Goal: Task Accomplishment & Management: Manage account settings

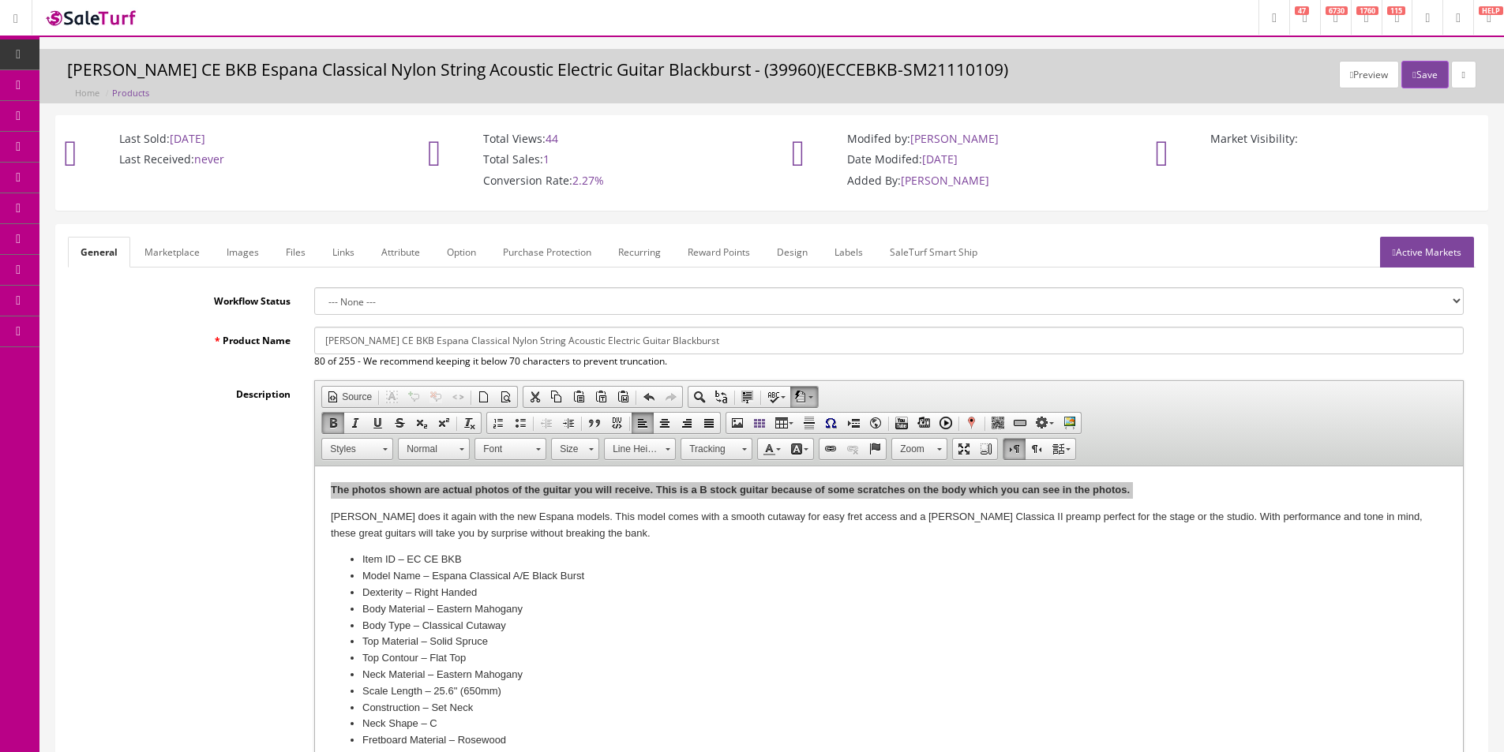
click at [334, 92] on div "Preview Save Dean EC CE BKB Espana Classical Nylon String Acoustic Electric Gui…" at bounding box center [771, 80] width 1441 height 39
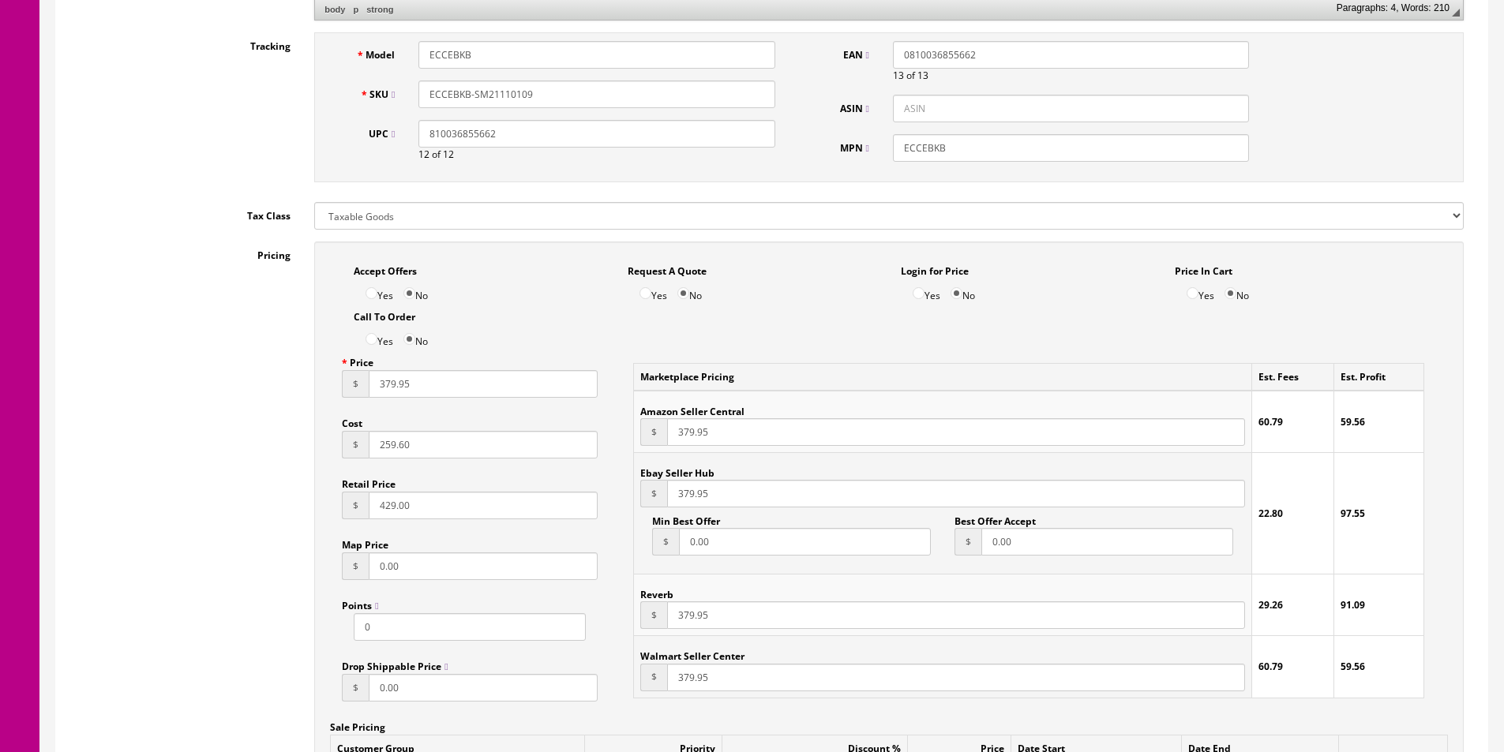
scroll to position [947, 0]
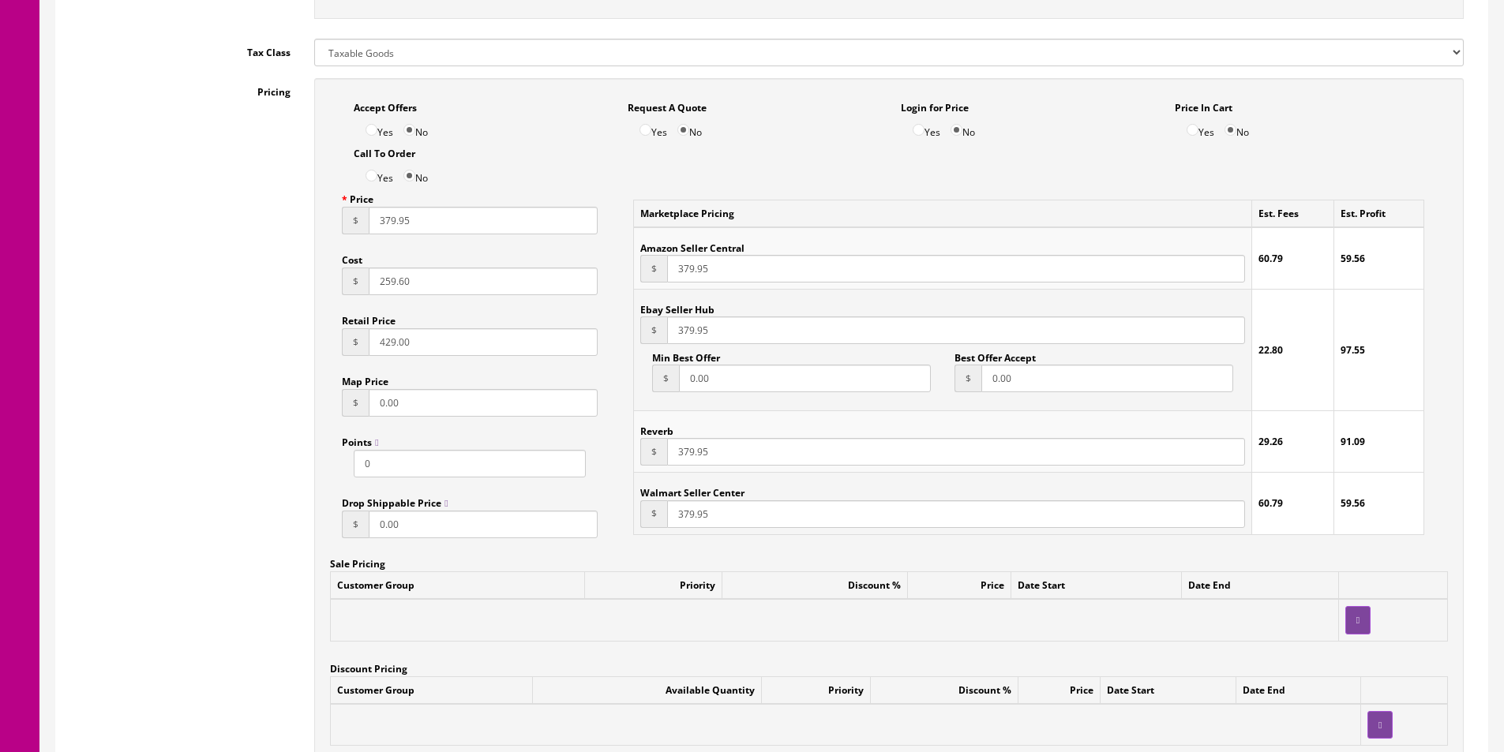
click at [73, 384] on div "Pricing Accept Offers Yes No Request A Quote Yes No Login for Price Yes No Pric…" at bounding box center [772, 434] width 1408 height 713
click at [399, 289] on input "259.60" at bounding box center [483, 282] width 229 height 28
click at [392, 290] on input "259.60" at bounding box center [483, 282] width 229 height 28
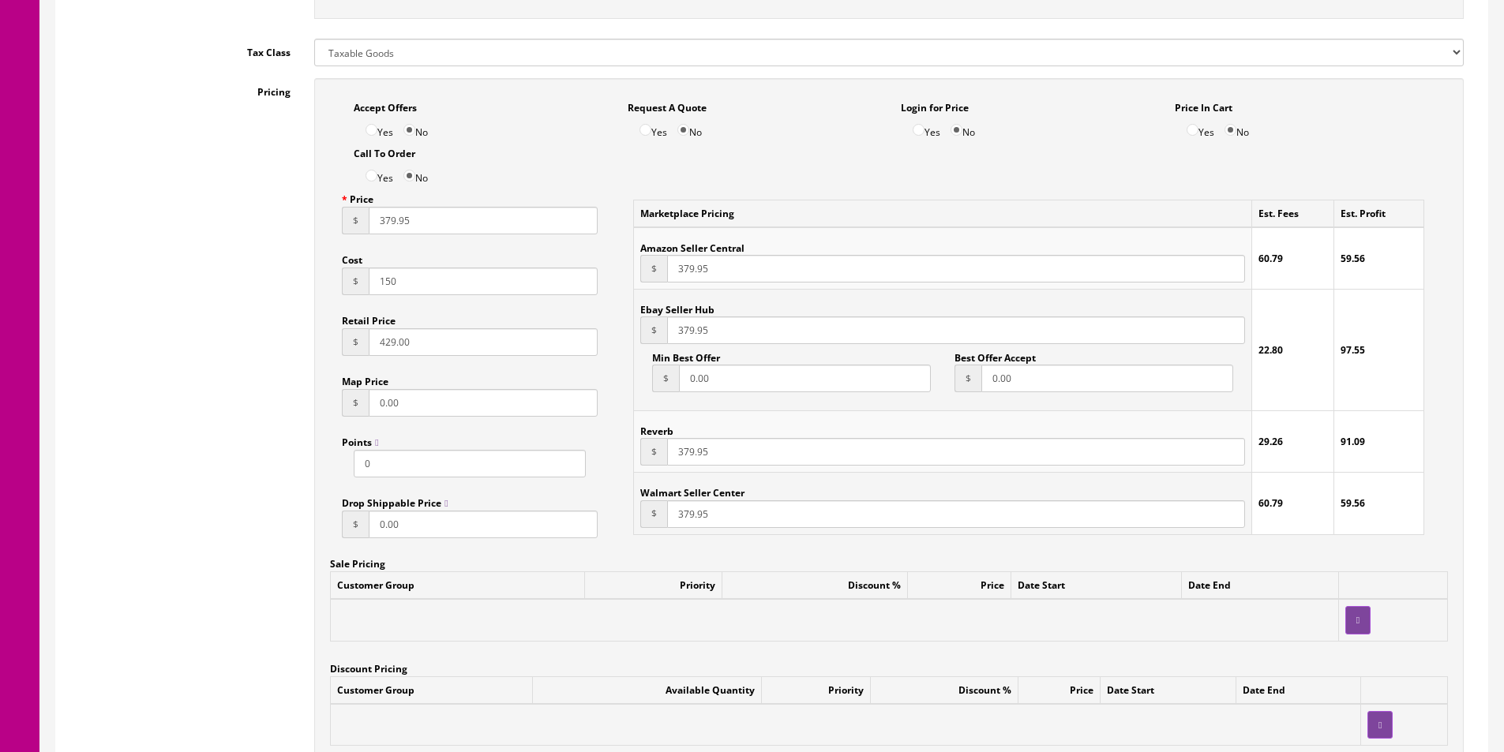
type input "150"
click at [402, 221] on input "379.95" at bounding box center [483, 221] width 229 height 28
click at [402, 220] on input "379.95" at bounding box center [483, 221] width 229 height 28
type input "249.95"
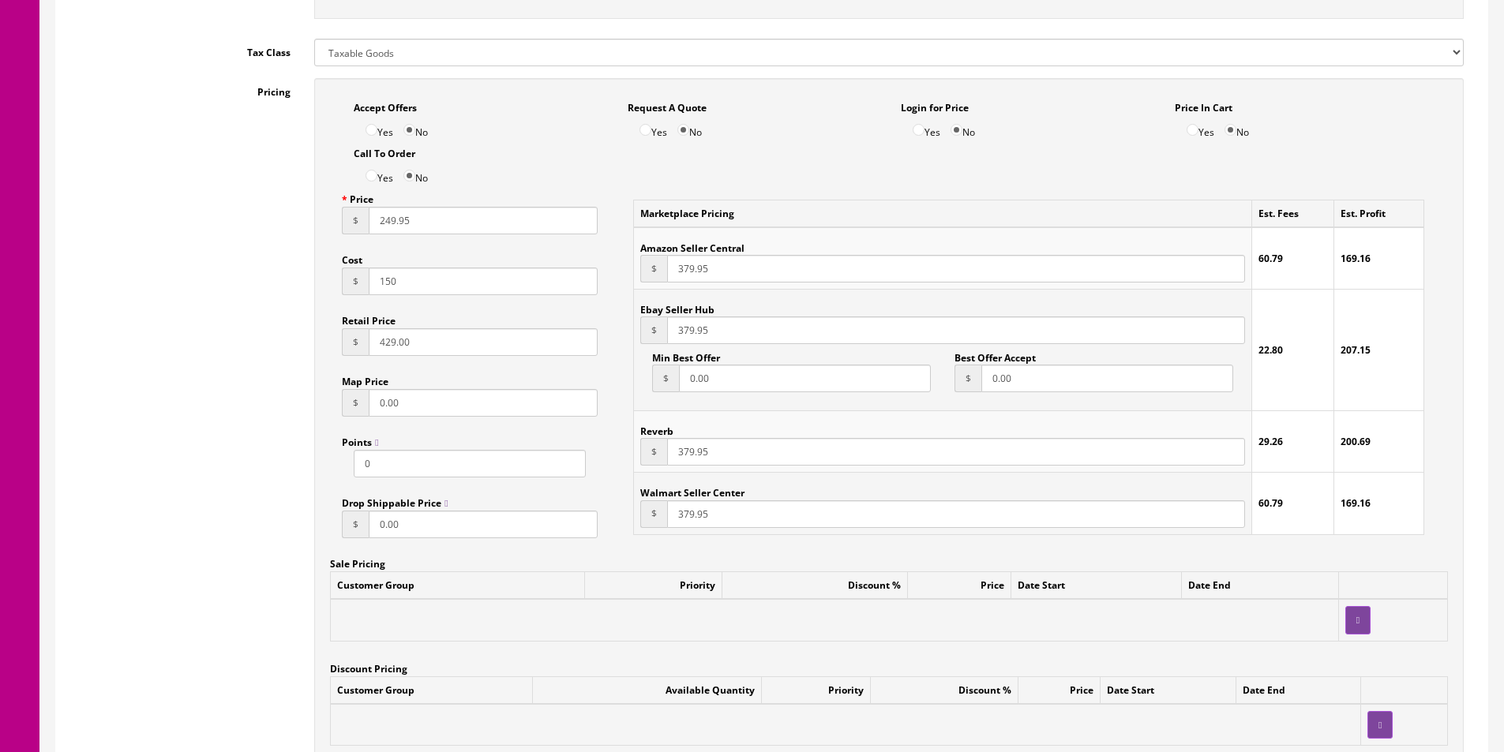
click at [691, 266] on input "379.95" at bounding box center [956, 269] width 578 height 28
click at [690, 266] on input "379.95" at bounding box center [956, 269] width 578 height 28
paste input "24"
type input "249.95"
paste input "24"
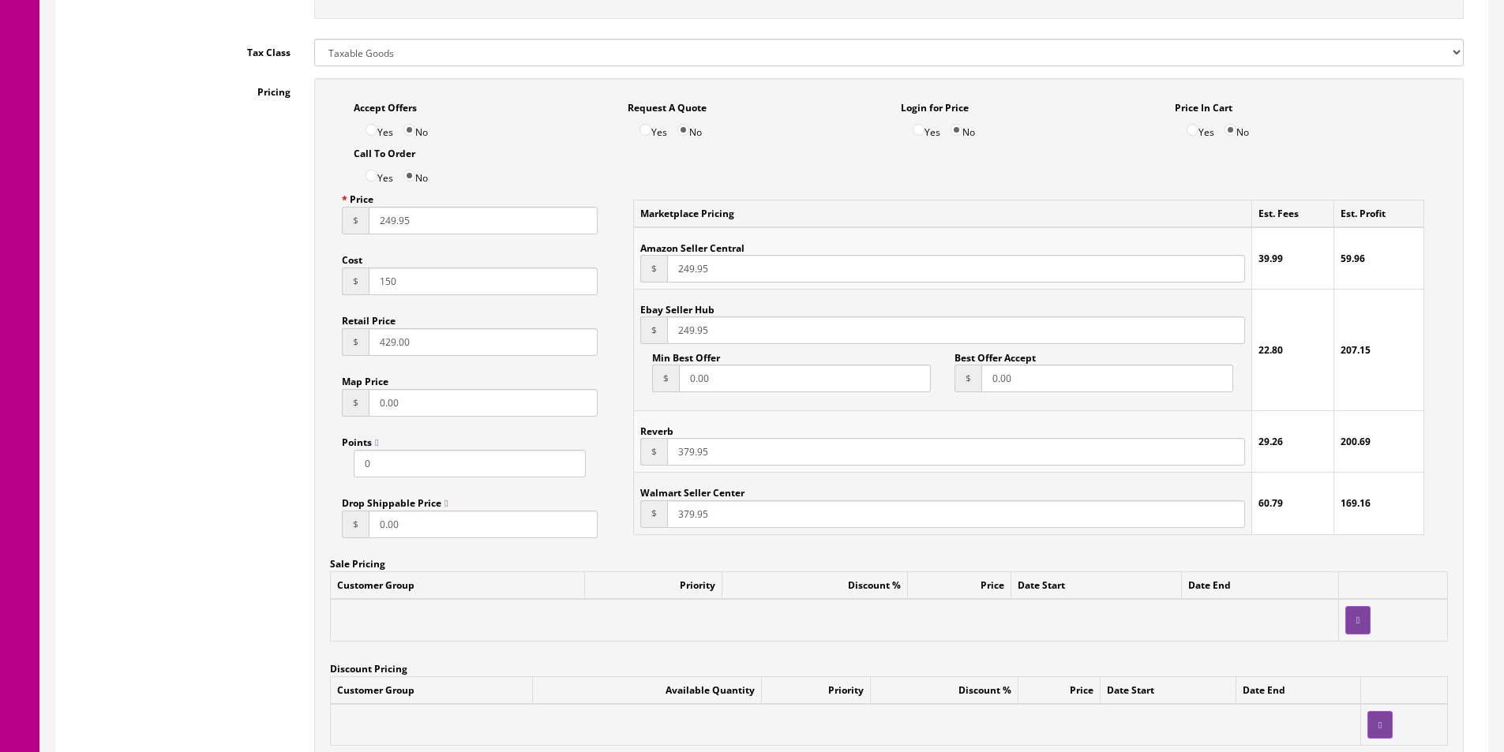
type input "249.95"
paste input "24"
type input "249.95"
paste input "24"
type input "249.95"
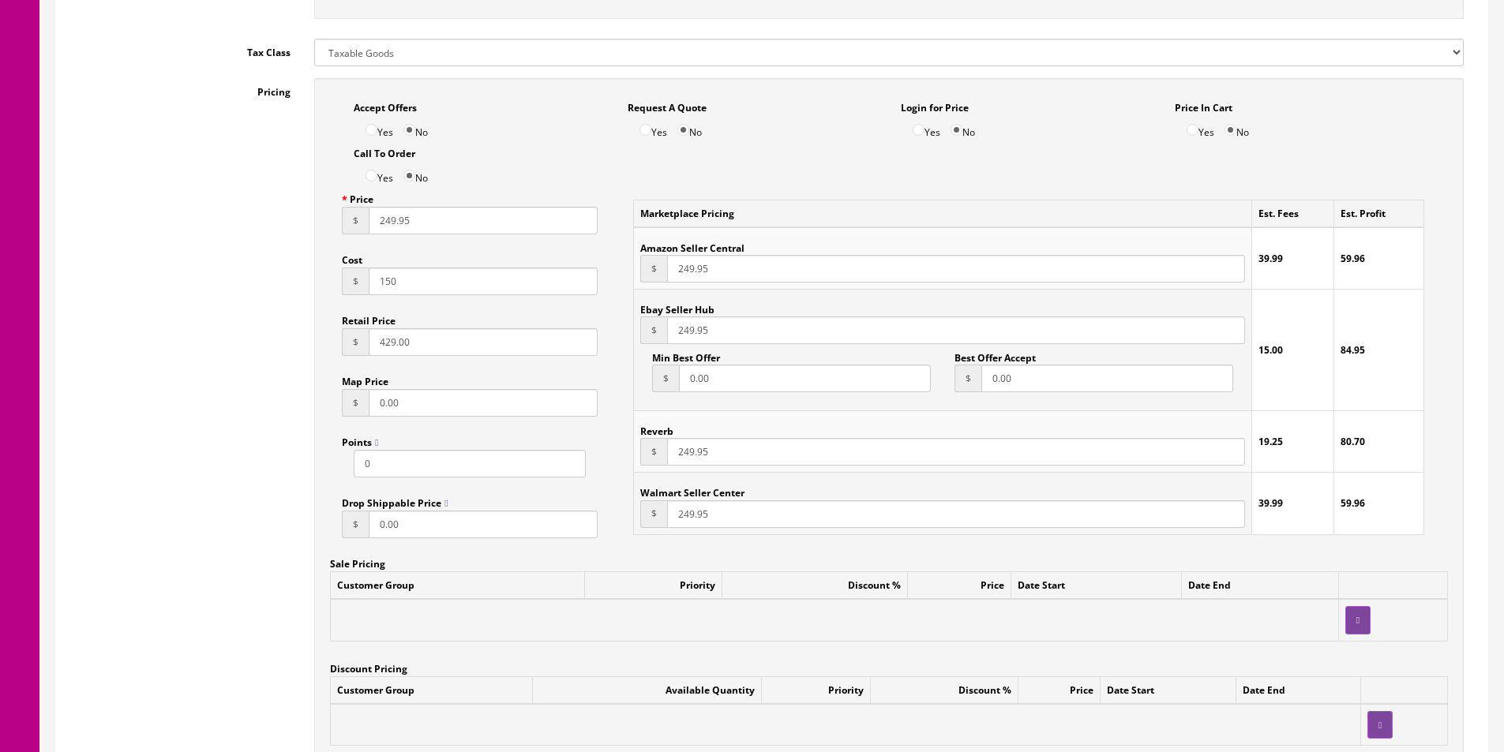
click at [418, 277] on input "150" at bounding box center [483, 282] width 229 height 28
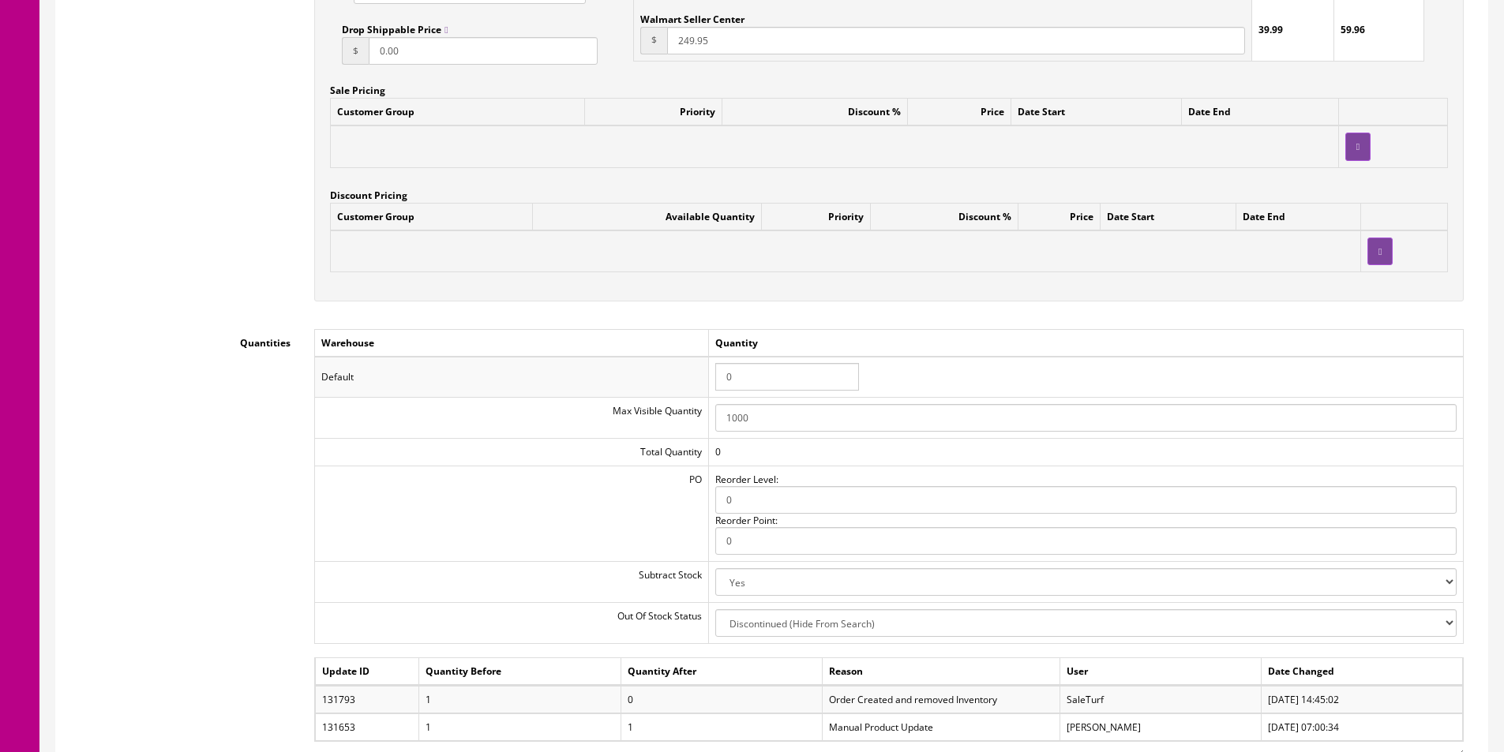
type input "111"
click at [736, 377] on input "0" at bounding box center [787, 377] width 144 height 28
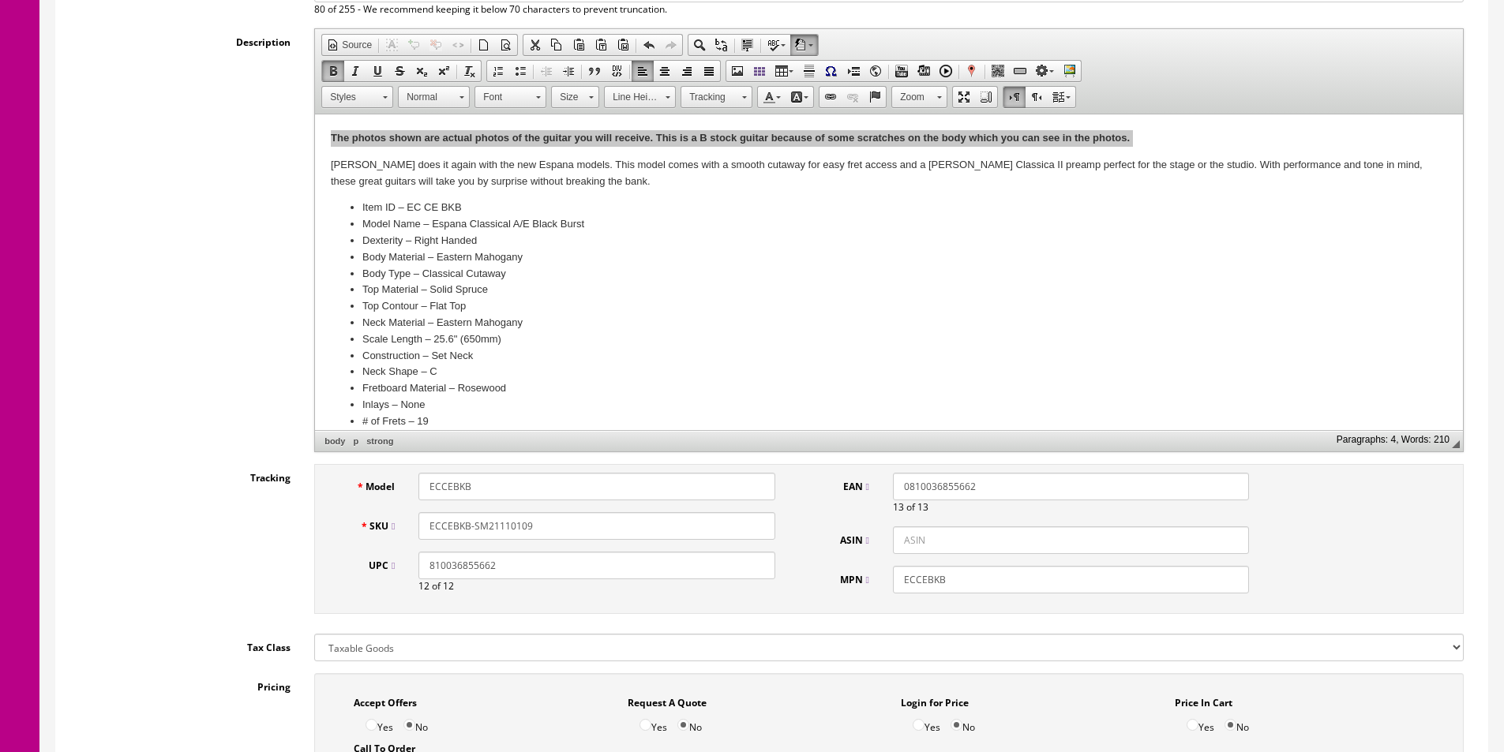
scroll to position [0, 0]
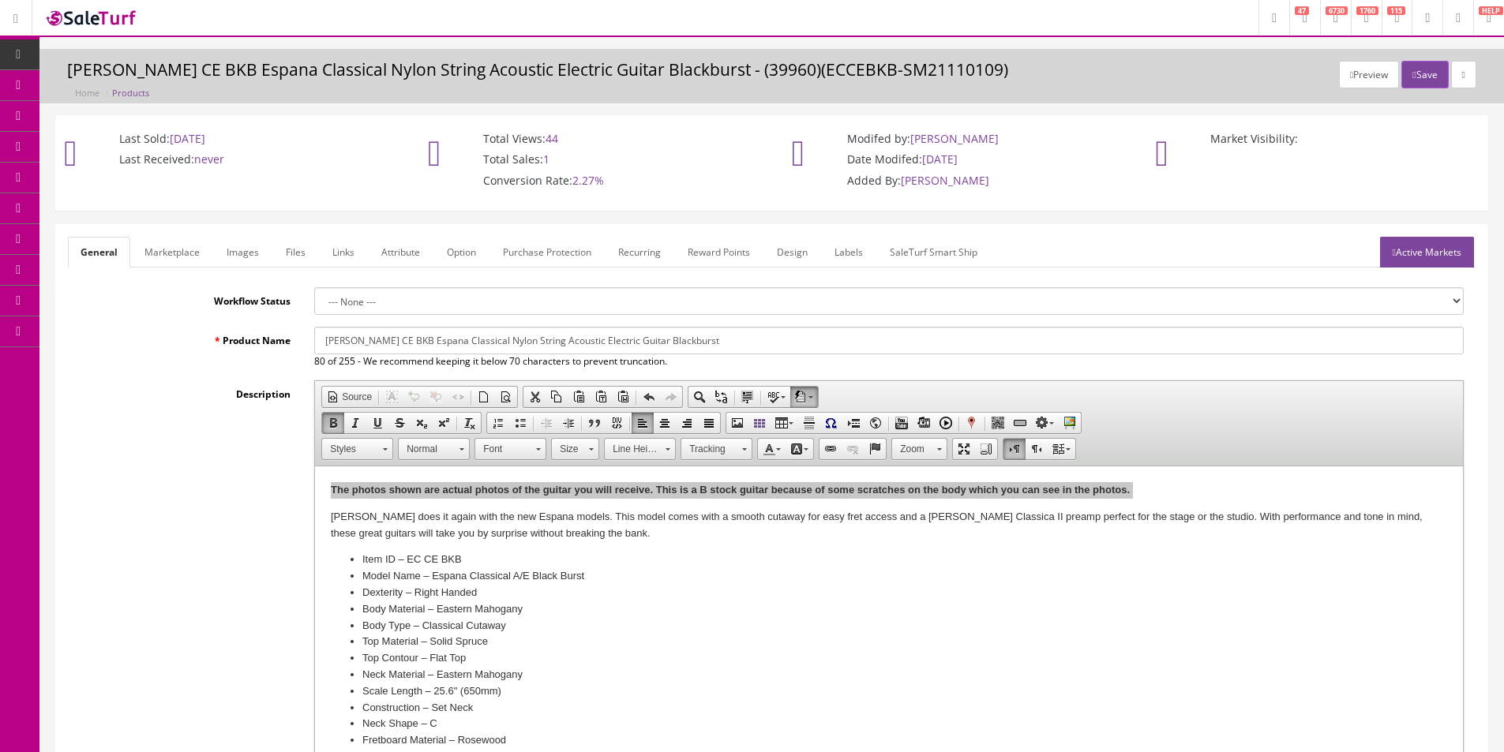
type input "1"
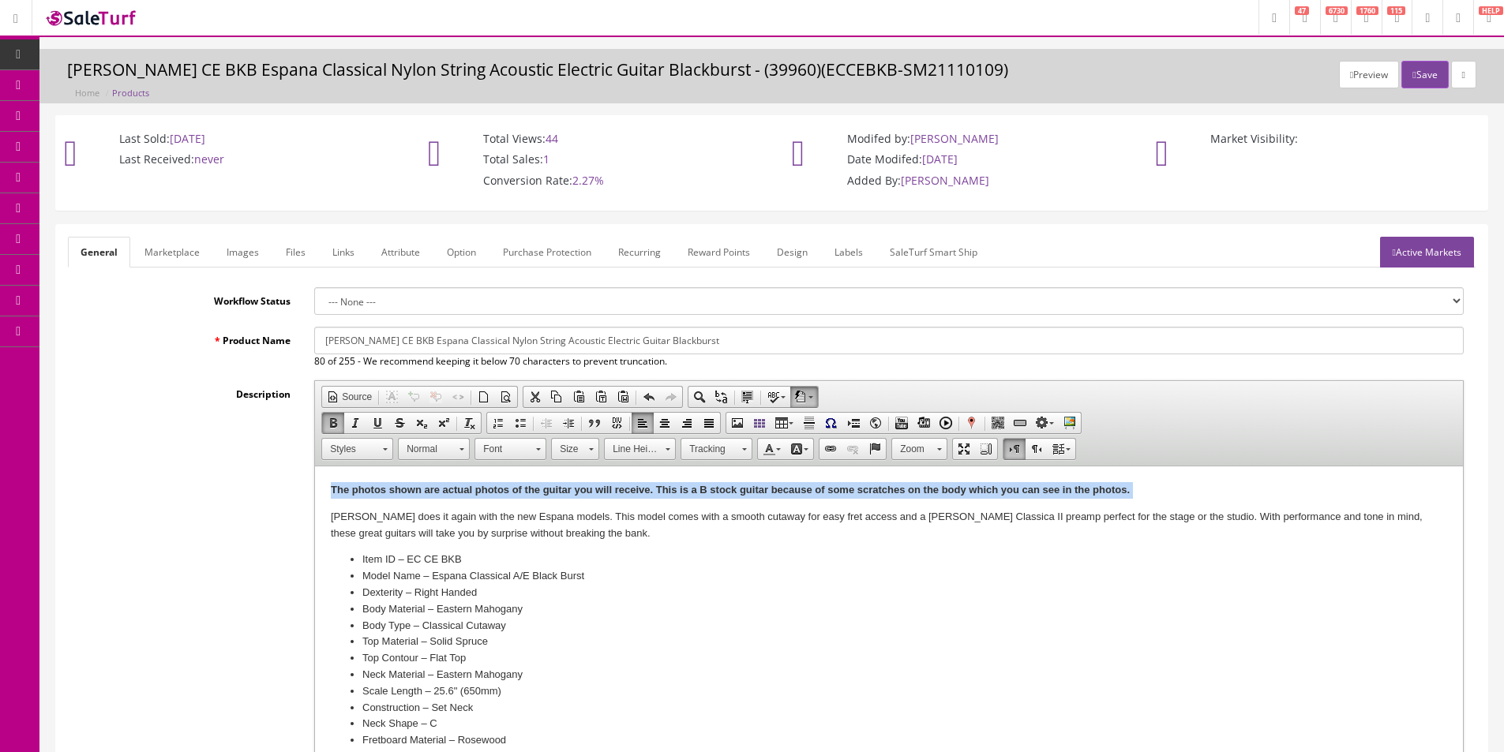
click at [462, 472] on html "The photos shown are actual photos of the guitar you will receive. This is a B …" at bounding box center [889, 739] width 1148 height 545
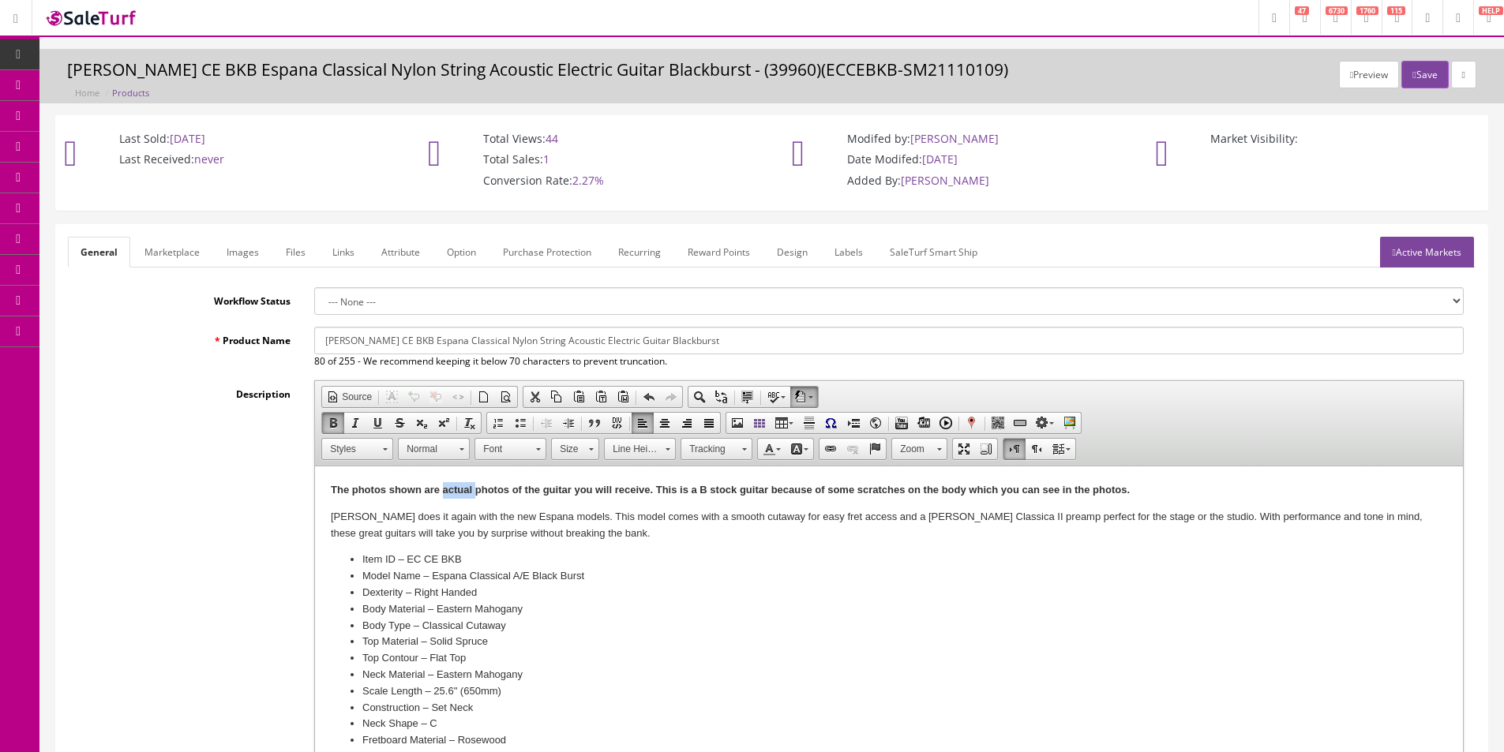
click at [462, 472] on html "The photos shown are actual photos of the guitar you will receive. This is a B …" at bounding box center [889, 739] width 1148 height 545
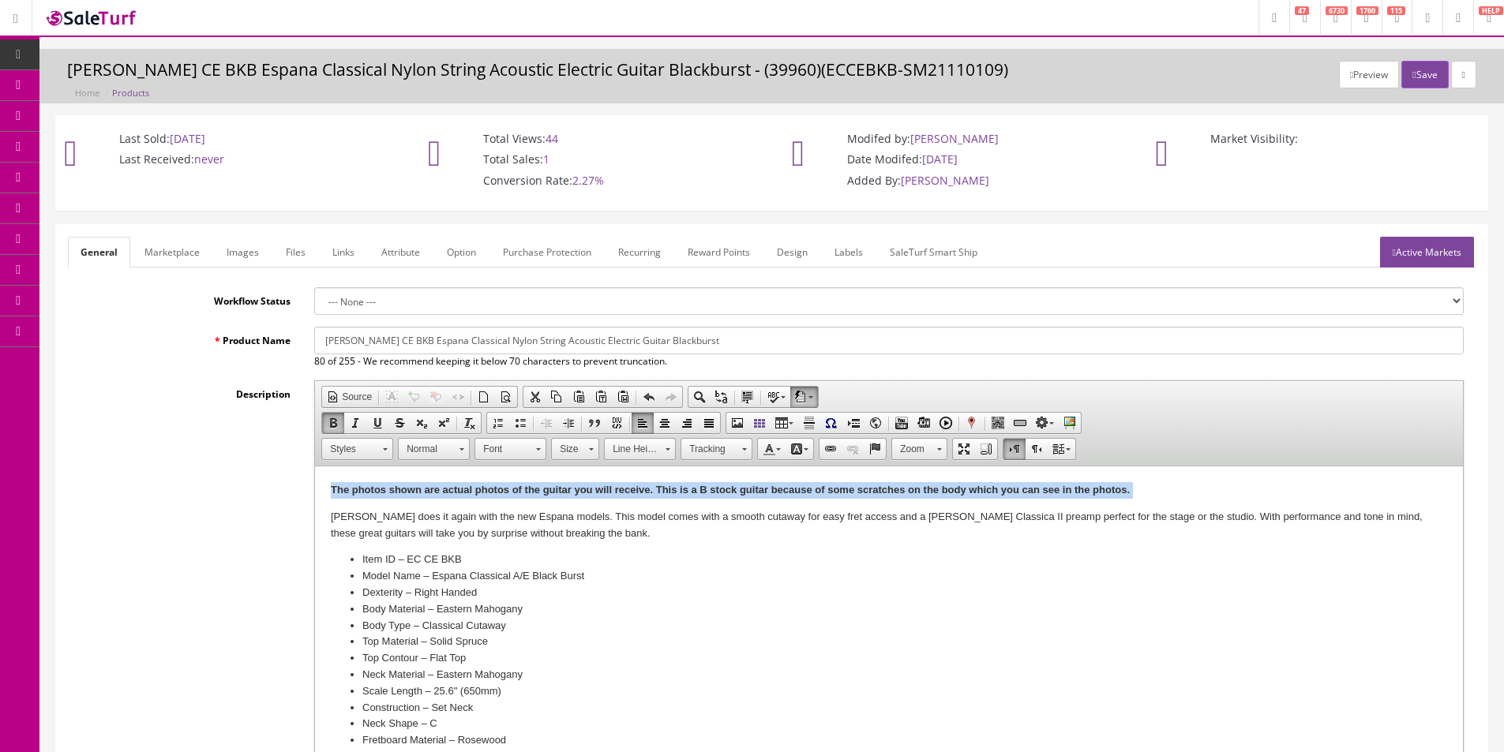
click at [462, 472] on html "The photos shown are actual photos of the guitar you will receive. This is a B …" at bounding box center [889, 739] width 1148 height 545
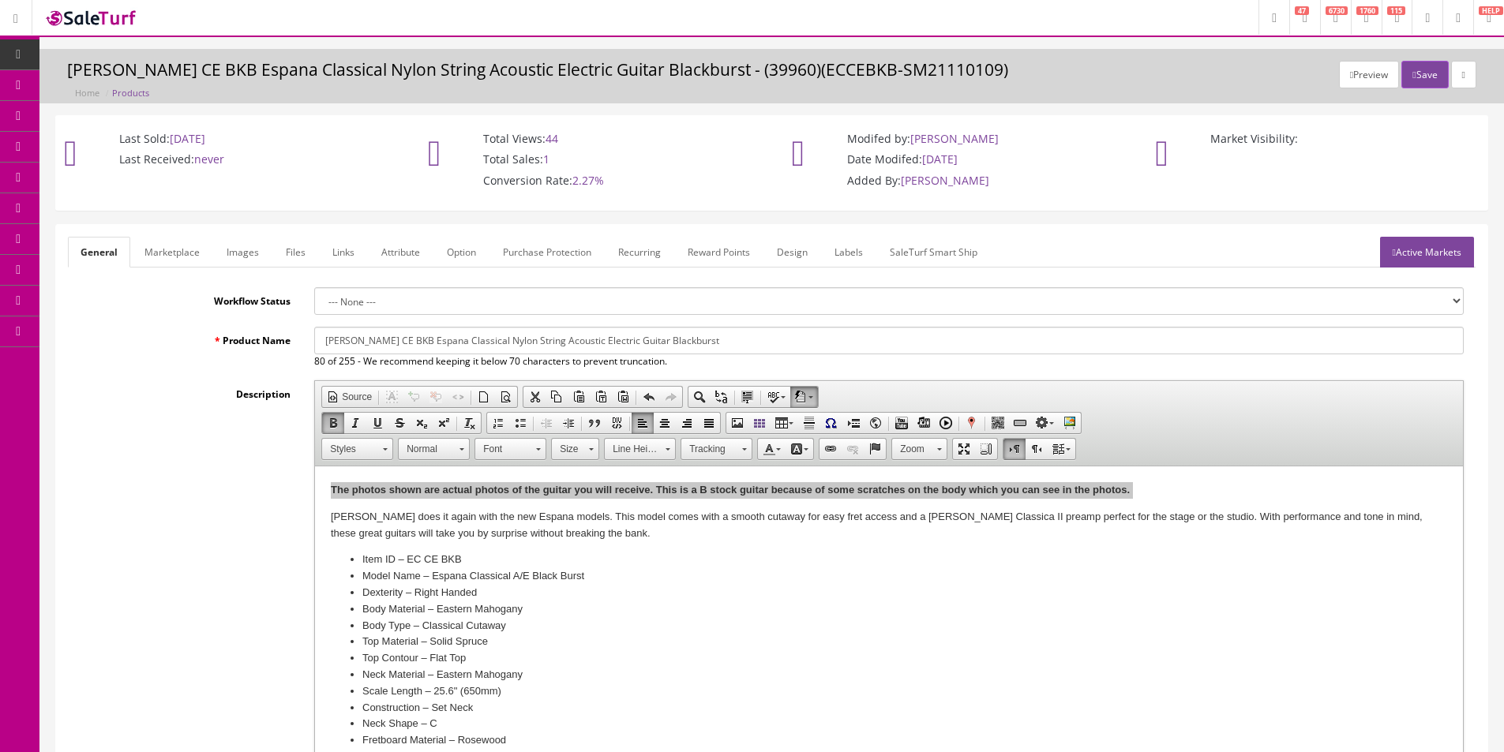
drag, startPoint x: 150, startPoint y: 229, endPoint x: 154, endPoint y: 247, distance: 18.6
click at [155, 247] on link "Marketplace" at bounding box center [172, 252] width 81 height 31
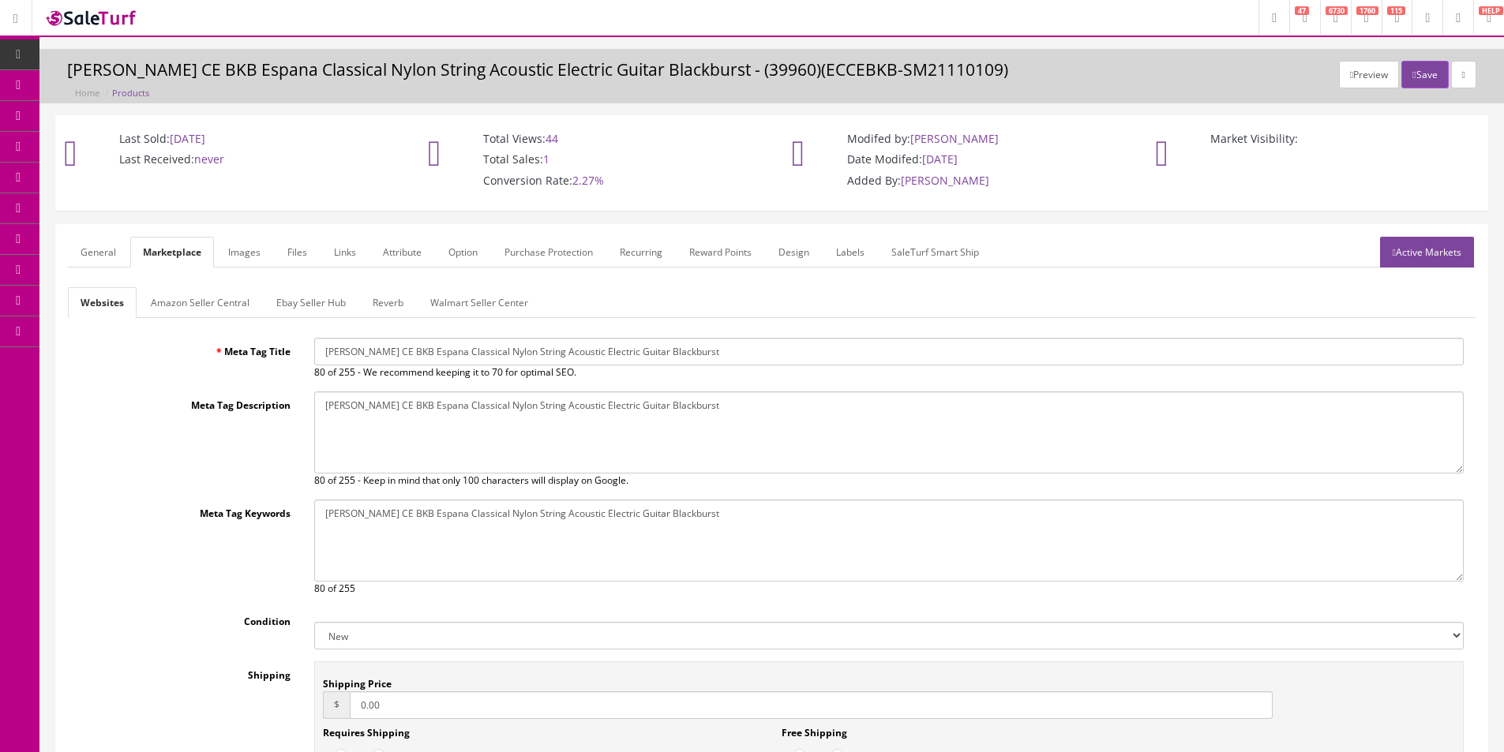
drag, startPoint x: 343, startPoint y: 658, endPoint x: 346, endPoint y: 640, distance: 17.7
click at [344, 653] on div "Meta Tag Title Dean EC CE BKB Espana Classical Nylon String Acoustic Electric G…" at bounding box center [772, 602] width 1408 height 529
click at [346, 640] on select "New Used B Stock Open Box Re-Packed" at bounding box center [888, 636] width 1149 height 28
select select "B Stock"
click at [314, 622] on select "New Used B Stock Open Box Re-Packed" at bounding box center [888, 636] width 1149 height 28
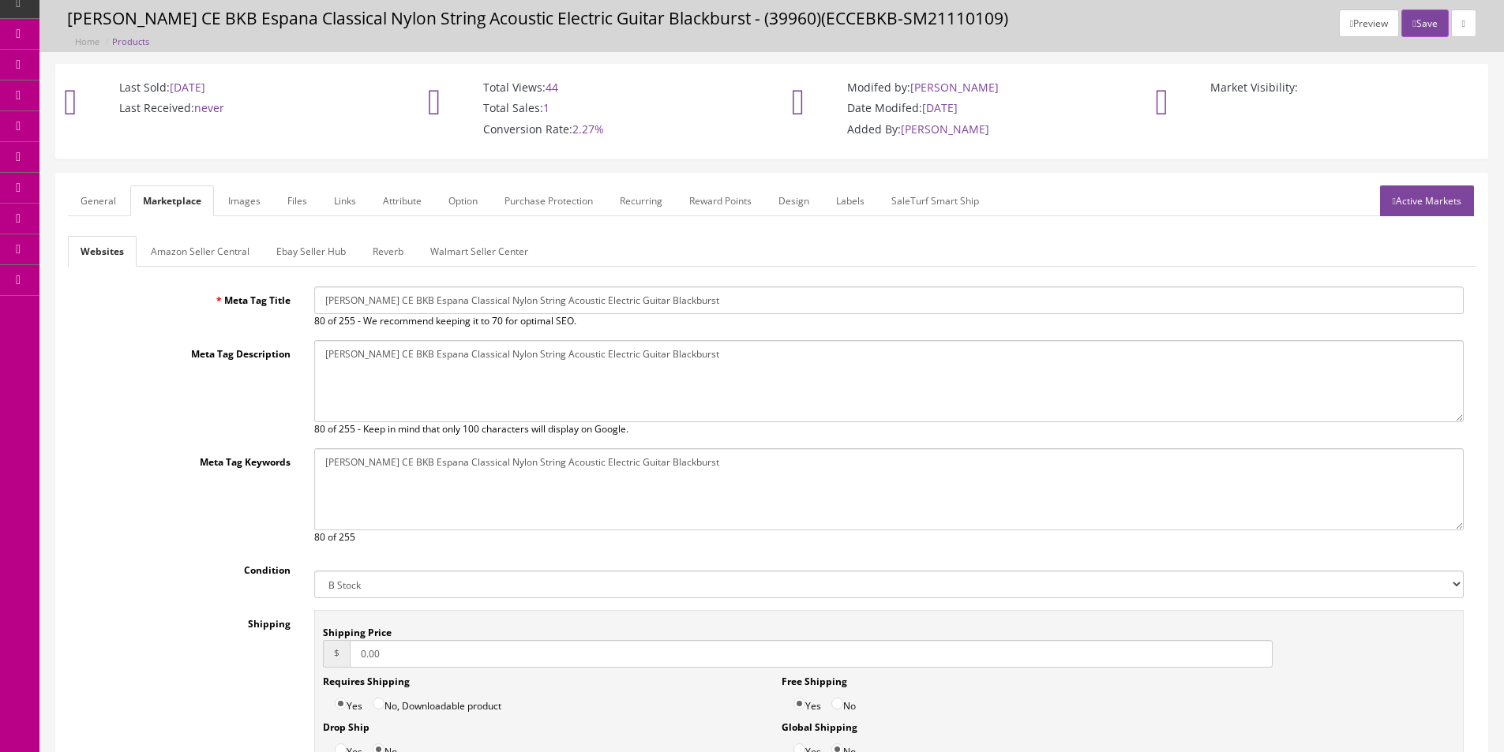
scroll to position [79, 0]
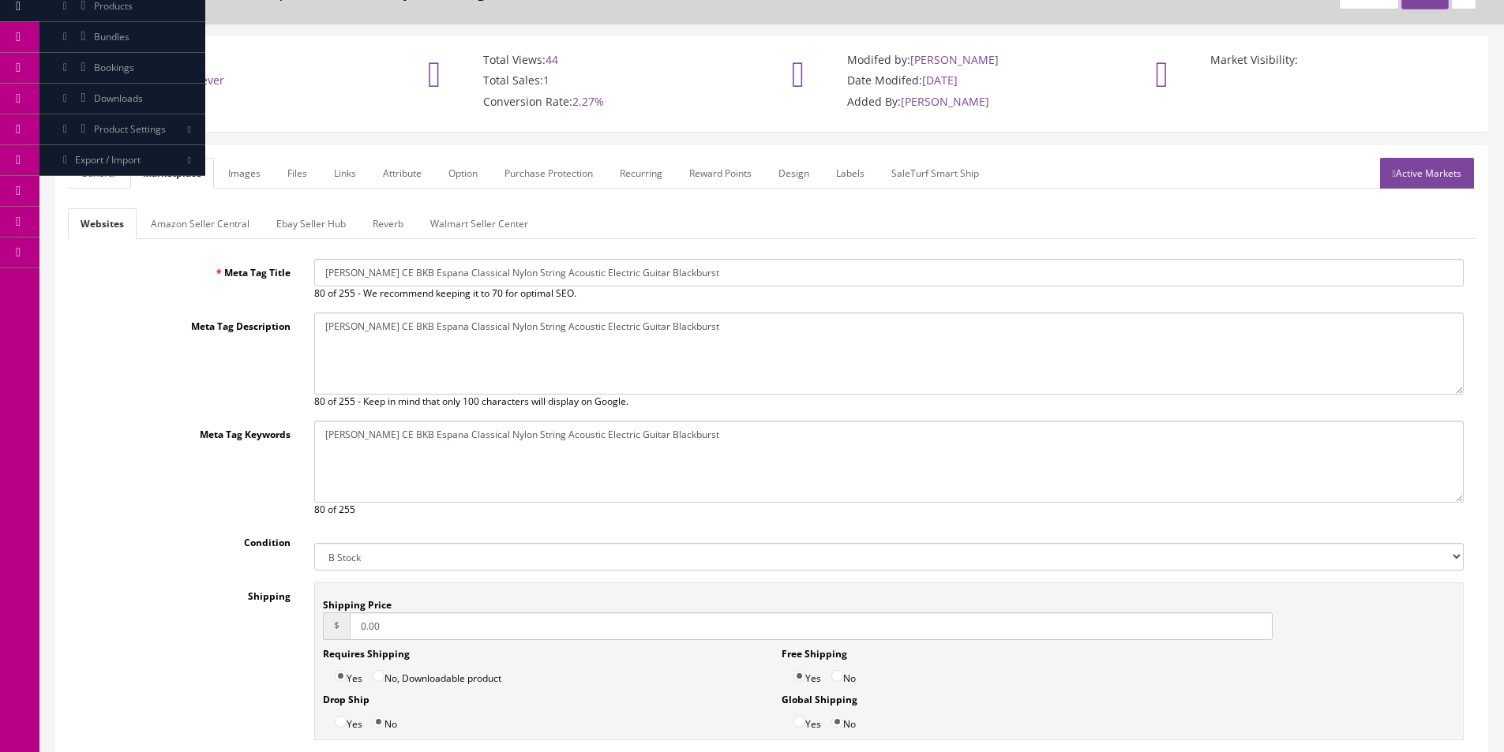
click at [358, 629] on input "0.00" at bounding box center [811, 627] width 923 height 28
type input "29.95"
click at [838, 684] on label "No" at bounding box center [843, 674] width 24 height 24
click at [838, 682] on input "No" at bounding box center [837, 676] width 12 height 12
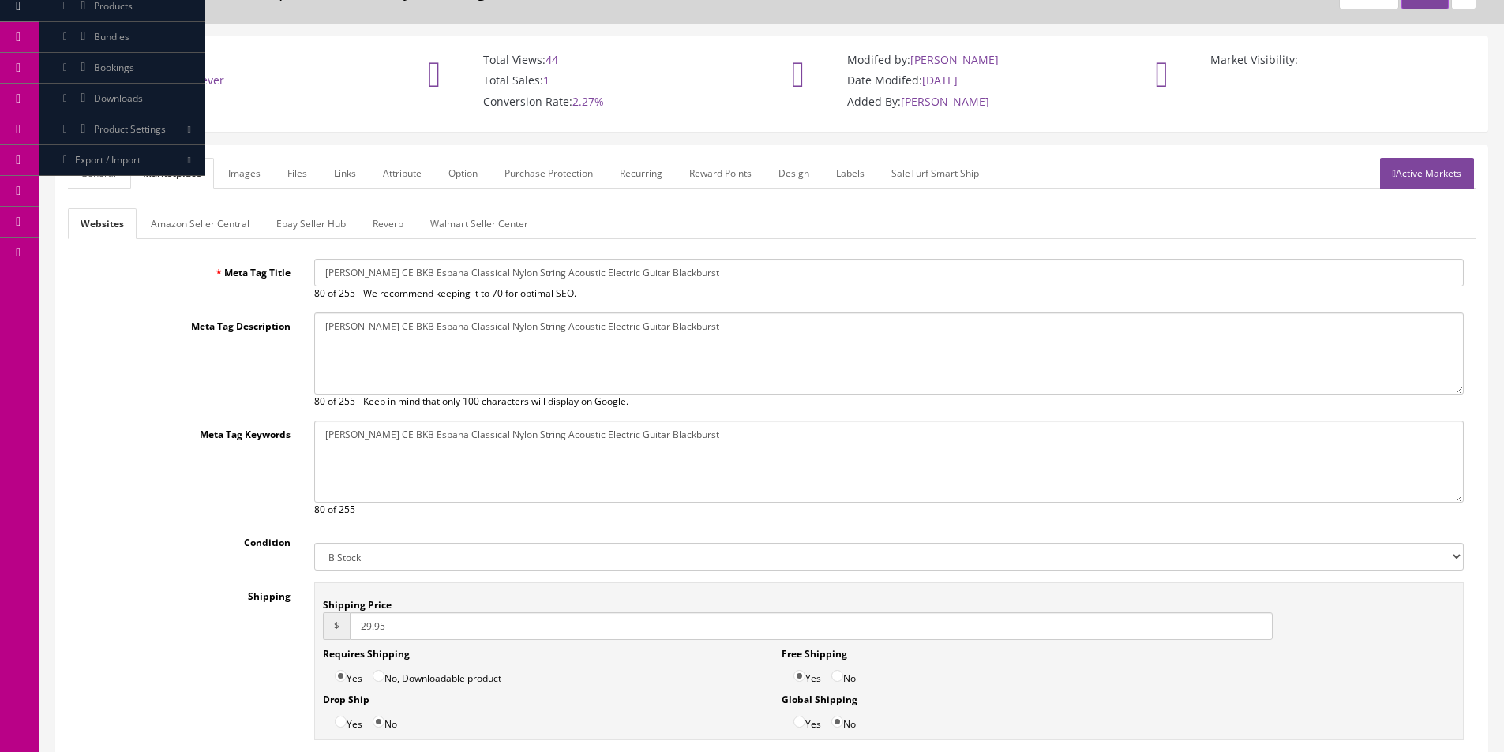
radio input "true"
click at [212, 218] on link "Amazon Seller Central" at bounding box center [200, 223] width 124 height 31
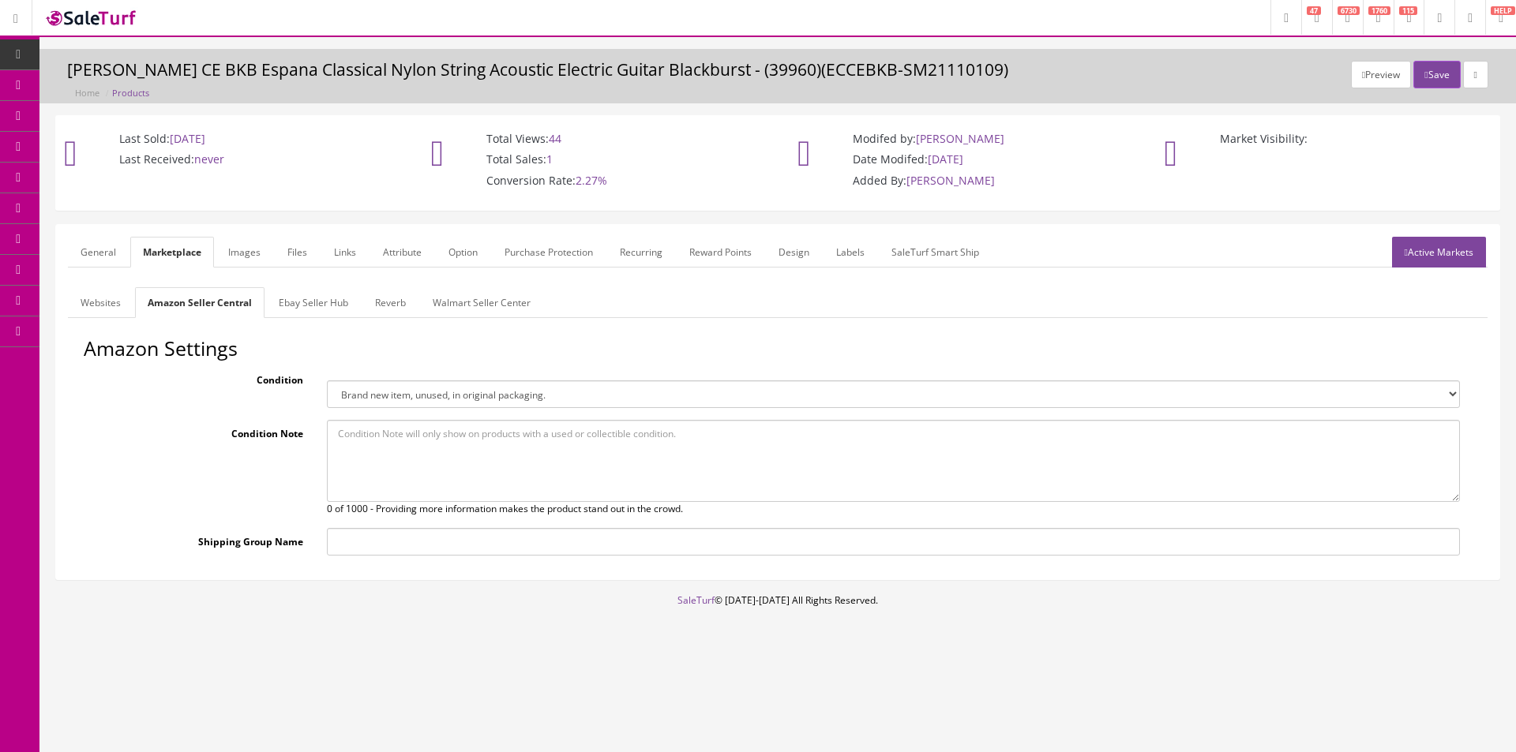
click at [96, 292] on link "Websites" at bounding box center [101, 302] width 66 height 31
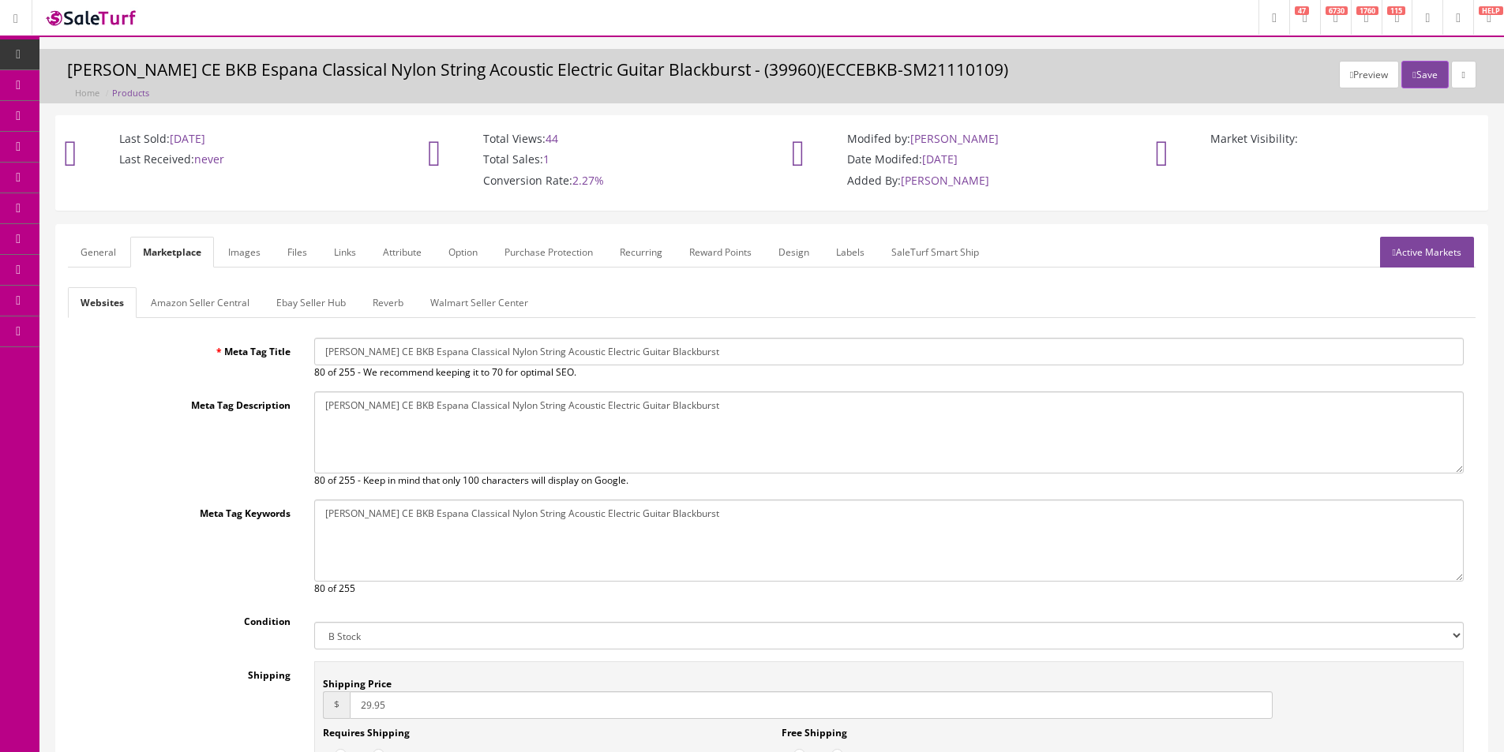
drag, startPoint x: 343, startPoint y: 664, endPoint x: 343, endPoint y: 650, distance: 13.4
click at [343, 660] on div "Meta Tag Title Dean EC CE BKB Espana Classical Nylon String Acoustic Electric G…" at bounding box center [772, 602] width 1408 height 529
click at [343, 648] on select "New Used B Stock Open Box Re-Packed" at bounding box center [888, 636] width 1149 height 28
select select "Open Box"
click at [314, 622] on select "New Used B Stock Open Box Re-Packed" at bounding box center [888, 636] width 1149 height 28
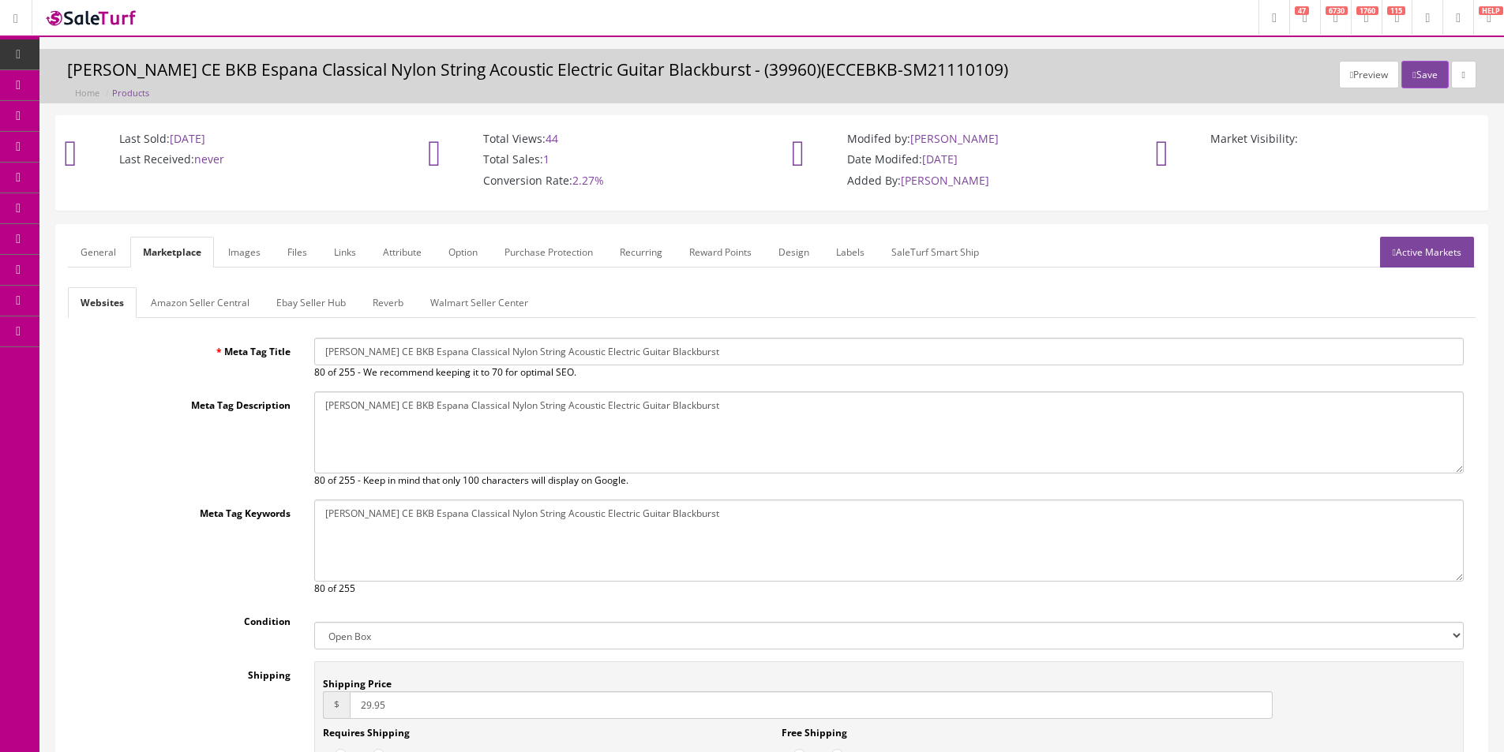
click at [214, 310] on link "Amazon Seller Central" at bounding box center [200, 302] width 124 height 31
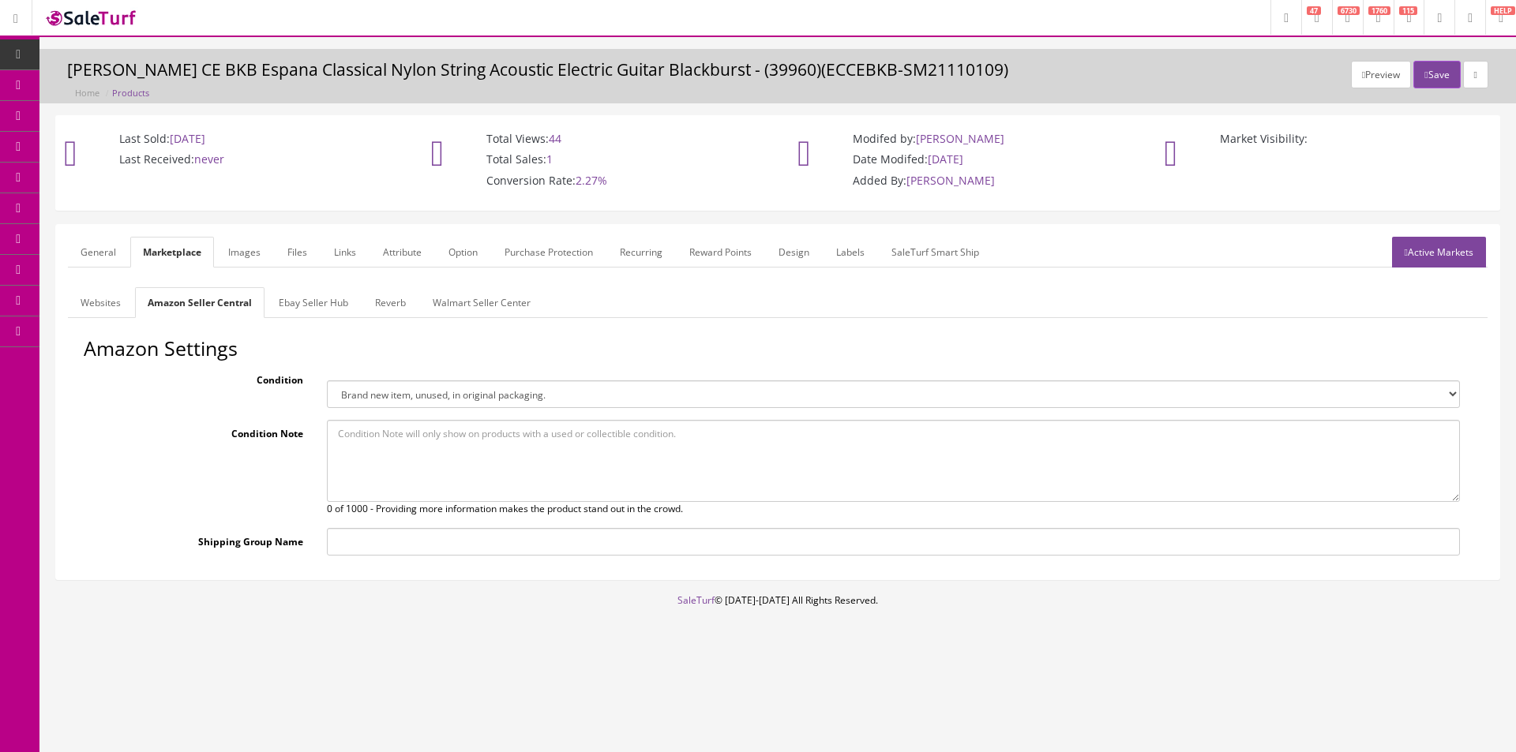
click at [404, 471] on textarea at bounding box center [893, 461] width 1133 height 82
paste textarea "The photos shown are actual photos of the guitar you will receive. This is a B …"
type textarea "The photos shown are actual photos of the guitar you will receive. This is a B …"
drag, startPoint x: 413, startPoint y: 388, endPoint x: 408, endPoint y: 405, distance: 17.2
click at [413, 388] on select "Brand new item, unused, in original packaging. New item, but packaging has been…" at bounding box center [893, 395] width 1133 height 28
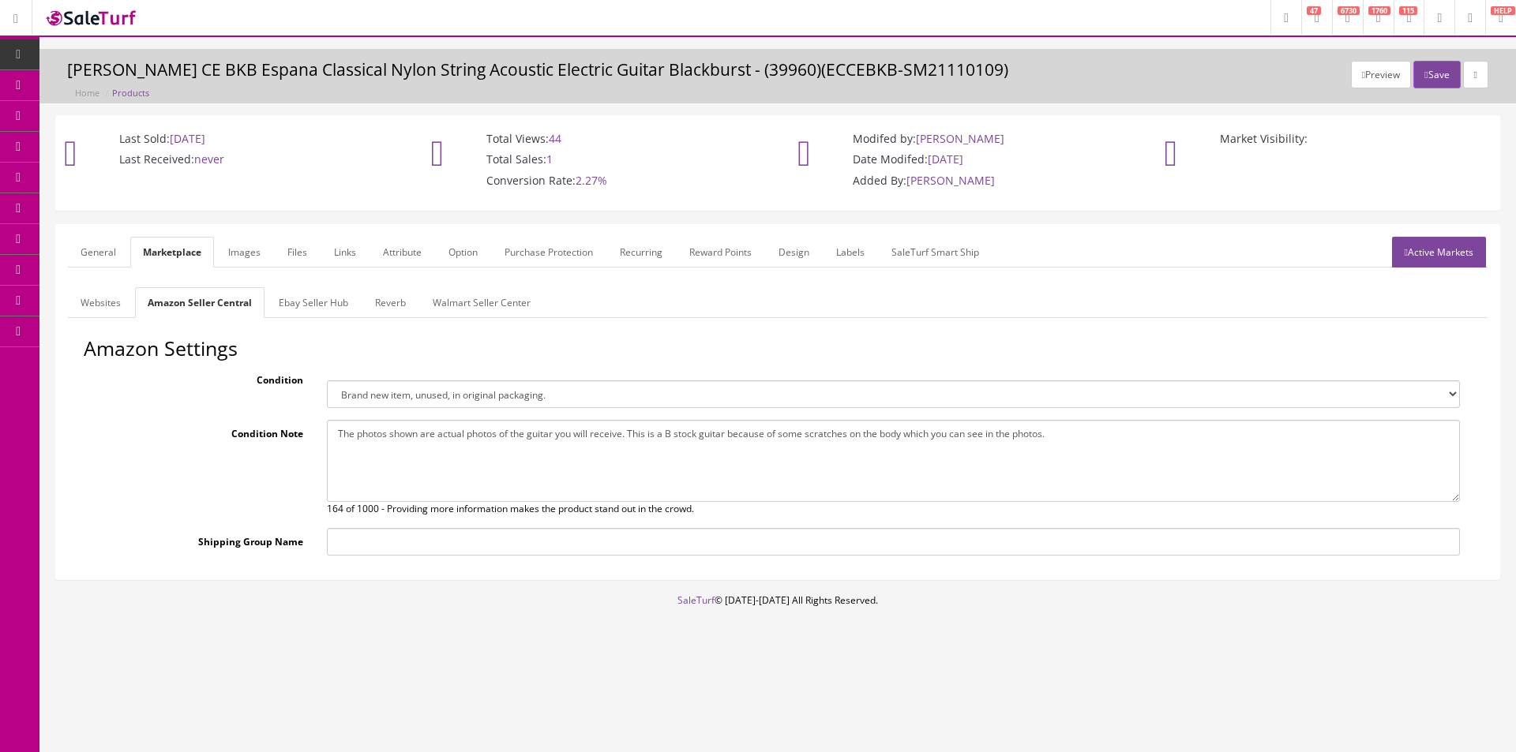
select select "used_like_new"
click at [327, 381] on select "Brand new item, unused, in original packaging. New item, but packaging has been…" at bounding box center [893, 395] width 1133 height 28
click at [347, 310] on link "Ebay Seller Hub" at bounding box center [313, 302] width 95 height 31
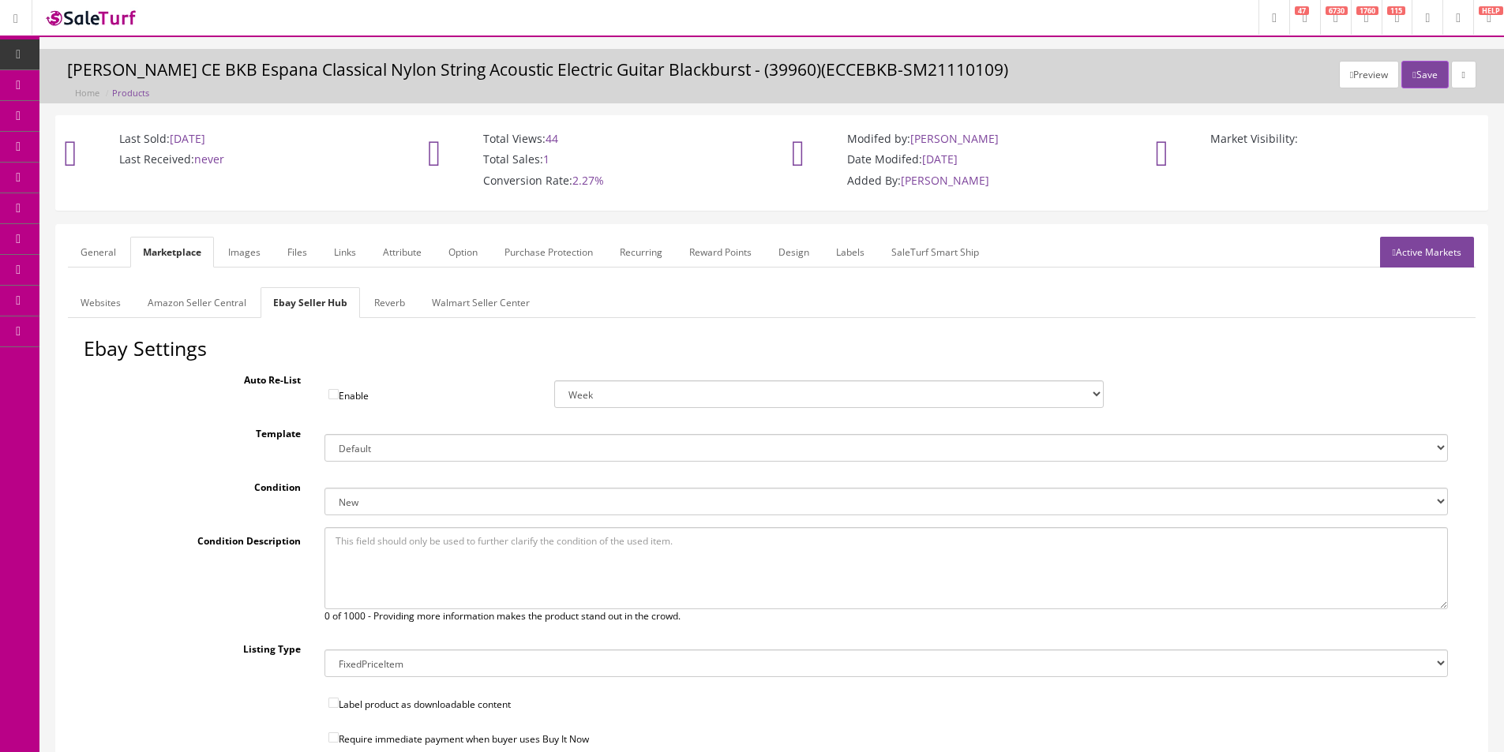
click at [412, 558] on textarea at bounding box center [885, 568] width 1123 height 82
paste textarea "The photos shown are actual photos of the guitar you will receive. This is a B …"
type textarea "The photos shown are actual photos of the guitar you will receive. This is a B …"
drag, startPoint x: 396, startPoint y: 502, endPoint x: 396, endPoint y: 514, distance: 11.9
click at [396, 502] on select "New New other New with defects Manufacturer refurbished Seller refurbished Used…" at bounding box center [885, 502] width 1123 height 28
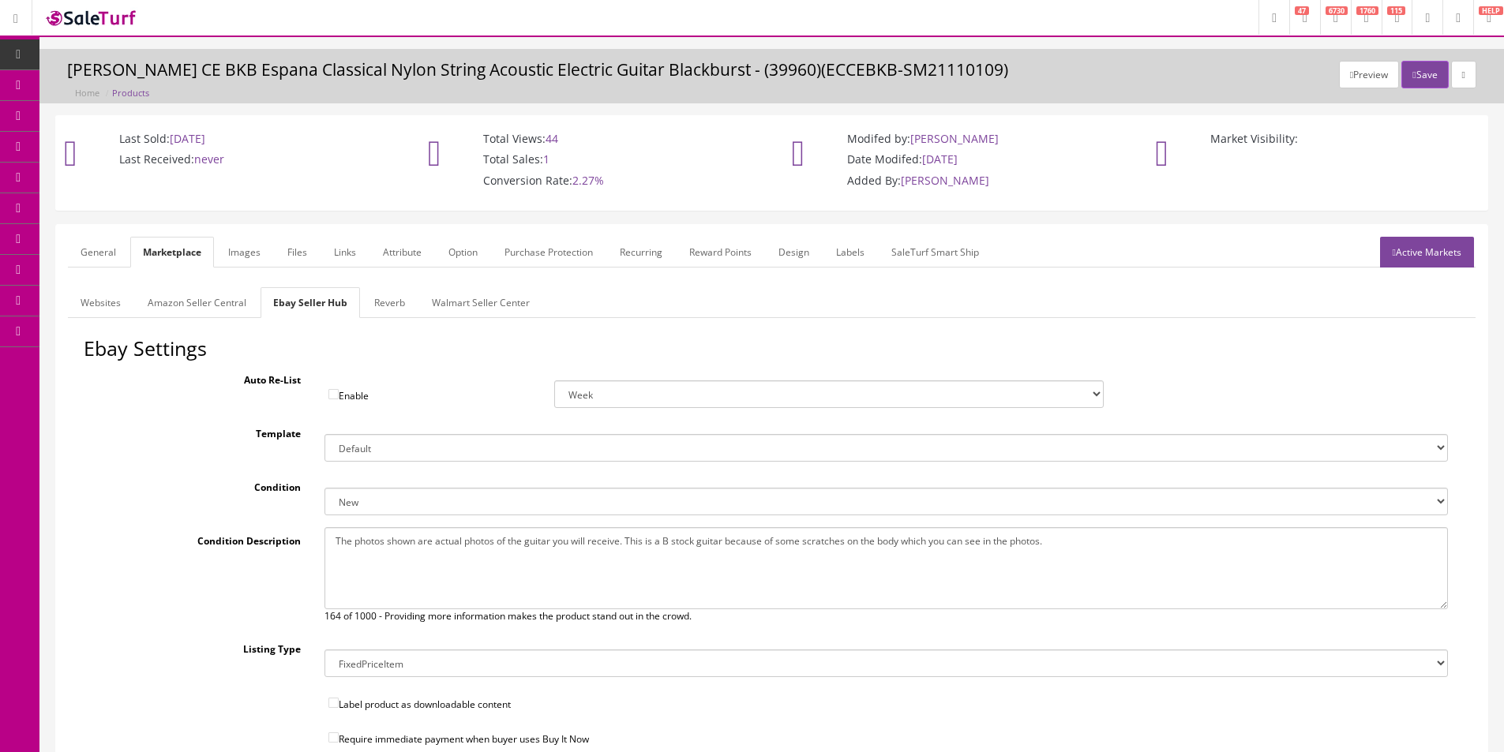
select select "1500"
click at [324, 488] on select "New New other New with defects Manufacturer refurbished Seller refurbished Used…" at bounding box center [885, 502] width 1123 height 28
click at [394, 549] on textarea "The photos shown are actual photos of the guitar you will receive. This is a B …" at bounding box center [885, 568] width 1123 height 82
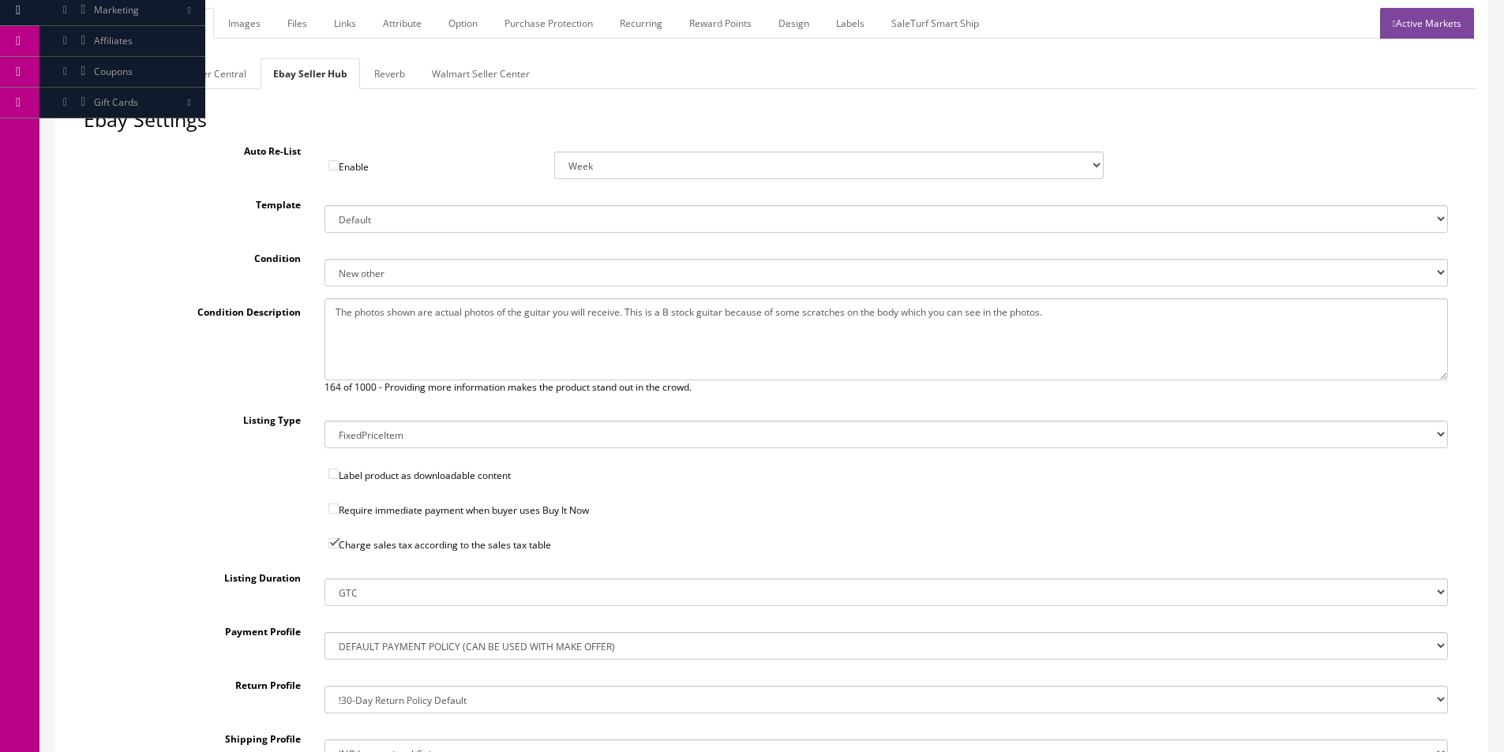
scroll to position [392, 0]
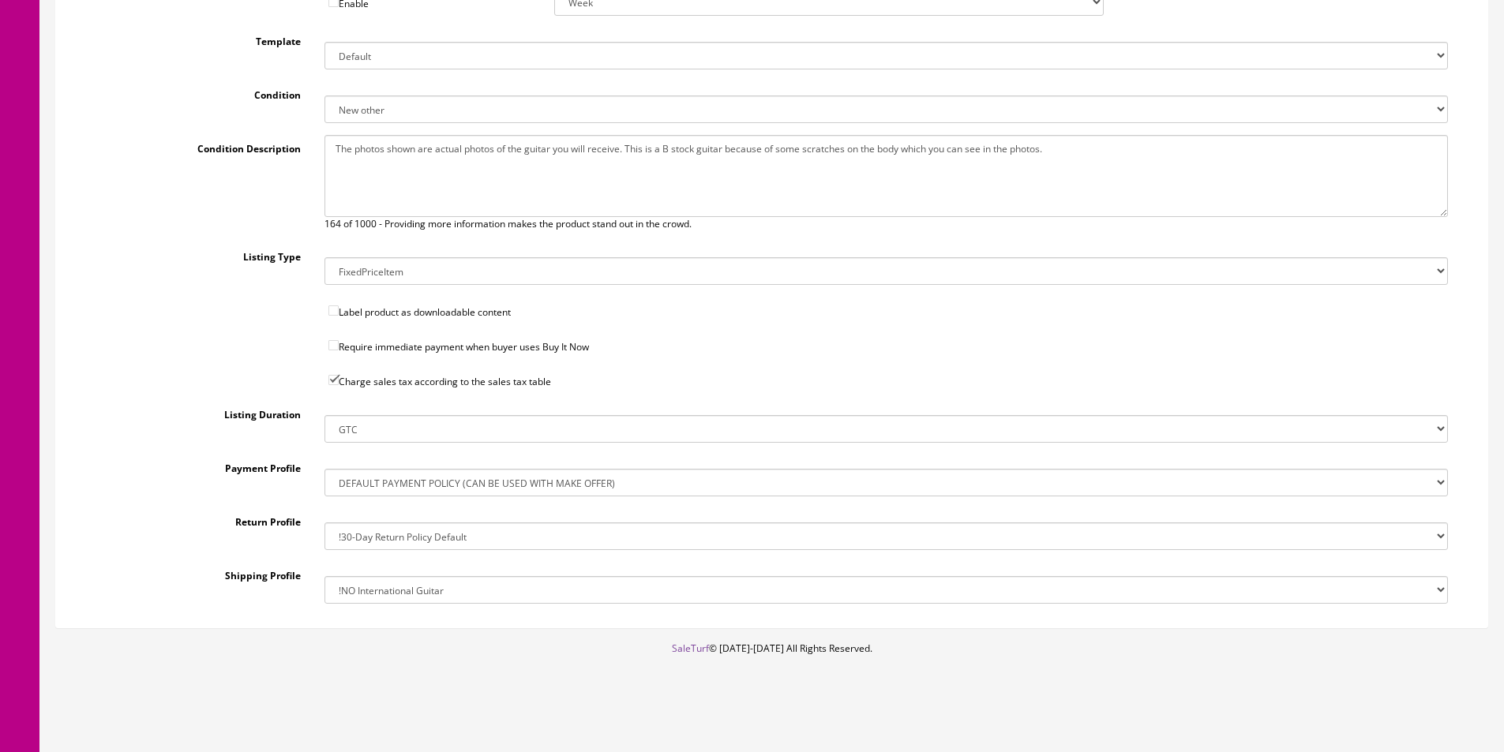
click at [448, 592] on select "!$28.50 FedEx, Priority $65.00 No International !$28.50 FedEx, Priority $65.00 …" at bounding box center [885, 590] width 1123 height 28
select select "162367971017"
click at [324, 576] on select "!$28.50 FedEx, Priority $65.00 No International !$28.50 FedEx, Priority $65.00 …" at bounding box center [885, 590] width 1123 height 28
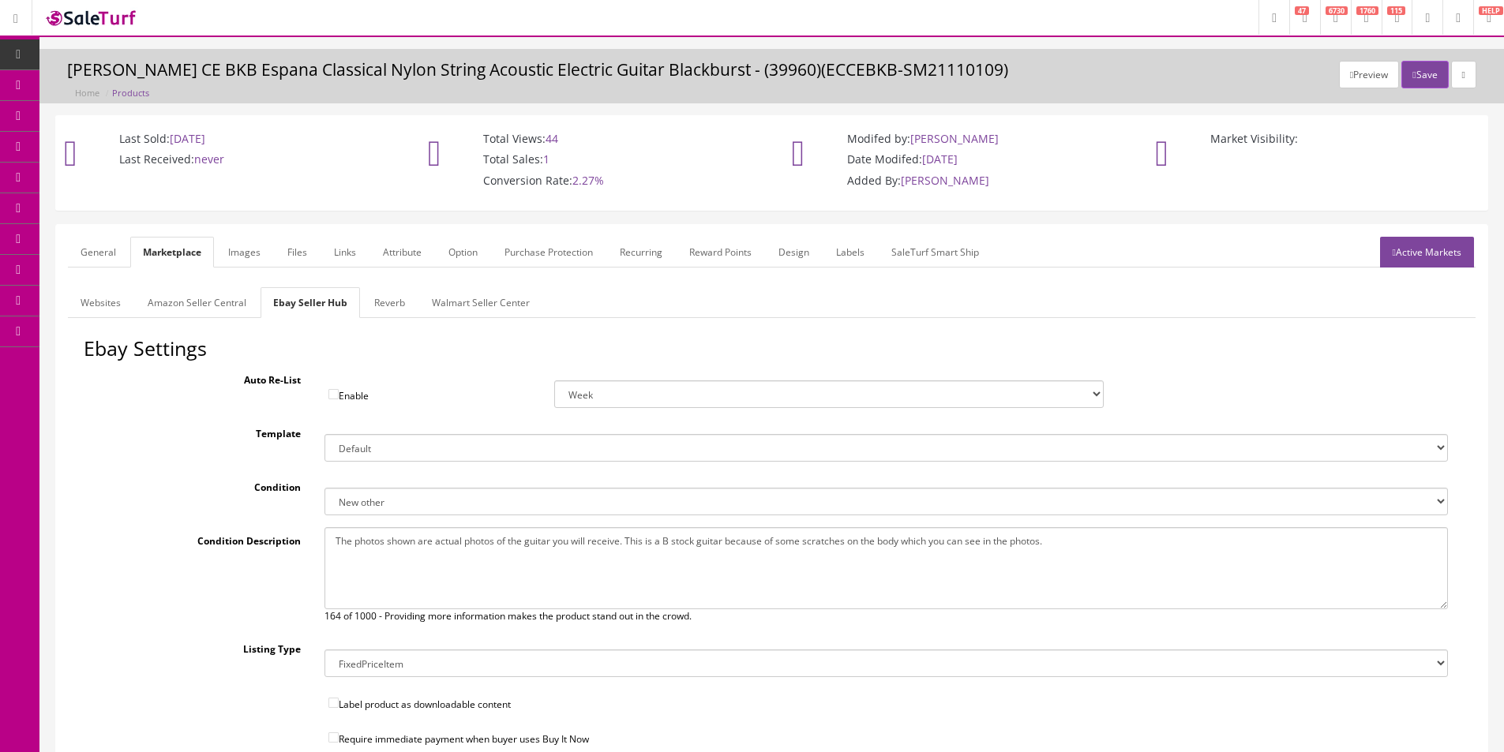
click at [386, 292] on link "Reverb" at bounding box center [390, 302] width 56 height 31
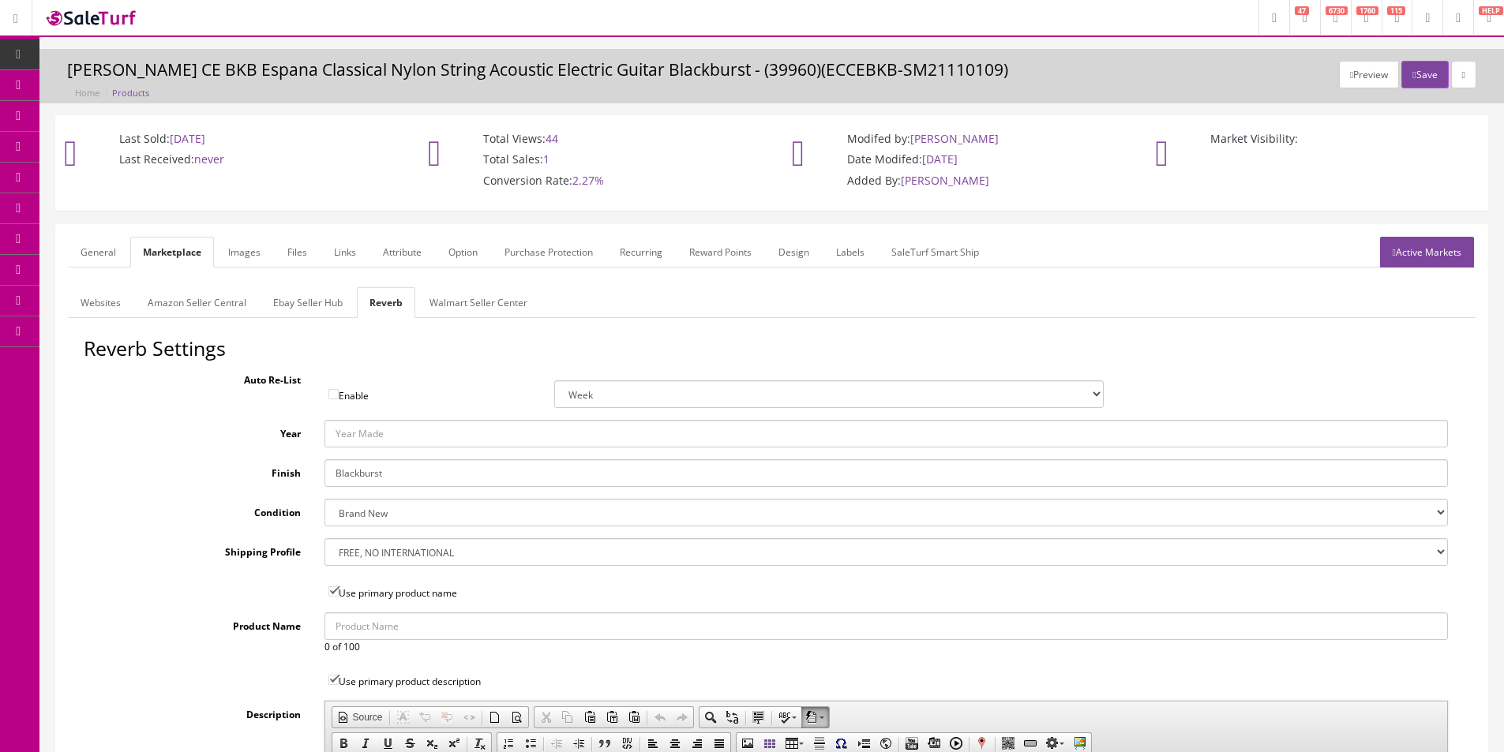
click at [365, 503] on select "Brand New Mint Excellent Very Good Good Fair Poor B-Stock Non Functioning" at bounding box center [885, 513] width 1123 height 28
select select "df268ad1-c462-4ba6-b6db-e007e23922ea"
click at [324, 499] on select "Brand New Mint Excellent Very Good Good Fair Poor B-Stock Non Functioning" at bounding box center [885, 513] width 1123 height 28
click at [244, 261] on link "Images" at bounding box center [245, 252] width 58 height 31
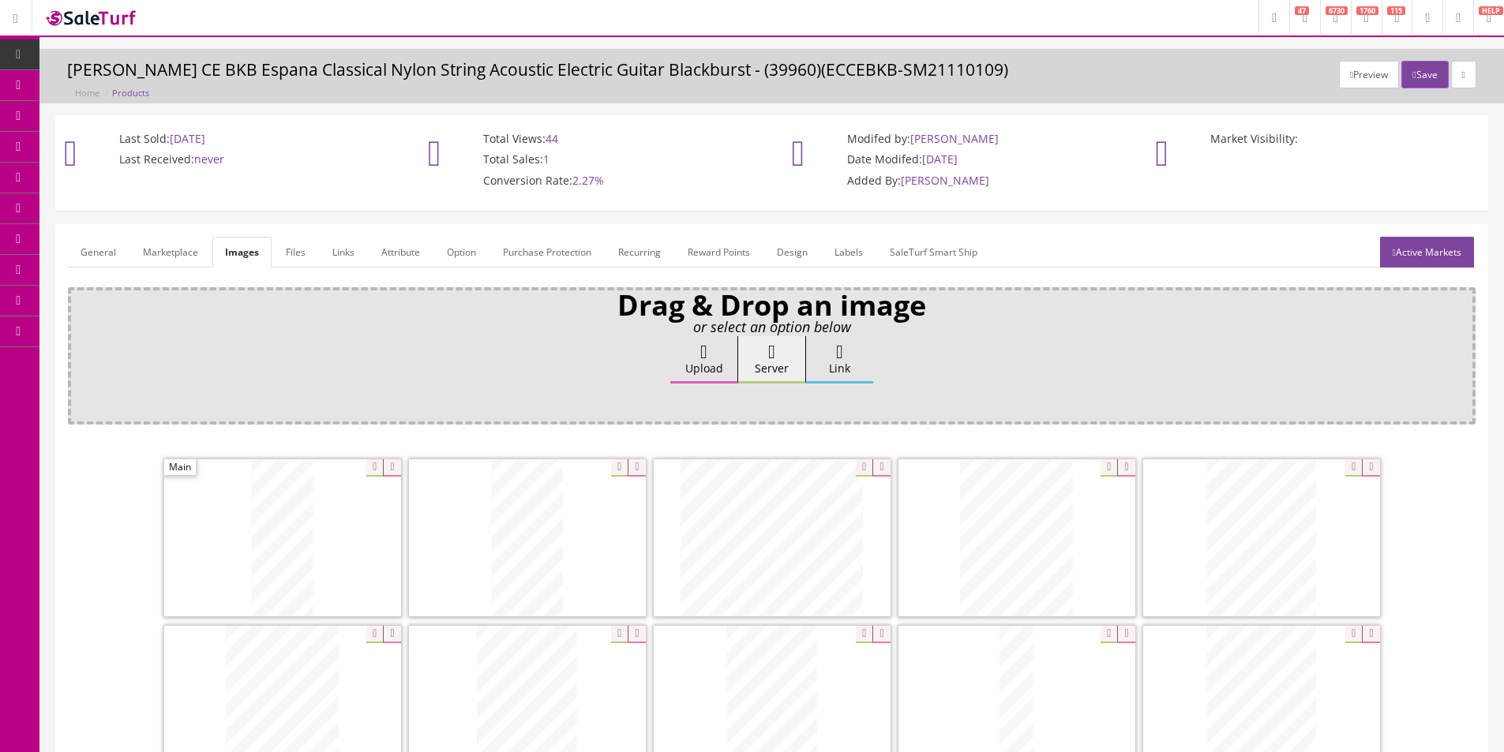
click at [383, 252] on link "Attribute" at bounding box center [401, 252] width 64 height 31
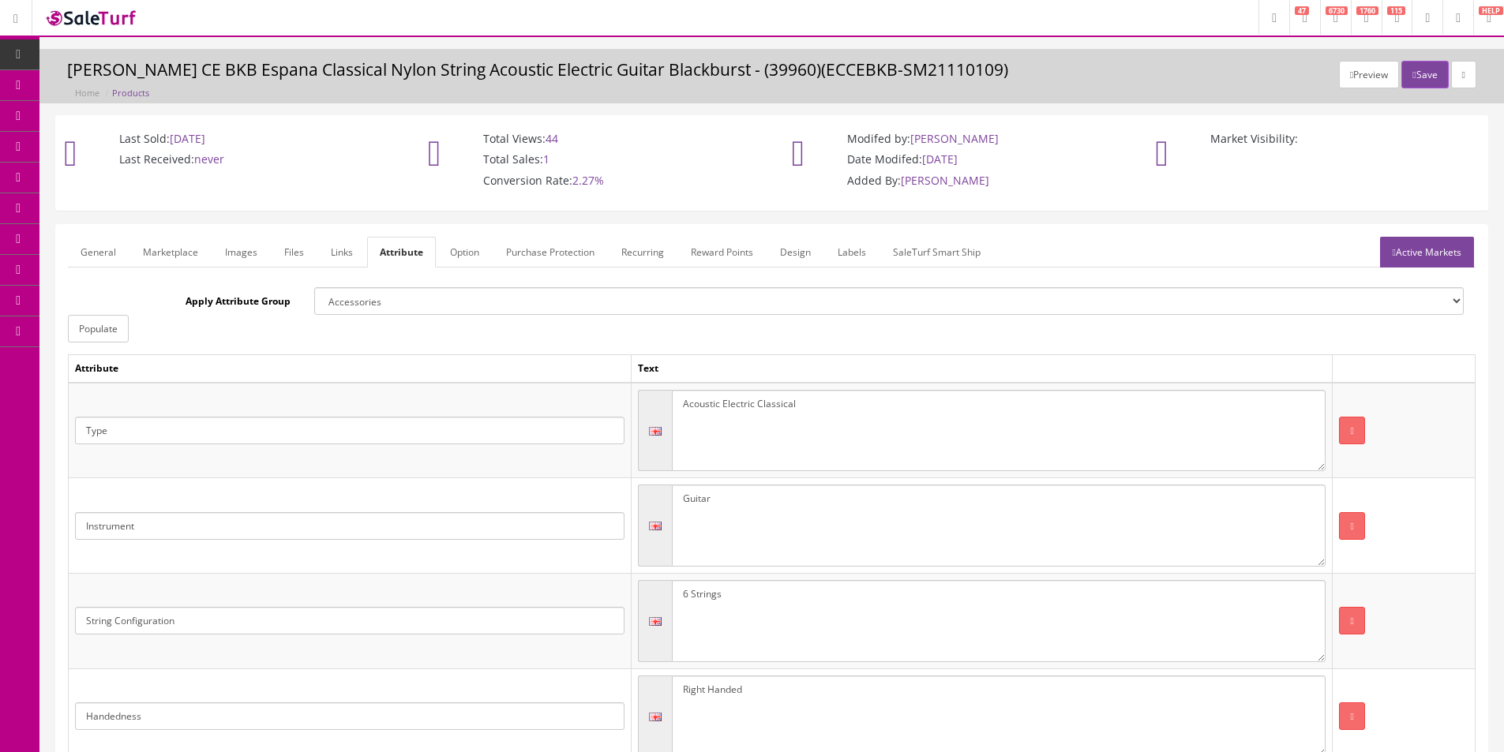
click at [1393, 242] on link "Active Markets" at bounding box center [1427, 252] width 94 height 31
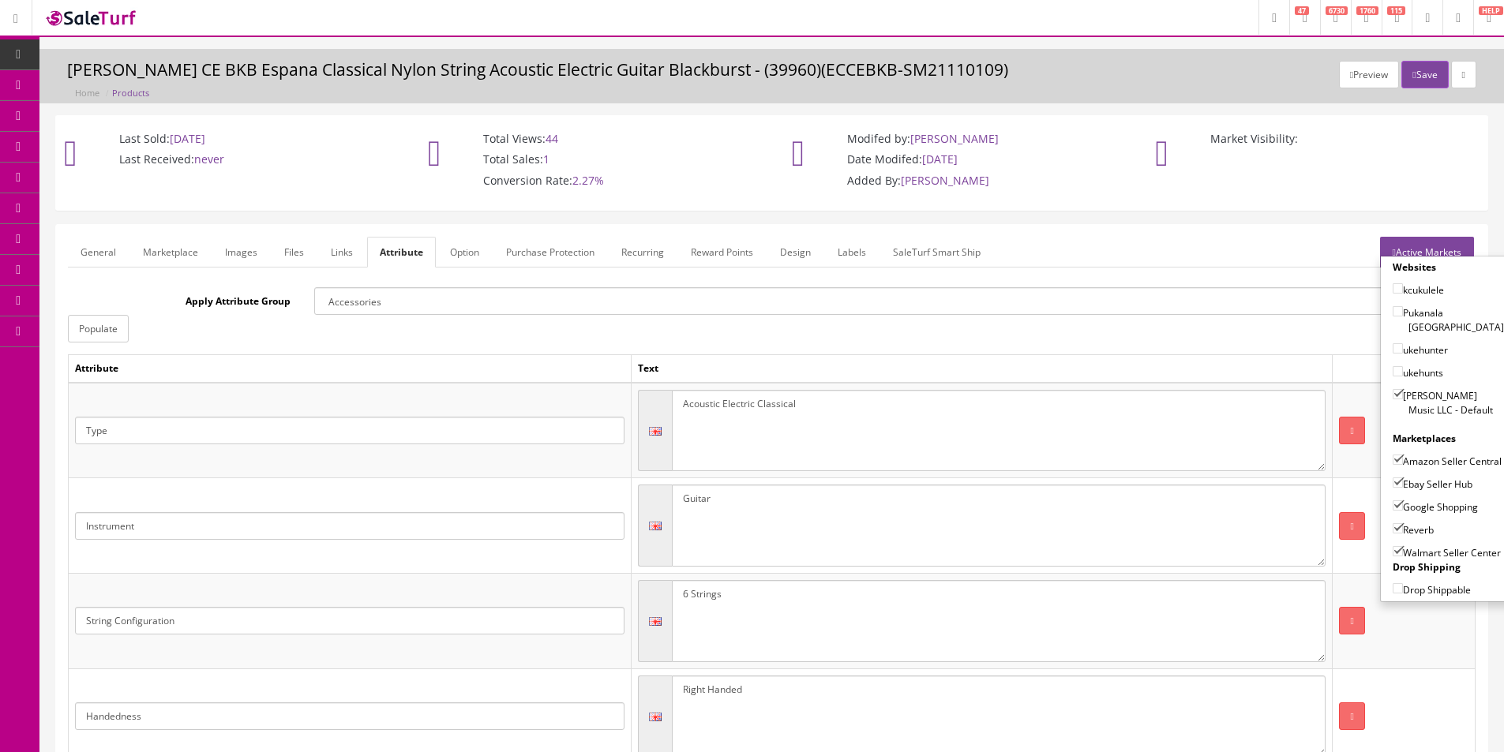
click at [1415, 546] on label "Walmart Seller Center" at bounding box center [1447, 553] width 108 height 16
click at [1403, 546] on input"] "Walmart Seller Center" at bounding box center [1398, 551] width 10 height 10
checkbox input"] "false"
click at [1415, 75] on button "Save" at bounding box center [1424, 75] width 47 height 28
click at [812, 67] on h3 "Dean EC CE BKB Espana Classical Nylon String Acoustic Electric Guitar Blackburs…" at bounding box center [771, 70] width 1409 height 18
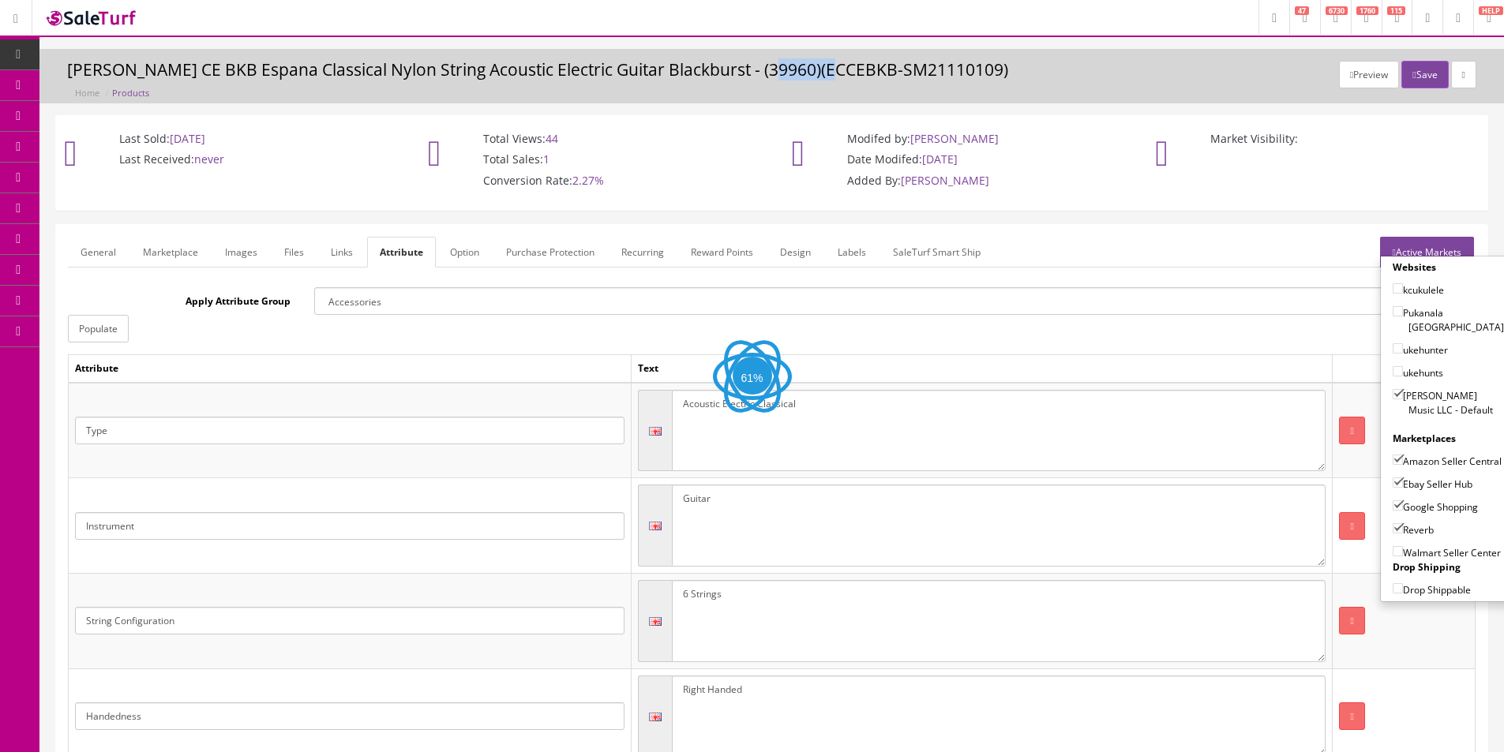
click at [812, 67] on h3 "Dean EC CE BKB Espana Classical Nylon String Acoustic Electric Guitar Blackburs…" at bounding box center [771, 70] width 1409 height 18
copy h3 "ECCEBKB"
click at [95, 245] on link "General" at bounding box center [98, 252] width 61 height 31
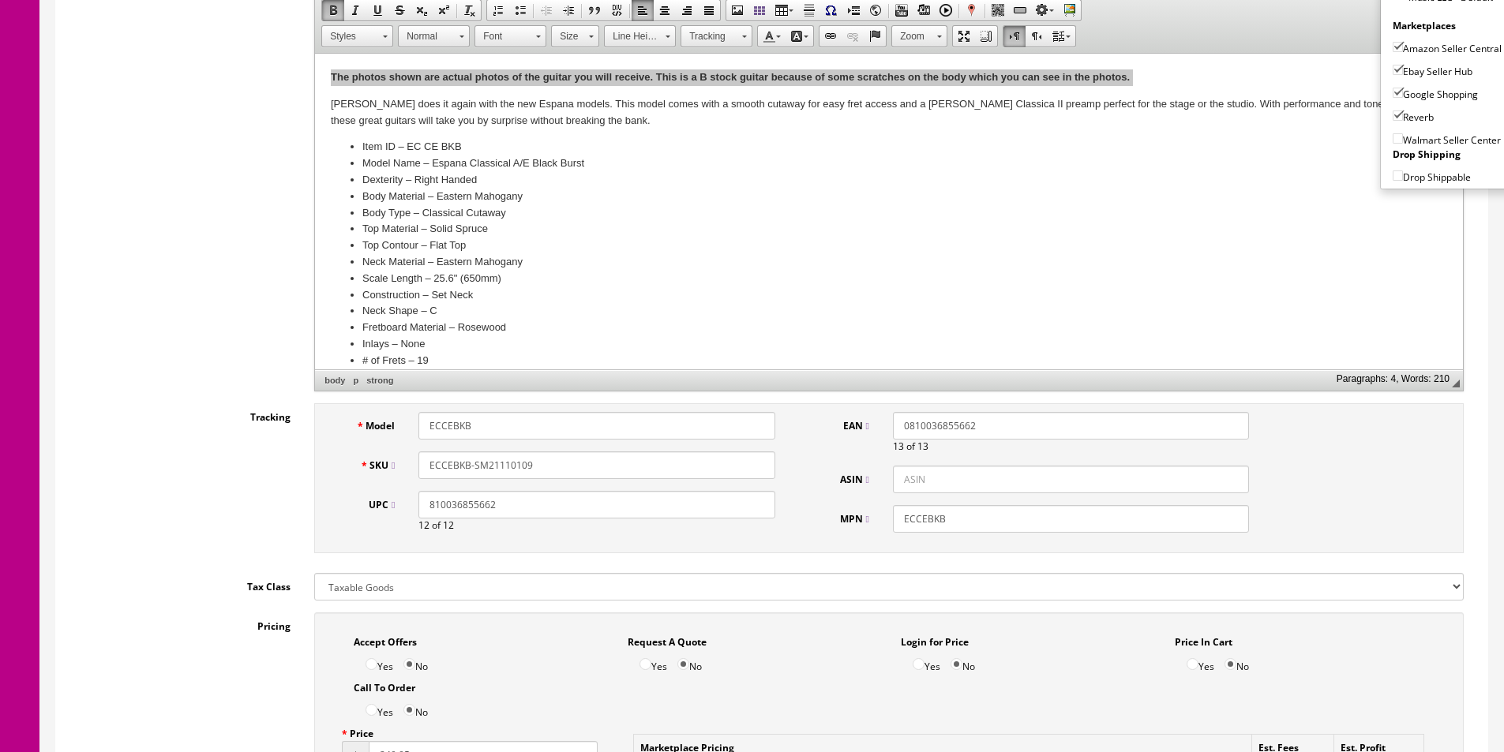
scroll to position [632, 0]
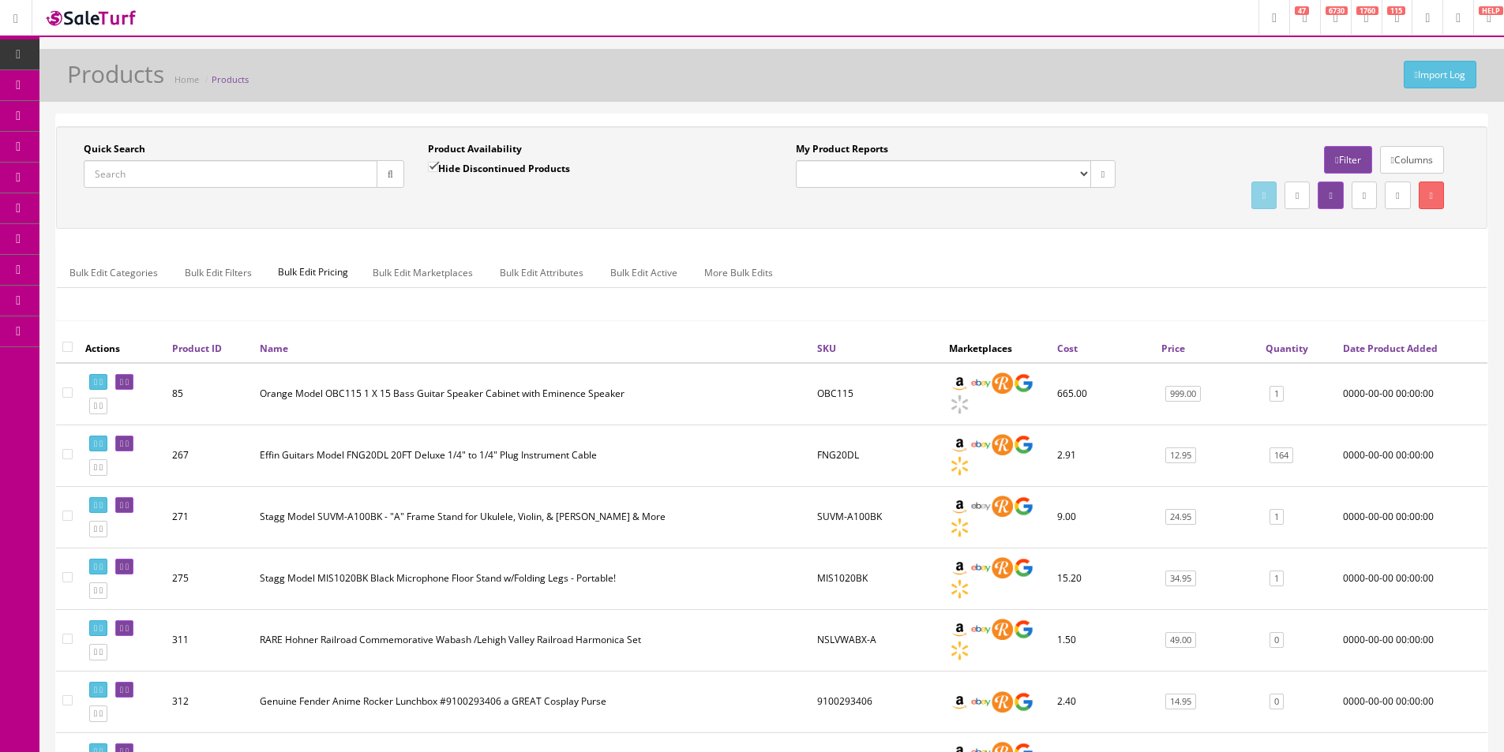
click at [336, 174] on input "Quick Search" at bounding box center [231, 174] width 294 height 28
type input "ECC"
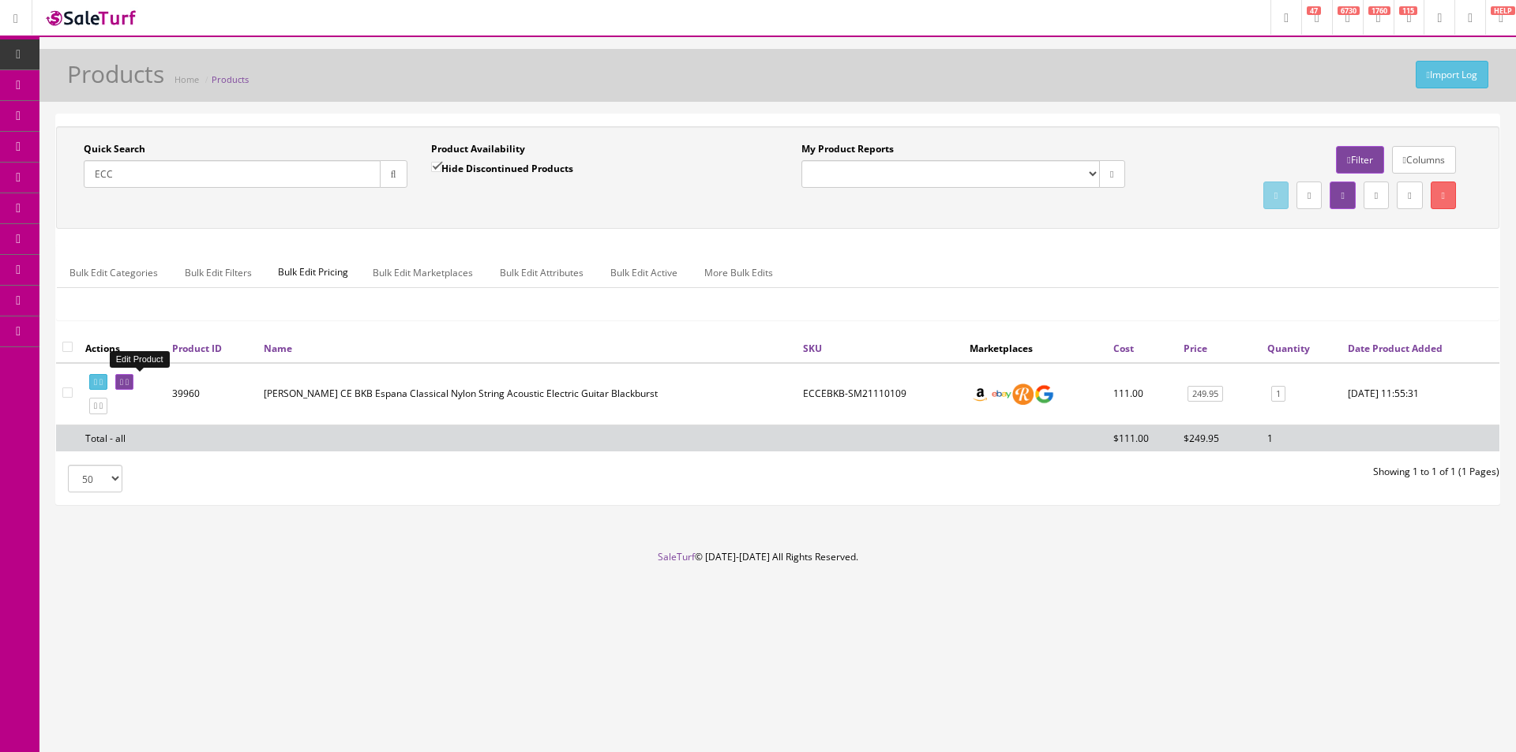
click at [133, 374] on link at bounding box center [124, 382] width 18 height 17
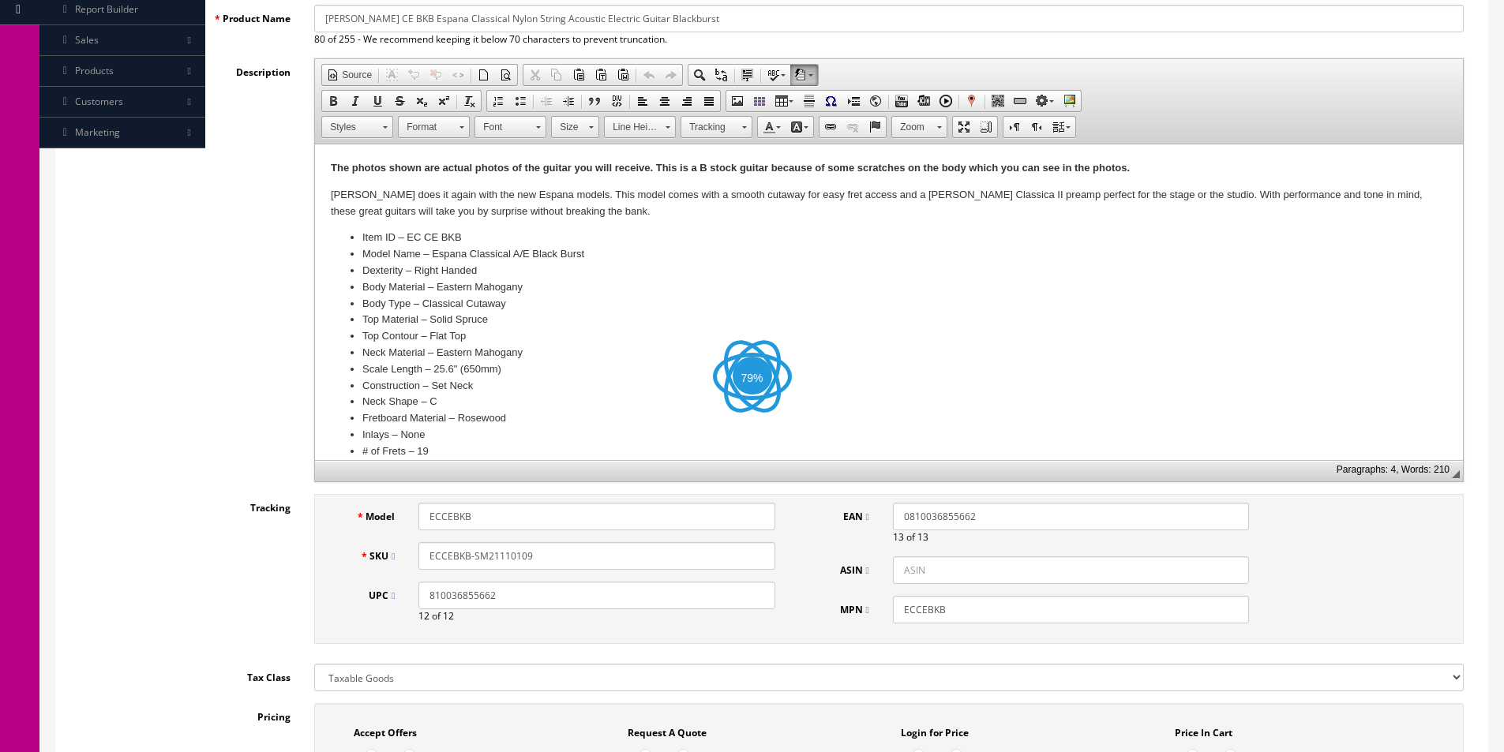
scroll to position [395, 0]
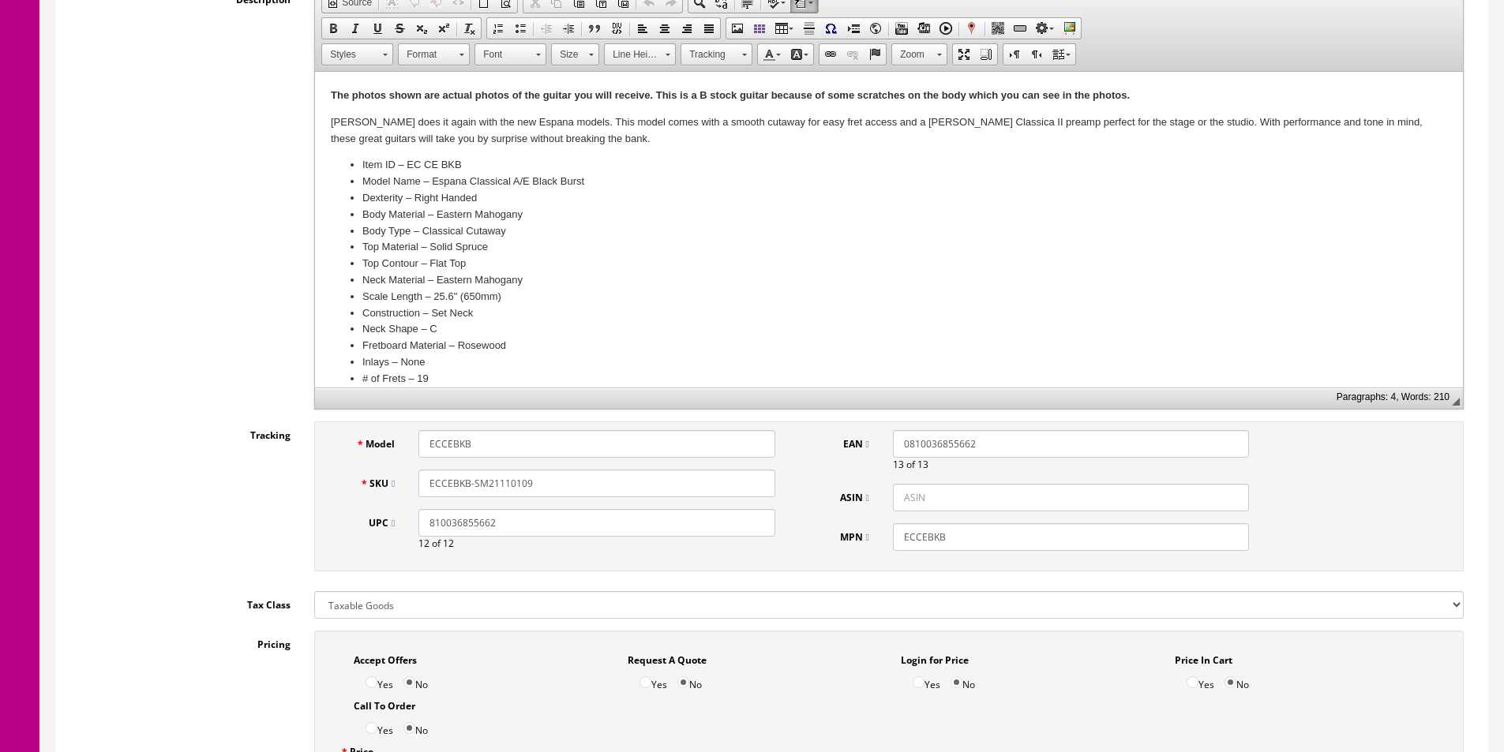
click at [504, 491] on input "ECCEBKB-SM21110109" at bounding box center [596, 484] width 356 height 28
click input "ECCEBKB-SM21110109"
paste input "050"
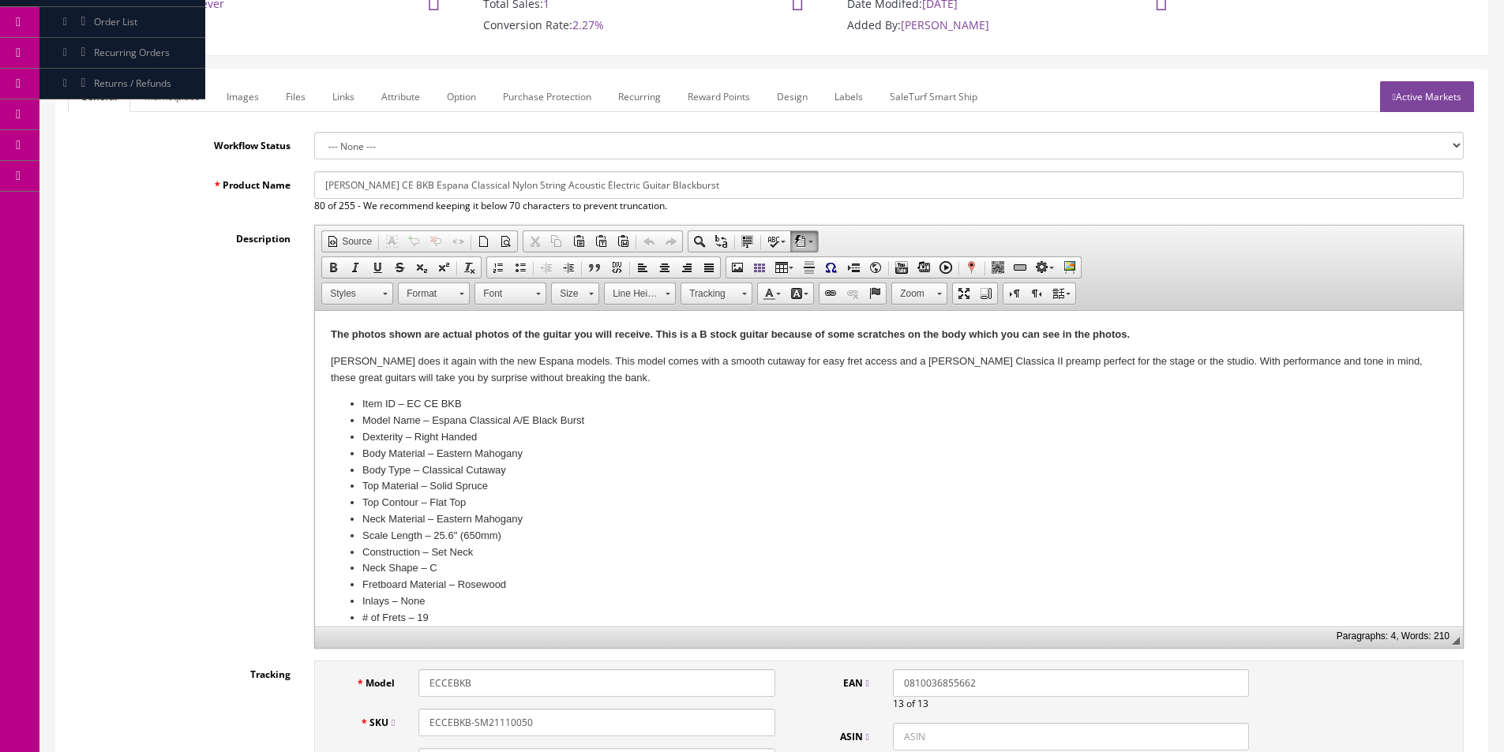
scroll to position [0, 0]
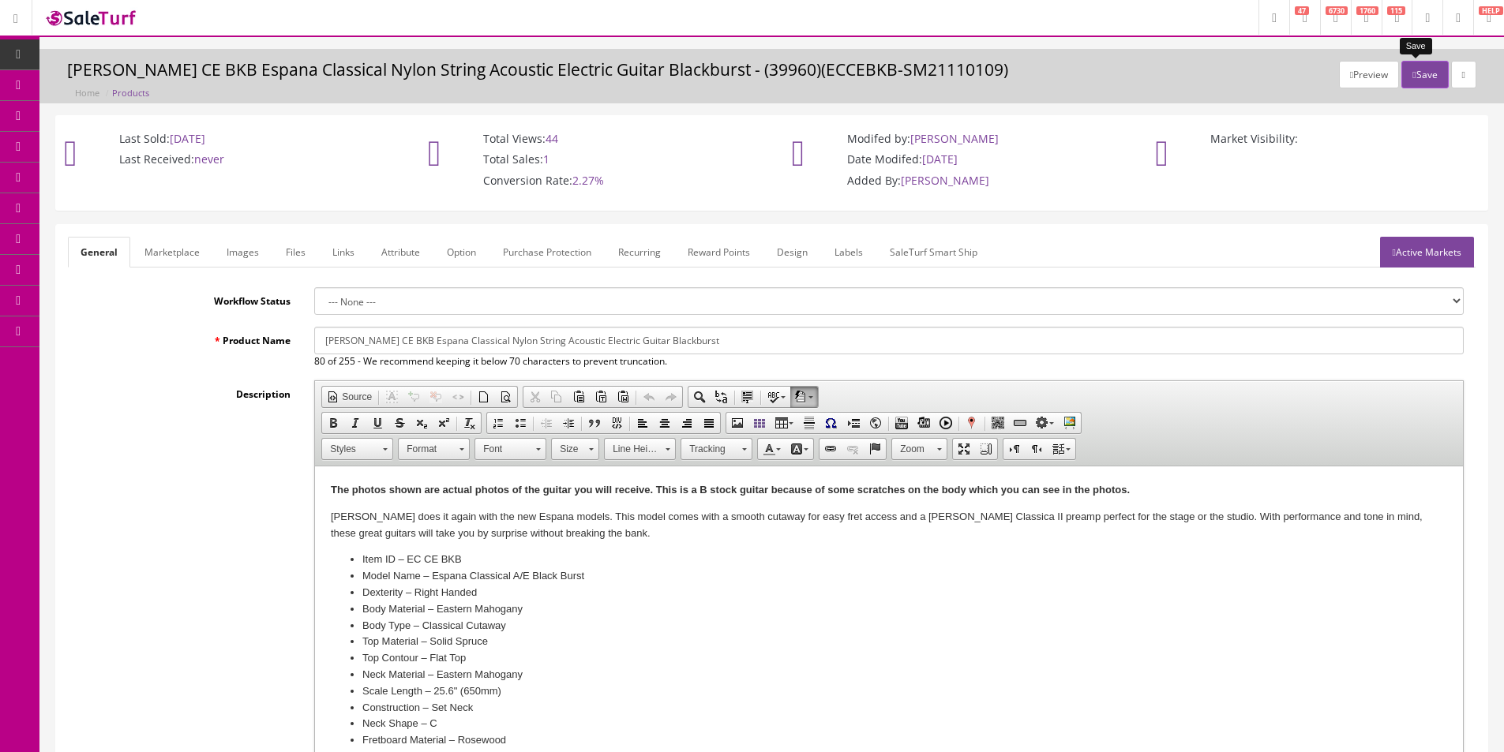
type input "ECCEBKB-SM21110050"
click button "Save"
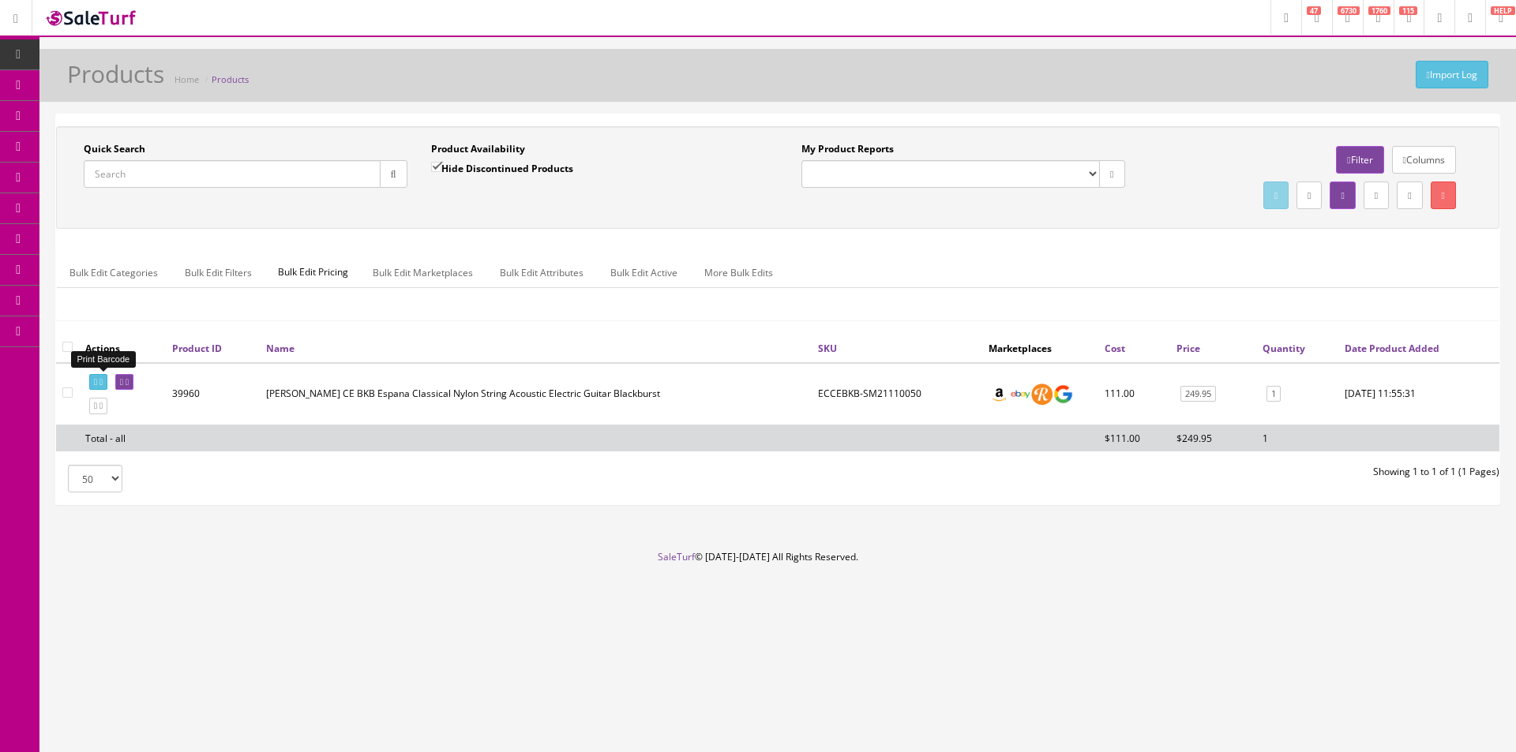
click at [97, 380] on icon at bounding box center [95, 382] width 3 height 9
click at [336, 174] on input "Quick Search" at bounding box center [232, 174] width 297 height 28
paste input "MX25101412"
type input "MX25101412"
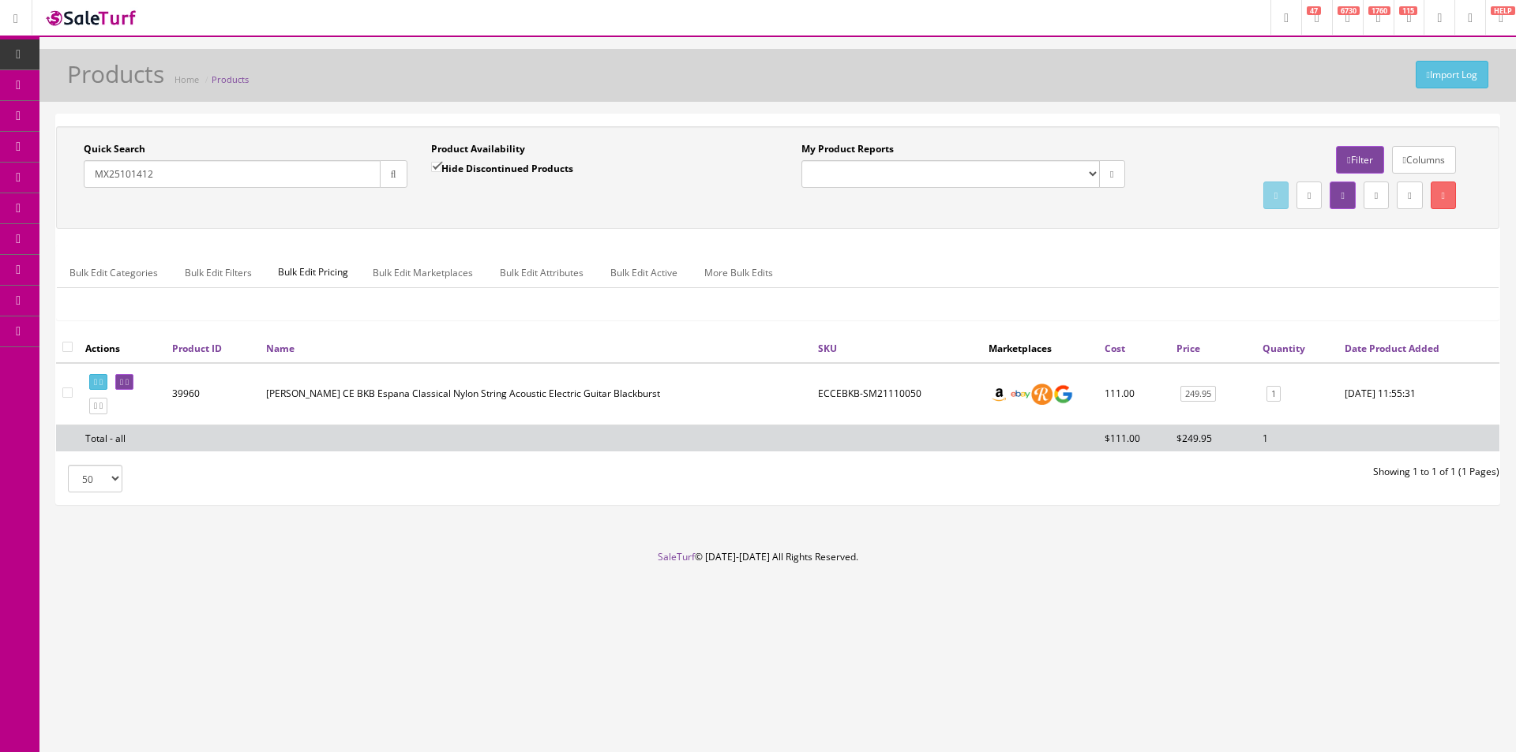
click at [381, 174] on button "button" at bounding box center [394, 174] width 28 height 28
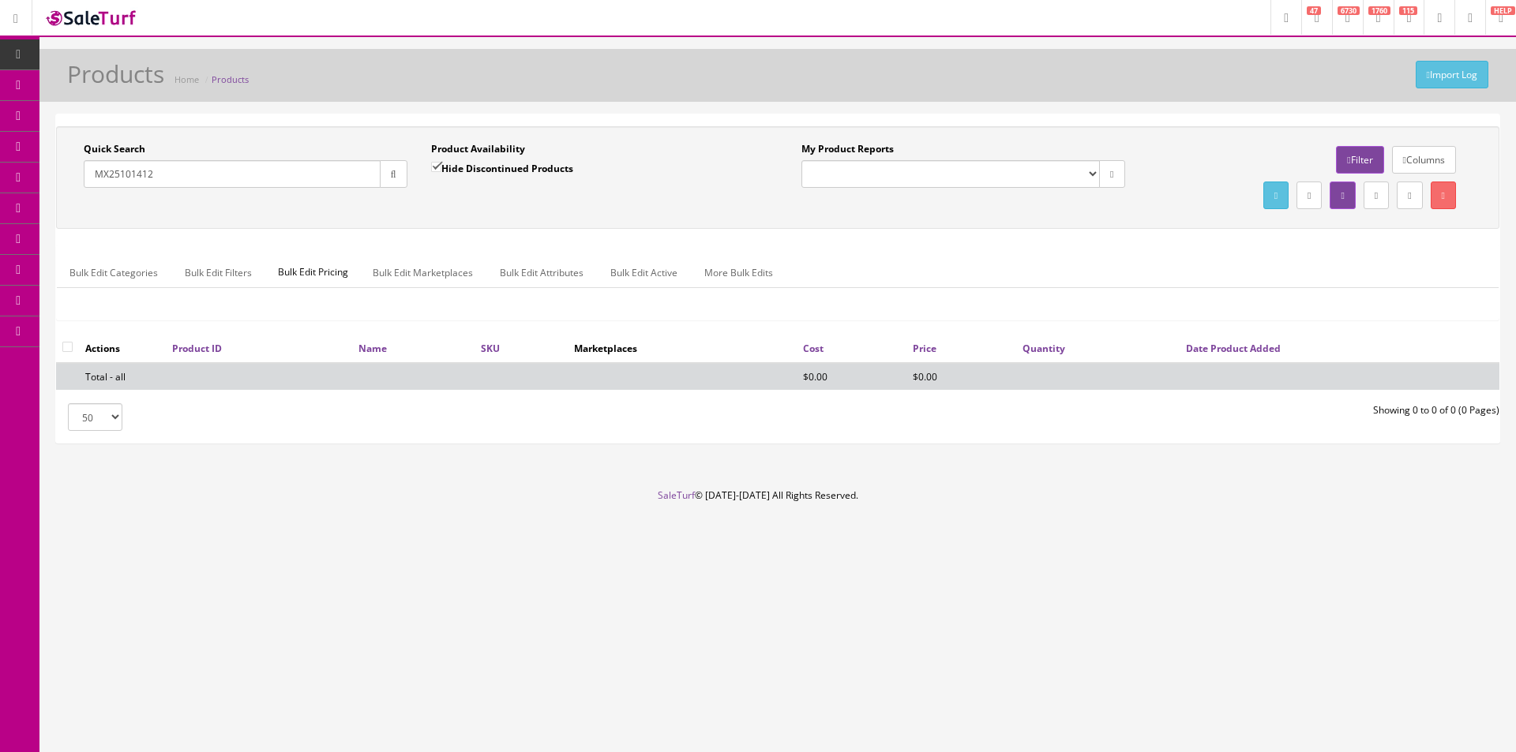
click at [456, 171] on label "Hide Discontinued Products" at bounding box center [502, 168] width 142 height 16
click at [441, 171] on input "Hide Discontinued Products" at bounding box center [436, 167] width 10 height 10
checkbox input "false"
click at [656, 229] on div "Quick Search MX25101412 Date From Product Availability Hide Discontinued Produc…" at bounding box center [777, 177] width 1443 height 103
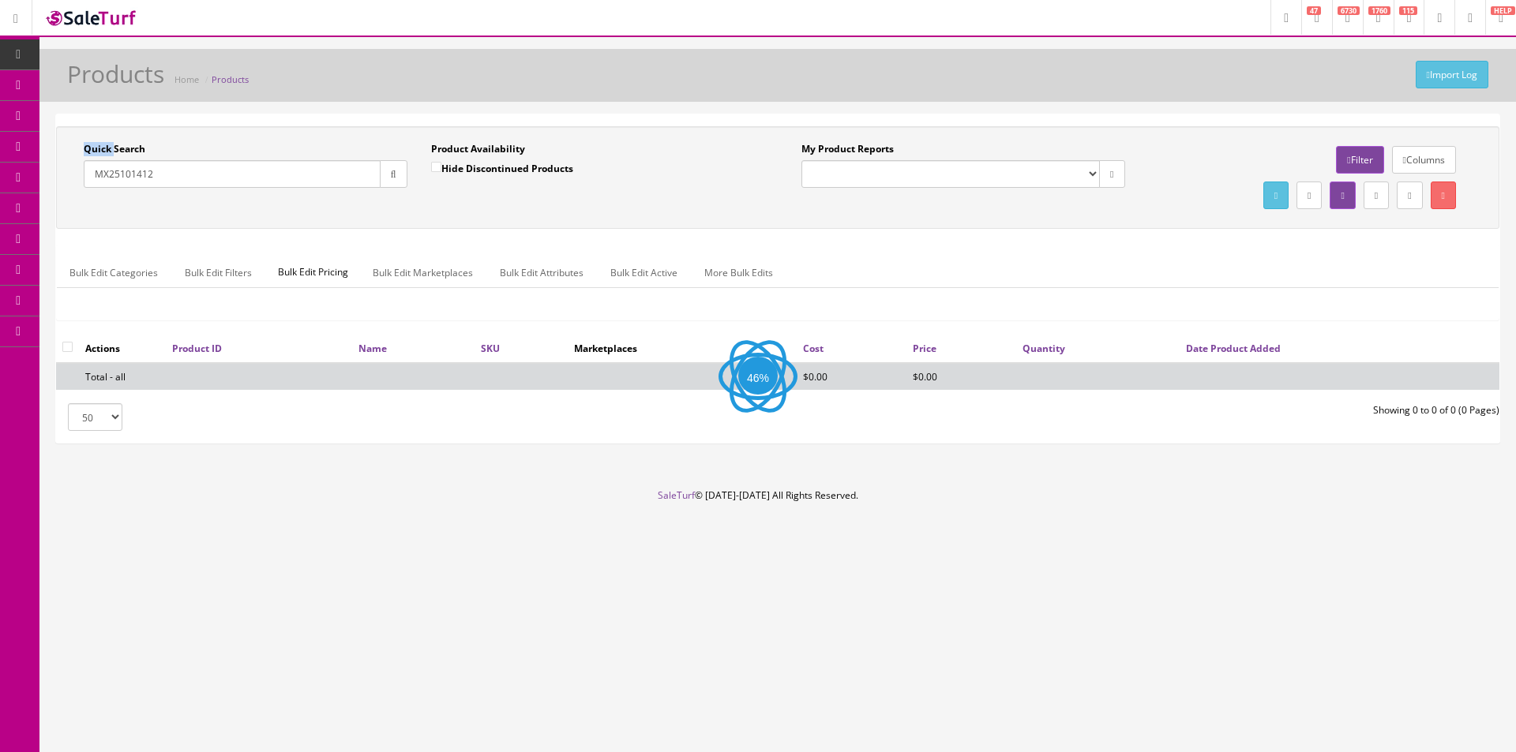
click at [656, 229] on div "Quick Search MX25101412 Date From Product Availability Hide Discontinued Produc…" at bounding box center [777, 177] width 1443 height 103
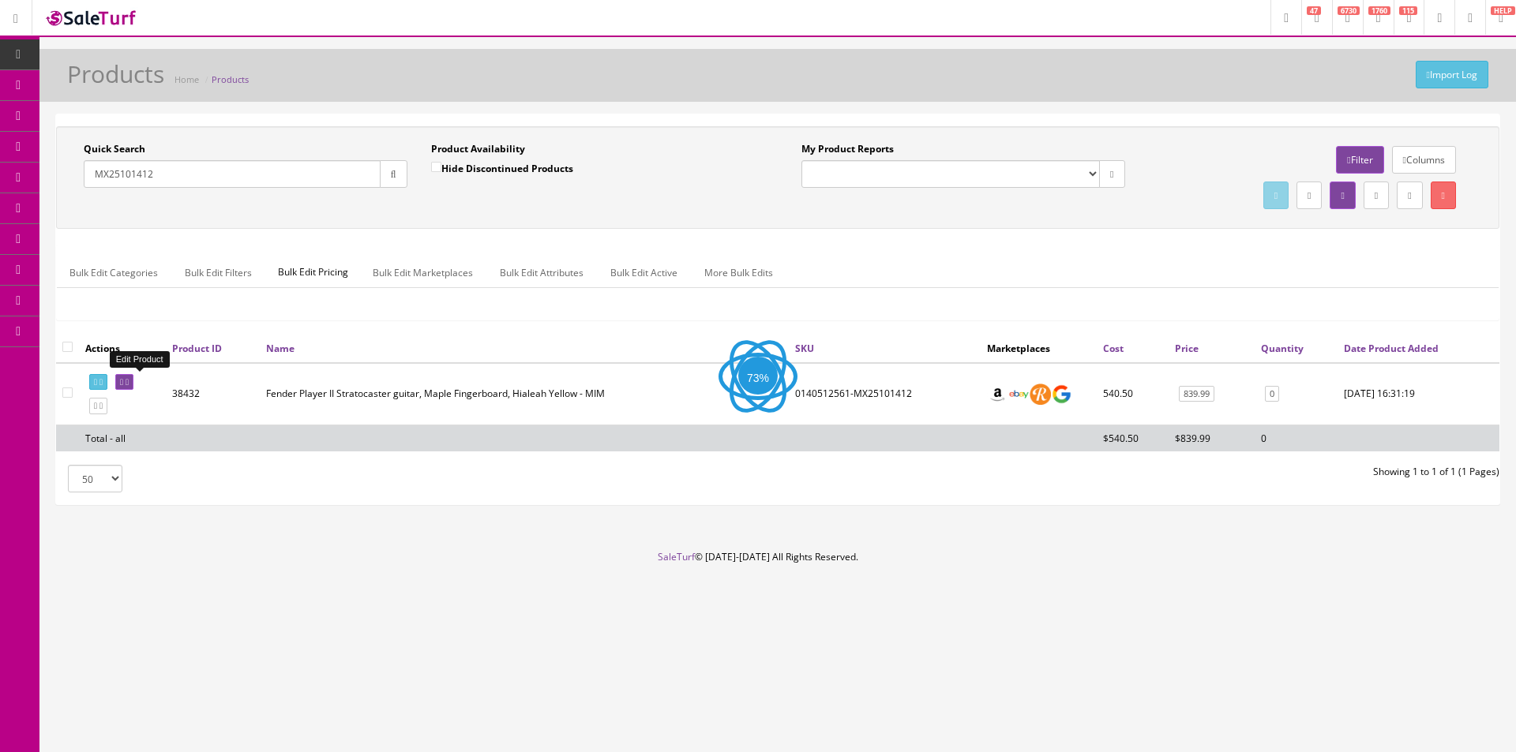
click at [129, 382] on icon at bounding box center [127, 382] width 3 height 9
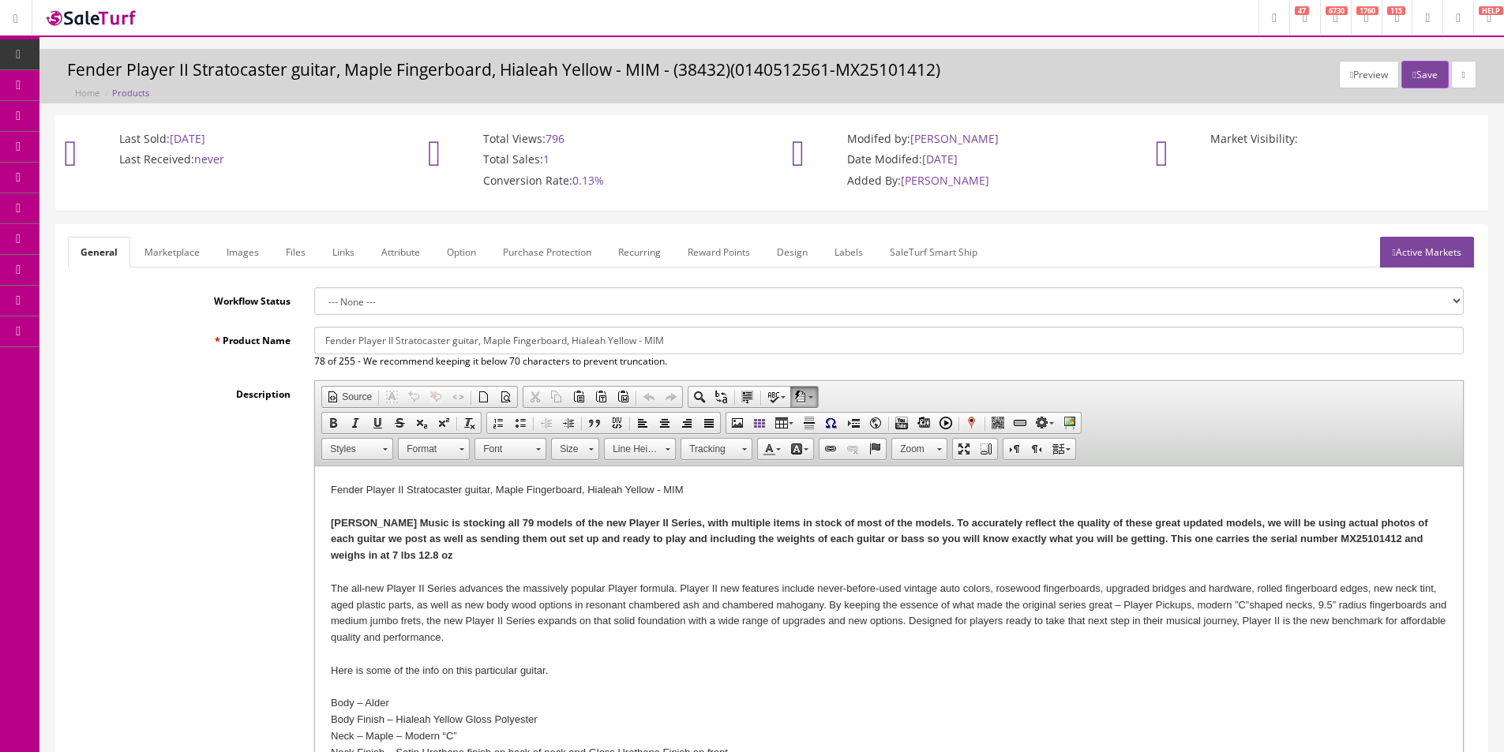
click at [236, 257] on link "Images" at bounding box center [243, 252] width 58 height 31
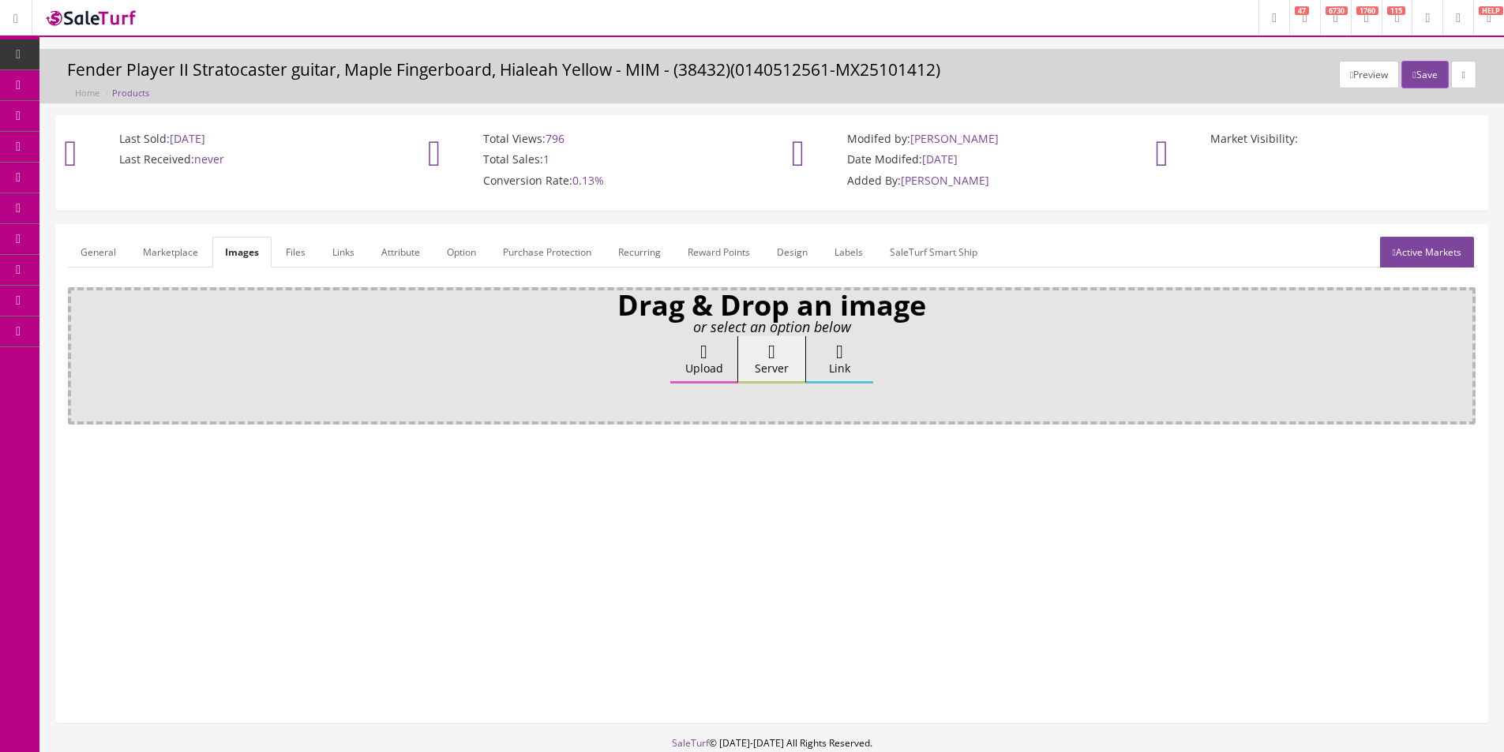
click at [684, 358] on label "Upload" at bounding box center [703, 359] width 67 height 47
click at [79, 352] on input "Upload" at bounding box center [79, 344] width 0 height 16
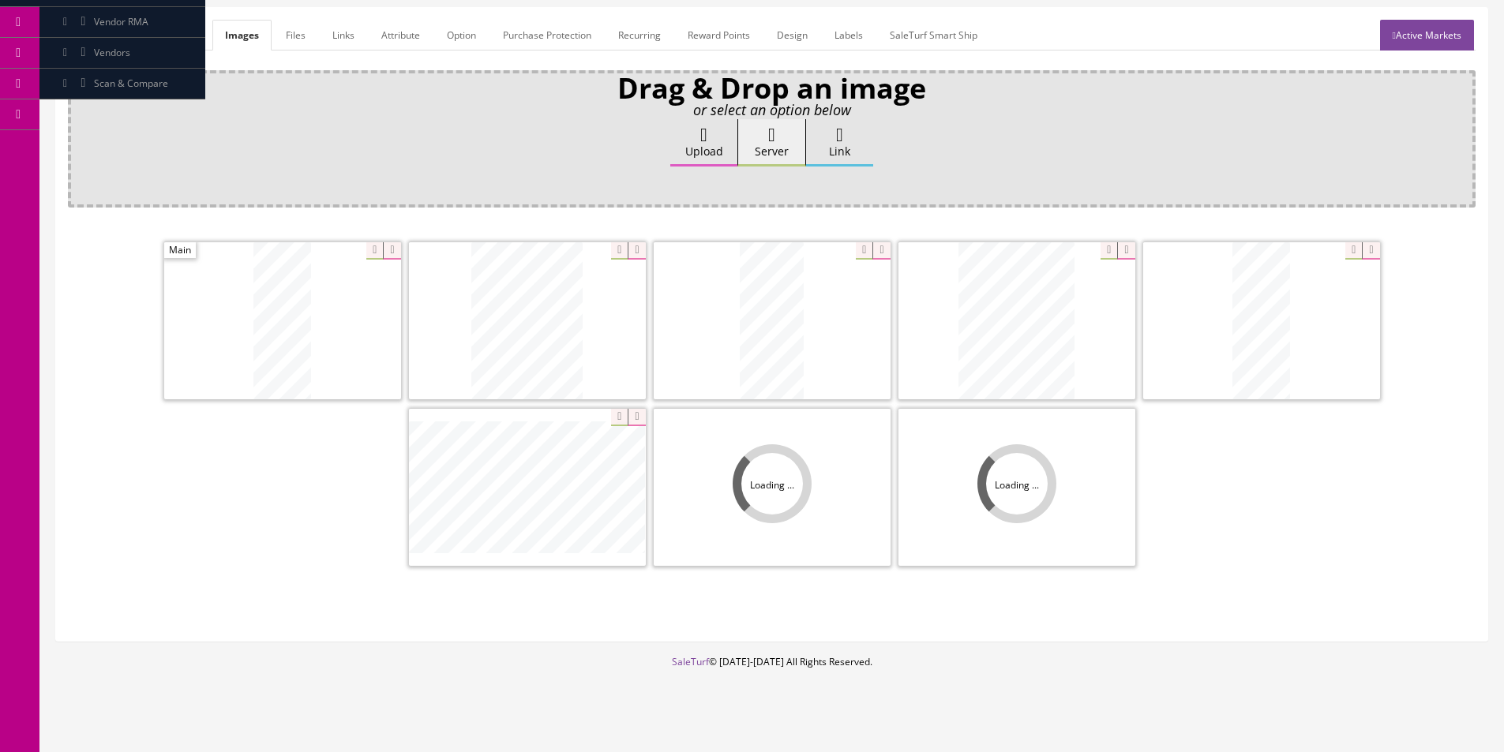
scroll to position [231, 0]
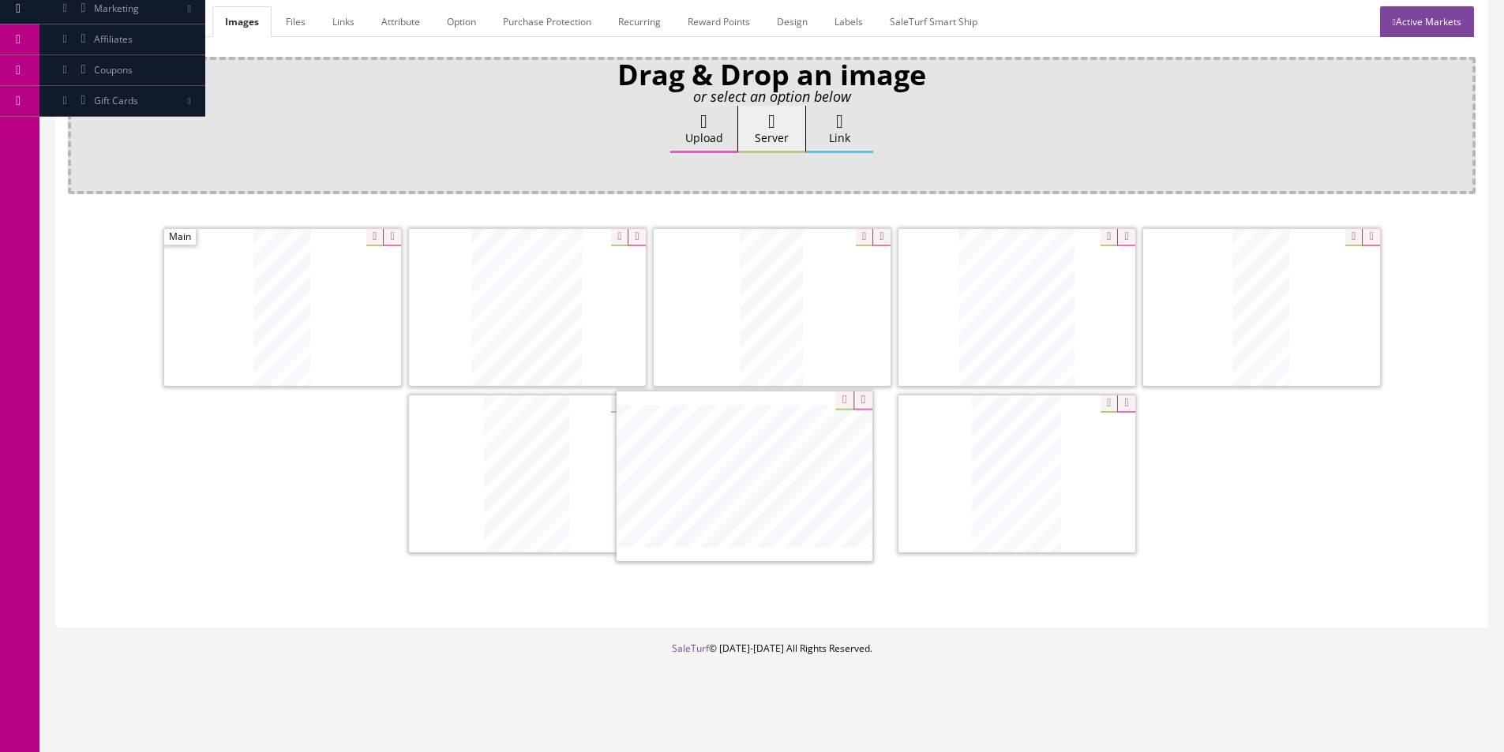
drag, startPoint x: 580, startPoint y: 485, endPoint x: 1232, endPoint y: 493, distance: 652.1
drag, startPoint x: 1018, startPoint y: 332, endPoint x: 611, endPoint y: 312, distance: 407.9
drag, startPoint x: 1070, startPoint y: 297, endPoint x: 289, endPoint y: 290, distance: 780.8
click at [103, 19] on link "General" at bounding box center [98, 21] width 61 height 31
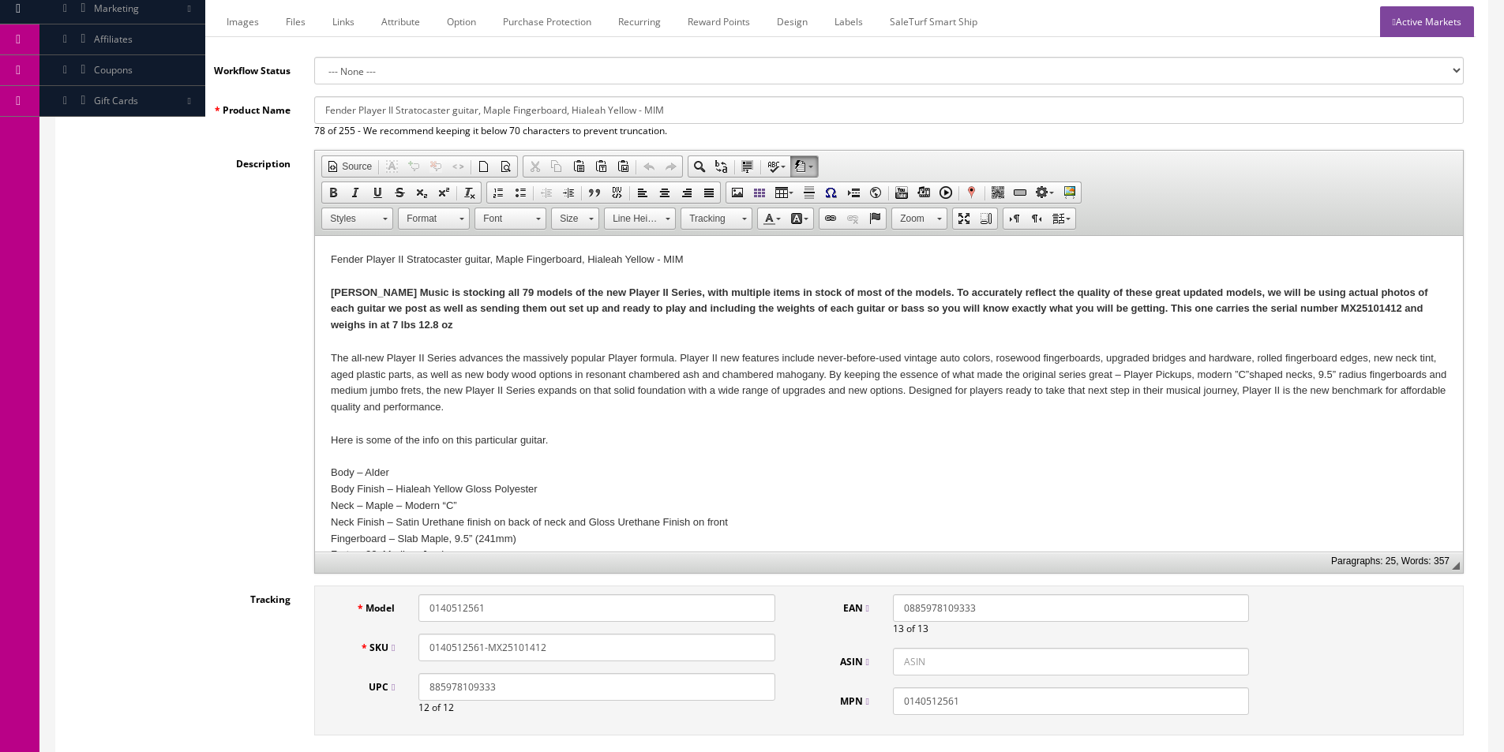
click at [239, 23] on link "Images" at bounding box center [243, 21] width 58 height 31
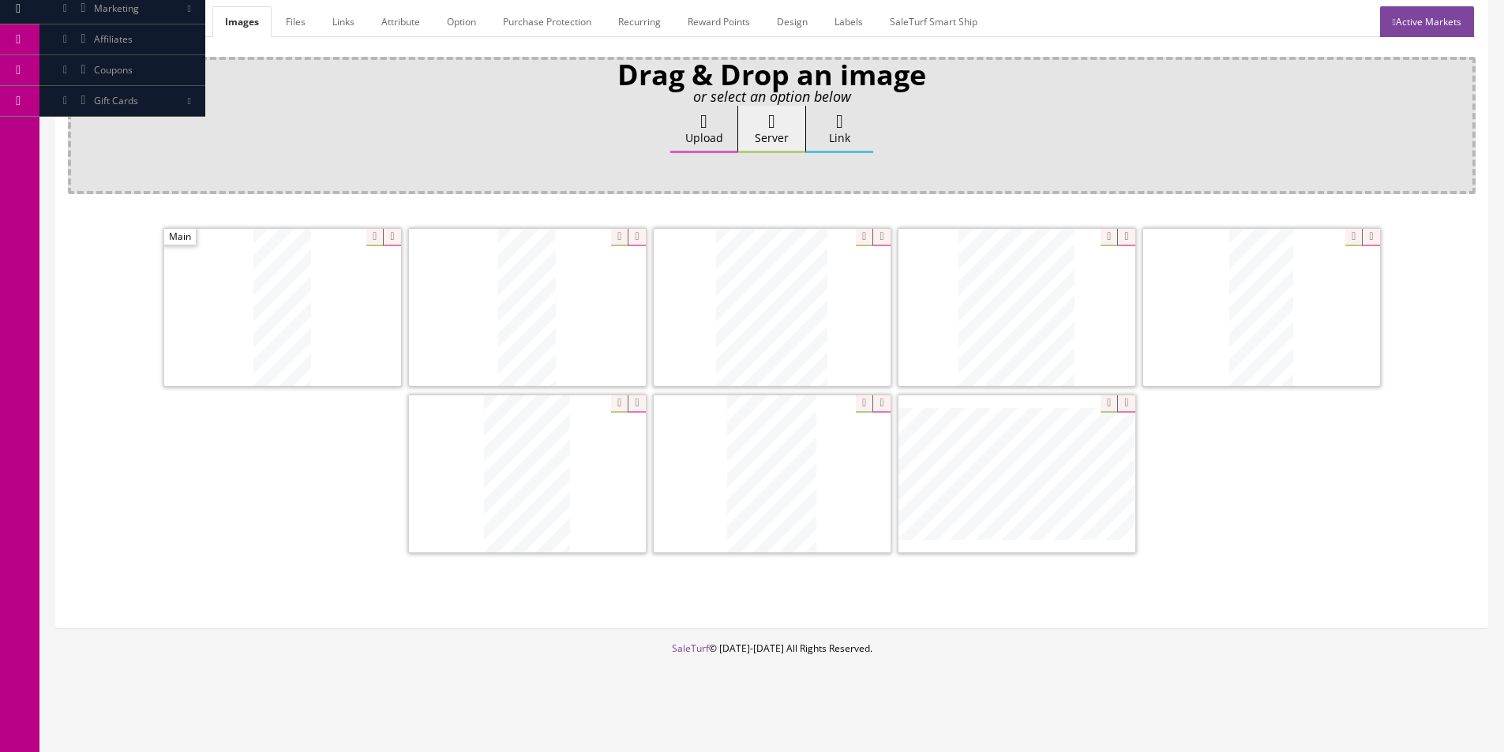
drag, startPoint x: 107, startPoint y: 21, endPoint x: 110, endPoint y: 32, distance: 12.1
click at [107, 21] on link "General" at bounding box center [98, 21] width 61 height 31
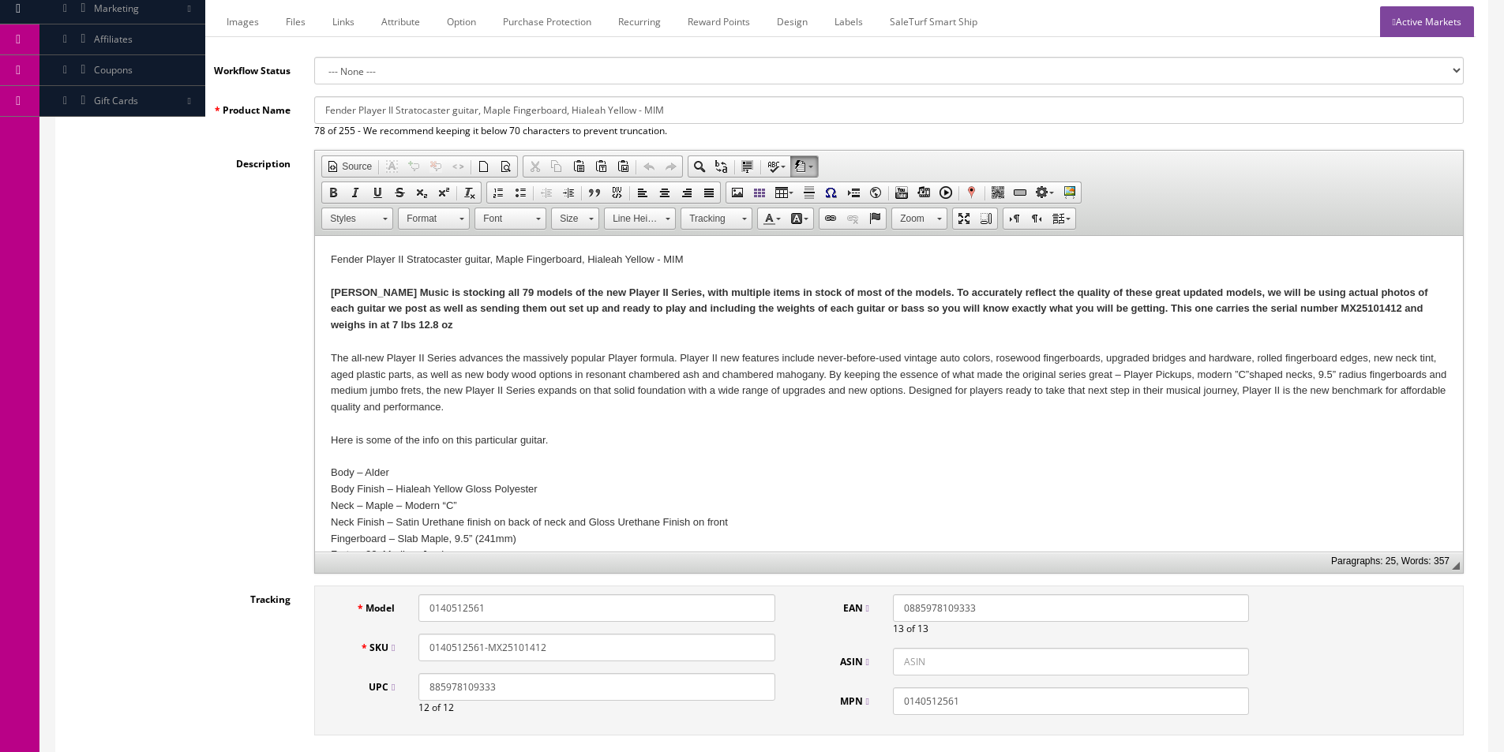
click at [237, 22] on link "Images" at bounding box center [243, 21] width 58 height 31
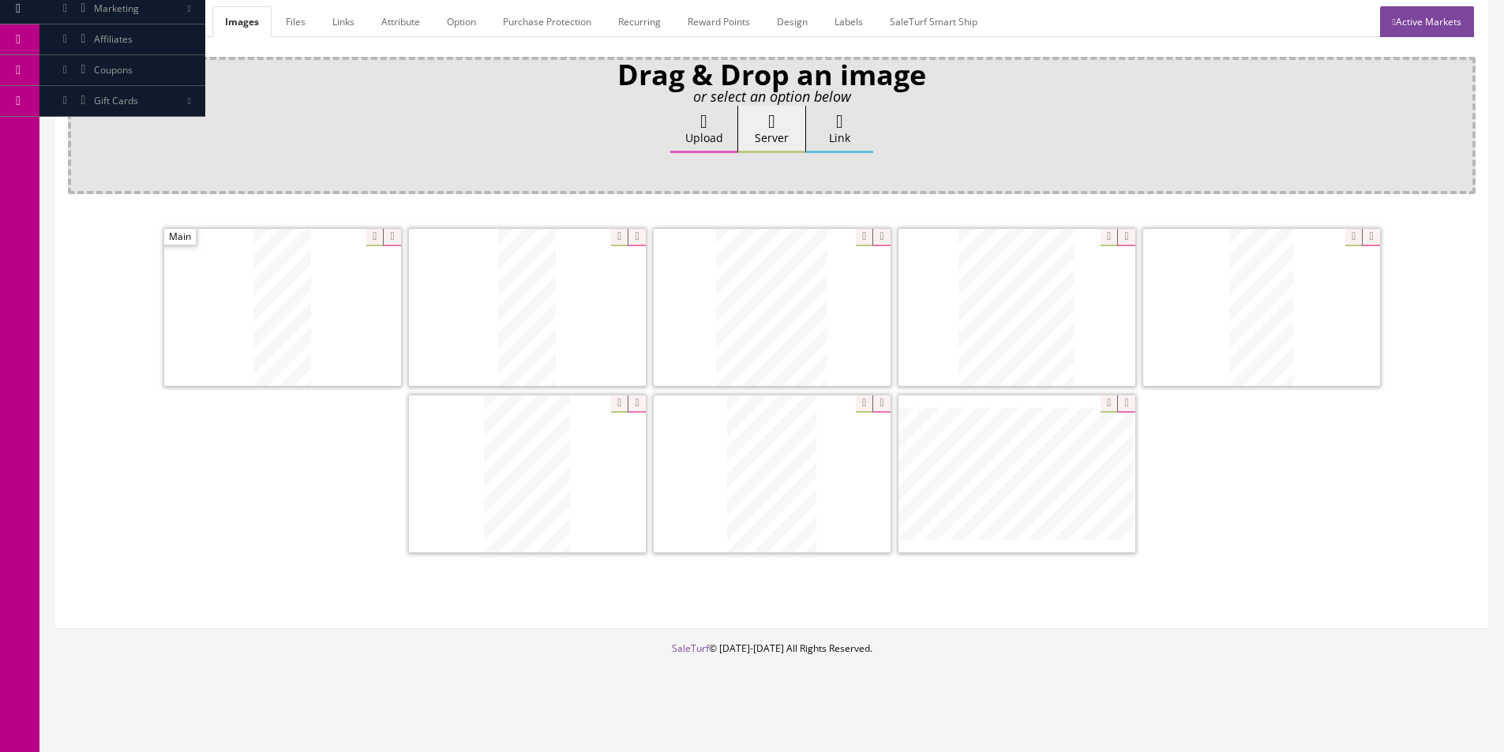
click at [102, 26] on link "General" at bounding box center [98, 21] width 61 height 31
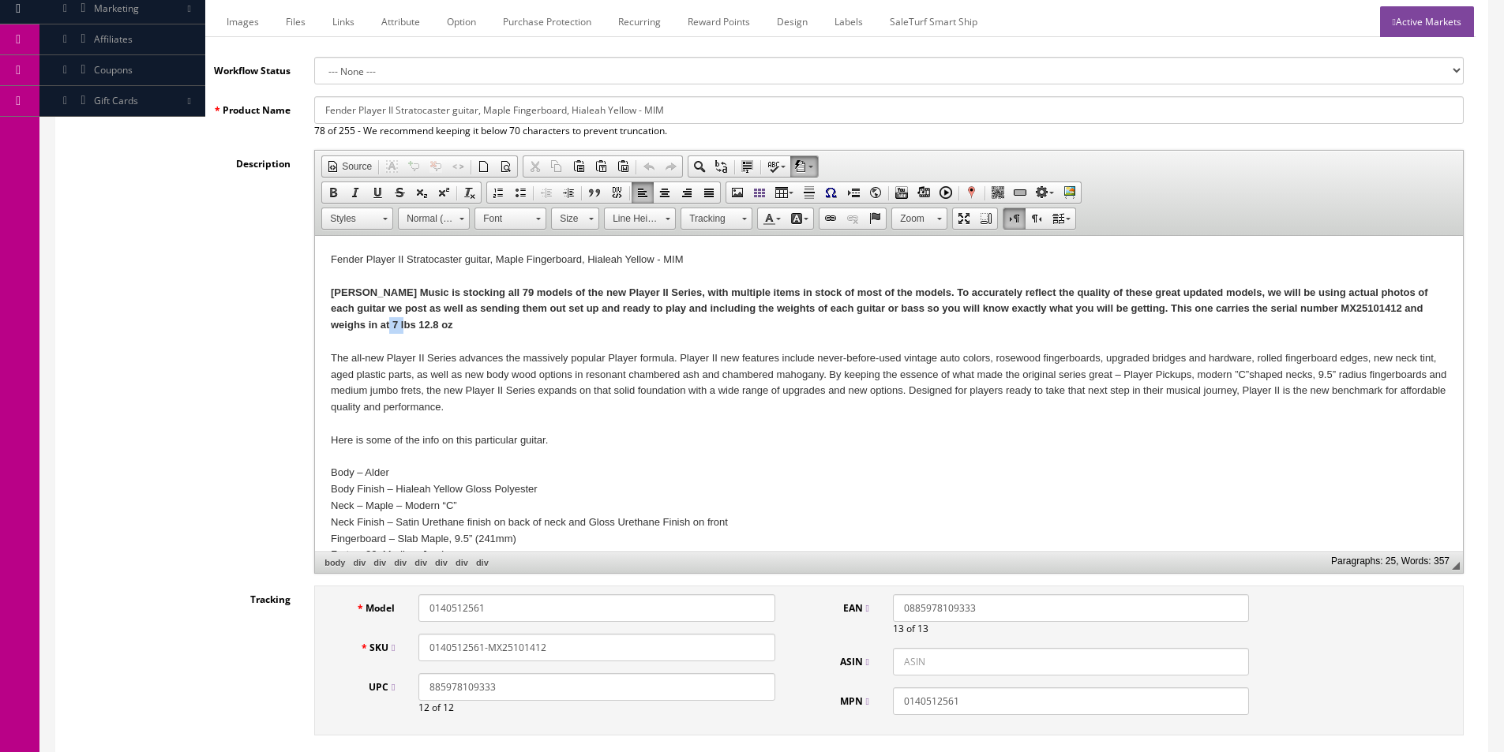
drag, startPoint x: 367, startPoint y: 324, endPoint x: 375, endPoint y: 323, distance: 7.9
click at [375, 323] on strong "Butler Music is stocking all 79 models of the new Player II Series, with multip…" at bounding box center [879, 309] width 1097 height 45
click at [238, 21] on link "Images" at bounding box center [243, 21] width 58 height 31
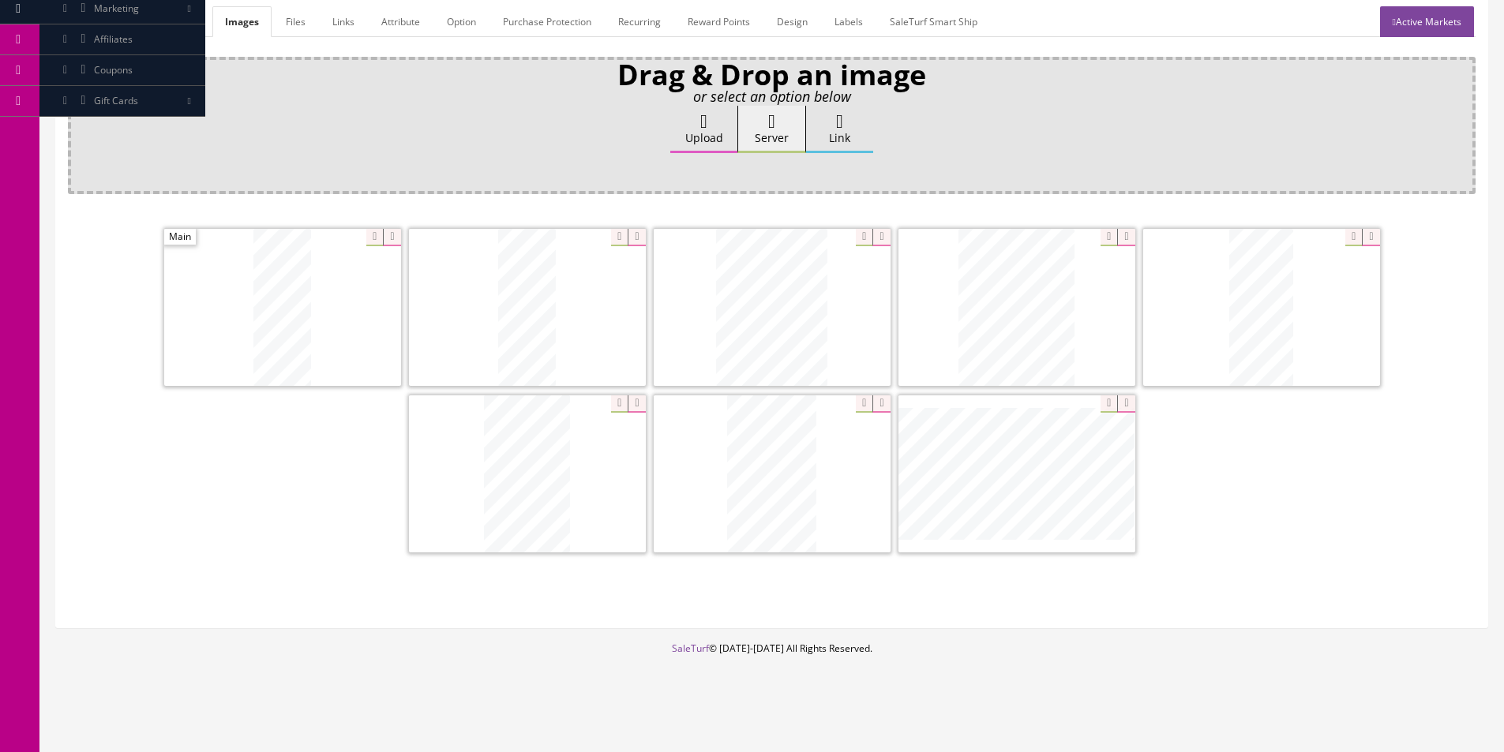
click at [104, 17] on link "General" at bounding box center [98, 21] width 61 height 31
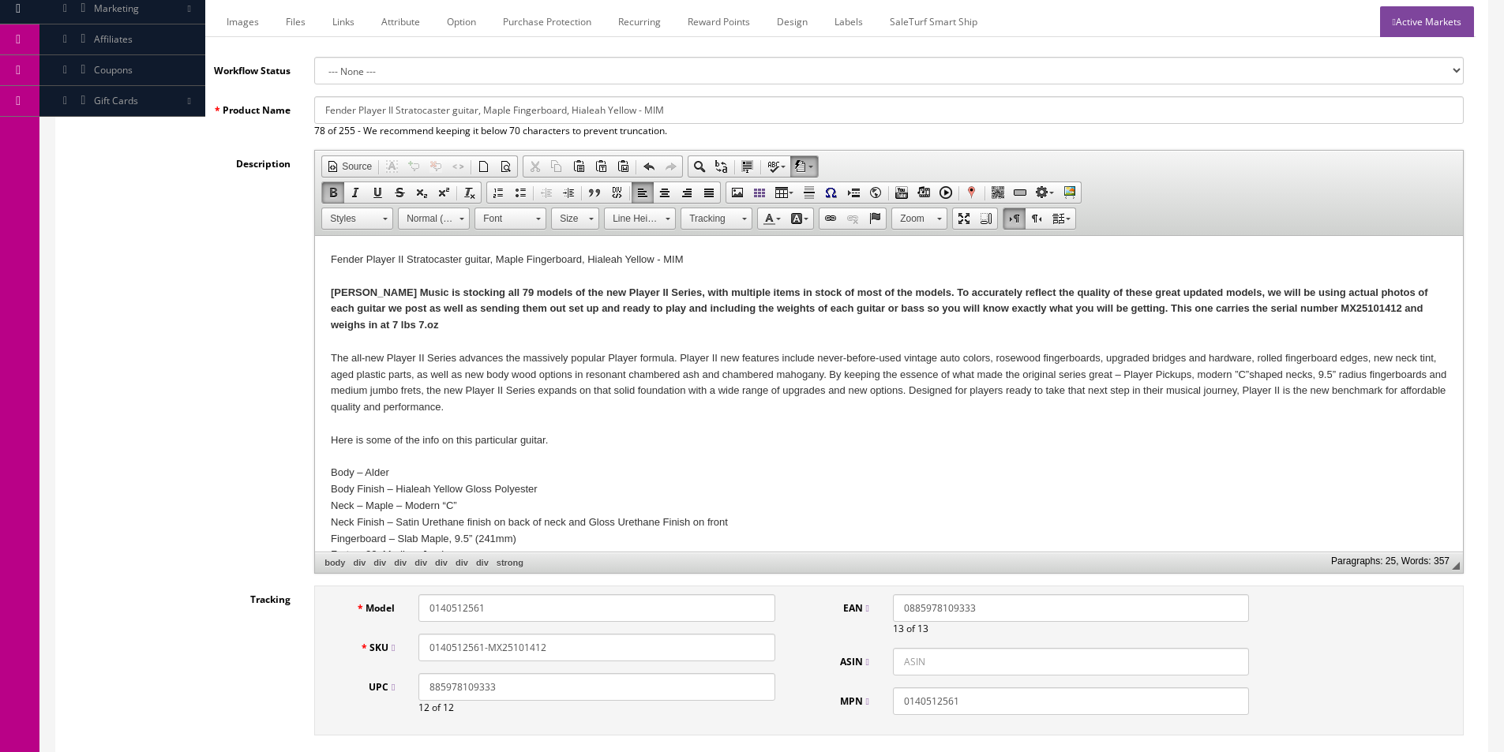
click at [366, 327] on strong "Butler Music is stocking all 79 models of the new Player II Series, with multip…" at bounding box center [879, 309] width 1097 height 45
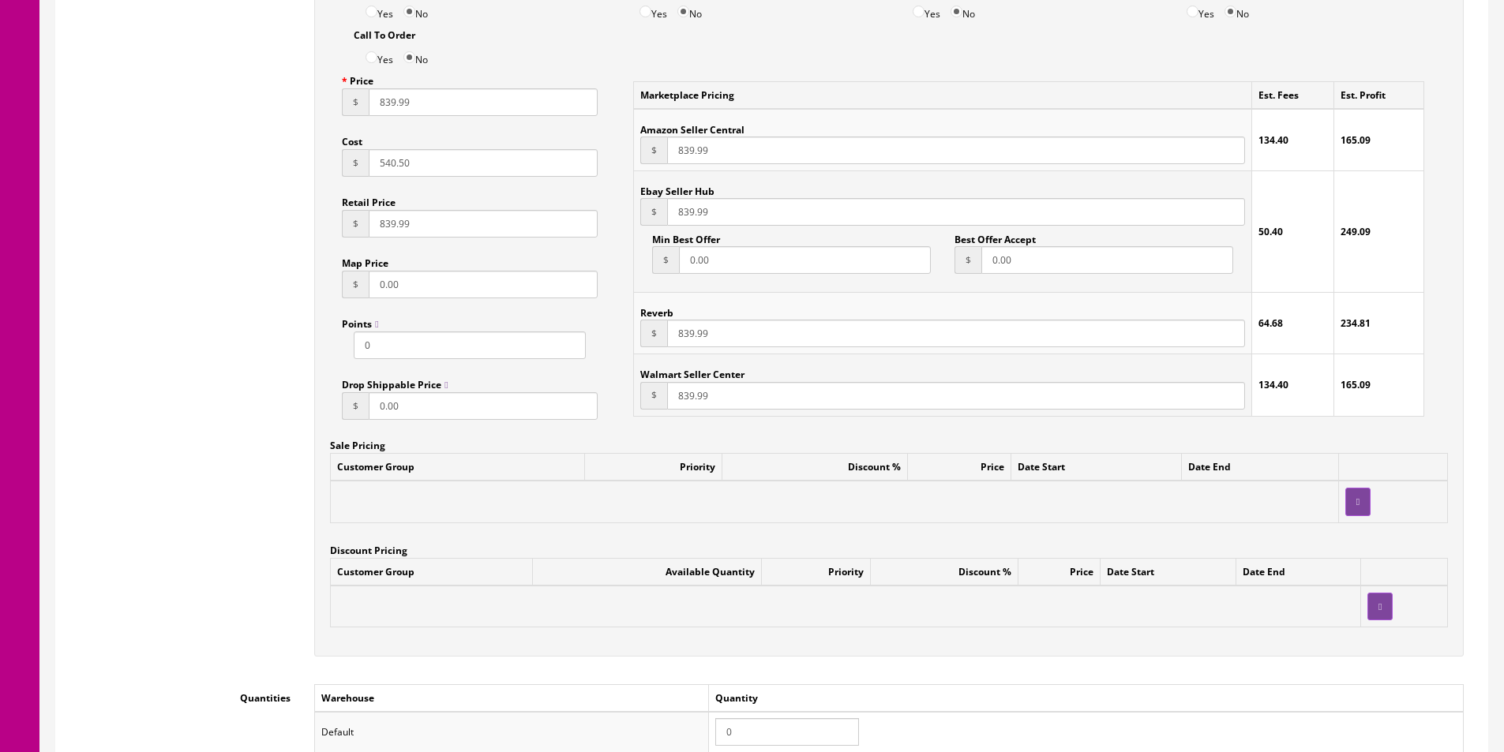
scroll to position [1099, 0]
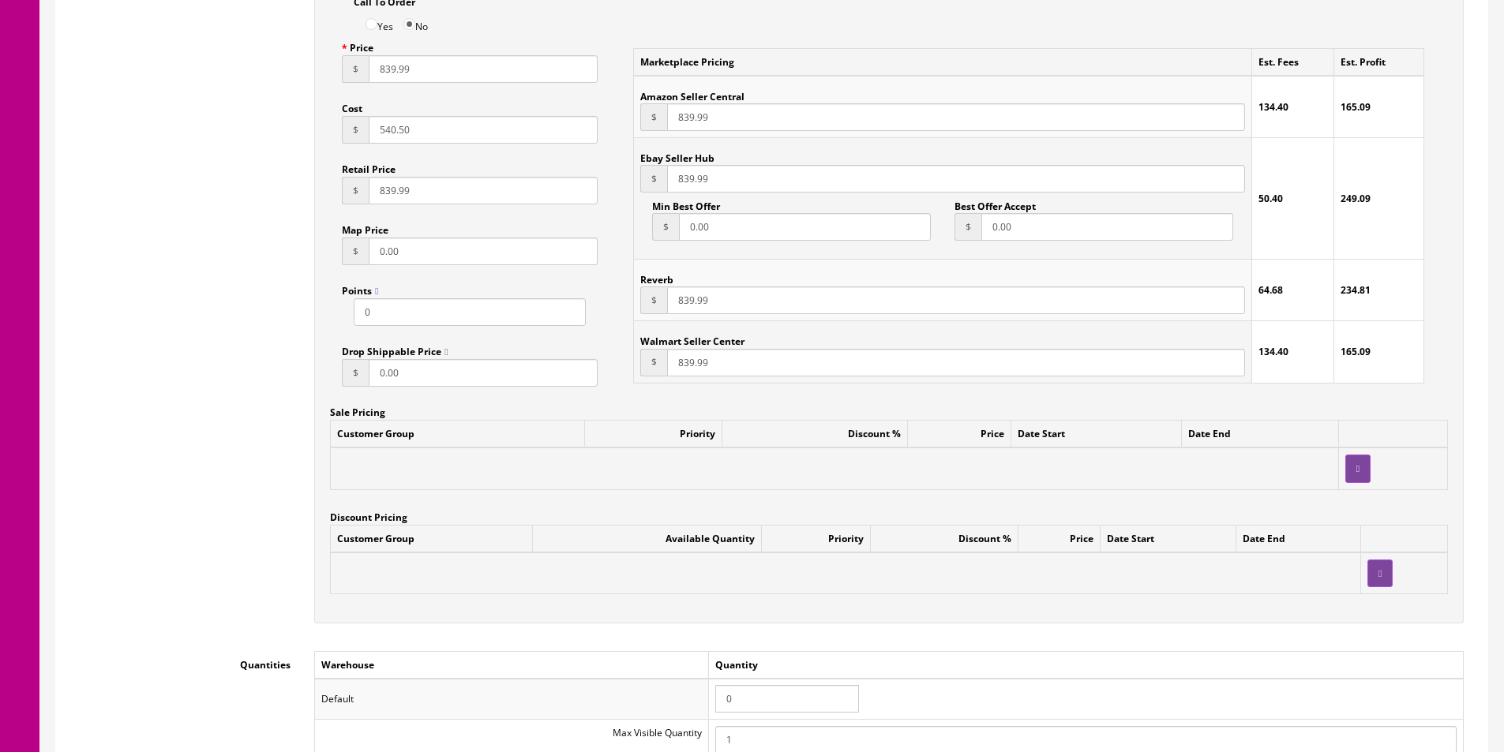
click at [770, 702] on input "0" at bounding box center [787, 699] width 144 height 28
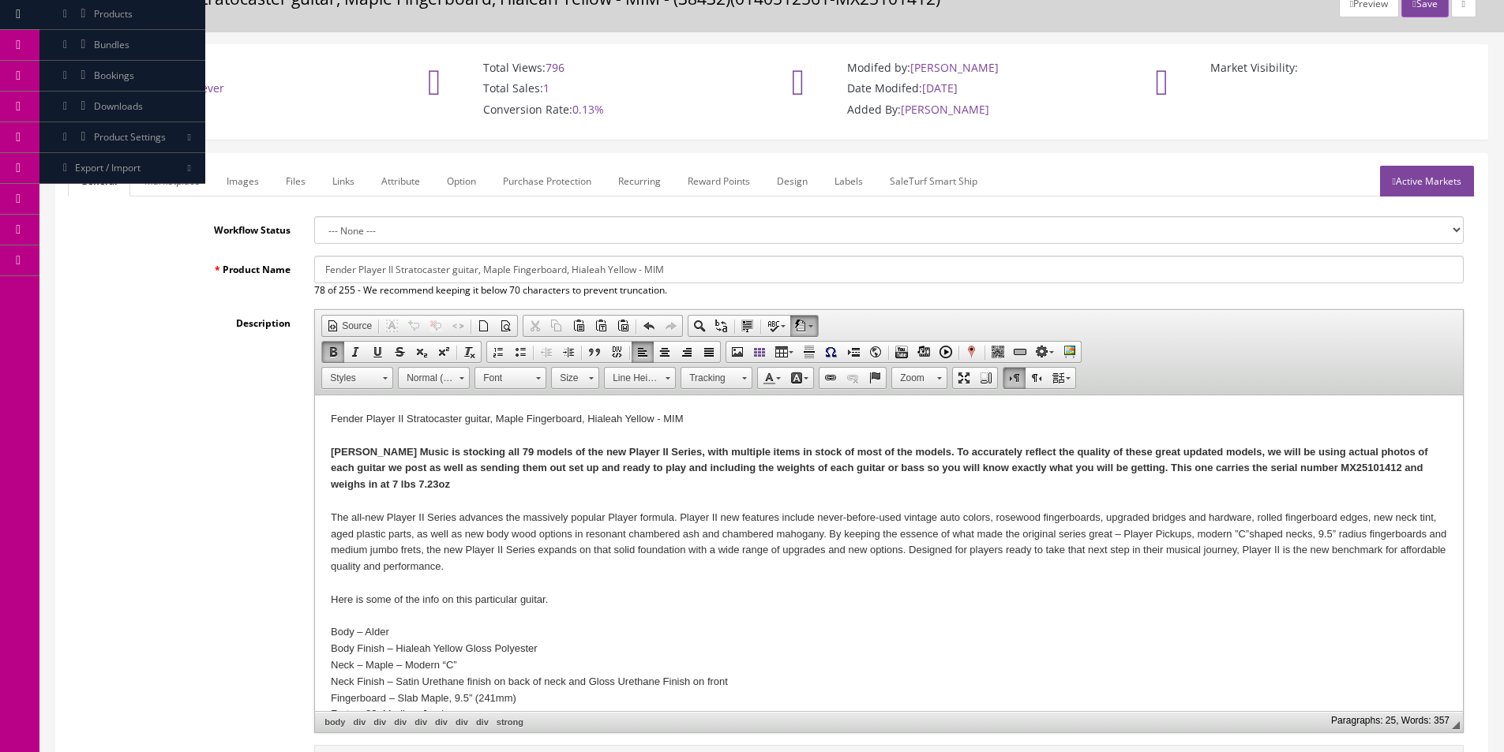
scroll to position [0, 0]
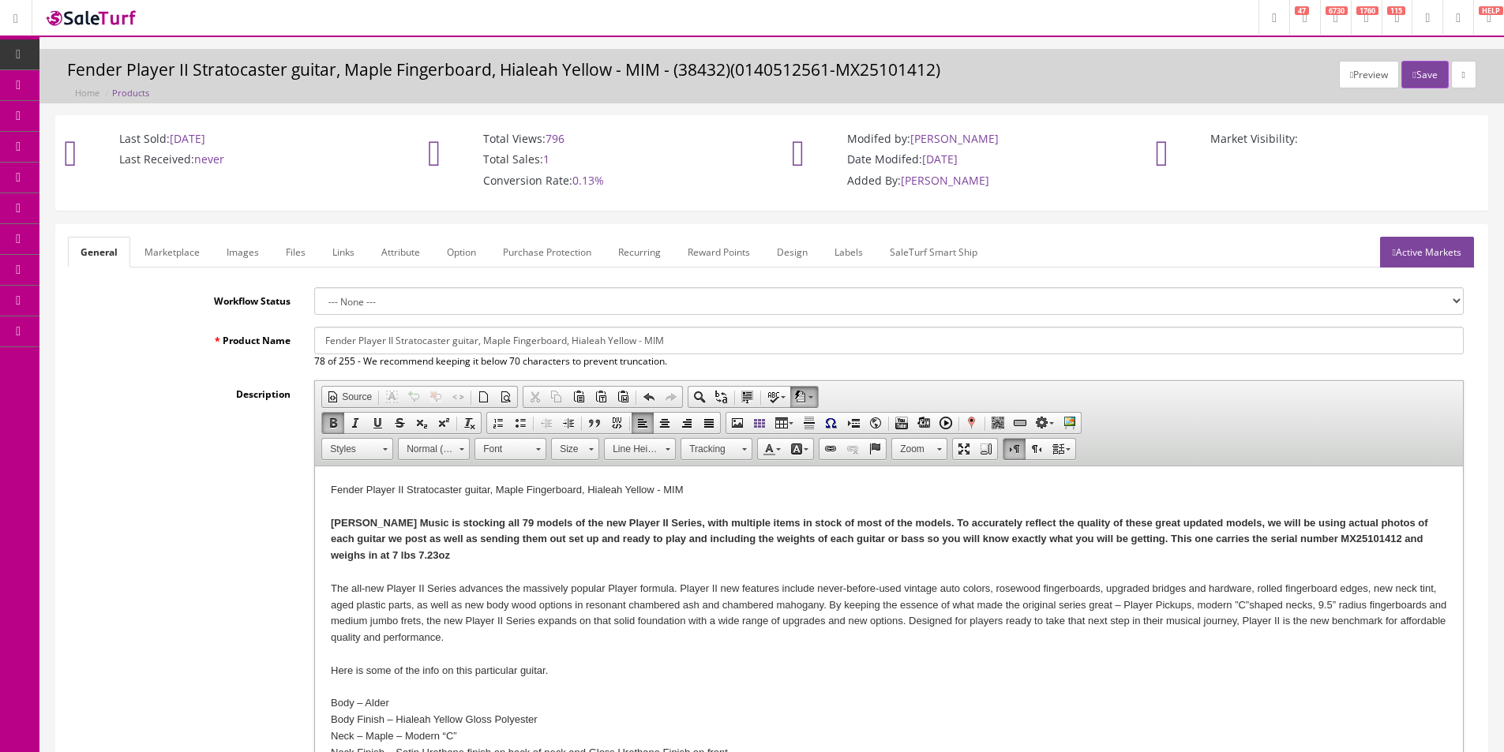
type input "1"
click at [1422, 85] on button "Save" at bounding box center [1424, 75] width 47 height 28
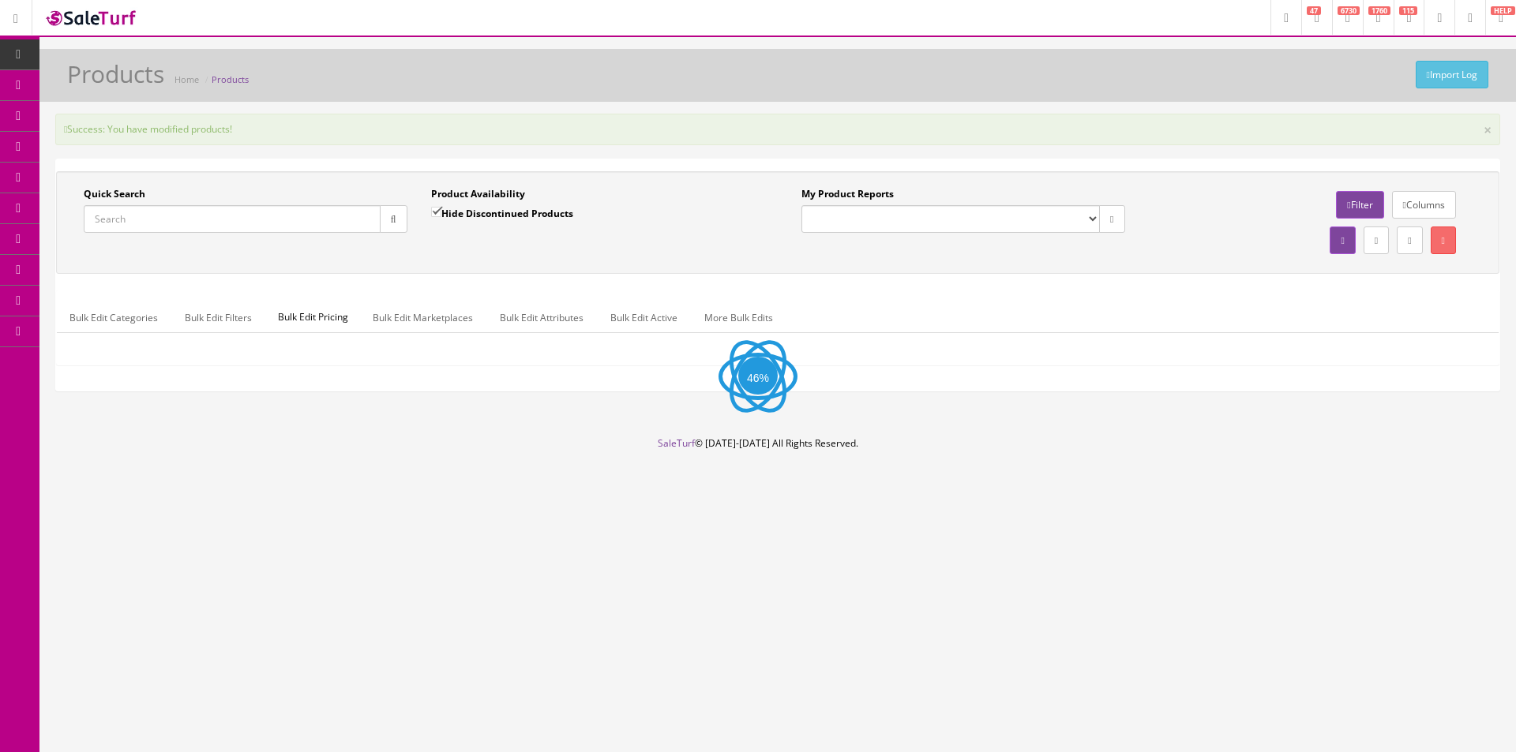
click at [370, 212] on input "Quick Search" at bounding box center [232, 219] width 297 height 28
paste input "MXS24052887"
type input "MXS24052887"
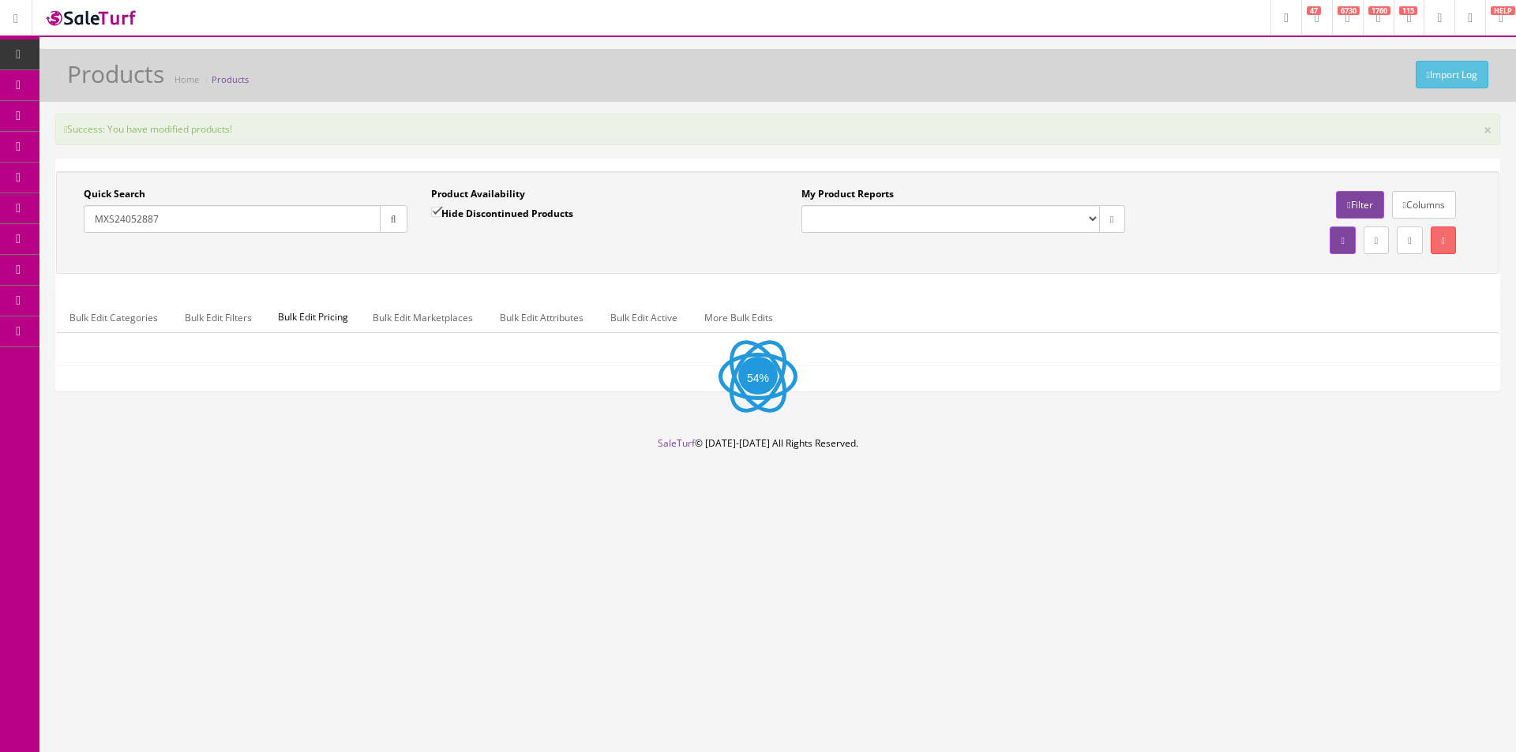
click at [395, 217] on div "Quick Search MXS24052887 Date From Product Availability Hide Discontinued Produ…" at bounding box center [777, 222] width 1443 height 103
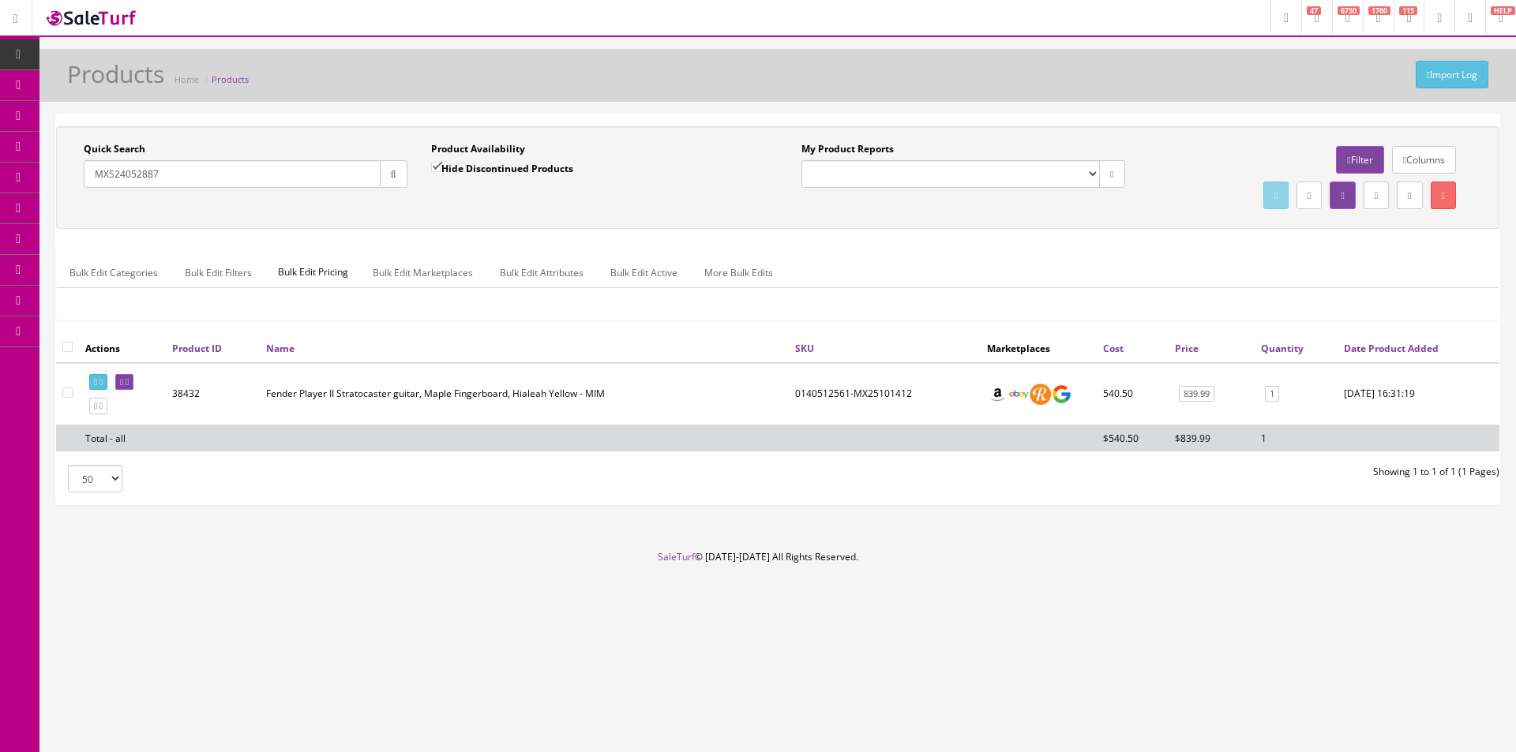
click at [335, 182] on input "MXS24052887" at bounding box center [232, 174] width 297 height 28
click at [394, 179] on button "button" at bounding box center [394, 174] width 28 height 28
click at [441, 199] on div "Product Availability Hide Discontinued Products Date To" at bounding box center [592, 171] width 347 height 58
click at [441, 167] on input "Hide Discontinued Products" at bounding box center [436, 167] width 10 height 10
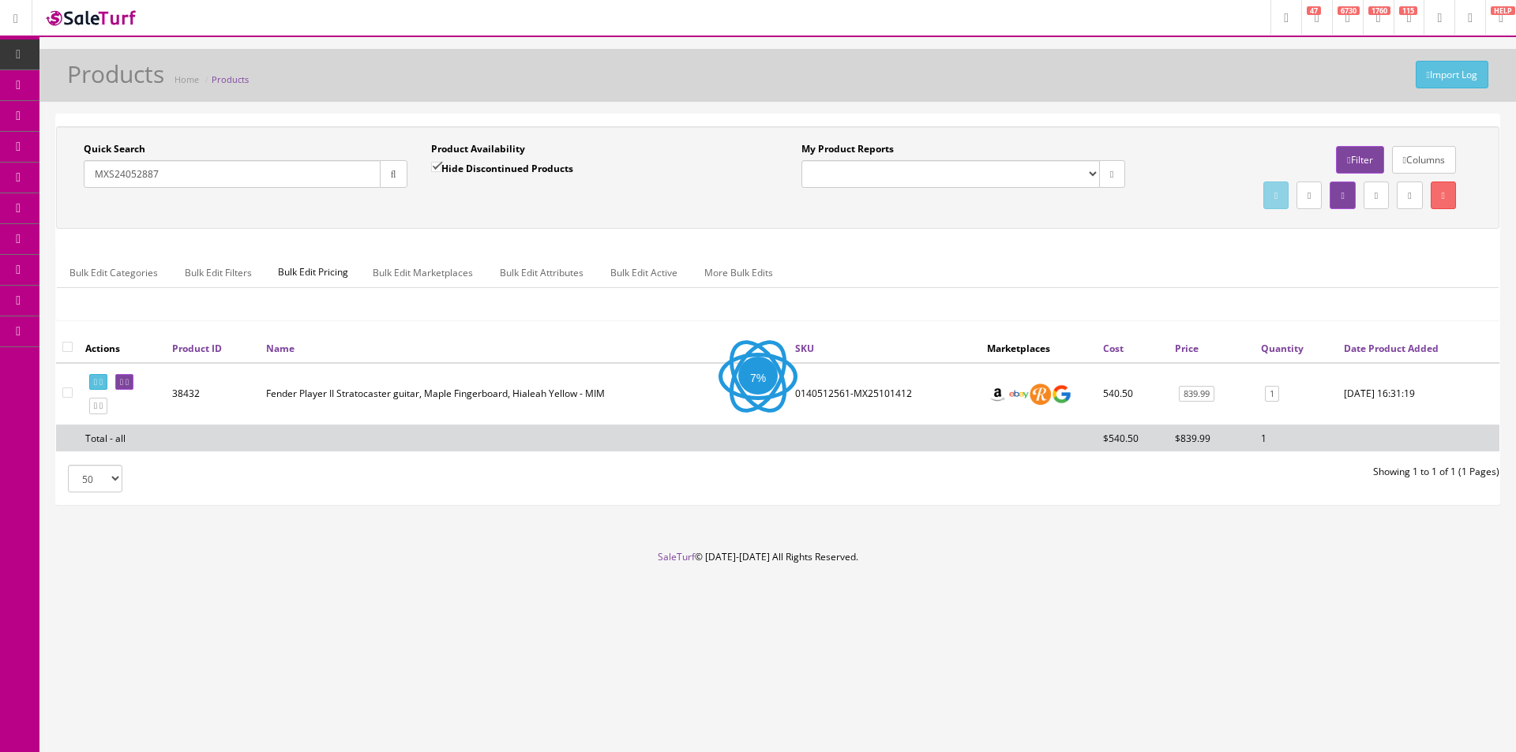
checkbox input "false"
click at [406, 171] on button "button" at bounding box center [394, 174] width 28 height 28
click at [432, 208] on div "Quick Search MXS24052887 Date From Product Availability Hide Discontinued Produ…" at bounding box center [777, 177] width 1435 height 71
click at [133, 387] on link at bounding box center [124, 382] width 18 height 17
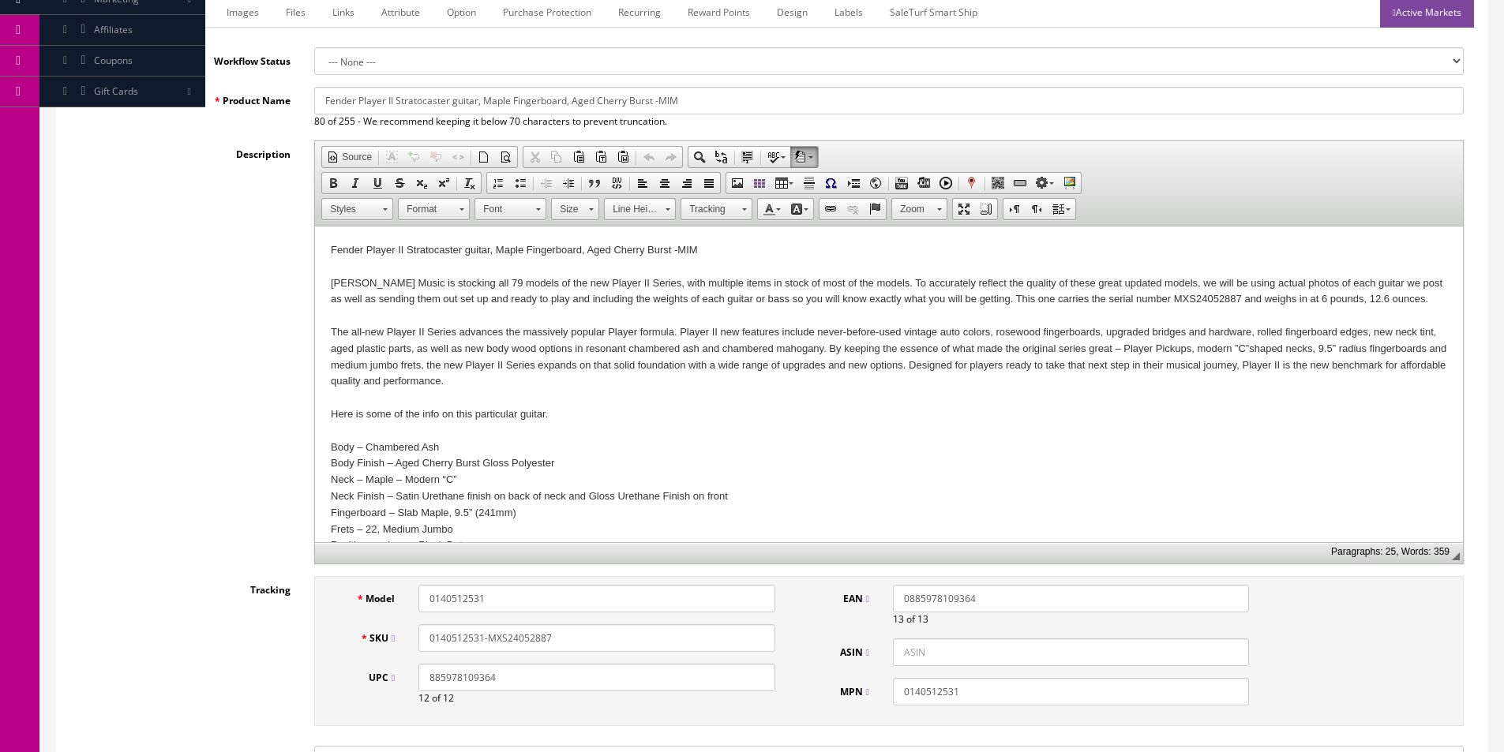
scroll to position [237, 0]
click at [441, 299] on div "Butler Music is stocking all 79 models of the new Player II Series, with multip…" at bounding box center [889, 295] width 1116 height 33
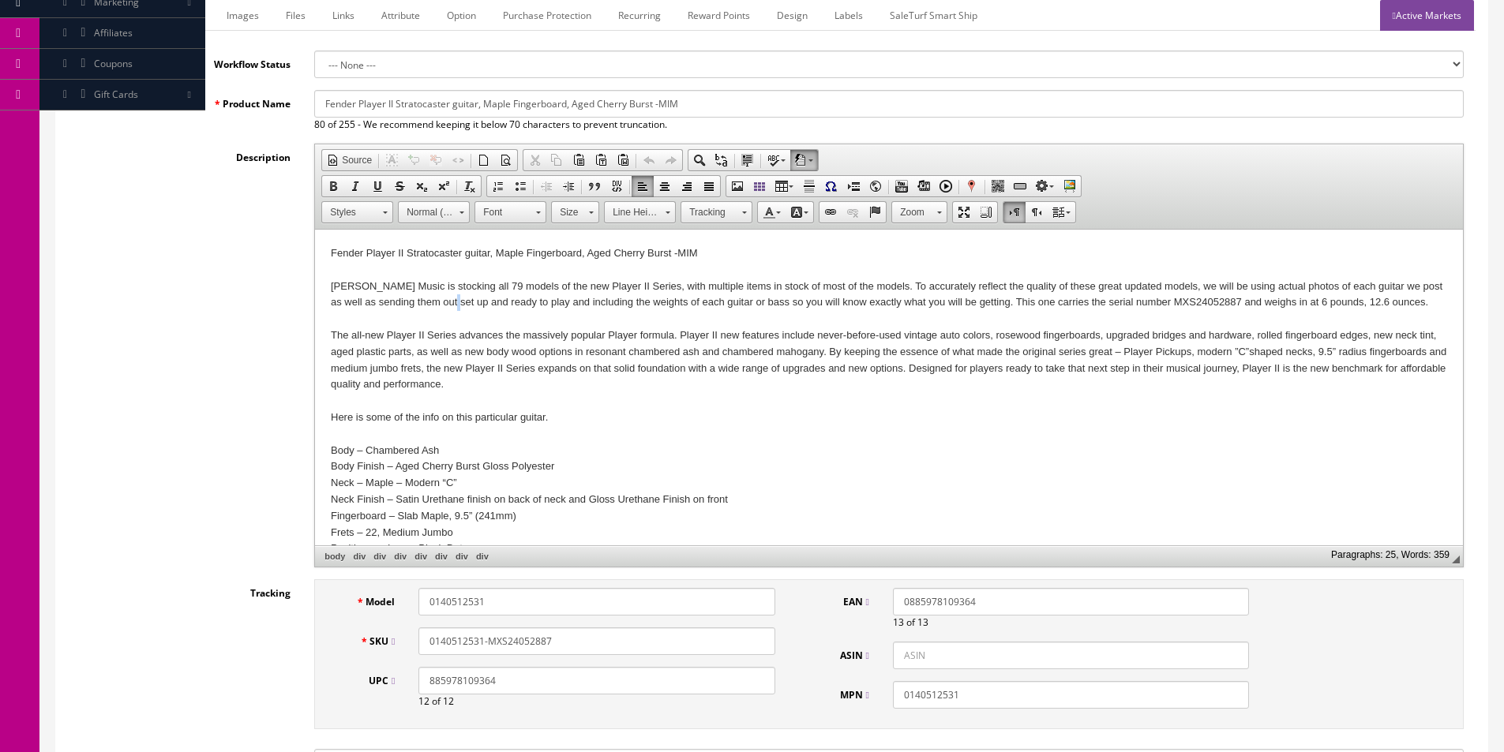
click at [441, 299] on div "Butler Music is stocking all 79 models of the new Player II Series, with multip…" at bounding box center [889, 295] width 1116 height 33
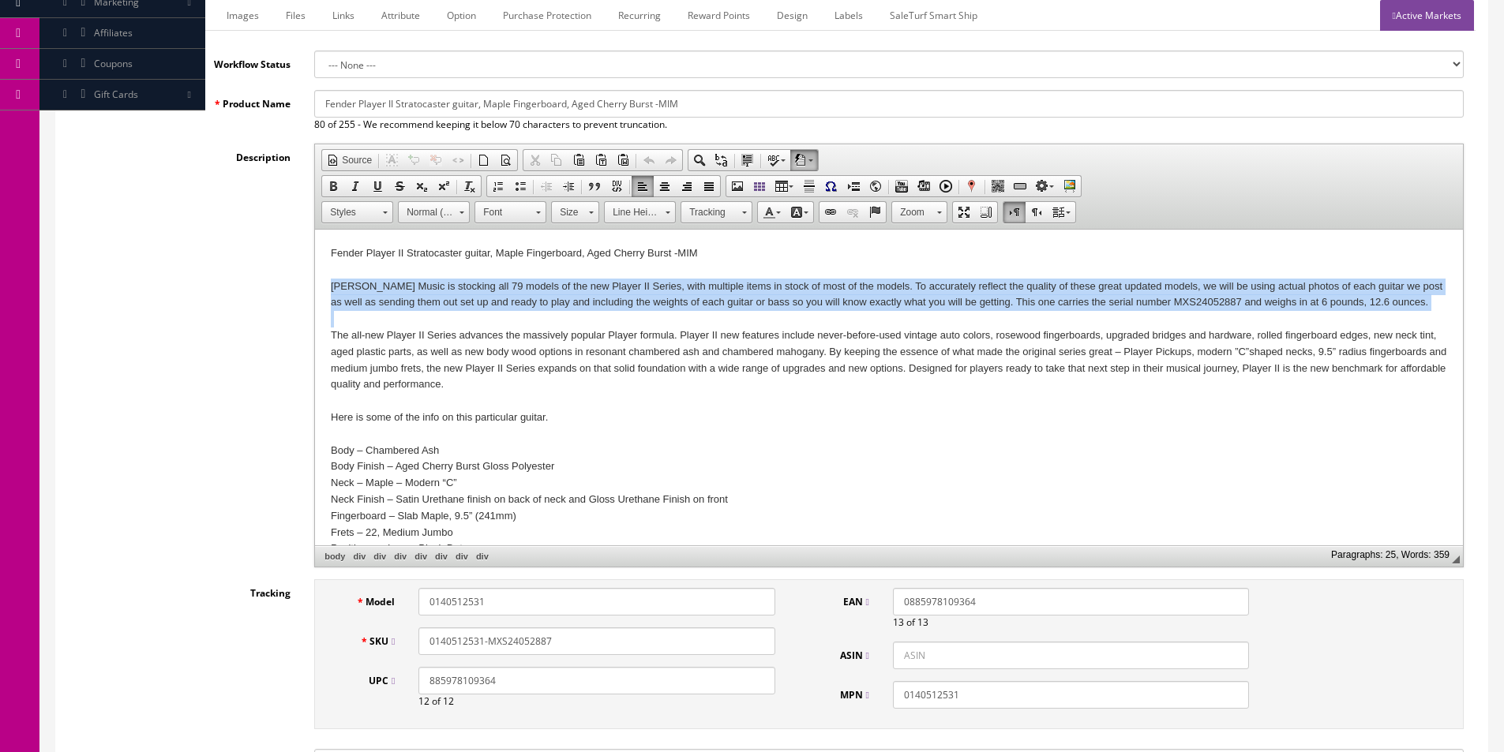
click at [441, 299] on div "Butler Music is stocking all 79 models of the new Player II Series, with multip…" at bounding box center [889, 295] width 1116 height 33
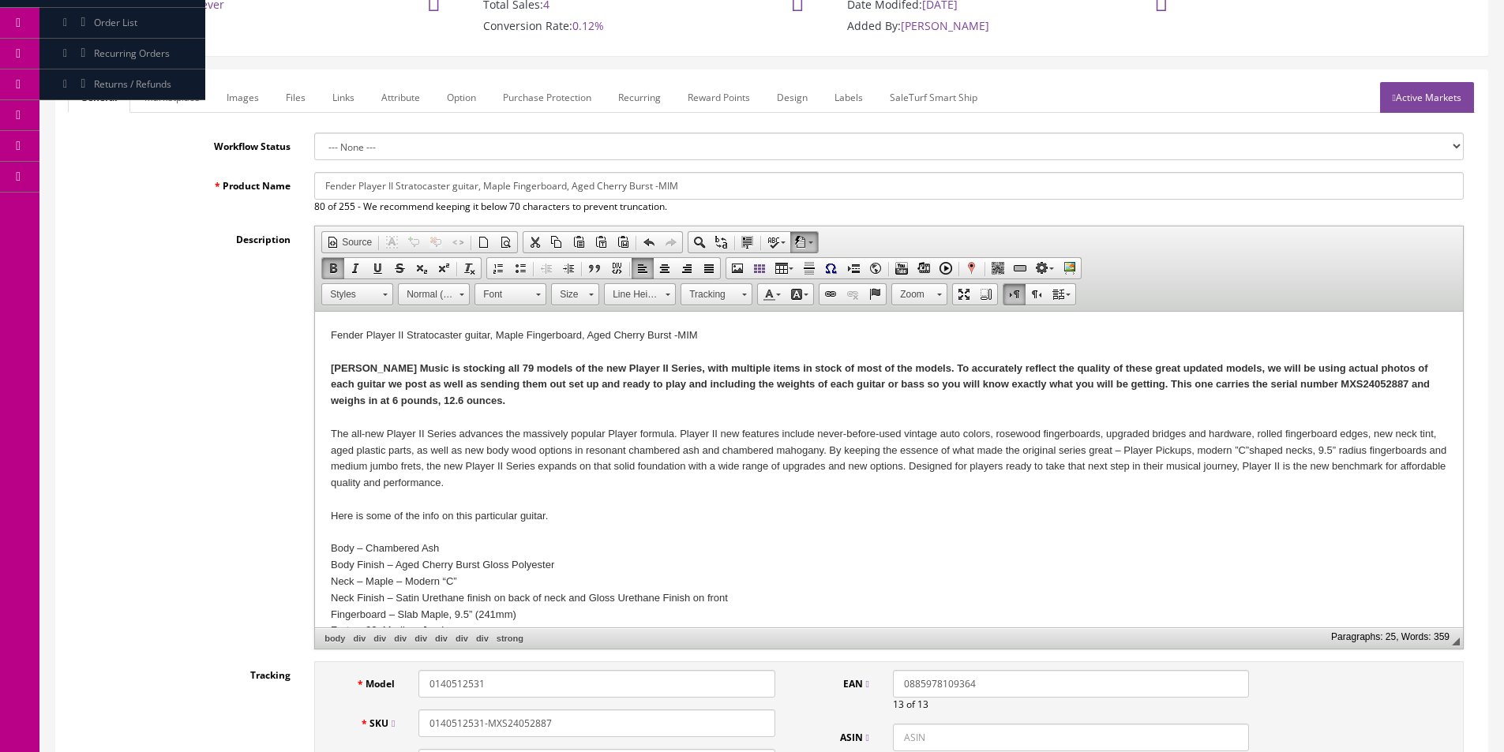
scroll to position [79, 0]
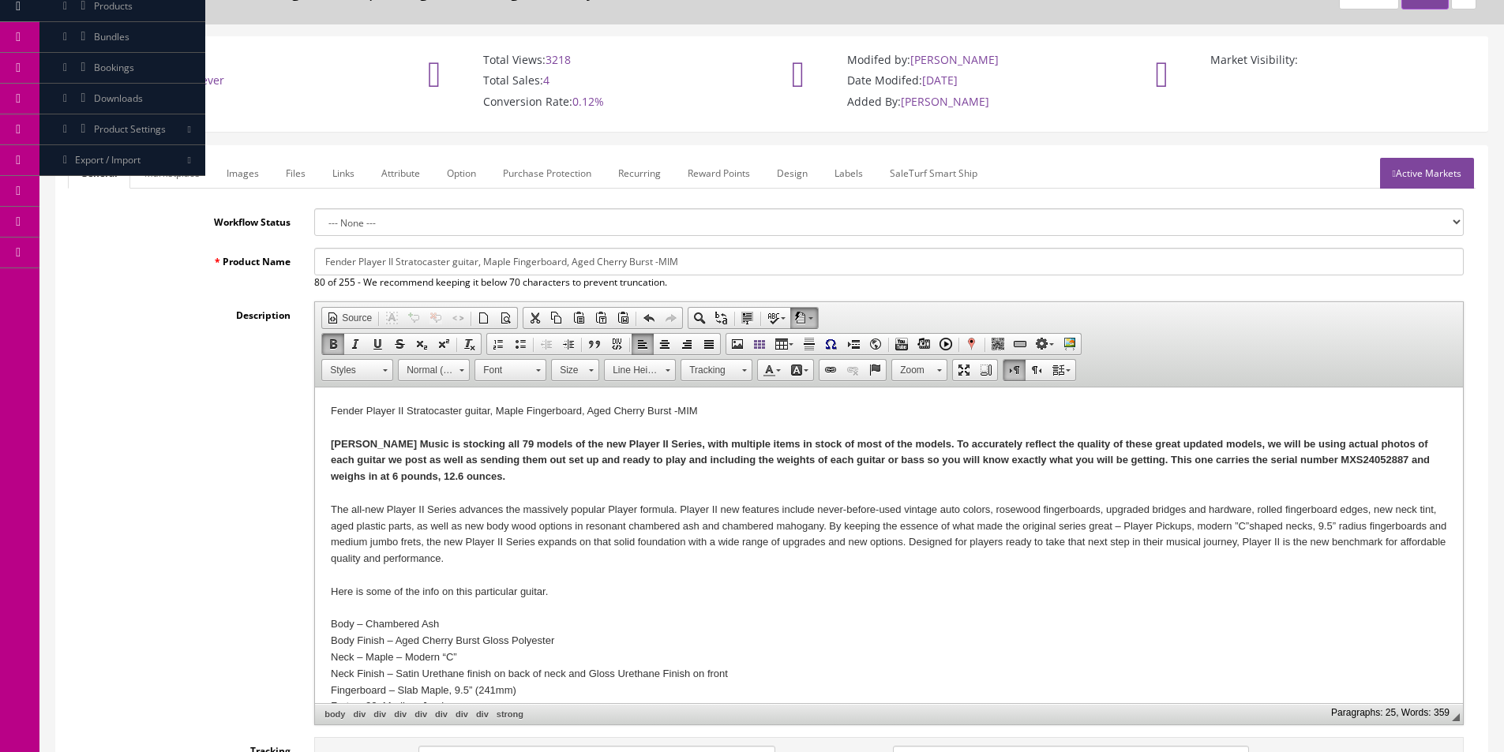
click at [264, 179] on link "Images" at bounding box center [243, 173] width 58 height 31
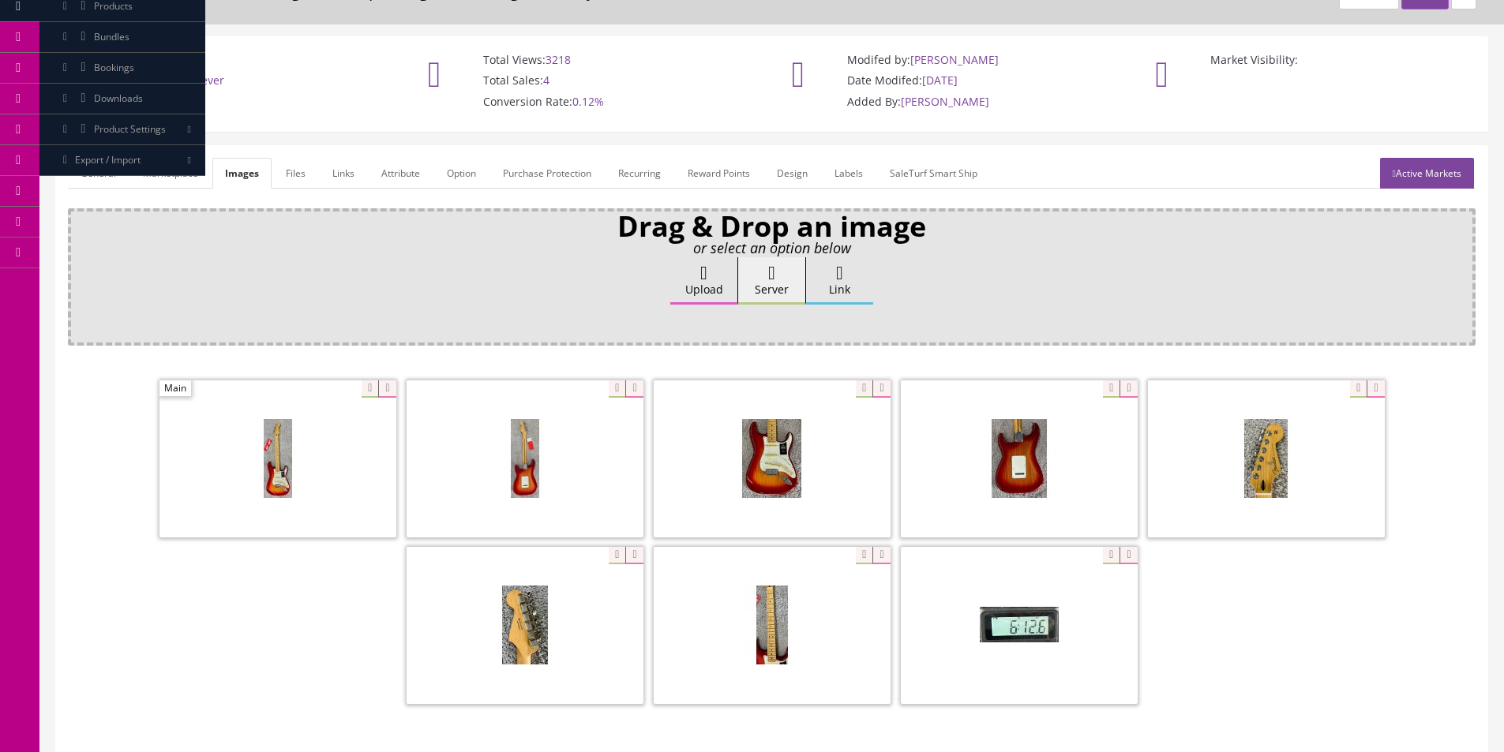
click at [387, 390] on icon at bounding box center [386, 389] width 17 height 17
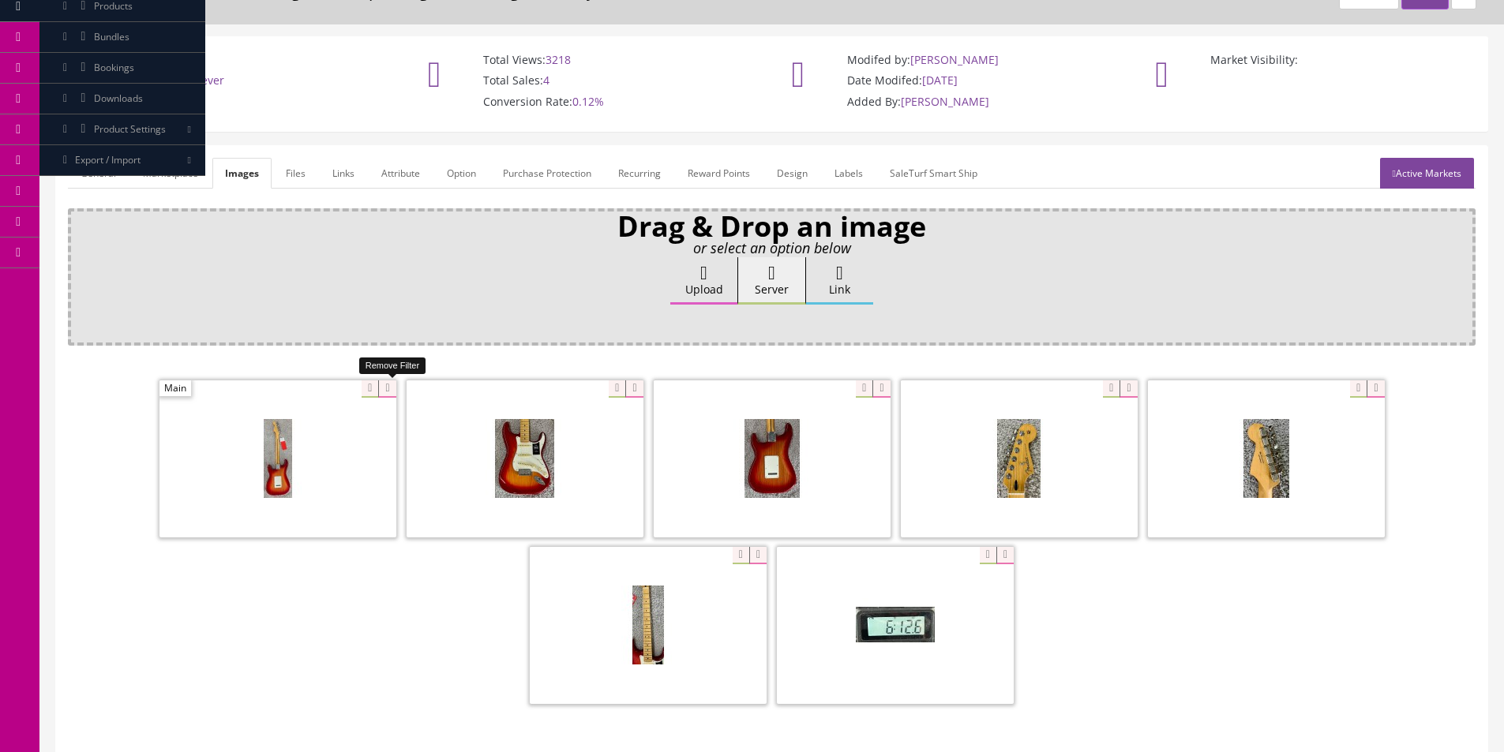
click at [387, 390] on icon at bounding box center [386, 389] width 17 height 17
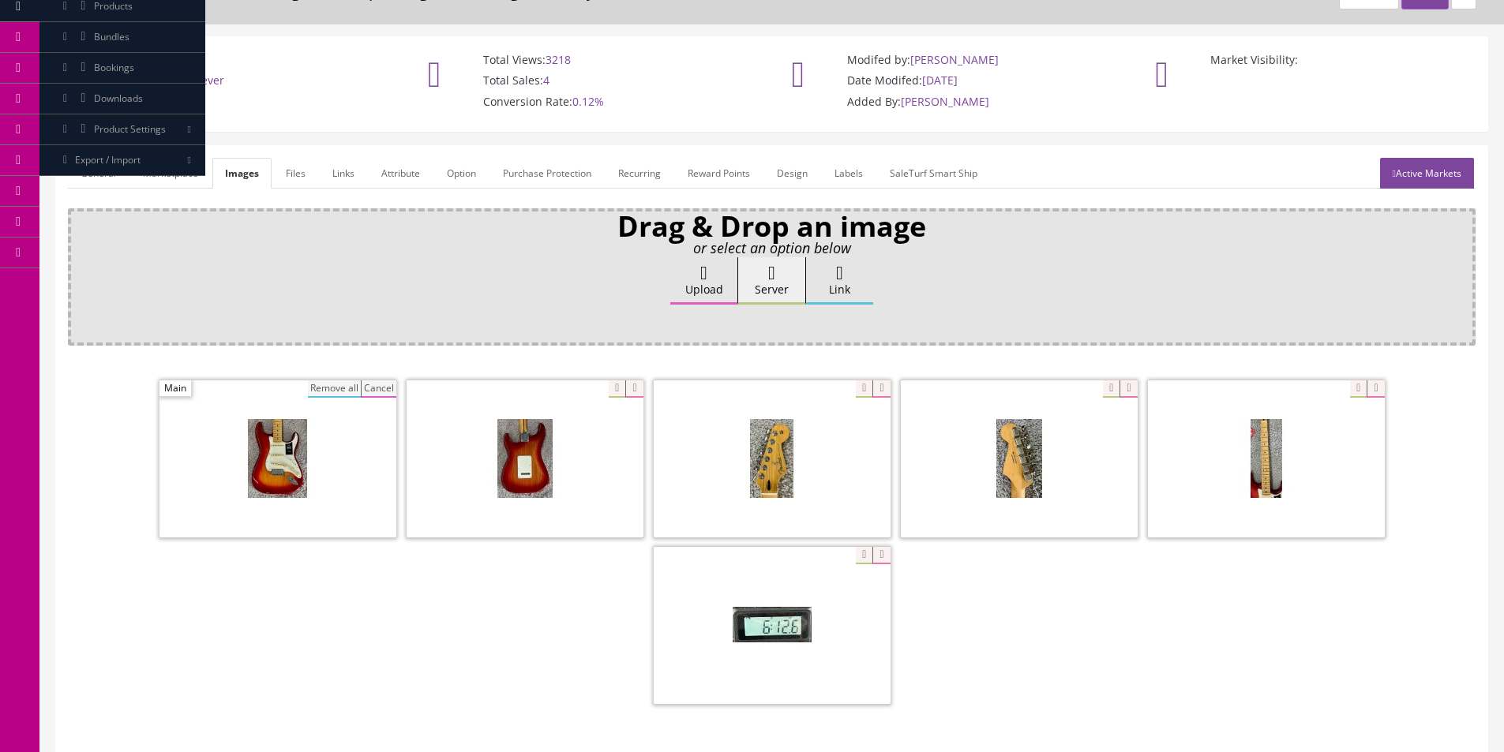
click at [343, 392] on button "Remove all" at bounding box center [334, 389] width 53 height 17
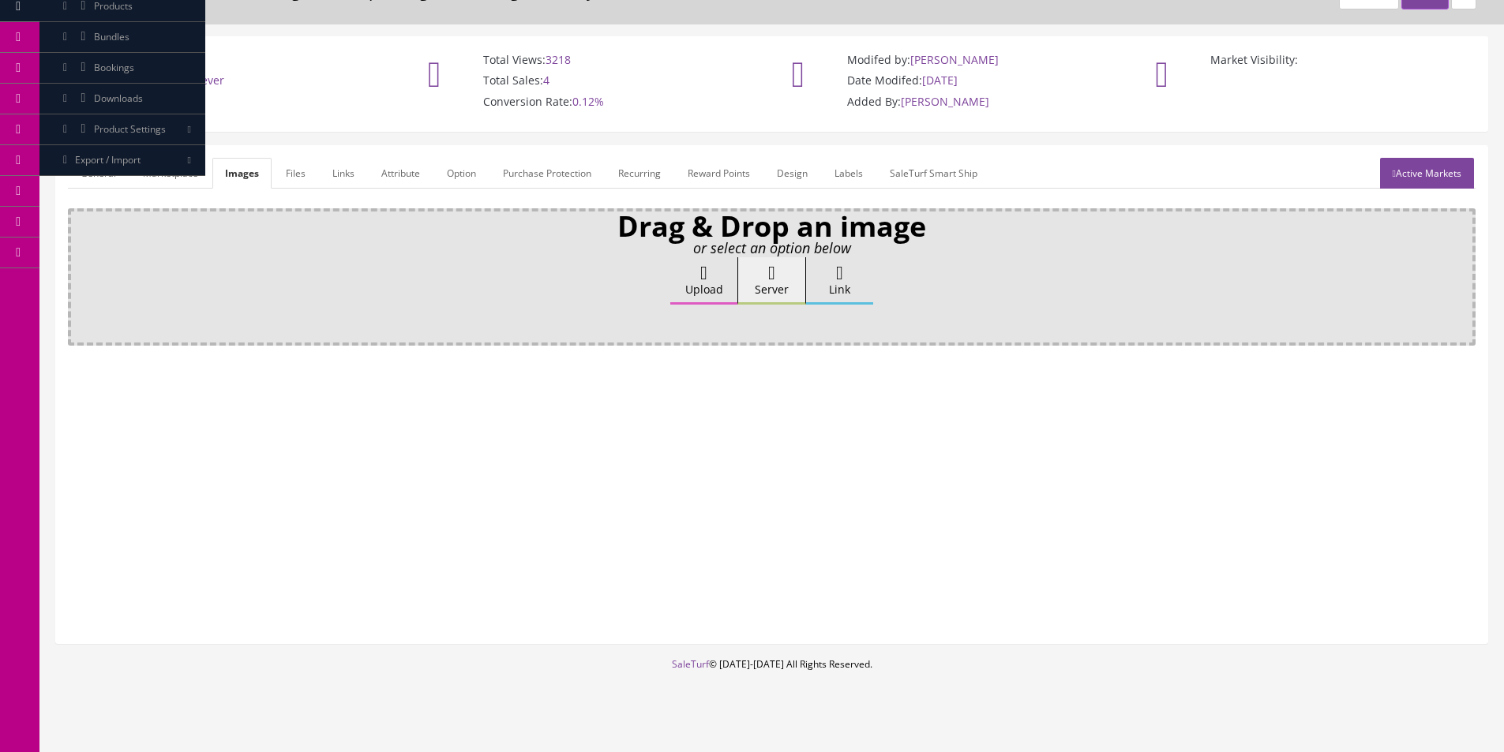
click at [706, 287] on label "Upload" at bounding box center [703, 280] width 67 height 47
click at [79, 273] on input "Upload" at bounding box center [79, 265] width 0 height 16
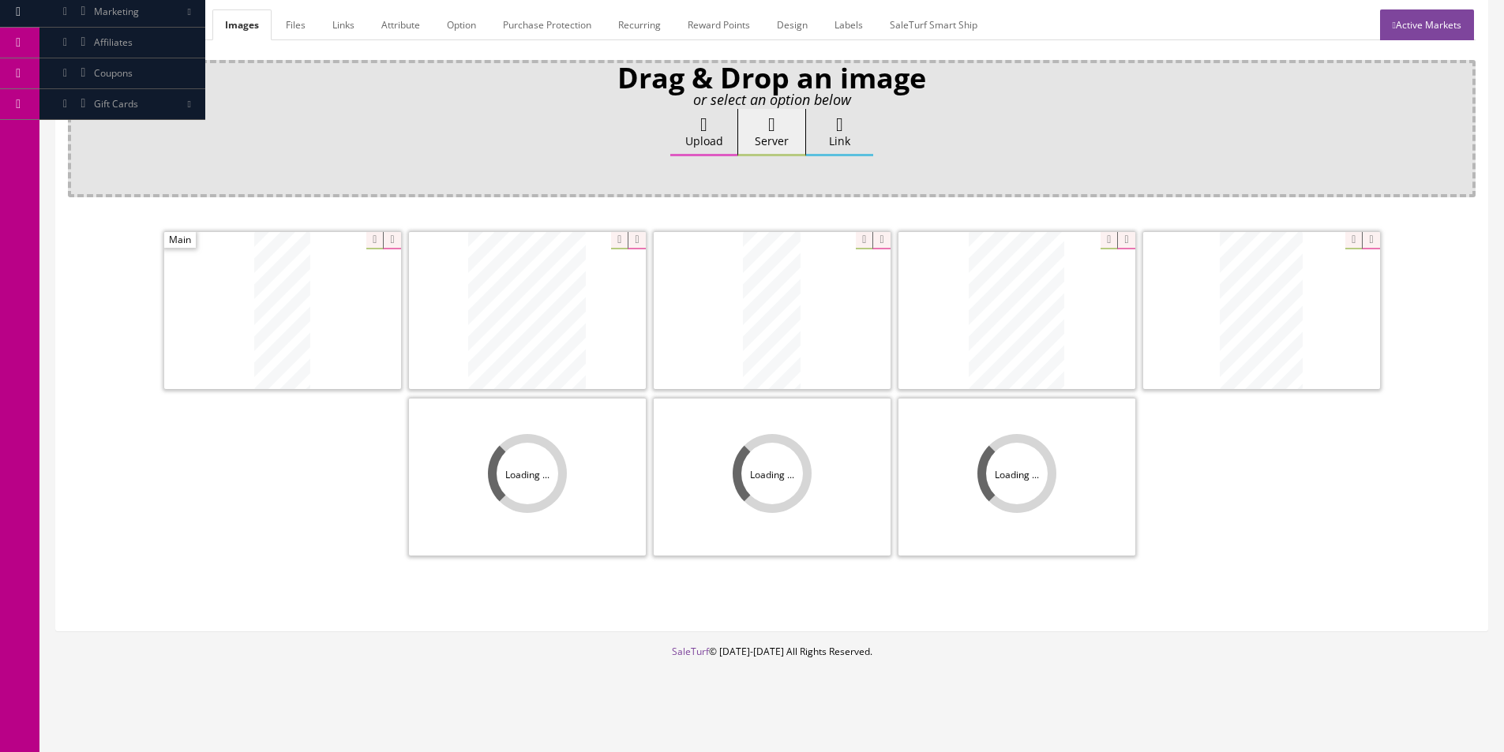
scroll to position [231, 0]
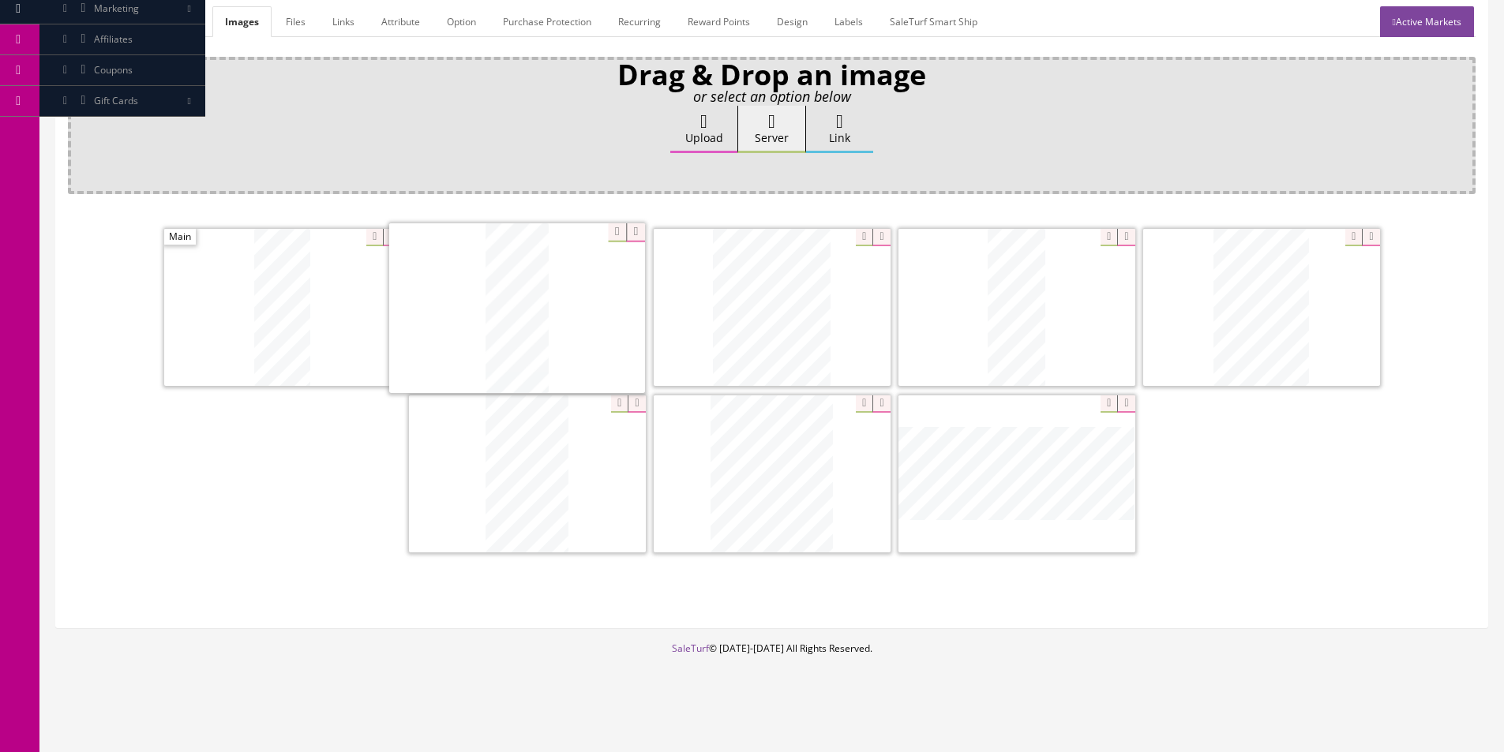
drag, startPoint x: 714, startPoint y: 466, endPoint x: 437, endPoint y: 294, distance: 326.2
drag, startPoint x: 837, startPoint y: 385, endPoint x: 857, endPoint y: 357, distance: 34.6
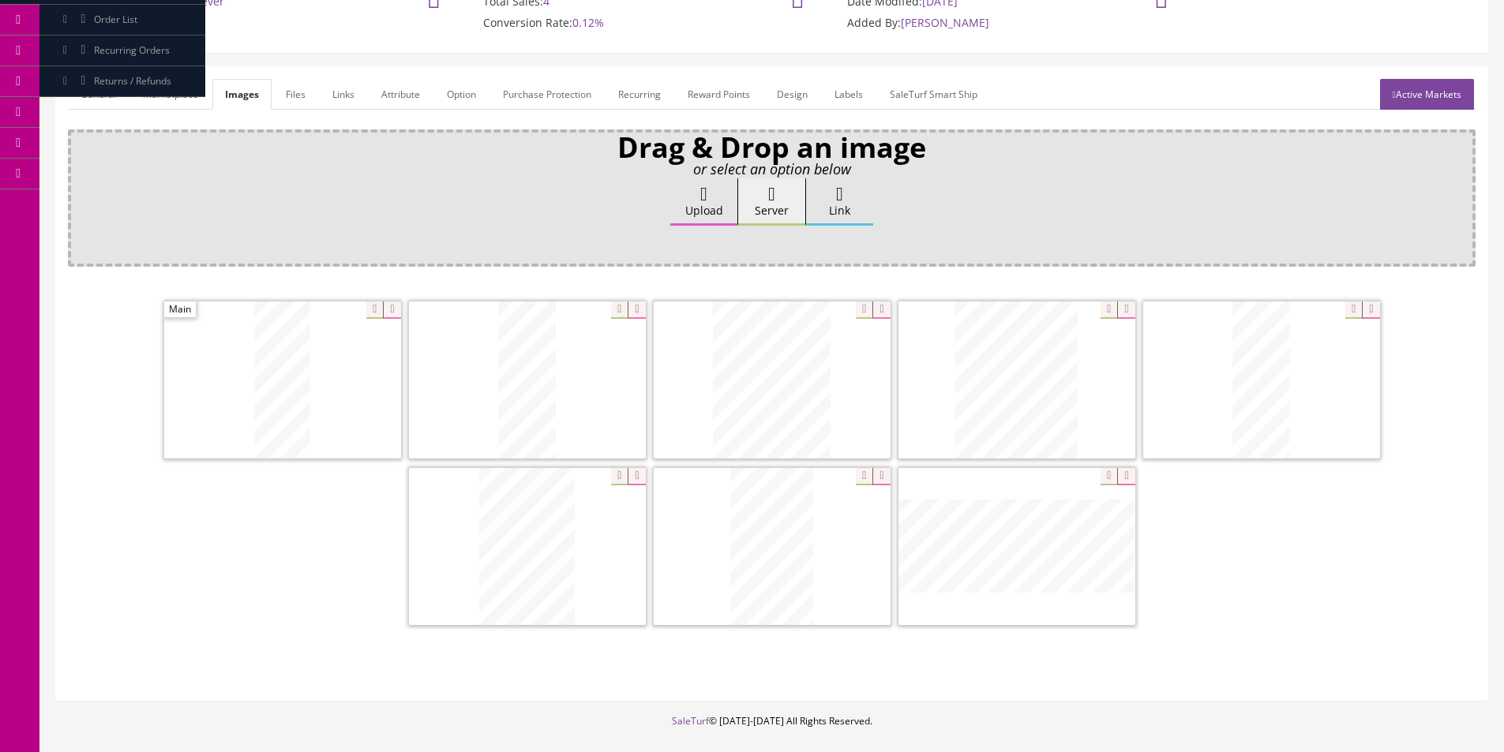
scroll to position [73, 0]
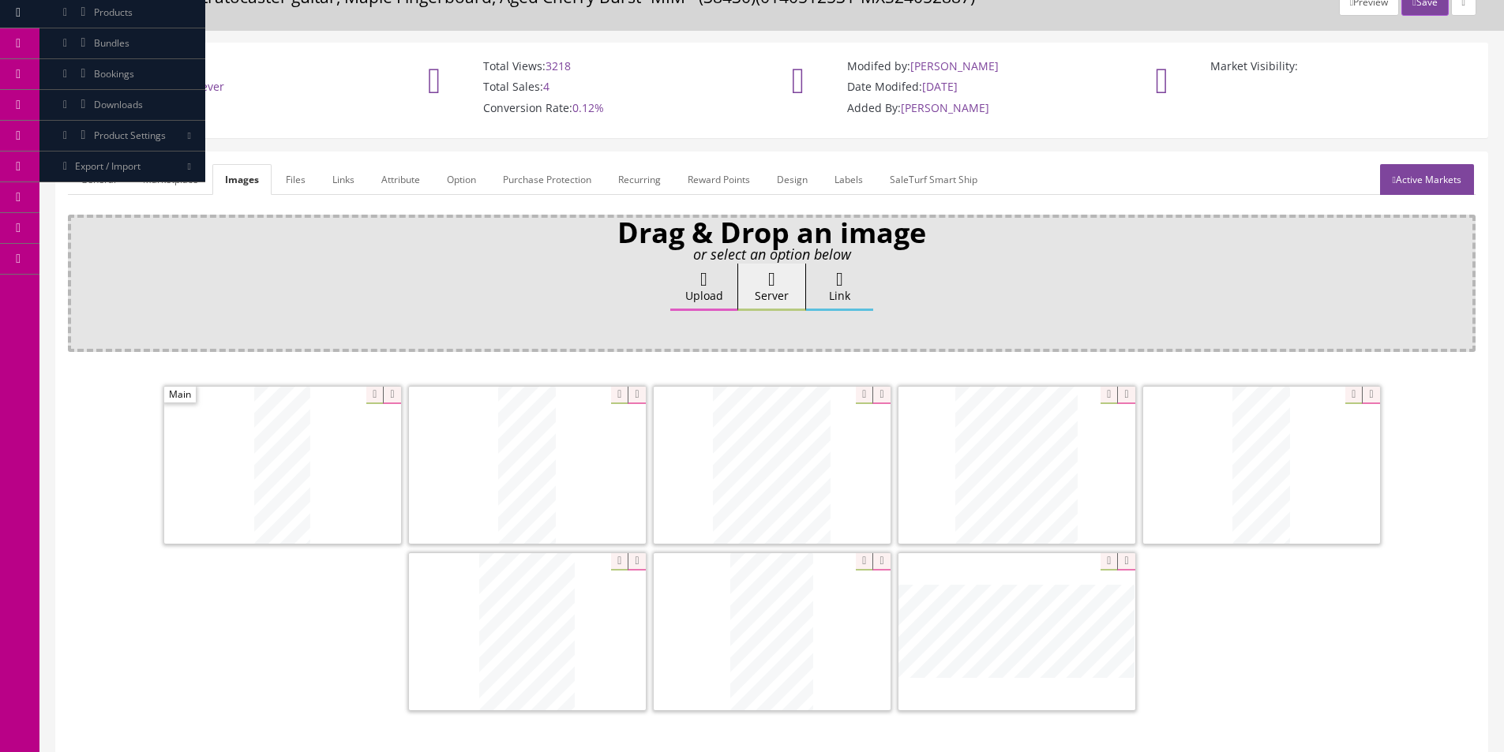
click at [115, 182] on link "General" at bounding box center [98, 179] width 61 height 31
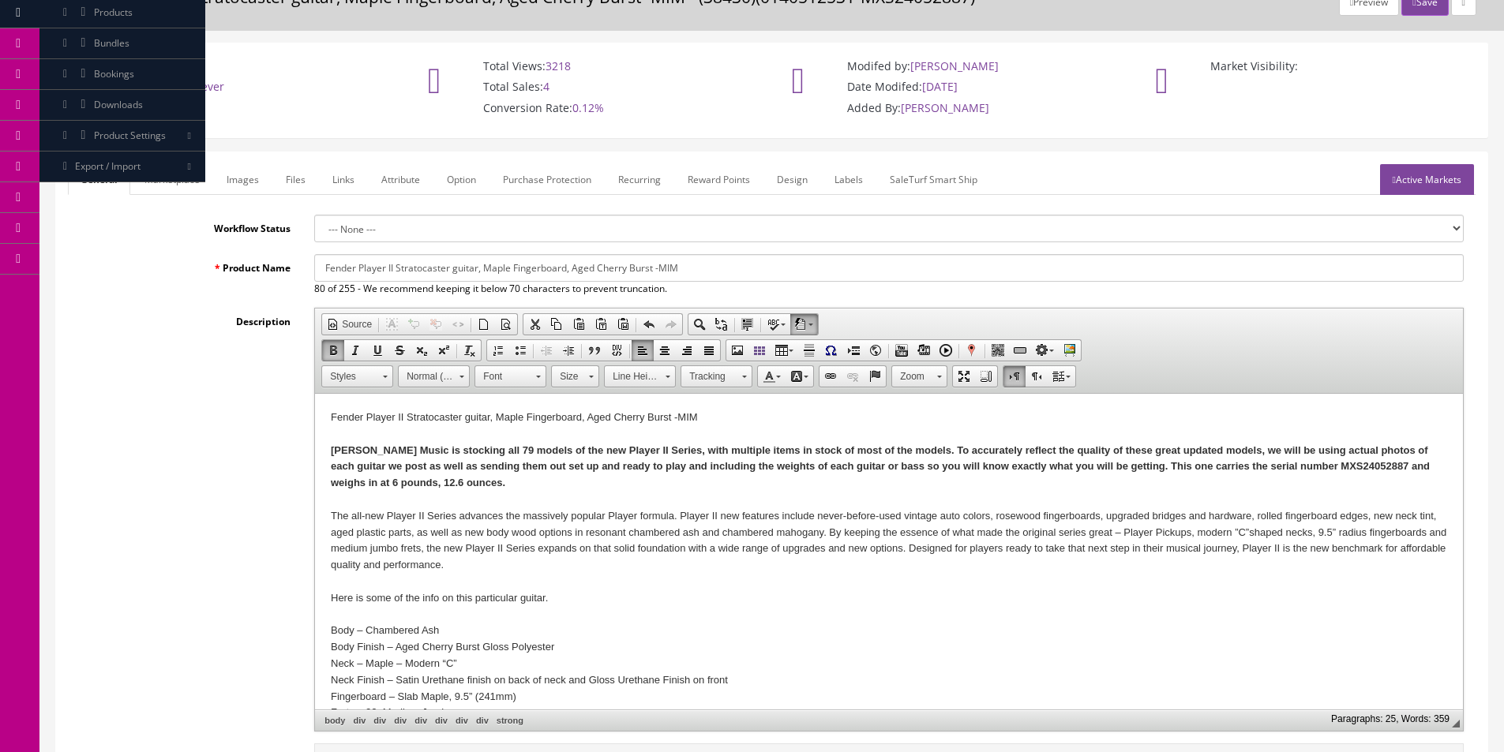
click at [425, 475] on div "Butler Music is stocking all 79 models of the new Player II Series, with multip…" at bounding box center [889, 467] width 1116 height 49
drag, startPoint x: 381, startPoint y: 480, endPoint x: 402, endPoint y: 480, distance: 21.3
click at [402, 480] on strong "Butler Music is stocking all 79 models of the new Player II Series, with multip…" at bounding box center [880, 466] width 1099 height 45
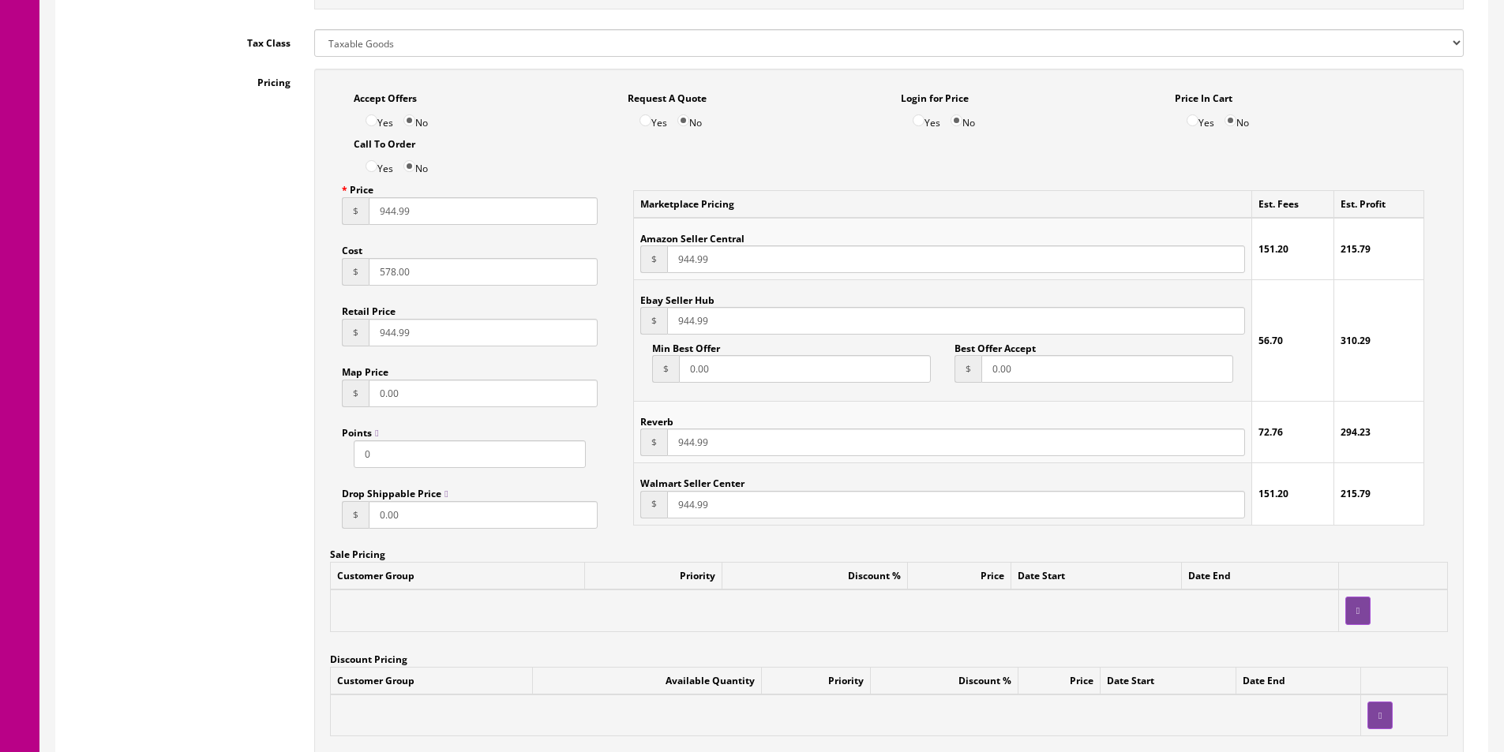
scroll to position [1099, 0]
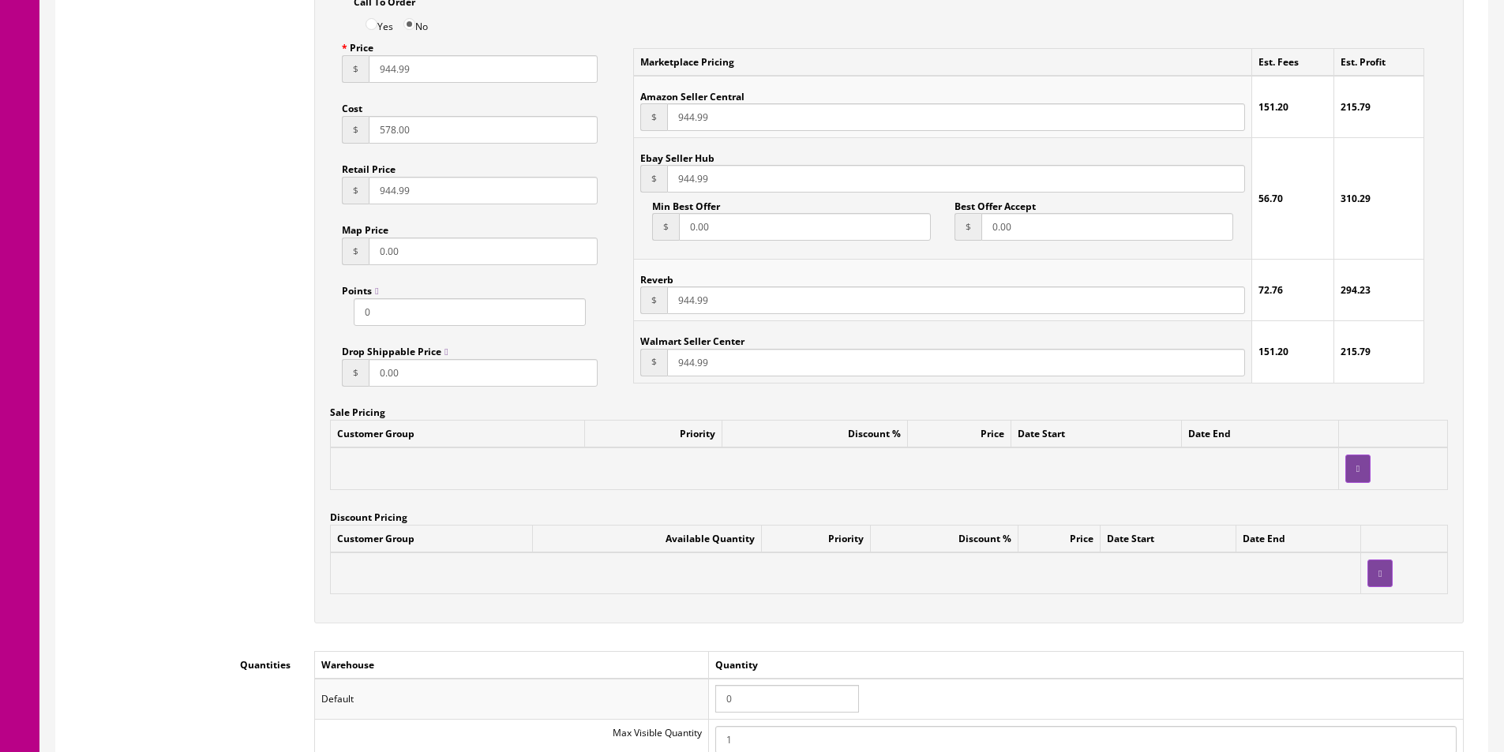
click at [766, 695] on input "0" at bounding box center [787, 699] width 144 height 28
click at [766, 695] on input "1" at bounding box center [787, 699] width 144 height 28
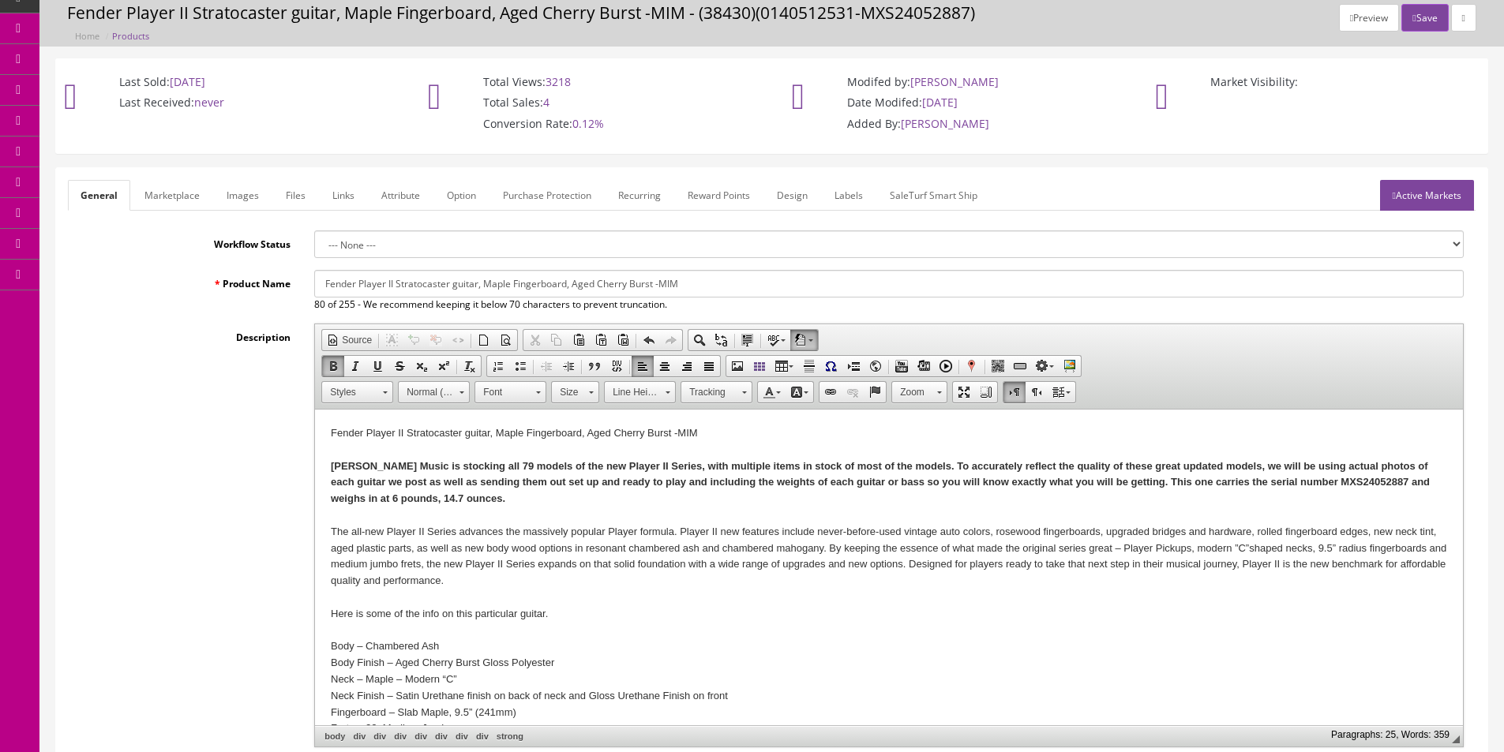
scroll to position [0, 0]
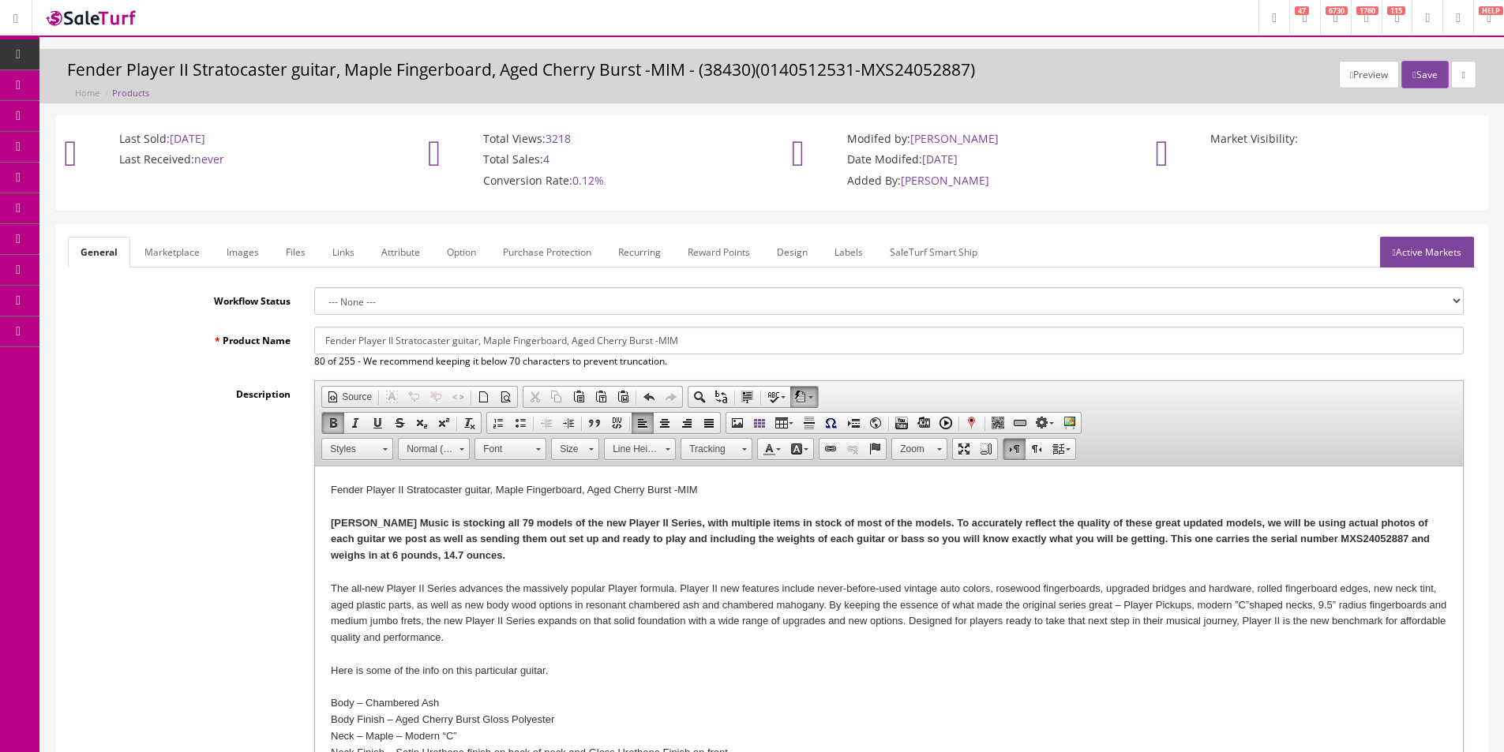
type input "1"
click at [1414, 89] on div "Preview Save Fender Player II Stratocaster guitar, Maple Fingerboard, Aged Cher…" at bounding box center [771, 80] width 1441 height 39
click at [1418, 66] on button "Save" at bounding box center [1424, 75] width 47 height 28
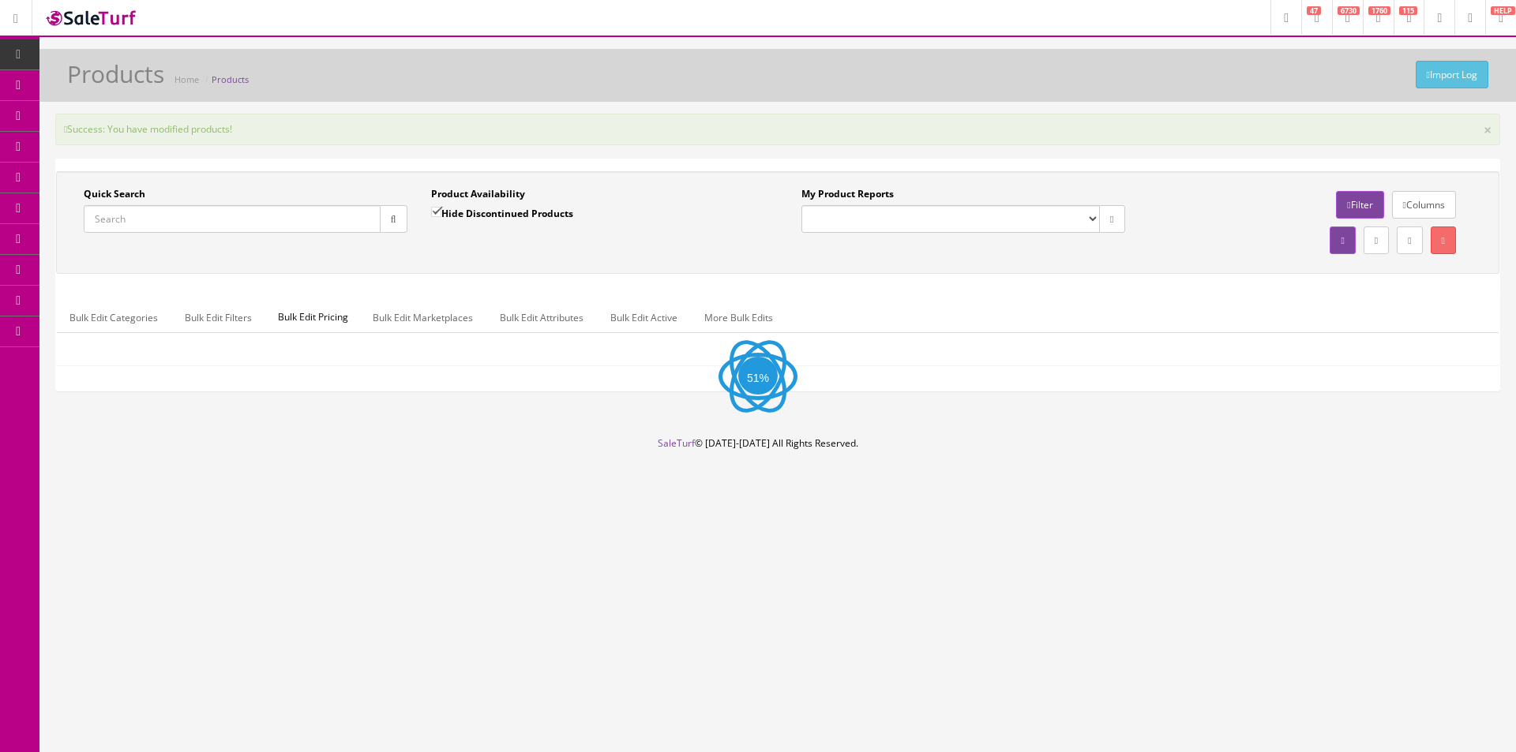
click at [341, 223] on input "Quick Search" at bounding box center [232, 219] width 297 height 28
paste input "I250502908"
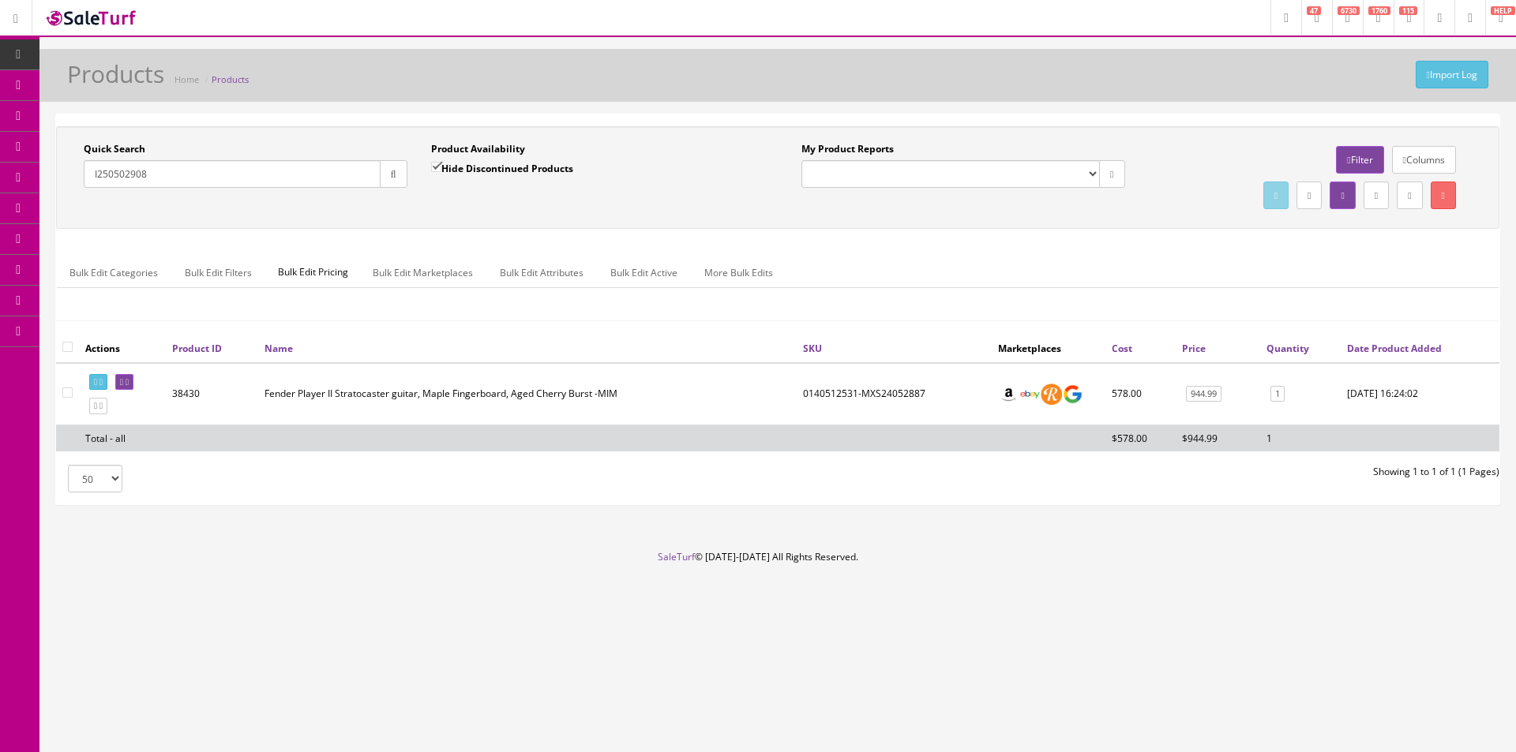
type input "I250502908"
click at [388, 178] on button "button" at bounding box center [394, 174] width 28 height 28
click at [441, 166] on input "Hide Discontinued Products" at bounding box center [436, 167] width 10 height 10
checkbox input "false"
click at [388, 169] on button "button" at bounding box center [394, 174] width 28 height 28
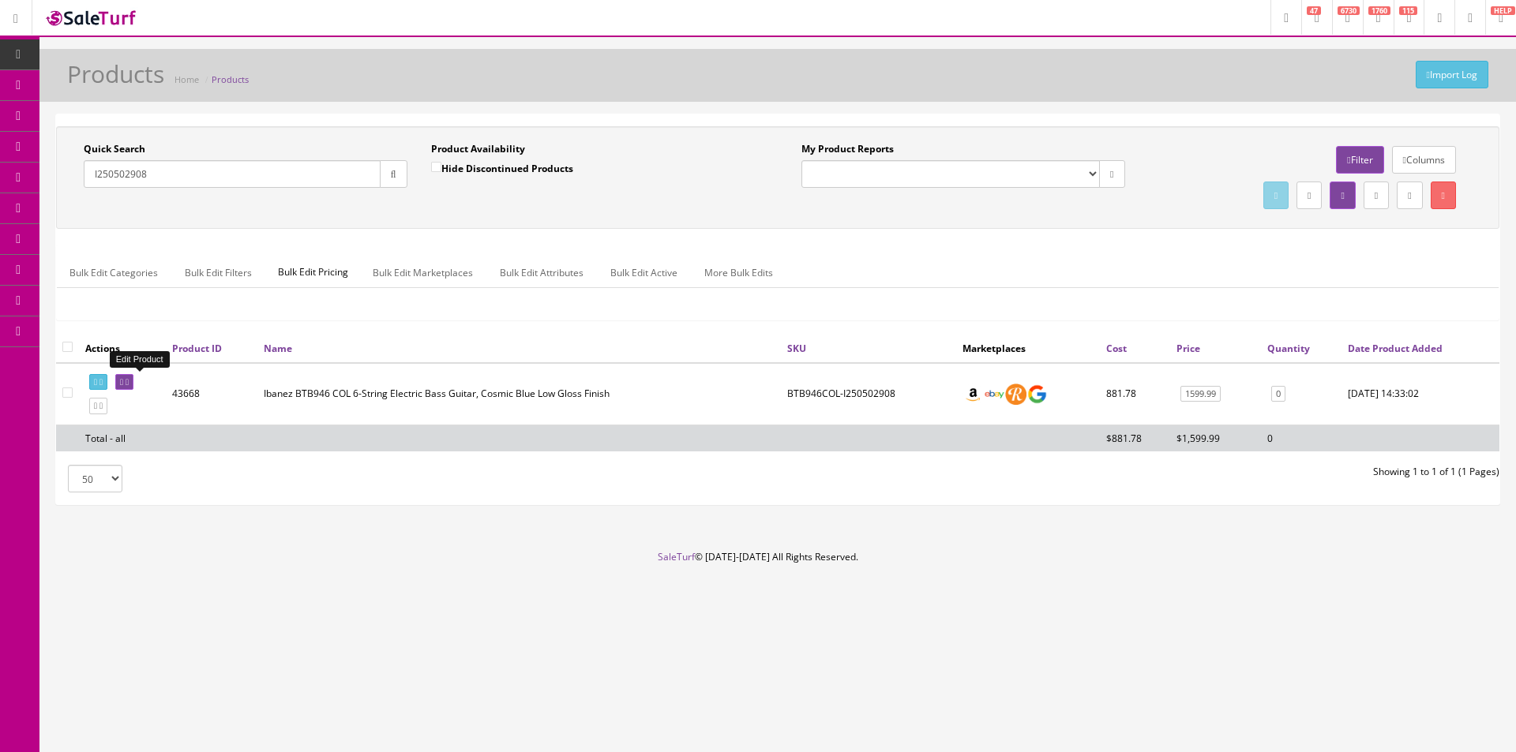
click at [129, 383] on icon at bounding box center [127, 382] width 3 height 9
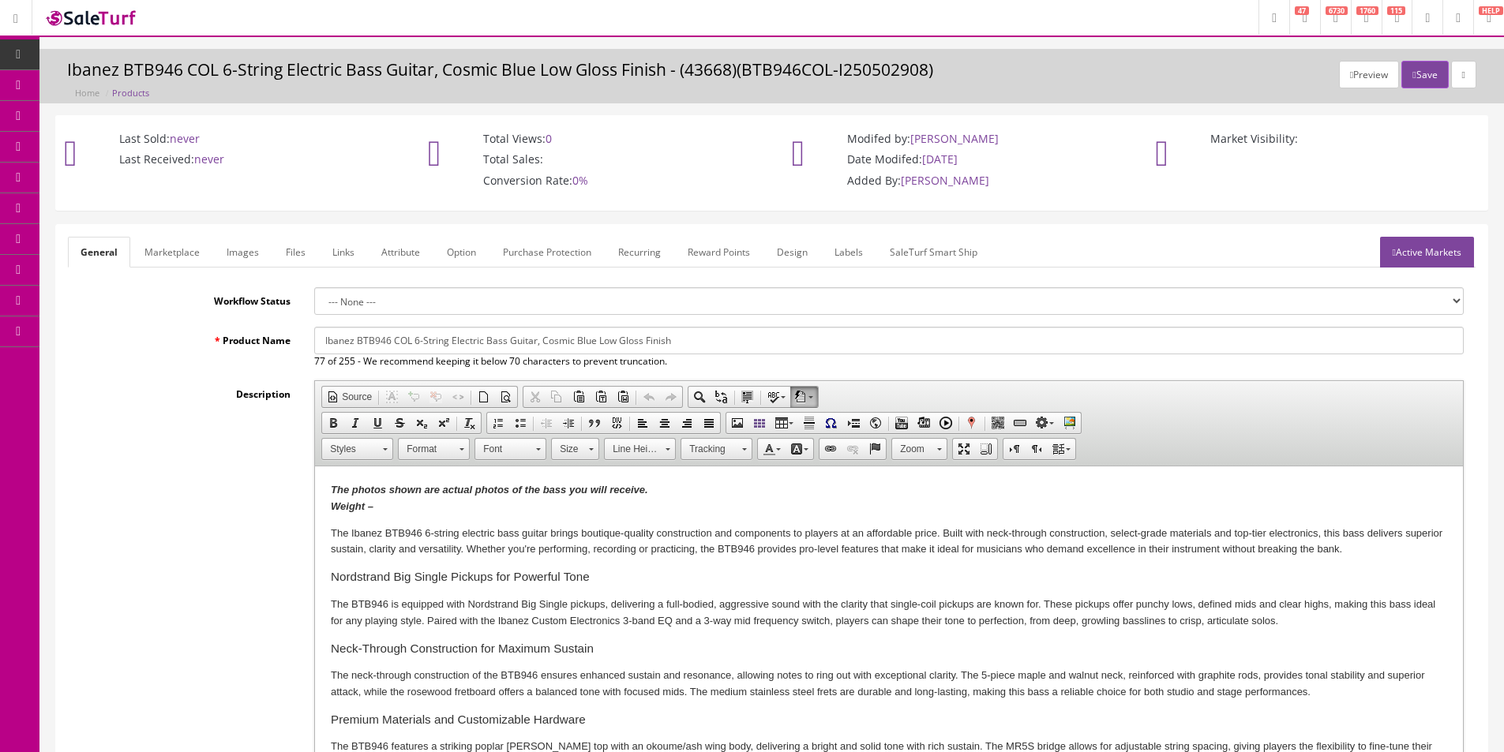
click at [244, 244] on link "Images" at bounding box center [243, 252] width 58 height 31
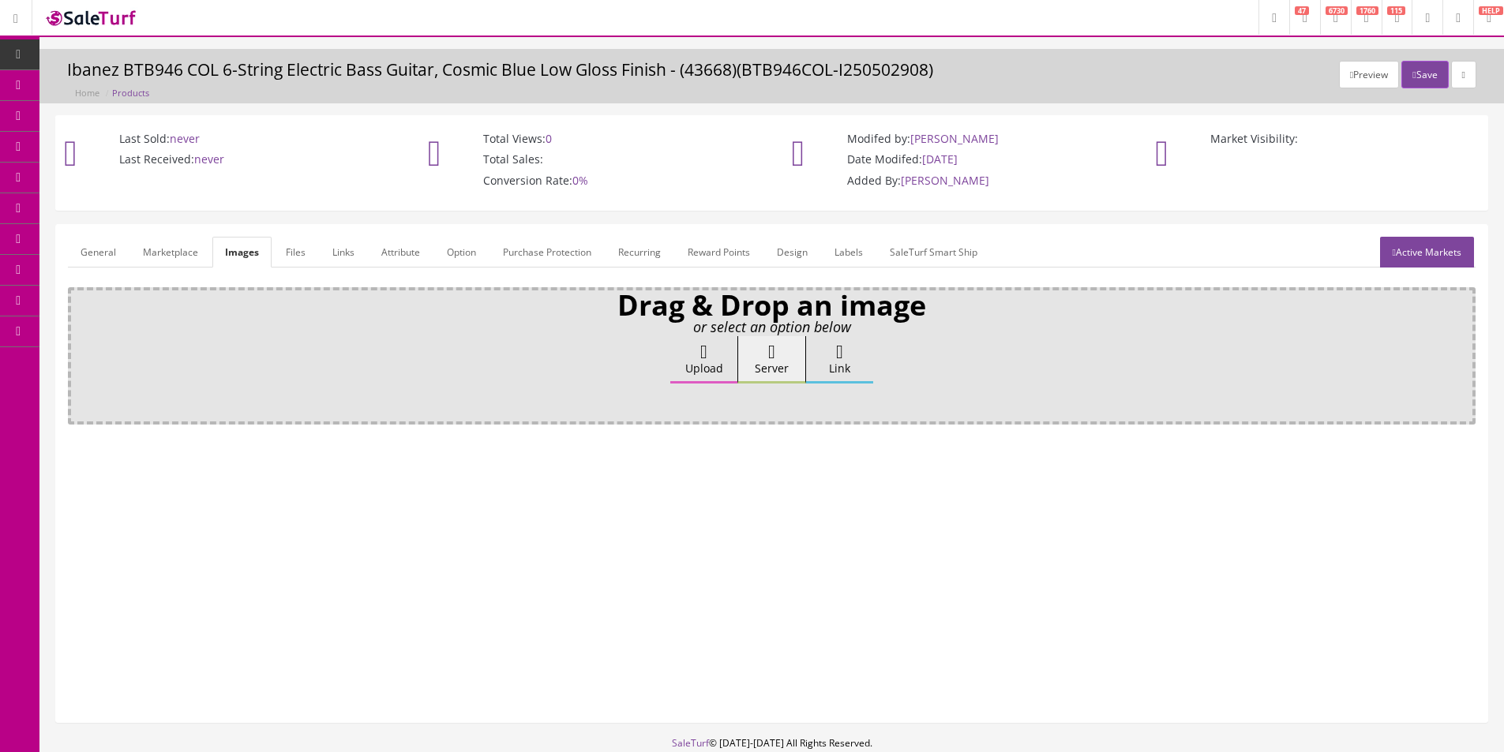
click at [685, 369] on label "Upload" at bounding box center [703, 359] width 67 height 47
click at [79, 352] on input "Upload" at bounding box center [79, 344] width 0 height 16
click at [698, 373] on label "Upload" at bounding box center [703, 359] width 67 height 47
click at [79, 352] on input "Upload" at bounding box center [79, 344] width 0 height 16
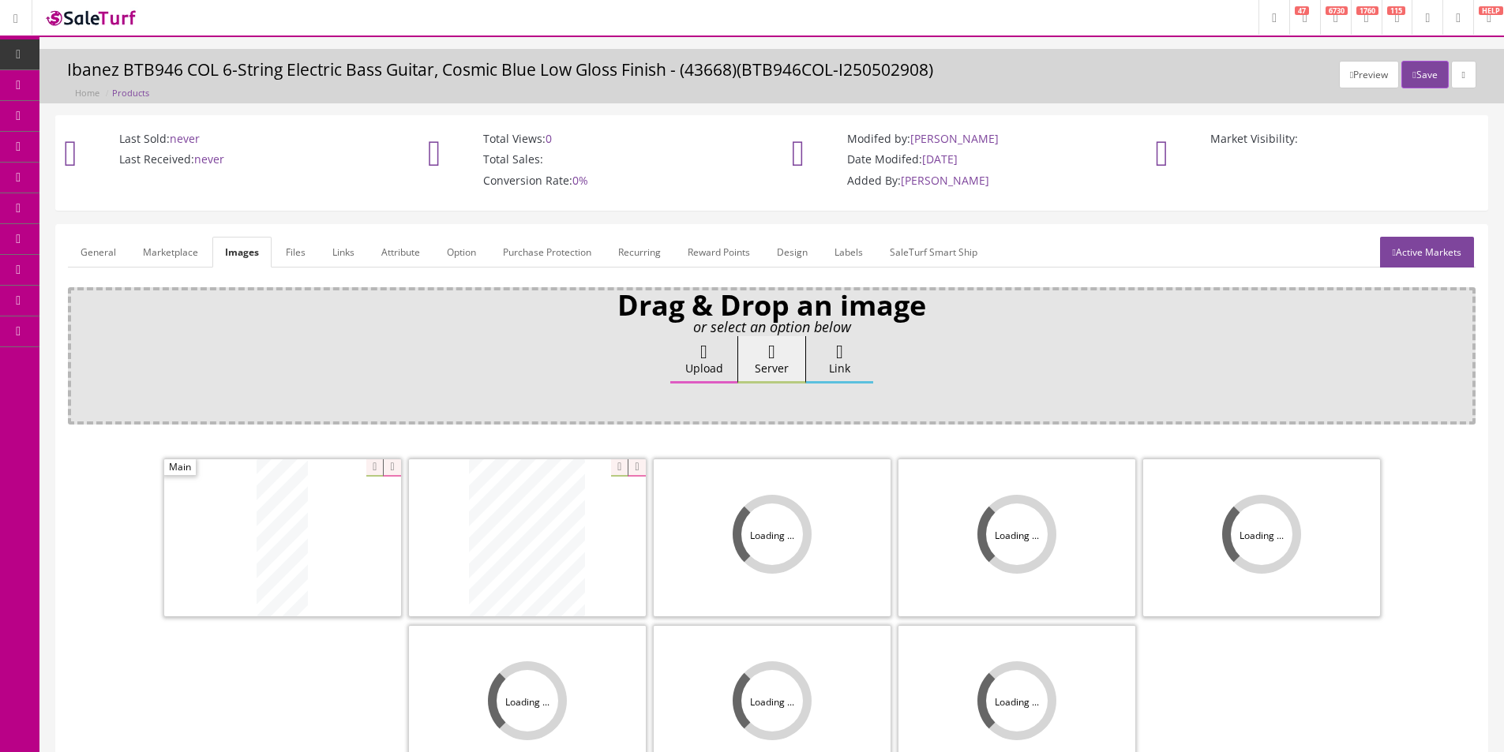
scroll to position [231, 0]
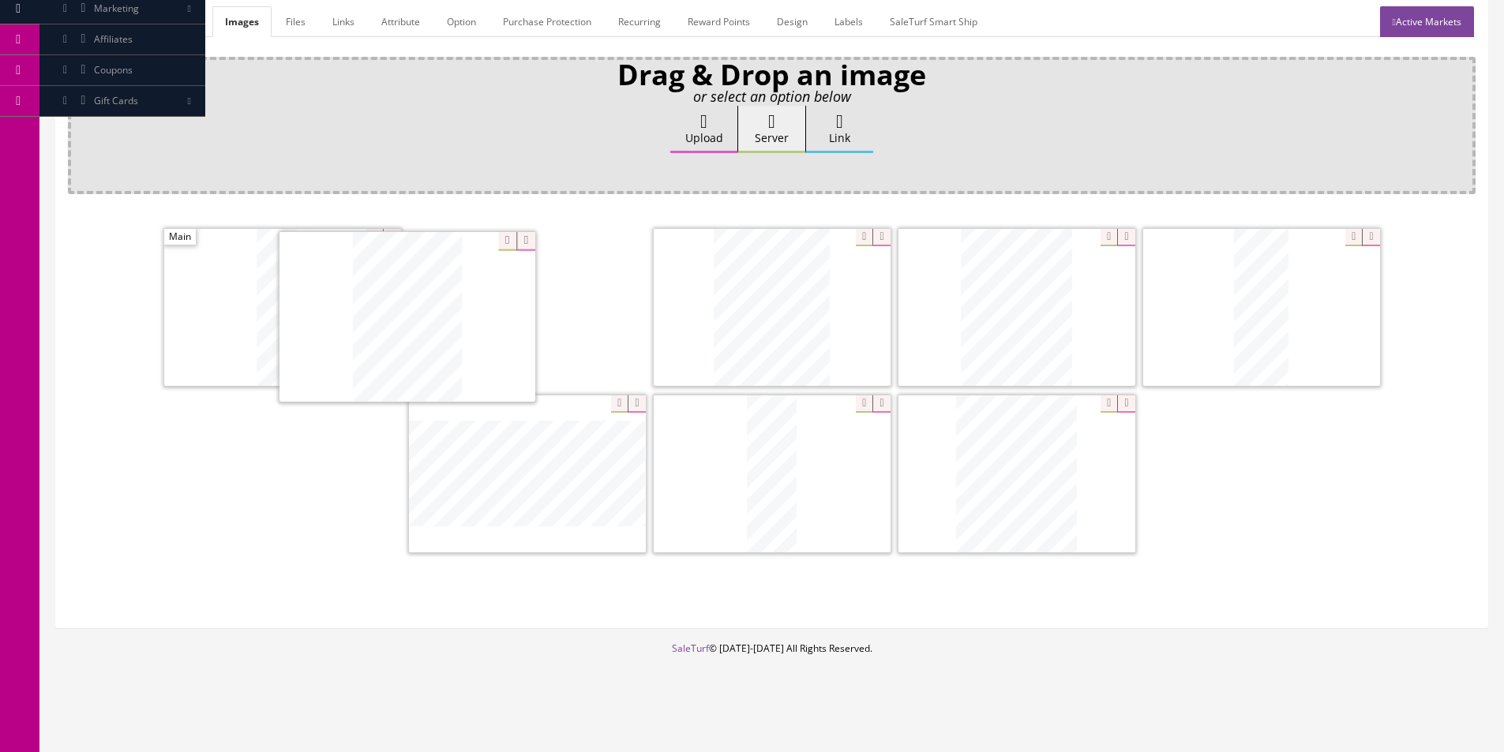
drag, startPoint x: 369, startPoint y: 407, endPoint x: 512, endPoint y: 340, distance: 157.9
drag, startPoint x: 1154, startPoint y: 353, endPoint x: 381, endPoint y: 337, distance: 773.0
drag, startPoint x: 1214, startPoint y: 329, endPoint x: 935, endPoint y: 309, distance: 279.4
drag, startPoint x: 1004, startPoint y: 485, endPoint x: 1153, endPoint y: 320, distance: 221.9
drag, startPoint x: 850, startPoint y: 486, endPoint x: 1150, endPoint y: 468, distance: 300.5
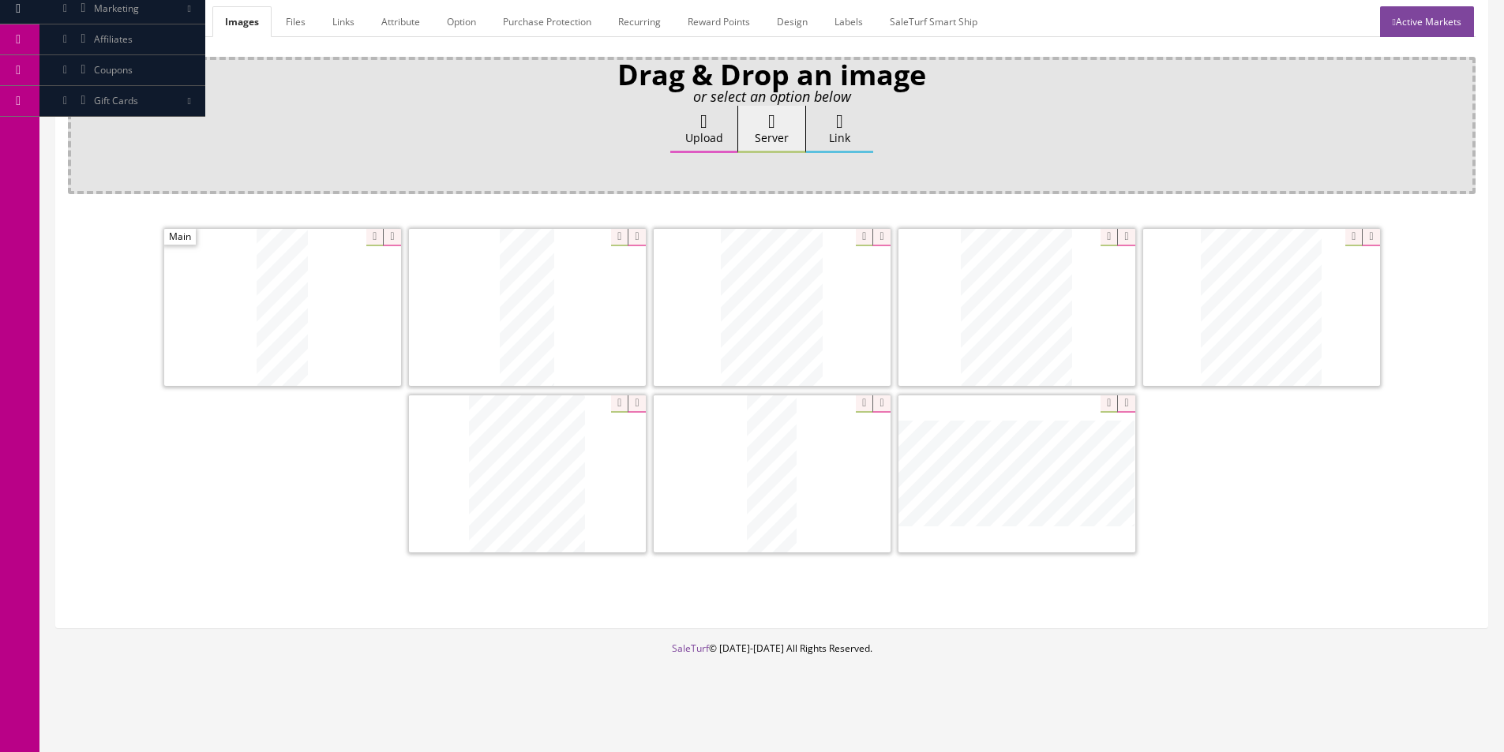
click at [103, 22] on link "General" at bounding box center [98, 21] width 61 height 31
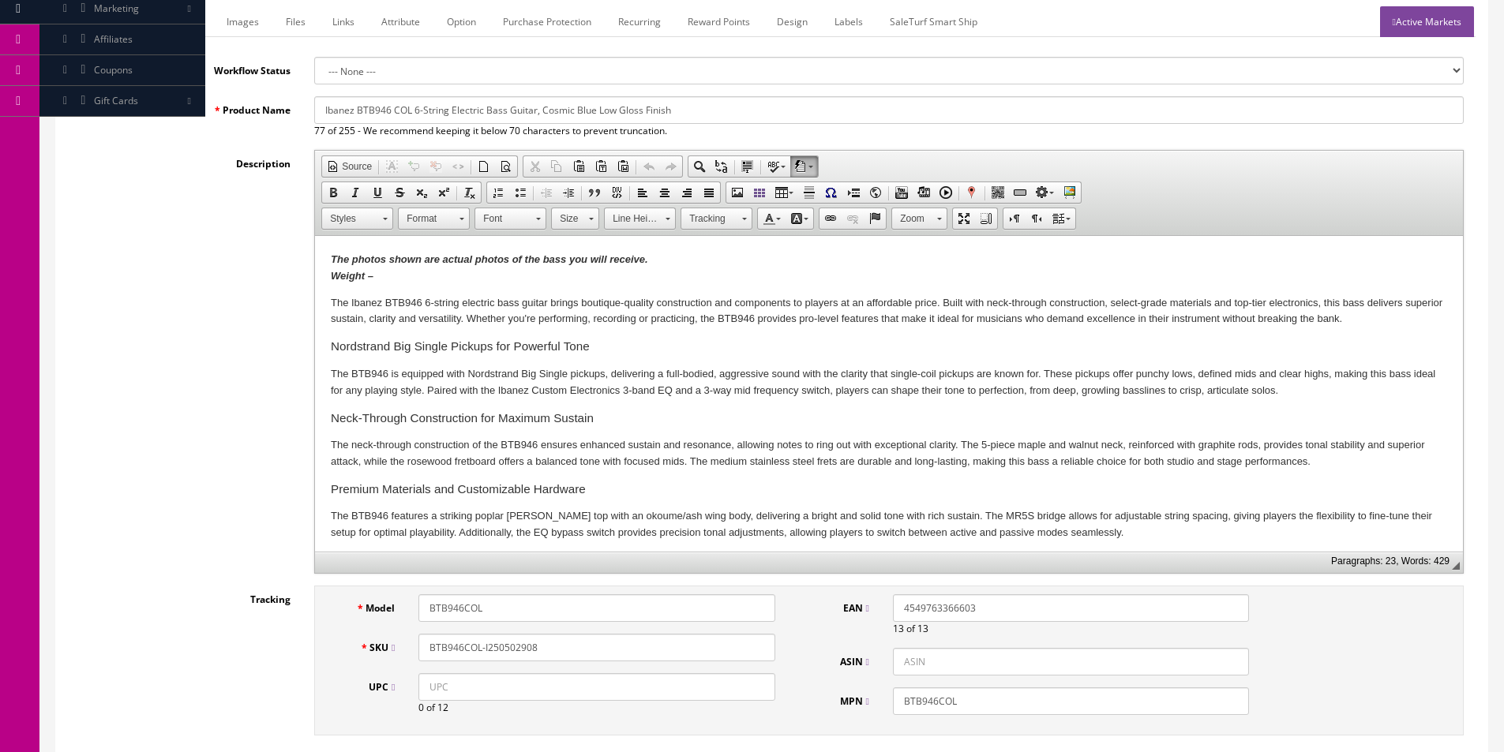
click at [396, 270] on p "The photos shown are actual photos of the bass you will receive. Weight –" at bounding box center [889, 268] width 1116 height 33
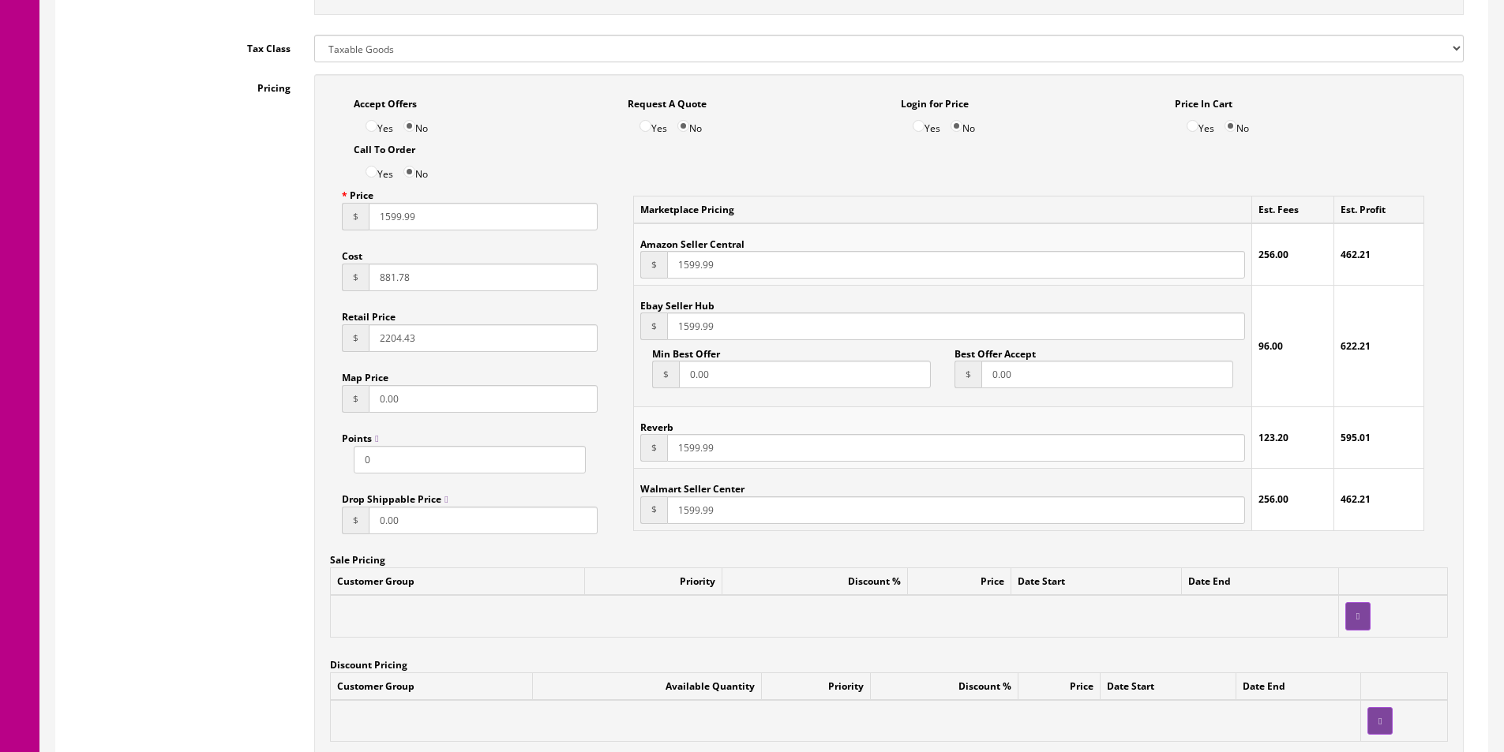
scroll to position [1336, 0]
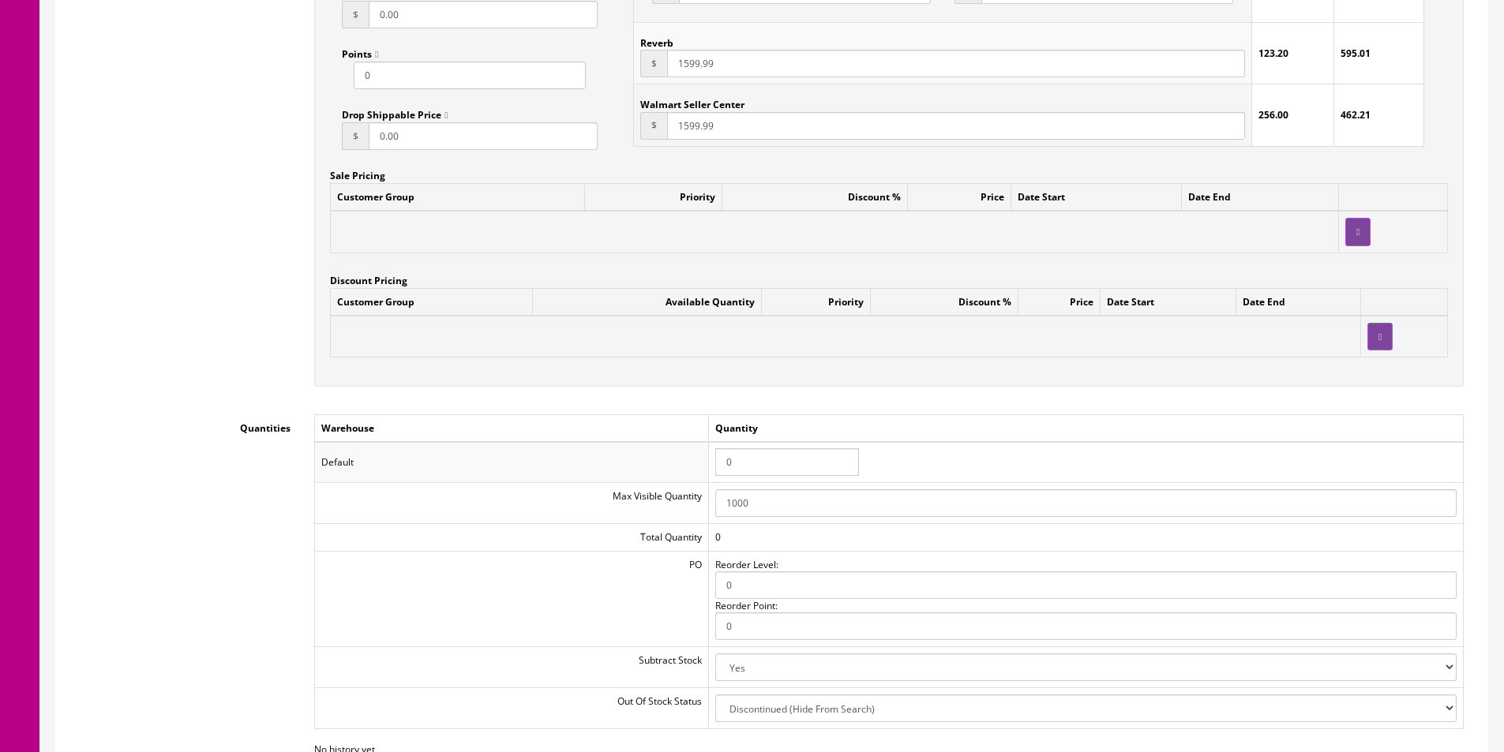
click at [789, 450] on input "0" at bounding box center [787, 462] width 144 height 28
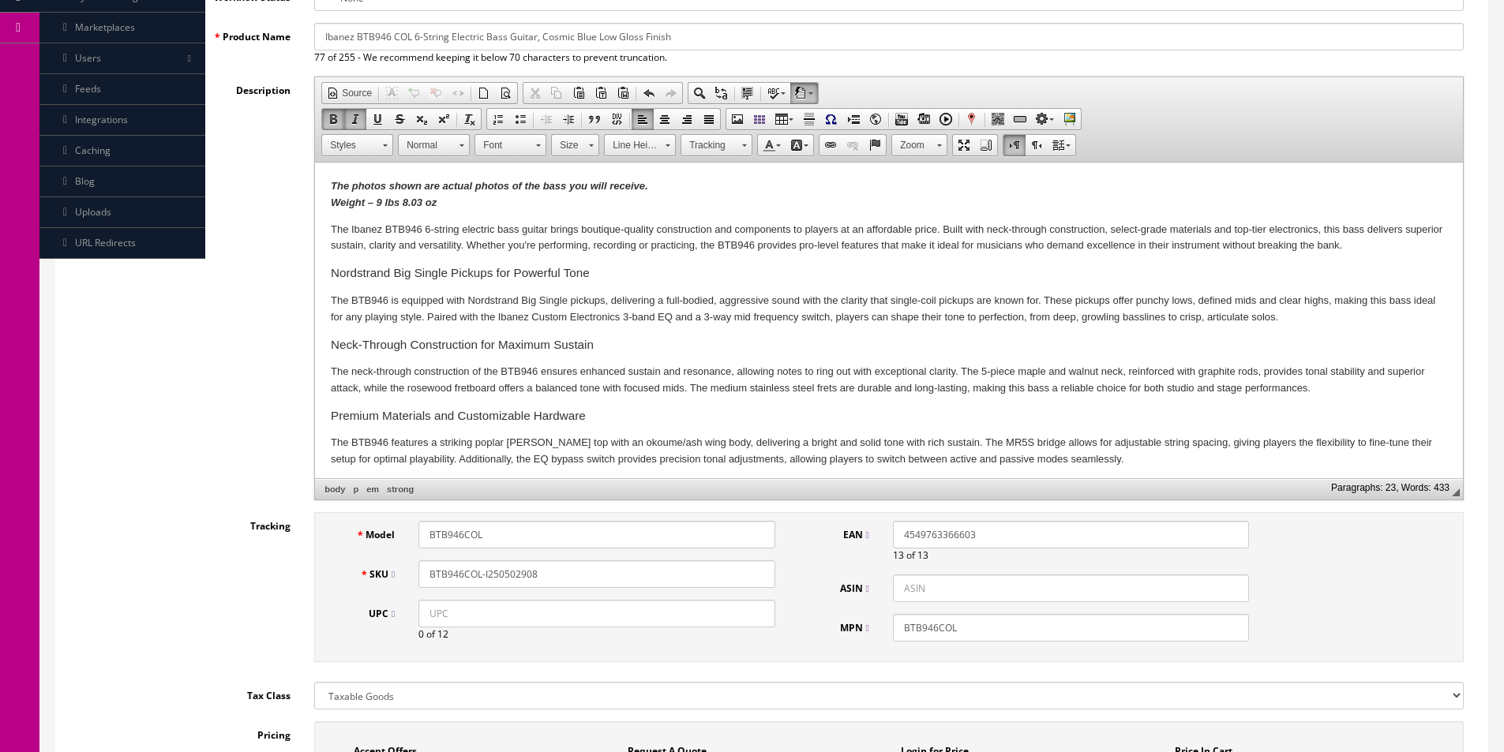
scroll to position [0, 0]
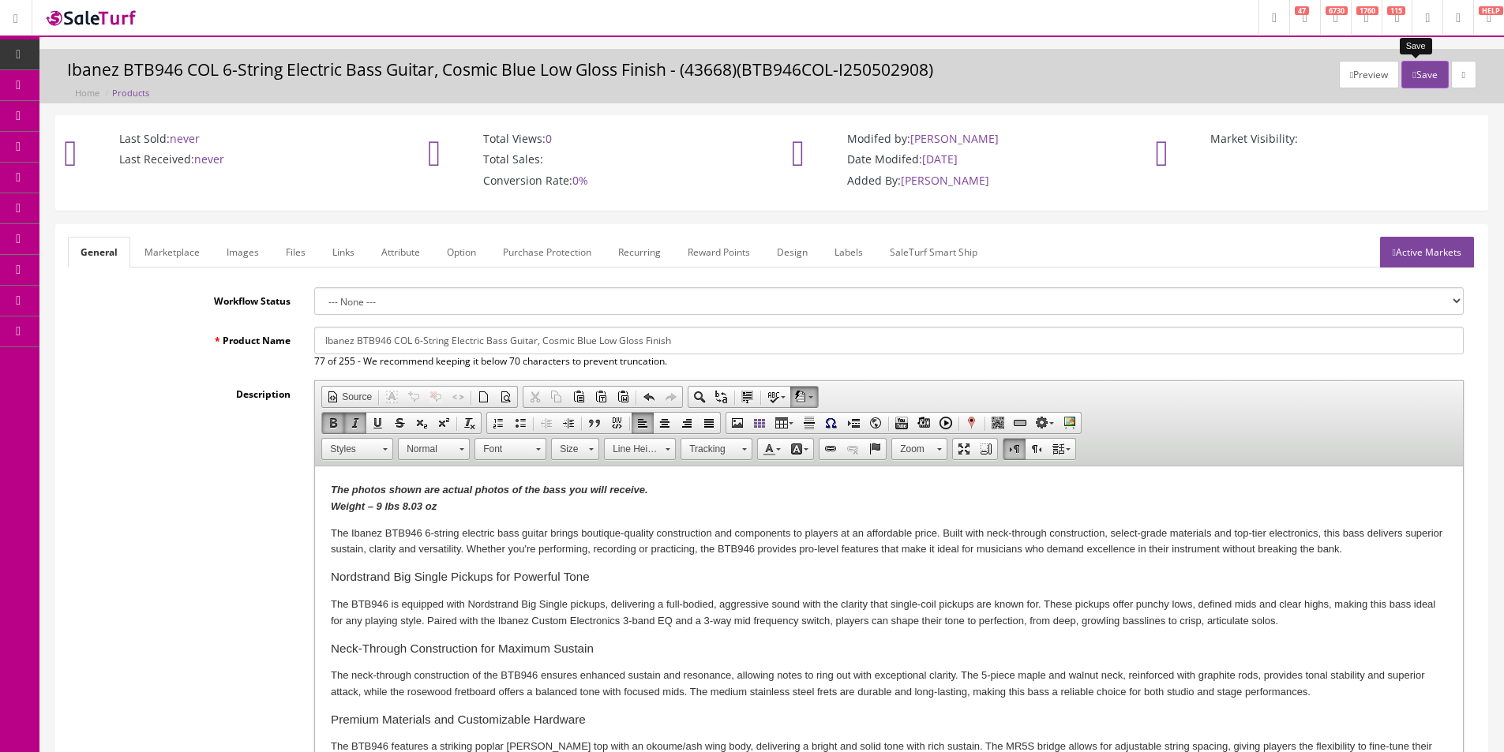
type input "1"
click at [1412, 70] on icon "button" at bounding box center [1413, 74] width 3 height 9
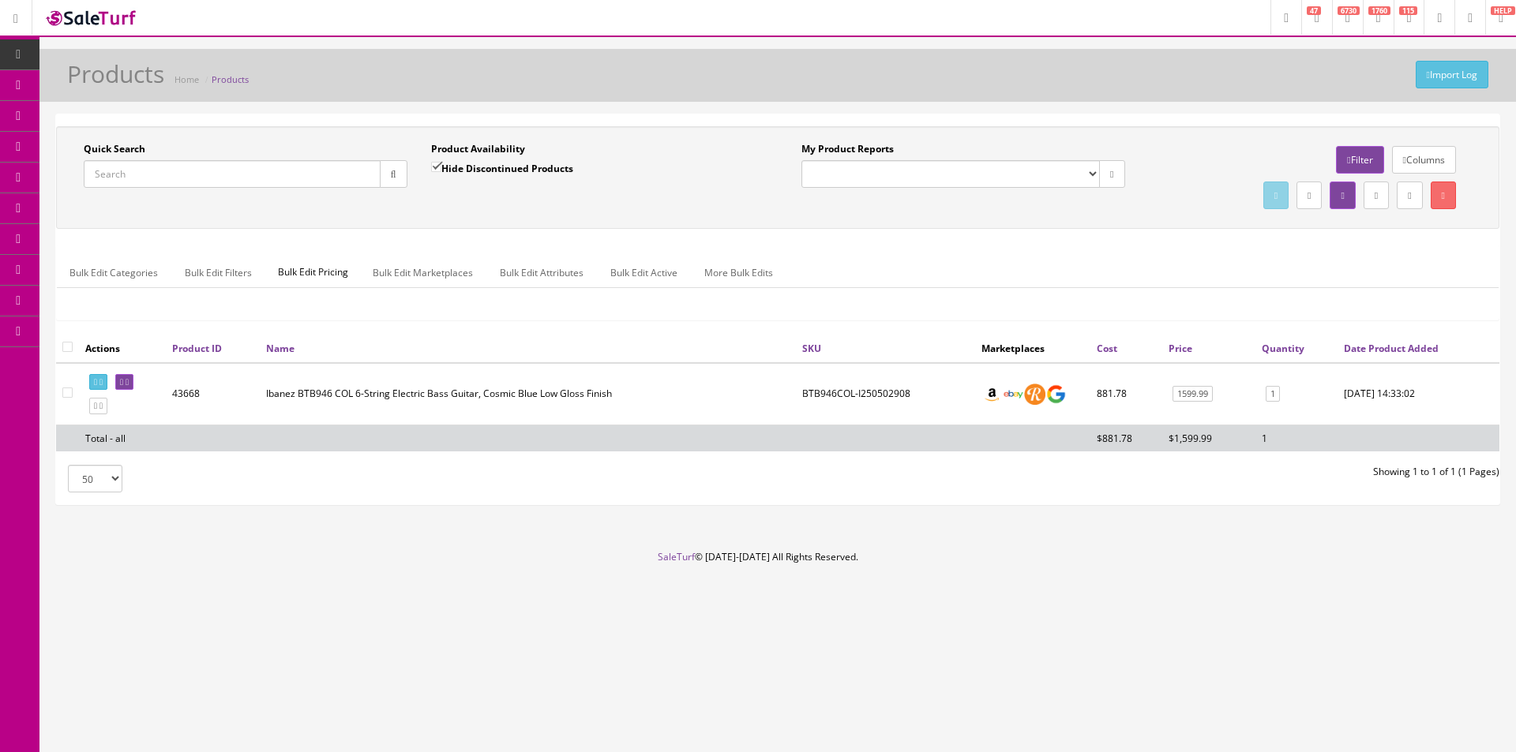
click at [337, 174] on input "Quick Search" at bounding box center [232, 174] width 297 height 28
click at [337, 173] on input "Quick Search" at bounding box center [232, 174] width 297 height 28
type input "AS50"
click at [437, 171] on input "Hide Discontinued Products" at bounding box center [436, 167] width 10 height 10
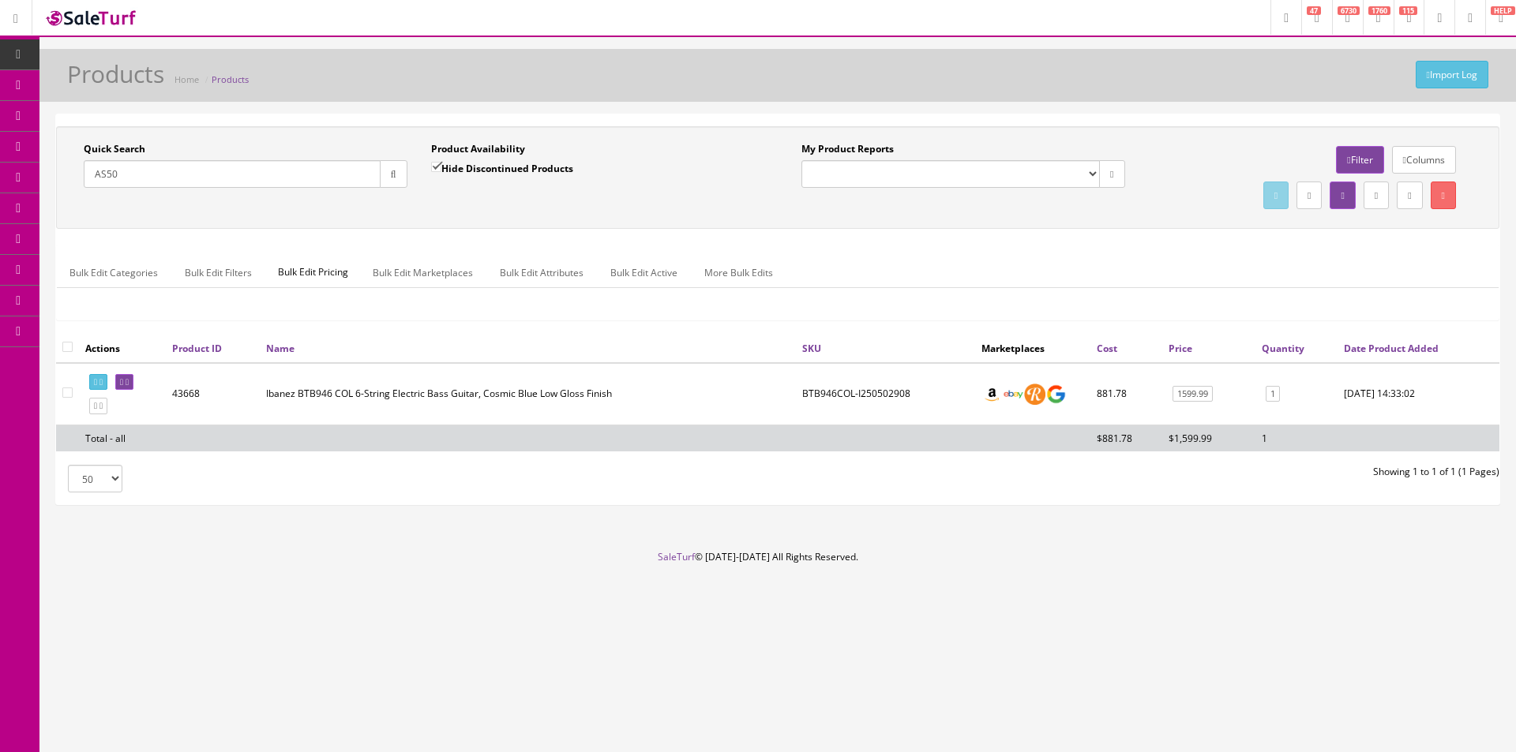
checkbox input "false"
click at [448, 199] on div "Product Availability Hide Discontinued Products Date To" at bounding box center [592, 171] width 347 height 58
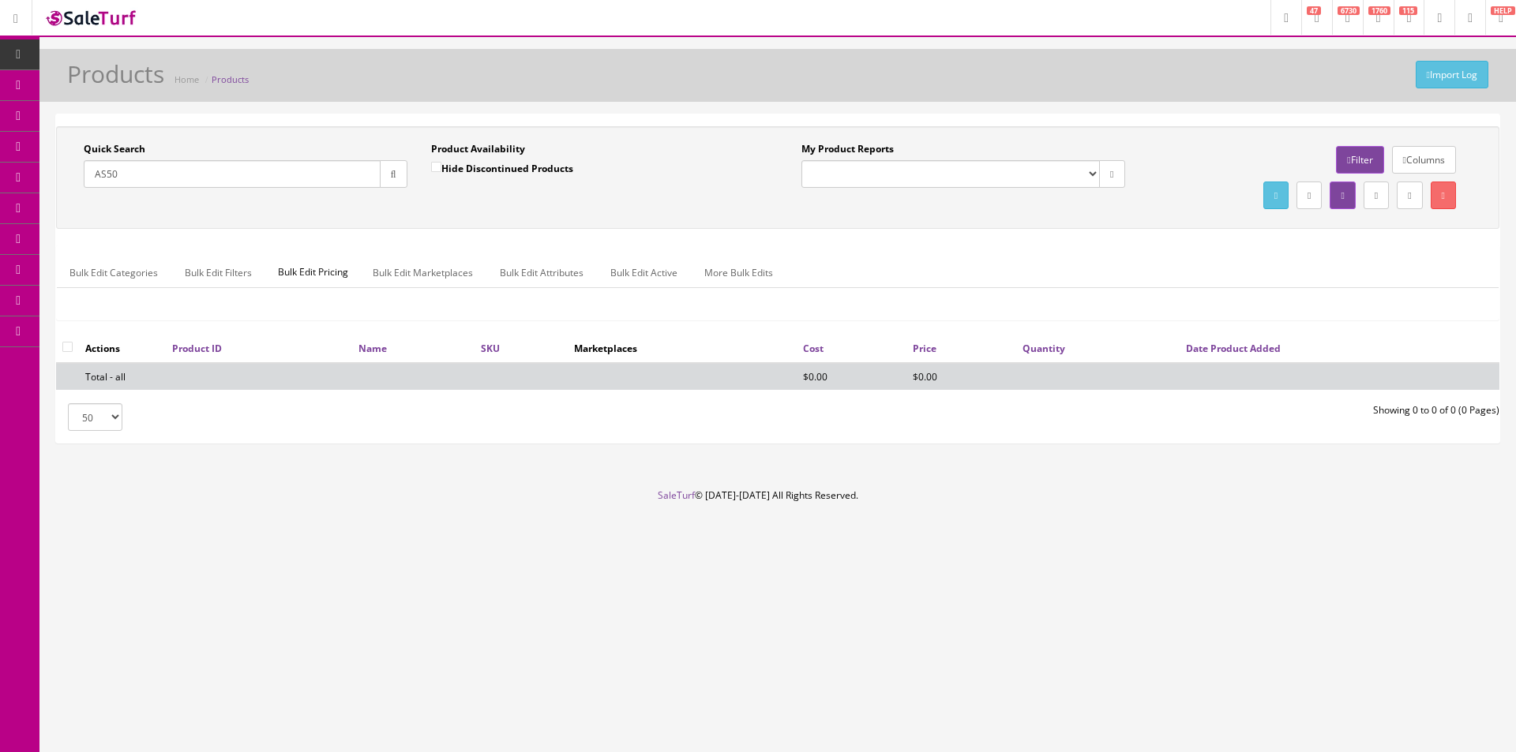
click at [277, 163] on input "AS50" at bounding box center [232, 174] width 297 height 28
type input "marshall"
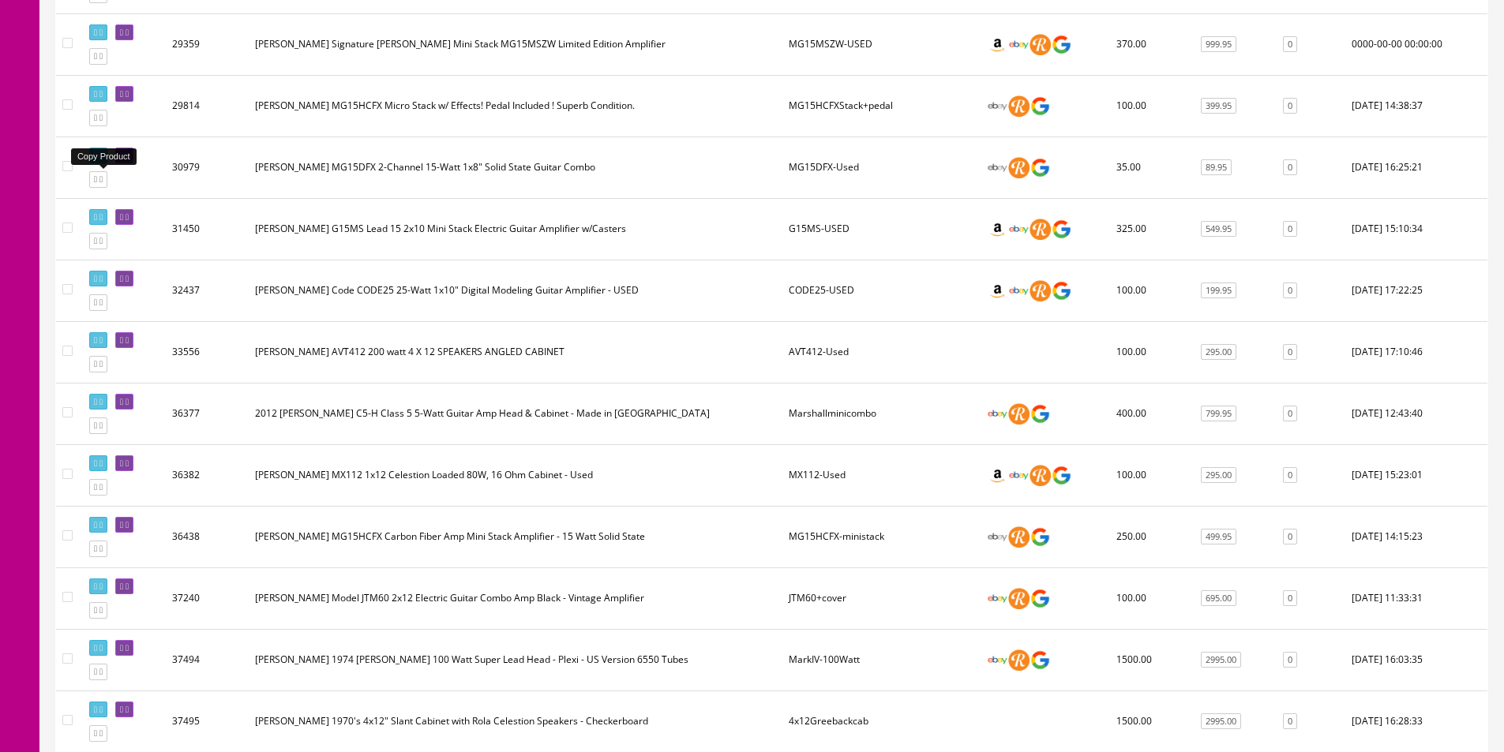
scroll to position [1579, 0]
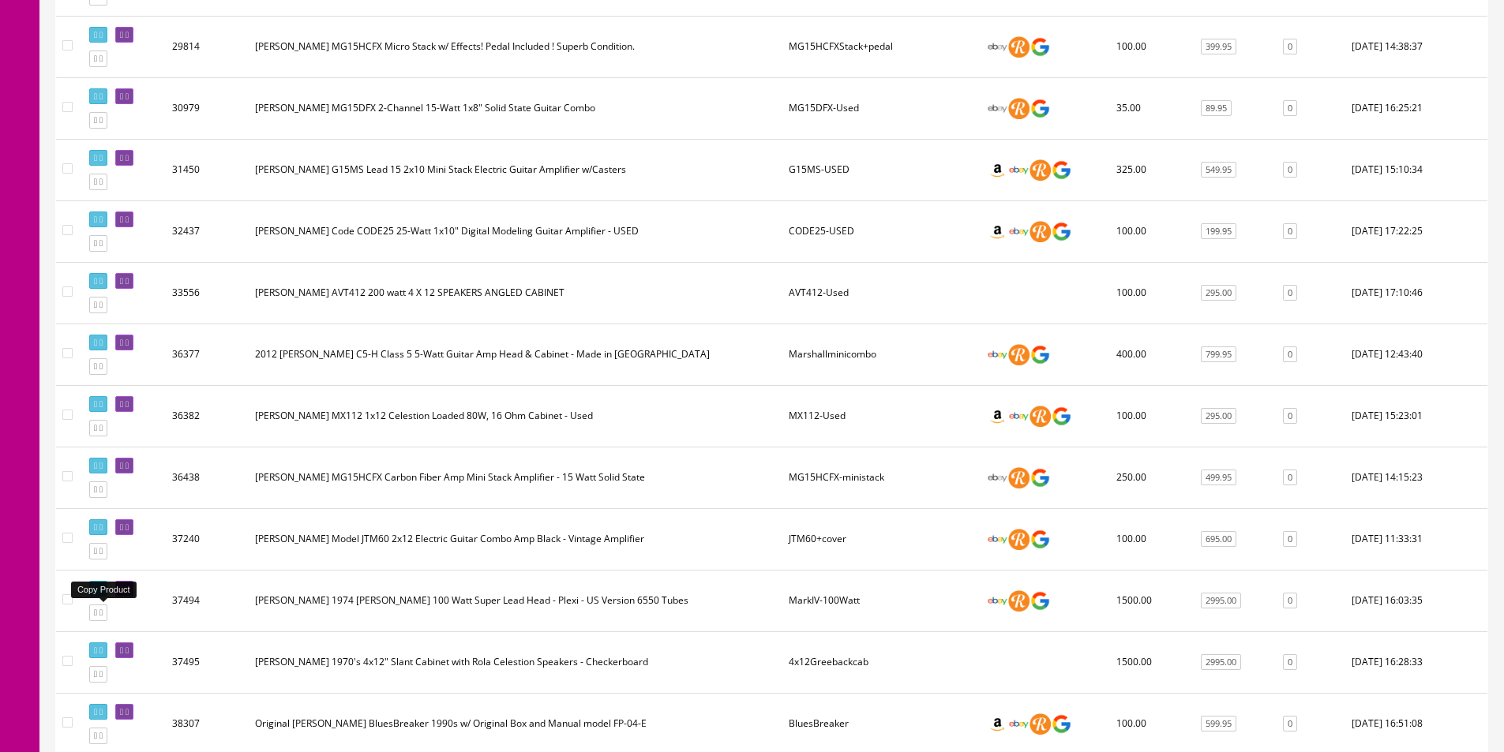
click at [103, 611] on icon at bounding box center [100, 613] width 3 height 9
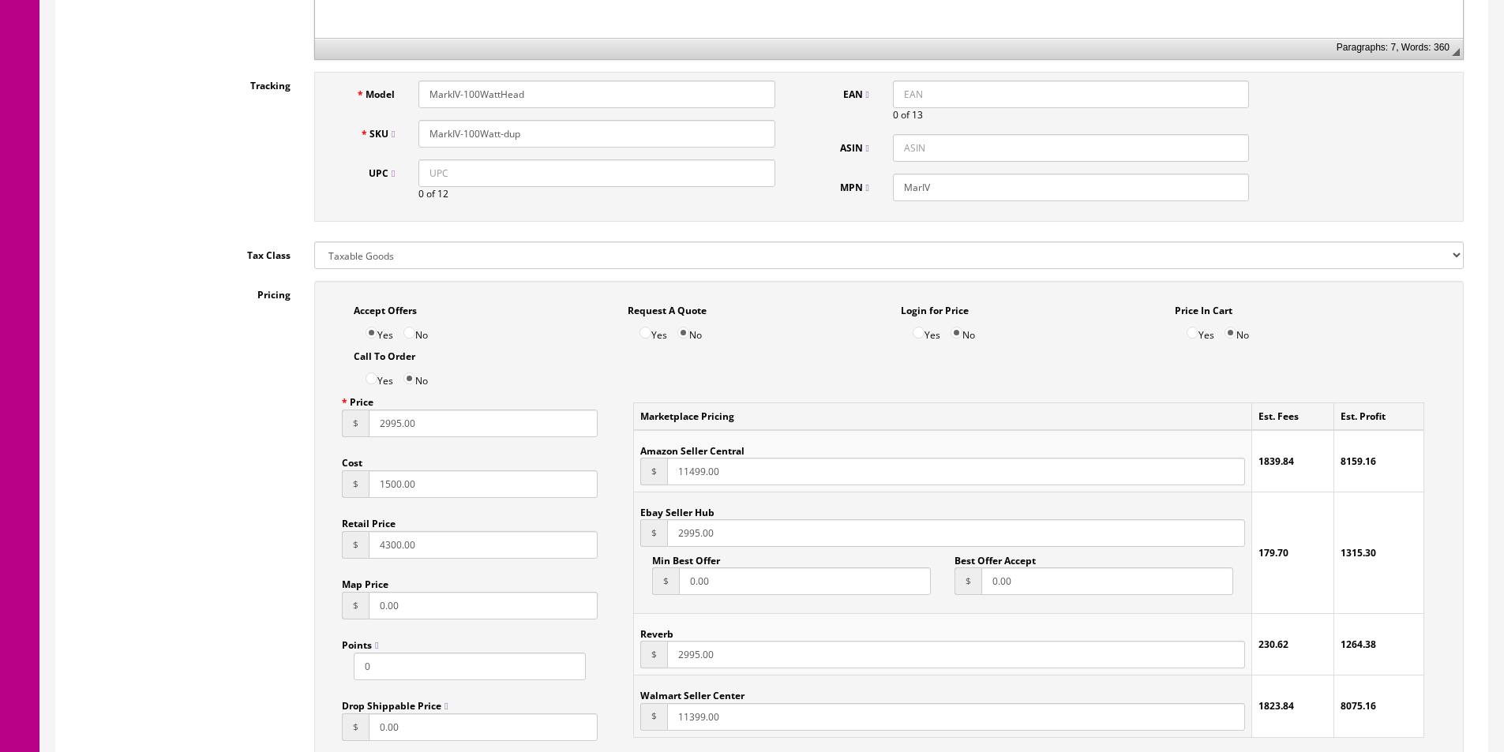
scroll to position [868, 0]
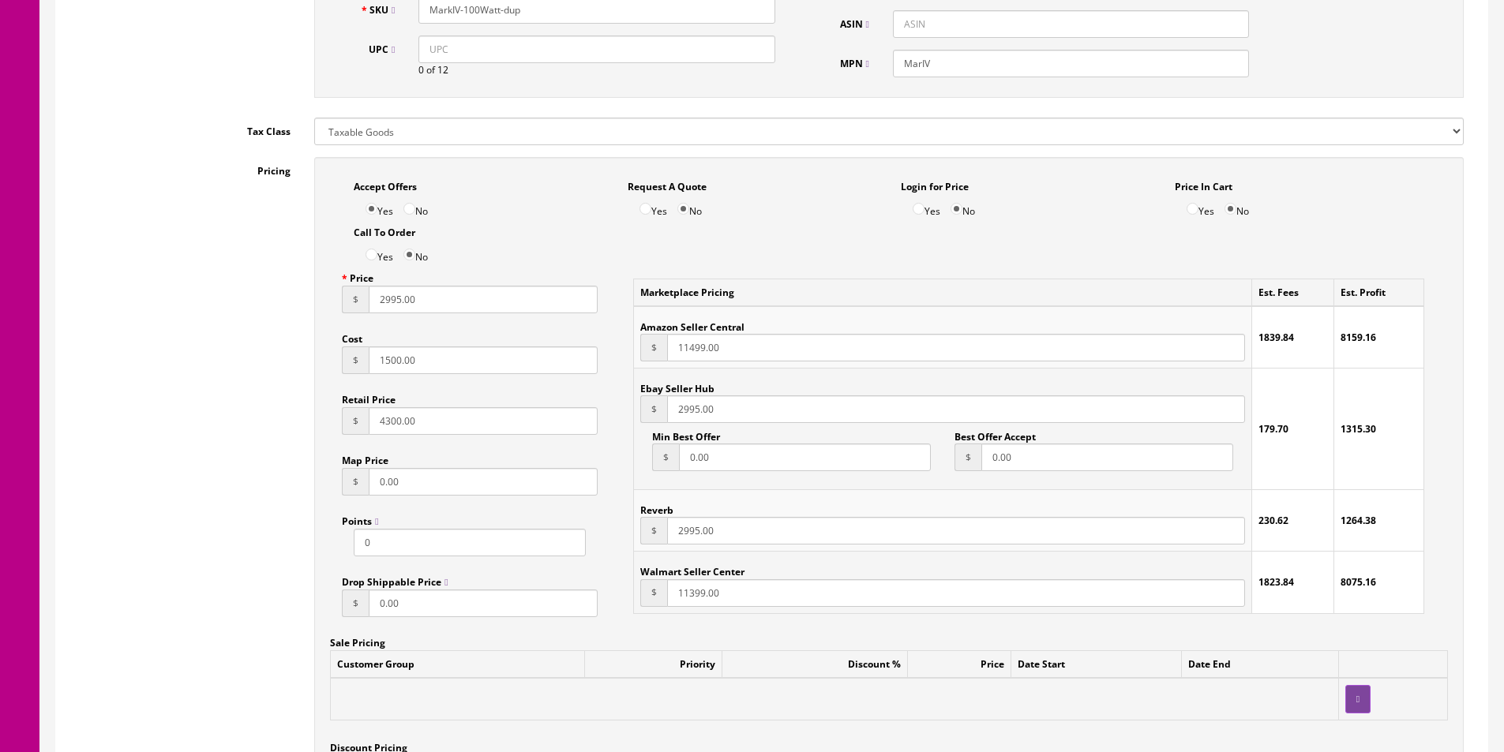
click at [383, 295] on input "2995.00" at bounding box center [483, 300] width 229 height 28
type input "229.95"
type input "100"
type input "799"
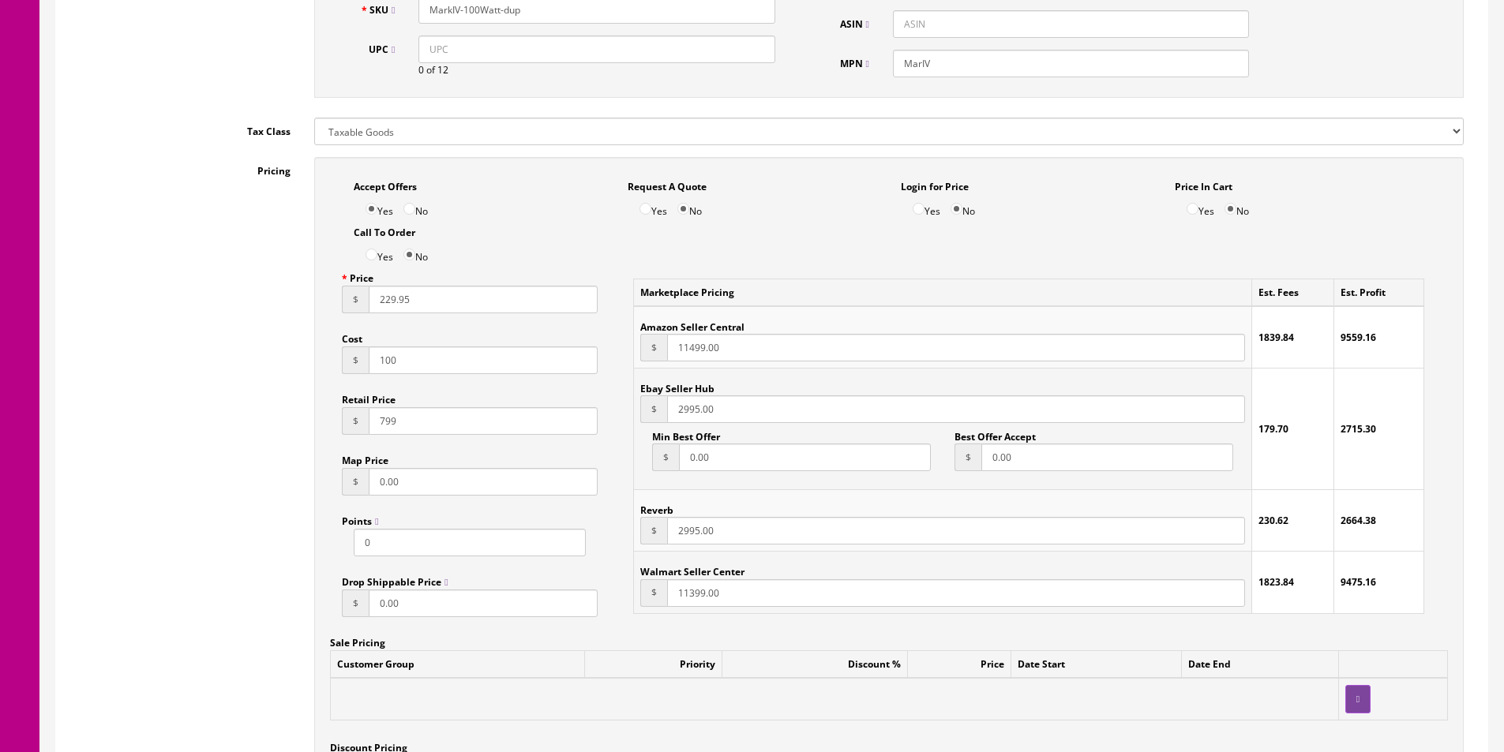
click at [389, 302] on input "229.95" at bounding box center [483, 300] width 229 height 28
click at [695, 353] on input "11499.00" at bounding box center [956, 348] width 578 height 28
paste input "229.95"
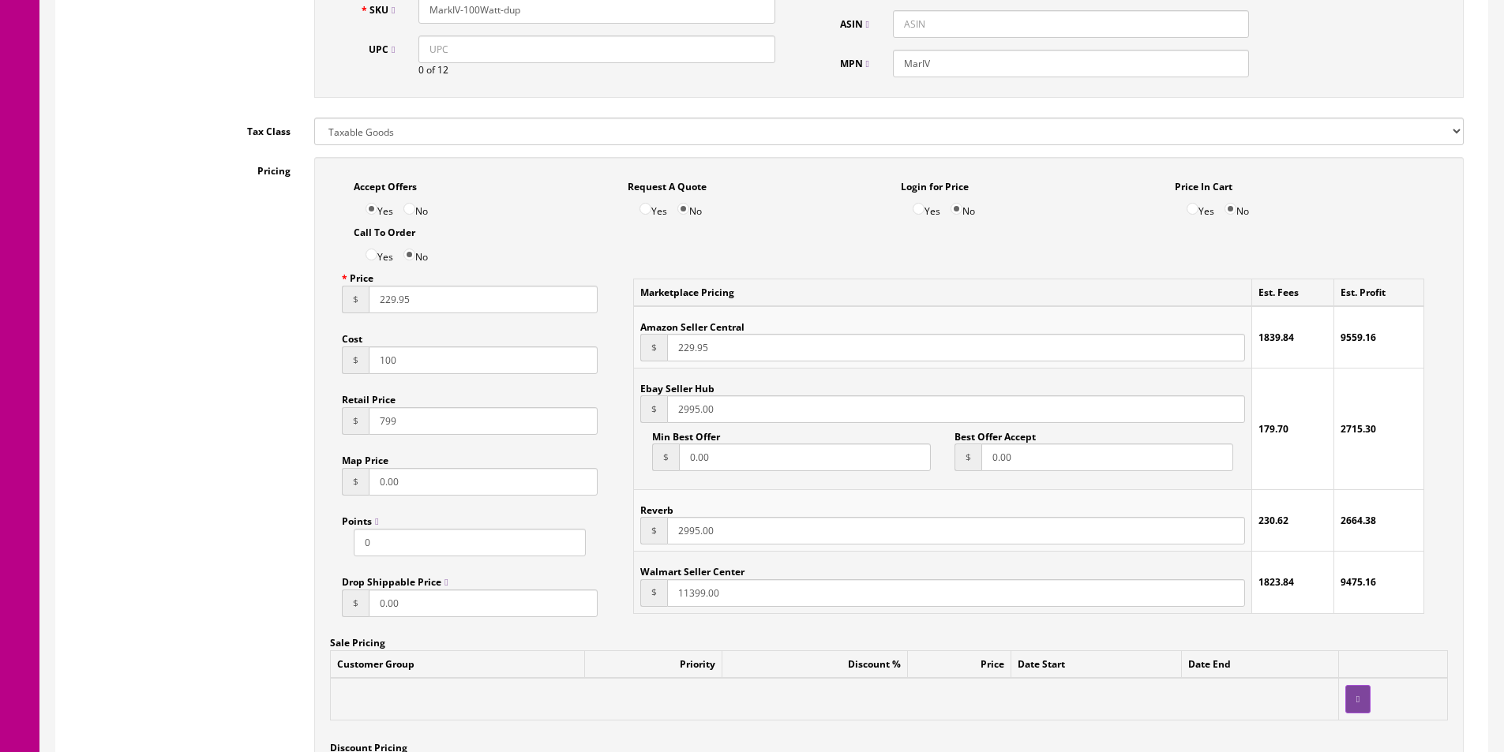
type input "229.95"
paste input "29.95"
type input "229.95"
paste input "29.95"
type input "229.95"
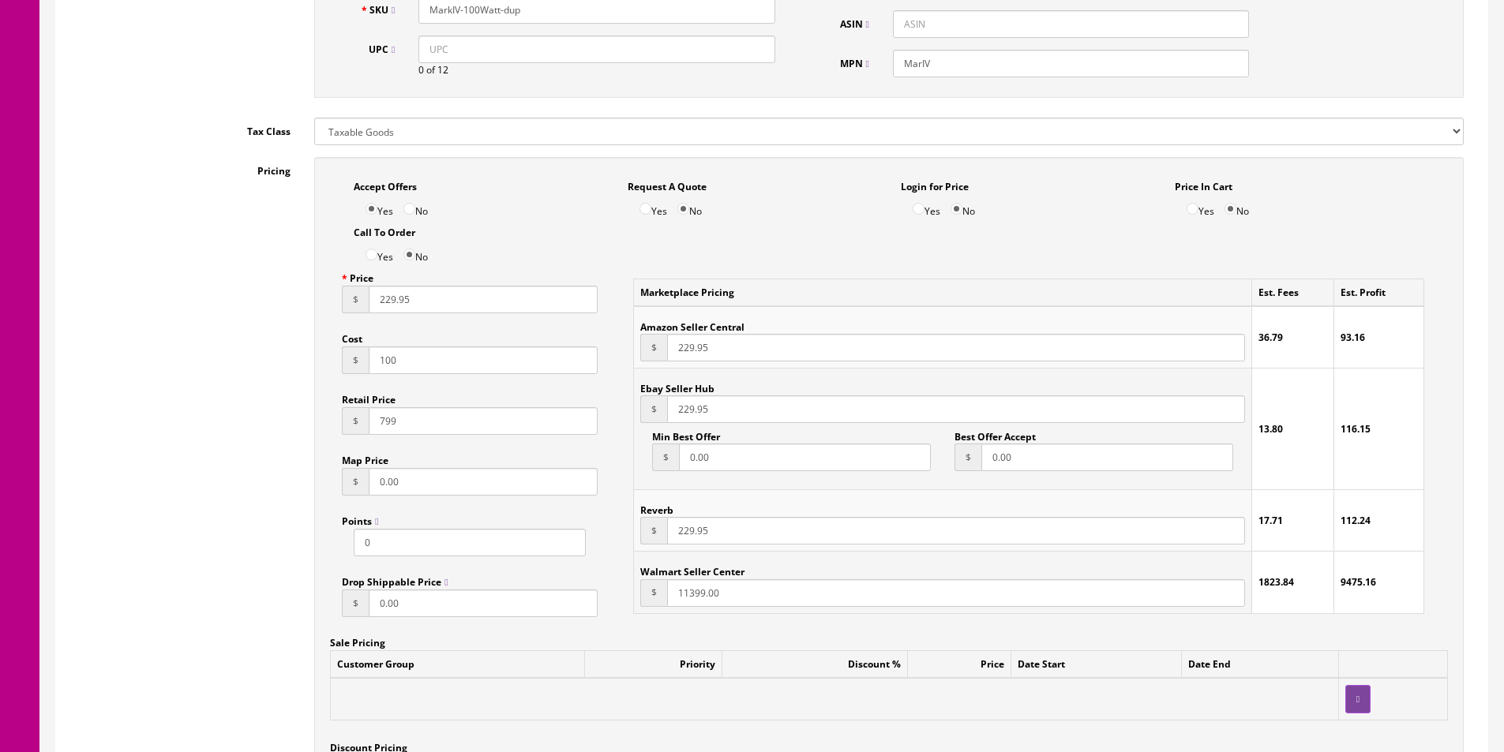
paste input "229.95"
type input "229.95"
click at [411, 206] on input "No" at bounding box center [409, 209] width 12 height 12
radio input "true"
click at [365, 209] on div "Yes No" at bounding box center [478, 206] width 249 height 24
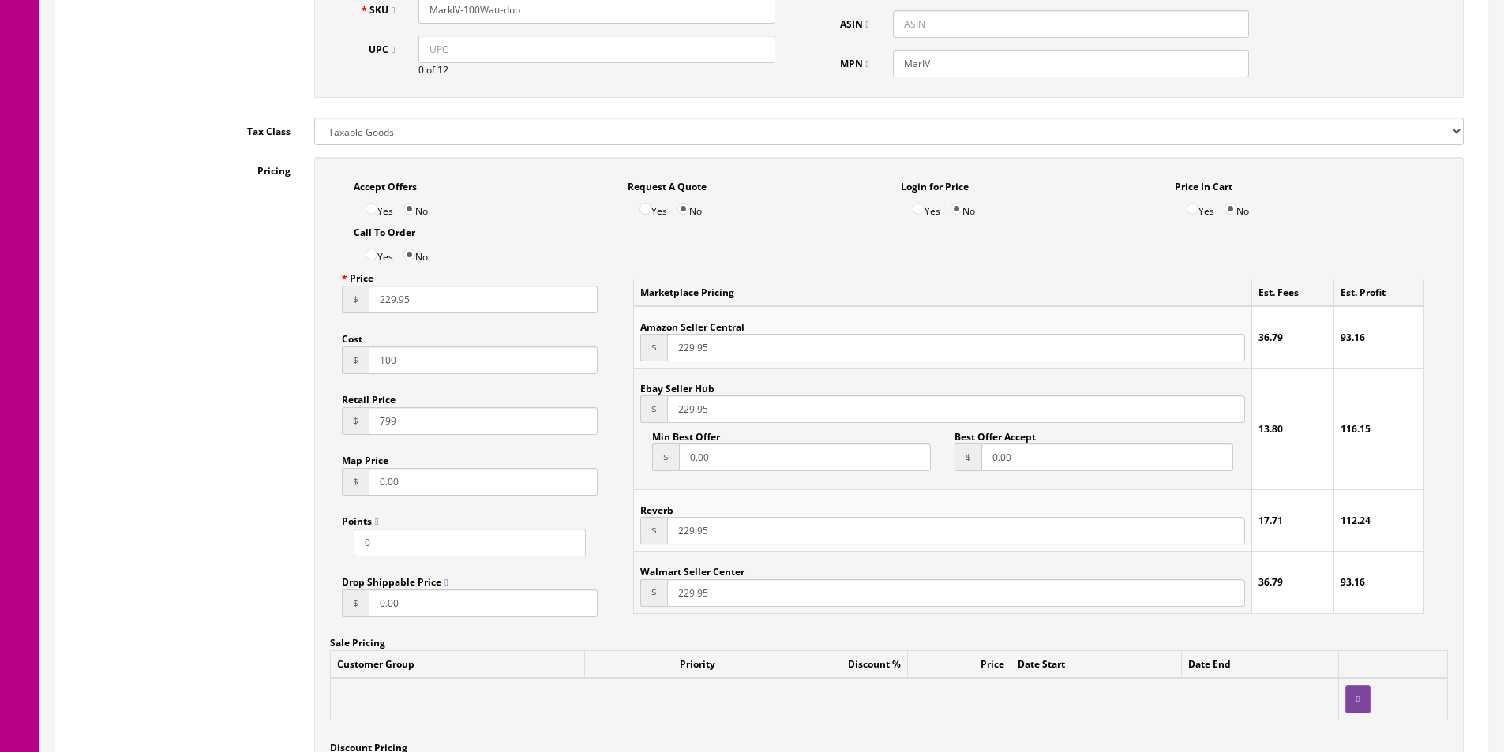
click at [373, 210] on input "Yes" at bounding box center [372, 209] width 12 height 12
radio input "true"
click at [719, 452] on input "0.00" at bounding box center [805, 458] width 252 height 28
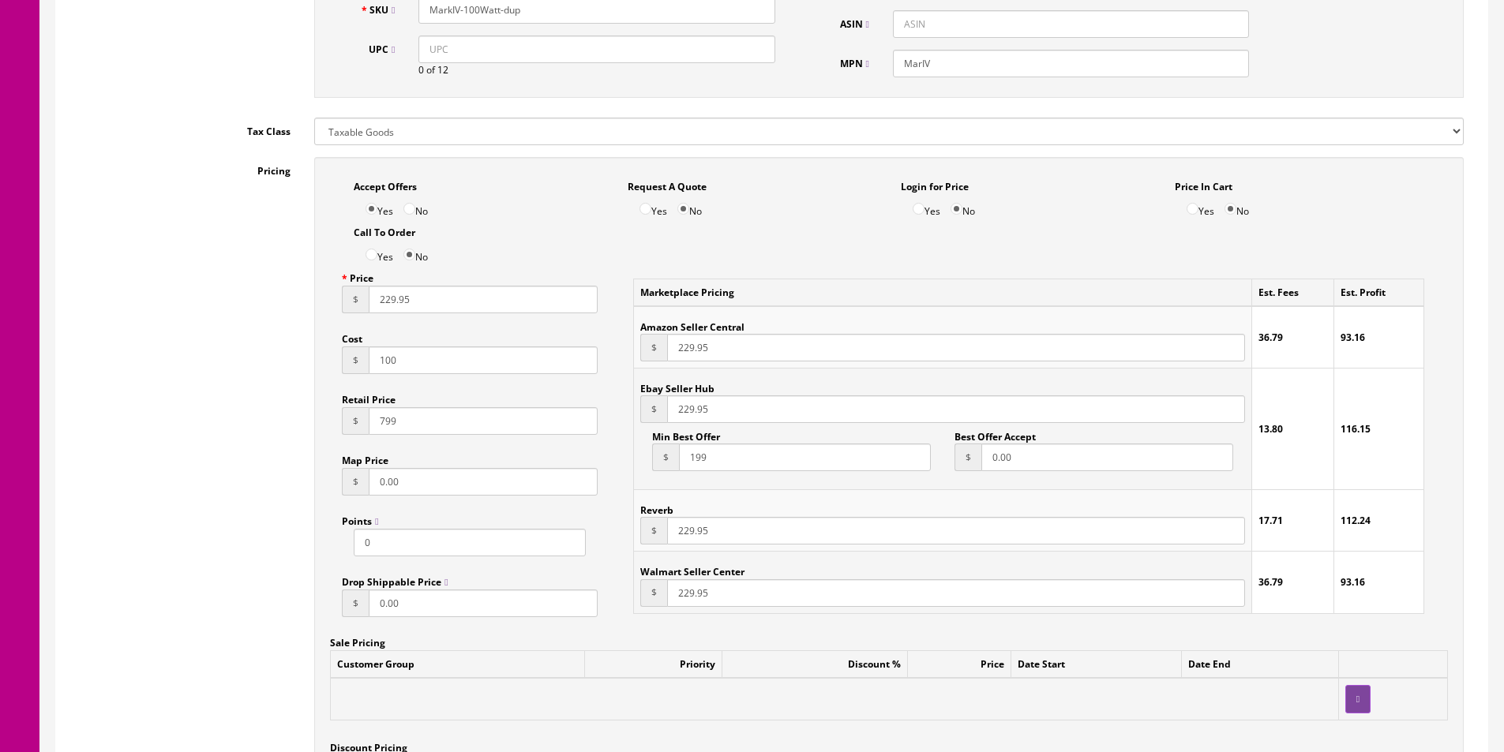
type input "199"
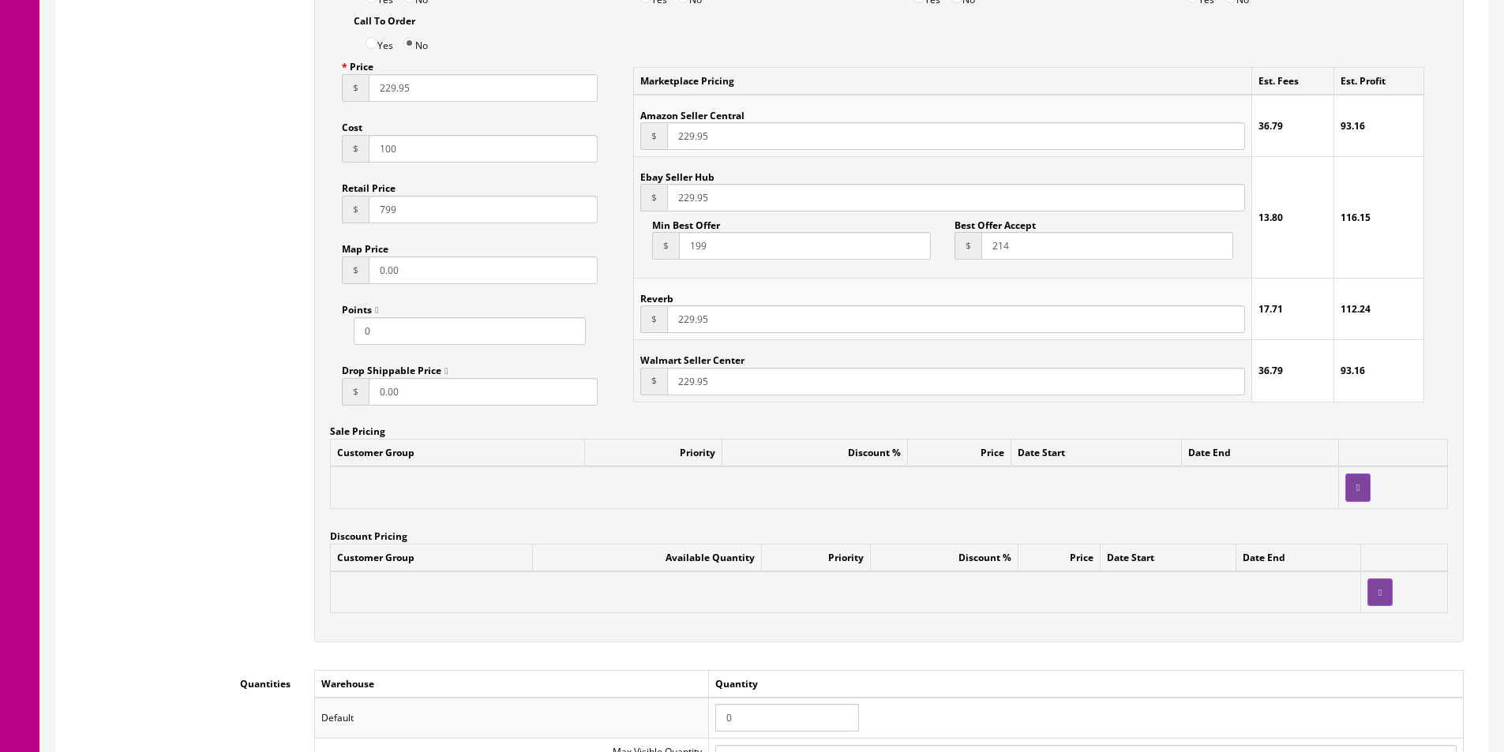
scroll to position [1263, 0]
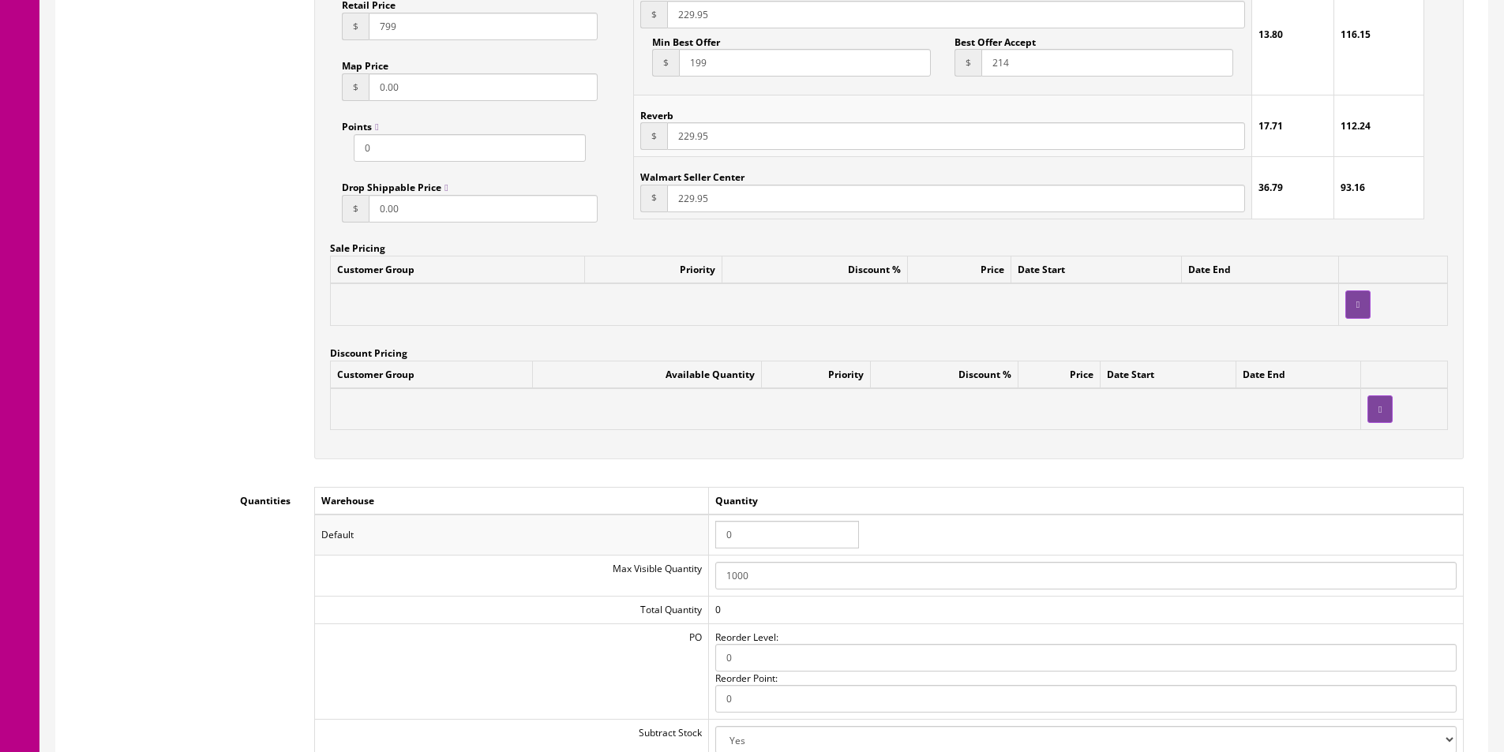
type input "214"
click at [774, 530] on input "0" at bounding box center [787, 535] width 144 height 28
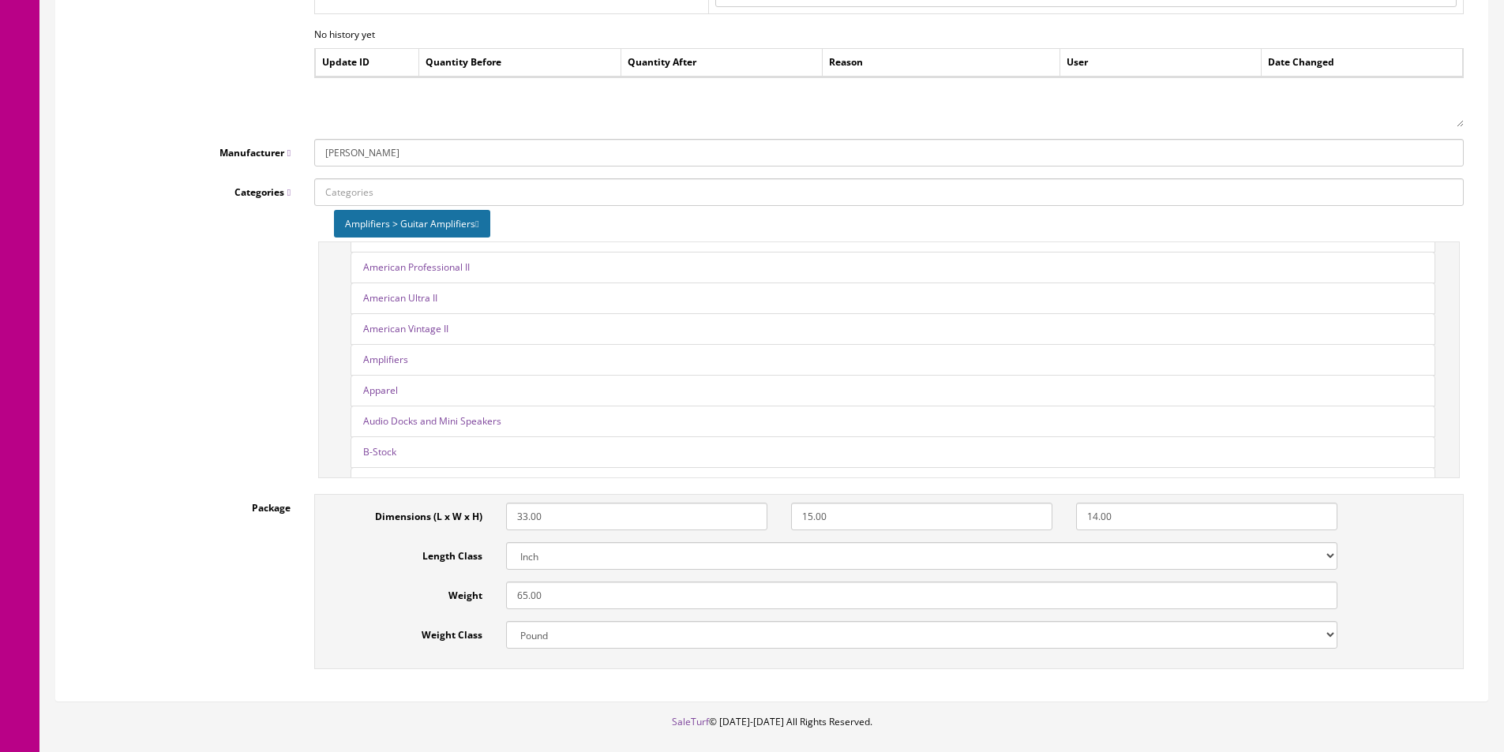
scroll to position [2124, 0]
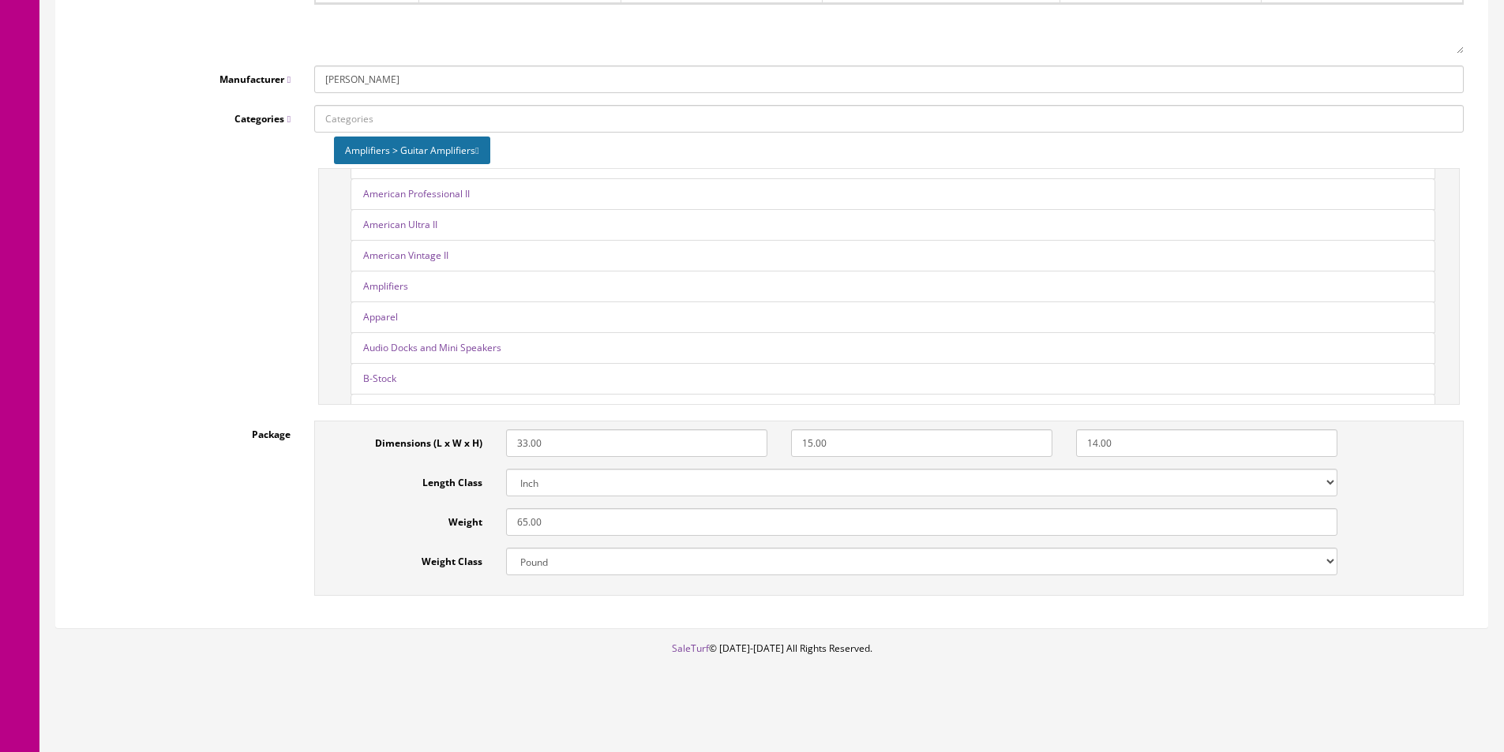
type input "1"
click at [524, 523] on input "65.00" at bounding box center [921, 522] width 831 height 28
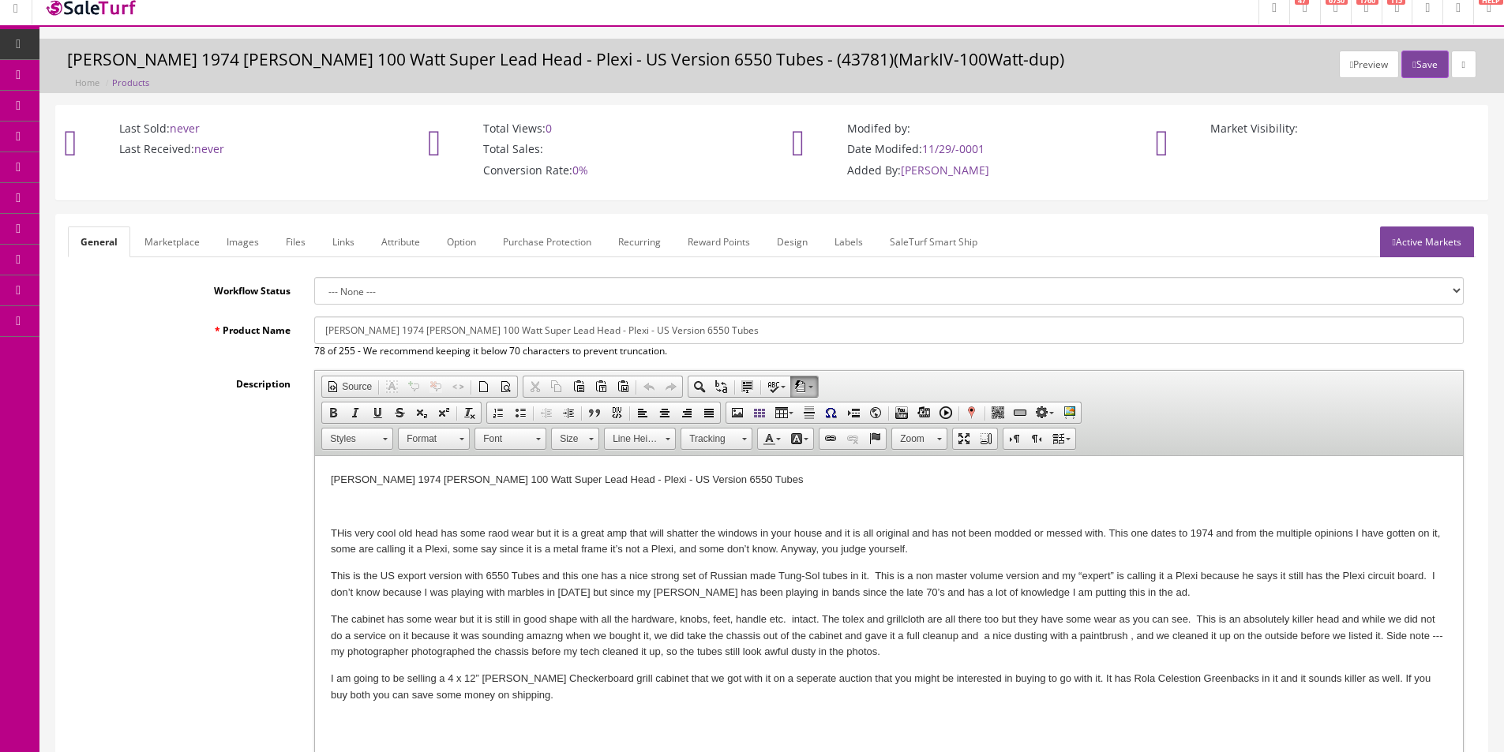
scroll to position [0, 0]
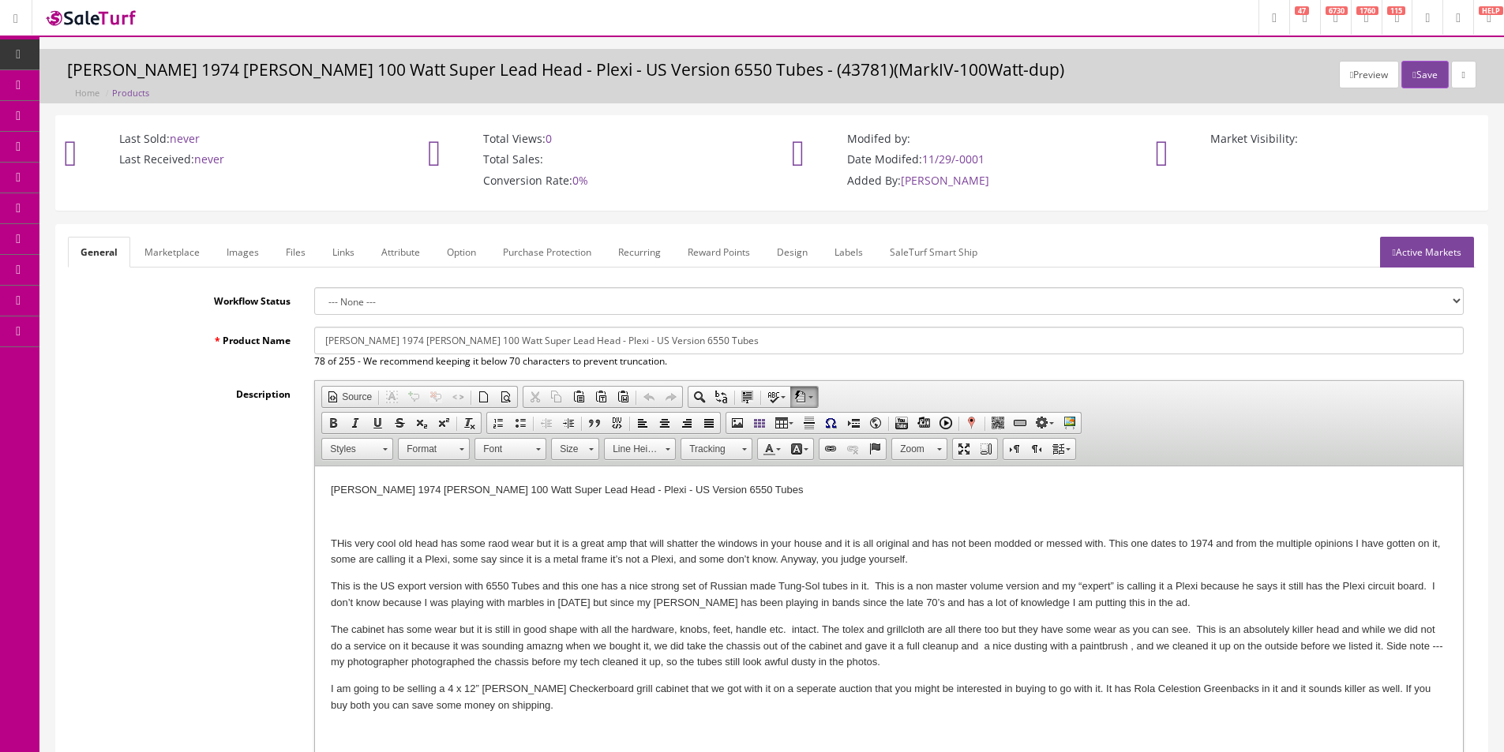
type input "35"
click at [568, 337] on input "[PERSON_NAME] 1974 [PERSON_NAME] 100 Watt Super Lead Head - Plexi - US Version …" at bounding box center [888, 341] width 1149 height 28
drag, startPoint x: 464, startPoint y: 336, endPoint x: 448, endPoint y: 335, distance: 15.9
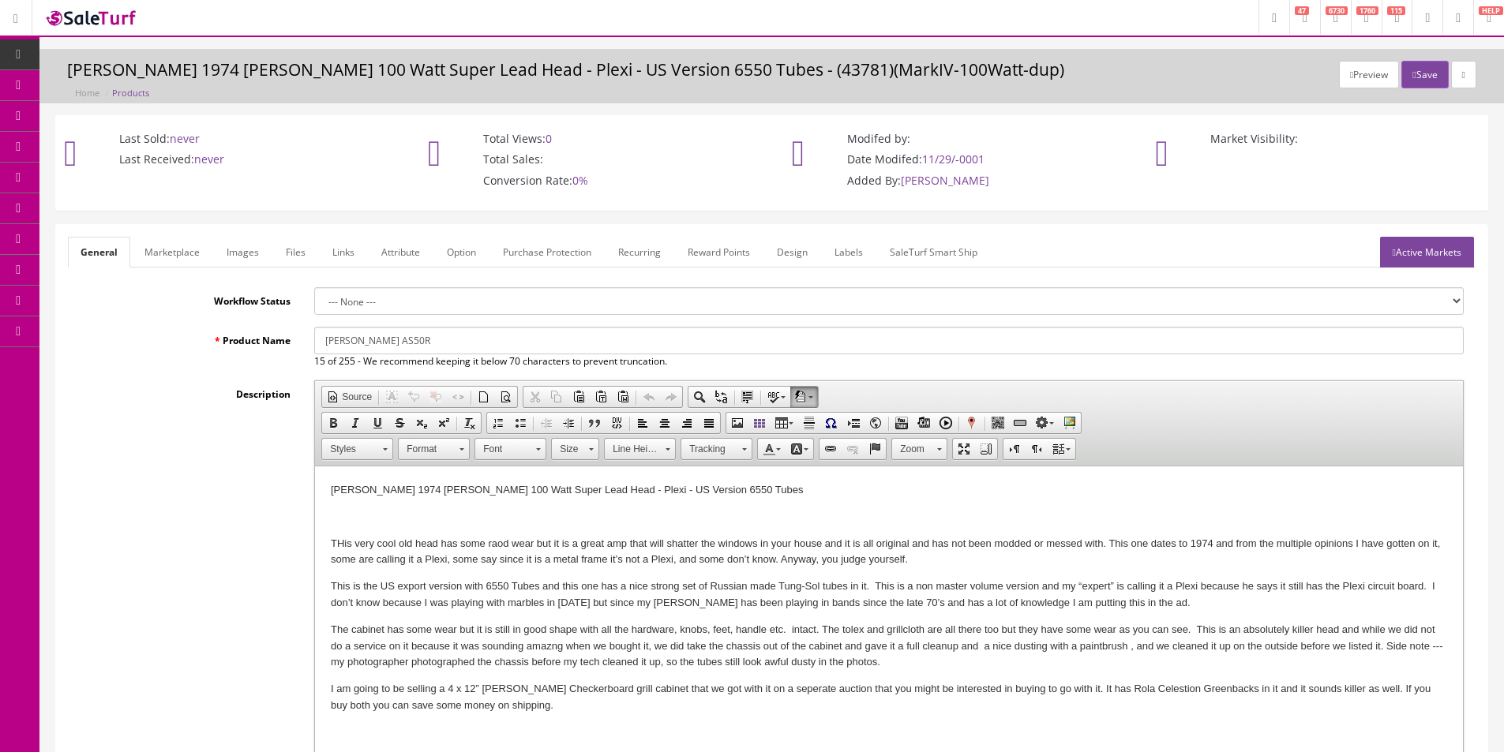
click at [463, 336] on input "[PERSON_NAME] AS50R" at bounding box center [888, 341] width 1149 height 28
drag, startPoint x: 393, startPoint y: 343, endPoint x: 396, endPoint y: 351, distance: 8.5
click at [396, 343] on input "[PERSON_NAME] AS50R 2-Channel Acoustic GUitar Amplifier - Brown" at bounding box center [888, 341] width 1149 height 28
click at [527, 342] on input "[PERSON_NAME] AS50R Soloist 2-Channel Acoustic GUitar Amplifier - Brown" at bounding box center [888, 341] width 1149 height 28
click at [635, 349] on input "[PERSON_NAME] AS50R Soloist 2-Channel Acoustic Guitar Amplifier - Brown" at bounding box center [888, 341] width 1149 height 28
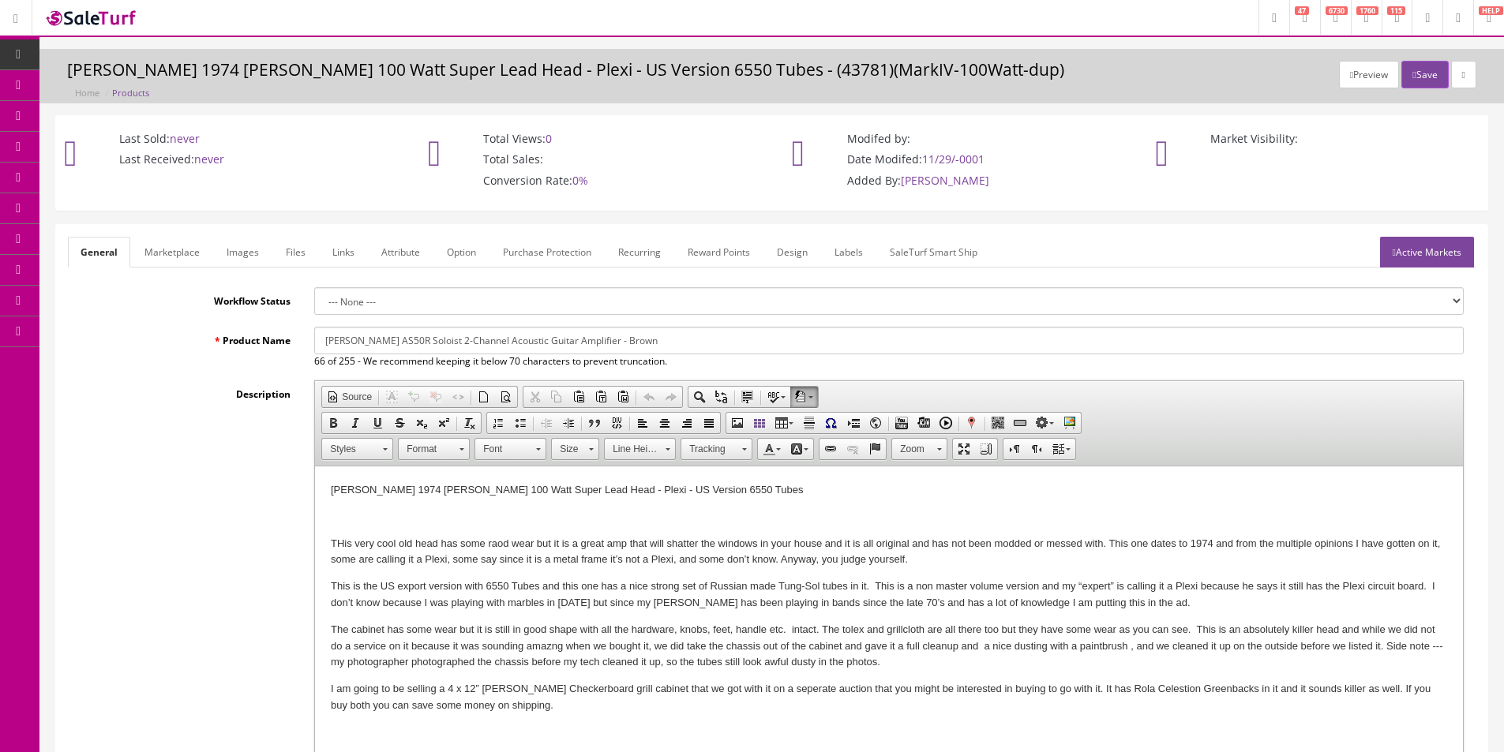
click at [587, 339] on input "[PERSON_NAME] AS50R Soloist 2-Channel Acoustic Guitar Amplifier - Brown" at bounding box center [888, 341] width 1149 height 28
type input "[PERSON_NAME] AS50R Soloist 2-Channel Acoustic Guitar Amplifier, 50 [PERSON_NAM…"
click at [189, 252] on link "Marketplace" at bounding box center [172, 252] width 81 height 31
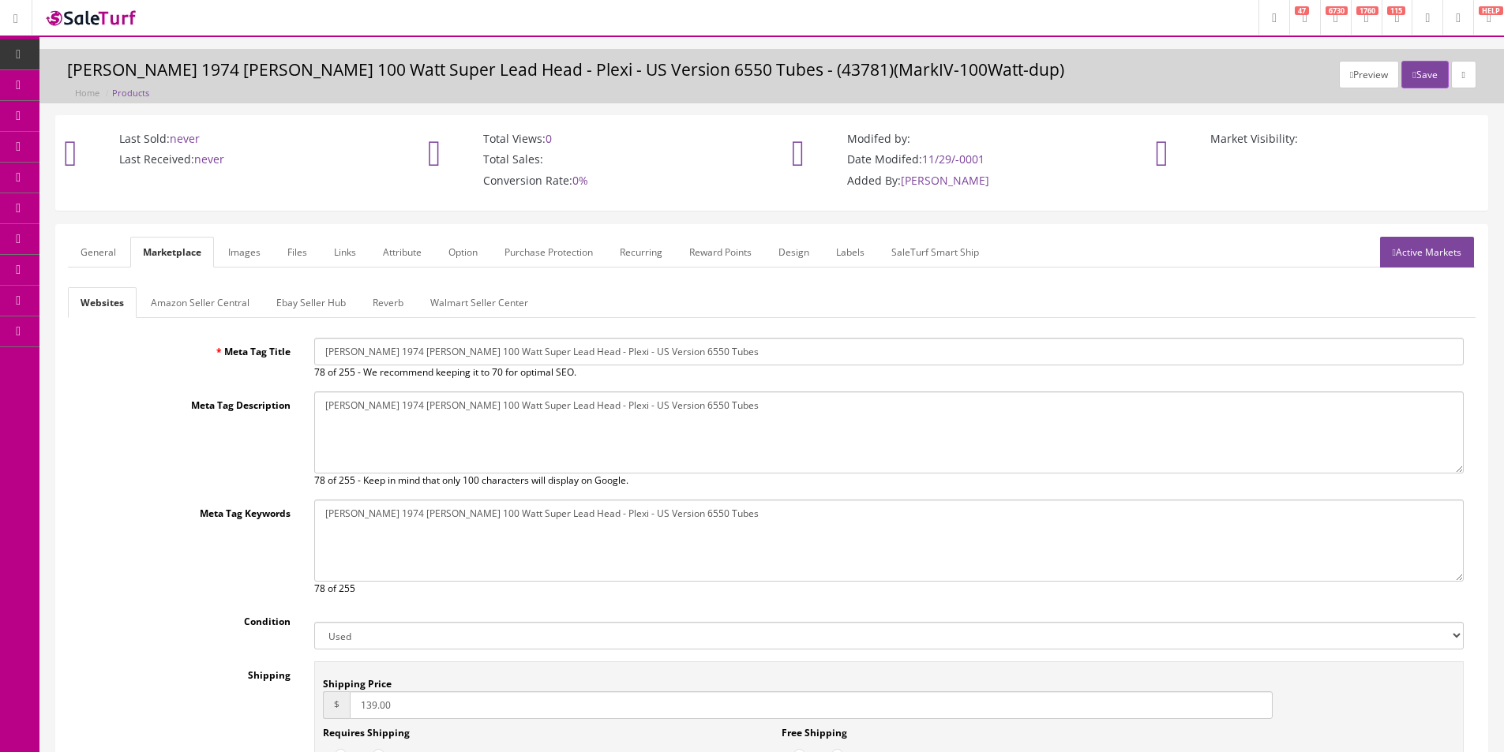
click at [359, 341] on input "[PERSON_NAME] 1974 [PERSON_NAME] 100 Watt Super Lead Head - Plexi - US Version …" at bounding box center [888, 352] width 1149 height 28
paste input "AS50R Soloist 2-Channel Acoustic Guitar Amplifier, 50 [PERSON_NAME]"
type input "[PERSON_NAME] AS50R Soloist 2-Channel Acoustic Guitar Amplifier, 50 [PERSON_NAM…"
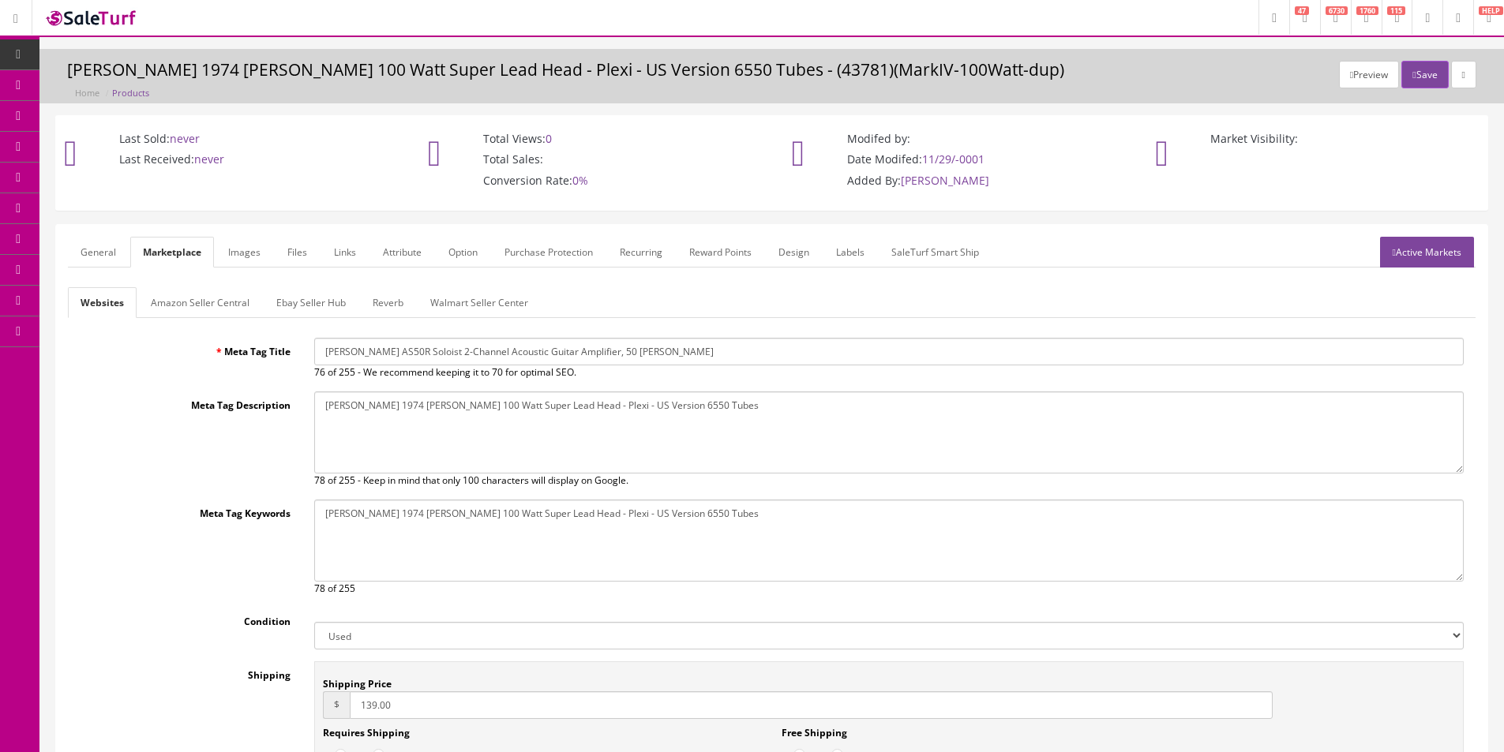
click at [394, 429] on textarea "[PERSON_NAME] 1974 [PERSON_NAME] 100 Watt Super Lead Head - Plexi - US Version …" at bounding box center [888, 433] width 1149 height 82
paste textarea "AS50R Soloist 2-Channel Acoustic Guitar Amplifier, 50 watts - Brown"
type textarea "[PERSON_NAME] AS50R Soloist 2-Channel Acoustic Guitar Amplifier, 50 [PERSON_NAM…"
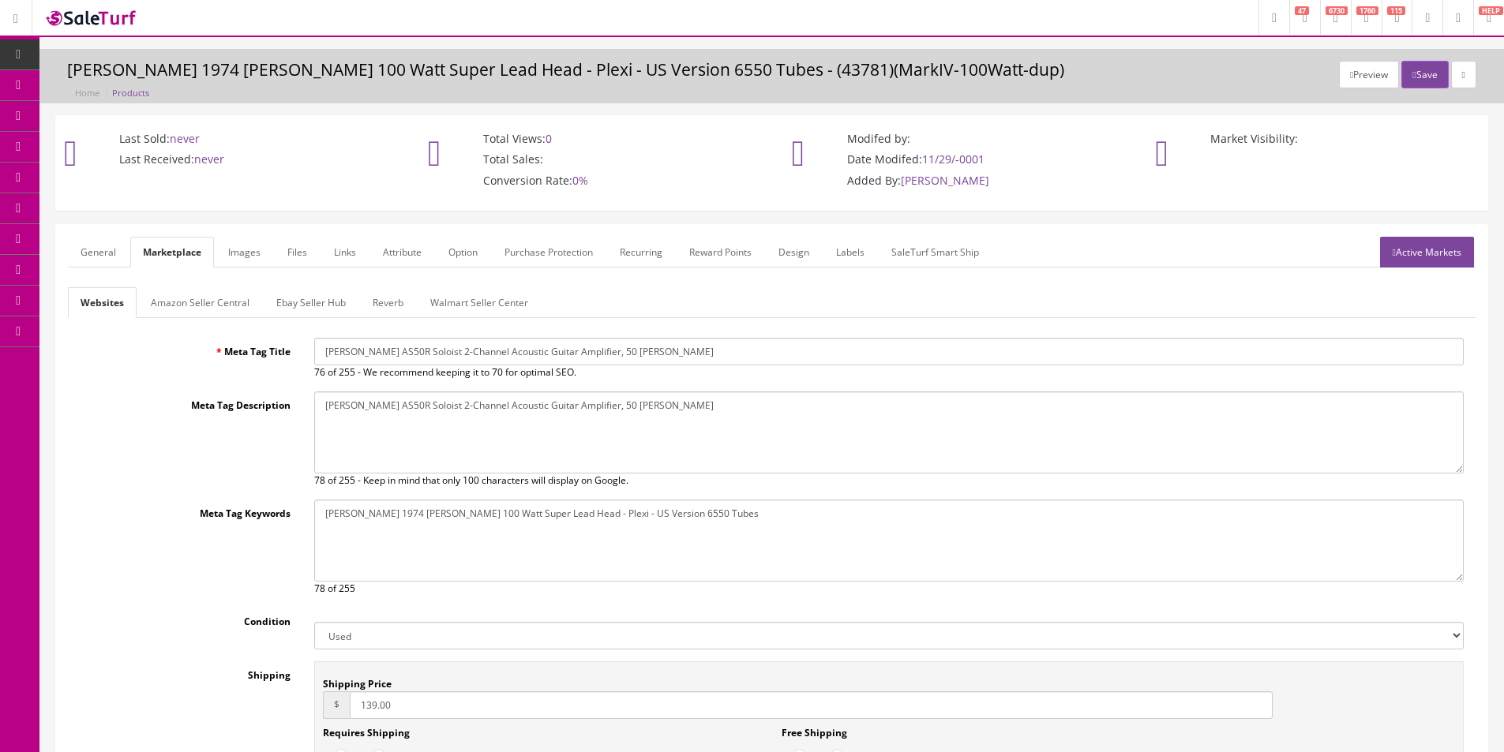
click at [437, 490] on div "Meta Tag Title Marshall AS50R Soloist 2-Channel Acoustic Guitar Amplifier, 50 w…" at bounding box center [772, 602] width 1408 height 529
click at [439, 517] on textarea "[PERSON_NAME] 1974 [PERSON_NAME] 100 Watt Super Lead Head - Plexi - US Version …" at bounding box center [888, 541] width 1149 height 82
click at [439, 517] on textarea "Marshall 1974 Mark IV 100 Watt Super Lead Head - Plexi - US Version 6550 Tubes" at bounding box center [888, 541] width 1149 height 82
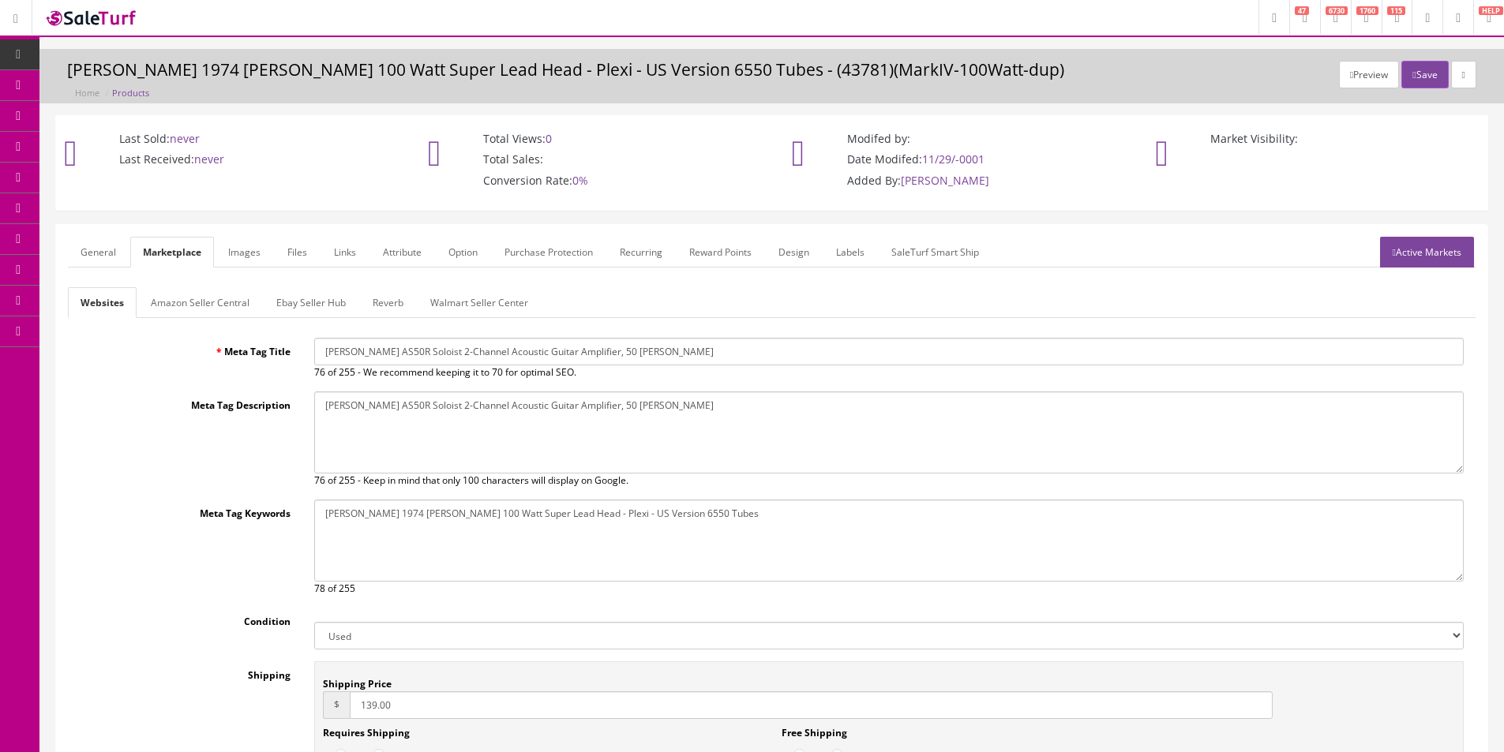
paste textarea "AS50R Soloist 2-Channel Acoustic Guitar Amplifier, 50 watts - Brown"
type textarea "[PERSON_NAME] AS50R Soloist 2-Channel Acoustic Guitar Amplifier, 50 [PERSON_NAM…"
click at [408, 693] on input "139.00" at bounding box center [811, 706] width 923 height 28
type input "39.95"
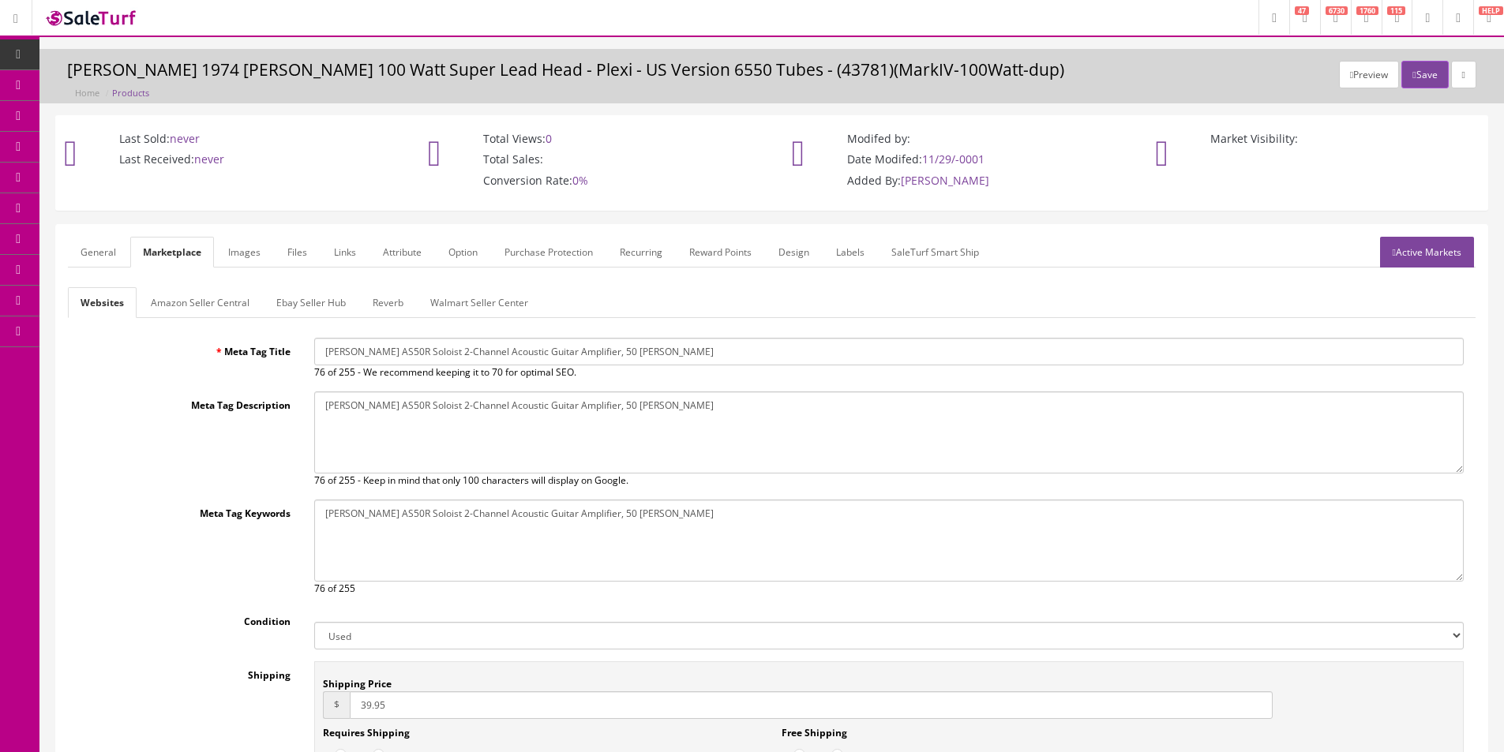
click at [118, 257] on link "General" at bounding box center [98, 252] width 61 height 31
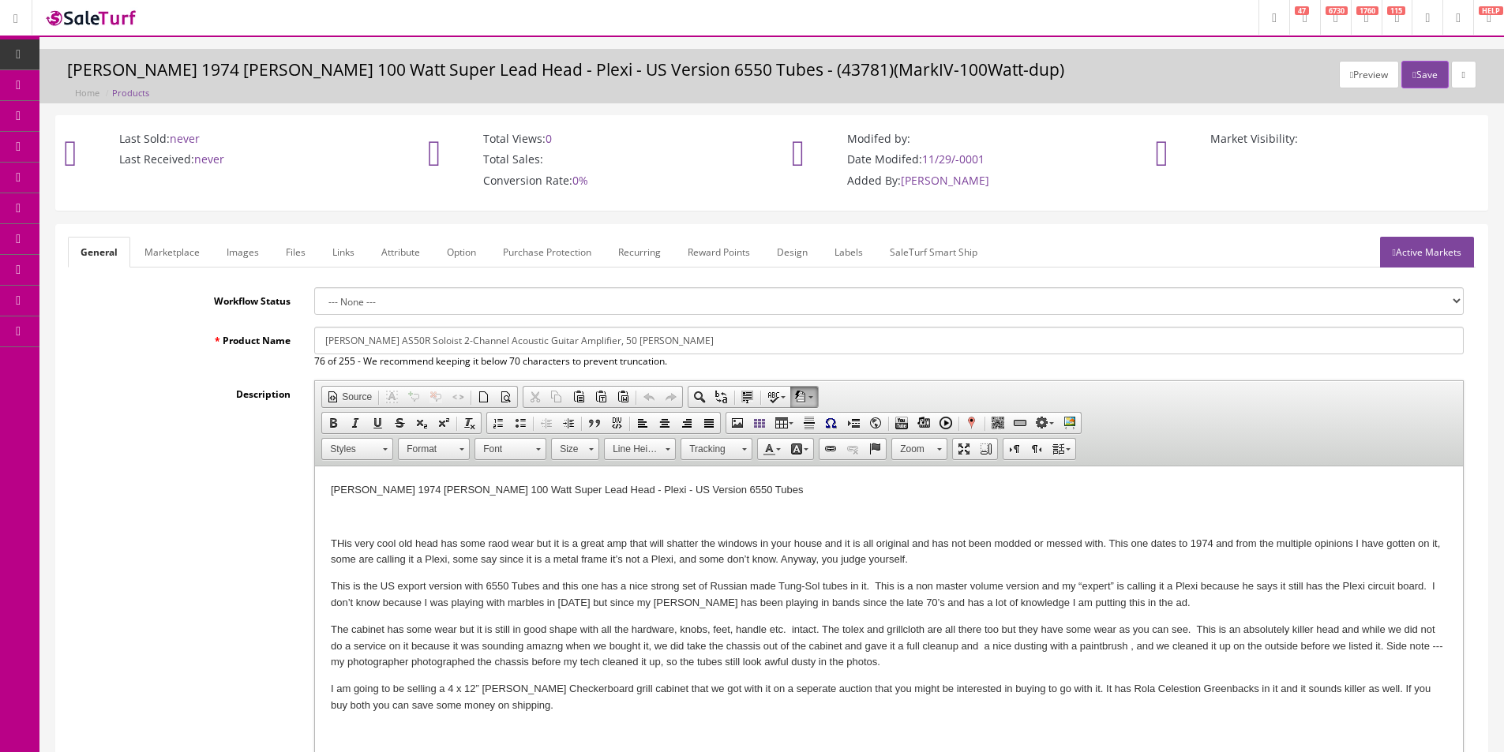
click at [181, 339] on label "Product Name" at bounding box center [185, 337] width 234 height 21
click at [314, 339] on input "[PERSON_NAME] AS50R Soloist 2-Channel Acoustic Guitar Amplifier, 50 [PERSON_NAM…" at bounding box center [888, 341] width 1149 height 28
click at [493, 539] on p "THis very cool old head has some raod wear but it is a great amp that will shat…" at bounding box center [889, 552] width 1116 height 33
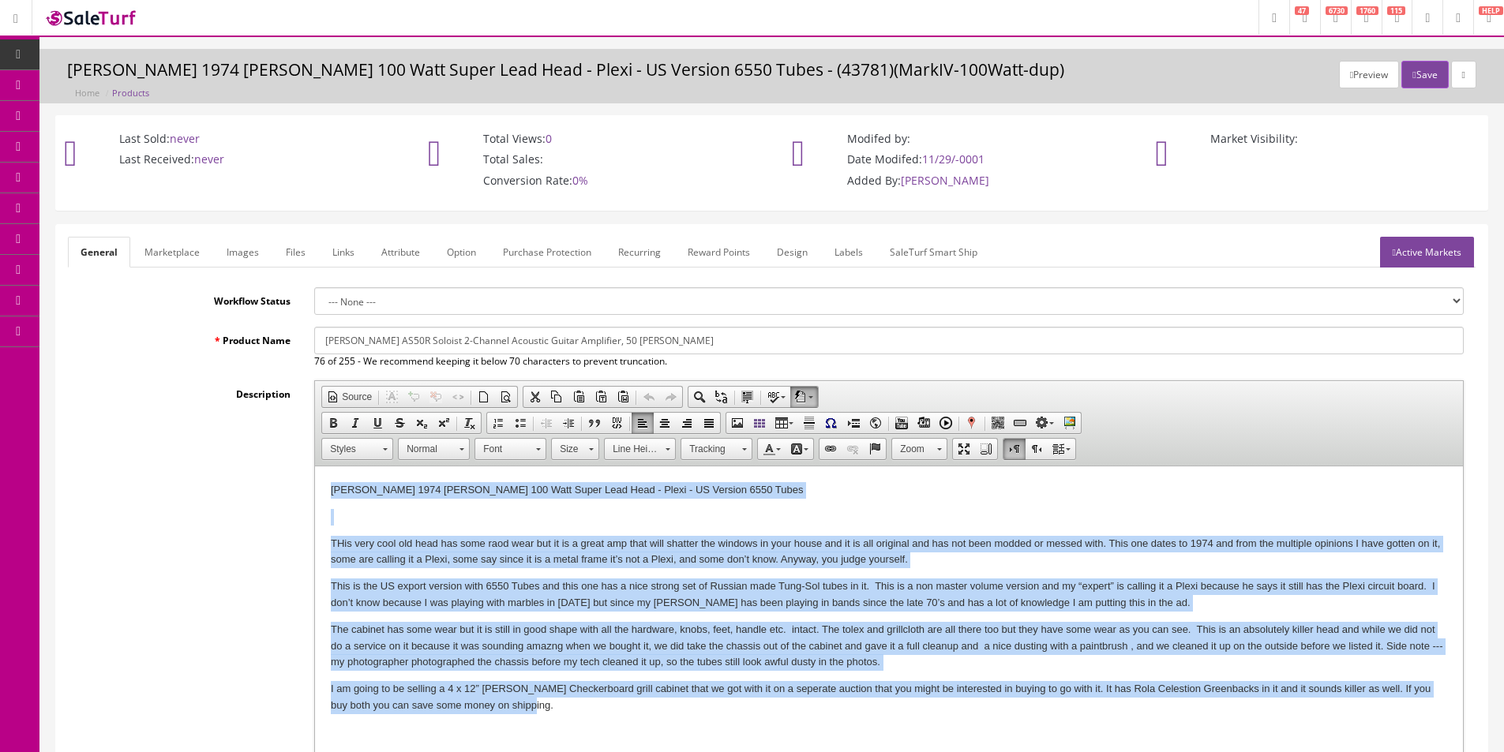
scroll to position [395, 0]
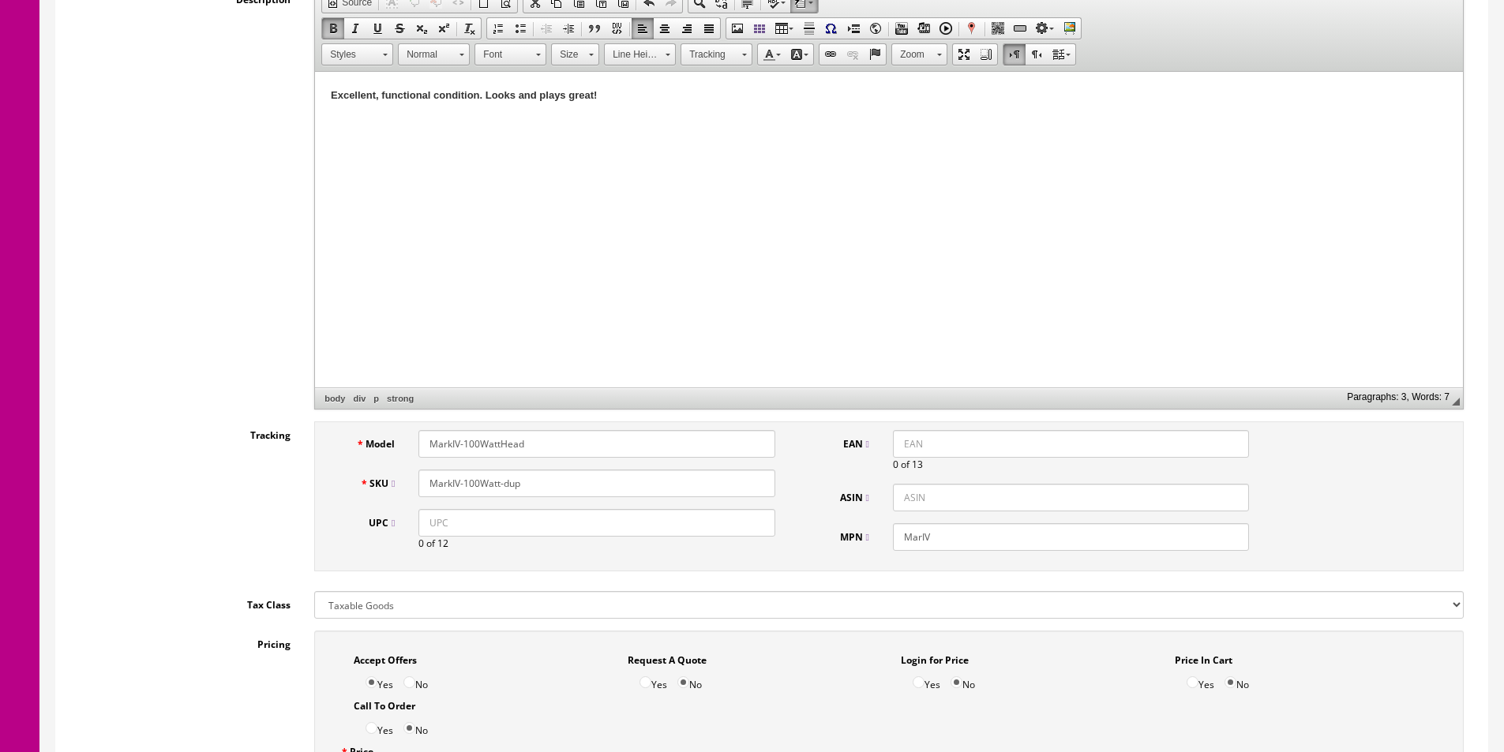
click at [891, 120] on html "Excellent, functional condition. Looks and plays great!" at bounding box center [889, 96] width 1148 height 48
click at [902, 120] on html "↵ Excellent, functional condition. Looks and plays great!" at bounding box center [889, 96] width 1148 height 48
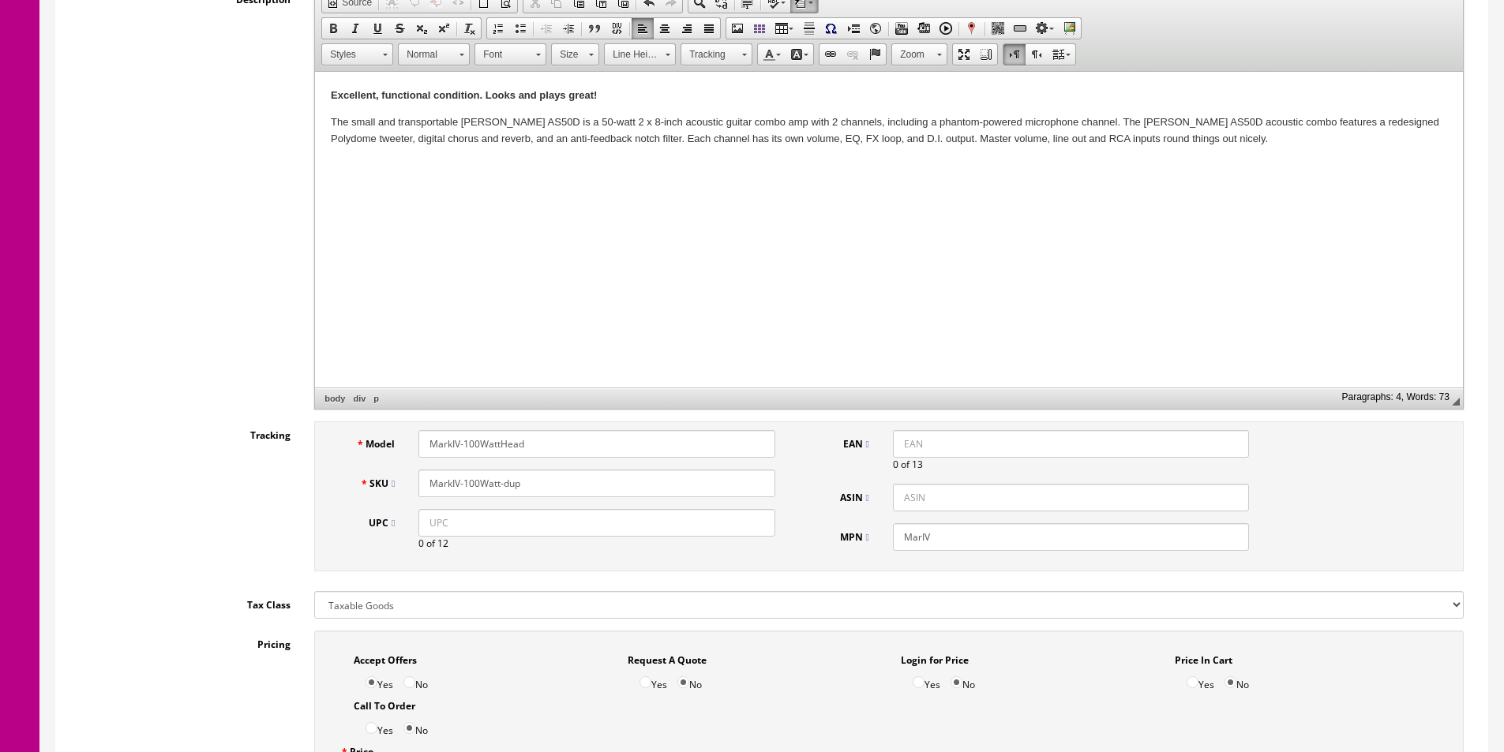
click at [818, 126] on p "The small and transportable Marshall AS50D is a 50-watt 2 x 8-inch acoustic gui…" at bounding box center [889, 130] width 1116 height 33
click at [818, 126] on p "The small and transportable [PERSON_NAME] AS50D is a 50-watt 2 x 8-inch acousti…" at bounding box center [889, 130] width 1116 height 33
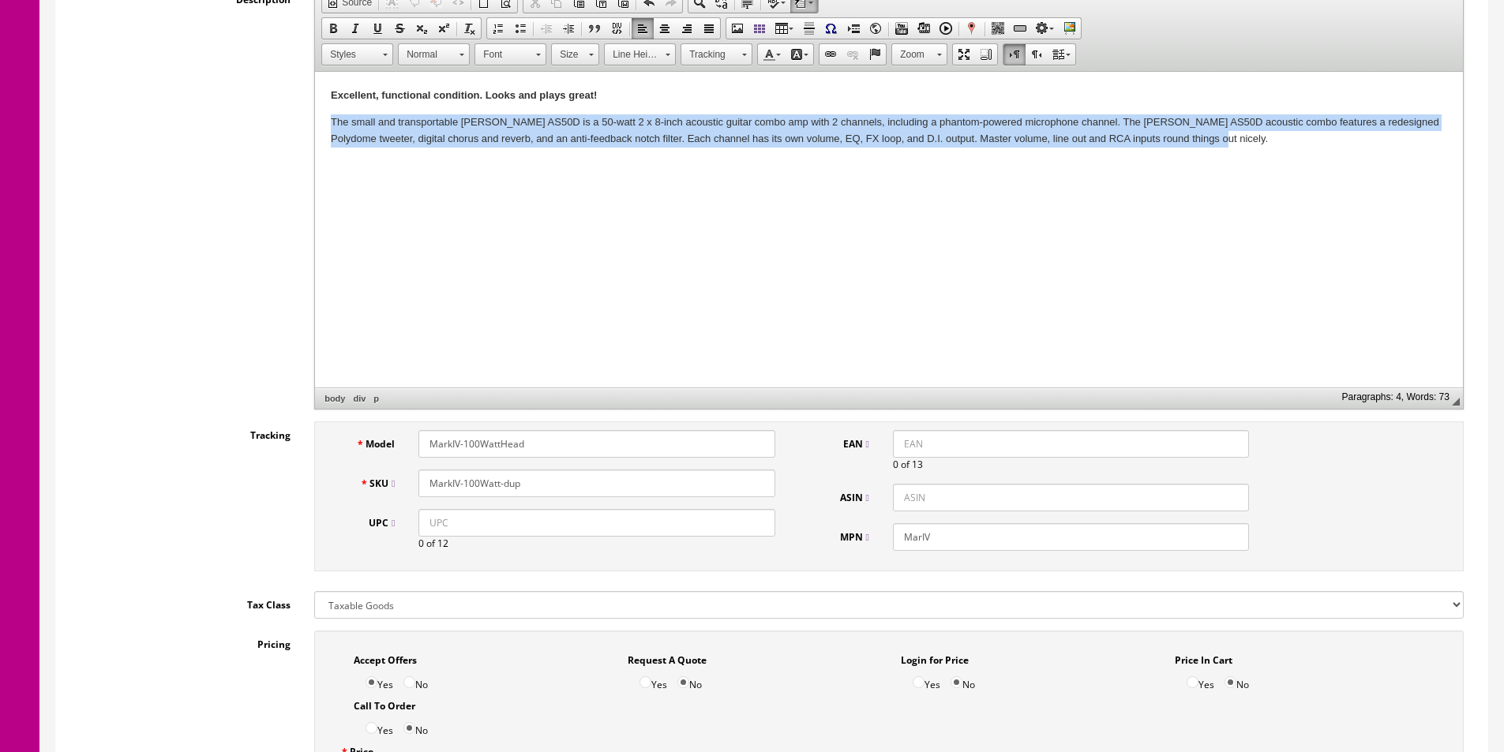
click at [818, 127] on p "The small and transportable [PERSON_NAME] AS50D is a 50-watt 2 x 8-inch acousti…" at bounding box center [889, 130] width 1116 height 33
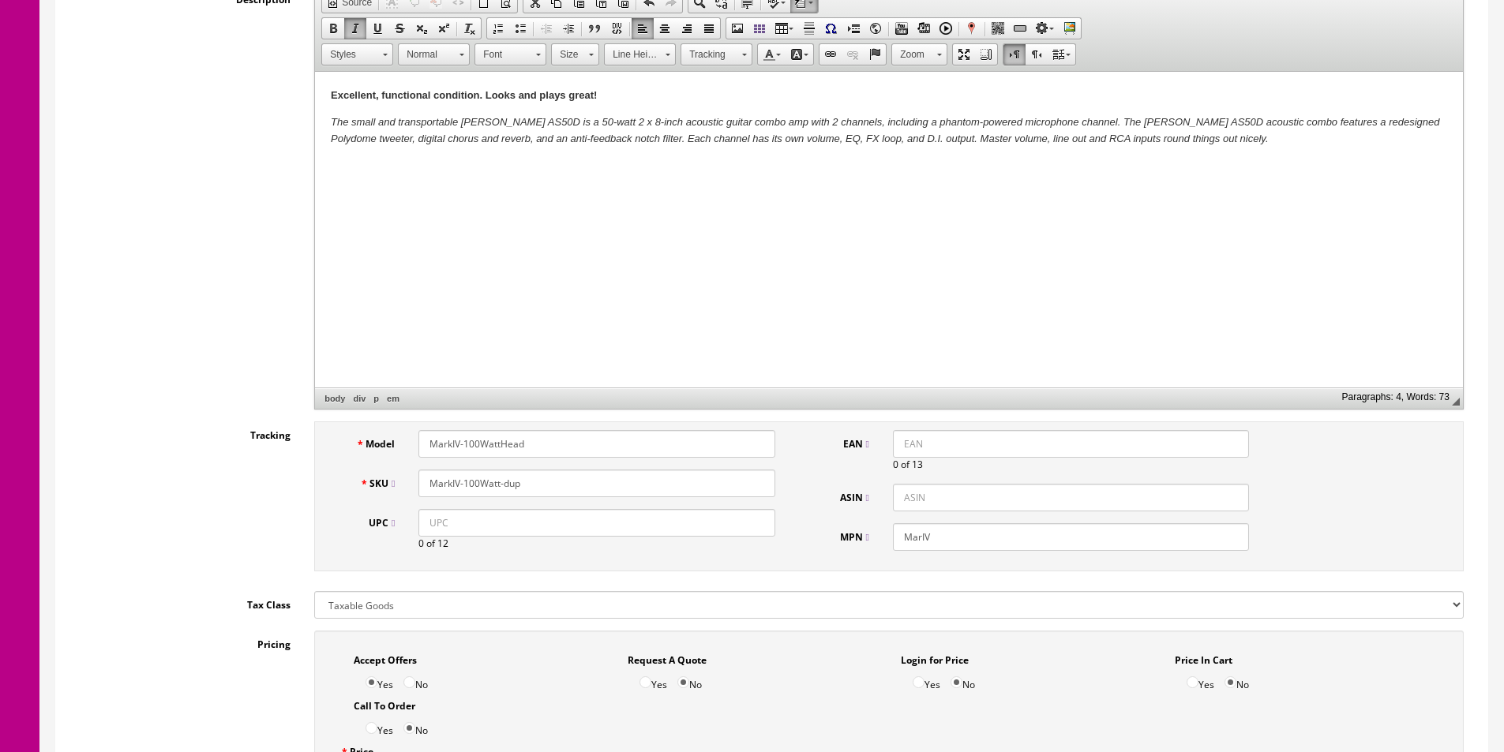
click at [603, 452] on input "MarkIV-100WattHead" at bounding box center [596, 444] width 356 height 28
click at [603, 451] on input "MarkIV-100WattHead" at bounding box center [596, 444] width 356 height 28
type input "AS50R"
paste input "AS50R"
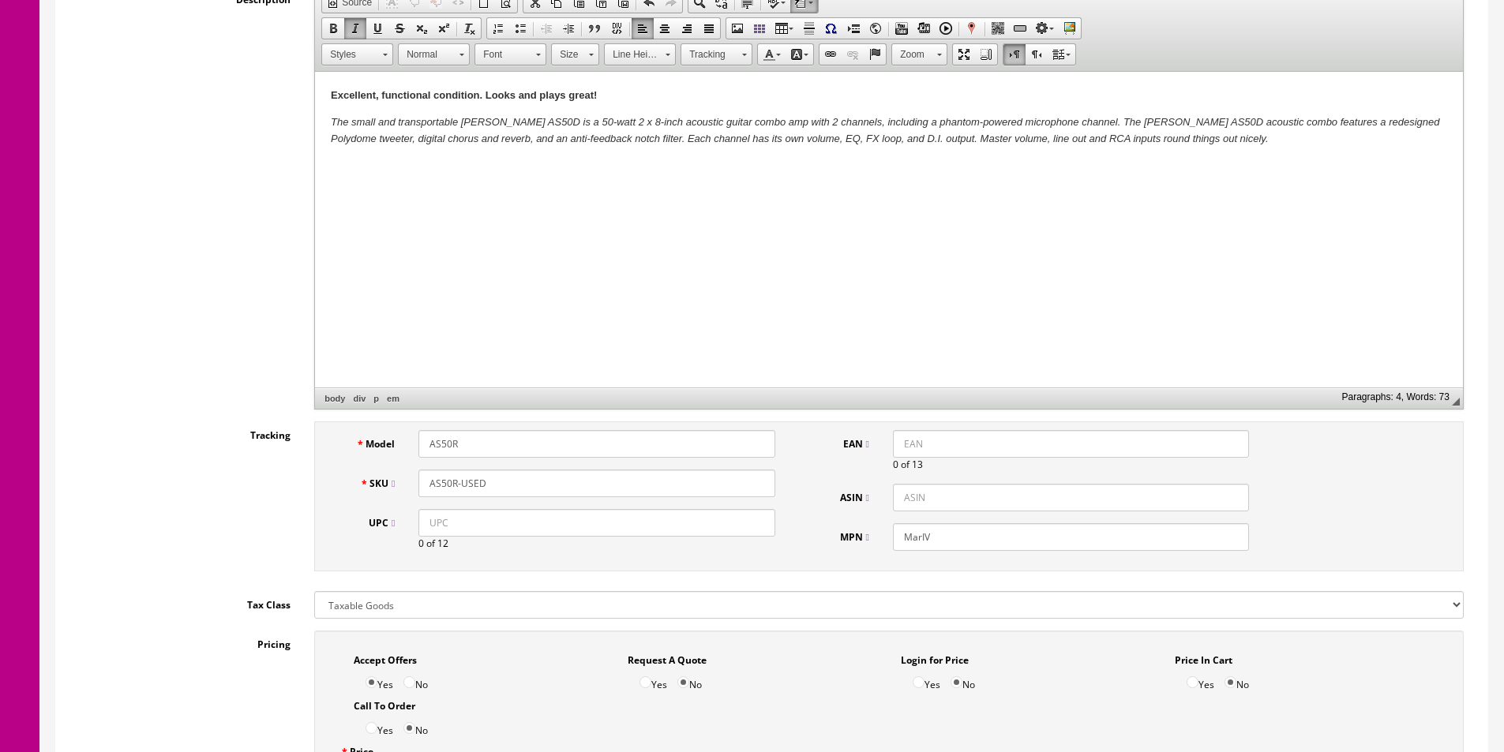
type input "AS50R-USED"
paste input "AS50R"
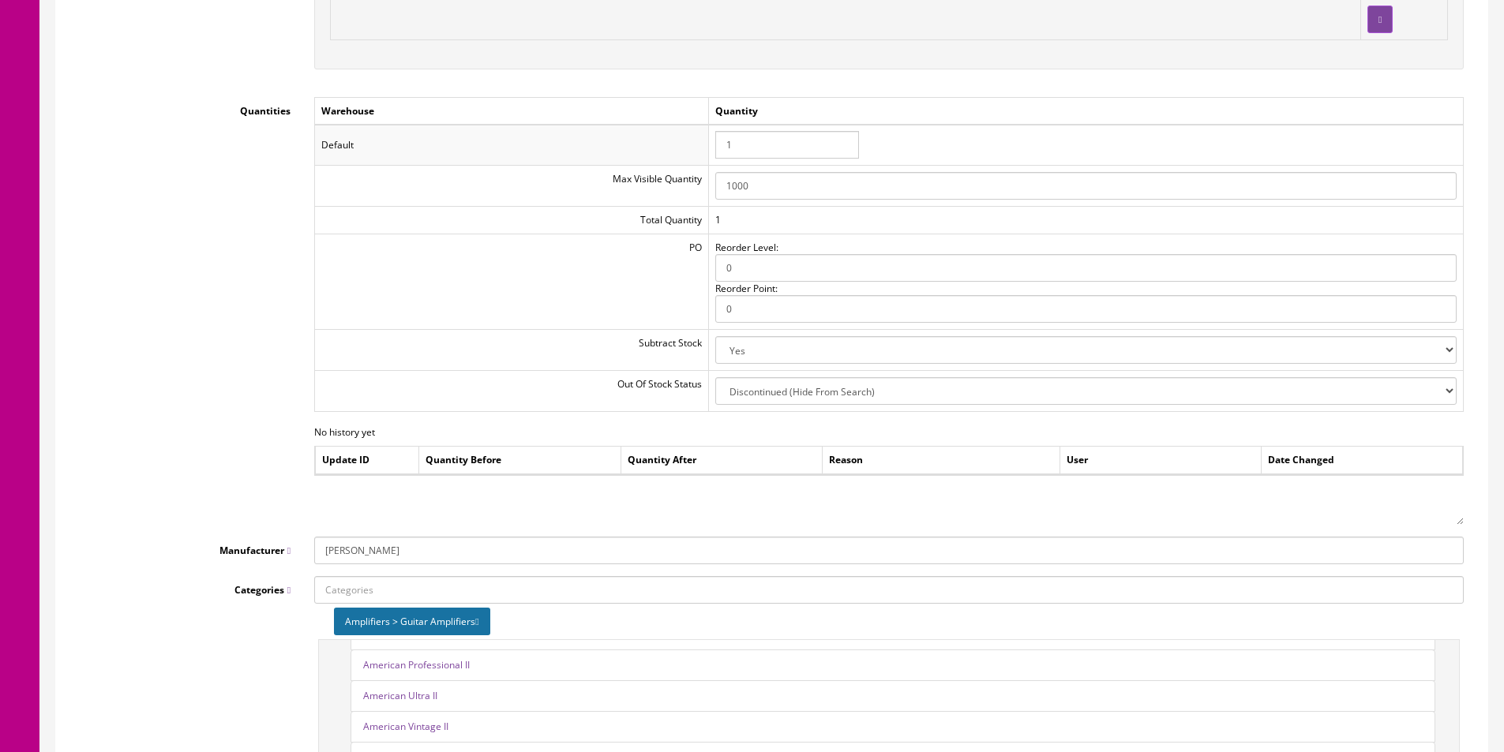
scroll to position [1737, 0]
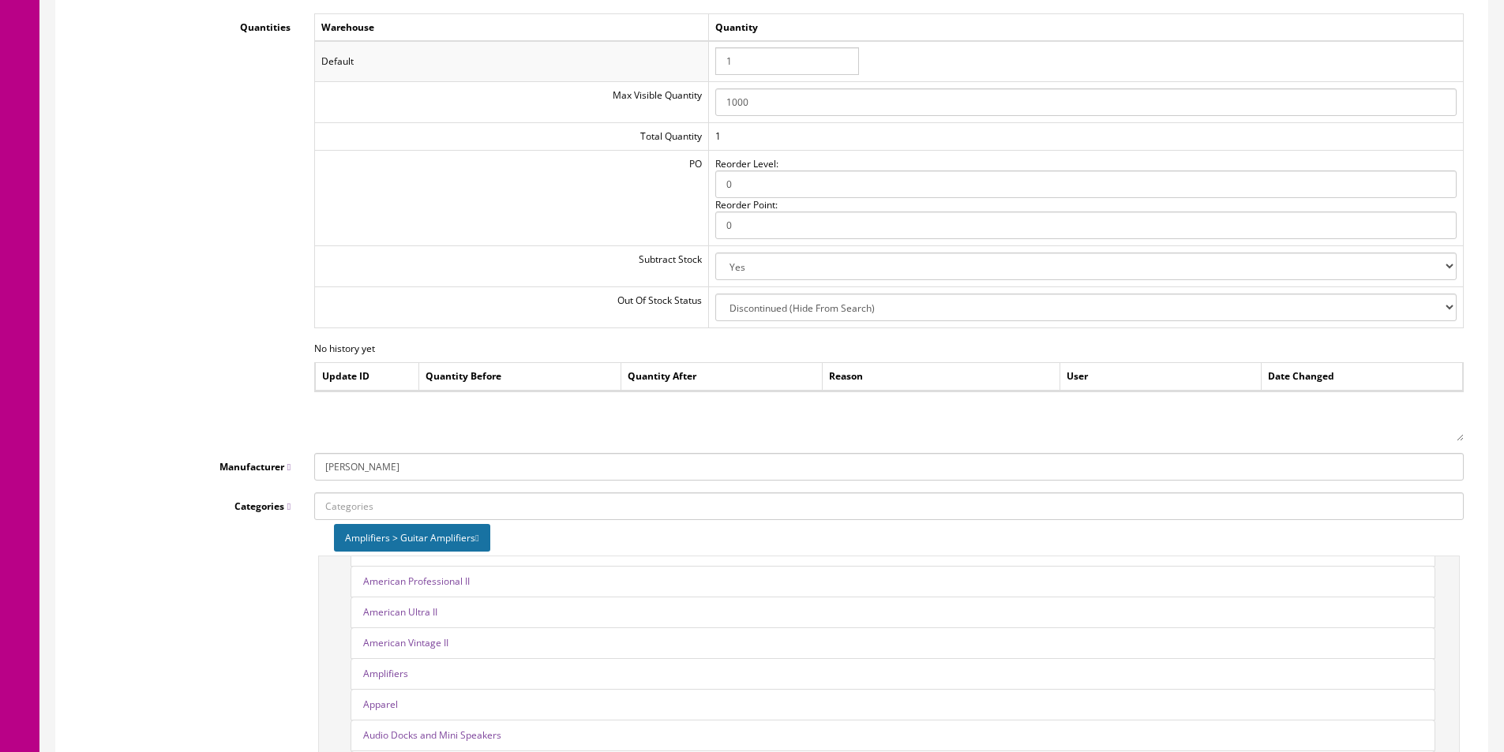
type input "AS50R"
click at [478, 537] on icon at bounding box center [476, 538] width 3 height 9
click at [488, 523] on div "kcukulele Pukanala USA ukehunter ukehunts Butler Music LLC - Default 15% Off Sa…" at bounding box center [888, 629] width 1173 height 272
click at [472, 514] on input "Categories" at bounding box center [888, 507] width 1149 height 28
click at [472, 515] on input "acoustic guitar amp" at bounding box center [888, 507] width 1149 height 28
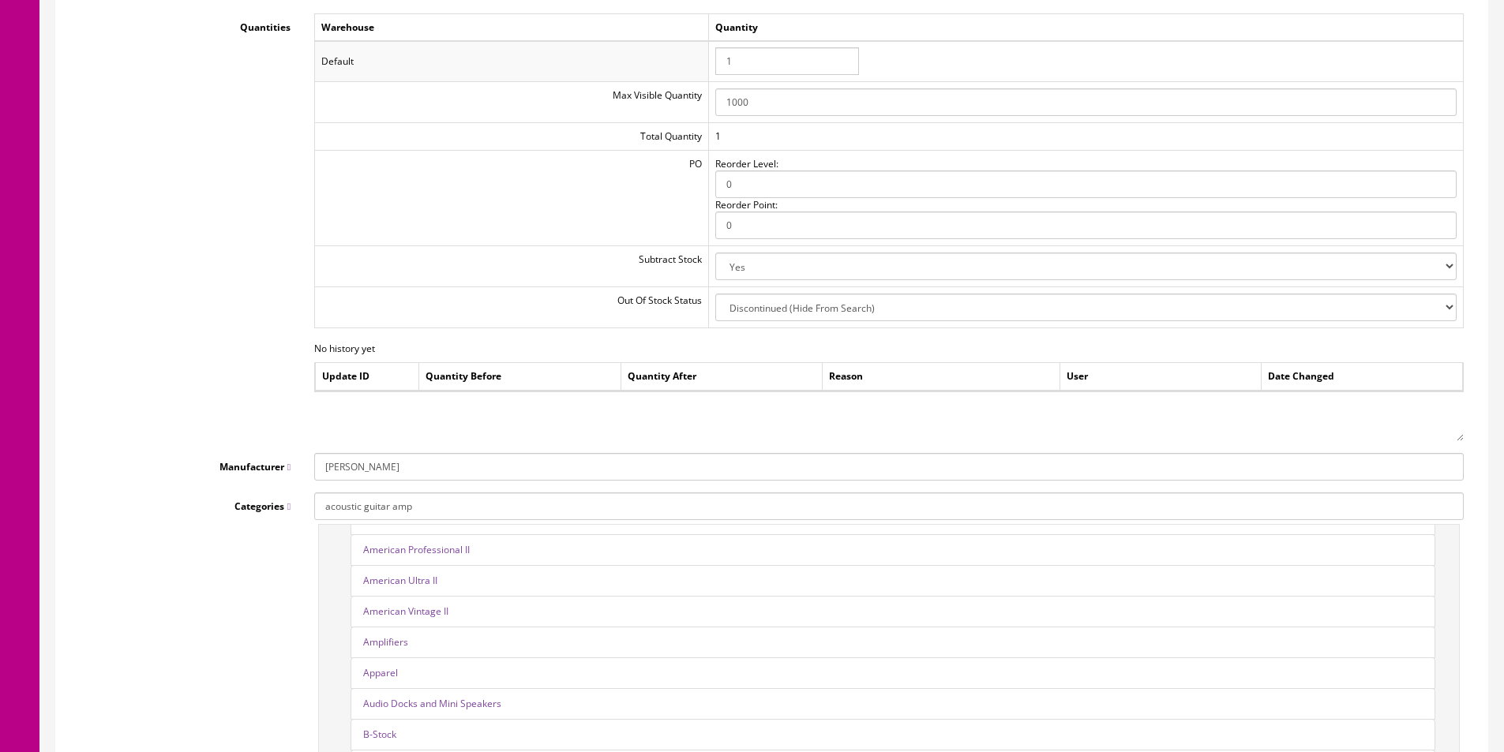
click at [472, 515] on input "acoustic guitar amp" at bounding box center [888, 507] width 1149 height 28
type input "acoustic amp"
click at [467, 534] on link "Amplifiers > Acoustic Amplifiers" at bounding box center [403, 536] width 176 height 18
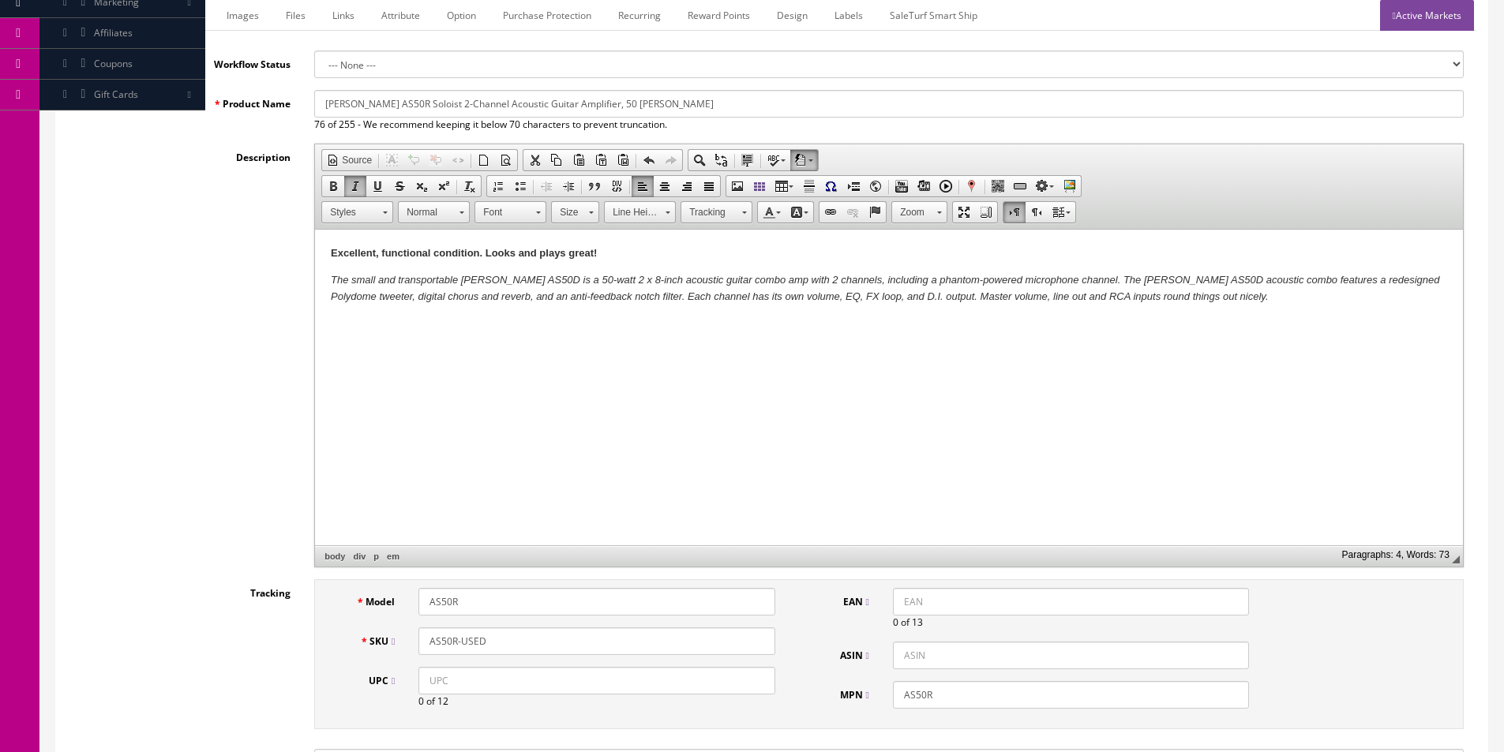
scroll to position [0, 0]
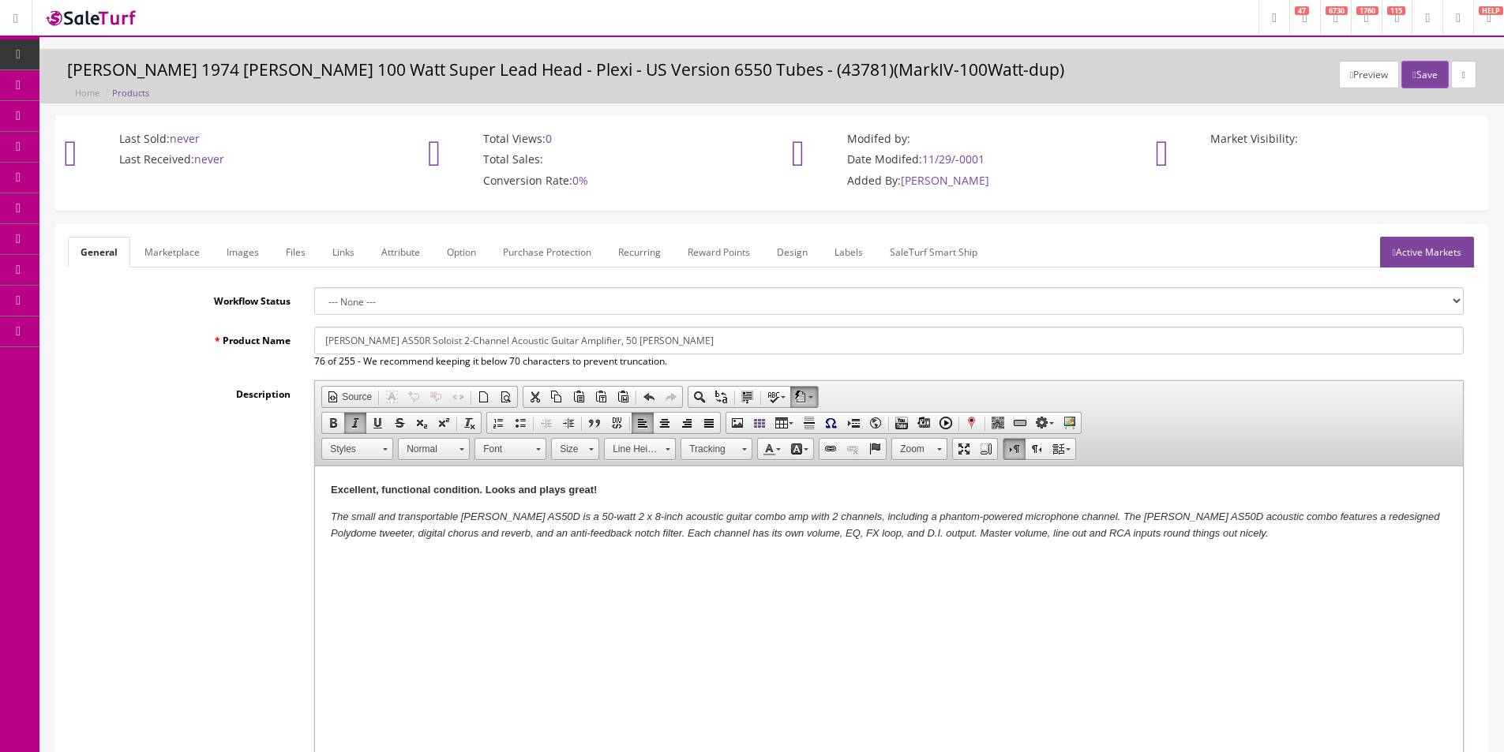
click at [468, 339] on input "[PERSON_NAME] AS50R Soloist 2-Channel Acoustic Guitar Amplifier, 50 [PERSON_NAM…" at bounding box center [888, 341] width 1149 height 28
click at [468, 338] on input "[PERSON_NAME] AS50R Soloist 2-Channel Acoustic Guitar Amplifier, 50 [PERSON_NAM…" at bounding box center [888, 341] width 1149 height 28
click at [191, 262] on link "Marketplace" at bounding box center [172, 252] width 81 height 31
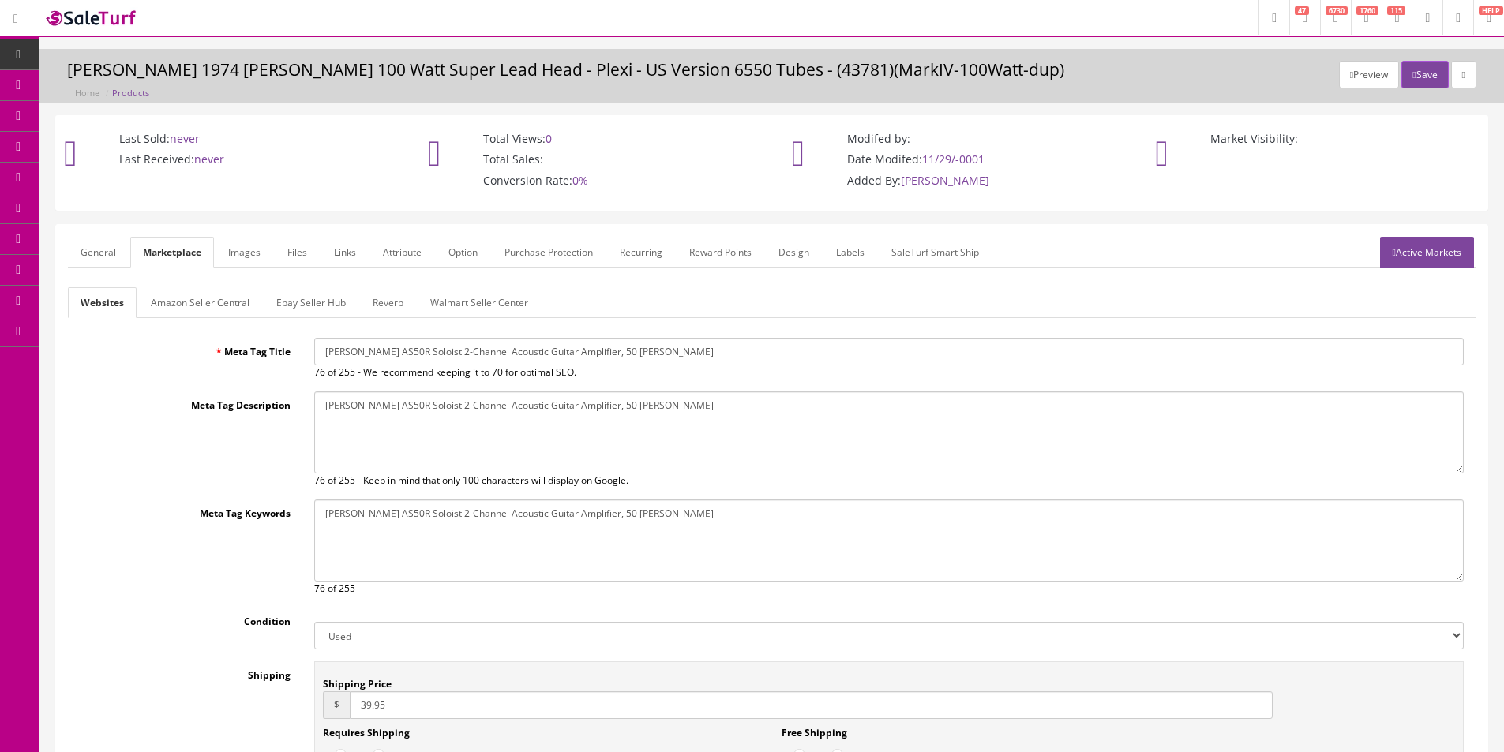
click at [186, 313] on link "Amazon Seller Central" at bounding box center [200, 302] width 124 height 31
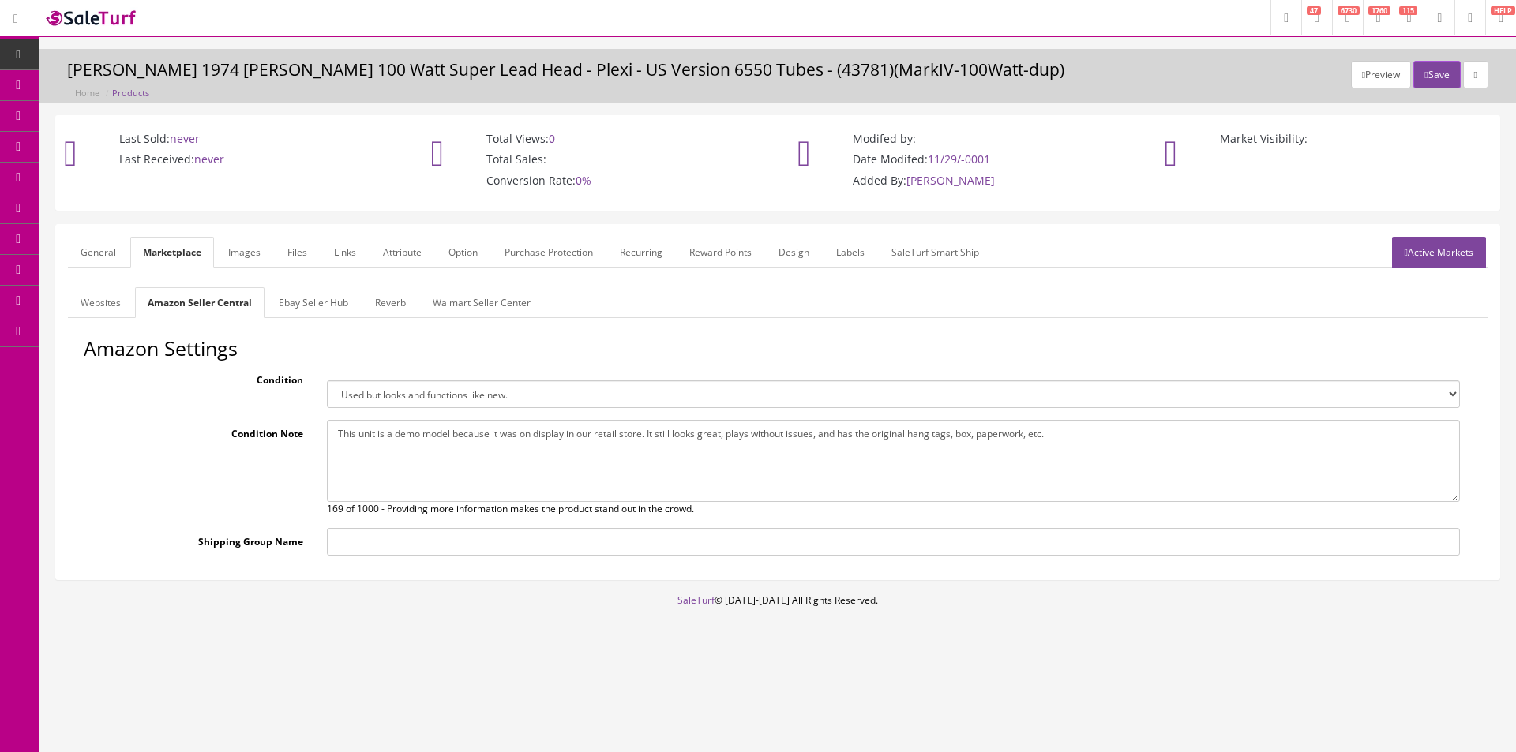
drag, startPoint x: 88, startPoint y: 249, endPoint x: 113, endPoint y: 266, distance: 30.0
click at [88, 249] on link "General" at bounding box center [98, 252] width 61 height 31
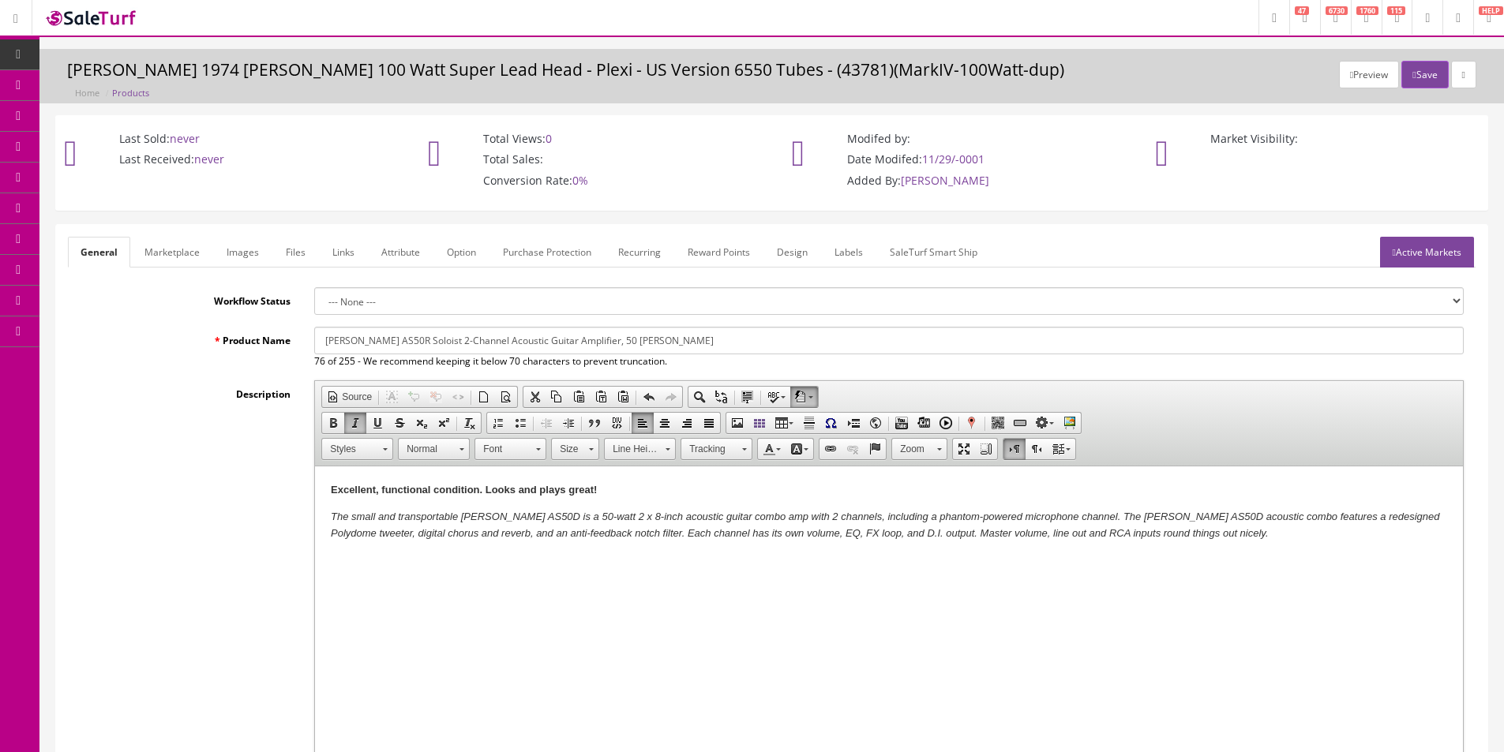
click at [386, 486] on strong "Excellent, functional condition. Looks and plays great!" at bounding box center [464, 490] width 266 height 12
copy strong "Excellent, functional condition. Looks and plays great!"
drag, startPoint x: 188, startPoint y: 243, endPoint x: 294, endPoint y: 354, distance: 154.1
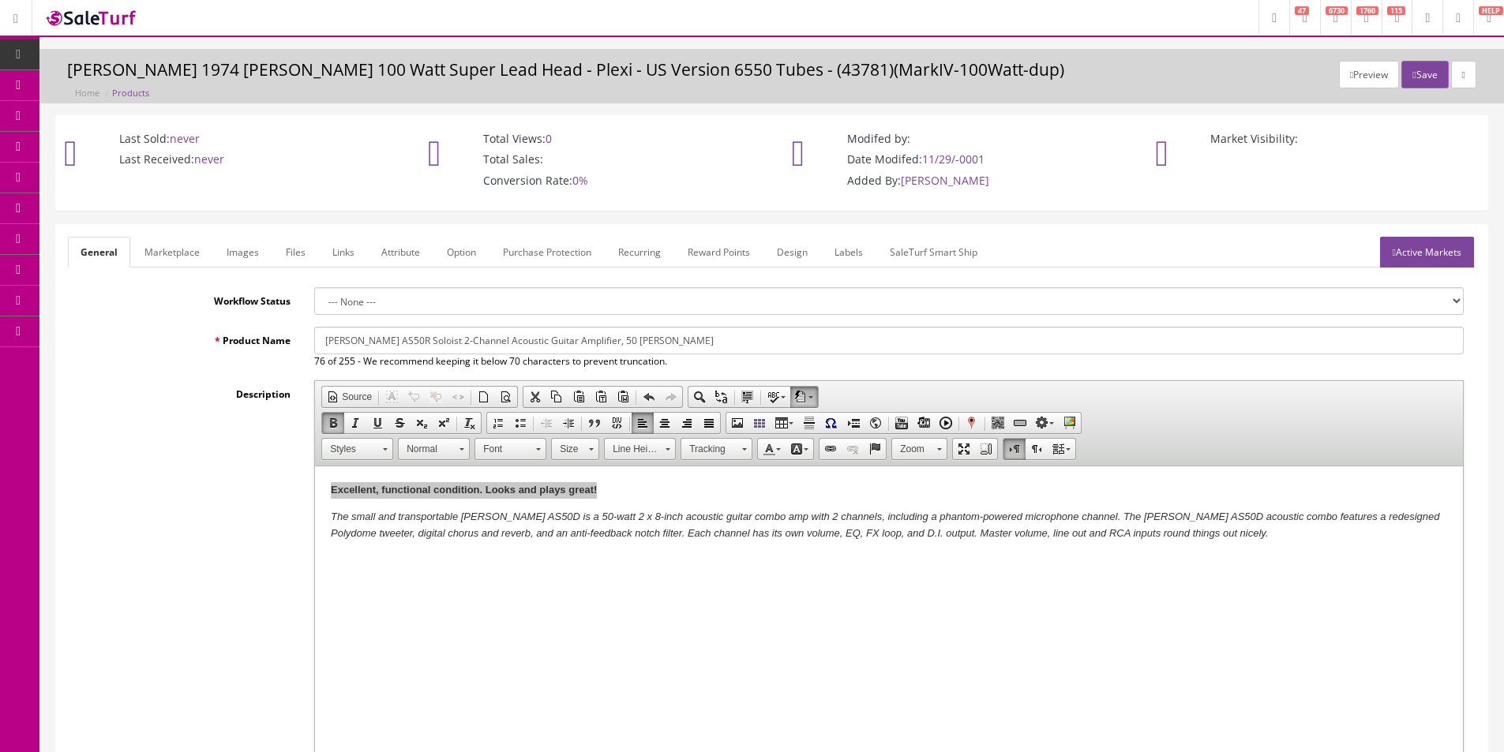
click at [188, 244] on link "Marketplace" at bounding box center [172, 252] width 81 height 31
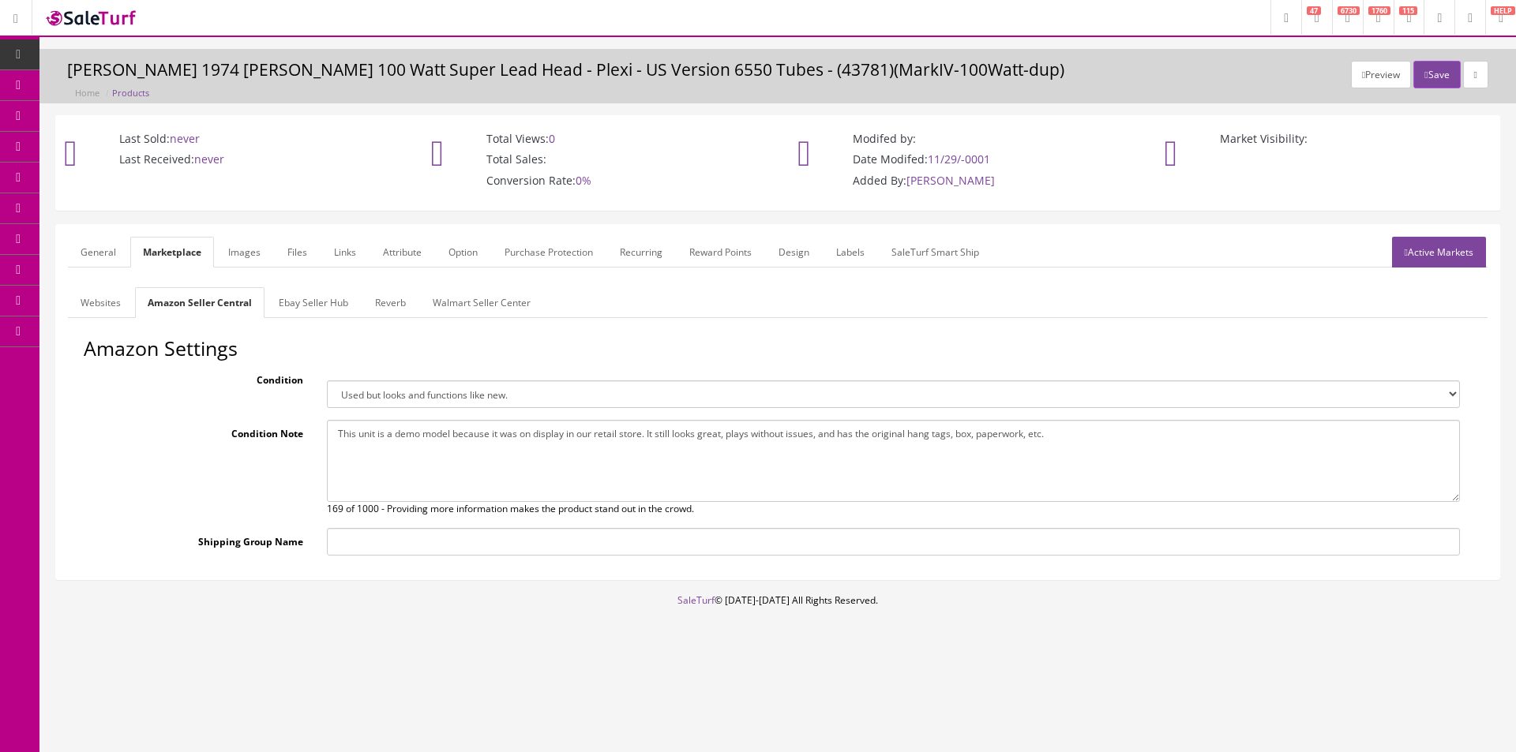
click at [417, 439] on textarea "This unit is a demo model because it was on display in our retail store. It sti…" at bounding box center [893, 461] width 1133 height 82
paste textarea "Excellent, functional condition. Looks and plays great!"
type textarea "Excellent, functional condition. Looks and plays great!"
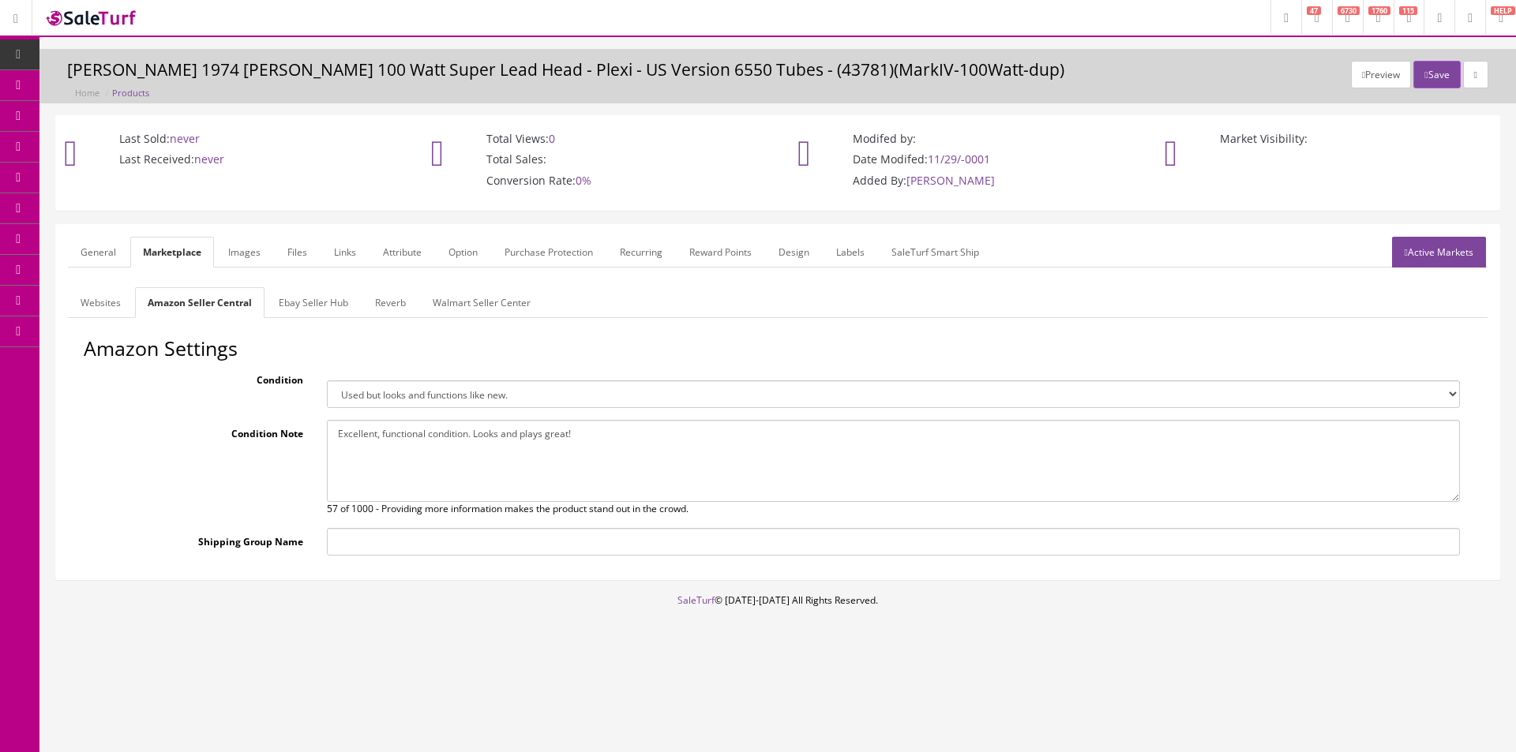
click at [418, 392] on select "Brand new item, unused, in original packaging. New item, but packaging has been…" at bounding box center [893, 395] width 1133 height 28
select select "used_very_good"
click at [327, 381] on select "Brand new item, unused, in original packaging. New item, but packaging has been…" at bounding box center [893, 395] width 1133 height 28
click at [303, 309] on link "Ebay Seller Hub" at bounding box center [313, 302] width 95 height 31
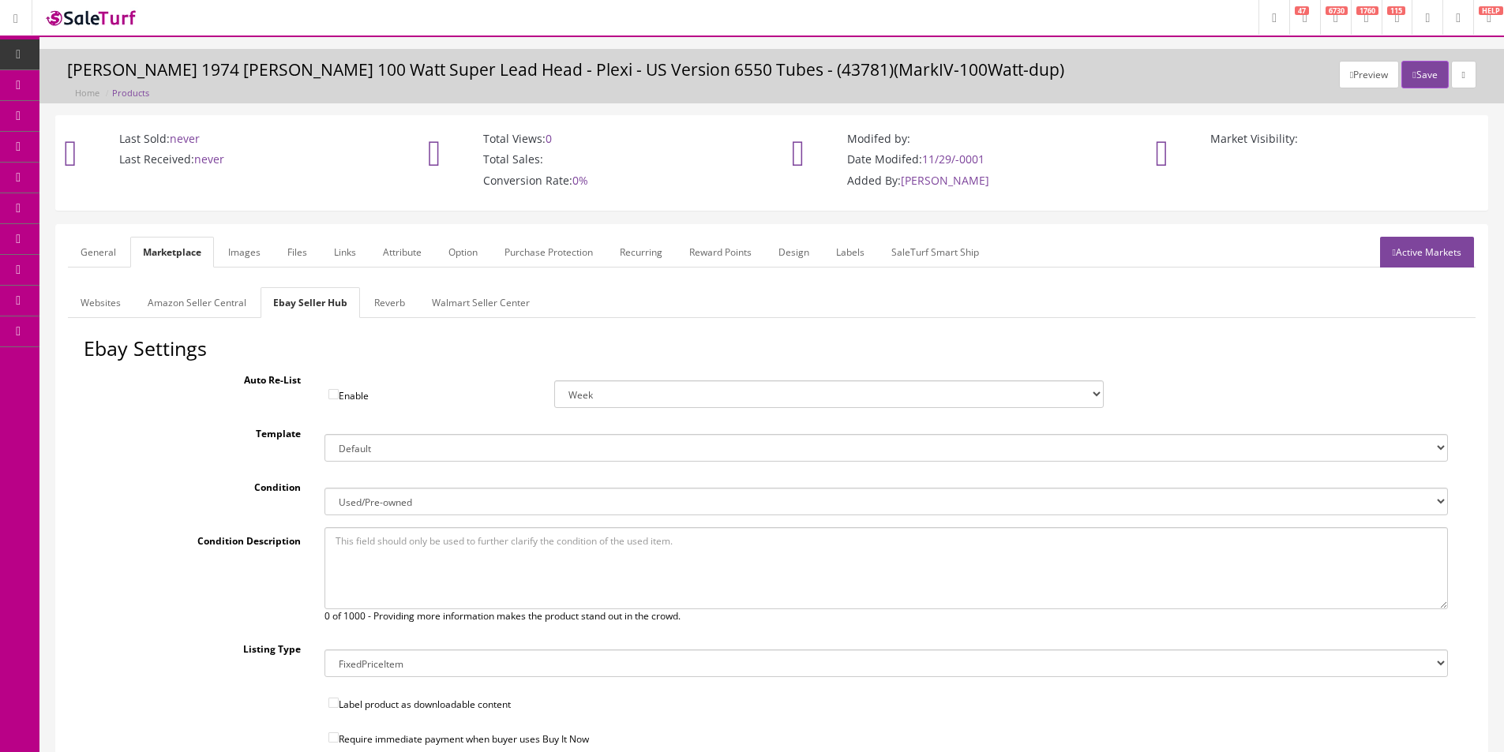
click at [409, 555] on textarea at bounding box center [885, 568] width 1123 height 82
paste textarea "Excellent, functional condition. Looks and plays great!"
type textarea "Excellent, functional condition. Looks and plays great!"
click at [384, 311] on link "Reverb" at bounding box center [390, 302] width 56 height 31
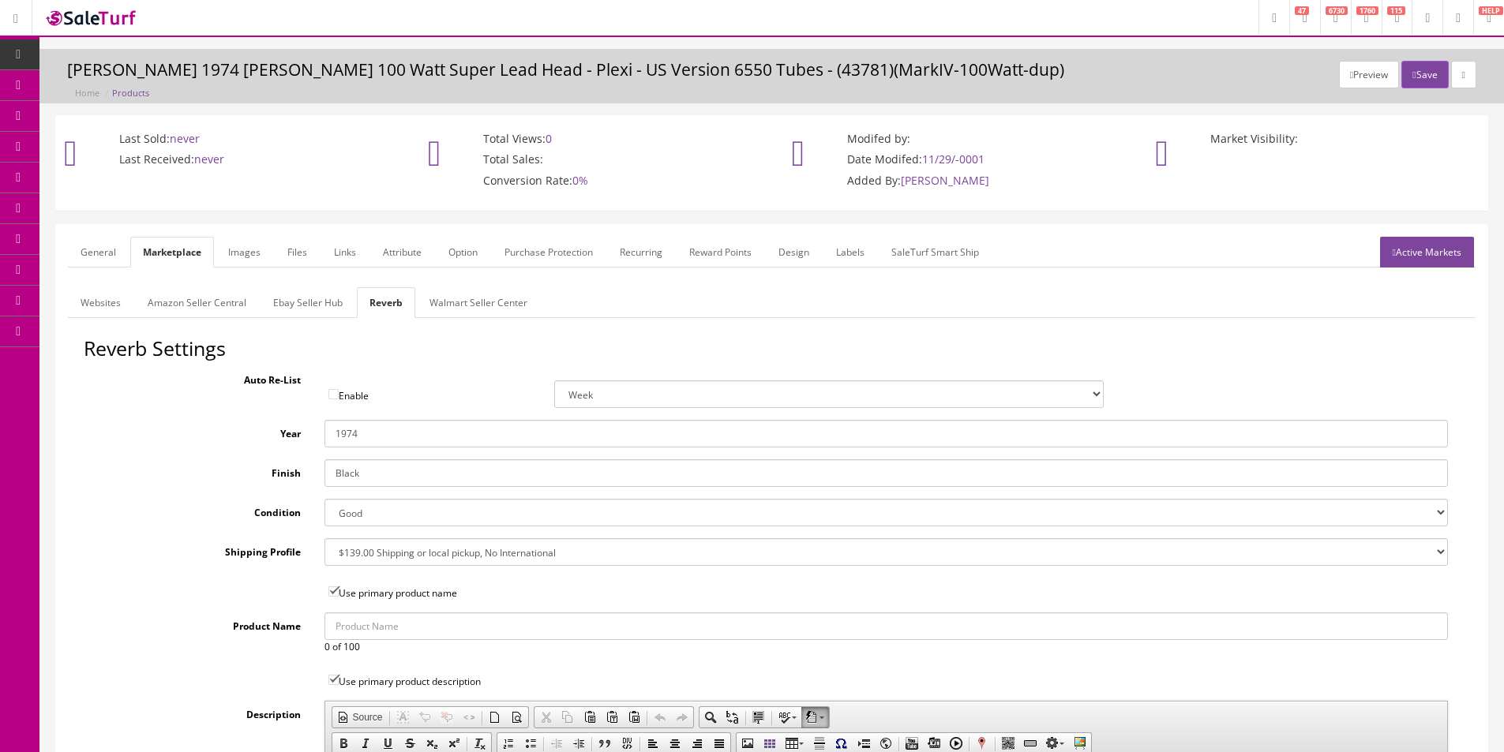
click at [379, 508] on select "Brand New Mint Excellent Very Good Good Fair Poor B-Stock Non Functioning" at bounding box center [885, 513] width 1123 height 28
select select "df268ad1-c462-4ba6-b6db-e007e23922ea"
click at [324, 499] on select "Brand New Mint Excellent Very Good Good Fair Poor B-Stock Non Functioning" at bounding box center [885, 513] width 1123 height 28
click at [389, 555] on select "--- None --- $3.49 USPS Shipping MH INSURED $20000 GUITAR MH INSURED $11000 GUI…" at bounding box center [885, 552] width 1123 height 28
select select "77132"
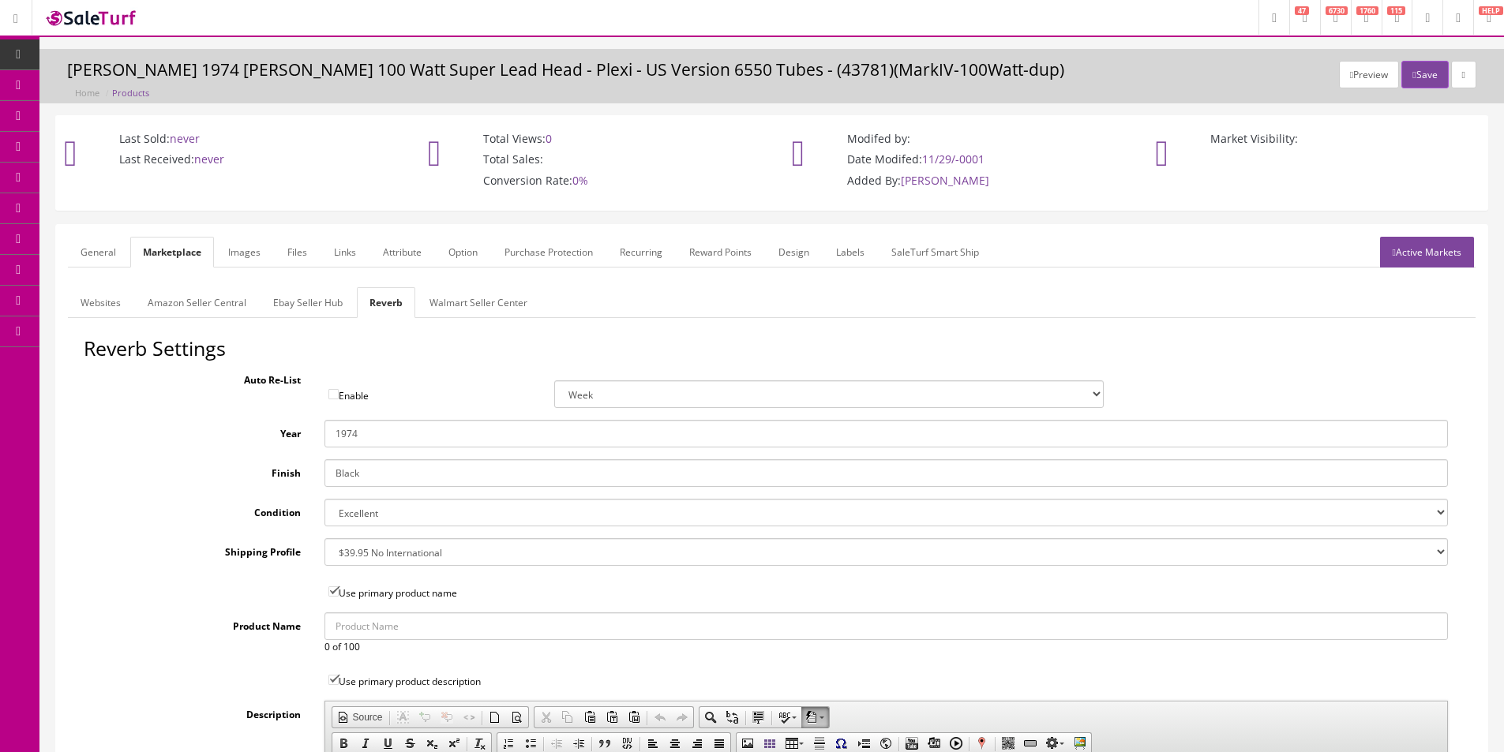
click at [403, 546] on select "--- None --- $3.49 USPS Shipping MH INSURED $20000 GUITAR MH INSURED $11000 GUI…" at bounding box center [885, 552] width 1123 height 28
click at [188, 511] on label "Condition" at bounding box center [198, 509] width 229 height 21
click at [324, 511] on select "Brand New Mint Excellent Very Good Good Fair Poor B-Stock Non Functioning" at bounding box center [885, 513] width 1123 height 28
click at [359, 467] on input "Black" at bounding box center [885, 473] width 1123 height 28
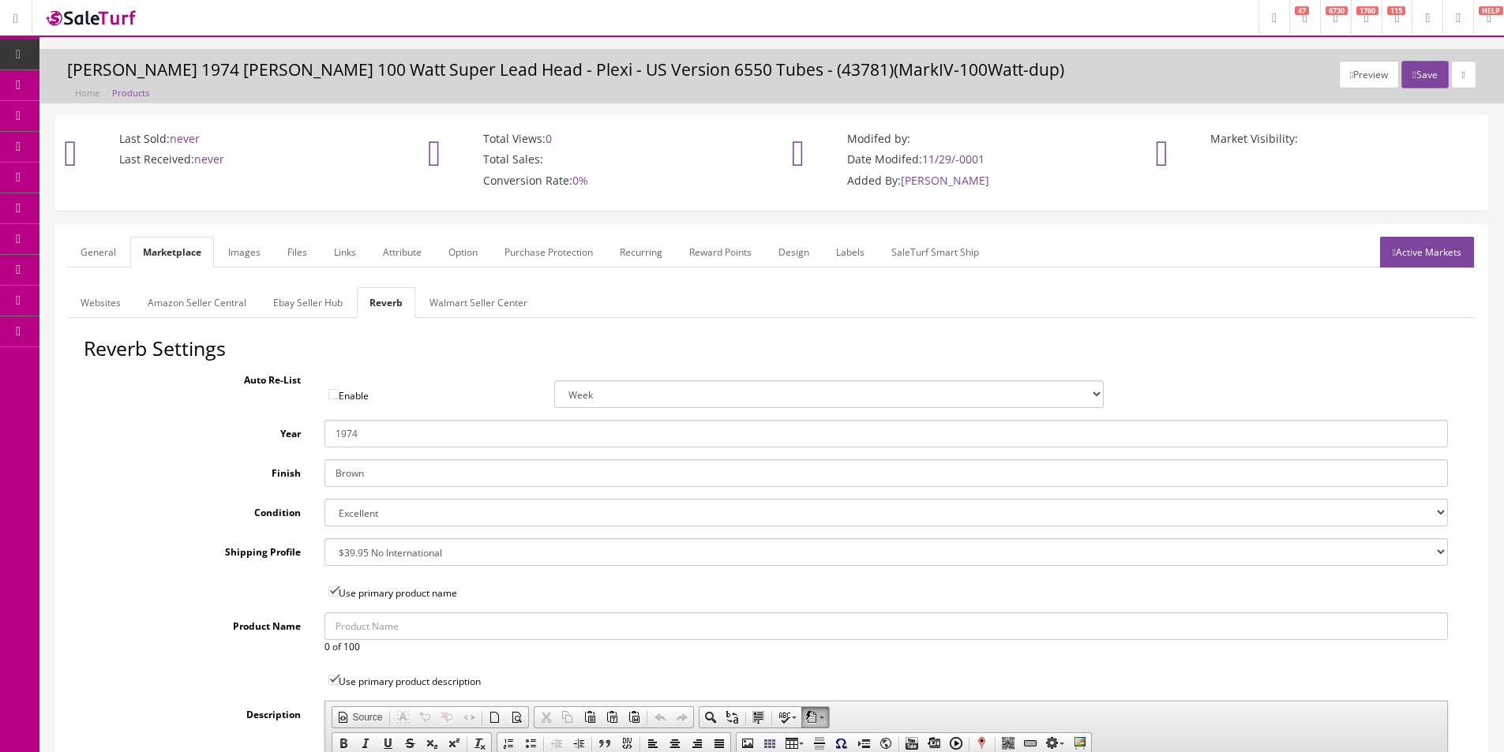
type input "Brown"
click at [384, 441] on input "1974" at bounding box center [885, 434] width 1123 height 28
click at [227, 253] on link "Images" at bounding box center [245, 252] width 58 height 31
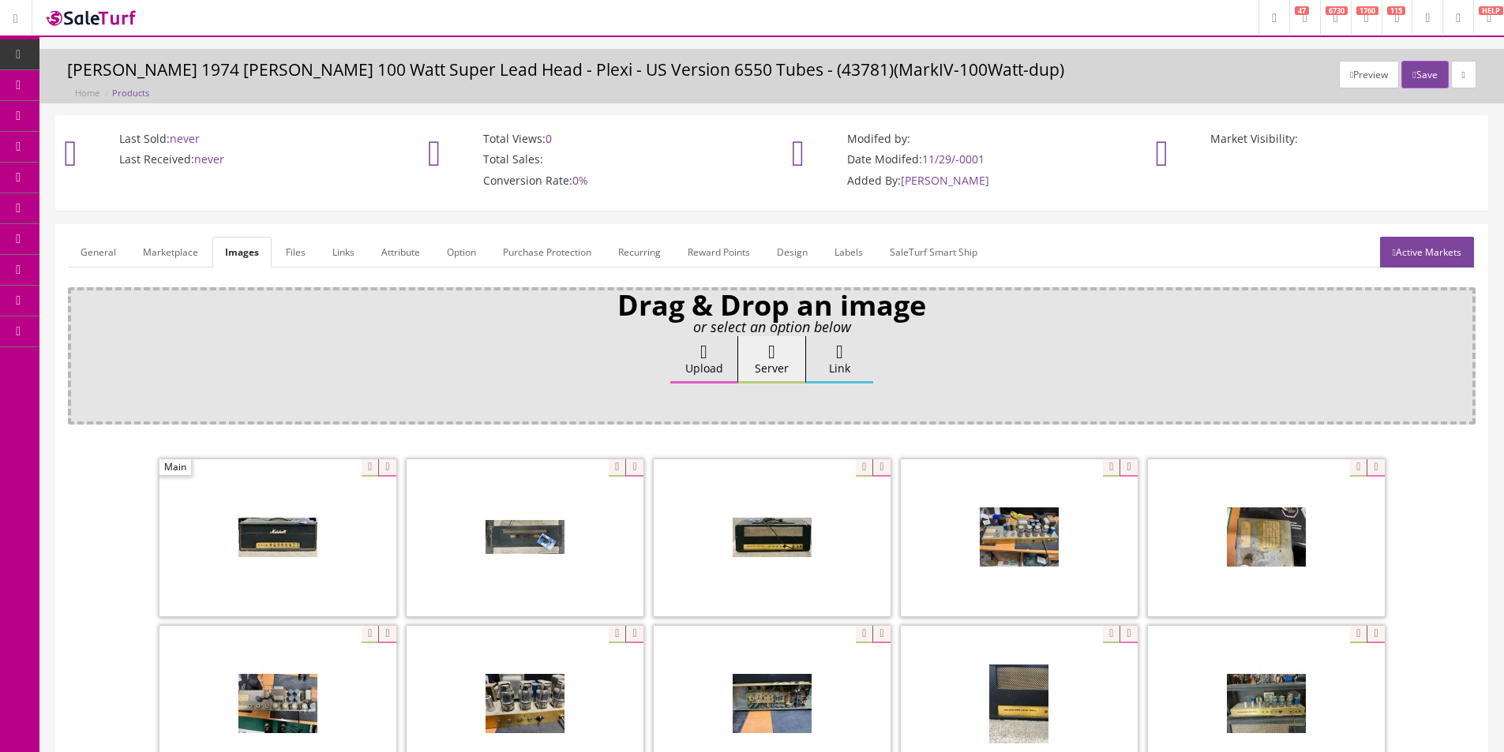
click at [393, 471] on icon at bounding box center [386, 467] width 17 height 17
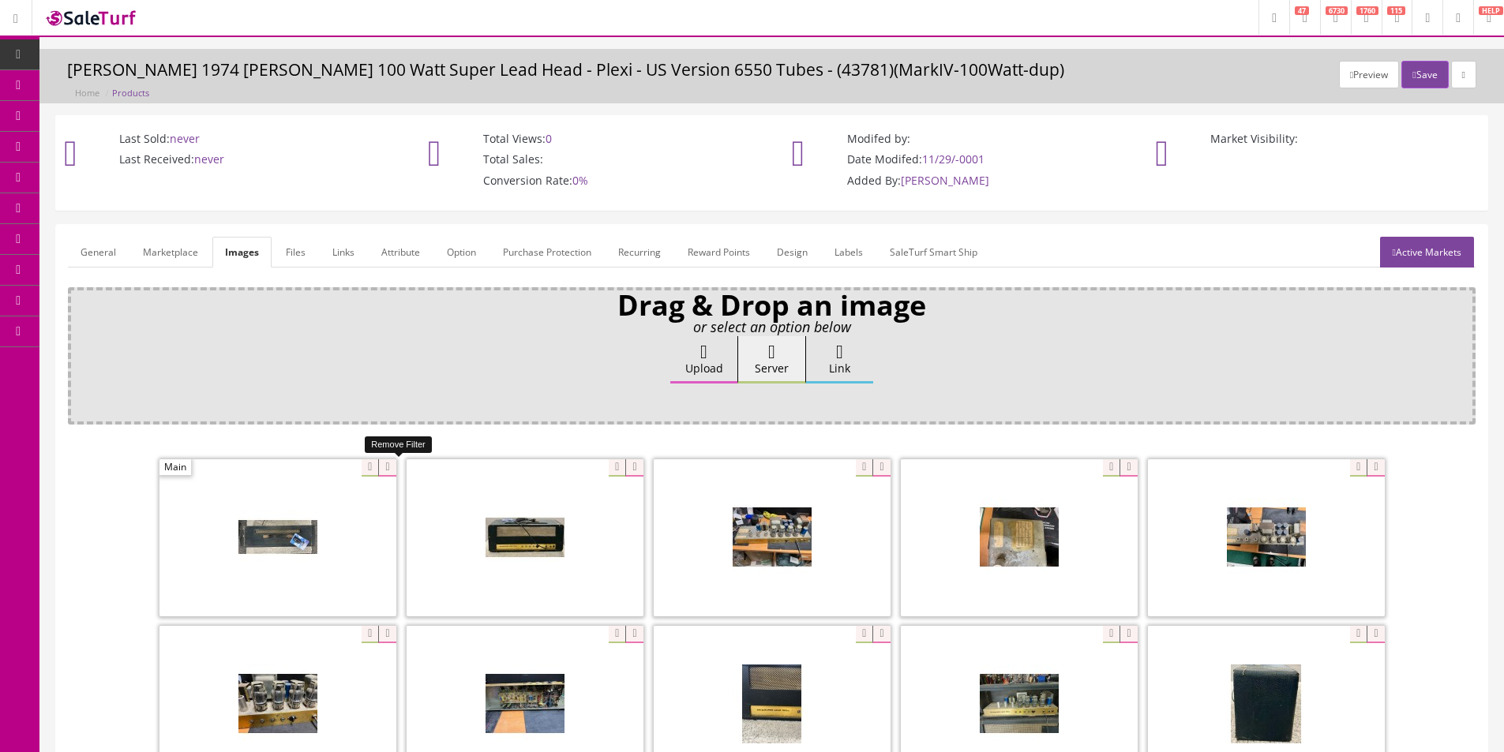
click at [393, 472] on icon at bounding box center [386, 467] width 17 height 17
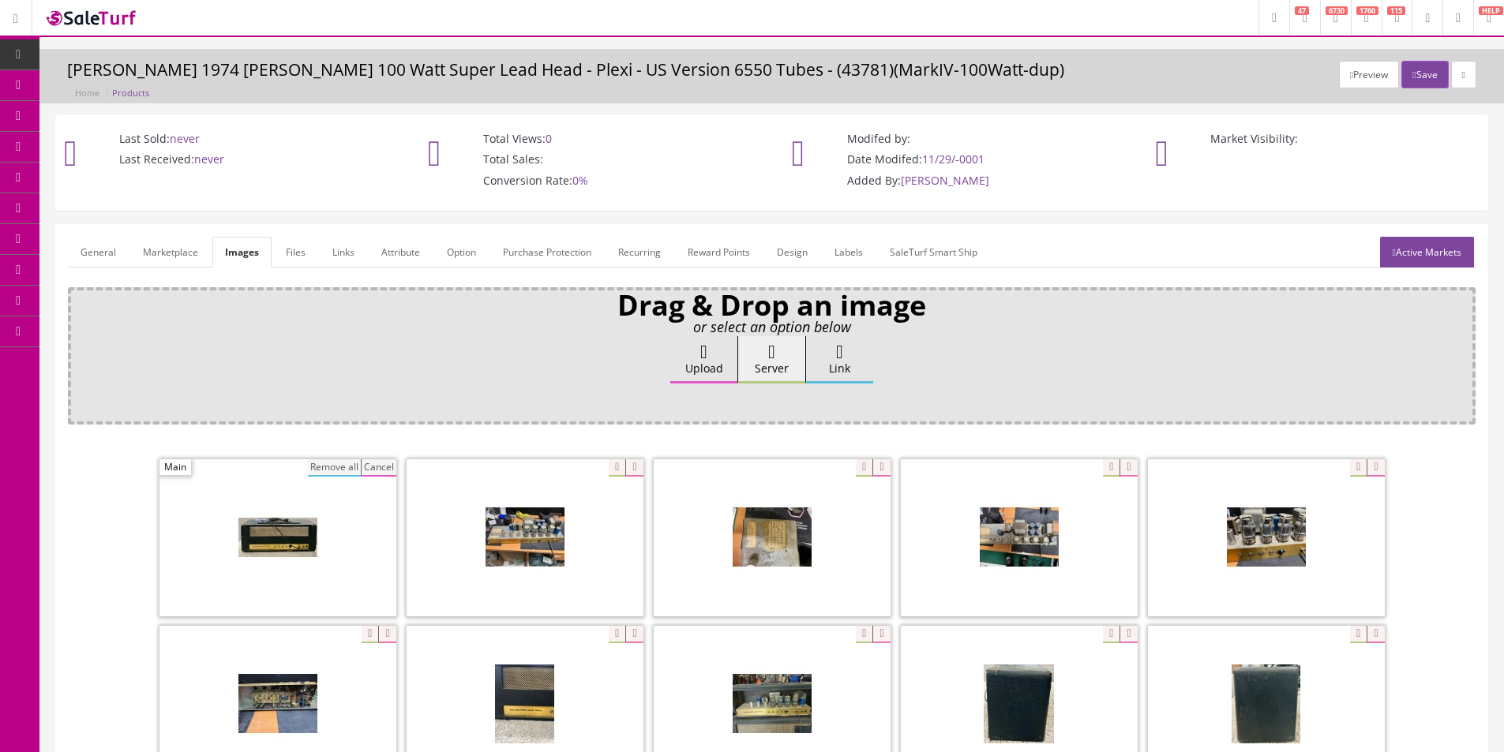
click at [342, 472] on button "Remove all" at bounding box center [334, 467] width 53 height 17
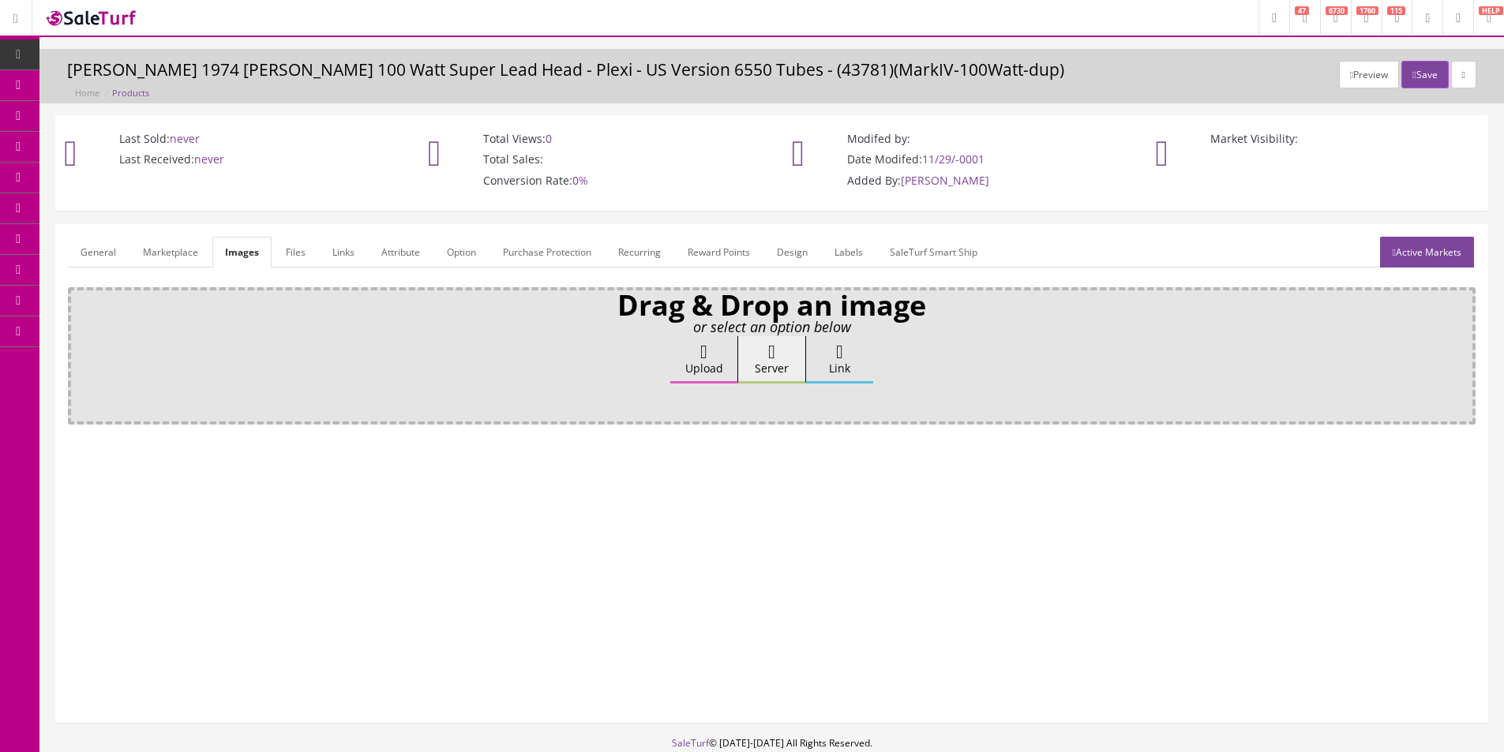
click at [717, 343] on label "Upload" at bounding box center [703, 359] width 67 height 47
click at [79, 343] on input "Upload" at bounding box center [79, 344] width 0 height 16
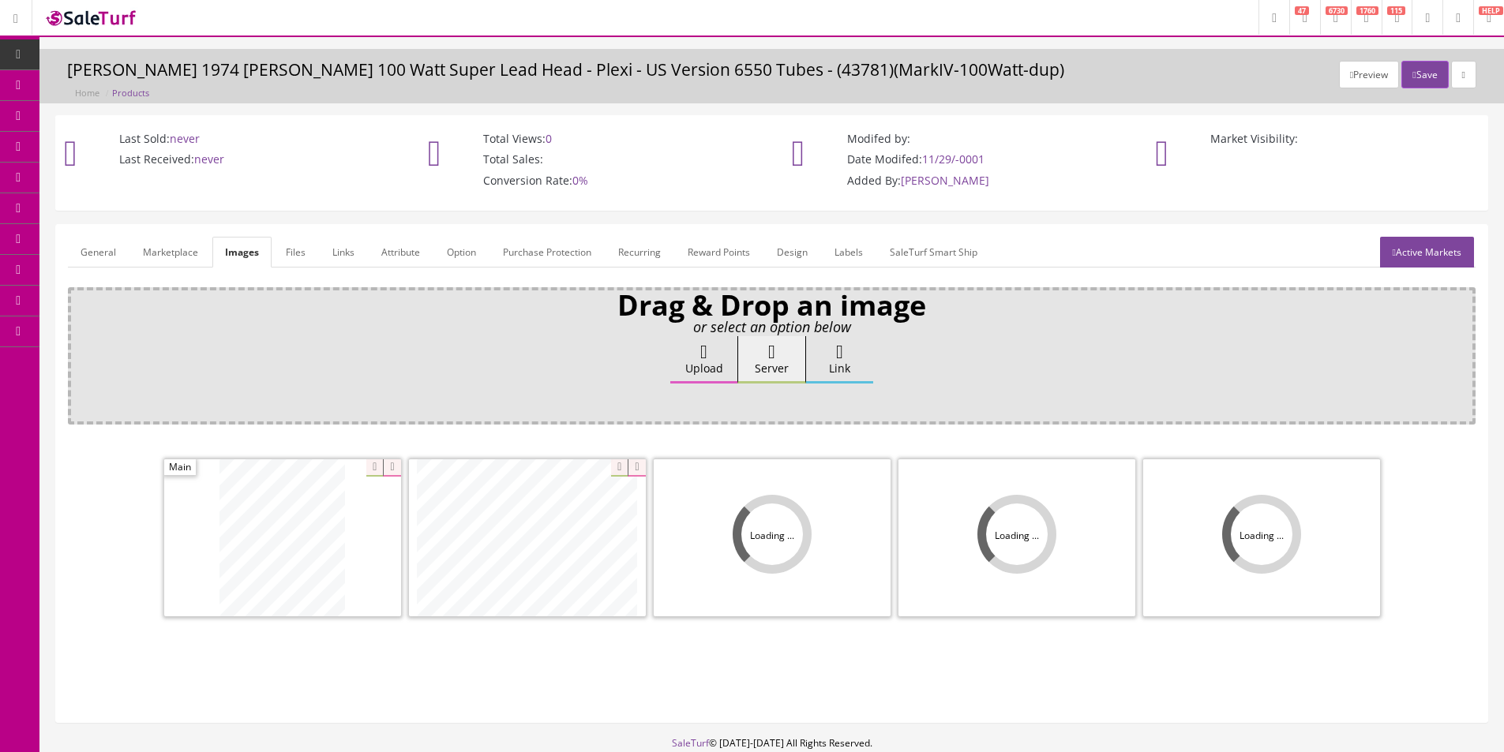
scroll to position [95, 0]
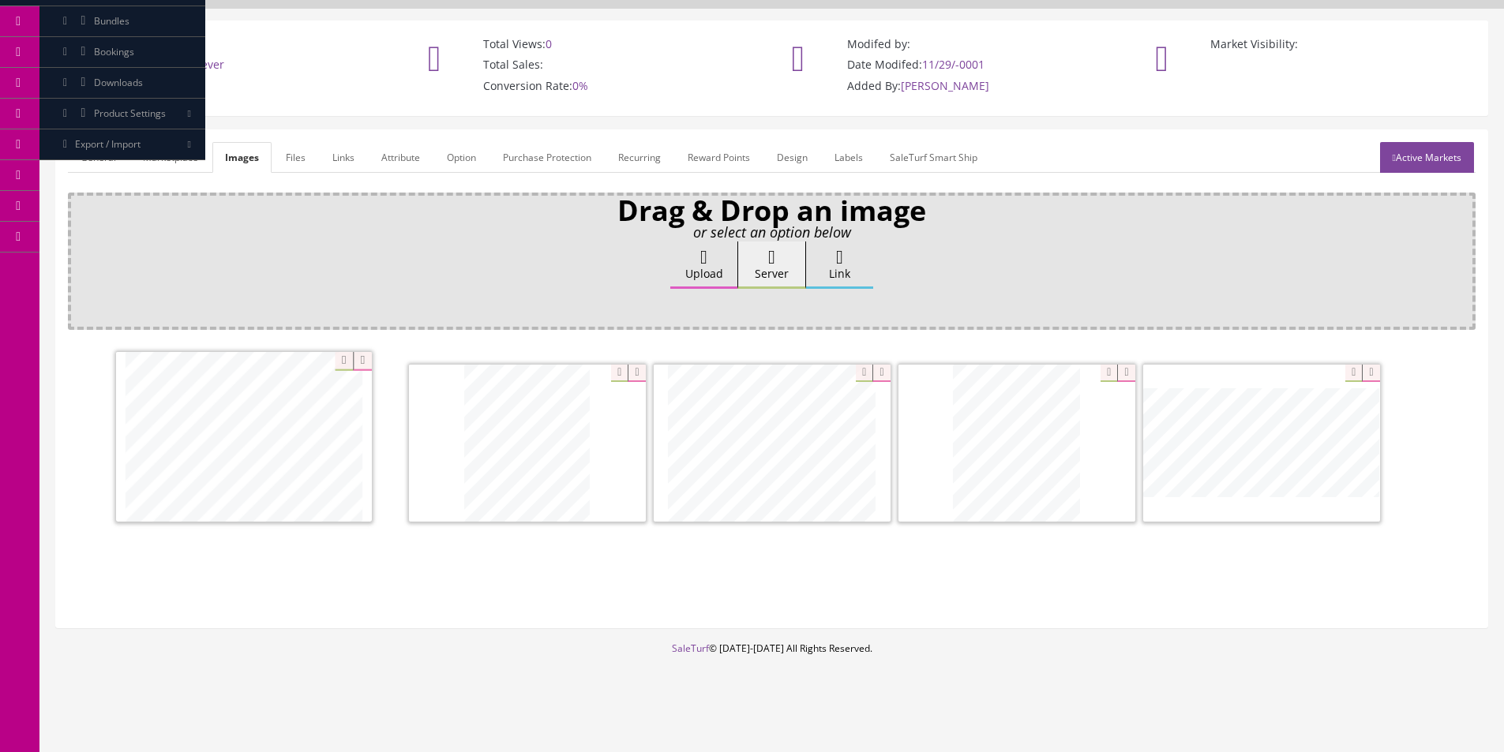
drag, startPoint x: 527, startPoint y: 474, endPoint x: 244, endPoint y: 467, distance: 283.5
drag, startPoint x: 707, startPoint y: 461, endPoint x: 450, endPoint y: 462, distance: 257.4
drag, startPoint x: 1282, startPoint y: 481, endPoint x: 716, endPoint y: 471, distance: 566.1
click at [418, 155] on link "Attribute" at bounding box center [401, 157] width 64 height 31
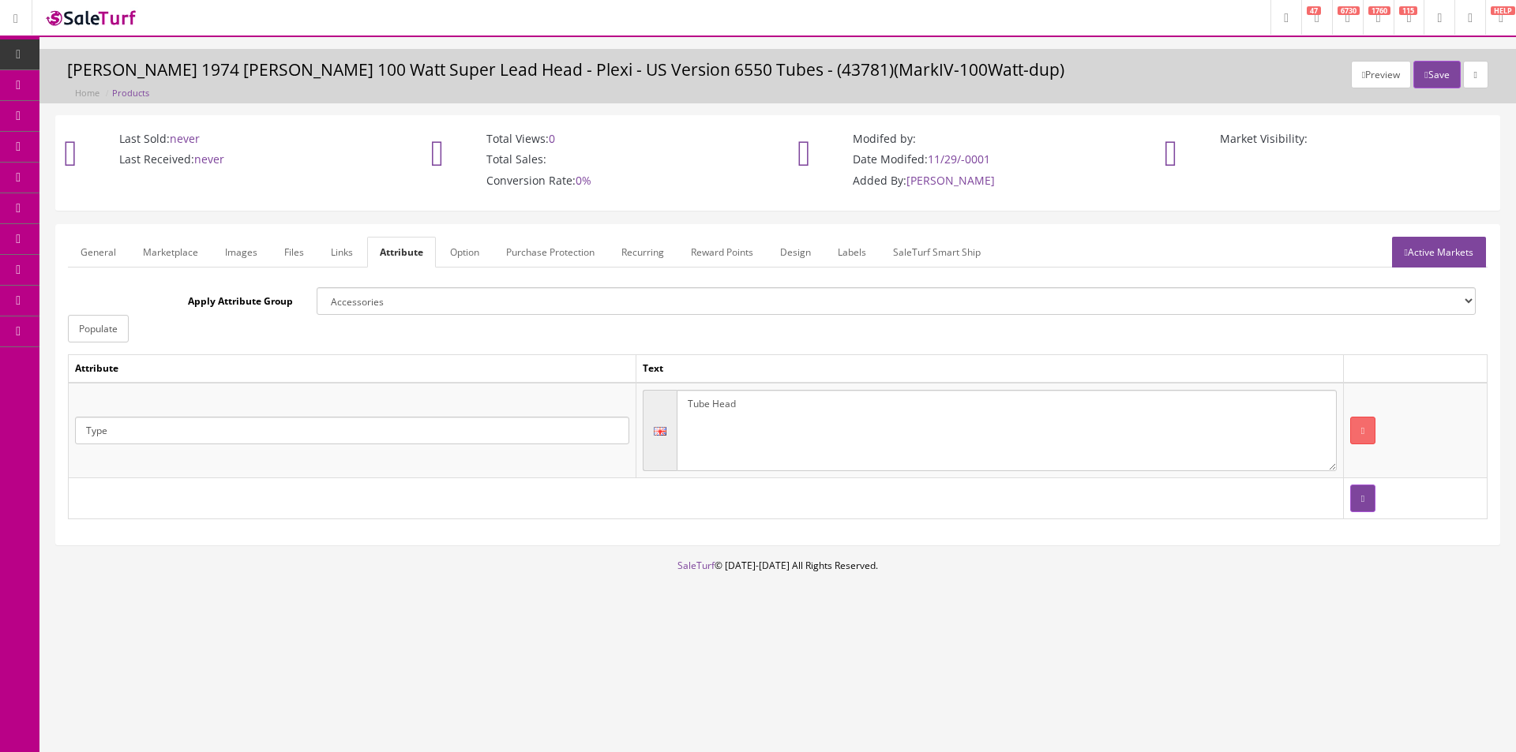
click at [1029, 396] on textarea "Tube Head" at bounding box center [1007, 431] width 660 height 82
click at [554, 440] on input "Type" at bounding box center [352, 431] width 554 height 28
click at [554, 439] on input "Type" at bounding box center [352, 431] width 554 height 28
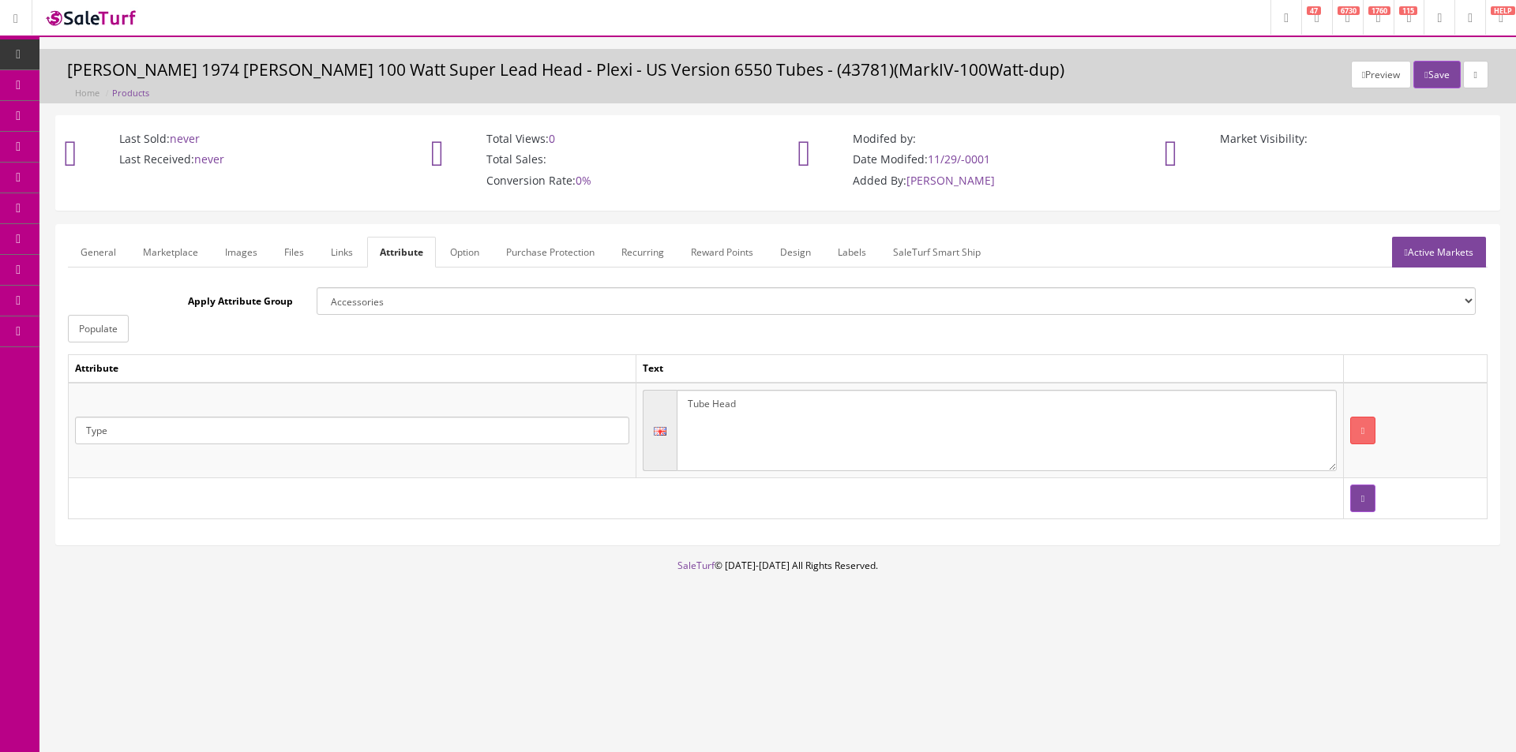
click at [554, 440] on input "Type" at bounding box center [352, 431] width 554 height 28
click at [201, 474] on link "Amplifier Technology" at bounding box center [138, 477] width 125 height 18
type input "Amplifier Technology"
click at [737, 431] on textarea "Tube Head" at bounding box center [1007, 431] width 660 height 82
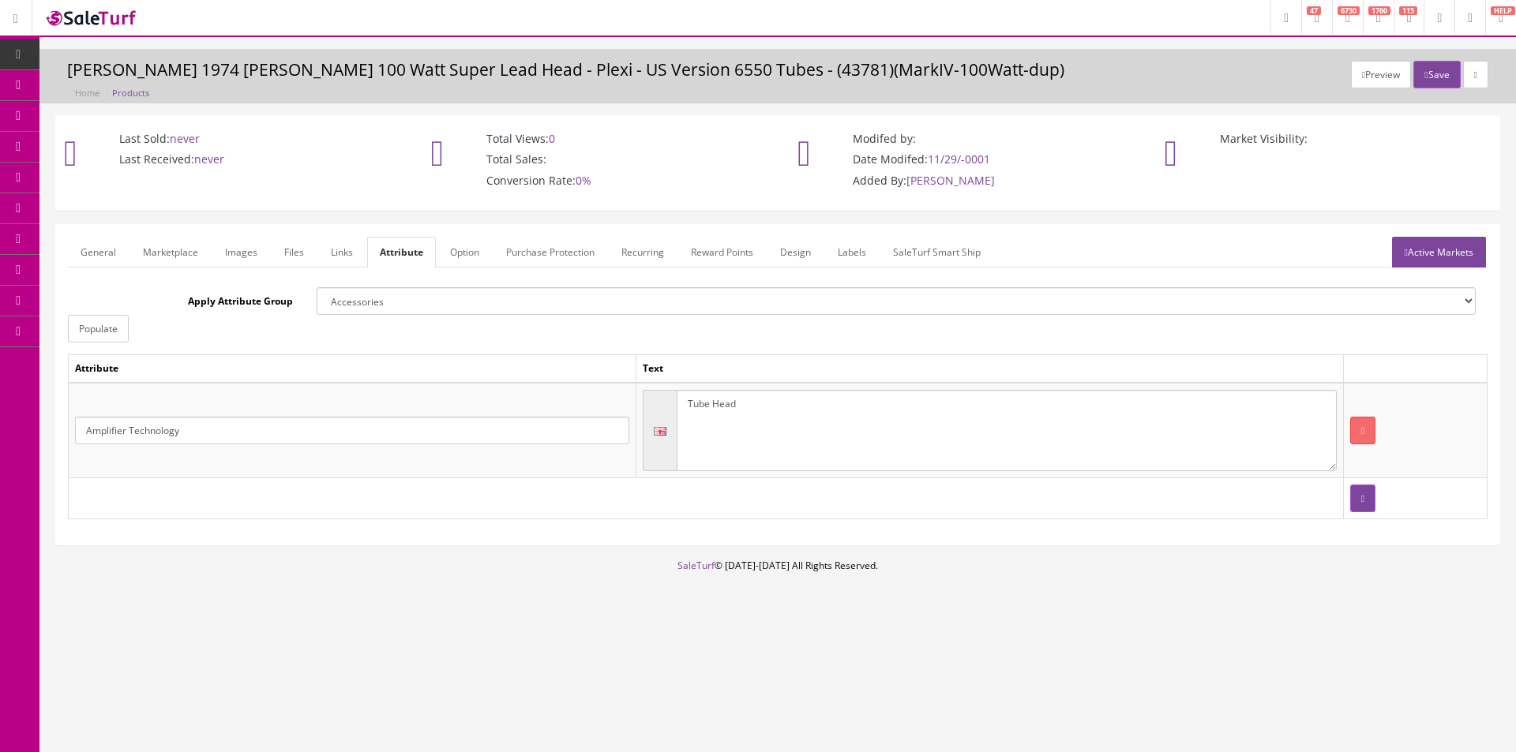
click at [737, 431] on textarea "Tube Head" at bounding box center [1007, 431] width 660 height 82
type textarea "Solid State"
click at [1350, 486] on button "button" at bounding box center [1362, 499] width 25 height 28
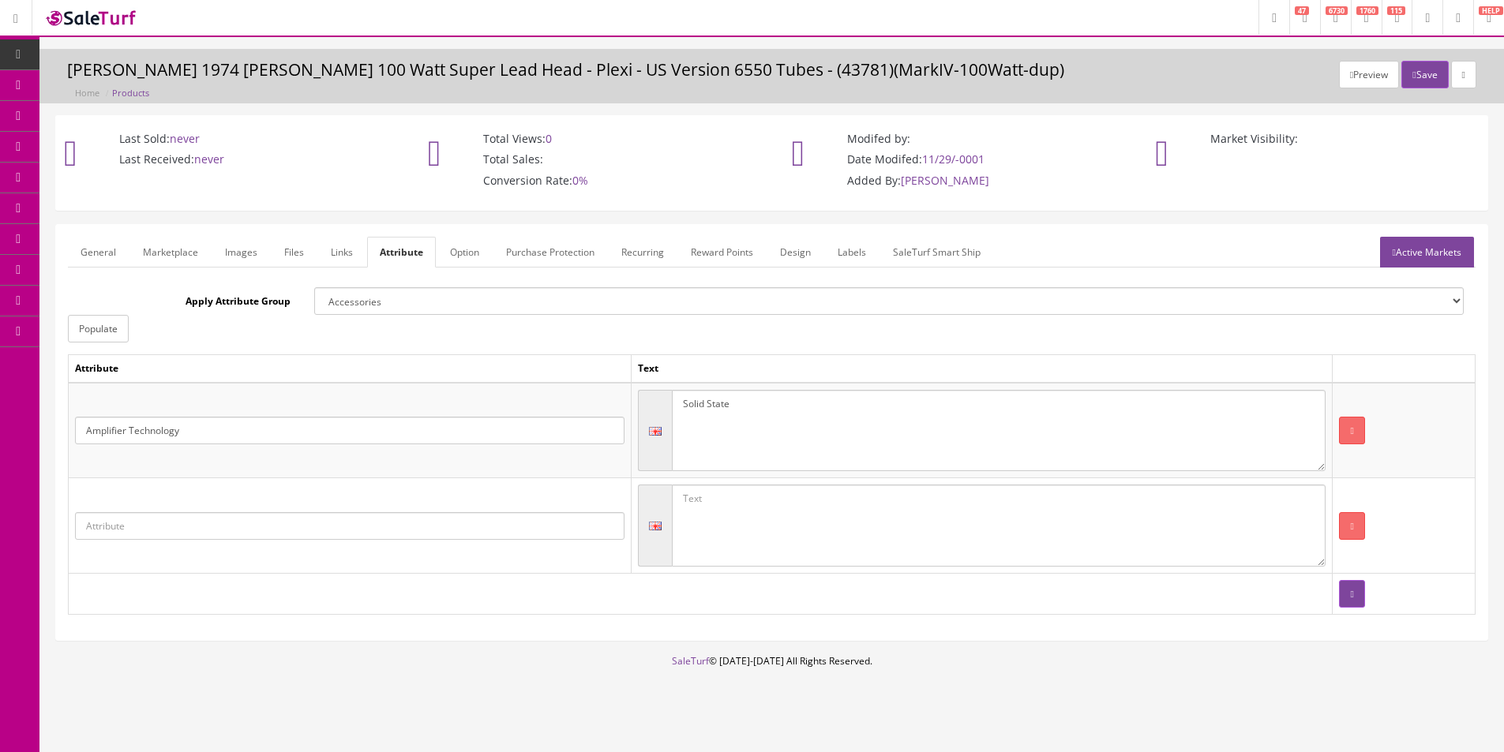
click at [493, 534] on input "text" at bounding box center [349, 526] width 549 height 28
type input "Amplifier Type"
click at [143, 573] on link "Amplifier Type" at bounding box center [138, 572] width 125 height 18
click at [783, 477] on td "Tube Head" at bounding box center [982, 431] width 702 height 96
click at [777, 504] on textarea at bounding box center [999, 526] width 654 height 82
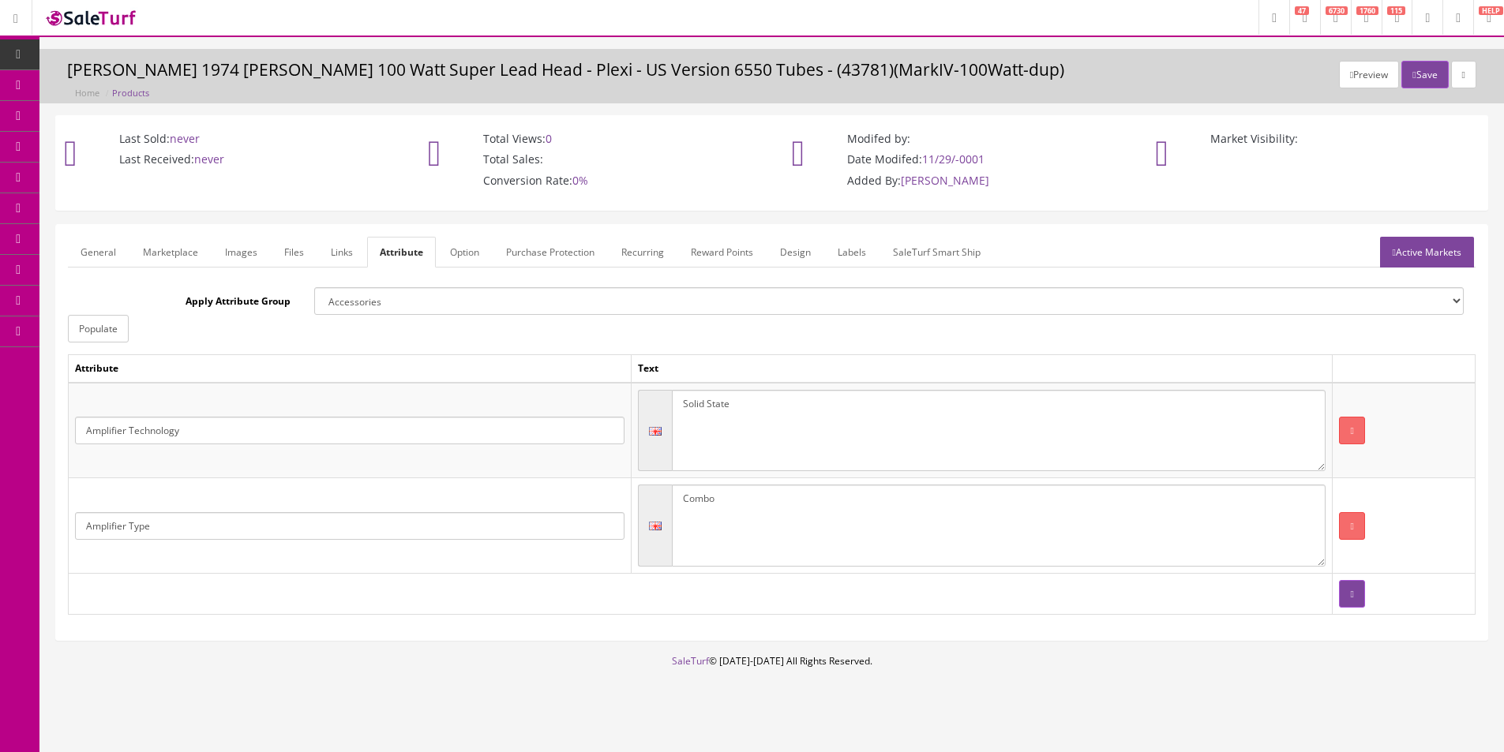
type textarea "Combo"
click at [1413, 257] on link "Active Markets" at bounding box center [1427, 252] width 94 height 31
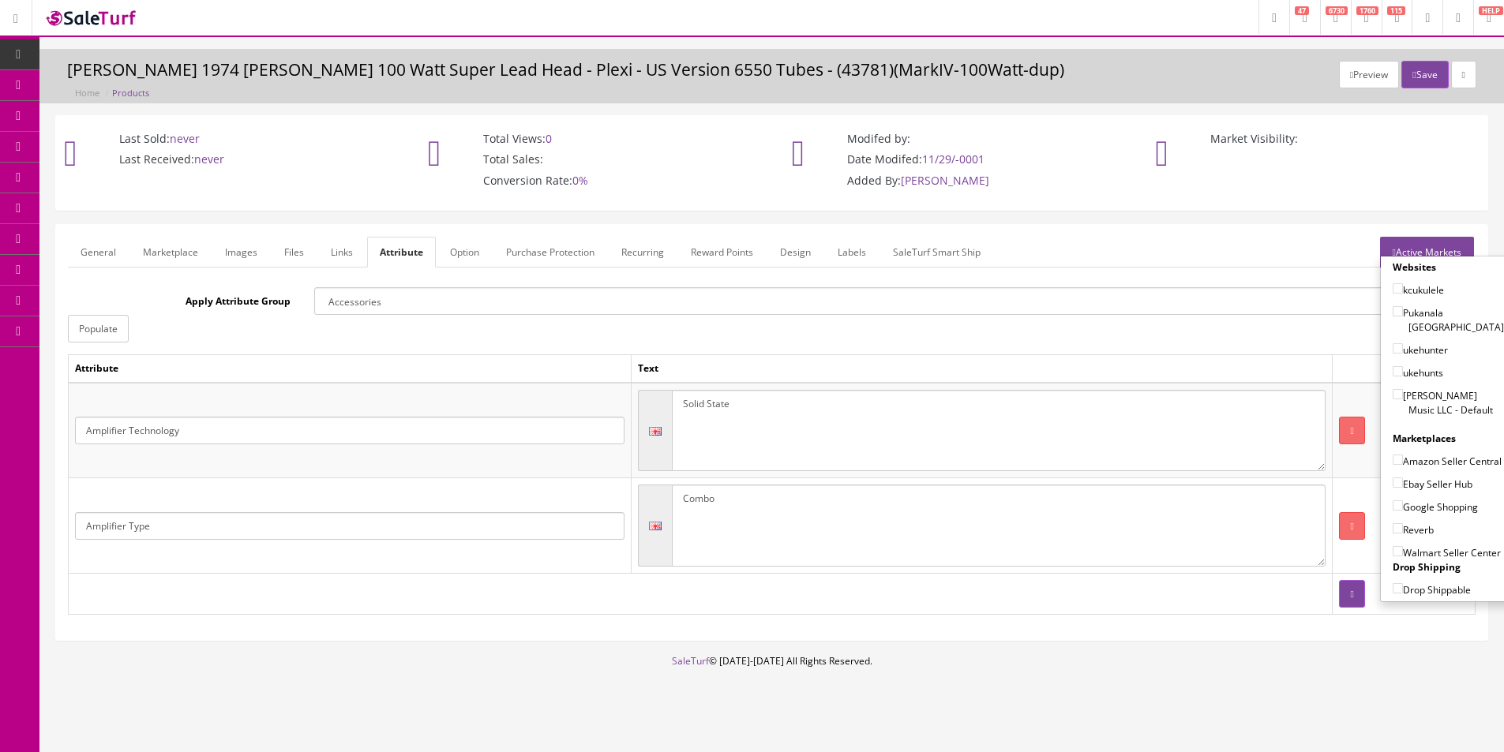
click at [1440, 388] on label "[PERSON_NAME] Music LLC - Default" at bounding box center [1448, 403] width 111 height 30
click at [1403, 389] on input"] "[PERSON_NAME] Music LLC - Default" at bounding box center [1398, 394] width 10 height 10
checkbox input"] "true"
click at [1428, 455] on label "Amazon Seller Central" at bounding box center [1447, 461] width 109 height 16
click at [1403, 455] on input"] "Amazon Seller Central" at bounding box center [1398, 460] width 10 height 10
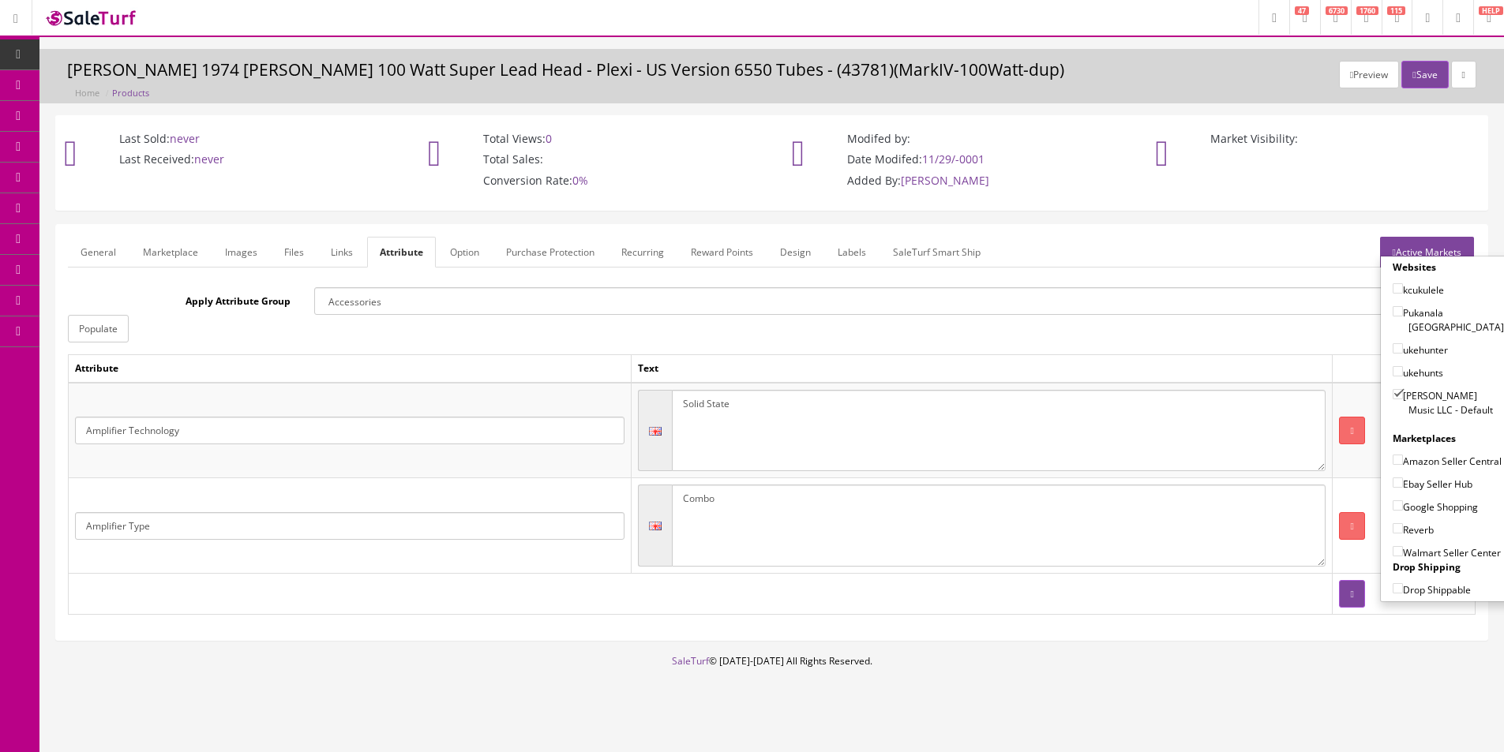
checkbox input"] "true"
click at [1425, 489] on label "Ebay Seller Hub" at bounding box center [1433, 484] width 80 height 16
click at [1403, 488] on input"] "Ebay Seller Hub" at bounding box center [1398, 483] width 10 height 10
checkbox input"] "true"
click at [1423, 504] on label "Google Shopping" at bounding box center [1435, 507] width 85 height 16
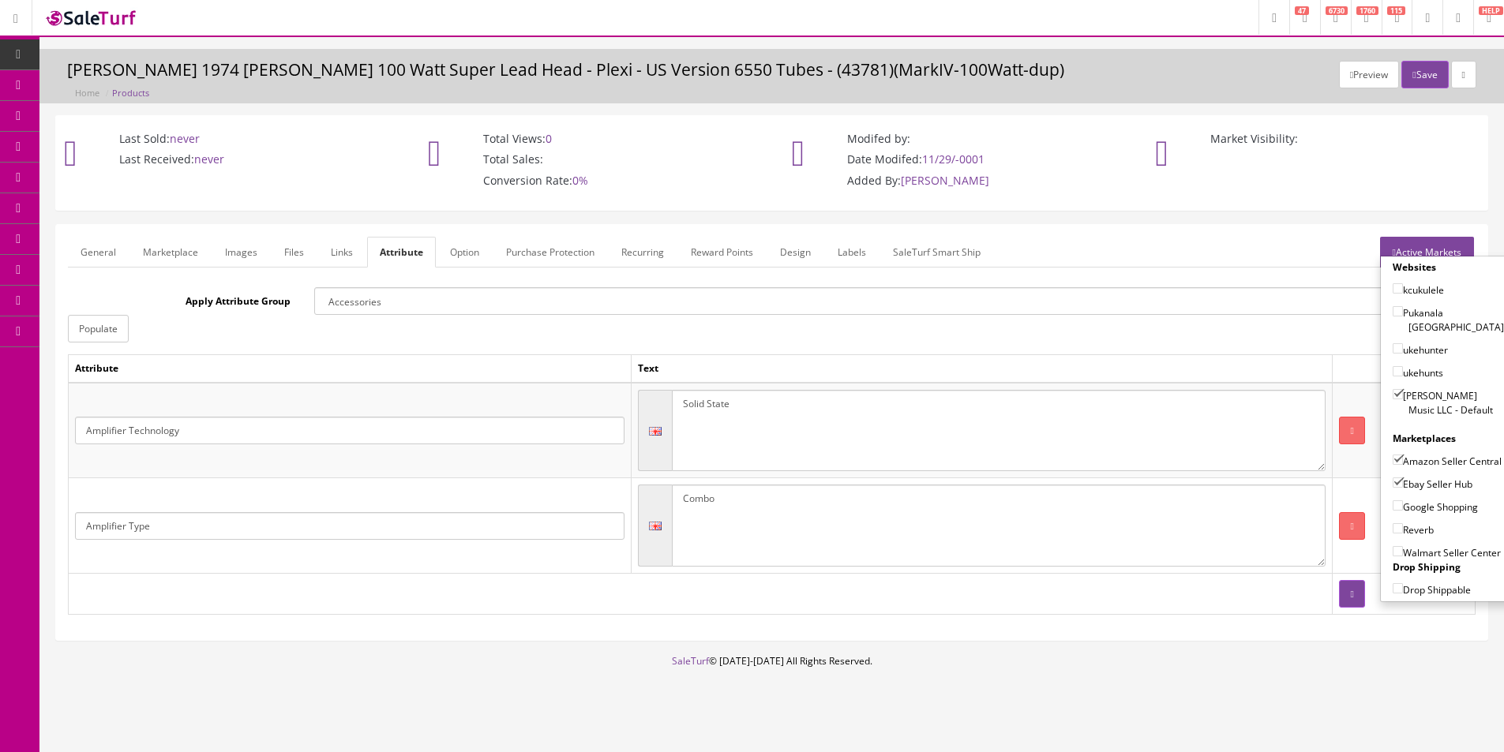
click at [1403, 504] on input"] "Google Shopping" at bounding box center [1398, 506] width 10 height 10
checkbox input"] "true"
click at [1419, 528] on label "Reverb" at bounding box center [1413, 530] width 41 height 16
click at [1403, 528] on input"] "Reverb" at bounding box center [1398, 528] width 10 height 10
checkbox input"] "true"
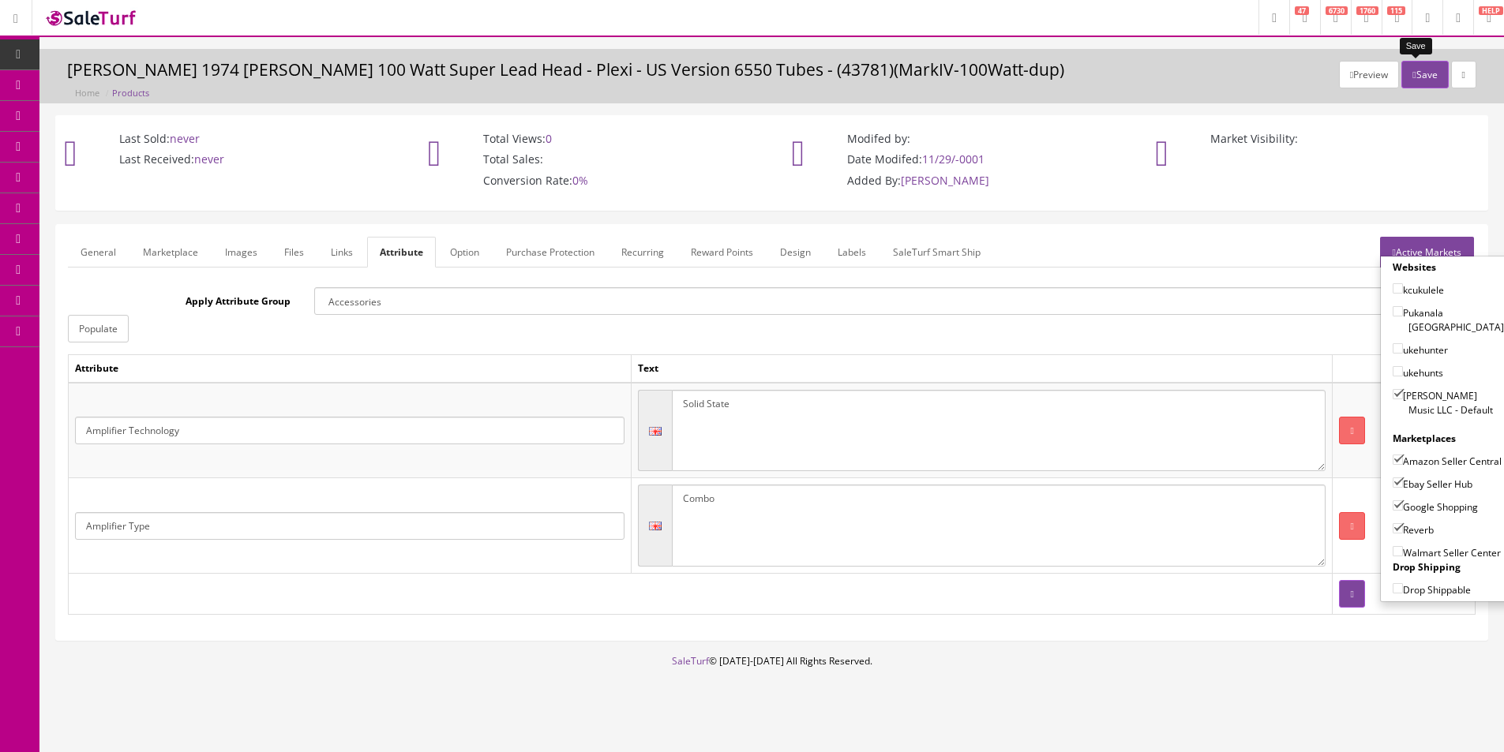
click at [1418, 79] on button "Save" at bounding box center [1424, 75] width 47 height 28
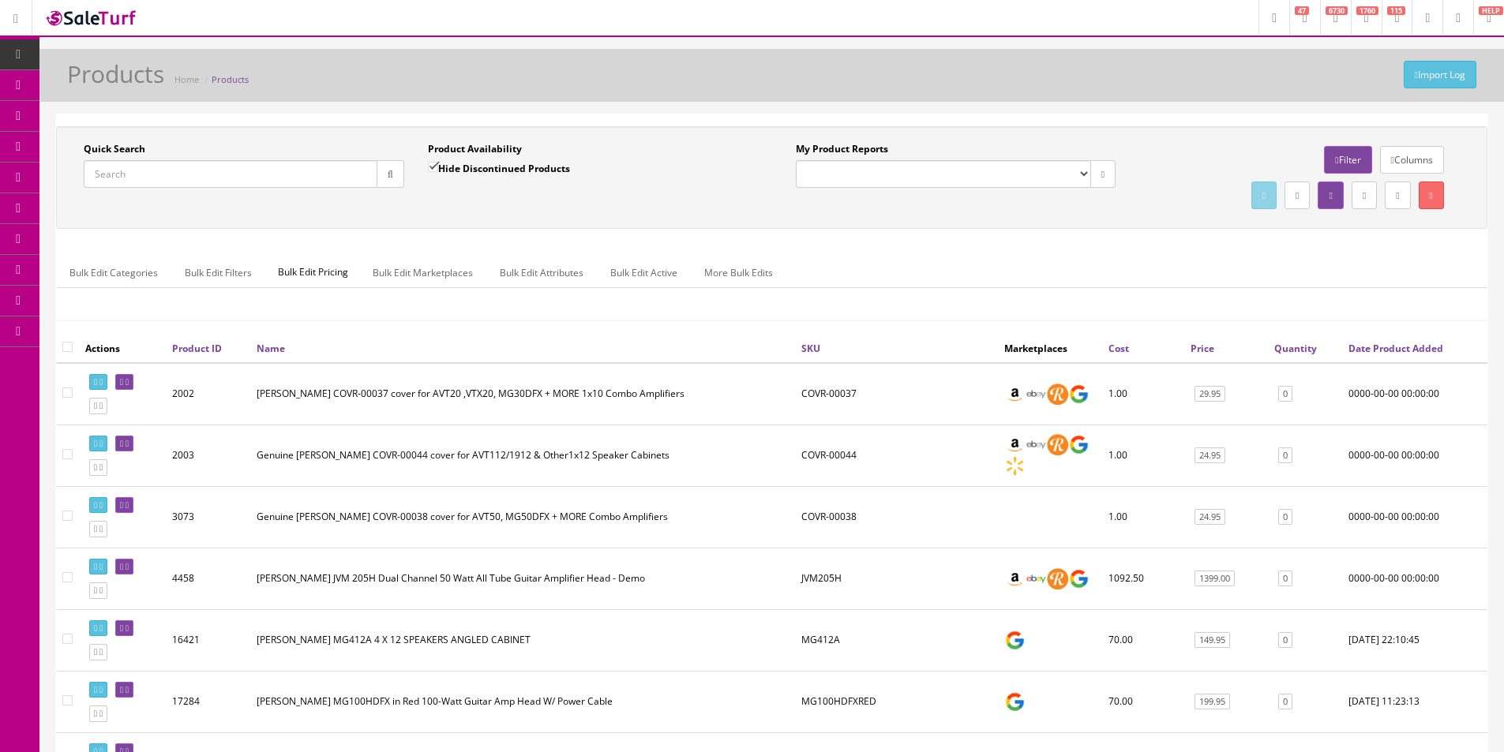
click at [343, 169] on input "Quick Search" at bounding box center [231, 174] width 294 height 28
type input "AS50R"
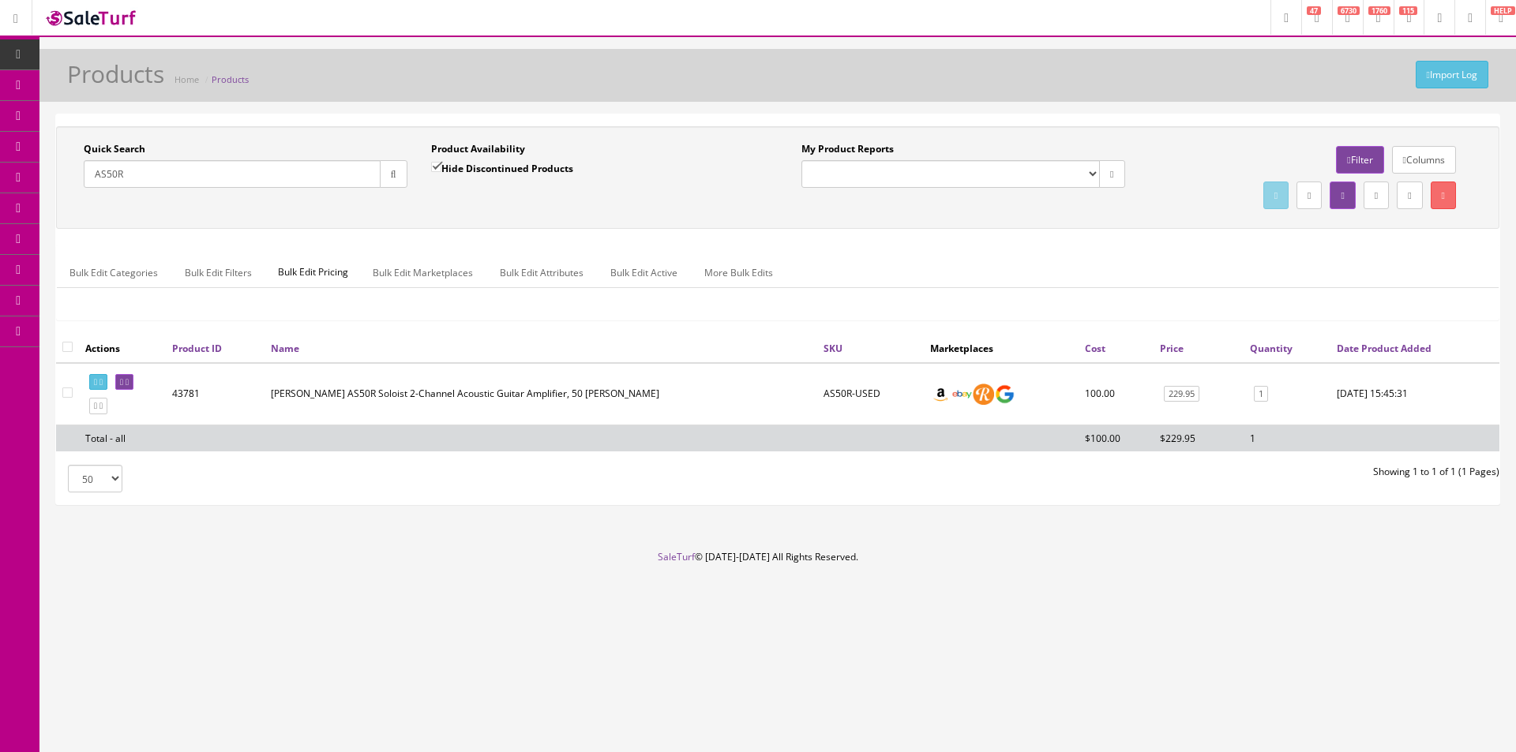
drag, startPoint x: 983, startPoint y: 271, endPoint x: 409, endPoint y: 403, distance: 589.0
click at [983, 271] on ul "Bulk Edit Categories Bulk Edit Filters Bulk Edit Pricing Bulk Edit Marketplaces…" at bounding box center [778, 272] width 1442 height 31
click at [133, 388] on link at bounding box center [124, 382] width 18 height 17
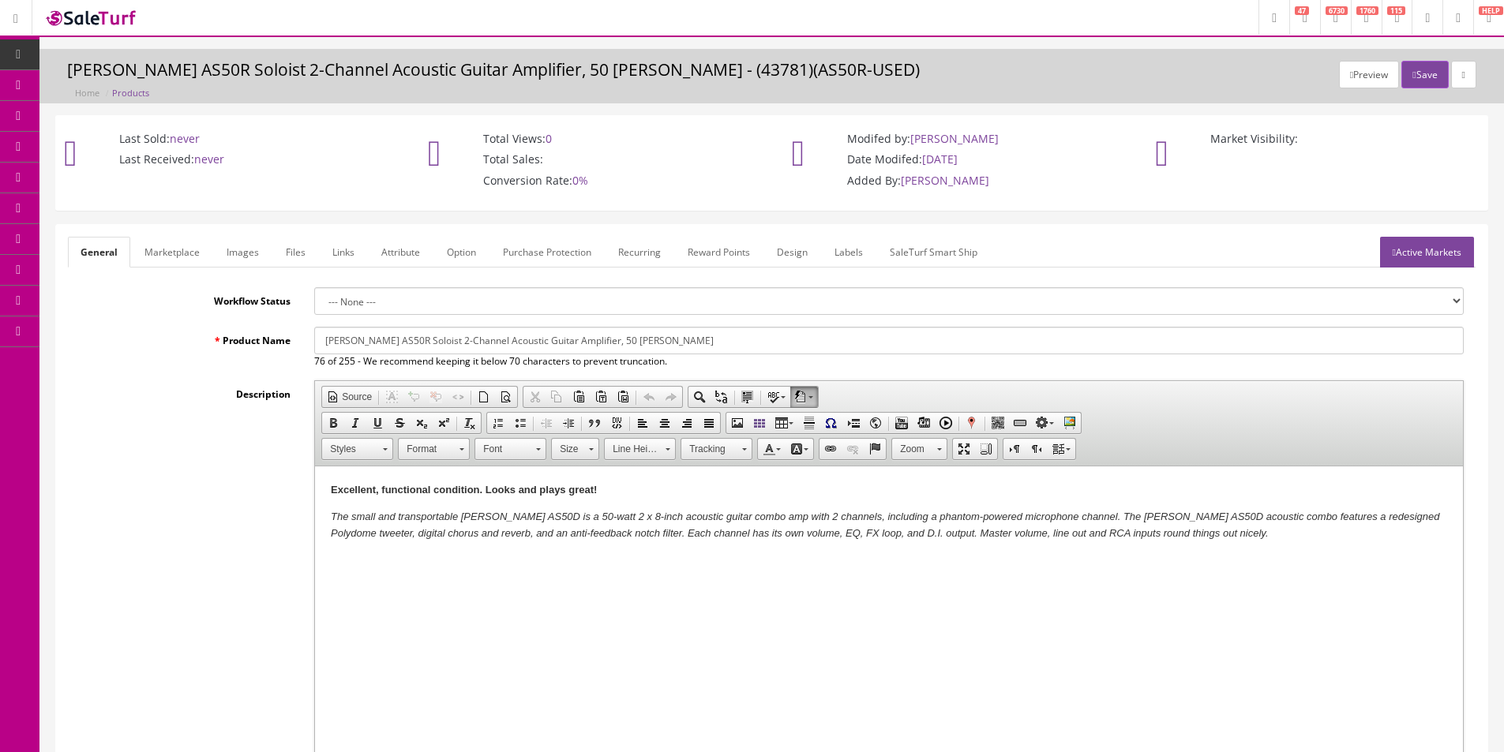
click at [855, 251] on link "Labels" at bounding box center [849, 252] width 54 height 31
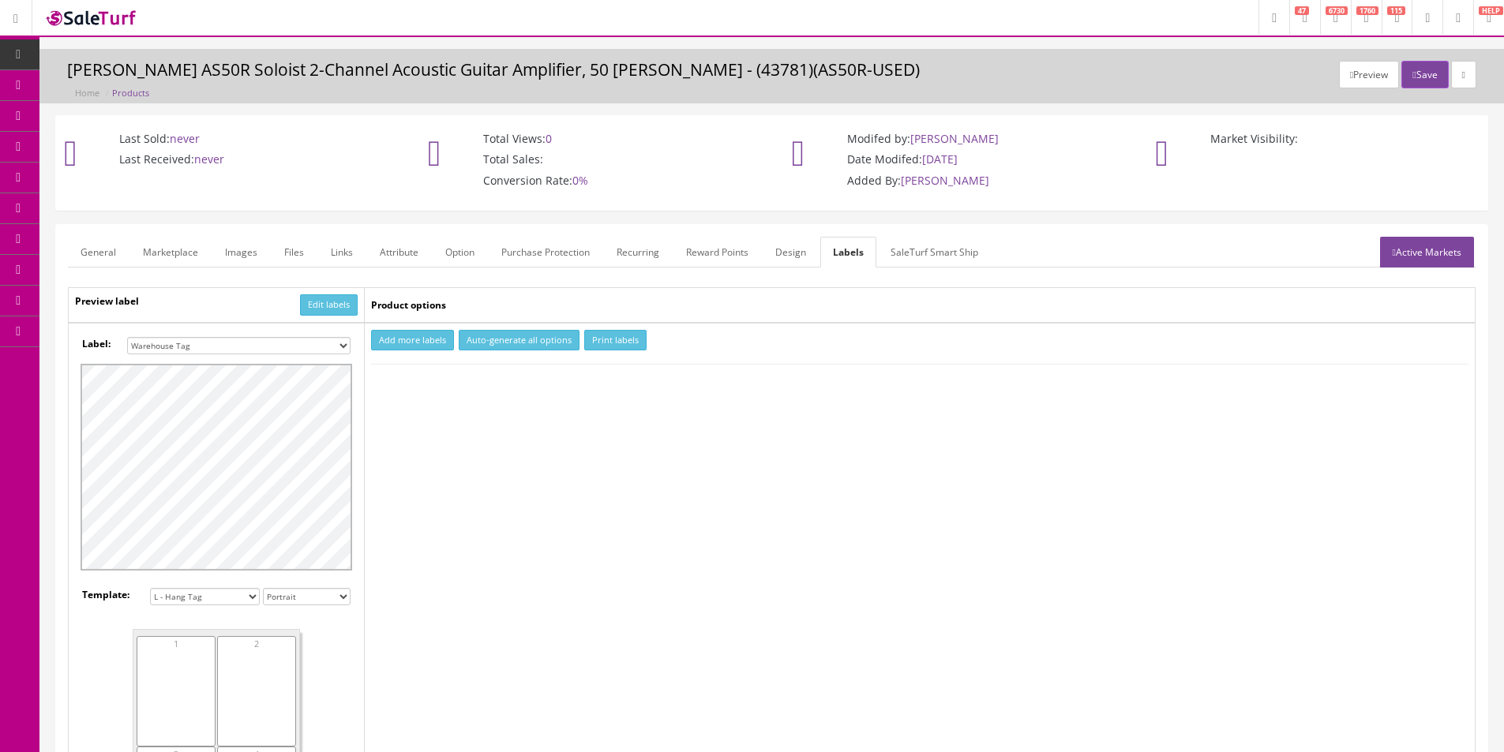
drag, startPoint x: 309, startPoint y: 343, endPoint x: 304, endPoint y: 349, distance: 8.4
click at [309, 343] on select "Small Label 2 x 1 Label Shoe label 100 barcodes Dymo Label 2 X 1 Sticker Labels…" at bounding box center [238, 345] width 223 height 17
select select "16"
click at [127, 337] on select "Small Label 2 x 1 Label Shoe label 100 barcodes Dymo Label 2 X 1 Sticker Labels…" at bounding box center [238, 345] width 223 height 17
click at [398, 349] on button "Add more labels" at bounding box center [412, 340] width 83 height 21
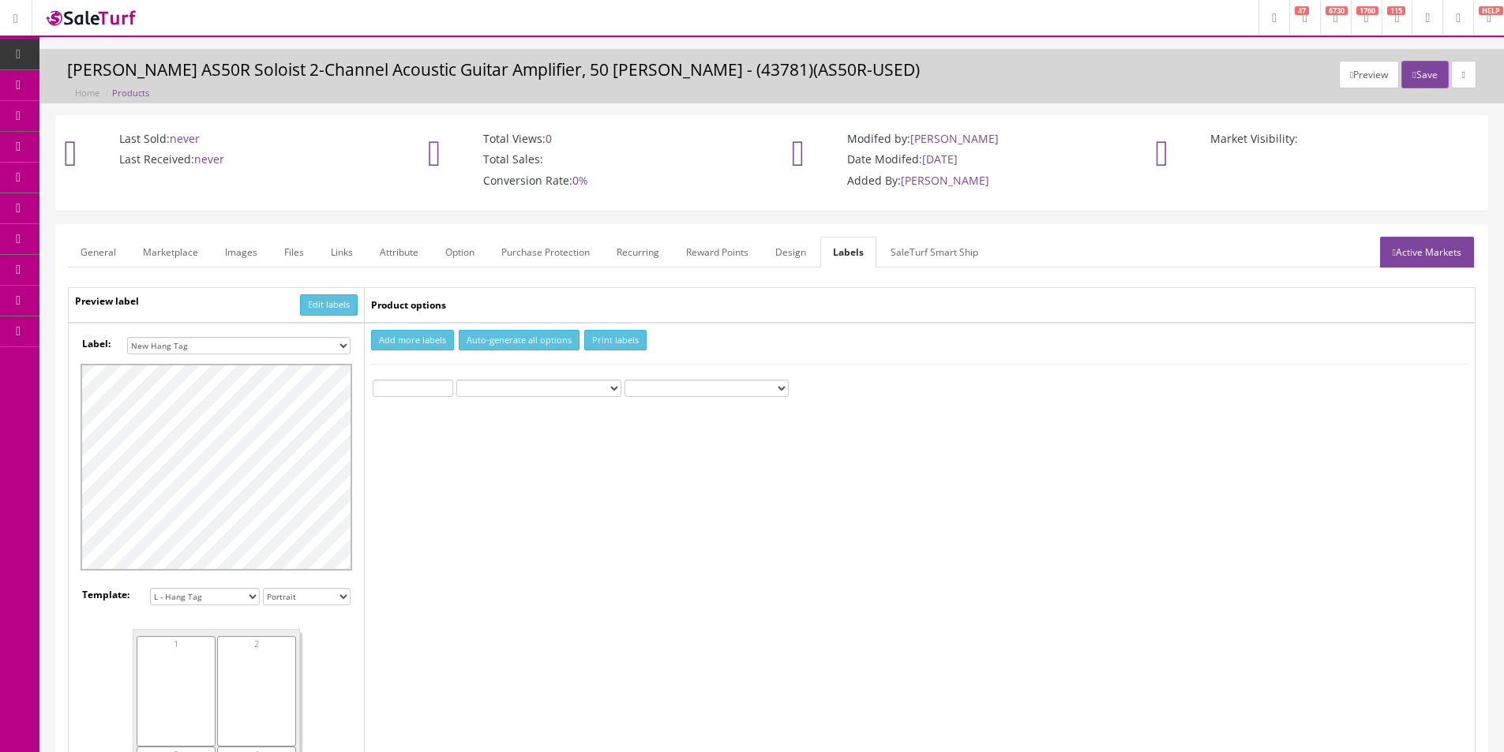
click at [398, 384] on input "number" at bounding box center [413, 388] width 81 height 17
type input "1"
click at [610, 344] on button "Print labels" at bounding box center [615, 340] width 62 height 21
click at [802, 176] on p "Added By: [PERSON_NAME]" at bounding box center [954, 181] width 309 height 14
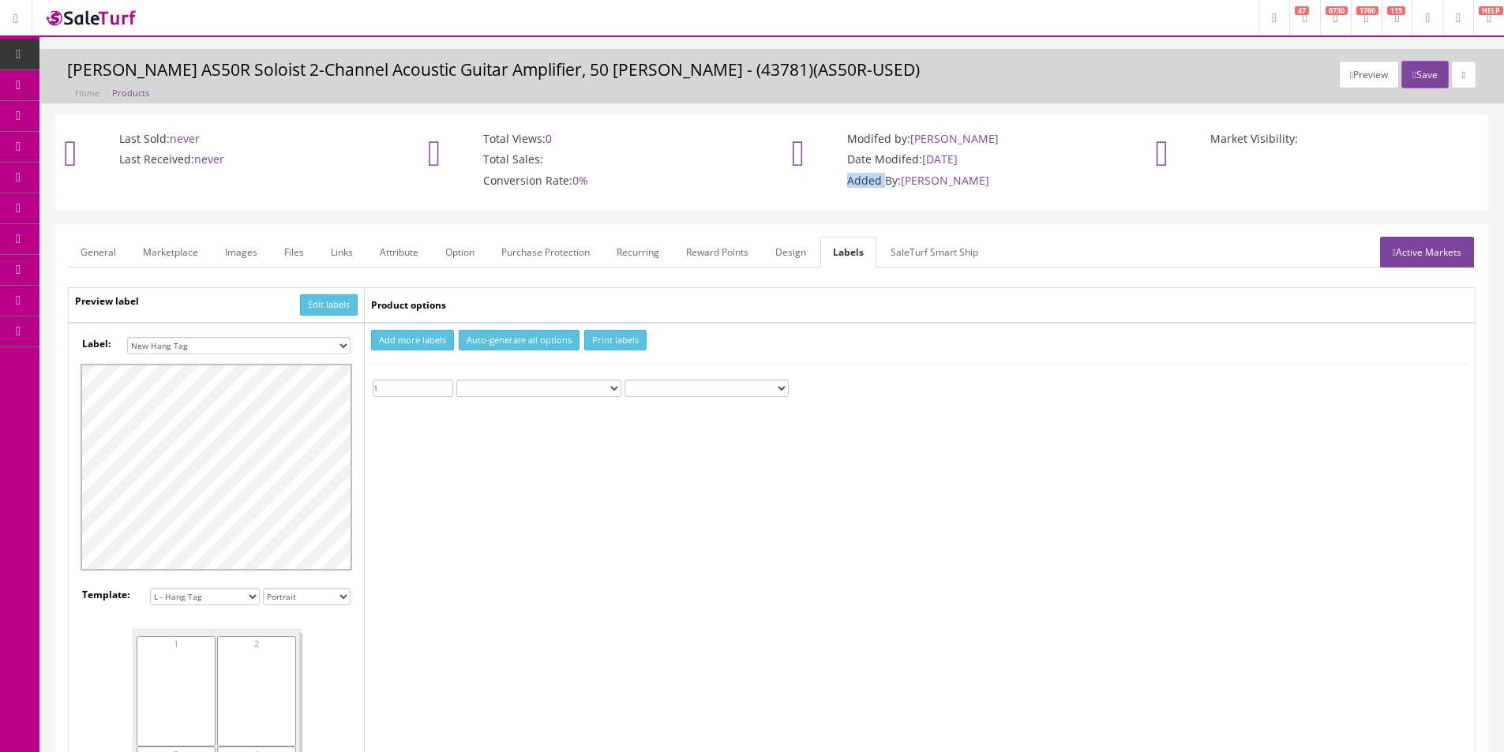
click at [802, 176] on p "Added By: [PERSON_NAME]" at bounding box center [954, 181] width 309 height 14
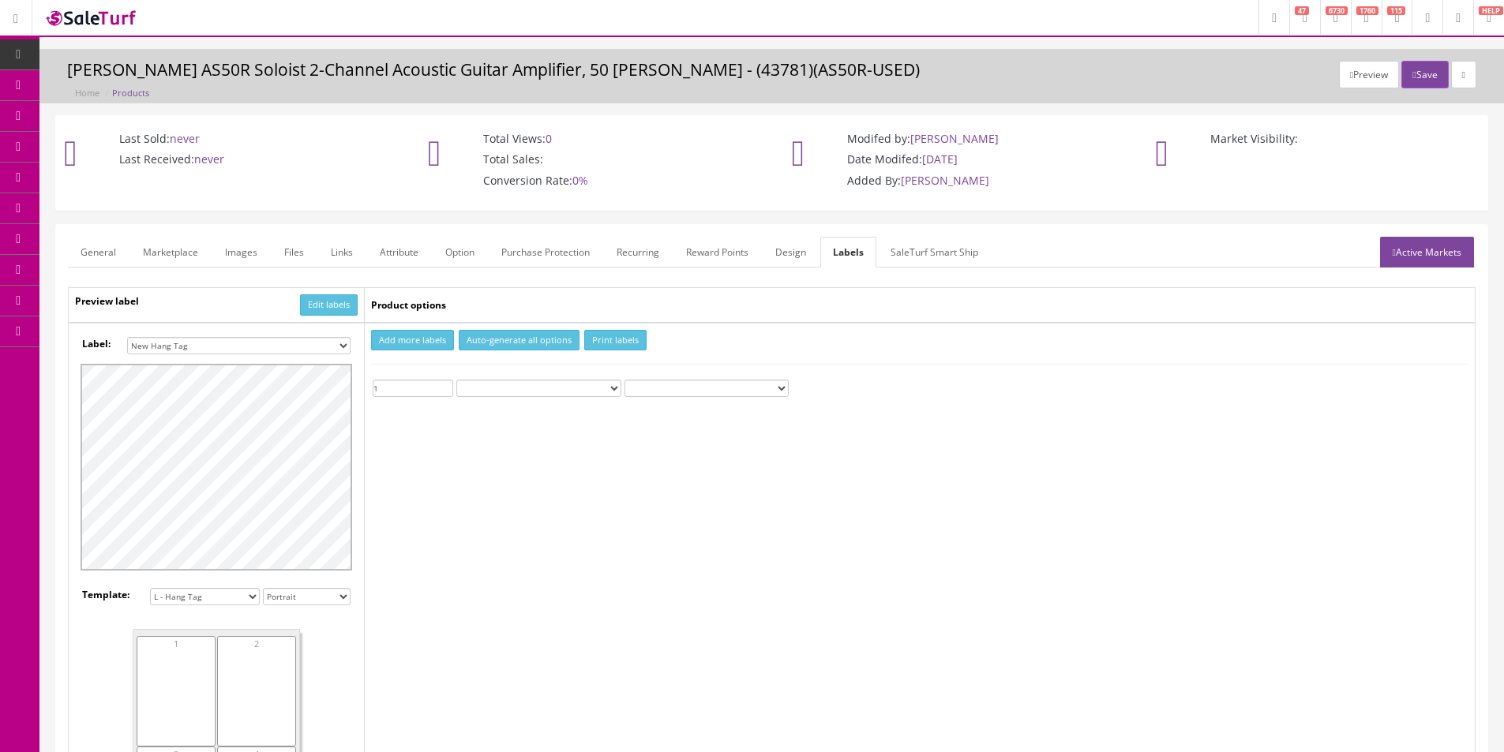
click at [92, 84] on icon at bounding box center [83, 84] width 17 height 13
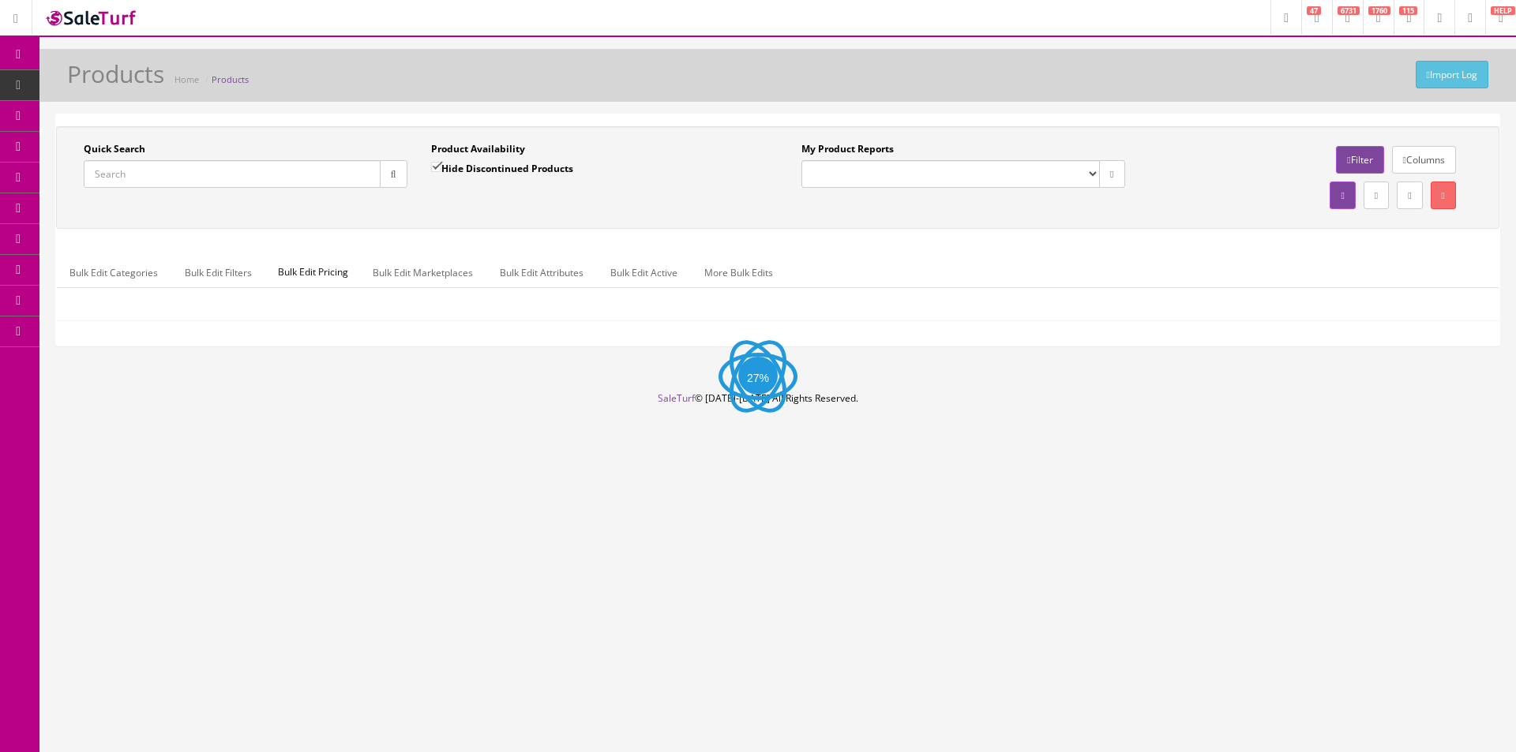
click at [253, 176] on input "Quick Search" at bounding box center [232, 174] width 297 height 28
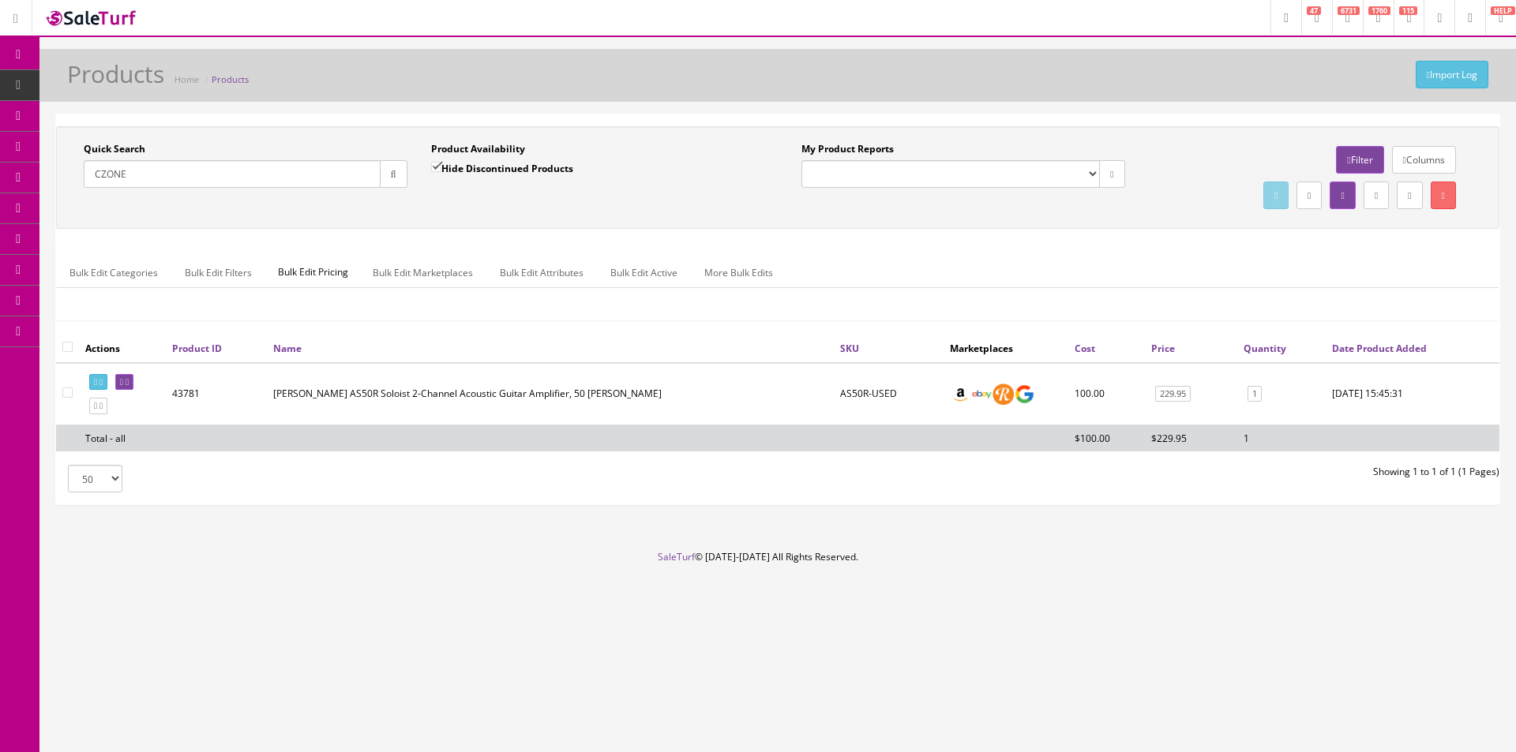
click at [396, 228] on div "Quick Search [GEOGRAPHIC_DATA] Date From Product Availability Hide Discontinued…" at bounding box center [777, 177] width 1443 height 103
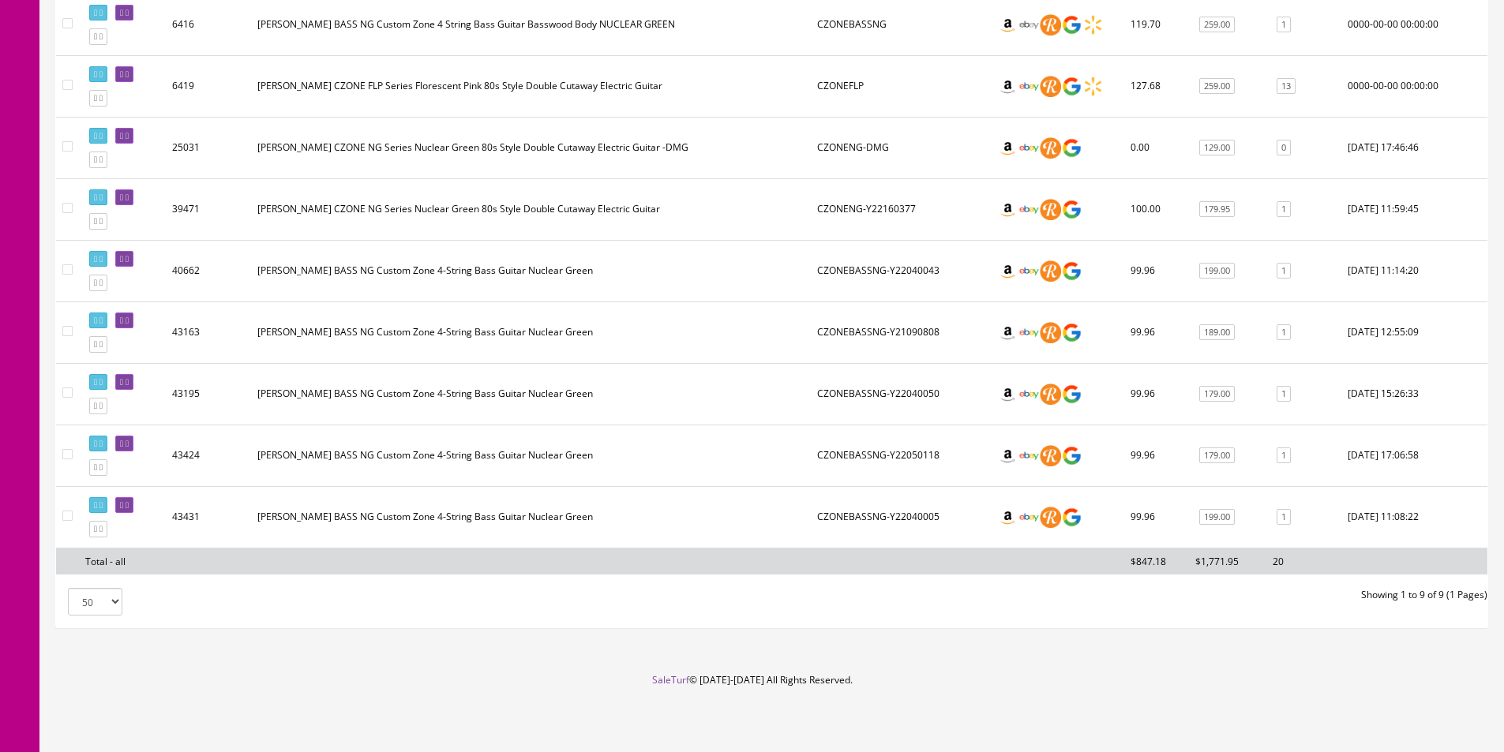
scroll to position [54, 0]
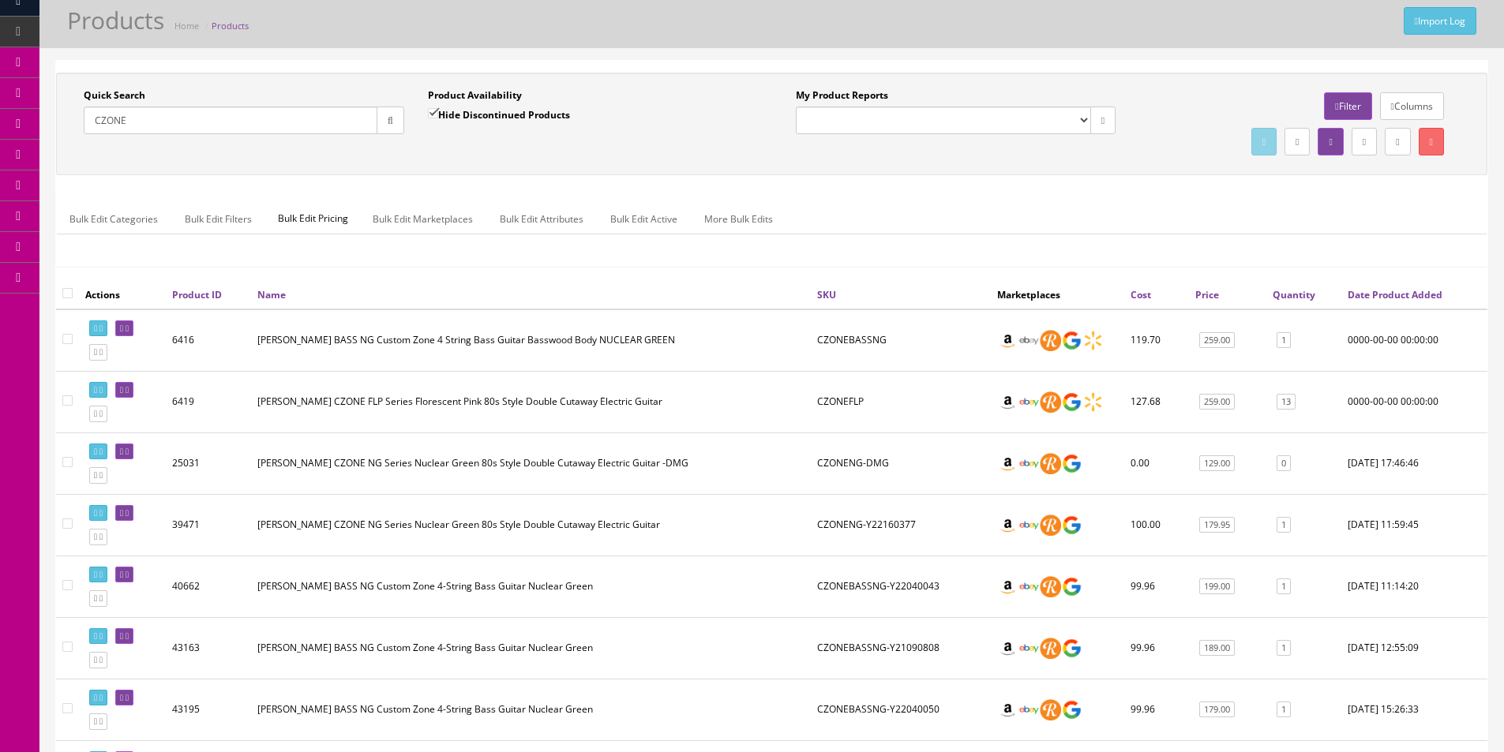
click at [937, 437] on td "CZONENG-DMG" at bounding box center [901, 464] width 180 height 62
click at [899, 381] on td "CZONEFLP" at bounding box center [901, 402] width 180 height 62
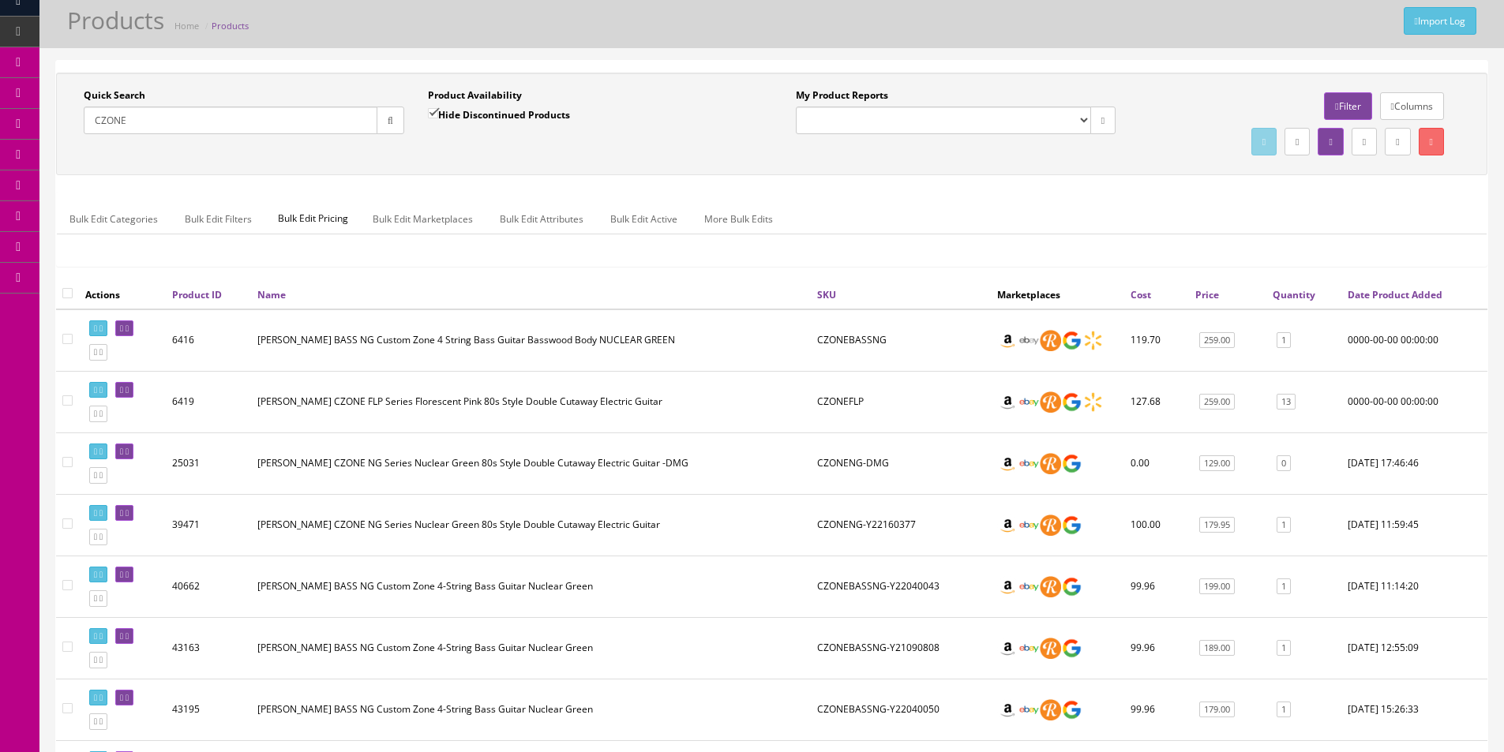
click at [899, 381] on td "CZONEFLP" at bounding box center [901, 402] width 180 height 62
click at [303, 116] on input "CZONE" at bounding box center [231, 121] width 294 height 28
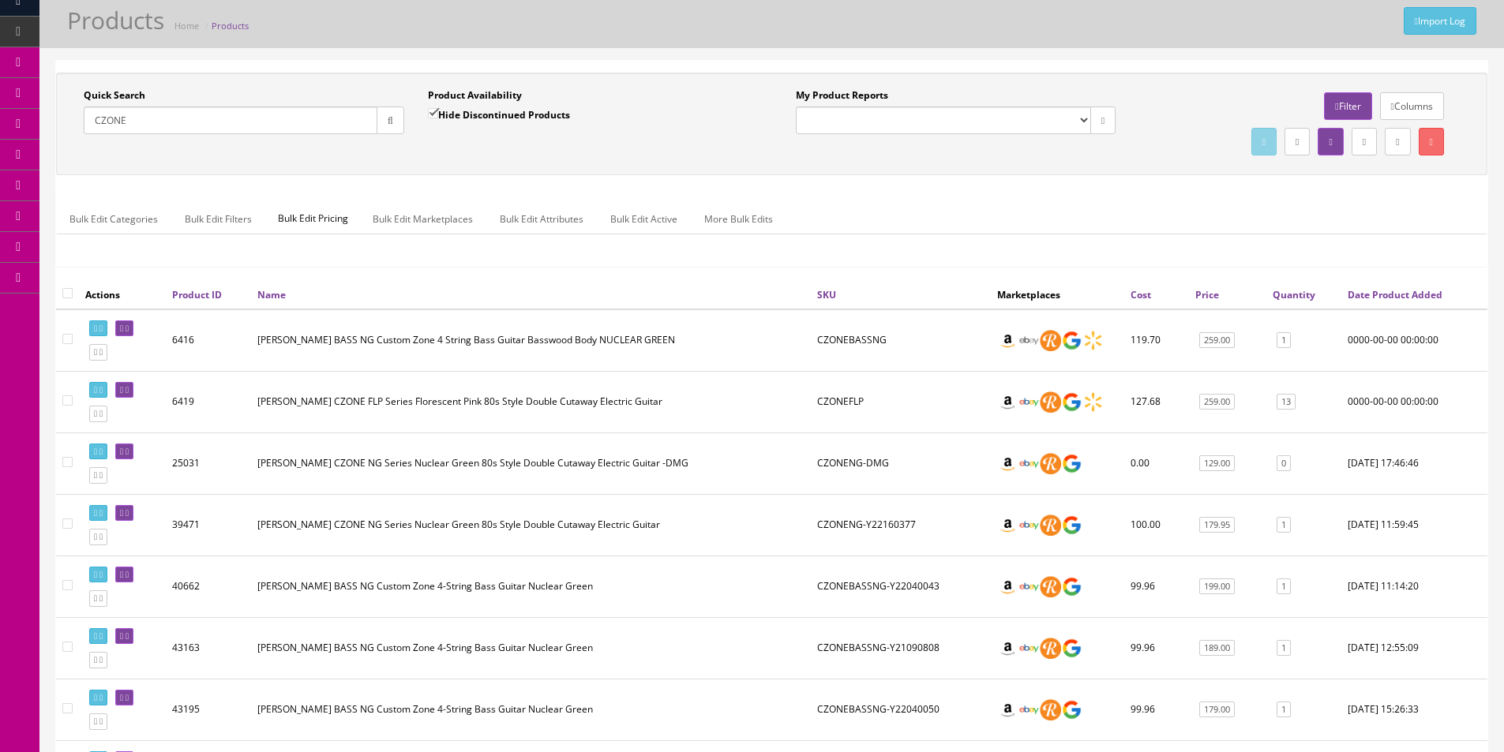
click at [303, 116] on input "CZONE" at bounding box center [231, 121] width 294 height 28
paste input "C211209456"
drag, startPoint x: 380, startPoint y: 118, endPoint x: 386, endPoint y: 147, distance: 29.1
click at [381, 125] on button "button" at bounding box center [391, 121] width 28 height 28
click at [386, 147] on div "Quick Search CC211209456 Date From Product Availability Hide Discontinued Produ…" at bounding box center [771, 123] width 1423 height 71
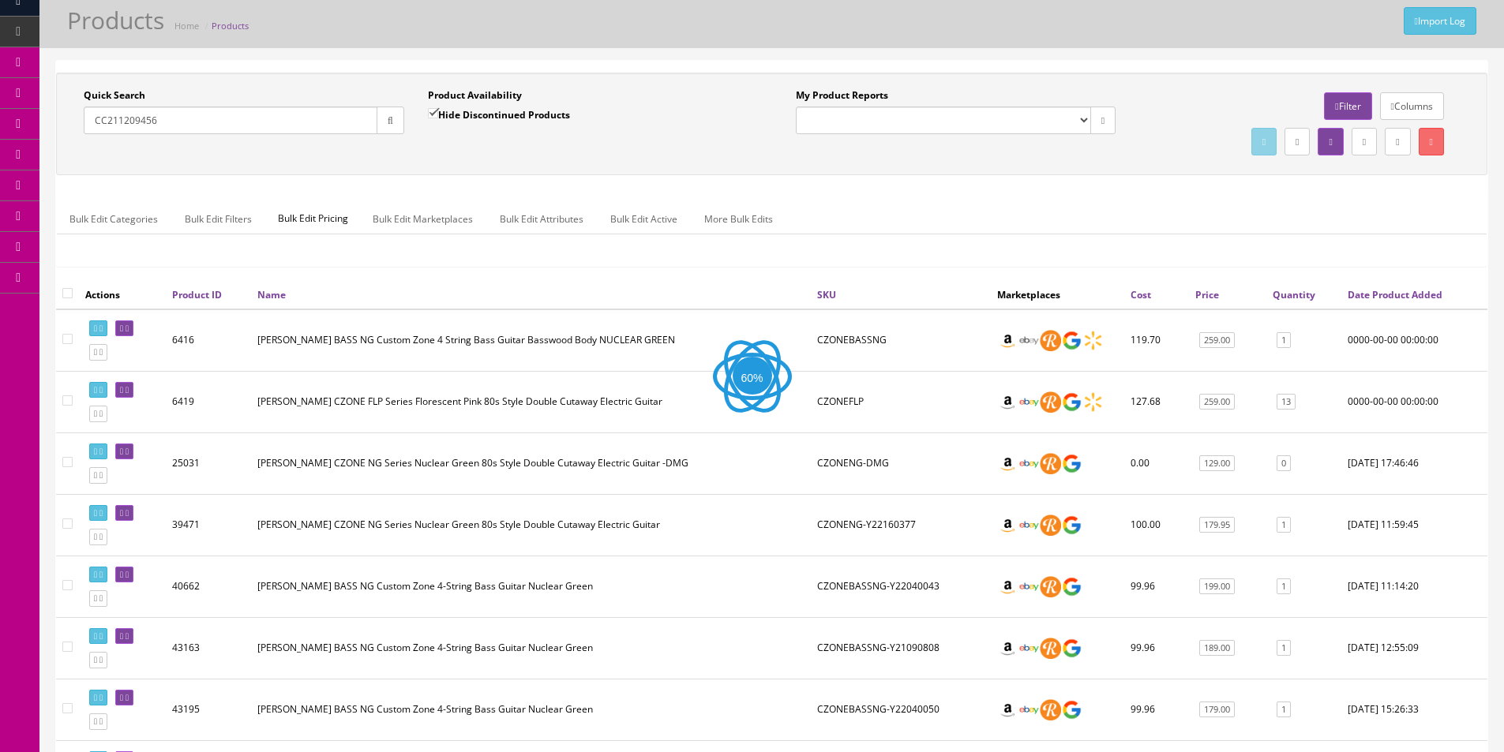
scroll to position [0, 0]
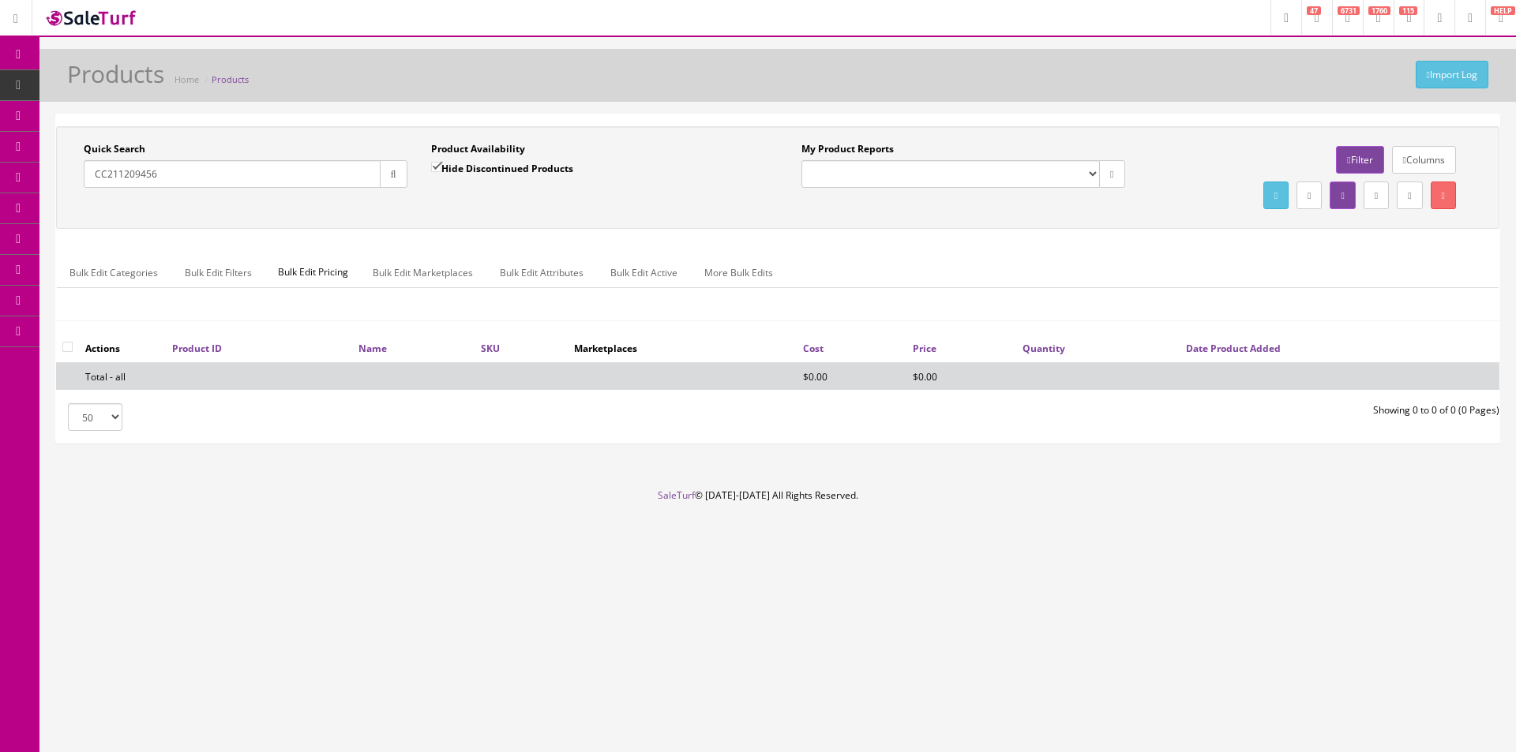
drag, startPoint x: 107, startPoint y: 118, endPoint x: 36, endPoint y: 120, distance: 71.1
click at [36, 120] on div "Research Trends Trending on Ebay Google Trends Amazon Insights (Login Before Cl…" at bounding box center [758, 376] width 1516 height 752
click at [107, 173] on input "CC211209456" at bounding box center [232, 174] width 297 height 28
type input "211209456"
click at [454, 168] on label "Hide Discontinued Products" at bounding box center [502, 168] width 142 height 16
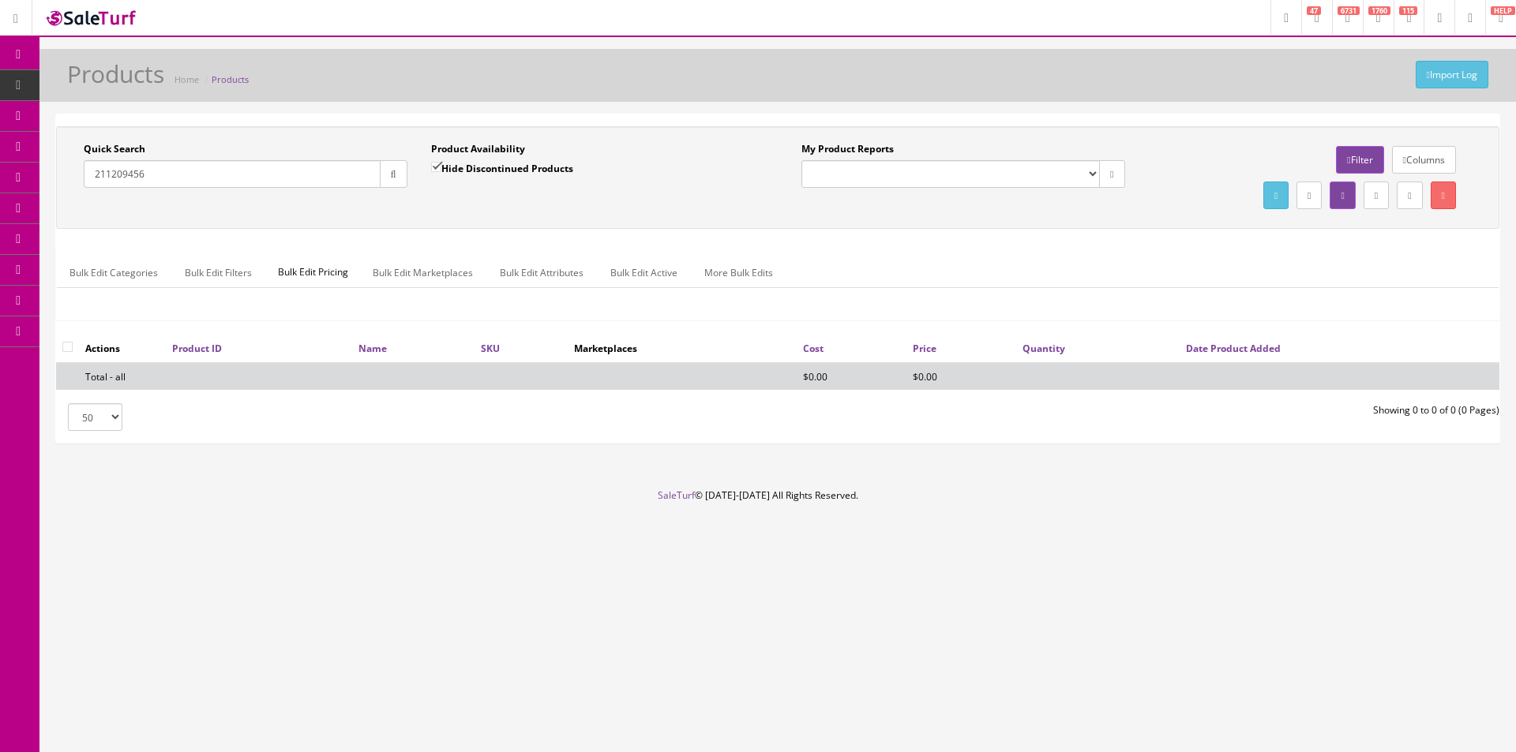
click at [441, 168] on input "Hide Discontinued Products" at bounding box center [436, 167] width 10 height 10
checkbox input "false"
click at [399, 174] on button "button" at bounding box center [394, 174] width 28 height 28
click at [442, 205] on div "Quick Search 211209456 Date From Product Availability Hide Discontinued Product…" at bounding box center [777, 177] width 1435 height 71
click at [293, 182] on input "211209456" at bounding box center [232, 174] width 297 height 28
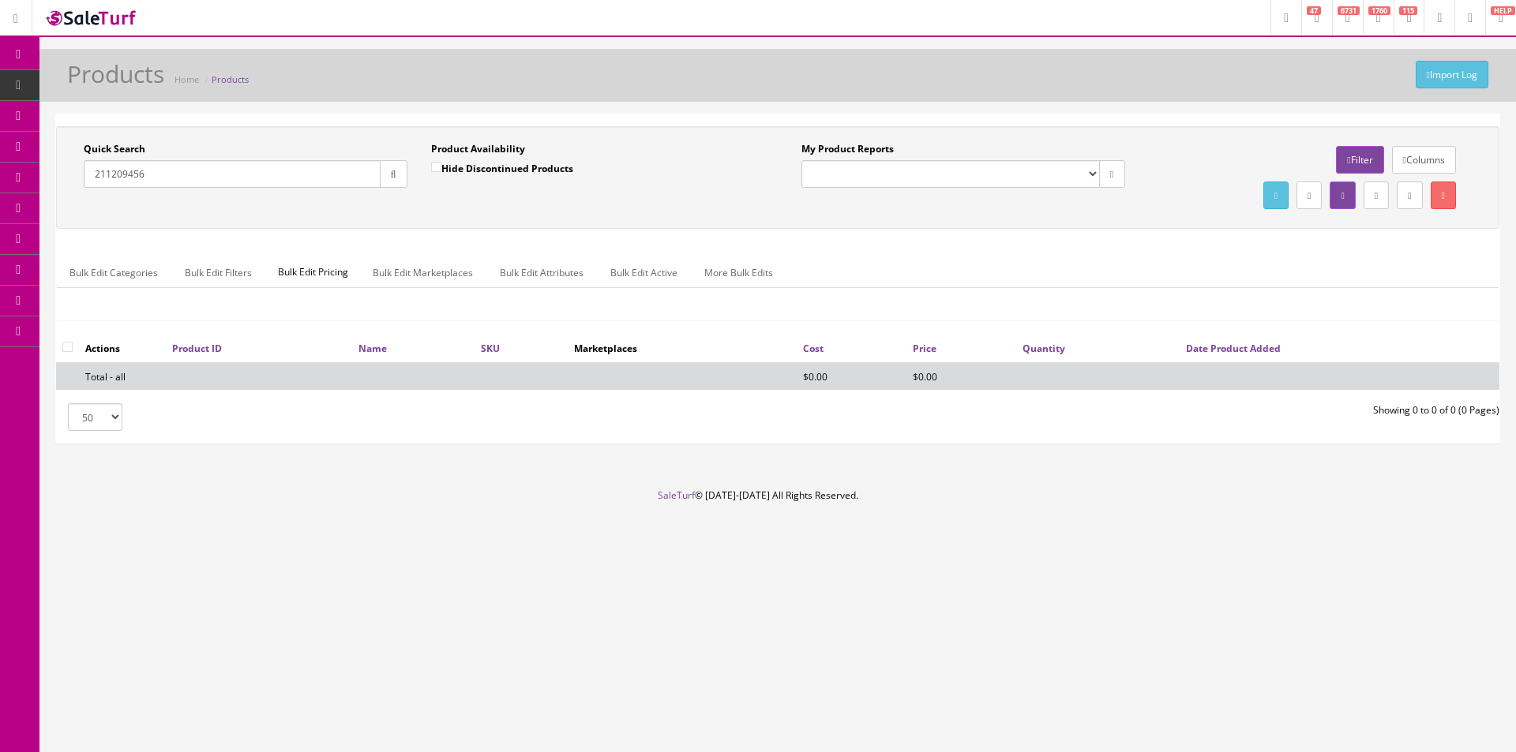
click at [293, 182] on input "211209456" at bounding box center [232, 174] width 297 height 28
click at [229, 177] on input "211209456" at bounding box center [232, 174] width 297 height 28
click at [229, 176] on input "211209456" at bounding box center [232, 174] width 297 height 28
click at [229, 177] on input "211209456" at bounding box center [232, 174] width 297 height 28
type input "Fender Deluxe Reverb"
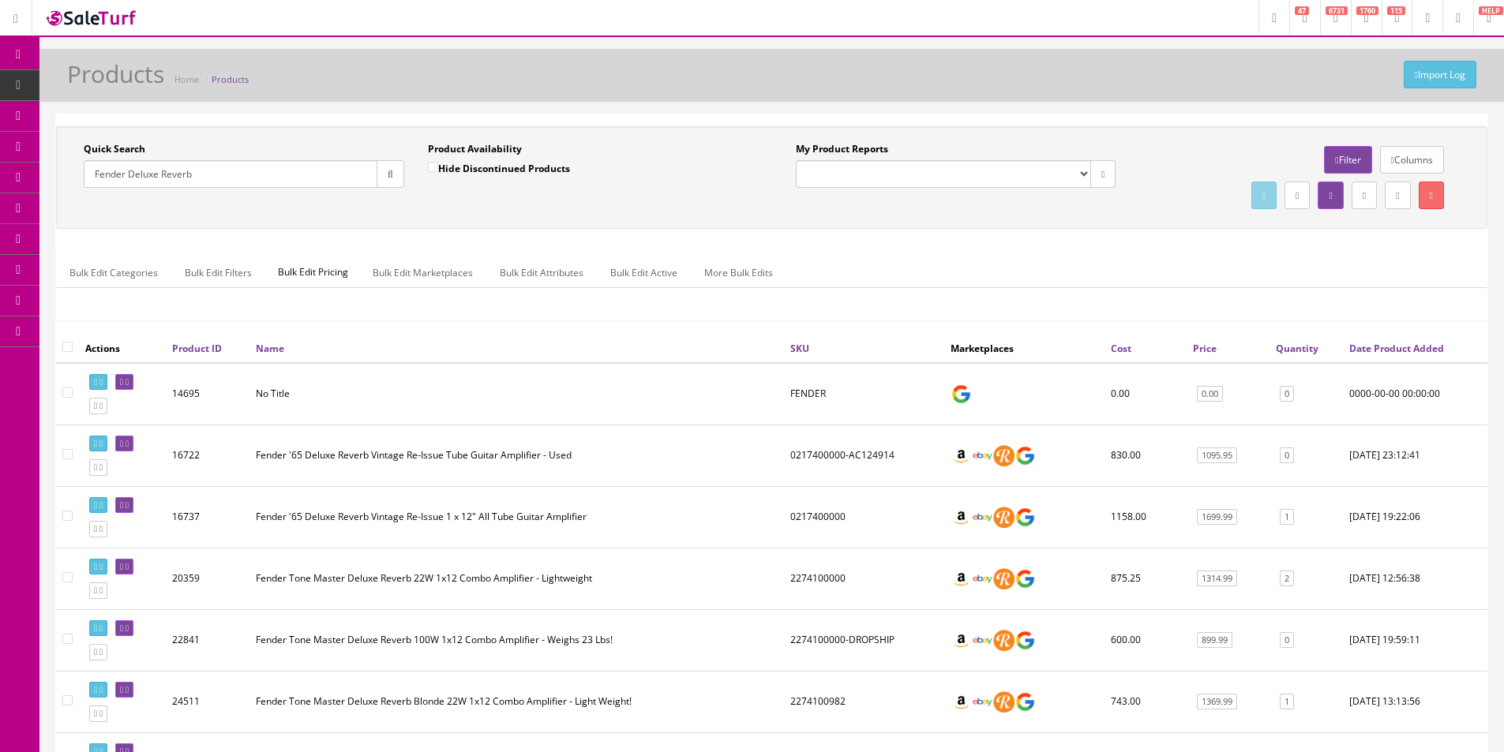
click at [388, 174] on icon "button" at bounding box center [391, 174] width 6 height 9
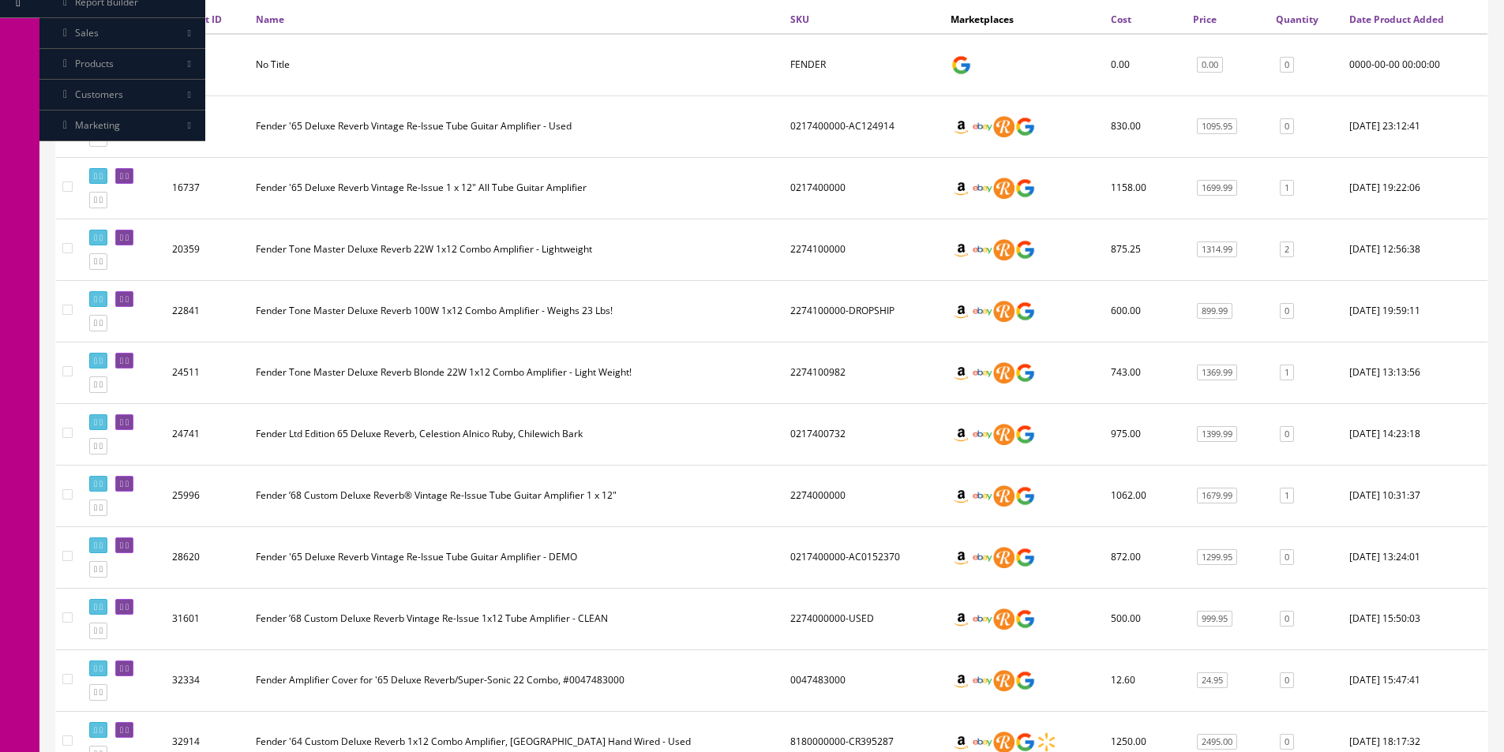
scroll to position [237, 0]
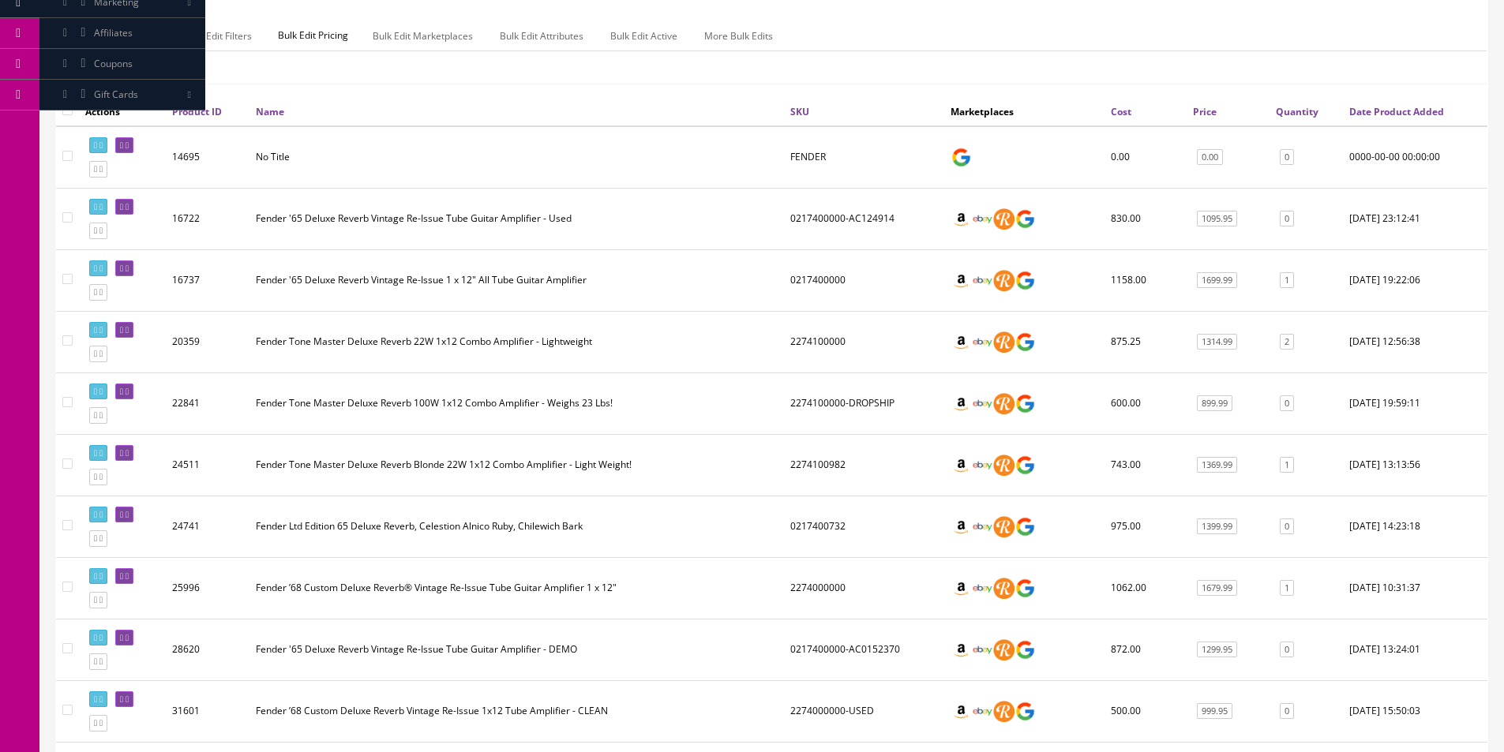
click at [674, 269] on td "Fender '65 Deluxe Reverb Vintage Re-Issue 1 x 12" All Tube Guitar Amplifier" at bounding box center [516, 280] width 534 height 62
click at [816, 228] on td "0217400000-AC124914" at bounding box center [864, 219] width 160 height 62
click at [129, 205] on icon at bounding box center [127, 207] width 3 height 9
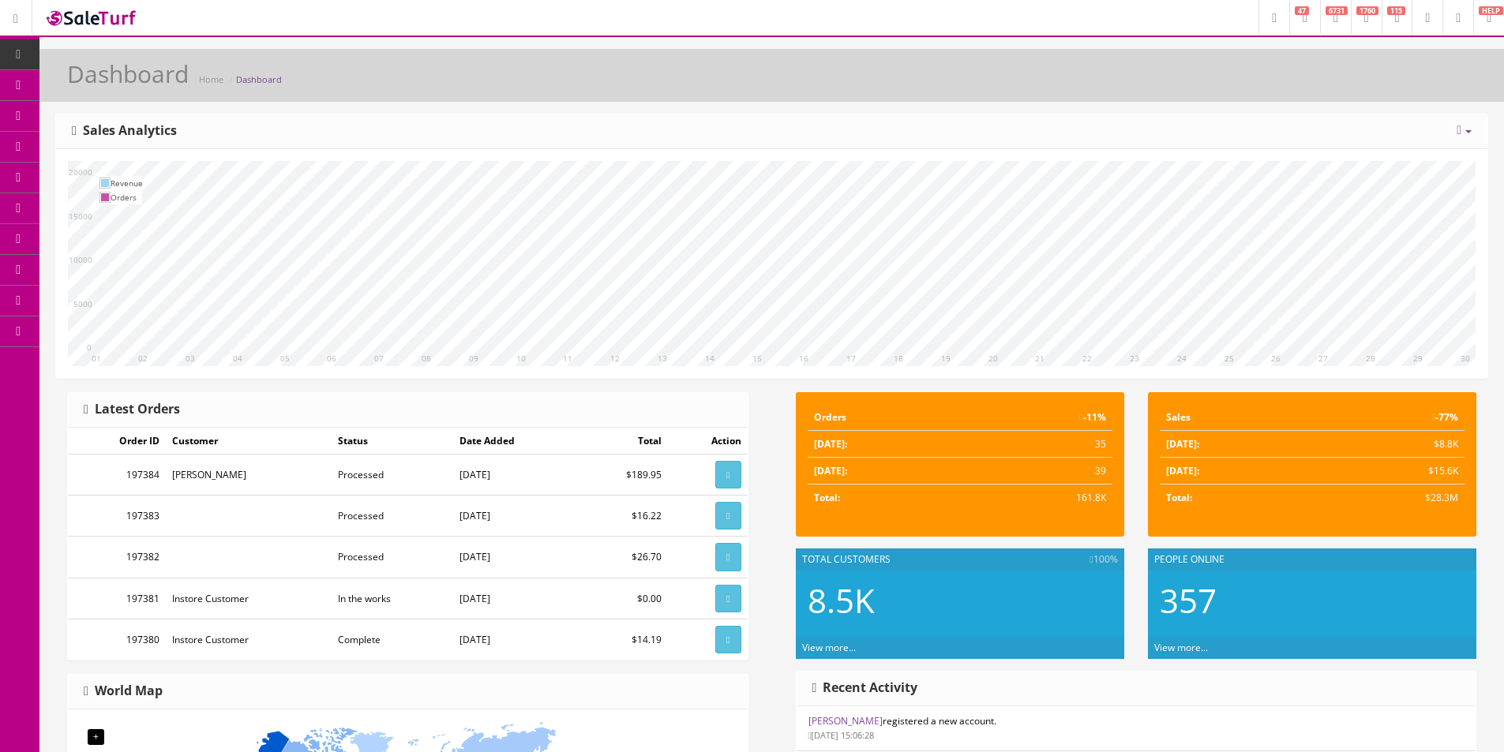
click at [28, 58] on link "Dashboard" at bounding box center [19, 54] width 39 height 31
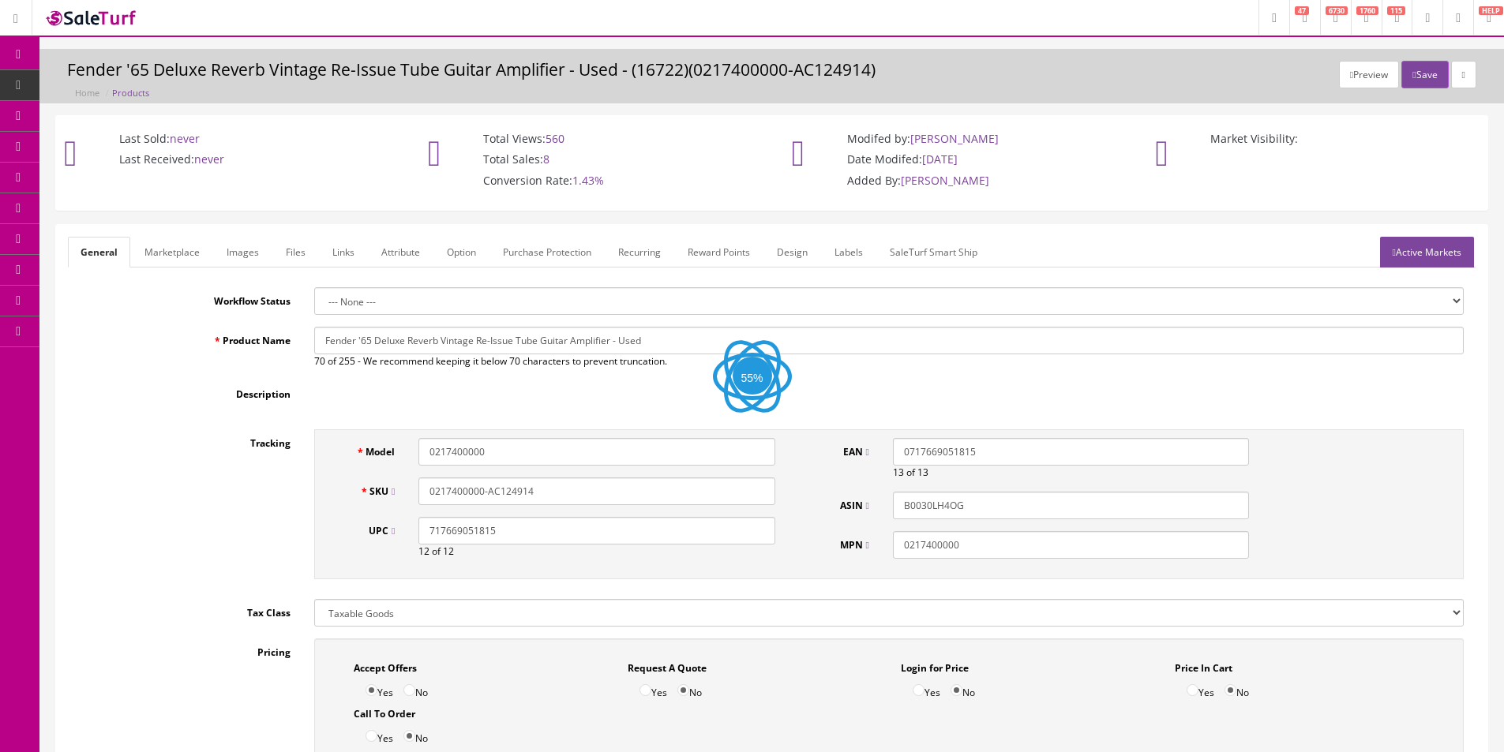
drag, startPoint x: 0, startPoint y: 0, endPoint x: 534, endPoint y: 426, distance: 683.1
click at [262, 257] on link "Images" at bounding box center [243, 252] width 58 height 31
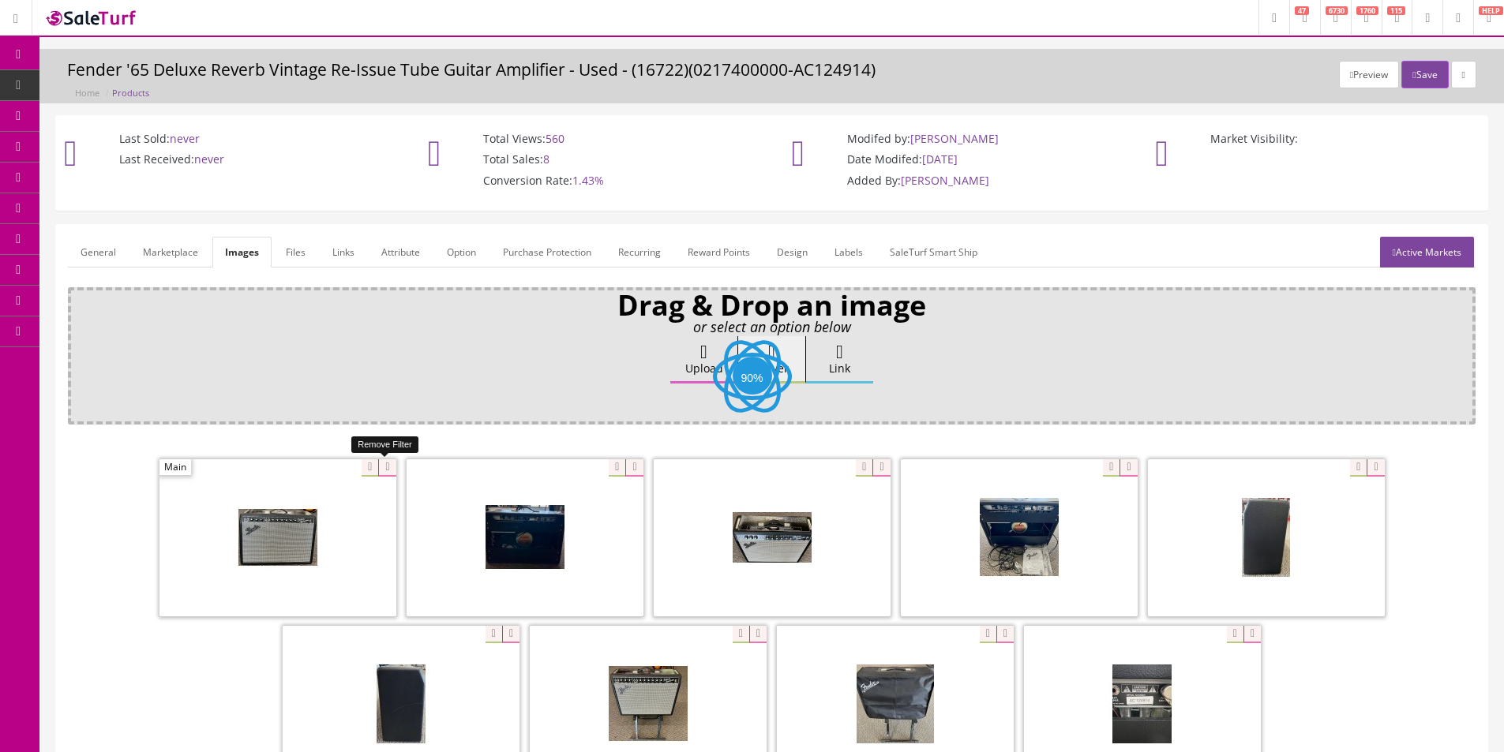
click at [385, 472] on icon at bounding box center [386, 467] width 17 height 17
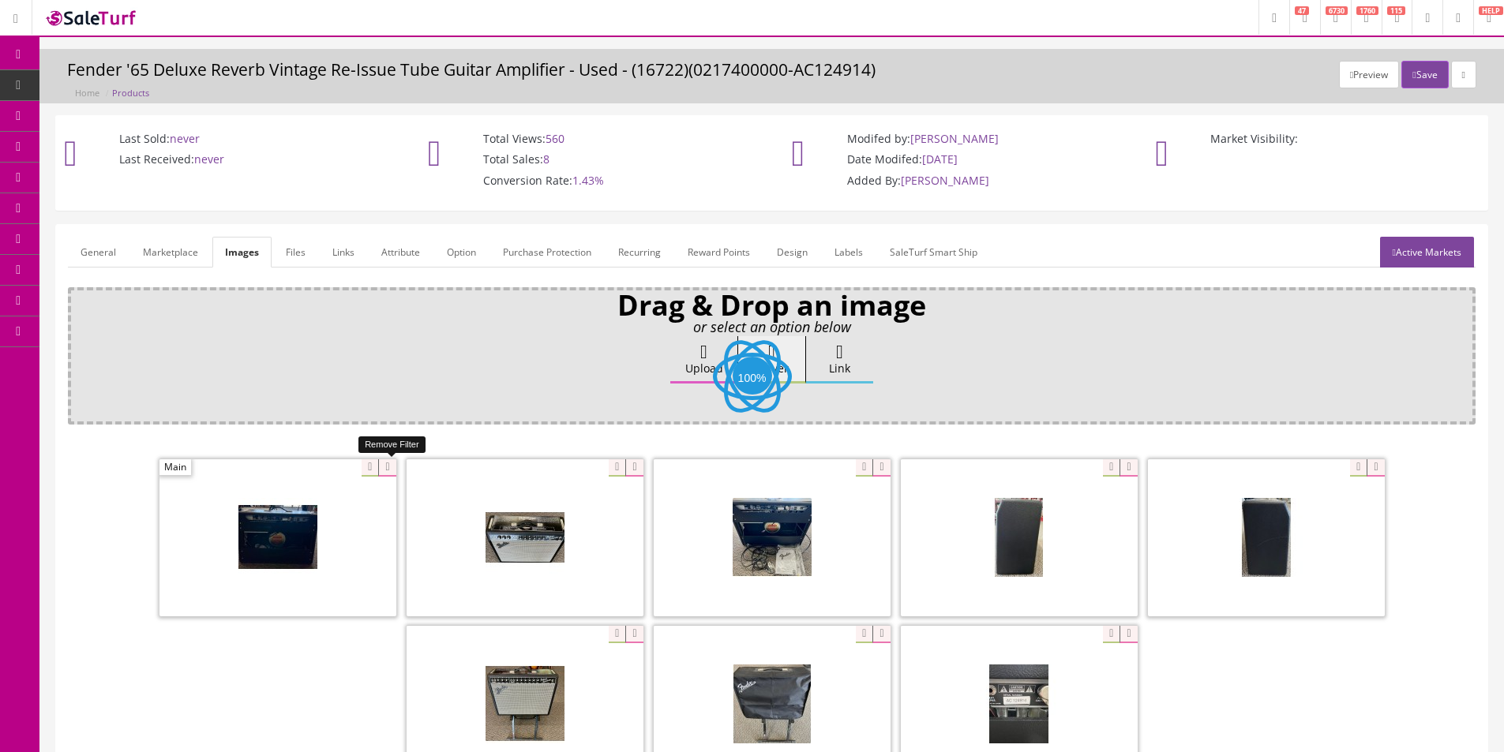
click at [385, 472] on icon at bounding box center [386, 467] width 17 height 17
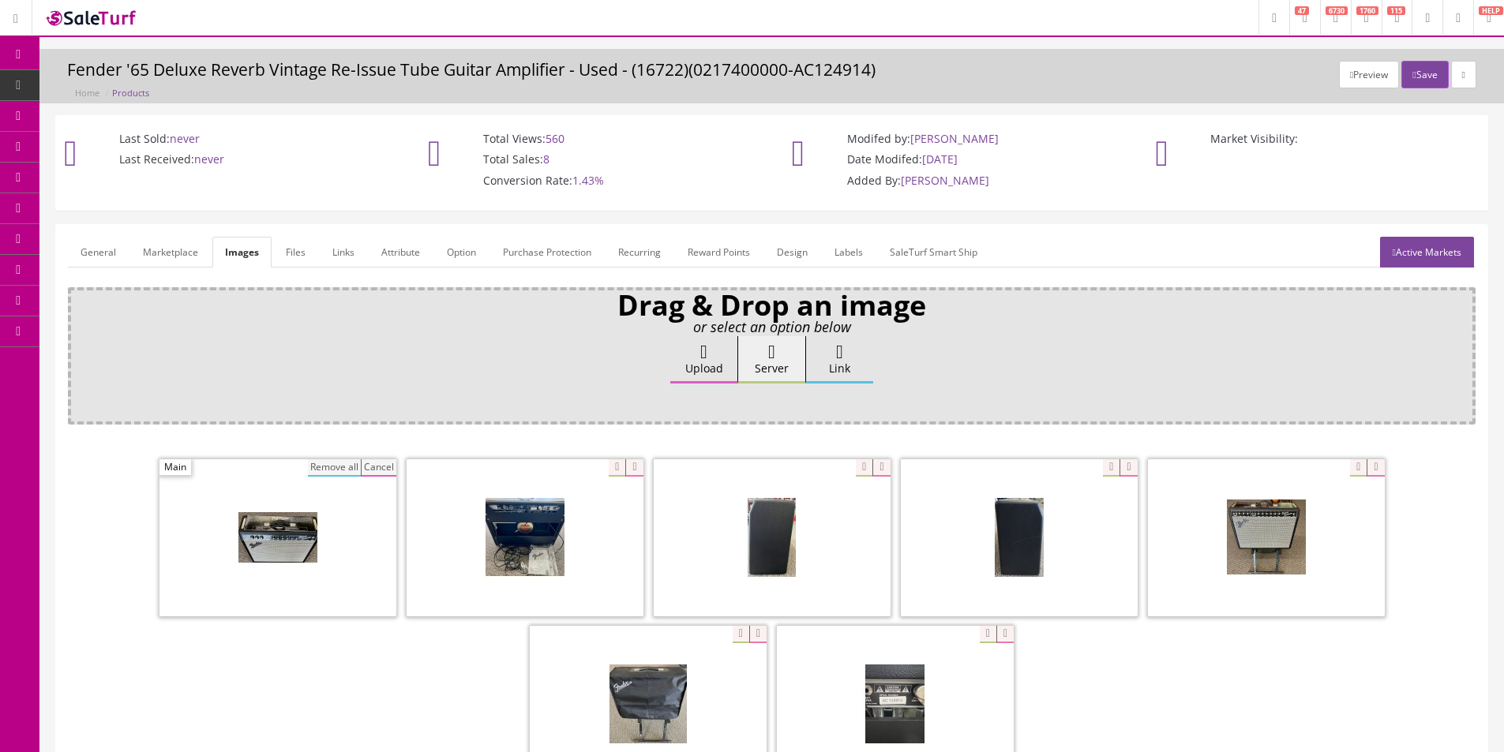
click at [347, 469] on button "Remove all" at bounding box center [334, 467] width 53 height 17
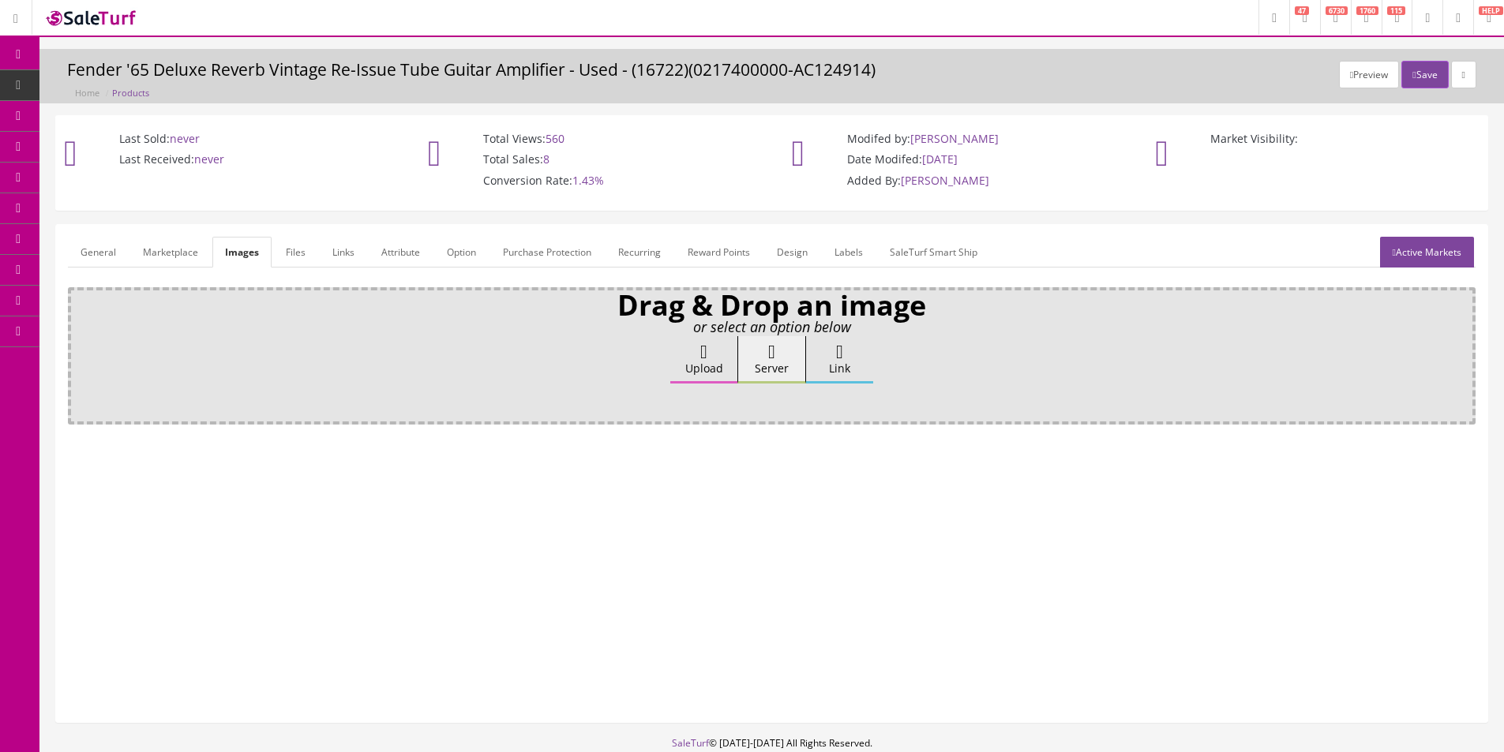
click at [686, 343] on label "Upload" at bounding box center [703, 359] width 67 height 47
click at [79, 343] on input "Upload" at bounding box center [79, 344] width 0 height 16
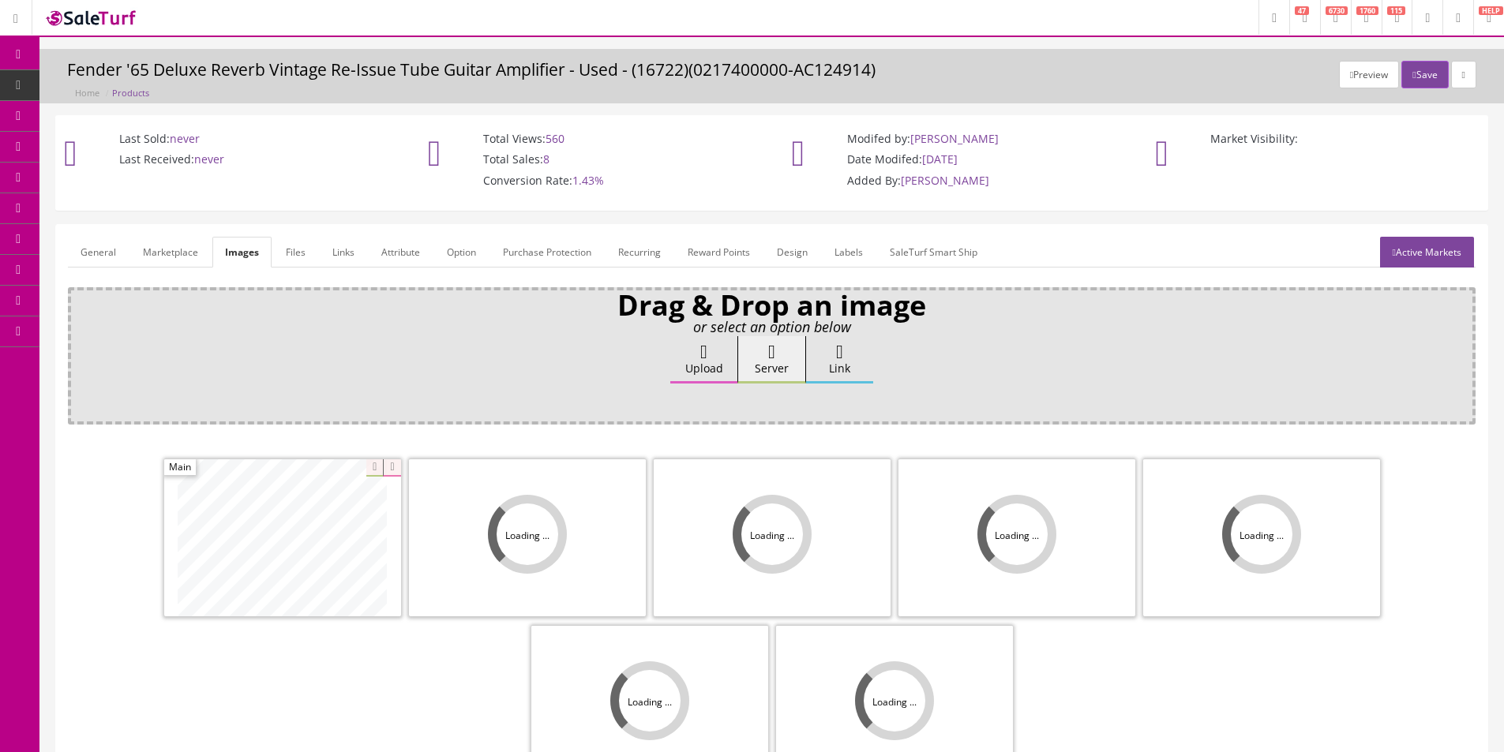
scroll to position [231, 0]
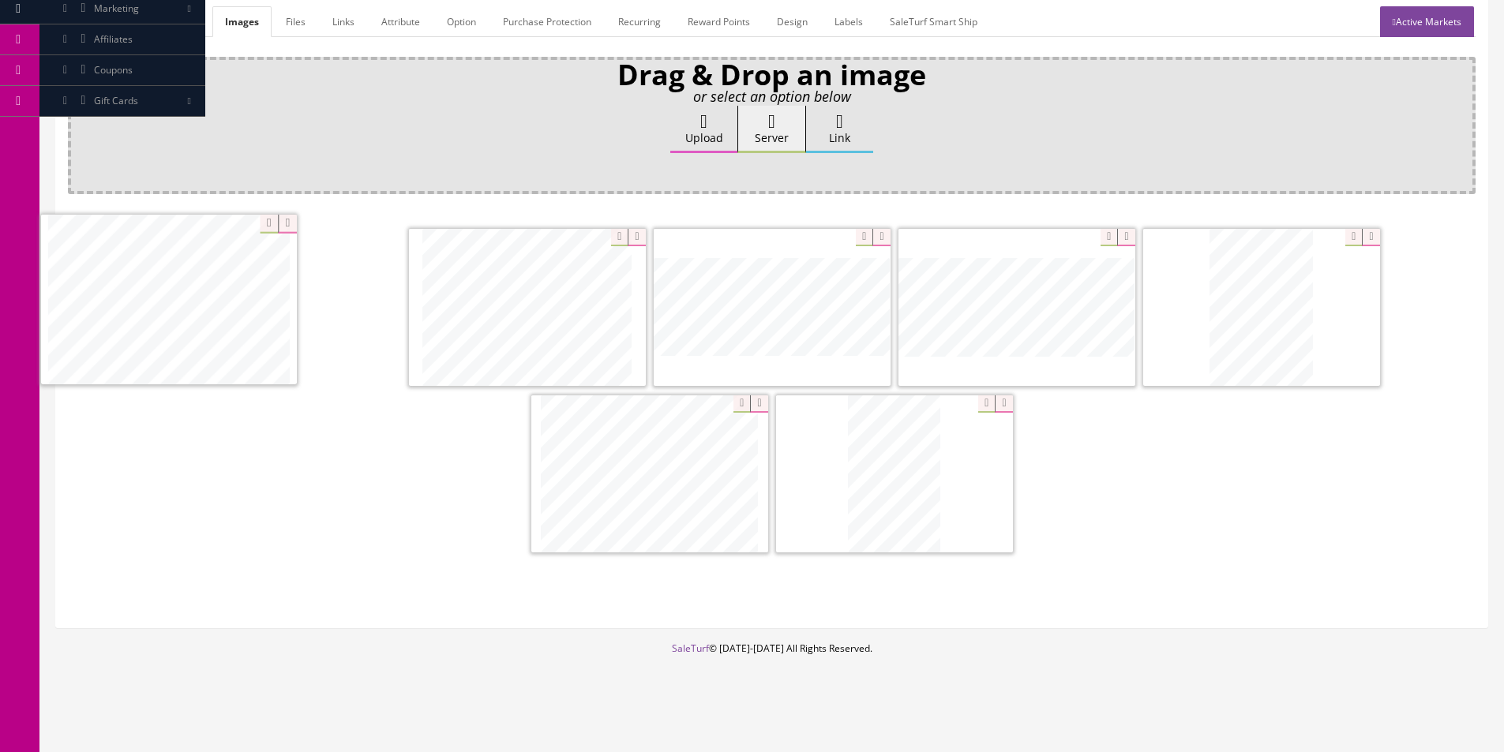
drag, startPoint x: 1019, startPoint y: 295, endPoint x: 171, endPoint y: 287, distance: 847.9
click at [639, 242] on icon at bounding box center [636, 237] width 17 height 17
click at [699, 136] on label "Upload" at bounding box center [703, 129] width 67 height 47
click at [79, 122] on input "Upload" at bounding box center [79, 114] width 0 height 16
click at [980, 475] on div "Remove all Cancel" at bounding box center [772, 392] width 1408 height 333
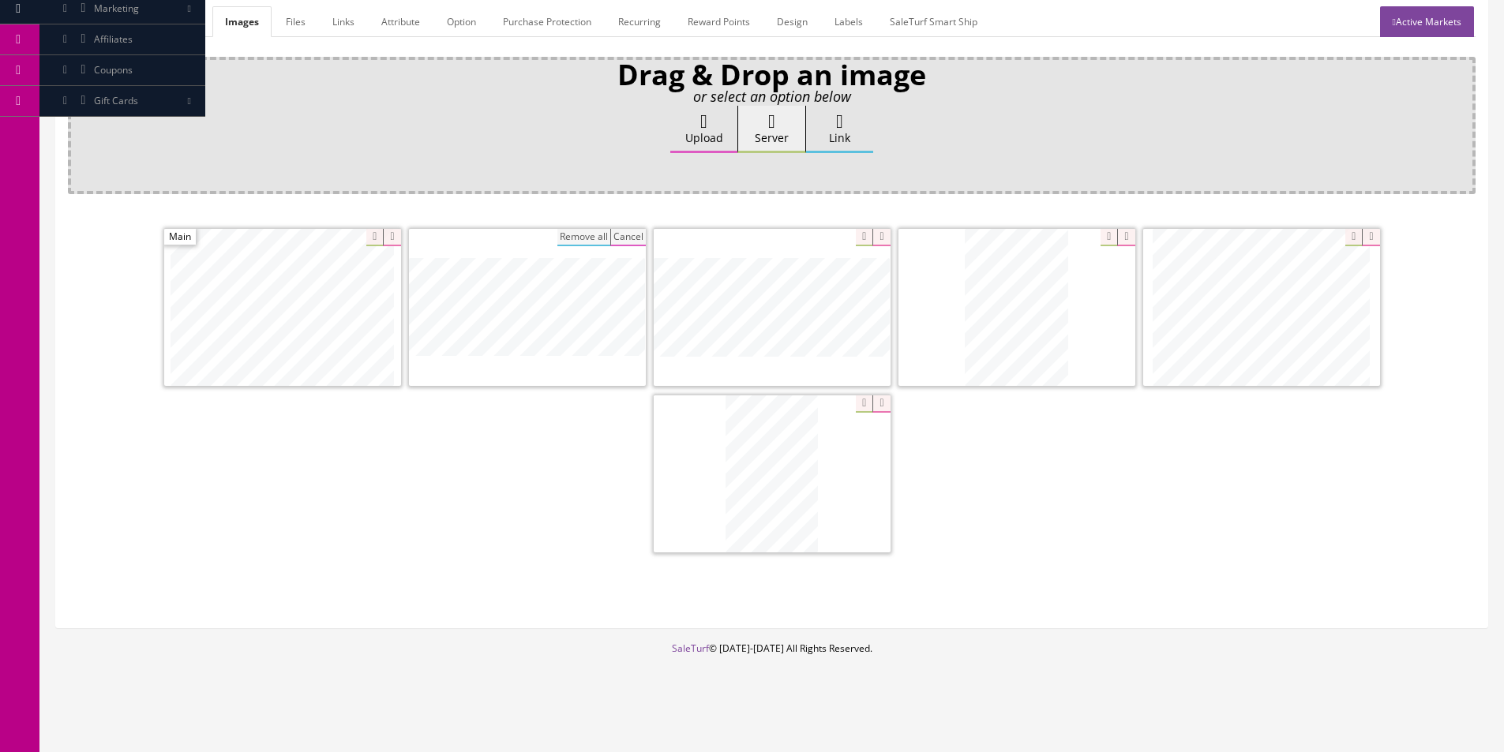
click at [625, 235] on button "Cancel" at bounding box center [628, 237] width 36 height 17
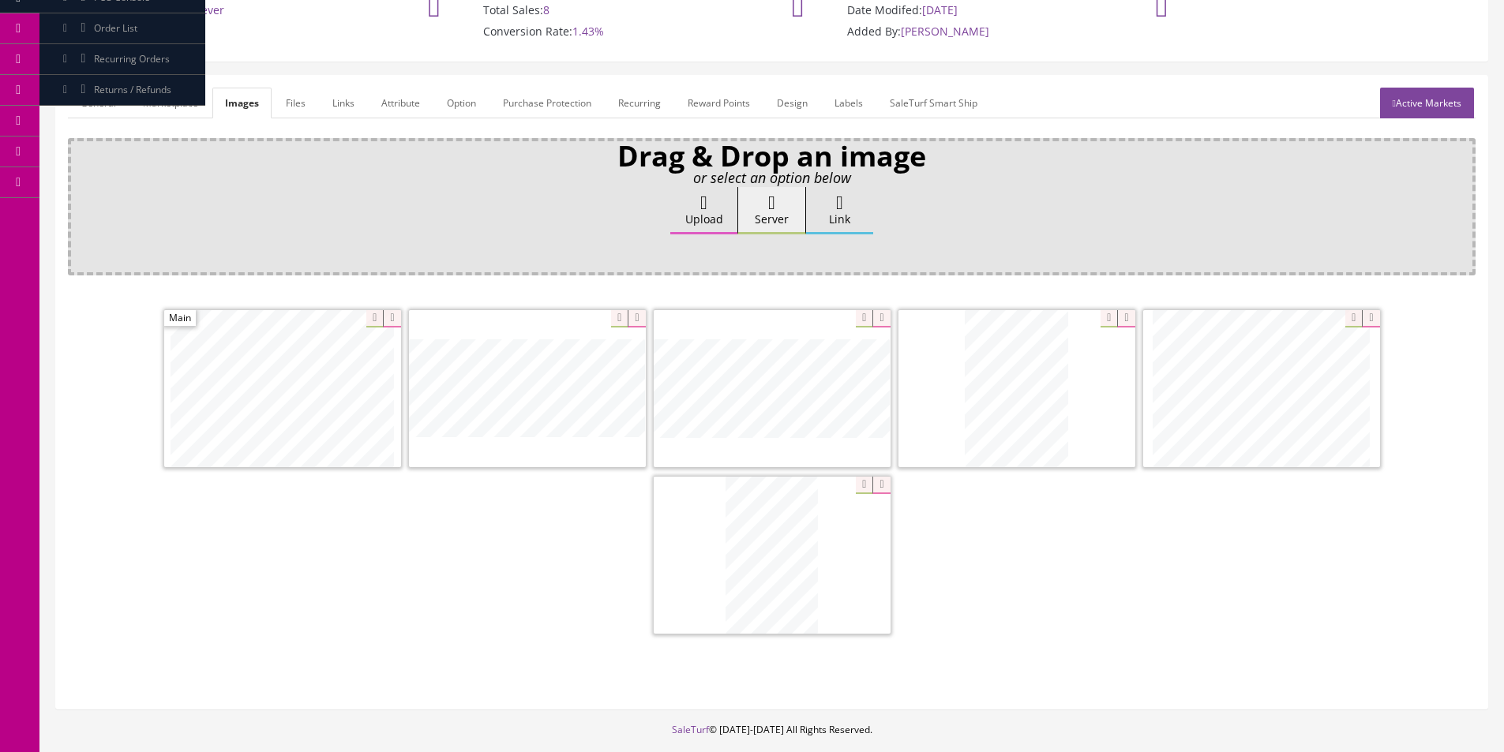
scroll to position [73, 0]
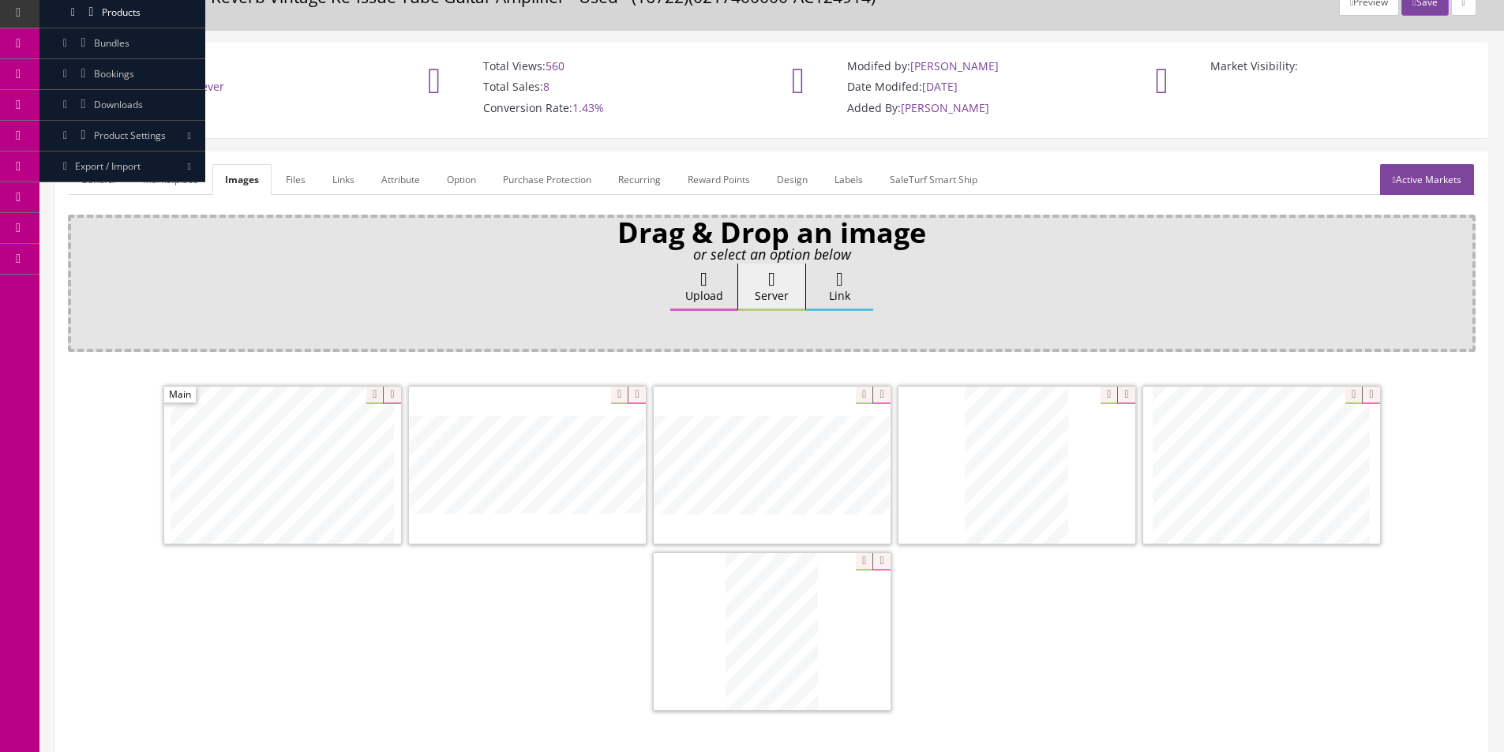
click at [858, 394] on div "Zoom" at bounding box center [772, 465] width 237 height 158
click at [97, 172] on link "General" at bounding box center [98, 179] width 61 height 31
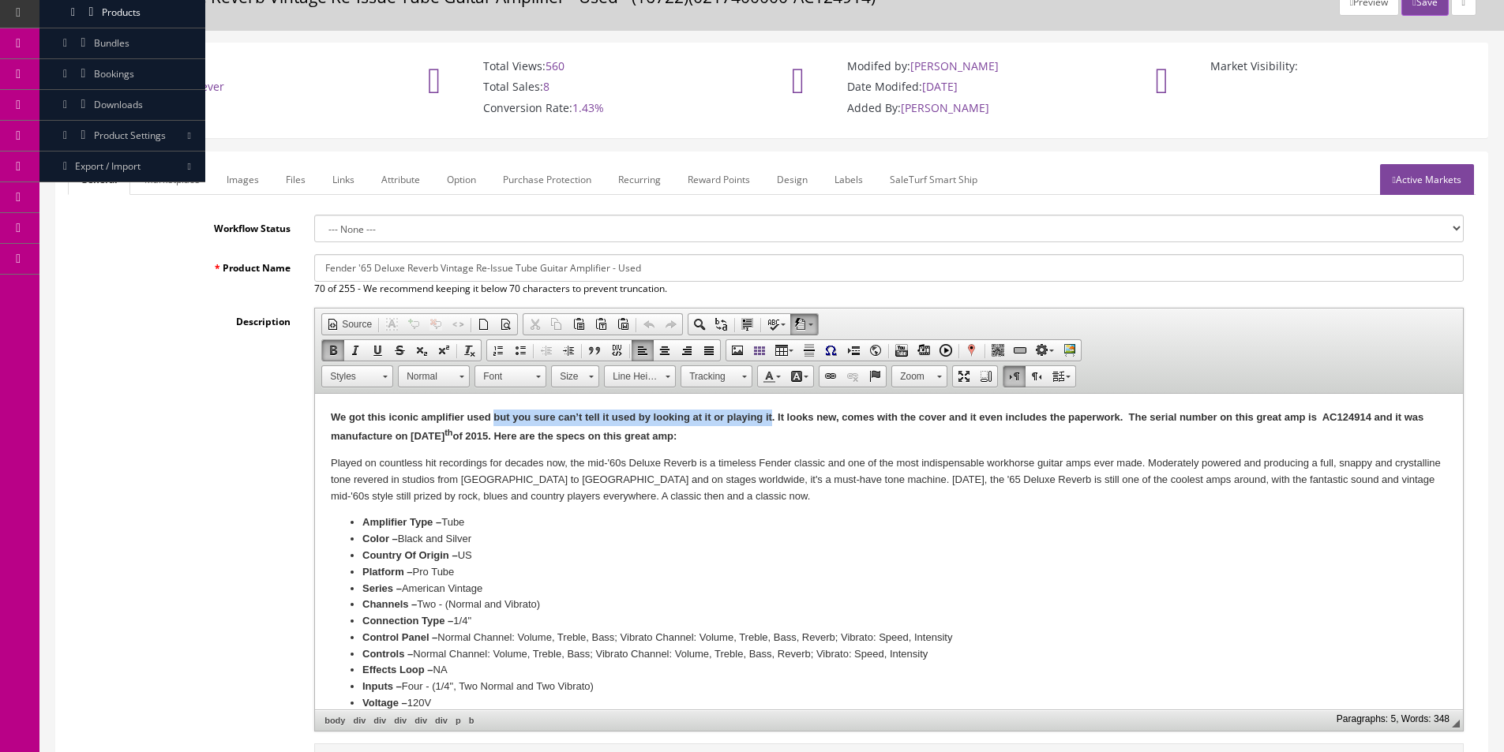
drag, startPoint x: 492, startPoint y: 413, endPoint x: 772, endPoint y: 421, distance: 280.4
click at [772, 421] on b "We got this iconic amplifier used but you sure can’t tell it used by looking at…" at bounding box center [864, 417] width 1067 height 12
click at [1029, 427] on p "We got this iconic amplifier used but it looks excellent with the exception of …" at bounding box center [889, 428] width 1116 height 36
click at [1167, 418] on b "We got this iconic amplifier used but it looks excellent with the exception of …" at bounding box center [885, 426] width 1108 height 31
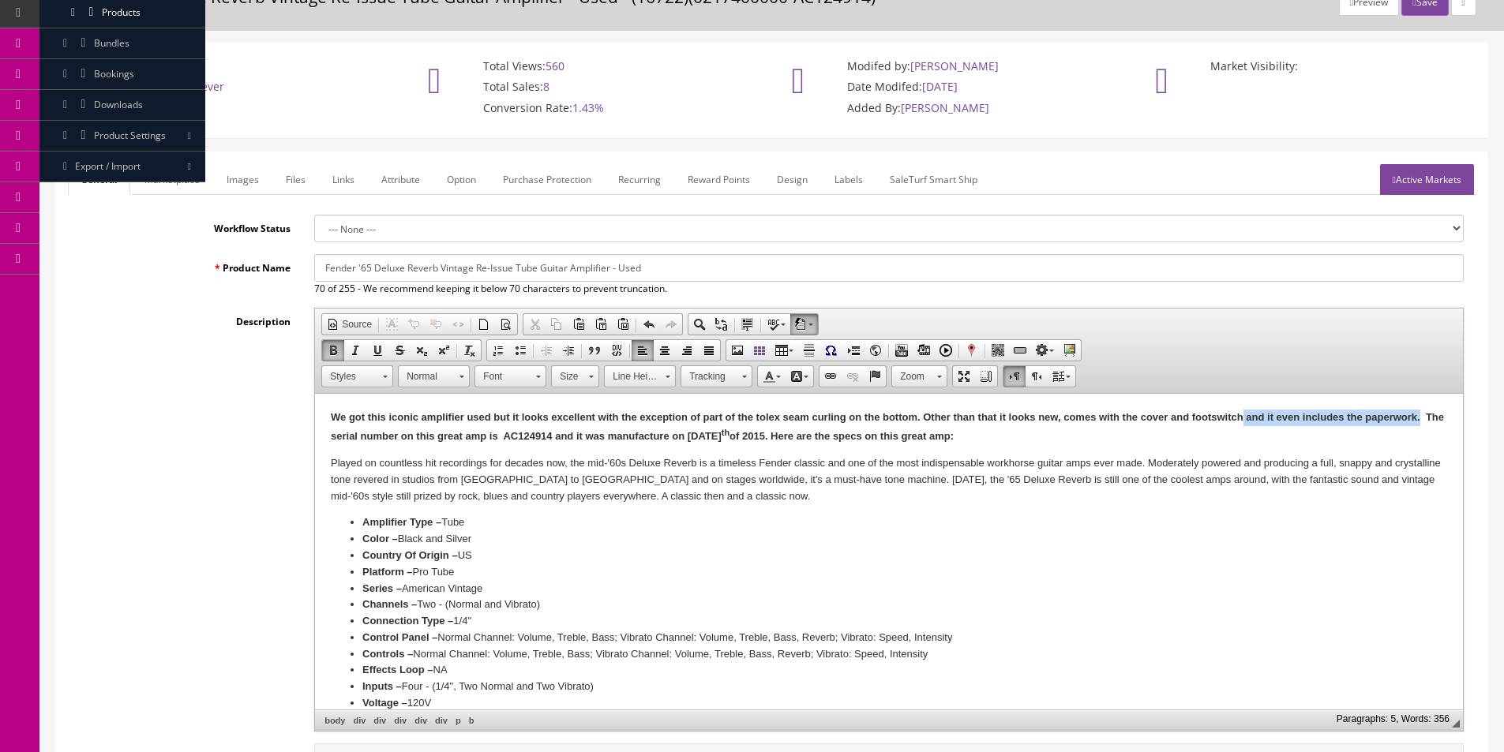
drag, startPoint x: 1425, startPoint y: 416, endPoint x: 1243, endPoint y: 418, distance: 181.6
click at [1243, 418] on p "We got this iconic amplifier used but it looks excellent with the exception of …" at bounding box center [889, 428] width 1116 height 36
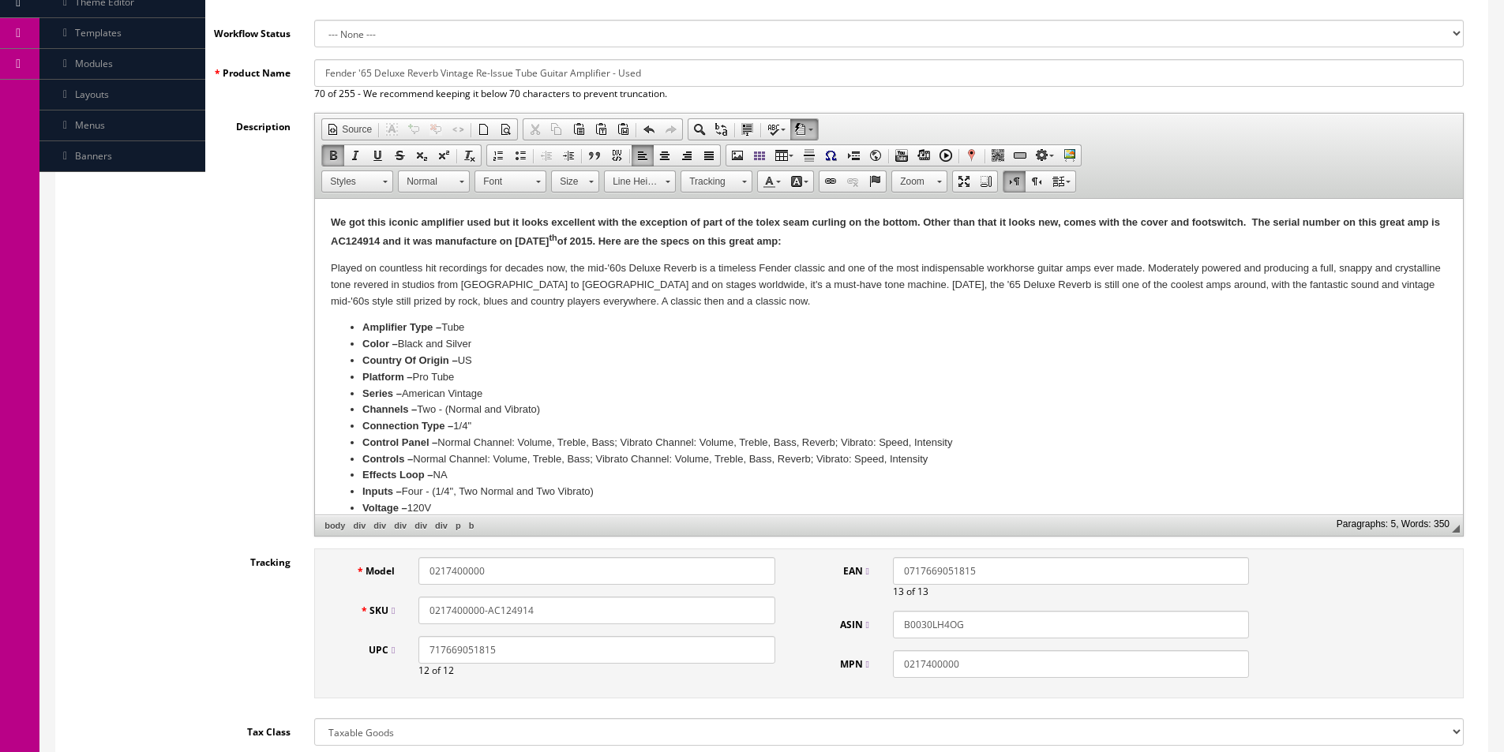
scroll to position [388, 0]
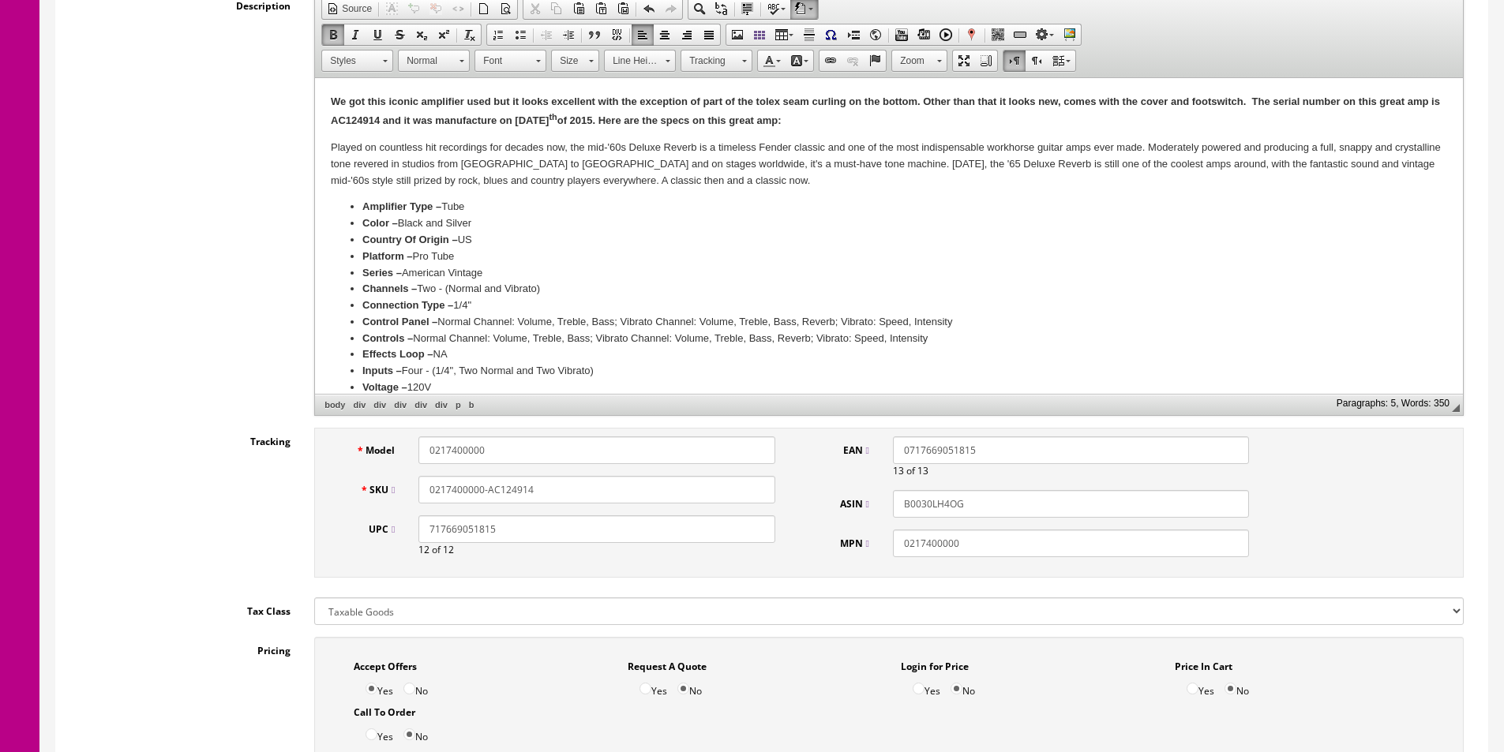
click at [800, 452] on div "Model 0217400000 SKU 0217400000-AC124914 UPC 717669051815 12 of 12 EAN 07176690…" at bounding box center [888, 503] width 1149 height 150
click at [570, 493] on input "0217400000-AC124914" at bounding box center [596, 490] width 356 height 28
type input "0217400000-USED"
click at [362, 122] on b "We got this iconic amplifier used but it looks excellent with the exception of …" at bounding box center [887, 111] width 1112 height 31
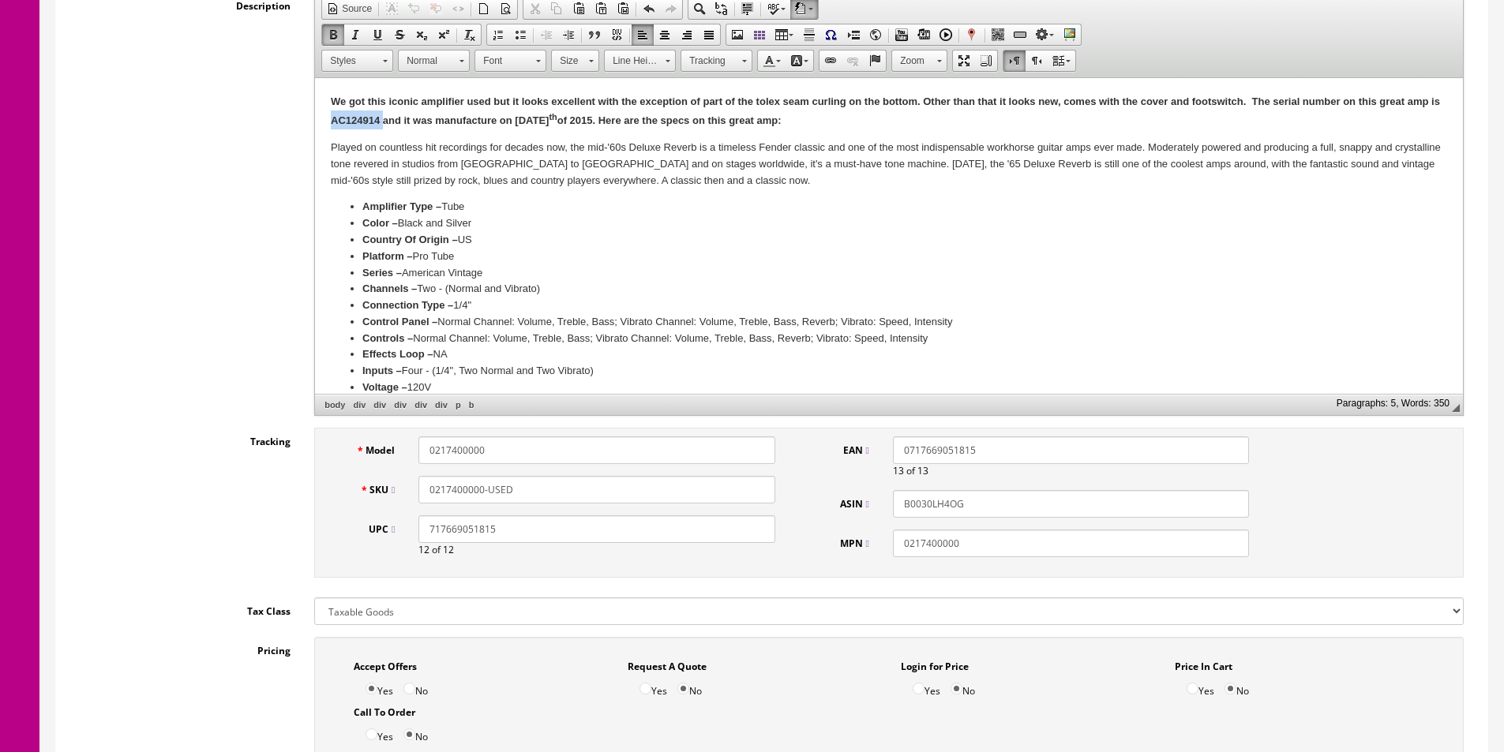
click at [362, 122] on b "We got this iconic amplifier used but it looks excellent with the exception of …" at bounding box center [887, 111] width 1112 height 31
click at [409, 162] on span "Paste" at bounding box center [424, 172] width 84 height 20
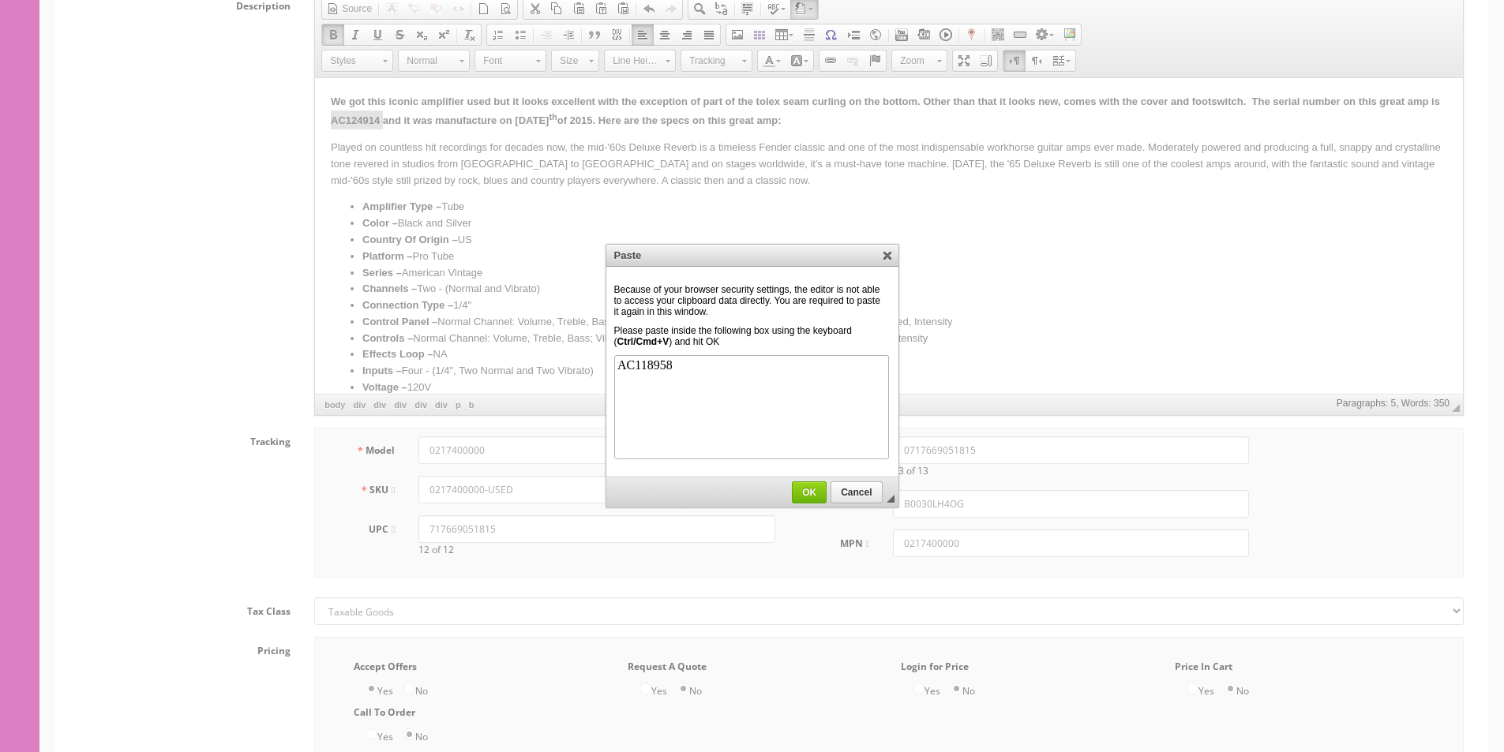
click at [805, 489] on span "OK" at bounding box center [809, 492] width 33 height 11
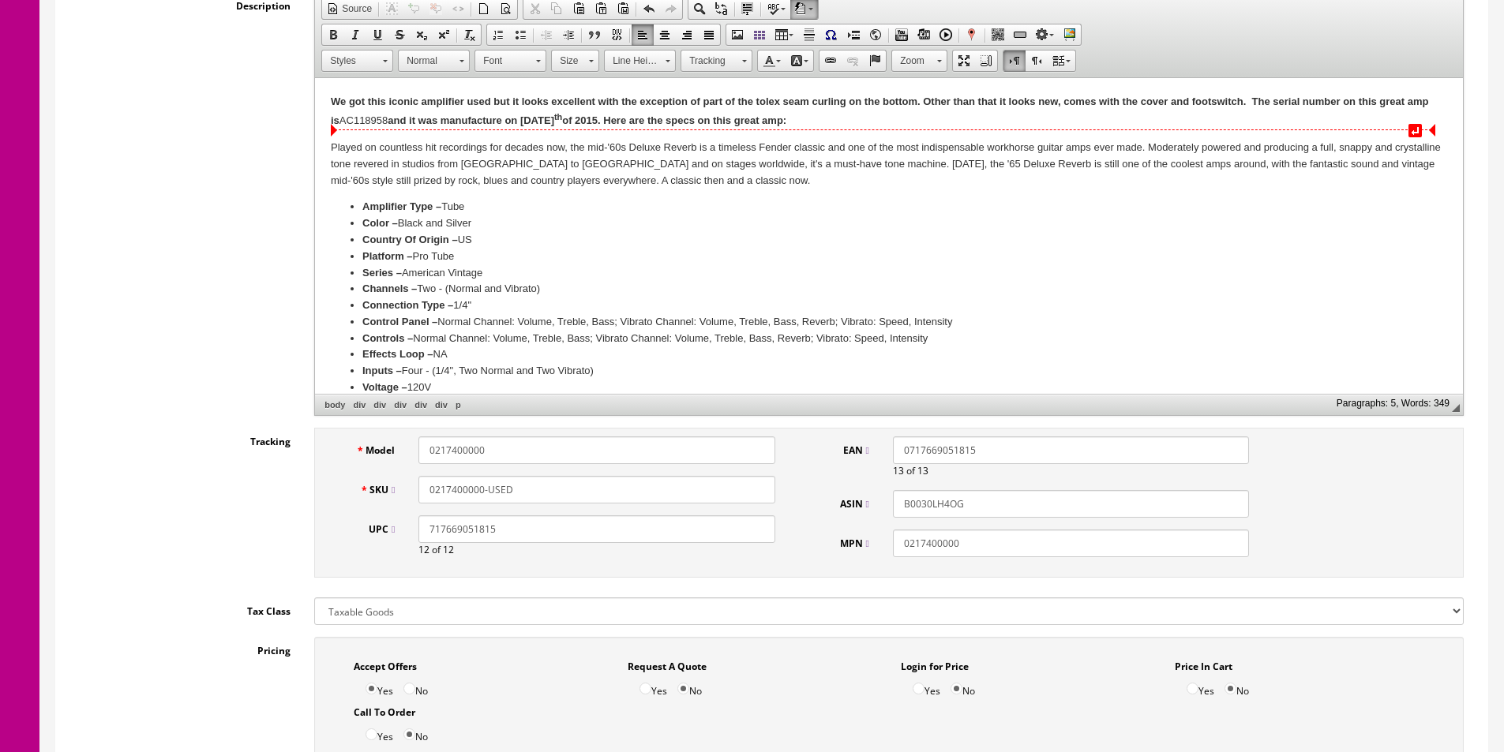
click at [384, 118] on p "We got this iconic amplifier used but it looks excellent with the exception of …" at bounding box center [889, 112] width 1116 height 36
click at [388, 118] on strong "AC118958" at bounding box center [363, 120] width 49 height 12
click at [392, 120] on b "and i t was manufacture on August 15 th of 2015. Here are the specs on this gre…" at bounding box center [587, 120] width 399 height 12
click at [573, 120] on b "and i t was manufacture on August 15 th of 2015. Here are the specs on this gre…" at bounding box center [587, 120] width 399 height 12
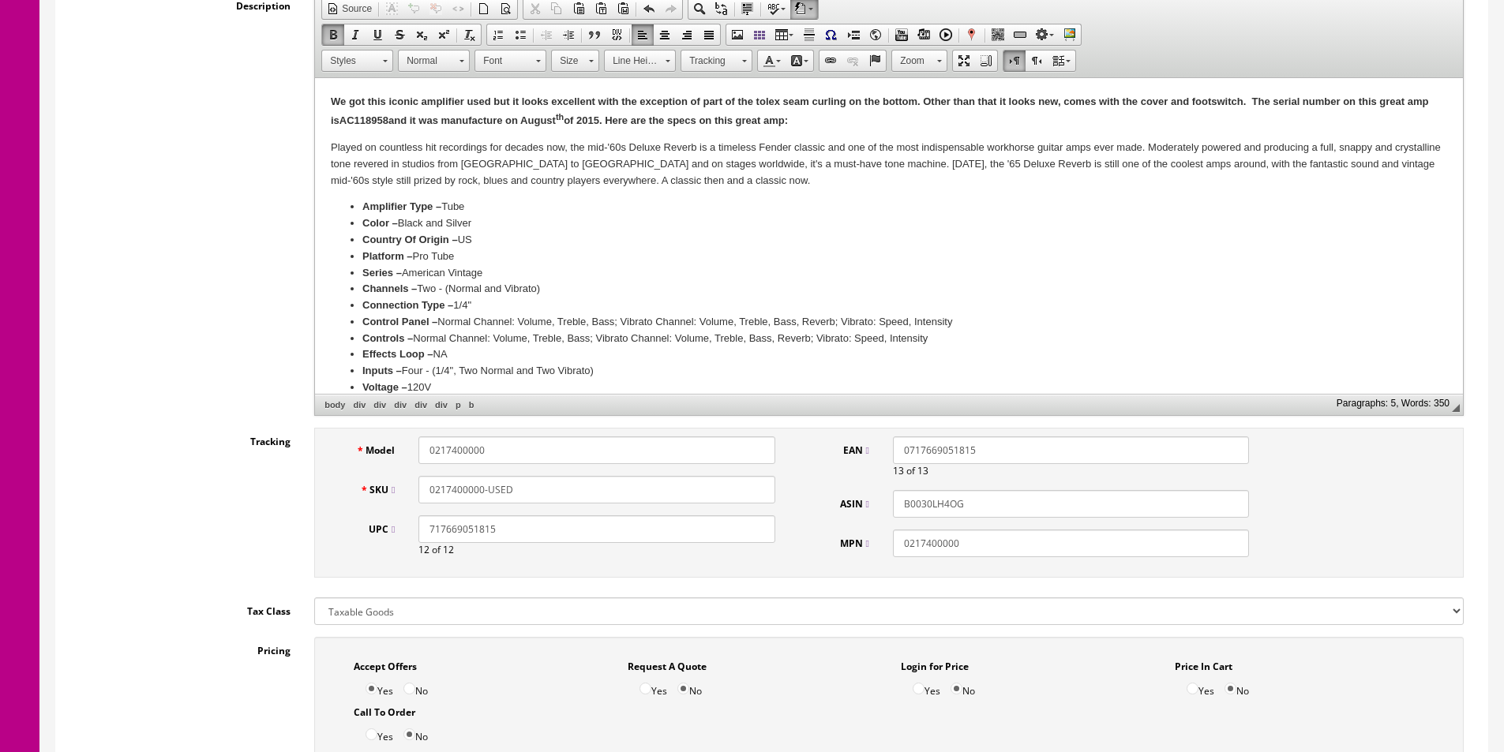
click at [564, 115] on sup "th" at bounding box center [560, 116] width 8 height 9
click at [608, 114] on b "and i t was manufacture on May 6 th of 2014 . Here are the specs on this great …" at bounding box center [587, 120] width 399 height 12
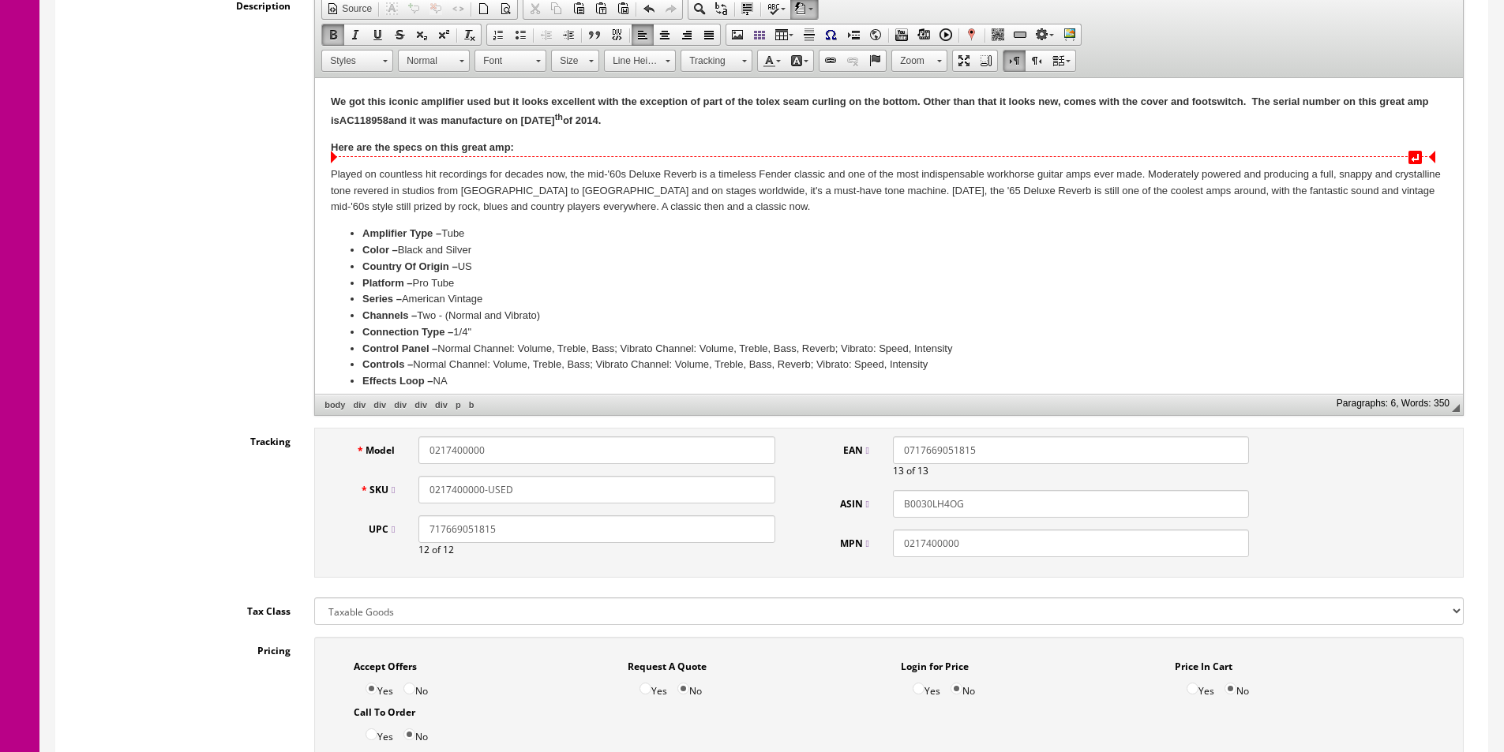
click at [392, 145] on b "Here are the specs on this great amp:" at bounding box center [422, 147] width 183 height 12
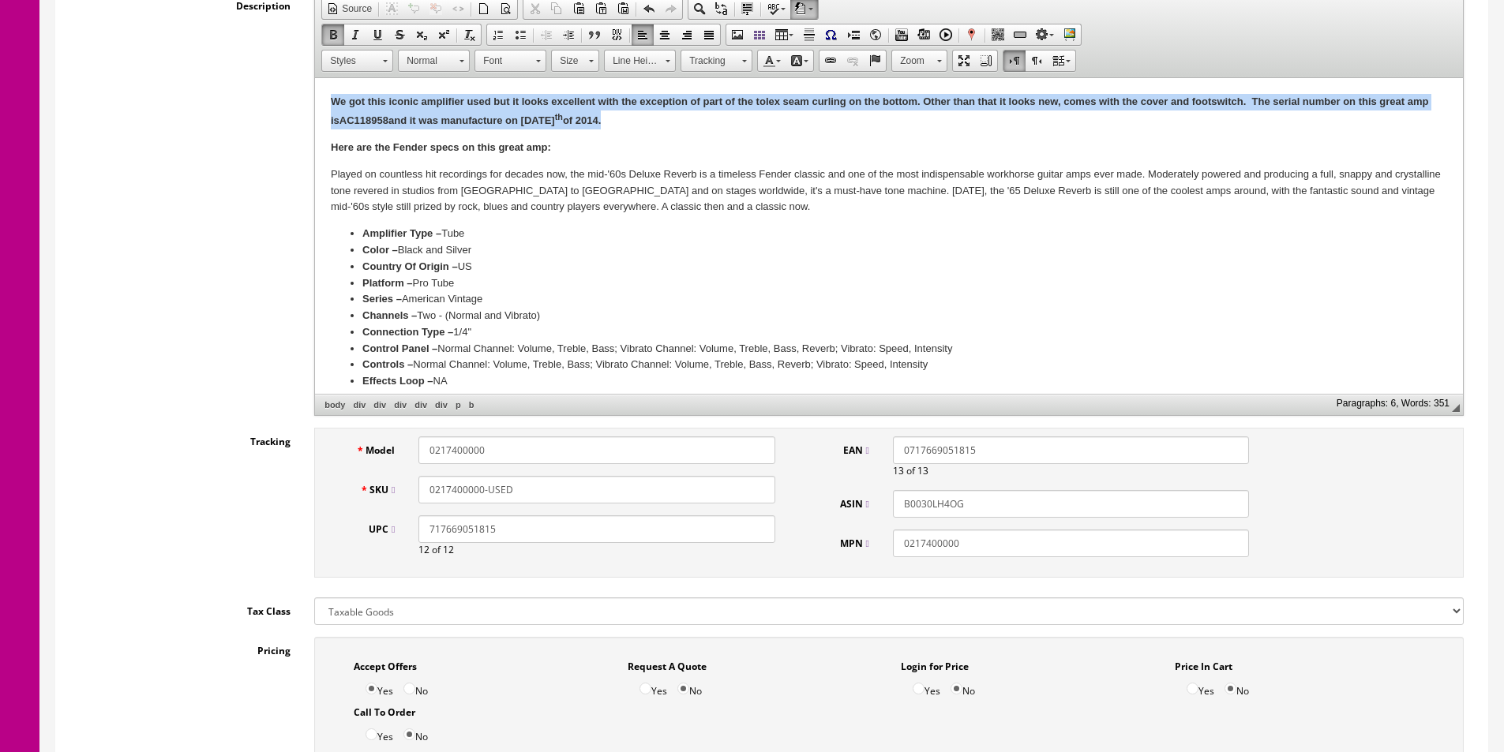
drag, startPoint x: 594, startPoint y: 117, endPoint x: 192, endPoint y: 73, distance: 404.2
click at [315, 78] on html "We got this iconic amplifier used but it looks excellent with the exception of …" at bounding box center [889, 389] width 1148 height 623
copy p "We got this iconic amplifier used but it looks excellent with the exception of …"
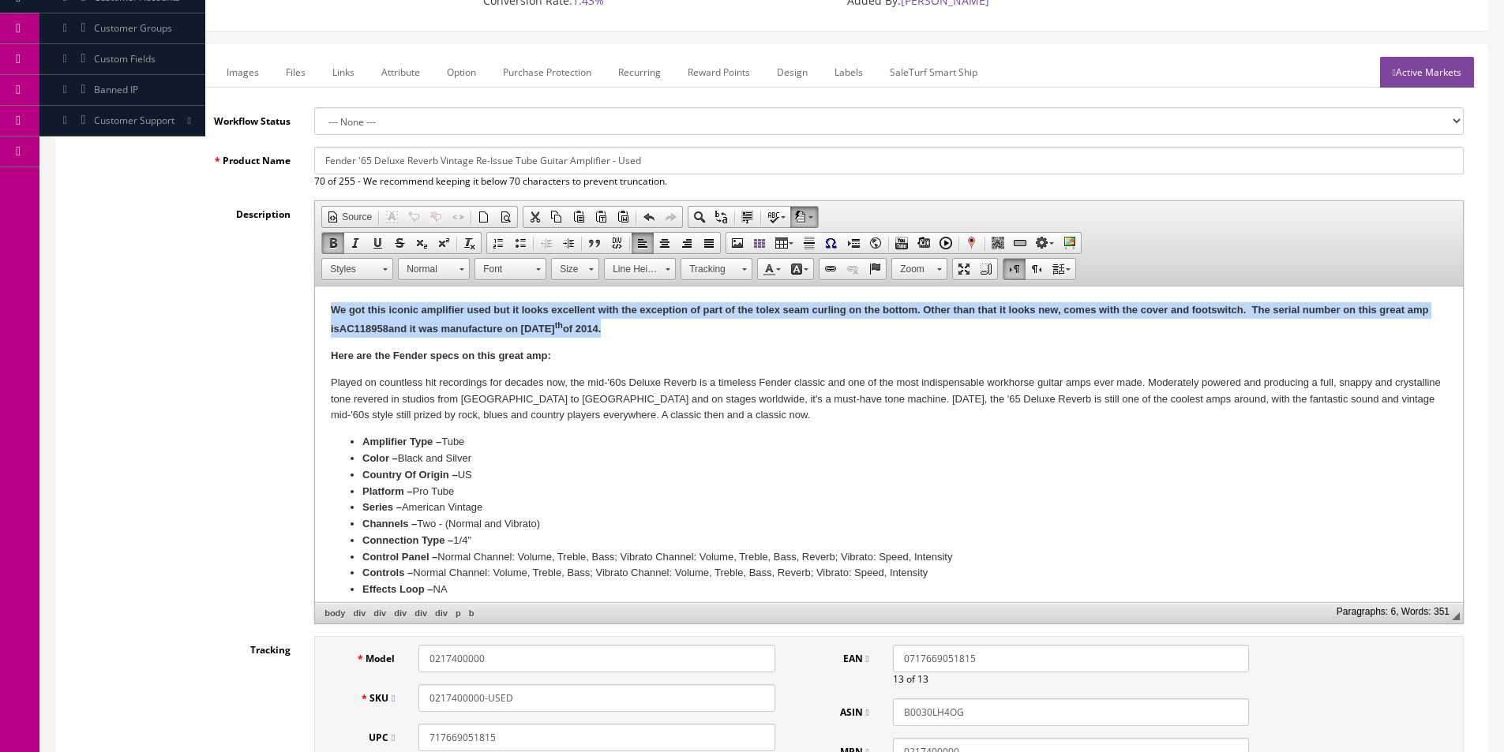
scroll to position [152, 0]
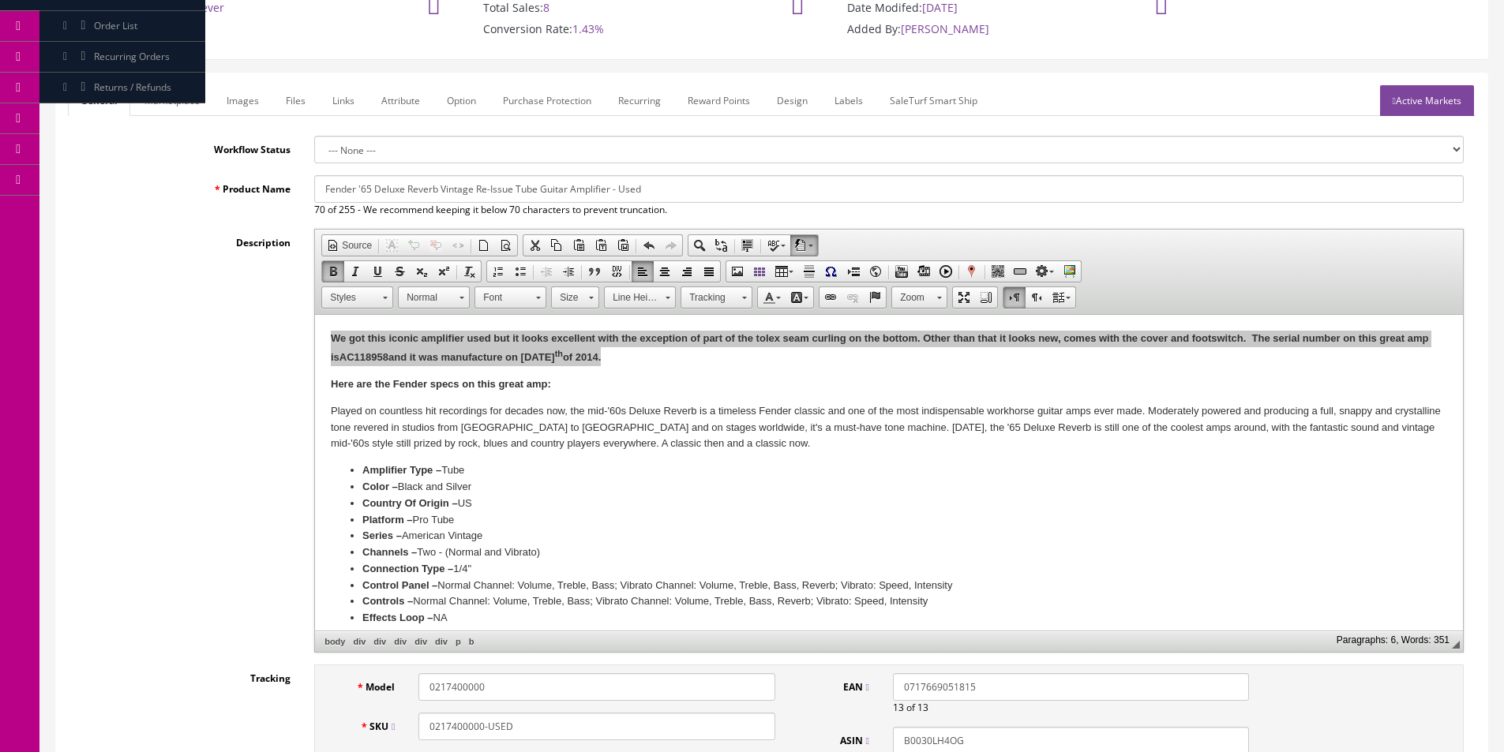
click at [501, 190] on input "Fender '65 Deluxe Reverb Vintage Re-Issue Tube Guitar Amplifier - Used" at bounding box center [888, 189] width 1149 height 28
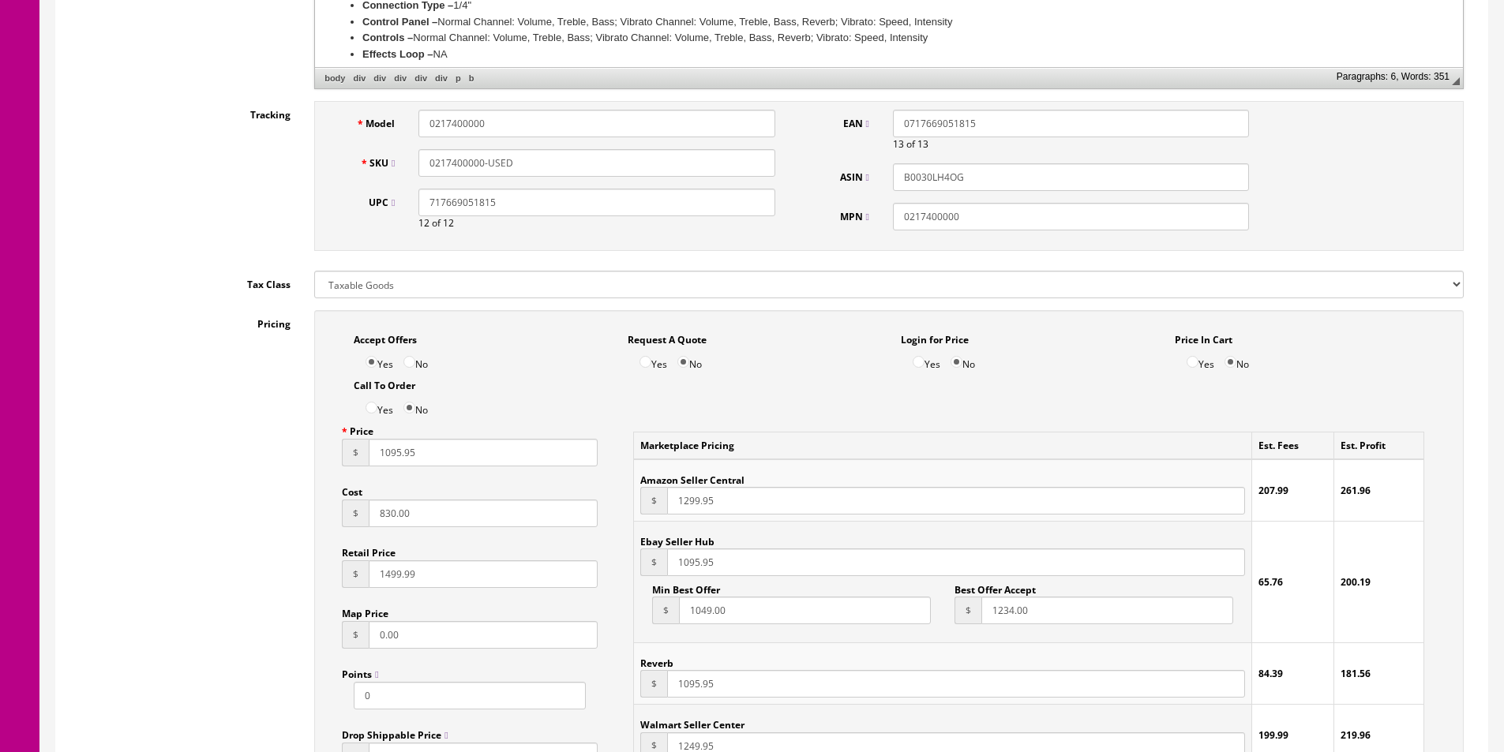
scroll to position [783, 0]
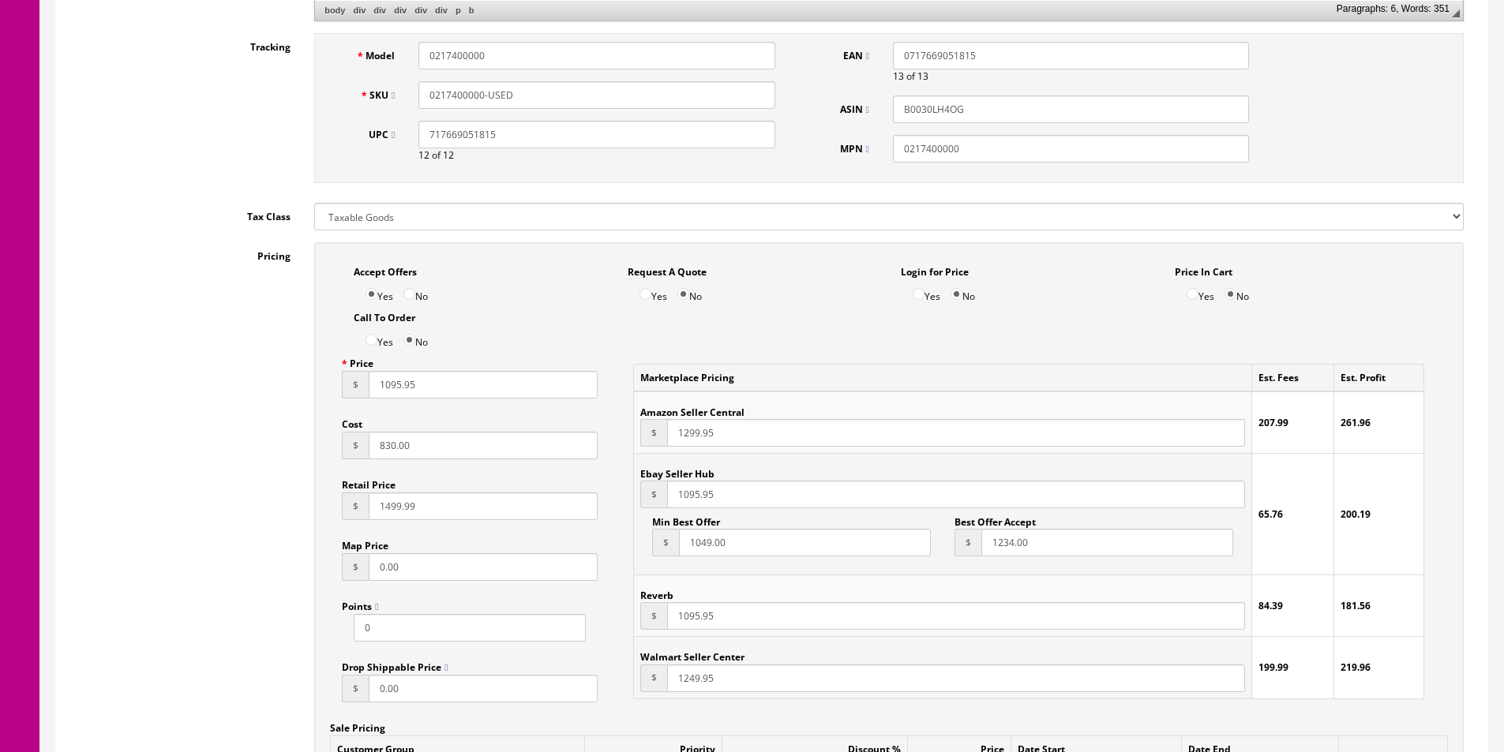
click at [384, 449] on input "830.00" at bounding box center [483, 446] width 229 height 28
type input "600"
click at [413, 501] on input "17" at bounding box center [483, 507] width 229 height 28
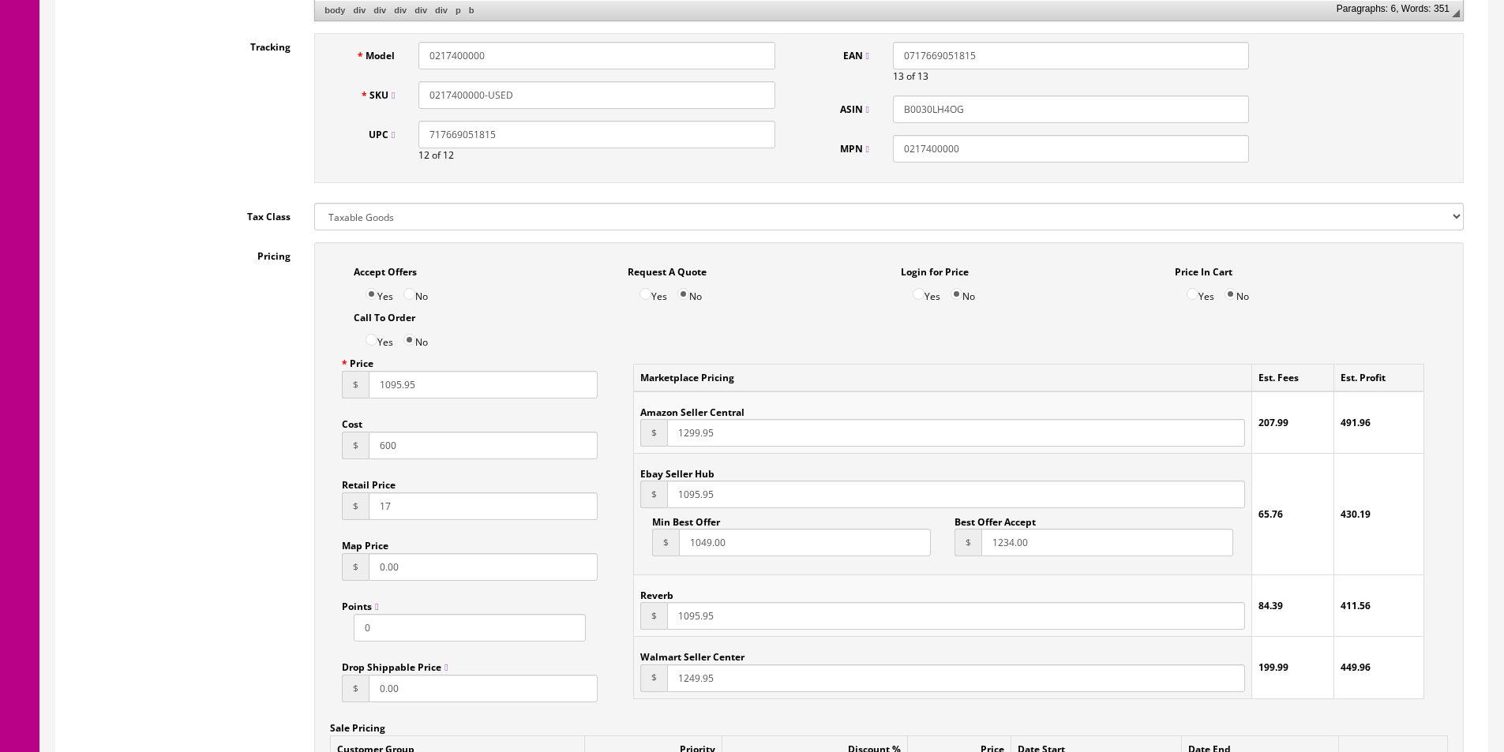
click at [413, 501] on input "17" at bounding box center [483, 507] width 229 height 28
type input "1784.99"
click at [401, 392] on input "1095.95" at bounding box center [483, 385] width 229 height 28
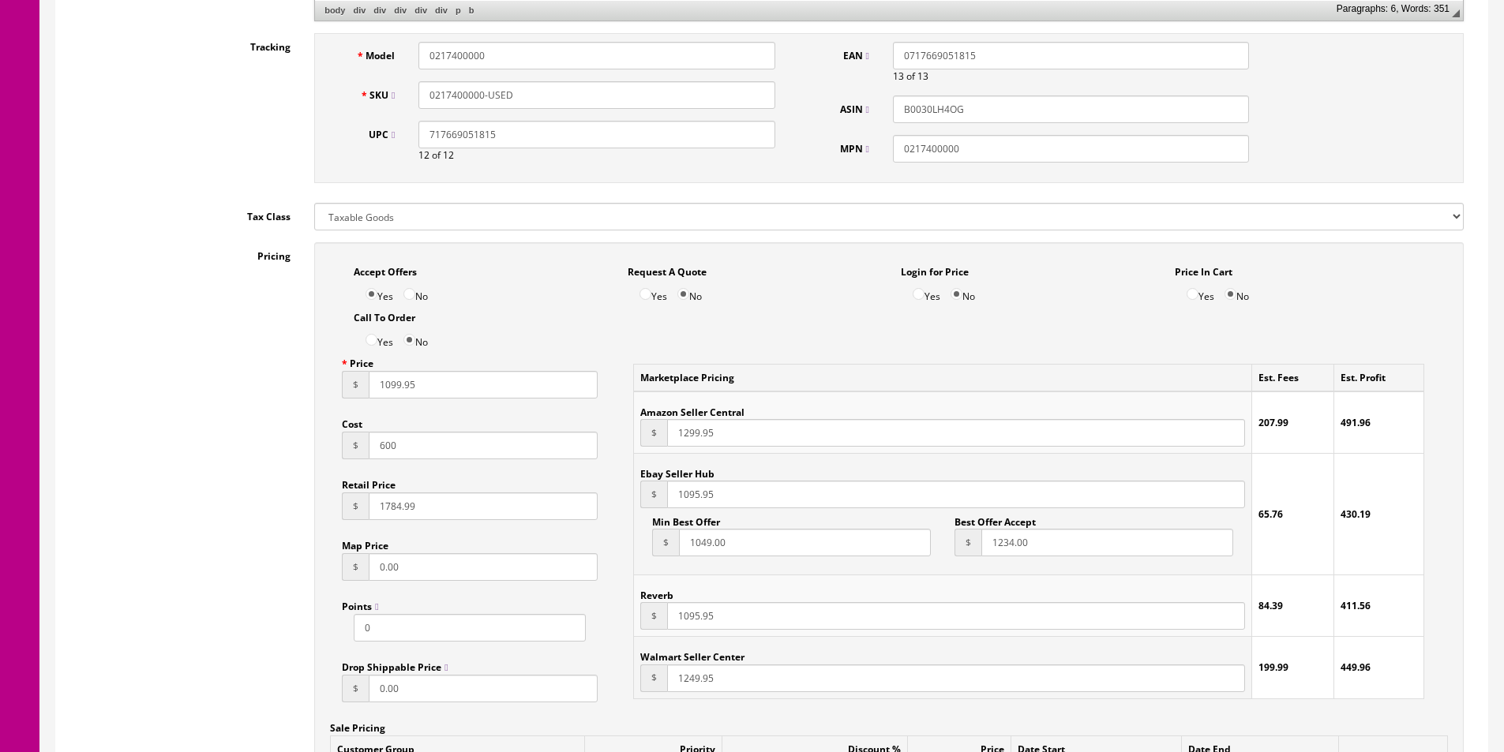
type input "1099.95"
click at [687, 427] on input "1299.95" at bounding box center [956, 433] width 578 height 28
paste input "0"
type input "1099.95"
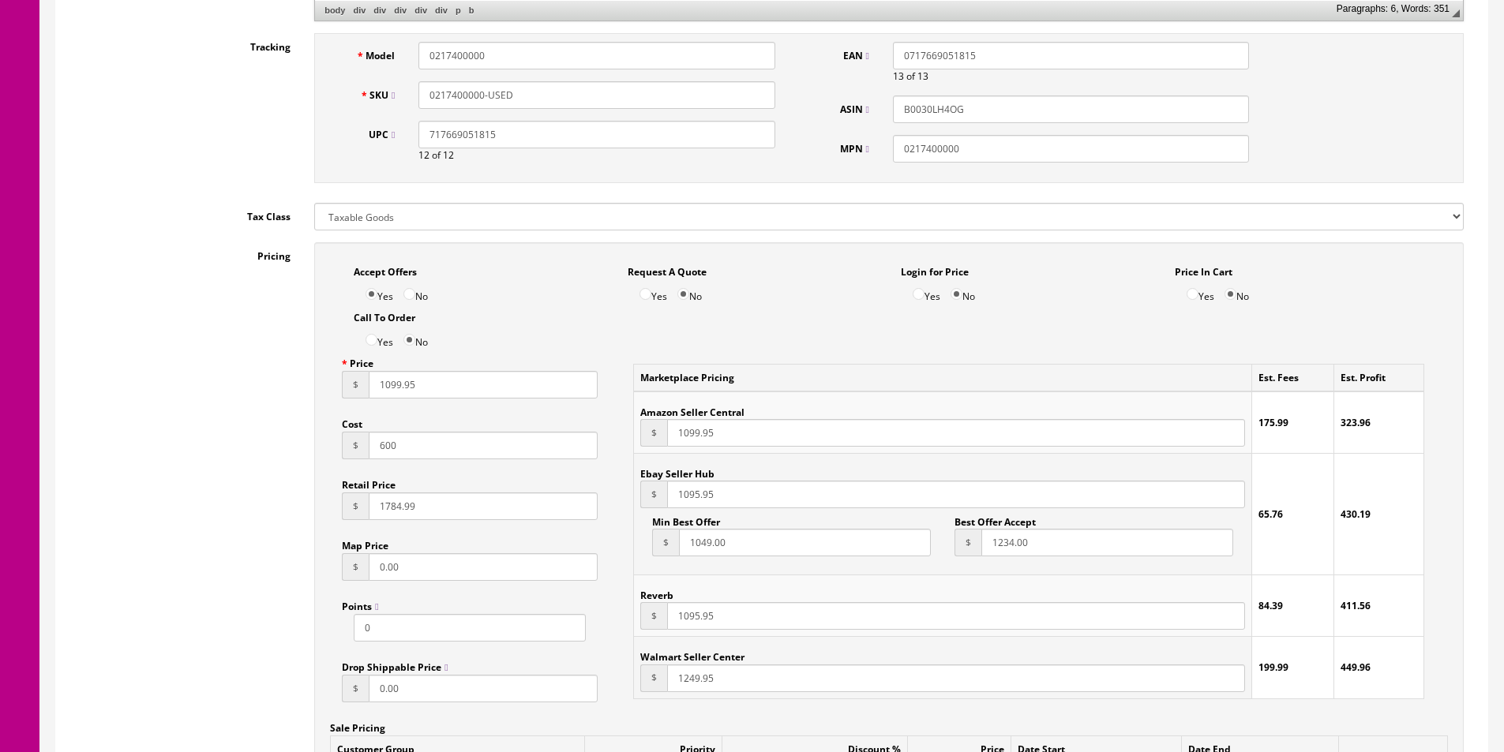
paste input "9"
type input "1099.95"
paste input "9"
type input "1099.95"
paste input "09"
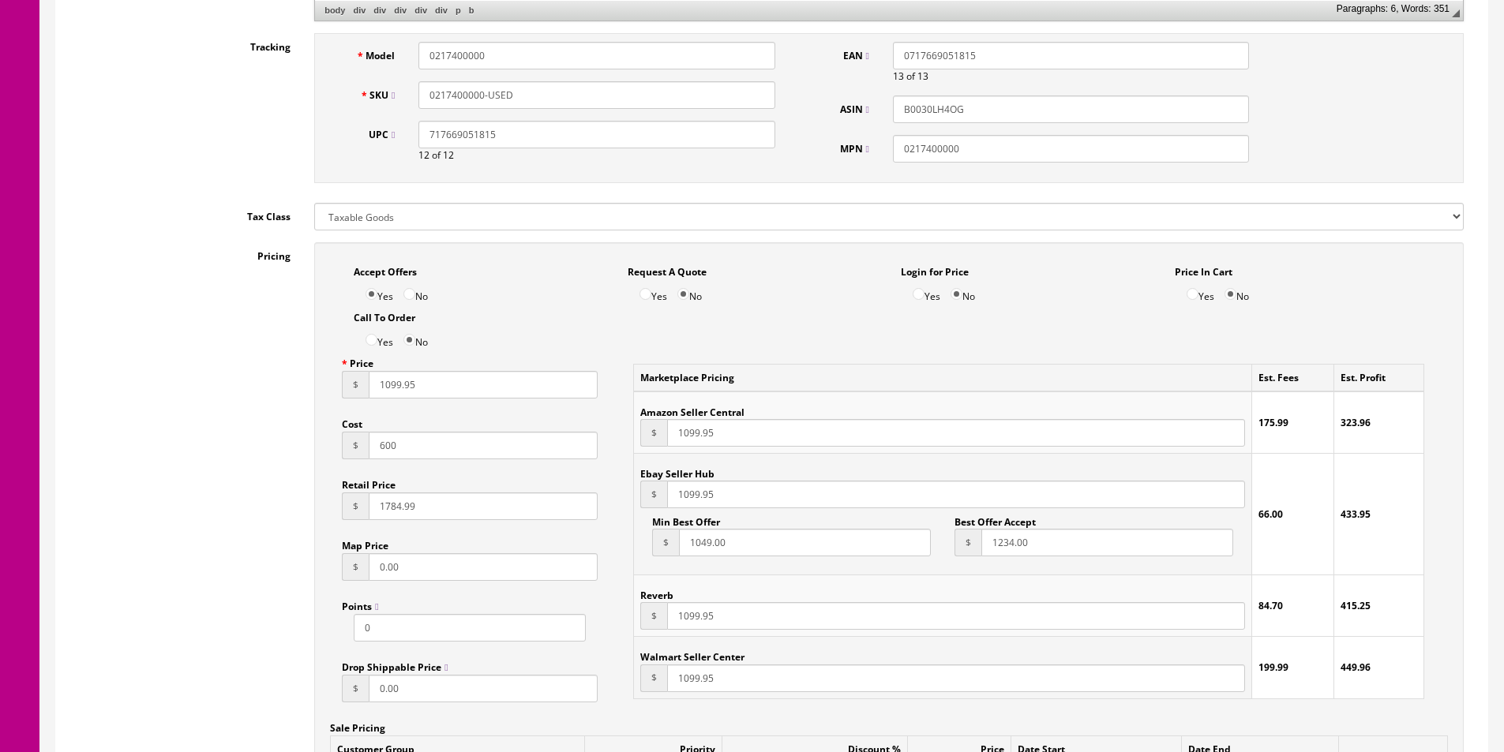
type input "1099.95"
click at [692, 436] on input "1099.95" at bounding box center [956, 433] width 578 height 28
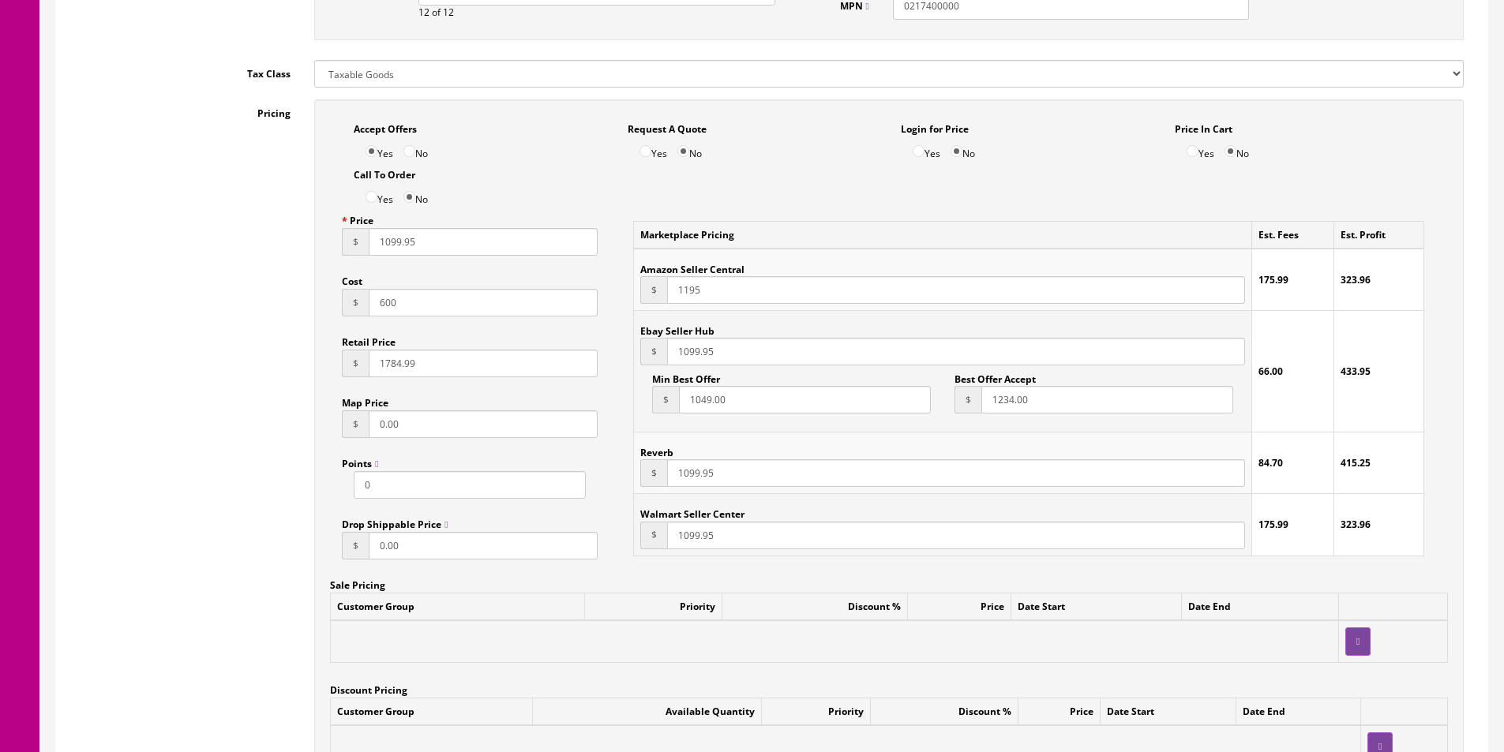
scroll to position [1020, 0]
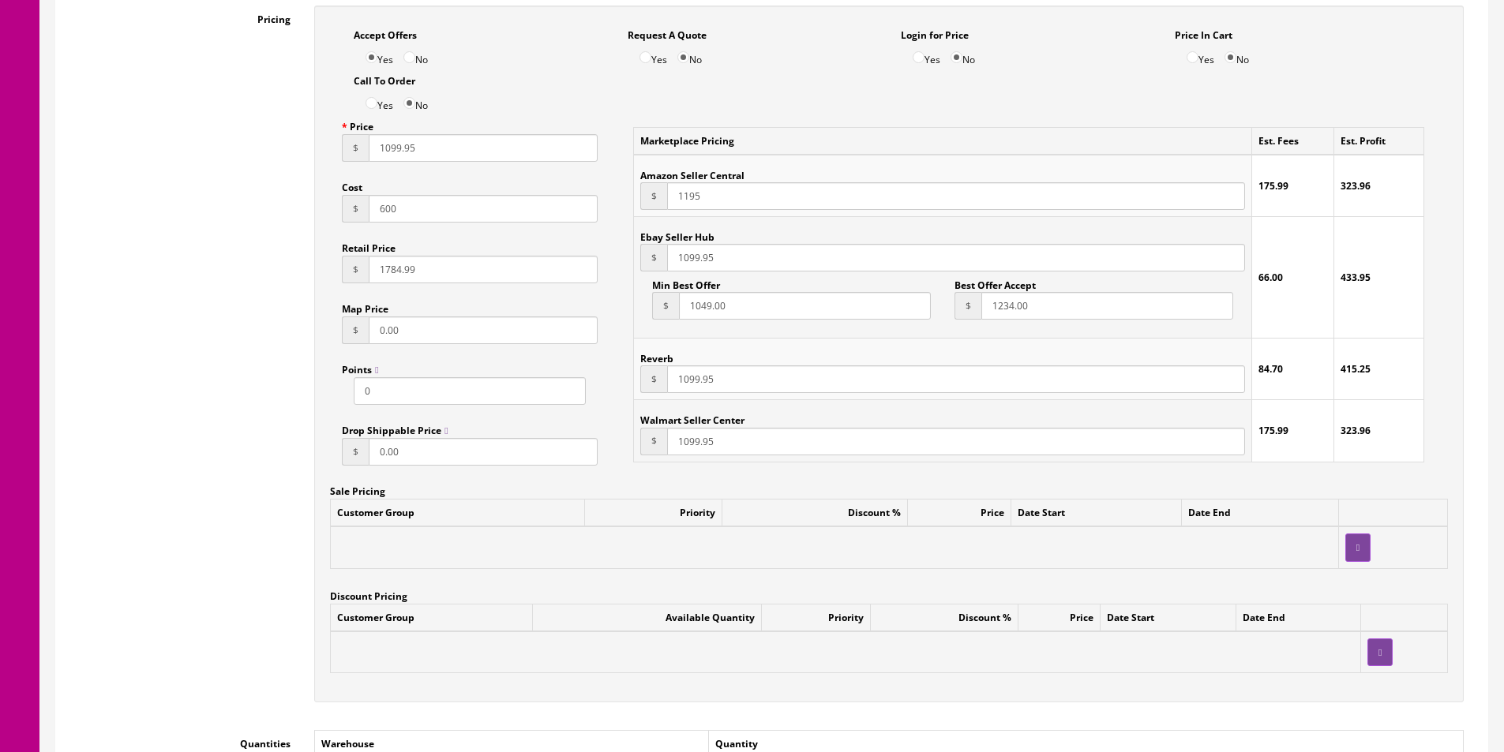
type input "1195"
click at [1010, 304] on input "1234.00" at bounding box center [1107, 306] width 252 height 28
type input "1044"
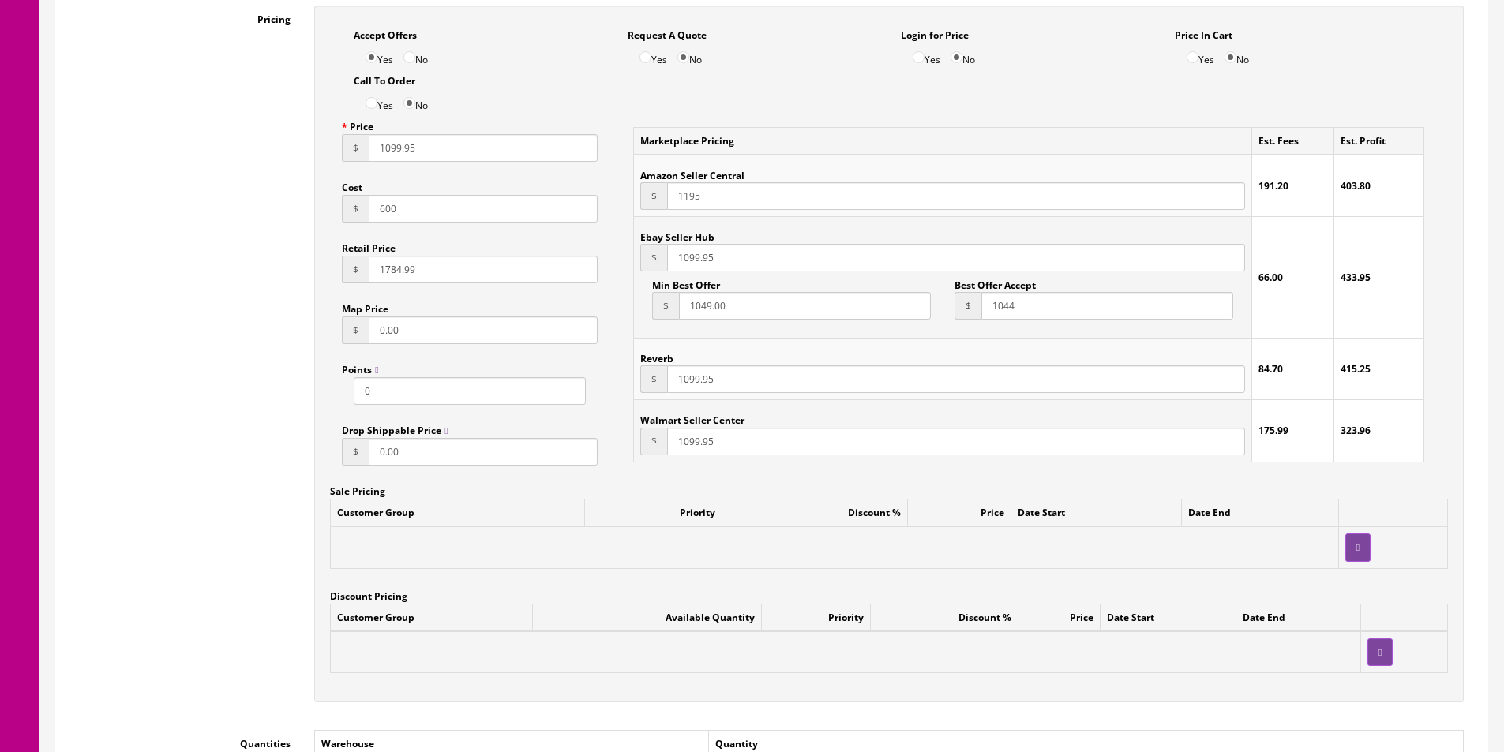
click at [751, 307] on input "1049.00" at bounding box center [805, 306] width 252 height 28
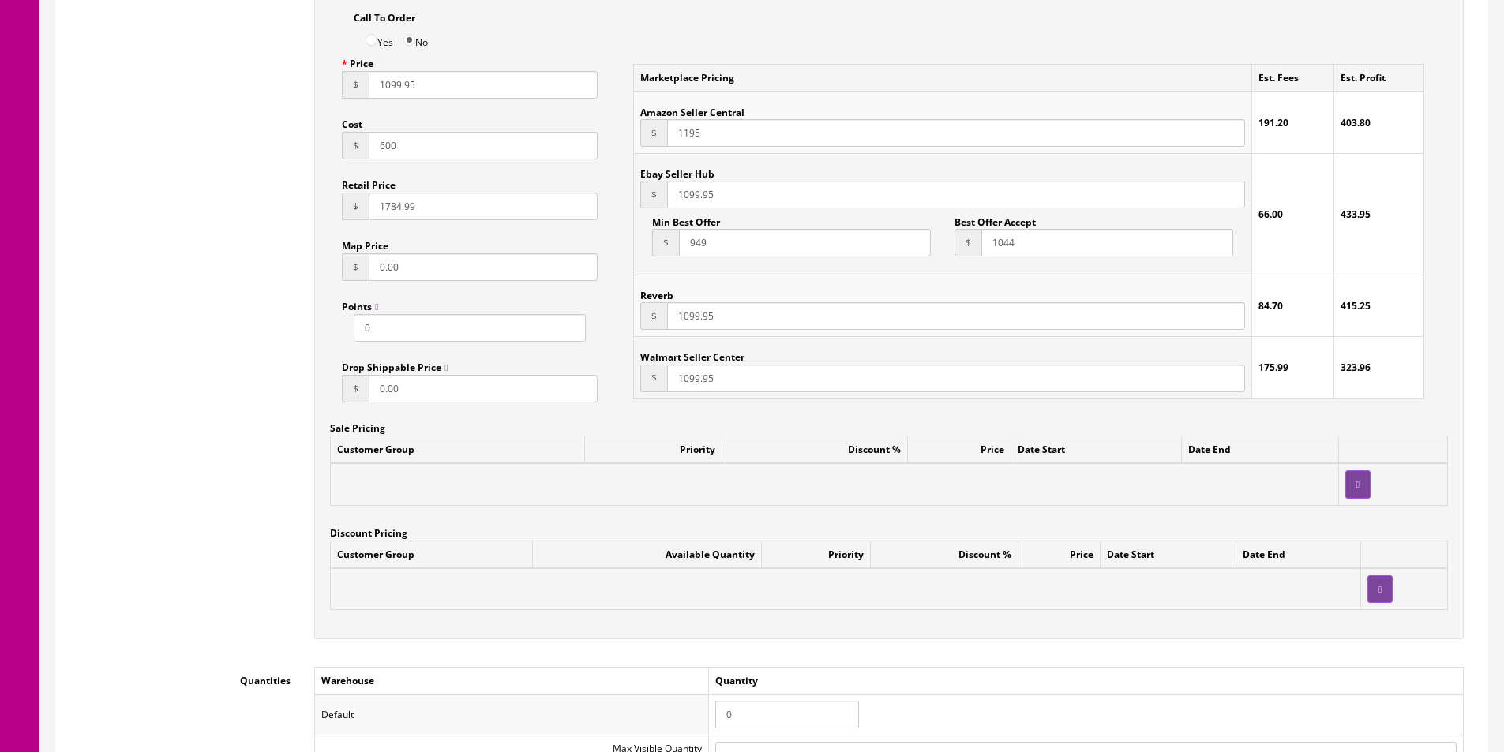
scroll to position [941, 0]
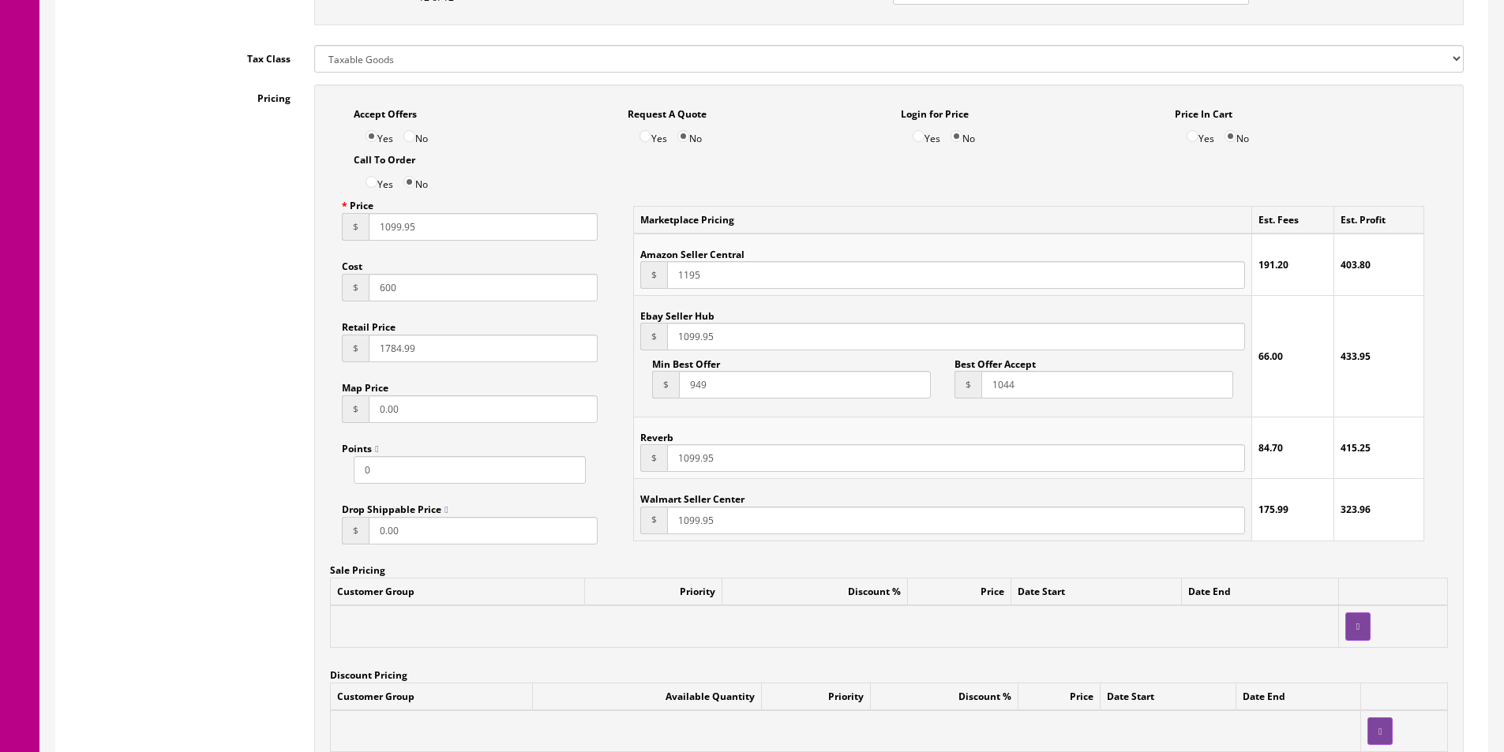
click at [699, 388] on input "949" at bounding box center [805, 385] width 252 height 28
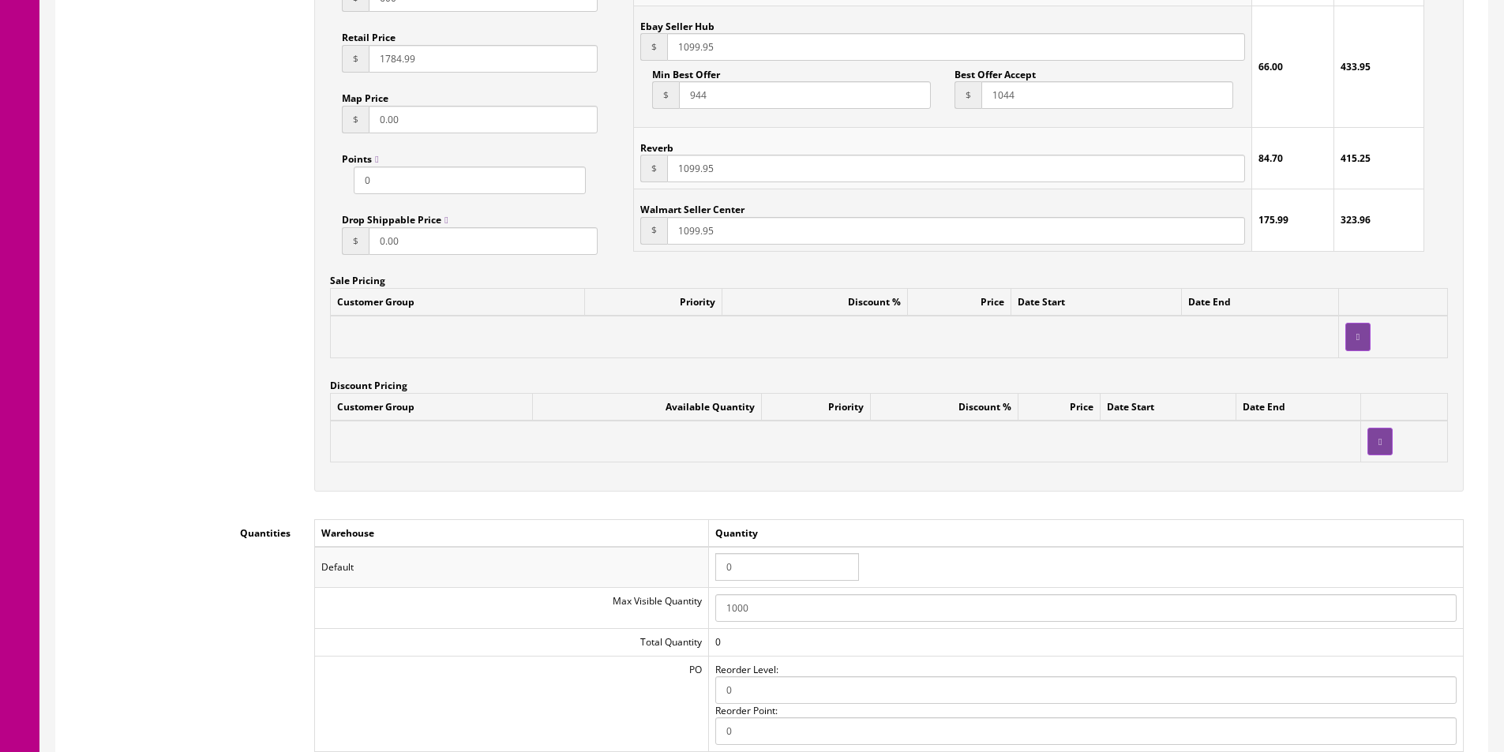
scroll to position [1415, 0]
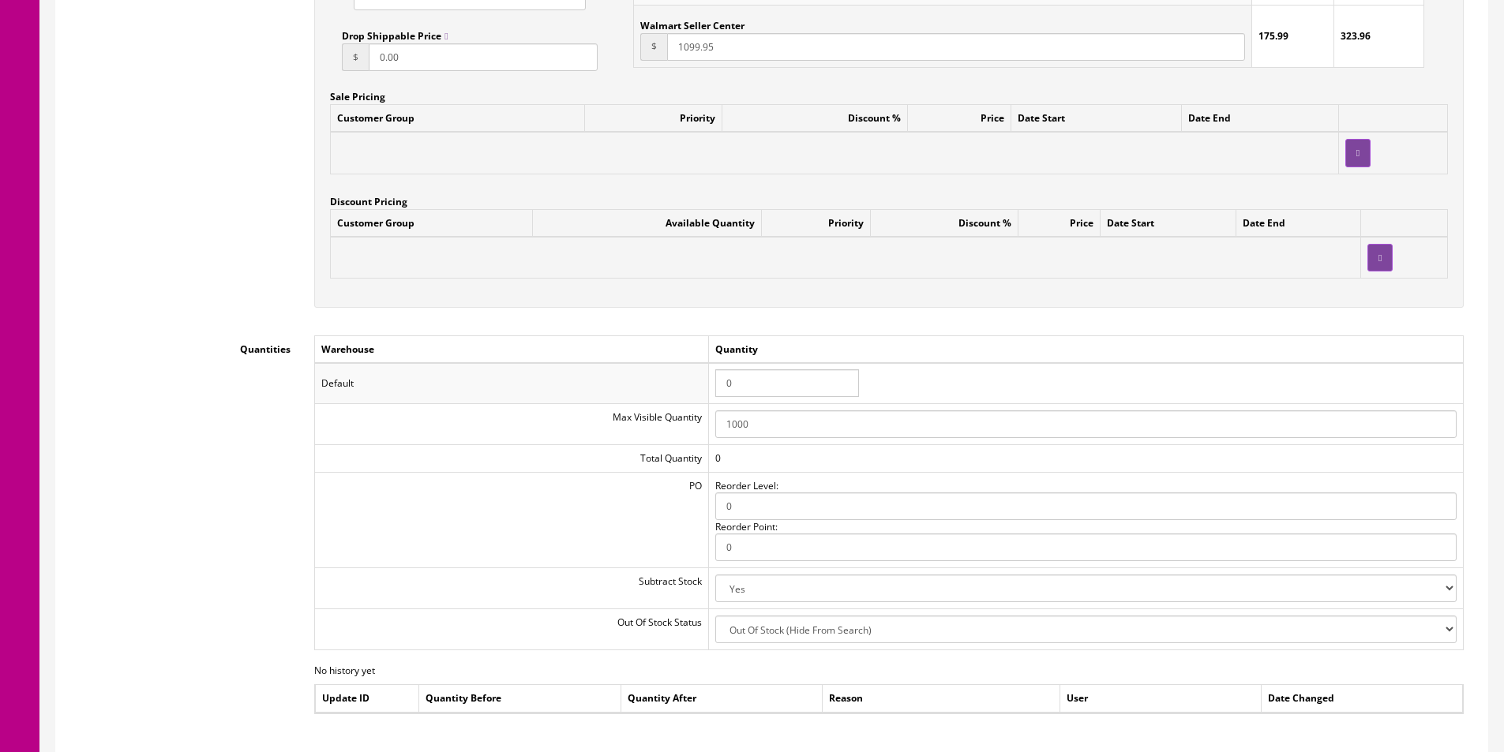
type input "944"
click at [782, 386] on input "0" at bounding box center [787, 383] width 144 height 28
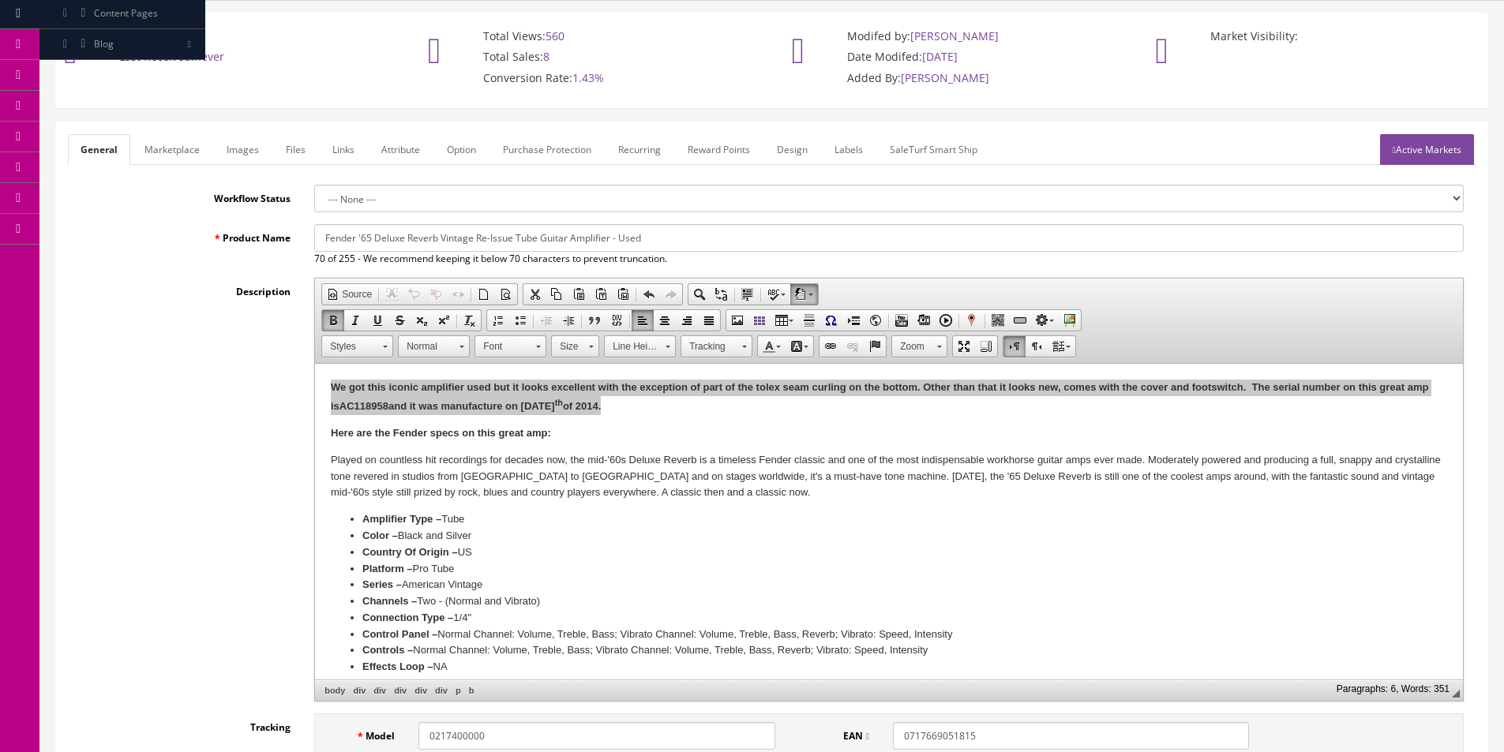
scroll to position [0, 0]
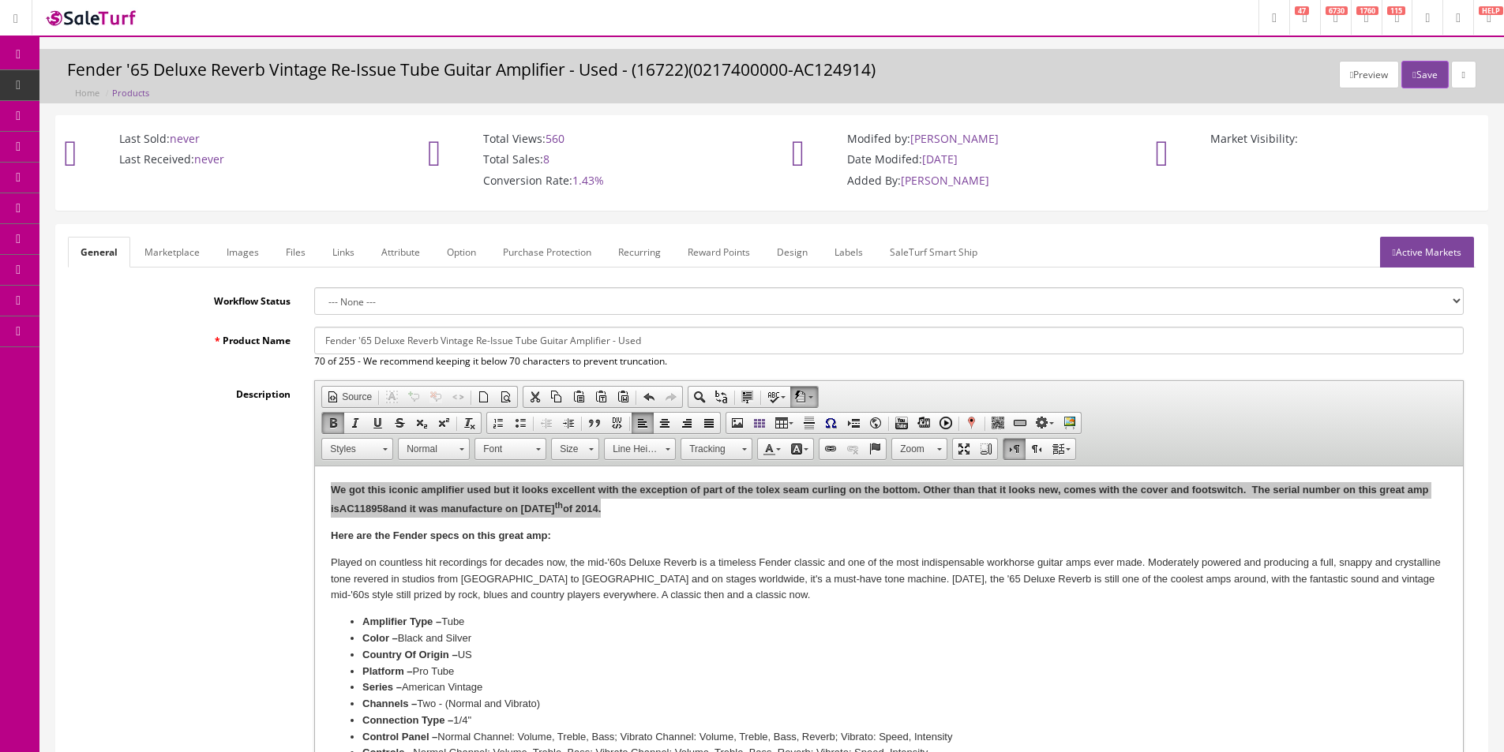
type input "1"
click at [180, 242] on link "Marketplace" at bounding box center [172, 252] width 81 height 31
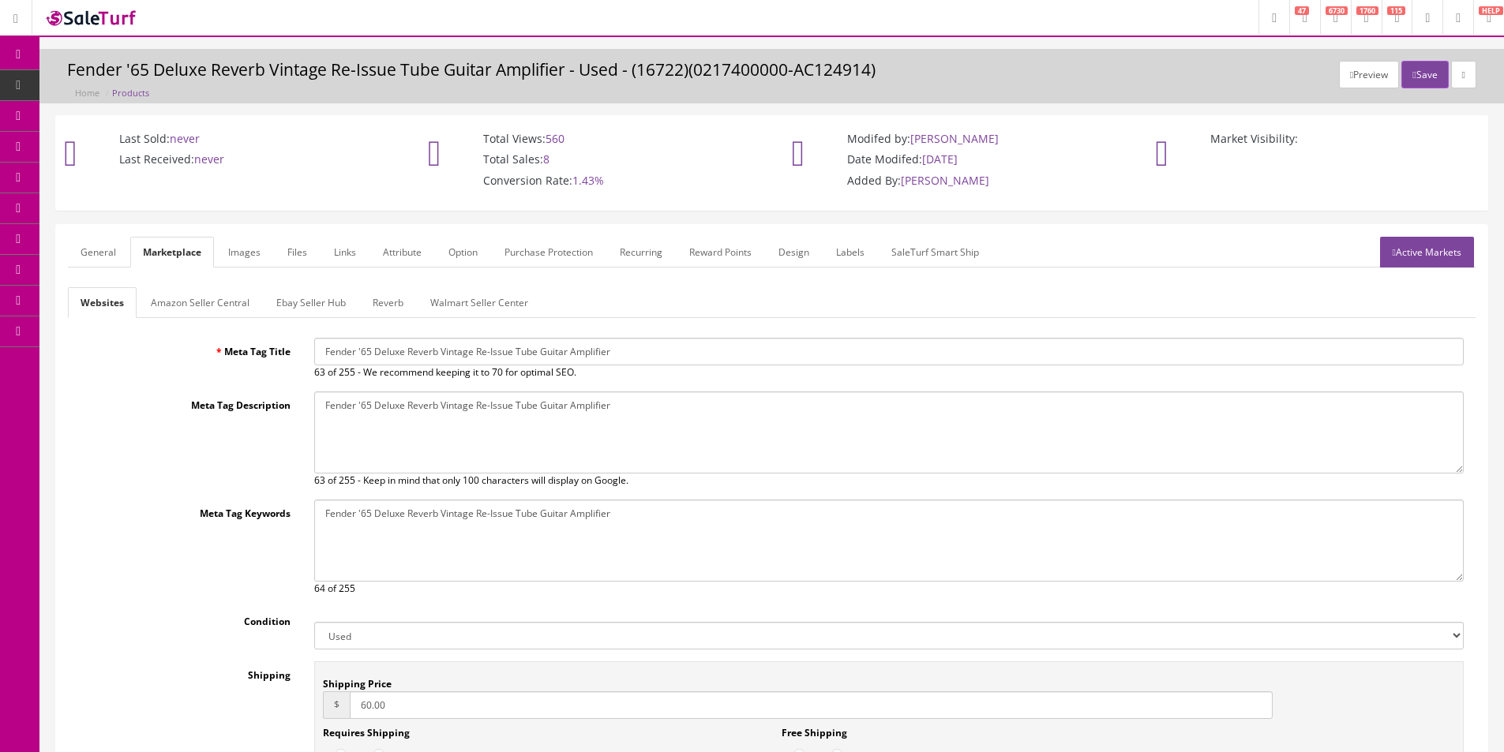
click at [372, 700] on input "60.00" at bounding box center [811, 706] width 923 height 28
click at [193, 310] on link "Amazon Seller Central" at bounding box center [200, 302] width 124 height 31
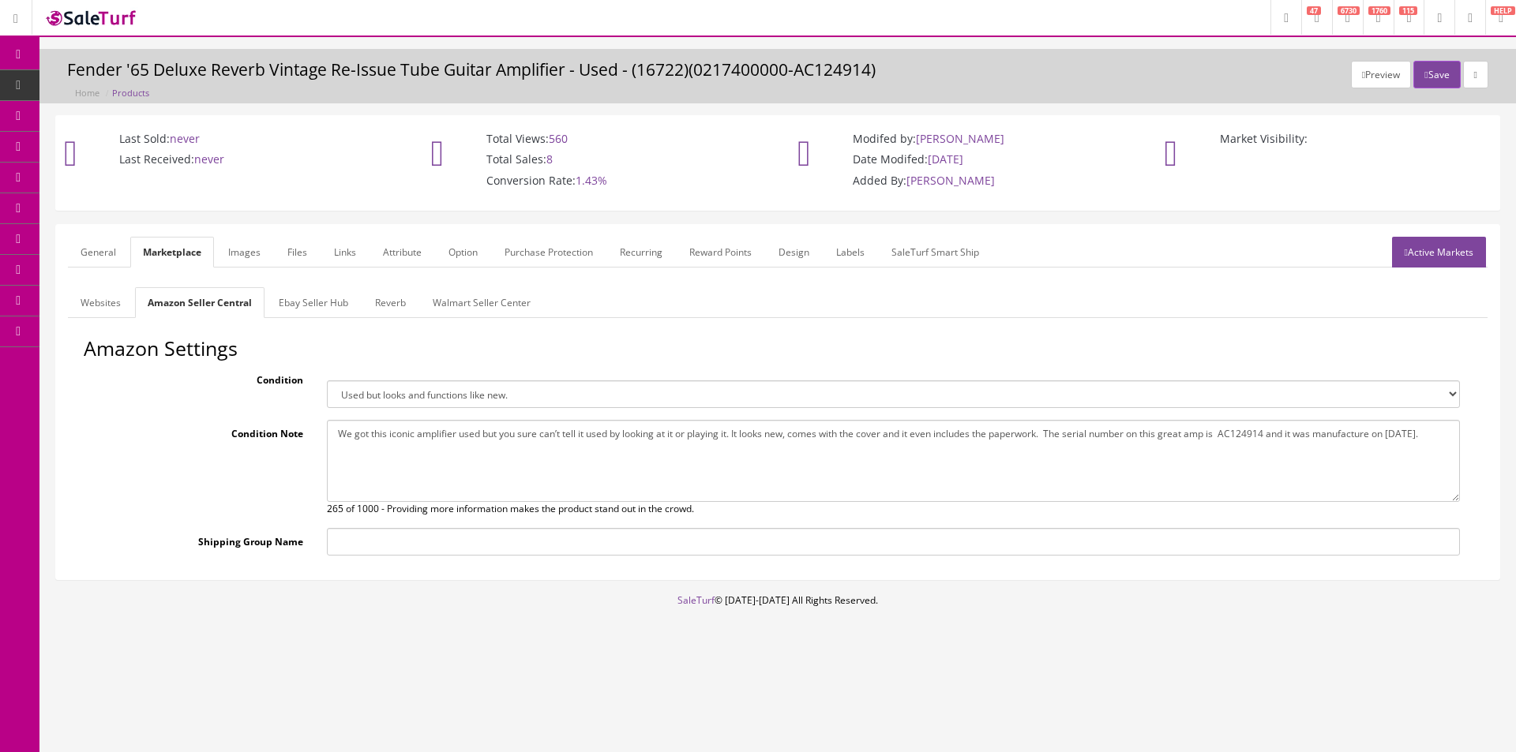
click at [448, 456] on textarea "We got this iconic amplifier used but you sure can’t tell it used by looking at…" at bounding box center [893, 461] width 1133 height 82
paste textarea "1099.95"
click at [115, 249] on link "General" at bounding box center [98, 252] width 61 height 31
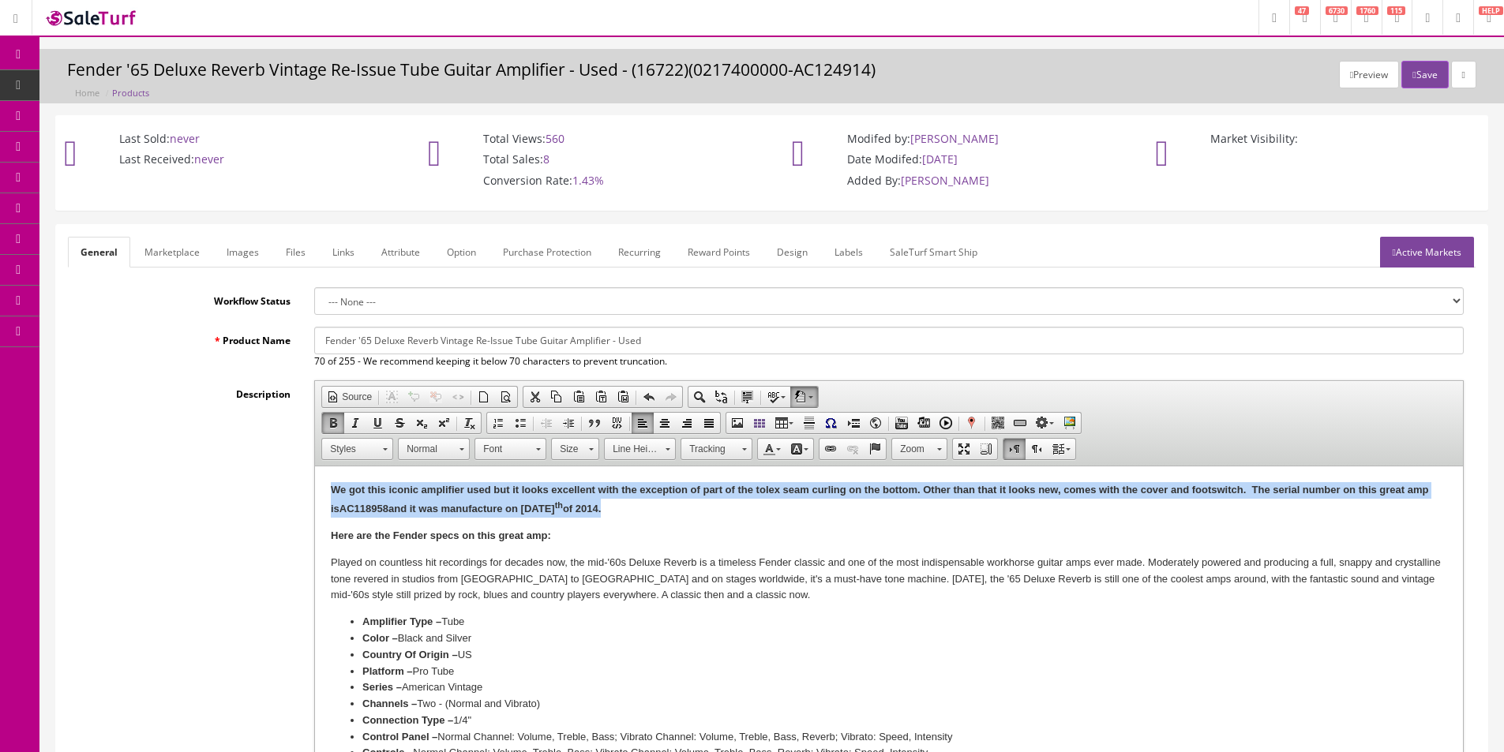
click at [504, 495] on b "We got this iconic amplifier used but it looks excellent with the exception of …" at bounding box center [879, 499] width 1097 height 31
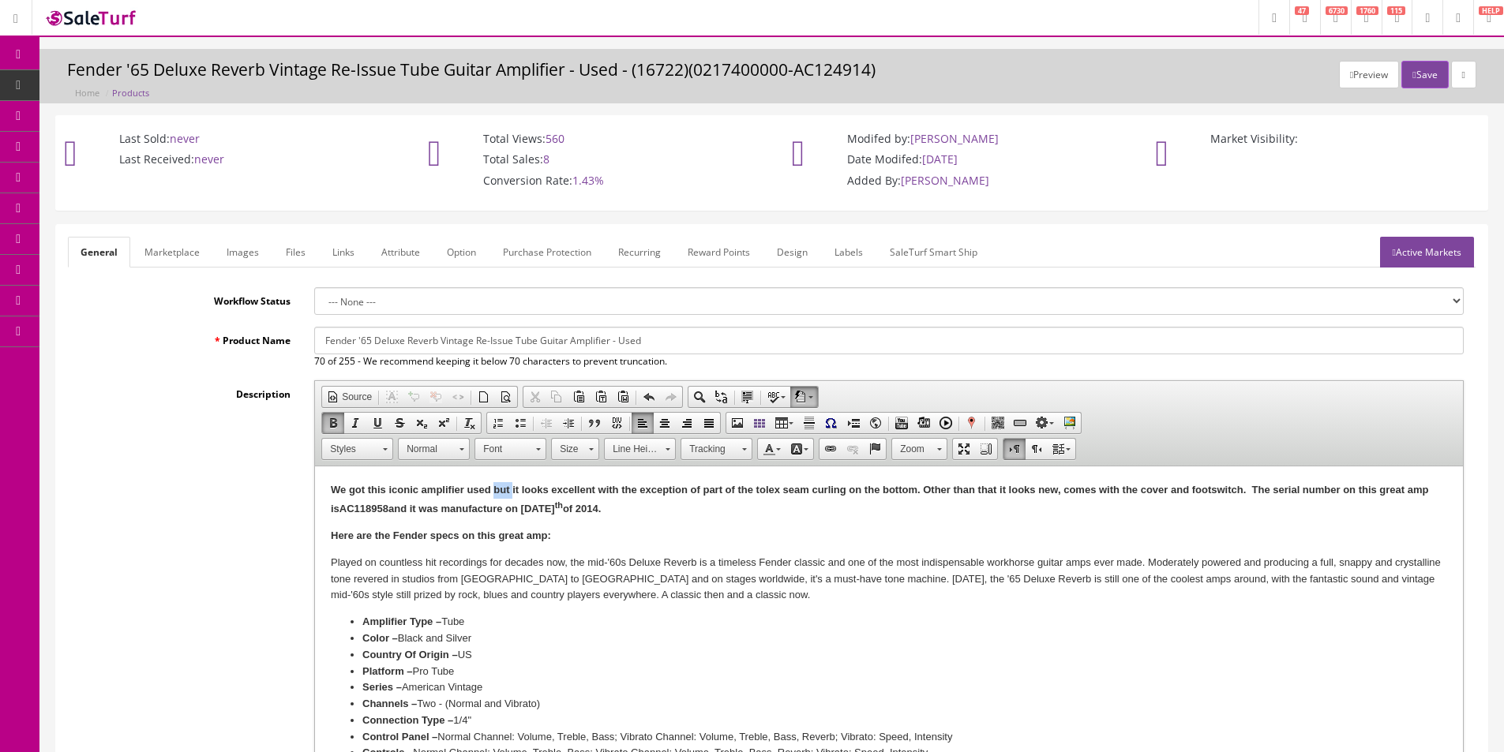
click at [504, 495] on b "We got this iconic amplifier used but it looks excellent with the exception of …" at bounding box center [879, 499] width 1097 height 31
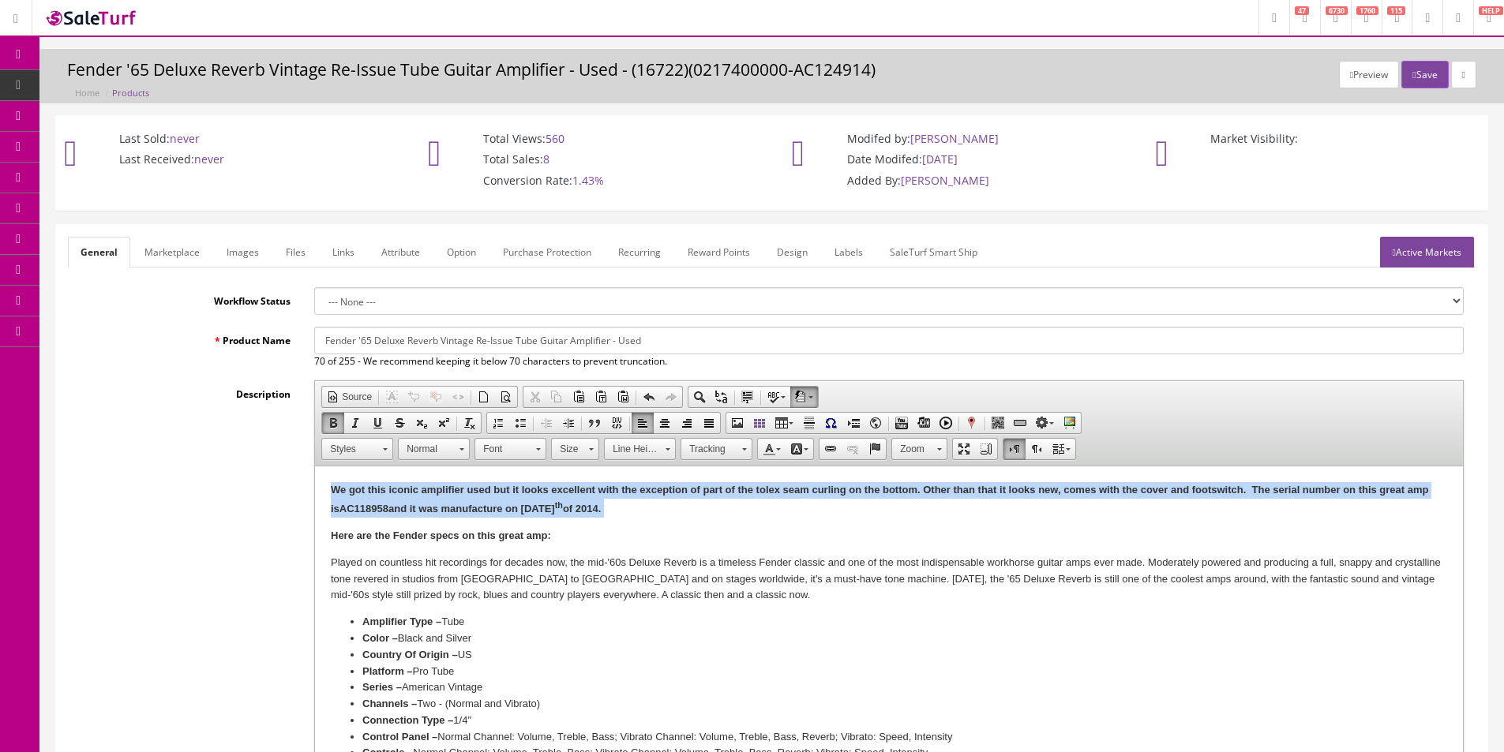
click at [504, 495] on b "We got this iconic amplifier used but it looks excellent with the exception of …" at bounding box center [879, 499] width 1097 height 31
copy p "We got this iconic amplifier used but it looks excellent with the exception of …"
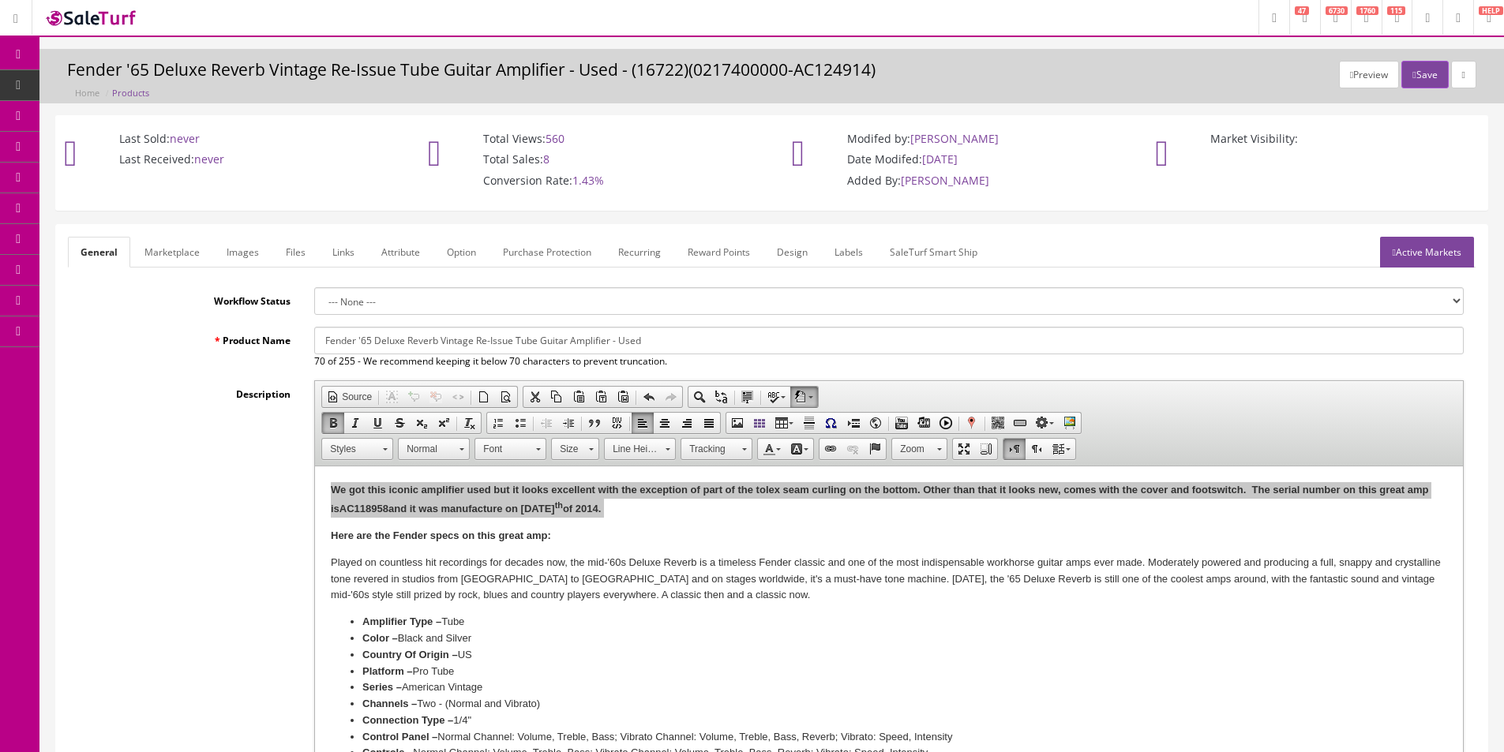
click at [191, 253] on link "Marketplace" at bounding box center [172, 252] width 81 height 31
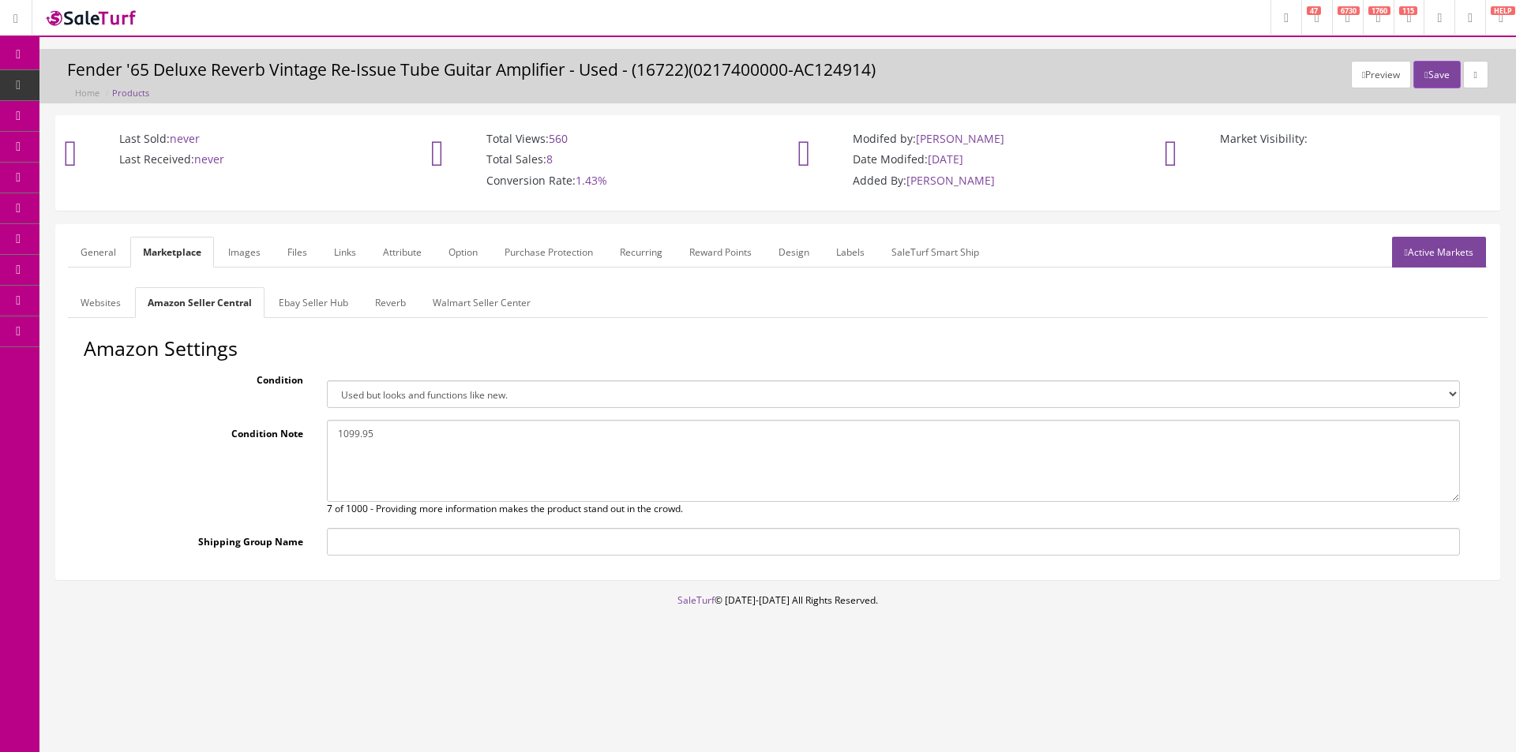
click at [465, 468] on textarea "We got this iconic amplifier used but you sure can’t tell it used by looking at…" at bounding box center [893, 461] width 1133 height 82
paste textarea "We got this iconic amplifier used but it looks excellent with the exception of …"
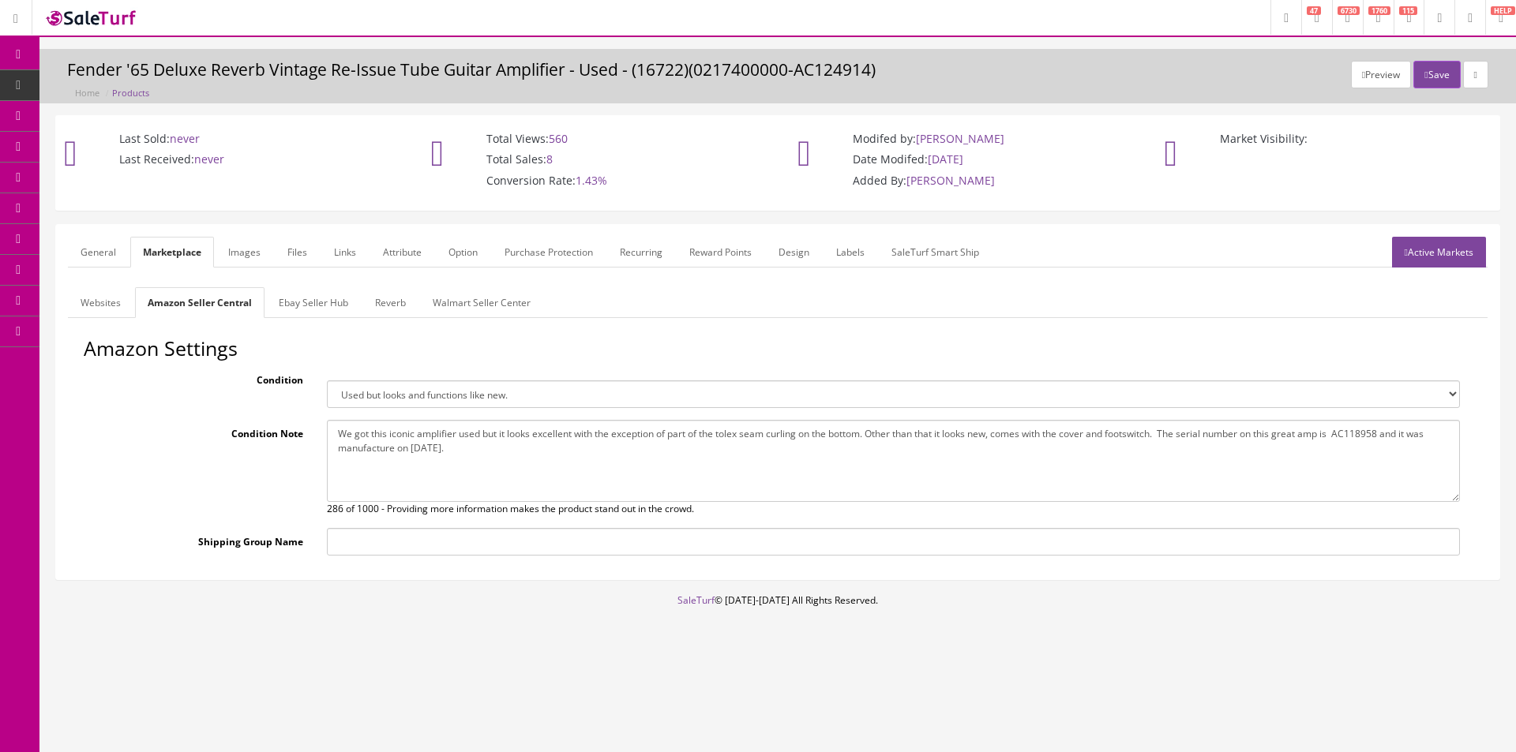
type textarea "We got this iconic amplifier used but it looks excellent with the exception of …"
click at [438, 388] on select "Brand new item, unused, in original packaging. New item, but packaging has been…" at bounding box center [893, 395] width 1133 height 28
click at [327, 381] on select "Brand new item, unused, in original packaging. New item, but packaging has been…" at bounding box center [893, 395] width 1133 height 28
click at [384, 396] on select "Brand new item, unused, in original packaging. New item, but packaging has been…" at bounding box center [893, 395] width 1133 height 28
select select "used_like_new"
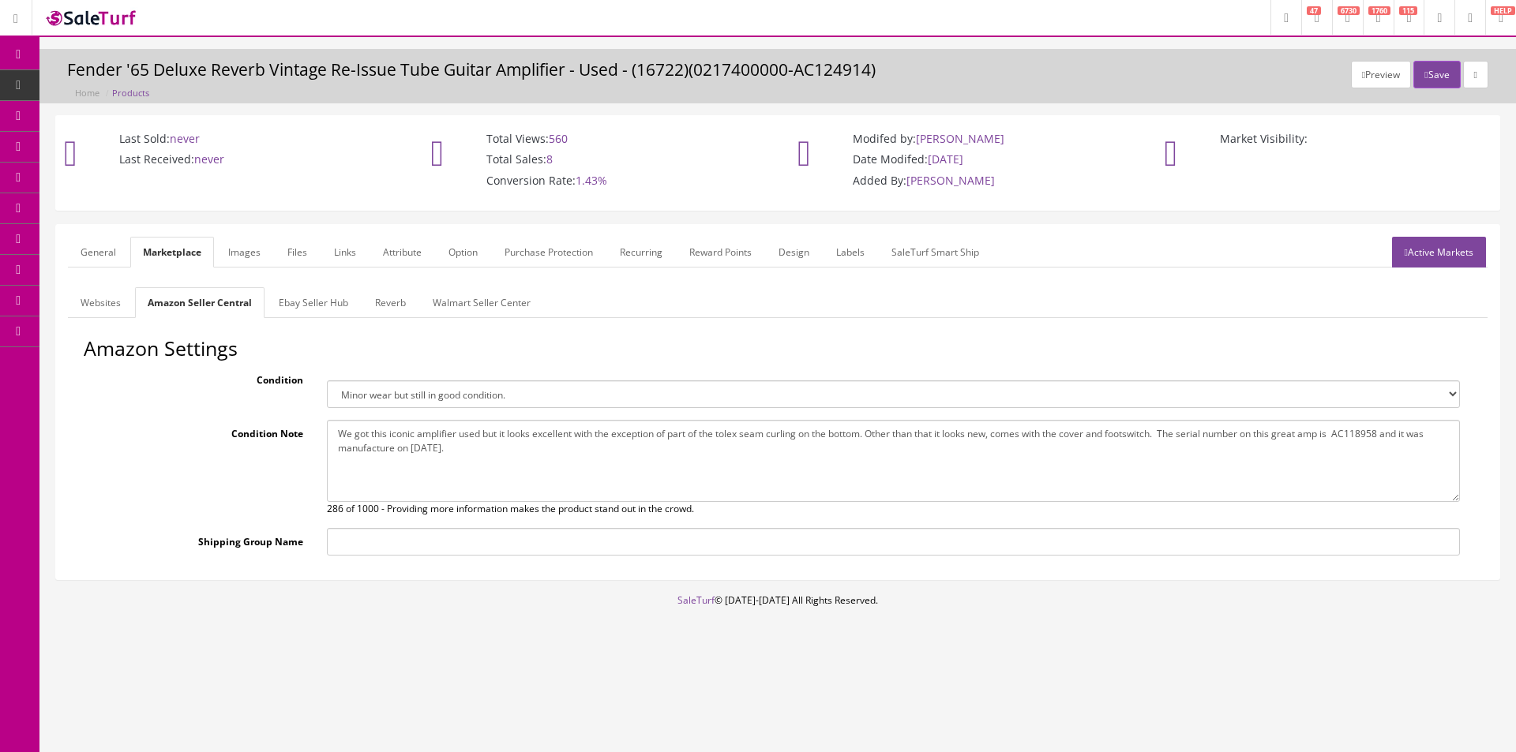
click at [327, 381] on select "Brand new item, unused, in original packaging. New item, but packaging has been…" at bounding box center [893, 395] width 1133 height 28
drag, startPoint x: 342, startPoint y: 301, endPoint x: 409, endPoint y: 431, distance: 146.5
click at [343, 302] on link "Ebay Seller Hub" at bounding box center [313, 302] width 95 height 31
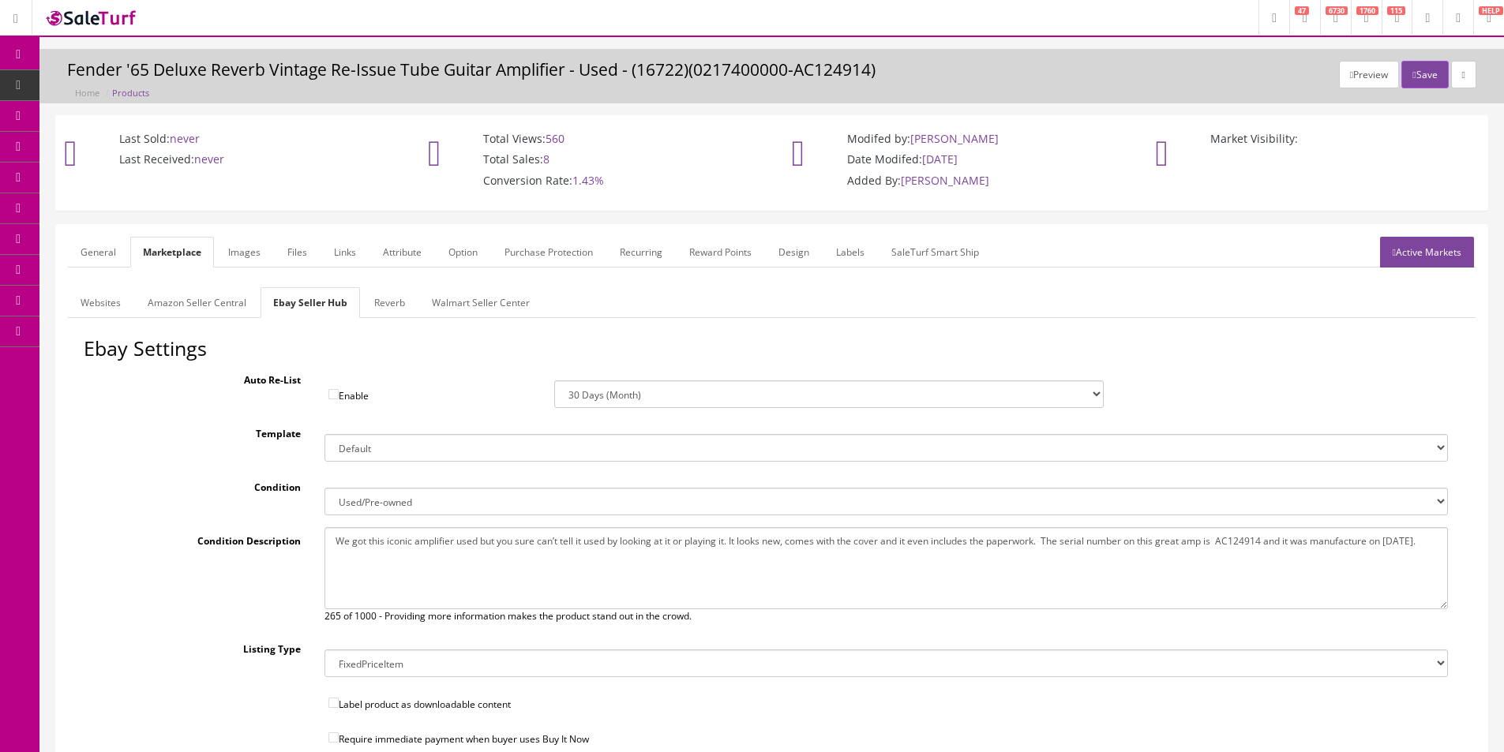
click at [442, 564] on textarea "We got this iconic amplifier used but you sure can’t tell it used by looking at…" at bounding box center [885, 568] width 1123 height 82
paste textarea "it looks excellent with the exception of part of the tolex seam curling on the …"
type textarea "We got this iconic amplifier used but it looks excellent with the exception of …"
click at [385, 311] on link "Reverb" at bounding box center [390, 302] width 56 height 31
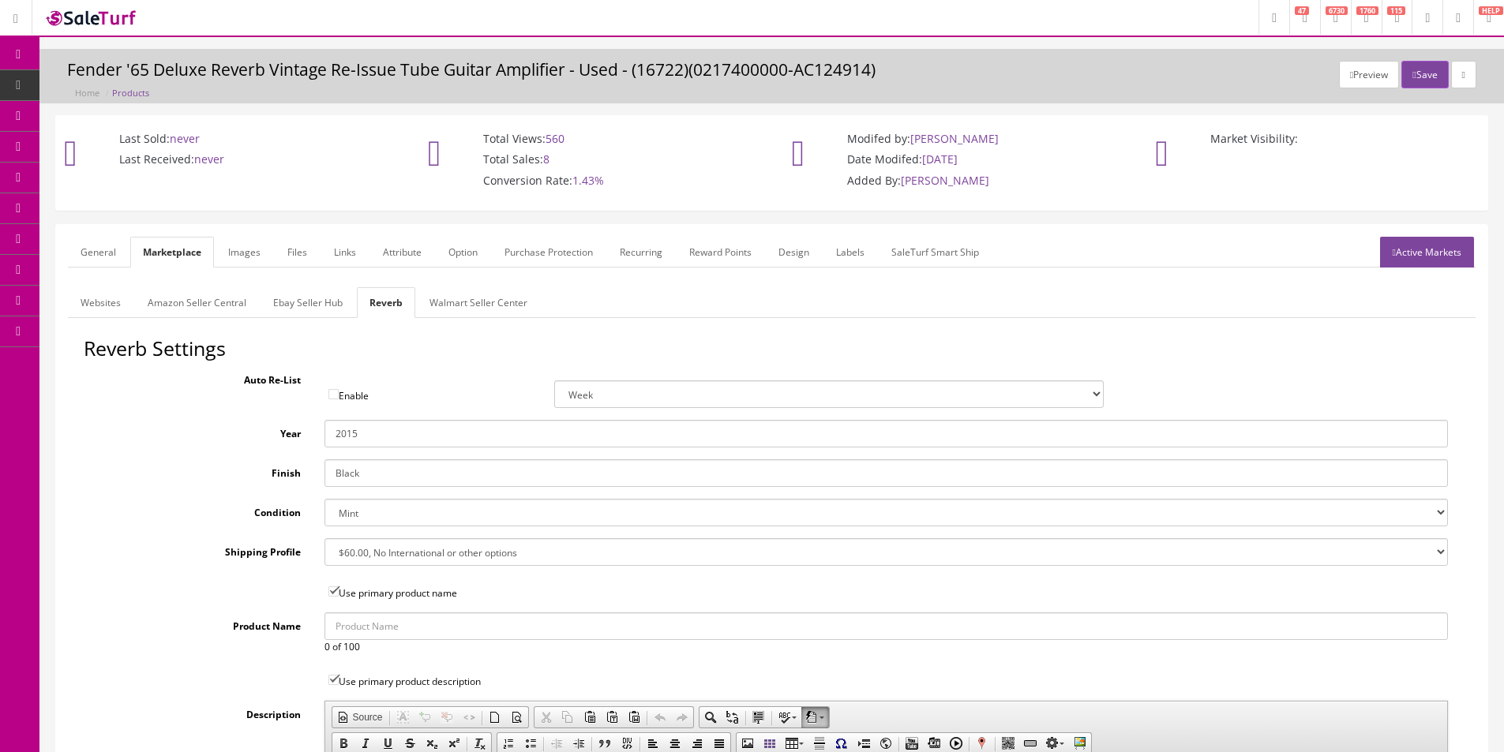
drag, startPoint x: 373, startPoint y: 518, endPoint x: 372, endPoint y: 526, distance: 8.1
click at [373, 518] on select "Brand New Mint Excellent Very Good Good Fair Poor B-Stock Non Functioning" at bounding box center [885, 513] width 1123 height 28
select select "df268ad1-c462-4ba6-b6db-e007e23922ea"
click at [324, 499] on select "Brand New Mint Excellent Very Good Good Fair Poor B-Stock Non Functioning" at bounding box center [885, 513] width 1123 height 28
click at [360, 443] on input "2015" at bounding box center [885, 434] width 1123 height 28
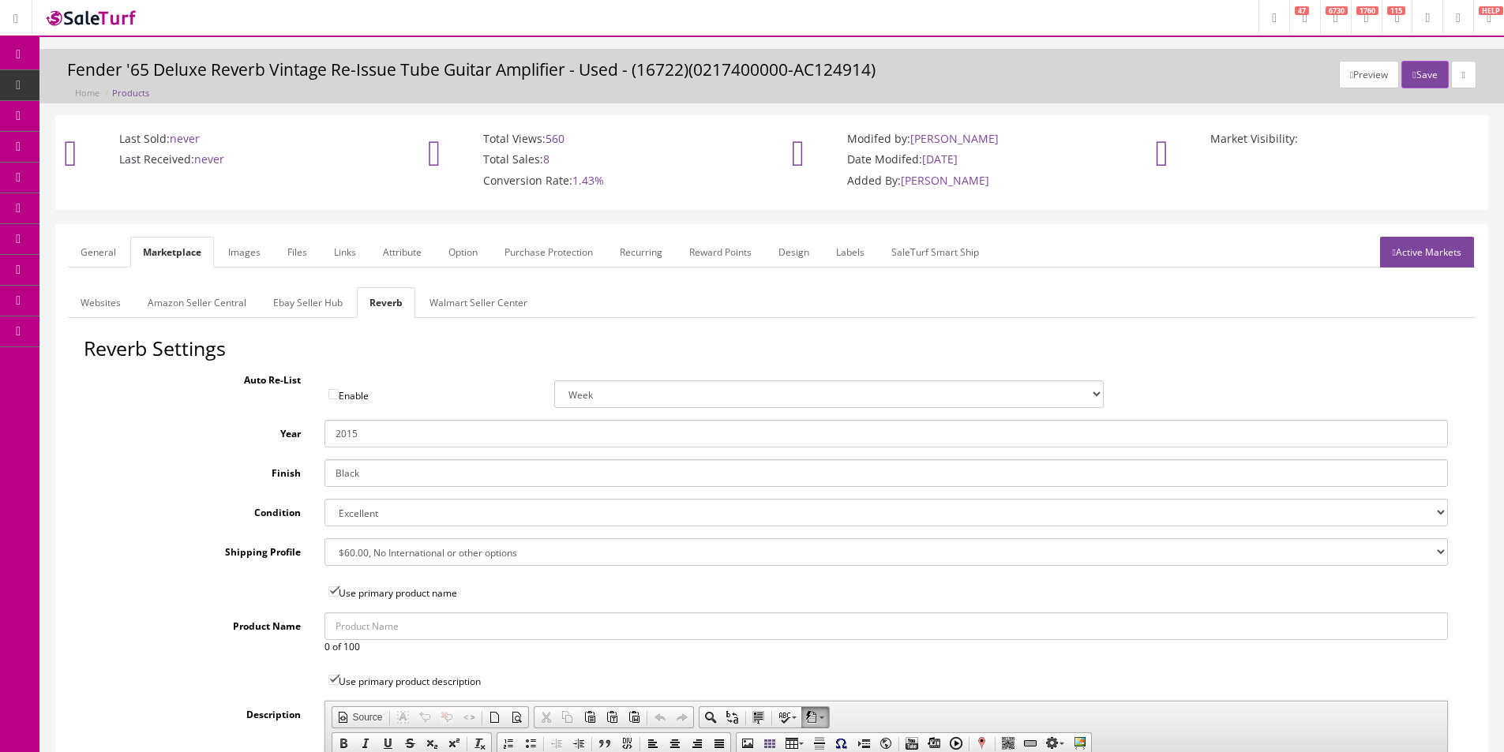
click at [360, 443] on input "2015" at bounding box center [885, 434] width 1123 height 28
type input "2014"
click at [119, 268] on form "General Marketplace Images Files Links Attribute Option Purchase Protection Rec…" at bounding box center [772, 687] width 1408 height 900
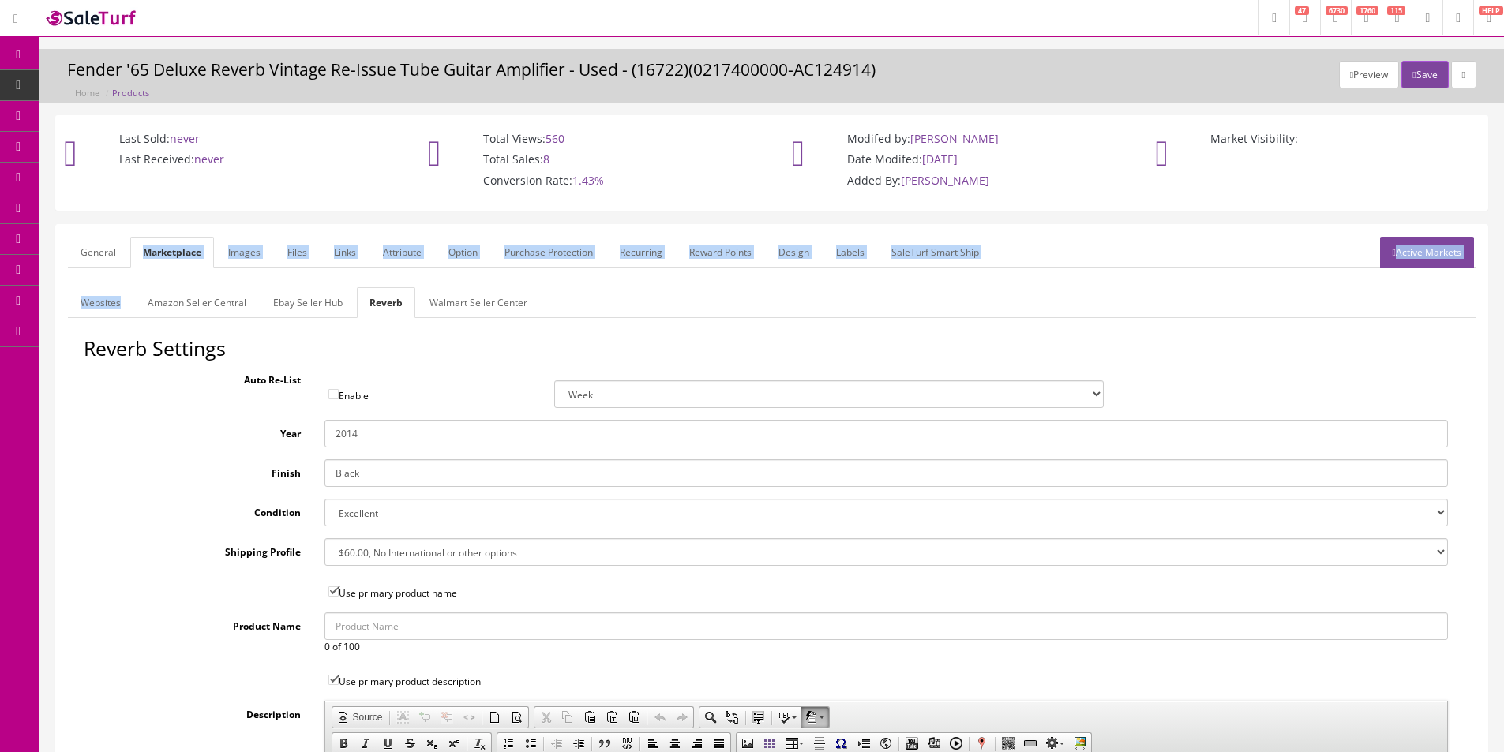
click at [125, 257] on link "General" at bounding box center [98, 252] width 61 height 31
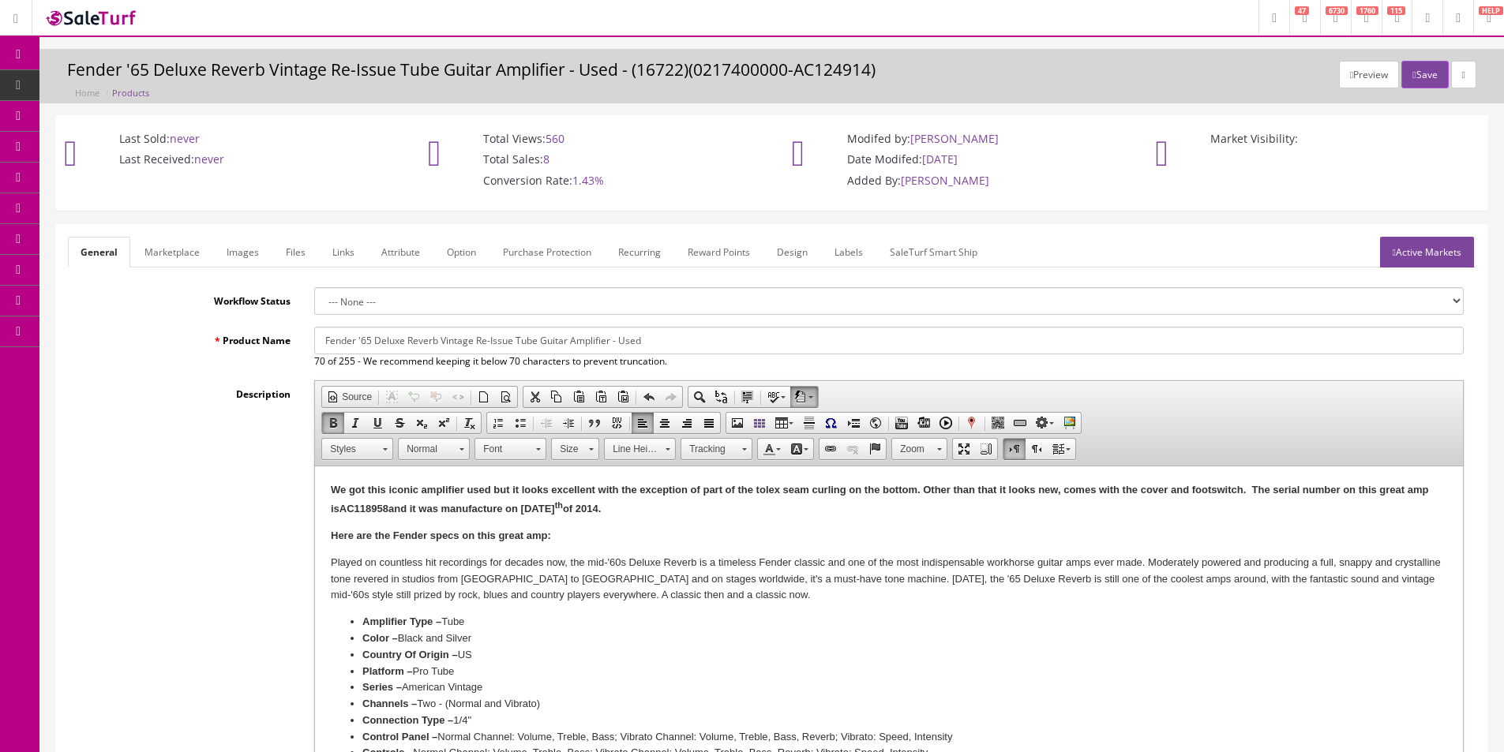
click at [505, 540] on b "Here are the Fender specs on this great amp:" at bounding box center [441, 536] width 220 height 12
click at [238, 253] on link "Images" at bounding box center [243, 252] width 58 height 31
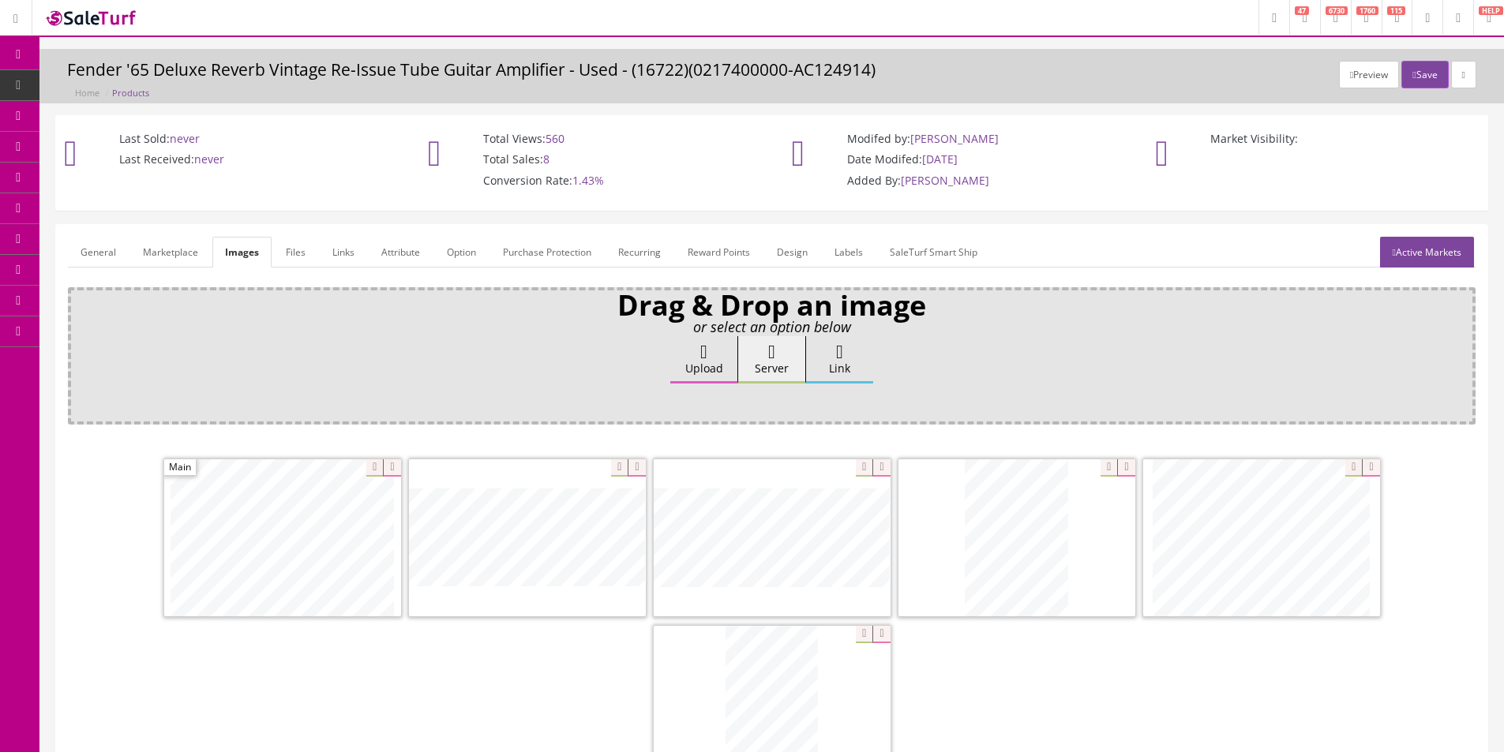
click at [393, 254] on link "Attribute" at bounding box center [401, 252] width 64 height 31
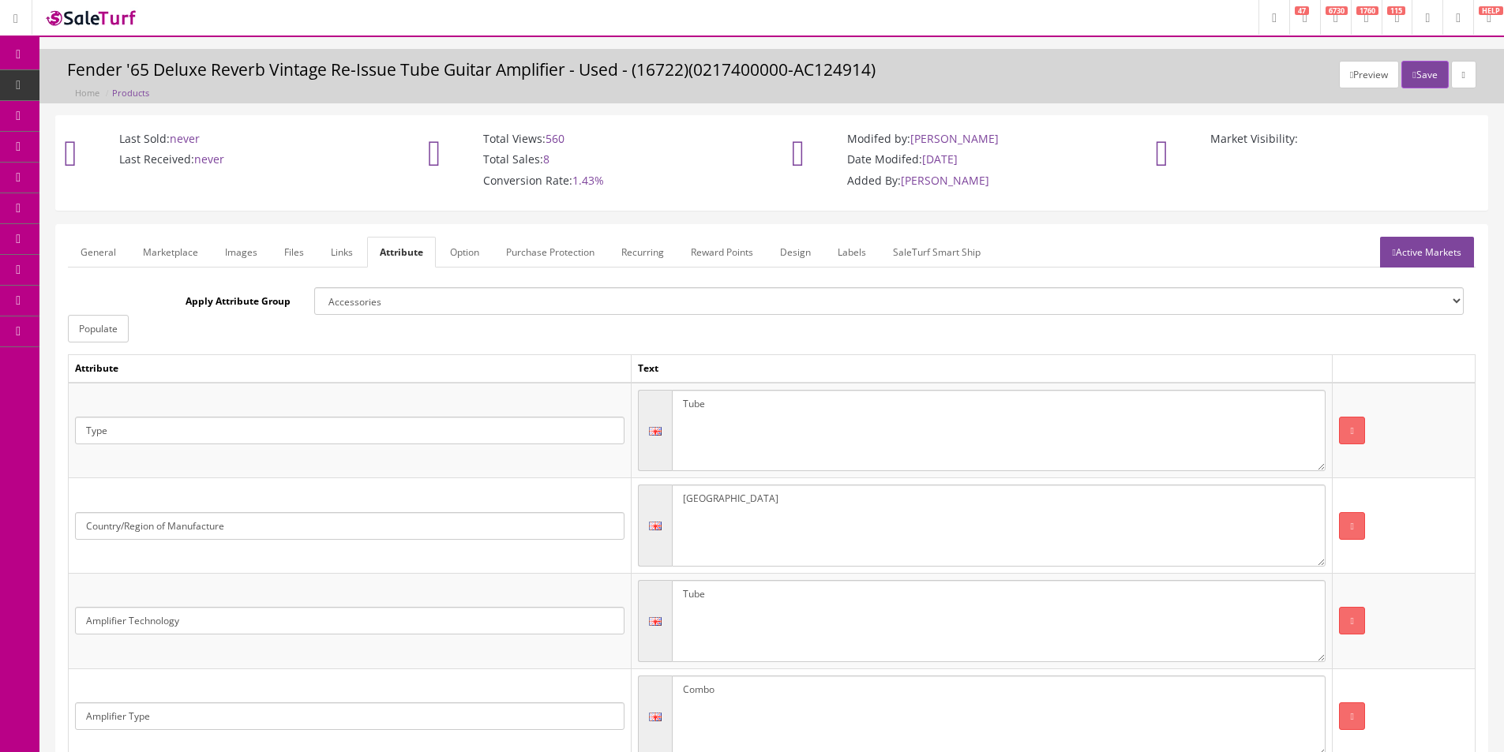
click at [831, 358] on td "Text" at bounding box center [982, 369] width 702 height 28
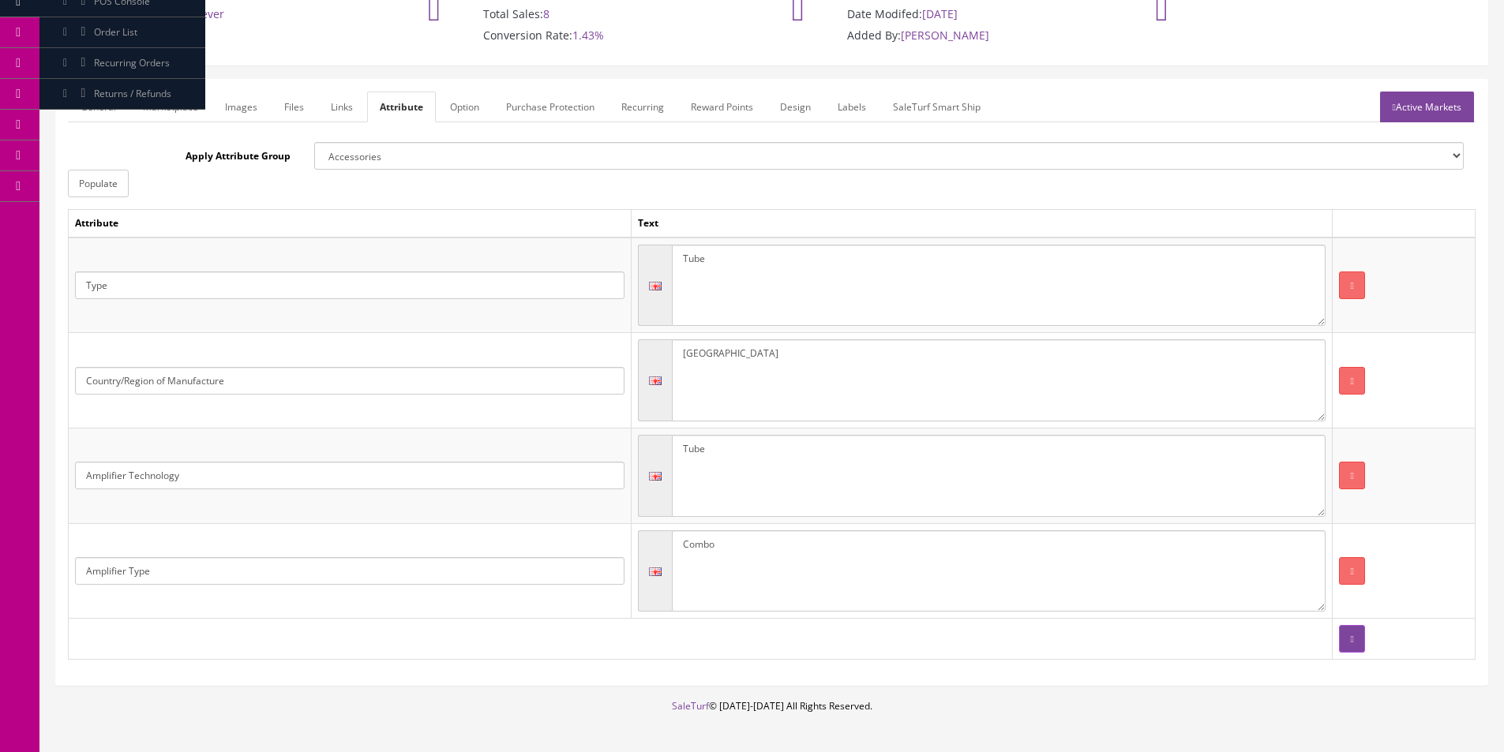
scroll to position [158, 0]
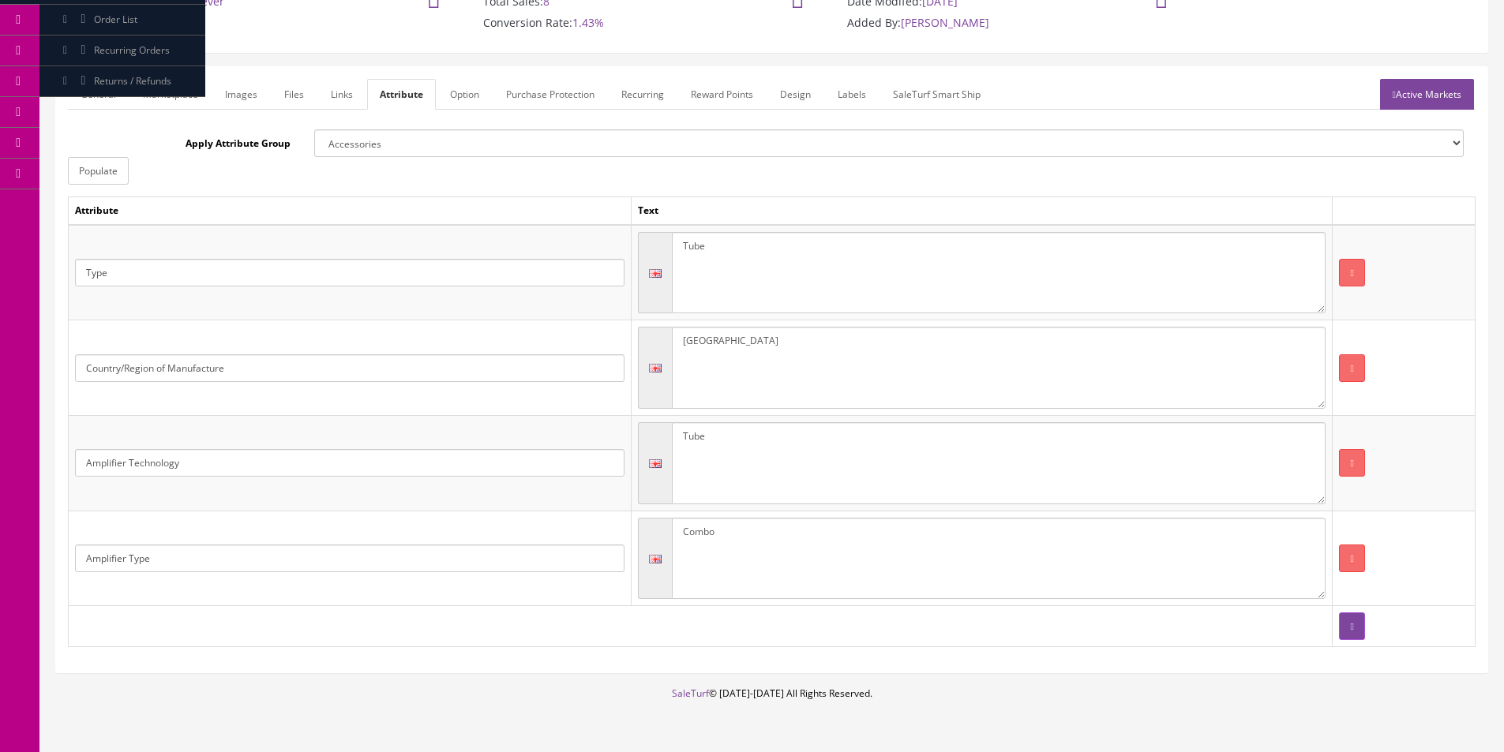
click at [231, 94] on link "Images" at bounding box center [241, 94] width 58 height 31
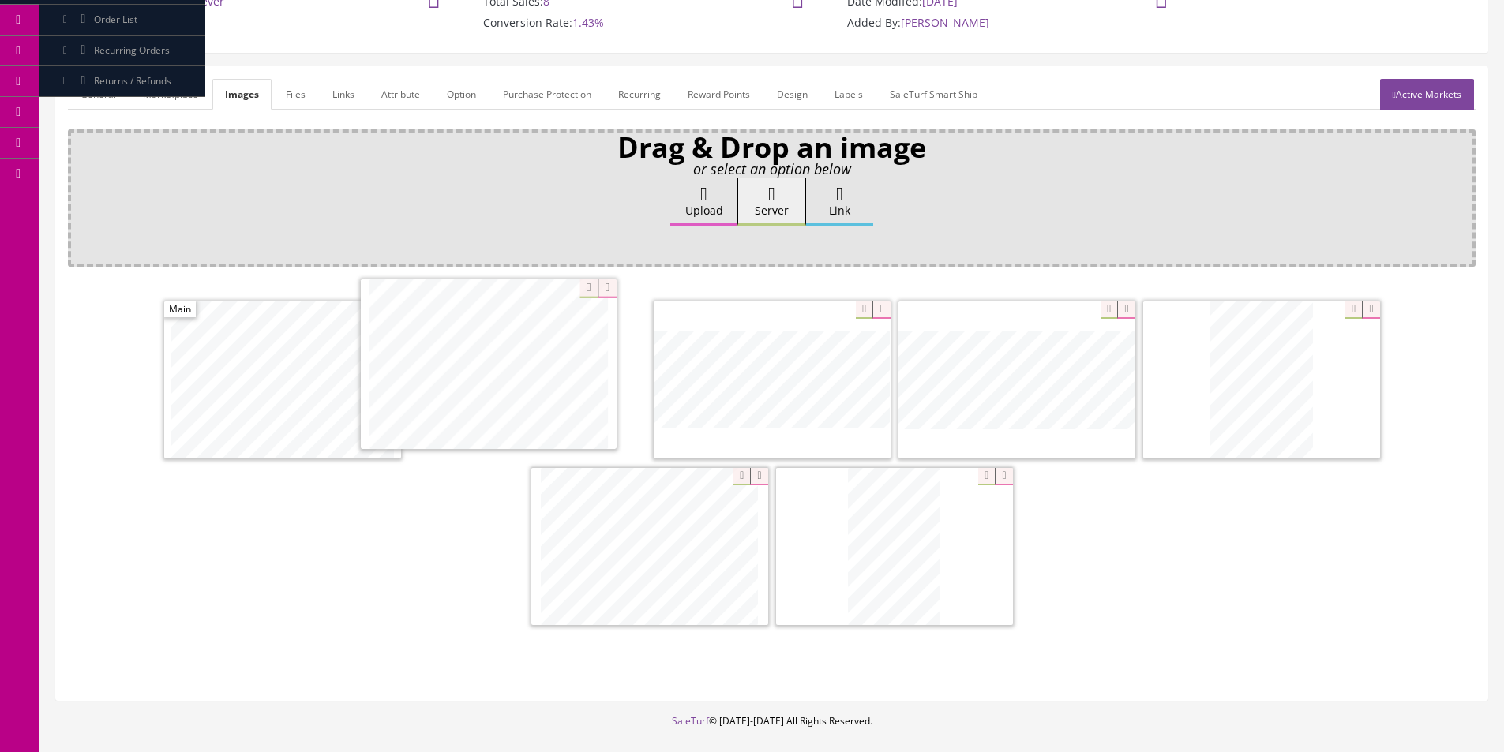
drag, startPoint x: 895, startPoint y: 543, endPoint x: 489, endPoint y: 361, distance: 444.9
click at [1447, 96] on link "Active Markets" at bounding box center [1427, 94] width 94 height 31
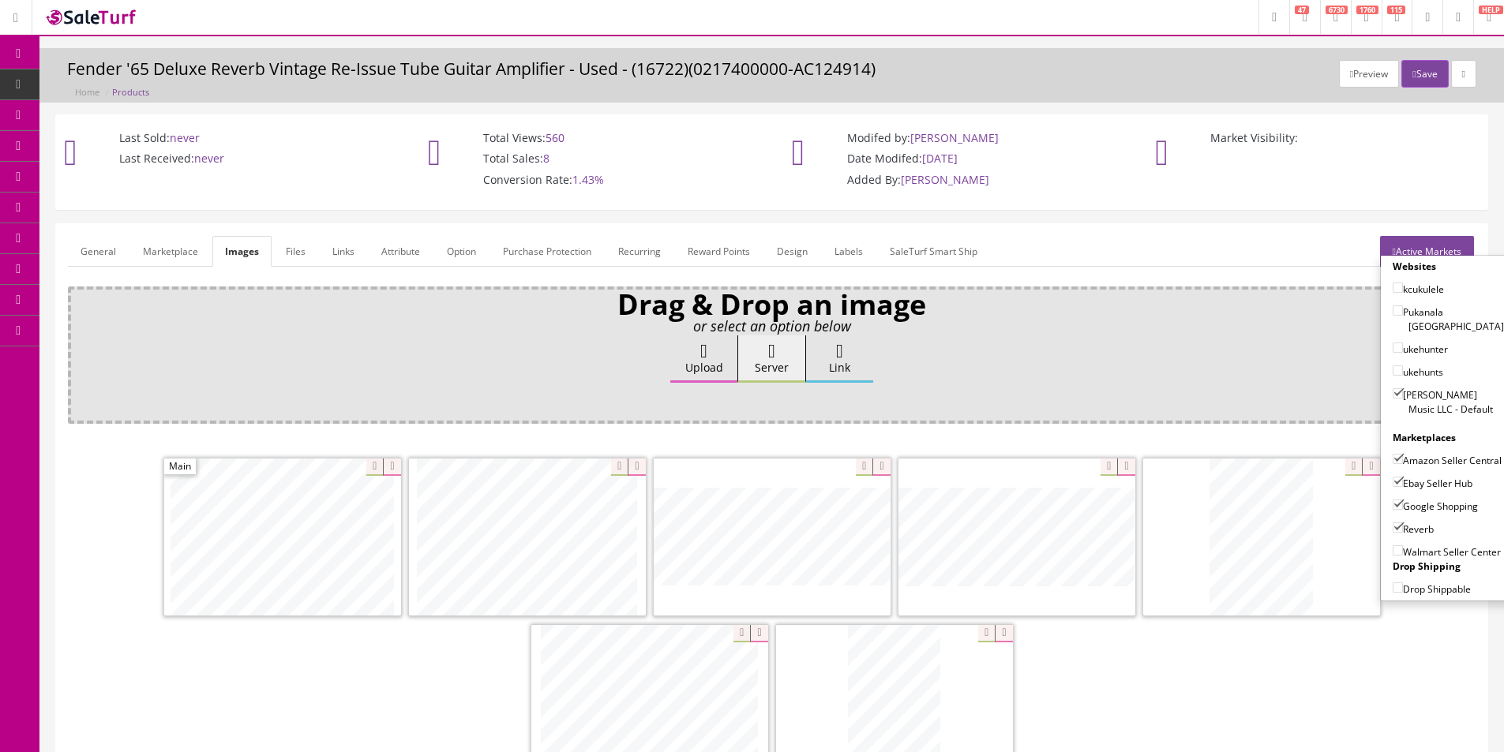
scroll to position [0, 0]
click at [99, 237] on link "General" at bounding box center [98, 252] width 61 height 31
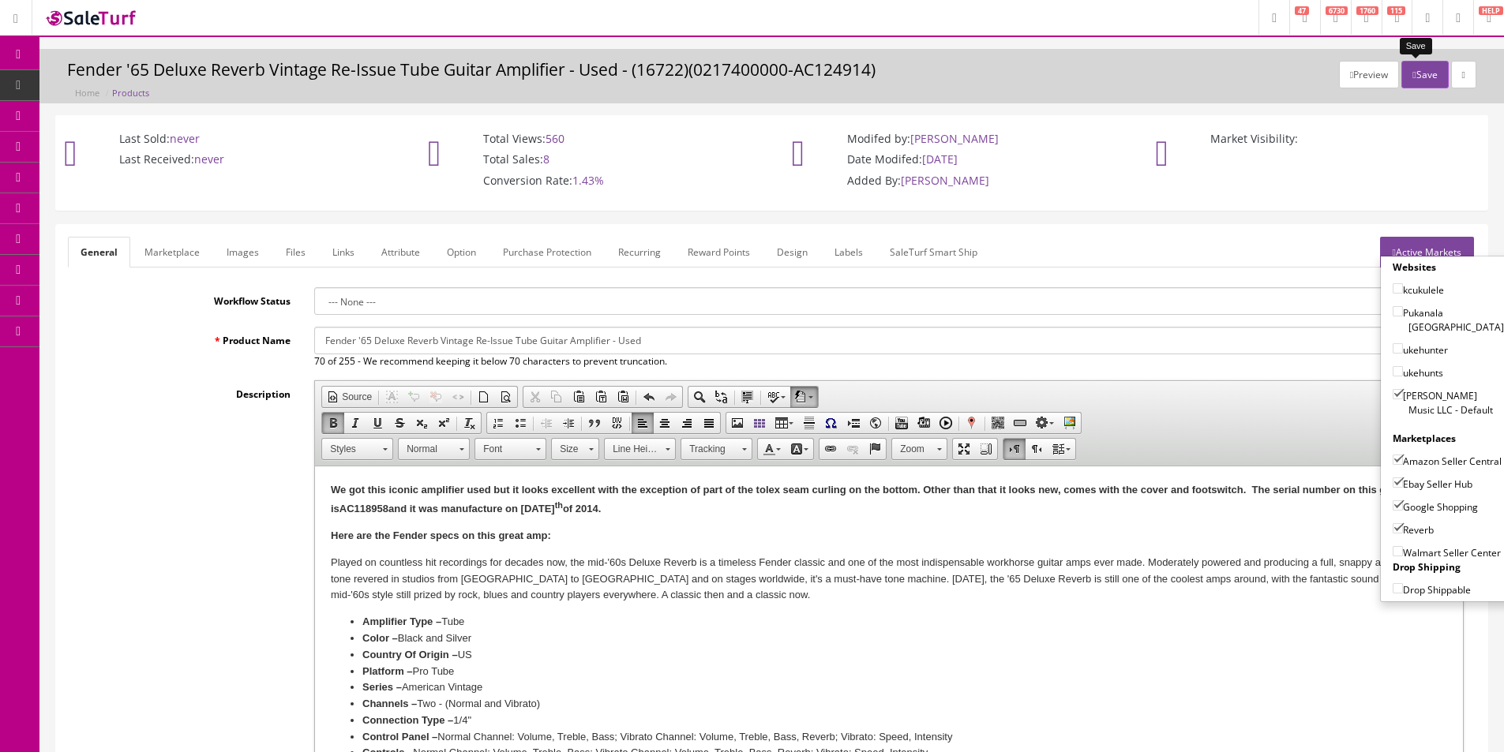
click at [1412, 72] on button "Save" at bounding box center [1424, 75] width 47 height 28
click at [755, 61] on h3 "Fender '65 Deluxe Reverb Vintage Re-Issue Tube Guitar Amplifier - Used - (16722…" at bounding box center [771, 70] width 1409 height 18
copy h3 "0217400000"
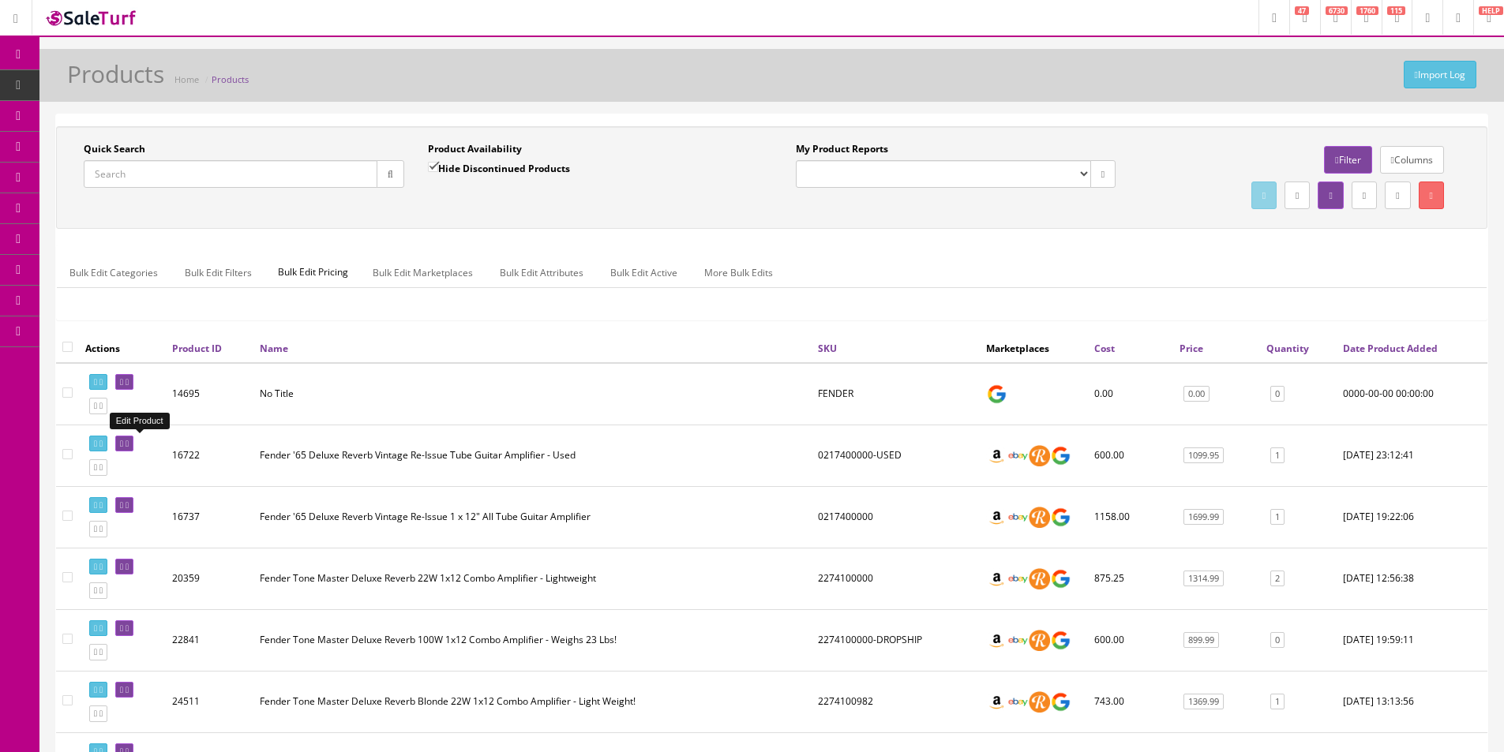
click at [129, 443] on icon at bounding box center [127, 444] width 3 height 9
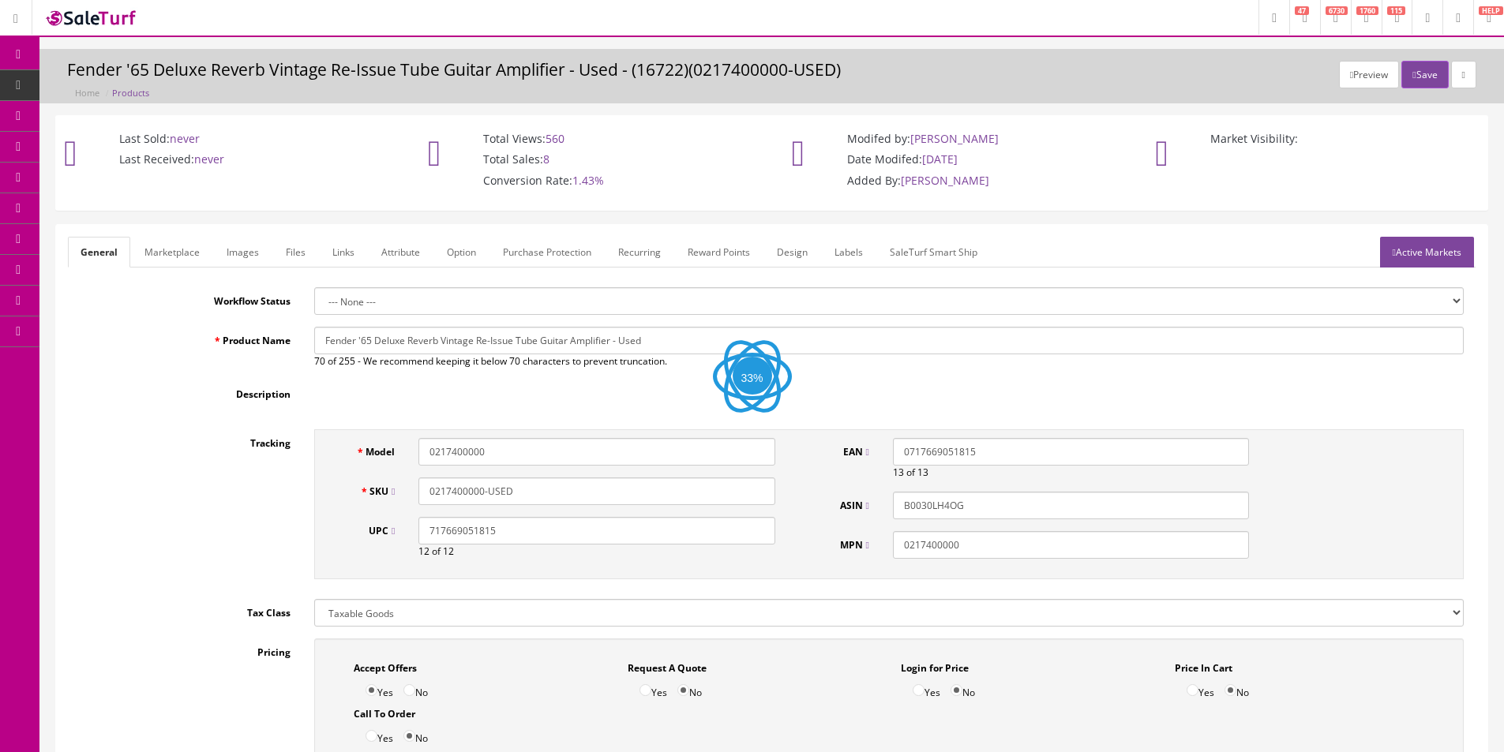
click at [866, 254] on link "Labels" at bounding box center [849, 252] width 54 height 31
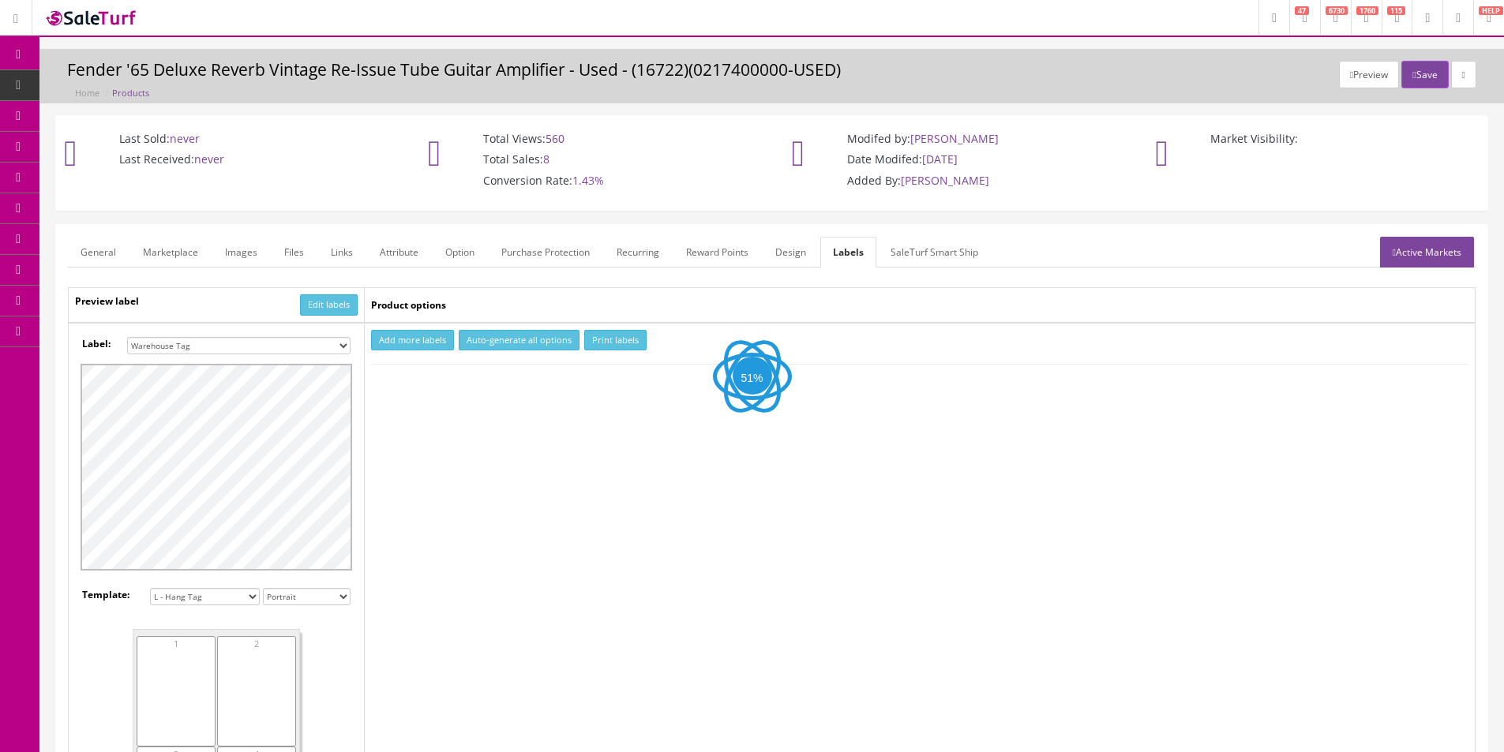
click at [303, 350] on select "Small Label 2 x 1 Label Shoe label 100 barcodes Dymo Label 2 X 1 Sticker Labels…" at bounding box center [238, 345] width 223 height 17
select select "16"
click at [127, 337] on select "Small Label 2 x 1 Label Shoe label 100 barcodes Dymo Label 2 X 1 Sticker Labels…" at bounding box center [238, 345] width 223 height 17
click at [368, 341] on td "Add more labels Auto-generate all options Print labels" at bounding box center [920, 600] width 1111 height 555
click at [385, 346] on button "Add more labels" at bounding box center [412, 340] width 83 height 21
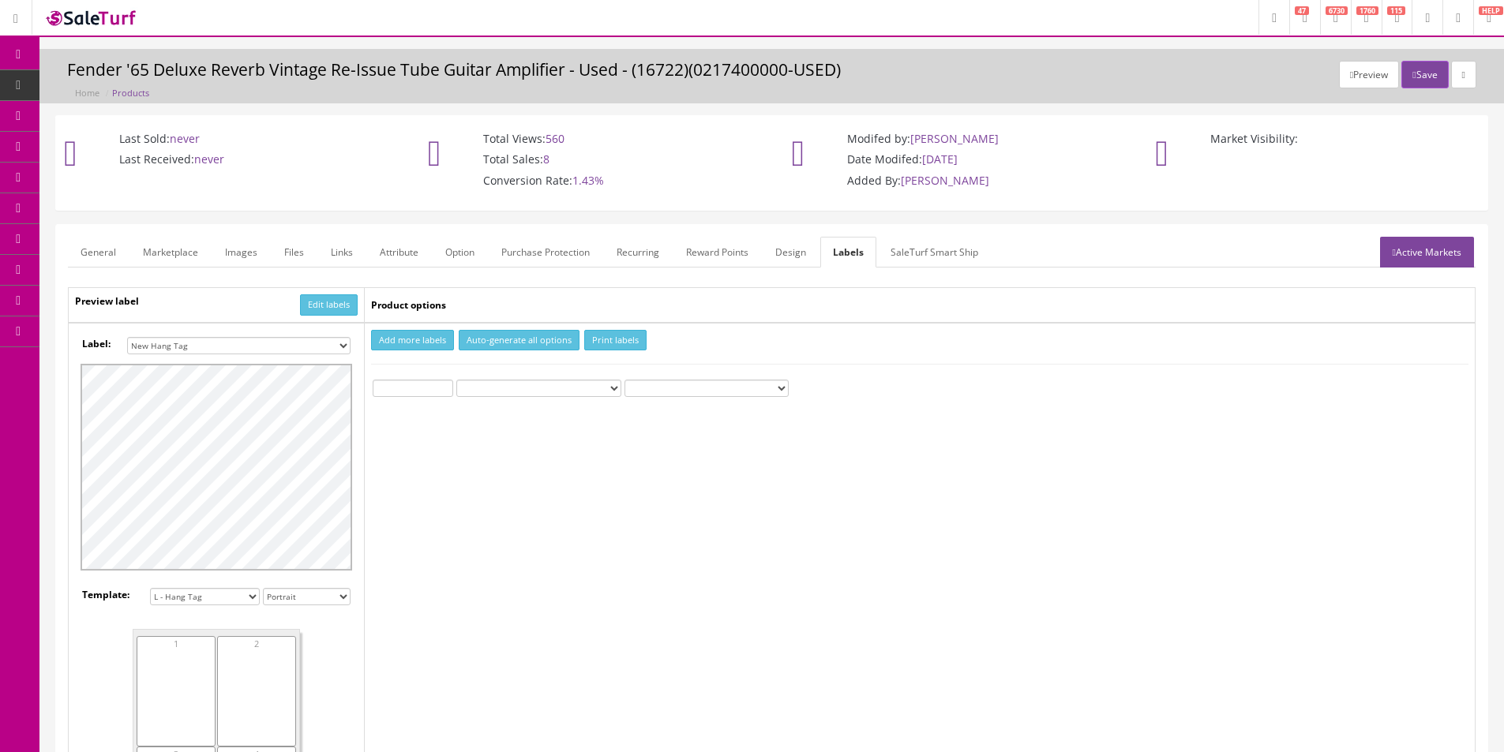
click at [381, 387] on input "number" at bounding box center [413, 388] width 81 height 17
type input "1"
click at [594, 336] on button "Print labels" at bounding box center [615, 340] width 62 height 21
click at [71, 81] on link "Products" at bounding box center [122, 85] width 166 height 31
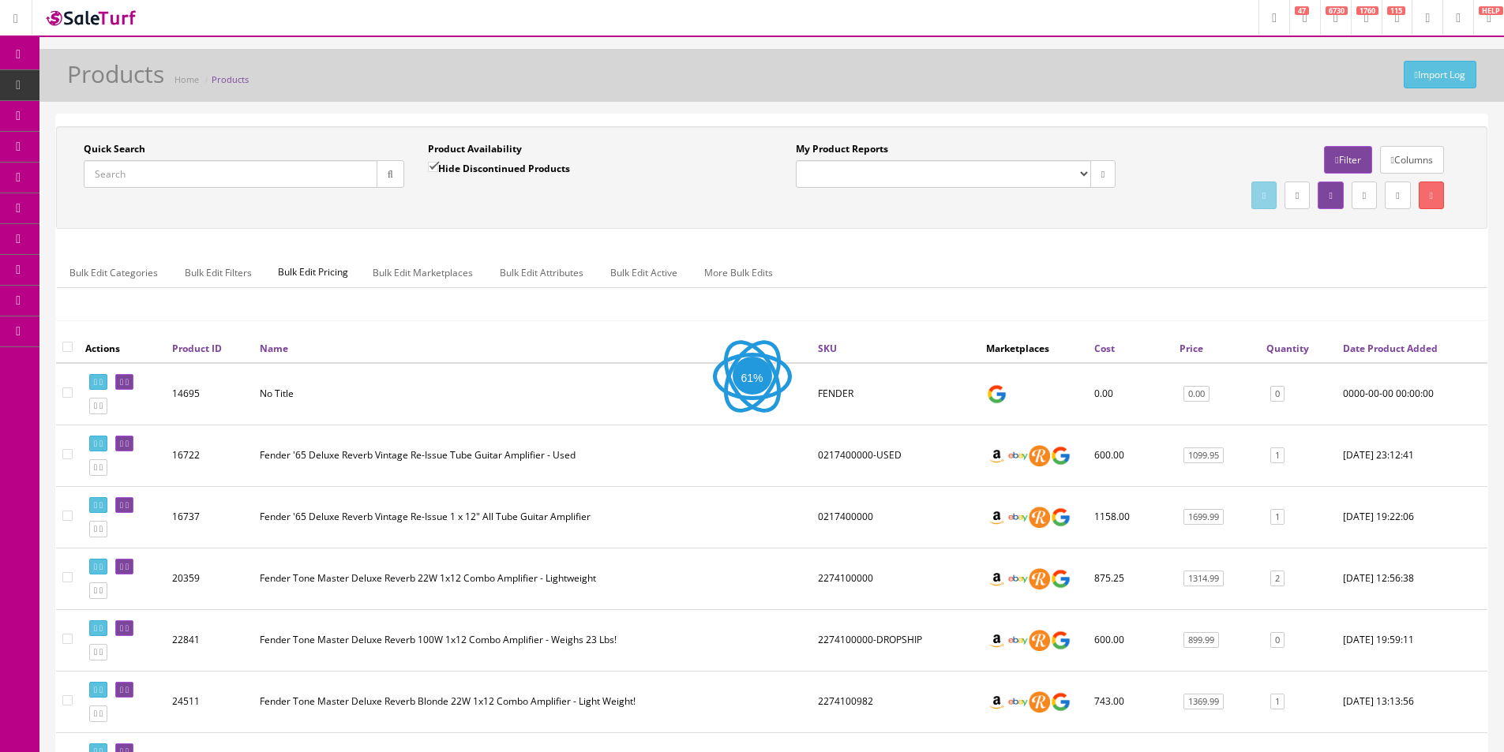
click at [301, 178] on input "Quick Search" at bounding box center [231, 174] width 294 height 28
paste input "H22020455"
type input "H22020455"
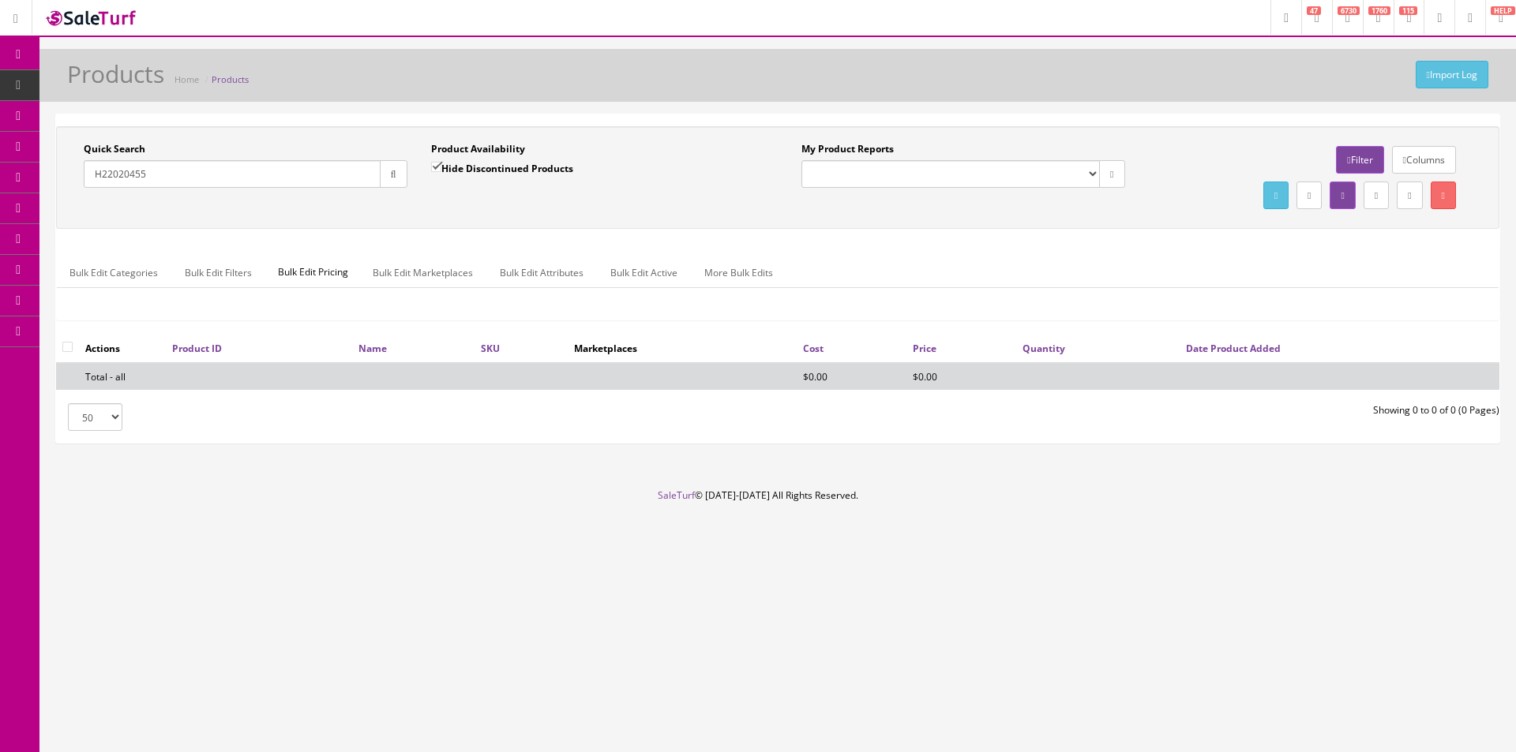
click at [452, 164] on label "Hide Discontinued Products" at bounding box center [502, 168] width 142 height 16
click at [441, 164] on input "Hide Discontinued Products" at bounding box center [436, 167] width 10 height 10
checkbox input "false"
click at [445, 191] on div "Product Availability Hide Discontinued Products Date To" at bounding box center [592, 171] width 347 height 58
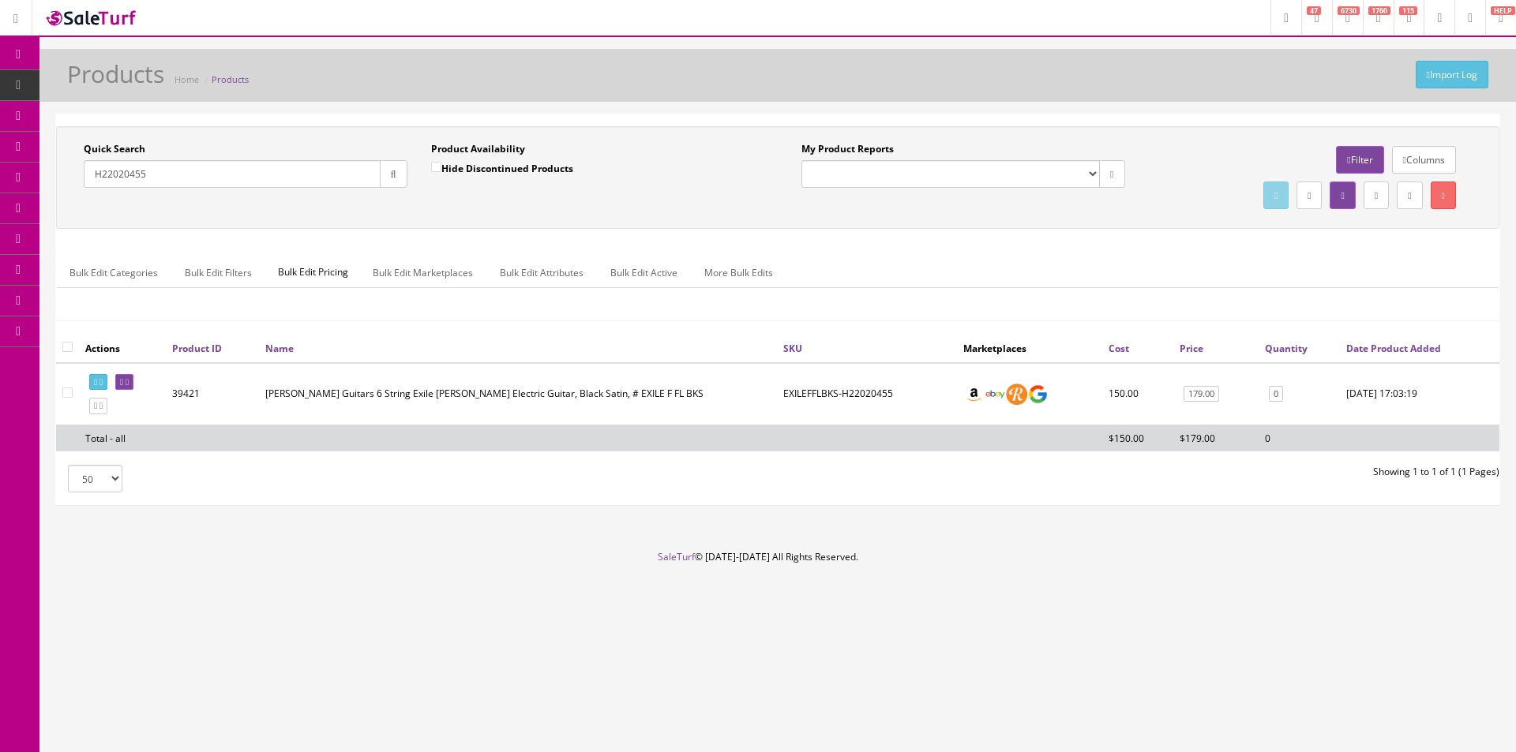
drag, startPoint x: 152, startPoint y: 388, endPoint x: 511, endPoint y: 396, distance: 359.3
click at [511, 396] on td "Dean Guitars 6 String Exile Floyd Electric Guitar, Black Satin, # EXILE F FL BKS" at bounding box center [518, 394] width 518 height 62
drag, startPoint x: 145, startPoint y: 377, endPoint x: 133, endPoint y: 379, distance: 12.7
click at [123, 379] on icon at bounding box center [121, 382] width 3 height 9
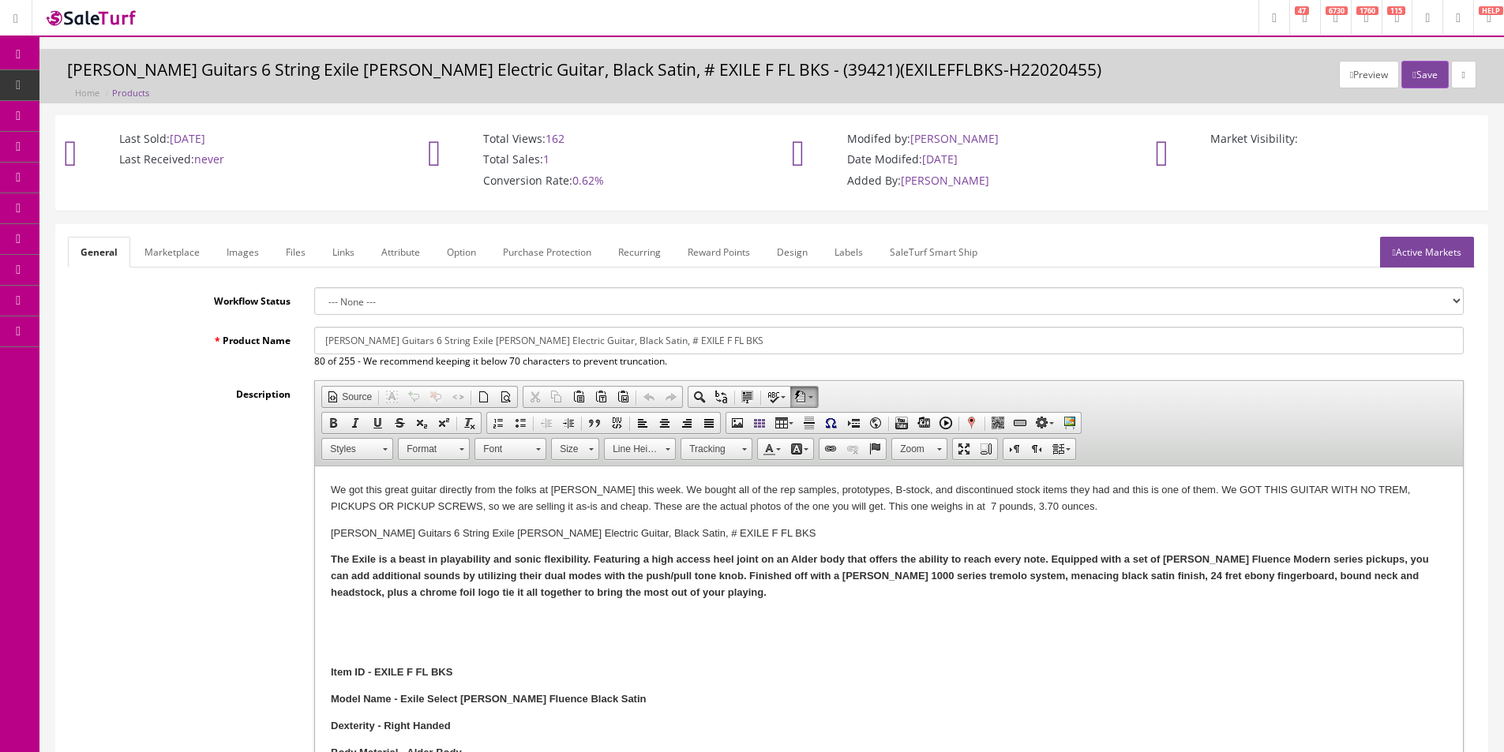
click at [242, 255] on link "Images" at bounding box center [243, 252] width 58 height 31
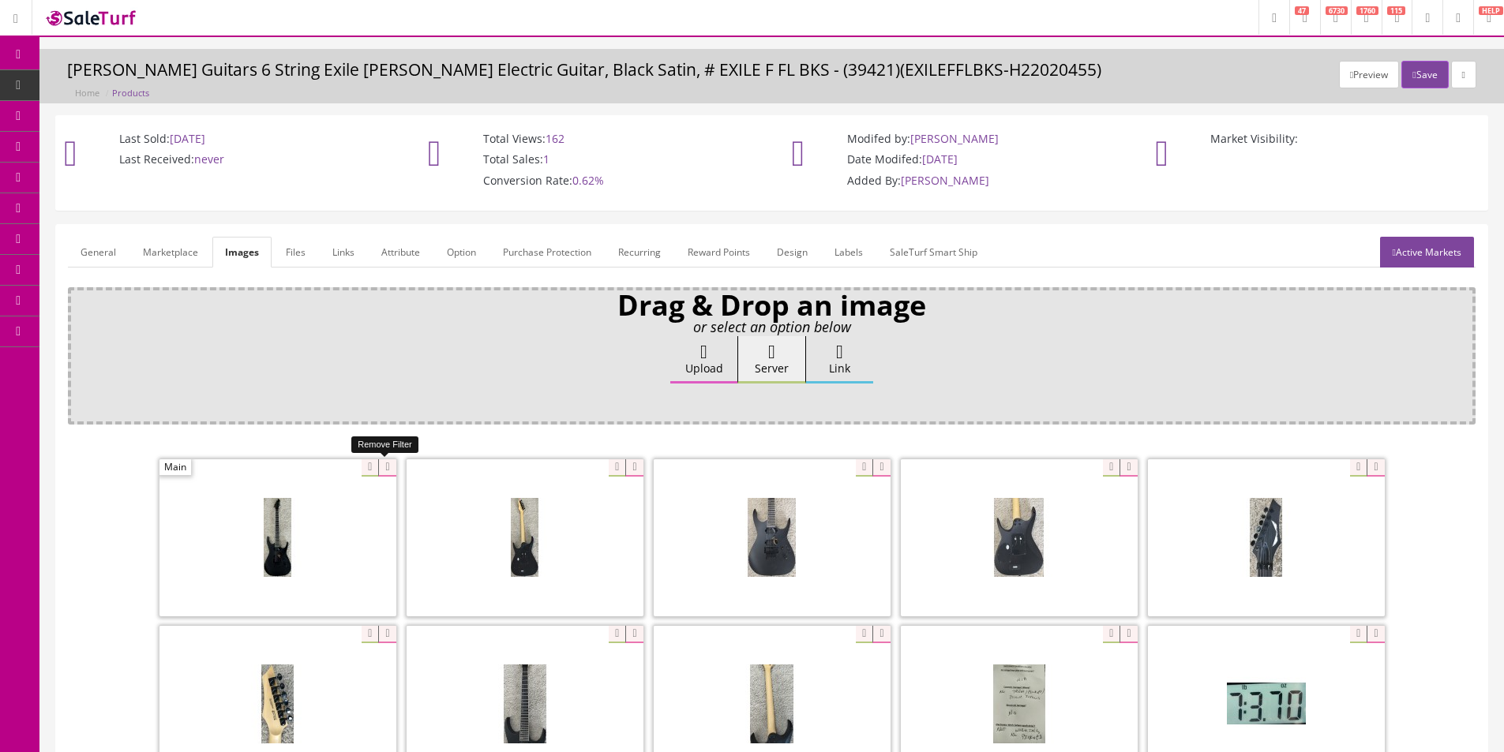
click at [383, 474] on icon at bounding box center [386, 467] width 17 height 17
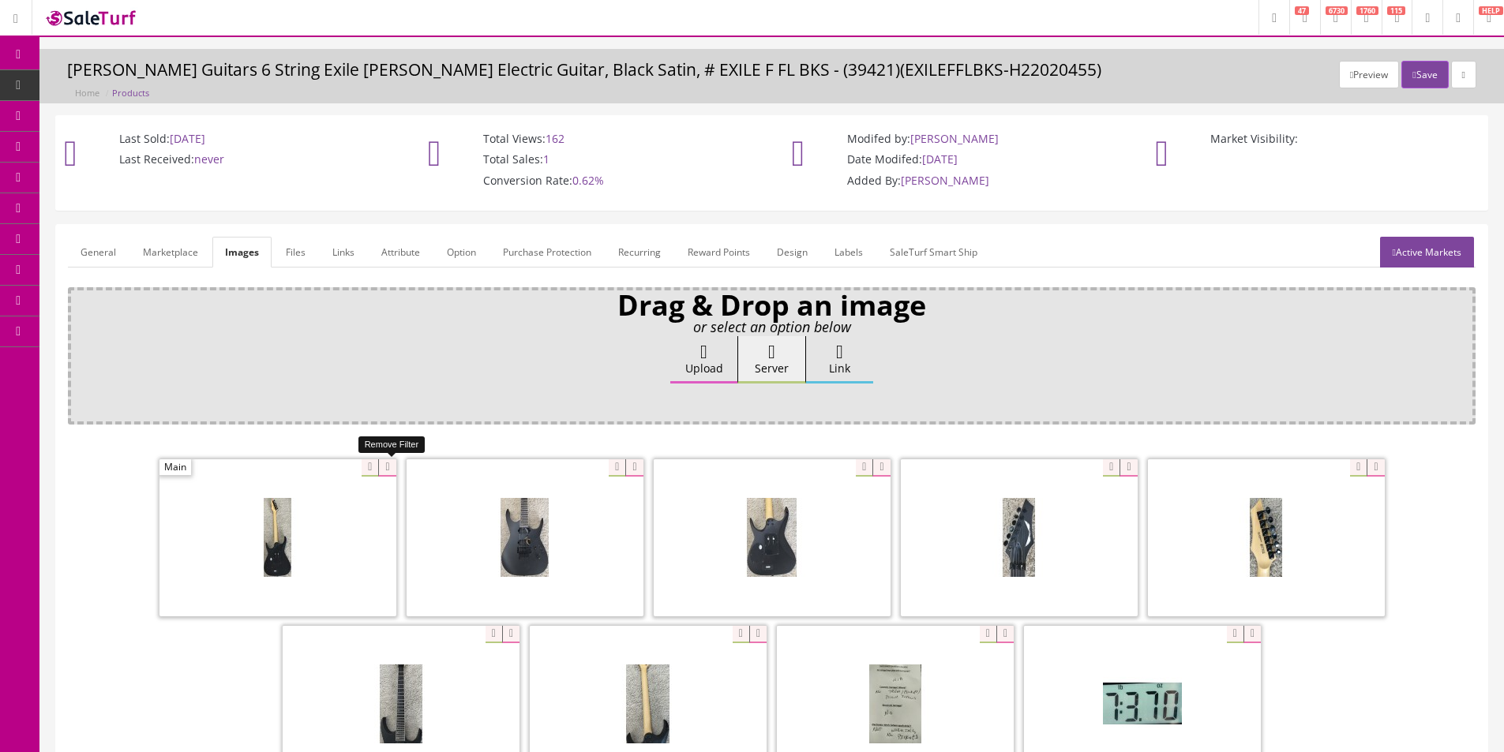
click at [383, 474] on icon at bounding box center [386, 467] width 17 height 17
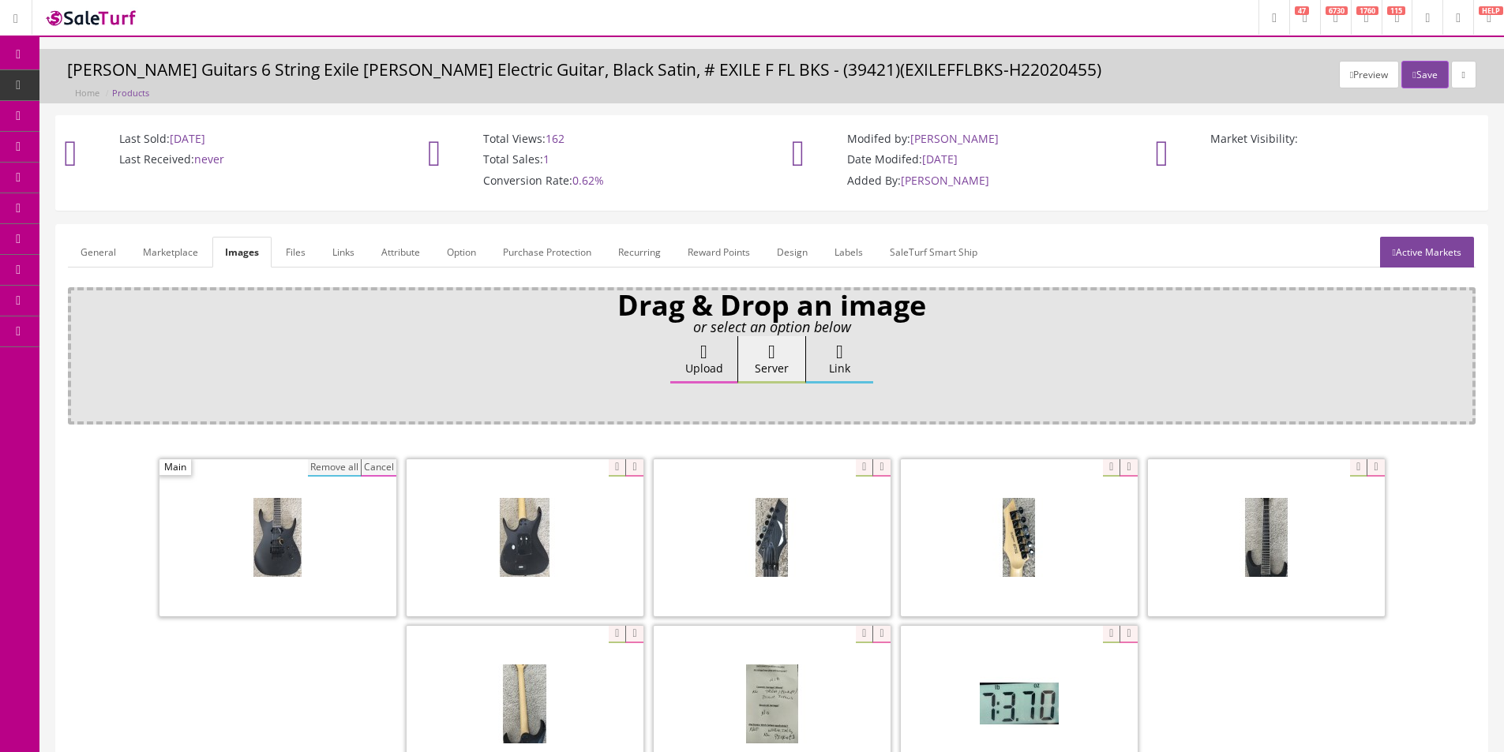
click at [317, 470] on button "Remove all" at bounding box center [334, 467] width 53 height 17
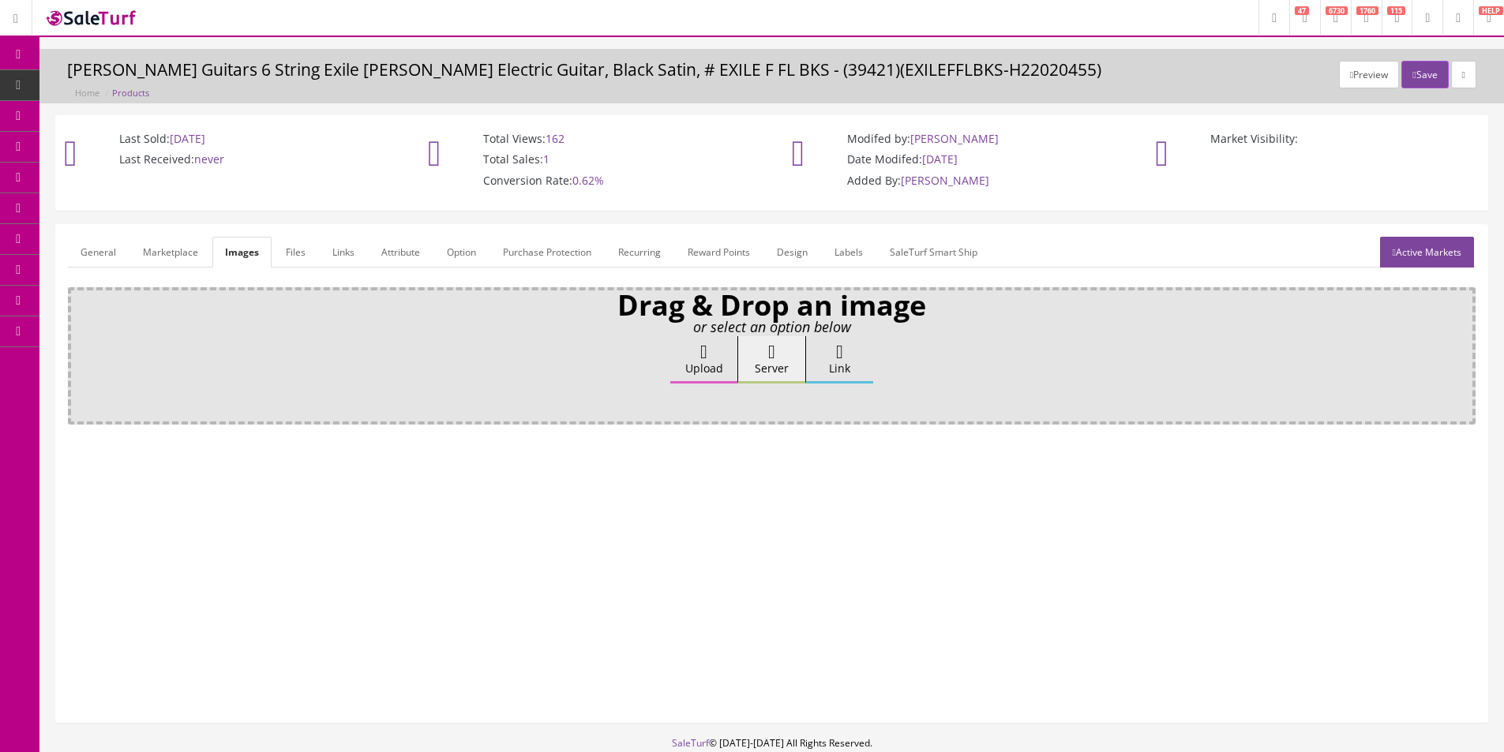
click at [688, 365] on label "Upload" at bounding box center [703, 359] width 67 height 47
click at [79, 352] on input "Upload" at bounding box center [79, 344] width 0 height 16
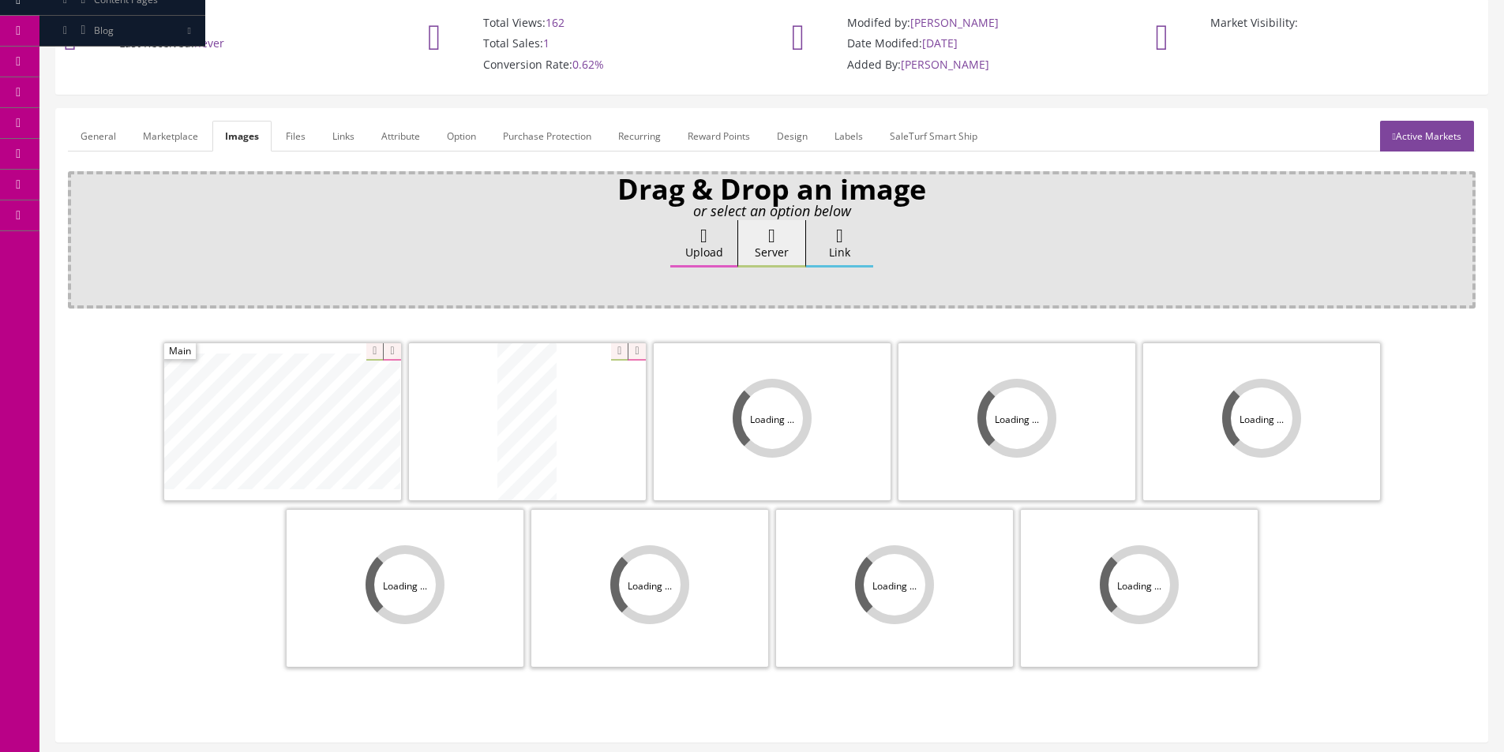
scroll to position [231, 0]
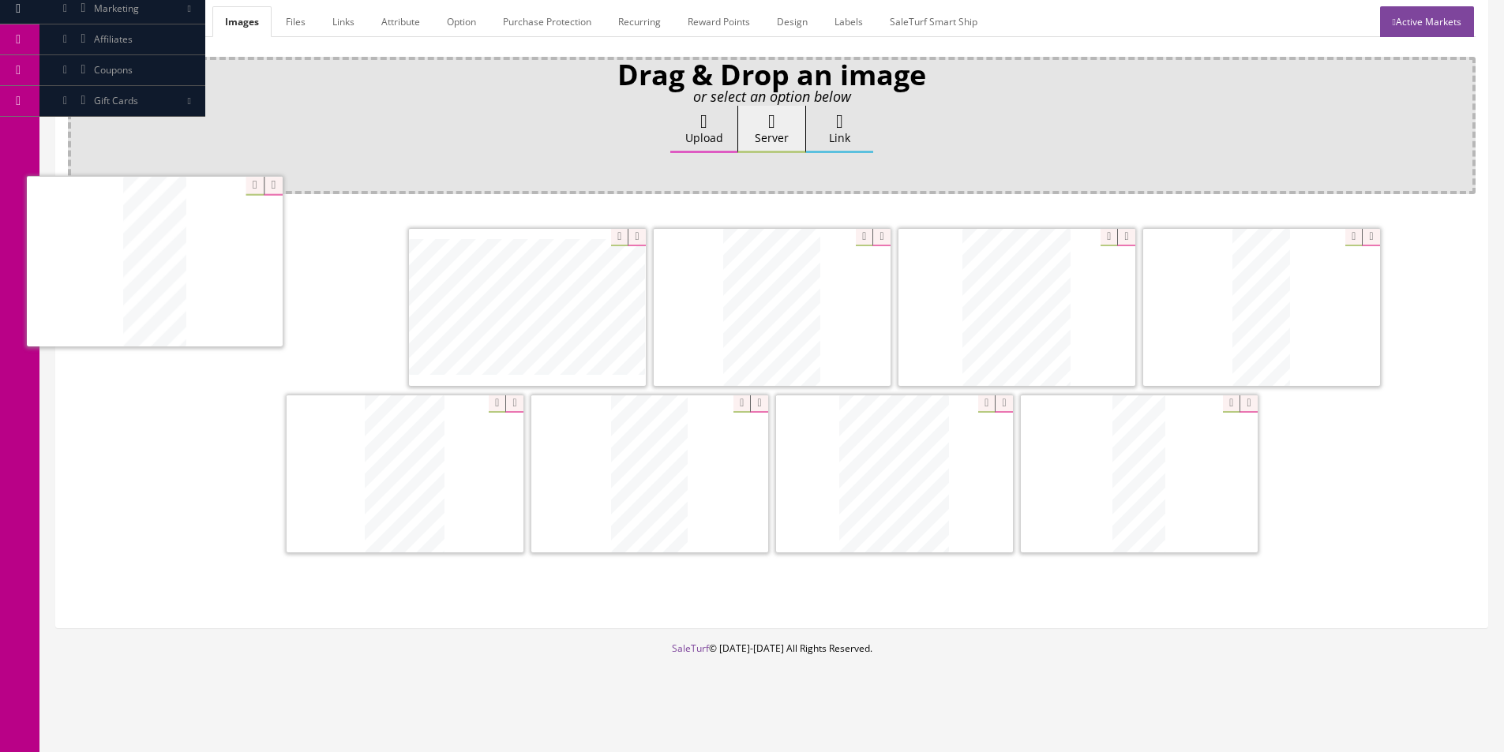
drag, startPoint x: 465, startPoint y: 339, endPoint x: 185, endPoint y: 302, distance: 282.7
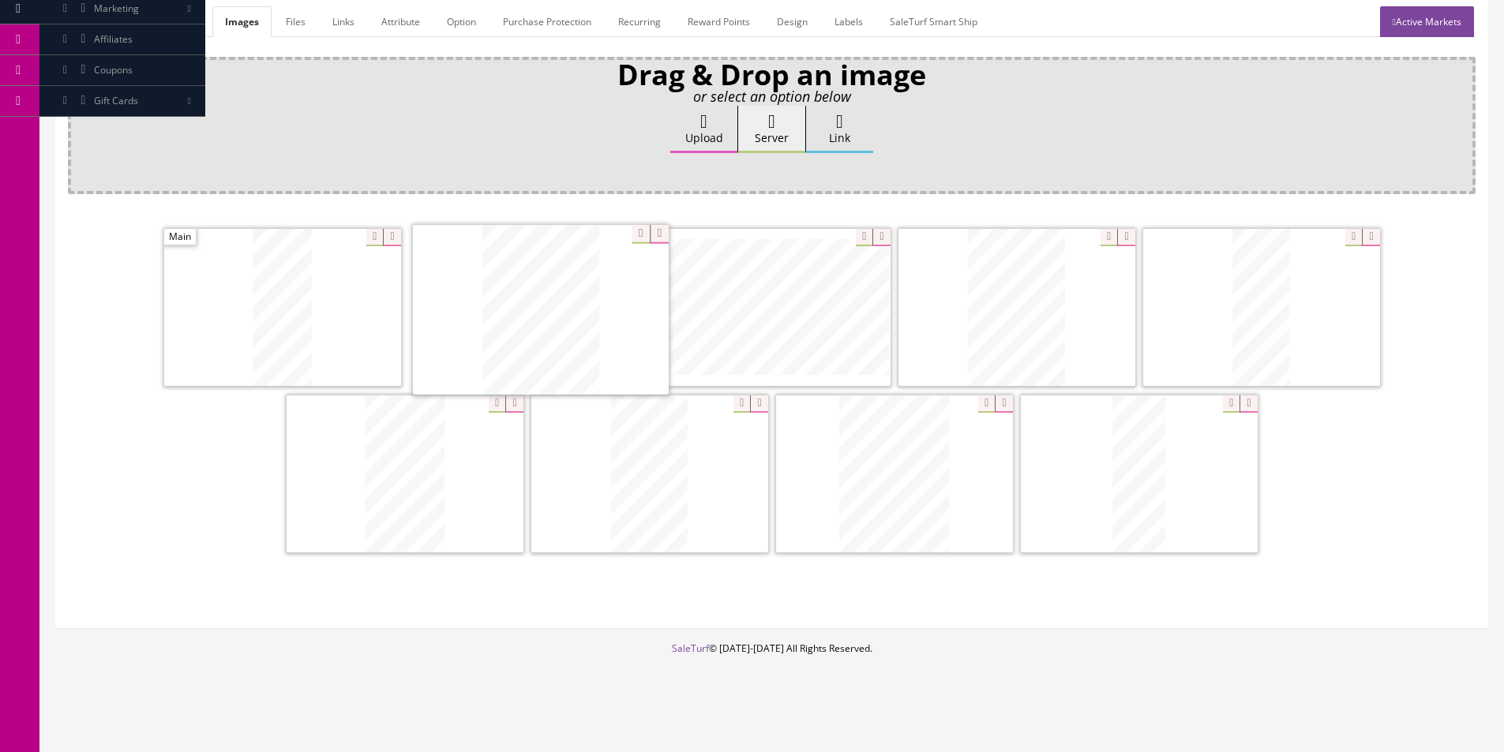
drag, startPoint x: 951, startPoint y: 322, endPoint x: 473, endPoint y: 324, distance: 478.4
drag, startPoint x: 859, startPoint y: 478, endPoint x: 725, endPoint y: 328, distance: 201.3
drag, startPoint x: 1119, startPoint y: 515, endPoint x: 411, endPoint y: 325, distance: 733.0
drag, startPoint x: 1225, startPoint y: 327, endPoint x: 1059, endPoint y: 538, distance: 268.2
drag, startPoint x: 892, startPoint y: 388, endPoint x: 1139, endPoint y: 324, distance: 255.2
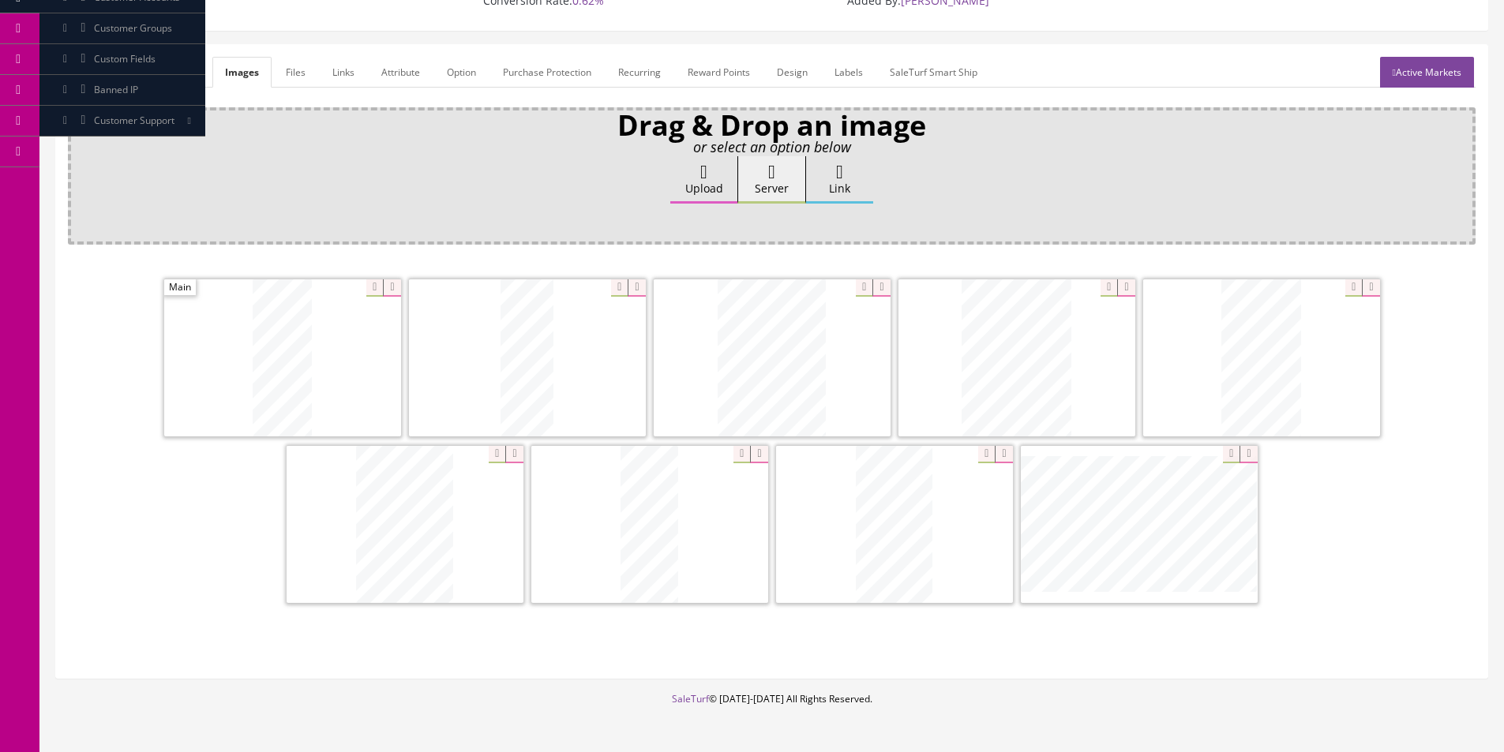
scroll to position [152, 0]
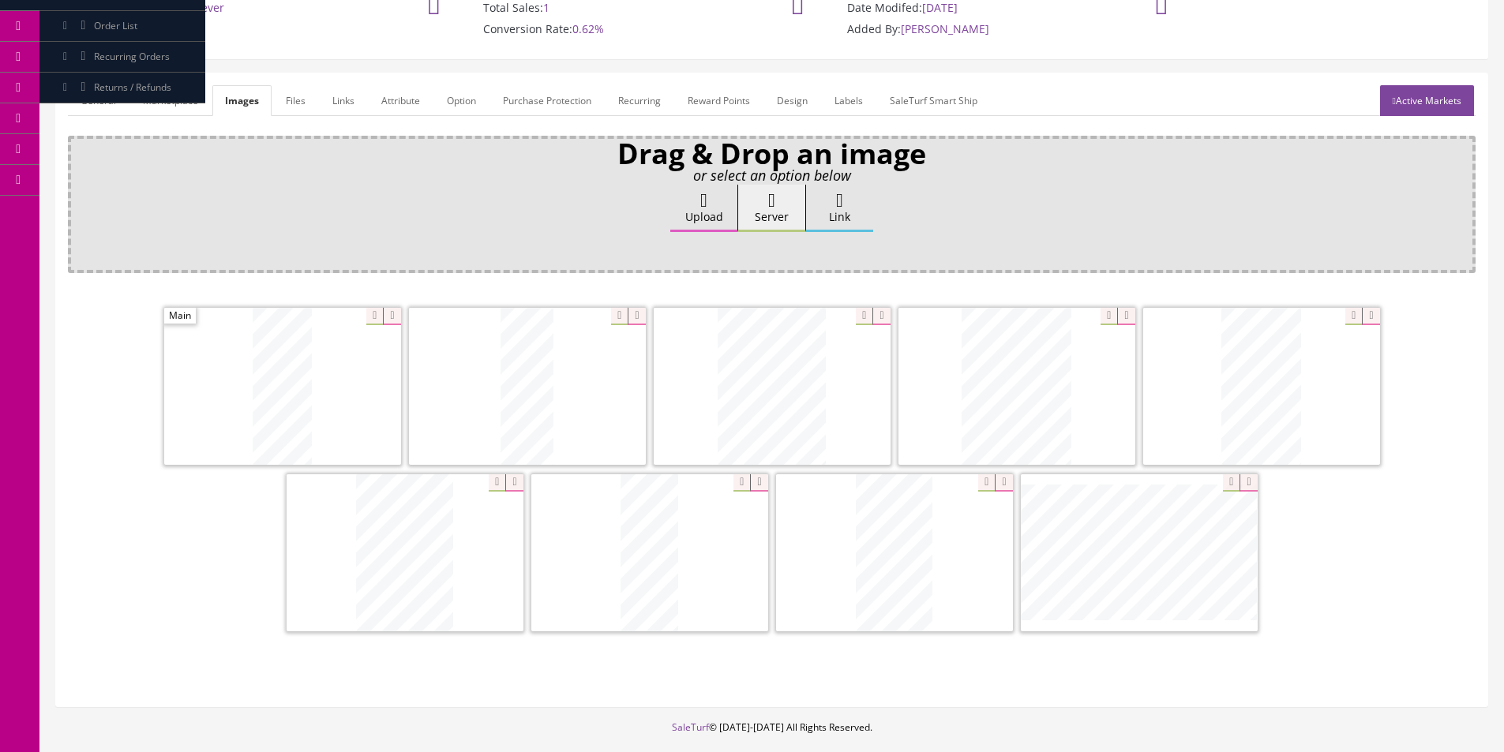
click at [130, 97] on link "Marketplace" at bounding box center [170, 100] width 81 height 31
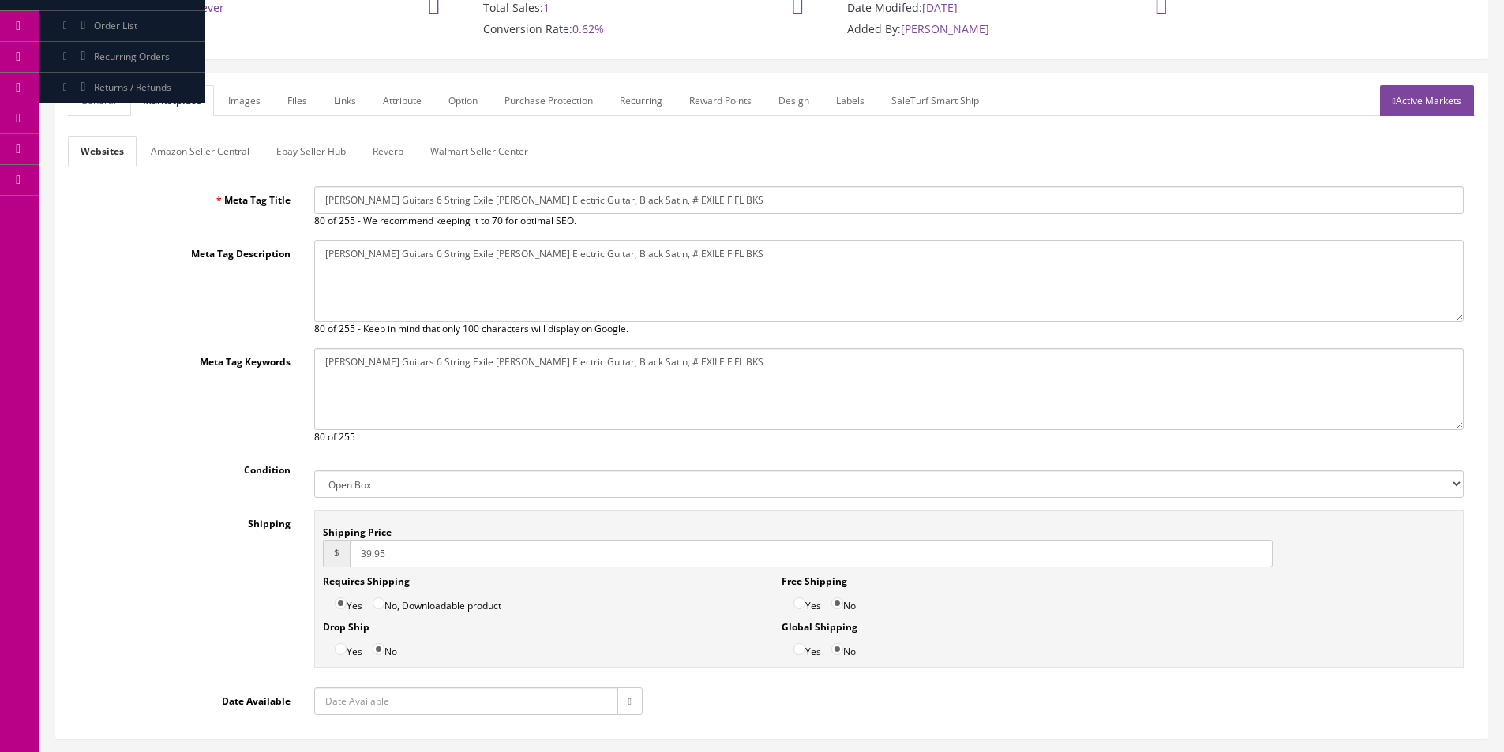
click at [114, 107] on link "General" at bounding box center [98, 100] width 61 height 31
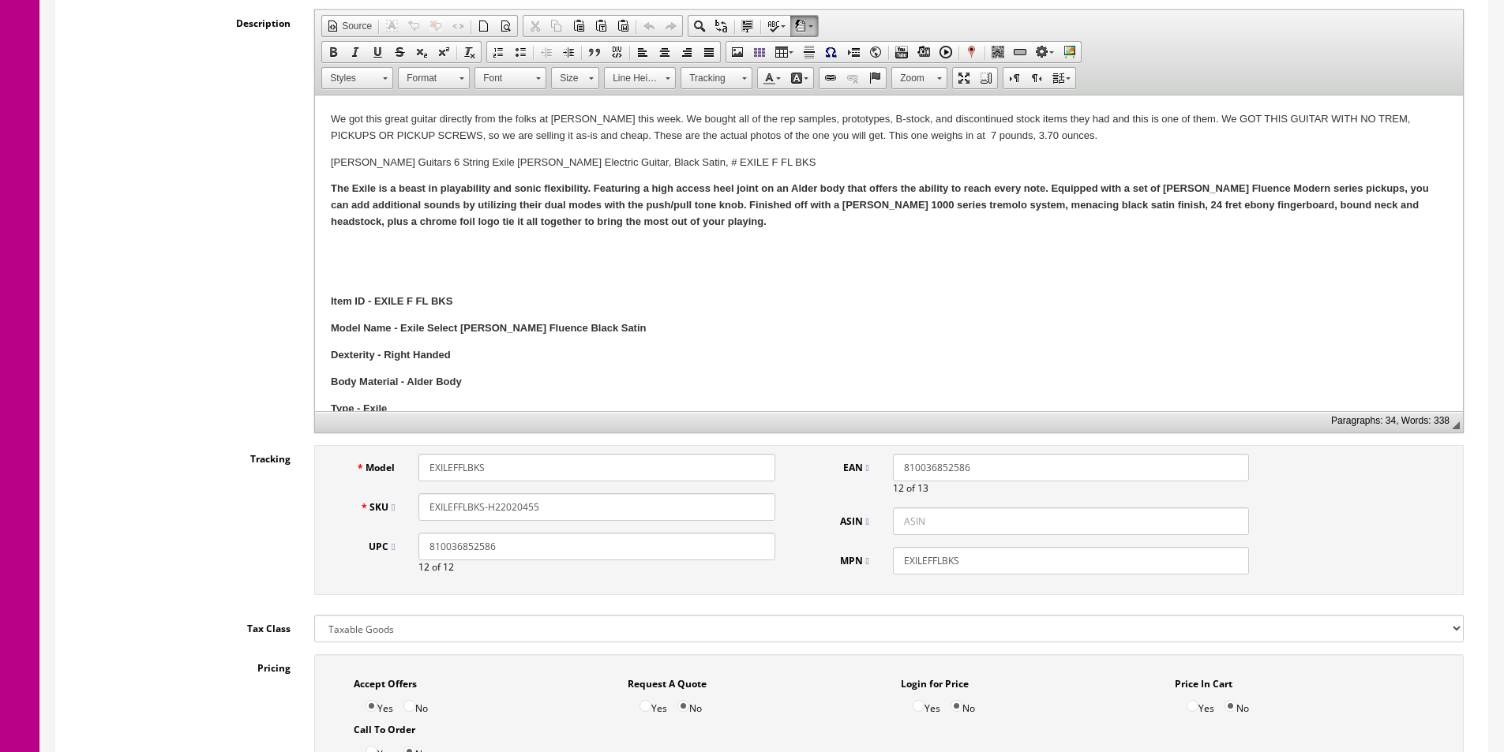
scroll to position [388, 0]
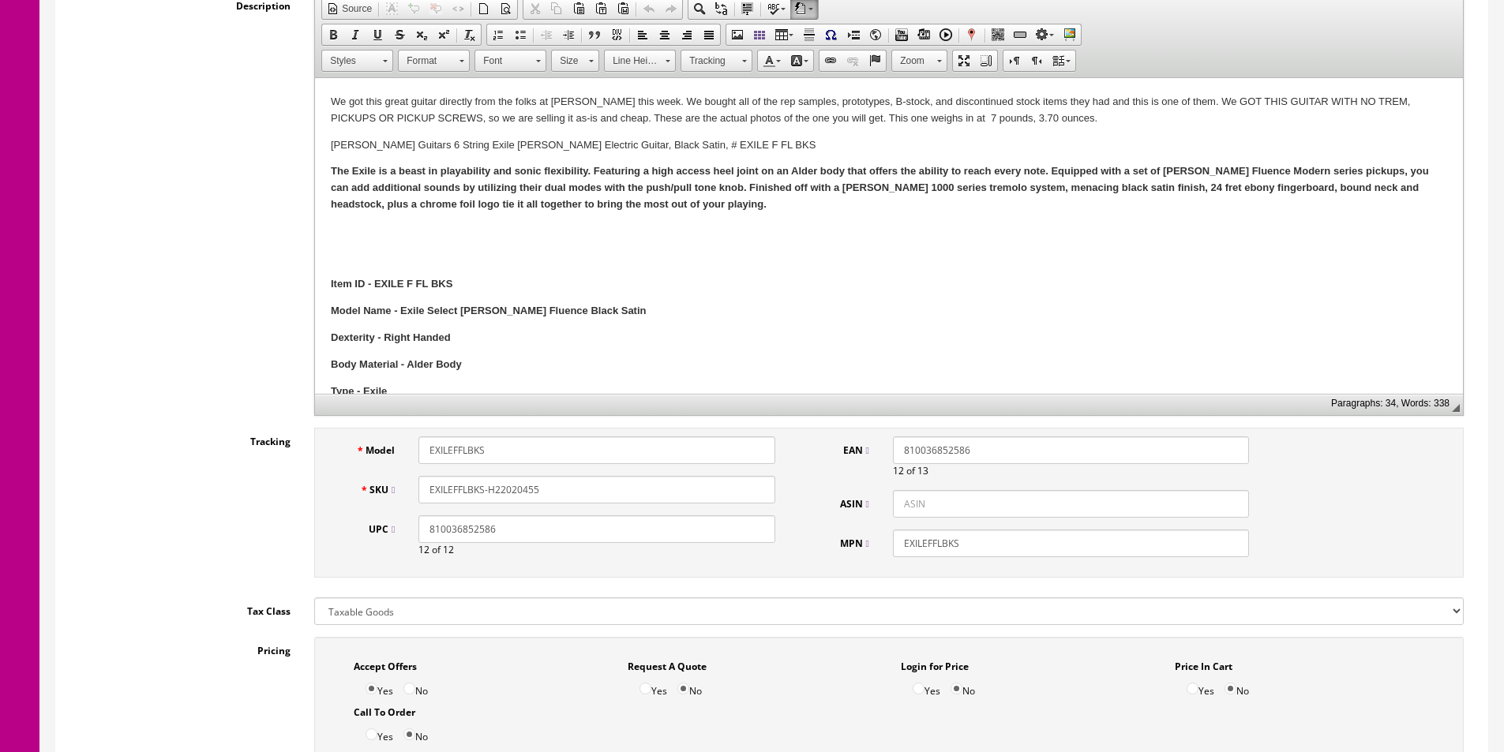
click at [388, 243] on div "We got this great guitar directly from the folks at Dean this week. We bought a…" at bounding box center [889, 567] width 1116 height 946
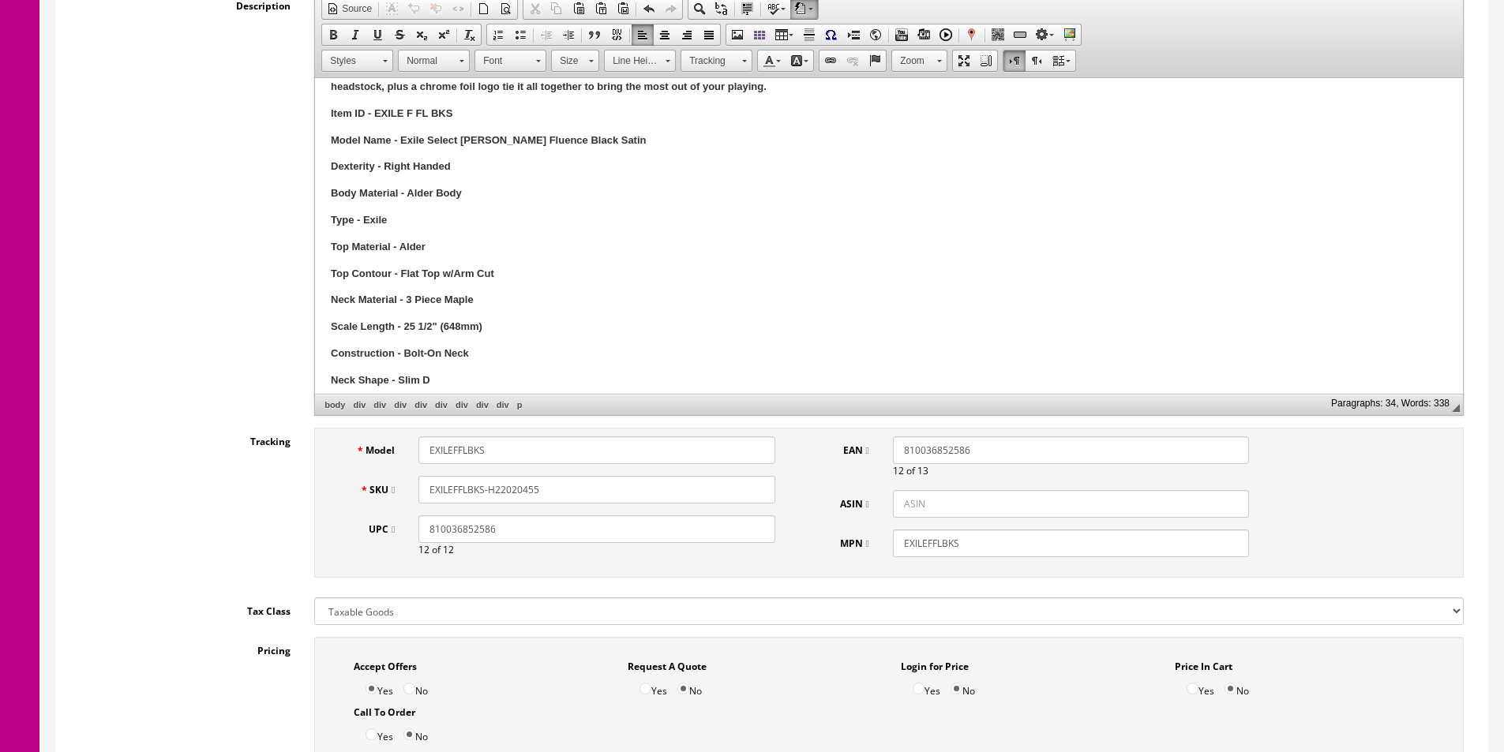
scroll to position [0, 0]
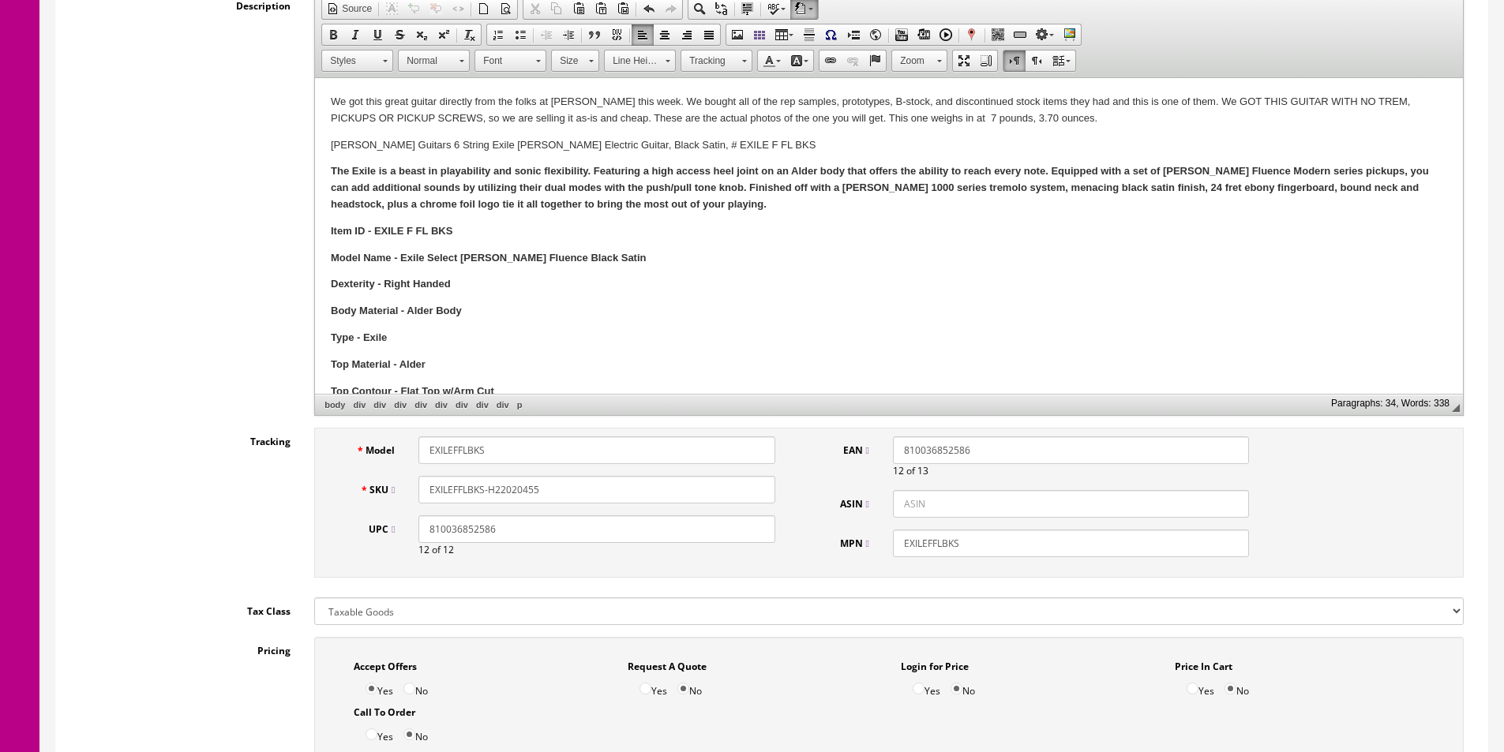
click at [332, 254] on b "Model Name - Exile Select Floyd Fluence Black Satin" at bounding box center [489, 258] width 316 height 12
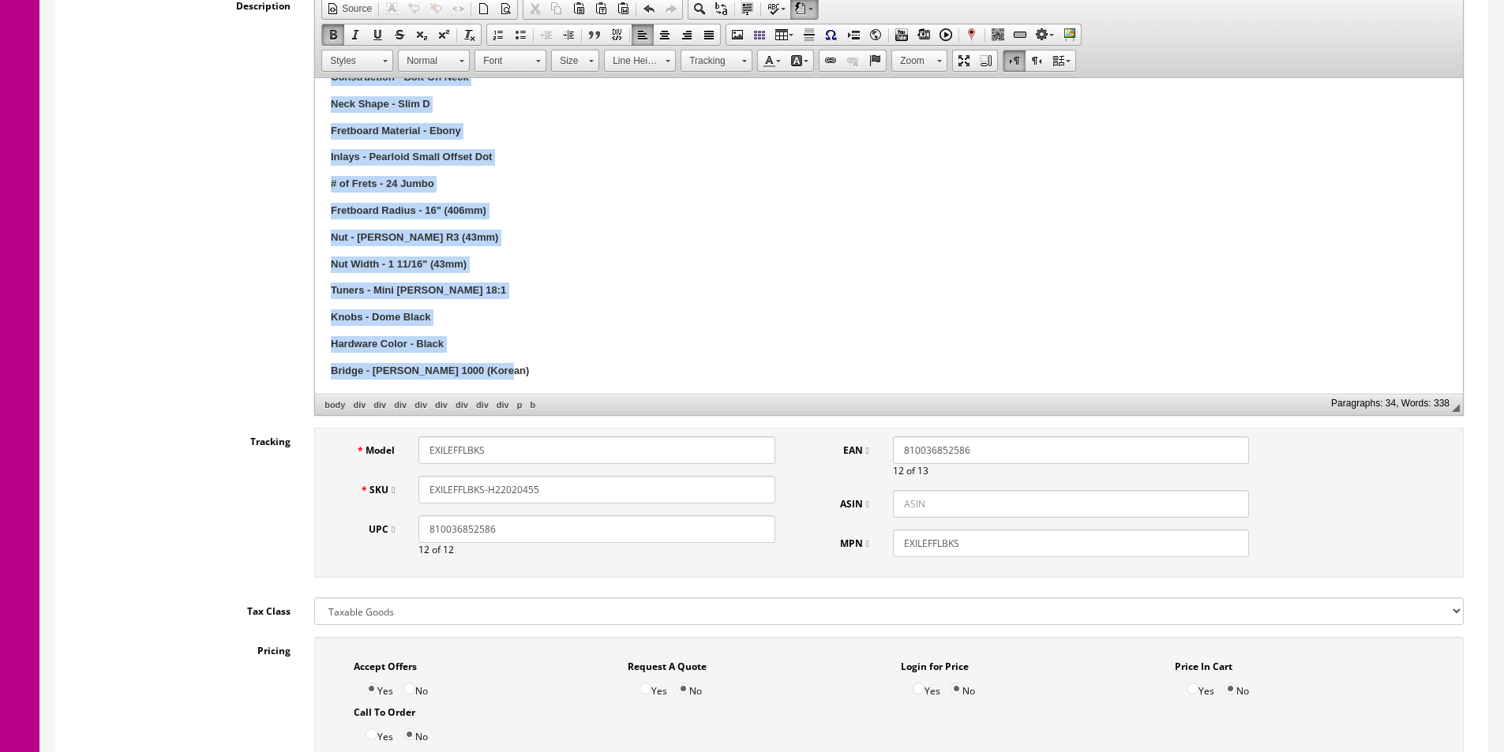
scroll to position [609, 0]
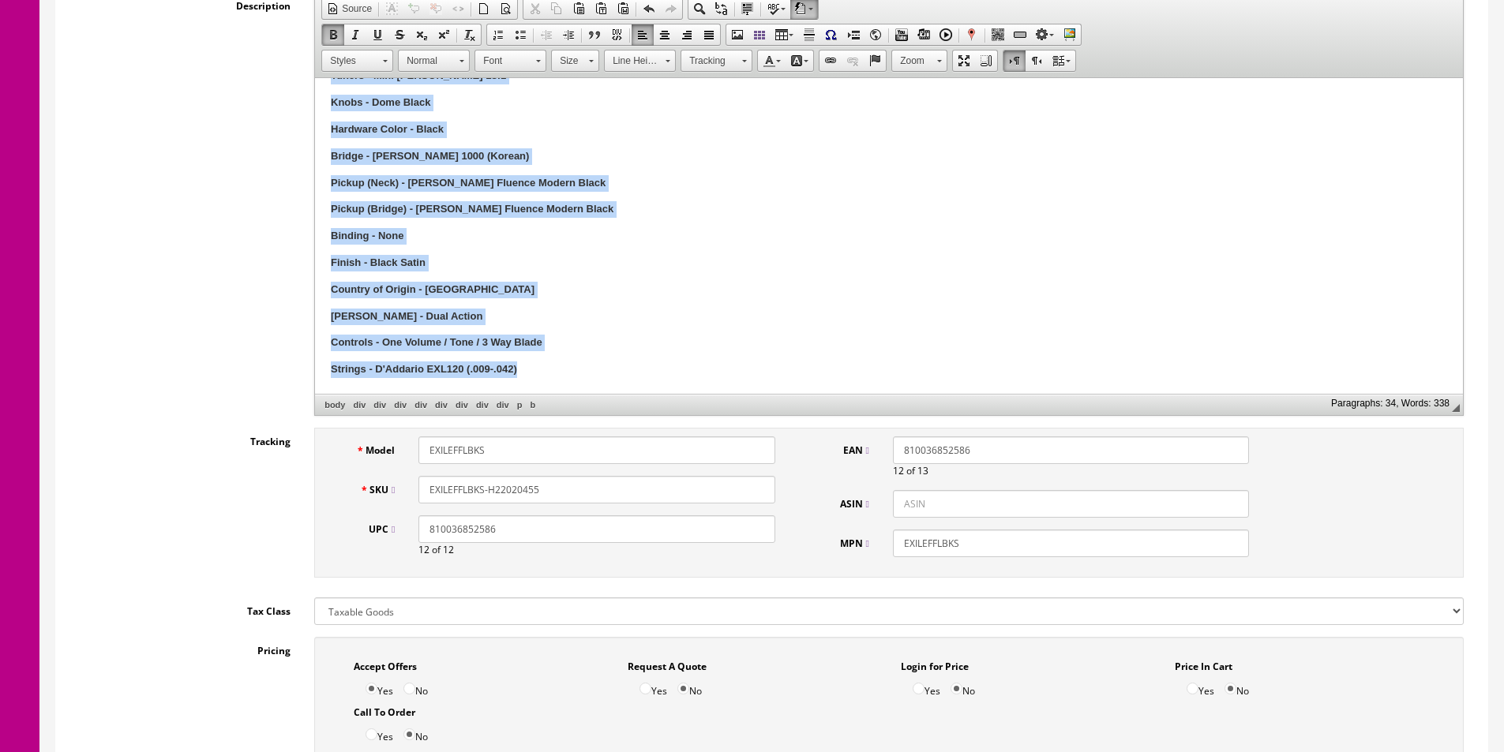
drag, startPoint x: 329, startPoint y: 231, endPoint x: 656, endPoint y: 418, distance: 376.2
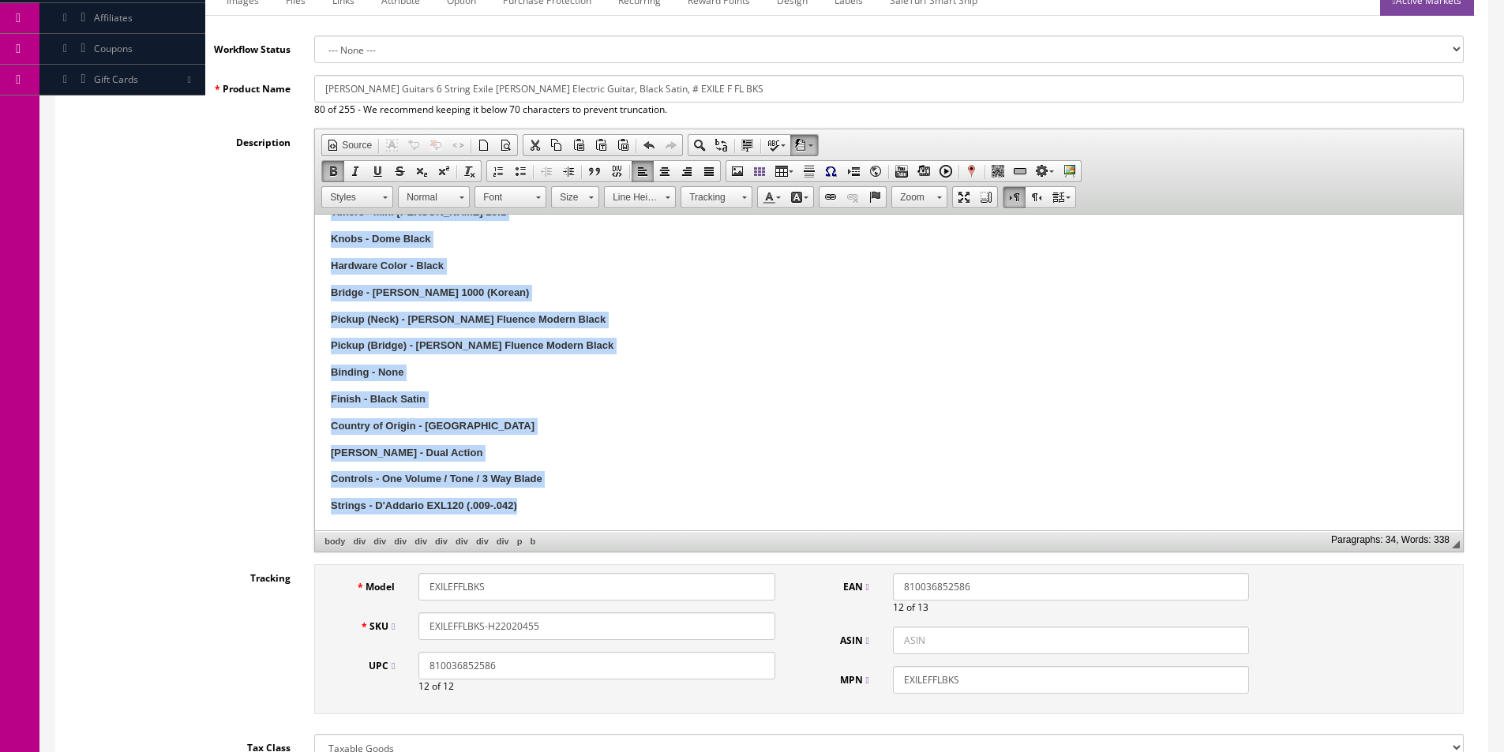
scroll to position [73, 0]
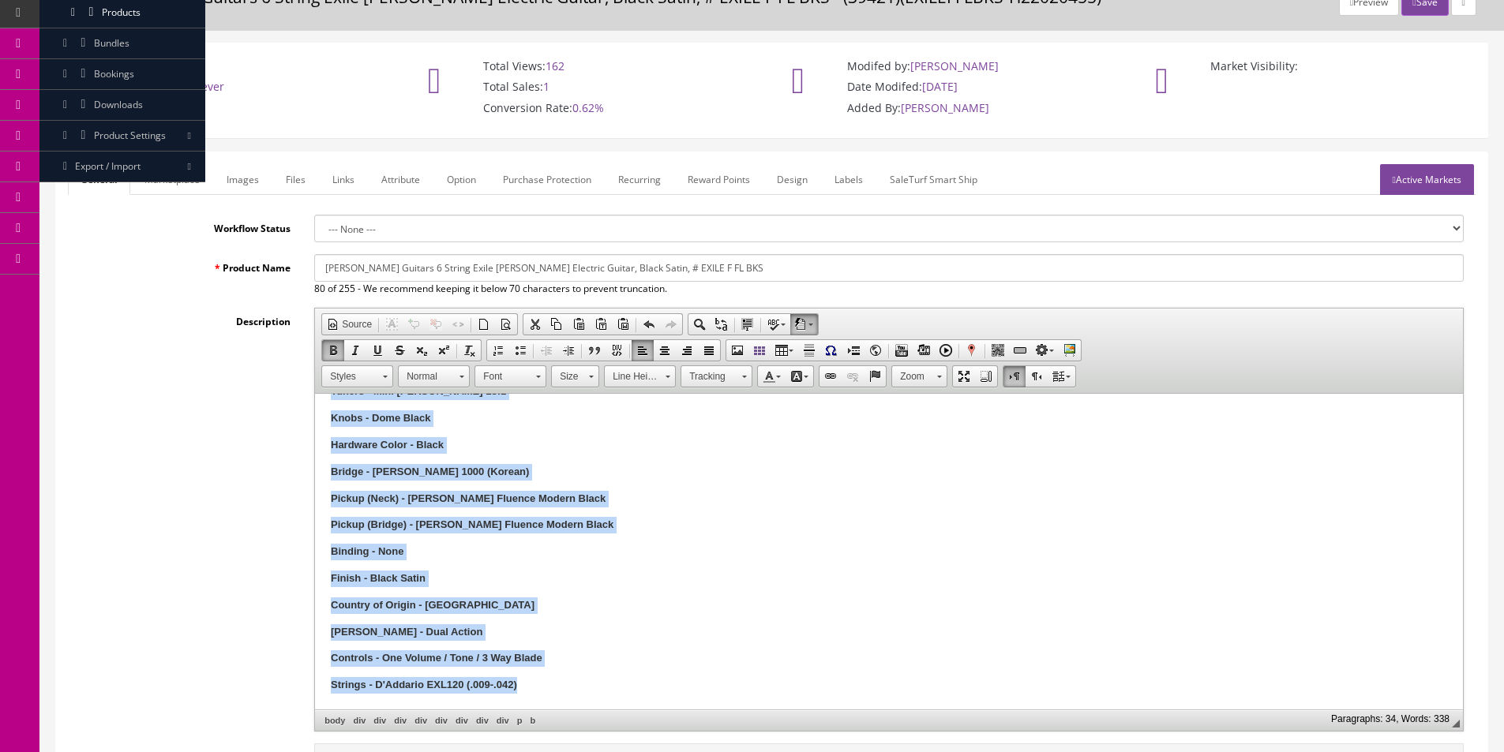
click at [515, 358] on link "Insert/Remove Bulleted List" at bounding box center [520, 350] width 22 height 21
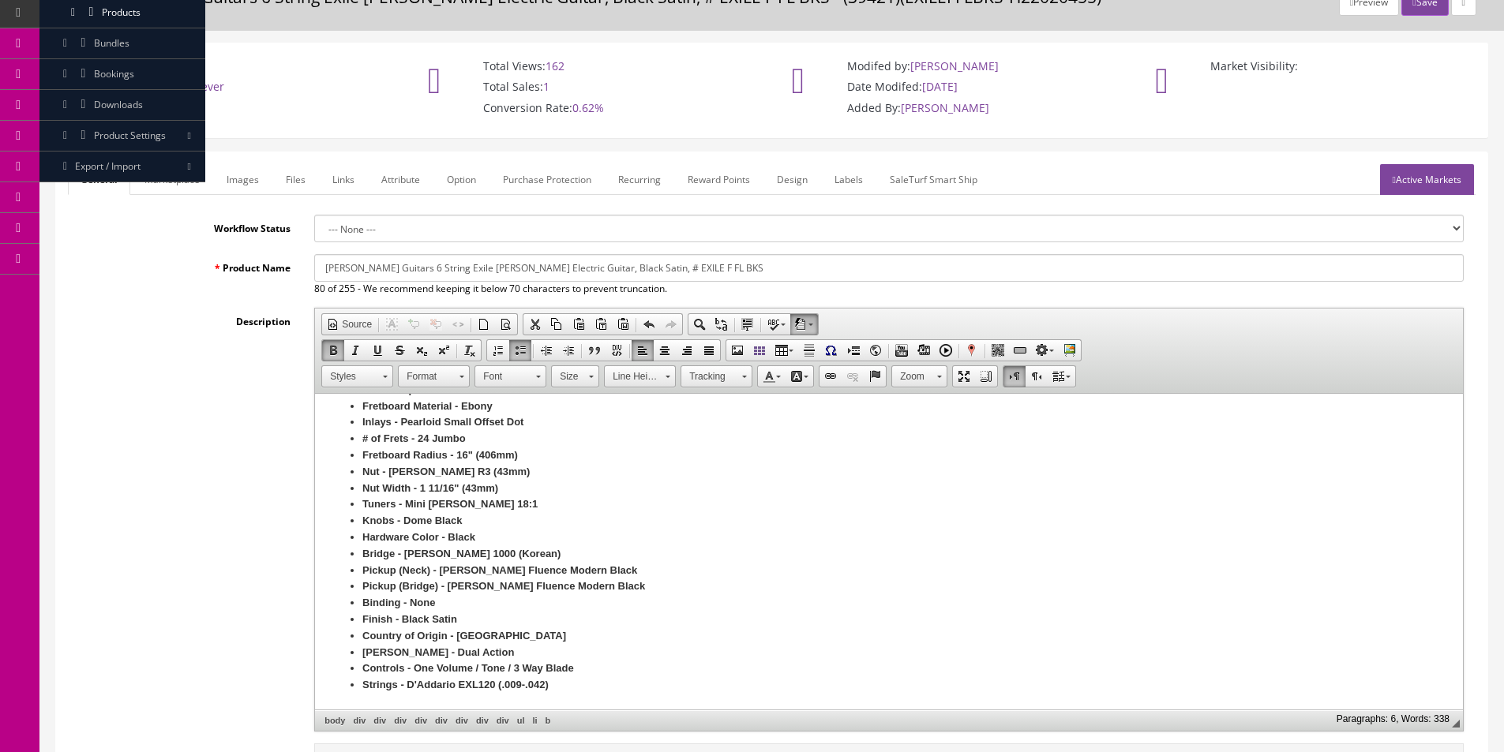
click at [505, 453] on b "Fretboard Radius - 16" (406mm)" at bounding box center [440, 455] width 156 height 12
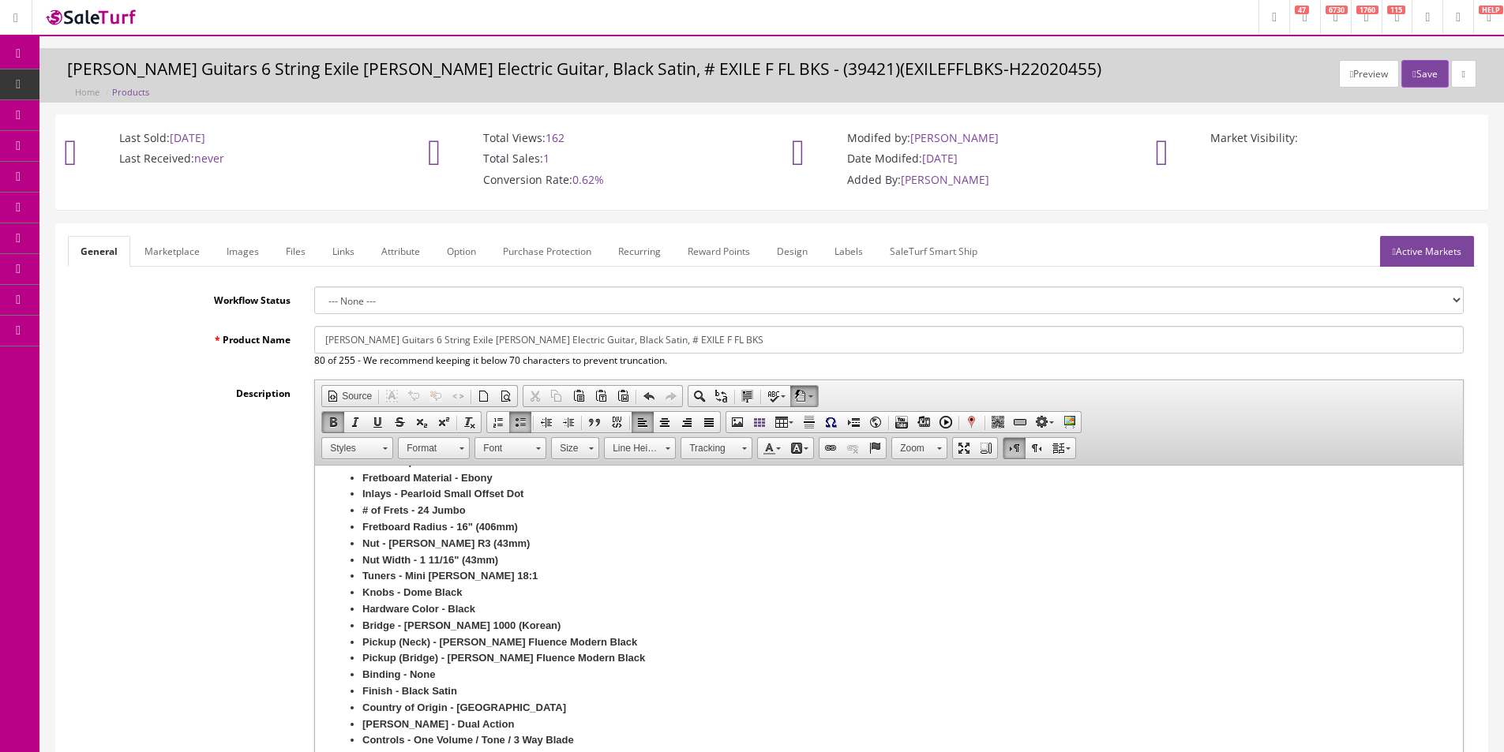
scroll to position [0, 0]
click at [185, 438] on div "Description Rich Text Editor, input-description1 Editor toolbars Document Sourc…" at bounding box center [772, 593] width 1408 height 424
click at [235, 253] on link "Images" at bounding box center [243, 252] width 58 height 31
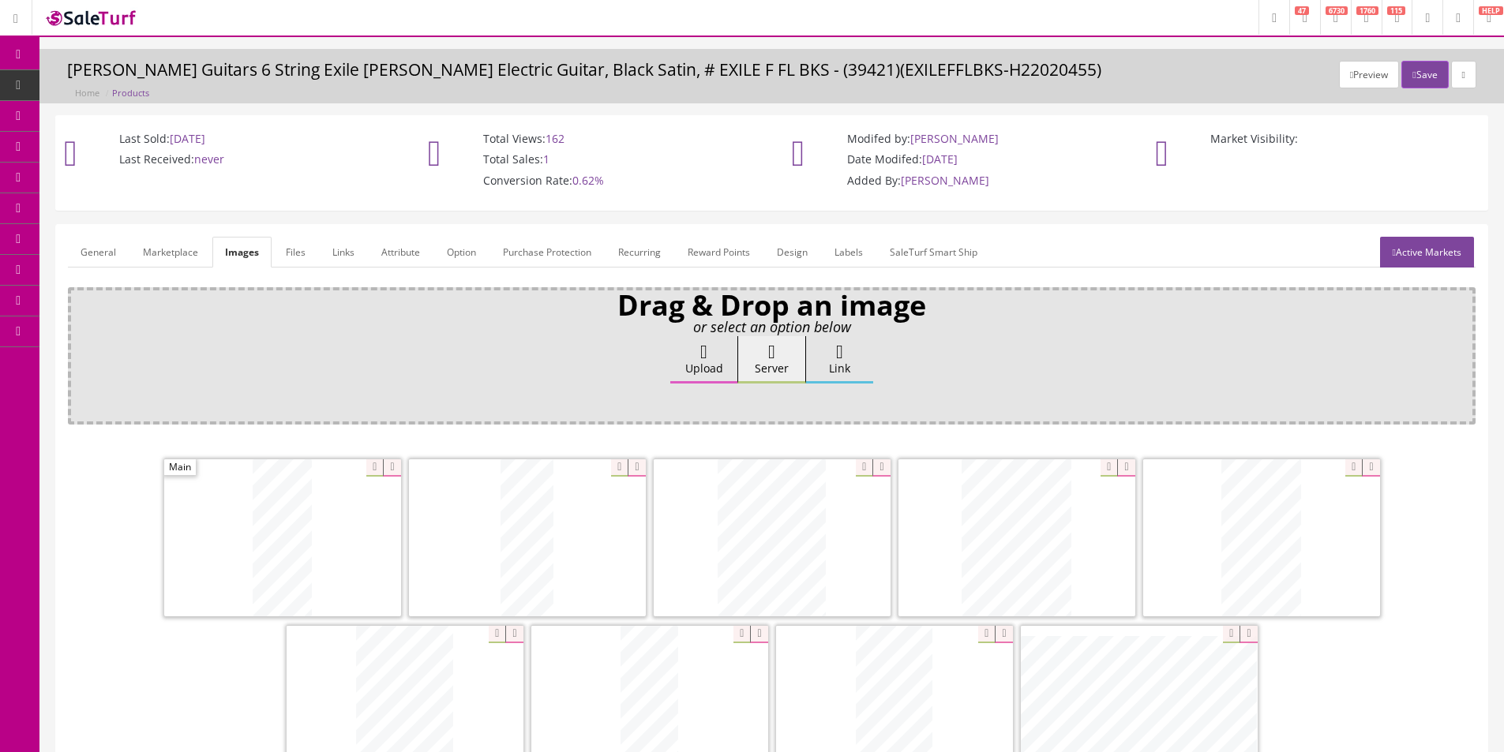
click at [427, 407] on div "Ok" at bounding box center [771, 402] width 1385 height 24
click at [399, 261] on link "Attribute" at bounding box center [401, 252] width 64 height 31
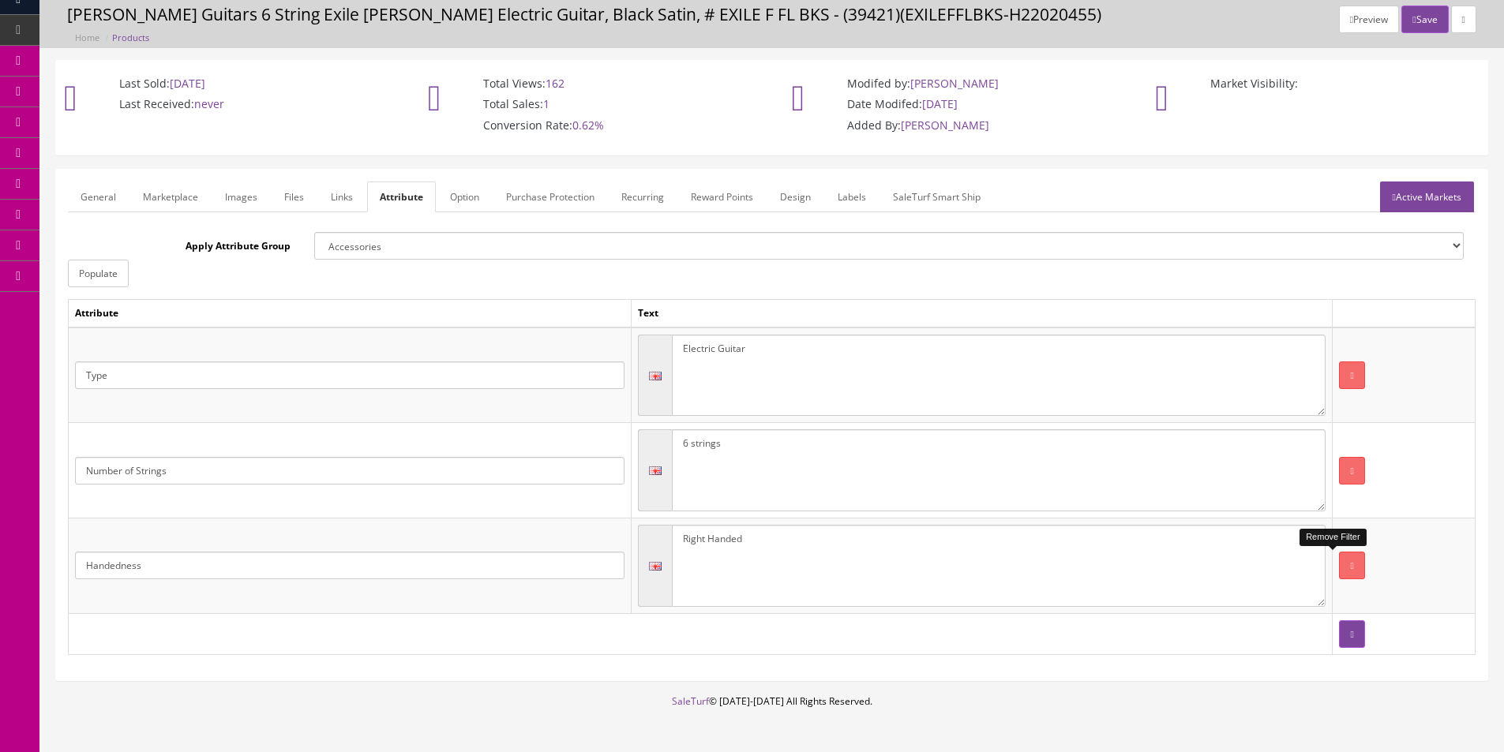
scroll to position [108, 0]
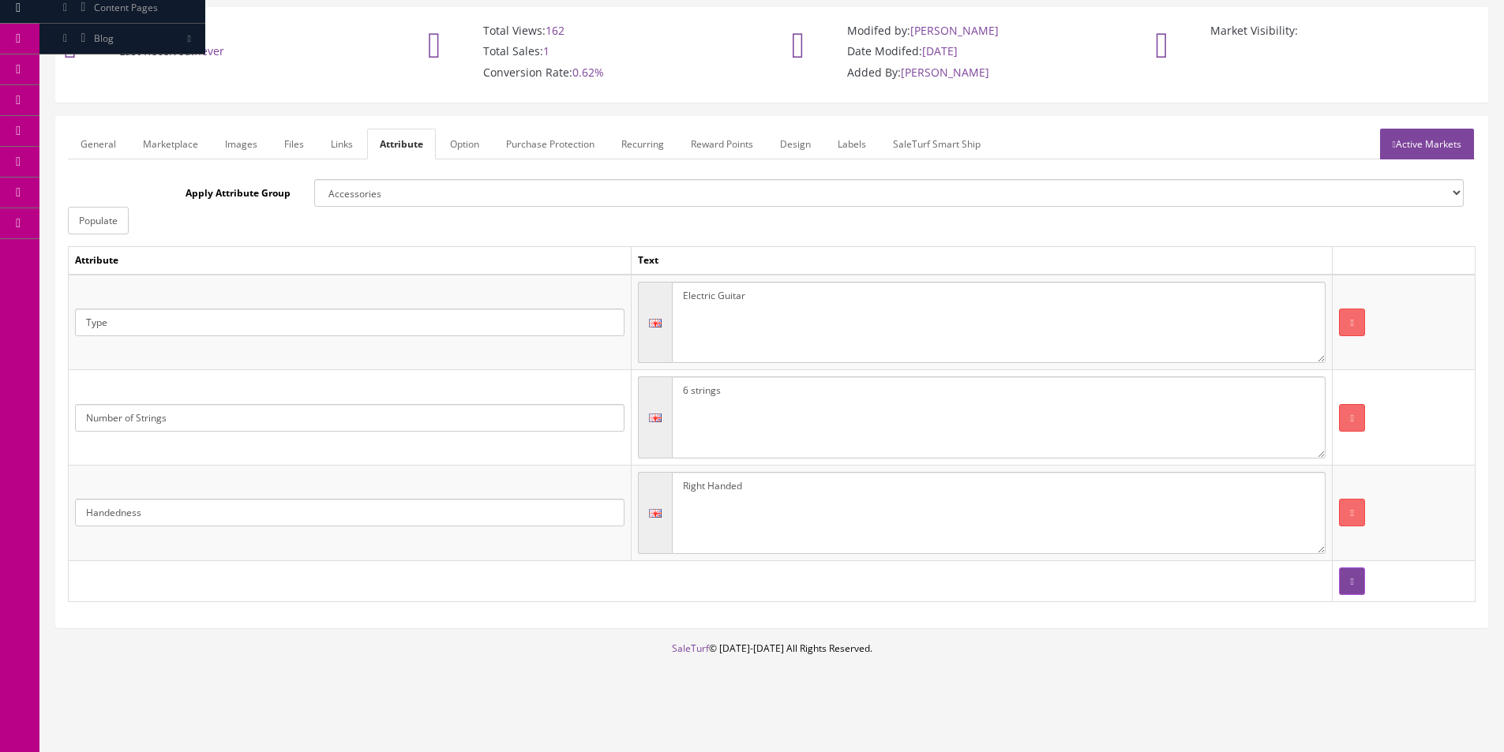
click at [910, 334] on textarea "Electric Guitar" at bounding box center [999, 323] width 654 height 82
type textarea "Electric"
click at [1344, 584] on button "button" at bounding box center [1351, 582] width 25 height 28
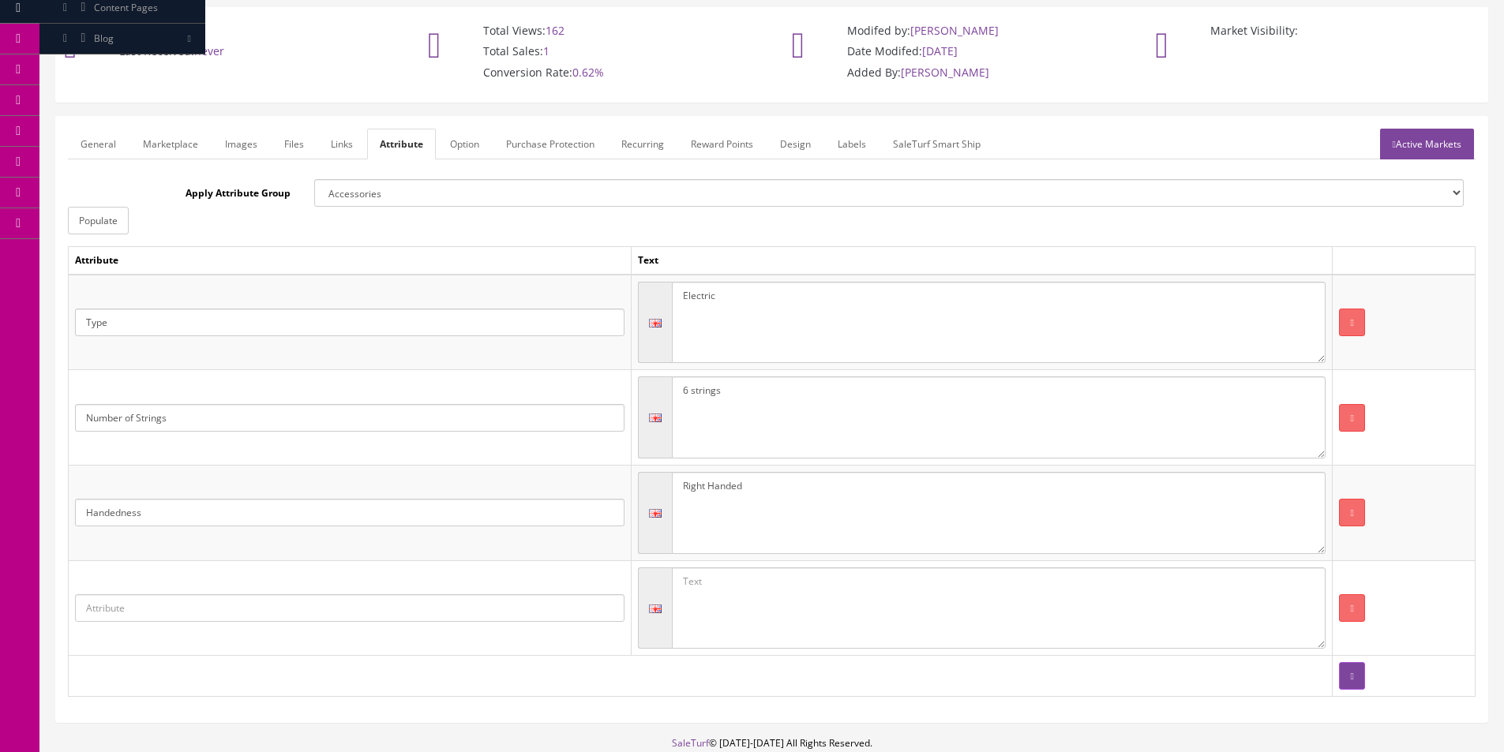
click at [434, 608] on input "text" at bounding box center [349, 608] width 549 height 28
click at [167, 650] on link "Instrument" at bounding box center [138, 655] width 125 height 18
type input "Instrument"
click at [767, 610] on textarea at bounding box center [999, 609] width 654 height 82
type textarea "Guitar"
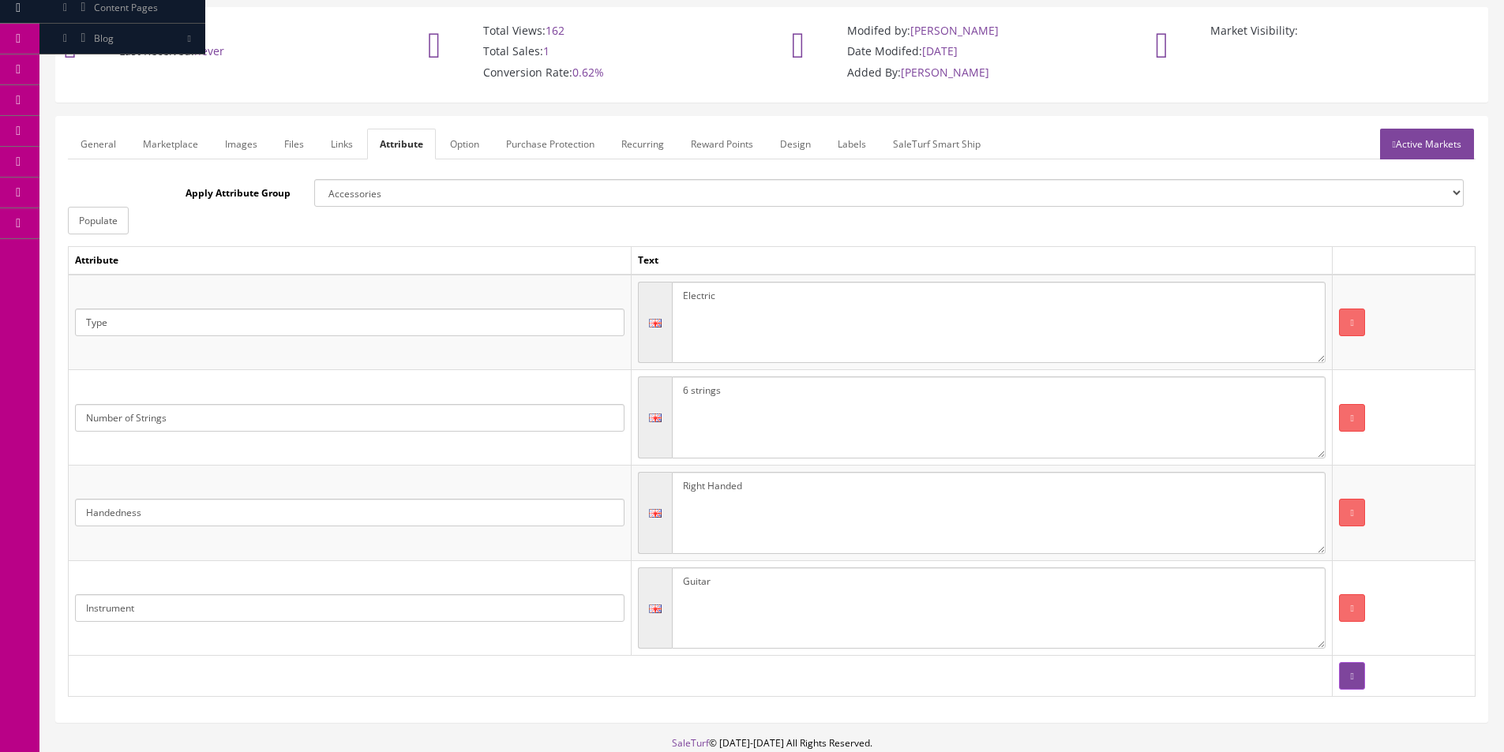
click at [92, 148] on link "General" at bounding box center [98, 144] width 61 height 31
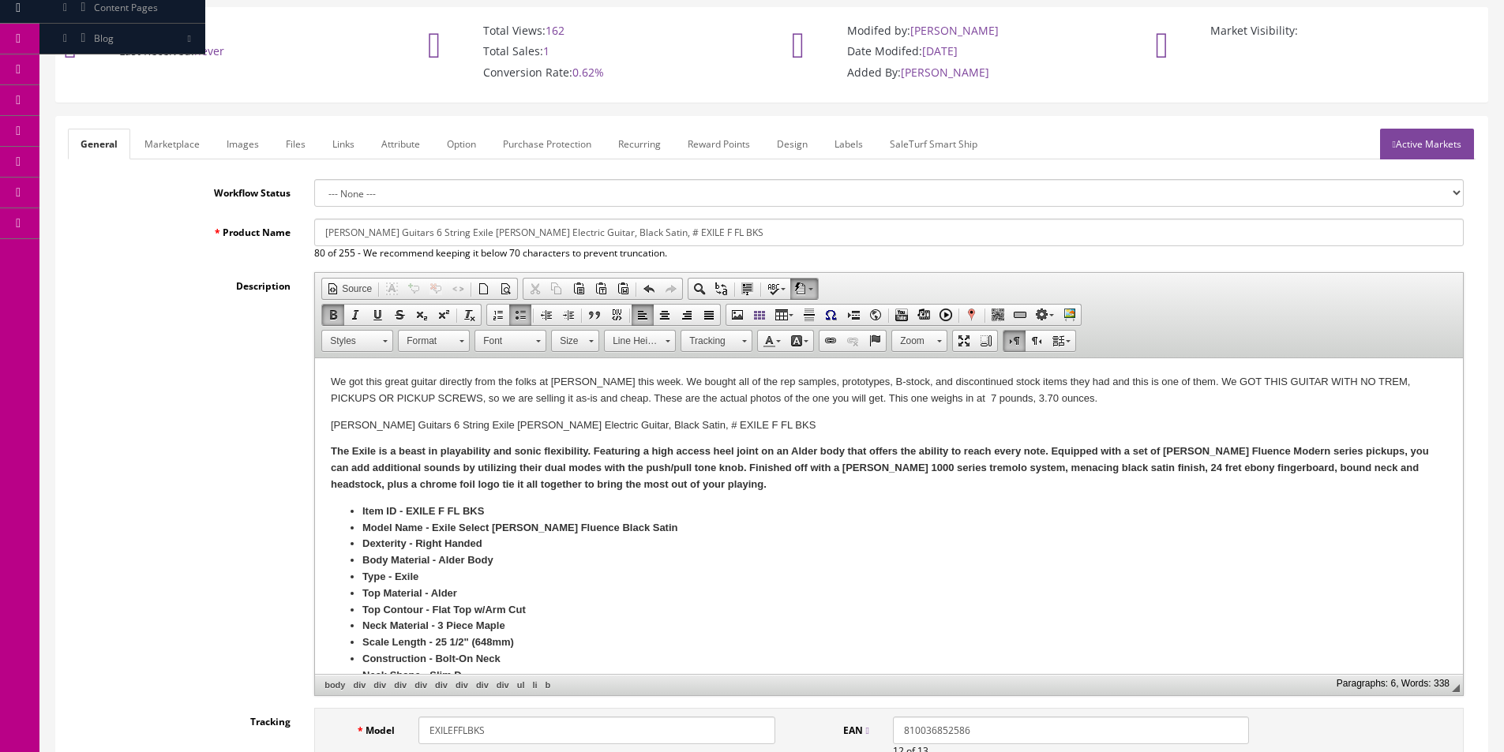
click at [192, 347] on div "Description Rich Text Editor, input-description1 Editor toolbars Document Sourc…" at bounding box center [772, 484] width 1408 height 424
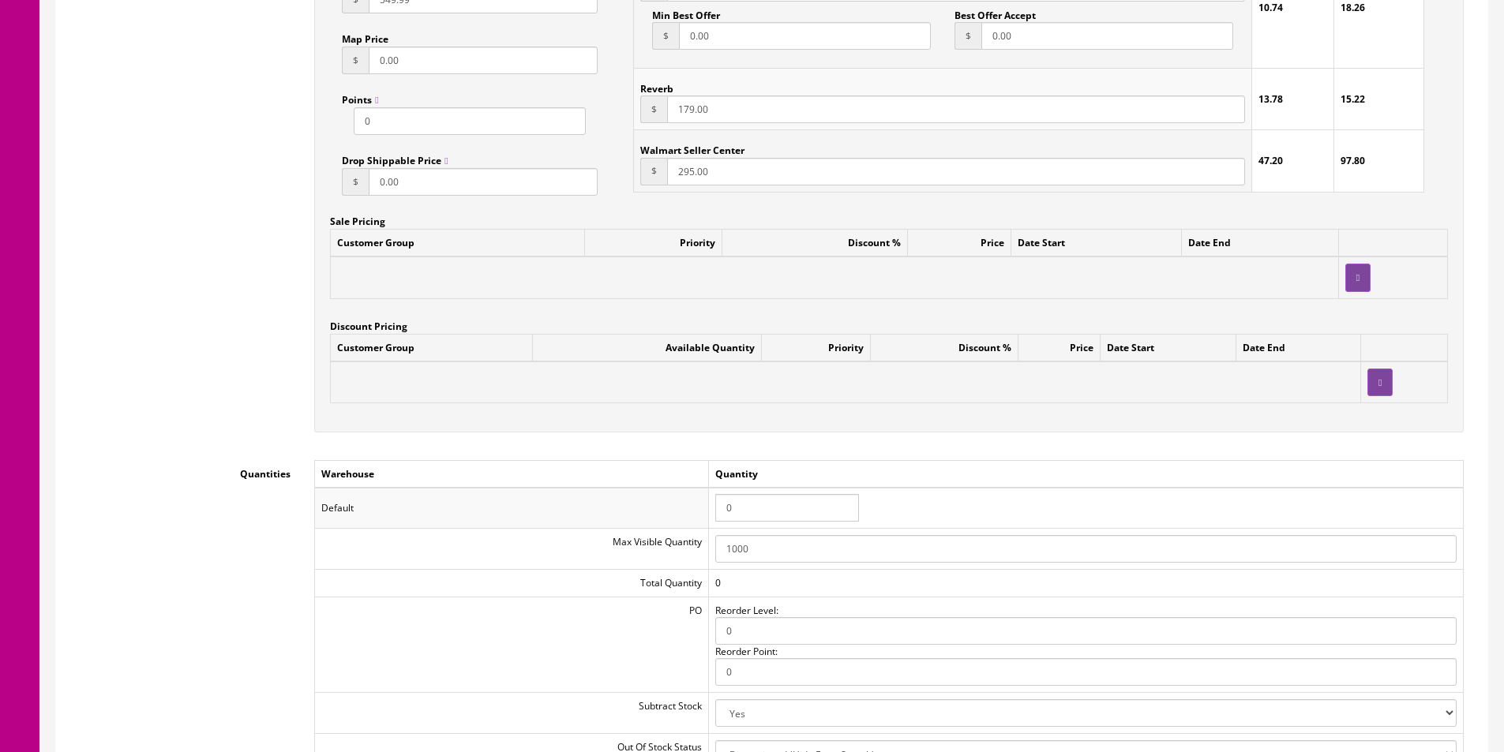
scroll to position [1371, 0]
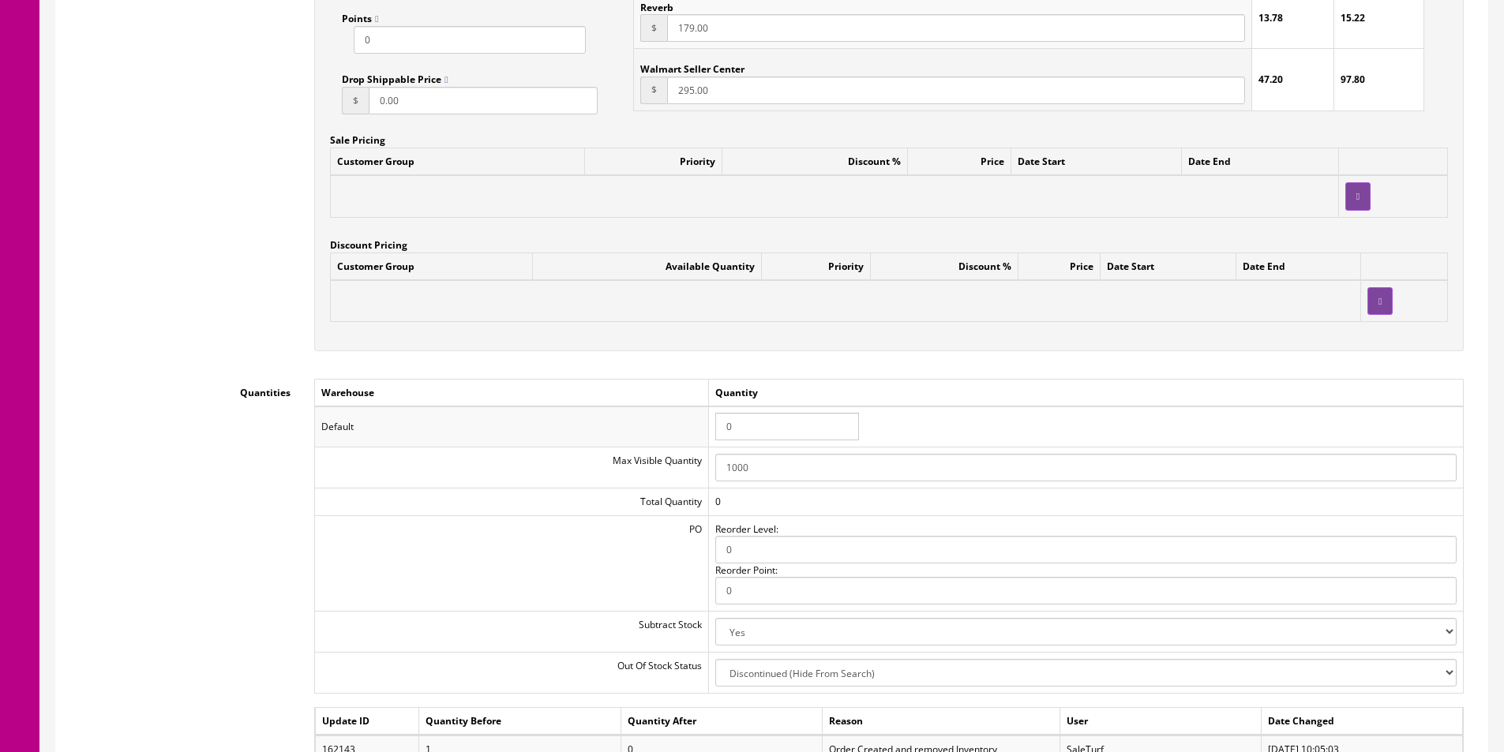
click at [783, 429] on input "0" at bounding box center [787, 427] width 144 height 28
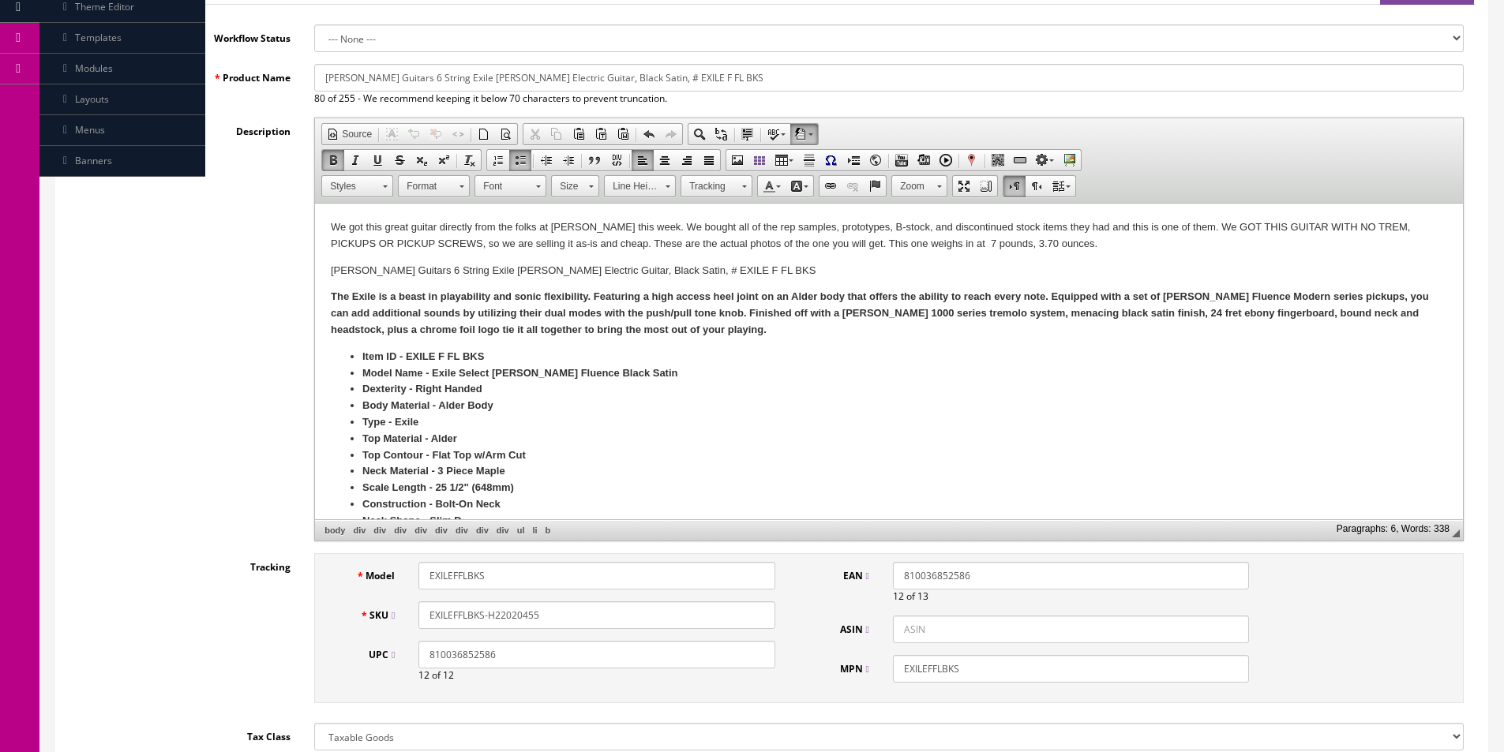
scroll to position [345, 0]
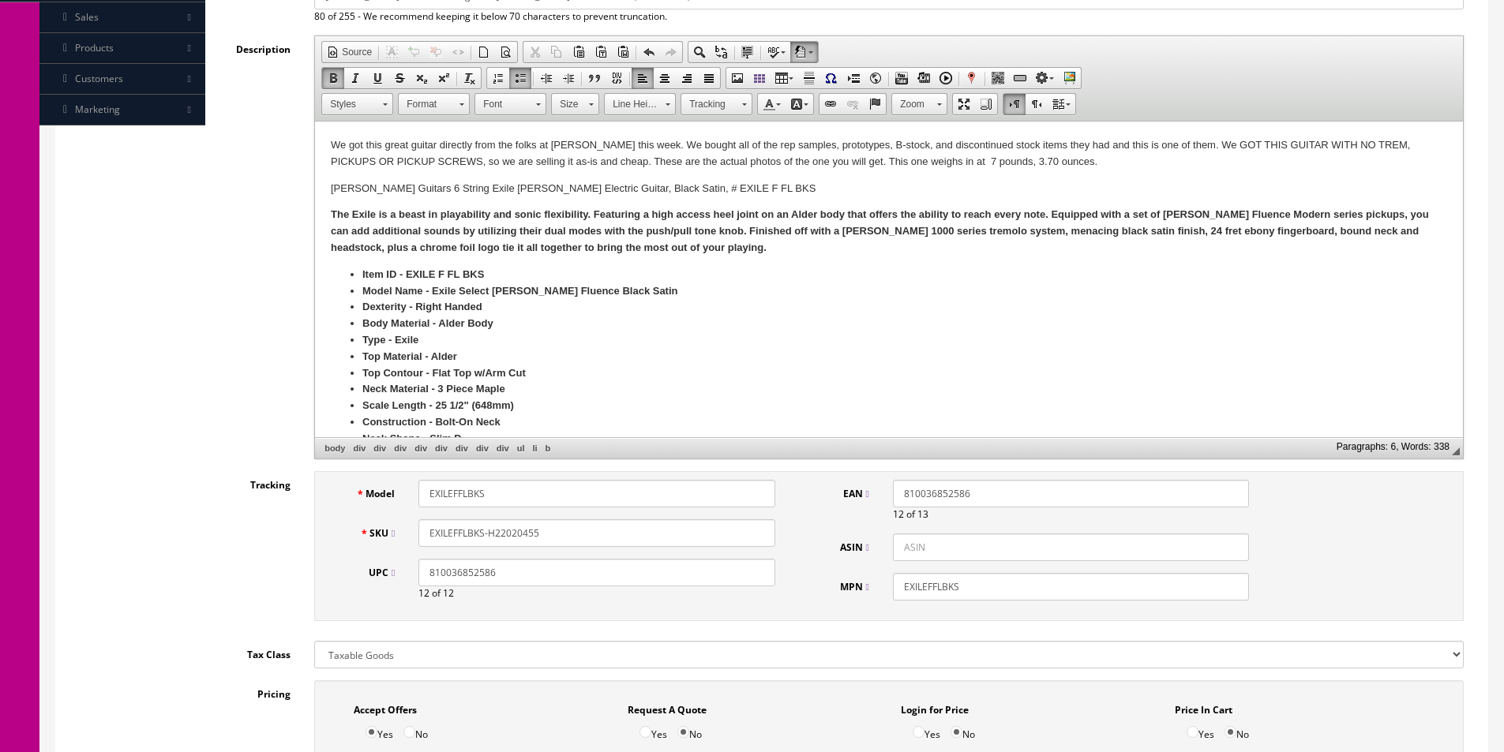
type input "1"
click at [462, 574] on input "810036852586" at bounding box center [596, 573] width 356 height 28
drag, startPoint x: 462, startPoint y: 574, endPoint x: 753, endPoint y: 514, distance: 297.4
click at [463, 574] on input "810036852586" at bounding box center [596, 573] width 356 height 28
click at [917, 497] on input "810036852586" at bounding box center [1071, 494] width 356 height 28
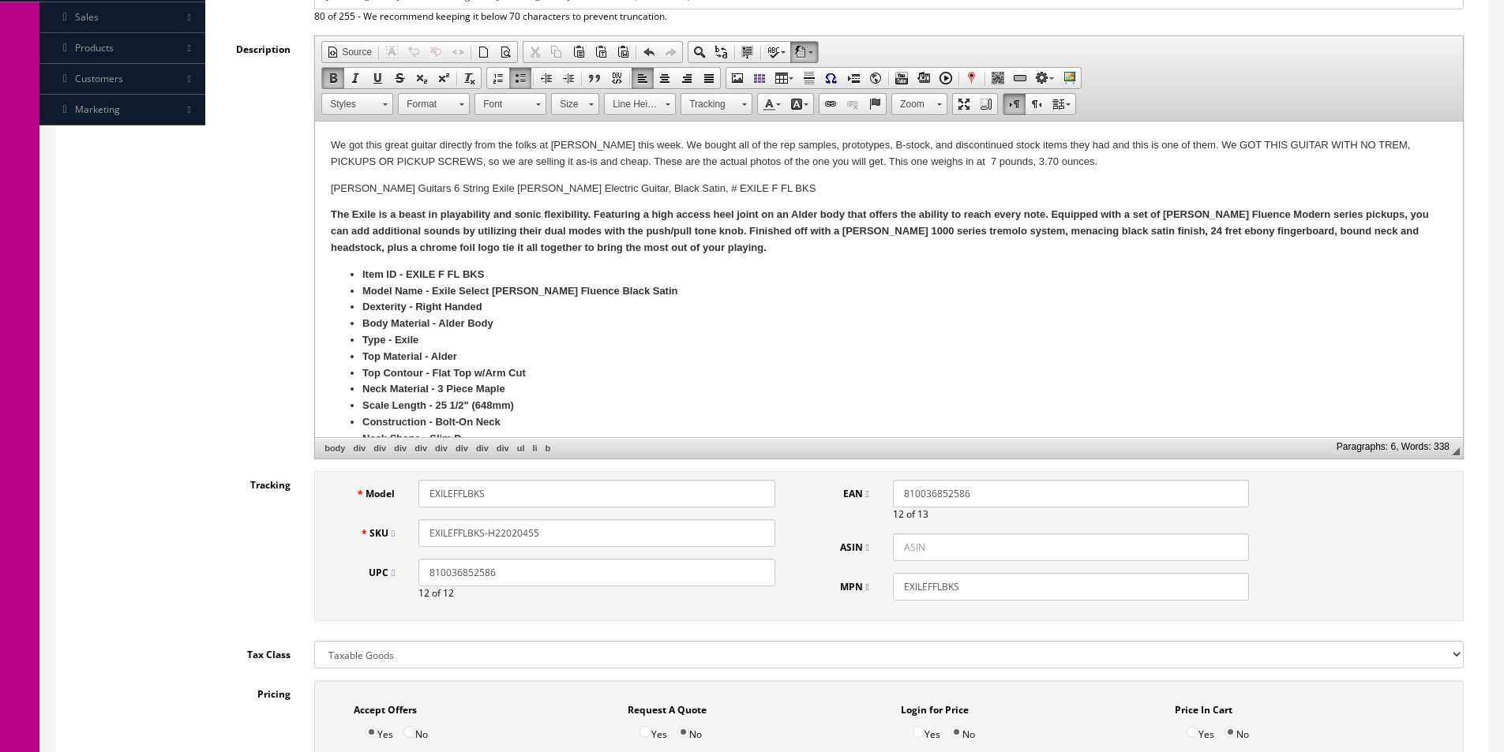
click at [917, 497] on input "810036852586" at bounding box center [1071, 494] width 356 height 28
click at [654, 562] on input "810036852586" at bounding box center [596, 573] width 356 height 28
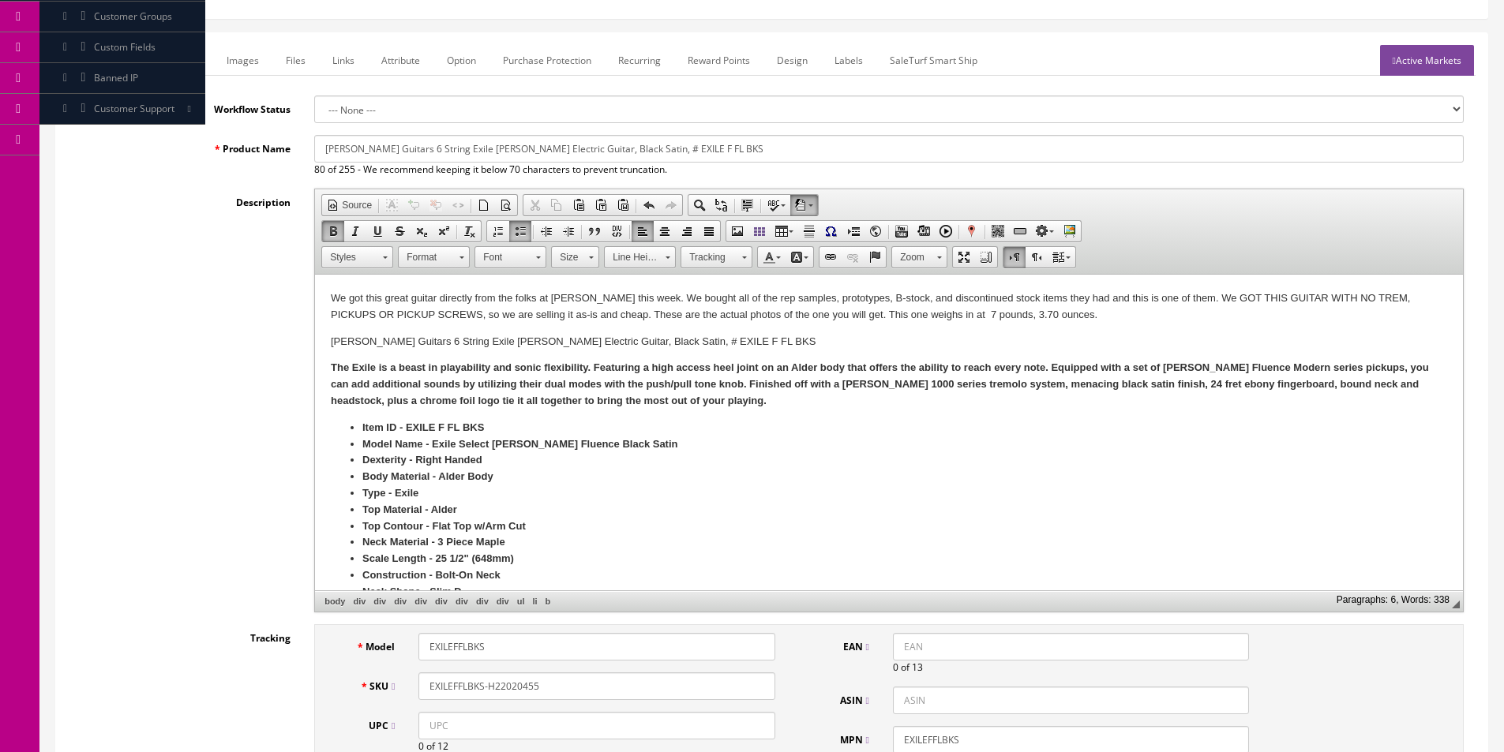
scroll to position [29, 0]
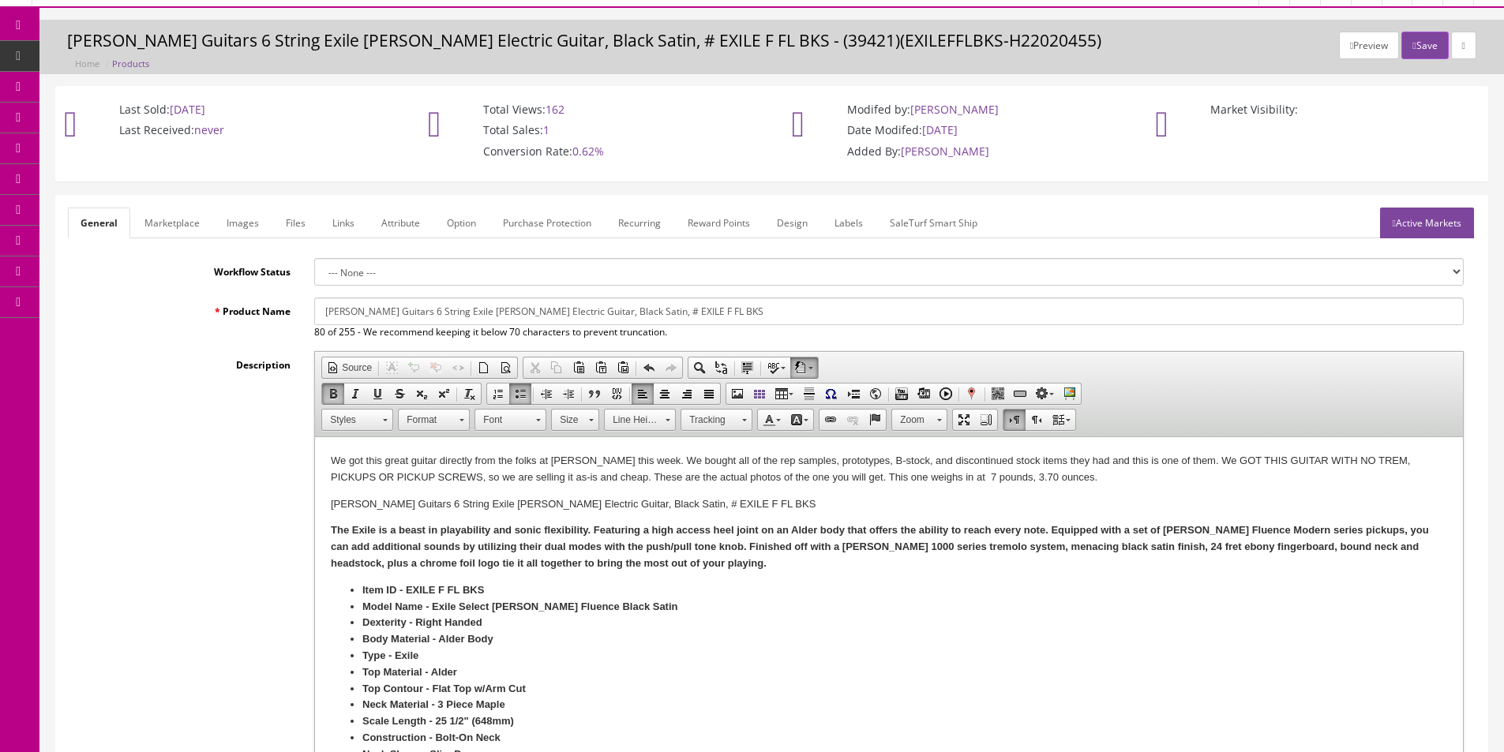
click at [248, 231] on link "Images" at bounding box center [243, 223] width 58 height 31
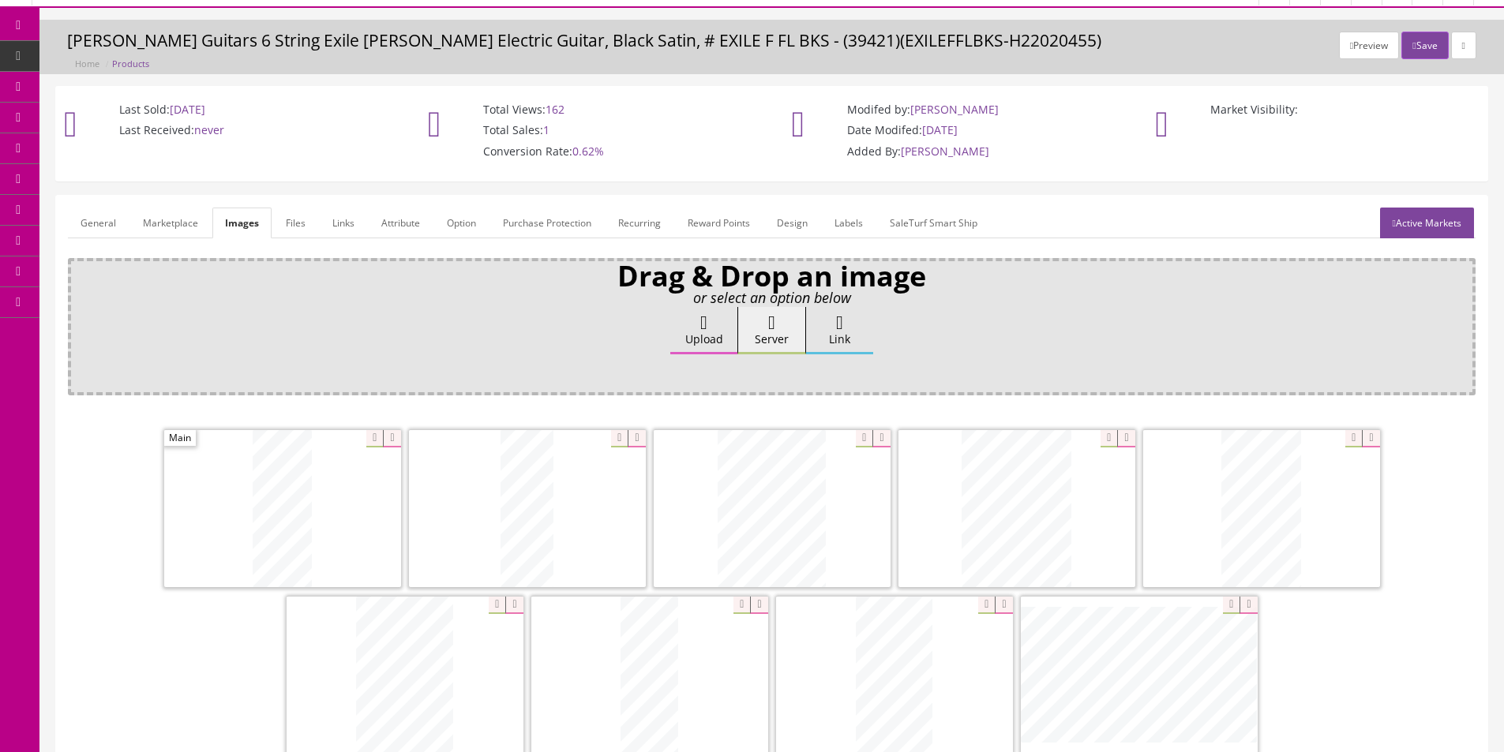
click at [400, 220] on link "Attribute" at bounding box center [401, 223] width 64 height 31
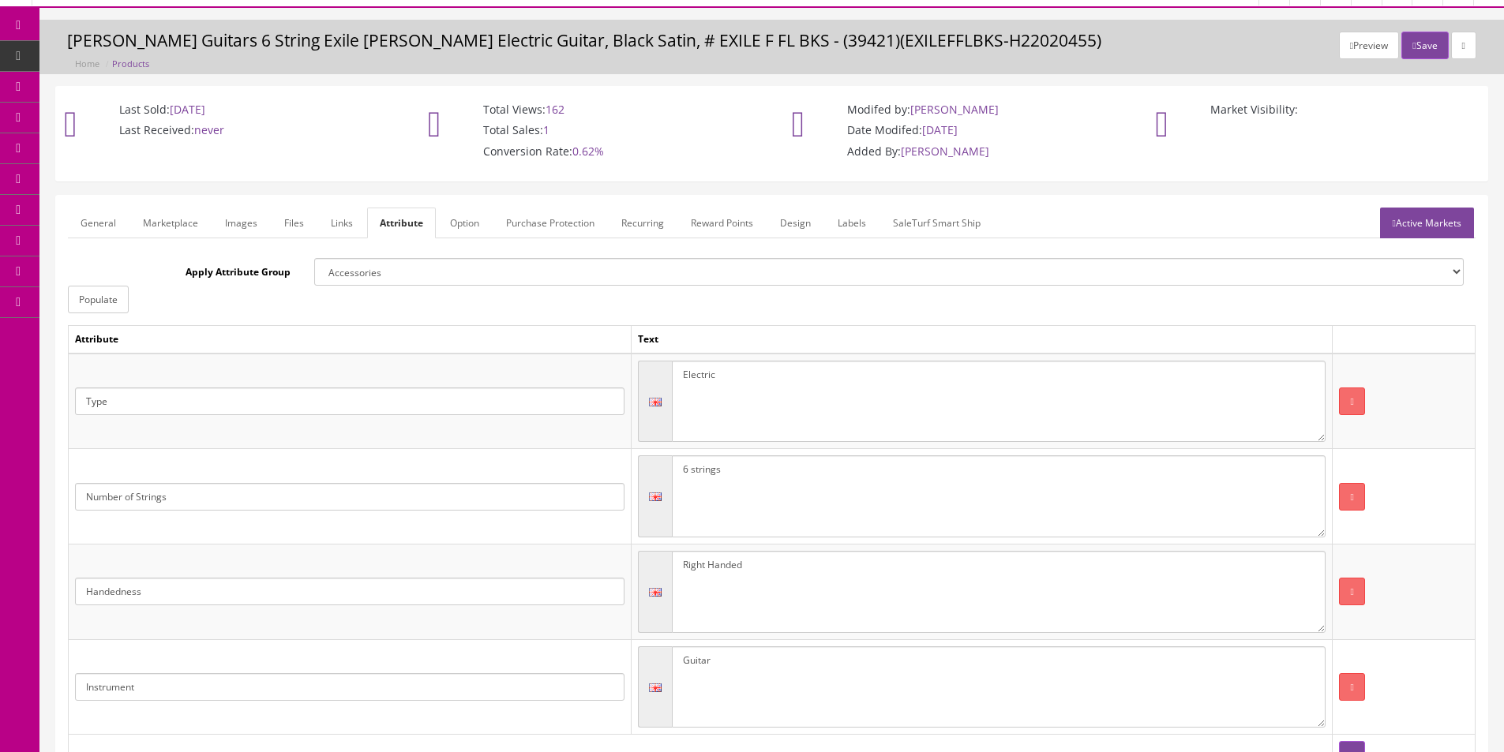
click at [1435, 216] on link "Active Markets" at bounding box center [1427, 223] width 94 height 31
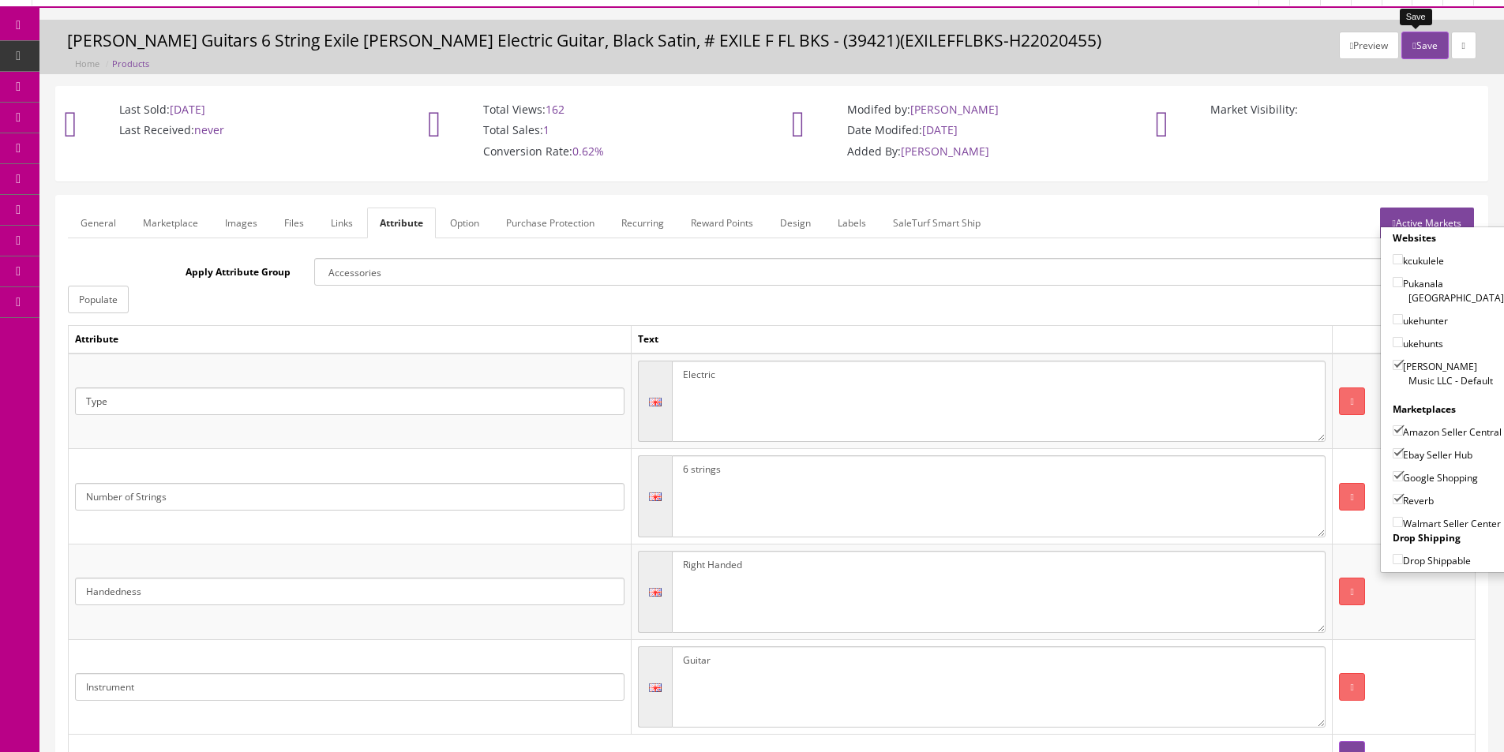
click at [1419, 50] on button "Save" at bounding box center [1424, 46] width 47 height 28
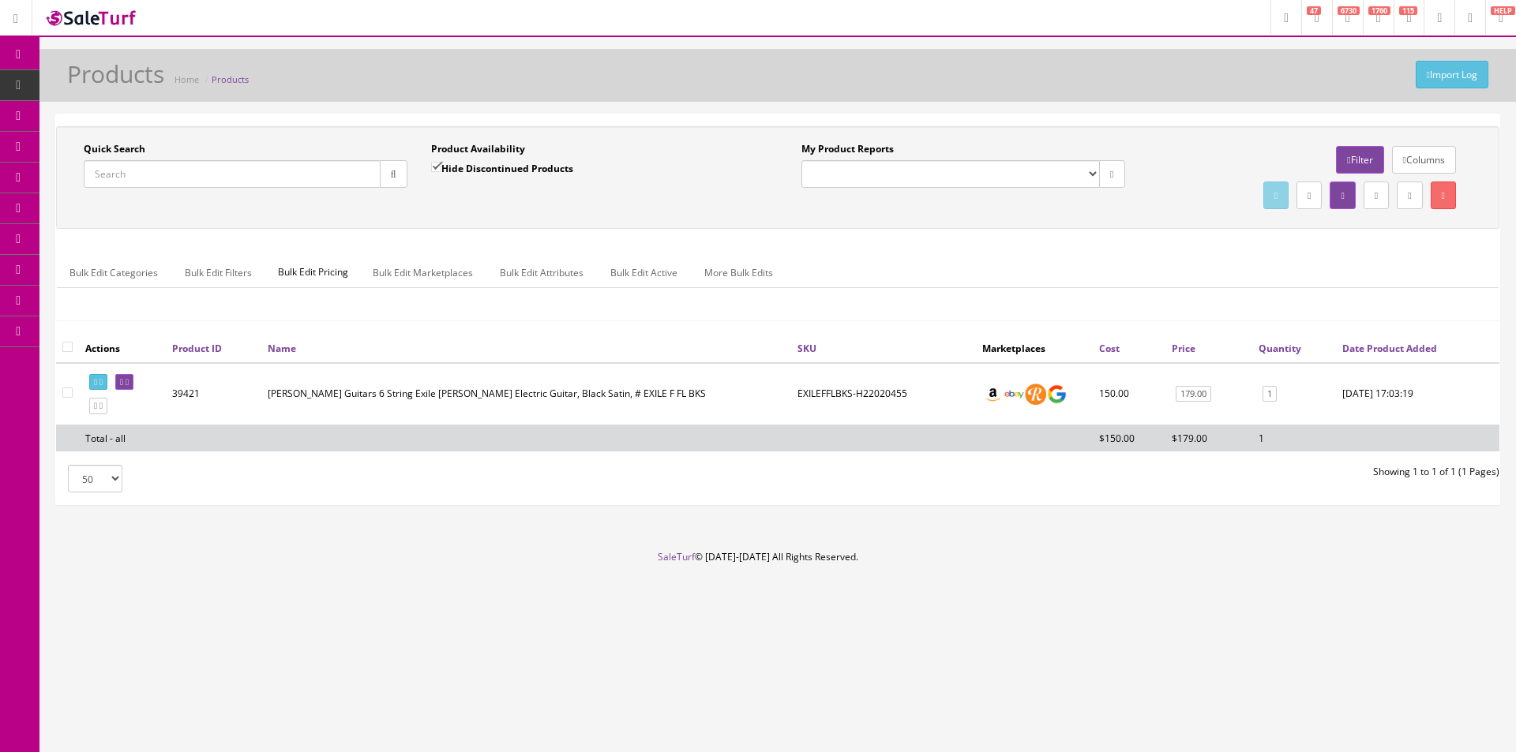
click at [287, 174] on input "Quick Search" at bounding box center [232, 174] width 297 height 28
type input "GYPSPALTGC"
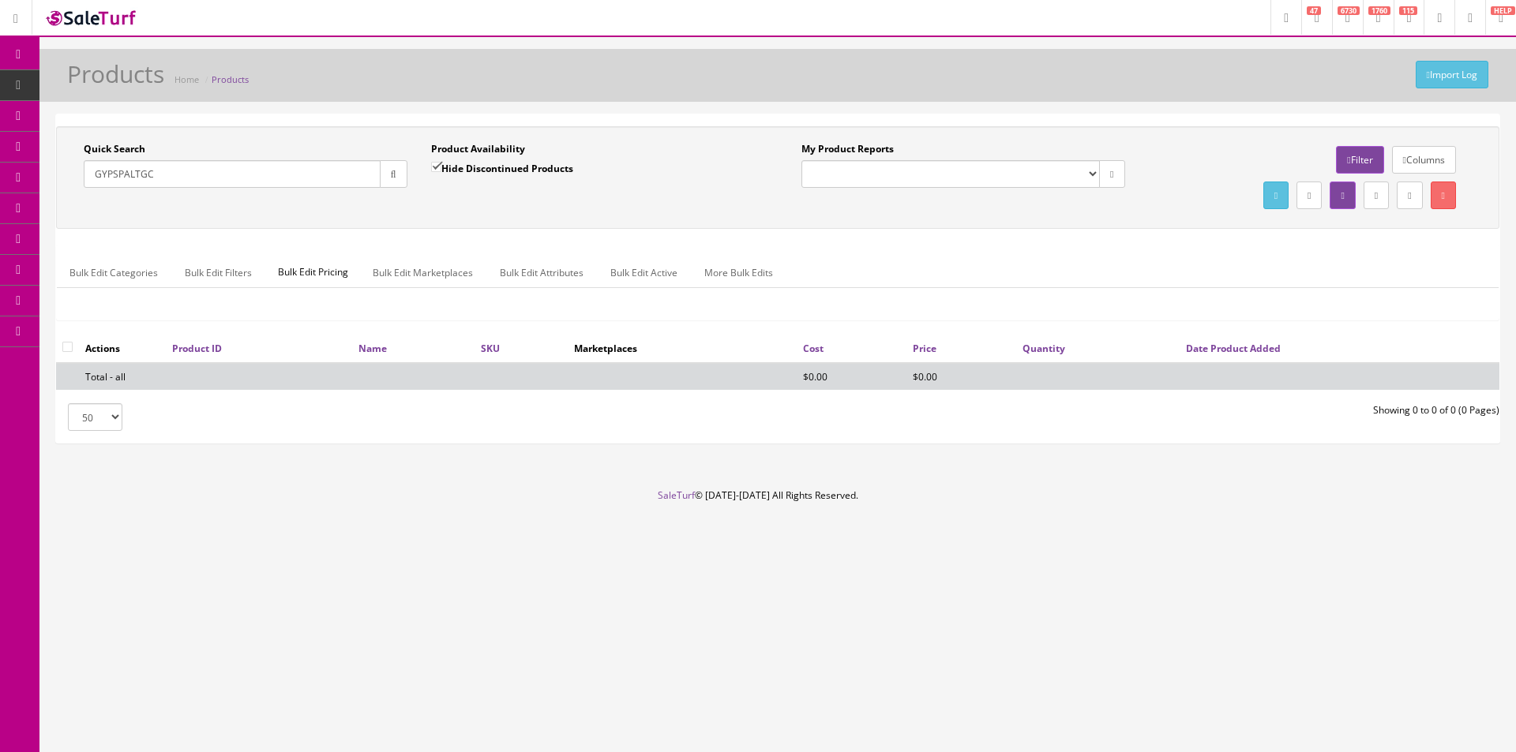
click at [479, 169] on label "Hide Discontinued Products" at bounding box center [502, 168] width 142 height 16
click at [441, 169] on input "Hide Discontinued Products" at bounding box center [436, 167] width 10 height 10
checkbox input "false"
click at [233, 167] on input "GYPSPALTGC" at bounding box center [232, 174] width 297 height 28
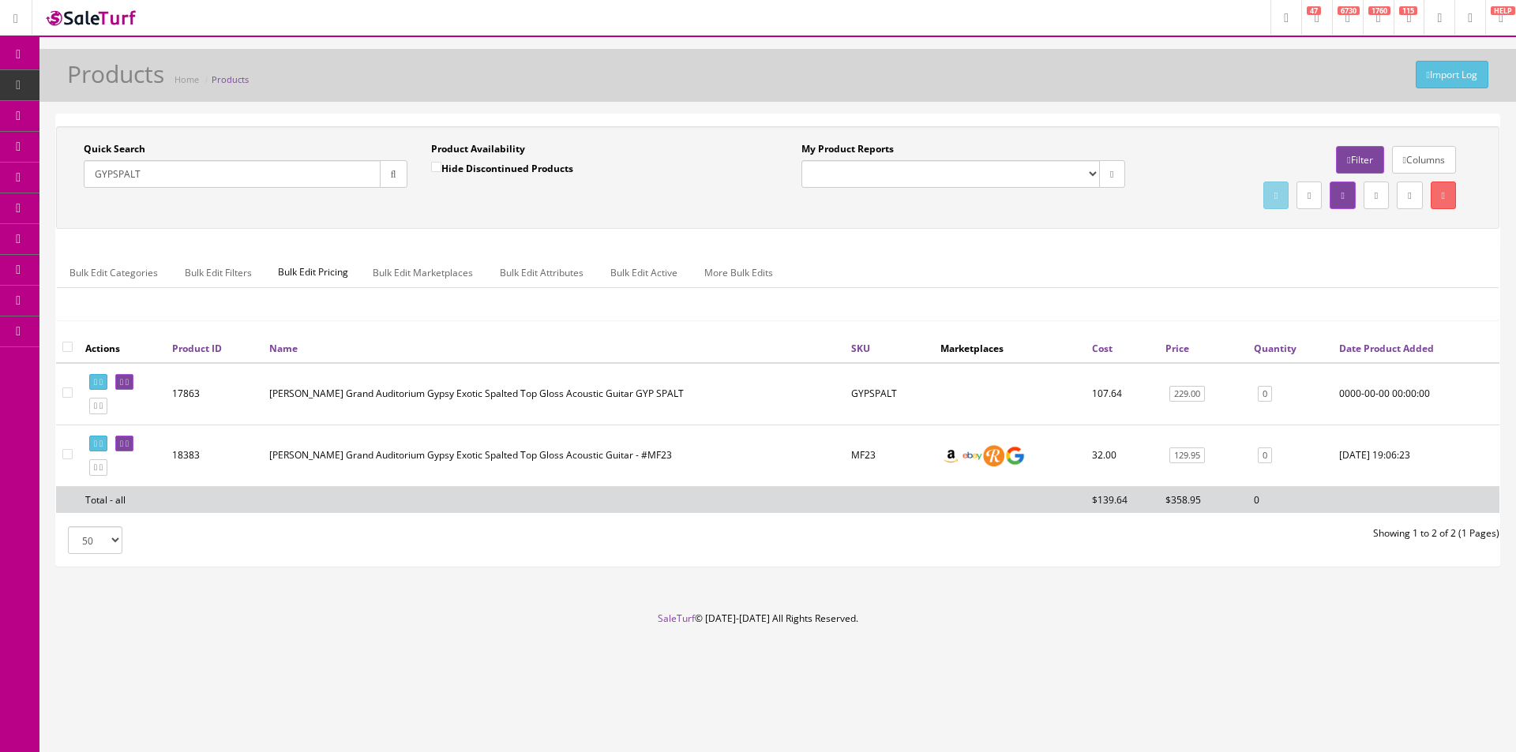
click at [1228, 115] on div "Quick Search GYPSPALT Date From Product Availability Hide Discontinued Products…" at bounding box center [777, 340] width 1443 height 452
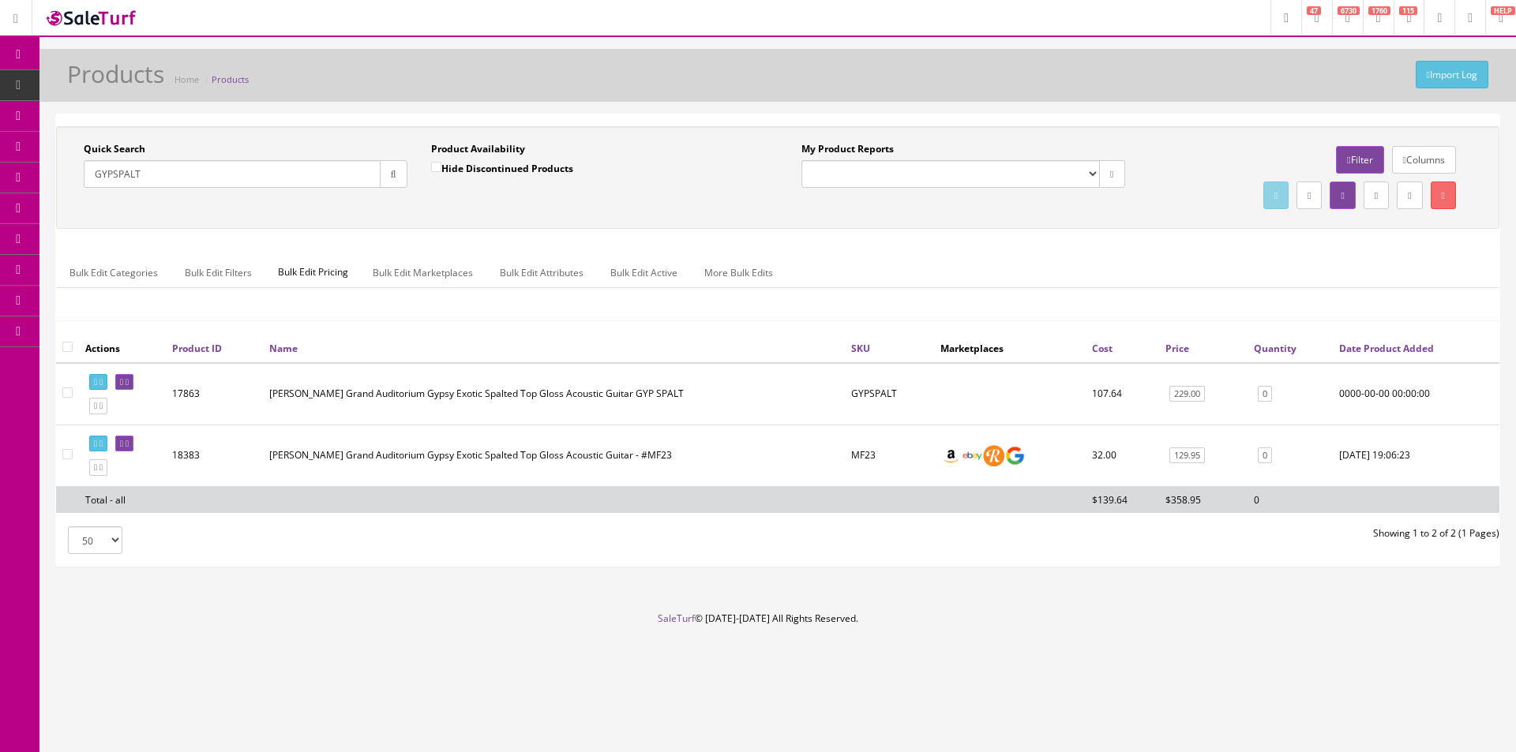
click at [1228, 114] on div "Quick Search GYPSPALT Date From Product Availability Hide Discontinued Products…" at bounding box center [777, 340] width 1443 height 452
drag, startPoint x: 1228, startPoint y: 114, endPoint x: 1245, endPoint y: 114, distance: 16.6
click at [1231, 114] on div "Quick Search GYPSPALT Date From Product Availability Hide Discontinued Products…" at bounding box center [777, 340] width 1443 height 452
click at [1117, 220] on div "Quick Search GYPSPALT Date From Product Availability Hide Discontinued Products…" at bounding box center [777, 177] width 1443 height 103
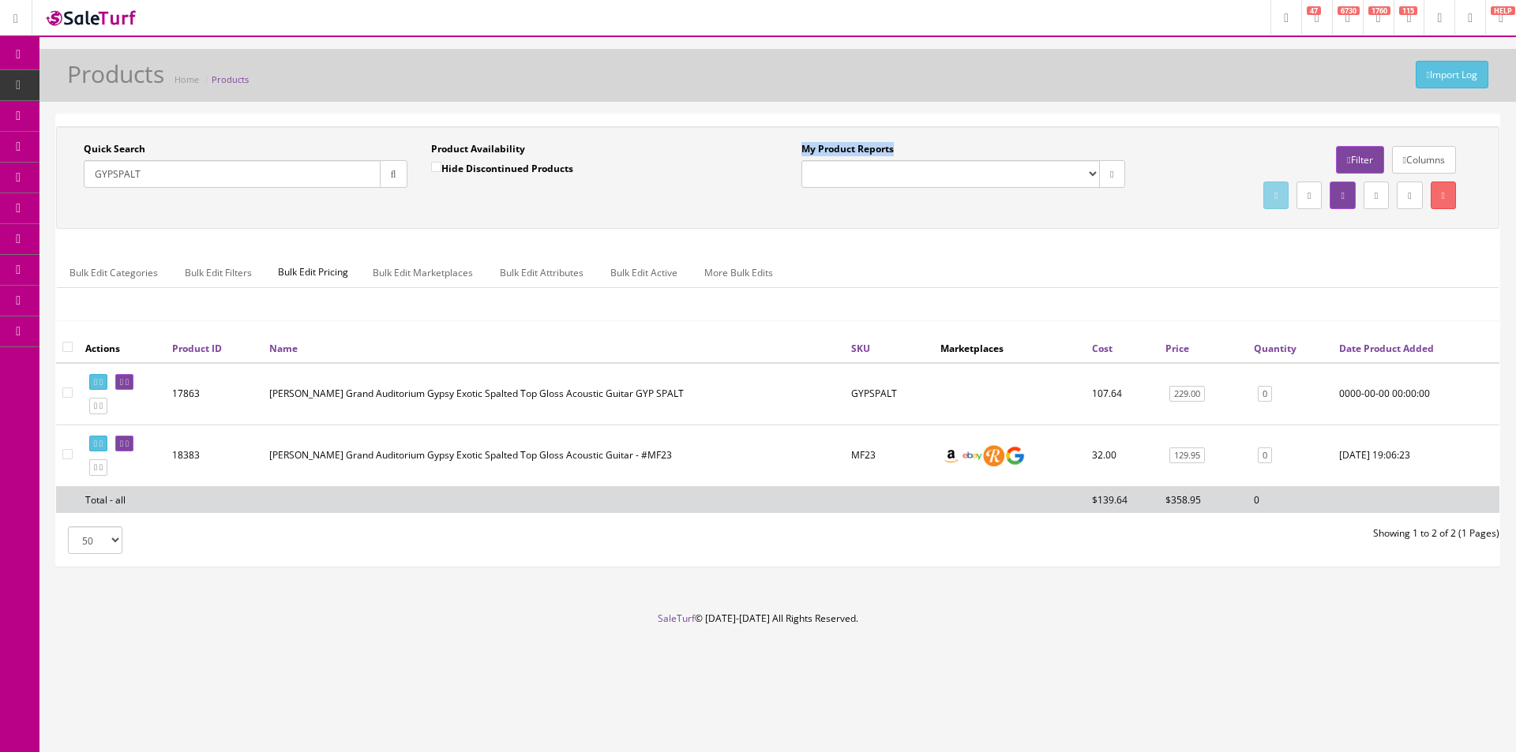
click at [1117, 220] on div "Quick Search GYPSPALT Date From Product Availability Hide Discontinued Products…" at bounding box center [777, 177] width 1443 height 103
drag, startPoint x: 1117, startPoint y: 220, endPoint x: 1029, endPoint y: 2, distance: 235.9
click at [1117, 220] on div "Quick Search GYPSPALT Date From Product Availability Hide Discontinued Products…" at bounding box center [777, 177] width 1443 height 103
click at [347, 163] on input "GYPSPALT" at bounding box center [232, 174] width 297 height 28
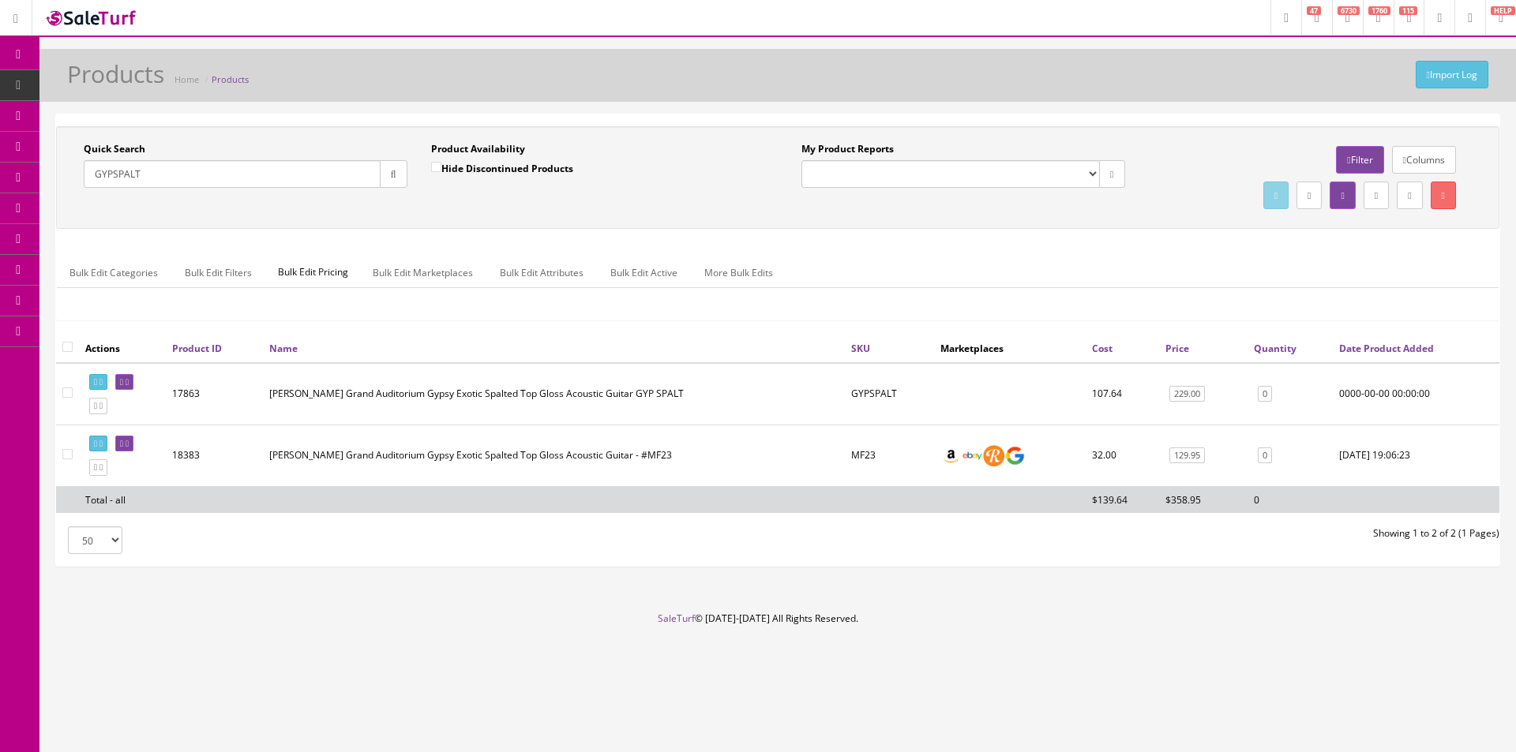
click at [347, 163] on input "GYPSPALT" at bounding box center [232, 174] width 297 height 28
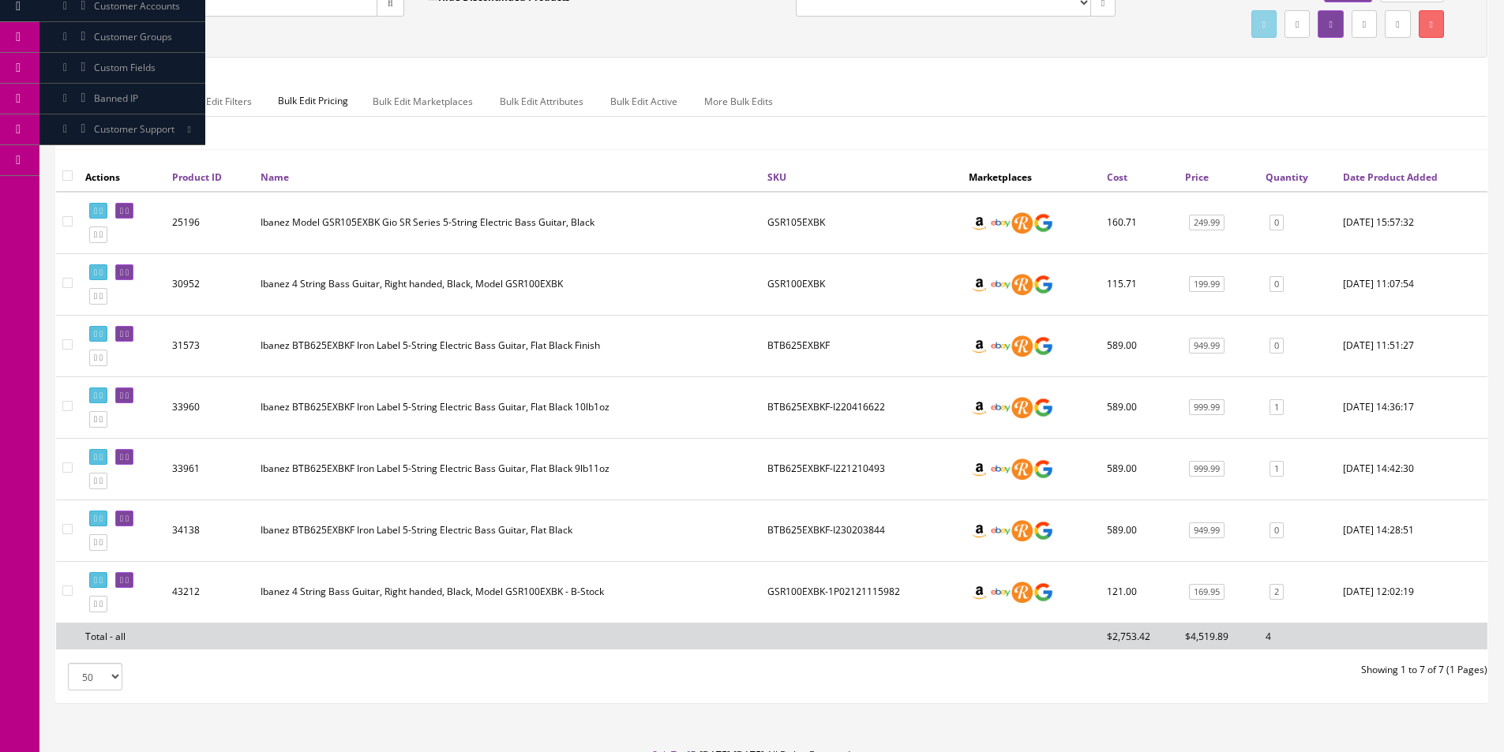
scroll to position [88, 0]
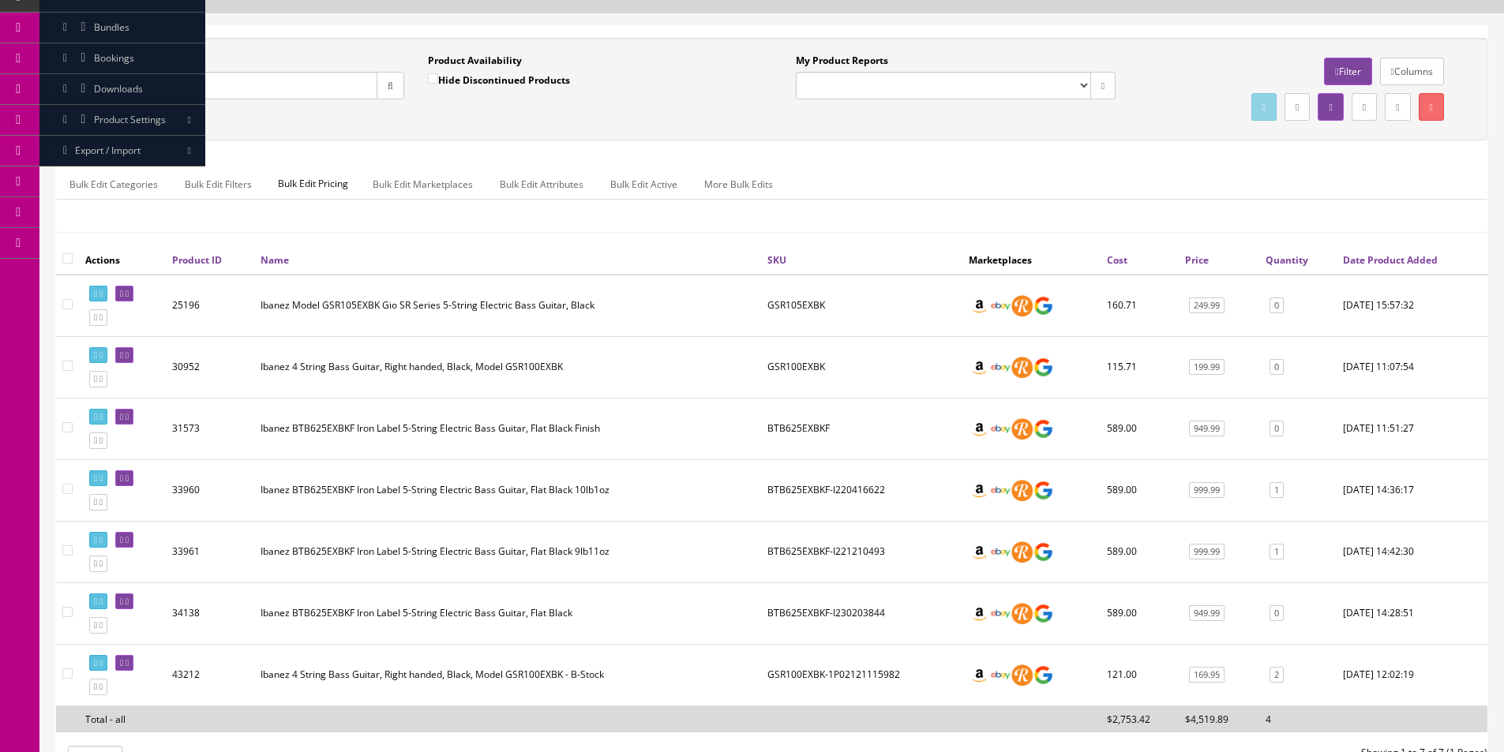
click at [181, 91] on input "exbks" at bounding box center [231, 86] width 294 height 28
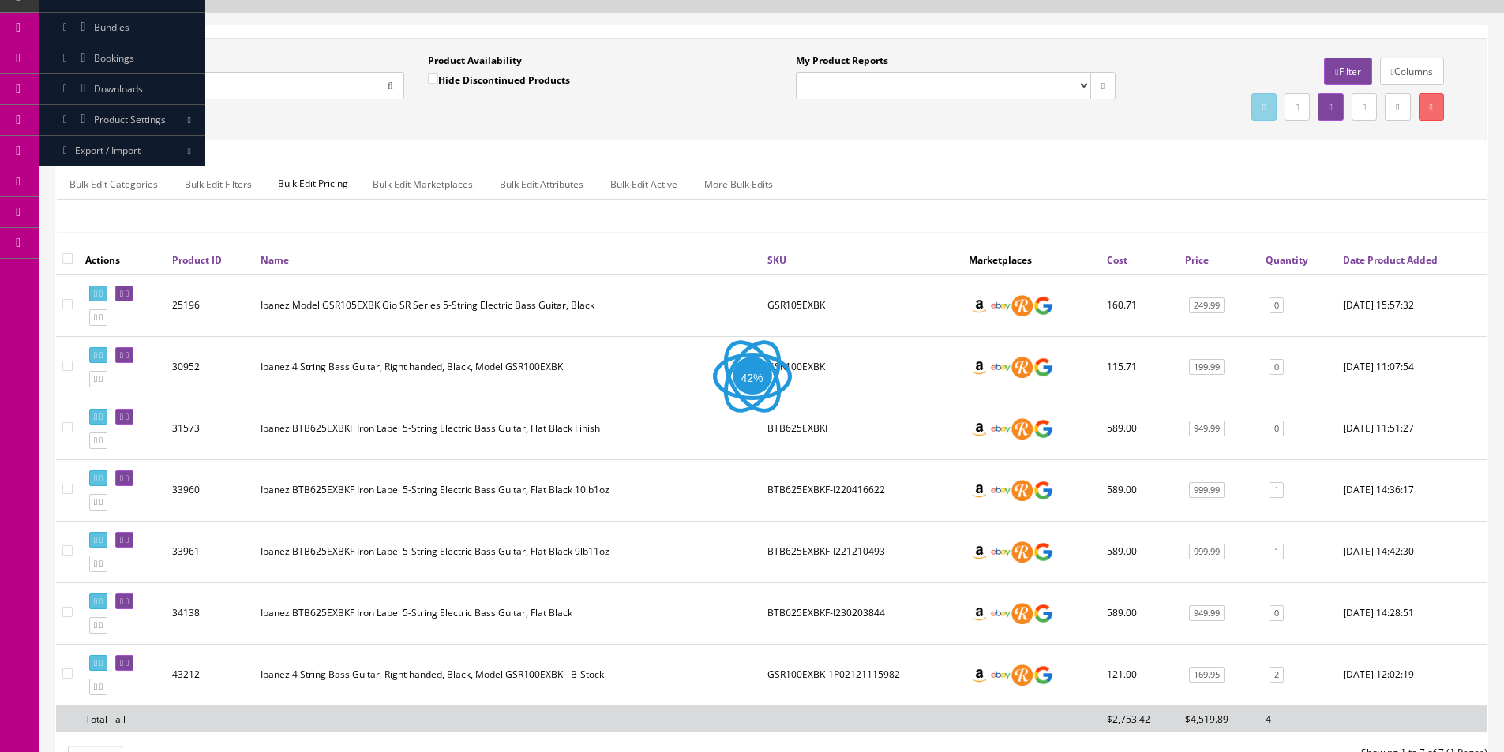
click at [181, 92] on input "songgc" at bounding box center [231, 86] width 294 height 28
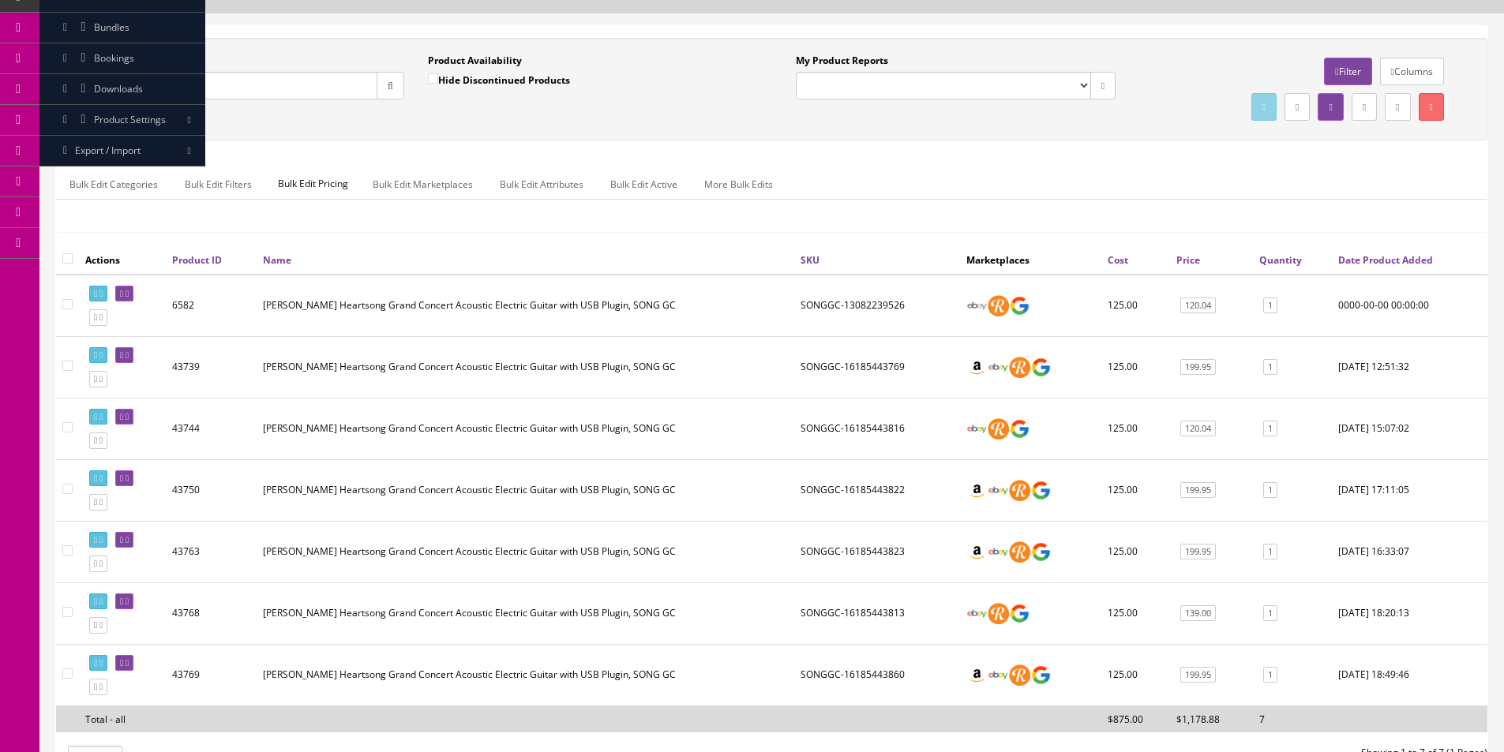
type input "songgc"
click at [107, 556] on link at bounding box center [98, 564] width 18 height 17
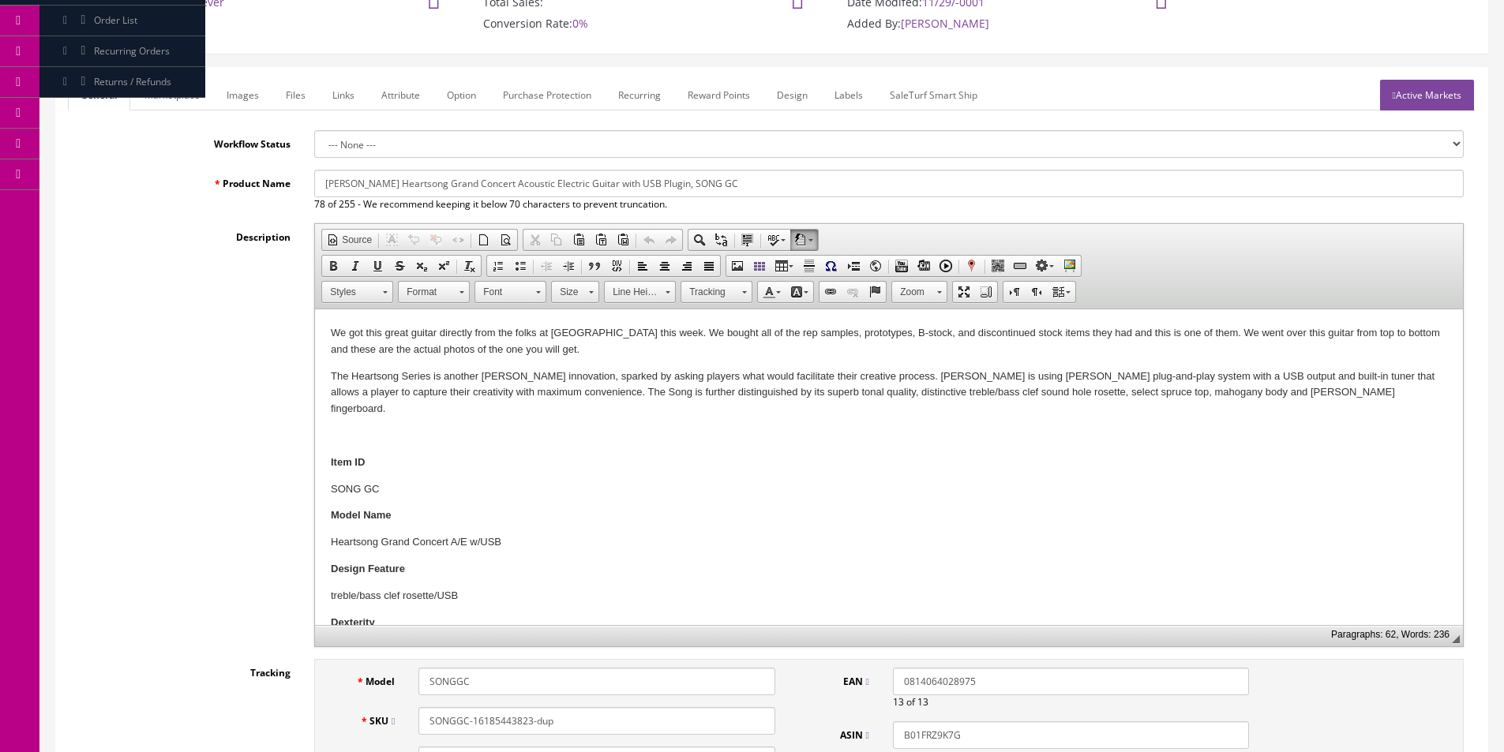
scroll to position [158, 0]
click at [523, 337] on p "We got this great guitar directly from the folks at [GEOGRAPHIC_DATA] this week…" at bounding box center [889, 340] width 1116 height 33
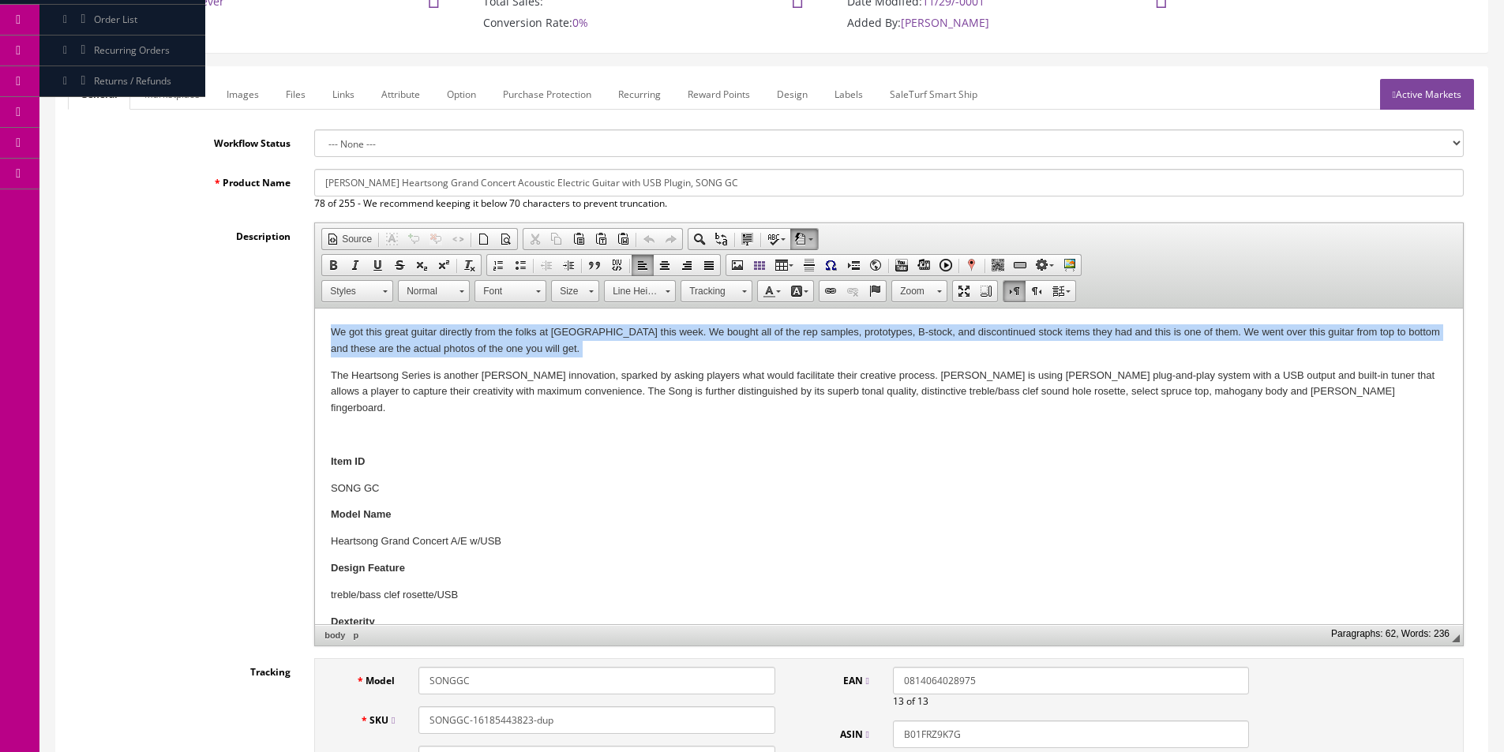
click at [523, 337] on p "We got this great guitar directly from the folks at [GEOGRAPHIC_DATA] this week…" at bounding box center [889, 340] width 1116 height 33
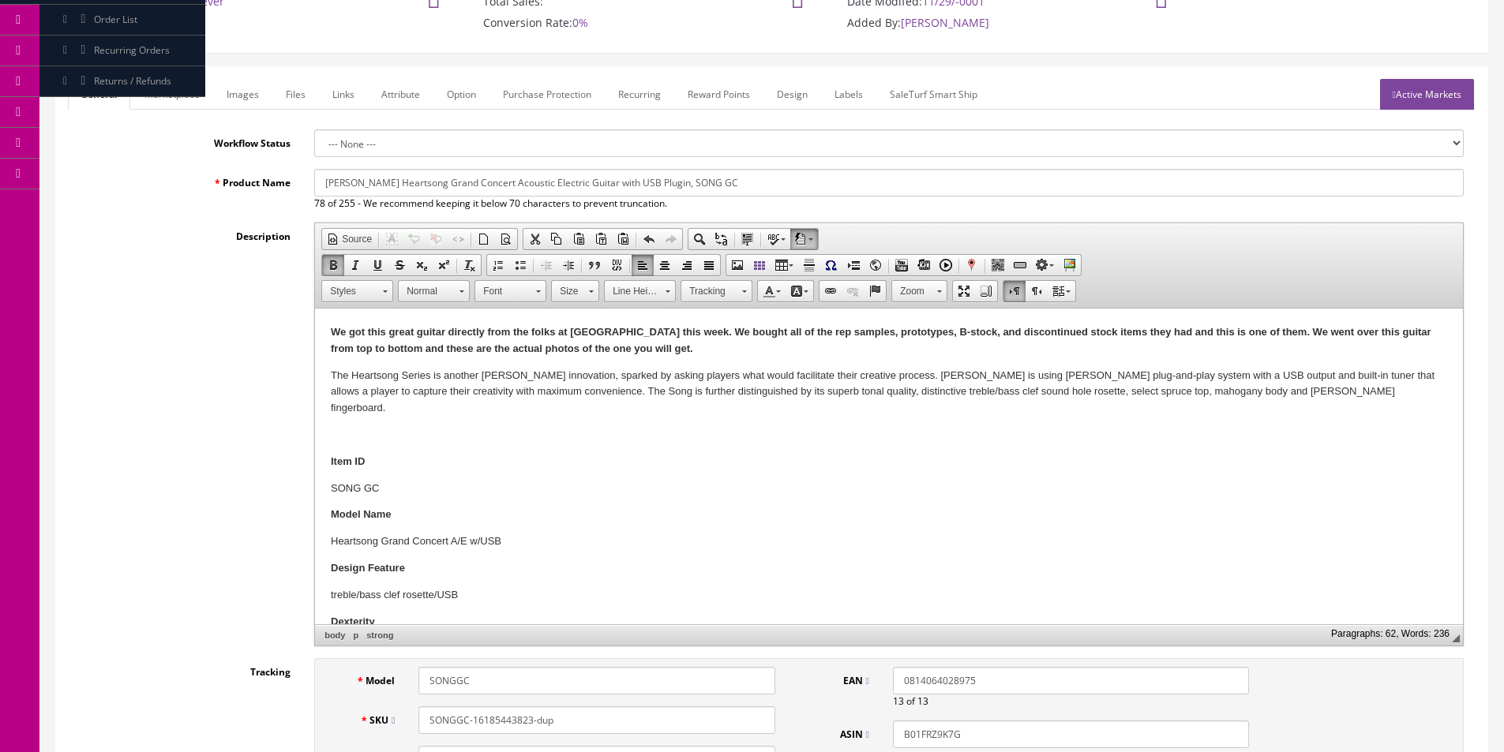
click at [600, 333] on strong "We got this great guitar directly from the folks at [GEOGRAPHIC_DATA] this week…" at bounding box center [881, 340] width 1100 height 28
click at [595, 329] on strong "We got this great guitar directly from the folks at [GEOGRAPHIC_DATA] this week…" at bounding box center [881, 340] width 1100 height 28
click at [236, 84] on link "Images" at bounding box center [243, 94] width 58 height 31
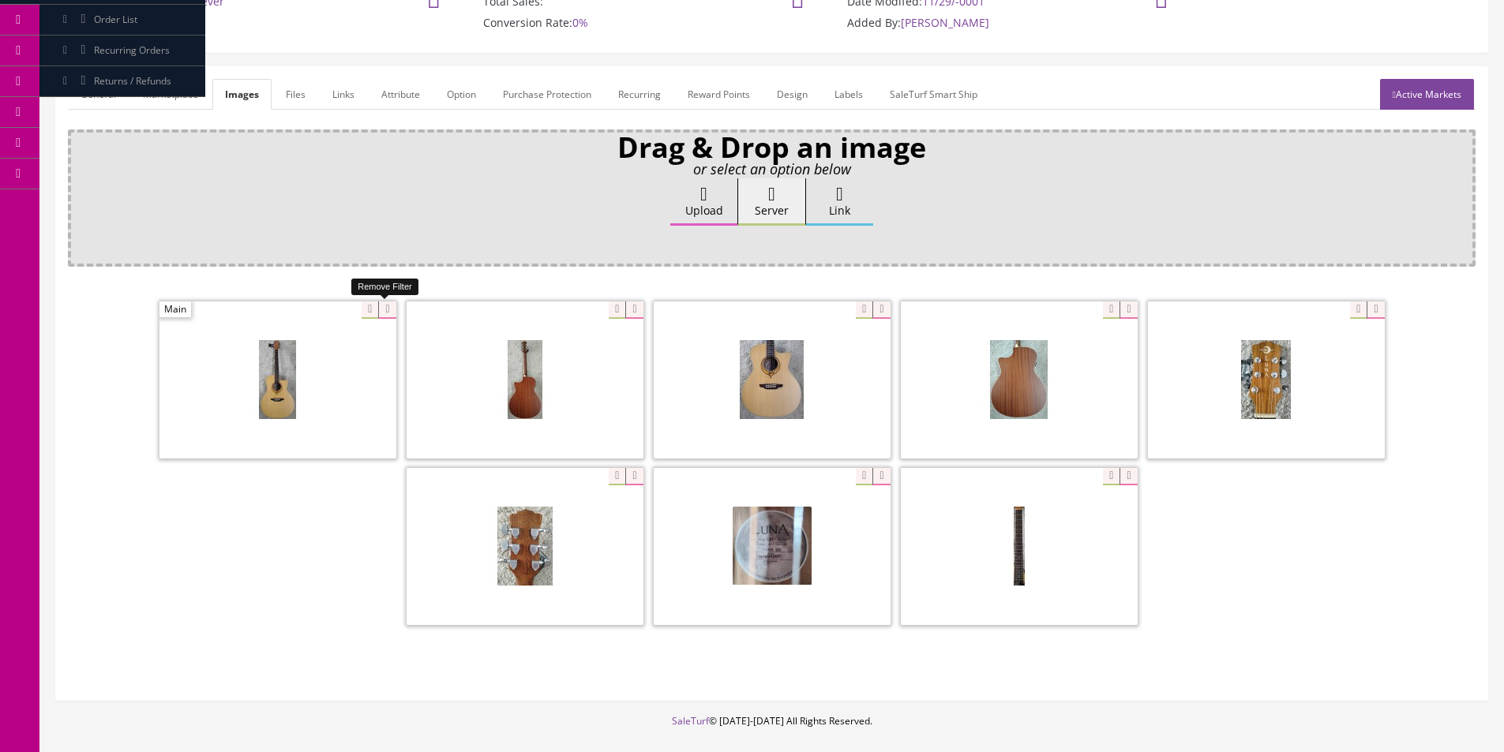
click at [396, 306] on icon at bounding box center [386, 310] width 17 height 17
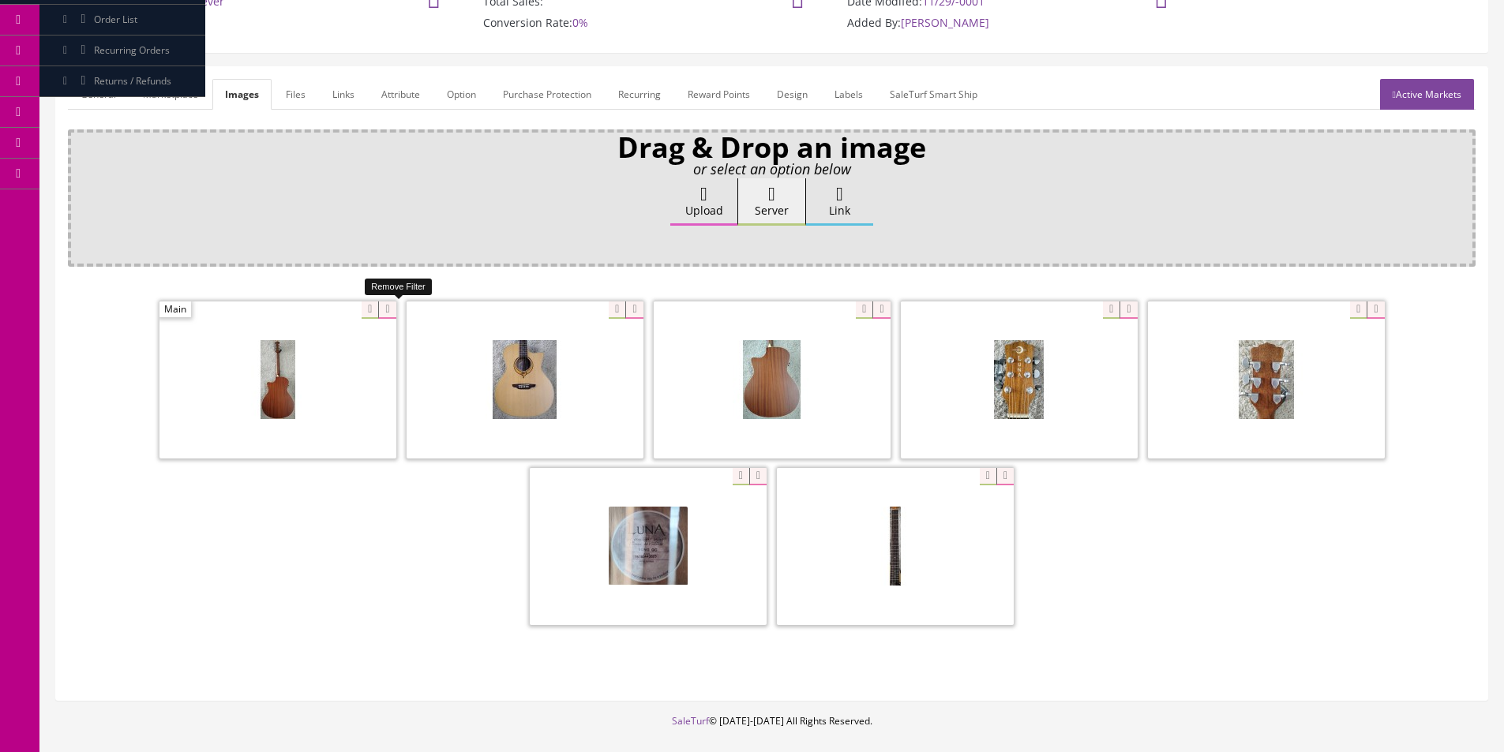
click at [391, 306] on icon at bounding box center [386, 310] width 17 height 17
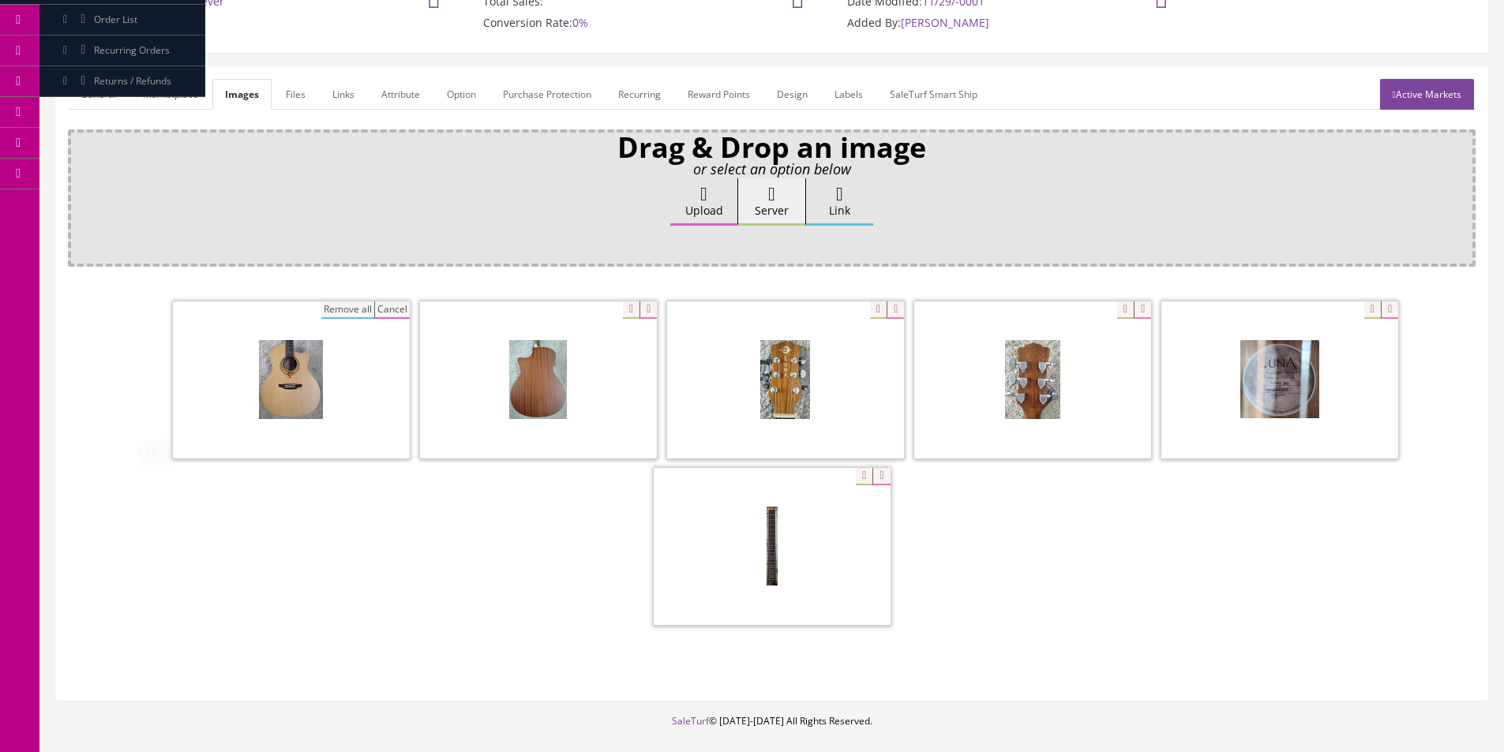
click at [337, 309] on button "Remove all" at bounding box center [347, 310] width 53 height 17
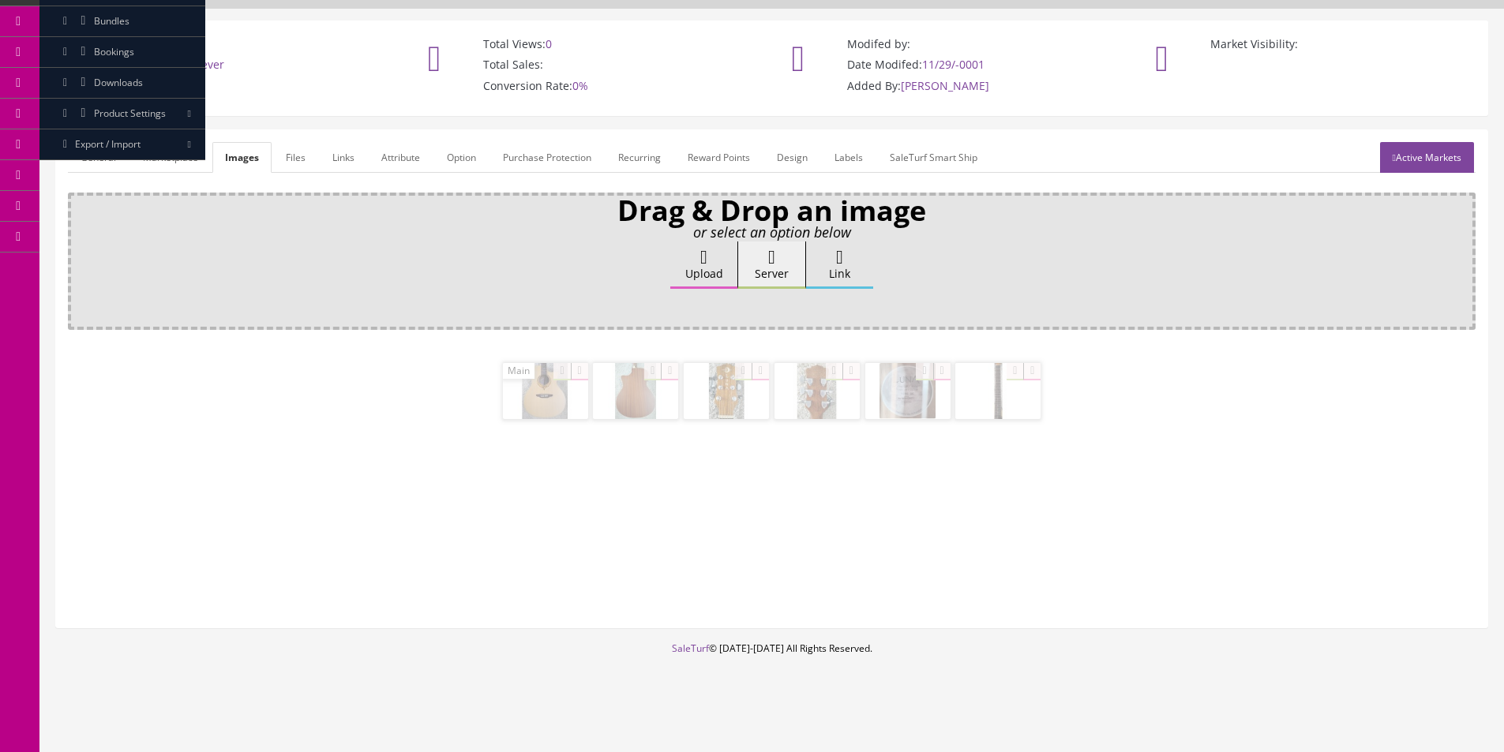
scroll to position [95, 0]
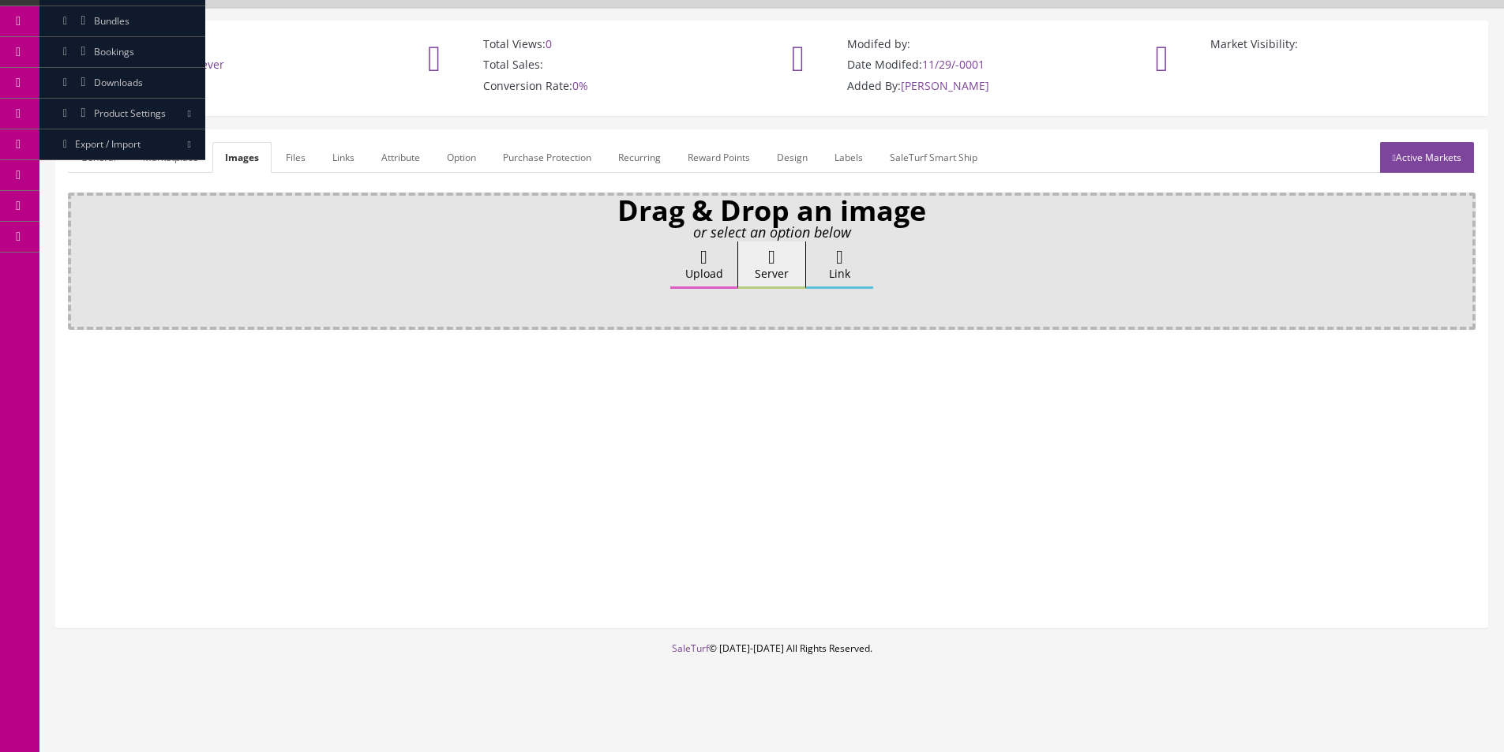
click at [703, 270] on label "Upload" at bounding box center [703, 265] width 67 height 47
click at [79, 257] on input "Upload" at bounding box center [79, 250] width 0 height 16
click at [703, 268] on label "Upload" at bounding box center [703, 265] width 67 height 47
click at [79, 257] on input "Upload" at bounding box center [79, 250] width 0 height 16
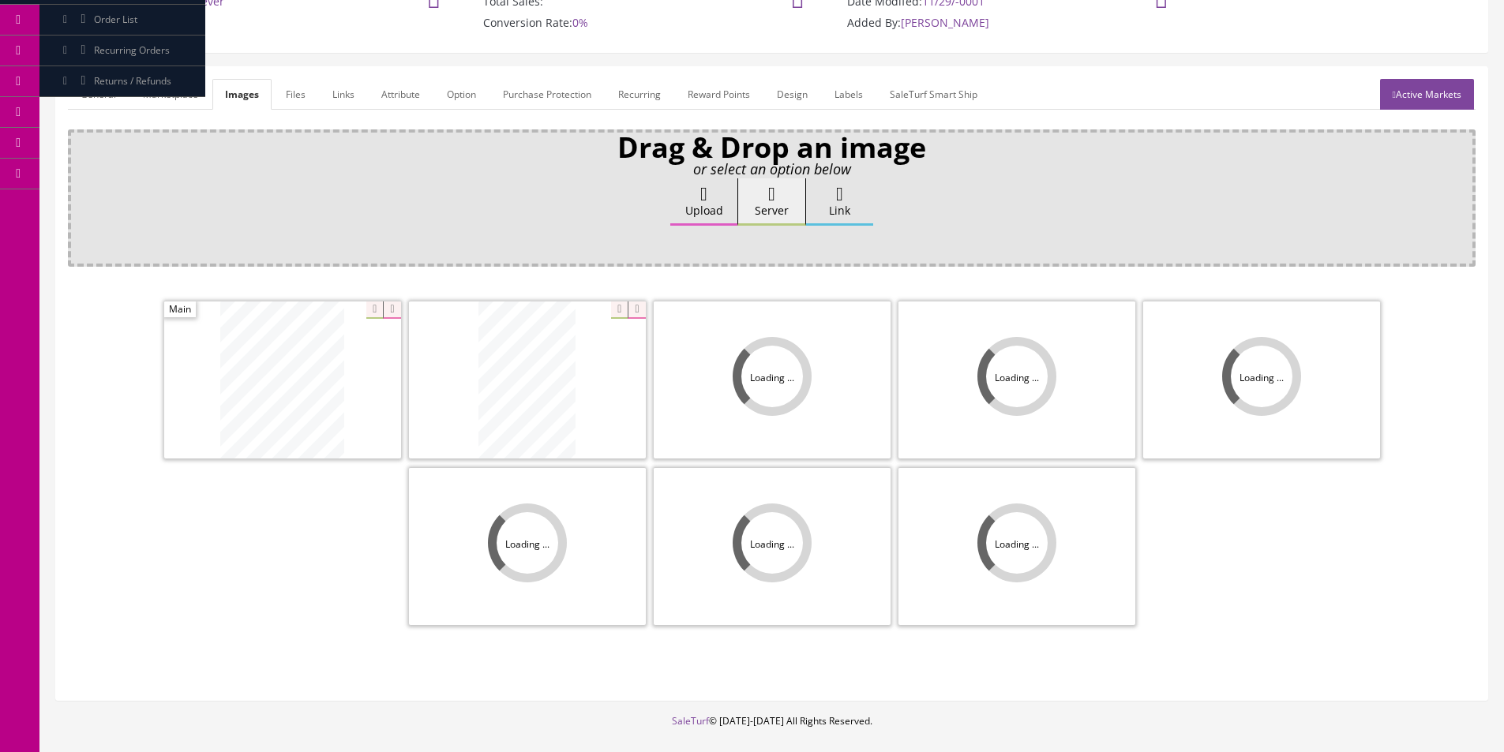
scroll to position [231, 0]
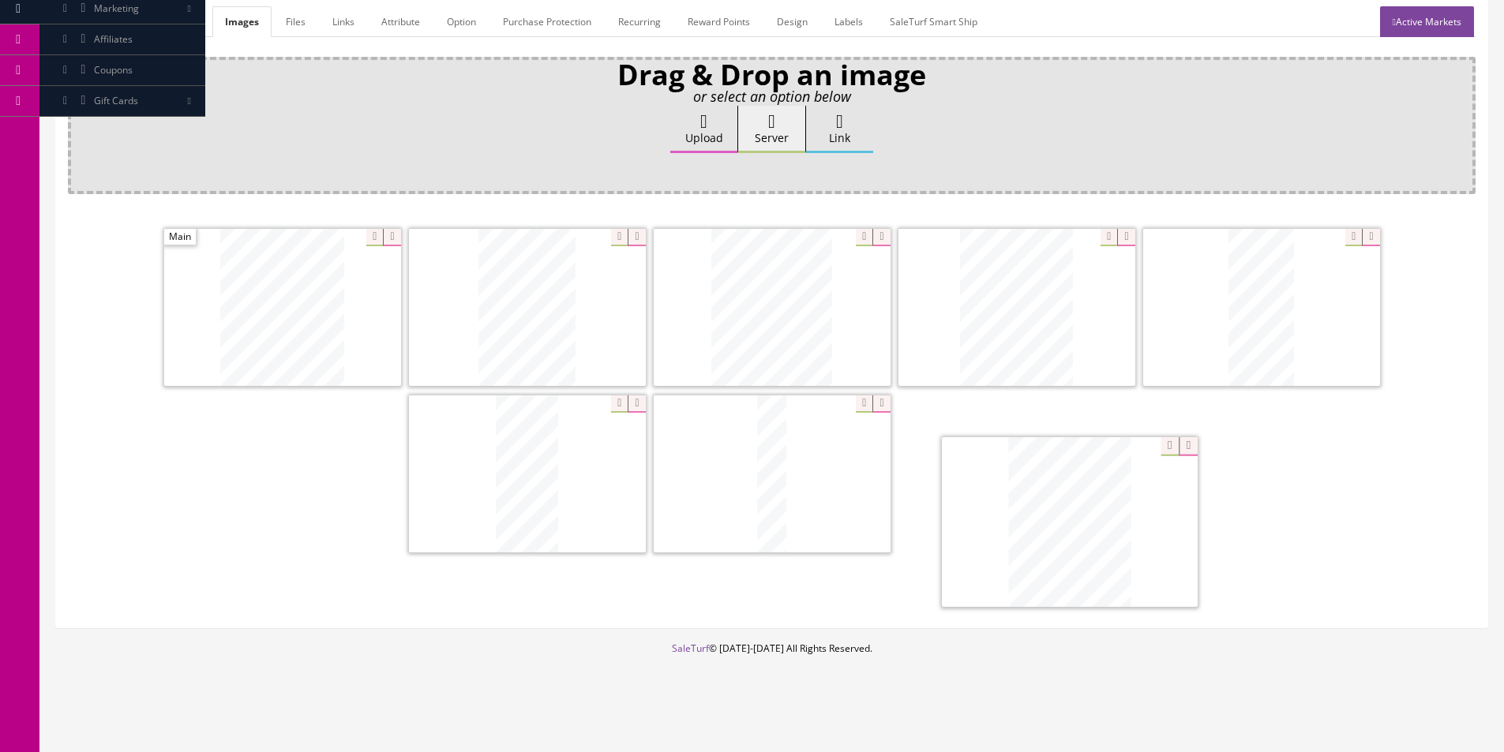
drag, startPoint x: 1033, startPoint y: 429, endPoint x: 1062, endPoint y: 561, distance: 135.8
click at [749, 342] on span at bounding box center [772, 307] width 237 height 157
drag, startPoint x: 445, startPoint y: 425, endPoint x: 276, endPoint y: 291, distance: 215.9
drag, startPoint x: 932, startPoint y: 311, endPoint x: 418, endPoint y: 297, distance: 514.9
drag, startPoint x: 477, startPoint y: 452, endPoint x: 422, endPoint y: 272, distance: 188.3
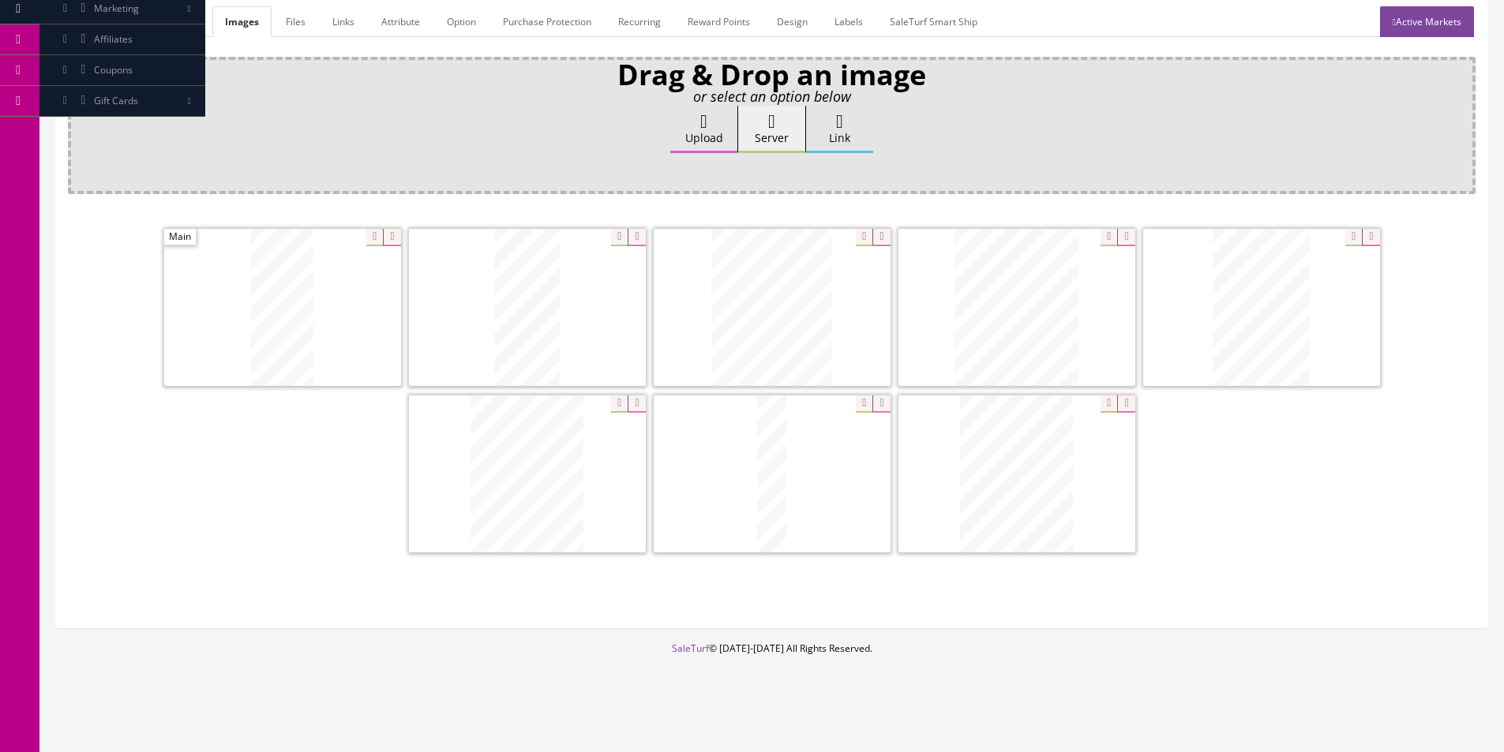
click at [92, 25] on link "General" at bounding box center [98, 21] width 61 height 31
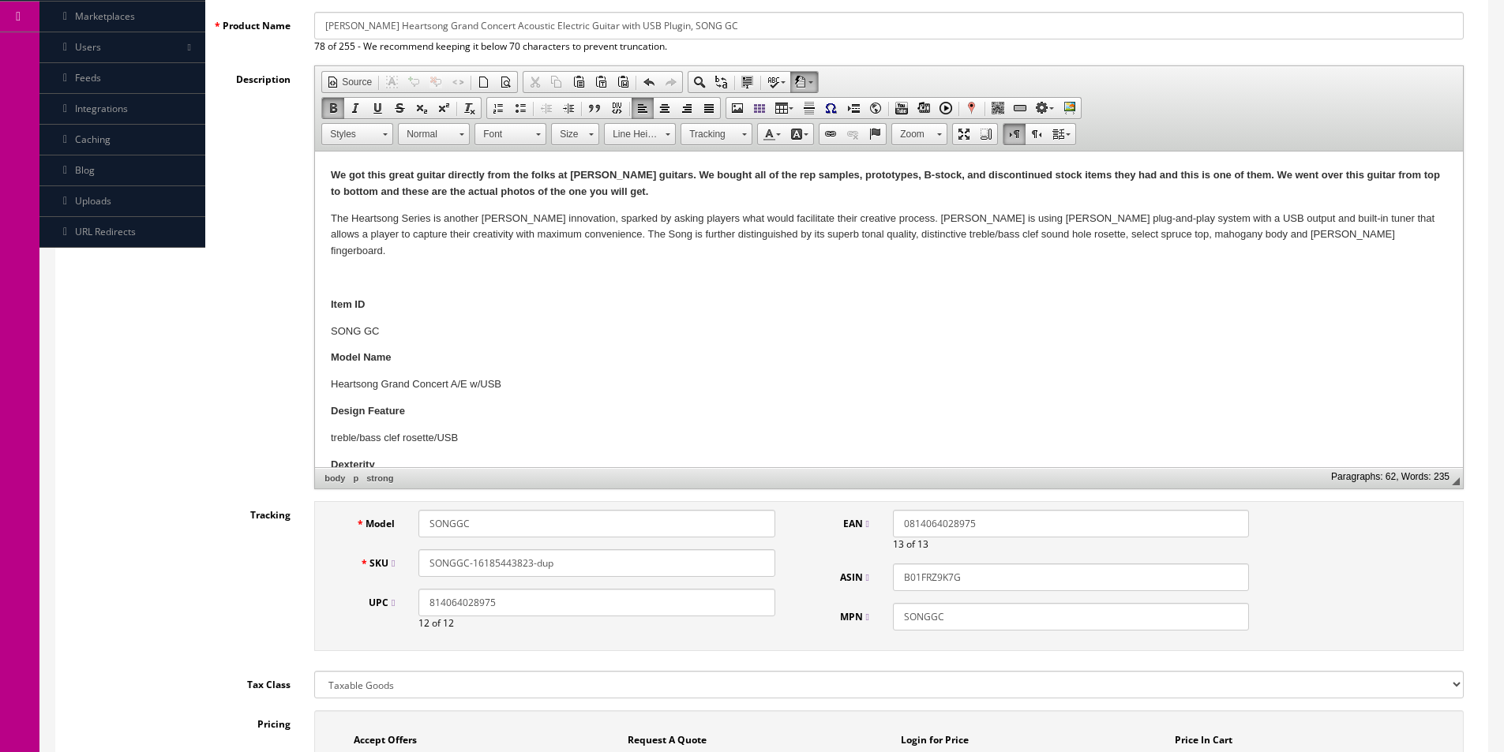
scroll to position [388, 0]
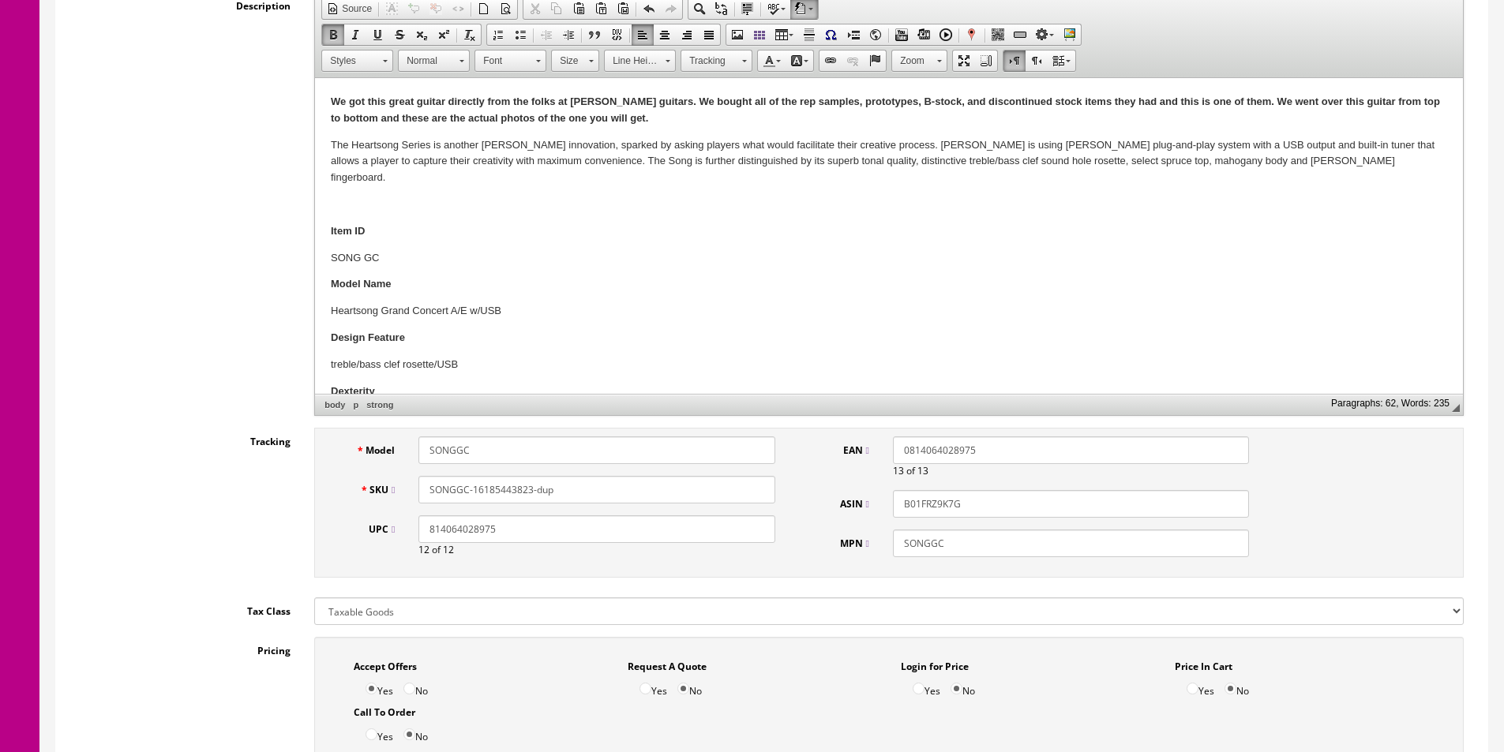
drag, startPoint x: 474, startPoint y: 493, endPoint x: 606, endPoint y: 497, distance: 132.7
click at [603, 497] on input "SONGGC-16185443823-dup" at bounding box center [596, 490] width 356 height 28
paste input "17"
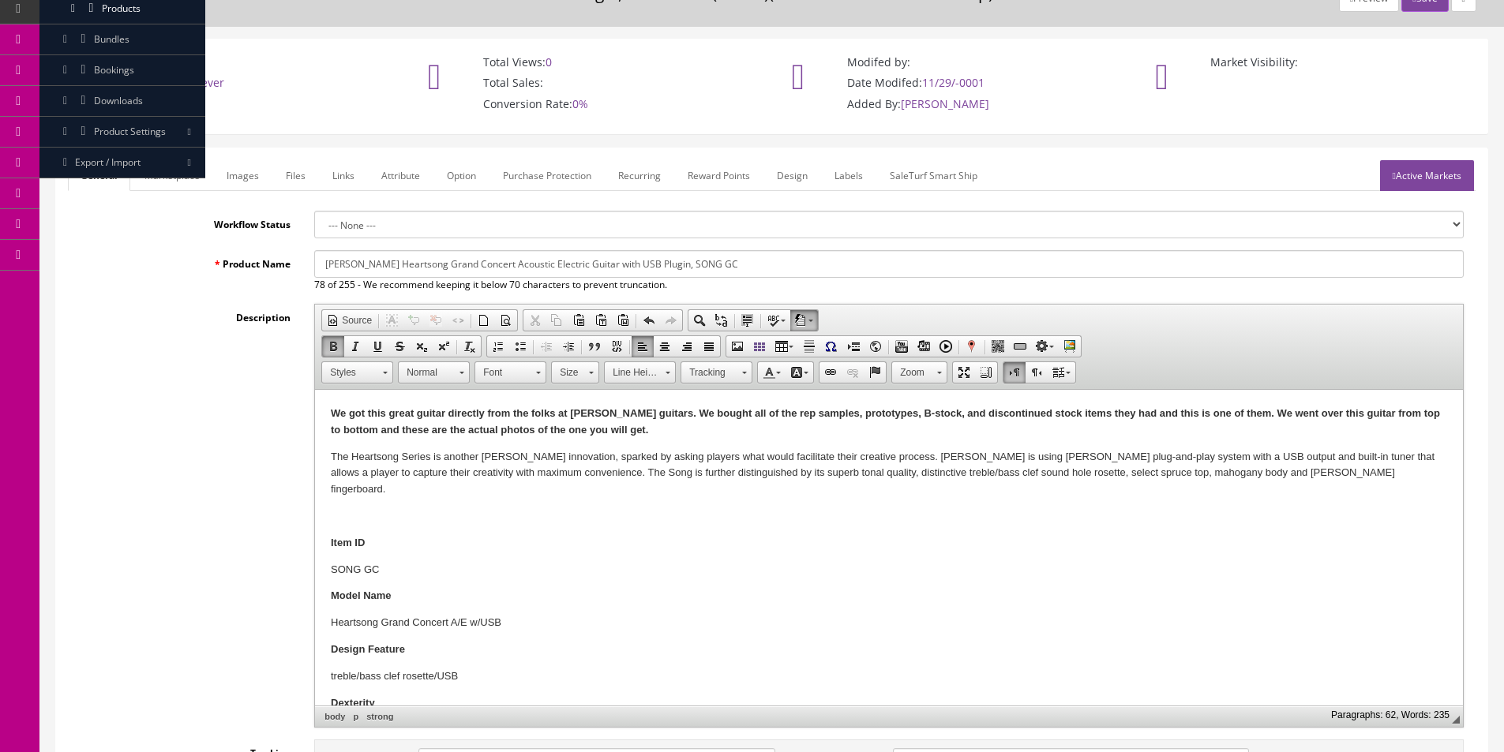
scroll to position [0, 0]
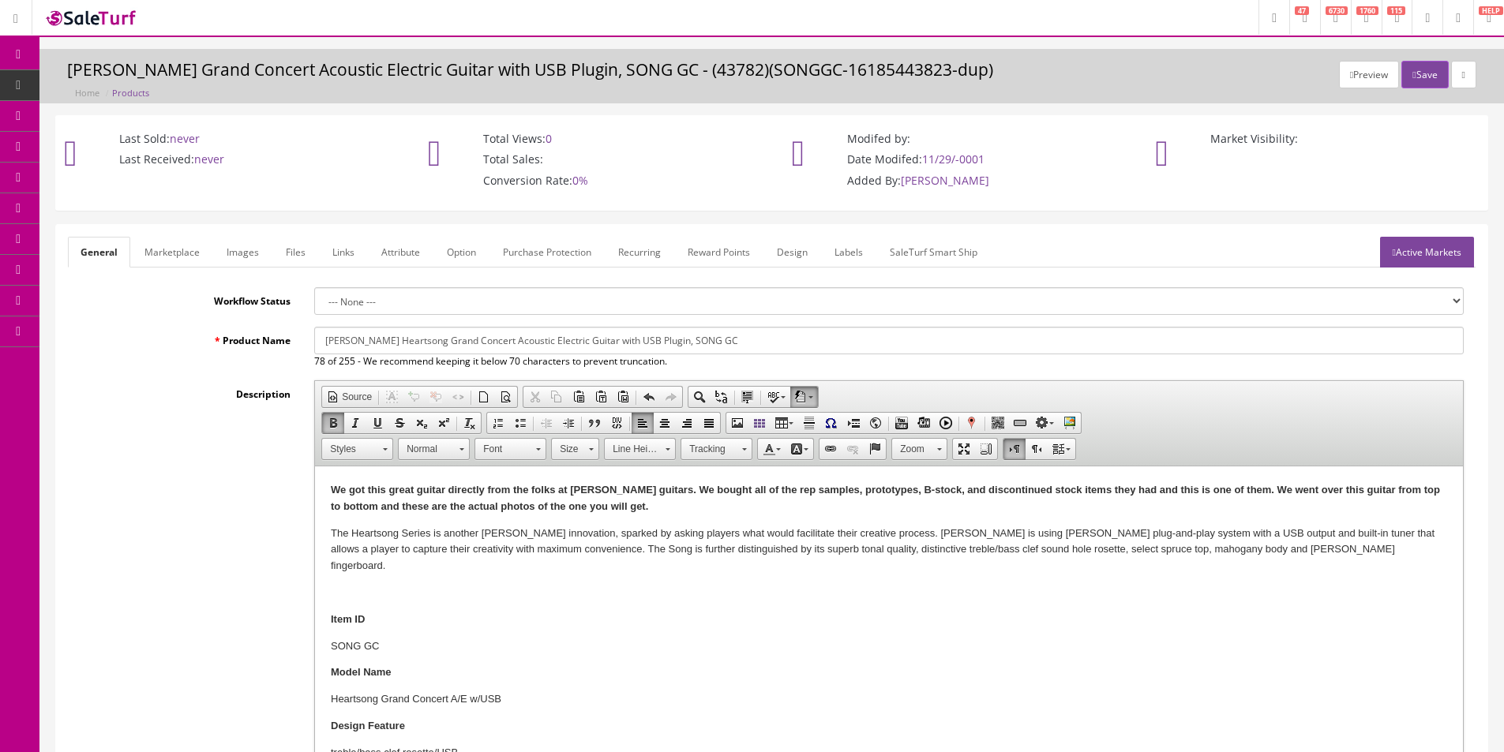
type input "SONGGC-16185443817"
click at [1396, 255] on link "Active Markets" at bounding box center [1427, 252] width 94 height 31
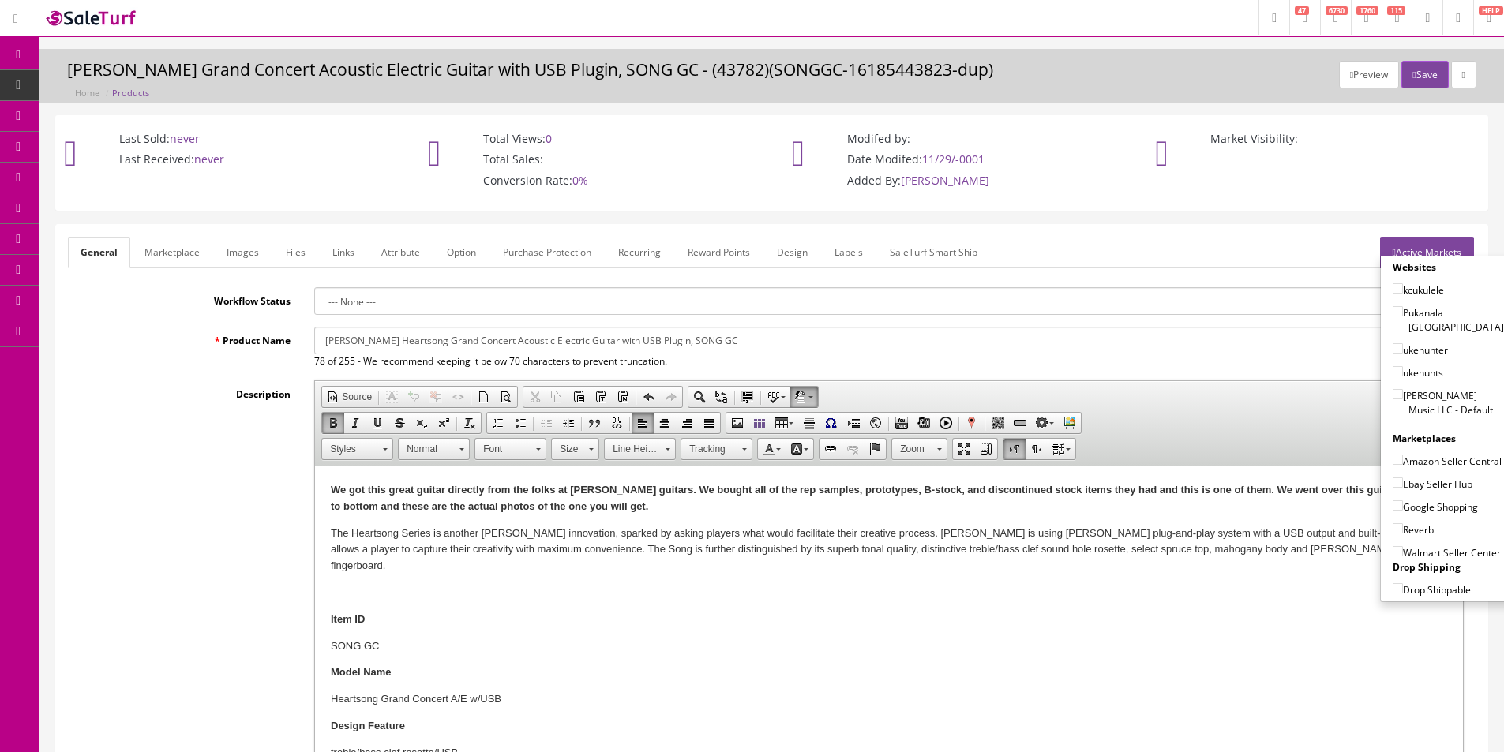
click at [1415, 394] on label "[PERSON_NAME] Music LLC - Default" at bounding box center [1448, 403] width 111 height 30
click at [1403, 394] on input"] "[PERSON_NAME] Music LLC - Default" at bounding box center [1398, 394] width 10 height 10
checkbox input"] "true"
click at [1416, 453] on label "Amazon Seller Central" at bounding box center [1447, 461] width 109 height 16
click at [1403, 455] on input"] "Amazon Seller Central" at bounding box center [1398, 460] width 10 height 10
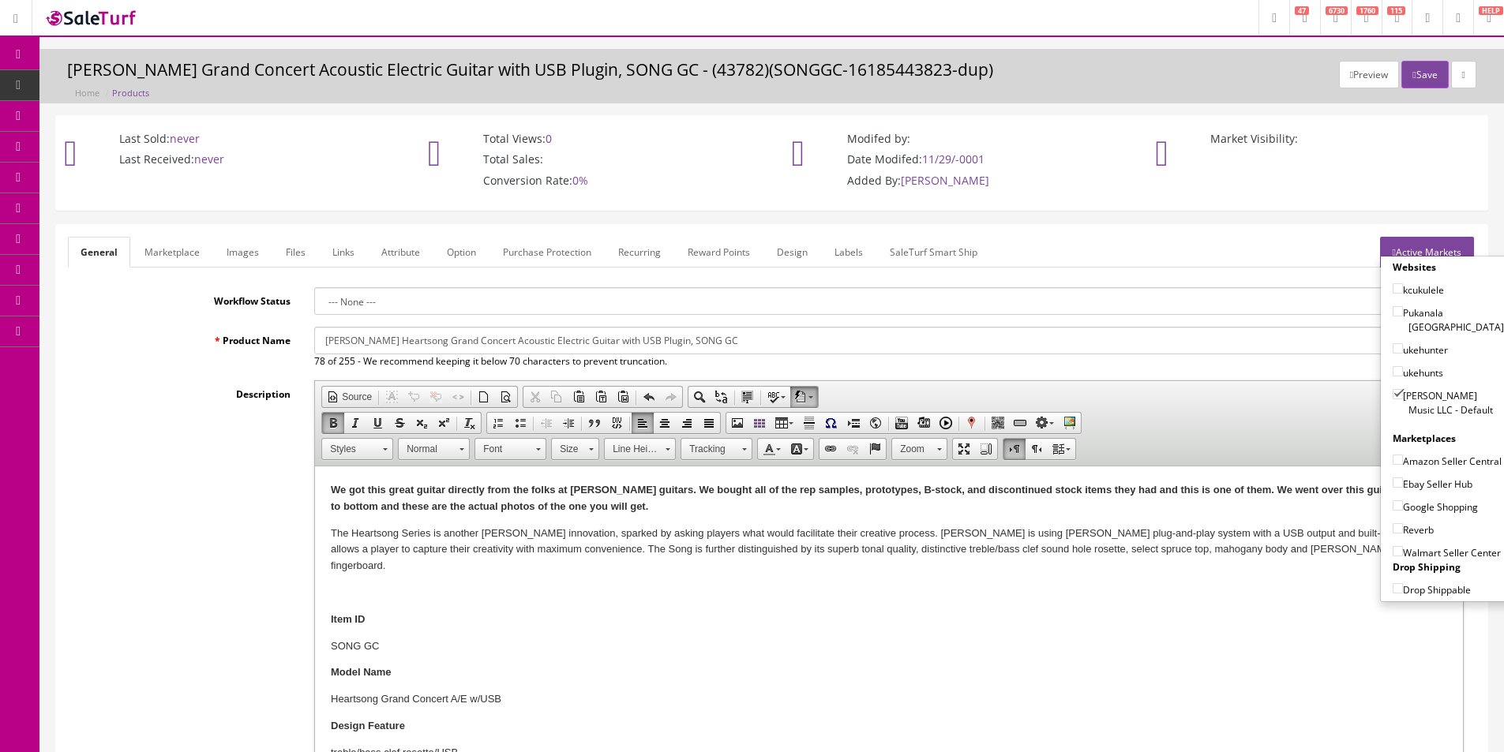
checkbox input"] "true"
click at [1418, 486] on label "Ebay Seller Hub" at bounding box center [1433, 484] width 80 height 16
click at [1403, 486] on input"] "Ebay Seller Hub" at bounding box center [1398, 483] width 10 height 10
checkbox input"] "true"
click at [1419, 508] on label "Google Shopping" at bounding box center [1435, 507] width 85 height 16
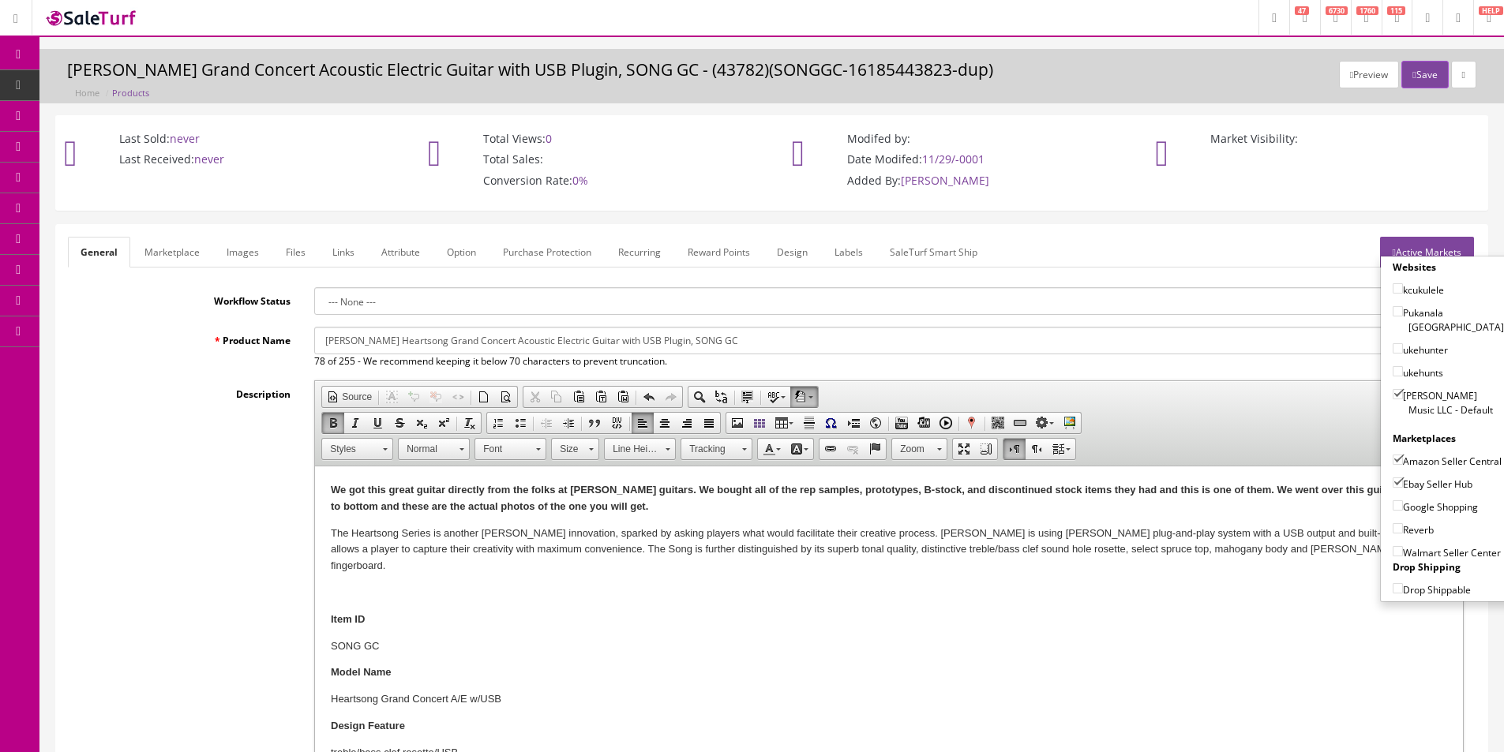
click at [1403, 508] on input"] "Google Shopping" at bounding box center [1398, 506] width 10 height 10
checkbox input"] "true"
click at [1419, 531] on label "Reverb" at bounding box center [1413, 530] width 41 height 16
click at [1403, 531] on input"] "Reverb" at bounding box center [1398, 528] width 10 height 10
checkbox input"] "true"
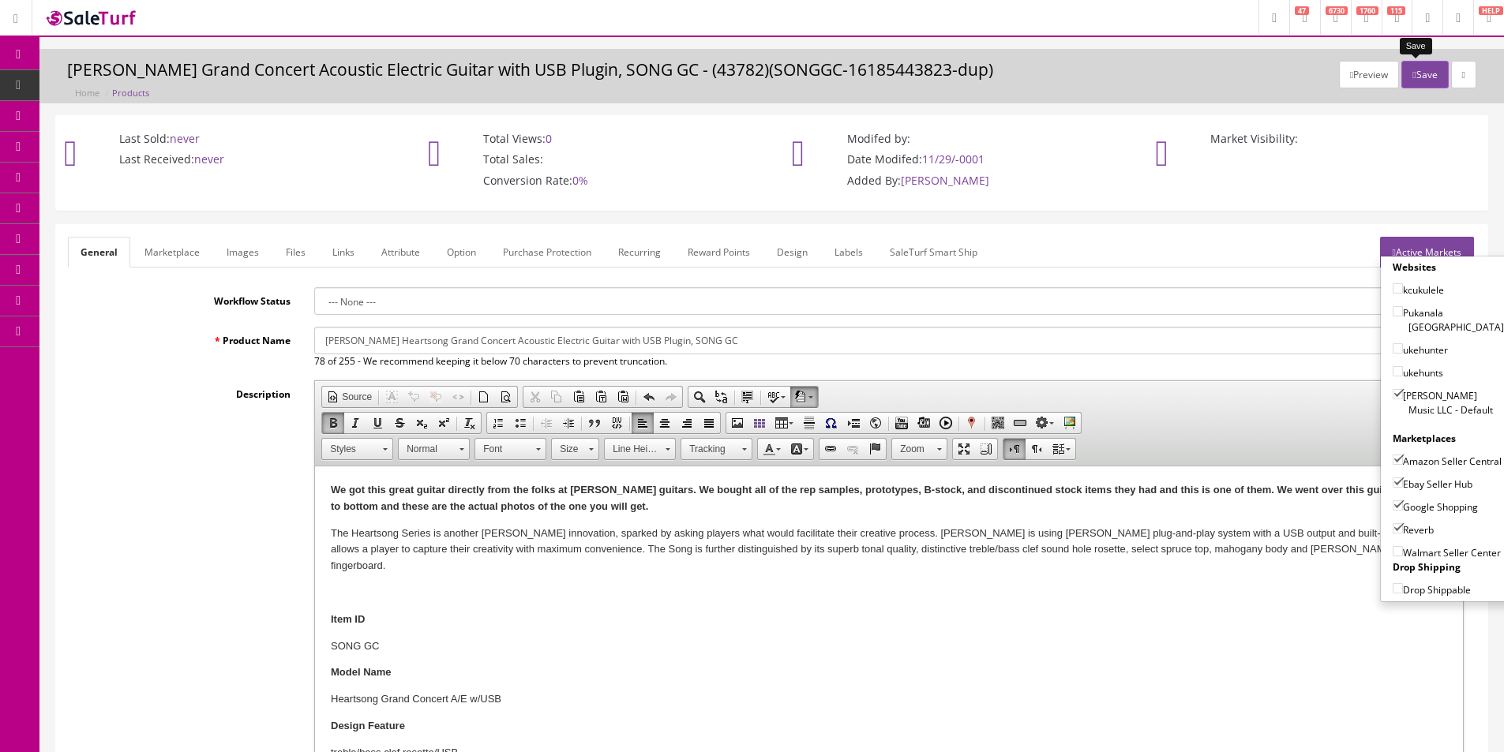
click at [1413, 63] on button "Save" at bounding box center [1424, 75] width 47 height 28
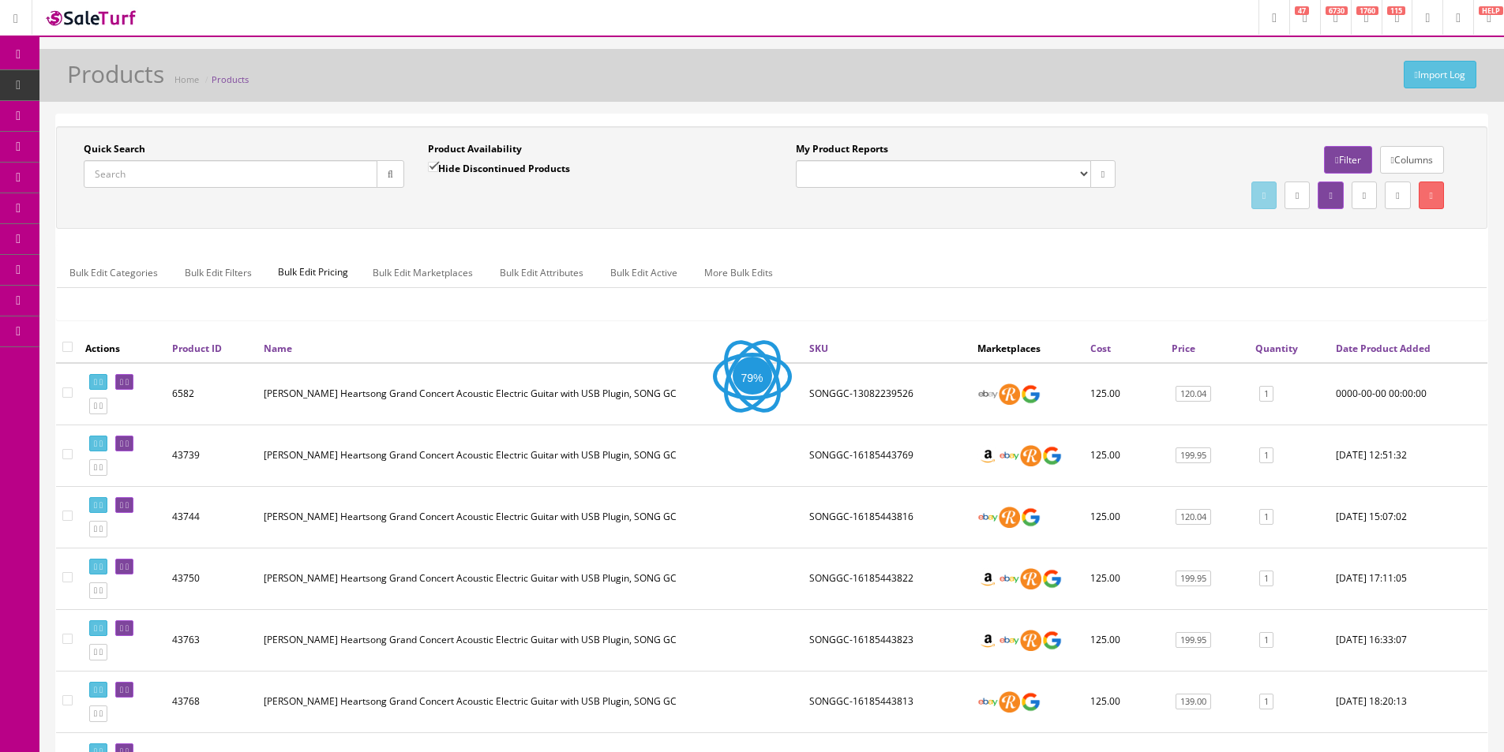
click at [684, 137] on div "Quick Search Date From Product Availability Hide Discontinued Products Date To …" at bounding box center [771, 177] width 1431 height 103
click at [360, 184] on input "Quick Search" at bounding box center [231, 174] width 294 height 28
paste input "SONGGC-16185443817"
type input "SONGGC-16185443817"
click at [390, 178] on icon "button" at bounding box center [391, 174] width 6 height 9
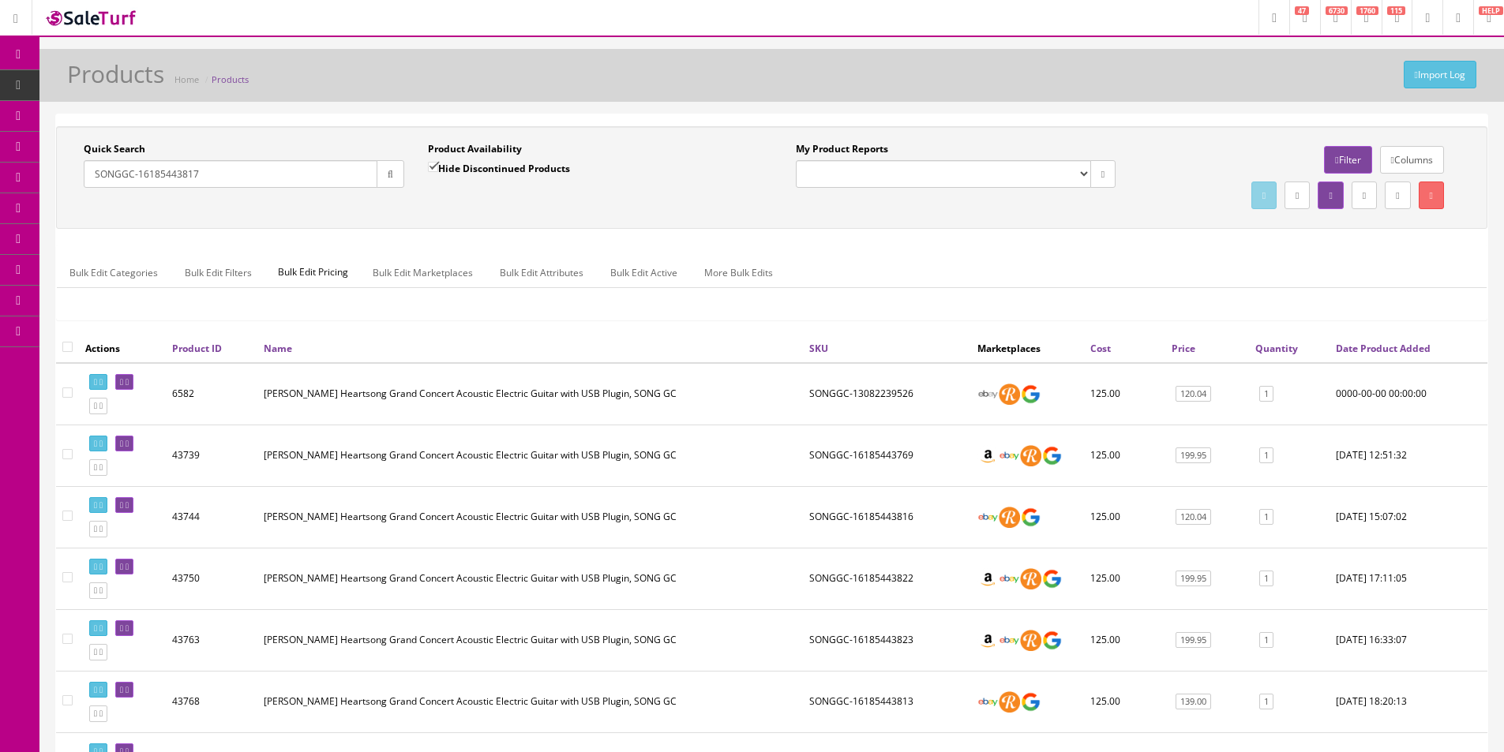
click at [439, 210] on div "Quick Search SONGGC-16185443817 Date From Product Availability Hide Discontinue…" at bounding box center [771, 177] width 1423 height 71
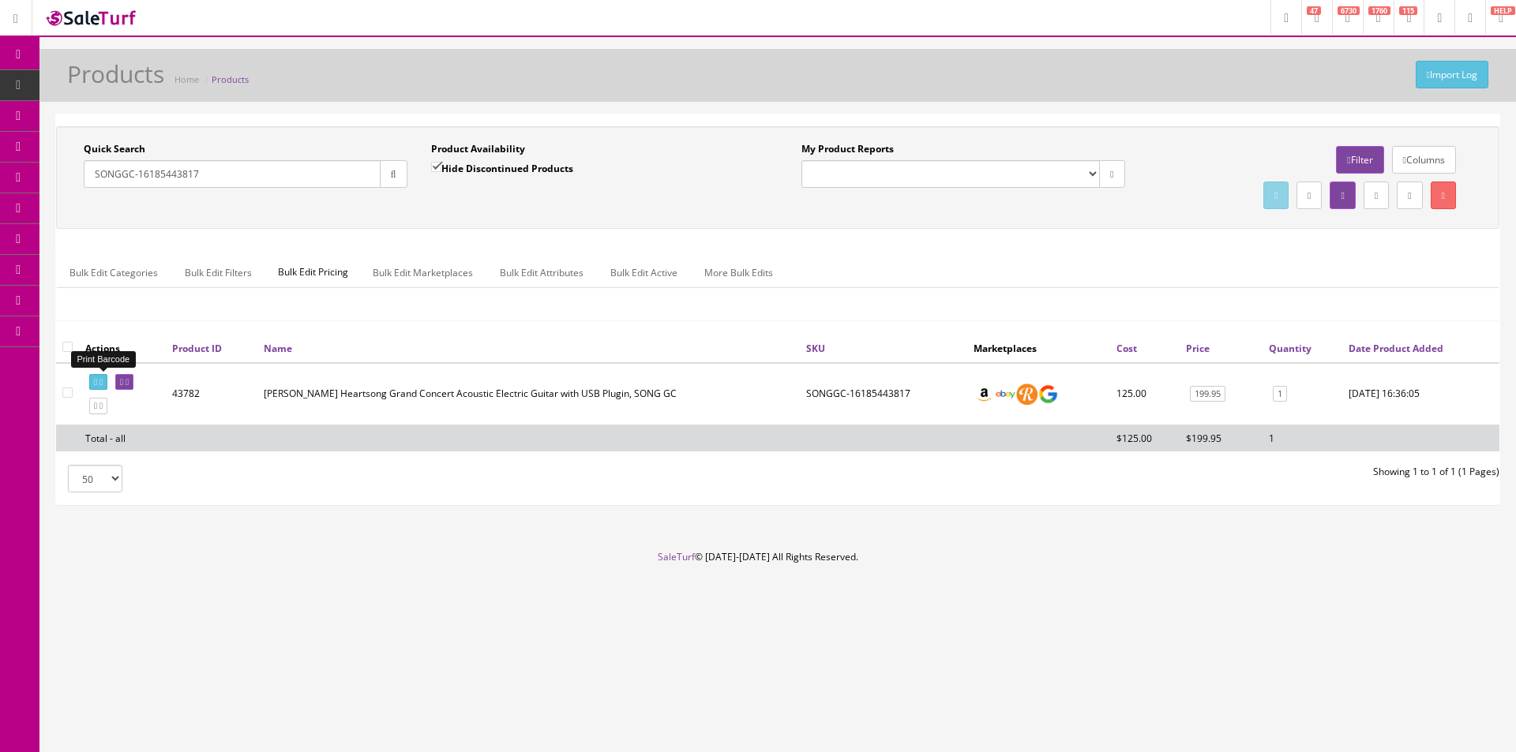
click at [103, 381] on icon at bounding box center [100, 382] width 3 height 9
click at [125, 87] on span "Products" at bounding box center [121, 84] width 39 height 13
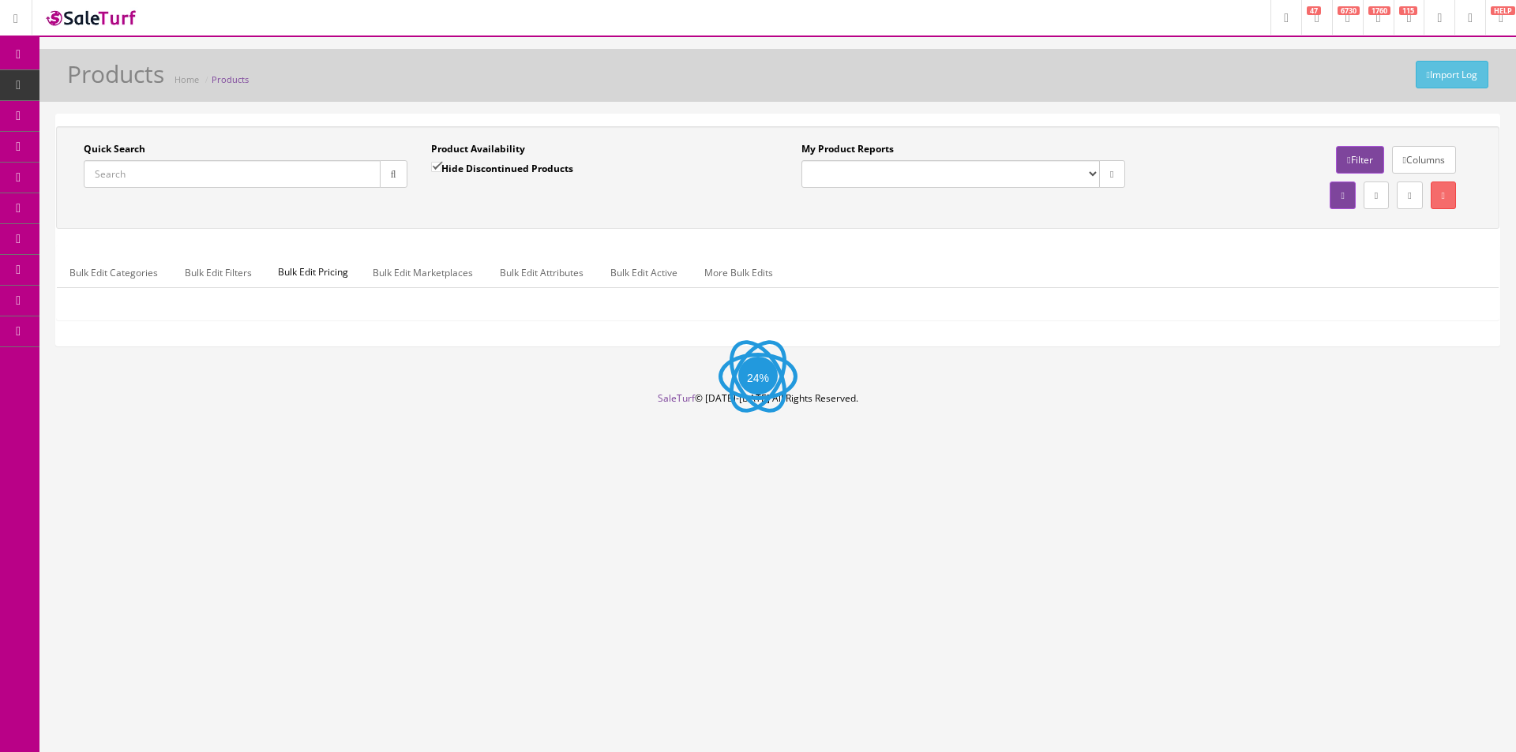
click at [253, 168] on input "Quick Search" at bounding box center [232, 174] width 297 height 28
click at [114, 186] on link "Order List" at bounding box center [122, 178] width 166 height 31
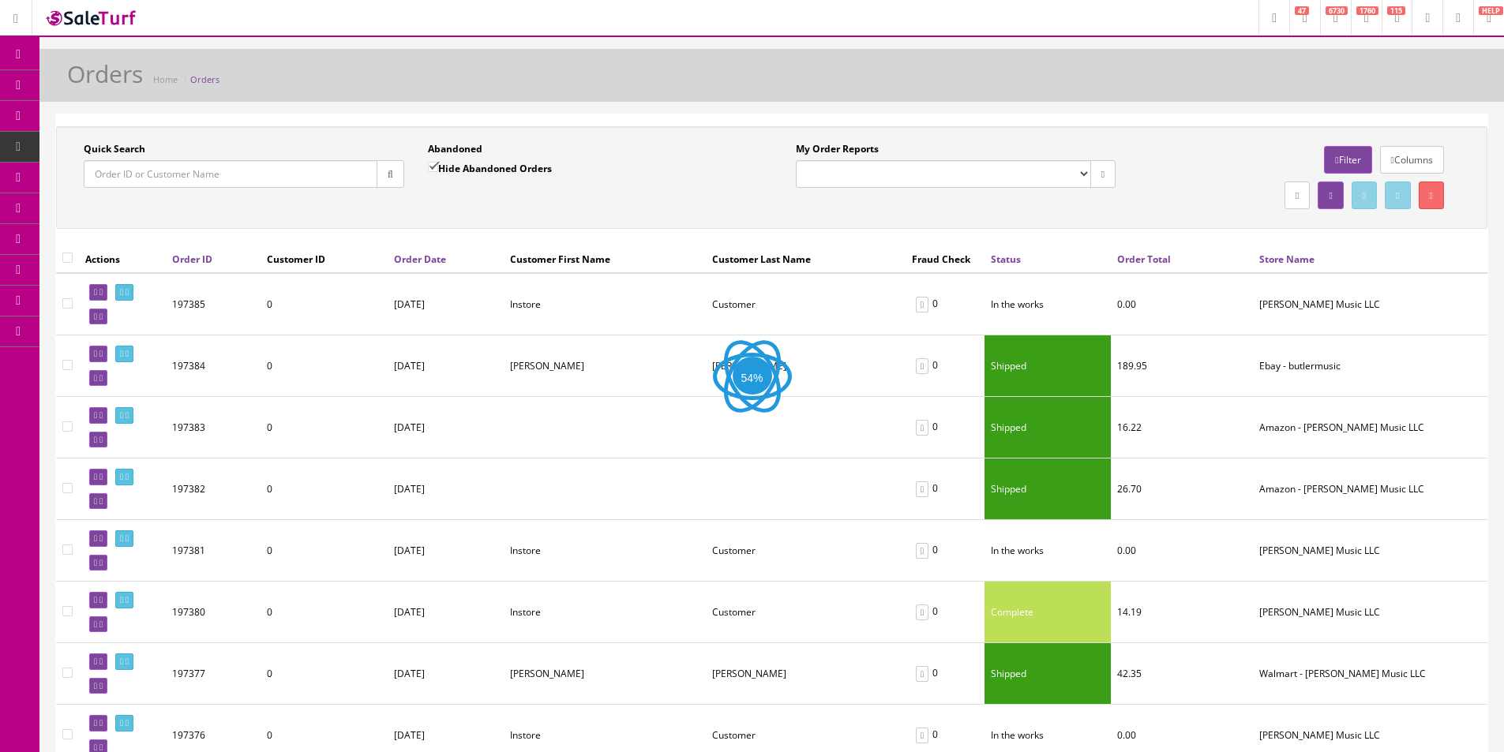
click at [244, 170] on input "Quick Search" at bounding box center [231, 174] width 294 height 28
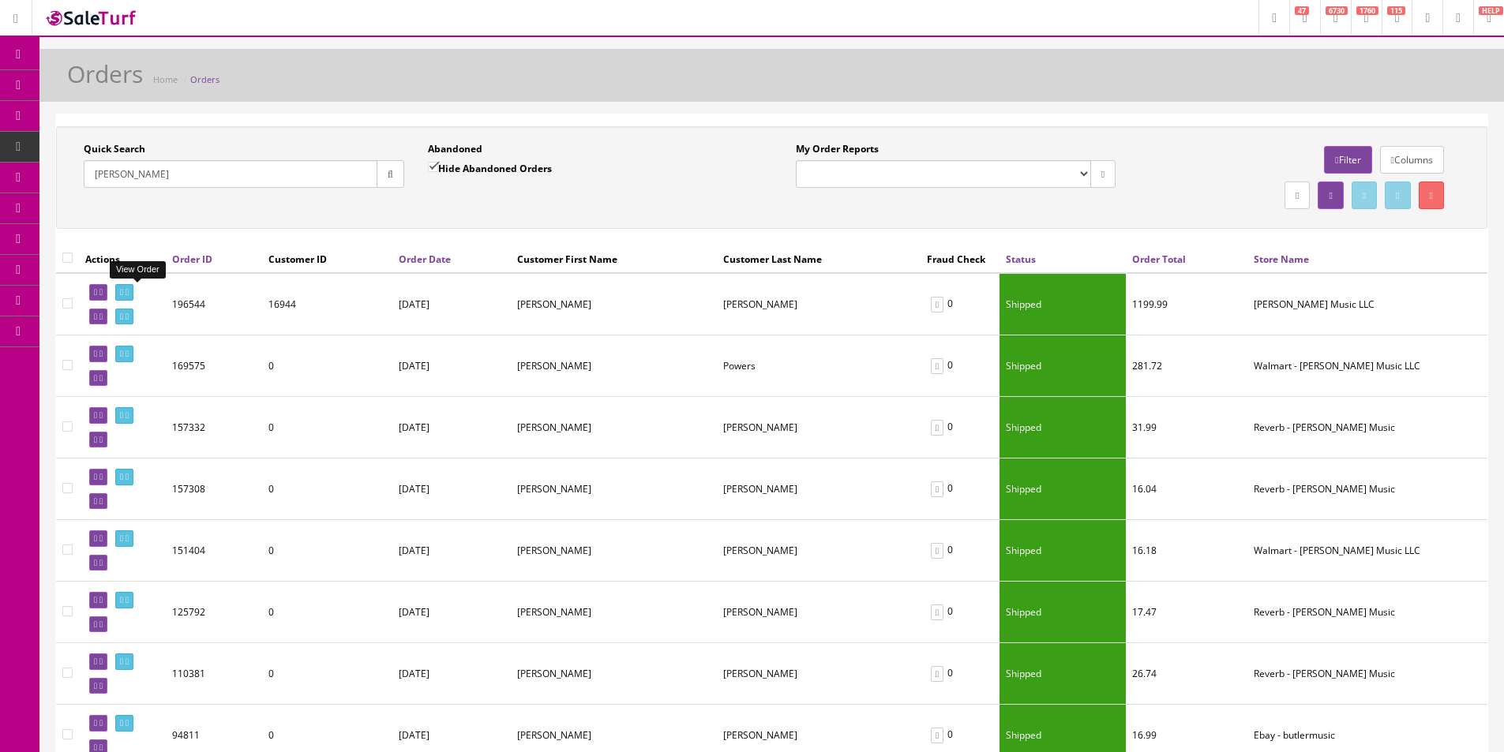
type input "shelly"
click at [123, 292] on icon at bounding box center [121, 292] width 3 height 9
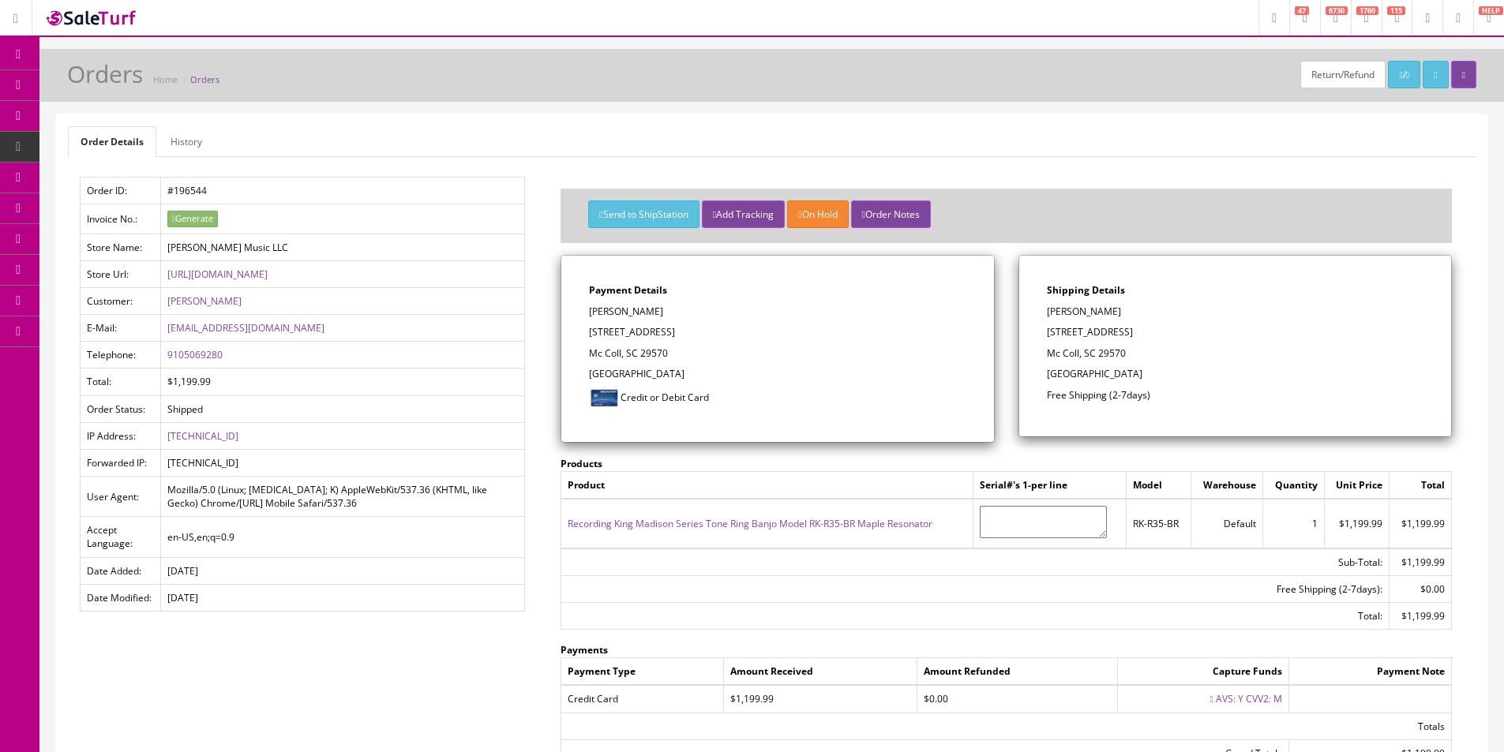
click at [179, 129] on link "History" at bounding box center [186, 141] width 57 height 31
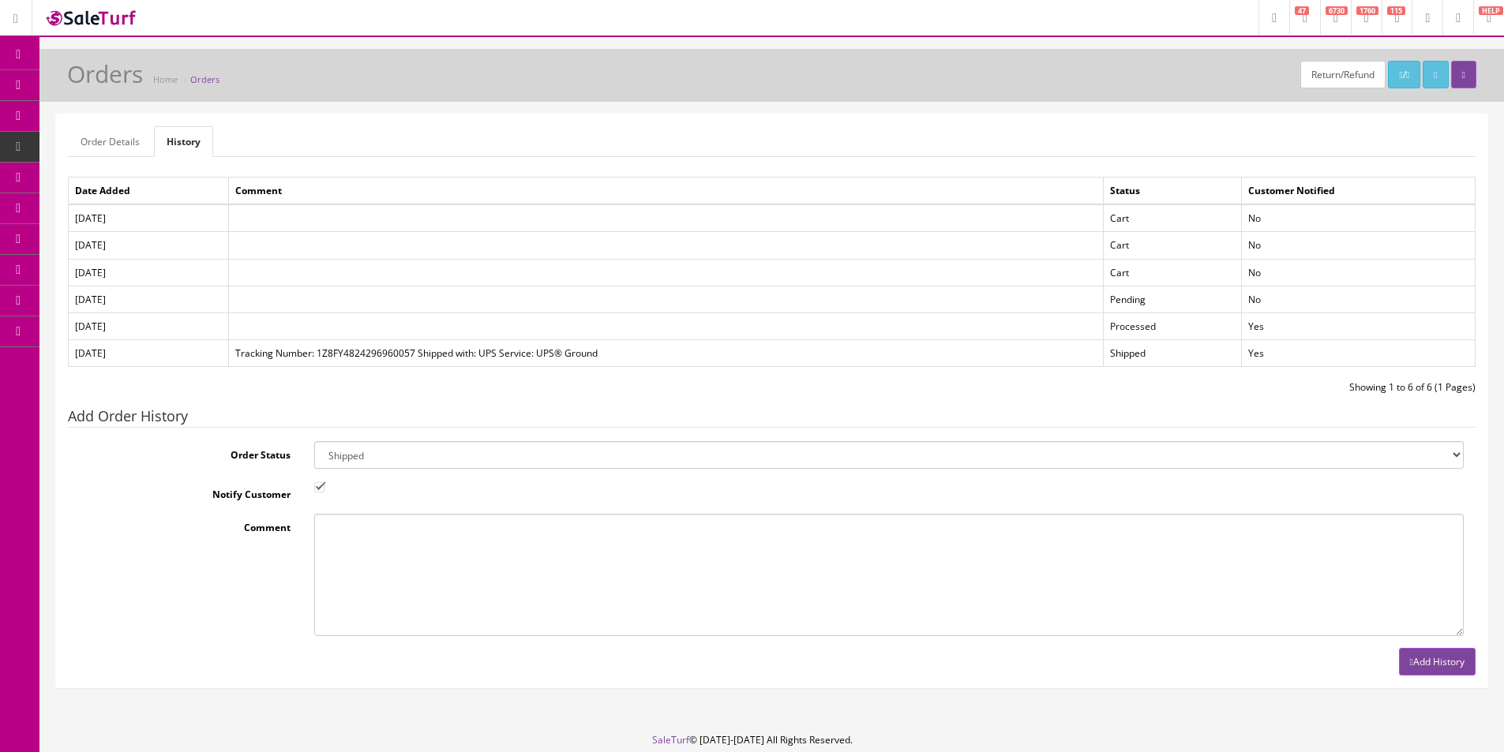
click at [344, 446] on select "Amazon Cart Awaiting Product Canceled Canceled Reversal Cart Chargeback Complet…" at bounding box center [888, 455] width 1149 height 28
select select "11"
drag, startPoint x: 344, startPoint y: 446, endPoint x: 308, endPoint y: 437, distance: 37.3
click at [344, 446] on select "Amazon Cart Awaiting Product Canceled Canceled Reversal Cart Chargeback Complet…" at bounding box center [888, 455] width 1149 height 28
click at [272, 415] on legend "Add Order History" at bounding box center [772, 418] width 1408 height 19
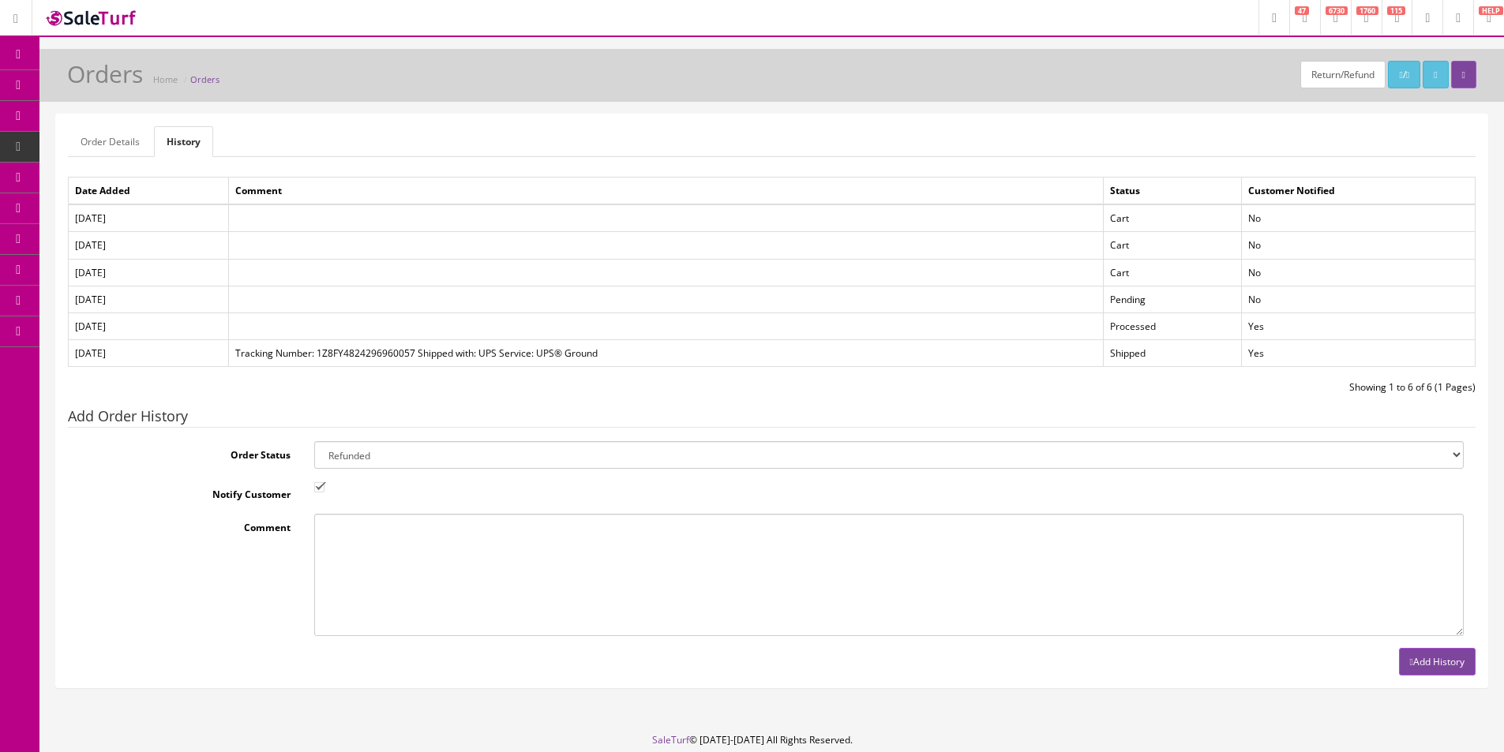
click at [1429, 673] on button "Add History" at bounding box center [1437, 662] width 77 height 28
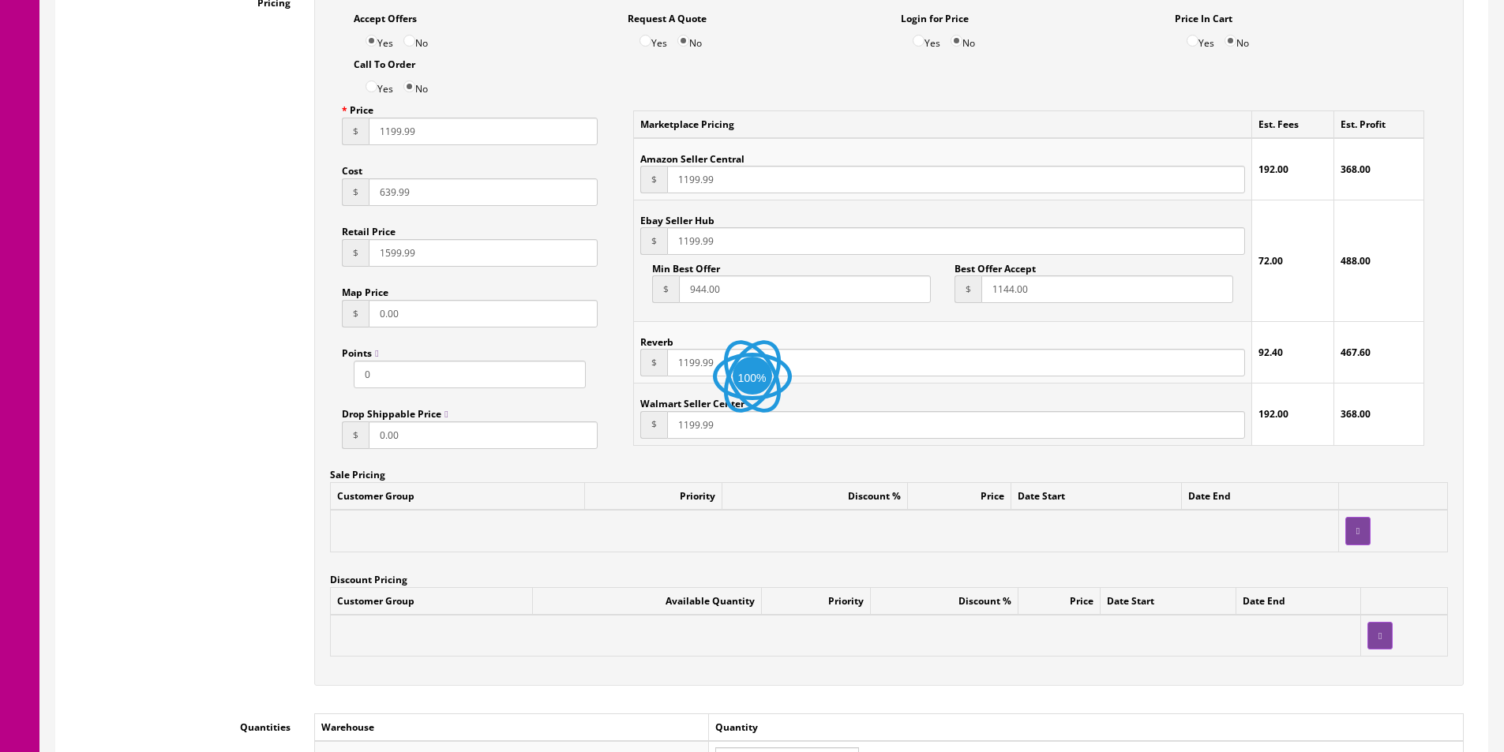
scroll to position [1105, 0]
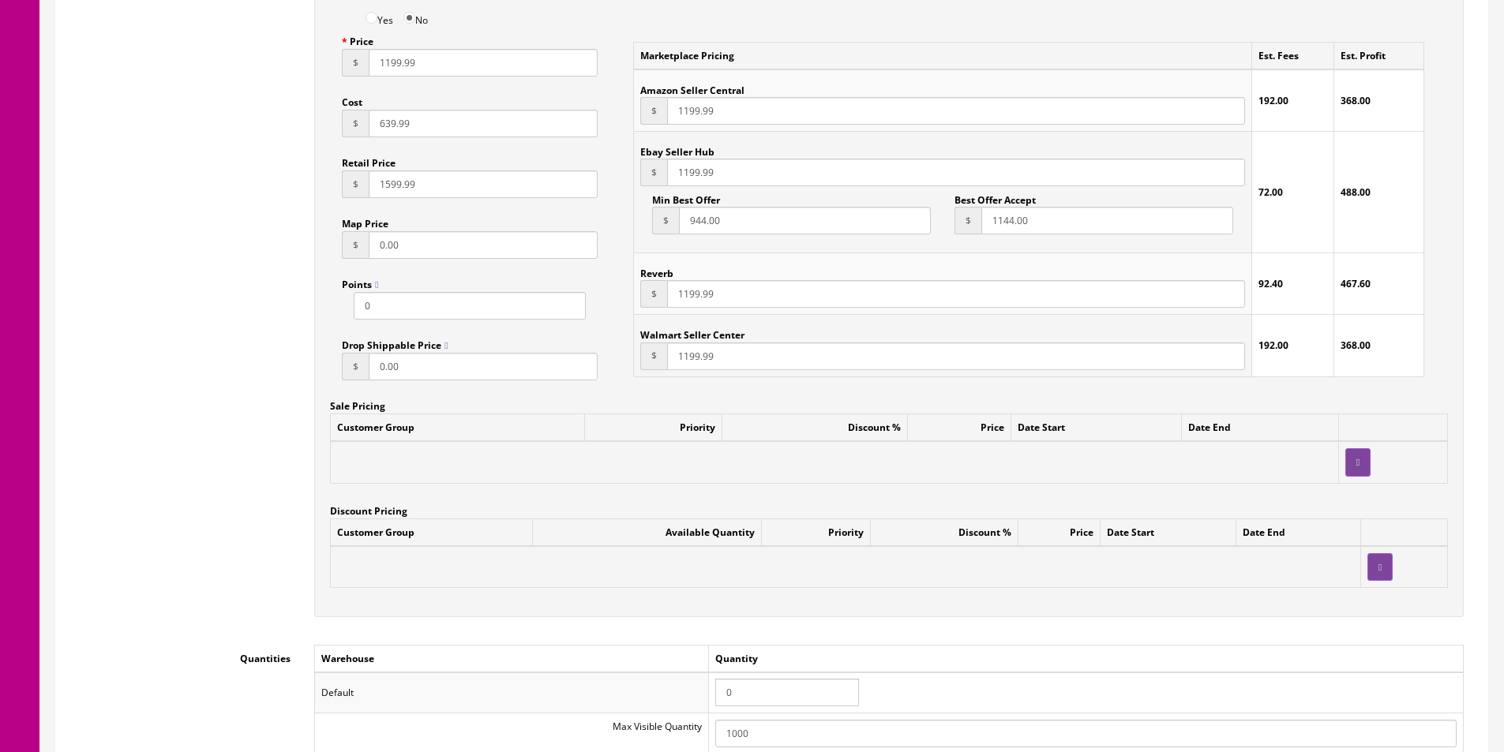
click at [756, 690] on input "0" at bounding box center [787, 693] width 144 height 28
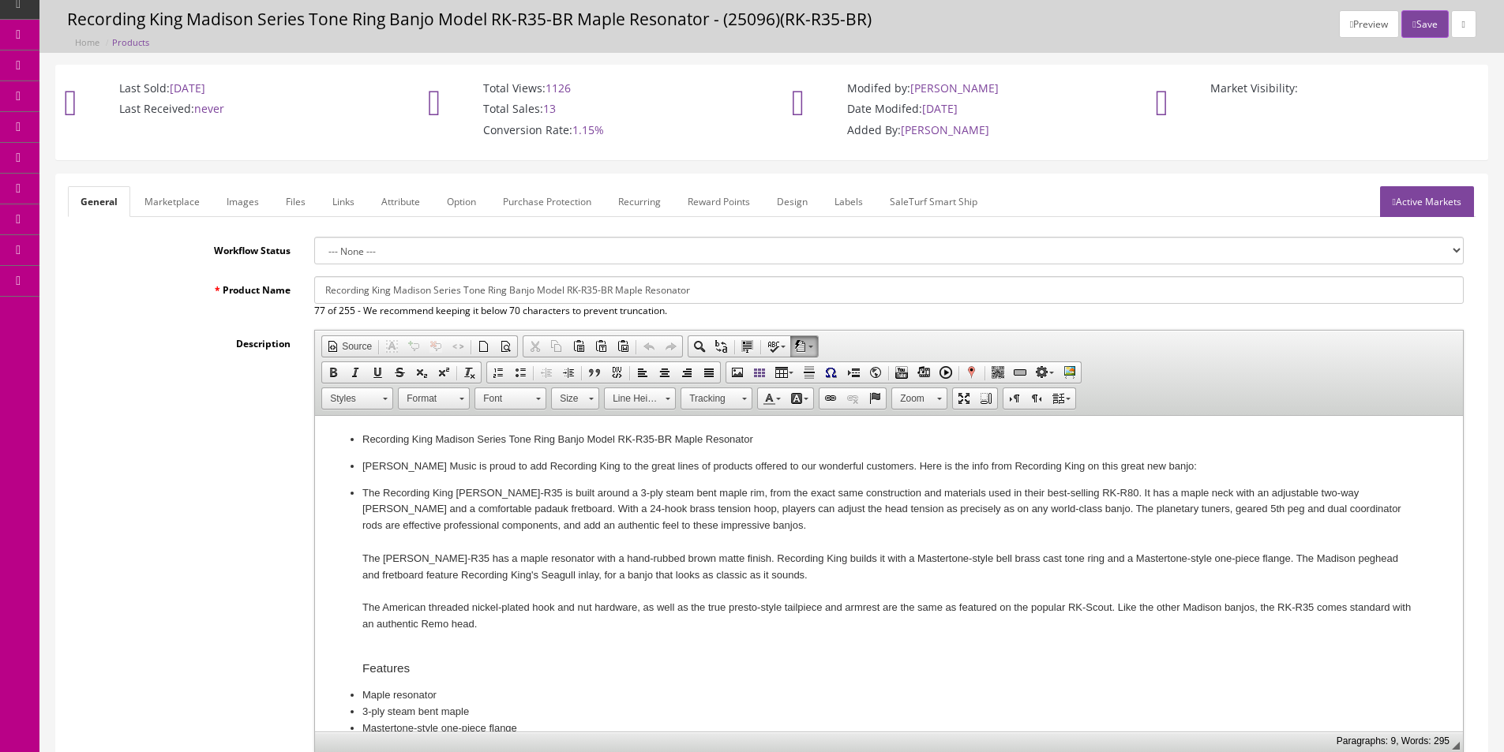
scroll to position [0, 0]
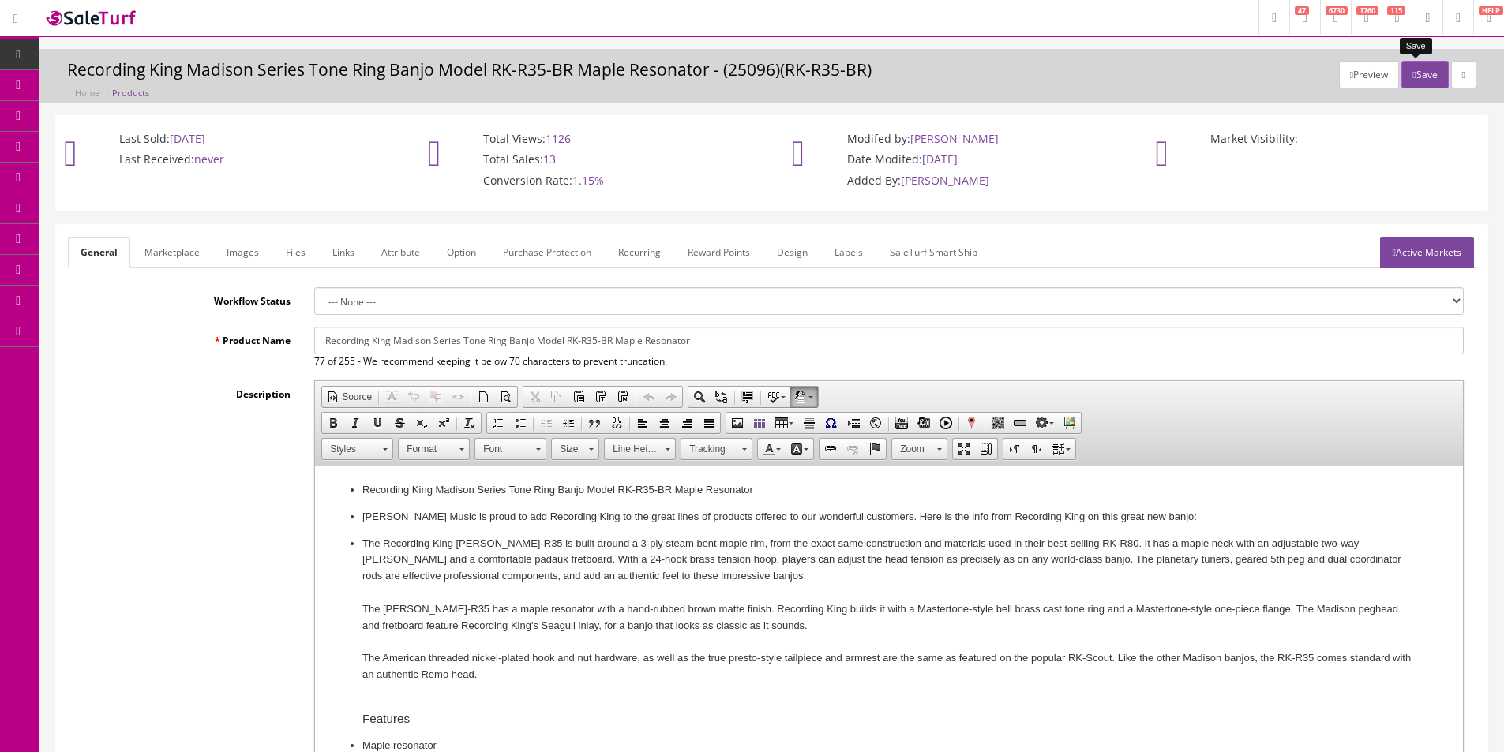
type input "-1"
click at [1428, 81] on button "Save" at bounding box center [1424, 75] width 47 height 28
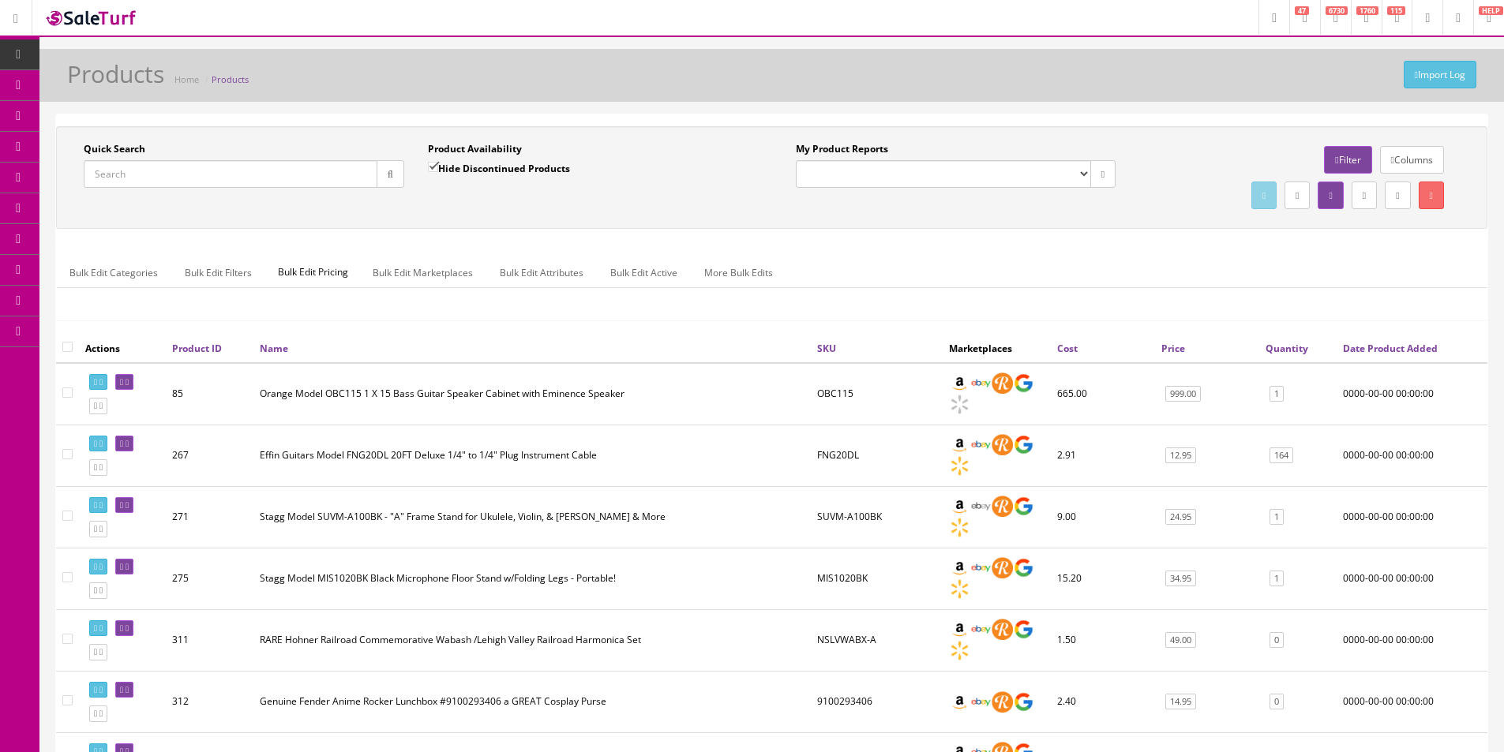
click at [326, 172] on input "Quick Search" at bounding box center [231, 174] width 294 height 28
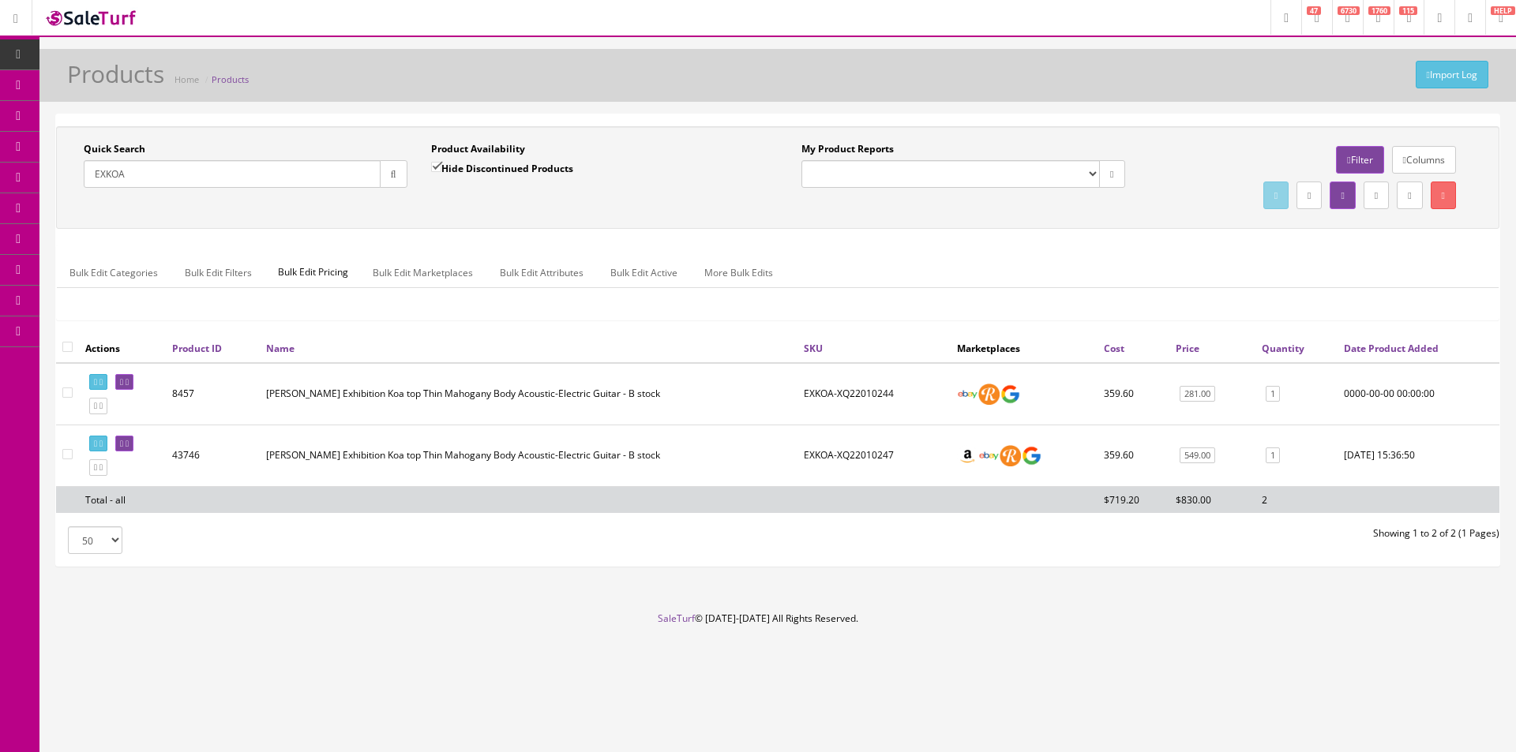
type input "EXKOA"
click at [103, 469] on link at bounding box center [98, 467] width 18 height 17
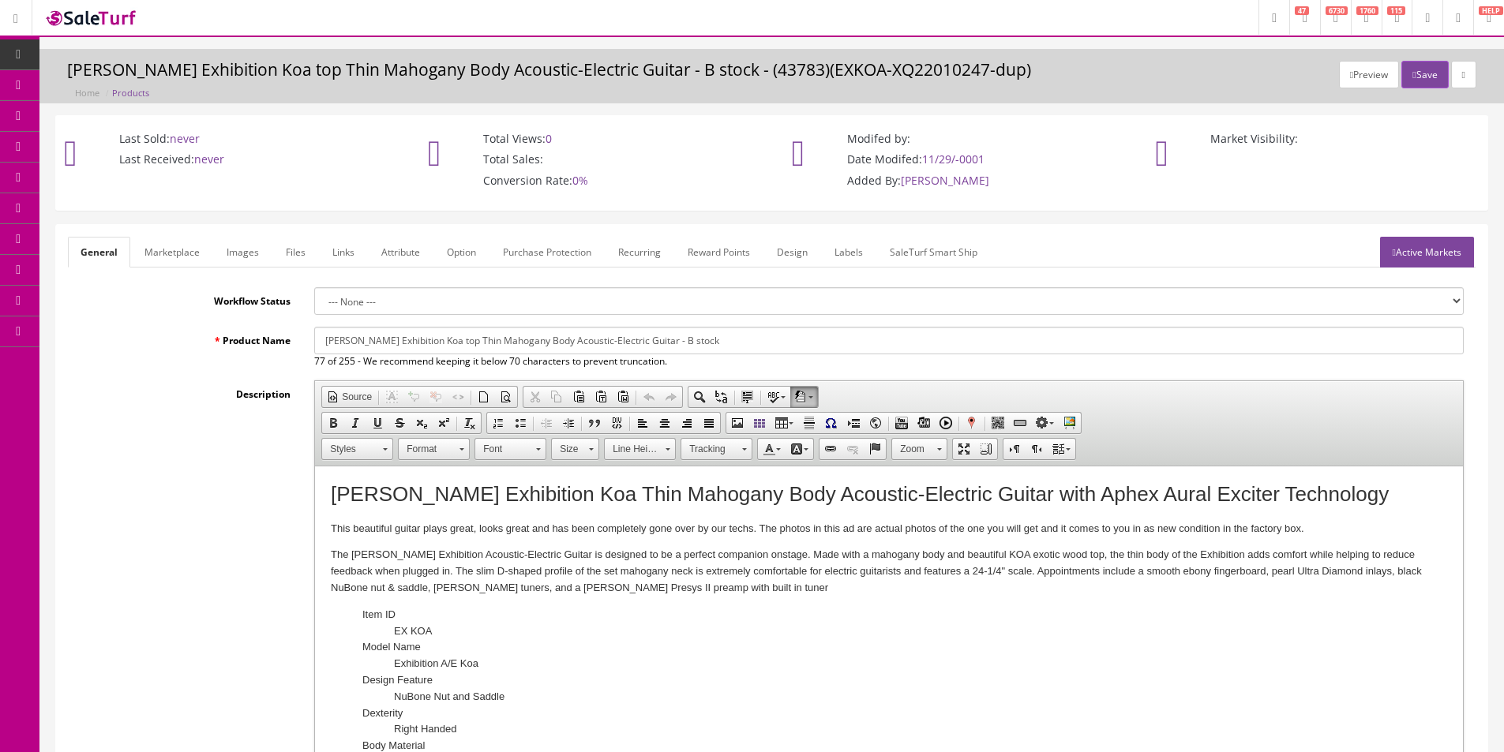
click at [247, 245] on link "Images" at bounding box center [243, 252] width 58 height 31
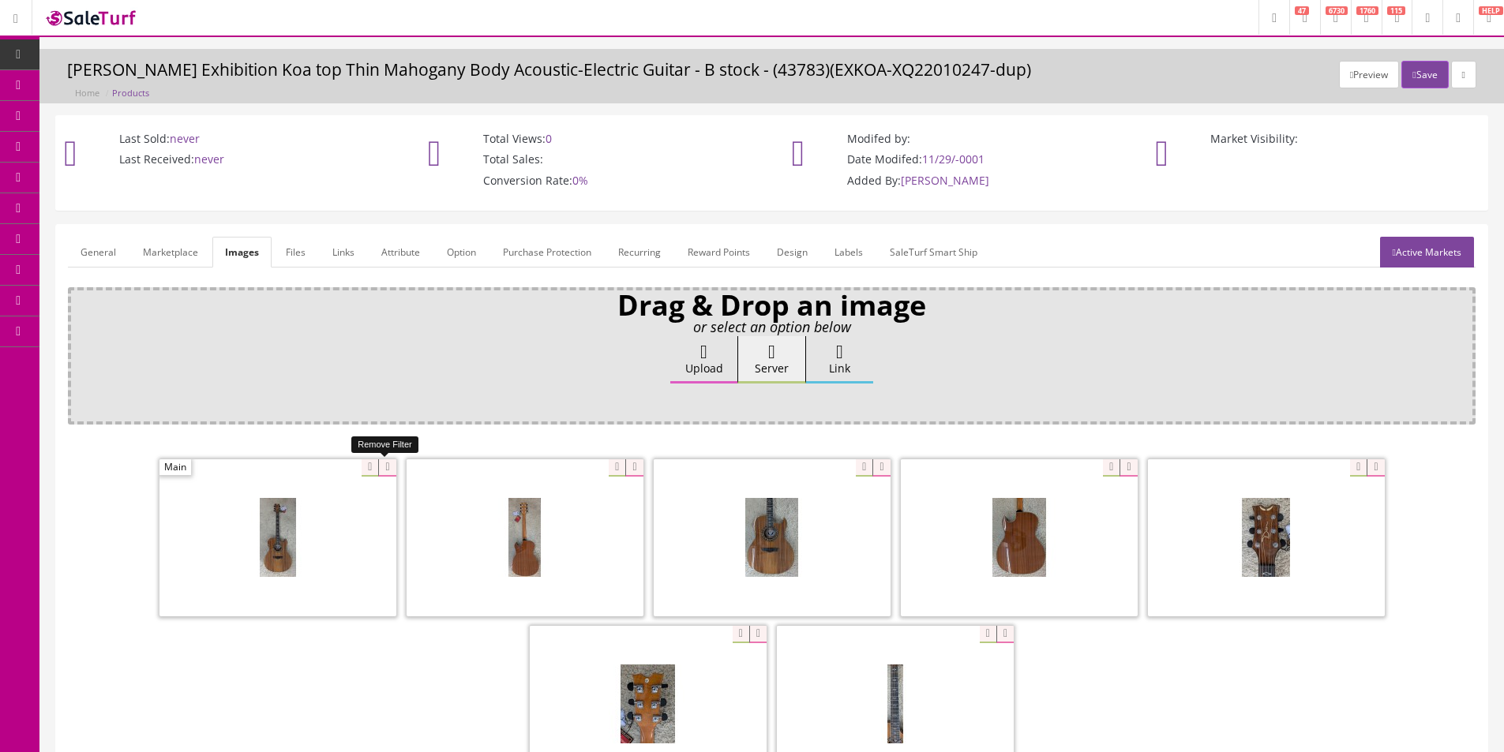
click at [381, 469] on icon at bounding box center [386, 467] width 17 height 17
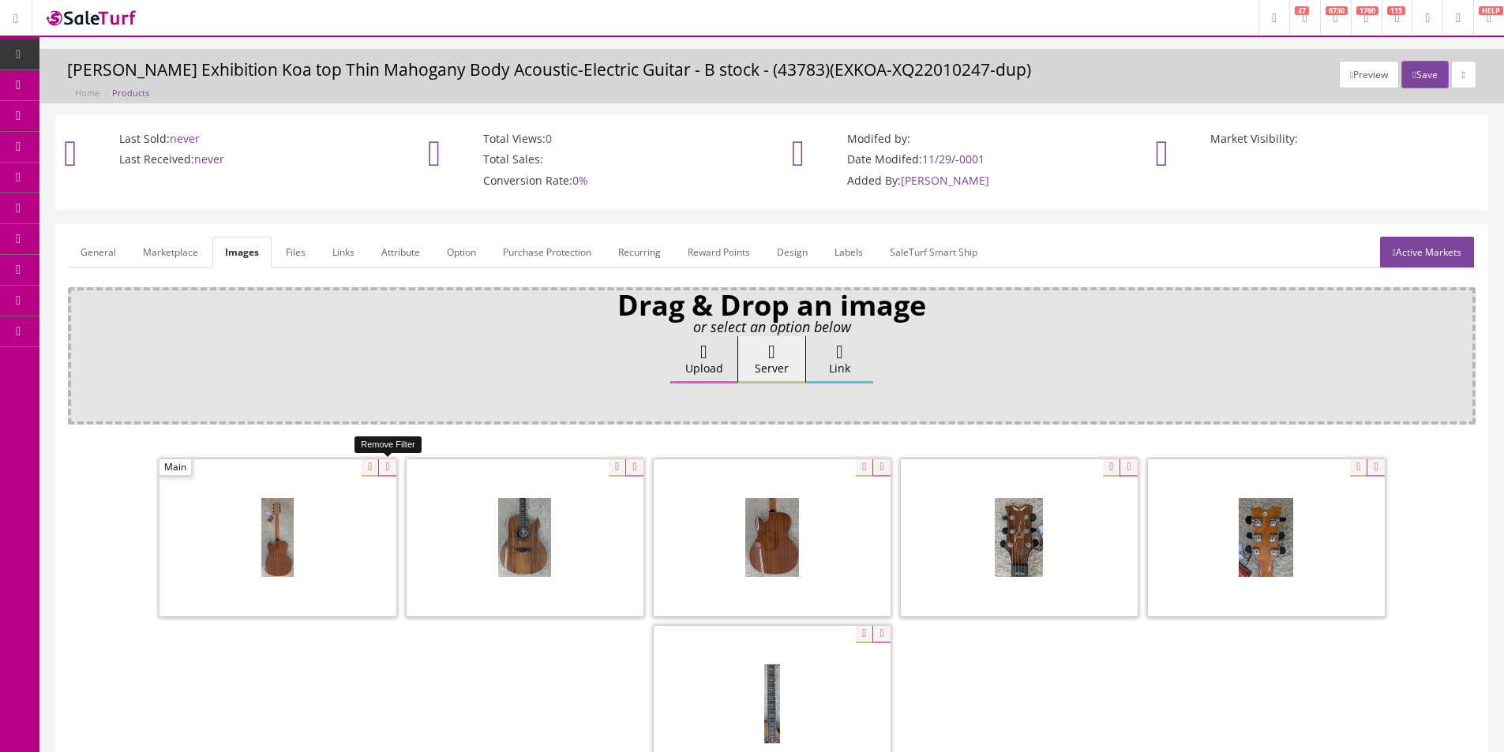
click at [381, 469] on icon at bounding box center [386, 467] width 17 height 17
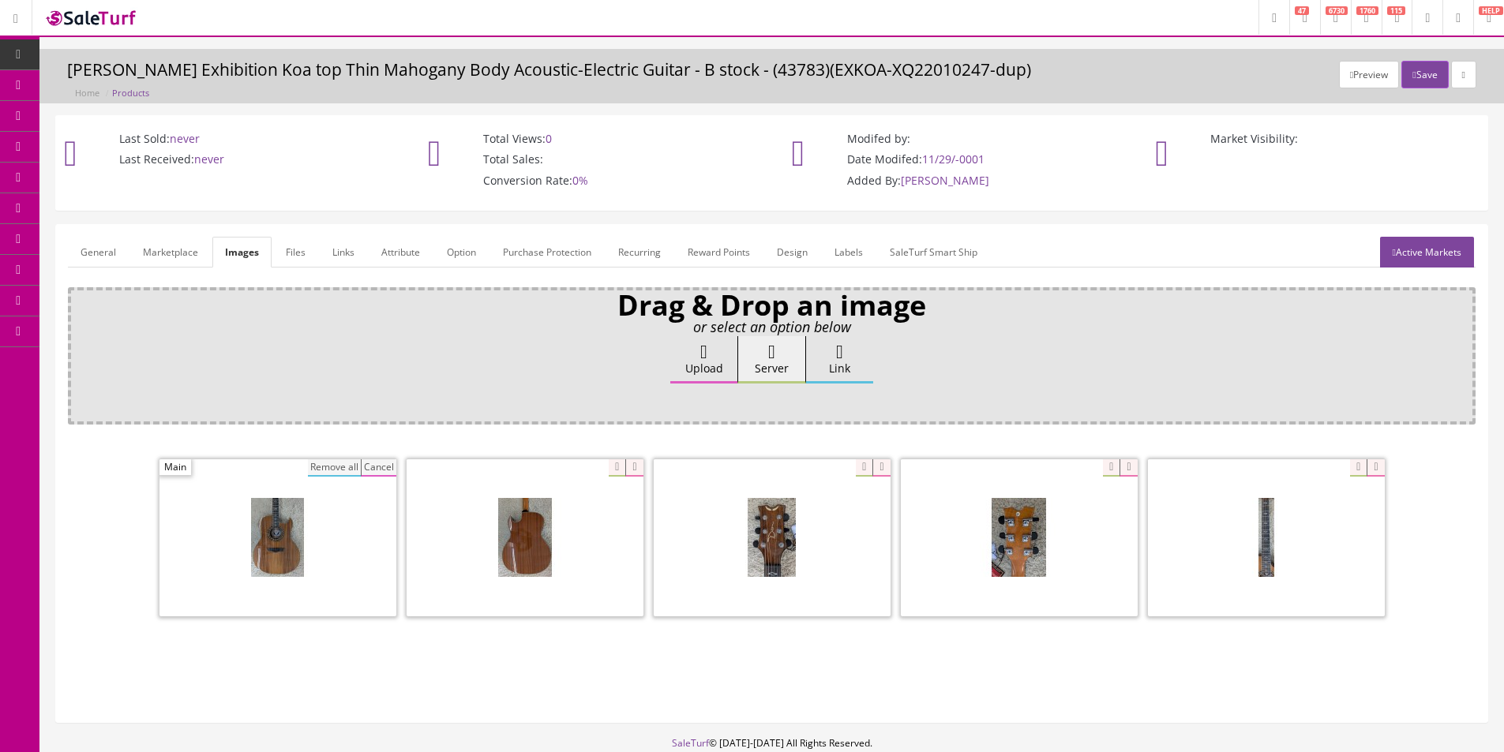
click at [359, 471] on button "Remove all" at bounding box center [334, 467] width 53 height 17
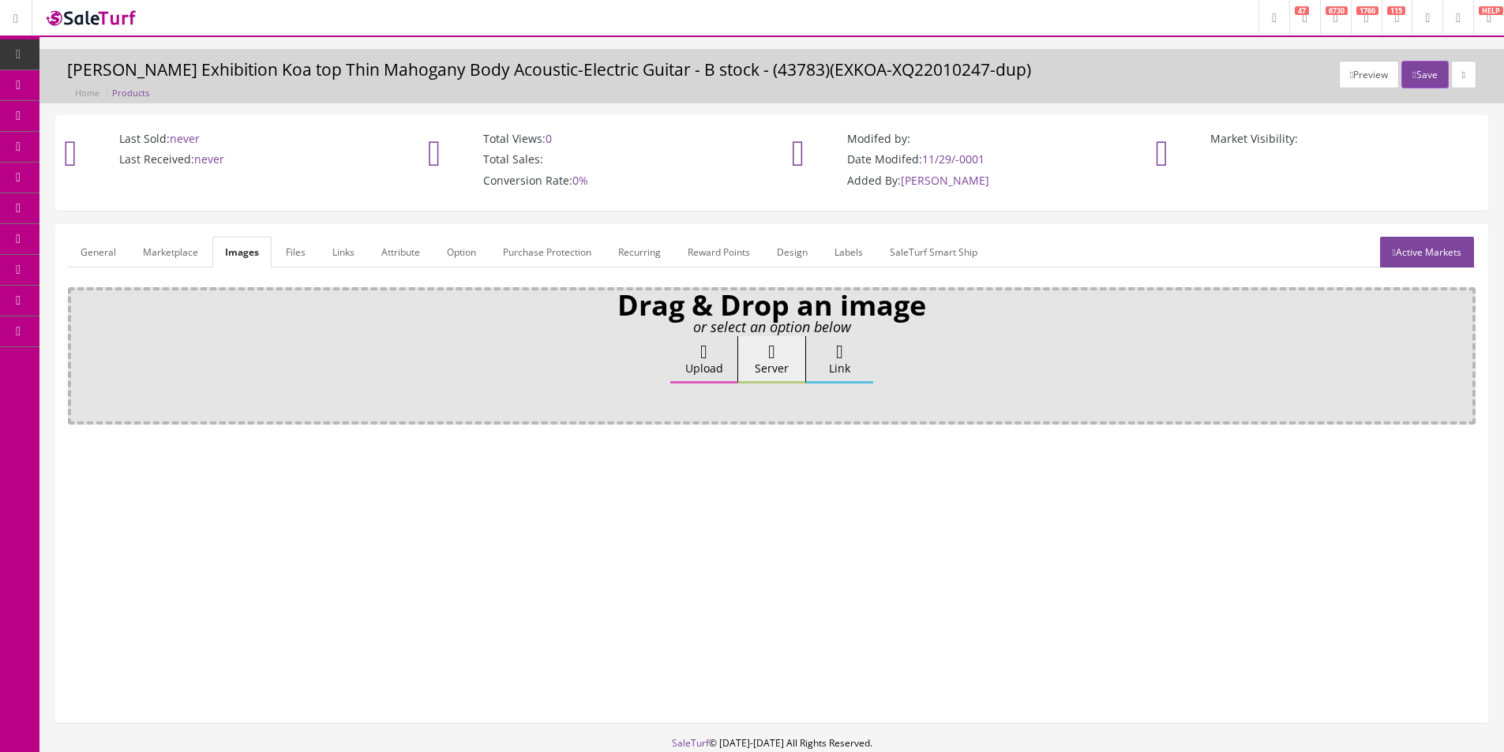
click at [697, 373] on label "Upload" at bounding box center [703, 359] width 67 height 47
click at [79, 352] on input "Upload" at bounding box center [79, 344] width 0 height 16
click at [707, 359] on icon at bounding box center [703, 352] width 7 height 19
click at [79, 352] on input "Upload" at bounding box center [79, 344] width 0 height 16
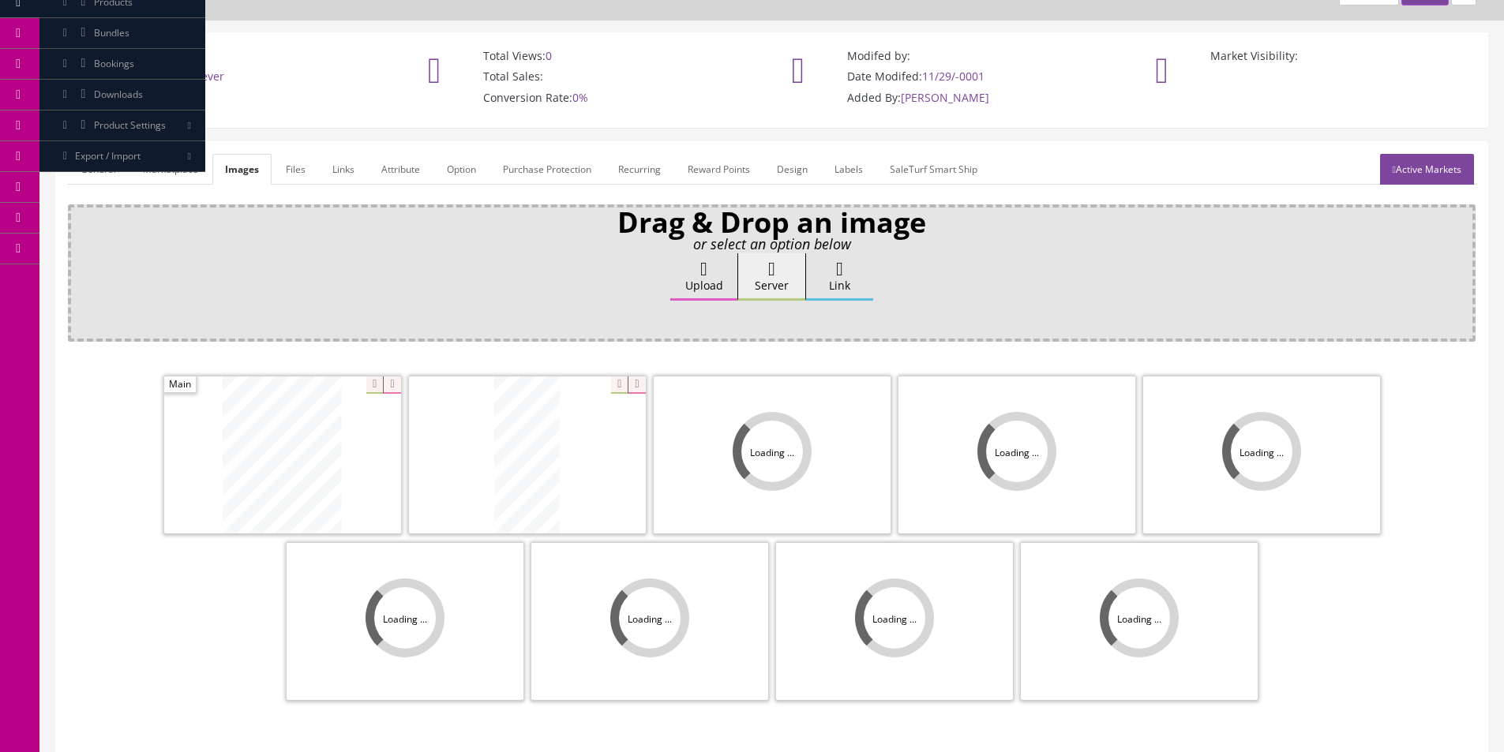
scroll to position [231, 0]
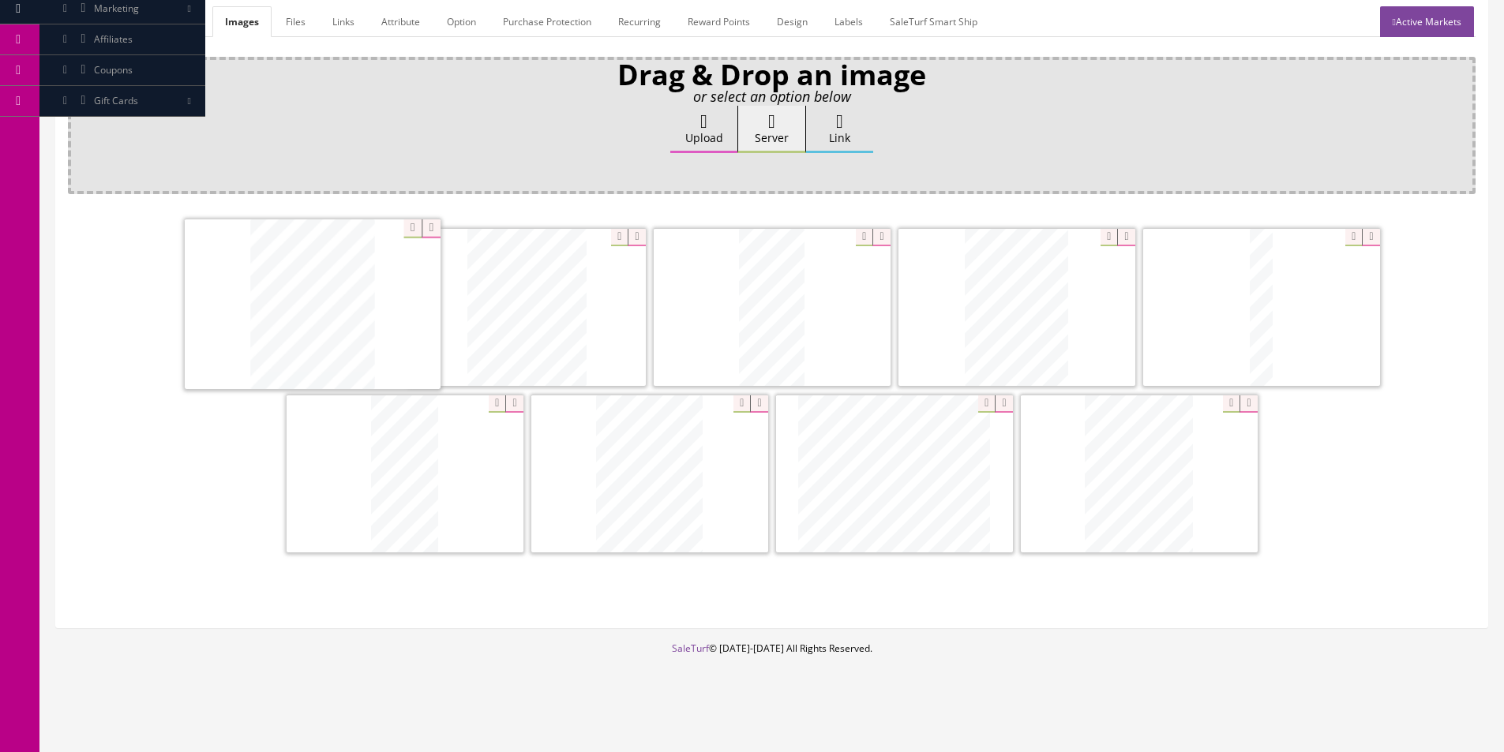
drag, startPoint x: 1191, startPoint y: 336, endPoint x: 239, endPoint y: 332, distance: 952.1
drag, startPoint x: 264, startPoint y: 384, endPoint x: 173, endPoint y: 295, distance: 127.8
drag, startPoint x: 1017, startPoint y: 324, endPoint x: 448, endPoint y: 325, distance: 569.2
drag, startPoint x: 1163, startPoint y: 468, endPoint x: 302, endPoint y: 486, distance: 861.5
drag, startPoint x: 905, startPoint y: 465, endPoint x: 1250, endPoint y: 478, distance: 345.2
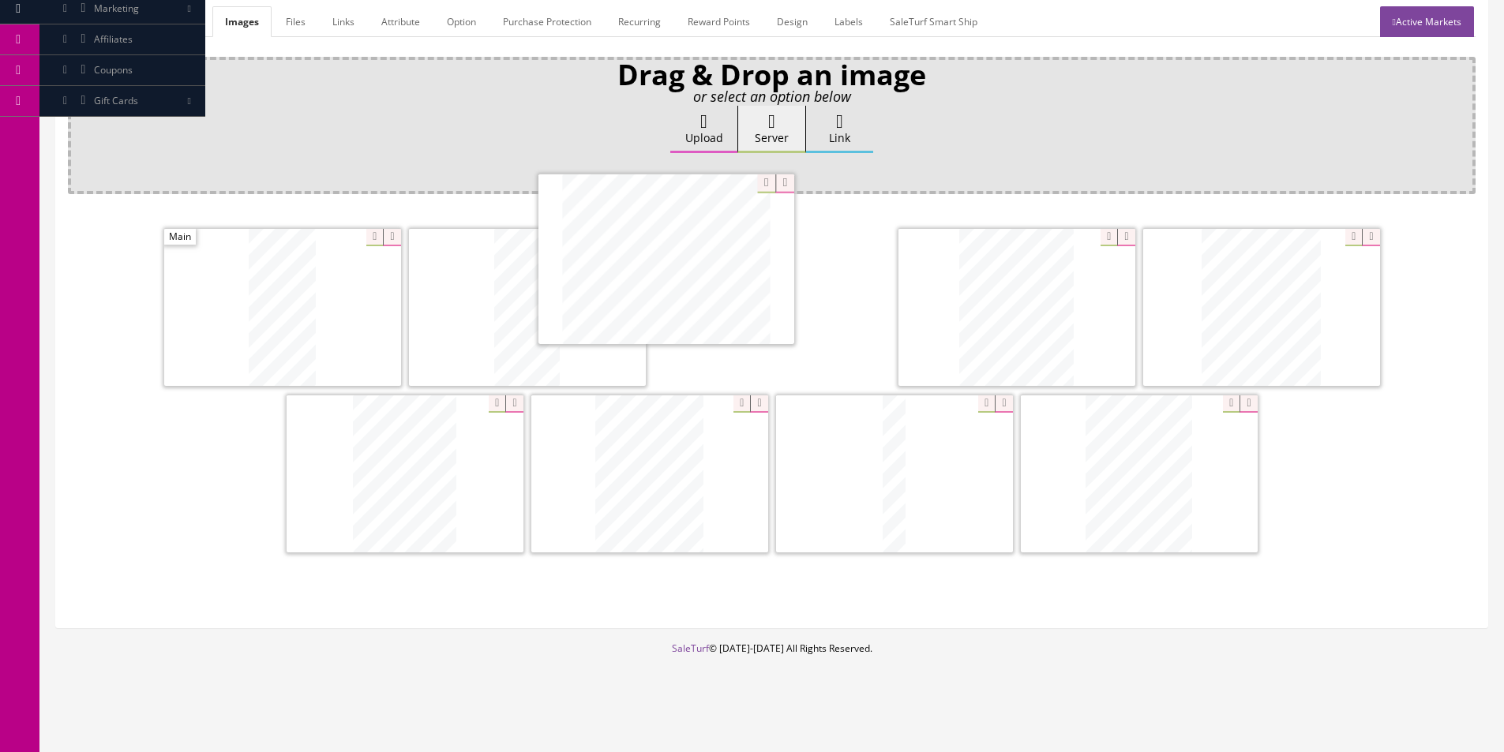
drag, startPoint x: 896, startPoint y: 460, endPoint x: 731, endPoint y: 272, distance: 250.0
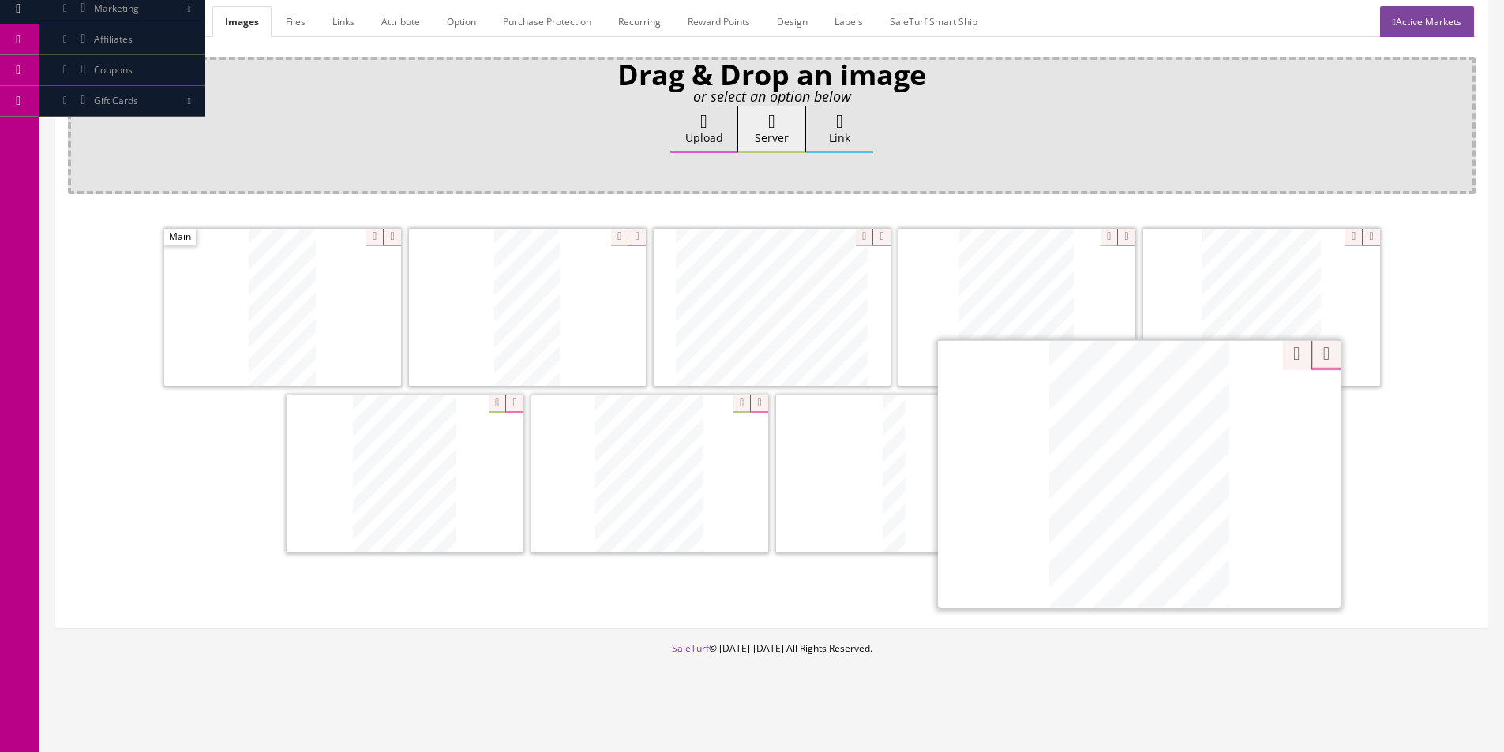
click at [1223, 396] on div "Zoom Zoom" at bounding box center [1139, 473] width 403 height 268
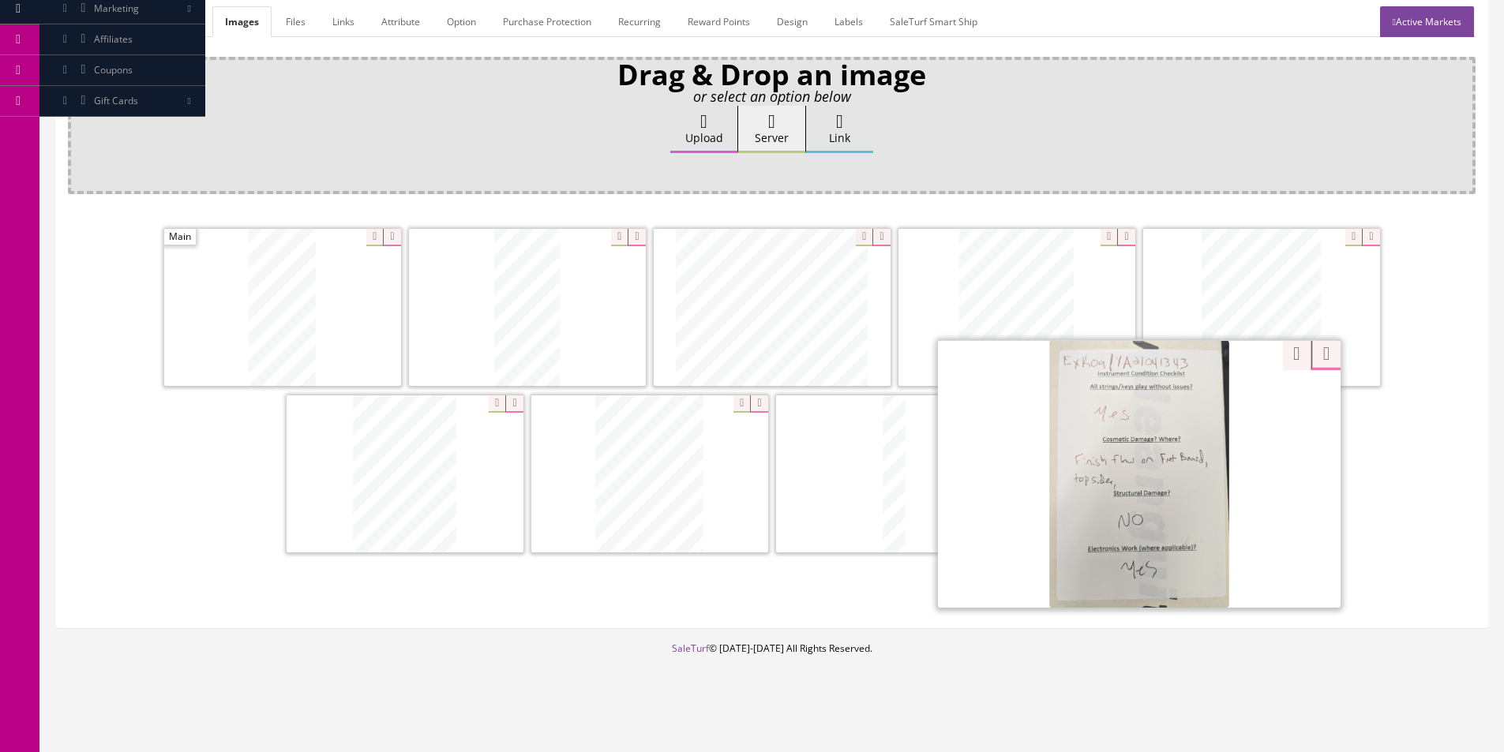
click at [1277, 355] on div "Zoom" at bounding box center [1139, 473] width 403 height 268
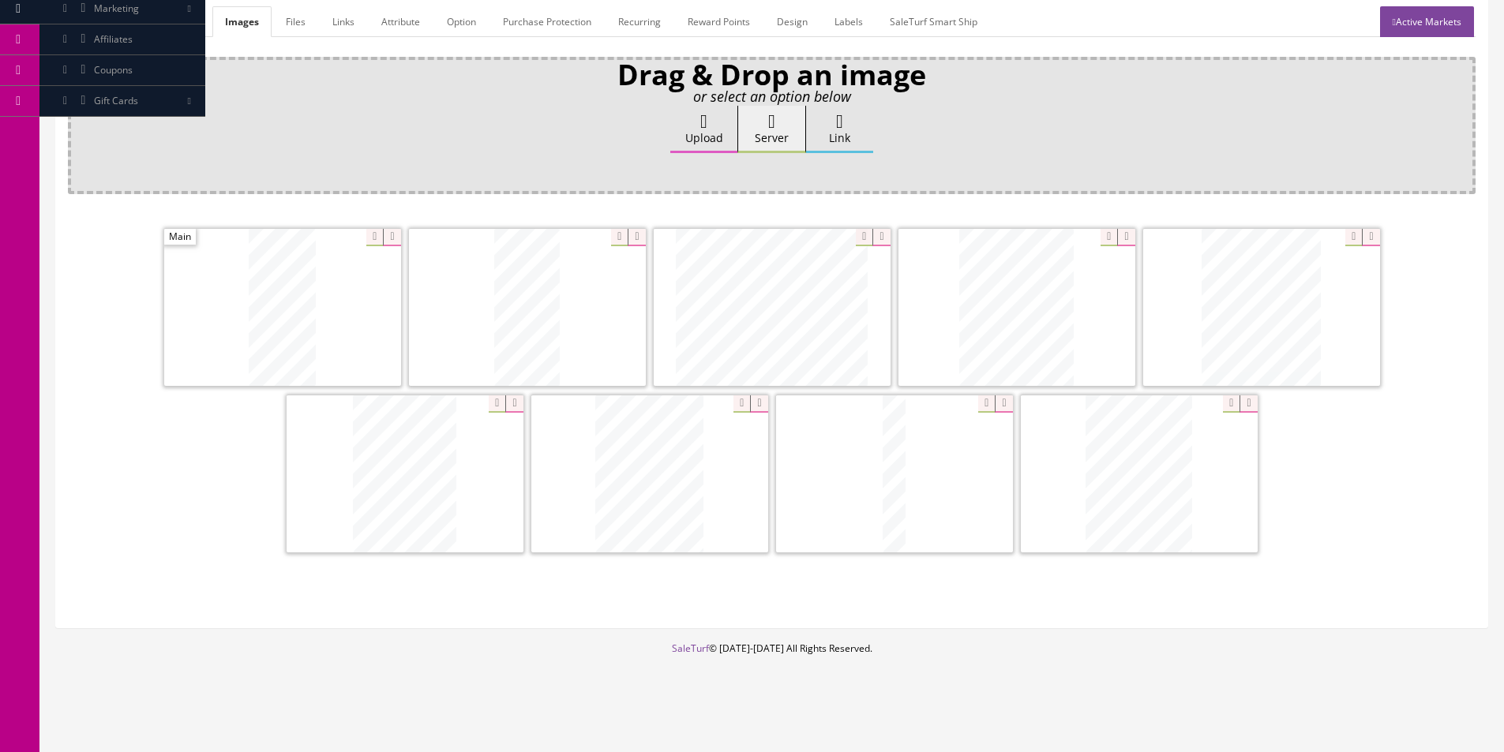
click at [96, 21] on link "General" at bounding box center [98, 21] width 61 height 31
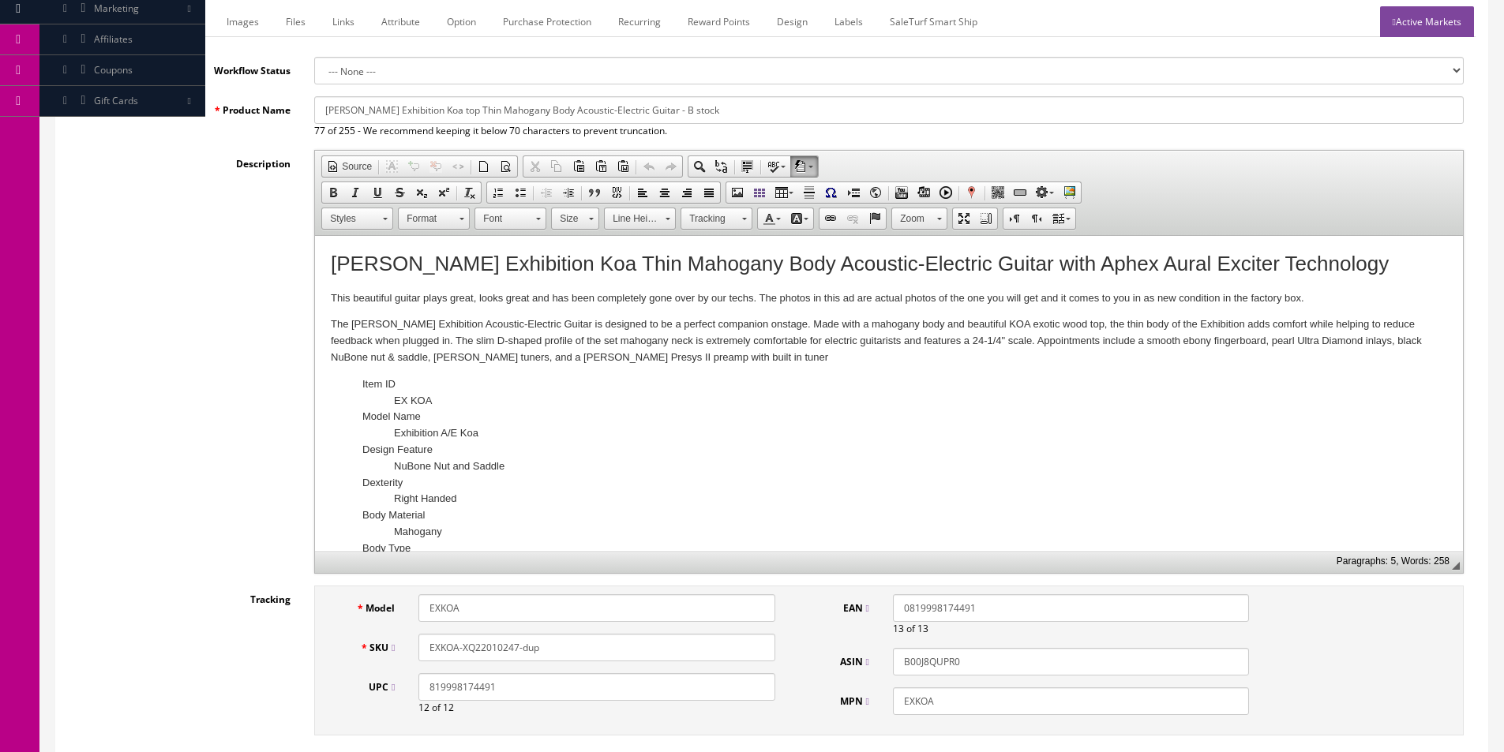
click at [841, 292] on p "This beautiful guitar plays great, looks great and has been completely gone ove…" at bounding box center [889, 299] width 1116 height 17
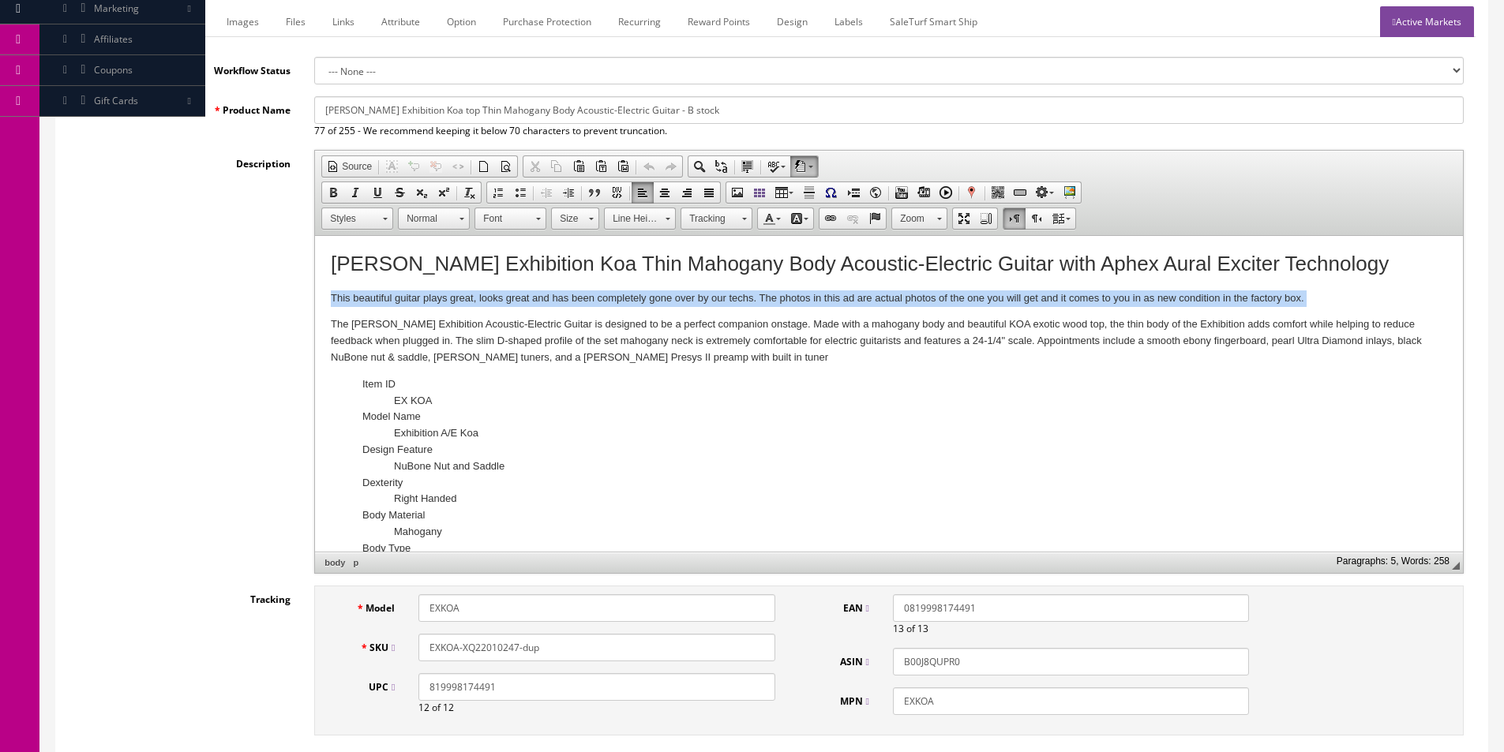
click at [841, 292] on p "This beautiful guitar plays great, looks great and has been completely gone ove…" at bounding box center [889, 299] width 1116 height 17
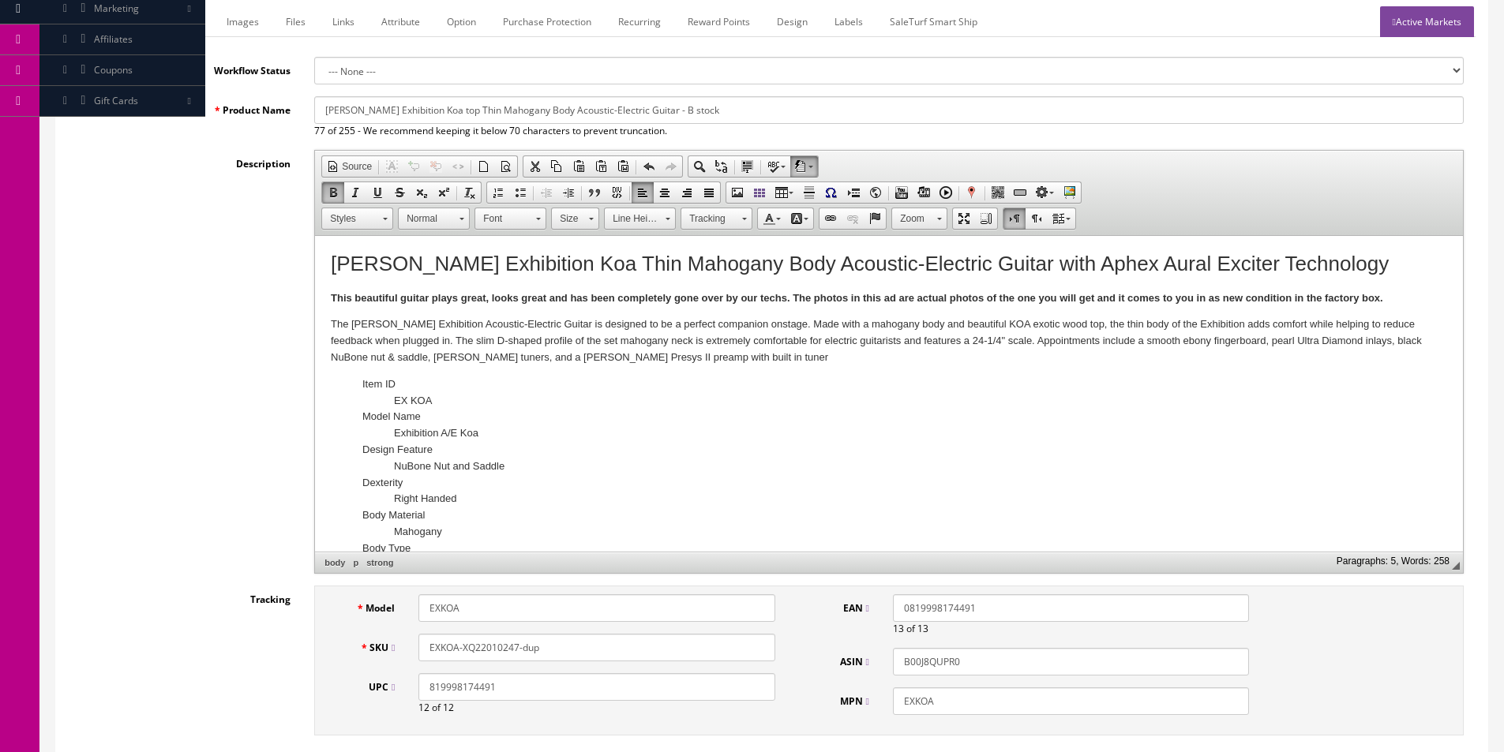
click at [845, 293] on strong "This beautiful guitar plays great, looks great and has been completely gone ove…" at bounding box center [857, 298] width 1052 height 12
drag, startPoint x: 795, startPoint y: 295, endPoint x: 1385, endPoint y: 295, distance: 590.5
click at [1383, 295] on strong "This beautiful guitar plays great, looks great and has been completely gone ove…" at bounding box center [857, 298] width 1052 height 12
click at [1382, 294] on p "This beautiful guitar plays great, looks great and has been completely gone ove…" at bounding box center [889, 299] width 1116 height 17
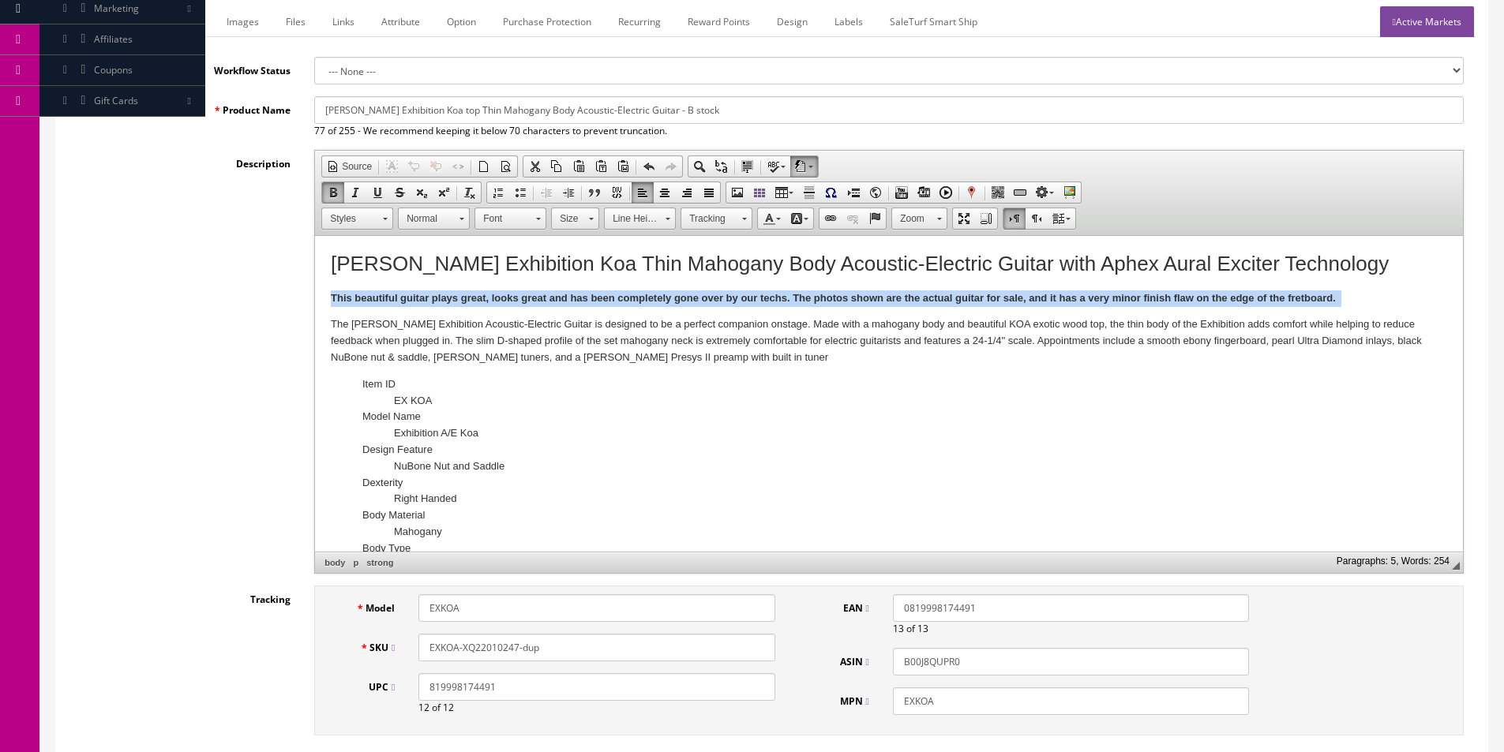
click at [1382, 294] on p "This beautiful guitar plays great, looks great and has been completely gone ove…" at bounding box center [889, 299] width 1116 height 17
copy strong "This beautiful guitar plays great, looks great and has been completely gone ove…"
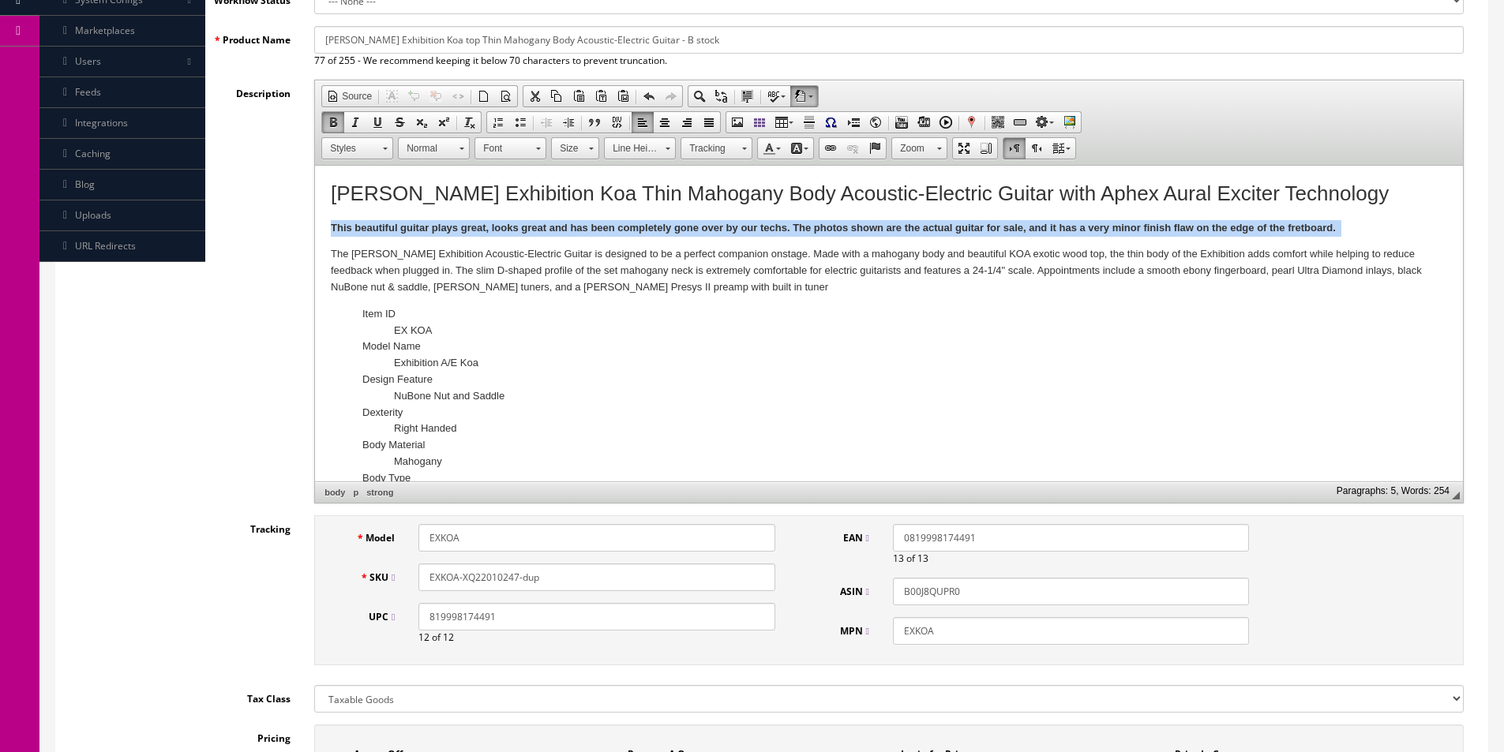
scroll to position [467, 0]
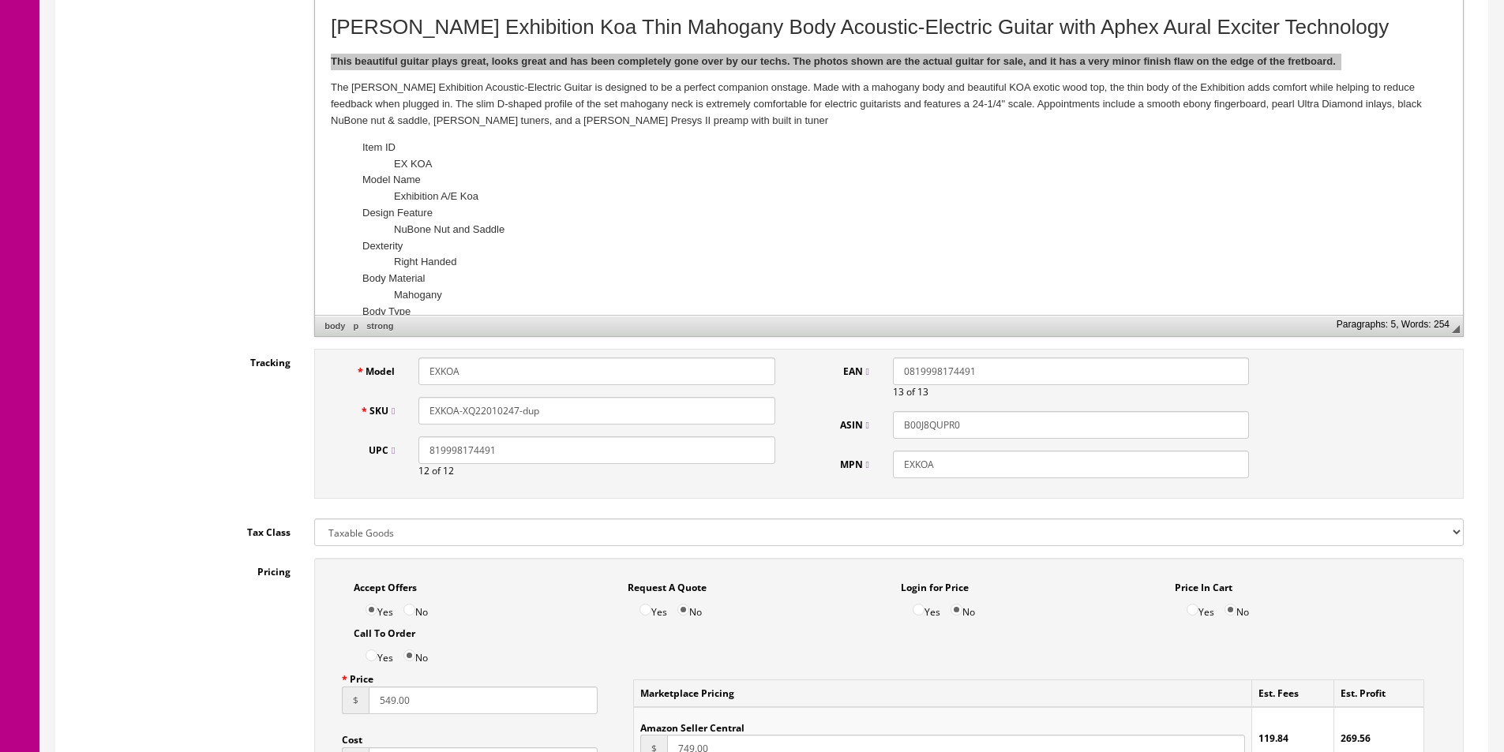
drag, startPoint x: 466, startPoint y: 407, endPoint x: 667, endPoint y: 408, distance: 201.3
click at [671, 407] on input "EXKOA-XQ22010247-dup" at bounding box center [596, 411] width 356 height 28
click at [557, 410] on input "EXKOA-XQ22010247-dup" at bounding box center [596, 411] width 356 height 28
click at [566, 408] on input "EXKOA-XQ22010247-dup" at bounding box center [596, 411] width 356 height 28
drag, startPoint x: 602, startPoint y: 409, endPoint x: 463, endPoint y: 410, distance: 138.9
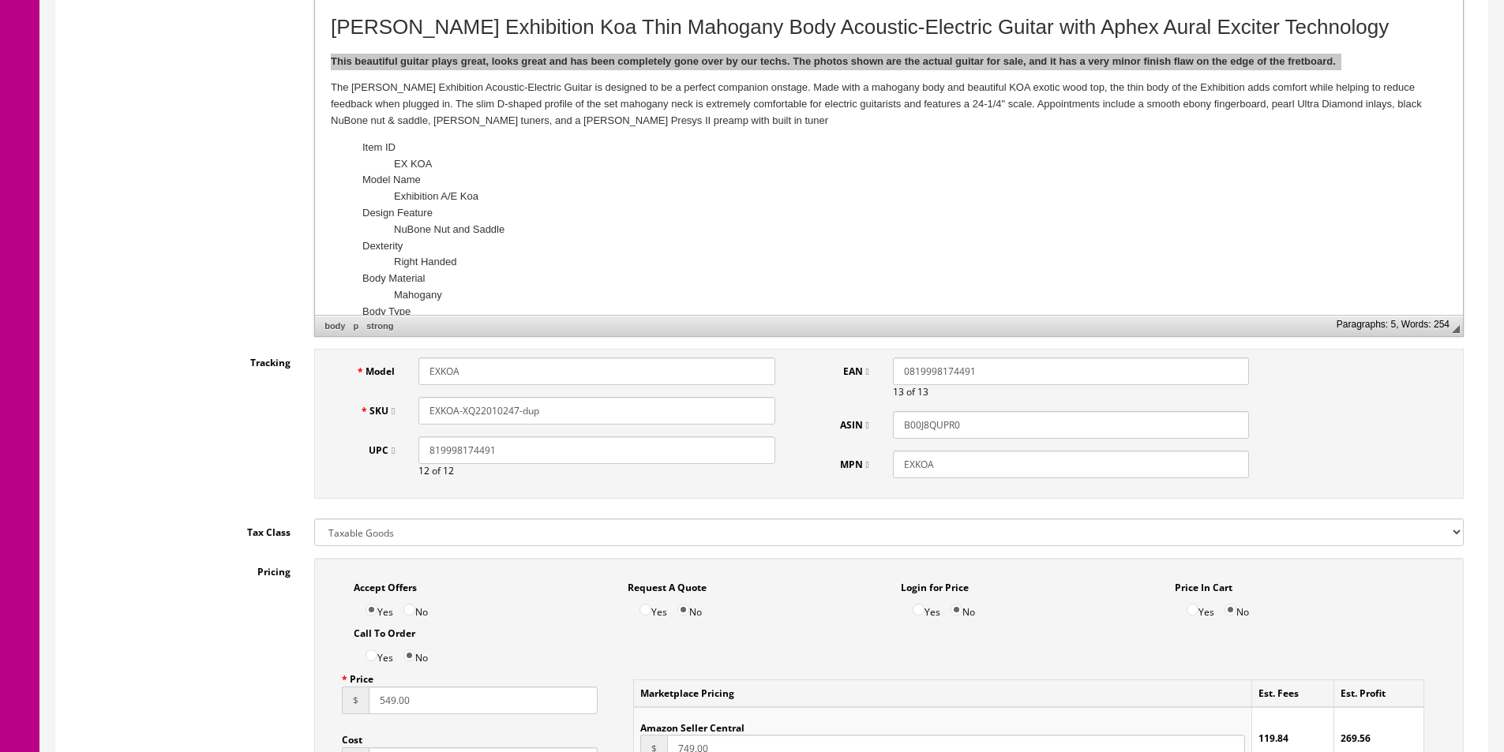
click at [463, 410] on input "EXKOA-XQ22010247-dup" at bounding box center [596, 411] width 356 height 28
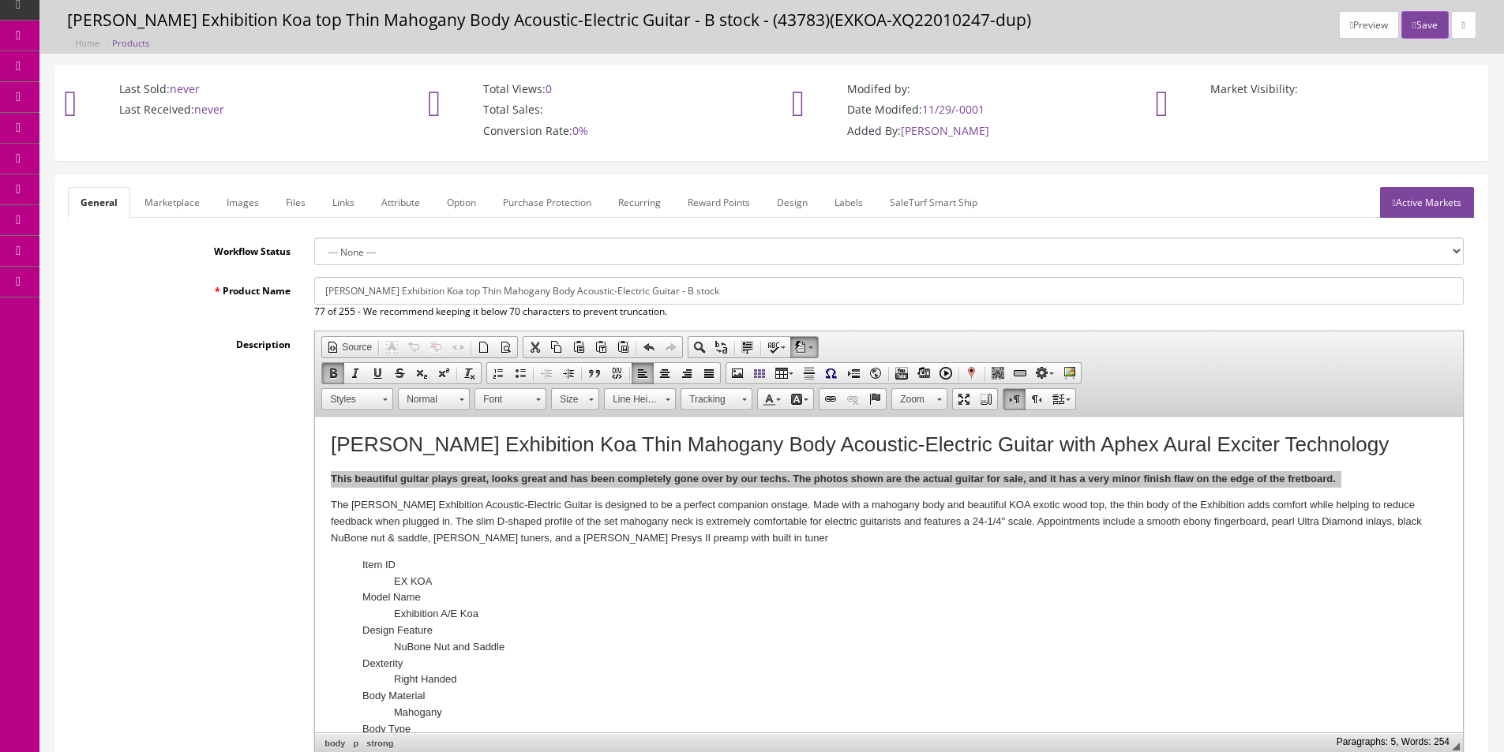
scroll to position [0, 0]
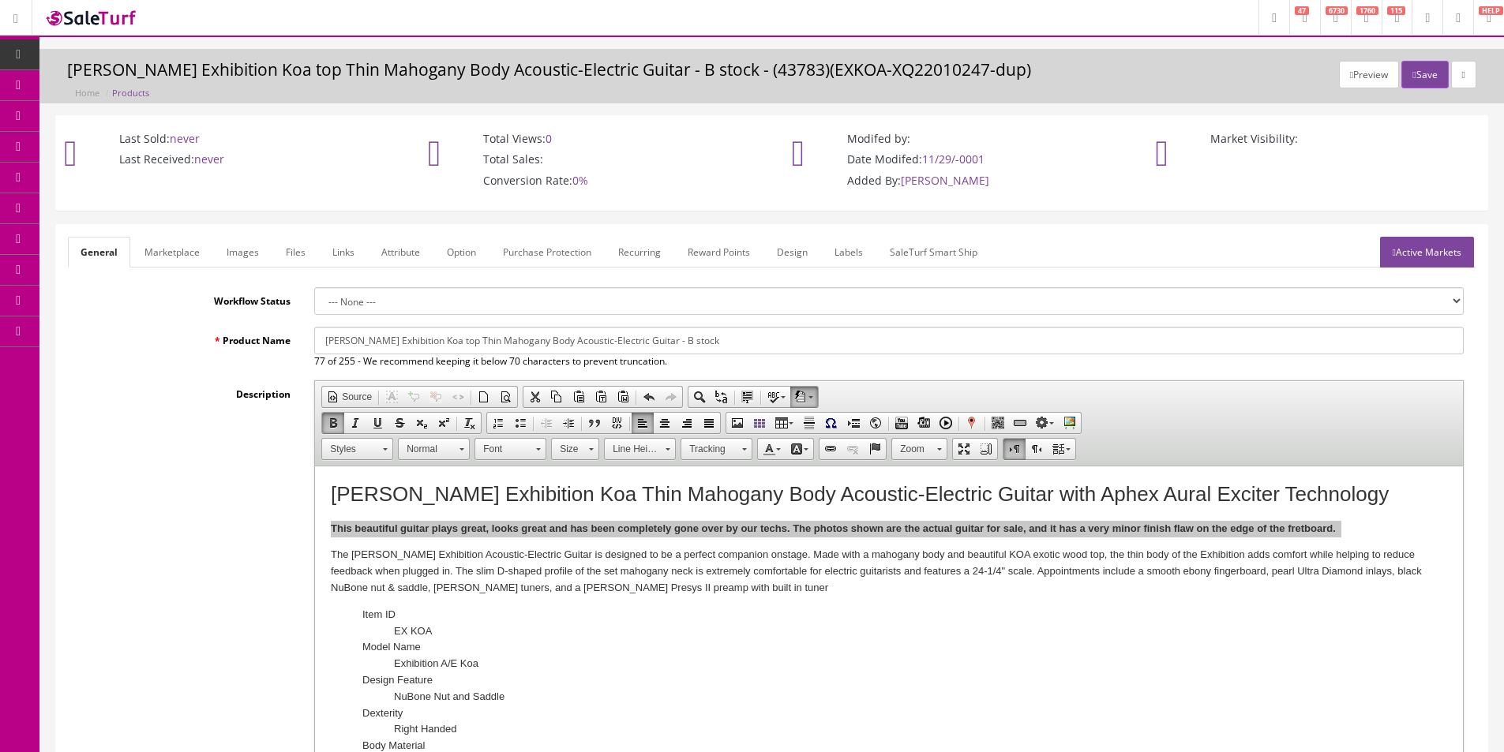
type input "EXKOA-YA21041343"
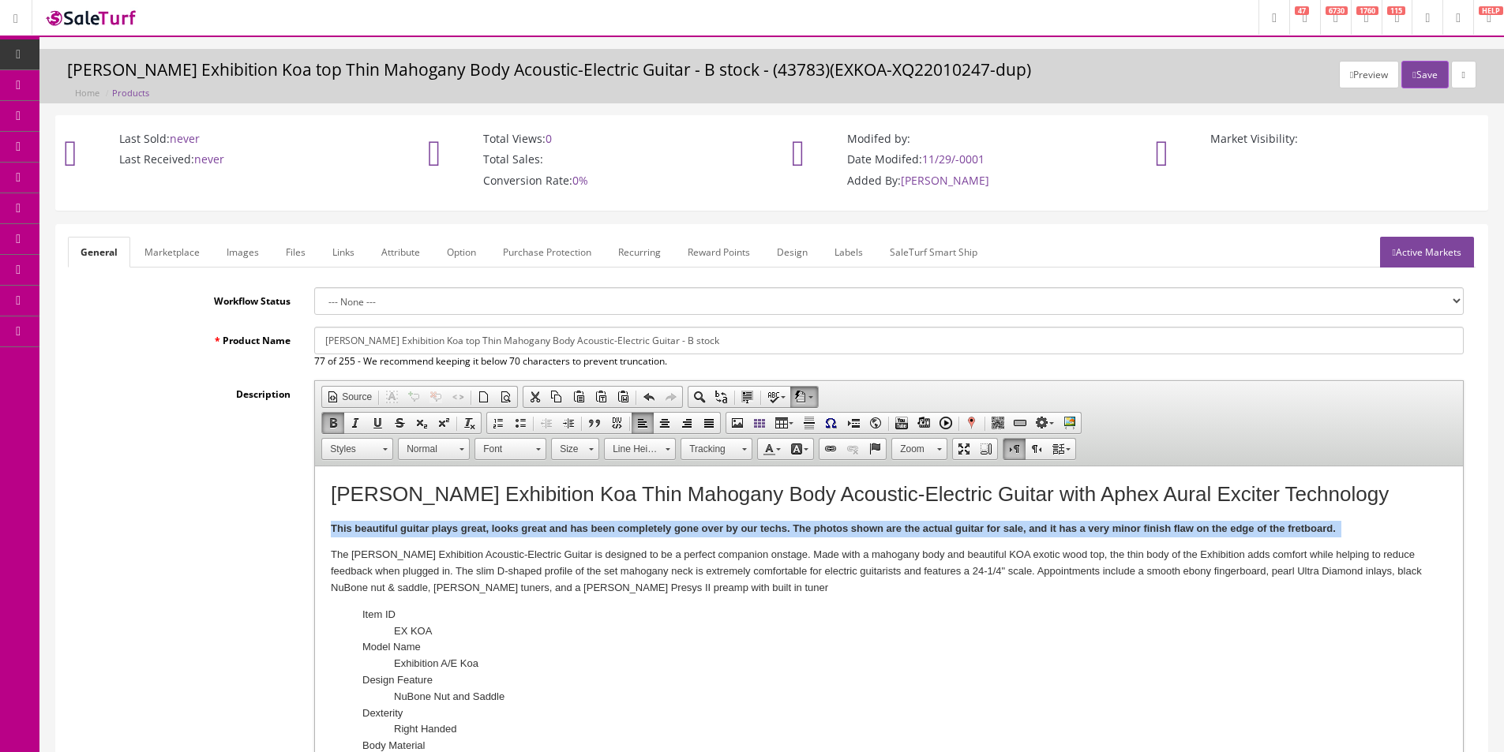
click at [491, 533] on strong "This beautiful guitar plays great, looks great and has been completely gone ove…" at bounding box center [834, 529] width 1007 height 12
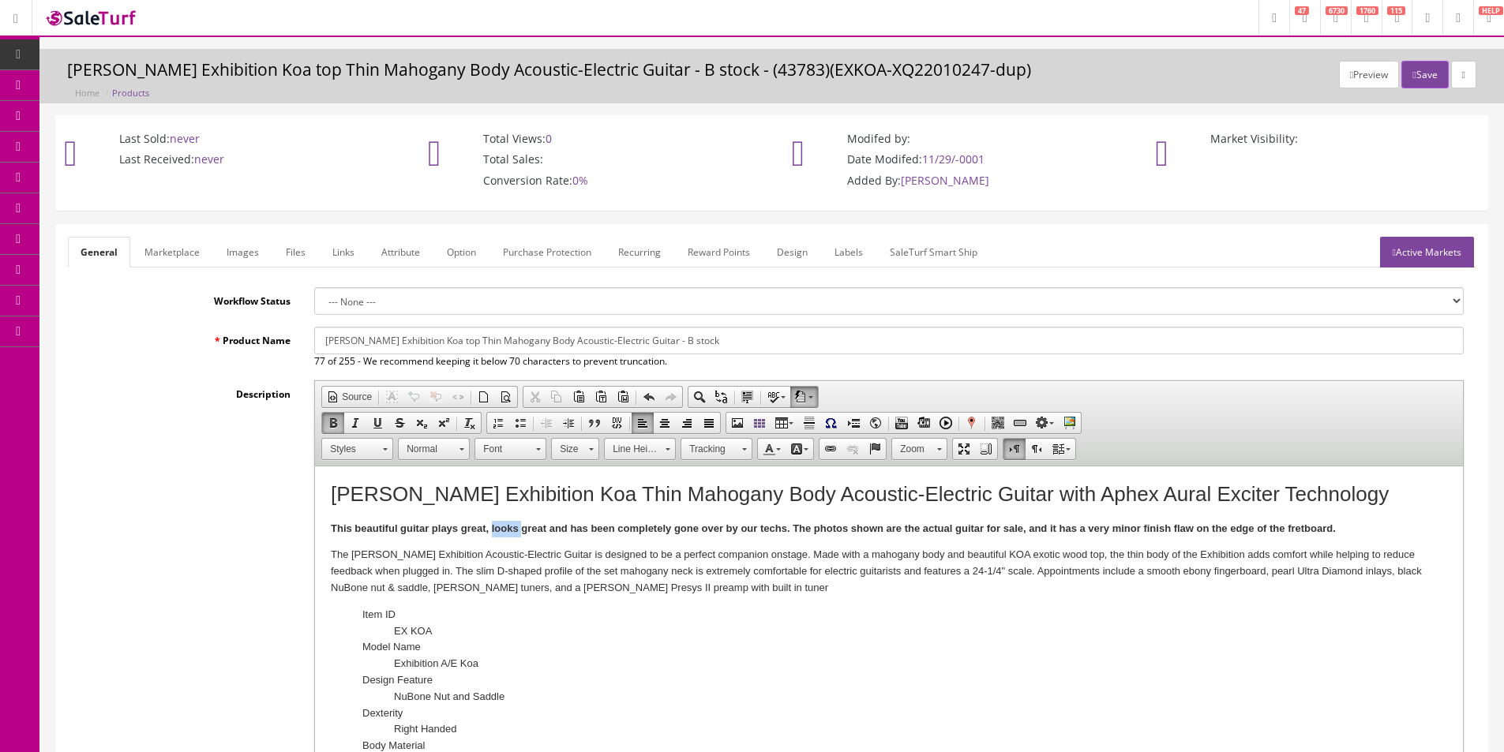
click at [491, 533] on strong "This beautiful guitar plays great, looks great and has been completely gone ove…" at bounding box center [834, 529] width 1007 height 12
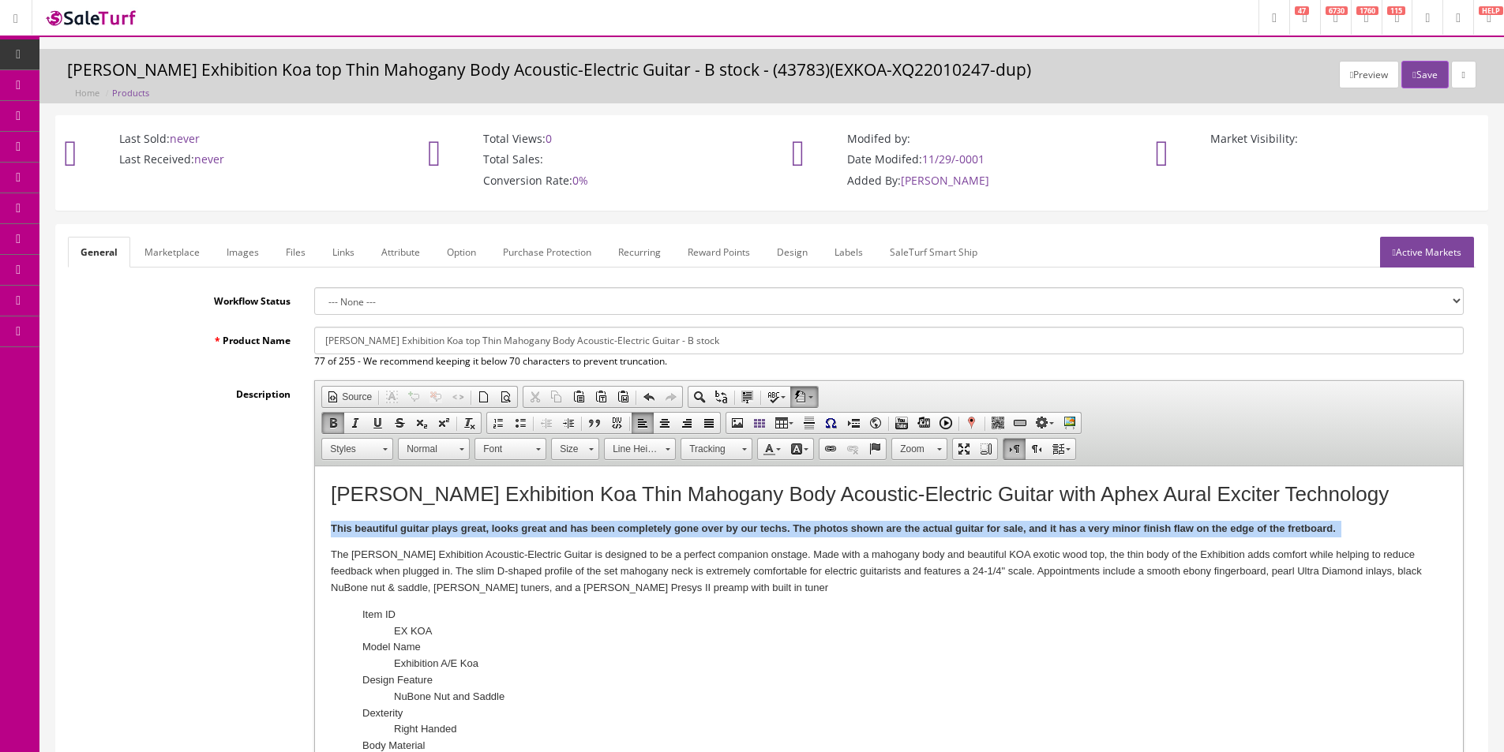
click at [491, 533] on strong "This beautiful guitar plays great, looks great and has been completely gone ove…" at bounding box center [834, 529] width 1007 height 12
copy strong "This beautiful guitar plays great, looks great and has been completely gone ove…"
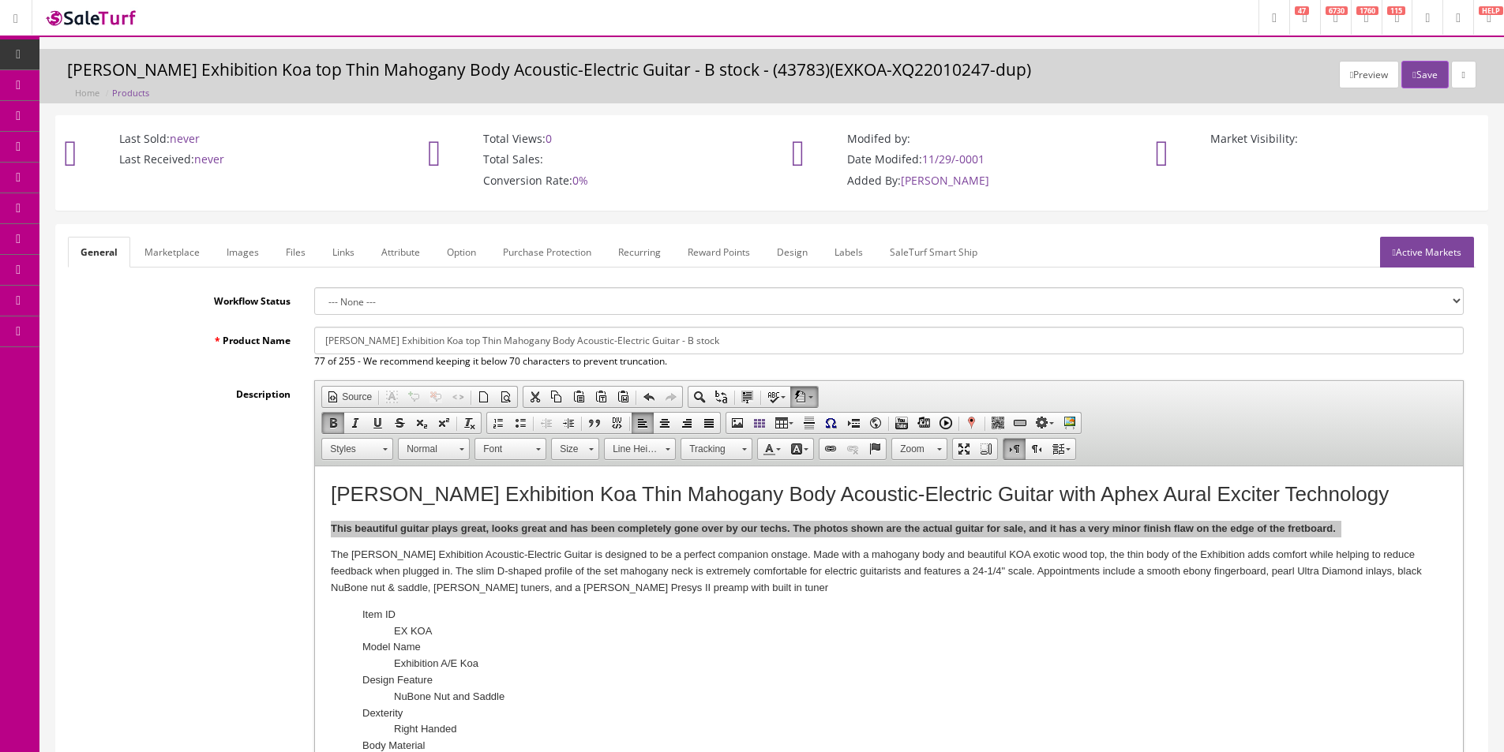
click at [147, 247] on link "Marketplace" at bounding box center [172, 252] width 81 height 31
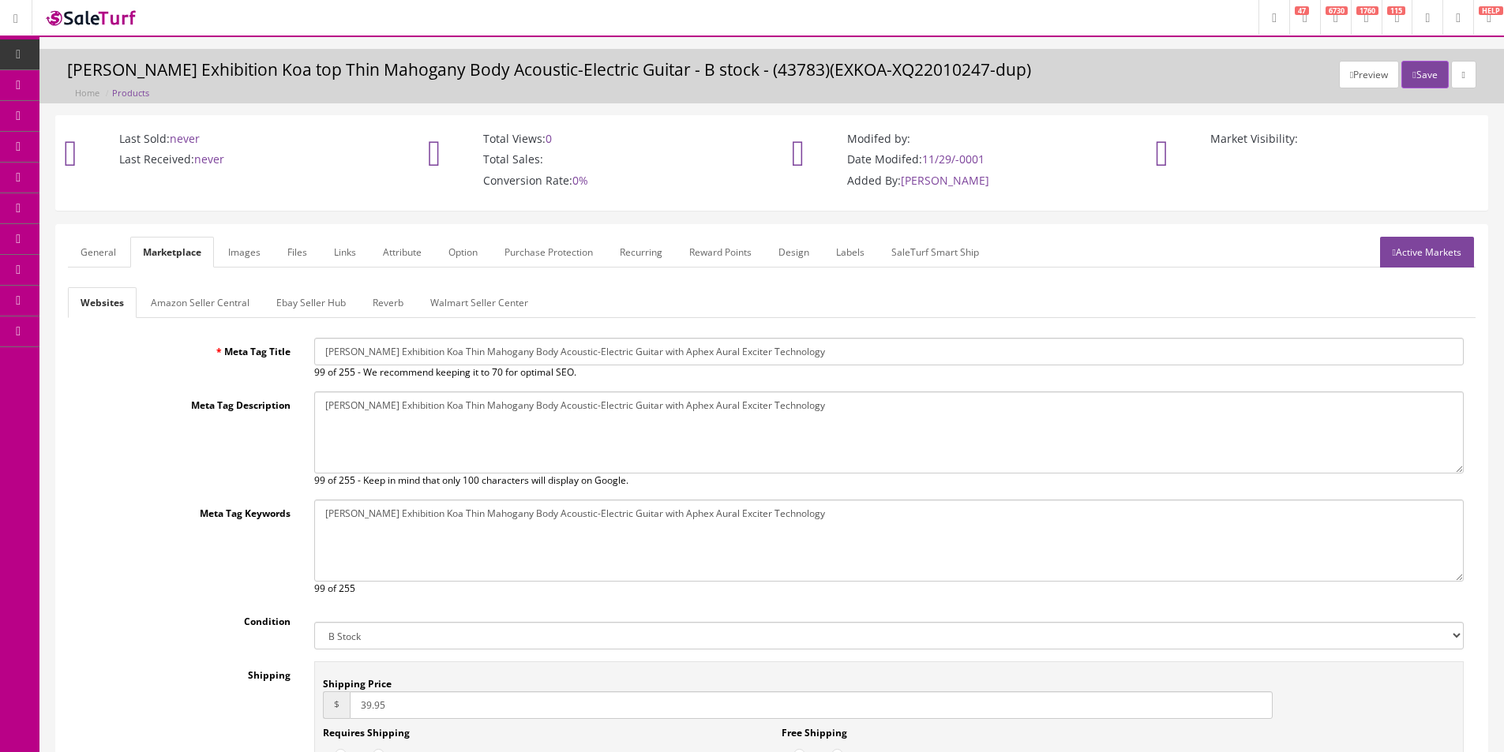
click at [175, 281] on form "General Marketplace Images Files Links Attribute Option Purchase Protection Rec…" at bounding box center [772, 552] width 1408 height 630
click at [180, 297] on link "Amazon Seller Central" at bounding box center [200, 302] width 124 height 31
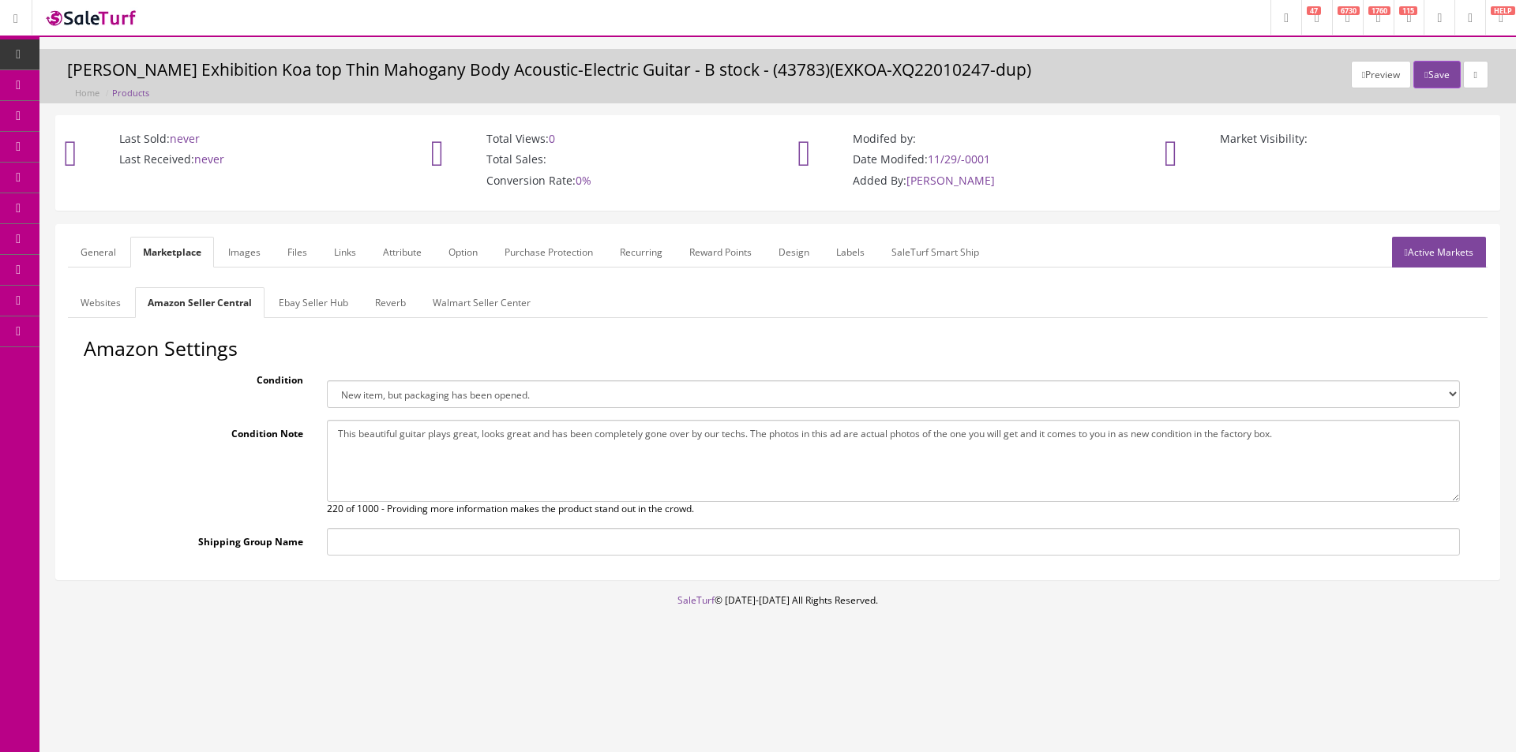
click at [502, 449] on textarea "This beautiful guitar plays great, looks great and has been completely gone ove…" at bounding box center [893, 461] width 1133 height 82
paste textarea "shown are the actual guitar for sale, and it has a very minor finish flaw on th…"
type textarea "This beautiful guitar plays great, looks great and has been completely gone ove…"
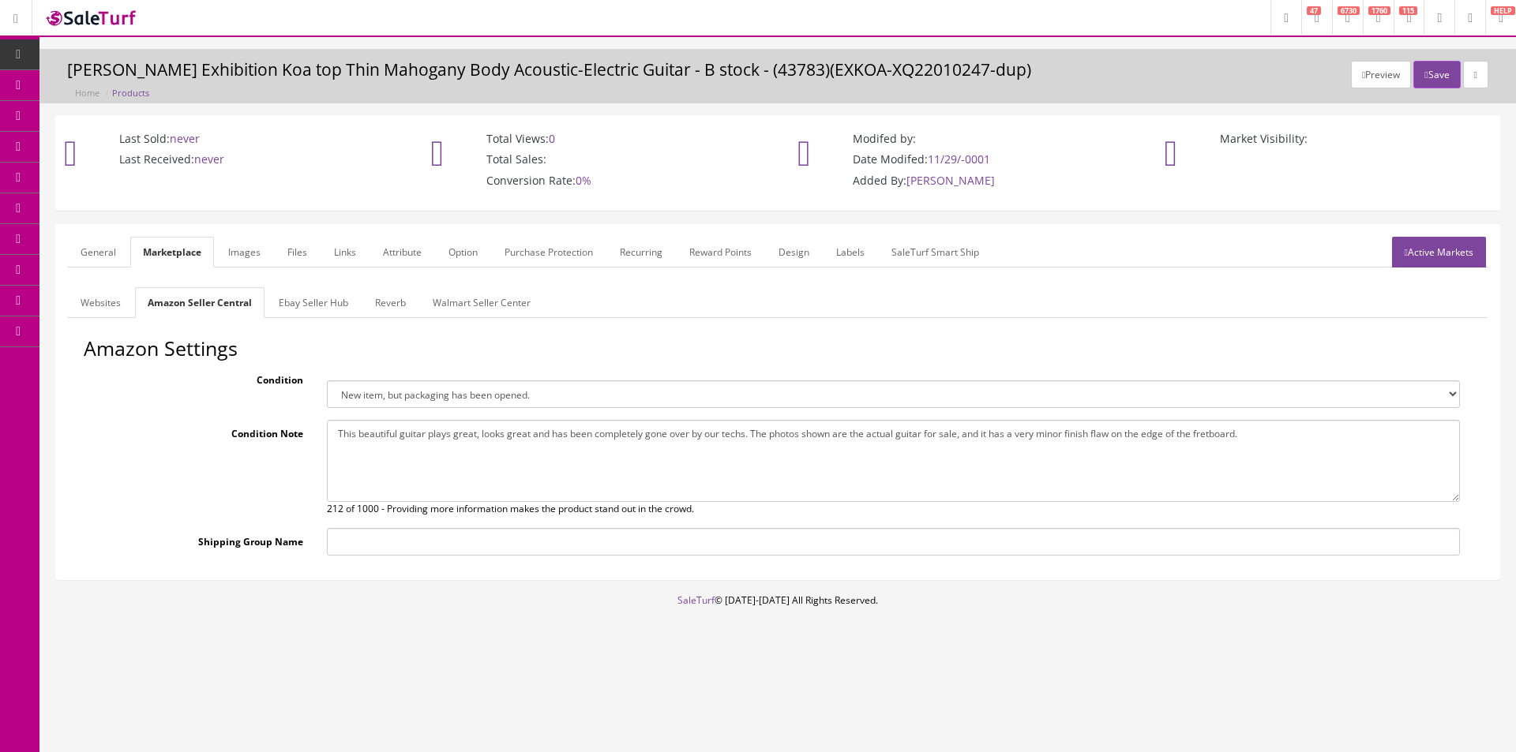
click at [322, 302] on link "Ebay Seller Hub" at bounding box center [313, 302] width 95 height 31
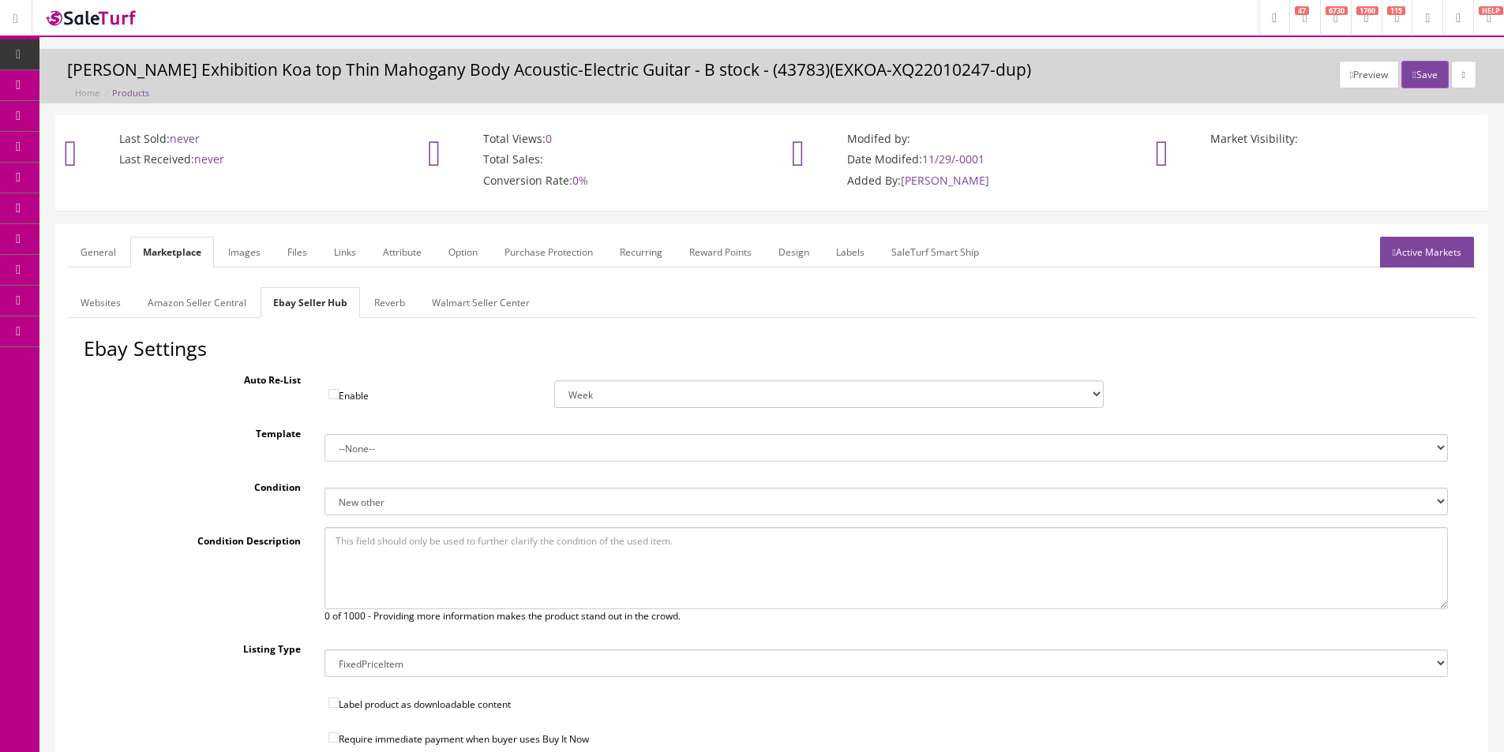
click at [437, 542] on textarea at bounding box center [885, 568] width 1123 height 82
paste textarea "This beautiful guitar plays great, looks great and has been completely gone ove…"
type textarea "This beautiful guitar plays great, looks great and has been completely gone ove…"
drag, startPoint x: 416, startPoint y: 437, endPoint x: 416, endPoint y: 448, distance: 11.8
click at [416, 437] on select "--None-- Default" at bounding box center [885, 448] width 1123 height 28
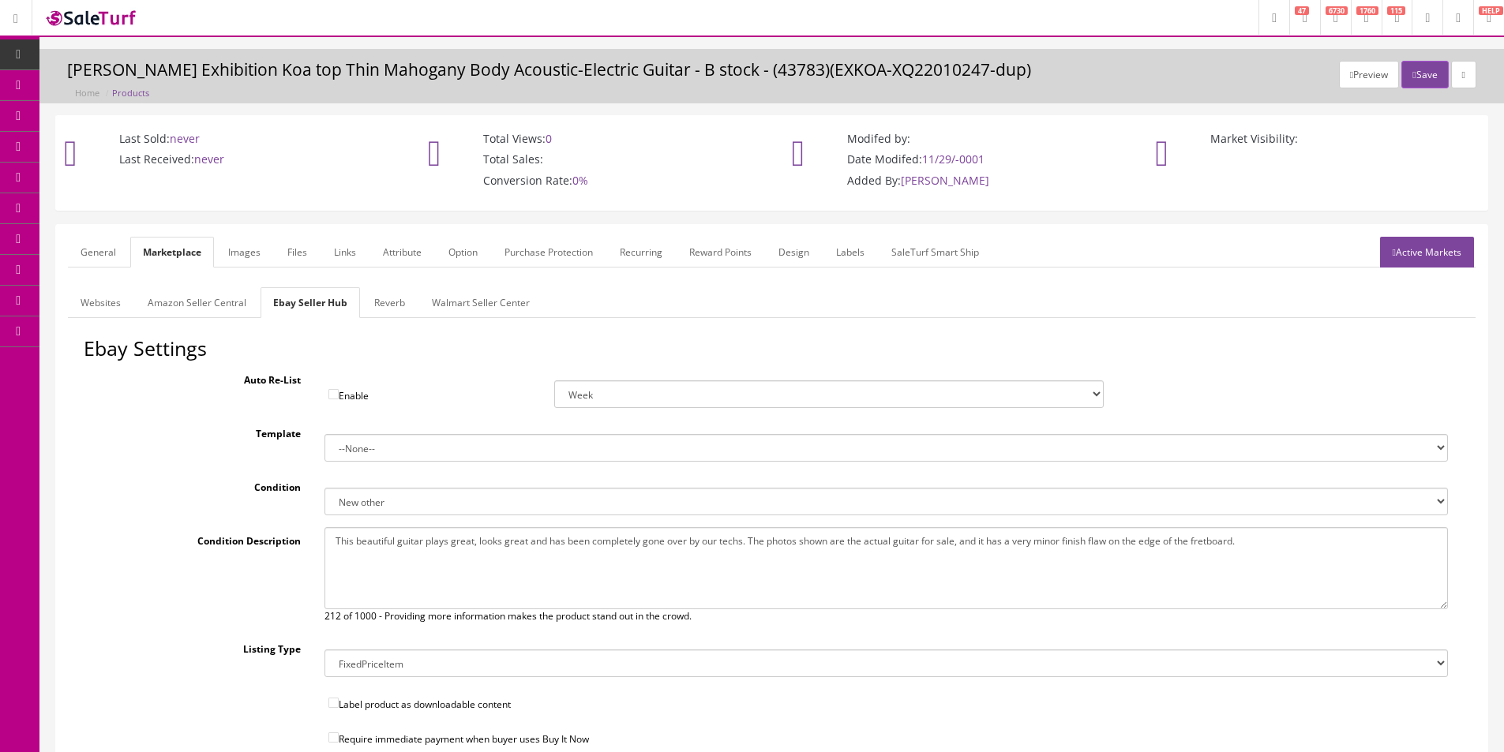
click at [324, 434] on select "--None-- Default" at bounding box center [885, 448] width 1123 height 28
drag, startPoint x: 415, startPoint y: 452, endPoint x: 405, endPoint y: 461, distance: 13.4
click at [415, 452] on select "--None-- Default" at bounding box center [885, 448] width 1123 height 28
select select "1"
click at [324, 434] on select "--None-- Default" at bounding box center [885, 448] width 1123 height 28
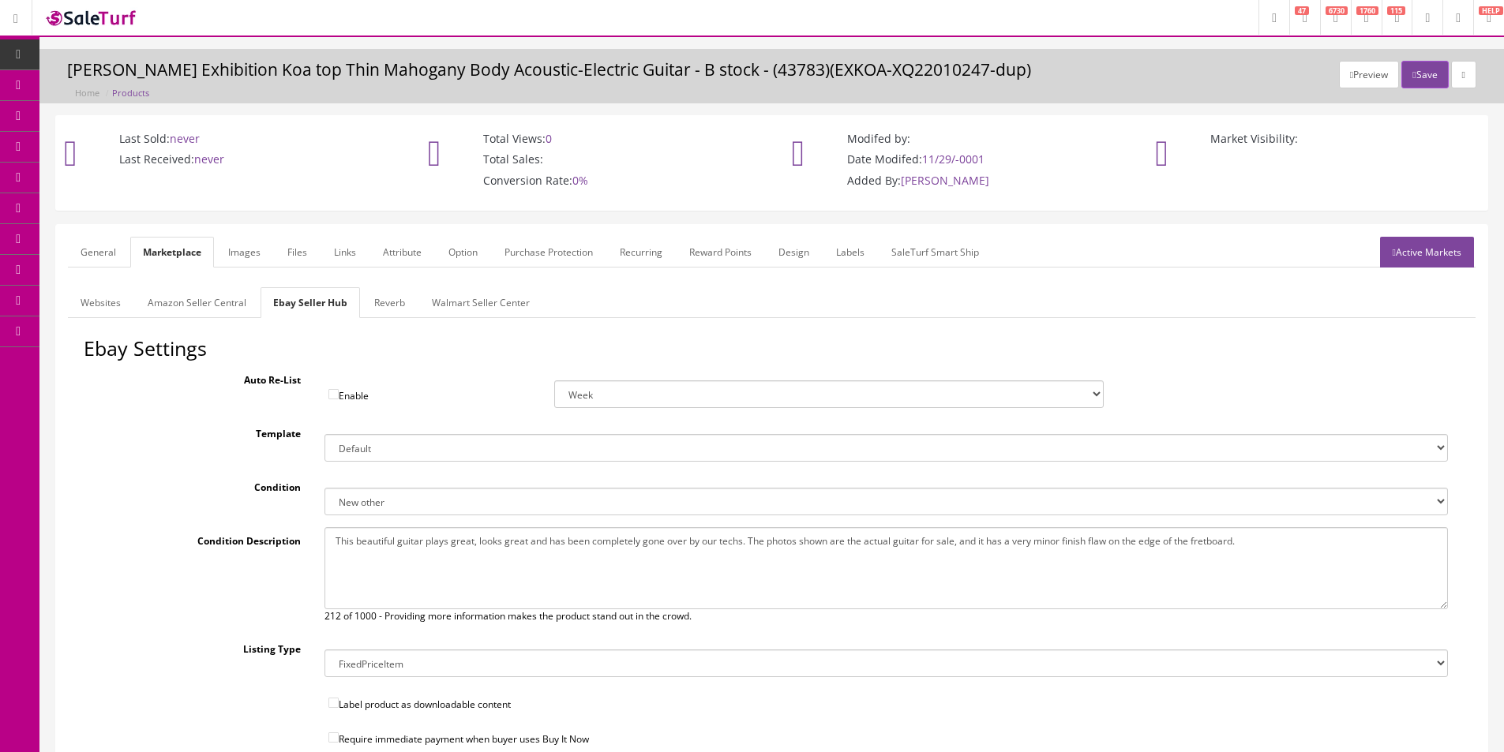
click at [392, 305] on link "Reverb" at bounding box center [390, 302] width 56 height 31
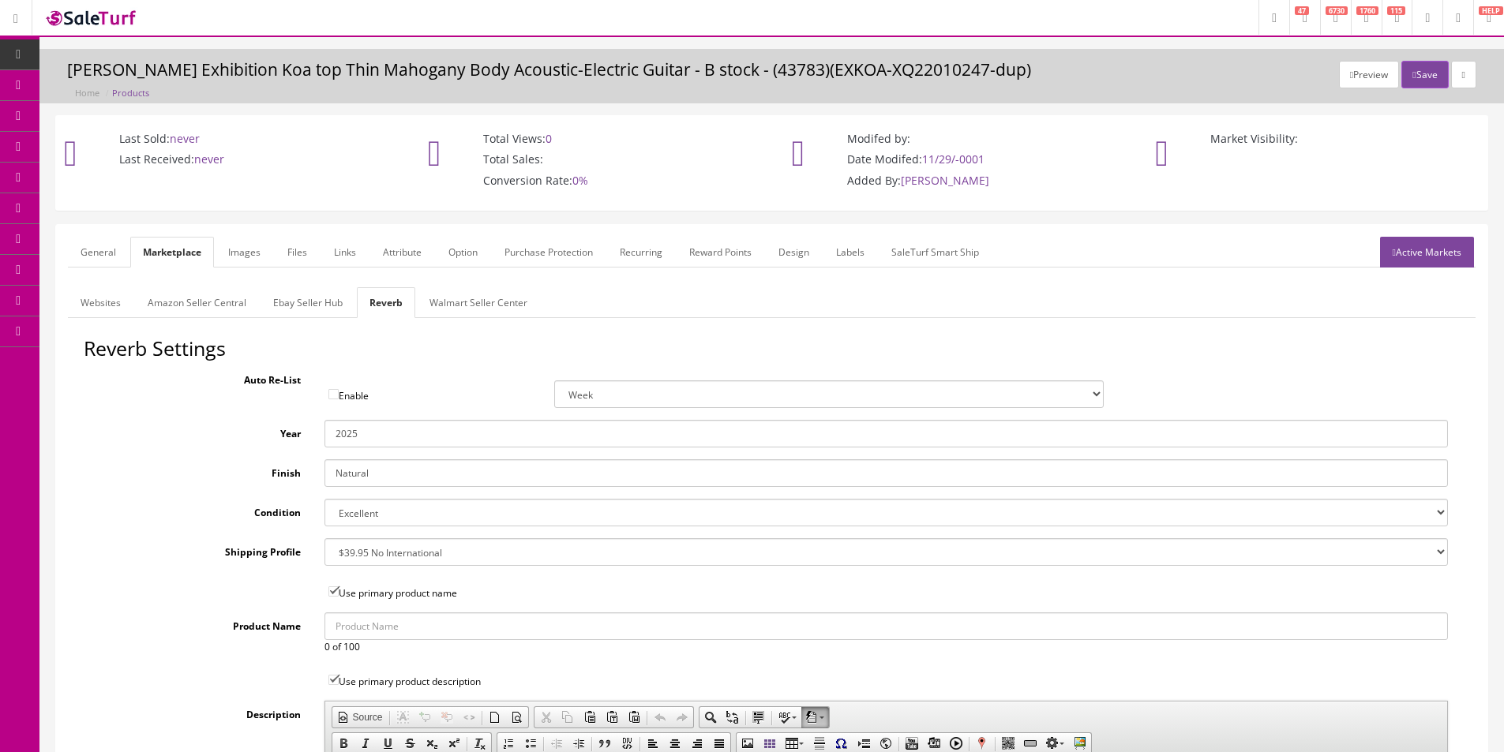
click at [441, 511] on select "Brand New Mint Excellent Very Good Good Fair Poor B-Stock Non Functioning" at bounding box center [885, 513] width 1123 height 28
click at [437, 508] on select "Brand New Mint Excellent Very Good Good Fair Poor B-Stock Non Functioning" at bounding box center [885, 513] width 1123 height 28
click at [264, 257] on link "Images" at bounding box center [245, 252] width 58 height 31
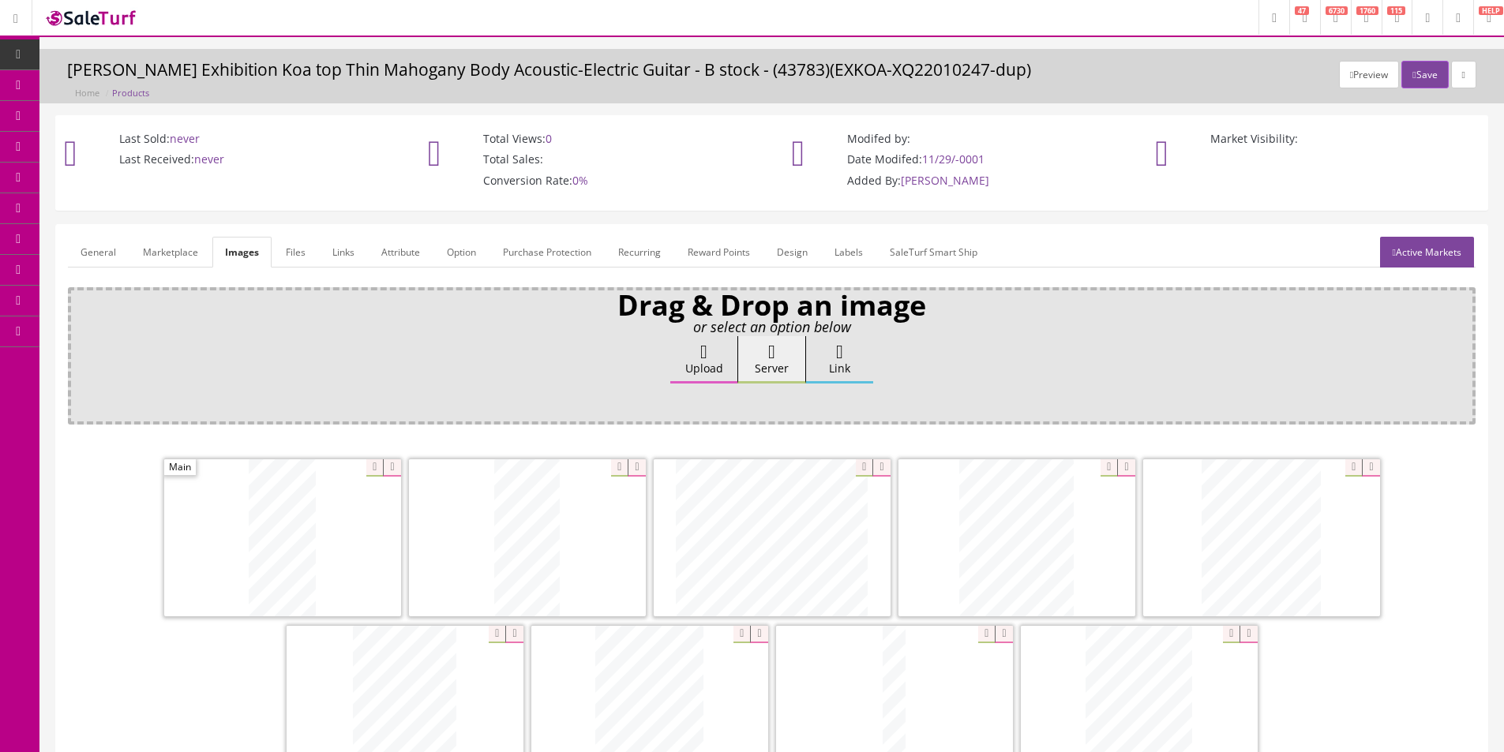
click at [413, 254] on link "Attribute" at bounding box center [401, 252] width 64 height 31
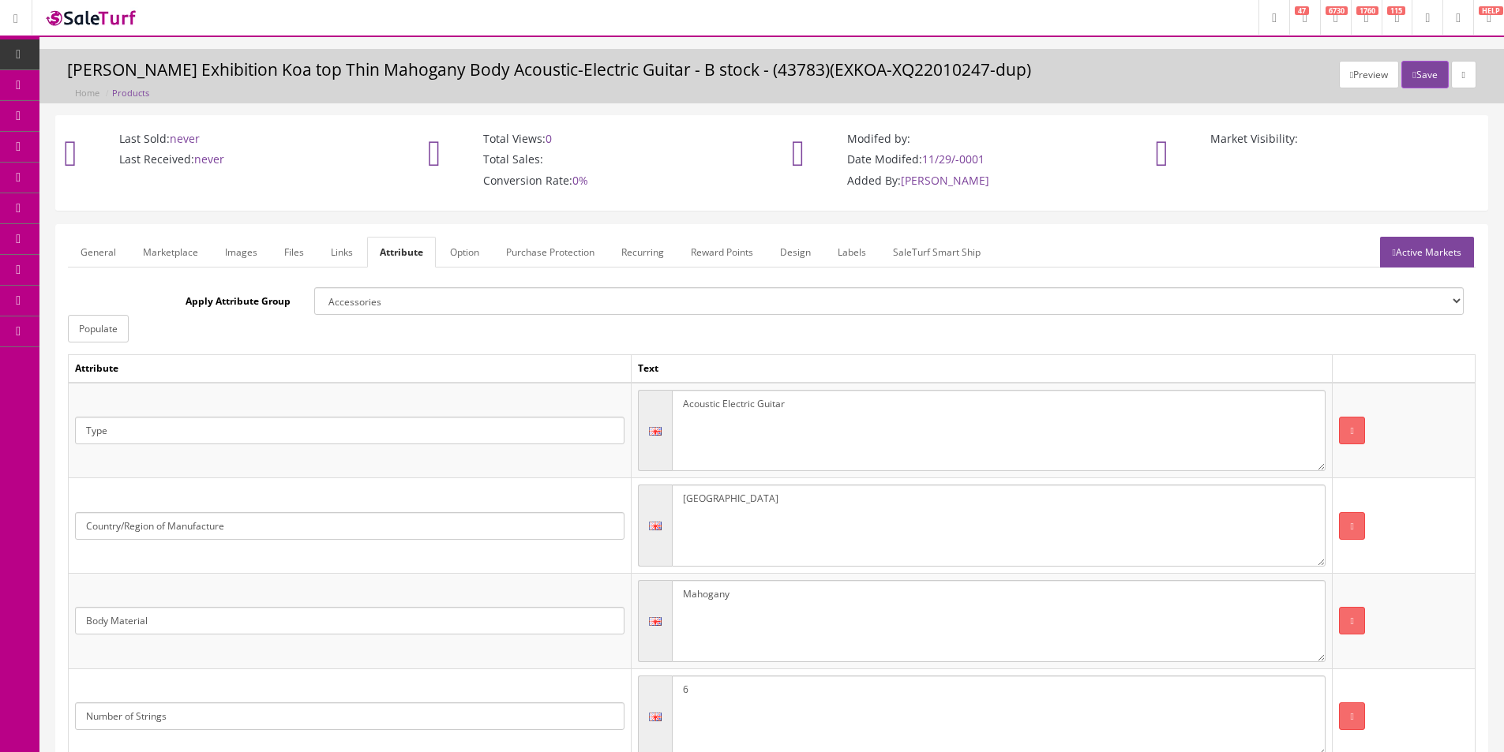
click at [1380, 252] on link "Active Markets" at bounding box center [1427, 252] width 94 height 31
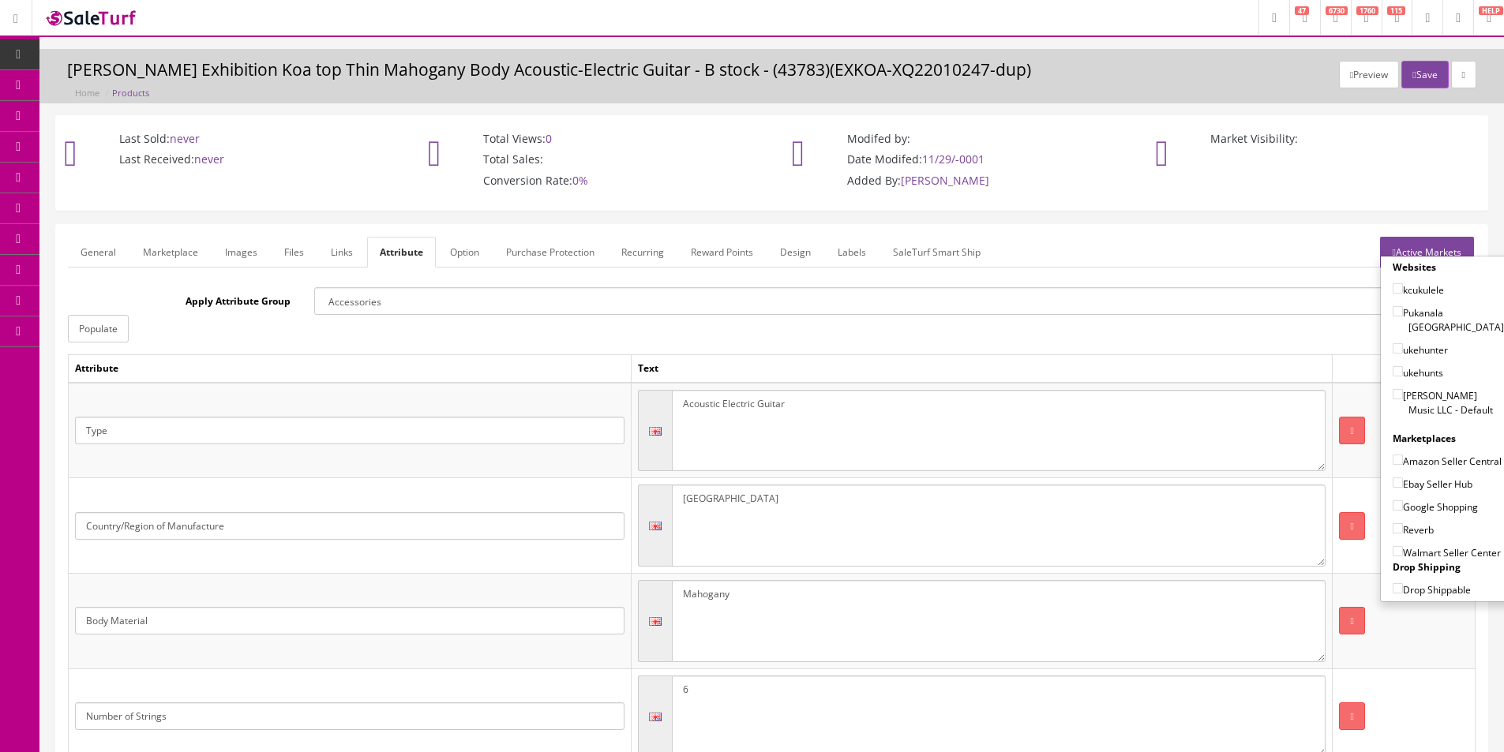
click at [1412, 400] on label "[PERSON_NAME] Music LLC - Default" at bounding box center [1448, 403] width 111 height 30
click at [1403, 399] on input"] "[PERSON_NAME] Music LLC - Default" at bounding box center [1398, 394] width 10 height 10
checkbox input"] "true"
click at [1430, 454] on label "Amazon Seller Central" at bounding box center [1447, 461] width 109 height 16
click at [1403, 455] on input"] "Amazon Seller Central" at bounding box center [1398, 460] width 10 height 10
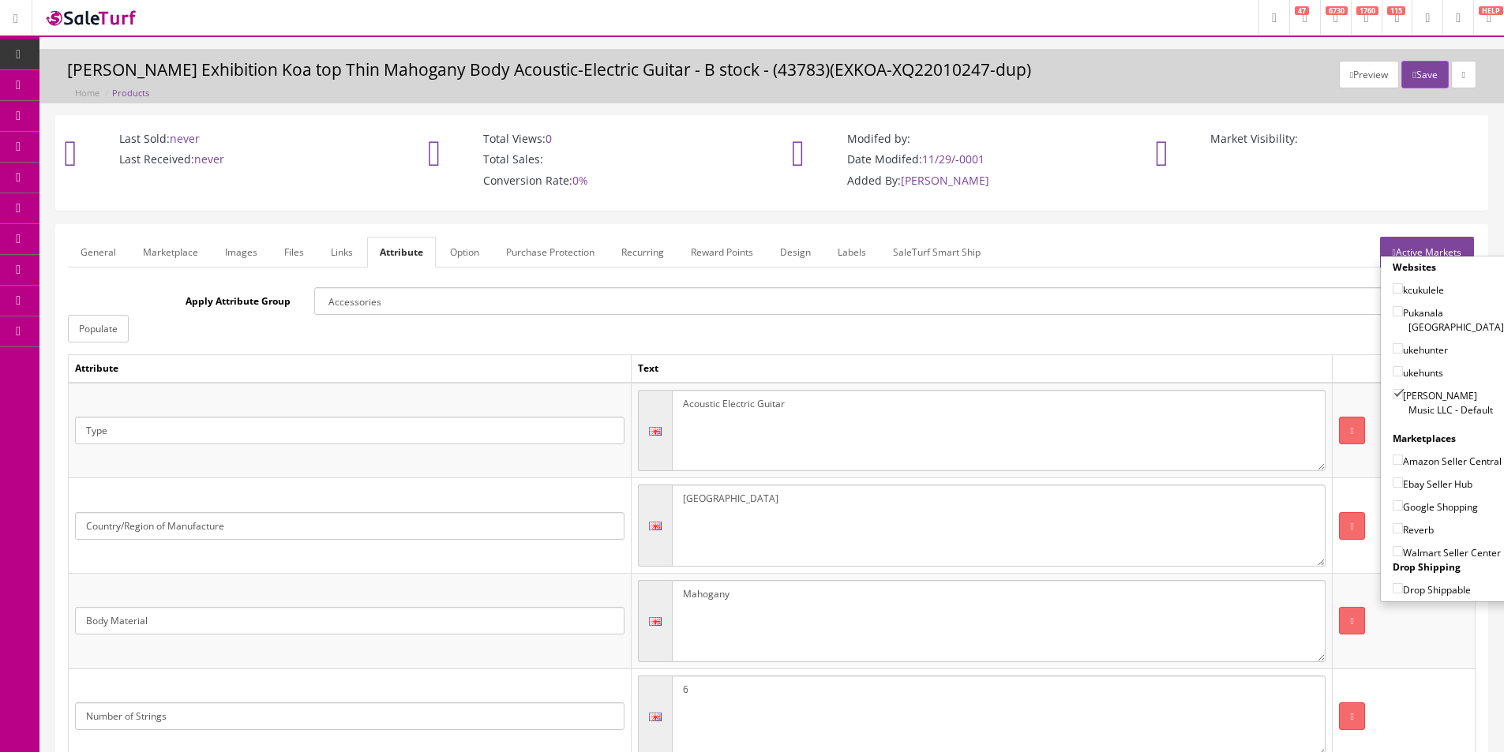
checkbox input"] "true"
click at [1418, 492] on div "Google Shopping" at bounding box center [1448, 503] width 111 height 23
click at [1419, 482] on label "Ebay Seller Hub" at bounding box center [1433, 484] width 80 height 16
click at [1403, 482] on input"] "Ebay Seller Hub" at bounding box center [1398, 483] width 10 height 10
checkbox input"] "true"
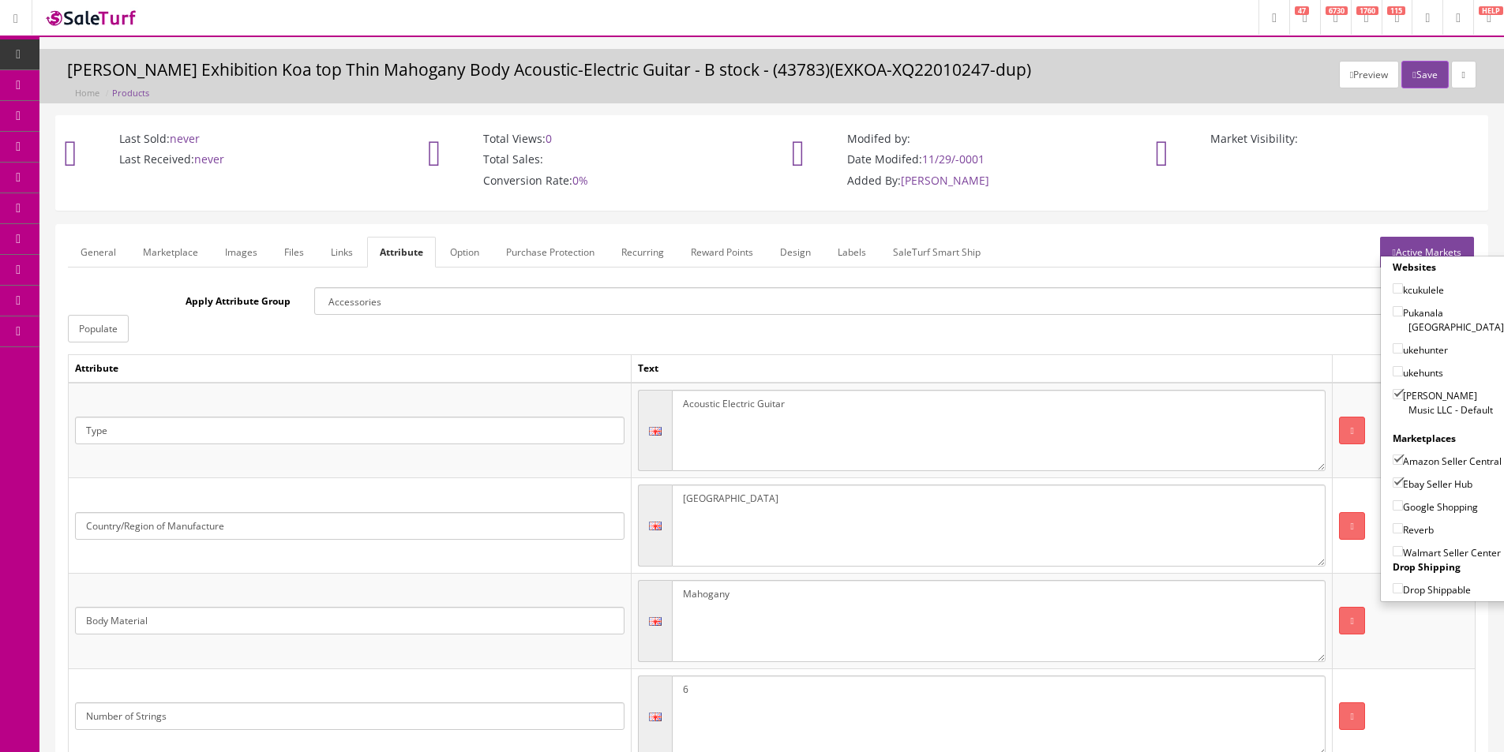
click at [1414, 507] on label "Google Shopping" at bounding box center [1435, 507] width 85 height 16
click at [1403, 507] on input"] "Google Shopping" at bounding box center [1398, 506] width 10 height 10
checkbox input"] "true"
click at [1411, 525] on label "Reverb" at bounding box center [1413, 530] width 41 height 16
click at [1403, 525] on input"] "Reverb" at bounding box center [1398, 528] width 10 height 10
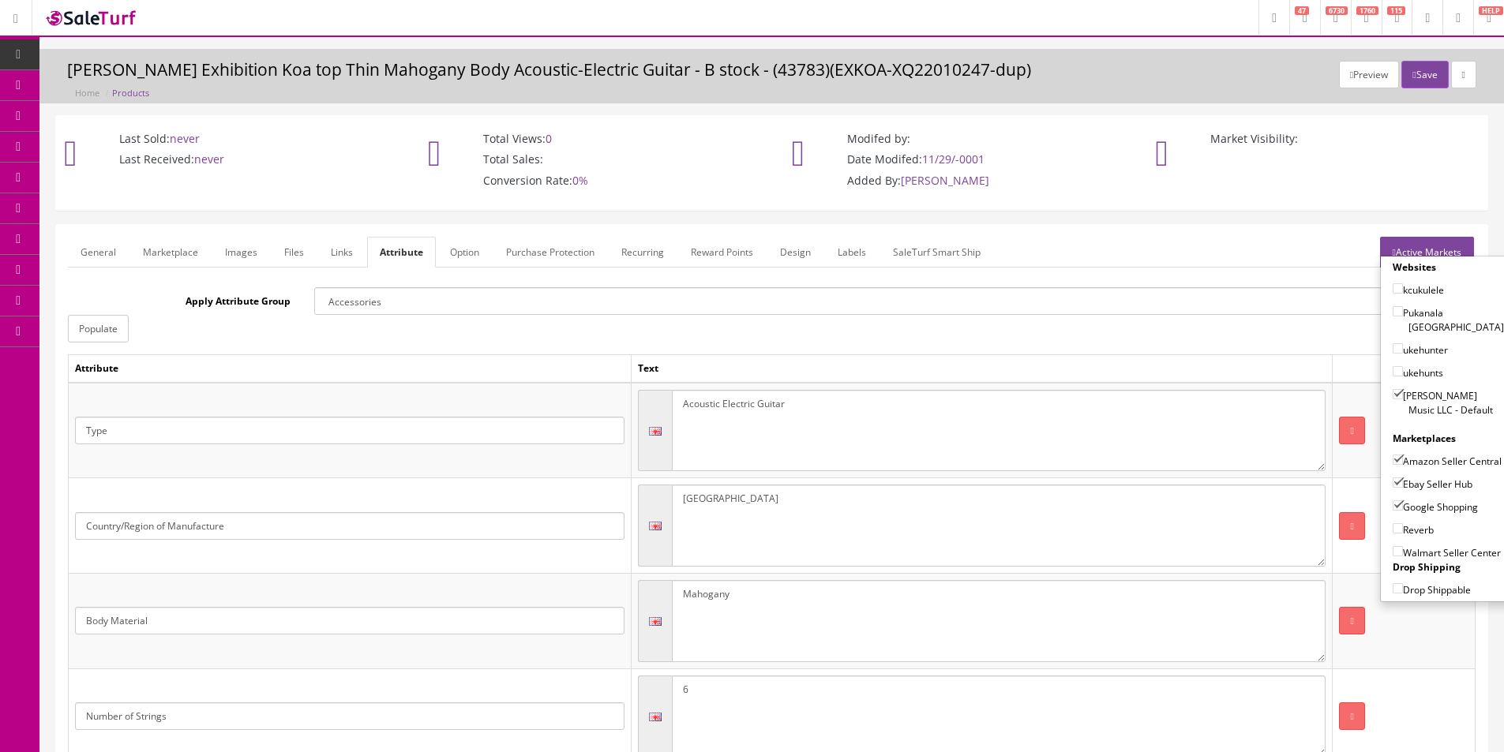
checkbox input"] "true"
click at [1404, 64] on button "Save" at bounding box center [1424, 75] width 47 height 28
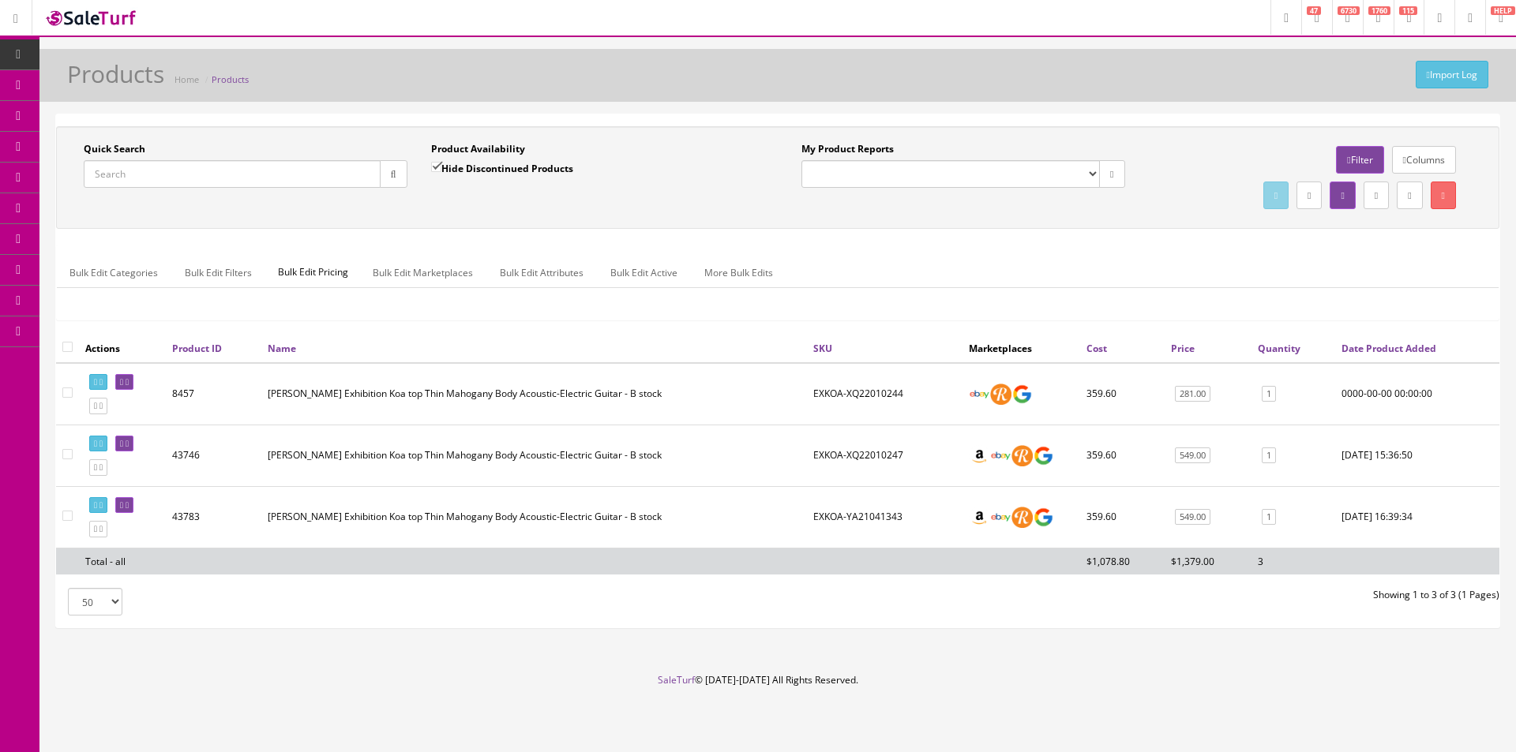
click at [879, 208] on div "My Product Reports Amazon FMIC Audit Market Errors (InStock) Marketplace Errors…" at bounding box center [1137, 177] width 718 height 71
click at [103, 507] on link at bounding box center [98, 505] width 18 height 17
click at [254, 178] on input "Quick Search" at bounding box center [232, 174] width 297 height 28
click at [254, 177] on input "Quick Search" at bounding box center [232, 174] width 297 height 28
type input "vineyard"
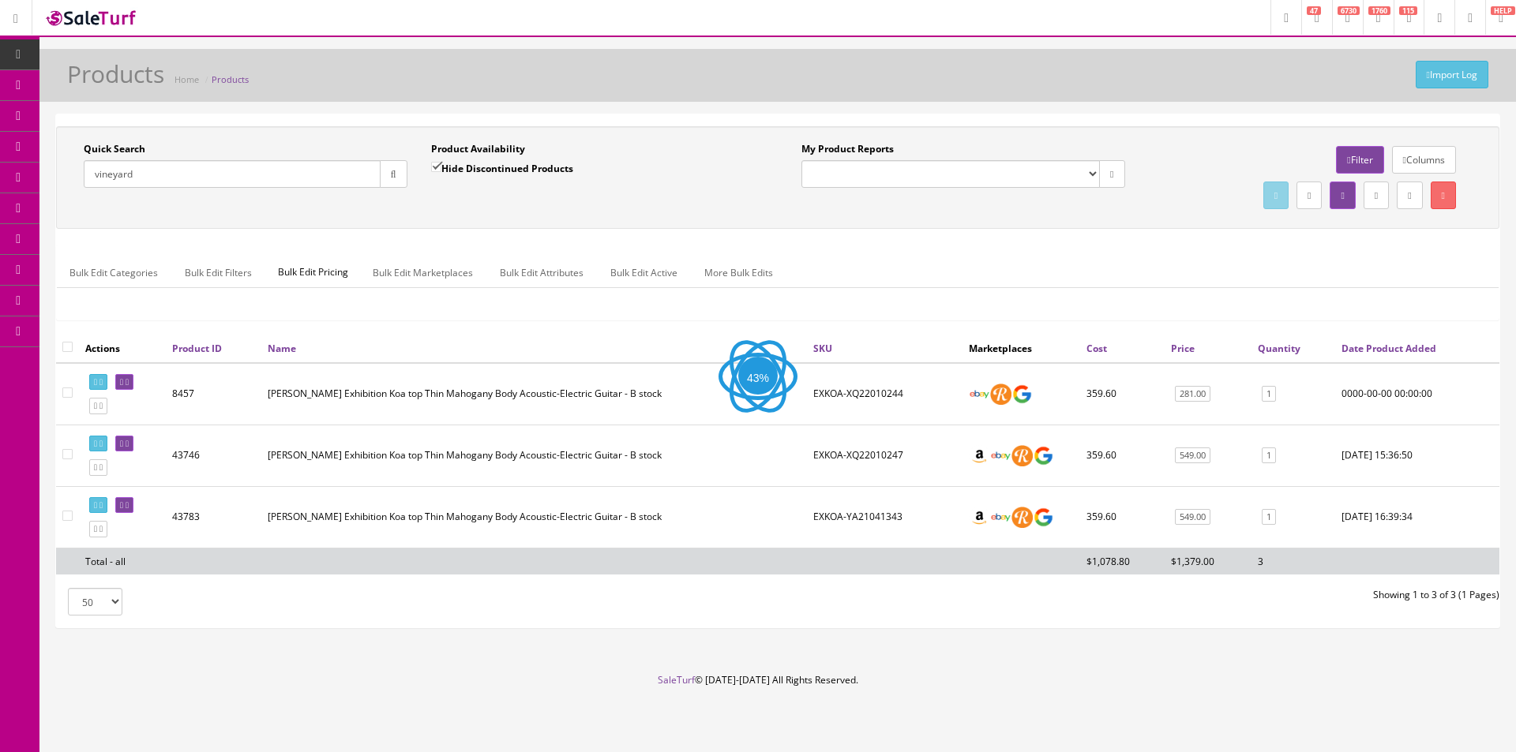
click at [437, 163] on input "Hide Discontinued Products" at bounding box center [436, 167] width 10 height 10
checkbox input "false"
click at [397, 174] on button "button" at bounding box center [394, 174] width 28 height 28
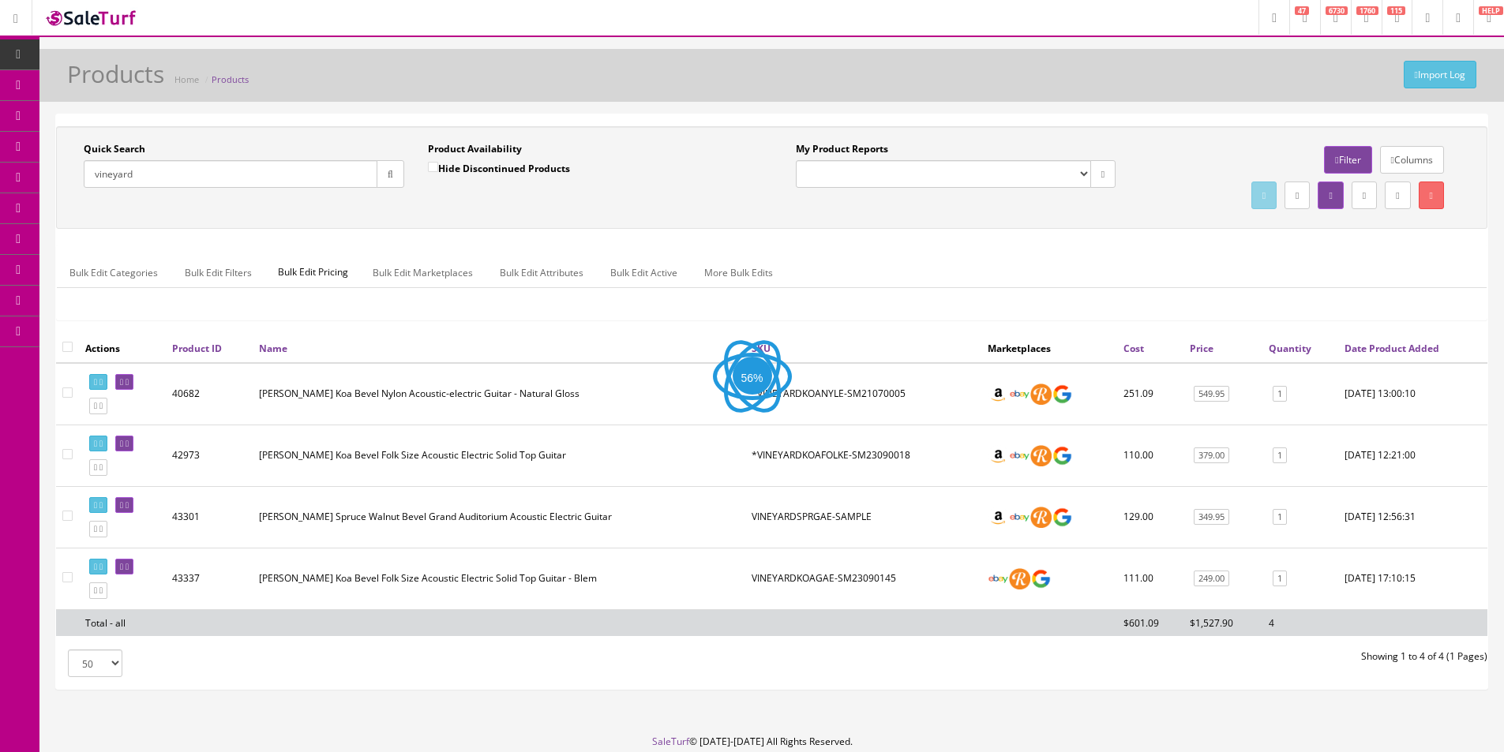
click at [527, 221] on div "Quick Search vineyard Date From Product Availability Hide Discontinued Products…" at bounding box center [771, 177] width 1431 height 103
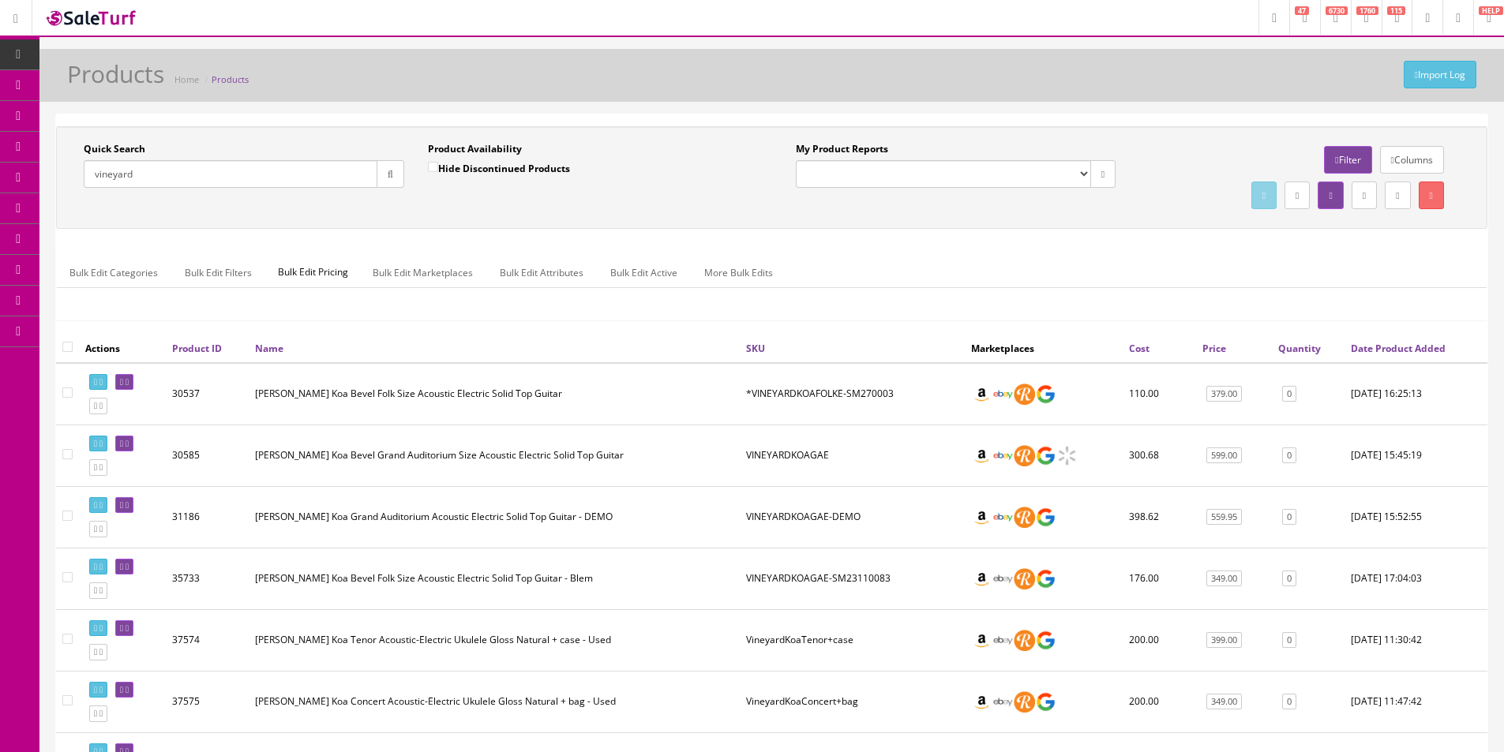
click at [254, 174] on input "vineyard" at bounding box center [231, 174] width 294 height 28
type input "vineyardkoagae"
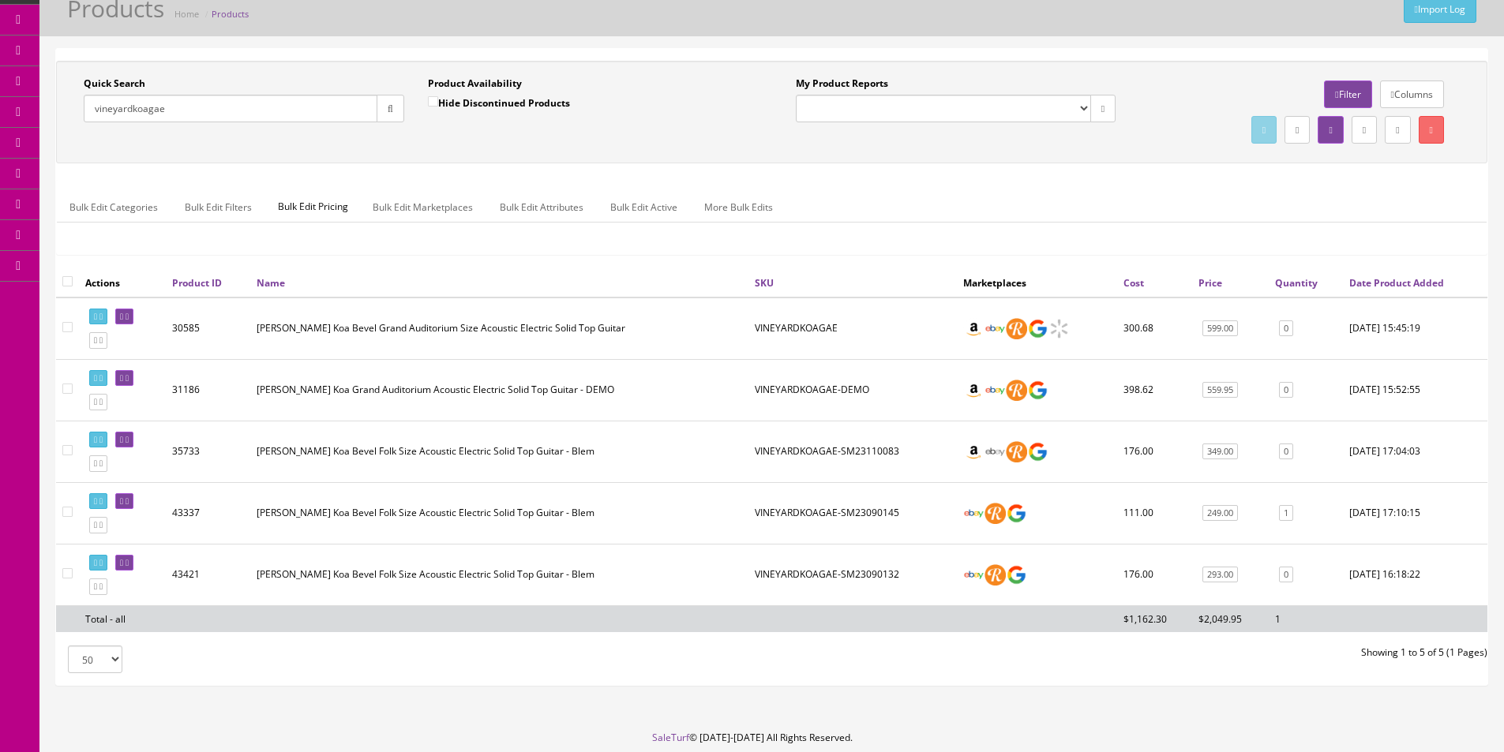
scroll to position [123, 0]
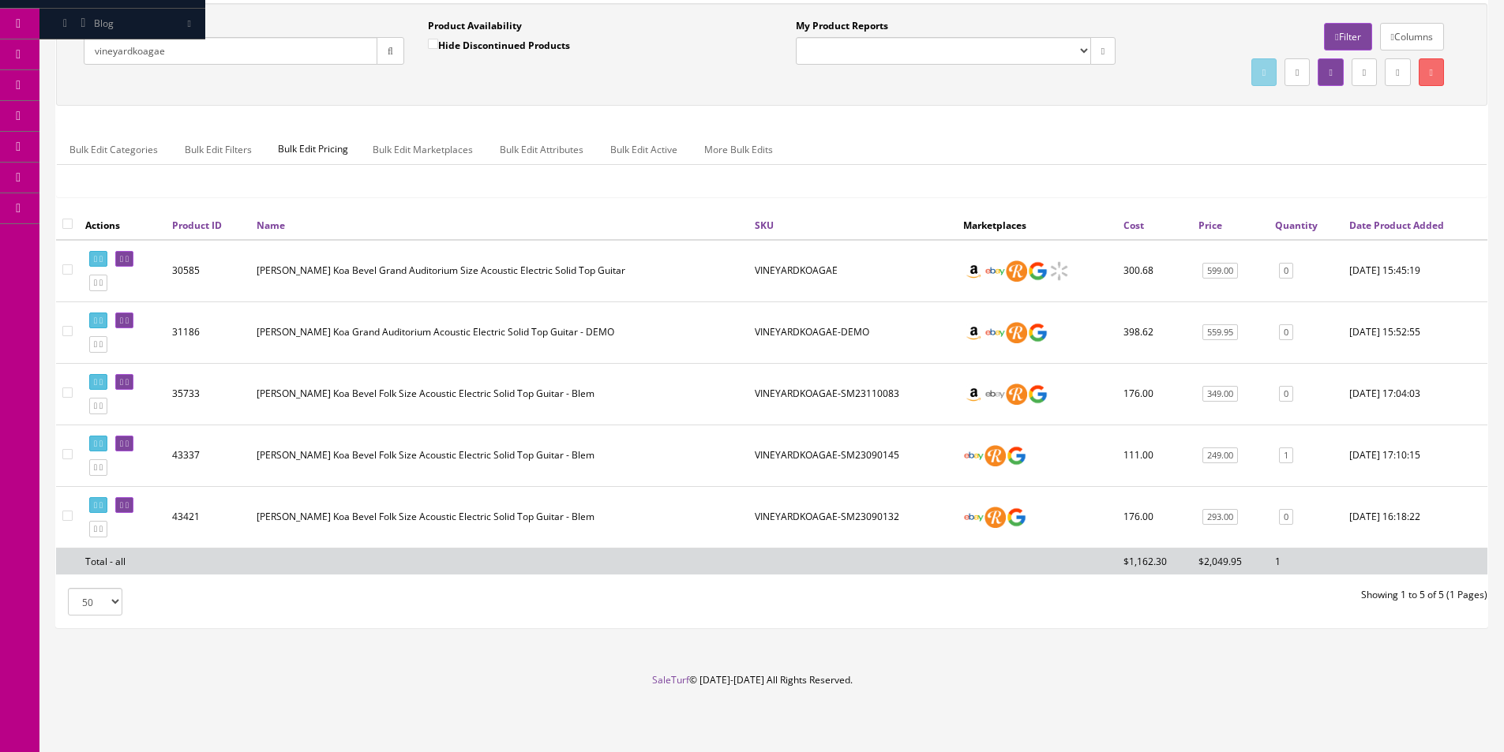
click at [854, 390] on td "VINEYARDKOAGAE-SM23110083" at bounding box center [852, 394] width 208 height 62
click at [790, 399] on td "VINEYARDKOAGAE-SM23110083" at bounding box center [852, 394] width 208 height 62
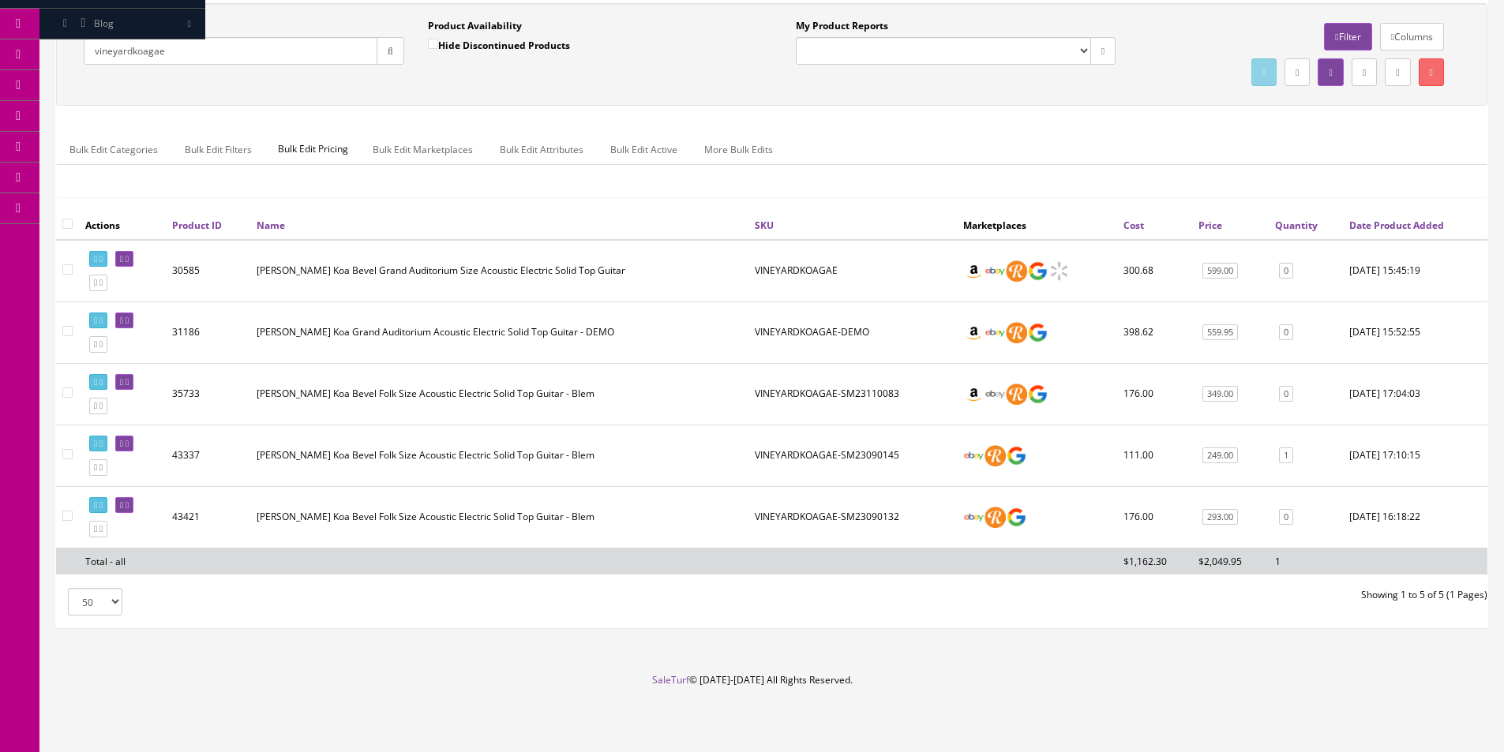
click at [849, 391] on td "VINEYARDKOAGAE-SM23110083" at bounding box center [852, 394] width 208 height 62
click at [860, 399] on td "VINEYARDKOAGAE-SM23110083" at bounding box center [852, 394] width 208 height 62
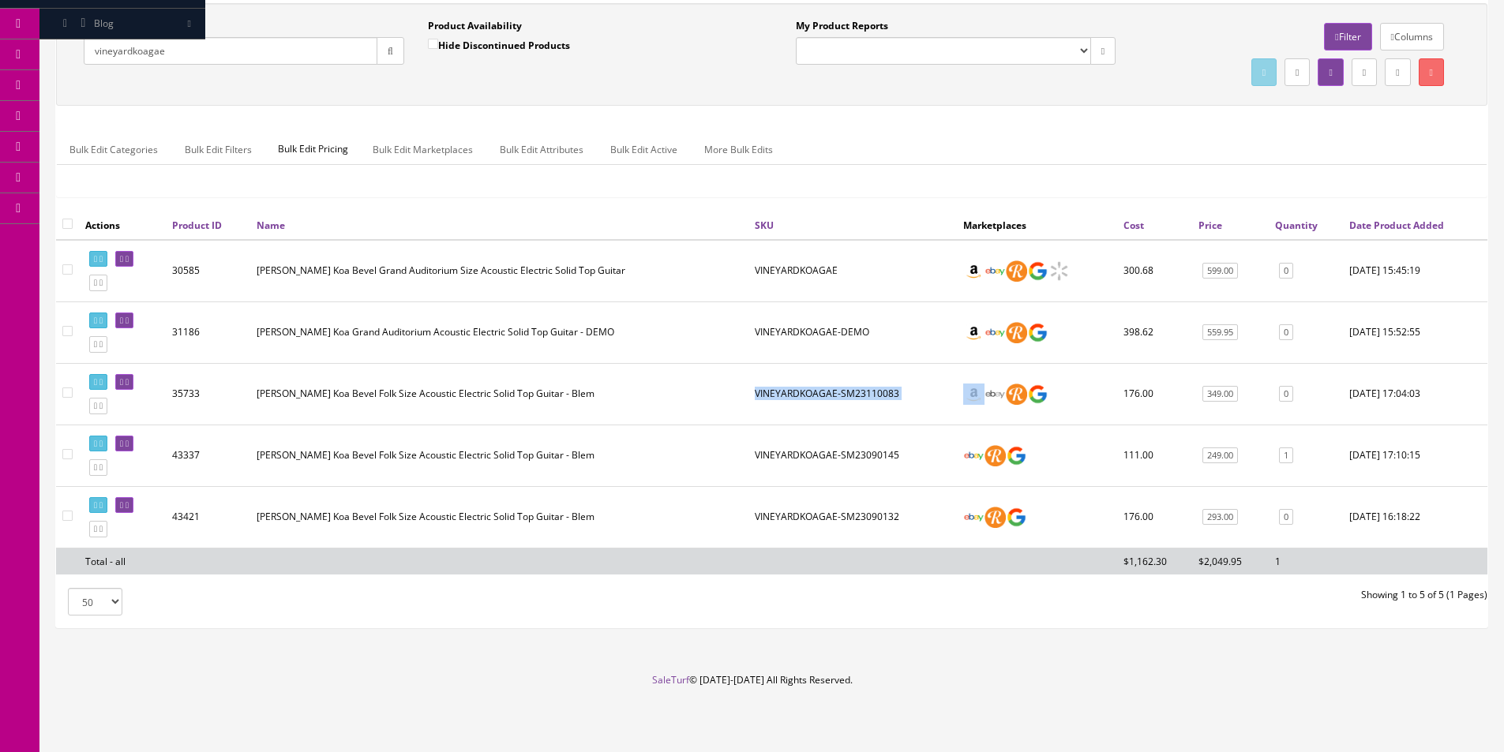
click at [860, 399] on td "VINEYARDKOAGAE-SM23110083" at bounding box center [852, 394] width 208 height 62
click at [849, 422] on td "VINEYARDKOAGAE-SM23110083" at bounding box center [852, 394] width 208 height 62
click at [844, 423] on td "VINEYARDKOAGAE-SM23110083" at bounding box center [852, 394] width 208 height 62
click at [817, 396] on td "VINEYARDKOAGAE-SM23110083" at bounding box center [852, 394] width 208 height 62
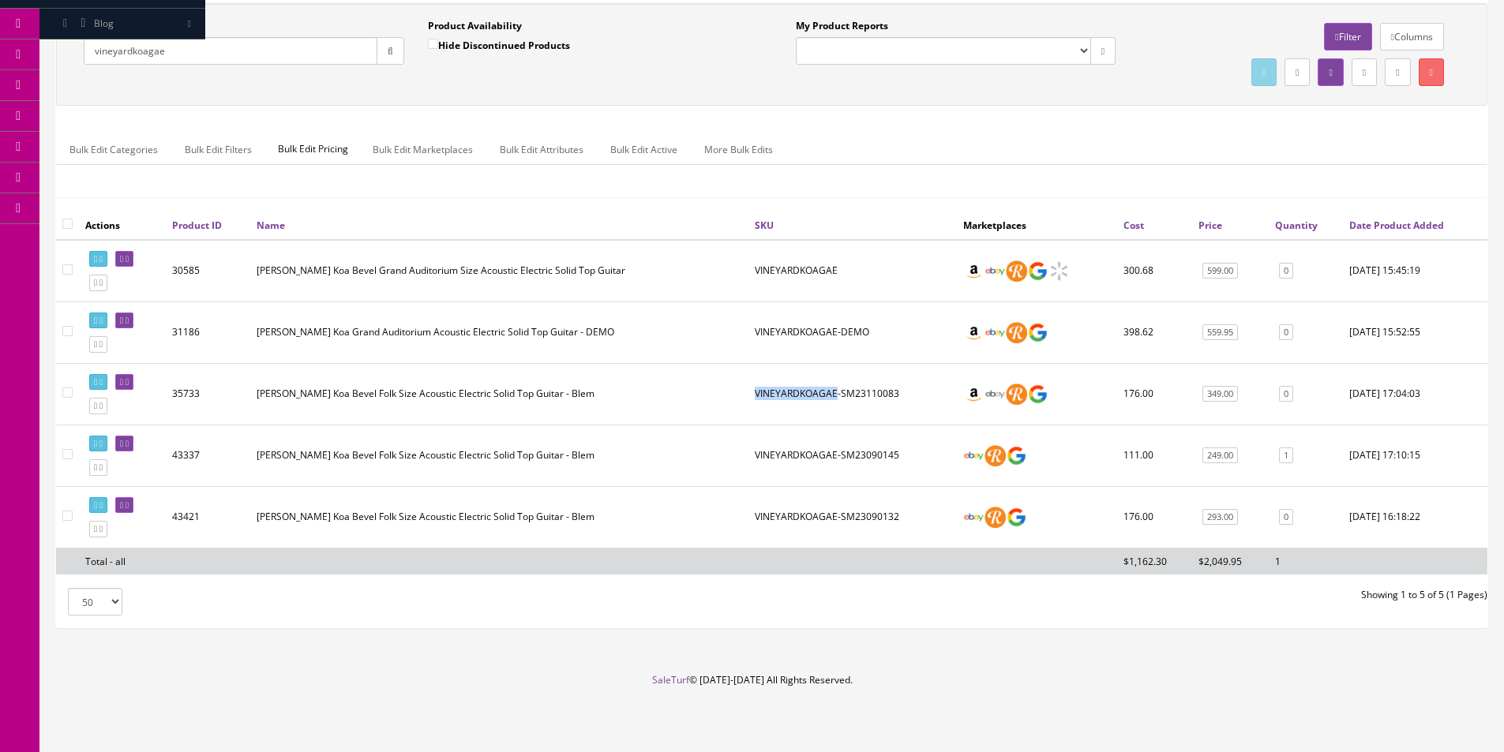
click at [817, 396] on td "VINEYARDKOAGAE-SM23110083" at bounding box center [852, 394] width 208 height 62
click at [808, 339] on td "VINEYARDKOAGAE-DEMO" at bounding box center [852, 333] width 208 height 62
click at [856, 331] on td "VINEYARDKOAGAE-DEMO" at bounding box center [852, 333] width 208 height 62
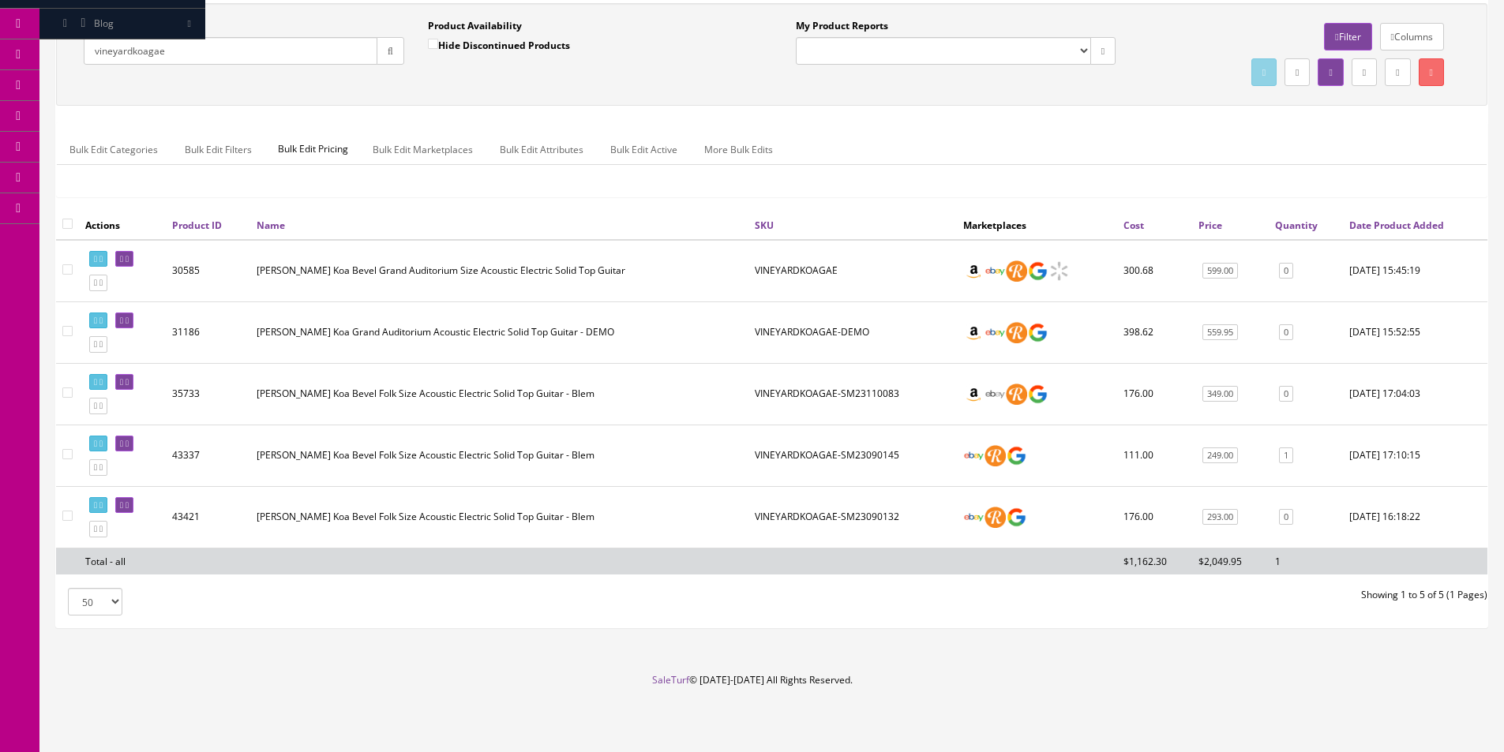
click at [806, 270] on td "VINEYARDKOAGAE" at bounding box center [852, 271] width 208 height 62
click at [785, 300] on td "VINEYARDKOAGAE" at bounding box center [852, 271] width 208 height 62
click at [782, 293] on td "VINEYARDKOAGAE" at bounding box center [852, 271] width 208 height 62
click at [729, 281] on td "[PERSON_NAME] Koa Bevel Grand Auditorium Size Acoustic Electric Solid Top Guitar" at bounding box center [499, 271] width 498 height 62
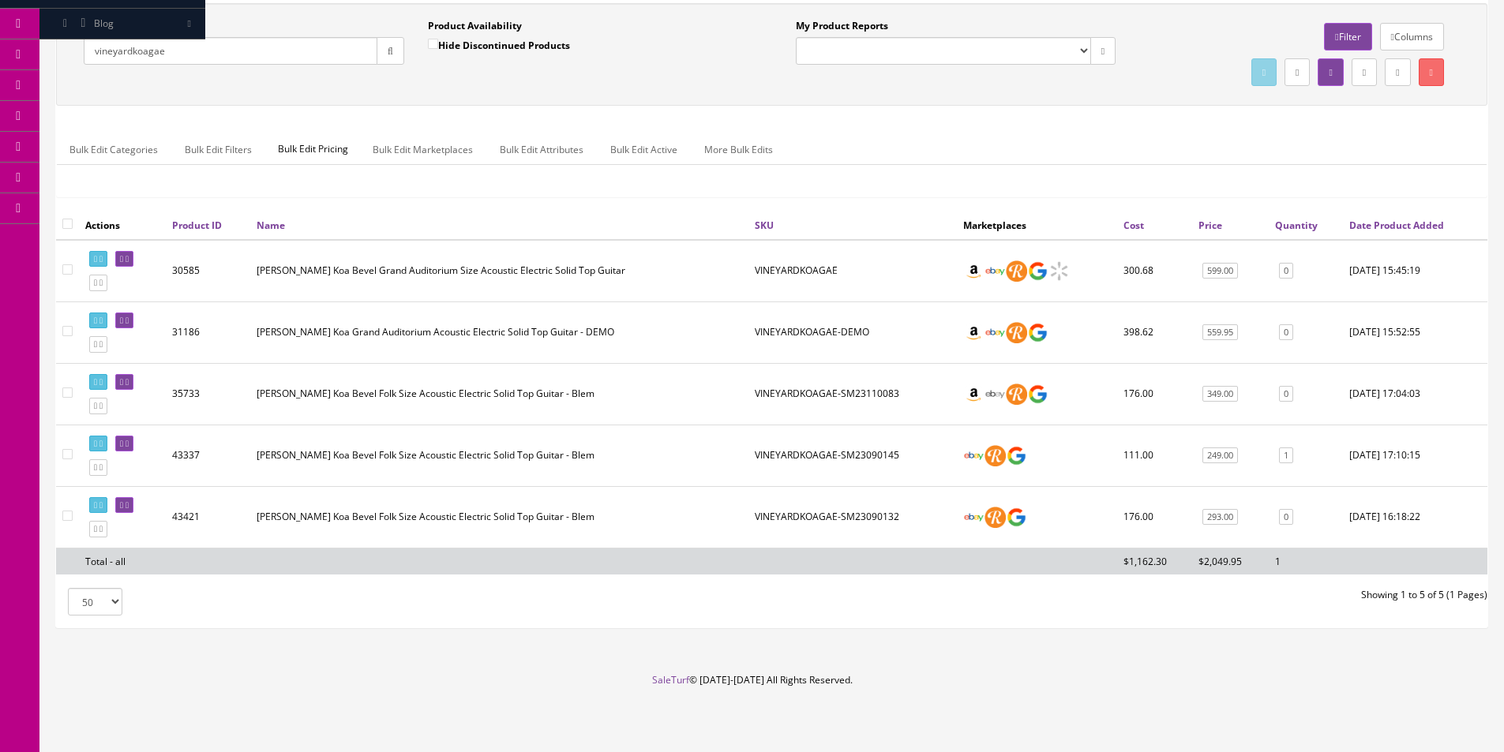
click at [729, 281] on td "[PERSON_NAME] Koa Bevel Grand Auditorium Size Acoustic Electric Solid Top Guitar" at bounding box center [499, 271] width 498 height 62
click at [775, 267] on td "VINEYARDKOAGAE" at bounding box center [852, 271] width 208 height 62
click at [776, 267] on td "VINEYARDKOAGAE" at bounding box center [852, 271] width 208 height 62
click at [732, 276] on td "[PERSON_NAME] Koa Bevel Grand Auditorium Size Acoustic Electric Solid Top Guitar" at bounding box center [499, 271] width 498 height 62
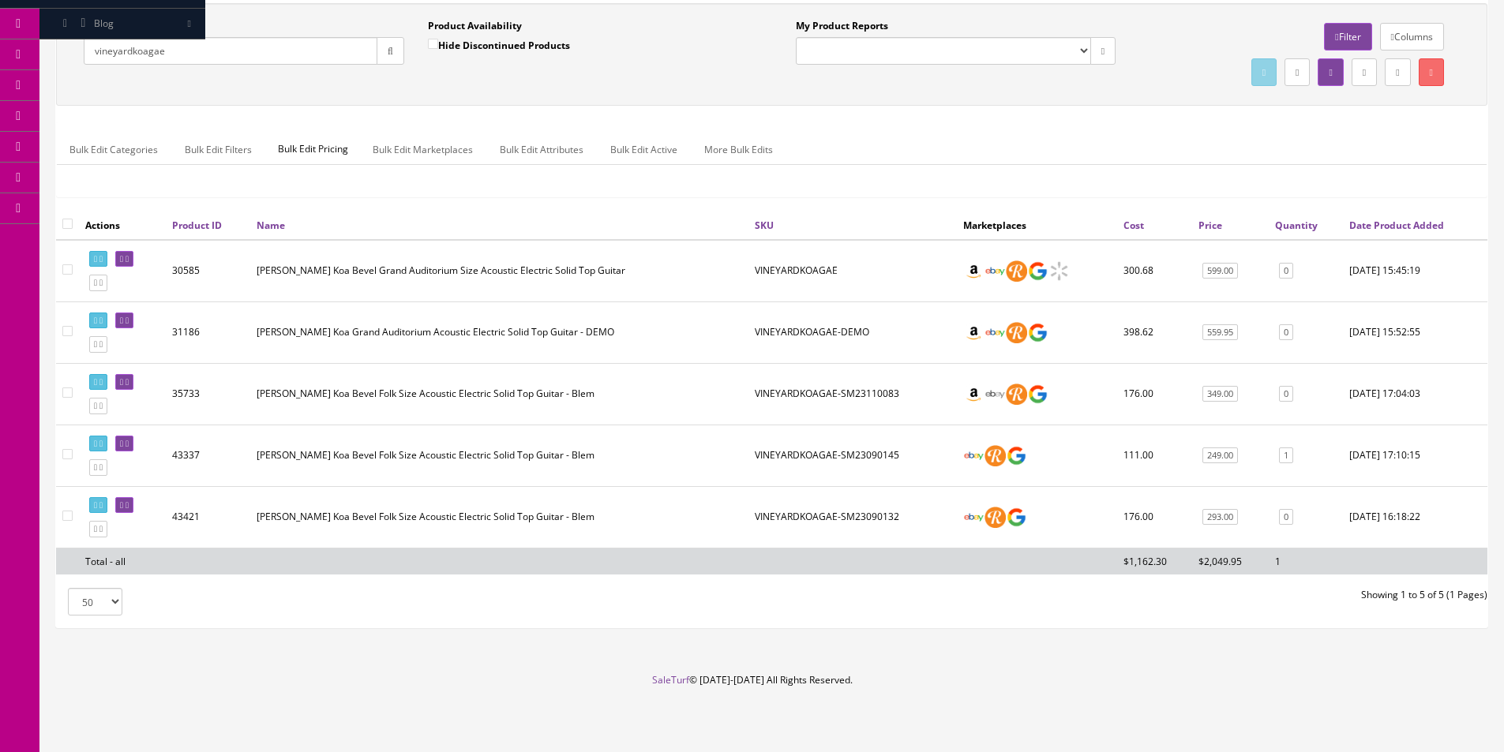
click at [758, 270] on td "VINEYARDKOAGAE" at bounding box center [852, 271] width 208 height 62
click at [750, 279] on div at bounding box center [750, 399] width 8 height 377
click at [765, 272] on td "VINEYARDKOAGAE" at bounding box center [852, 271] width 208 height 62
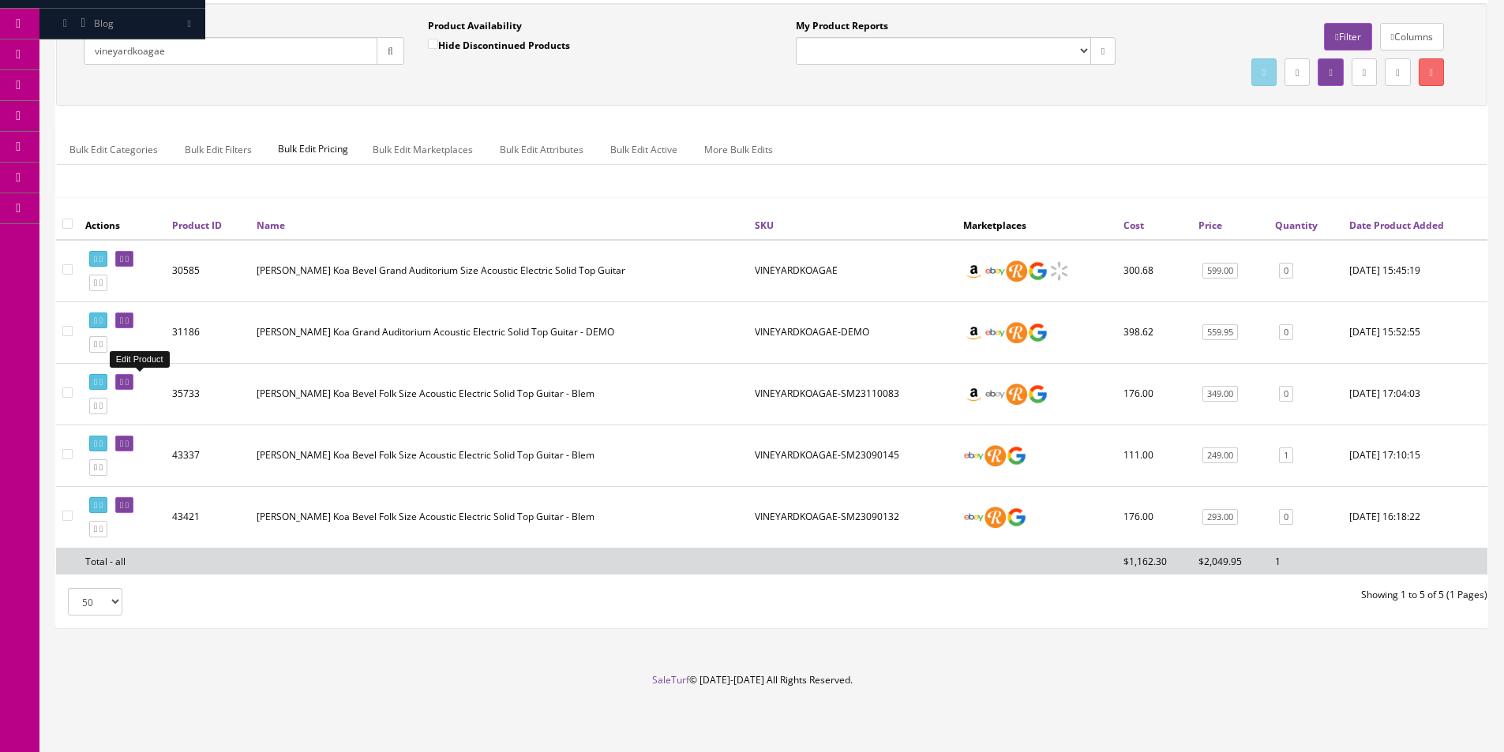
click at [129, 386] on icon at bounding box center [127, 382] width 3 height 9
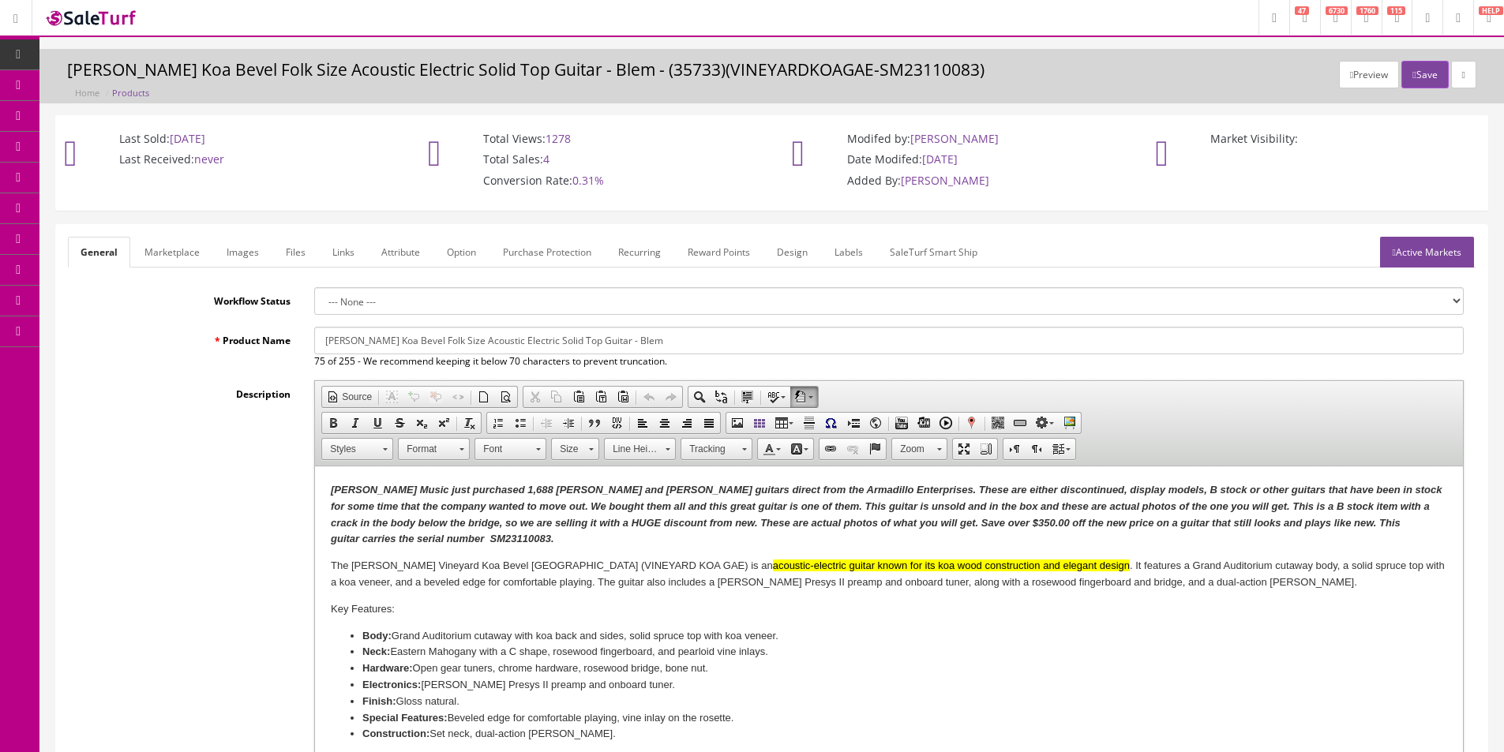
scroll to position [395, 0]
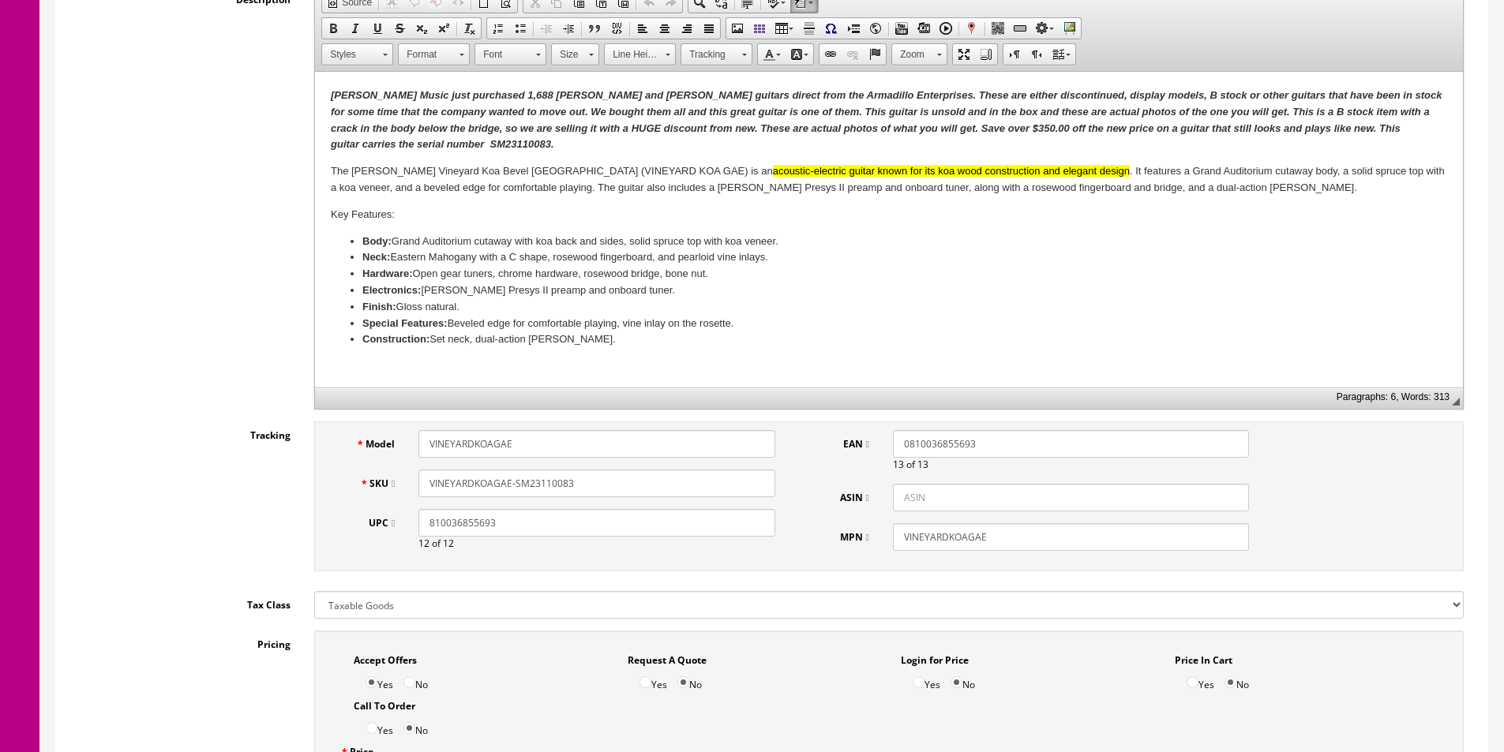
click at [630, 524] on input "810036855693" at bounding box center [596, 523] width 356 height 28
paste input "SM23110012"
type input "SM23110012"
click at [608, 486] on input "VINEYARDKOAGAE-SM23110083" at bounding box center [596, 484] width 356 height 28
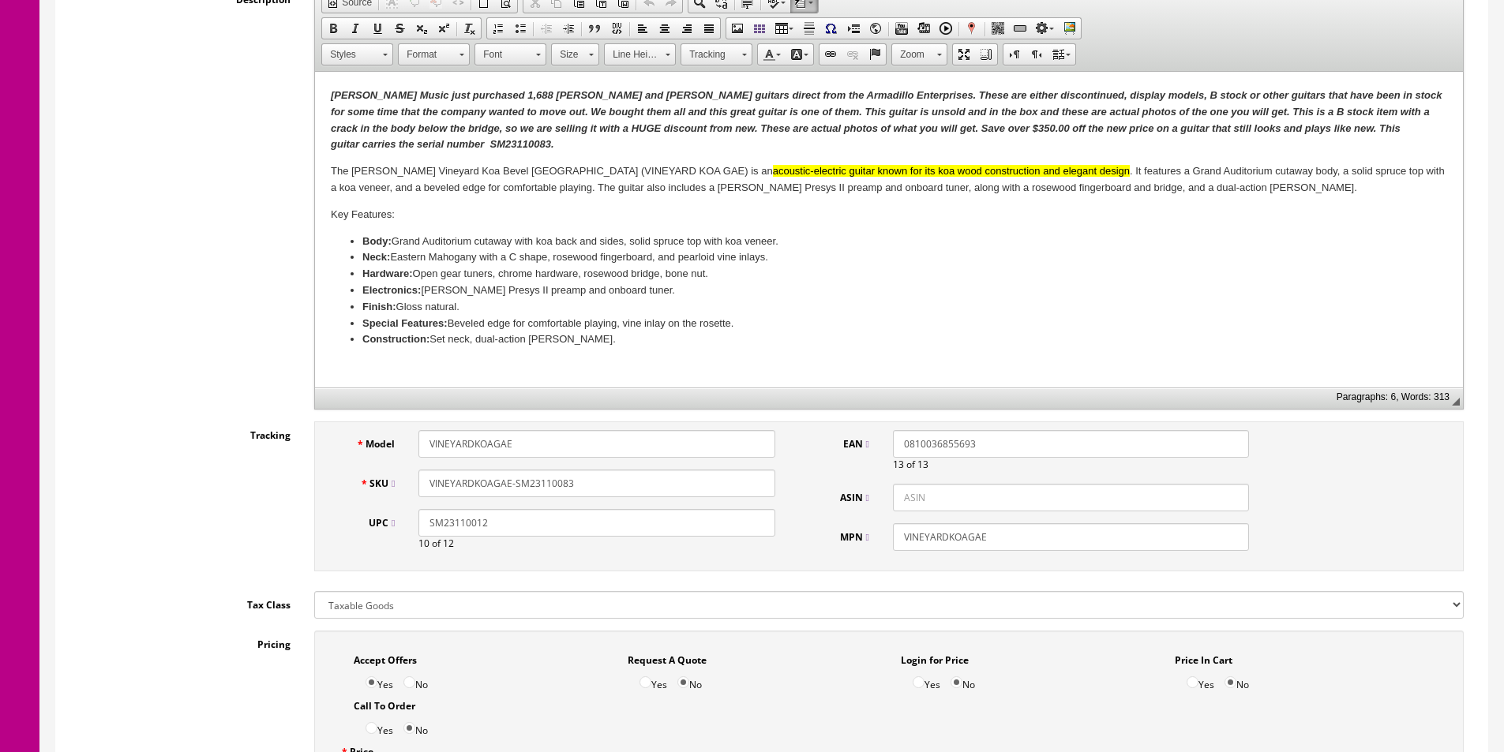
click at [608, 486] on input "VINEYARDKOAGAE-SM23110083" at bounding box center [596, 484] width 356 height 28
paste input "12"
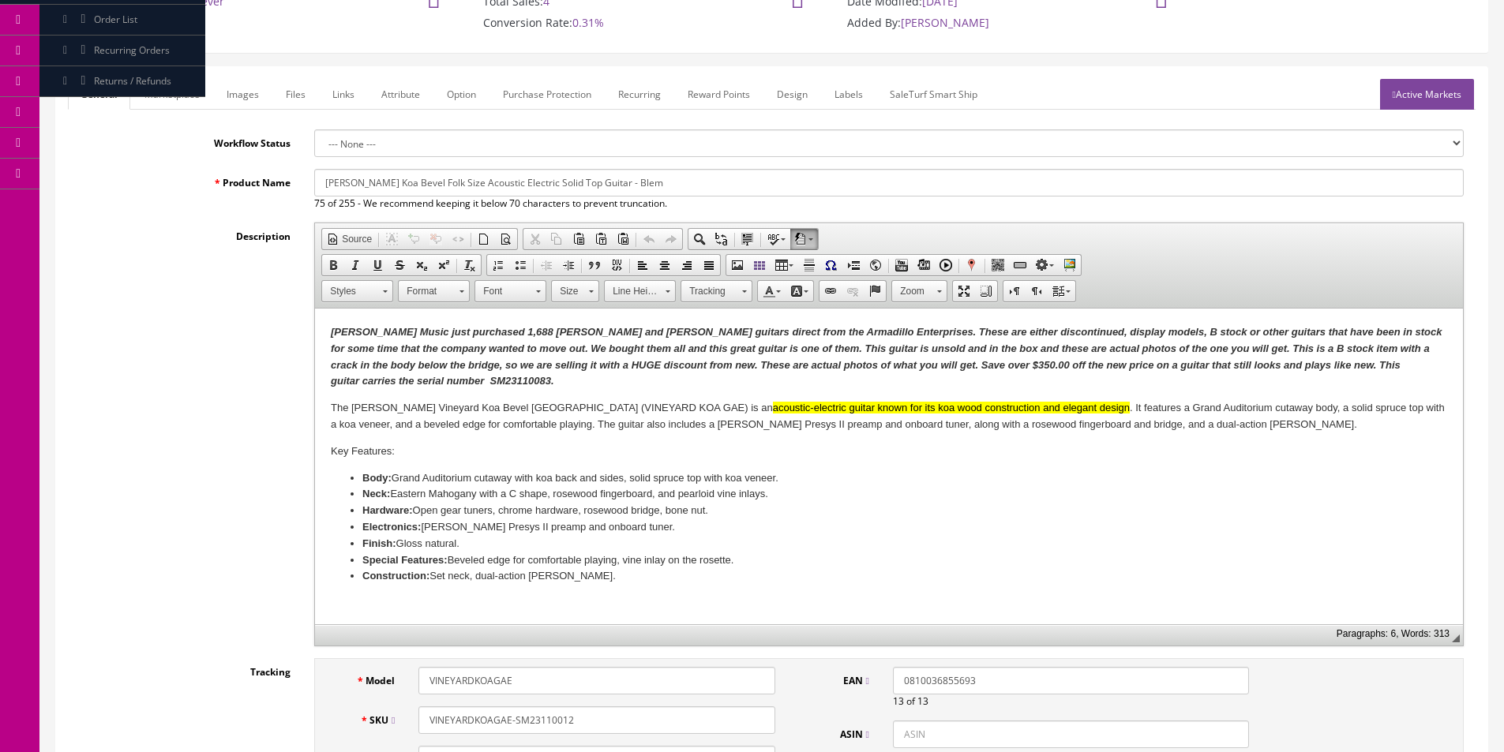
type input "VINEYARDKOAGAE-SM23110012"
click at [376, 387] on p "Butler Music just purchased 1,688 Dean and Luna guitars direct from the Armadil…" at bounding box center [889, 357] width 1116 height 66
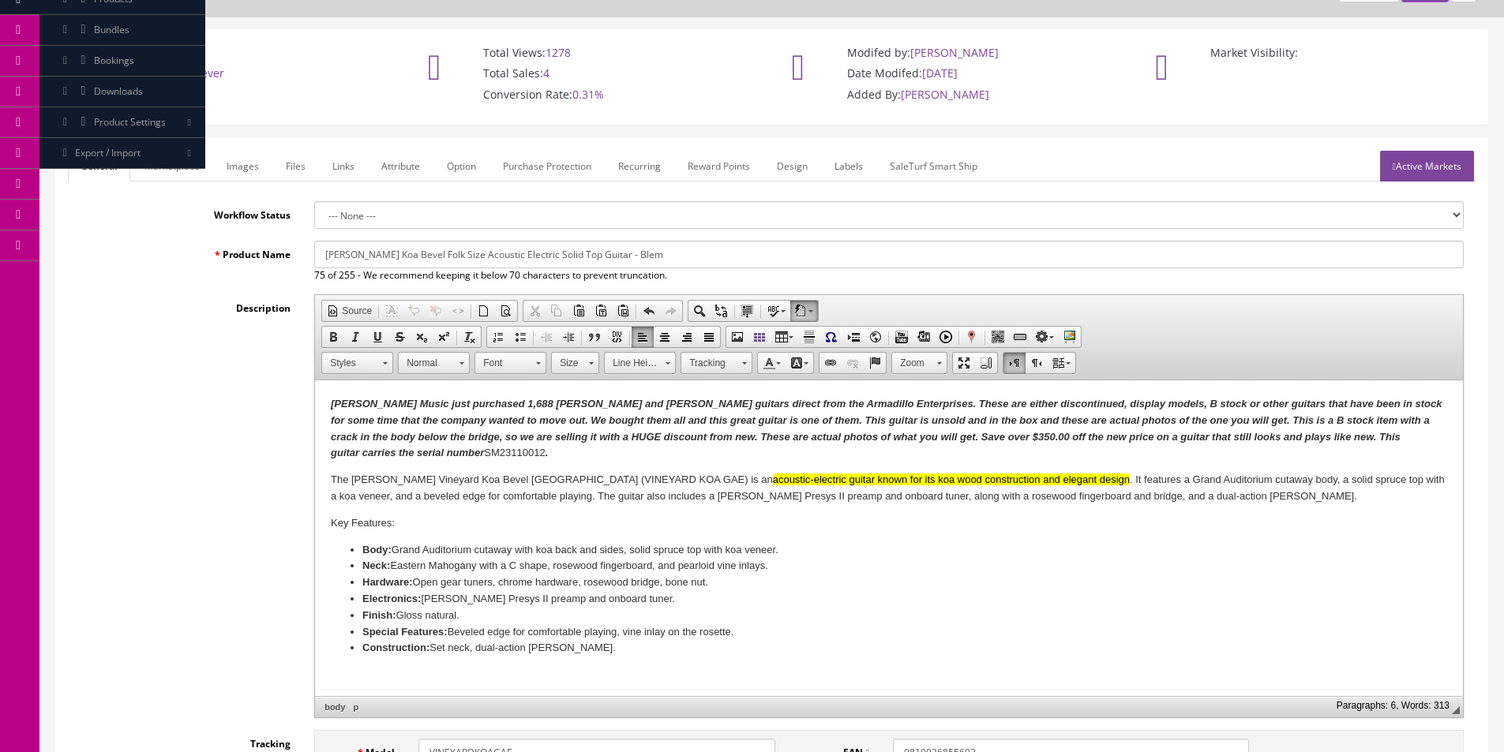
scroll to position [0, 0]
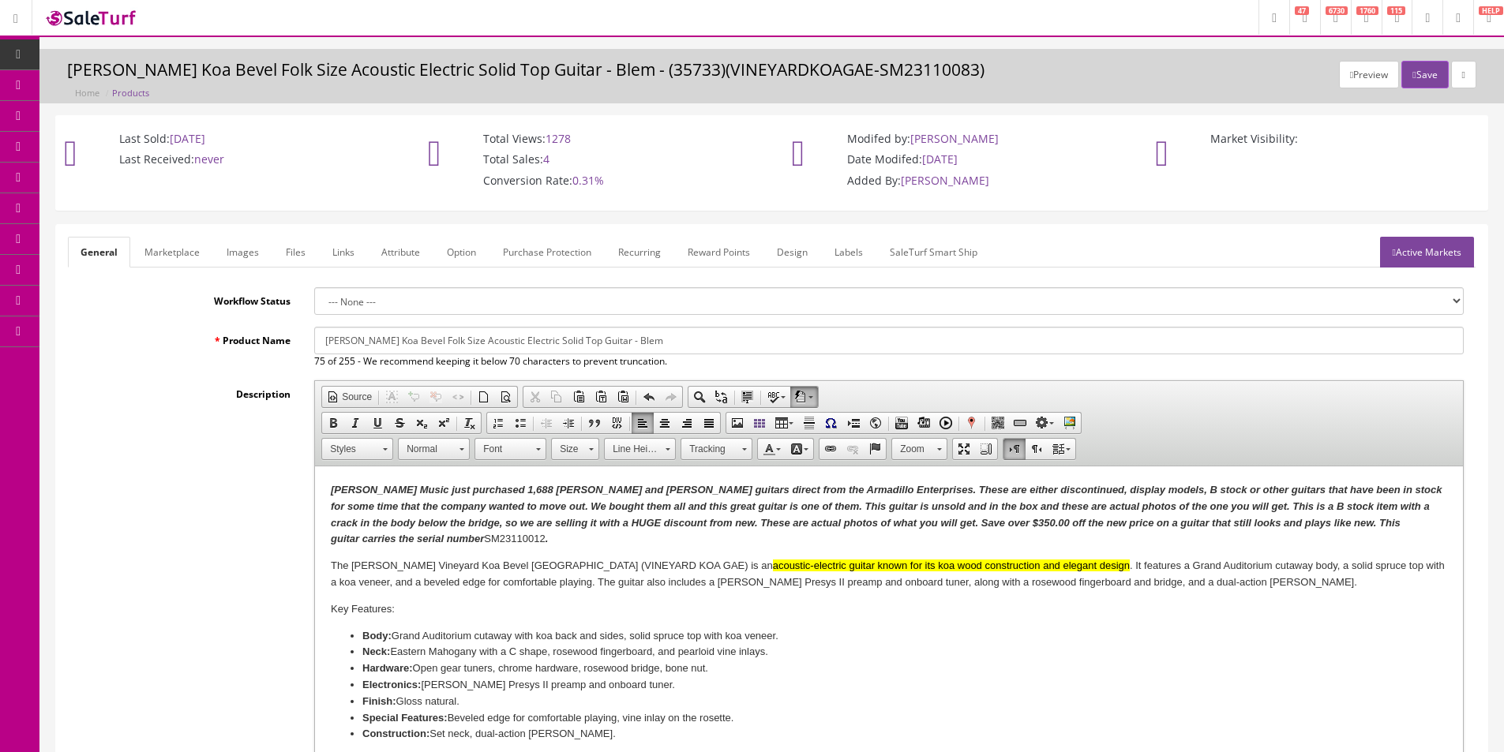
click at [344, 529] on p "Butler Music just purchased 1,688 Dean and Luna guitars direct from the Armadil…" at bounding box center [889, 515] width 1116 height 66
click at [348, 538] on p "Butler Music just purchased 1,688 Dean and Luna guitars direct from the Armadil…" at bounding box center [889, 515] width 1116 height 66
click at [242, 264] on link "Images" at bounding box center [243, 252] width 58 height 31
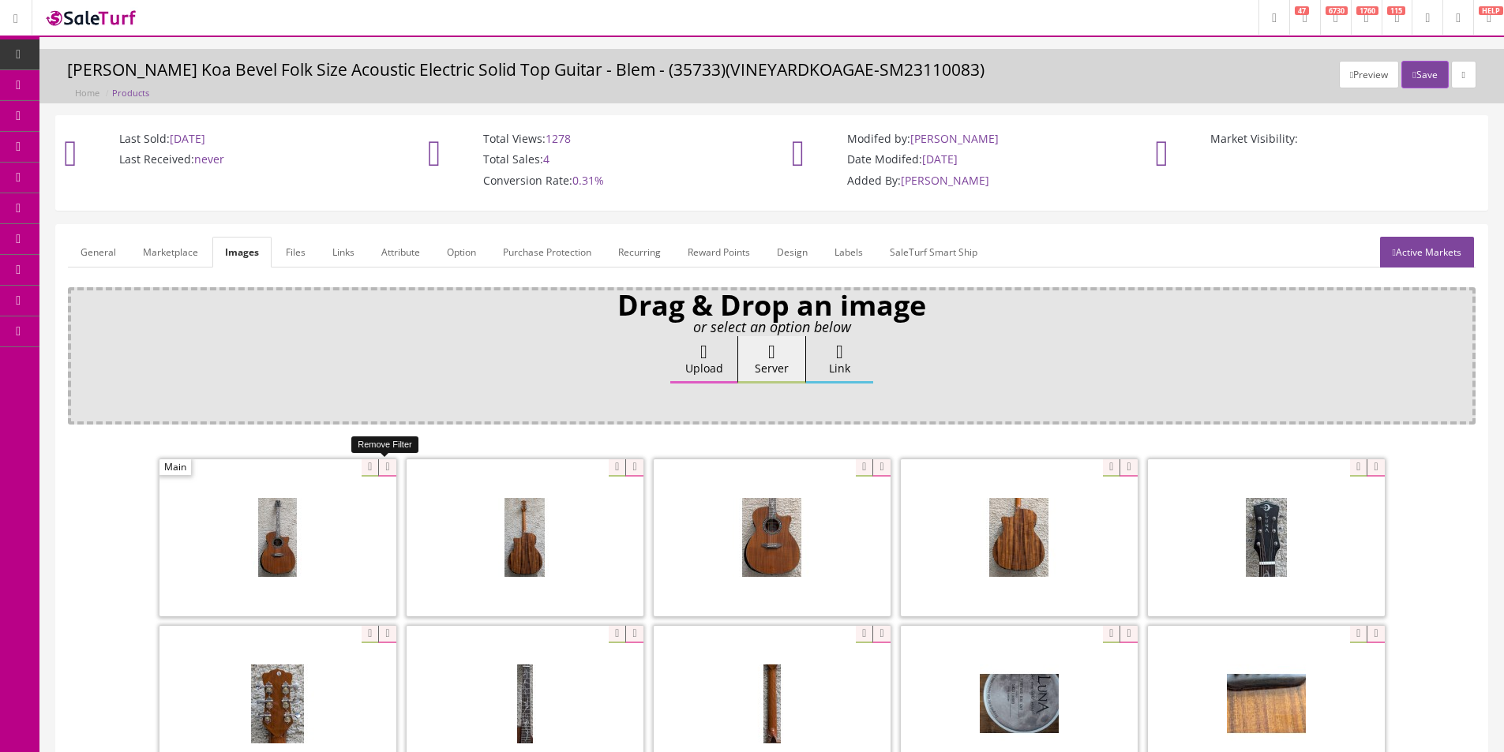
click at [392, 463] on icon at bounding box center [386, 467] width 17 height 17
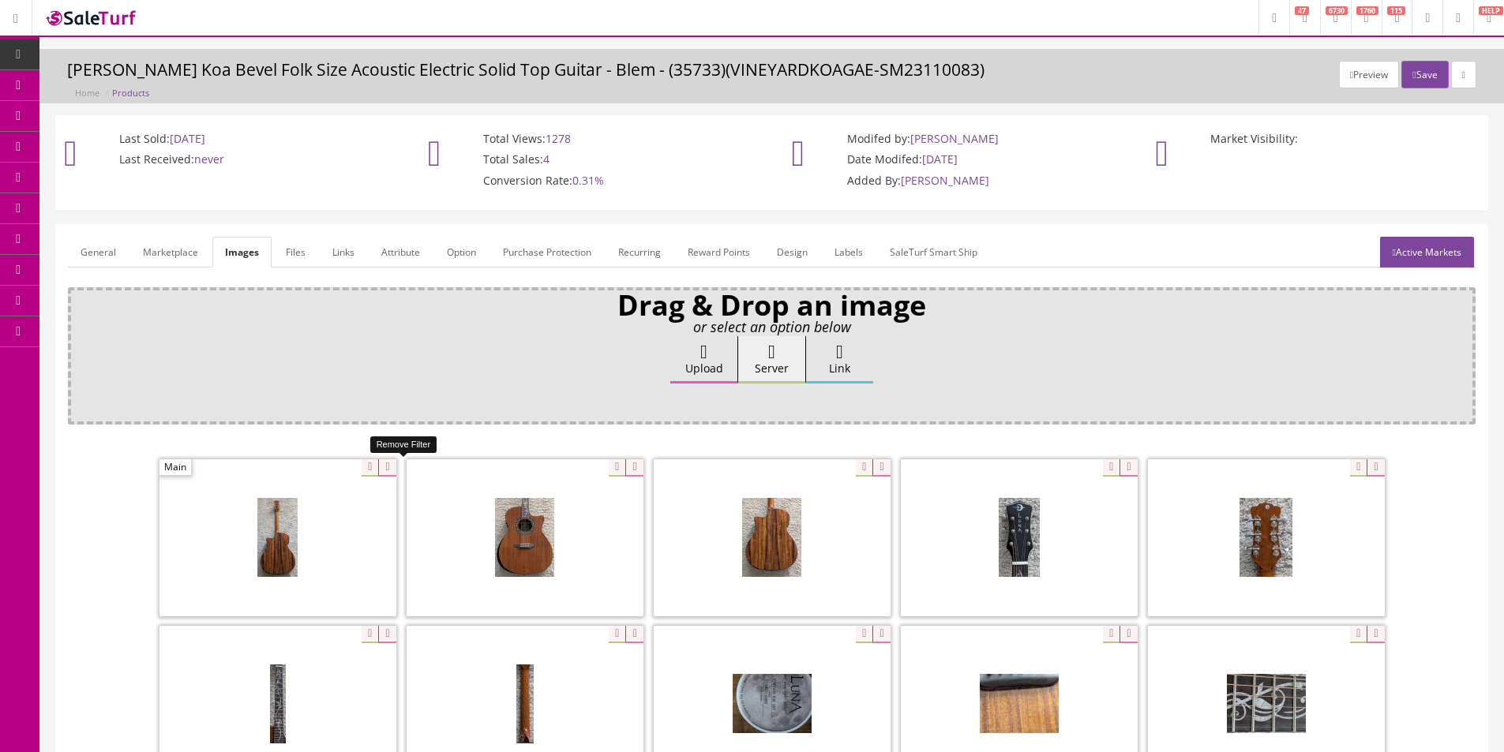
click at [392, 463] on icon at bounding box center [386, 467] width 17 height 17
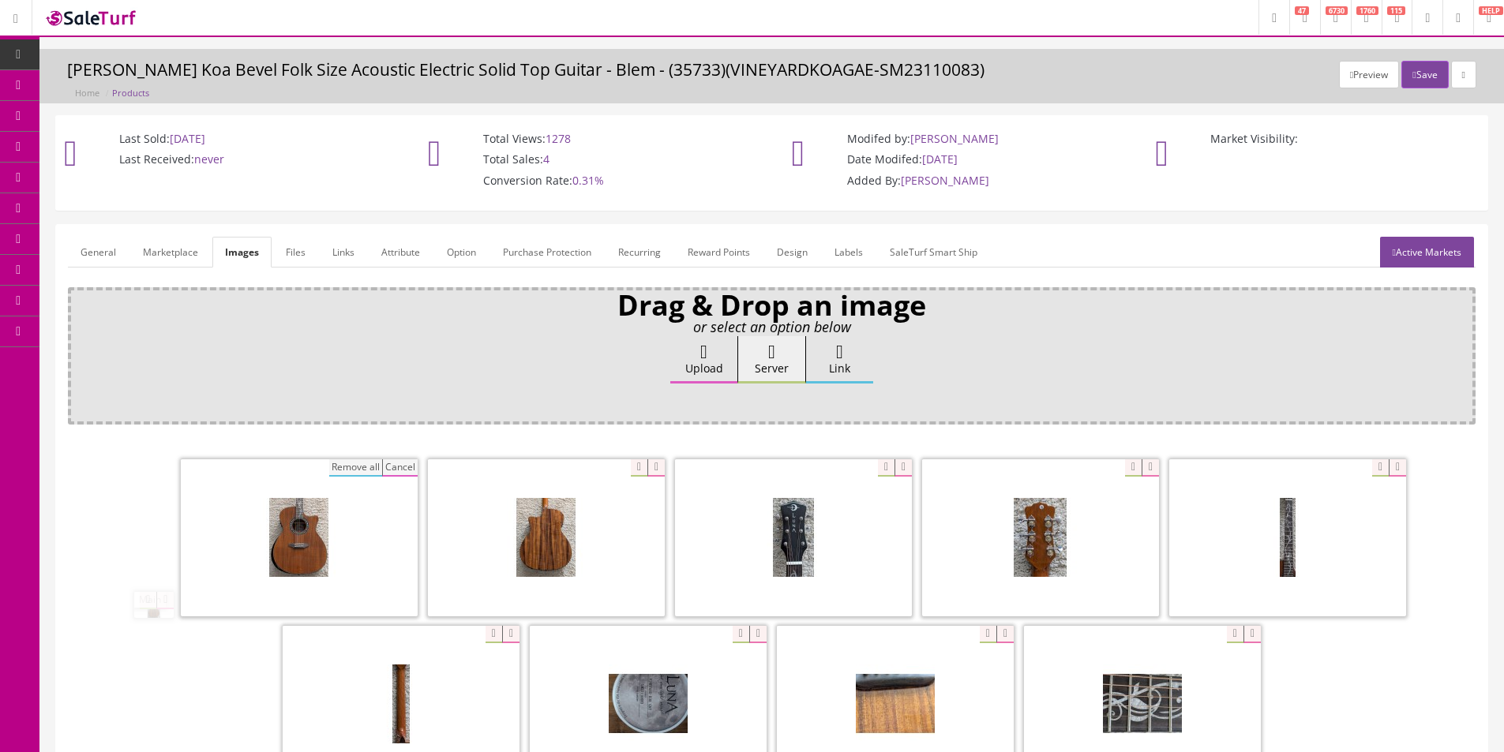
click at [358, 464] on button "Remove all" at bounding box center [355, 467] width 53 height 17
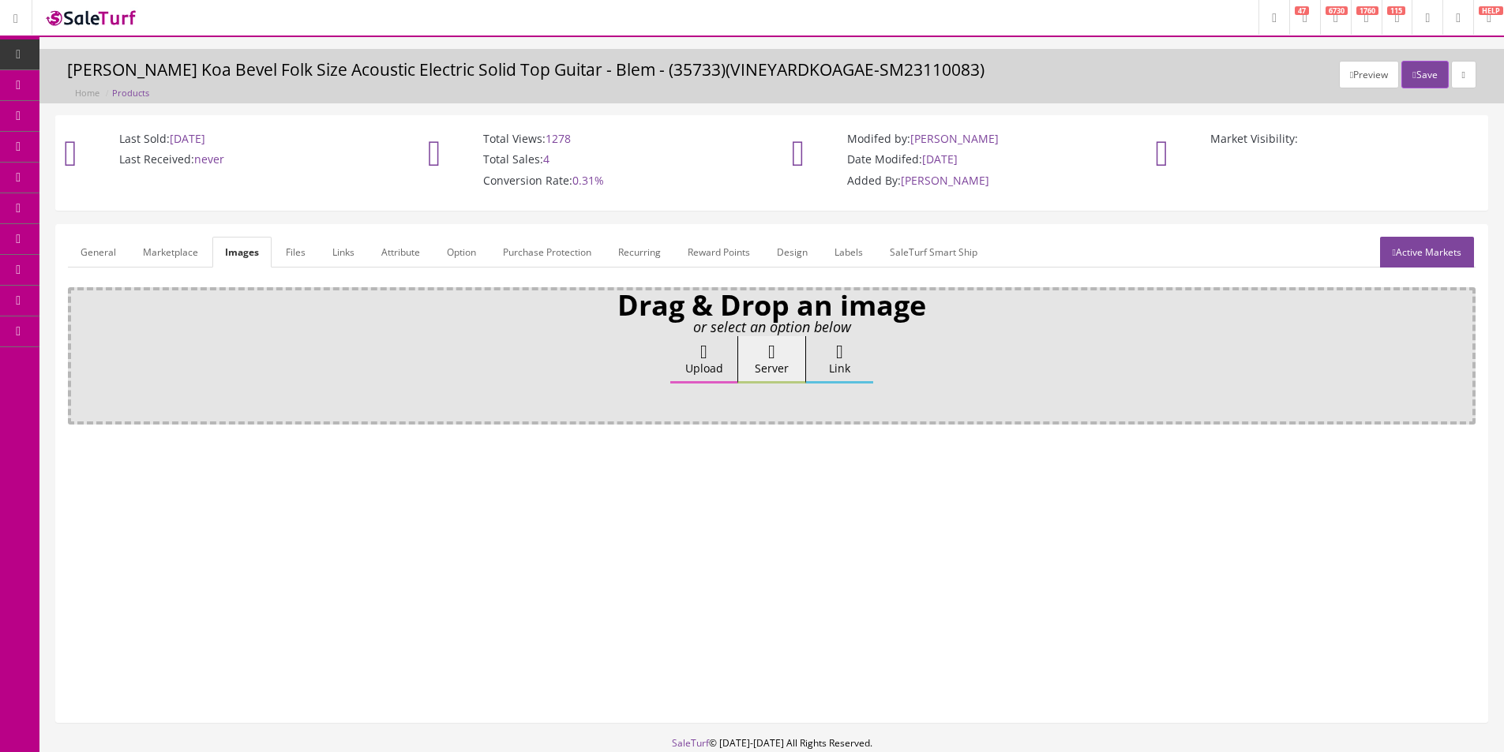
click at [686, 361] on label "Upload" at bounding box center [703, 359] width 67 height 47
click at [79, 352] on input "Upload" at bounding box center [79, 344] width 0 height 16
click at [706, 374] on label "Upload" at bounding box center [703, 359] width 67 height 47
click at [79, 352] on input "Upload" at bounding box center [79, 344] width 0 height 16
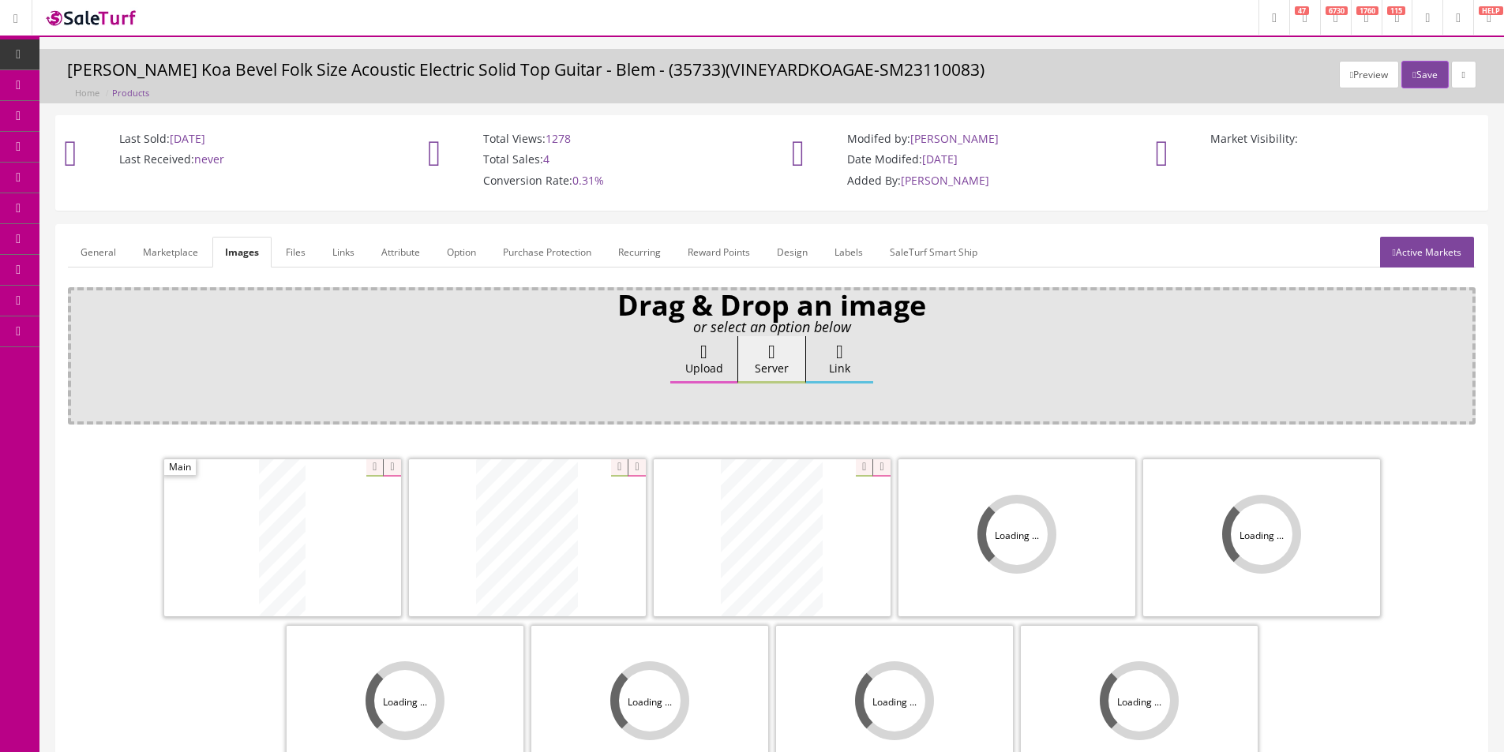
scroll to position [231, 0]
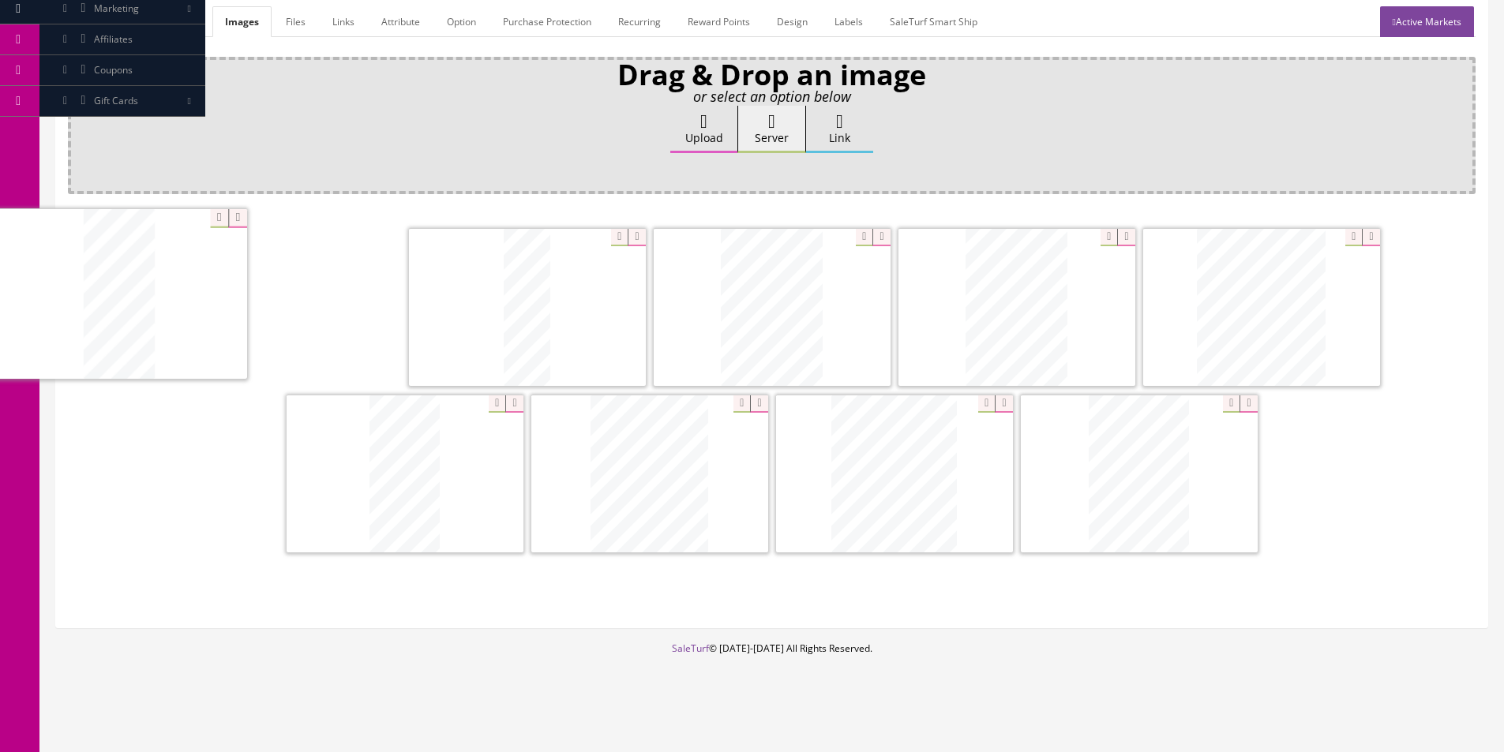
drag, startPoint x: 697, startPoint y: 484, endPoint x: 167, endPoint y: 304, distance: 560.2
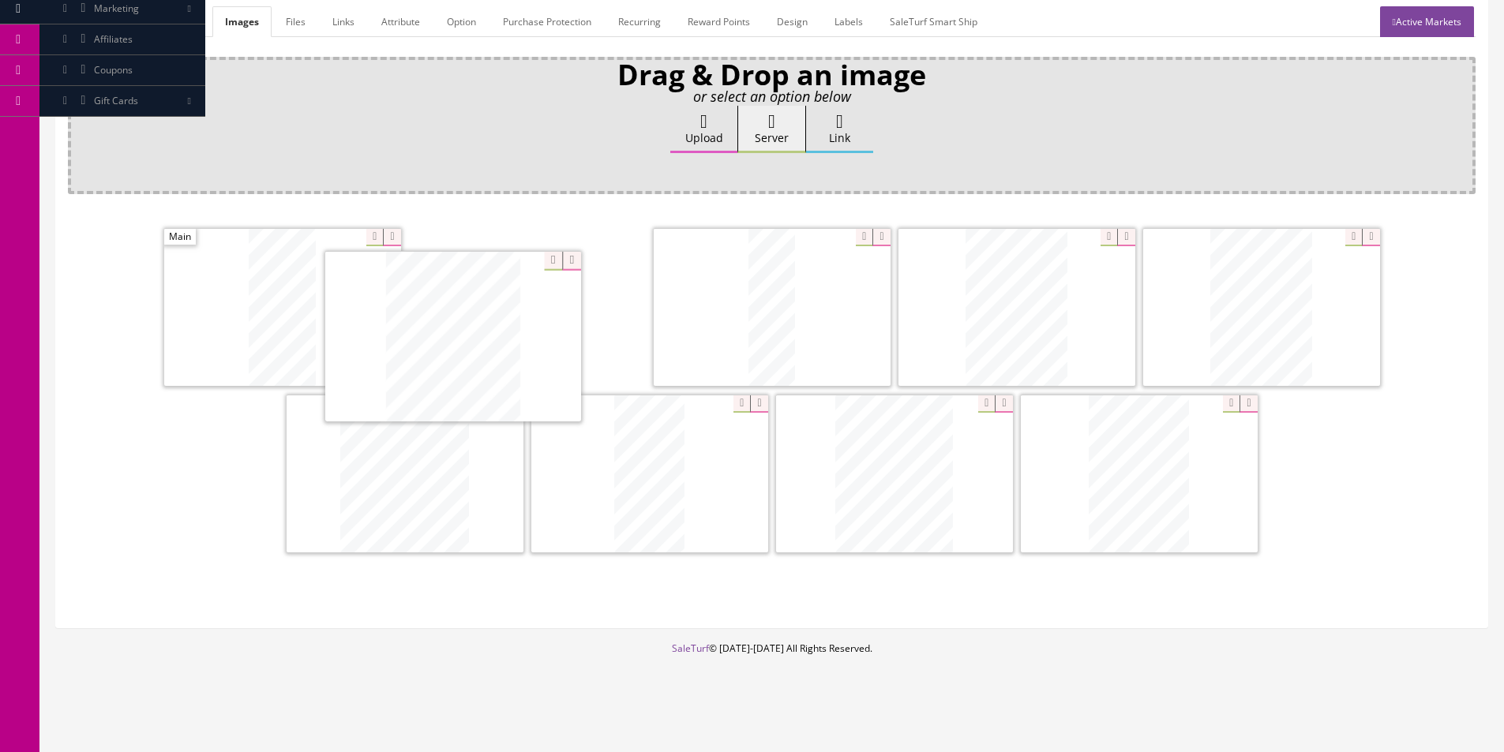
drag, startPoint x: 849, startPoint y: 468, endPoint x: 408, endPoint y: 336, distance: 460.8
drag, startPoint x: 644, startPoint y: 479, endPoint x: 489, endPoint y: 321, distance: 221.1
drag, startPoint x: 620, startPoint y: 473, endPoint x: 846, endPoint y: 324, distance: 270.2
drag, startPoint x: 1153, startPoint y: 500, endPoint x: 762, endPoint y: 519, distance: 391.2
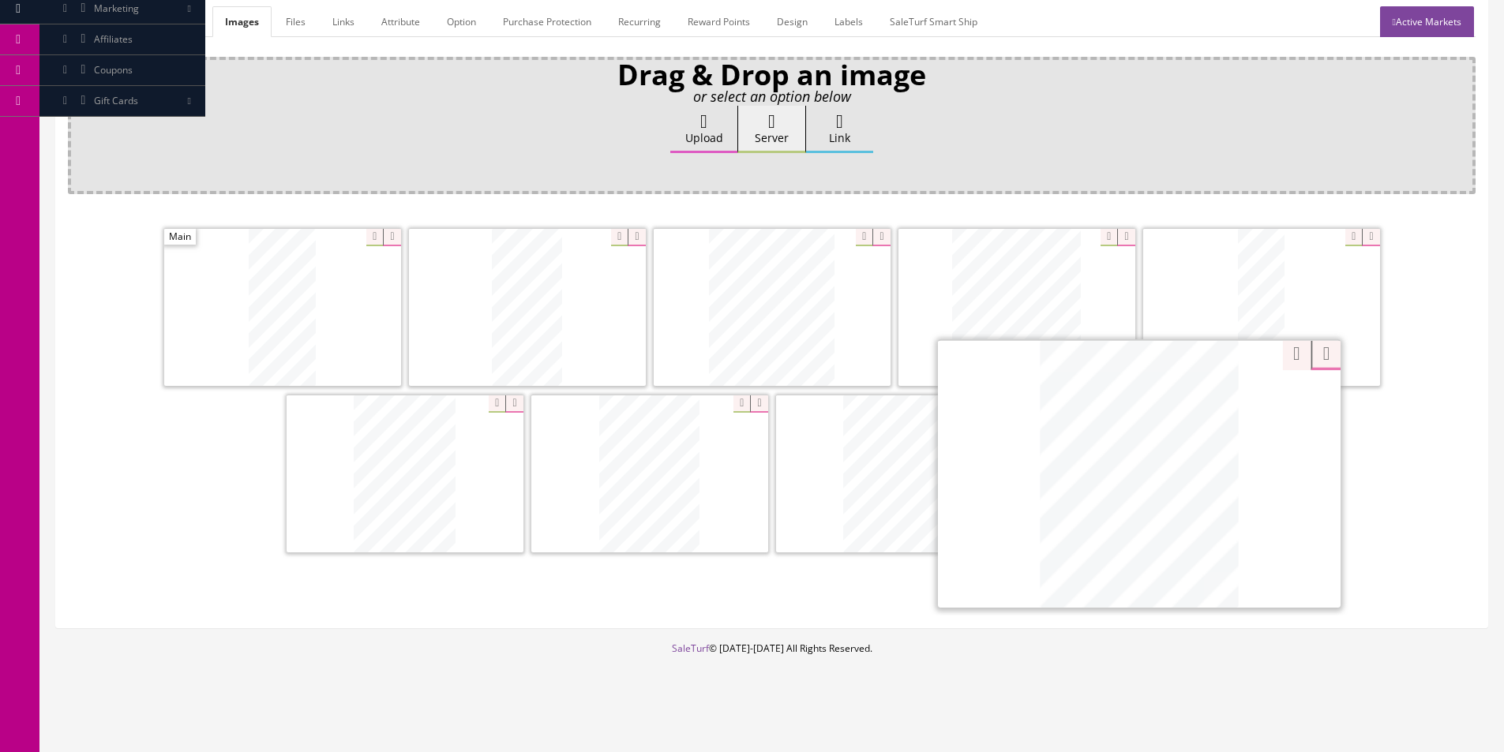
click at [1219, 408] on div "Zoom Zoom" at bounding box center [1139, 473] width 403 height 268
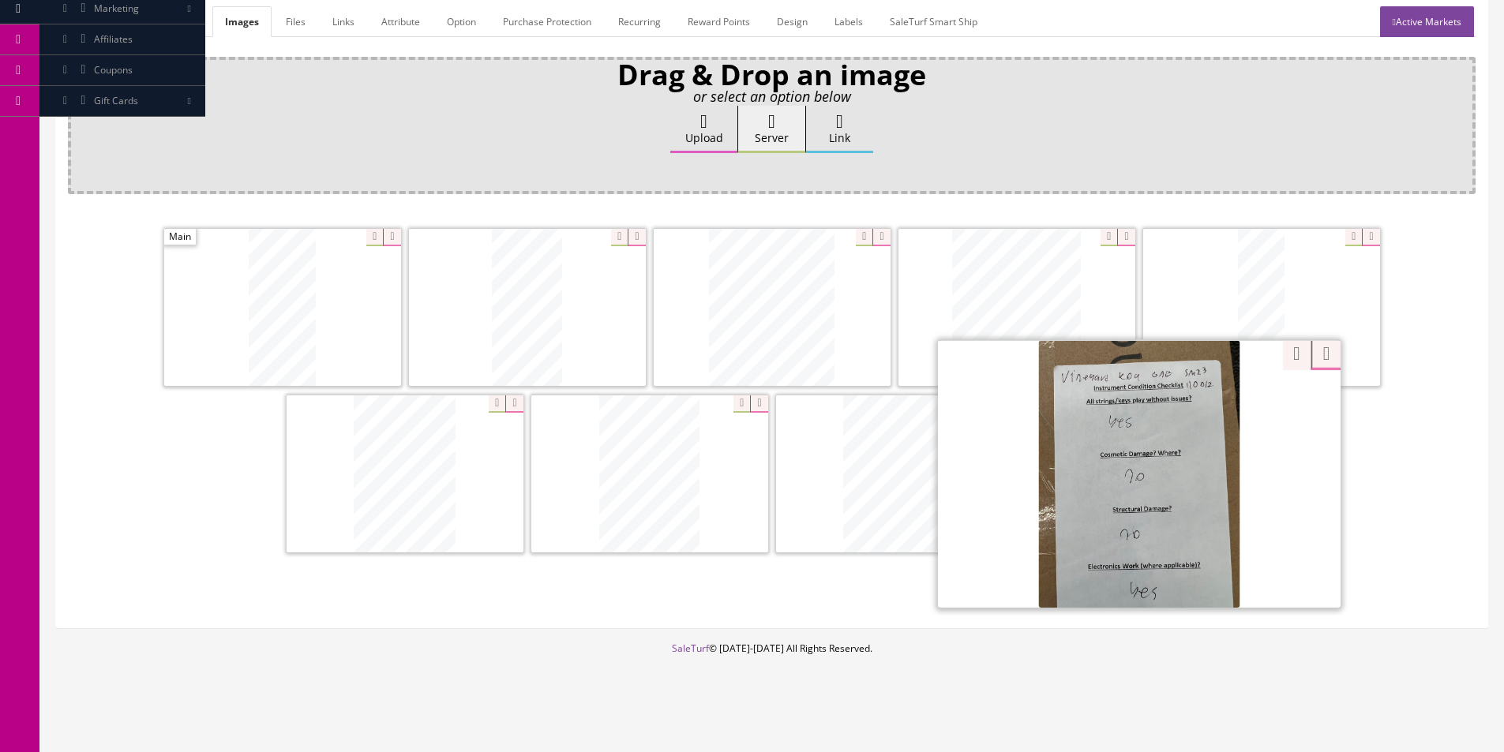
click at [1283, 360] on div "Zoom" at bounding box center [1312, 346] width 59 height 28
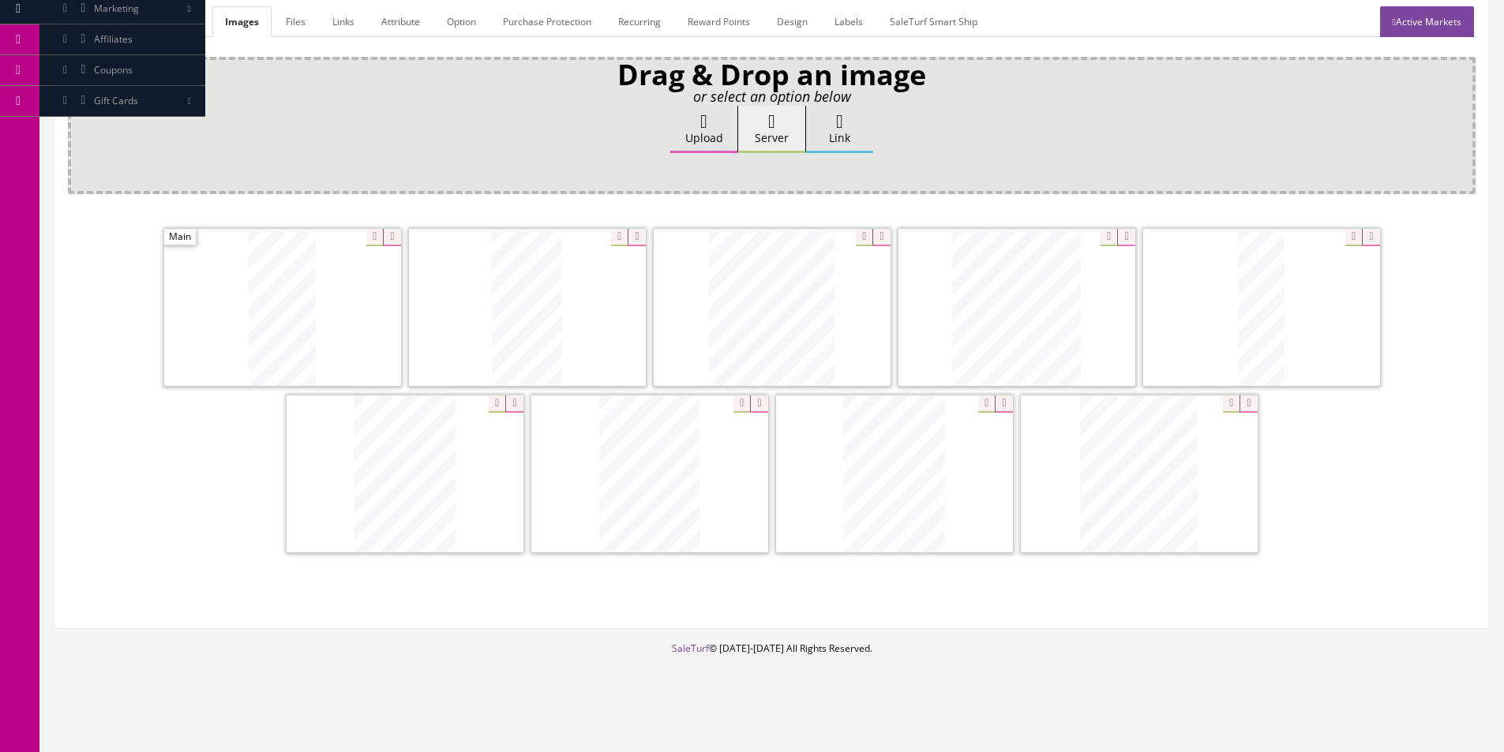
click at [110, 15] on link "General" at bounding box center [98, 21] width 61 height 31
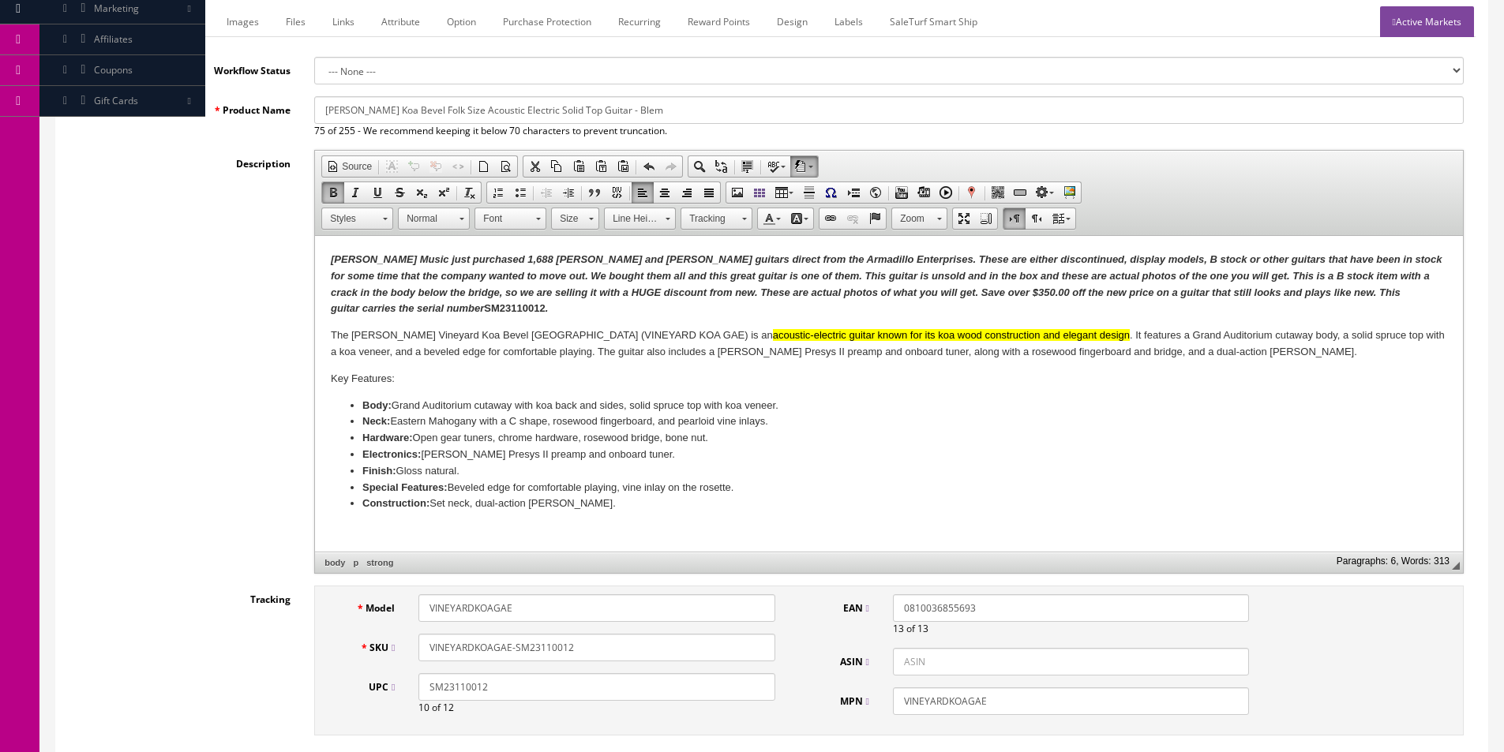
click at [628, 389] on body "Butler Music just purchased 1,688 Dean and Luna guitars direct from the Armadil…" at bounding box center [889, 417] width 1116 height 331
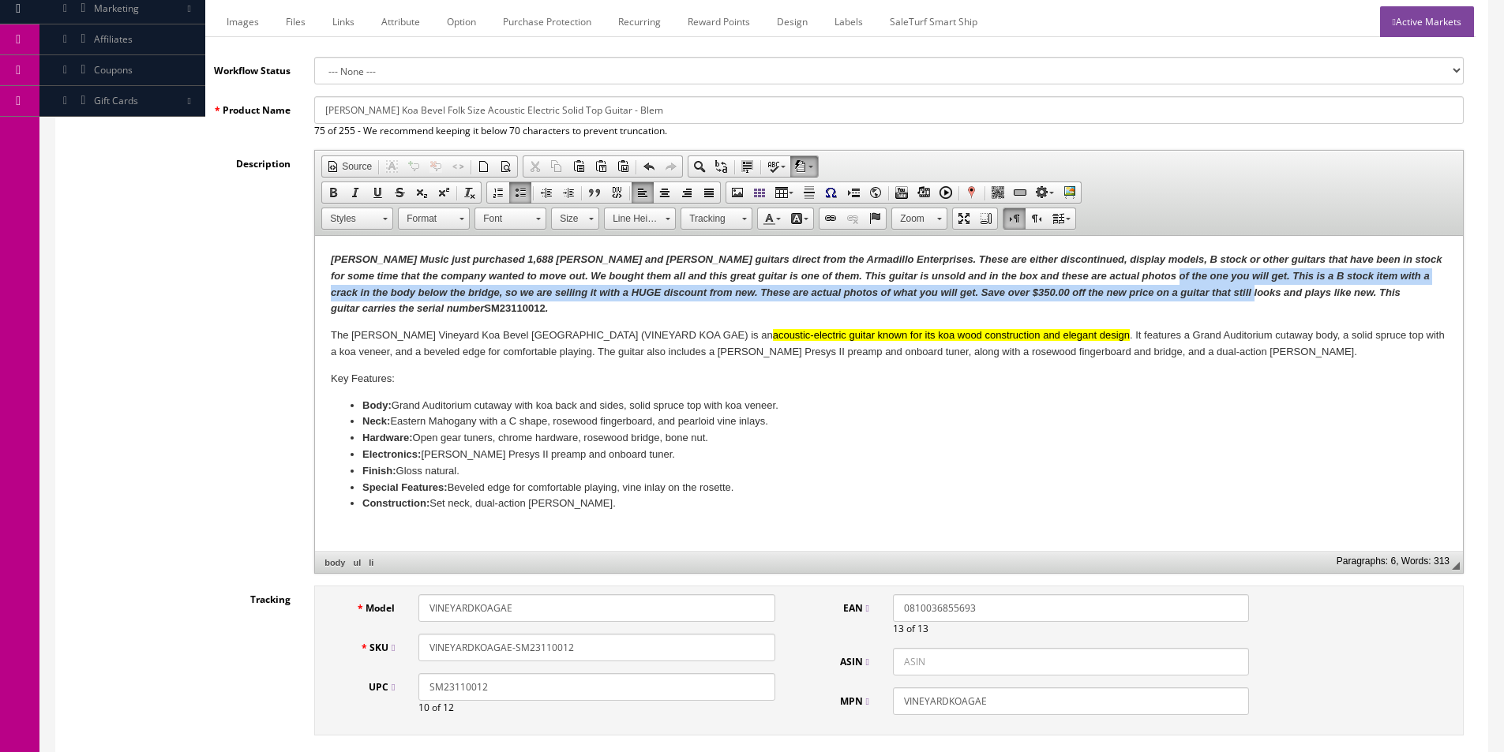
drag, startPoint x: 1133, startPoint y: 276, endPoint x: 1239, endPoint y: 286, distance: 106.2
click at [1239, 286] on em "Butler Music just purchased 1,688 Dean and Luna guitars direct from the Armadil…" at bounding box center [886, 283] width 1111 height 61
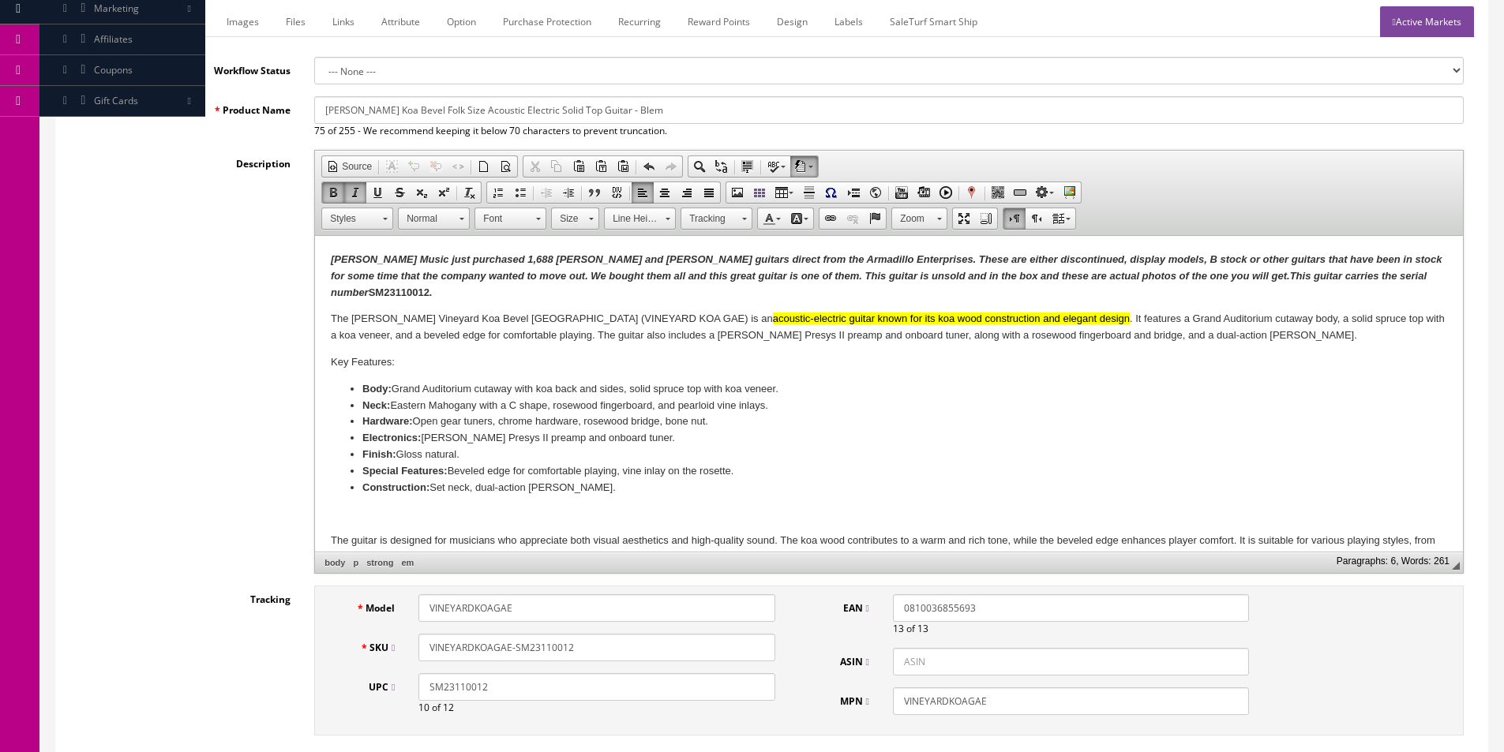
click at [1223, 271] on em "Butler Music just purchased 1,688 Dean and Luna guitars direct from the Armadil…" at bounding box center [886, 275] width 1111 height 45
click em "Butler Music just purchased 1,688 Dean and Luna guitars direct from the Armadil…"
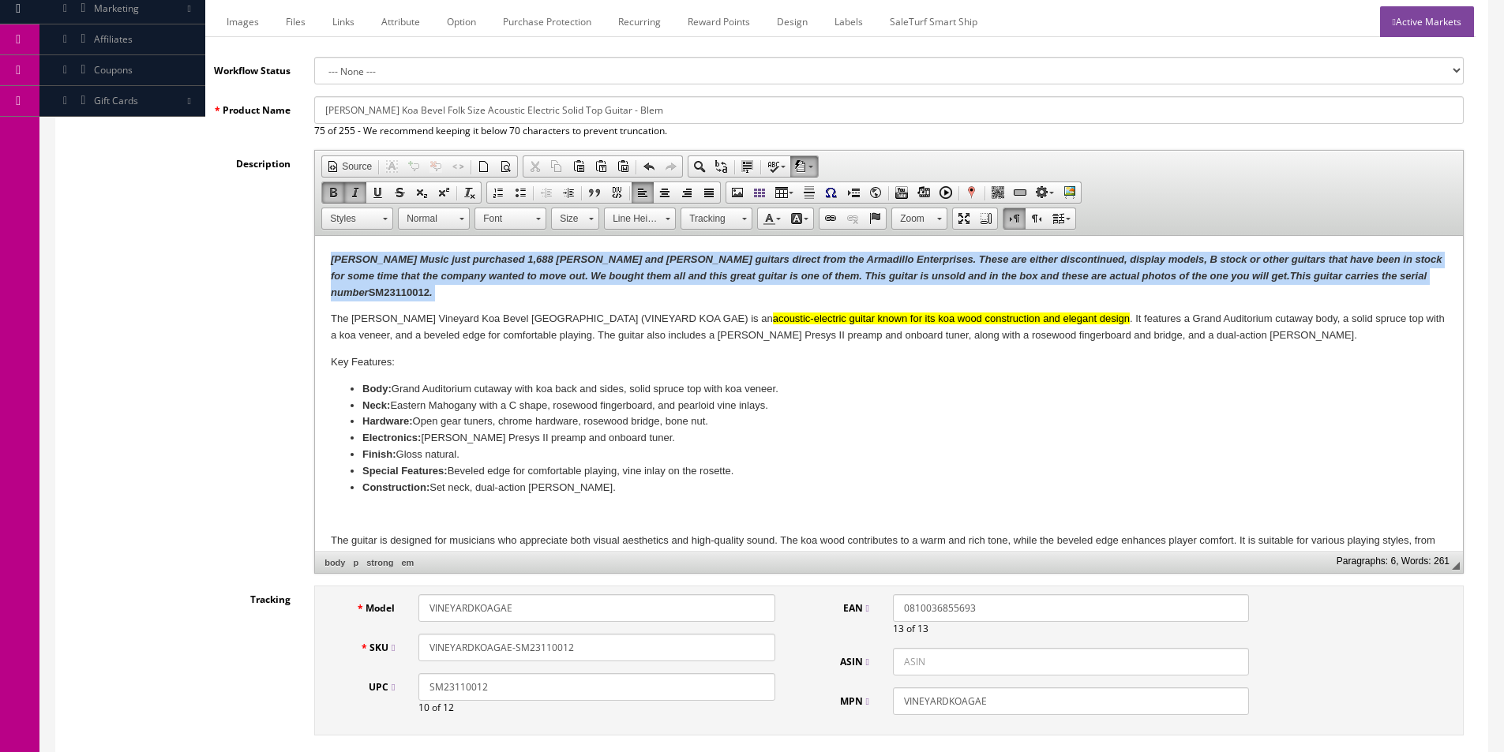
click em "Butler Music just purchased 1,688 Dean and Luna guitars direct from the Armadil…"
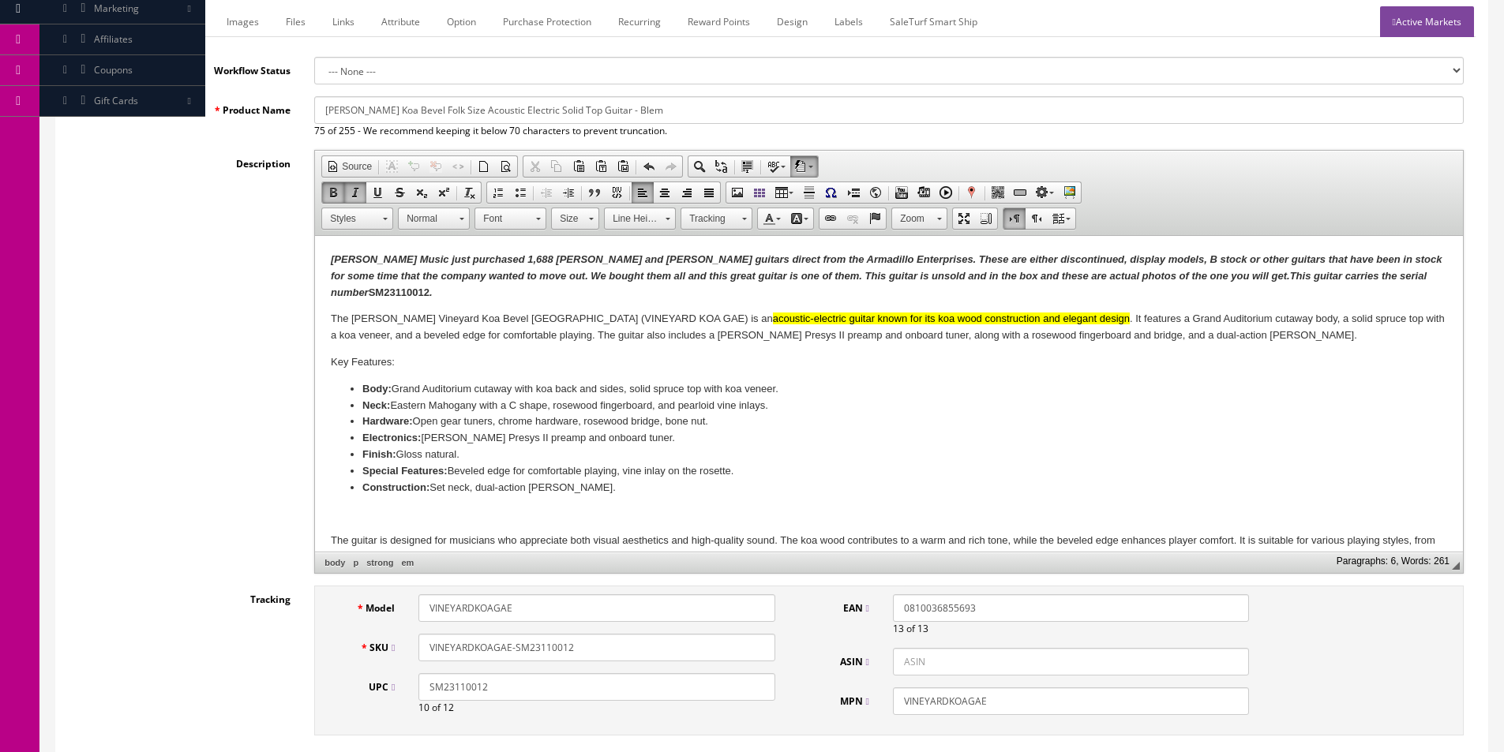
click strong "Butler Music just purchased 1,688 Dean and Luna guitars direct from the Armadil…"
drag, startPoint x: 1069, startPoint y: 39, endPoint x: 392, endPoint y: 39, distance: 677.3
click p "Butler Music just purchased 1,688 Dean and Luna guitars direct from the Armadil…"
copy p "This guitar is unsold and in the box and these are actual photos of the one you…"
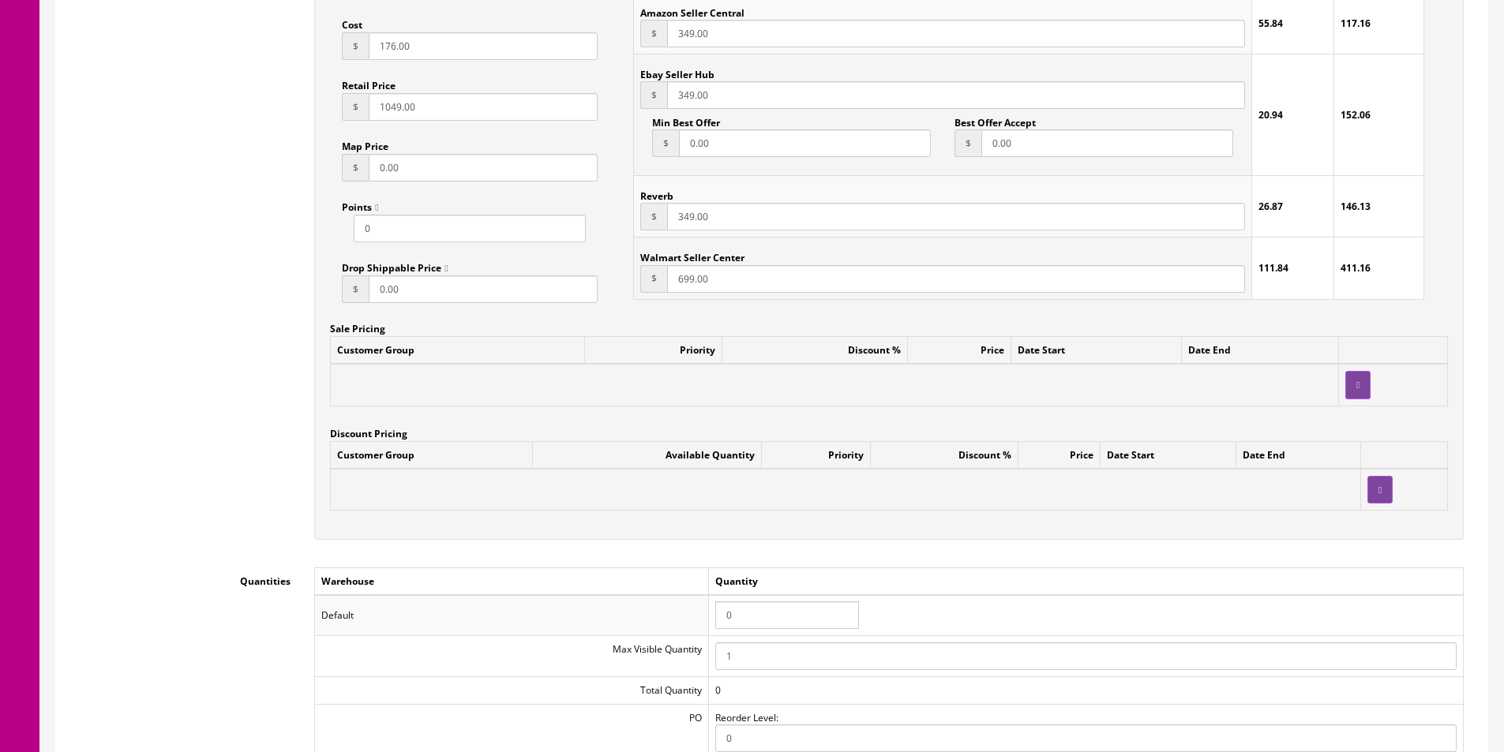
scroll to position [1415, 0]
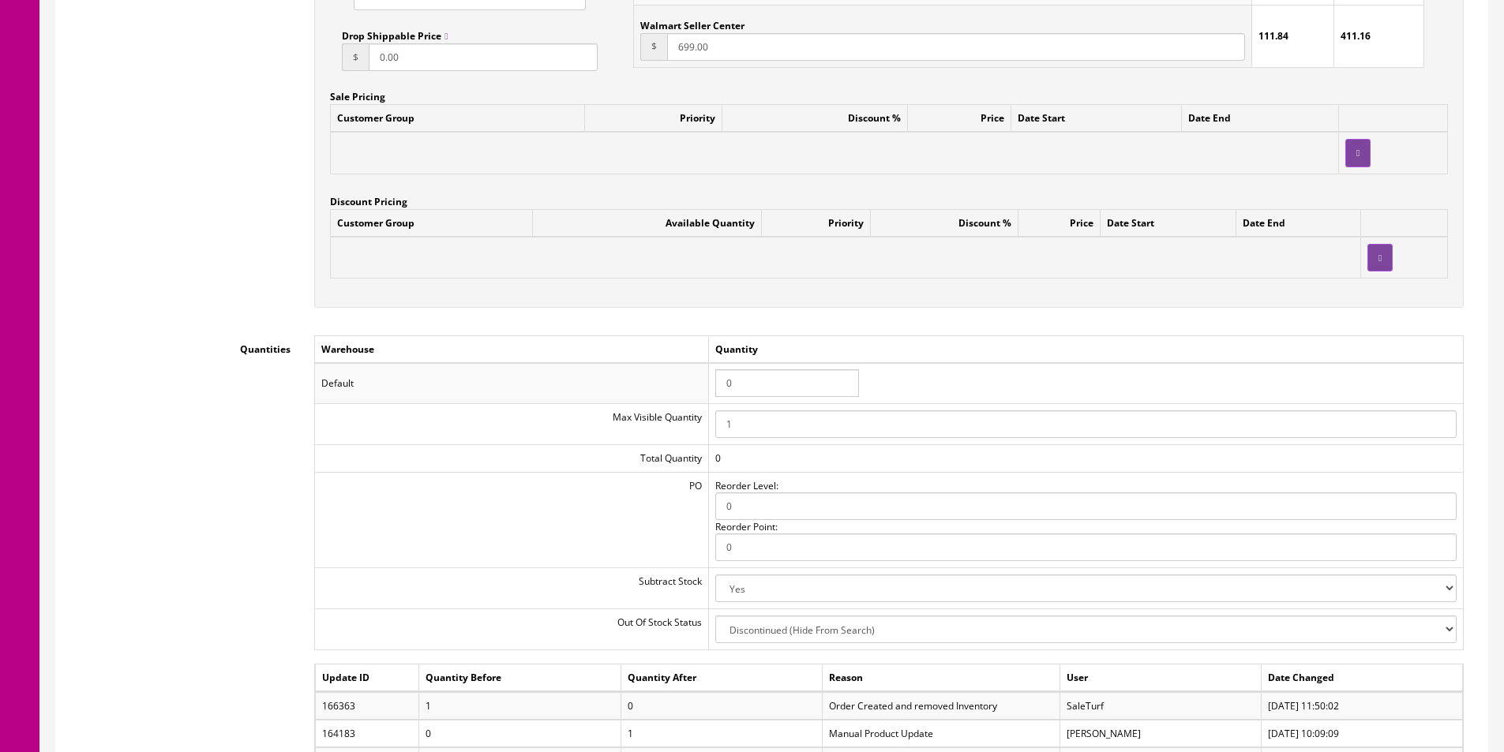
click input "0"
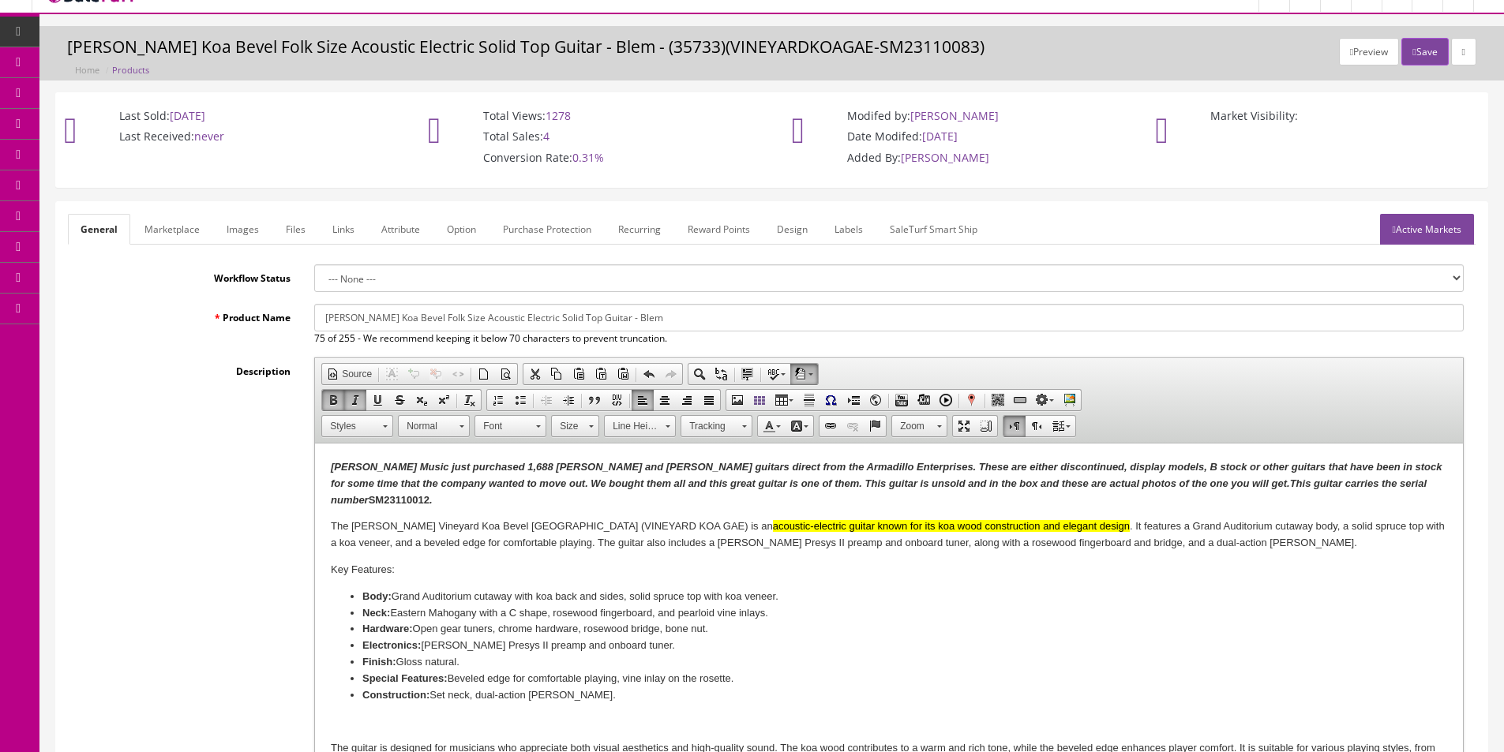
scroll to position [0, 0]
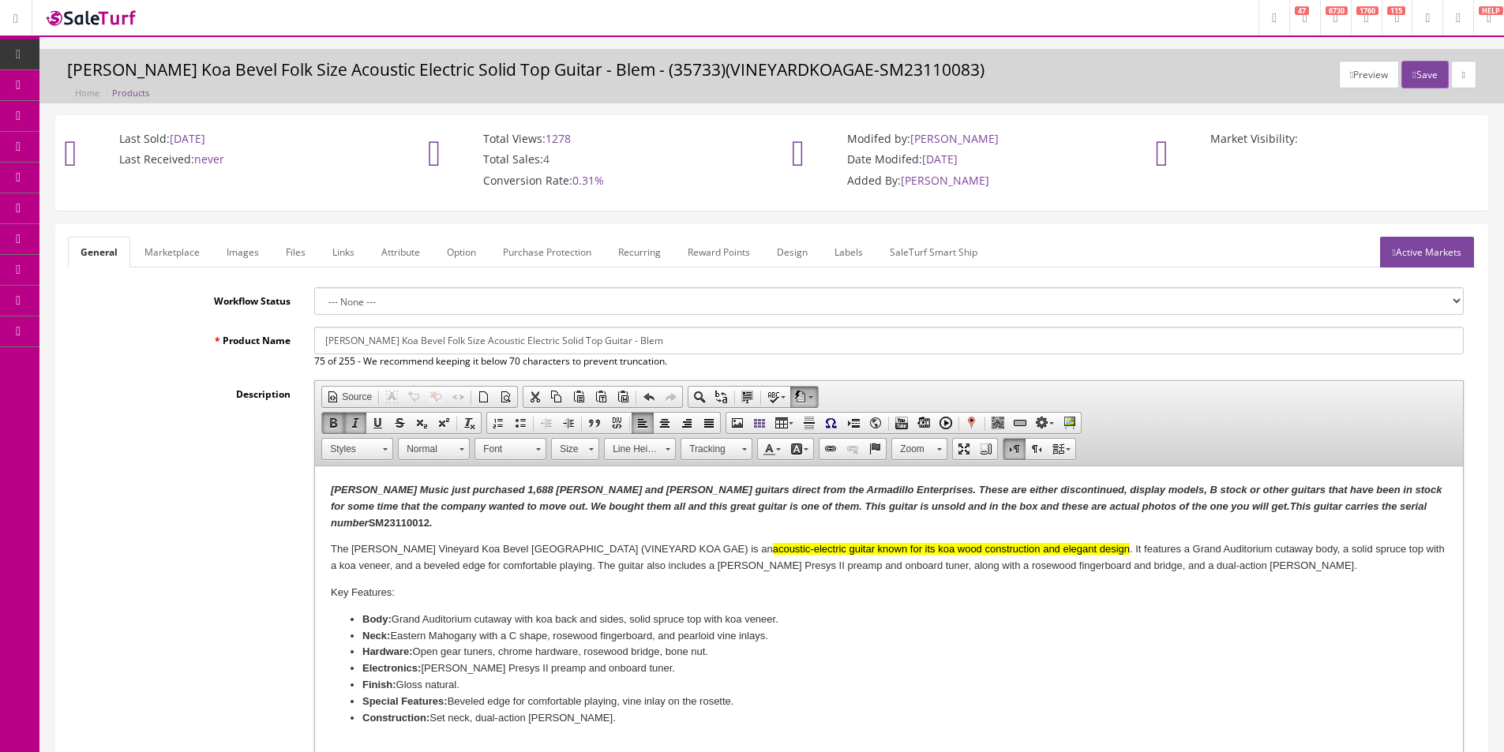
type input "1"
click link "Marketplace"
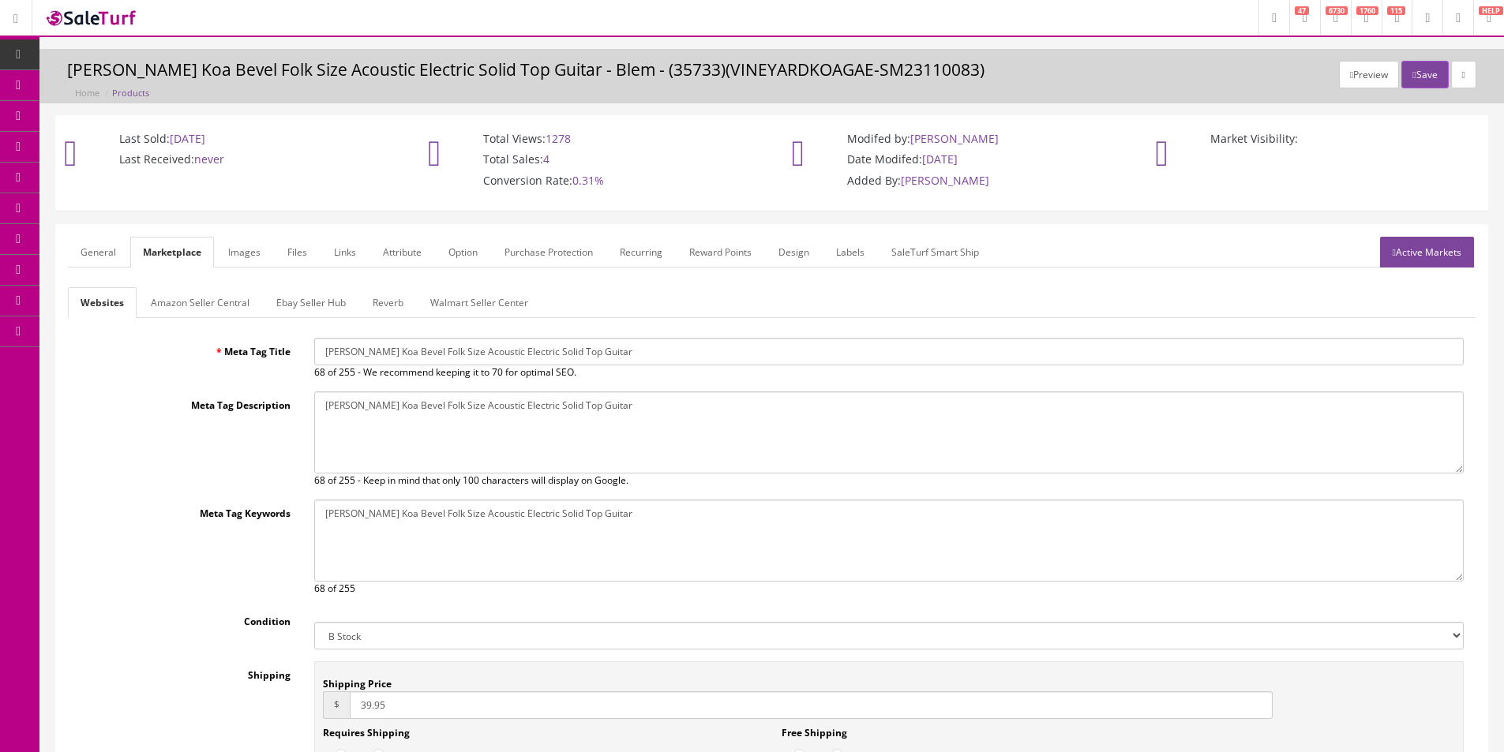
click link "Amazon Seller Central"
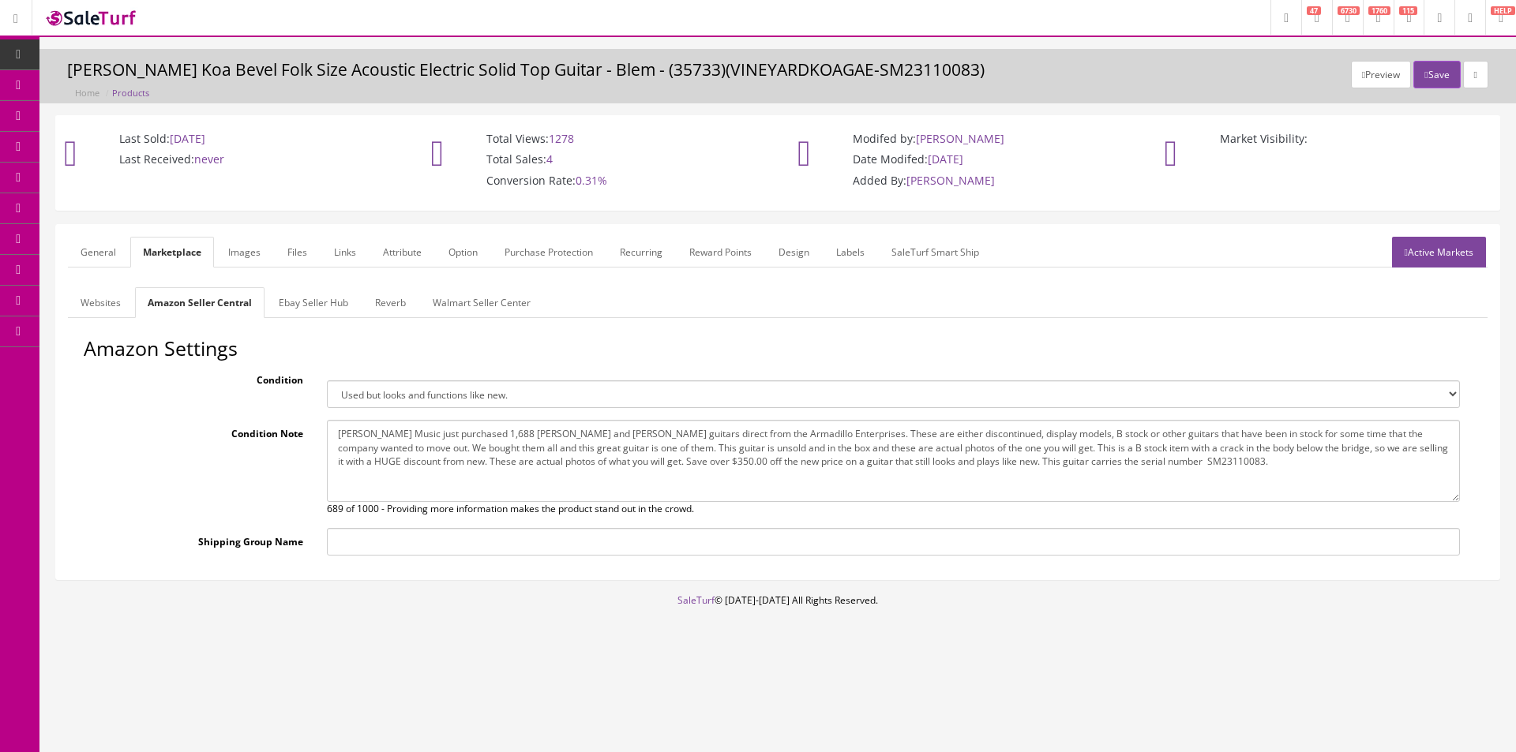
click textarea "Butler Music just purchased 1,688 Dean and Luna guitars direct from the Armadil…"
paste textarea "This guitar is unsold and in the box and these are actual photos of the one you…"
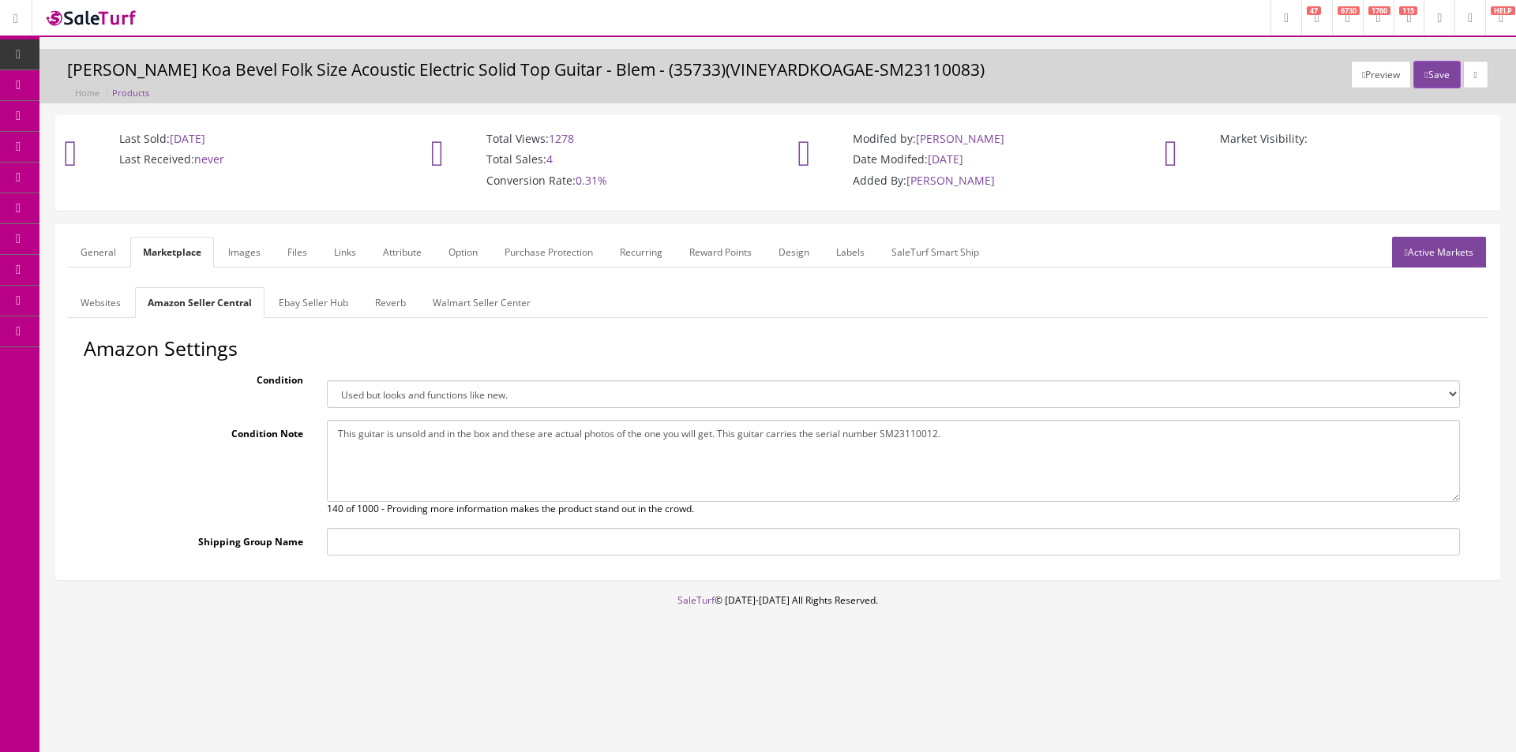
type textarea "This guitar is unsold and in the box and these are actual photos of the one you…"
click link "Ebay Seller Hub"
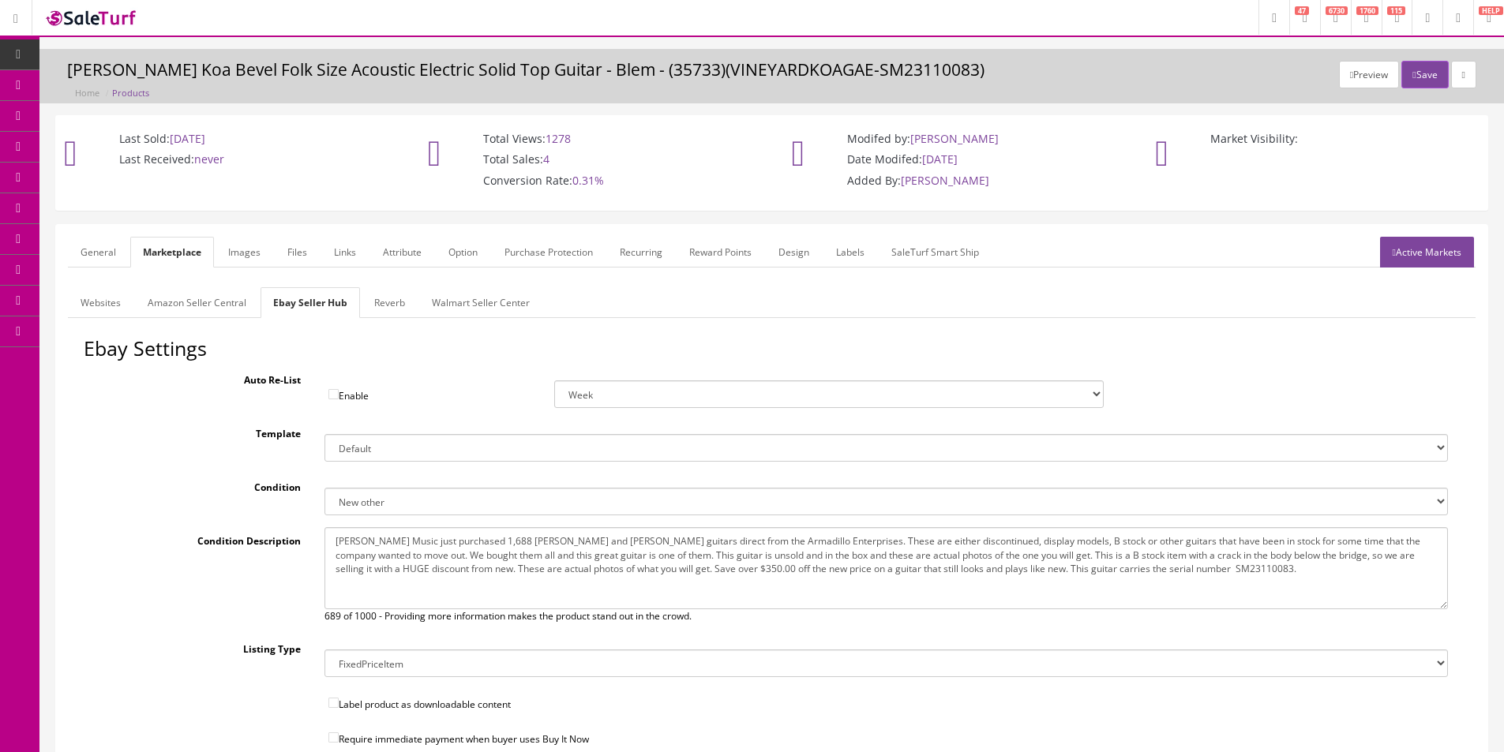
click textarea "Butler Music just purchased 1,688 Dean and Luna guitars direct from the Armadil…"
paste textarea "This guitar is unsold and in the box and these are actual photos of the one you…"
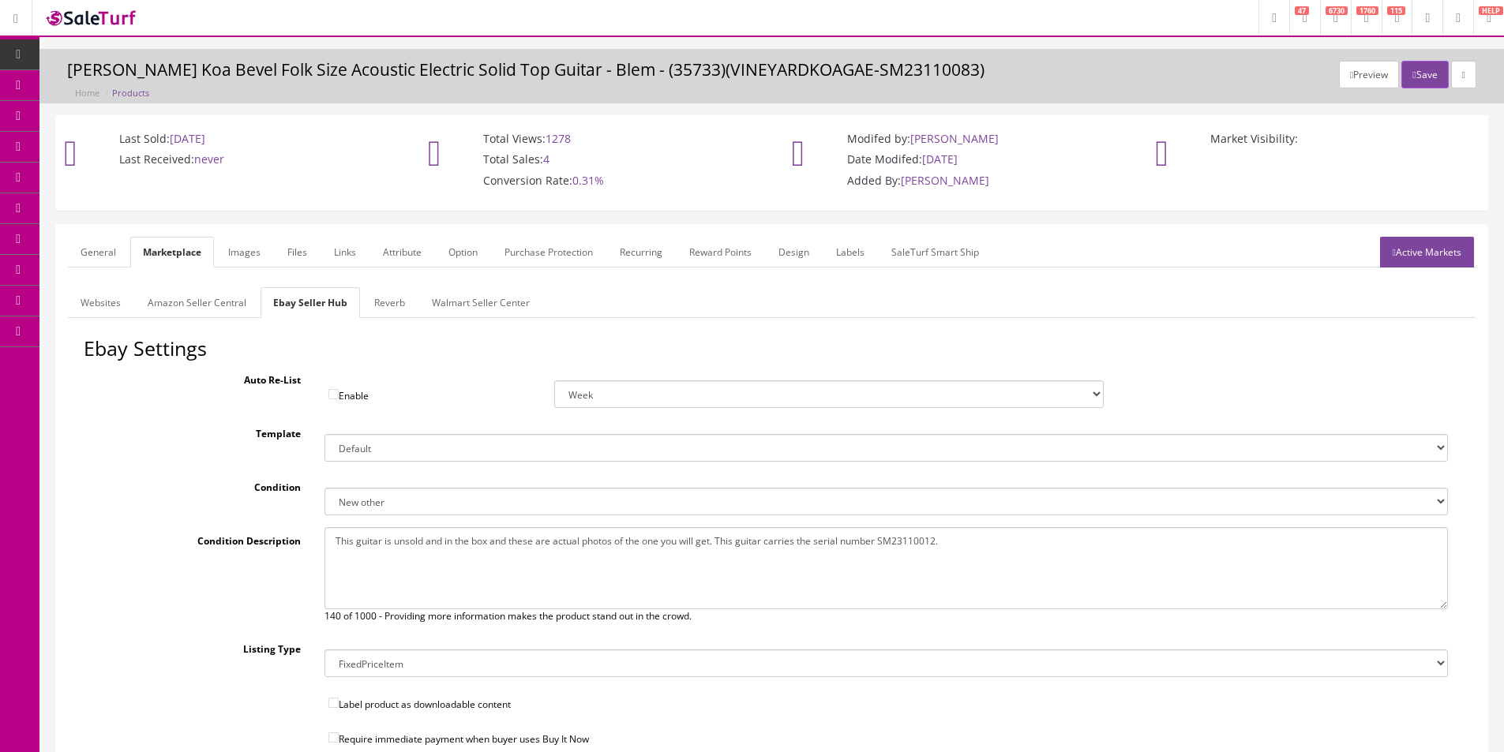
type textarea "This guitar is unsold and in the box and these are actual photos of the one you…"
click link "Reverb"
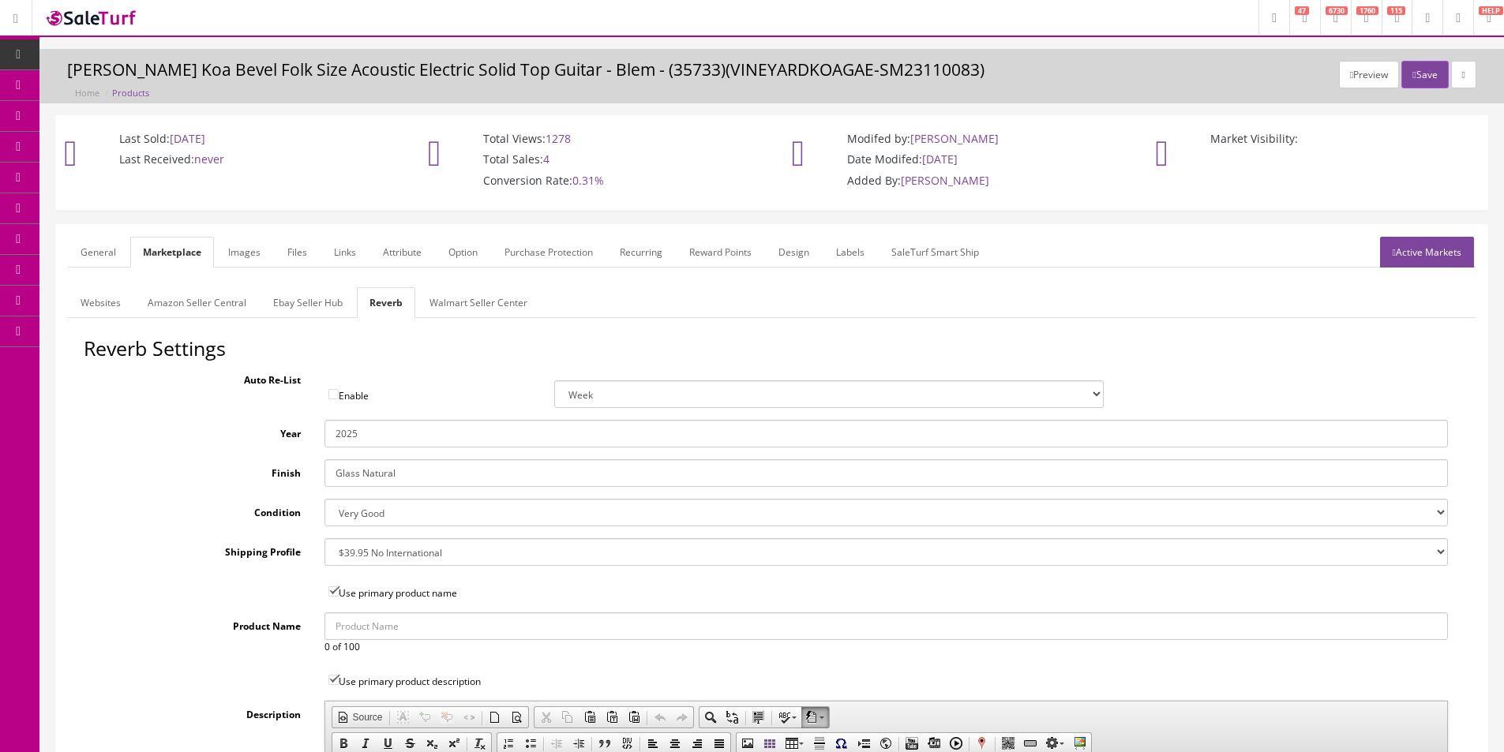
click select "Brand New Mint Excellent Very Good Good Fair Poor B-Stock Non Functioning"
select select "ac5b9c1e-dc78-466d-b0b3-7cf712967a48"
click select "Brand New Mint Excellent Very Good Good Fair Poor B-Stock Non Functioning"
click link "Images"
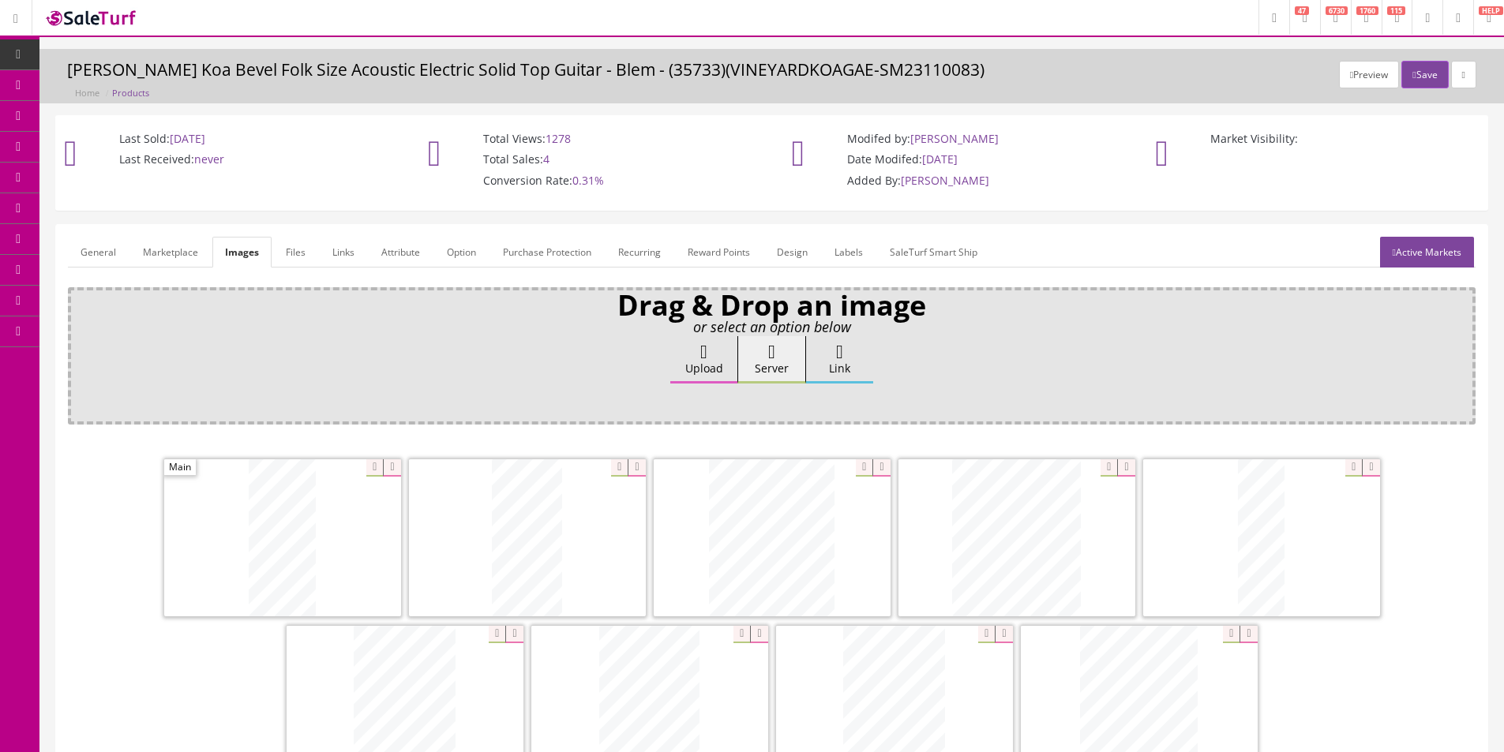
click link "Active Markets"
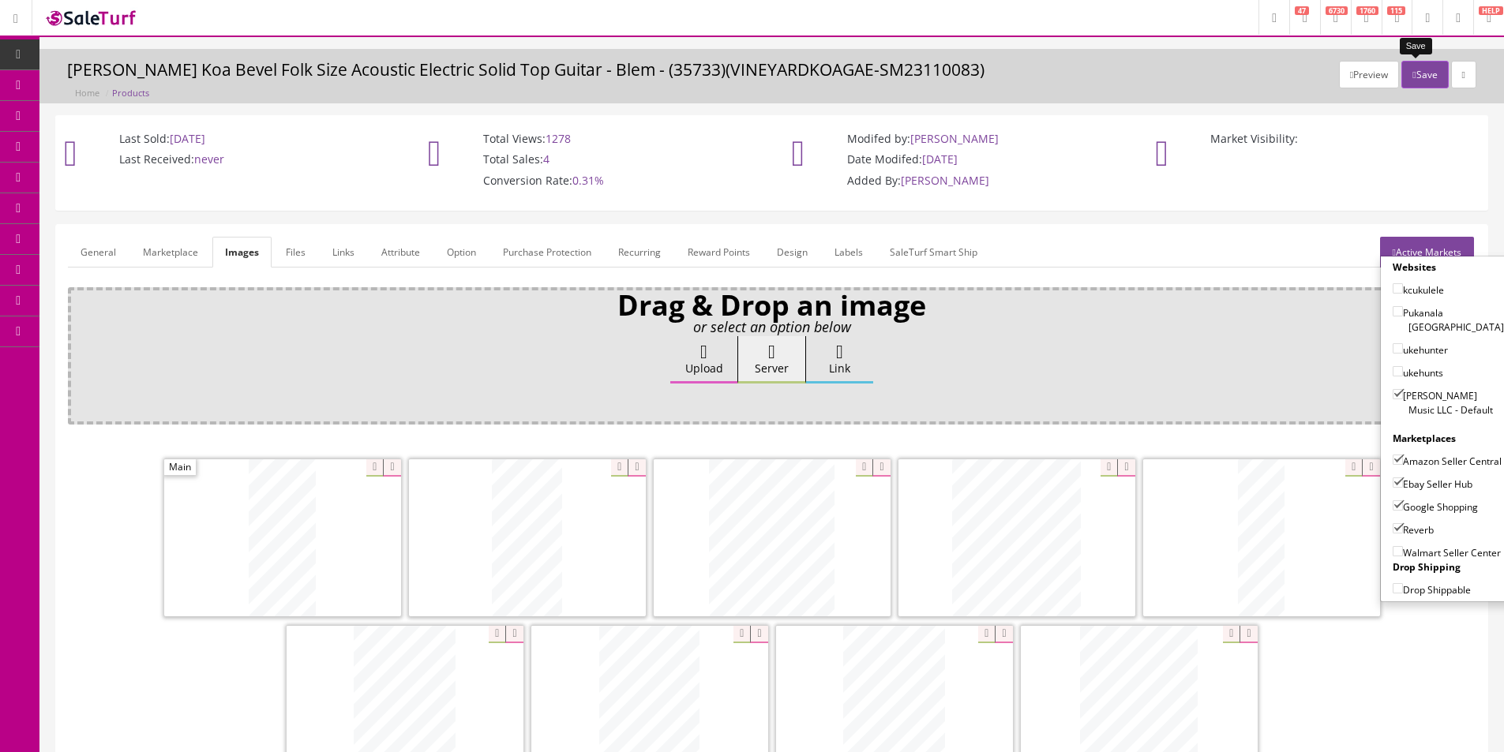
click button "Save"
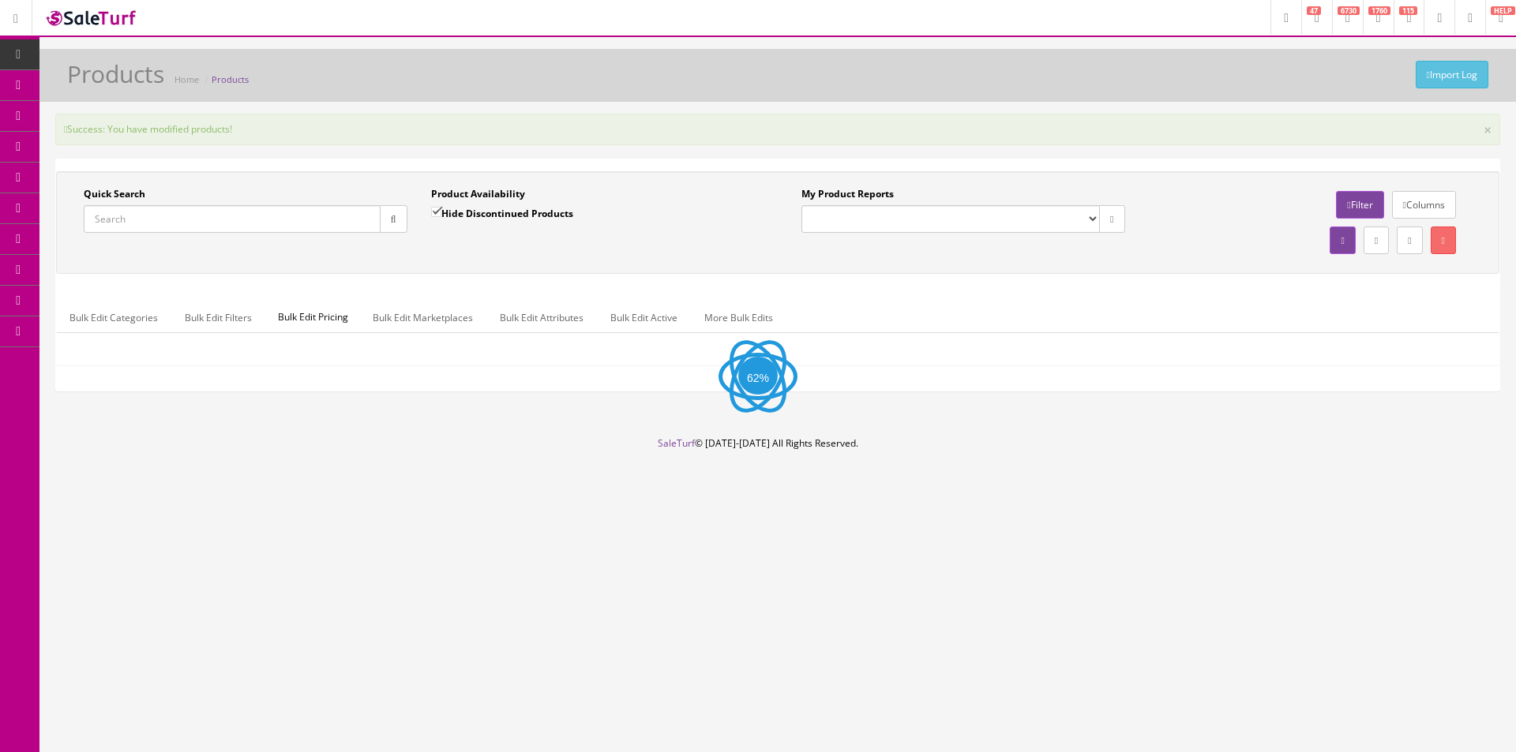
click at [334, 222] on input "Quick Search" at bounding box center [232, 219] width 297 height 28
paste input "SM23110012"
click at [458, 253] on div "Quick Search SM23110012 Date From Product Availability Hide Discontinued Produc…" at bounding box center [777, 222] width 1435 height 71
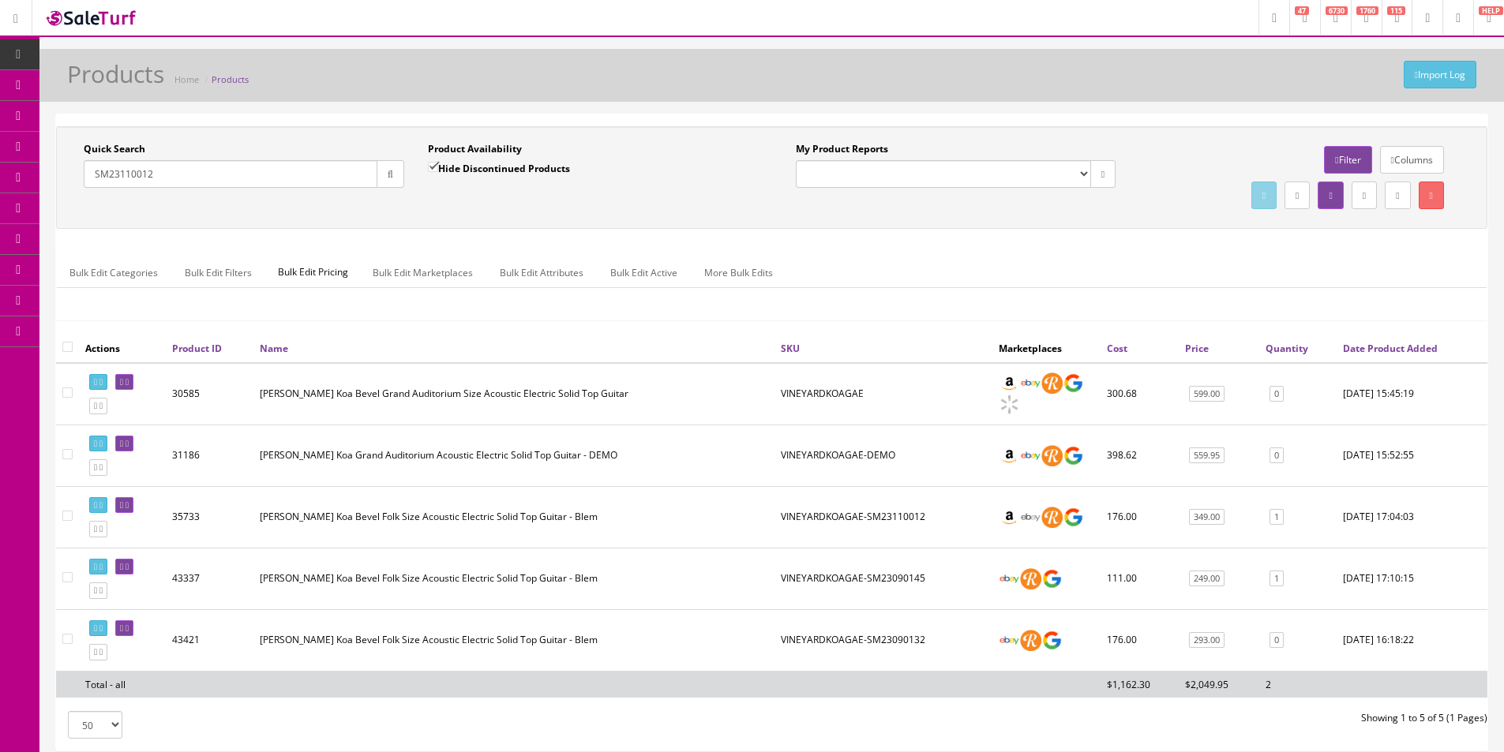
click at [97, 496] on td at bounding box center [122, 517] width 87 height 62
click at [98, 501] on link at bounding box center [98, 505] width 18 height 17
click at [291, 178] on input "SM23110012" at bounding box center [231, 174] width 294 height 28
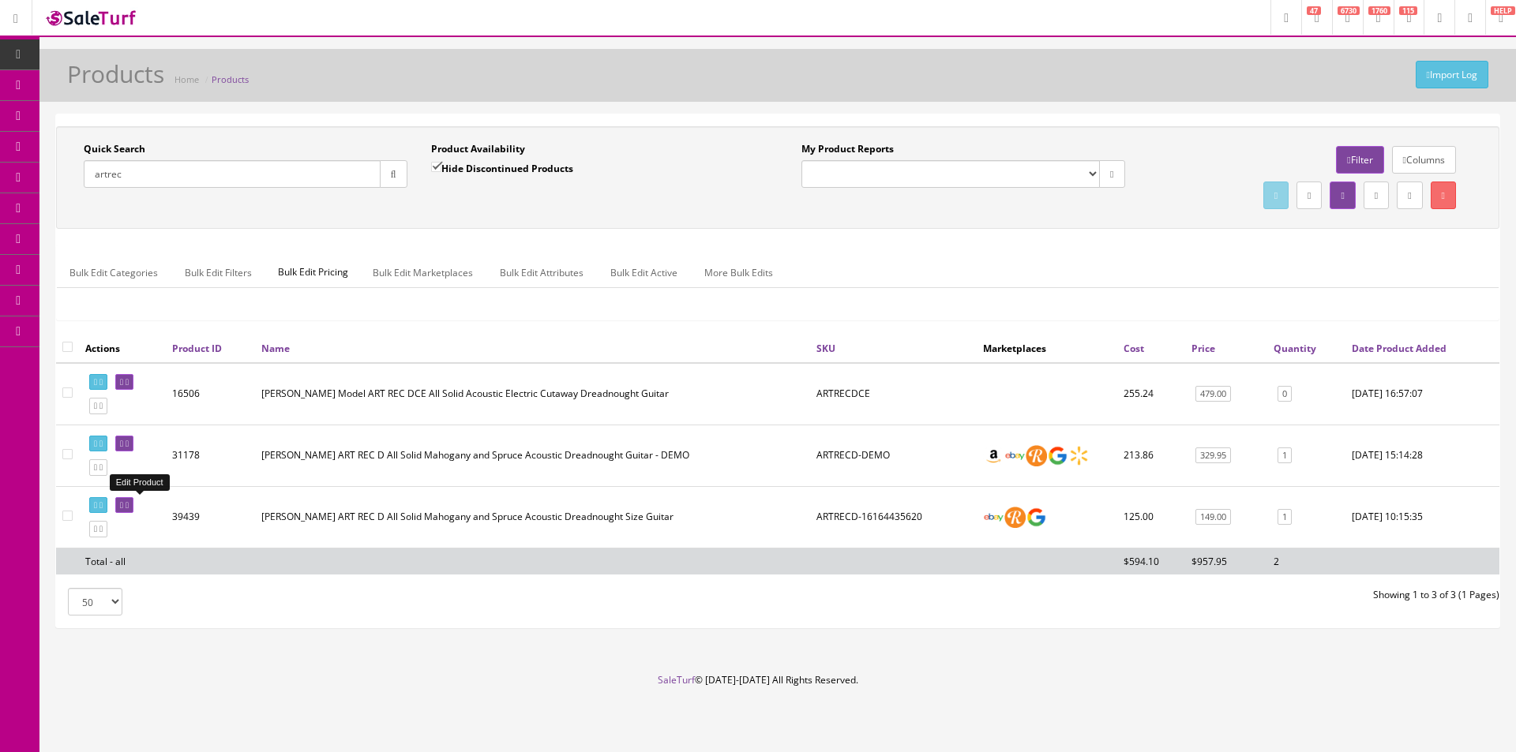
type input "artrec"
click at [133, 500] on link at bounding box center [124, 505] width 18 height 17
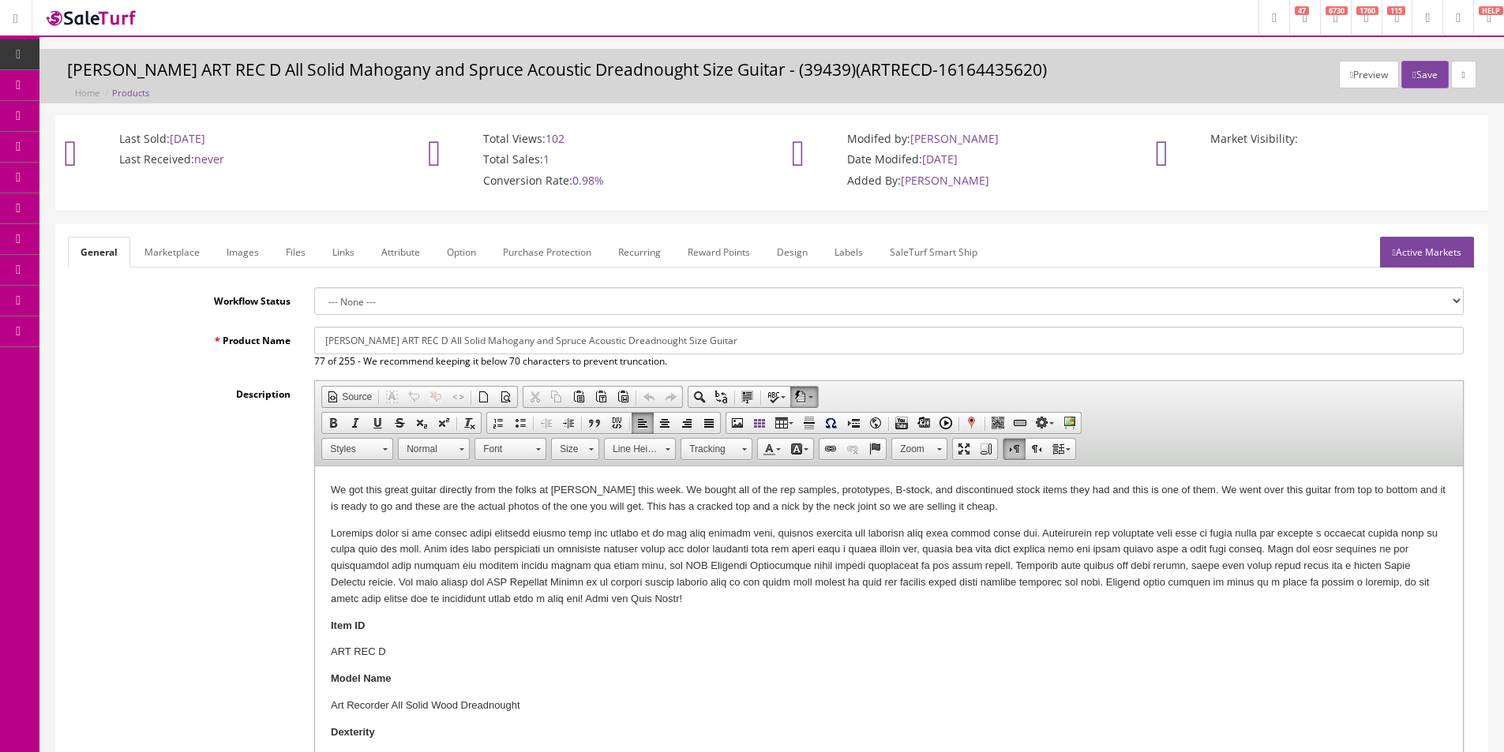
click at [673, 485] on p "We got this great guitar directly from the folks at Dean this week. We bought a…" at bounding box center [889, 498] width 1116 height 33
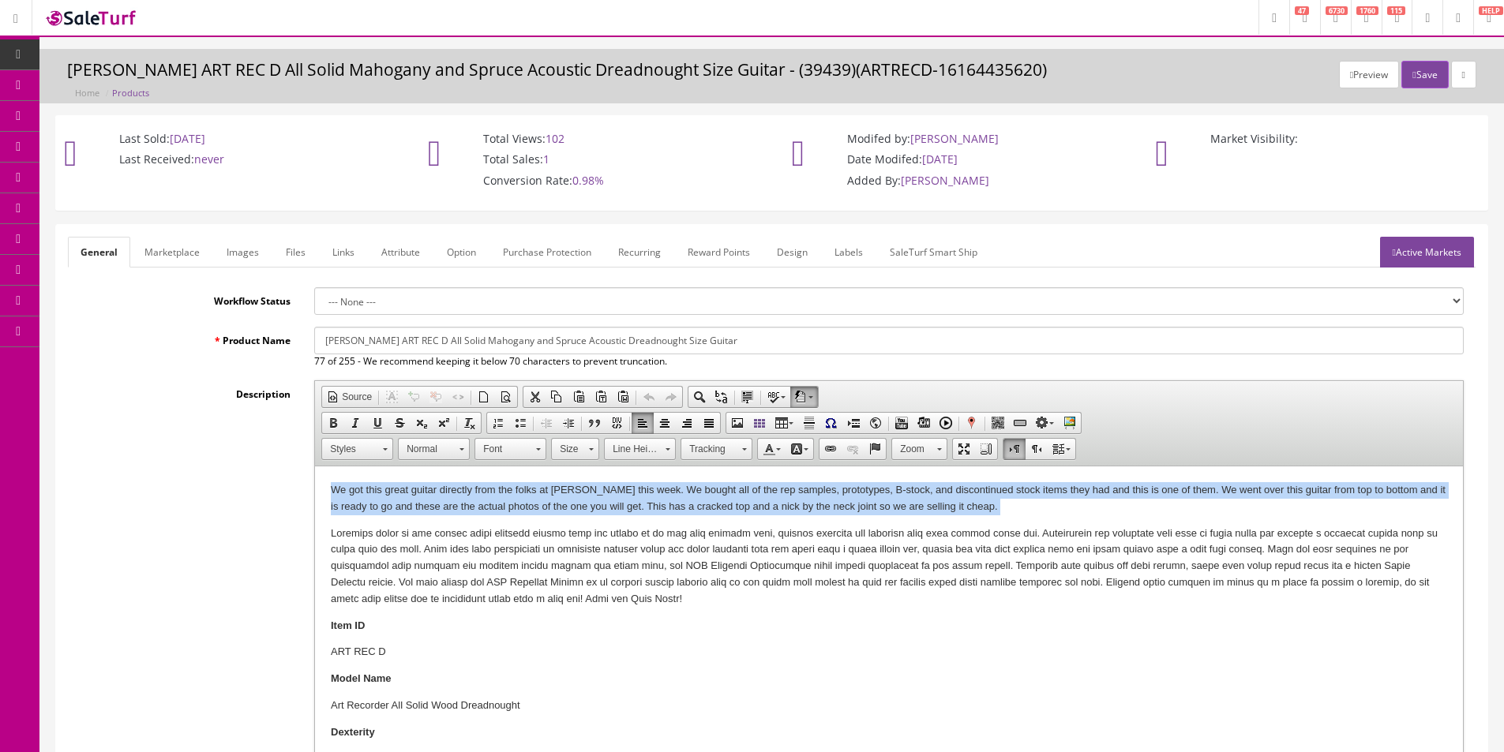
click at [673, 485] on p "We got this great guitar directly from the folks at [PERSON_NAME] this week. We…" at bounding box center [889, 498] width 1116 height 33
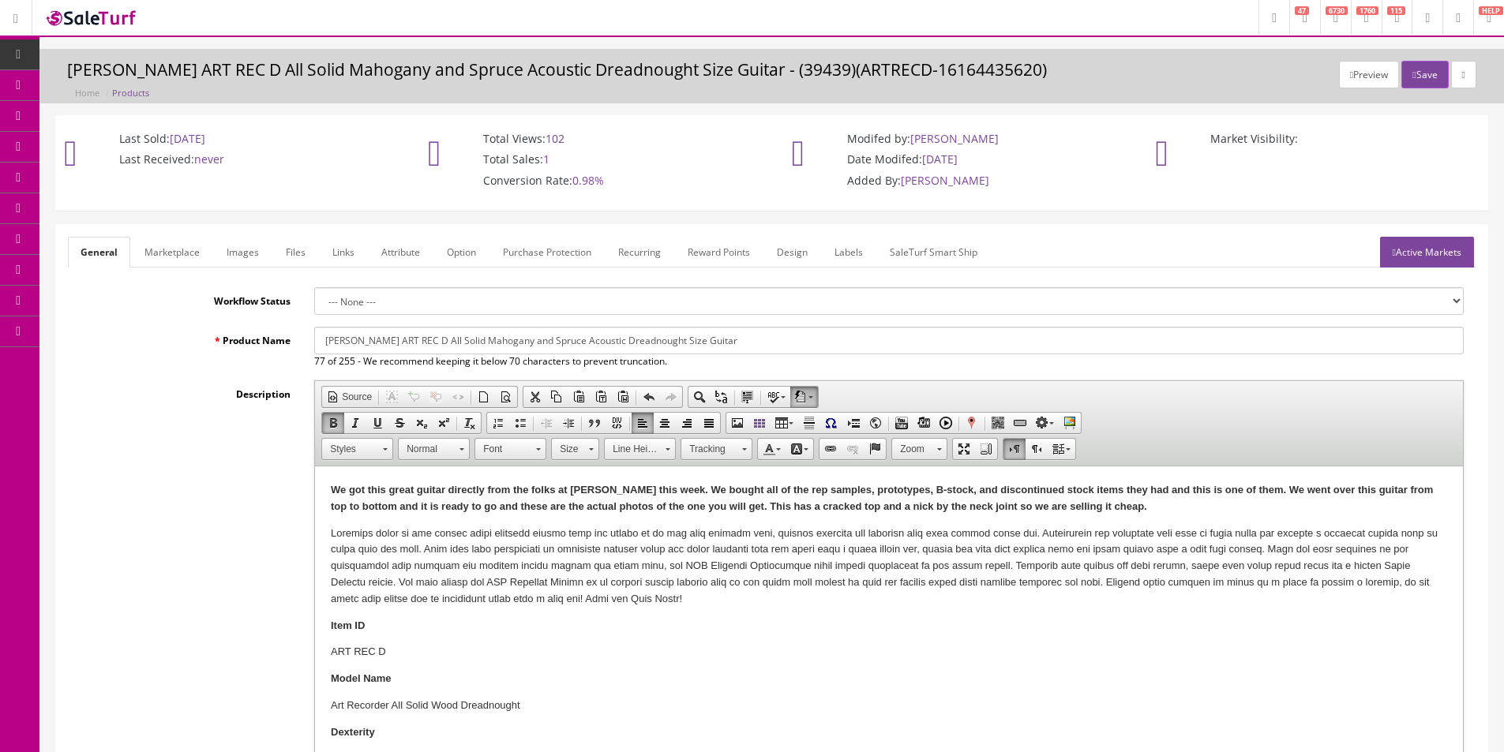
click at [823, 491] on strong "We got this great guitar directly from the folks at [PERSON_NAME] this week. We…" at bounding box center [882, 498] width 1102 height 28
click at [842, 511] on strong "We got this great guitar directly from the folks at [PERSON_NAME] this week. We…" at bounding box center [882, 498] width 1102 height 28
drag, startPoint x: 853, startPoint y: 509, endPoint x: 985, endPoint y: 506, distance: 132.7
click at [985, 506] on strong "We got this great guitar directly from the folks at [PERSON_NAME] this week. We…" at bounding box center [882, 498] width 1102 height 28
click at [1001, 493] on strong "We got this great guitar directly from the folks at Dean this week. We bought a…" at bounding box center [882, 498] width 1102 height 28
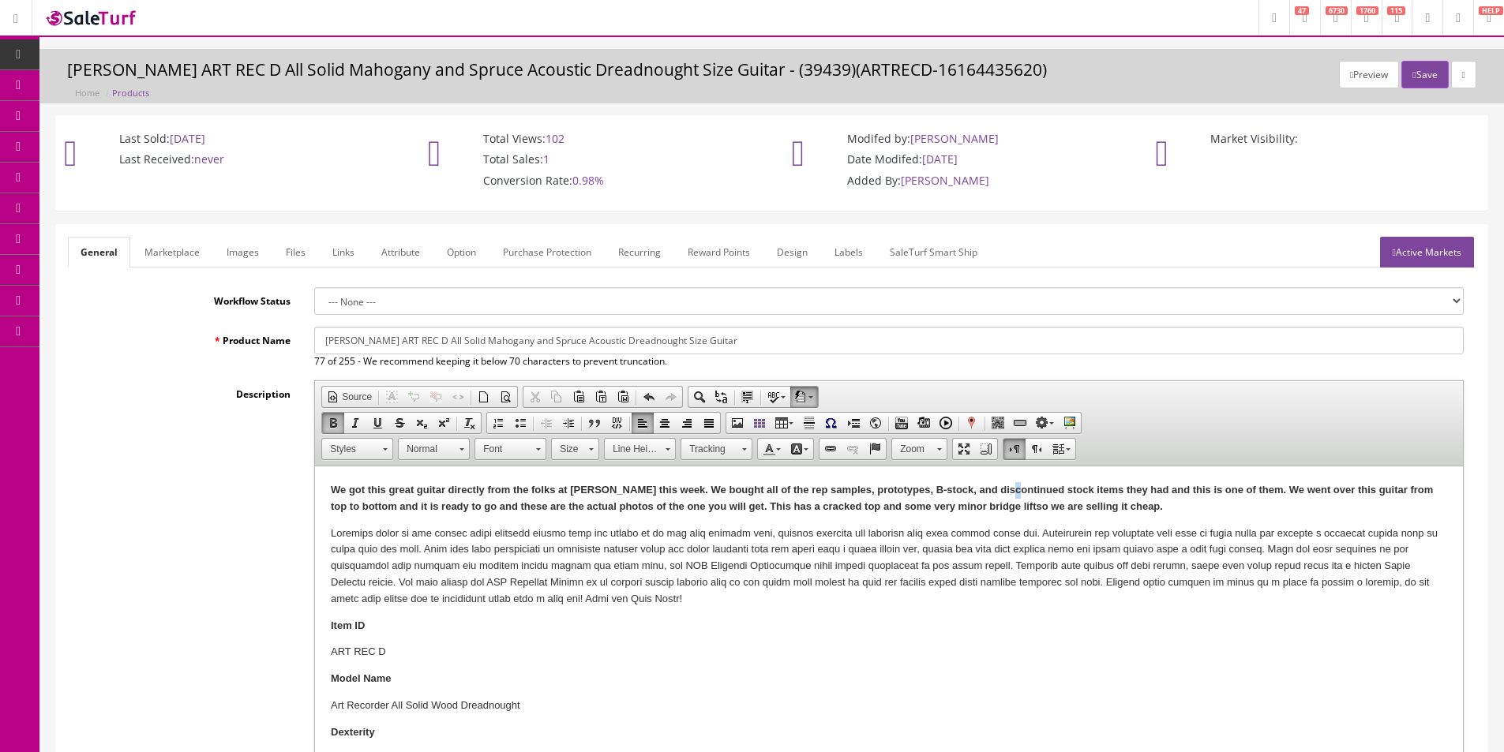
click at [1001, 493] on strong "We got this great guitar directly from the folks at Dean this week. We bought a…" at bounding box center [882, 498] width 1102 height 28
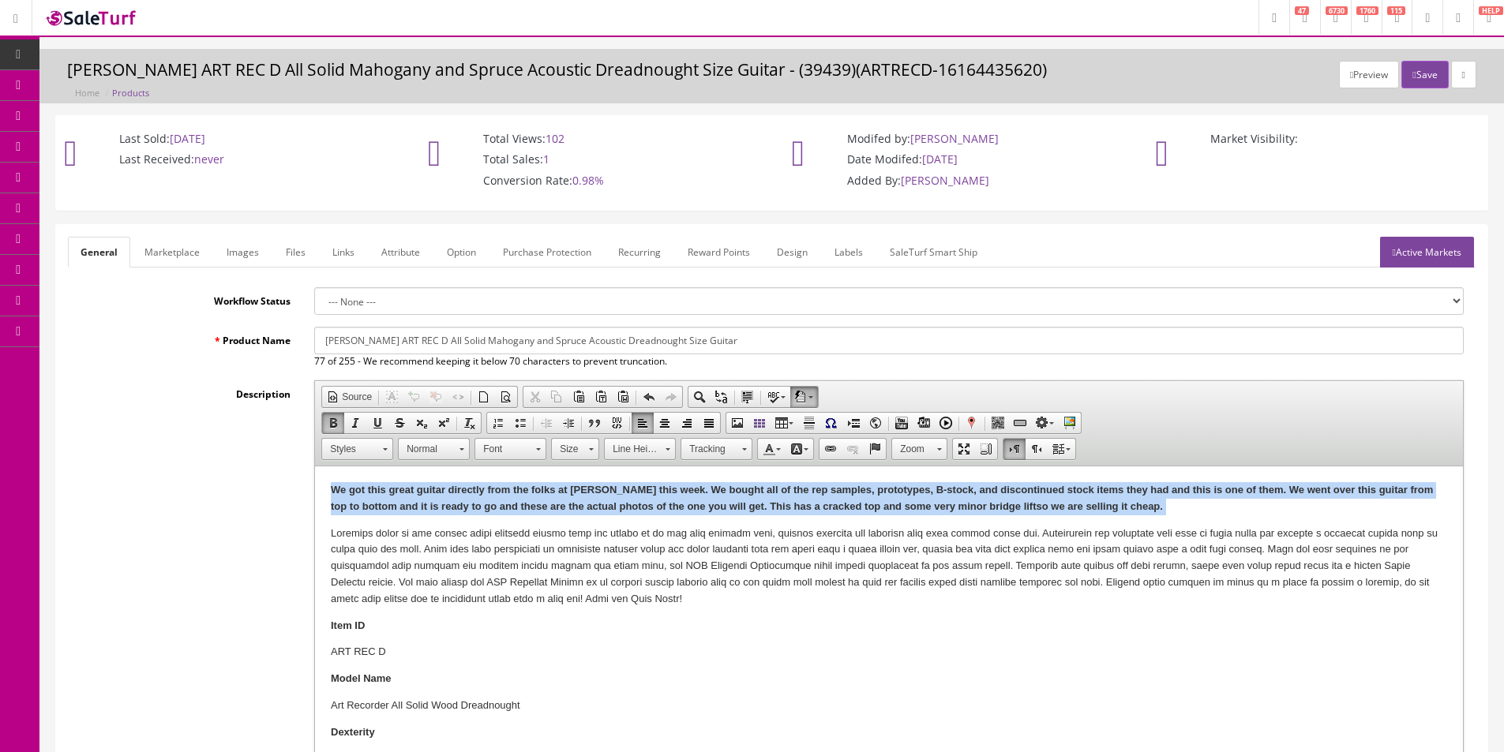
click at [1001, 493] on strong "We got this great guitar directly from the folks at Dean this week. We bought a…" at bounding box center [882, 498] width 1102 height 28
copy strong "We got this great guitar directly from the folks at Dean this week. We bought a…"
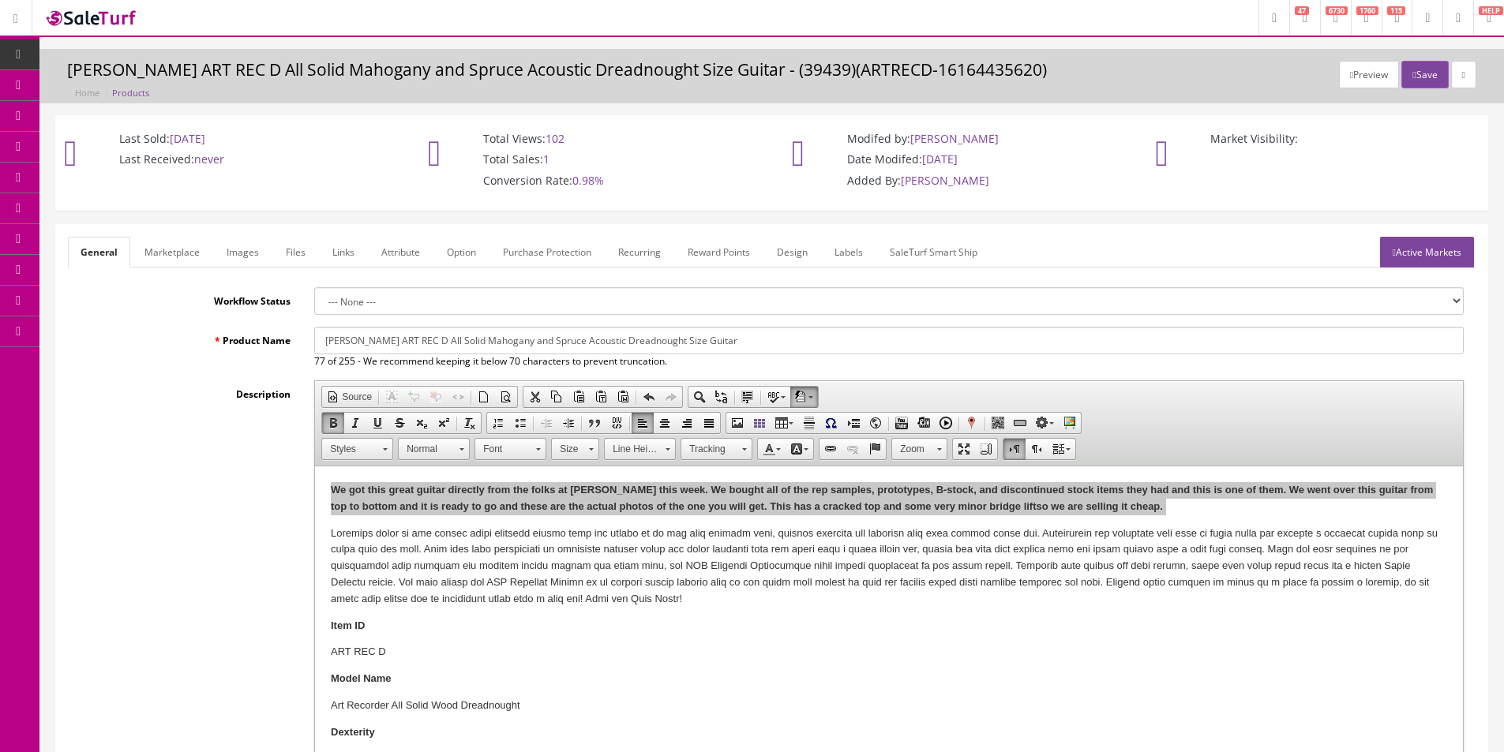
click at [250, 252] on link "Images" at bounding box center [243, 252] width 58 height 31
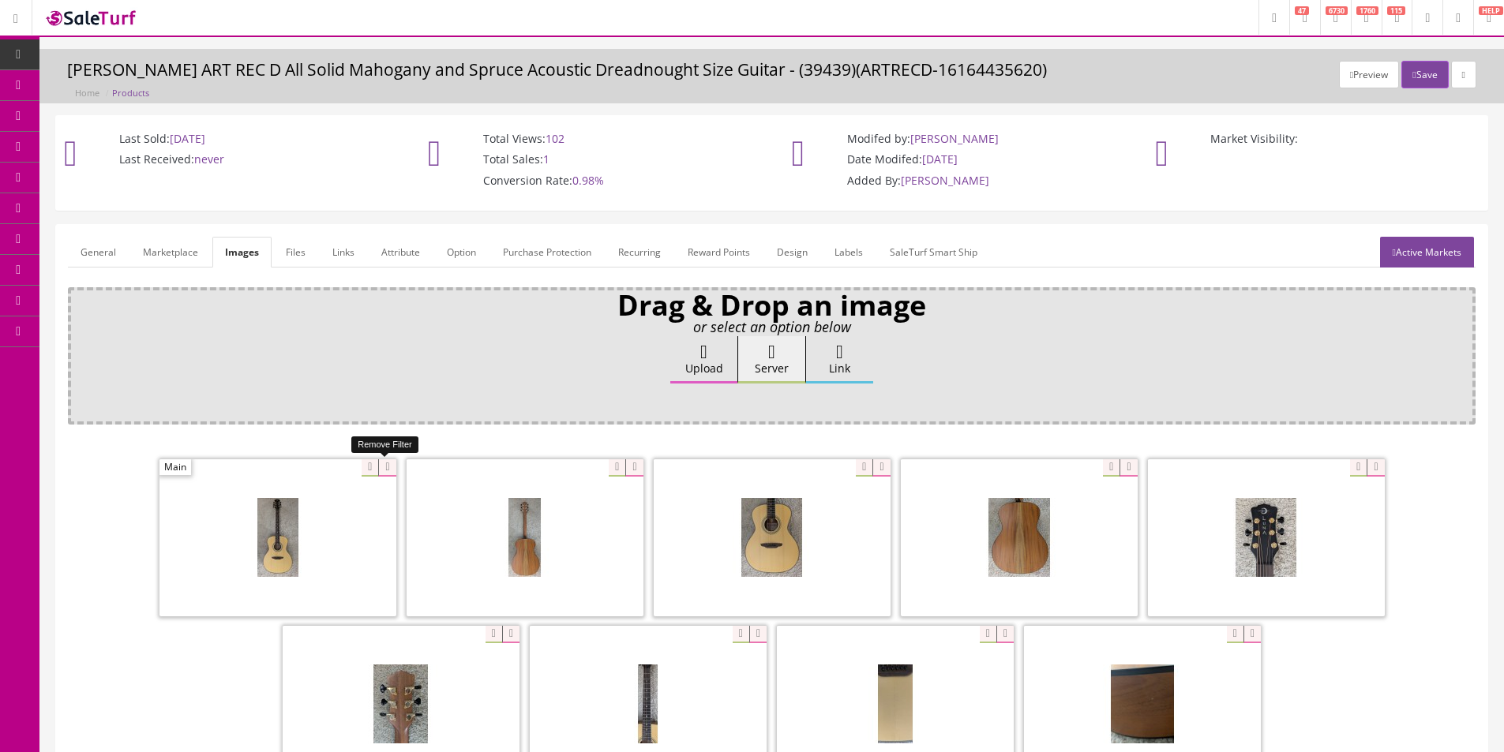
click at [384, 471] on icon at bounding box center [386, 467] width 17 height 17
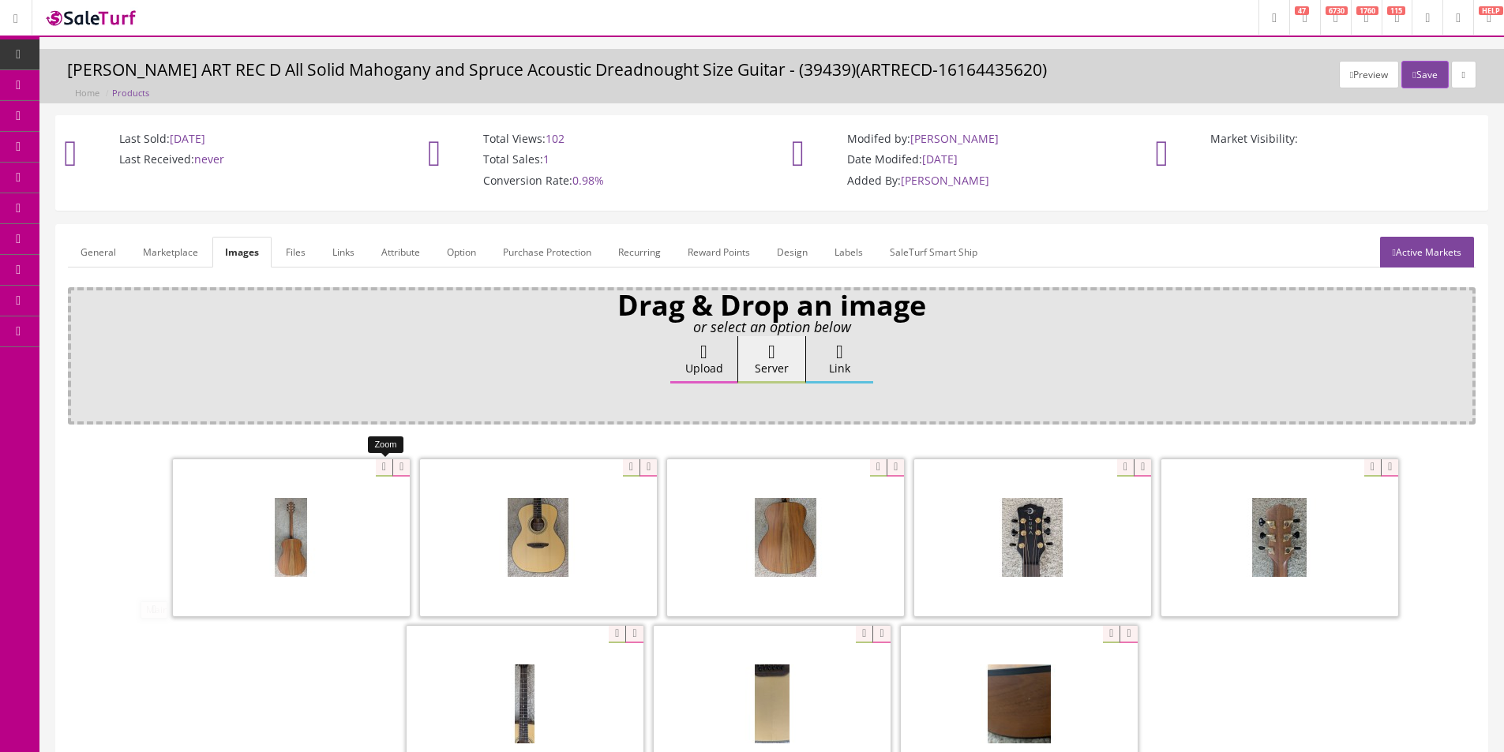
click at [392, 471] on icon at bounding box center [400, 467] width 17 height 17
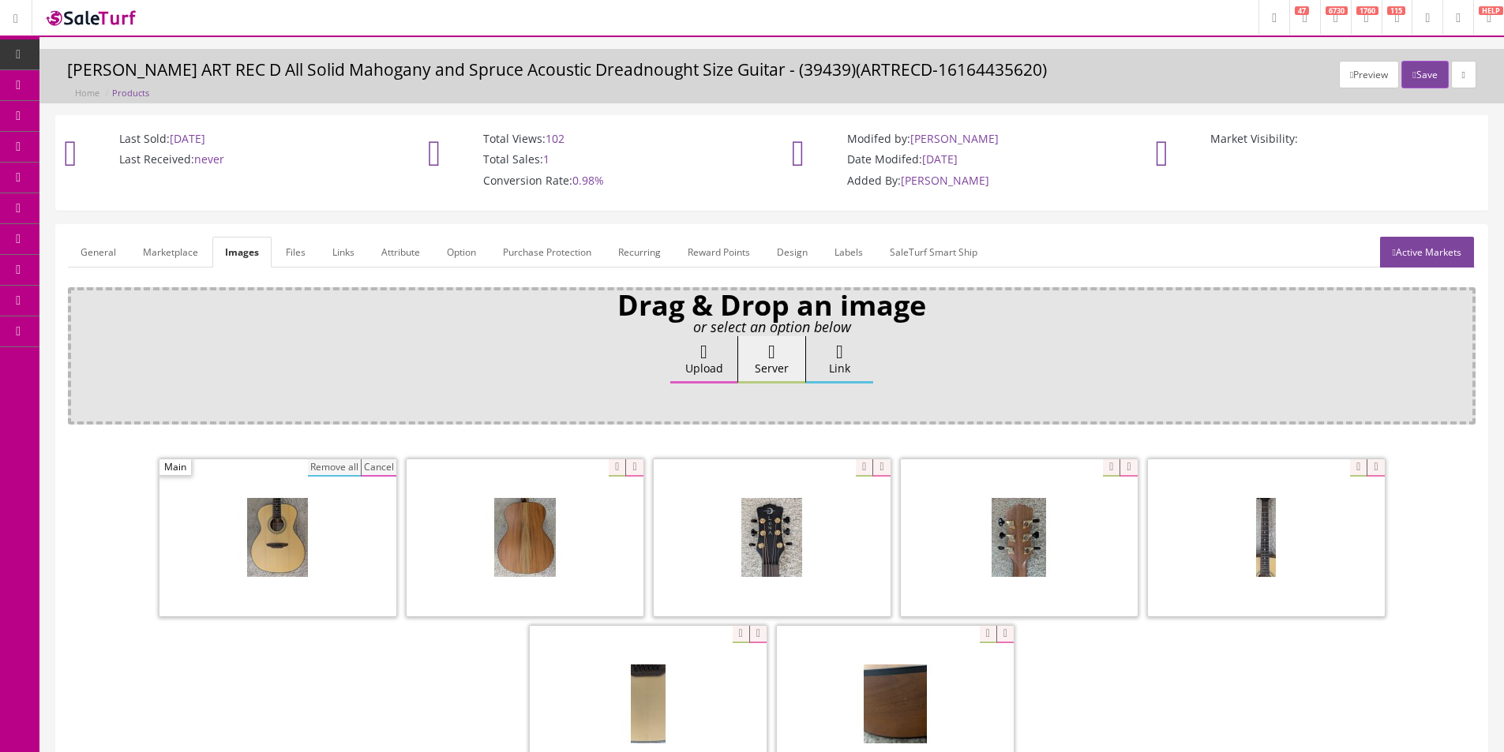
click at [373, 471] on button "Cancel" at bounding box center [379, 467] width 36 height 17
click at [337, 466] on button "Remove all" at bounding box center [334, 467] width 53 height 17
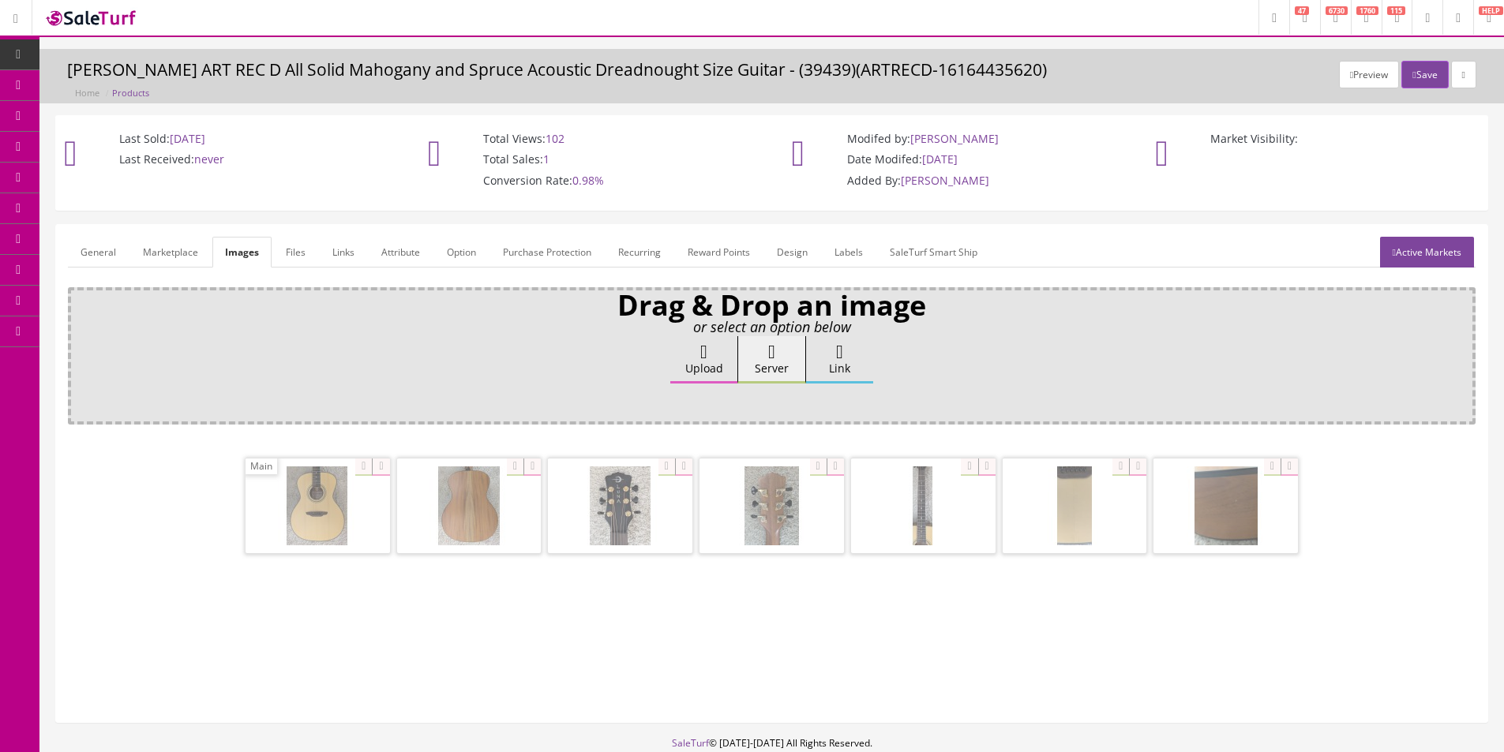
click at [557, 403] on div "Ok" at bounding box center [771, 402] width 1385 height 24
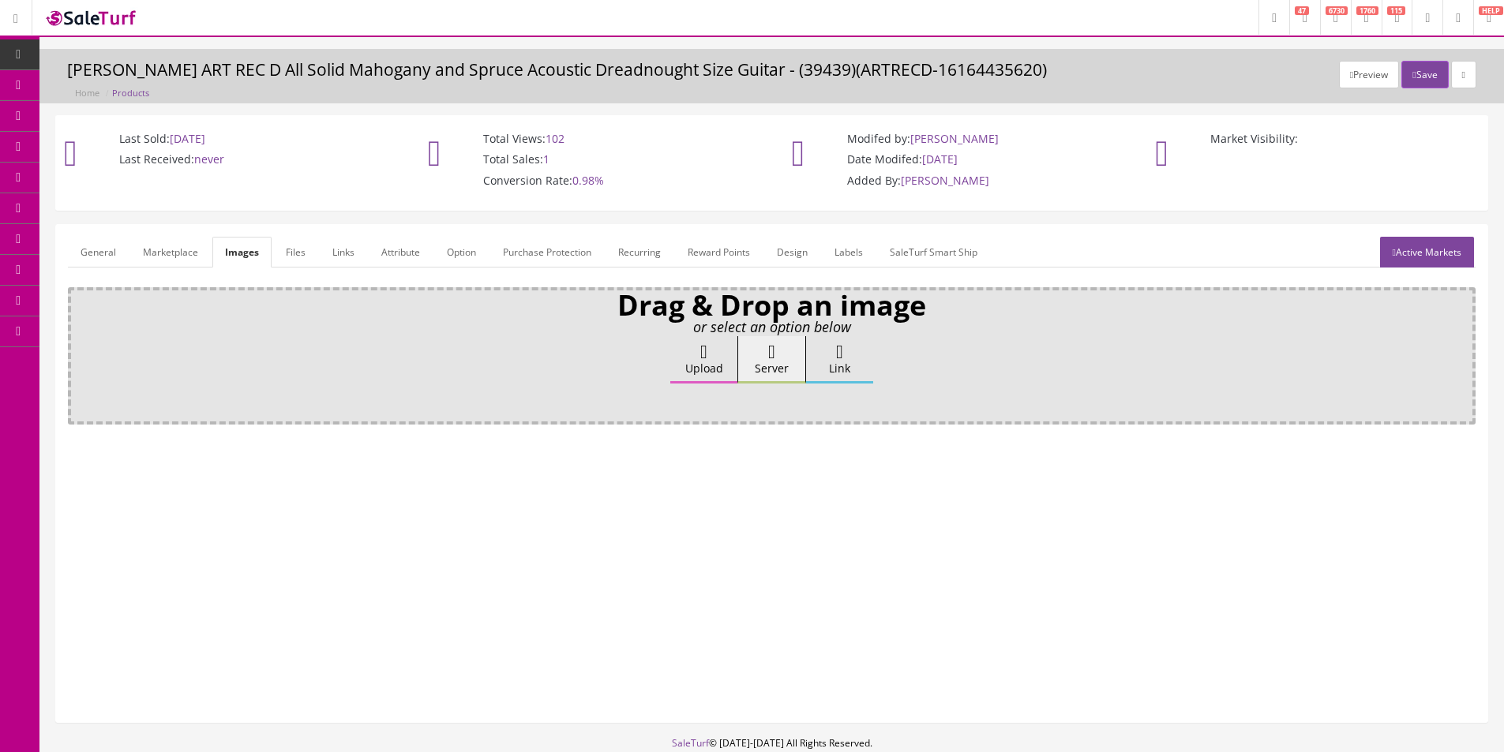
click at [707, 368] on label "Upload" at bounding box center [703, 359] width 67 height 47
click at [79, 352] on input "Upload" at bounding box center [79, 344] width 0 height 16
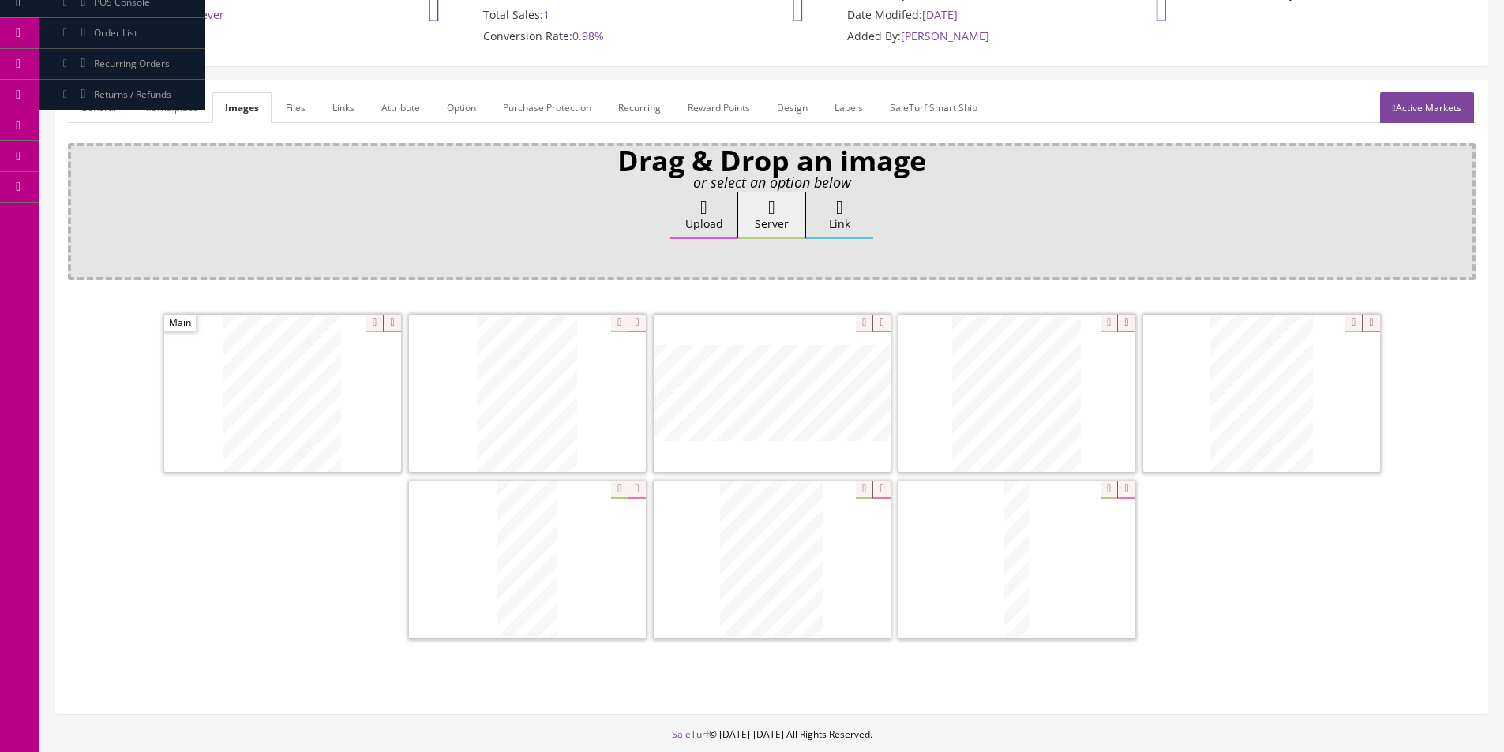
scroll to position [231, 0]
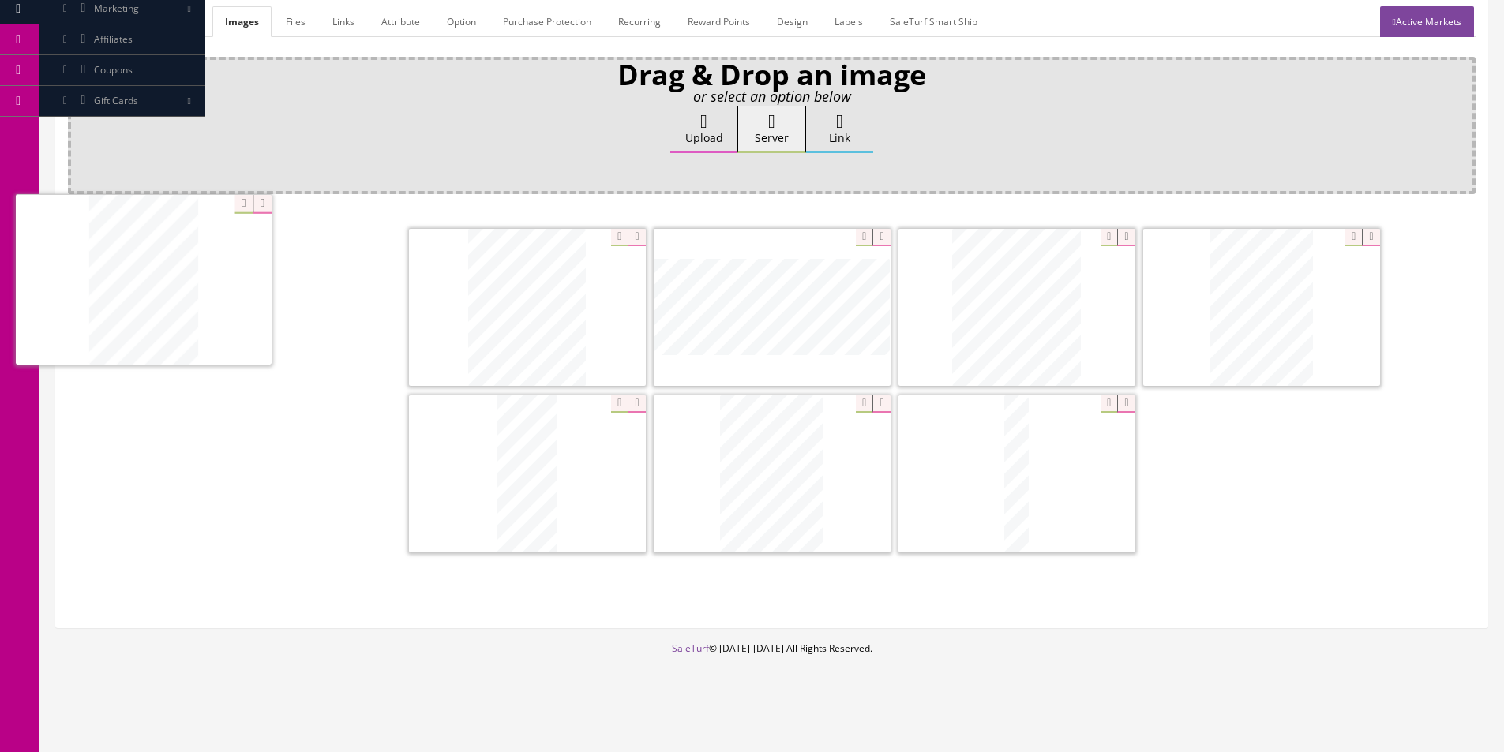
drag, startPoint x: 386, startPoint y: 313, endPoint x: 160, endPoint y: 298, distance: 226.2
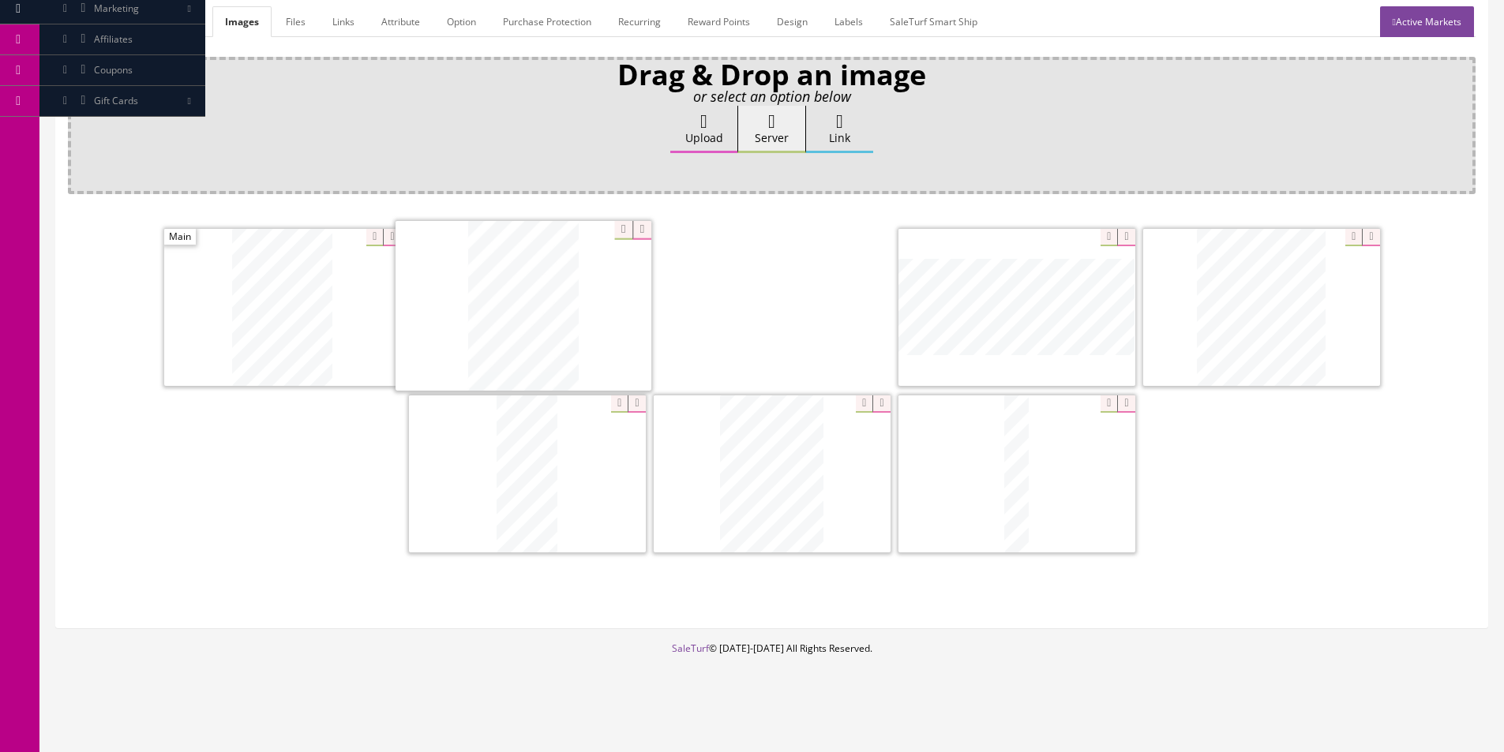
drag, startPoint x: 1301, startPoint y: 324, endPoint x: 595, endPoint y: 471, distance: 720.9
drag, startPoint x: 635, startPoint y: 303, endPoint x: 501, endPoint y: 305, distance: 135.0
drag, startPoint x: 486, startPoint y: 465, endPoint x: 633, endPoint y: 329, distance: 200.0
drag, startPoint x: 1244, startPoint y: 309, endPoint x: 1020, endPoint y: 305, distance: 224.2
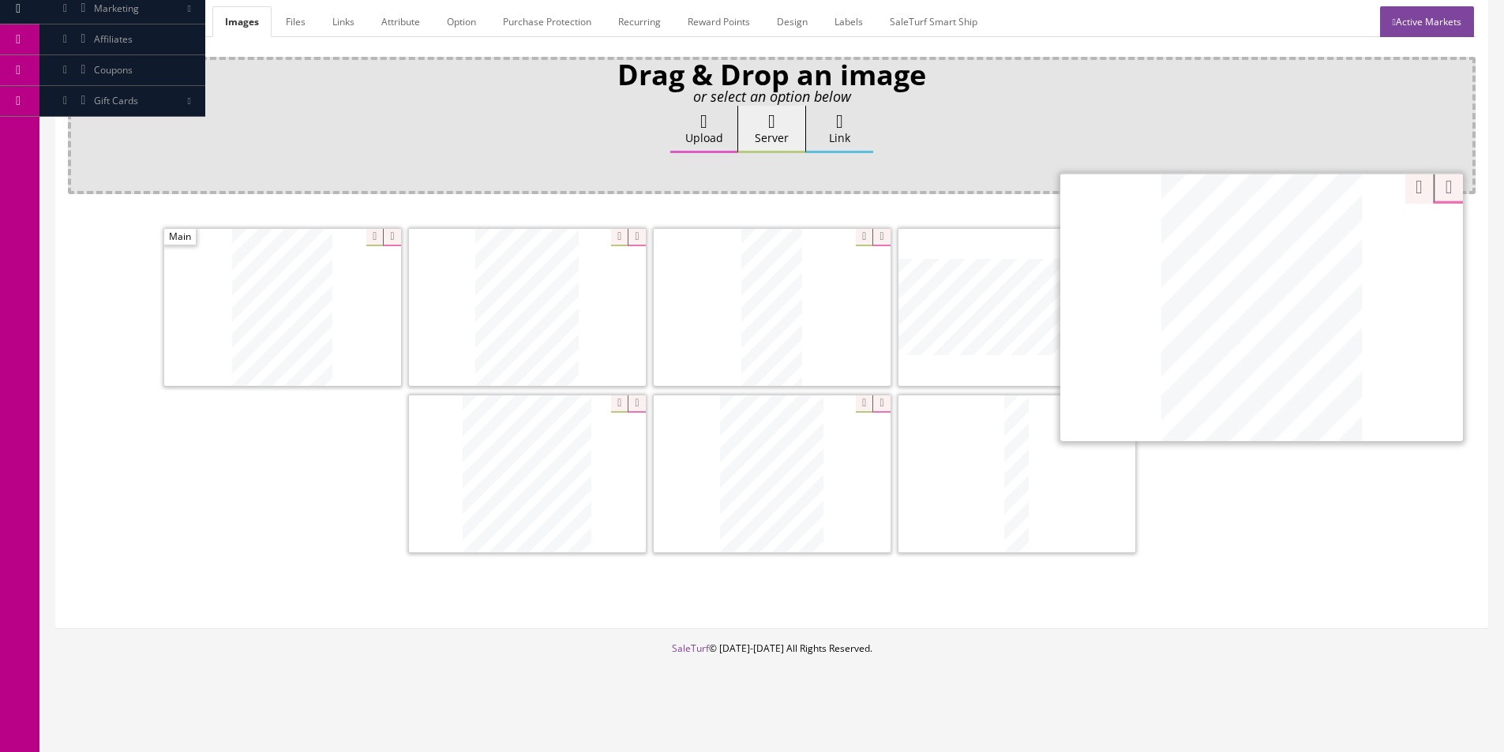
click at [1344, 234] on div "Zoom Zoom" at bounding box center [1261, 307] width 403 height 268
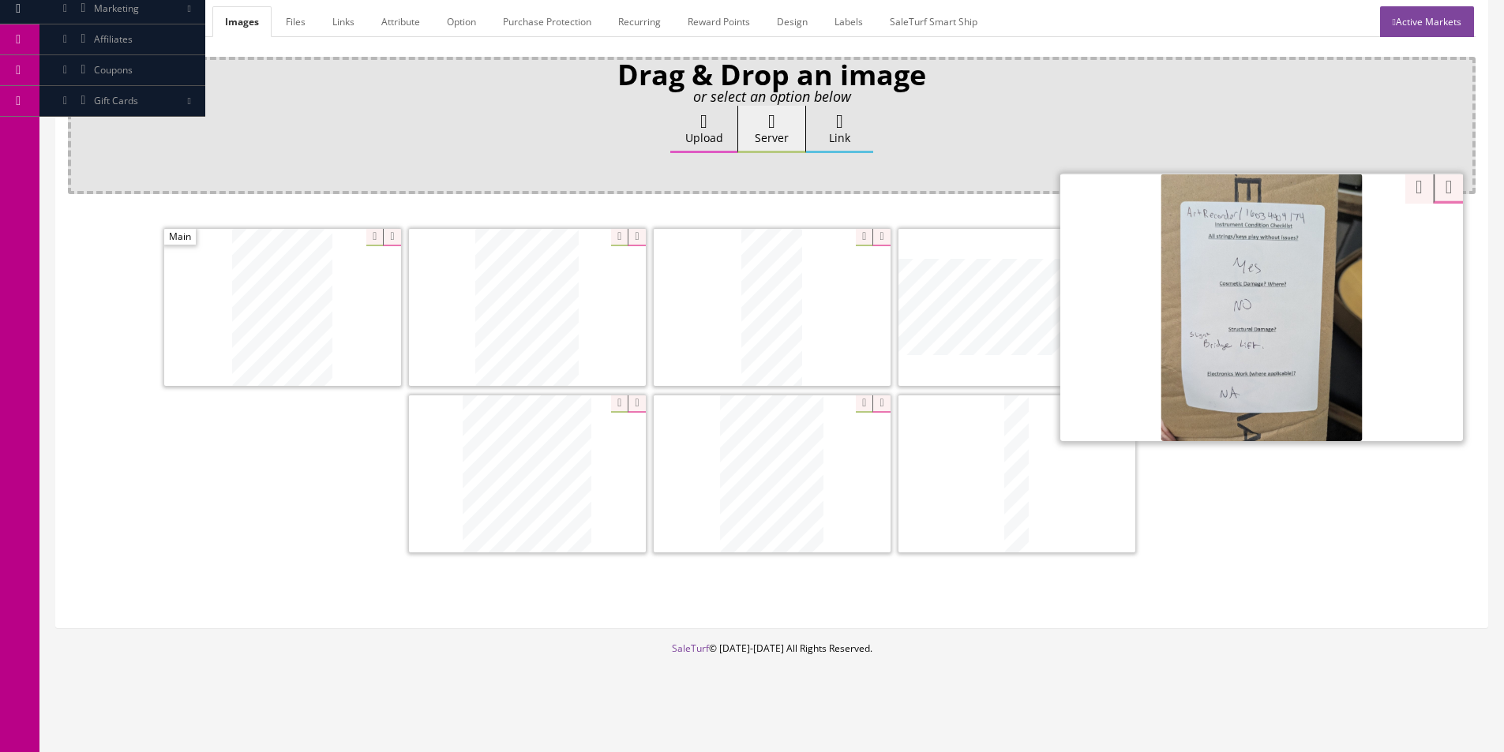
click at [1412, 186] on div "Drag & Drop an image or select an option below Upload Server Link Ok WM Left To…" at bounding box center [772, 336] width 1408 height 559
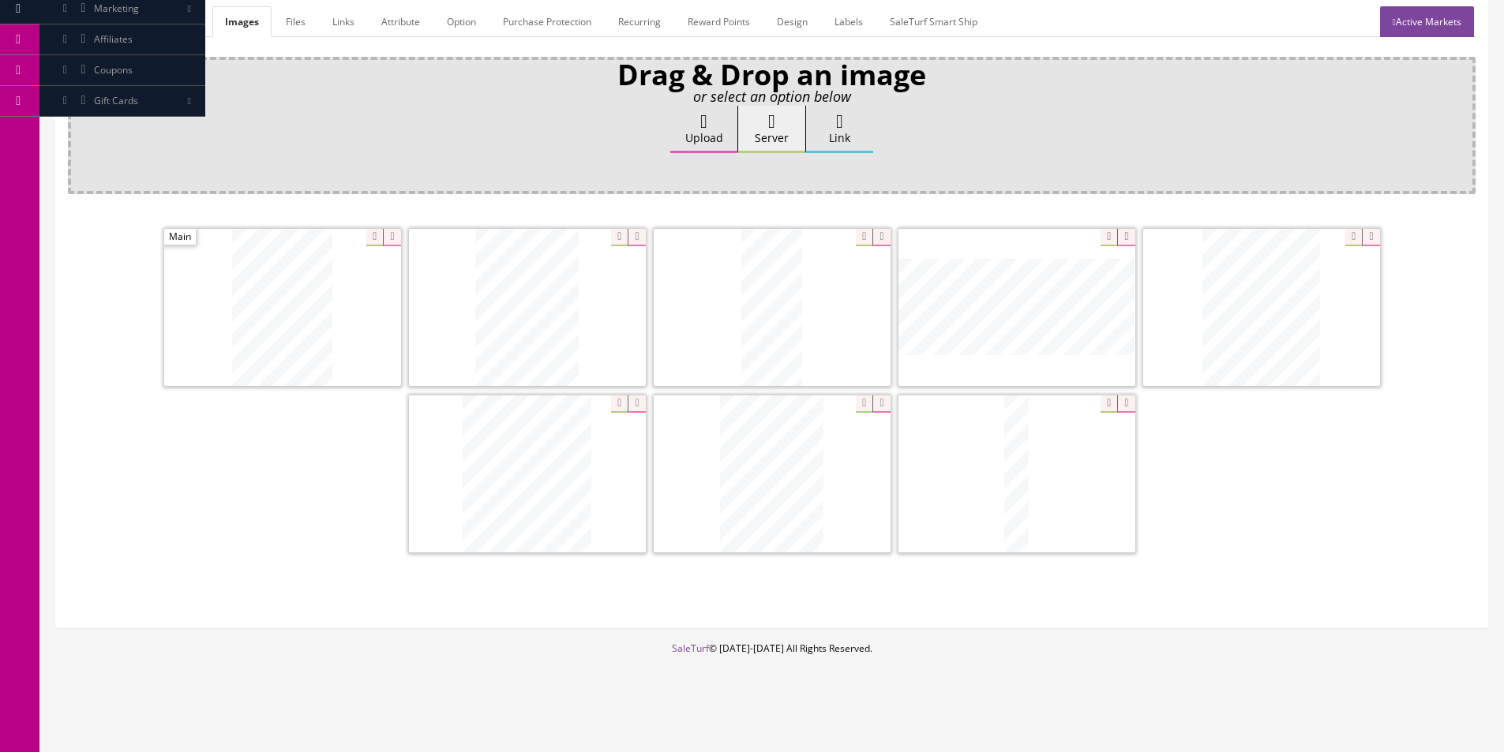
click at [730, 129] on label "Upload" at bounding box center [703, 129] width 67 height 47
click at [79, 122] on input "Upload" at bounding box center [79, 114] width 0 height 16
drag, startPoint x: 999, startPoint y: 302, endPoint x: 758, endPoint y: 319, distance: 242.1
click at [103, 28] on link "General" at bounding box center [98, 21] width 61 height 31
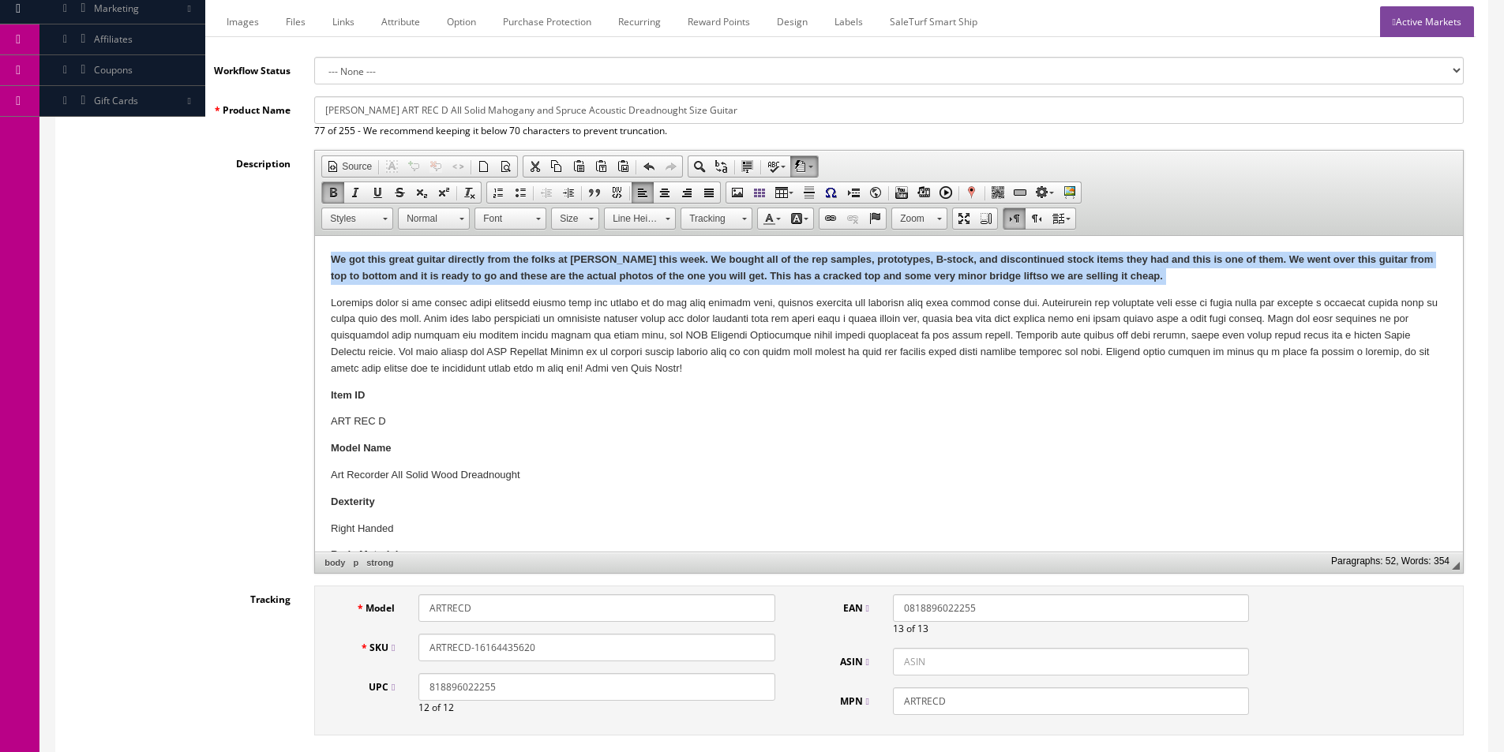
click at [467, 276] on strong "We got this great guitar directly from the folks at Dean this week. We bought a…" at bounding box center [882, 267] width 1102 height 28
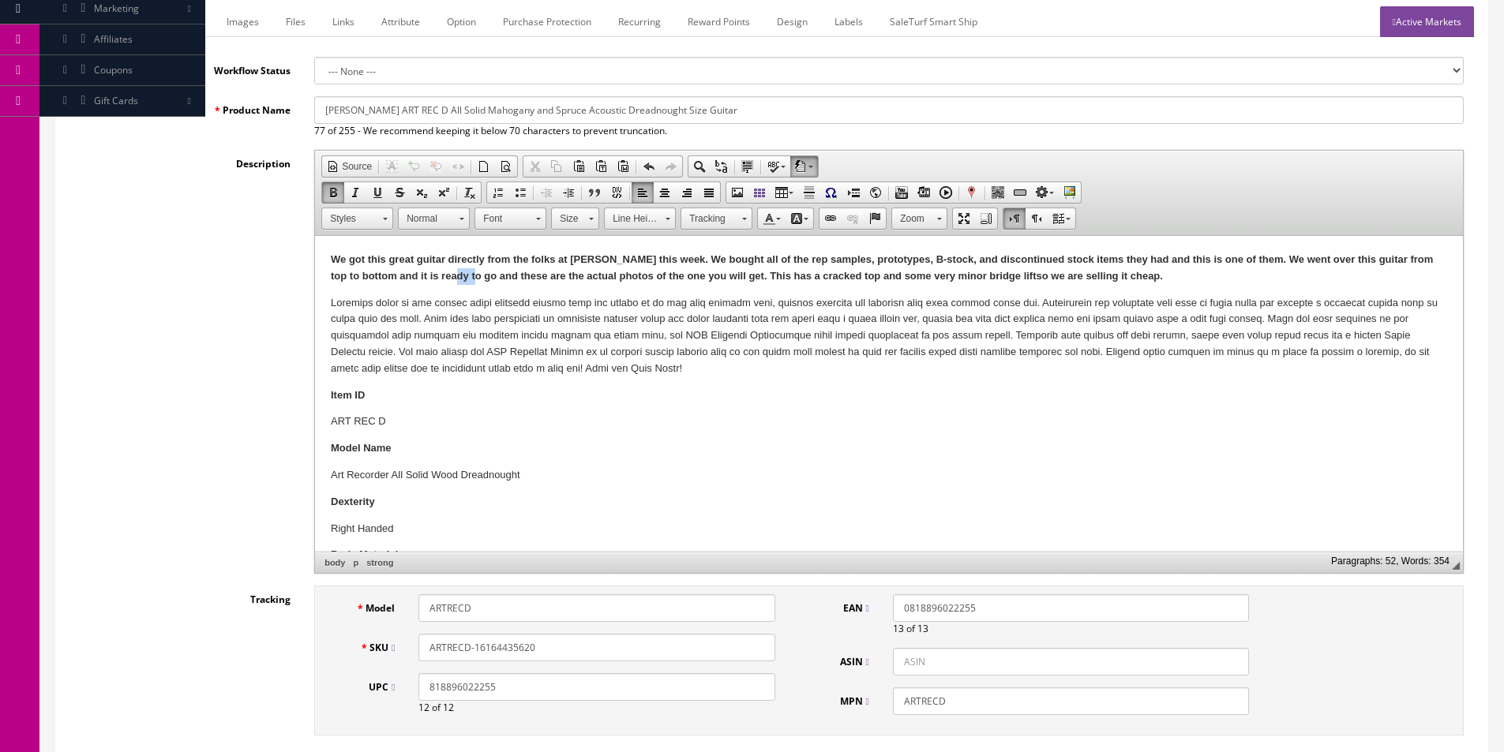
click at [467, 276] on strong "We got this great guitar directly from the folks at Dean this week. We bought a…" at bounding box center [882, 267] width 1102 height 28
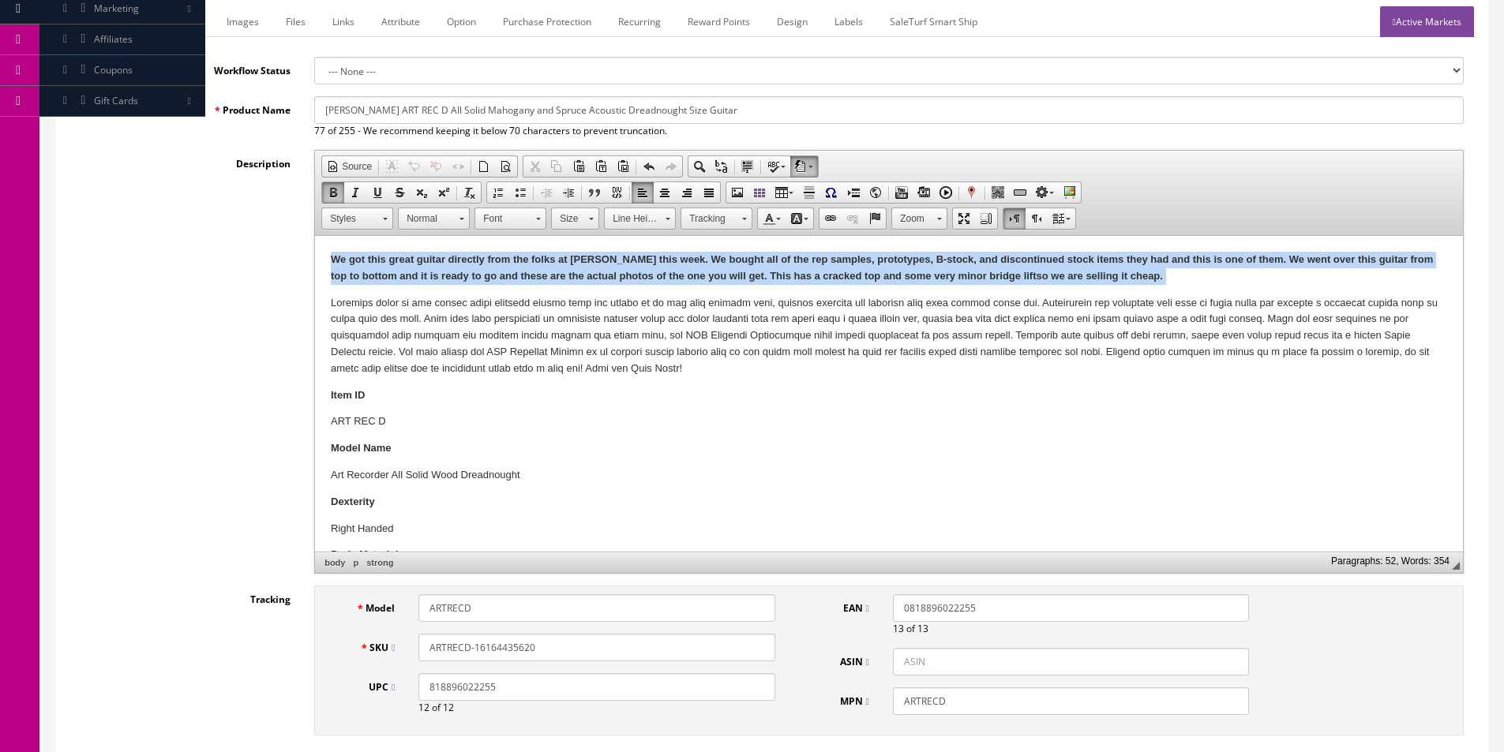
click at [467, 276] on strong "We got this great guitar directly from the folks at Dean this week. We bought a…" at bounding box center [882, 267] width 1102 height 28
copy strong "We got this great guitar directly from the folks at Dean this week. We bought a…"
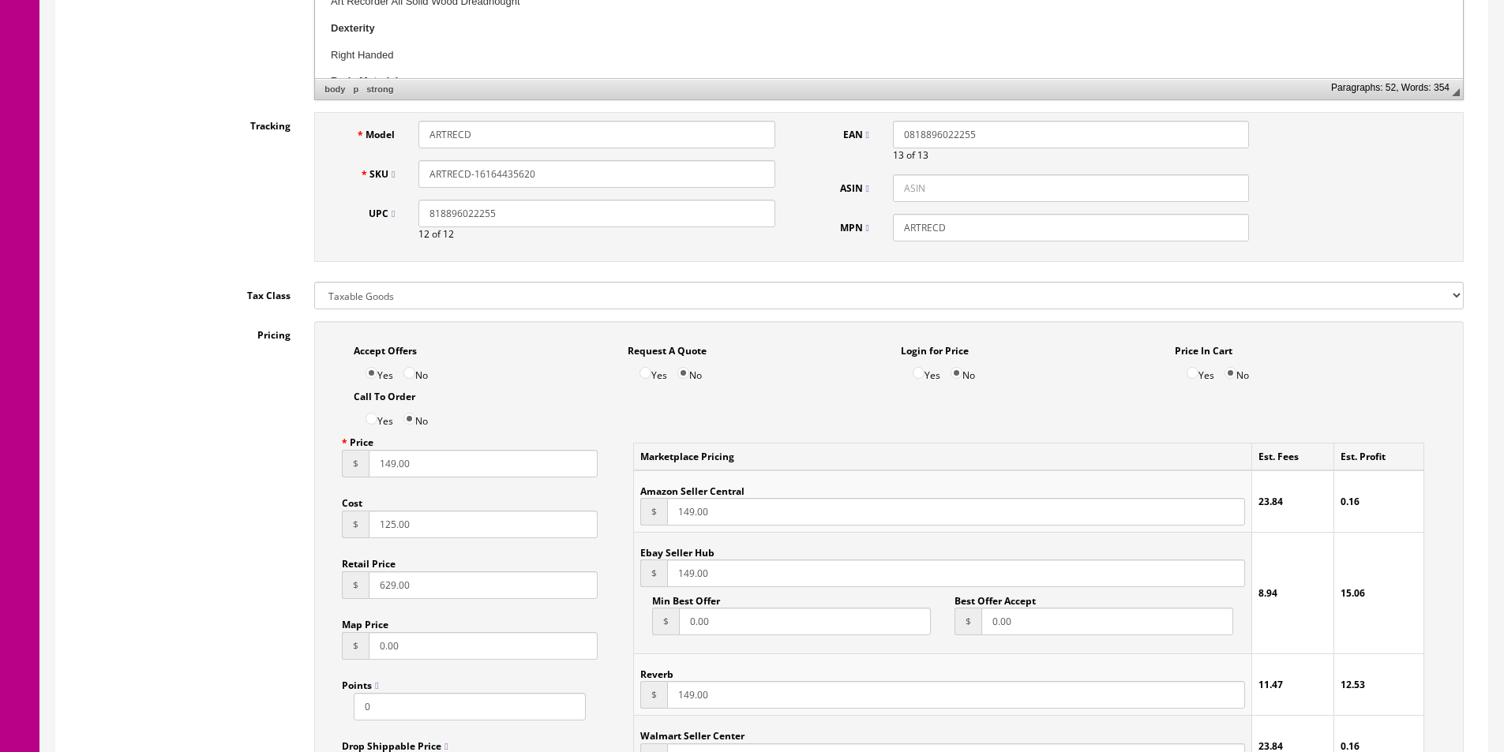
scroll to position [152, 0]
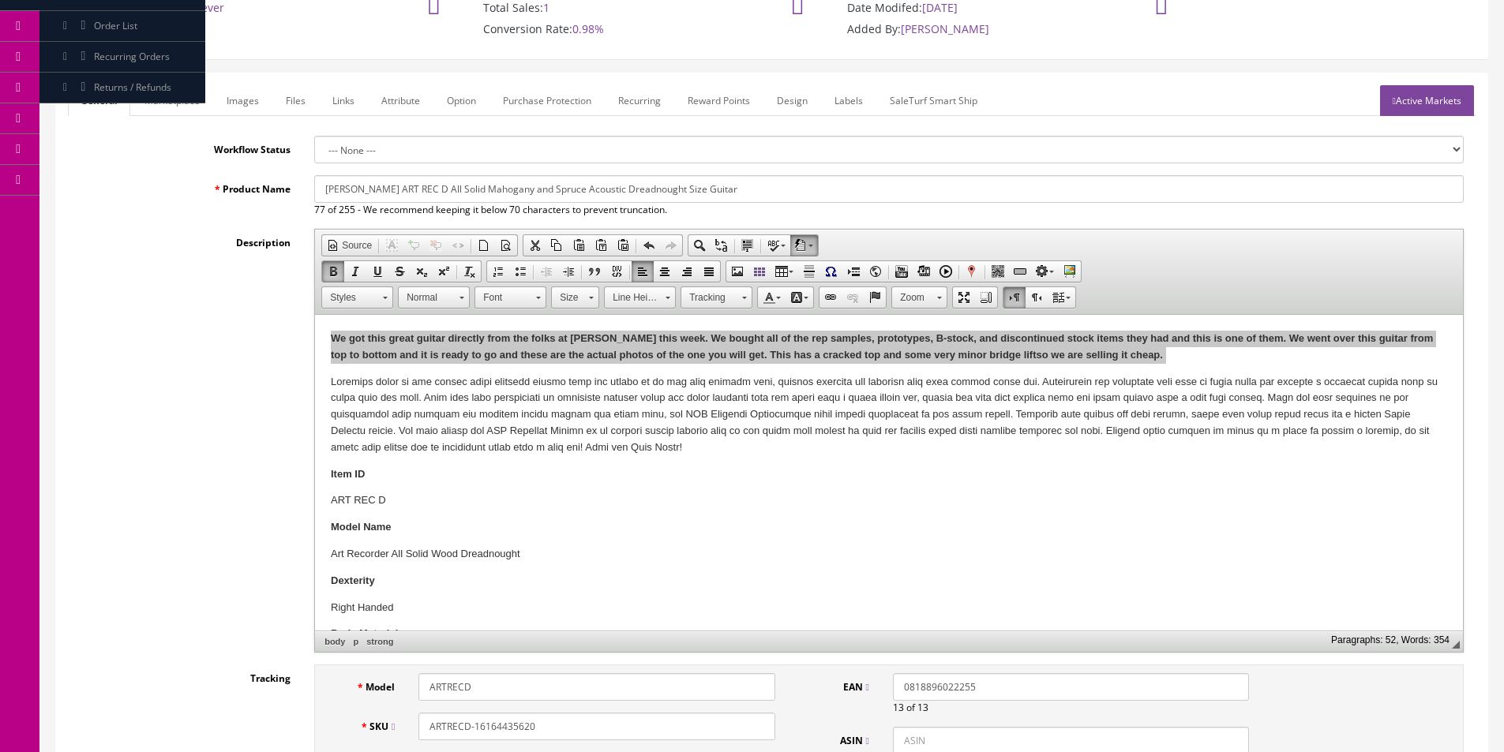
click at [163, 103] on link "Marketplace" at bounding box center [172, 100] width 81 height 31
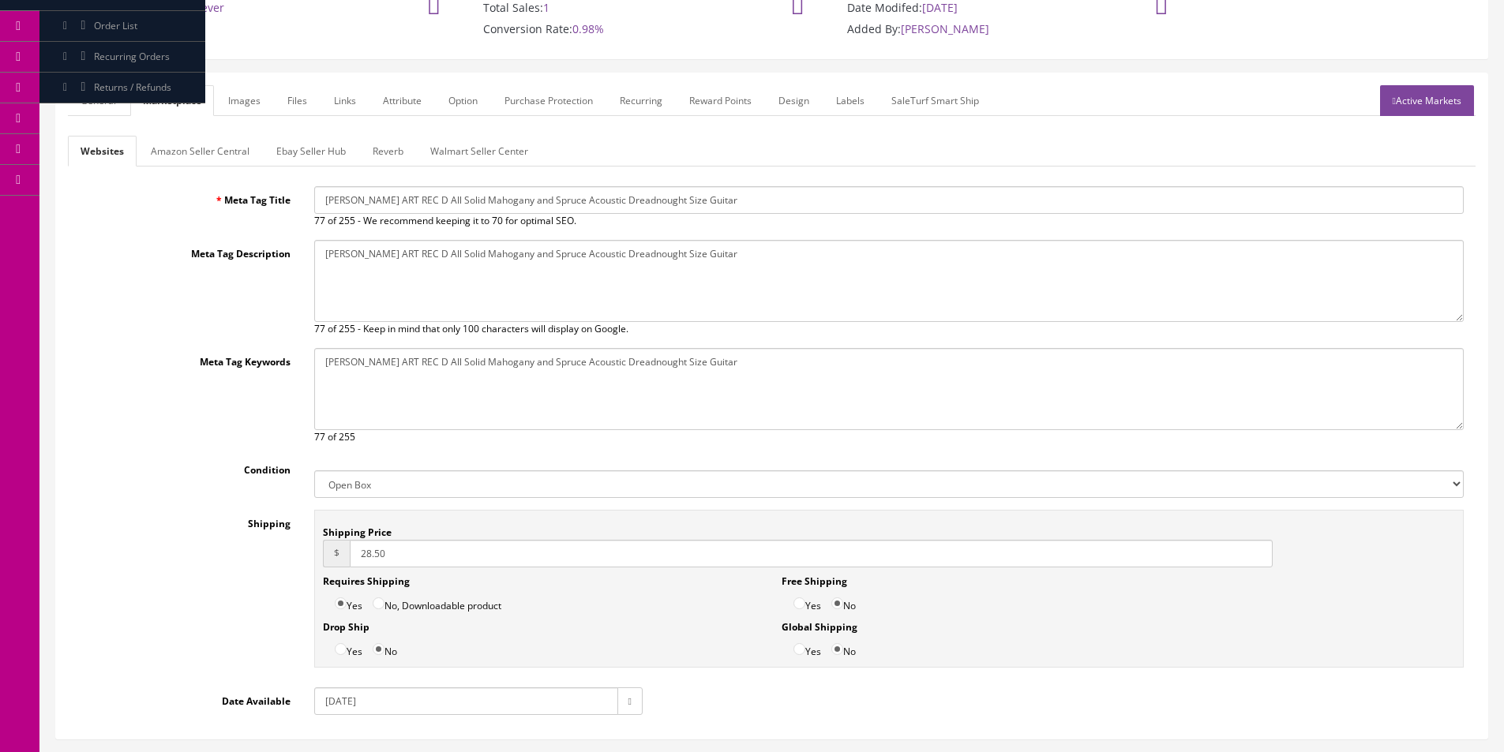
click at [351, 488] on select "New Used B Stock Open Box Re-Packed" at bounding box center [888, 485] width 1149 height 28
select select "Used"
click at [314, 471] on select "New Used B Stock Open Box Re-Packed" at bounding box center [888, 485] width 1149 height 28
click at [268, 153] on link "Ebay Seller Hub" at bounding box center [311, 151] width 95 height 31
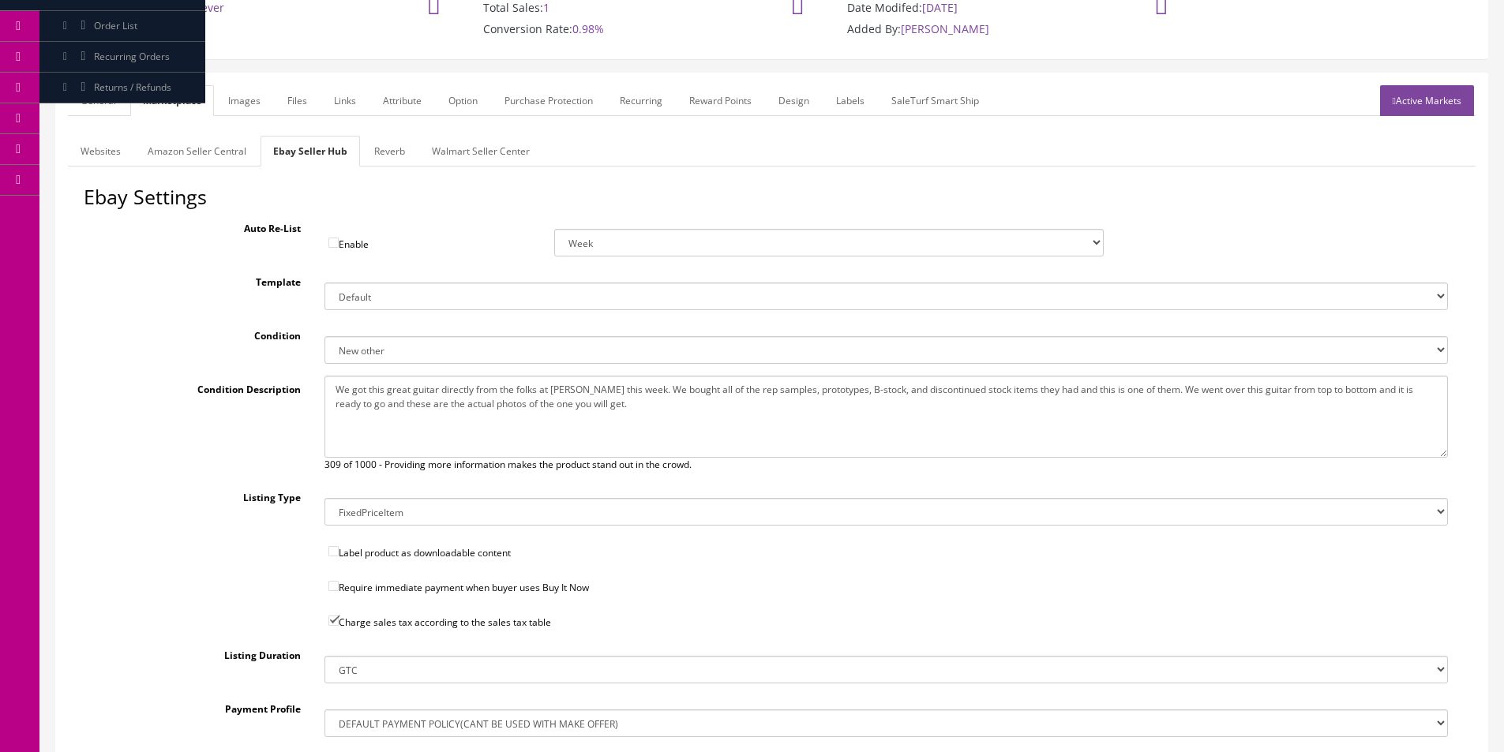
click at [210, 154] on link "Amazon Seller Central" at bounding box center [197, 151] width 124 height 31
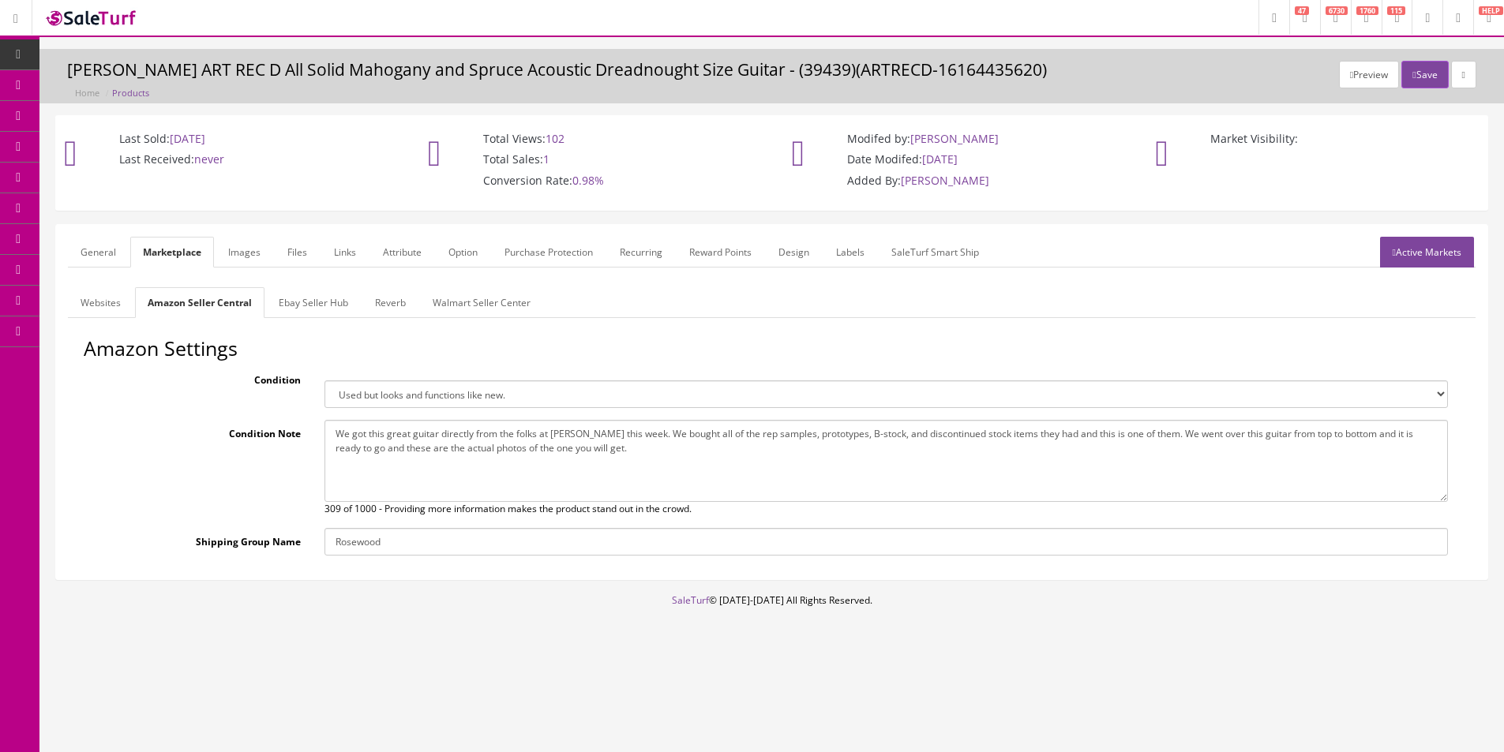
scroll to position [0, 0]
click at [407, 403] on select "Brand new item, unused, in original packaging. New item, but packaging has been…" at bounding box center [893, 395] width 1133 height 28
select select "used_acceptable"
click at [327, 381] on select "Brand new item, unused, in original packaging. New item, but packaging has been…" at bounding box center [893, 395] width 1133 height 28
click at [585, 441] on textarea "We got this great guitar directly from the folks at Dean this week. We bought a…" at bounding box center [893, 461] width 1133 height 82
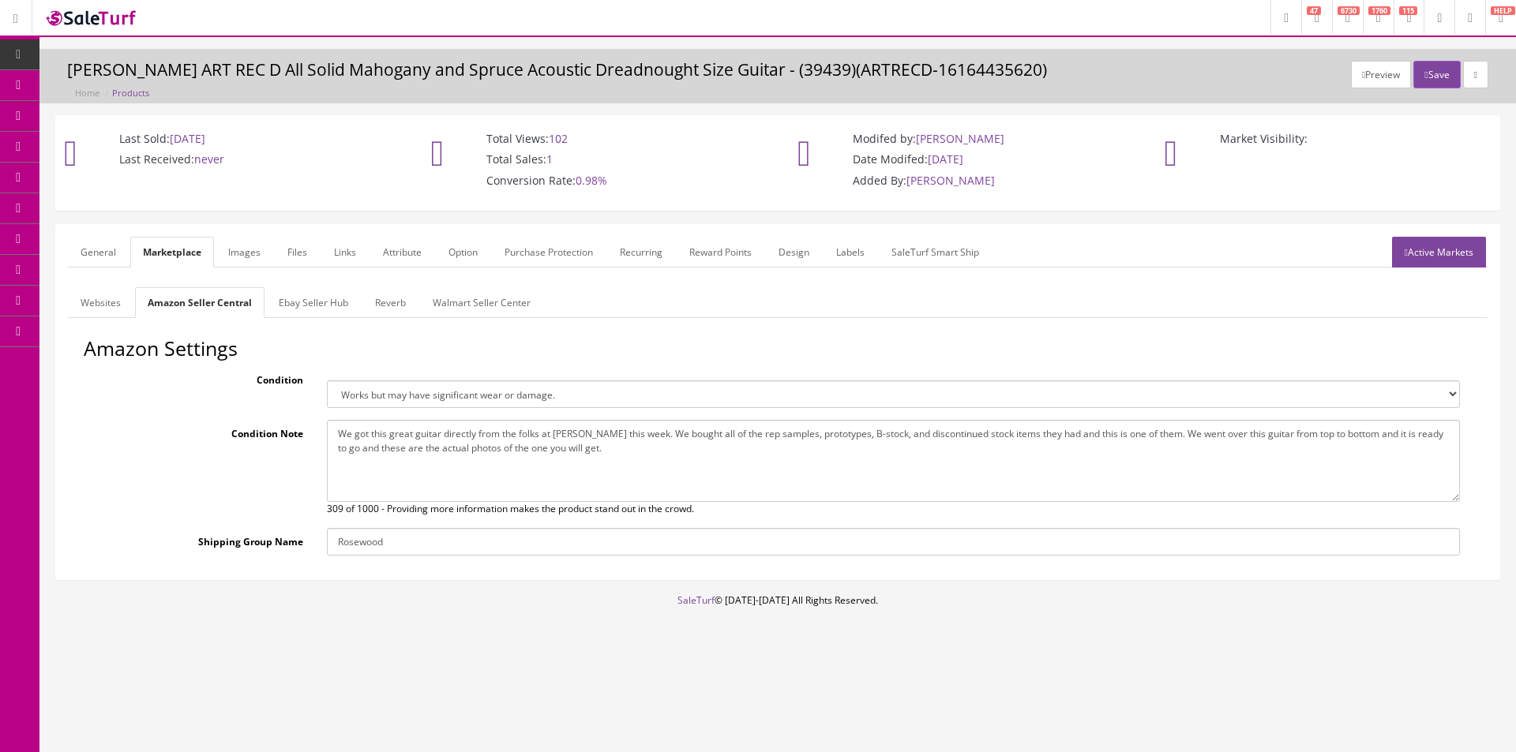
paste textarea "This has a cracked top and some very minor bridge lift so we are selling it che…"
type textarea "We got this great guitar directly from the folks at Dean this week. We bought a…"
click at [330, 293] on link "Ebay Seller Hub" at bounding box center [313, 302] width 95 height 31
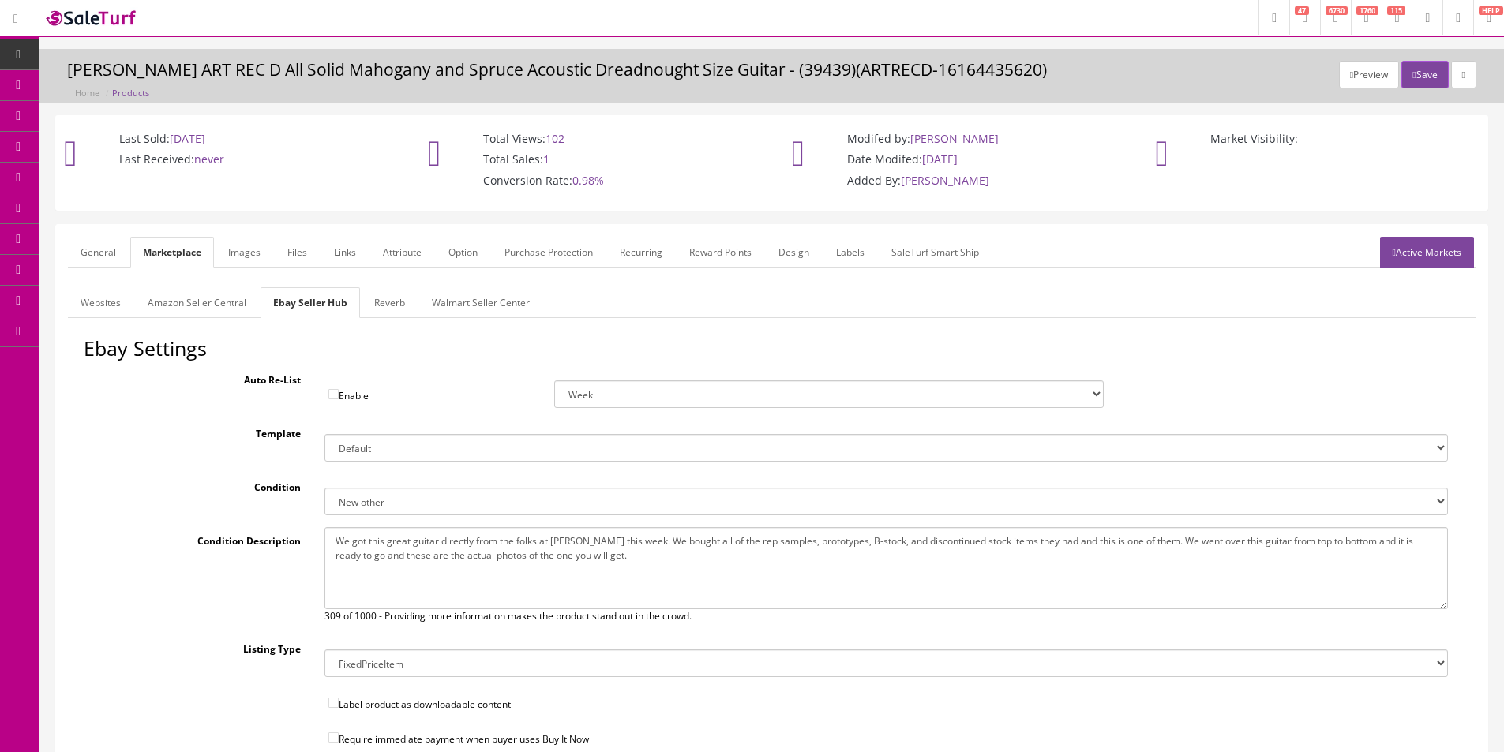
click at [407, 506] on select "New New other New with defects Manufacturer refurbished Seller refurbished Used…" at bounding box center [885, 502] width 1123 height 28
select select "3000"
click at [324, 488] on select "New New other New with defects Manufacturer refurbished Seller refurbished Used…" at bounding box center [885, 502] width 1123 height 28
click at [423, 558] on textarea "We got this great guitar directly from the folks at Dean this week. We bought a…" at bounding box center [885, 568] width 1123 height 82
paste textarea "This has a cracked top and some very minor bridge lift so we are selling it che…"
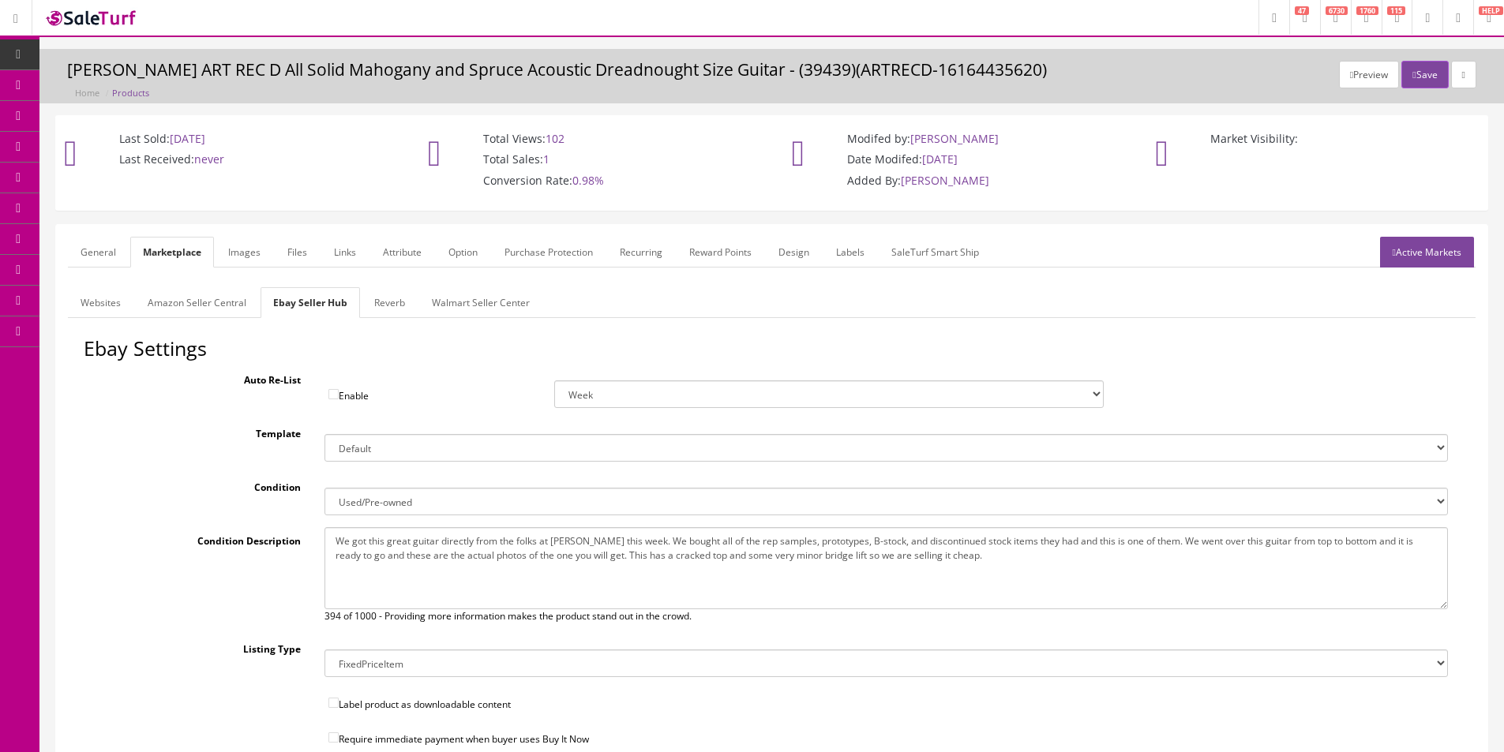
type textarea "We got this great guitar directly from the folks at Dean this week. We bought a…"
click at [398, 299] on link "Reverb" at bounding box center [390, 302] width 56 height 31
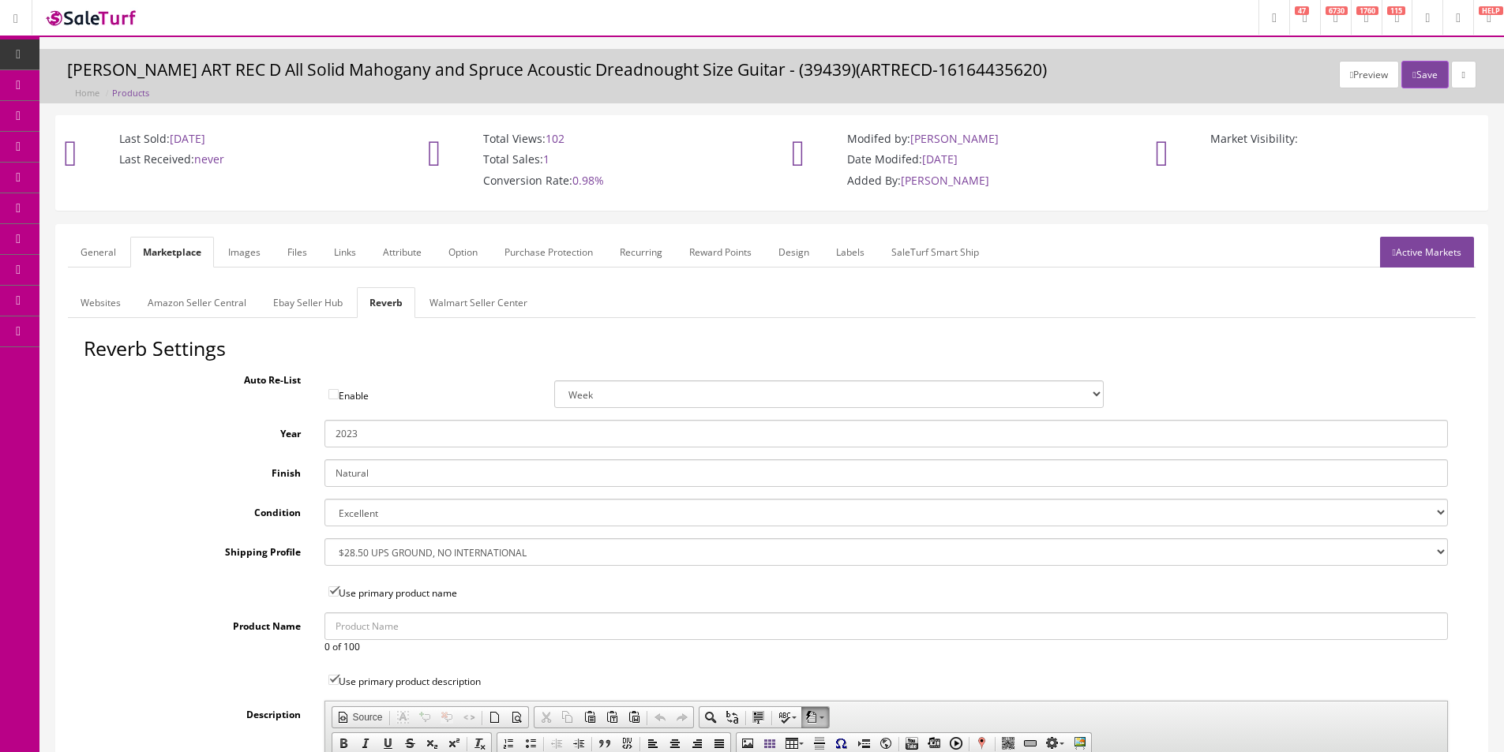
drag, startPoint x: 399, startPoint y: 517, endPoint x: 397, endPoint y: 525, distance: 8.1
click at [399, 517] on select "Brand New Mint Excellent Very Good Good Fair Poor B-Stock Non Functioning" at bounding box center [885, 513] width 1123 height 28
select select "98777886-76d0-44c8-865e-bb40e669e934"
click at [324, 499] on select "Brand New Mint Excellent Very Good Good Fair Poor B-Stock Non Functioning" at bounding box center [885, 513] width 1123 height 28
click at [261, 387] on label "Auto Re-List" at bounding box center [198, 376] width 229 height 21
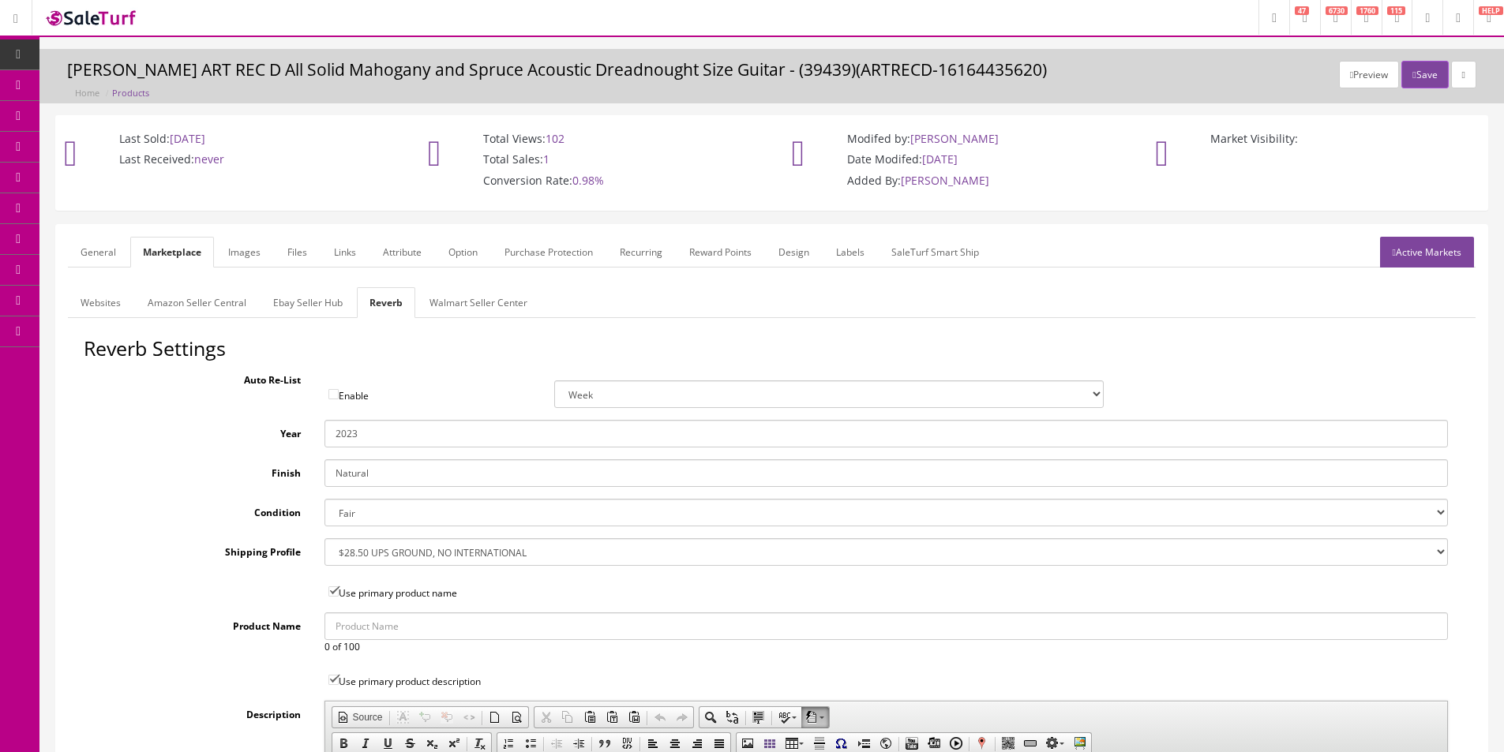
click at [243, 253] on link "Images" at bounding box center [245, 252] width 58 height 31
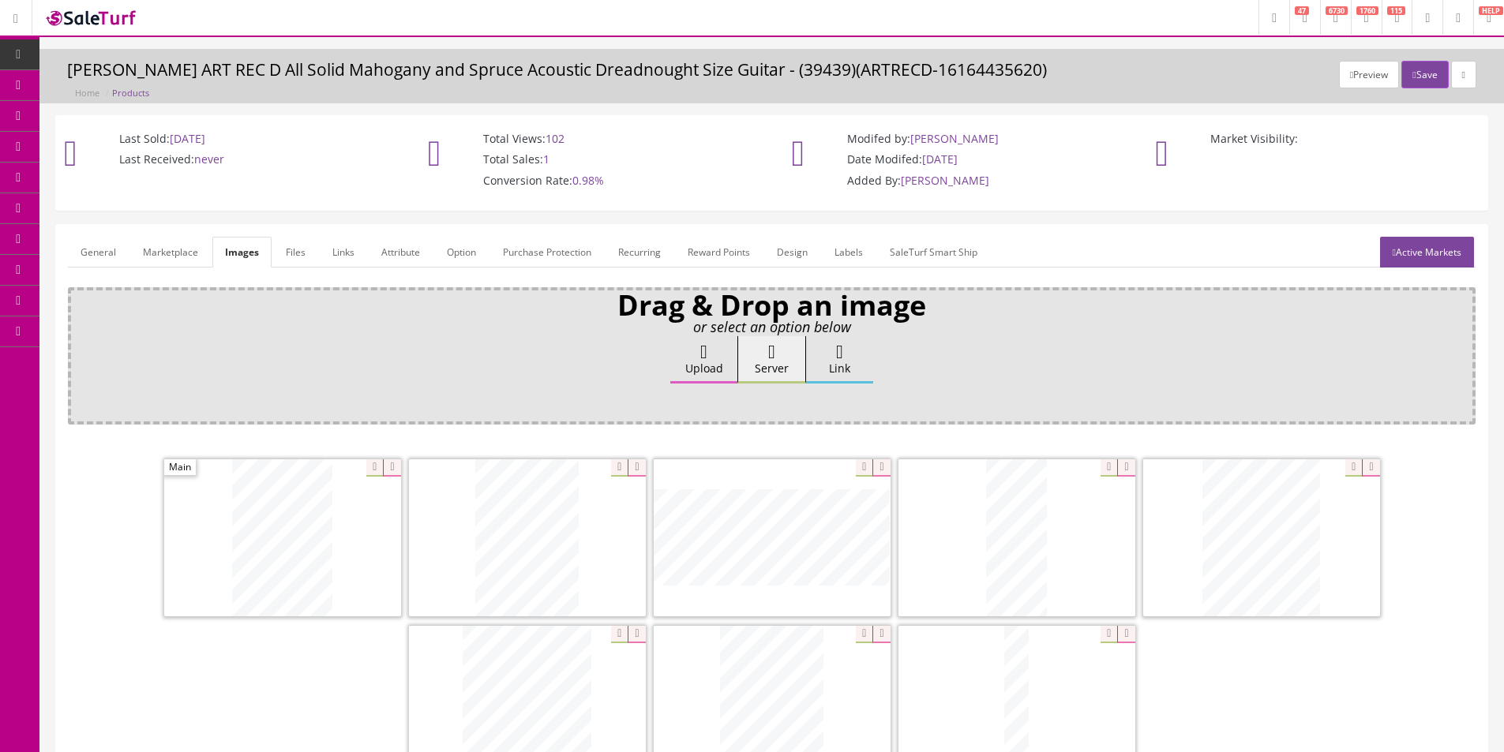
click at [420, 253] on link "Attribute" at bounding box center [401, 252] width 64 height 31
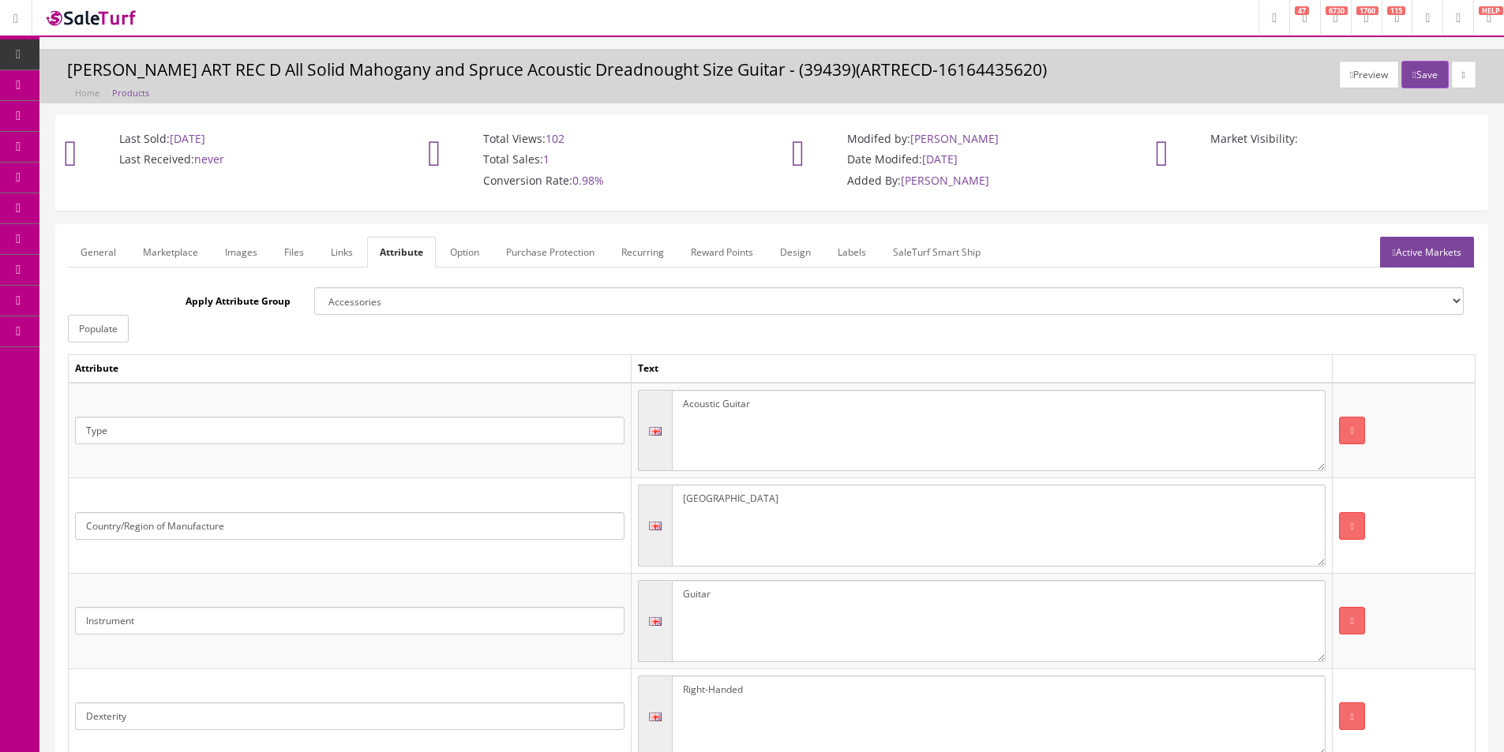
click at [77, 255] on link "General" at bounding box center [98, 252] width 61 height 31
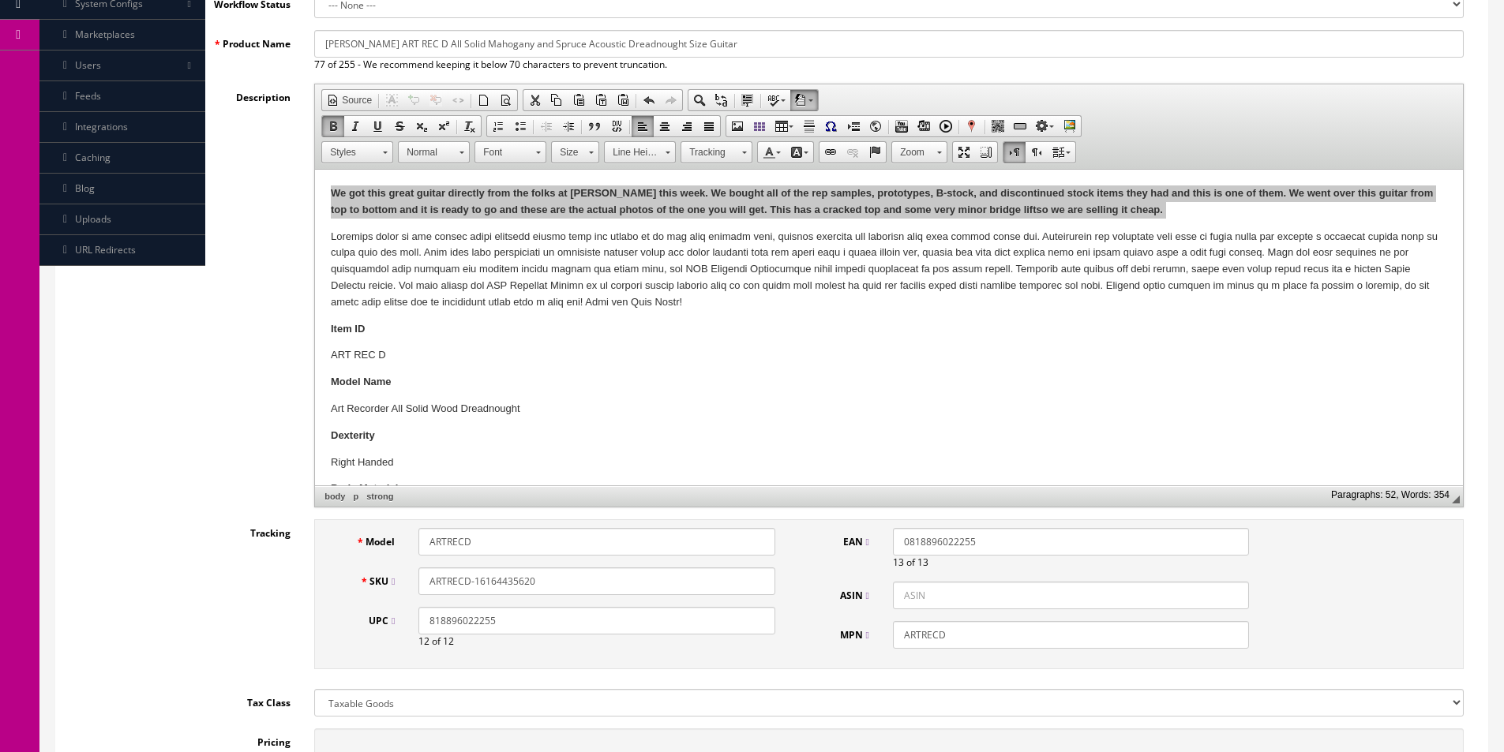
scroll to position [395, 0]
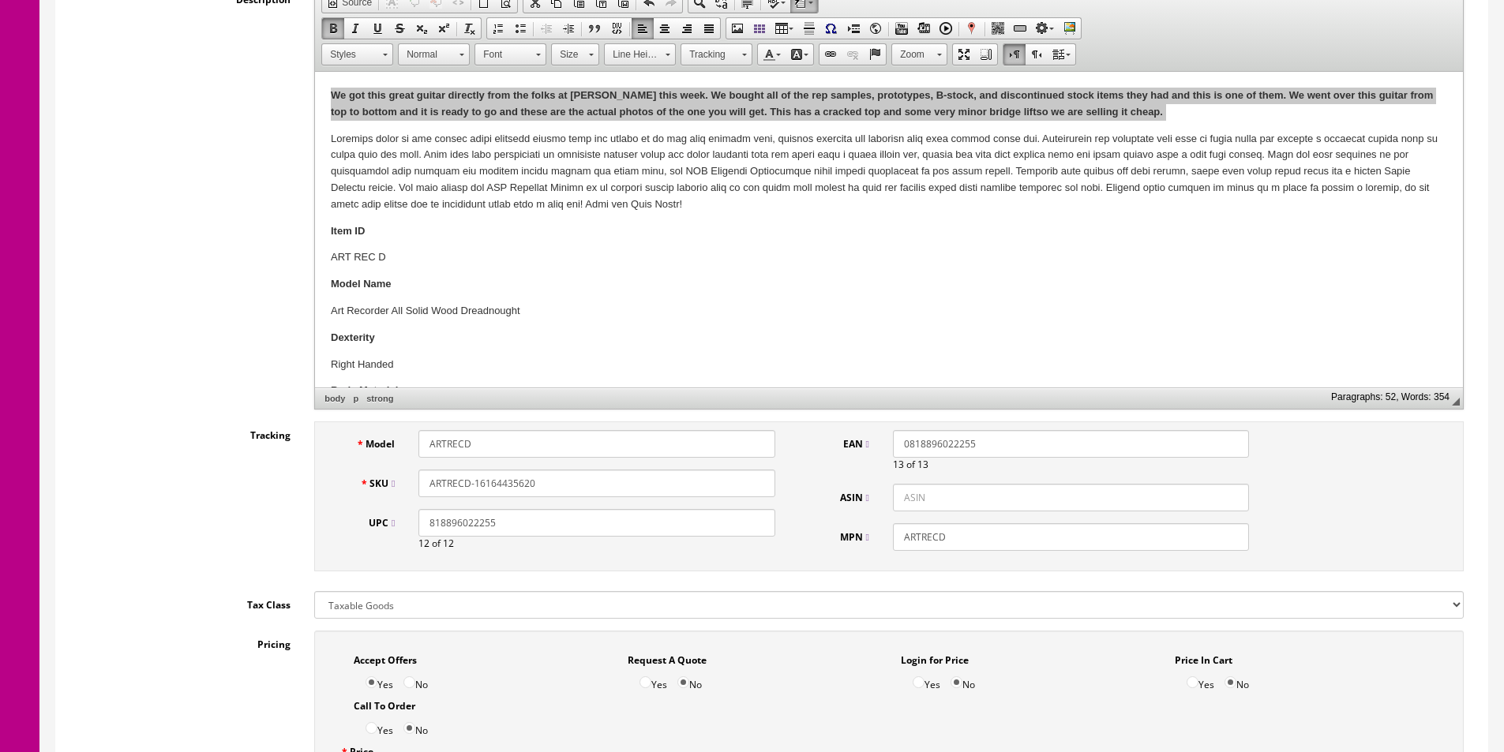
click at [605, 486] on input "ARTRECD-16164435620" at bounding box center [596, 484] width 356 height 28
paste input "034404174"
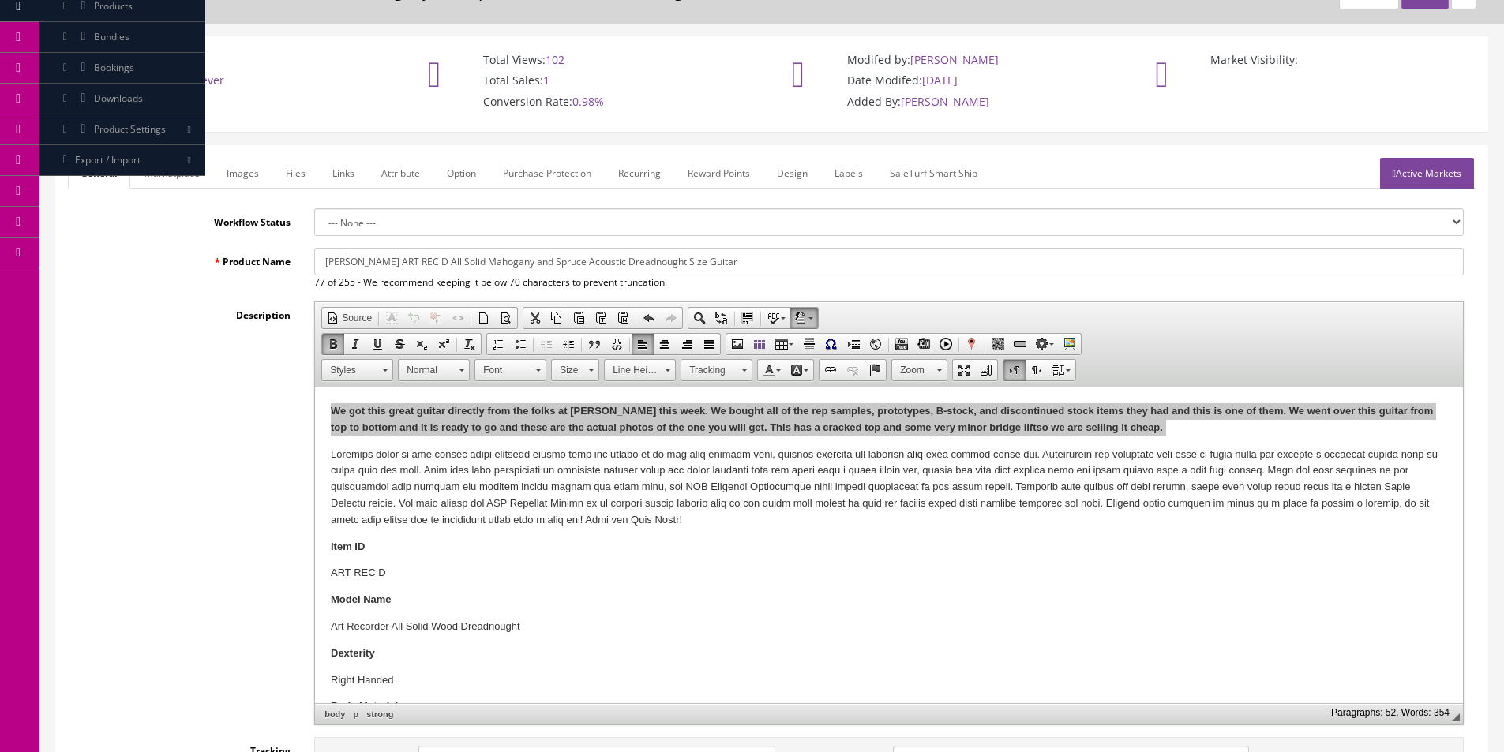
scroll to position [0, 0]
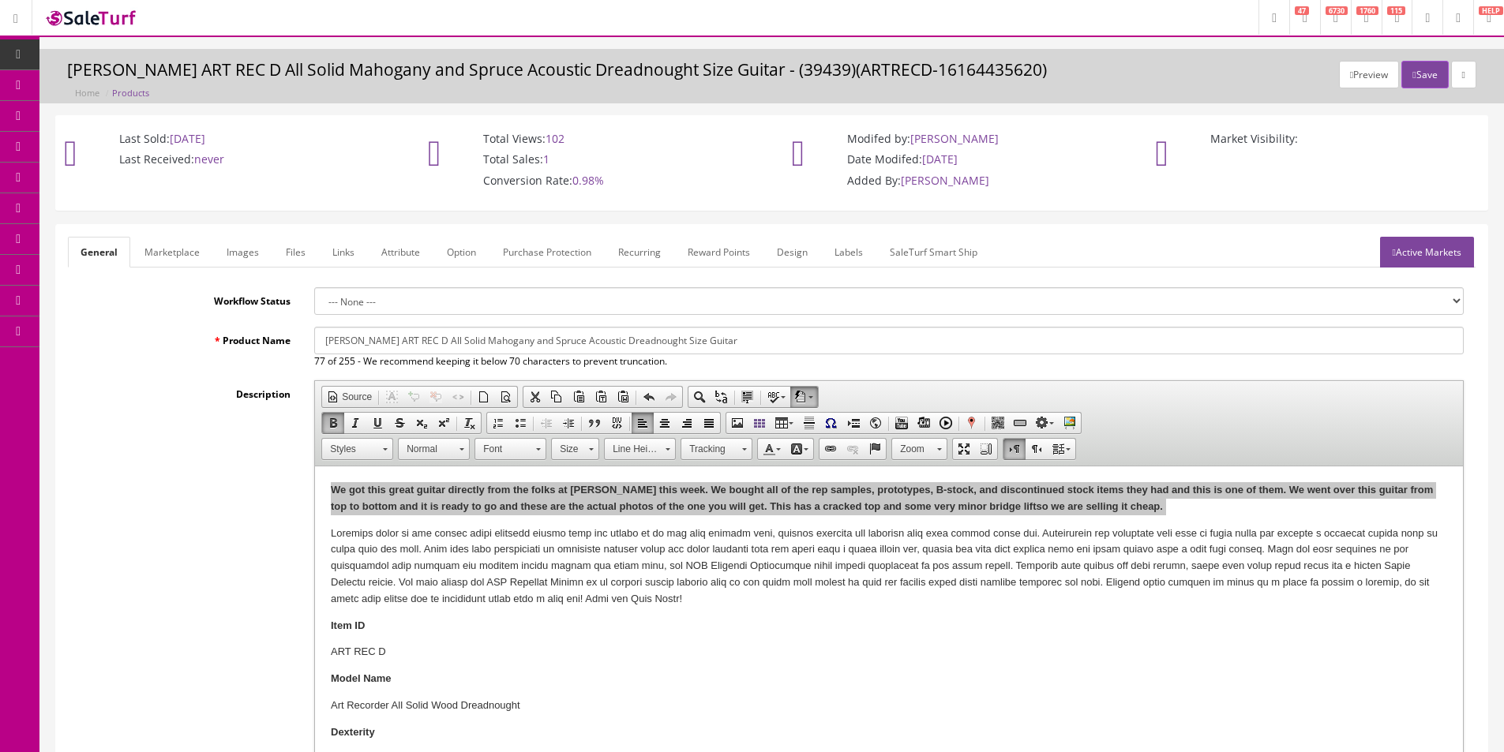
type input "ARTRECD-16034404174"
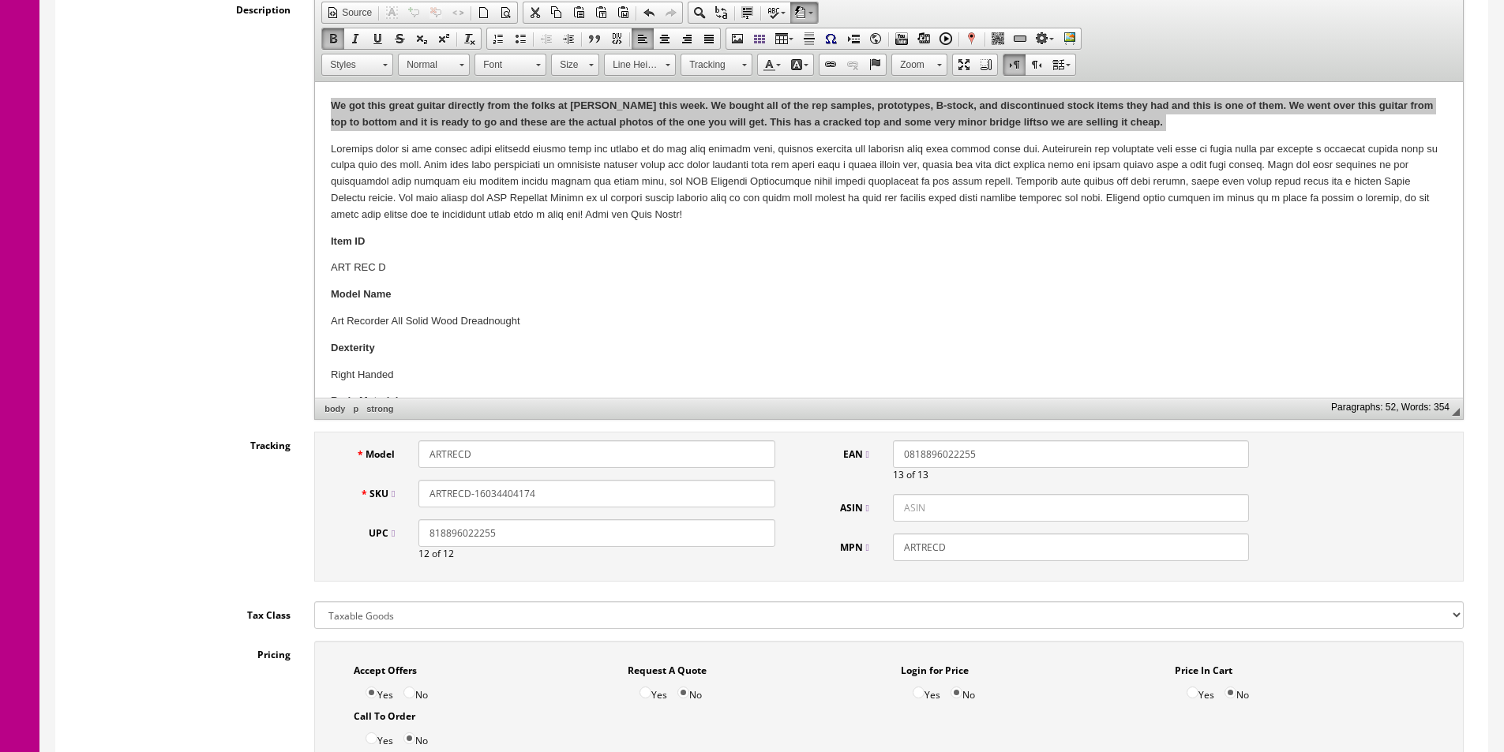
scroll to position [395, 0]
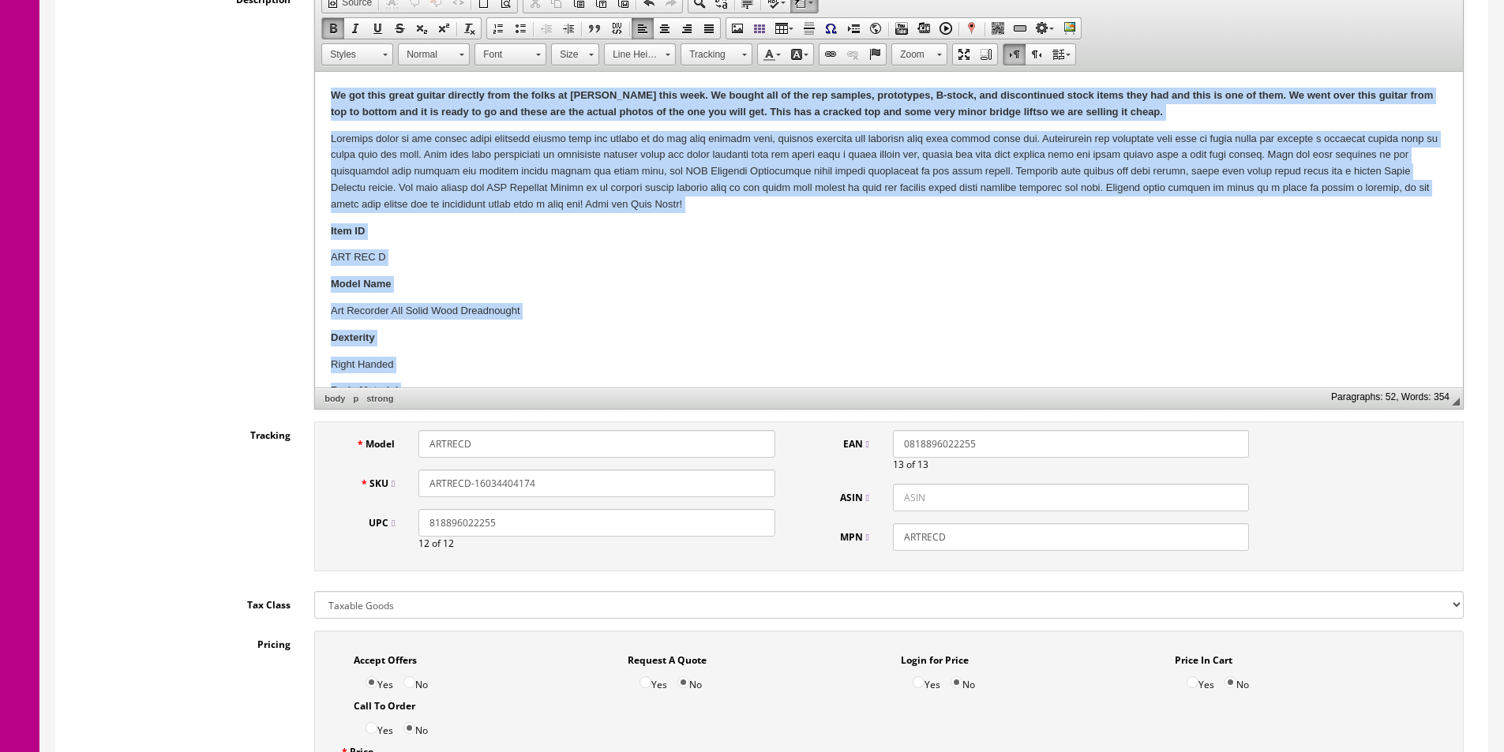
copy body "We got this great guitar directly from the folks at Dean this week. We bought a…"
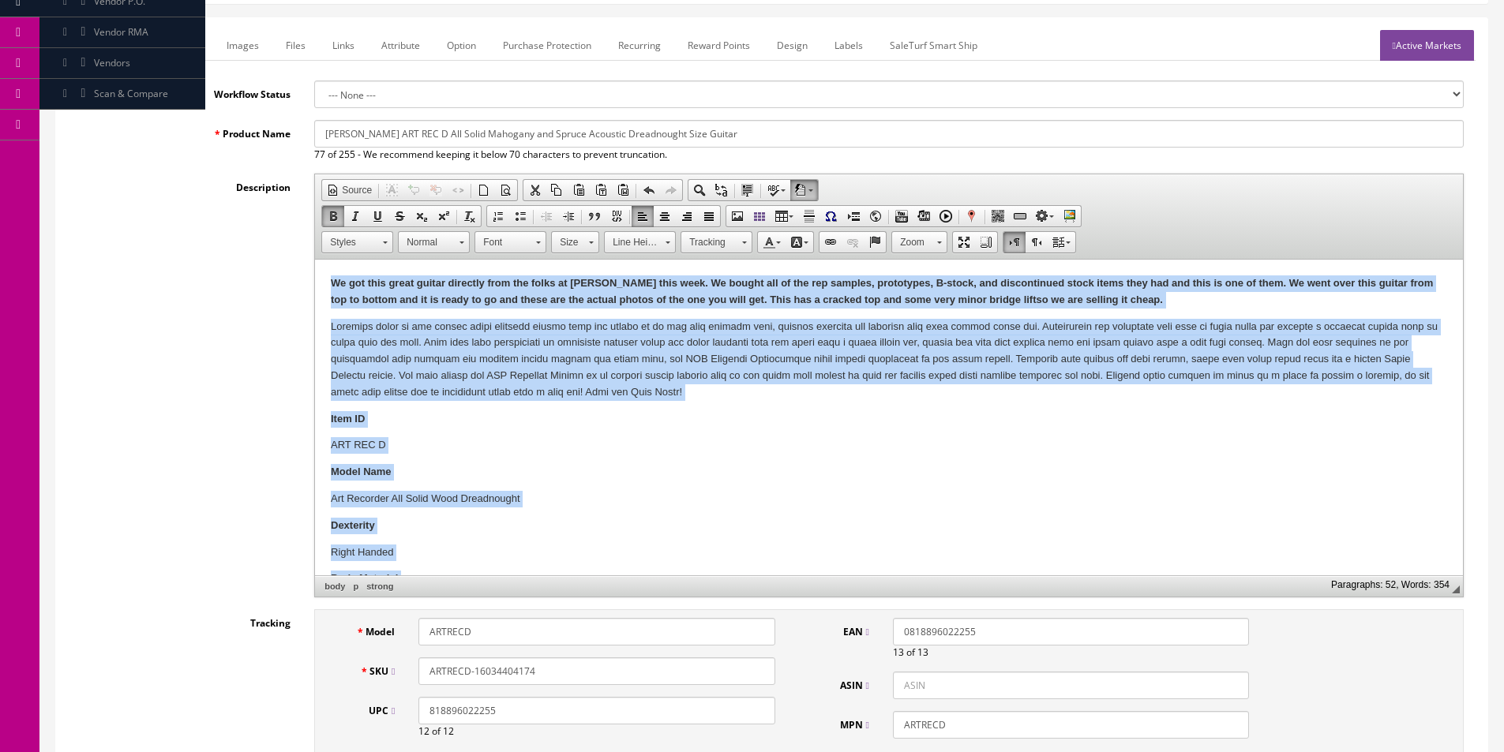
scroll to position [0, 0]
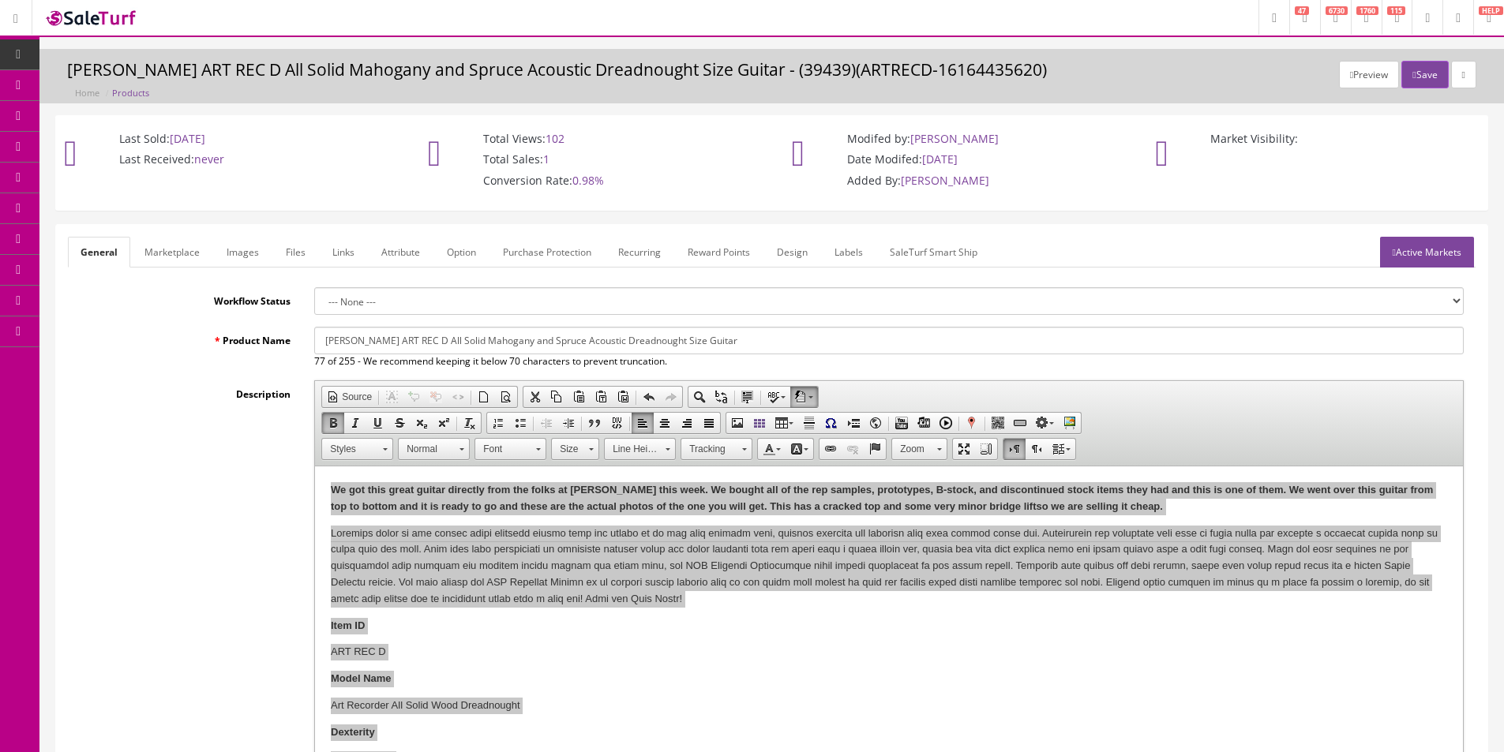
click at [87, 96] on link "Products" at bounding box center [122, 85] width 166 height 31
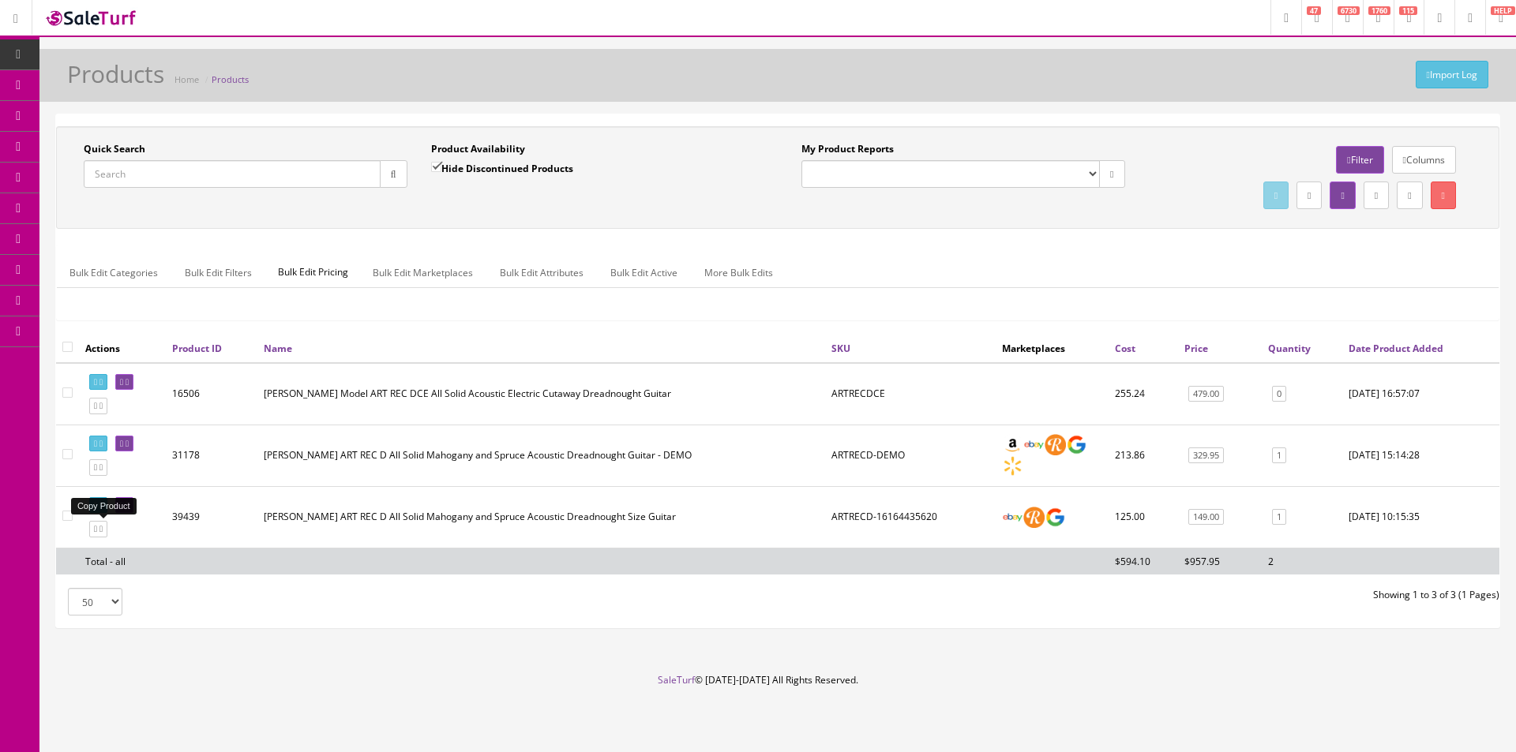
click at [97, 534] on icon at bounding box center [95, 529] width 3 height 9
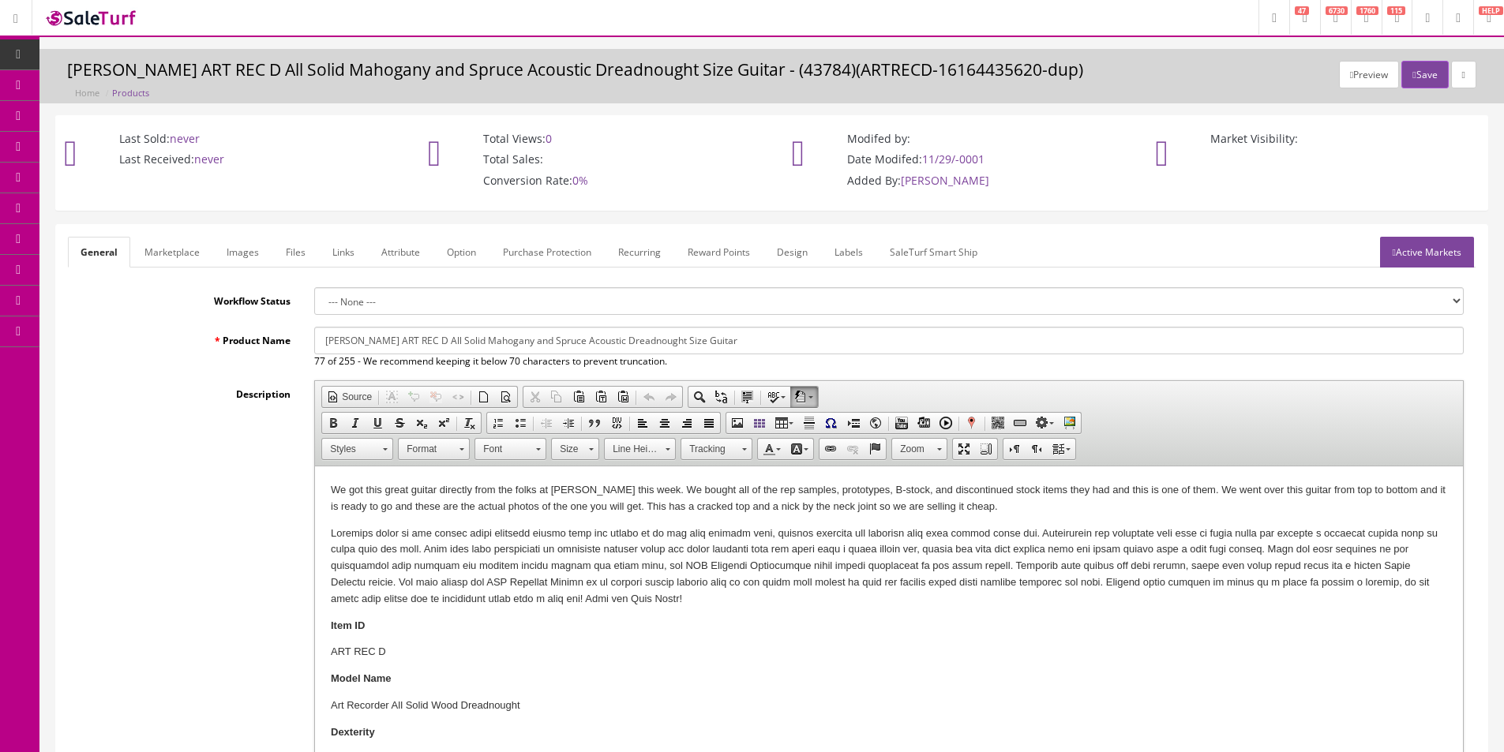
click at [438, 495] on p "We got this great guitar directly from the folks at [PERSON_NAME] this week. We…" at bounding box center [889, 498] width 1116 height 33
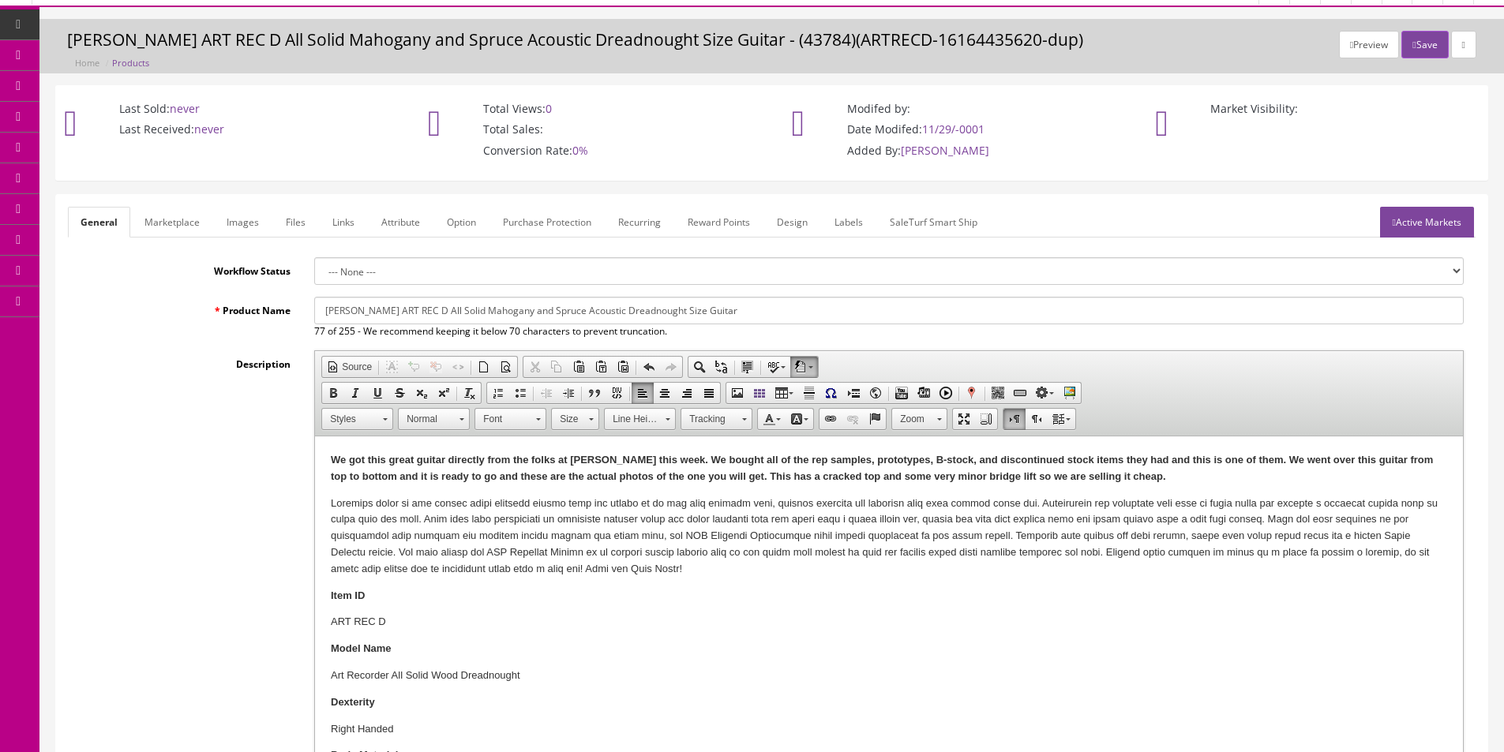
click at [427, 459] on strong "We got this great guitar directly from the folks at [PERSON_NAME] this week. We…" at bounding box center [882, 468] width 1102 height 28
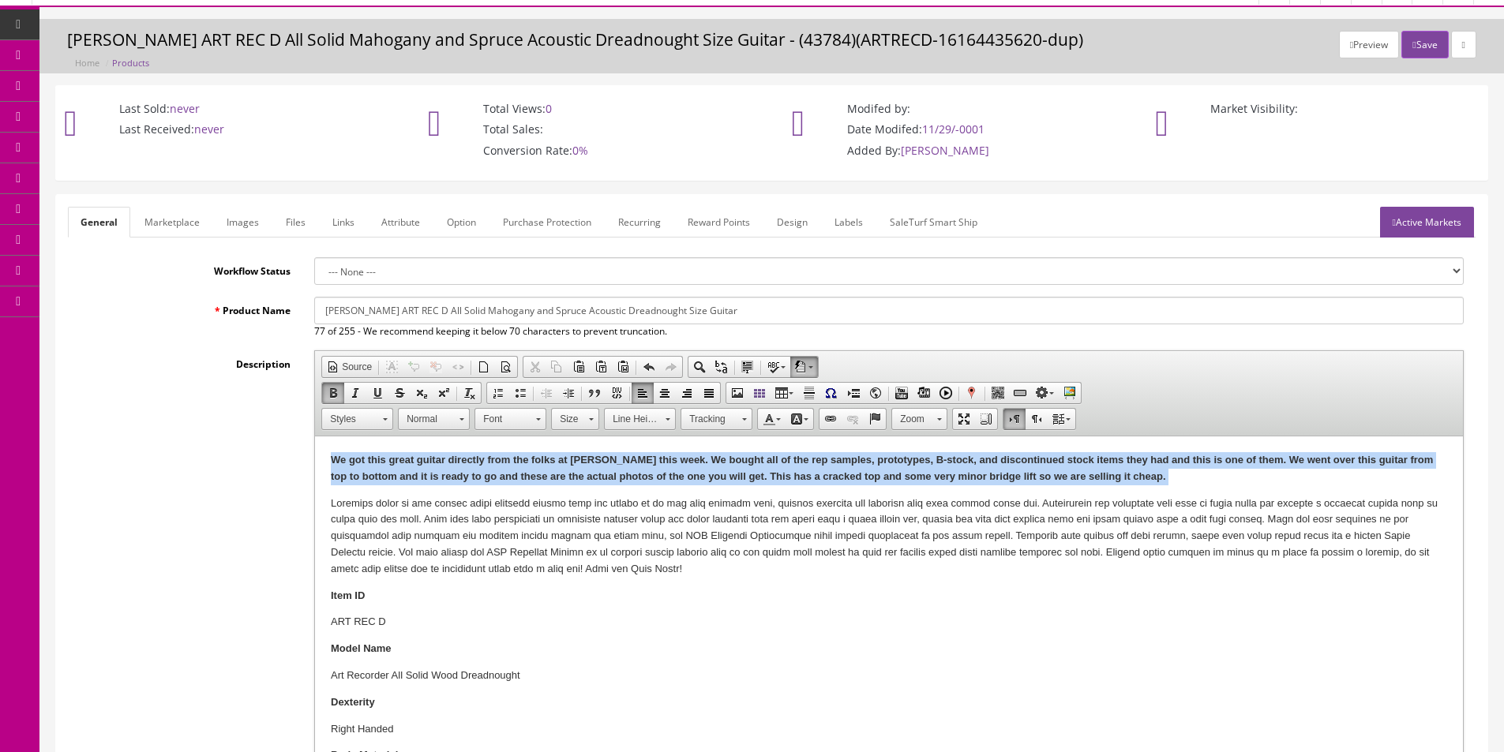
click at [427, 459] on strong "We got this great guitar directly from the folks at [PERSON_NAME] this week. We…" at bounding box center [882, 468] width 1102 height 28
copy strong "We got this great guitar directly from the folks at [PERSON_NAME] this week. We…"
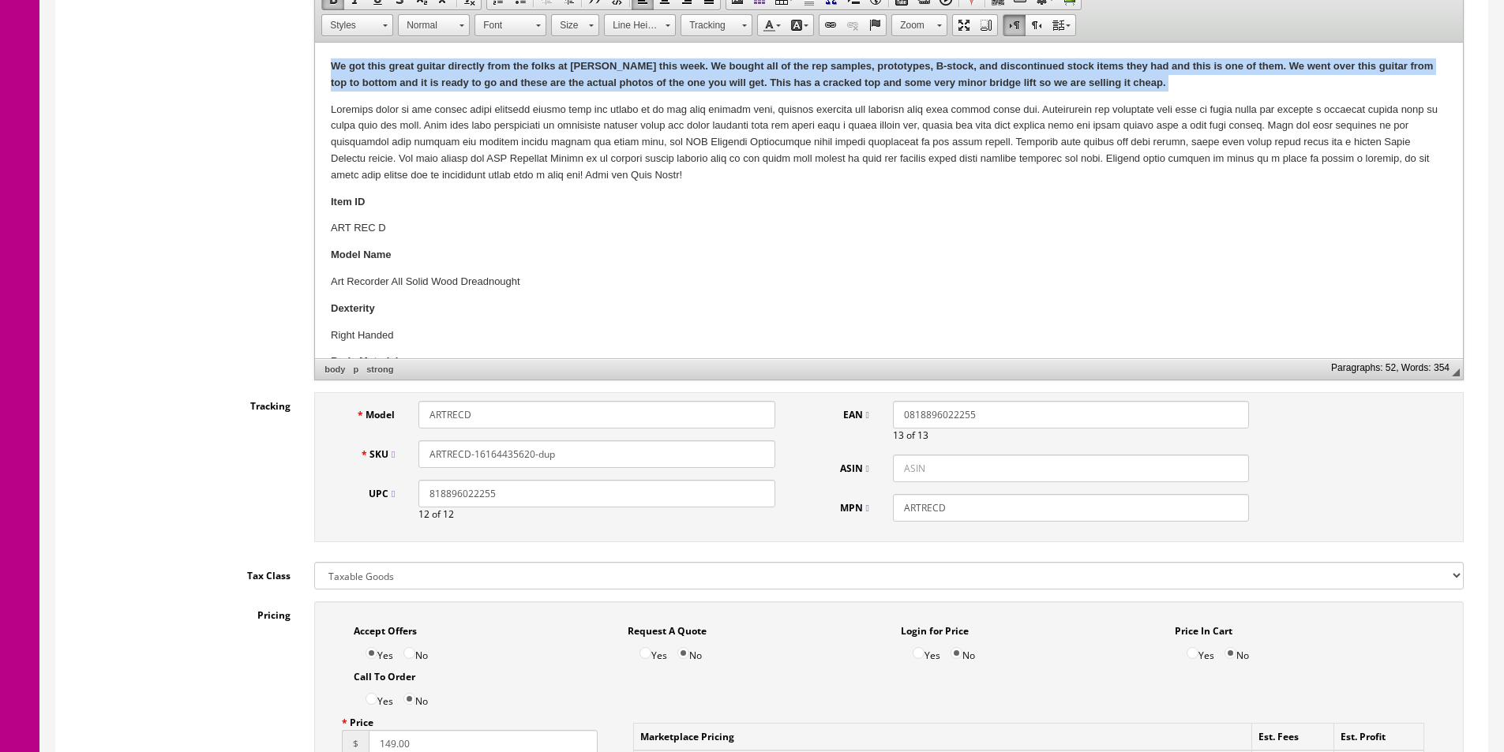
scroll to position [583, 0]
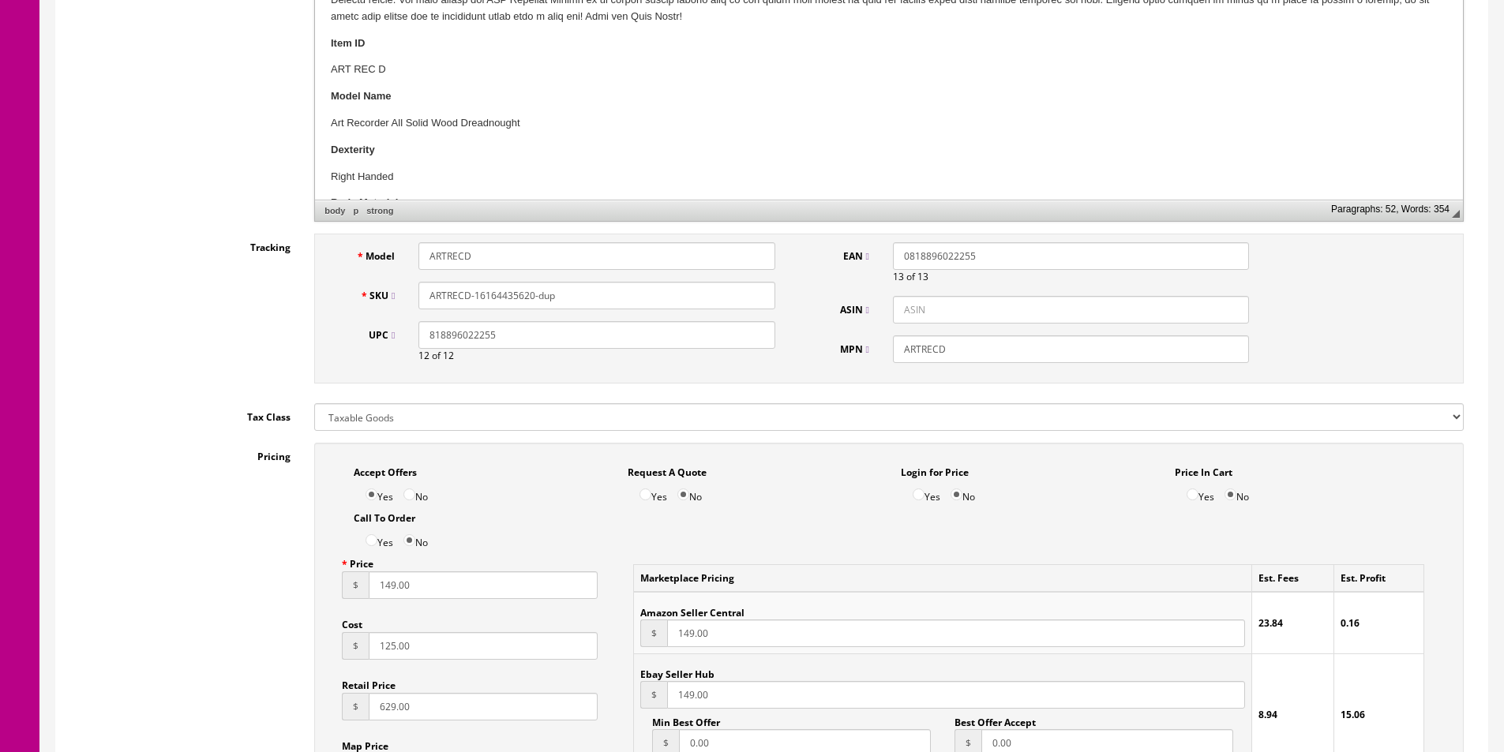
click at [512, 296] on input "ARTRECD-16164435620-dup" at bounding box center [596, 296] width 356 height 28
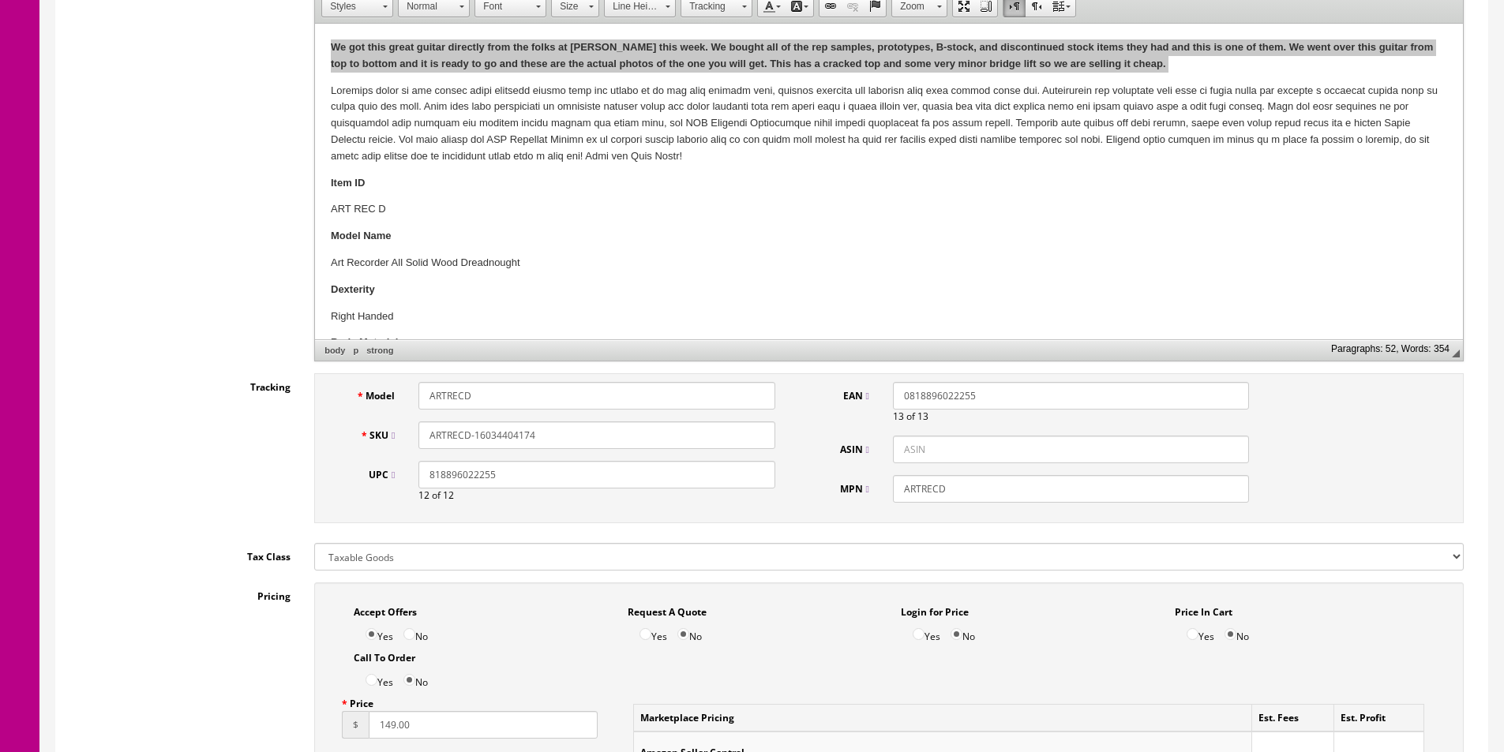
scroll to position [346, 0]
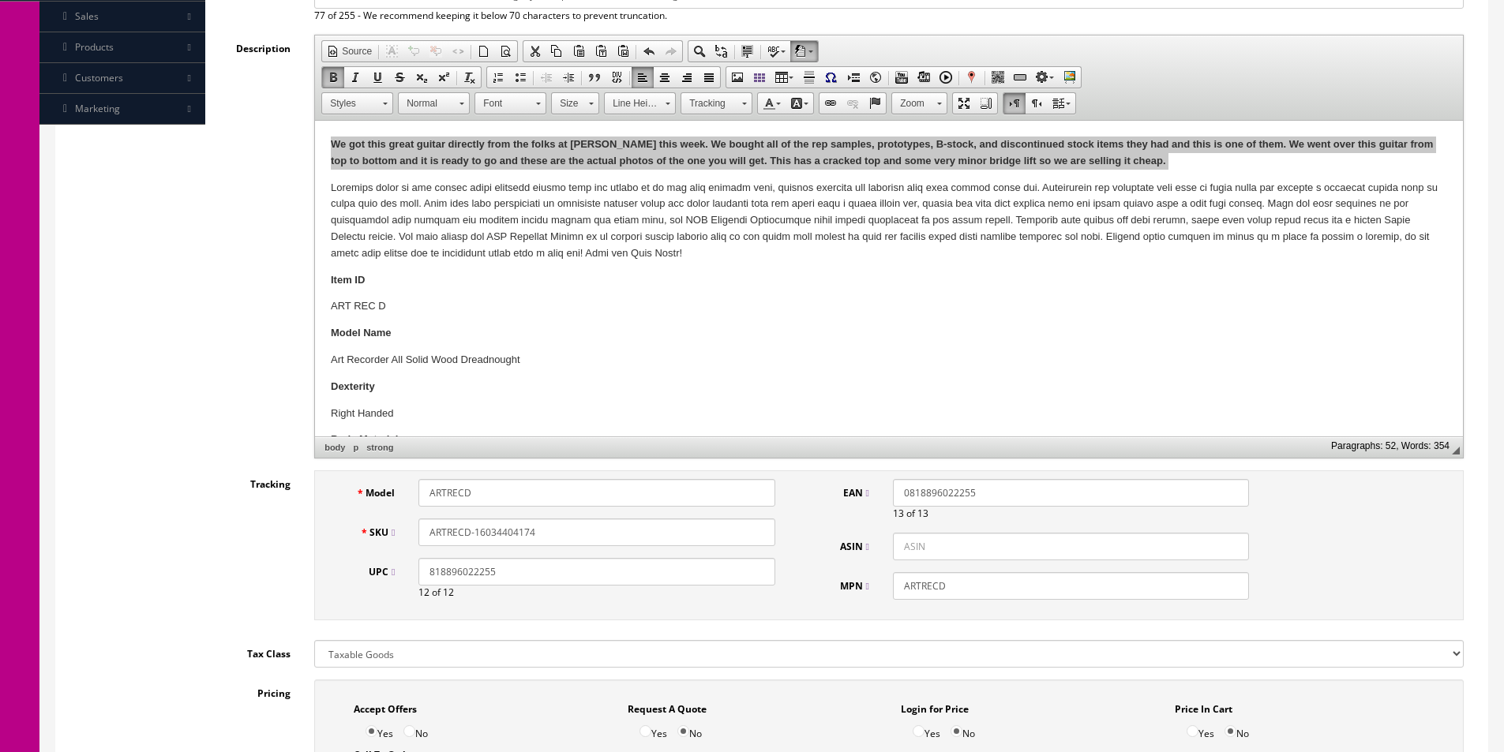
type input "ARTRECD-16034404174"
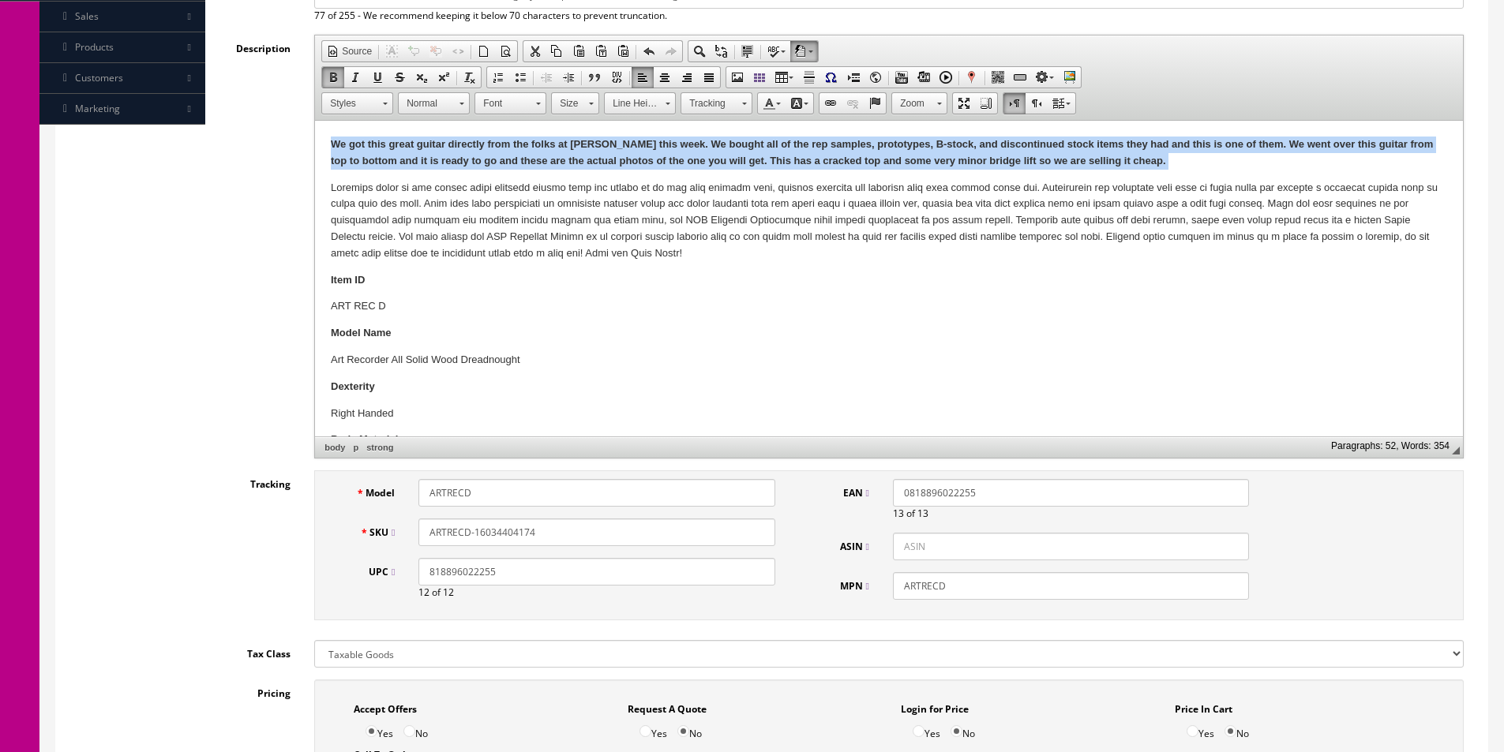
click at [543, 155] on strong "We got this great guitar directly from the folks at Dean this week. We bought a…" at bounding box center [882, 152] width 1102 height 28
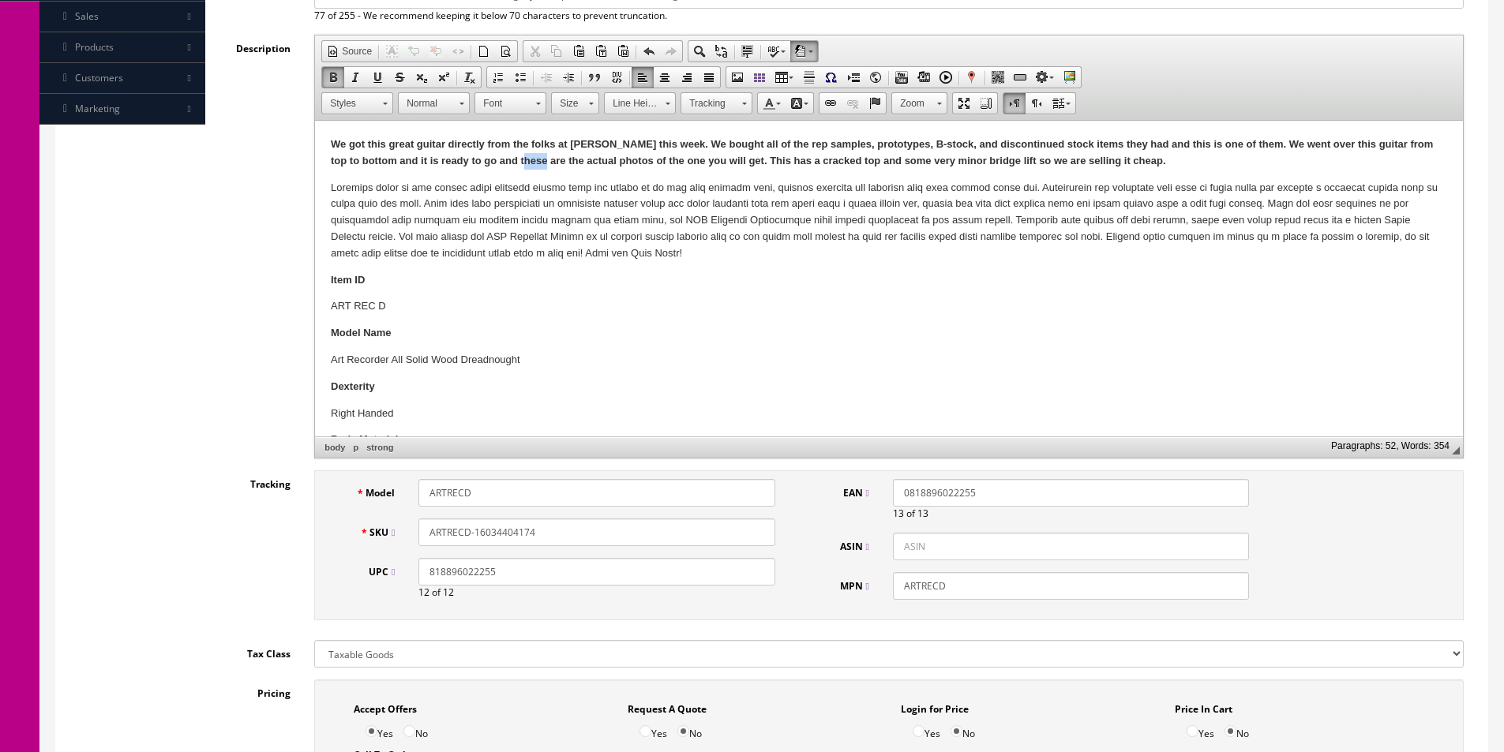
click at [543, 154] on strong "We got this great guitar directly from the folks at Dean this week. We bought a…" at bounding box center [882, 152] width 1102 height 28
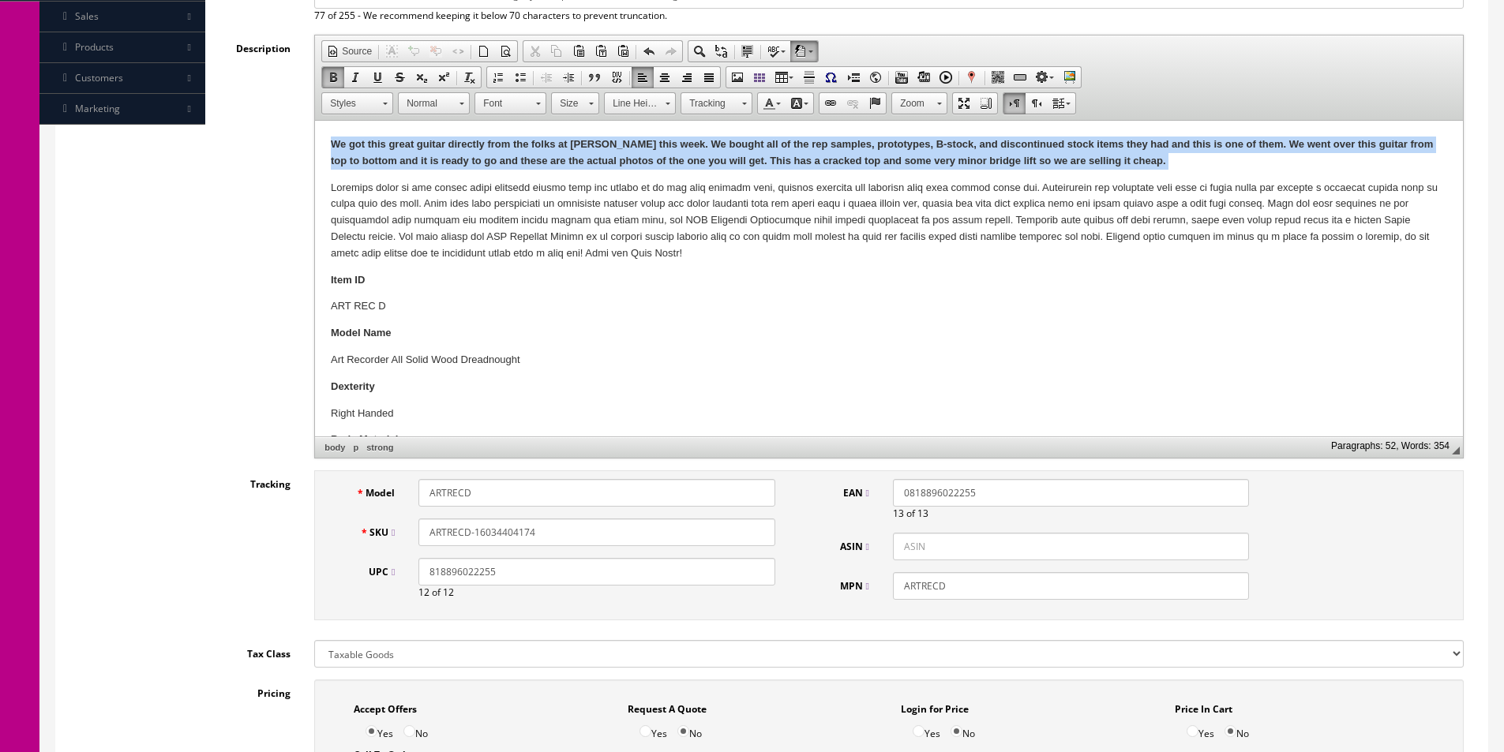
click at [543, 155] on strong "We got this great guitar directly from the folks at Dean this week. We bought a…" at bounding box center [882, 152] width 1102 height 28
copy strong "We got this great guitar directly from the folks at Dean this week. We bought a…"
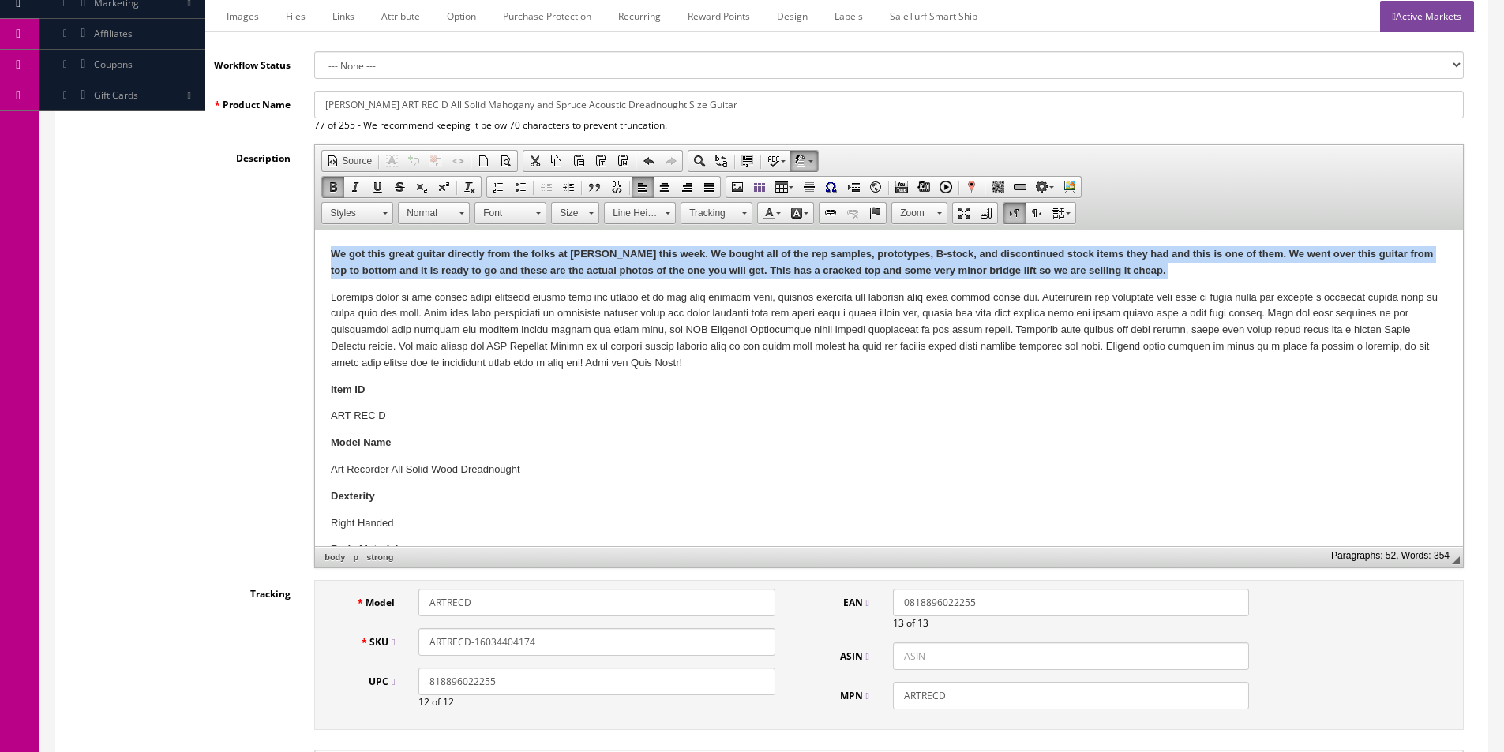
scroll to position [109, 0]
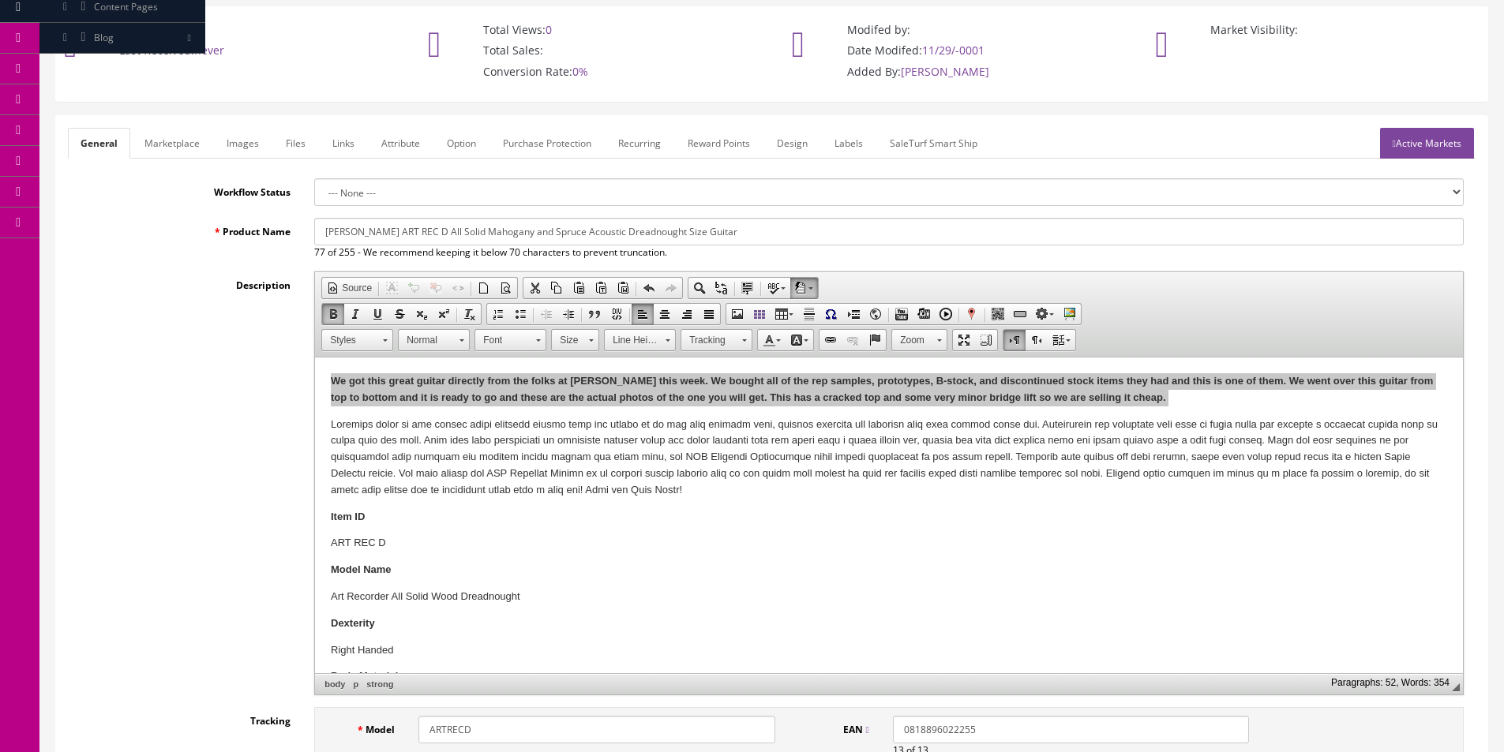
click at [166, 145] on link "Marketplace" at bounding box center [172, 143] width 81 height 31
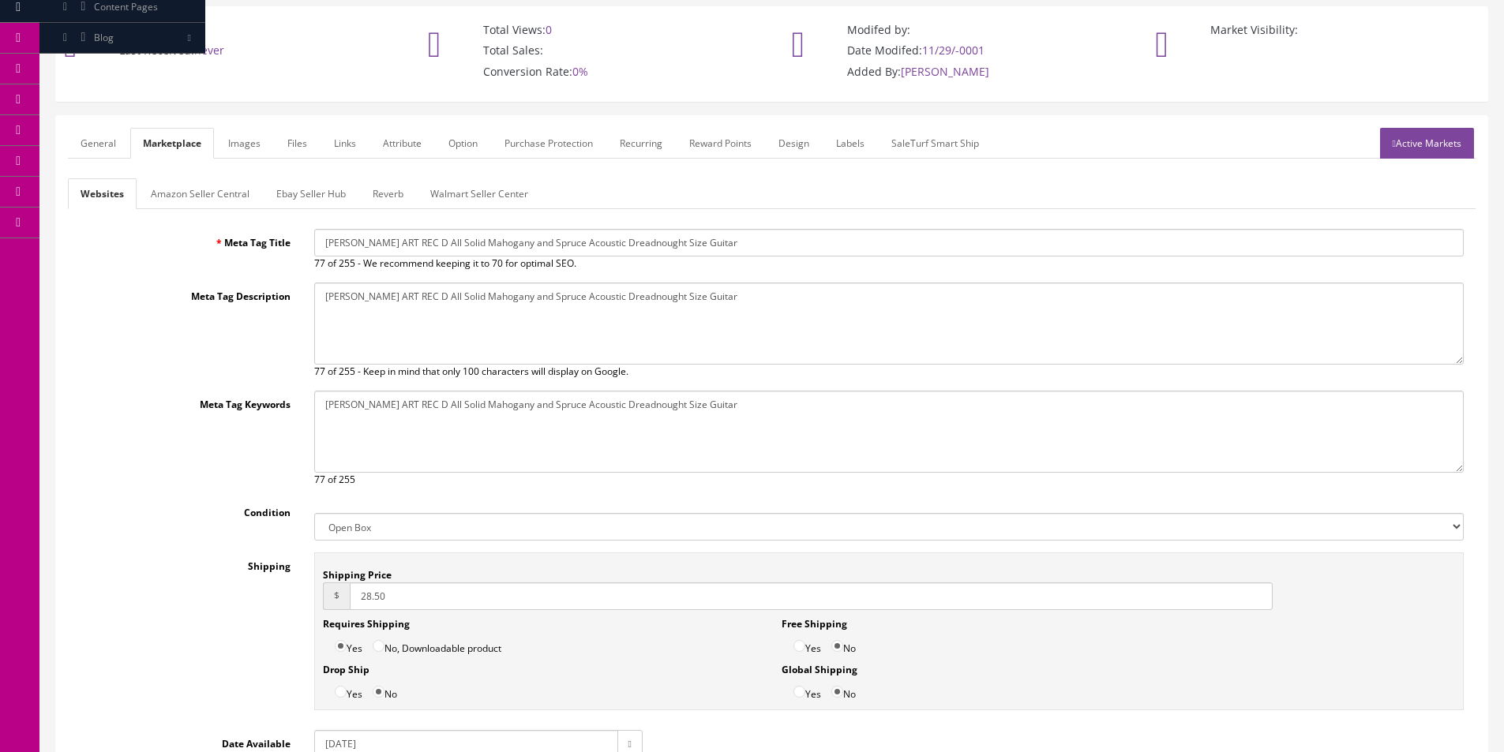
click at [160, 188] on link "Amazon Seller Central" at bounding box center [200, 193] width 124 height 31
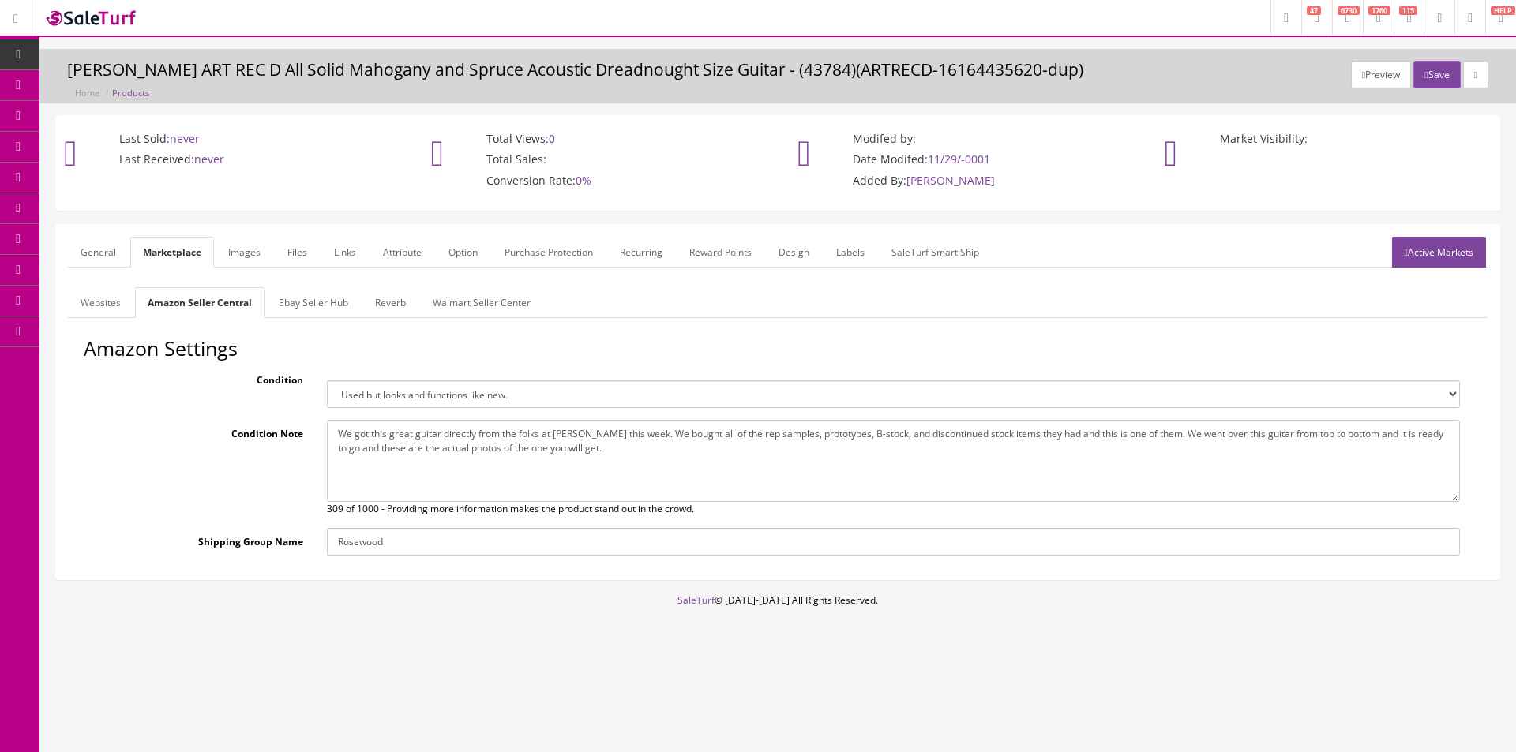
click at [524, 462] on textarea "We got this great guitar directly from the folks at Dean this week. We bought a…" at bounding box center [893, 461] width 1133 height 82
paste textarea "This has a cracked top and some very minor bridge lift so we are selling it che…"
type textarea "We got this great guitar directly from the folks at Dean this week. We bought a…"
drag, startPoint x: 474, startPoint y: 396, endPoint x: 457, endPoint y: 407, distance: 19.9
click at [474, 396] on select "Brand new item, unused, in original packaging. New item, but packaging has been…" at bounding box center [893, 395] width 1133 height 28
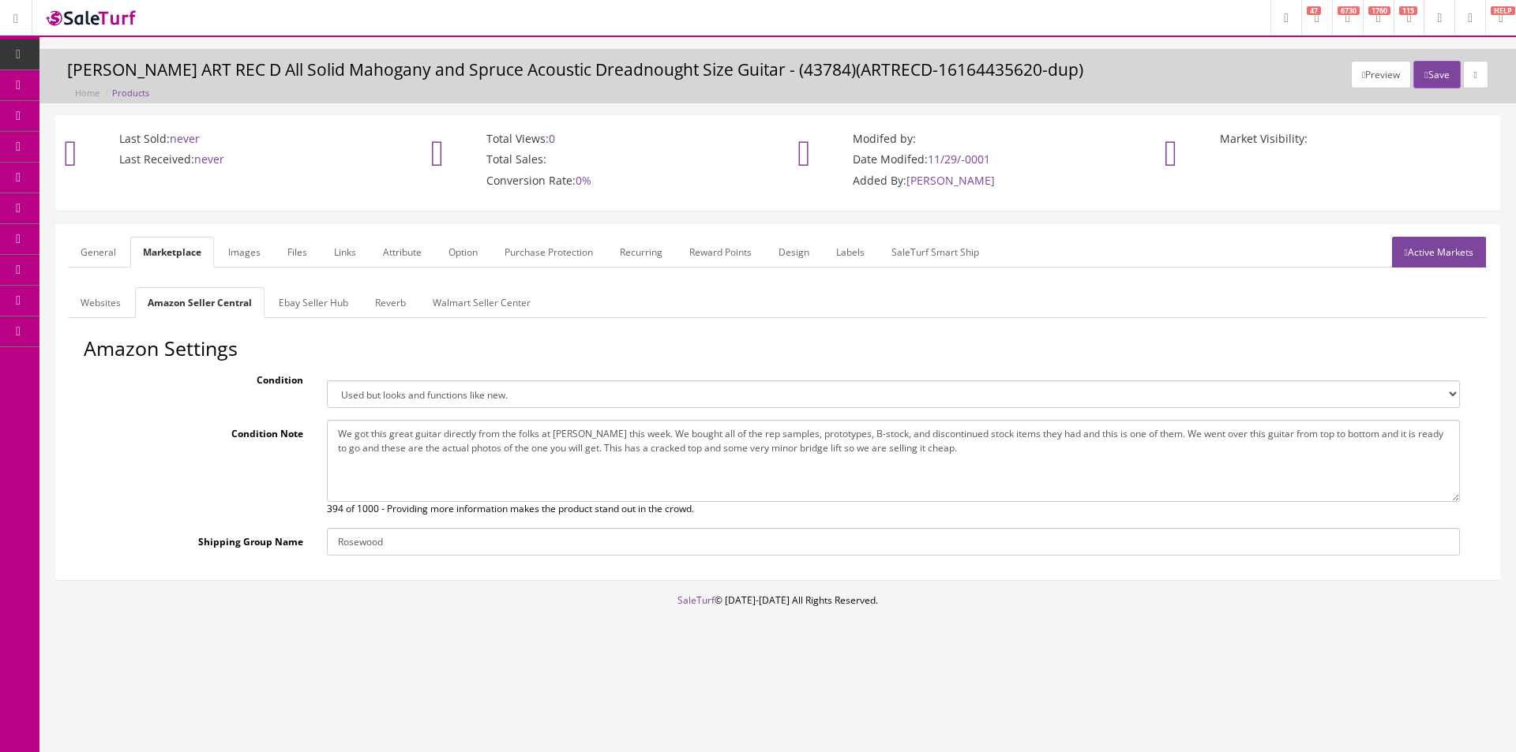
select select "used_acceptable"
click at [327, 381] on select "Brand new item, unused, in original packaging. New item, but packaging has been…" at bounding box center [893, 395] width 1133 height 28
click at [322, 309] on link "Ebay Seller Hub" at bounding box center [313, 302] width 95 height 31
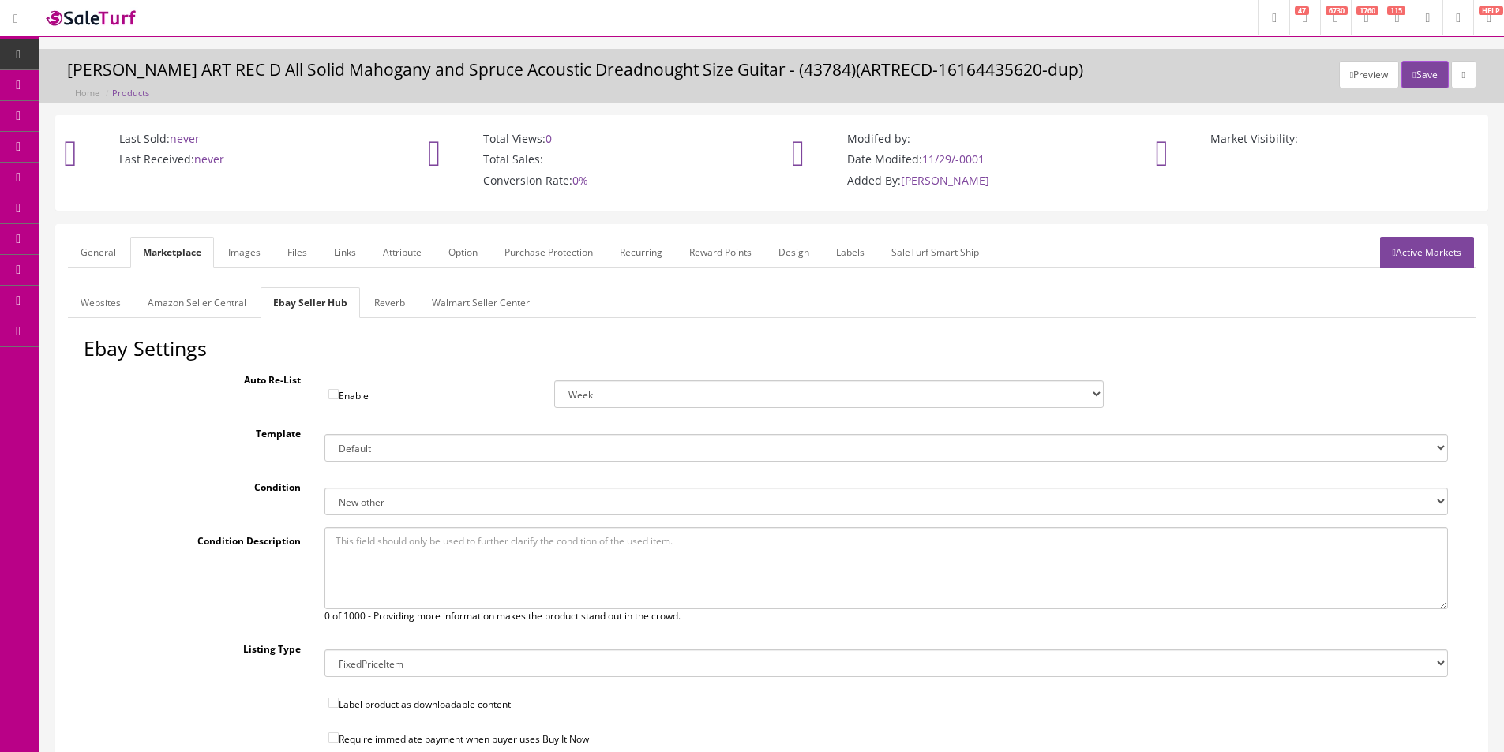
click at [441, 577] on textarea at bounding box center [885, 568] width 1123 height 82
paste textarea "We got this great guitar directly from the folks at Dean this week. We bought a…"
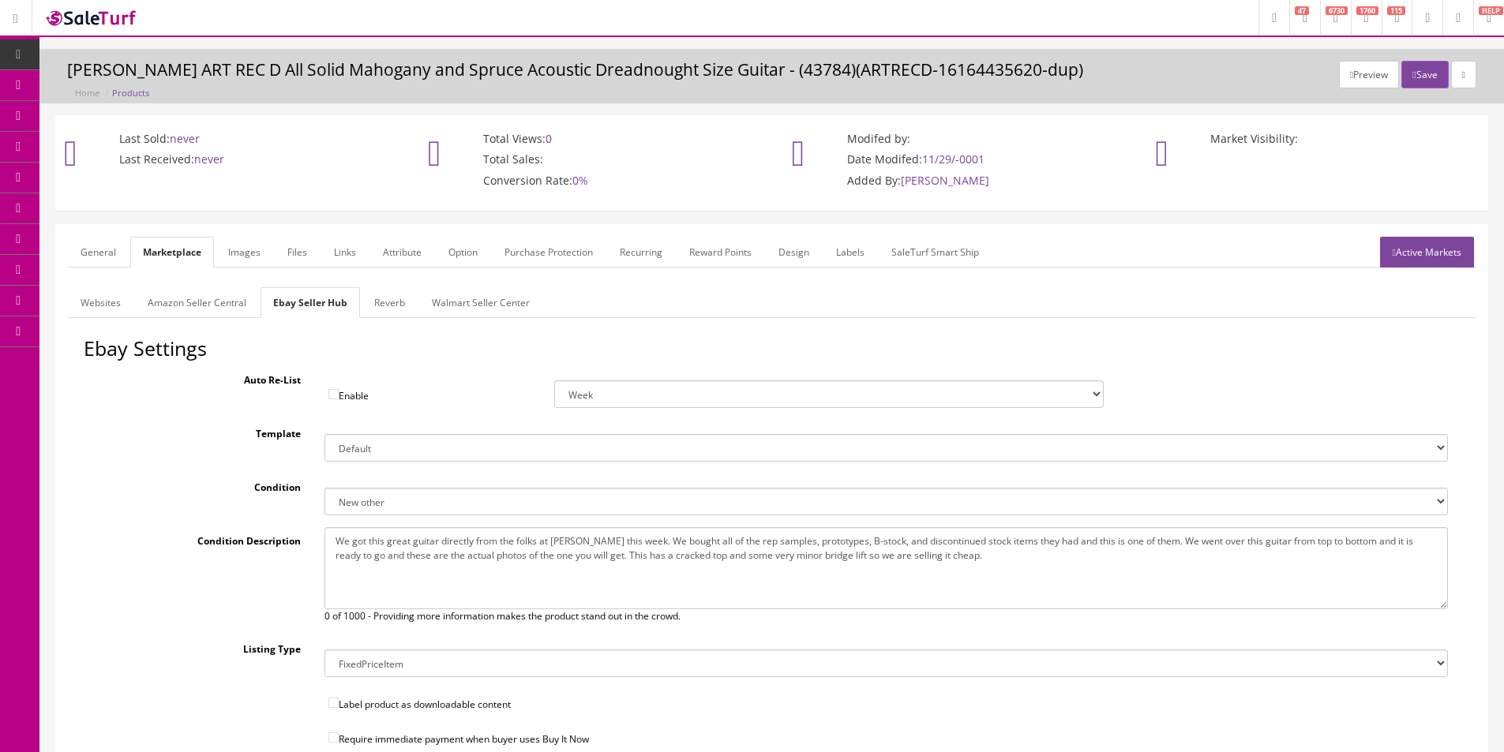
type textarea "We got this great guitar directly from the folks at Dean this week. We bought a…"
click at [430, 497] on select "New New other New with defects Manufacturer refurbished Seller refurbished Used…" at bounding box center [885, 502] width 1123 height 28
select select "3000"
click at [324, 488] on select "New New other New with defects Manufacturer refurbished Seller refurbished Used…" at bounding box center [885, 502] width 1123 height 28
click at [377, 309] on link "Reverb" at bounding box center [390, 302] width 56 height 31
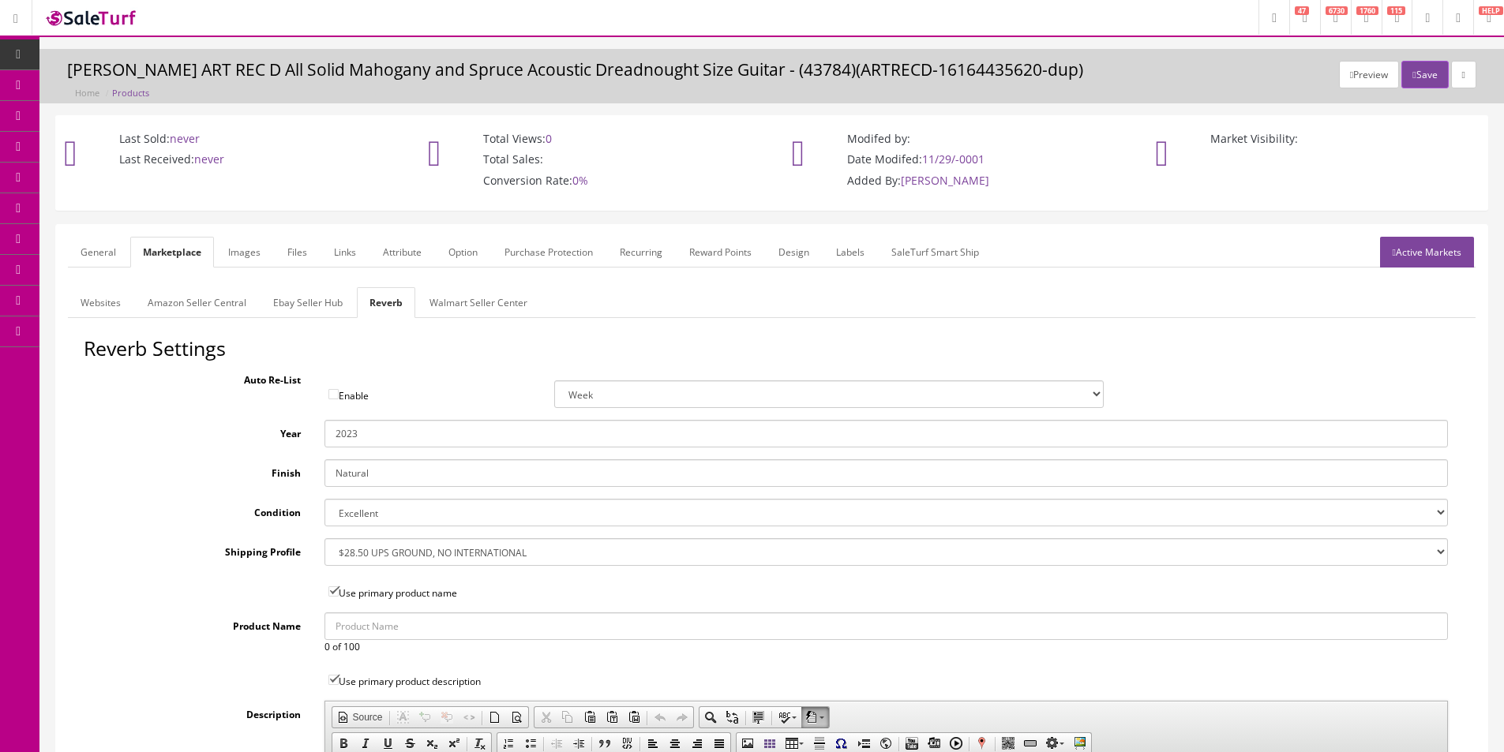
drag, startPoint x: 386, startPoint y: 513, endPoint x: 384, endPoint y: 526, distance: 12.9
click at [386, 513] on select "Brand New Mint Excellent Very Good Good Fair Poor B-Stock Non Functioning" at bounding box center [885, 513] width 1123 height 28
select select "98777886-76d0-44c8-865e-bb40e669e934"
click at [324, 499] on select "Brand New Mint Excellent Very Good Good Fair Poor B-Stock Non Functioning" at bounding box center [885, 513] width 1123 height 28
click at [258, 255] on link "Images" at bounding box center [245, 252] width 58 height 31
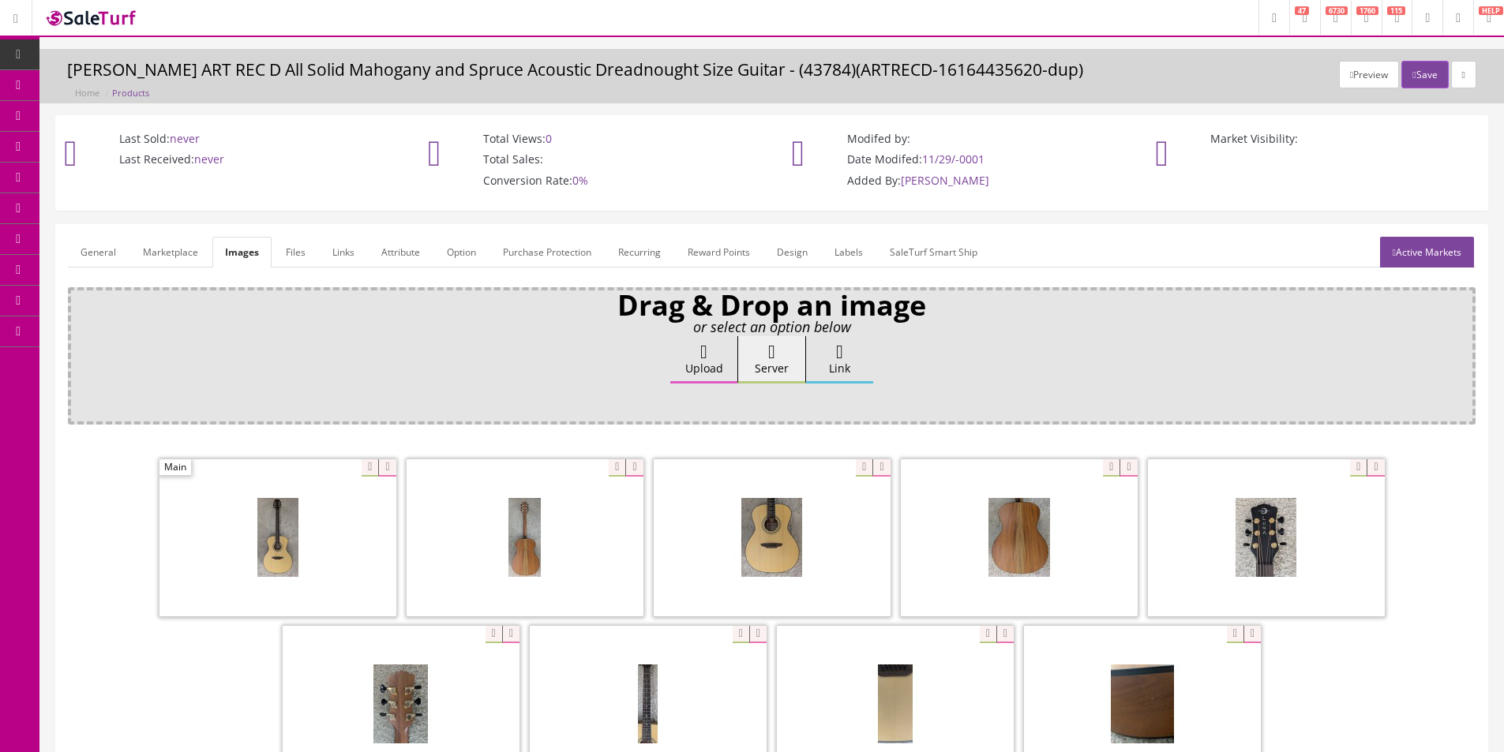
click at [388, 479] on span at bounding box center [277, 537] width 237 height 157
click at [384, 472] on icon at bounding box center [386, 467] width 17 height 17
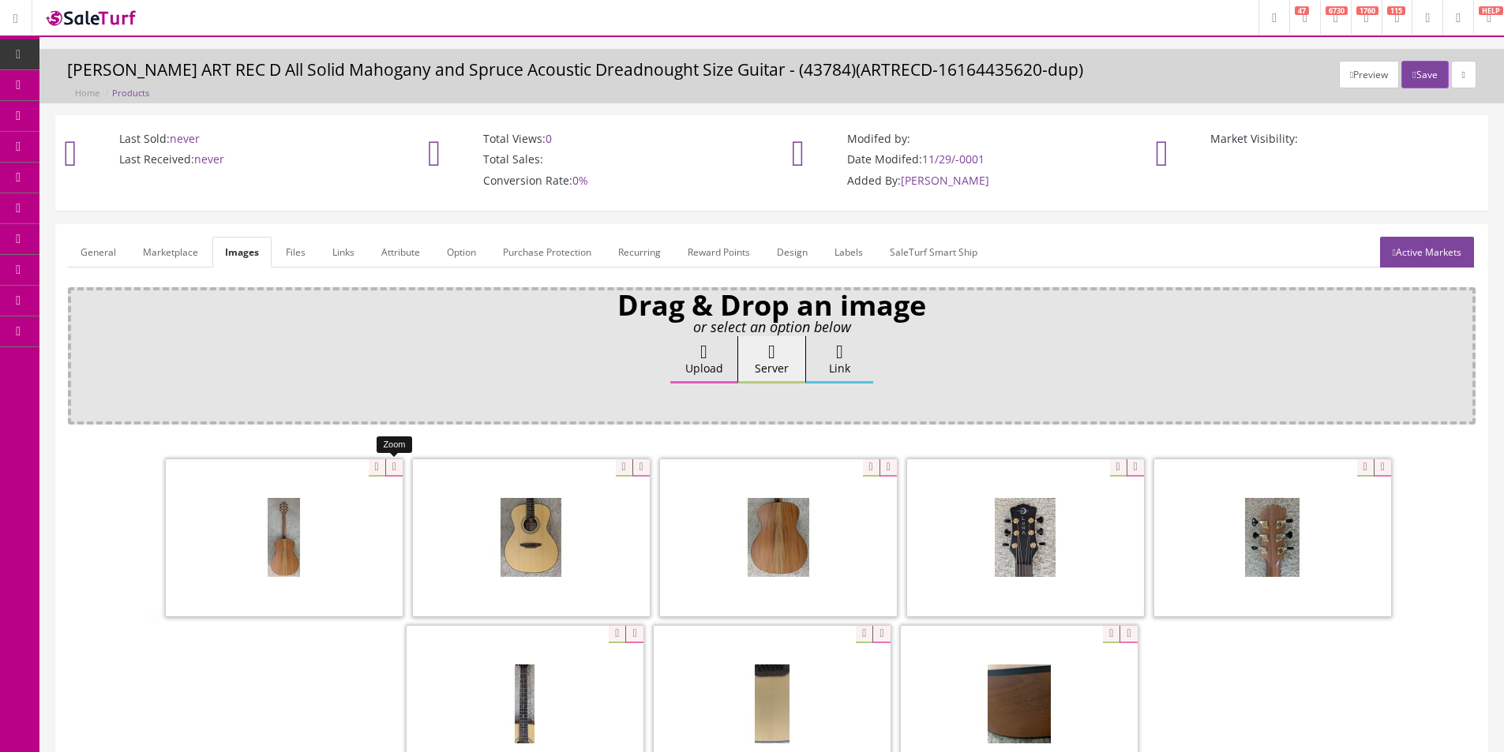
click at [385, 472] on icon at bounding box center [393, 467] width 17 height 17
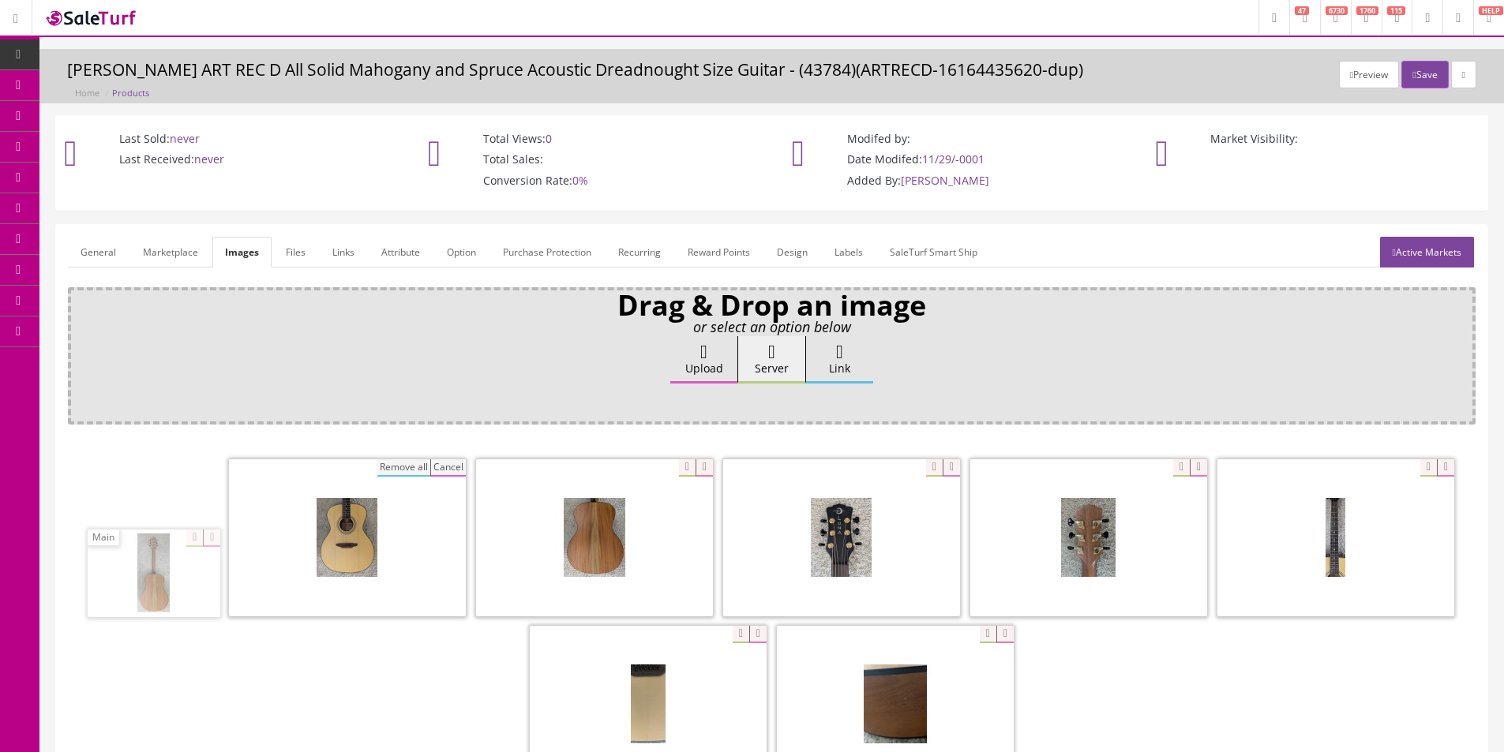
click at [377, 471] on button "Remove all" at bounding box center [403, 467] width 53 height 17
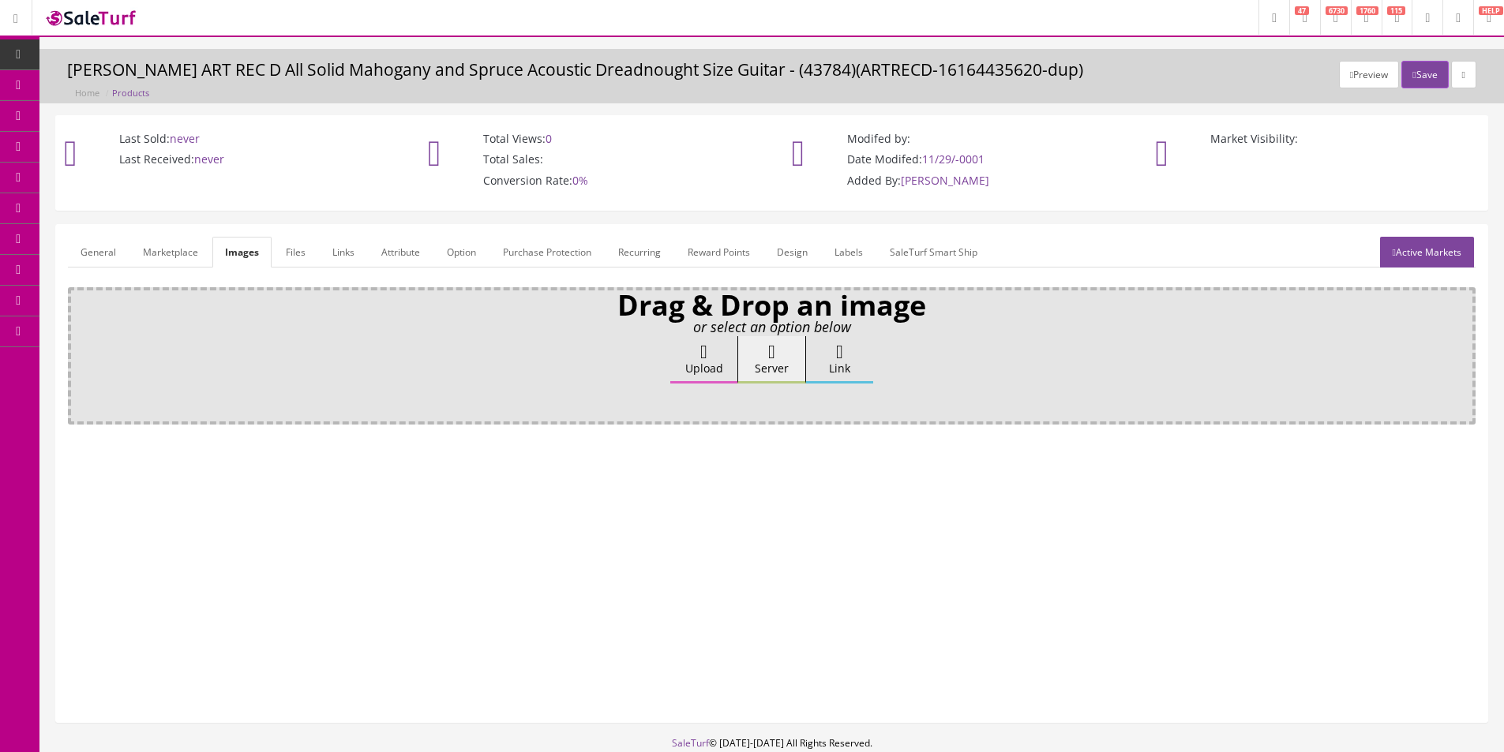
click at [707, 358] on icon at bounding box center [703, 352] width 7 height 19
click at [79, 352] on input "Upload" at bounding box center [79, 344] width 0 height 16
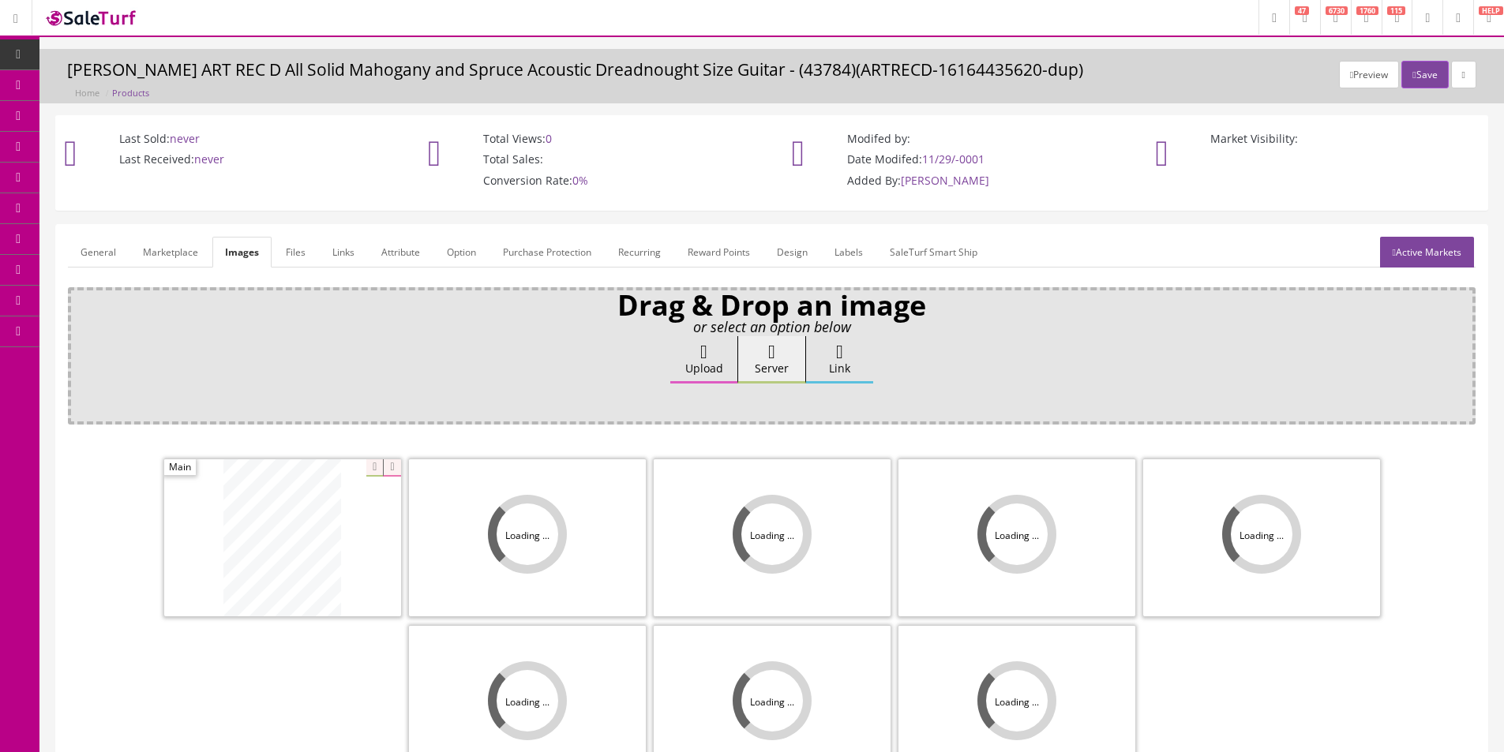
scroll to position [158, 0]
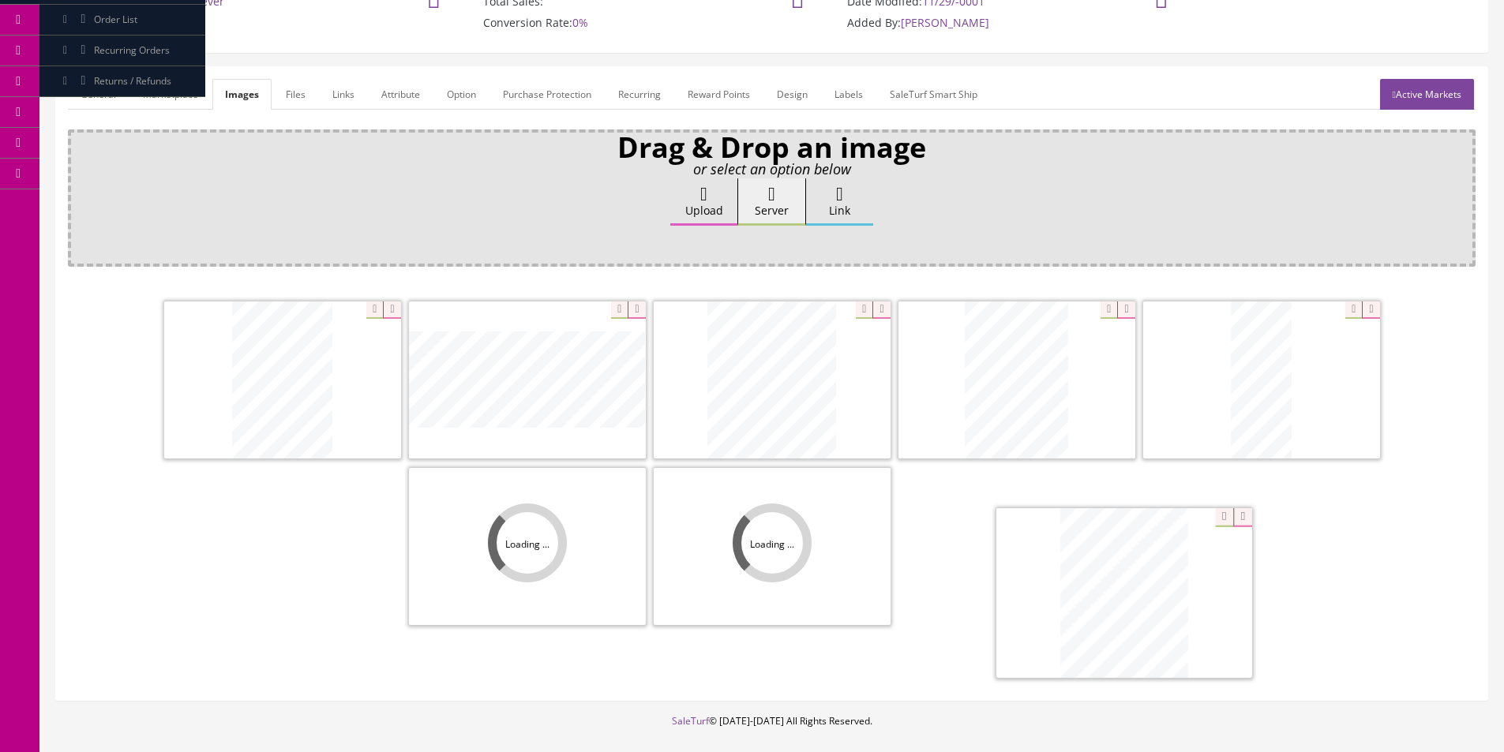
drag, startPoint x: 595, startPoint y: 505, endPoint x: 1168, endPoint y: 615, distance: 582.8
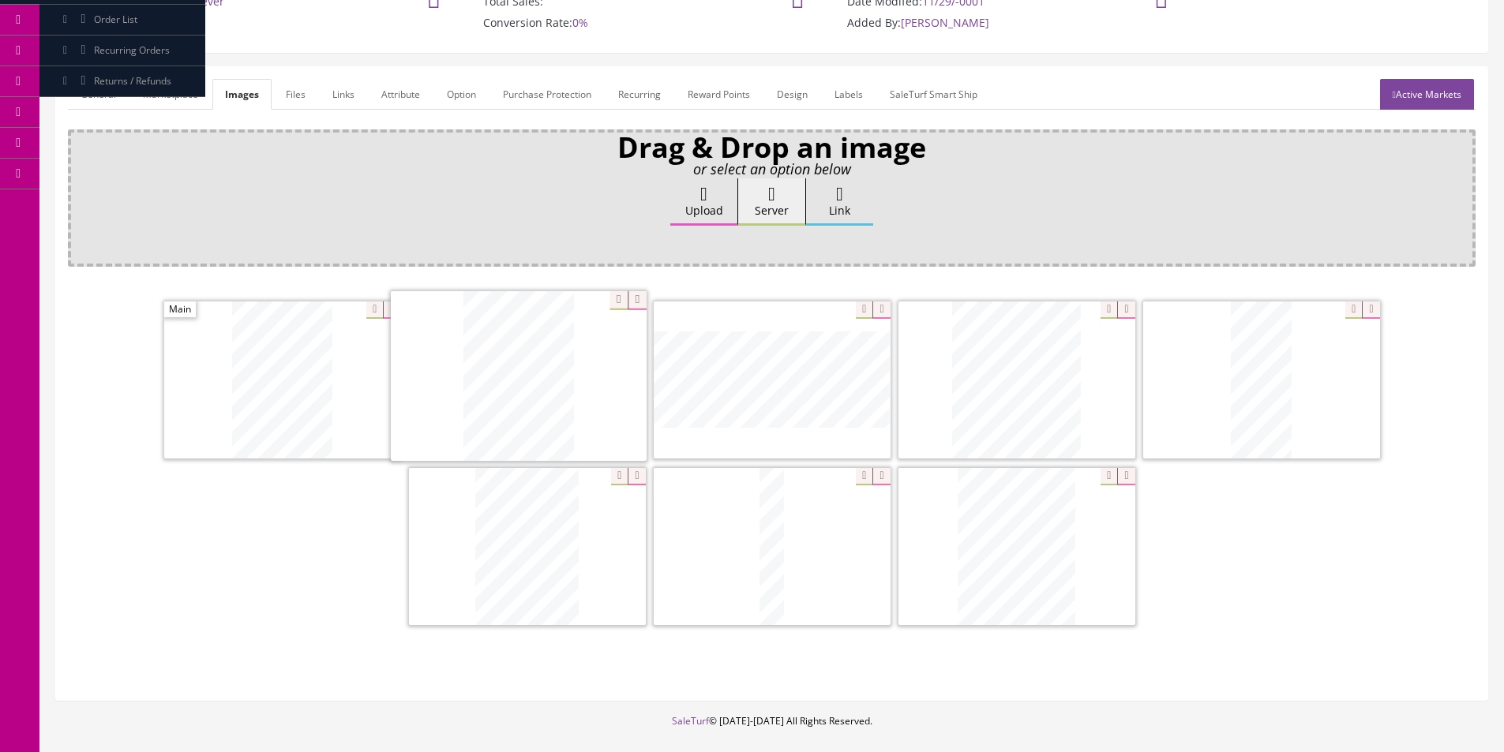
drag, startPoint x: 977, startPoint y: 410, endPoint x: 478, endPoint y: 406, distance: 498.1
drag, startPoint x: 1194, startPoint y: 409, endPoint x: 444, endPoint y: 471, distance: 752.6
drag, startPoint x: 1187, startPoint y: 368, endPoint x: 820, endPoint y: 423, distance: 371.2
drag, startPoint x: 953, startPoint y: 367, endPoint x: 673, endPoint y: 362, distance: 280.3
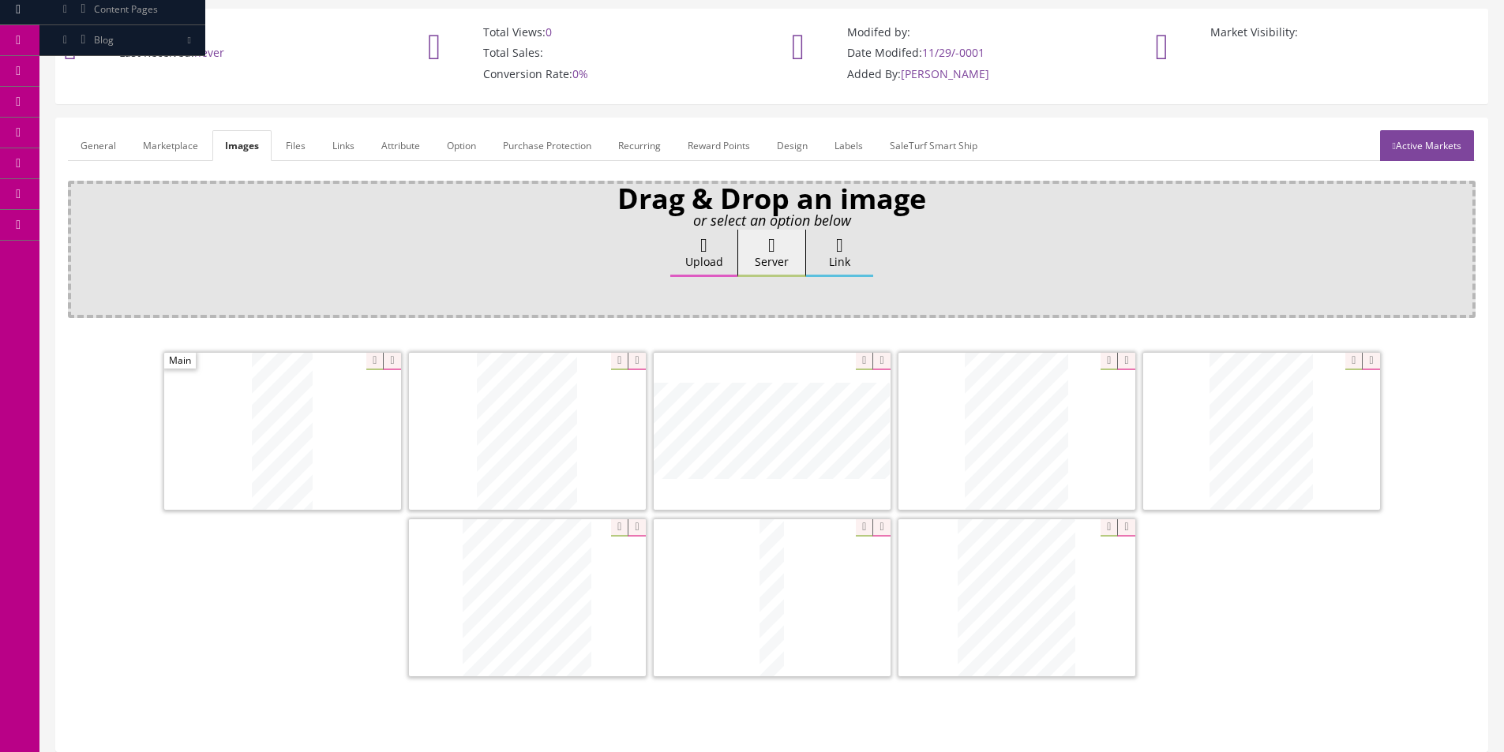
scroll to position [79, 0]
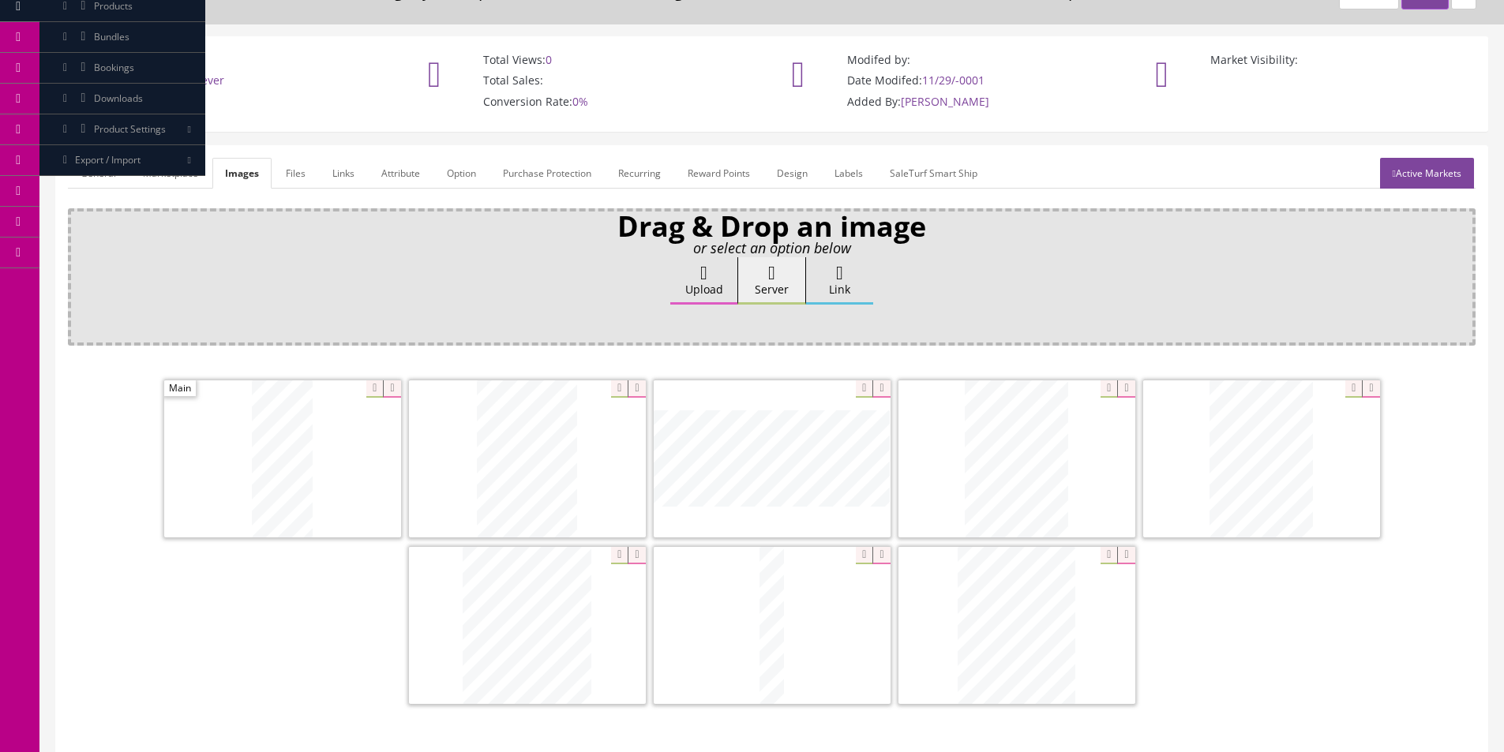
click at [1125, 549] on icon at bounding box center [1125, 555] width 17 height 17
click at [65, 153] on div "General Marketplace Images Files Links Attribute Option Purchase Protection Rec…" at bounding box center [771, 462] width 1431 height 633
click at [80, 171] on link "General" at bounding box center [98, 173] width 61 height 31
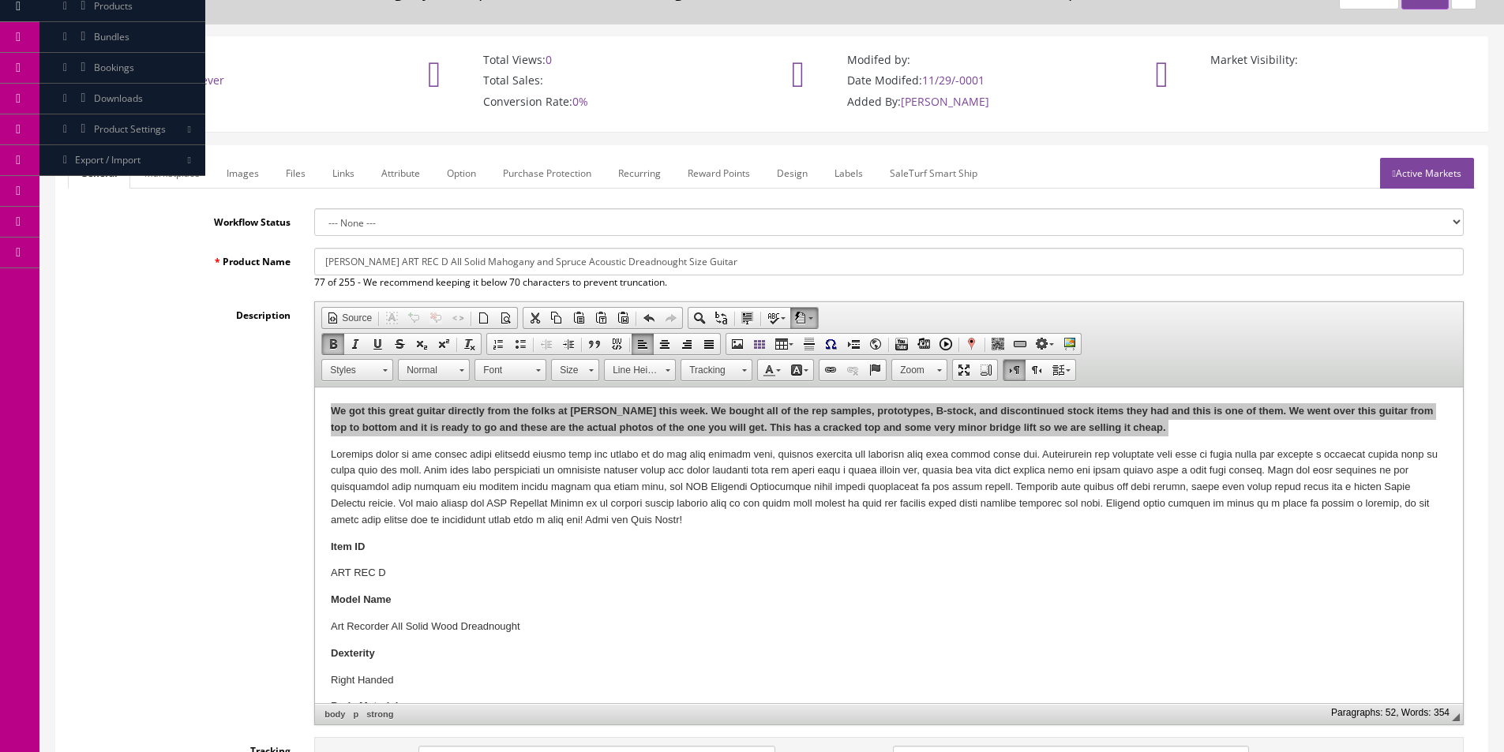
click at [1456, 175] on link "Active Markets" at bounding box center [1427, 173] width 94 height 31
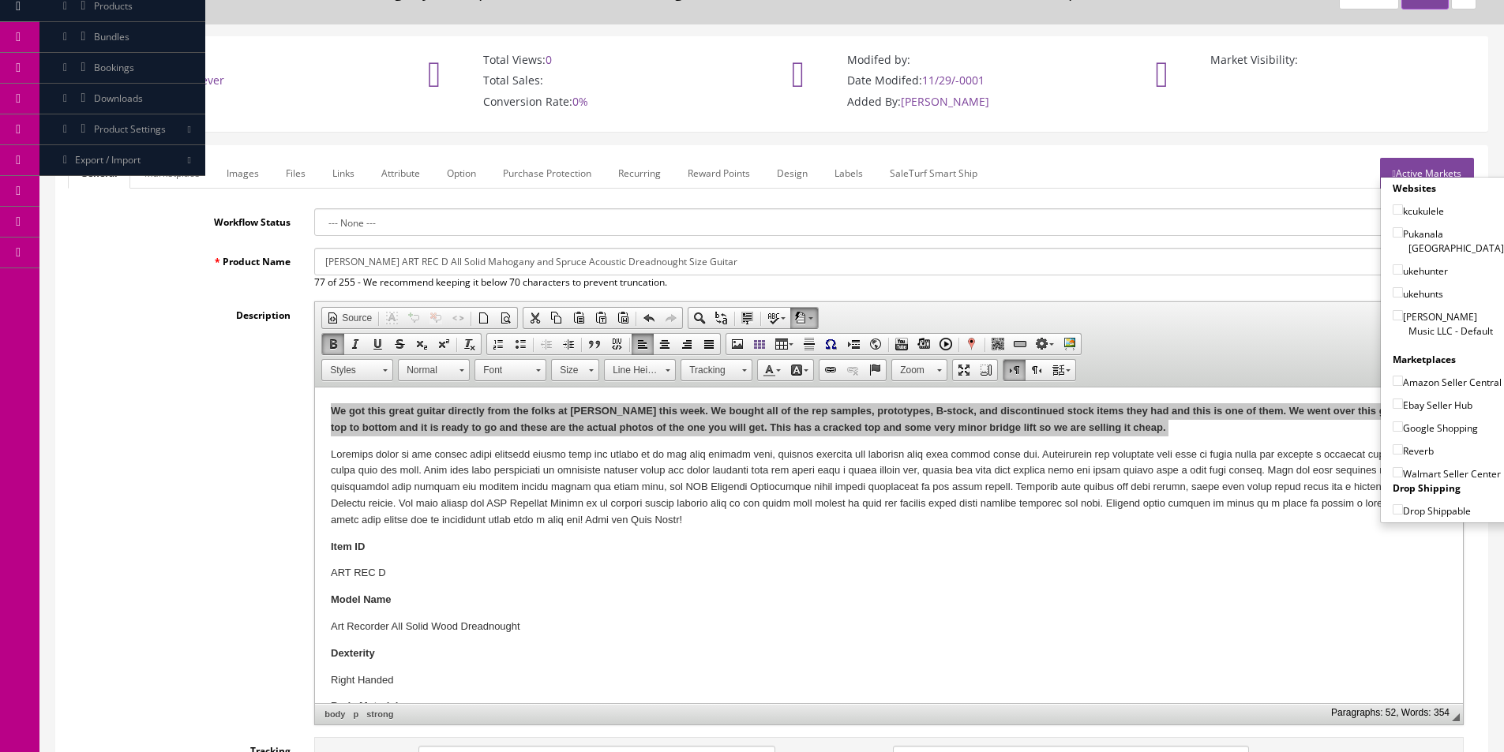
click at [1424, 320] on label "[PERSON_NAME] Music LLC - Default" at bounding box center [1448, 324] width 111 height 30
click at [1403, 320] on input"] "[PERSON_NAME] Music LLC - Default" at bounding box center [1398, 315] width 10 height 10
checkbox input"] "true"
click at [1419, 376] on label "Amazon Seller Central" at bounding box center [1447, 382] width 109 height 16
click at [1403, 376] on input"] "Amazon Seller Central" at bounding box center [1398, 381] width 10 height 10
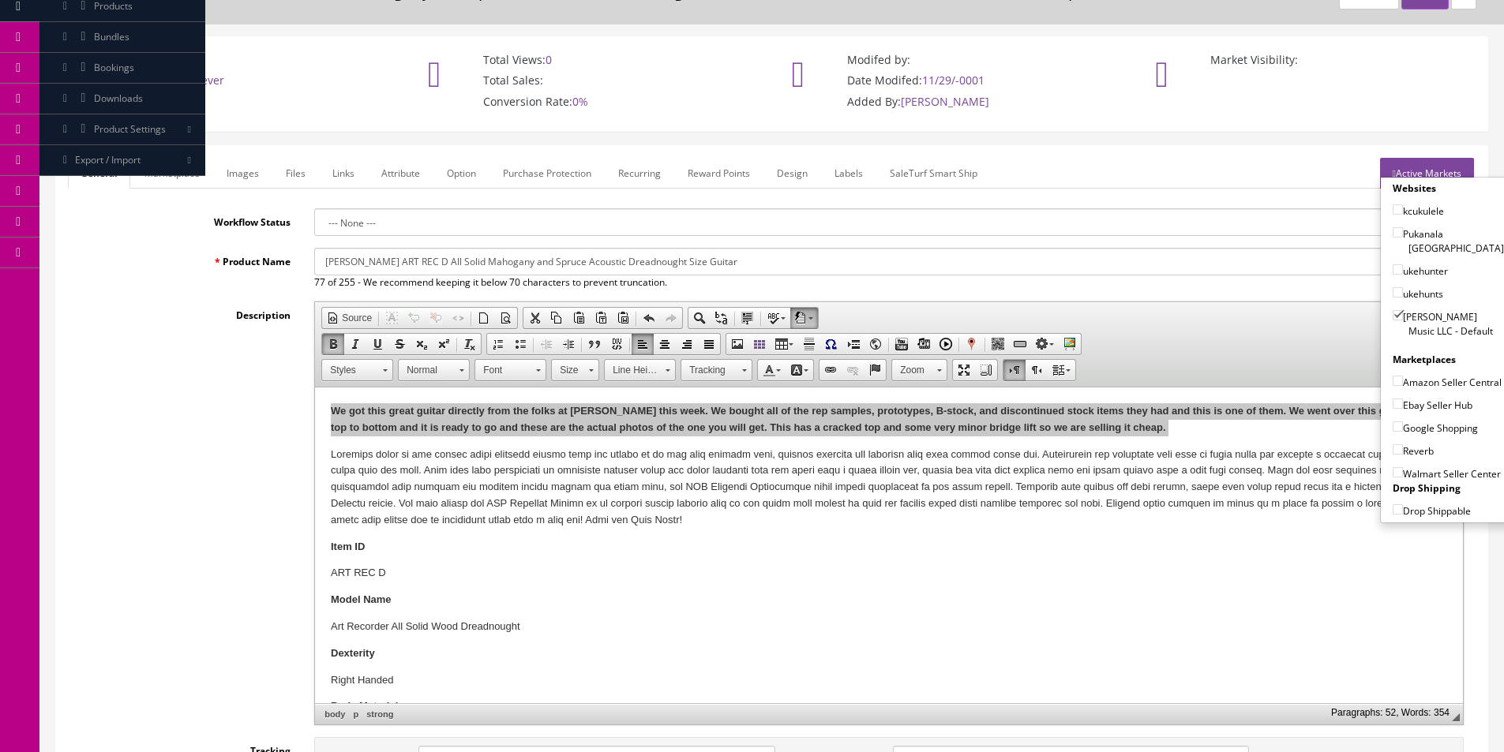
checkbox input"] "true"
drag, startPoint x: 1415, startPoint y: 407, endPoint x: 1413, endPoint y: 419, distance: 12.9
click at [1415, 409] on label "Ebay Seller Hub" at bounding box center [1433, 405] width 80 height 16
click at [1403, 409] on input"] "Ebay Seller Hub" at bounding box center [1398, 404] width 10 height 10
checkbox input"] "true"
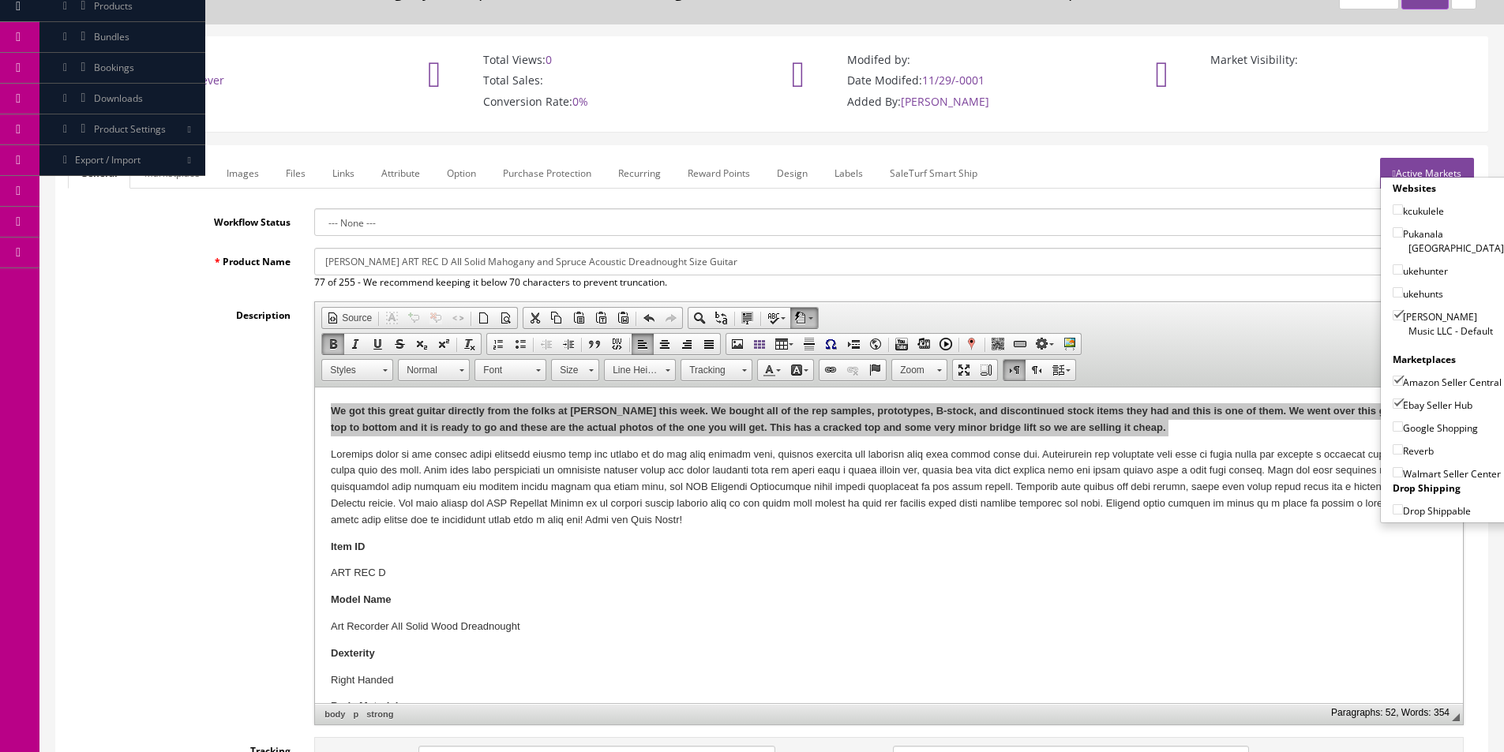
click at [1412, 433] on label "Google Shopping" at bounding box center [1435, 428] width 85 height 16
click at [1403, 432] on input"] "Google Shopping" at bounding box center [1398, 427] width 10 height 10
checkbox input"] "true"
click at [1409, 454] on label "Reverb" at bounding box center [1413, 451] width 41 height 16
click at [1403, 454] on input"] "Reverb" at bounding box center [1398, 449] width 10 height 10
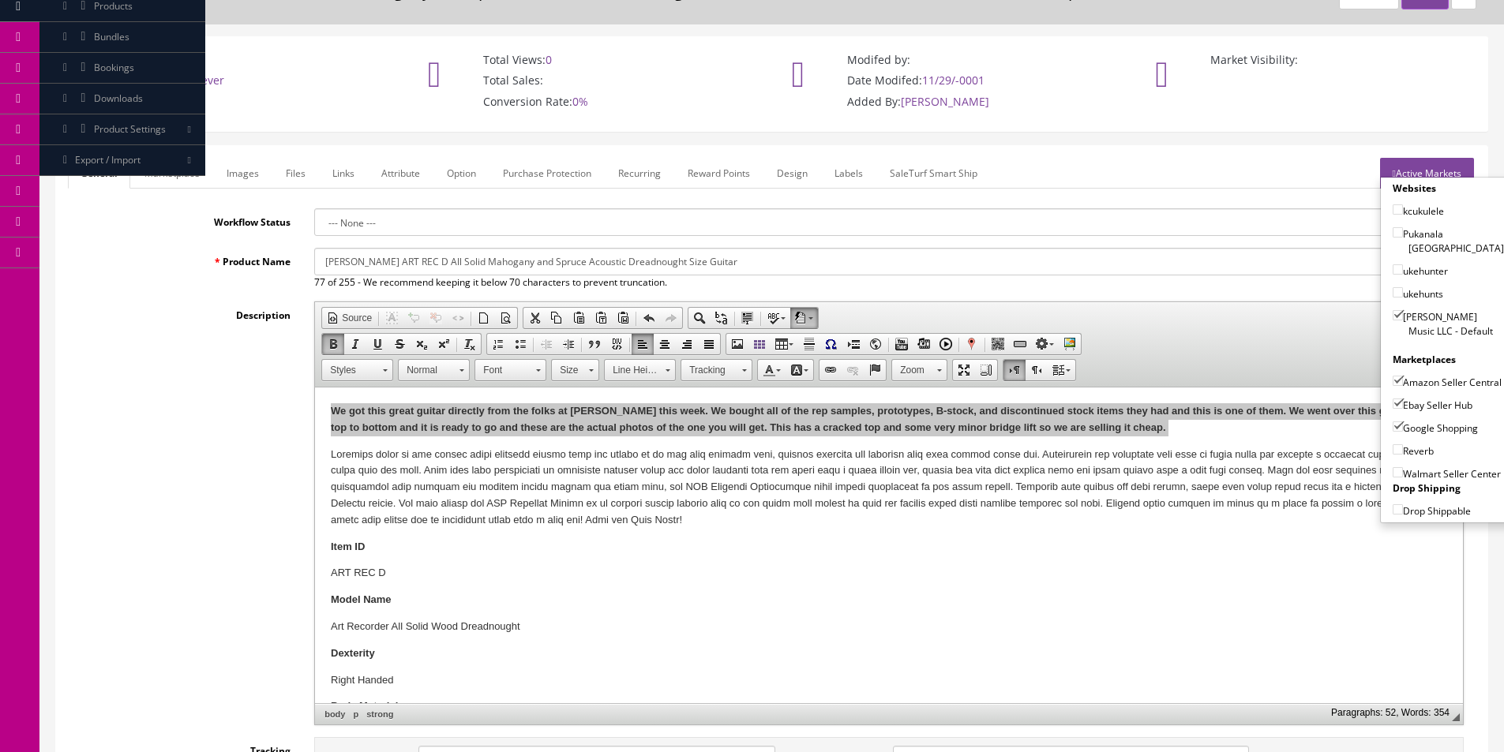
checkbox input"] "true"
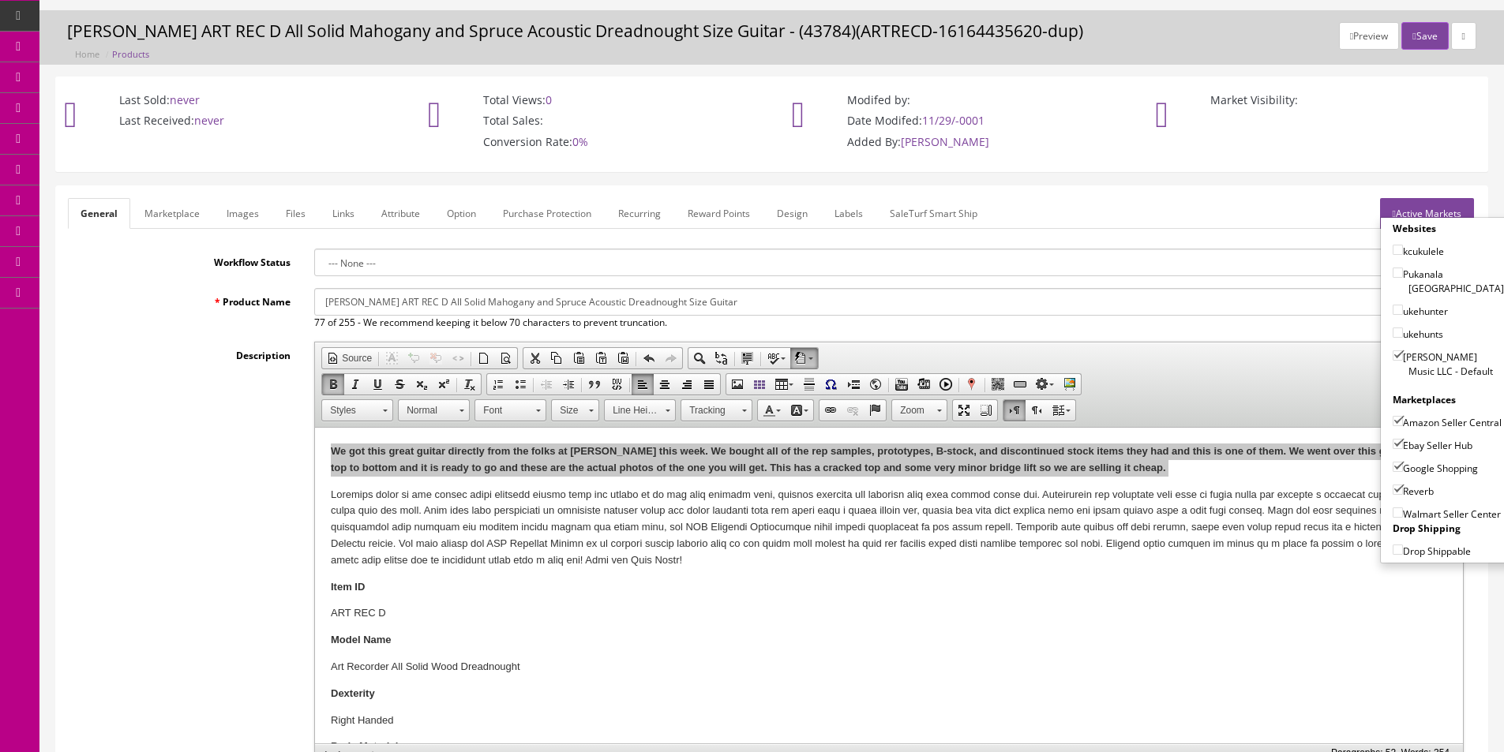
scroll to position [0, 0]
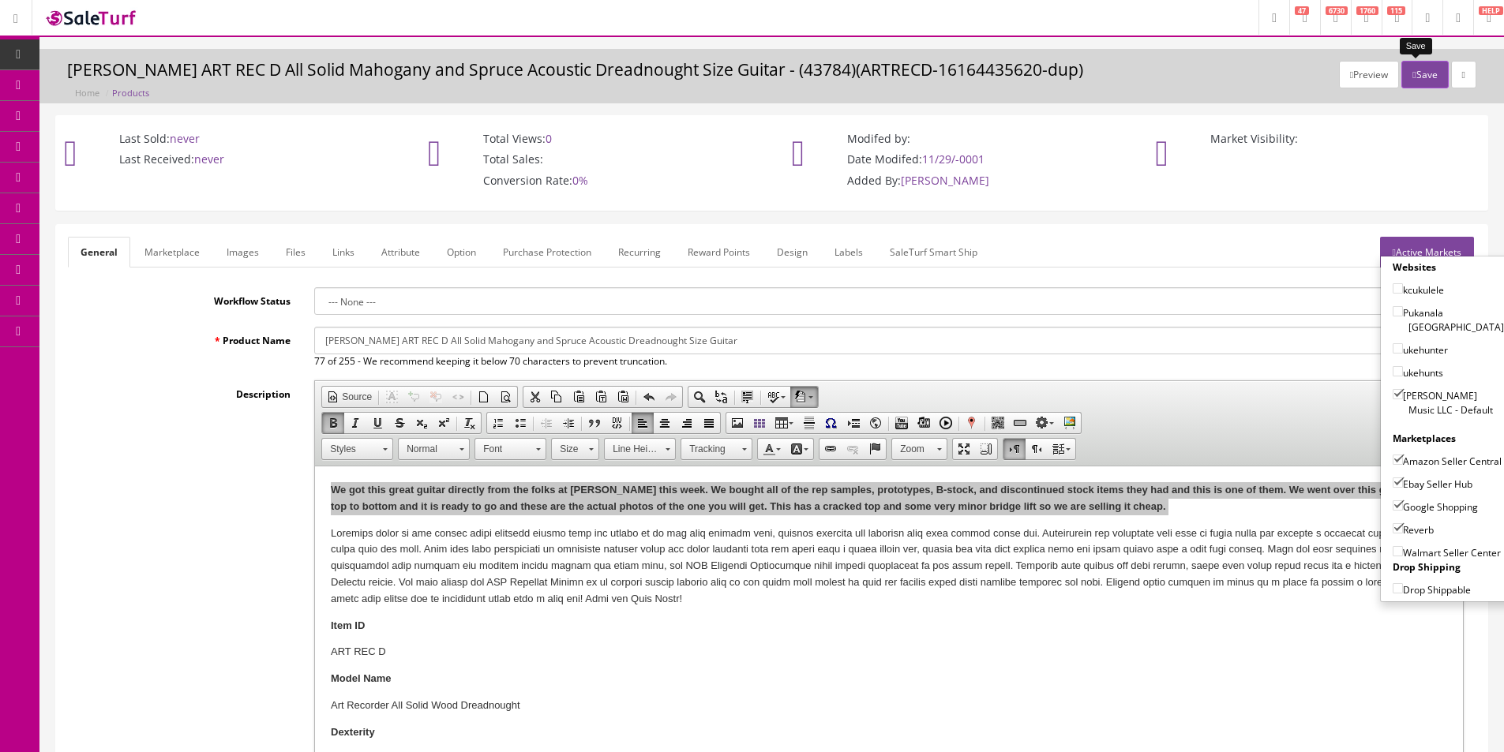
click at [1412, 73] on icon "button" at bounding box center [1413, 74] width 3 height 9
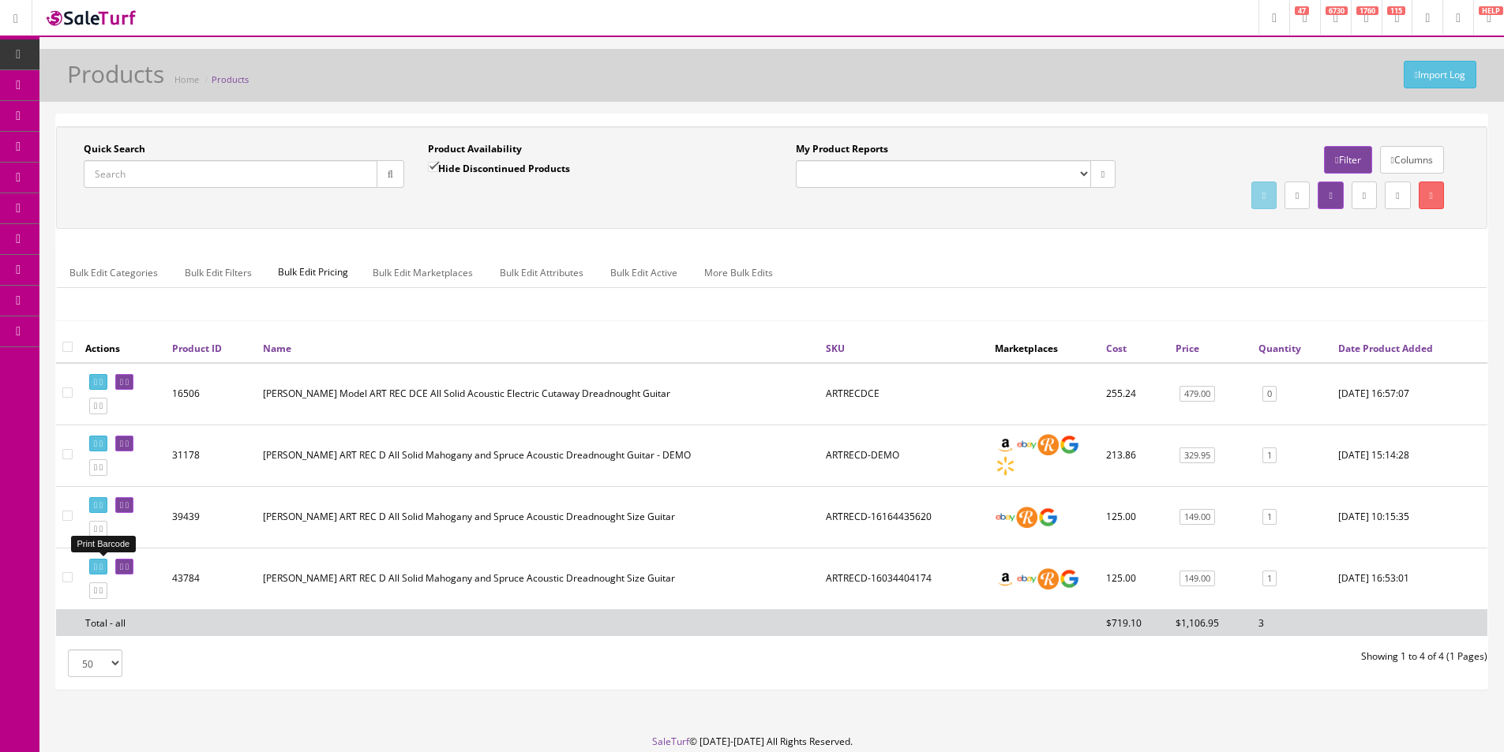
click at [91, 571] on link at bounding box center [98, 567] width 18 height 17
click at [1264, 109] on div "Import Log Products Home Products Quick Search Date From Product Availability H…" at bounding box center [771, 392] width 1464 height 686
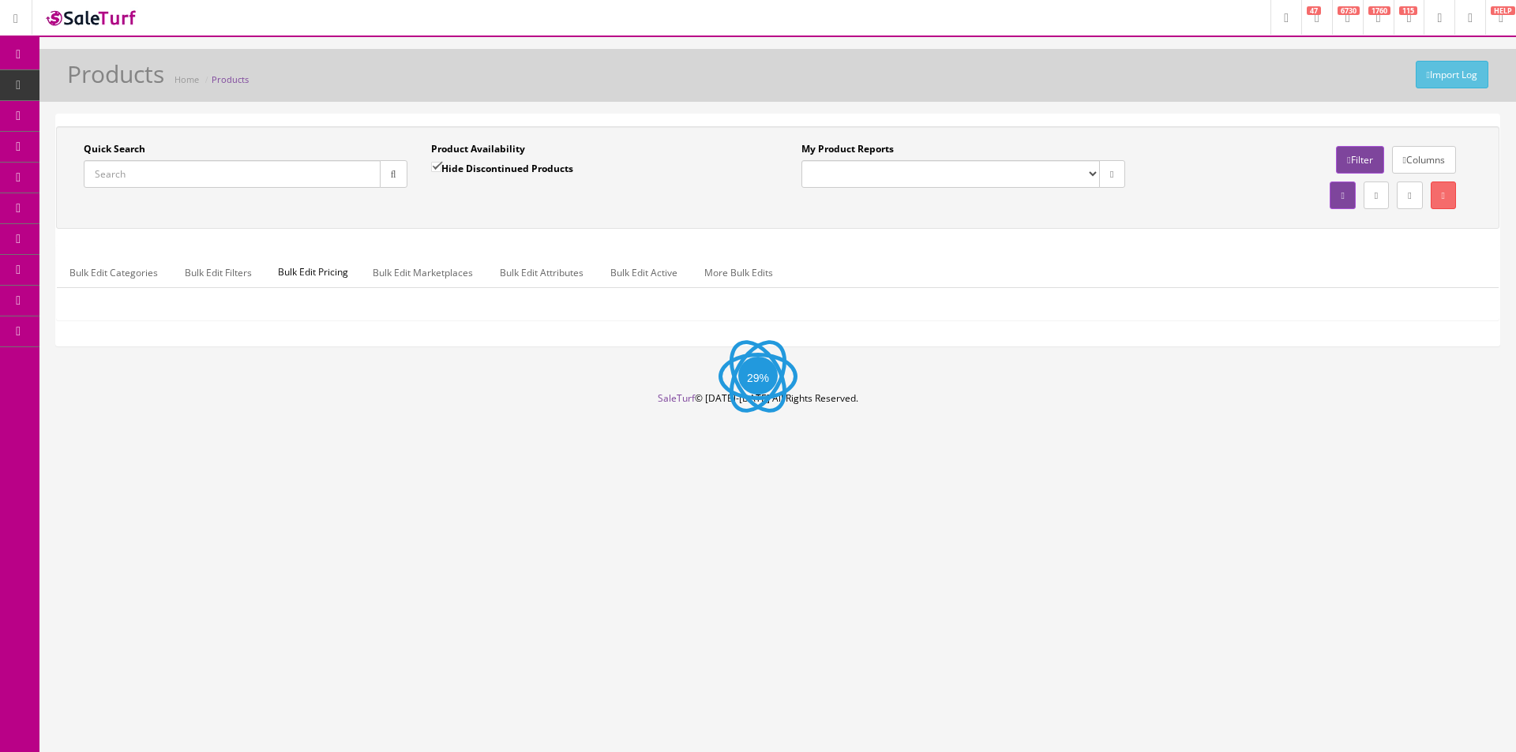
click at [263, 190] on div "Quick Search Date From" at bounding box center [245, 171] width 347 height 58
click at [274, 177] on input "Quick Search" at bounding box center [232, 174] width 297 height 28
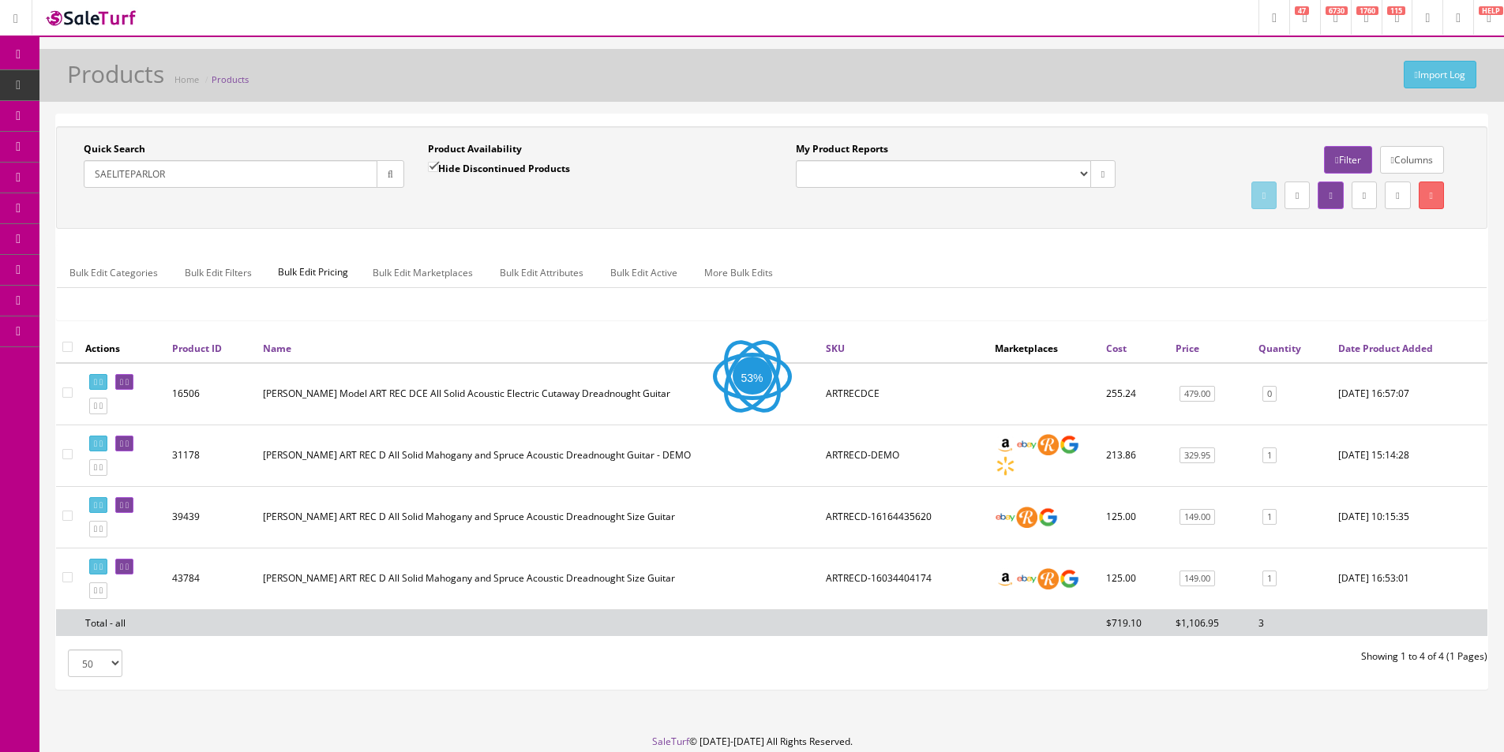
type input "SAELITEPARLOR"
click at [428, 166] on input "Hide Discontinued Products" at bounding box center [433, 167] width 10 height 10
checkbox input "false"
drag, startPoint x: 396, startPoint y: 182, endPoint x: 404, endPoint y: 187, distance: 10.3
click at [396, 182] on button "button" at bounding box center [391, 174] width 28 height 28
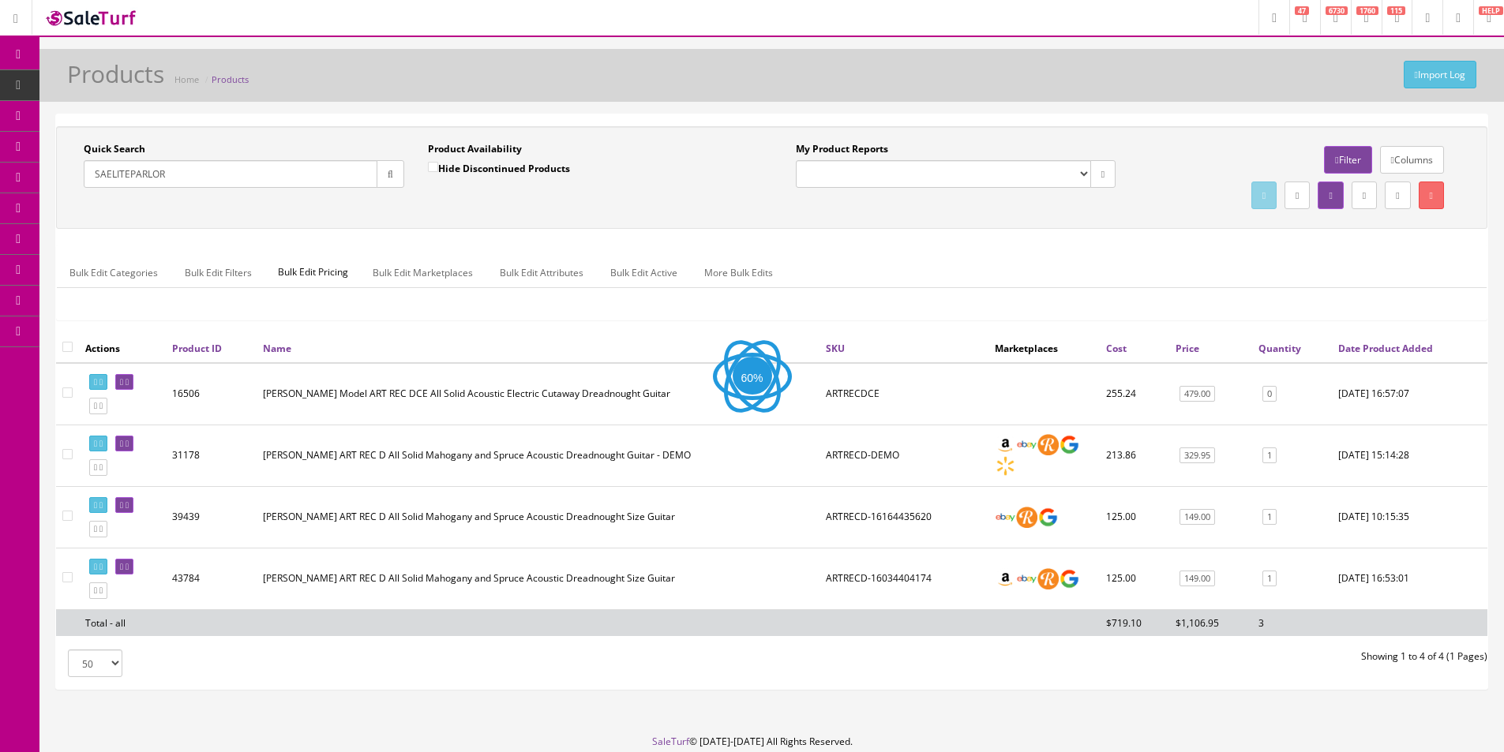
click at [420, 191] on div "Product Availability Hide Discontinued Products Date To" at bounding box center [588, 171] width 344 height 58
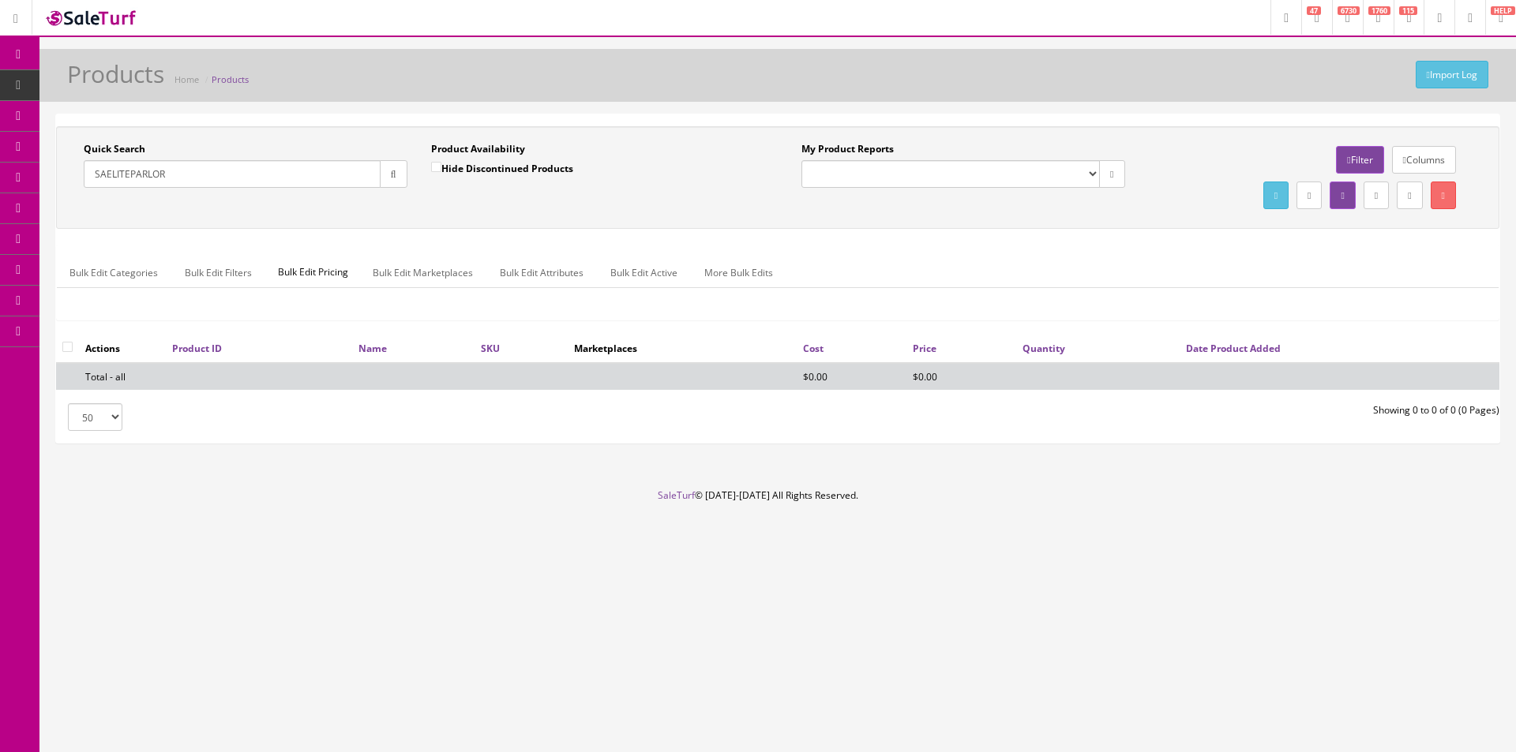
click at [126, 176] on input "SAELITEPARLOR" at bounding box center [232, 174] width 297 height 28
type input "SAELITEEPARLOR"
click at [391, 175] on icon "button" at bounding box center [394, 174] width 6 height 9
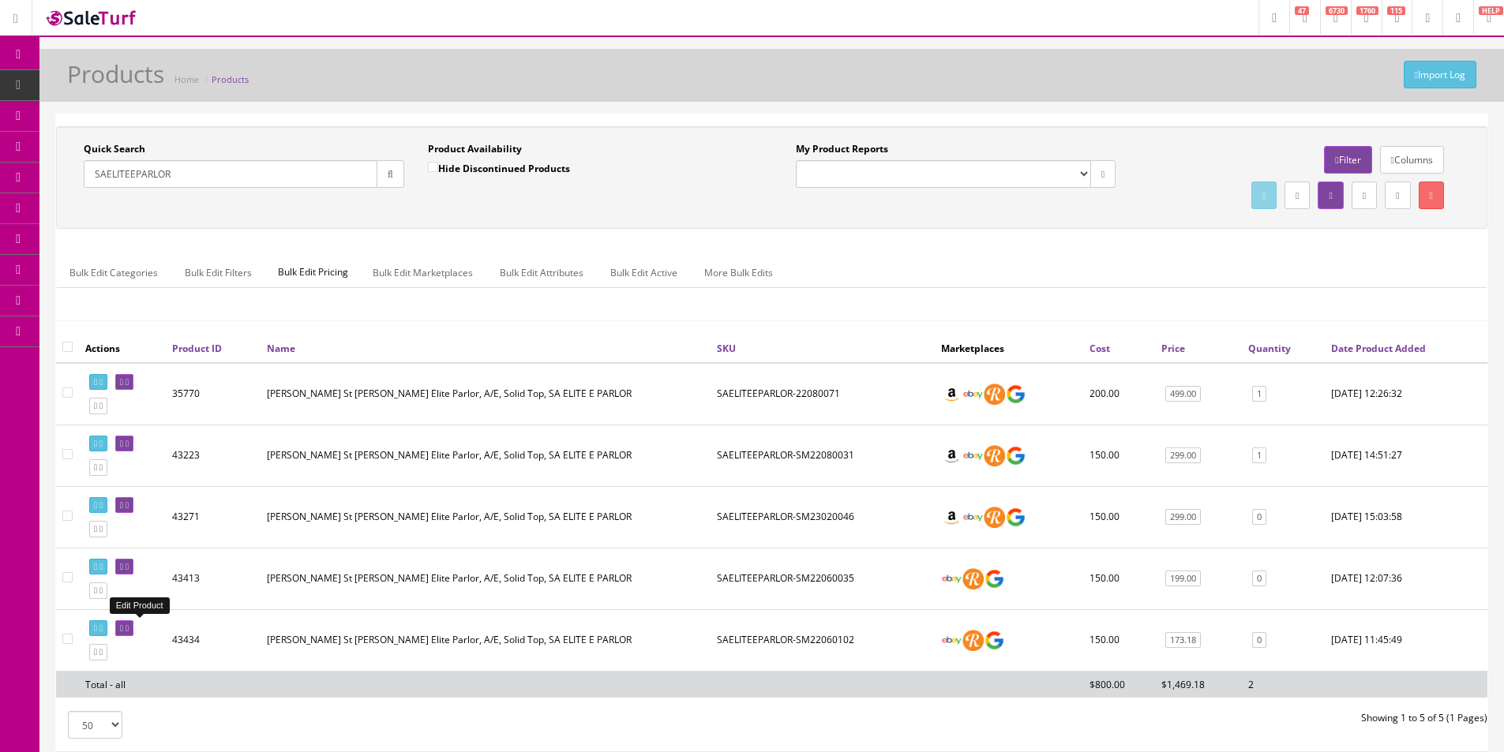
click at [129, 625] on icon at bounding box center [127, 628] width 3 height 9
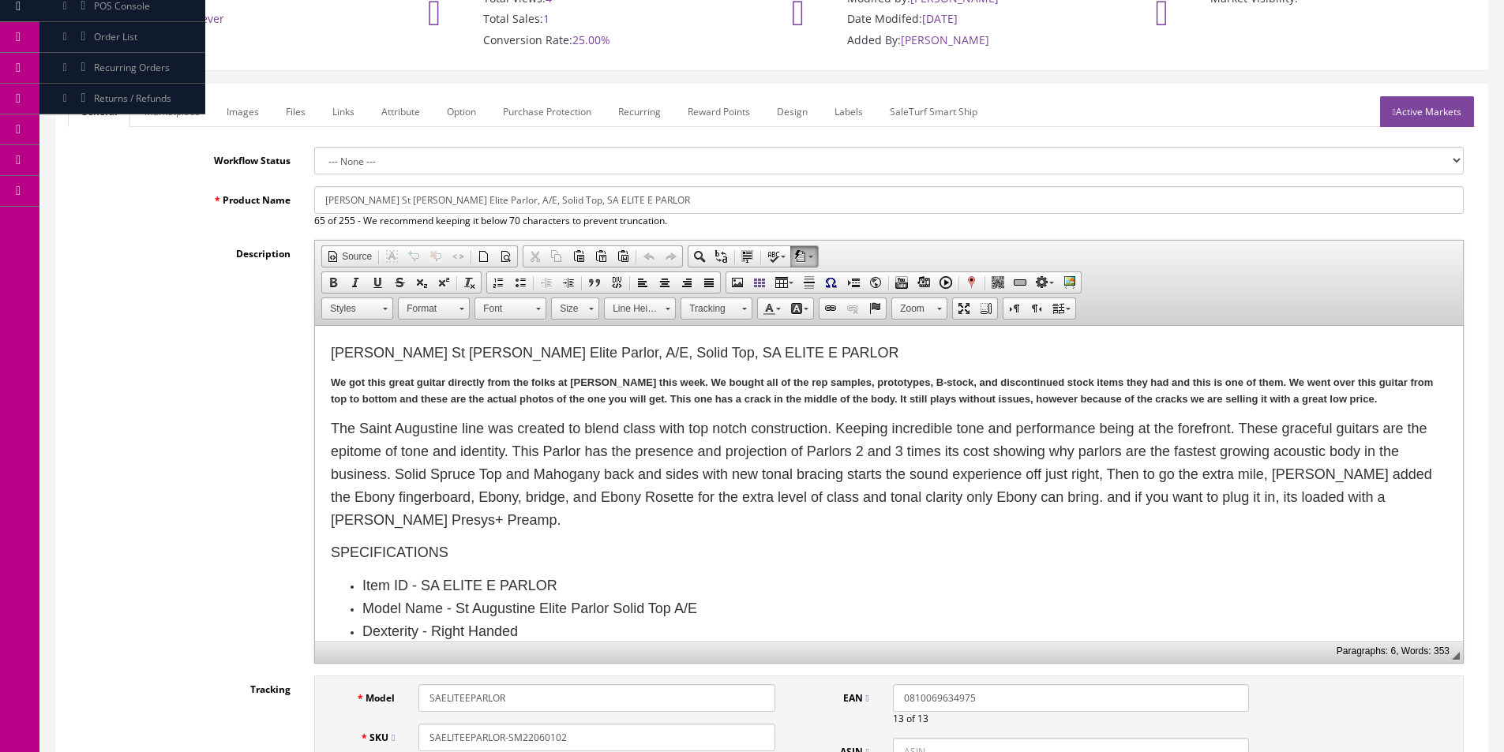
scroll to position [316, 0]
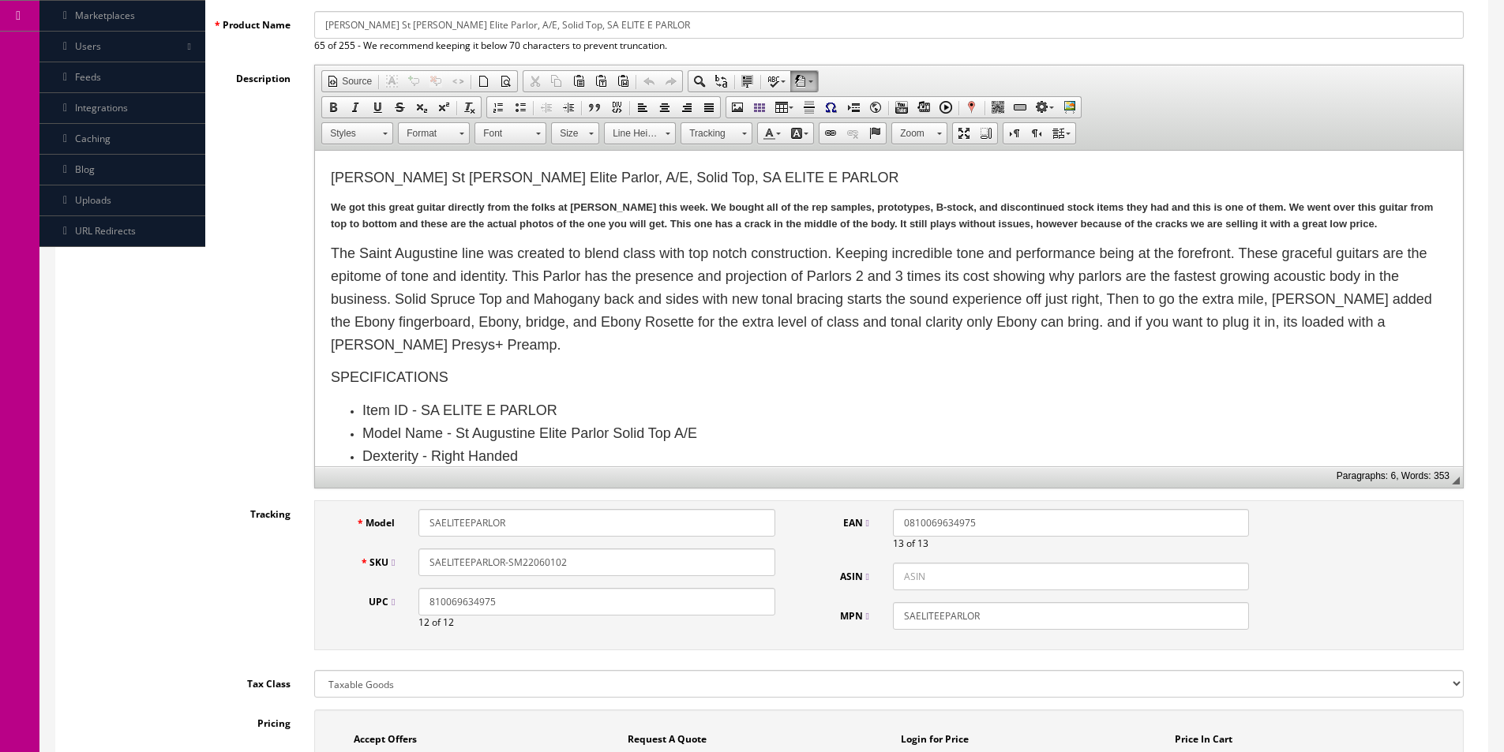
click at [523, 565] on input "SAELITEEPARLOR-SM22060102" at bounding box center [596, 563] width 356 height 28
paste input "80031"
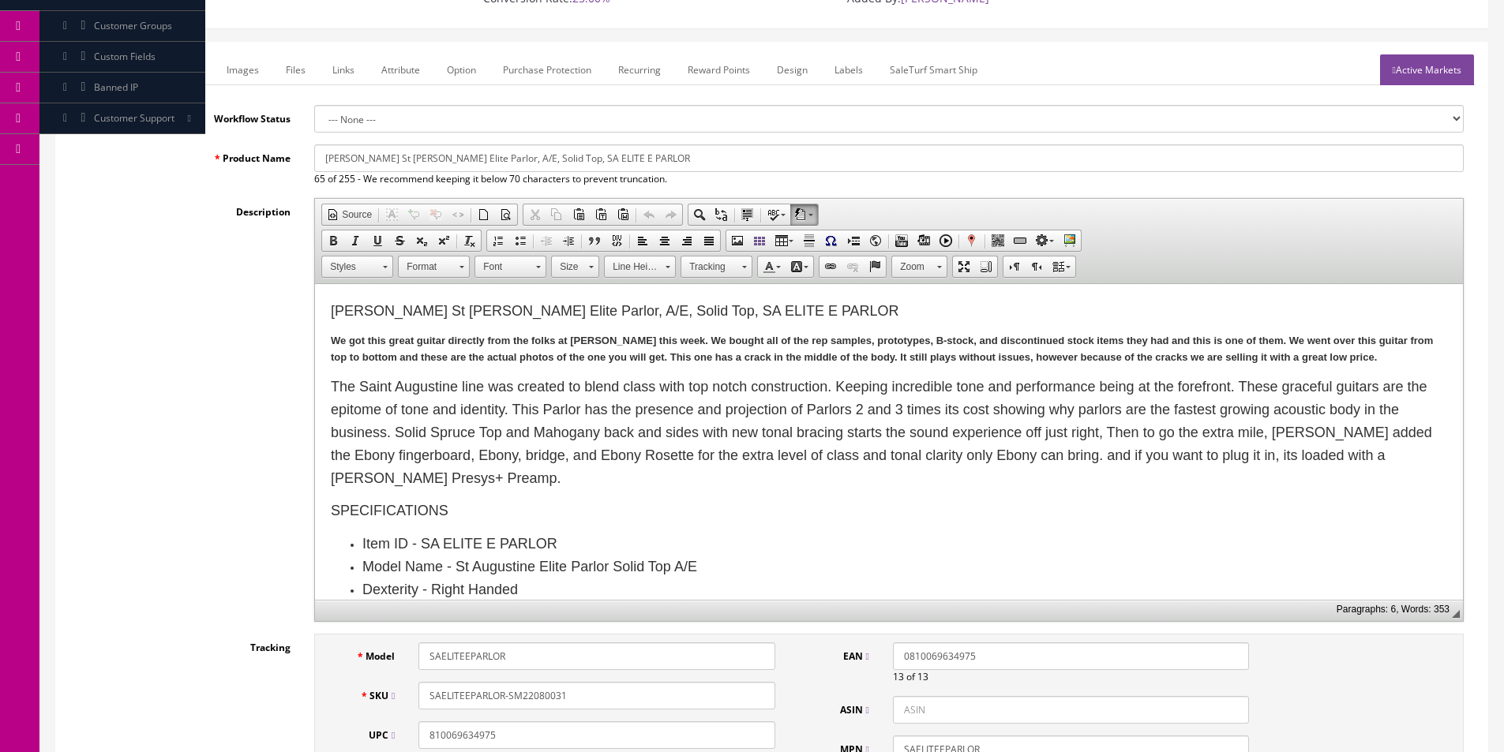
scroll to position [158, 0]
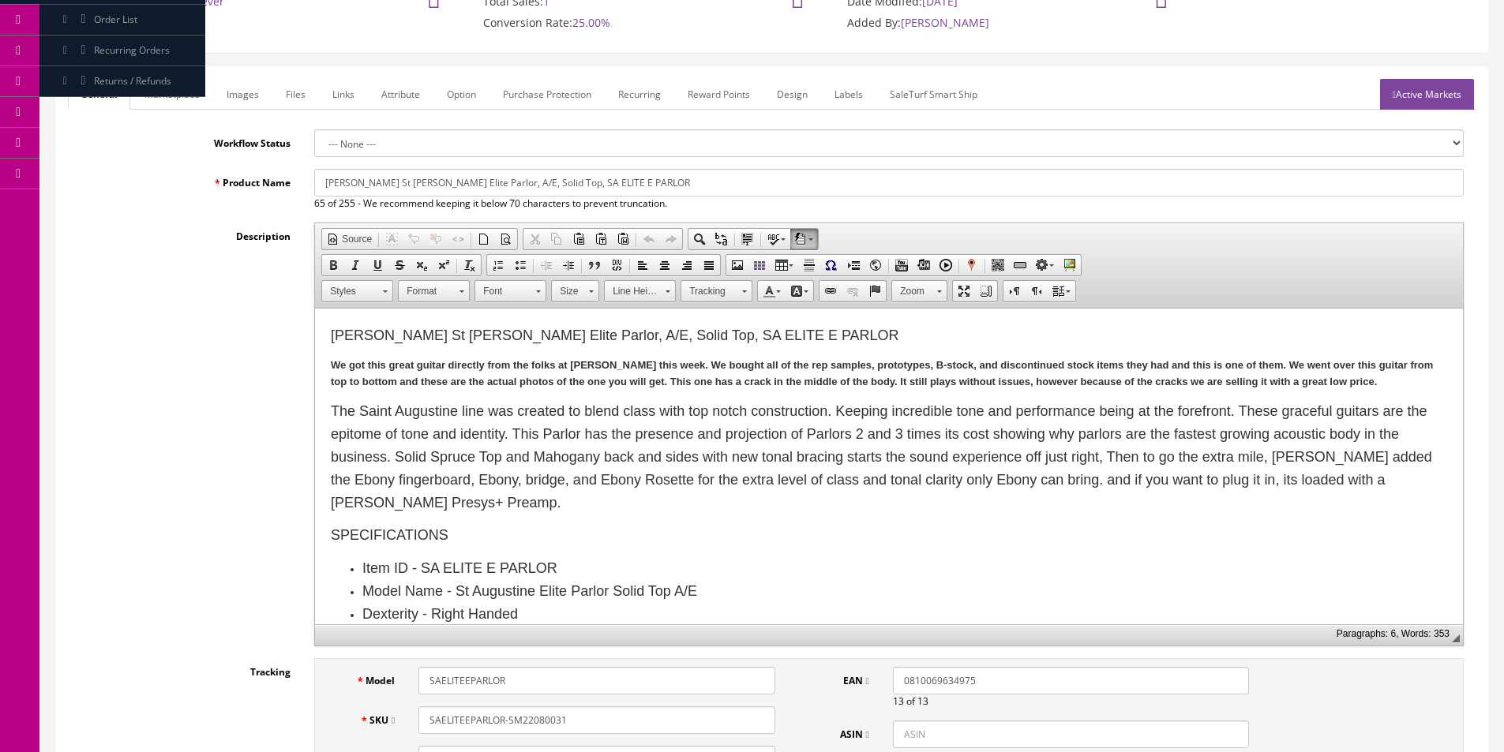
type input "SAELITEEPARLOR-SM22080031"
click at [265, 102] on link "Images" at bounding box center [243, 94] width 58 height 31
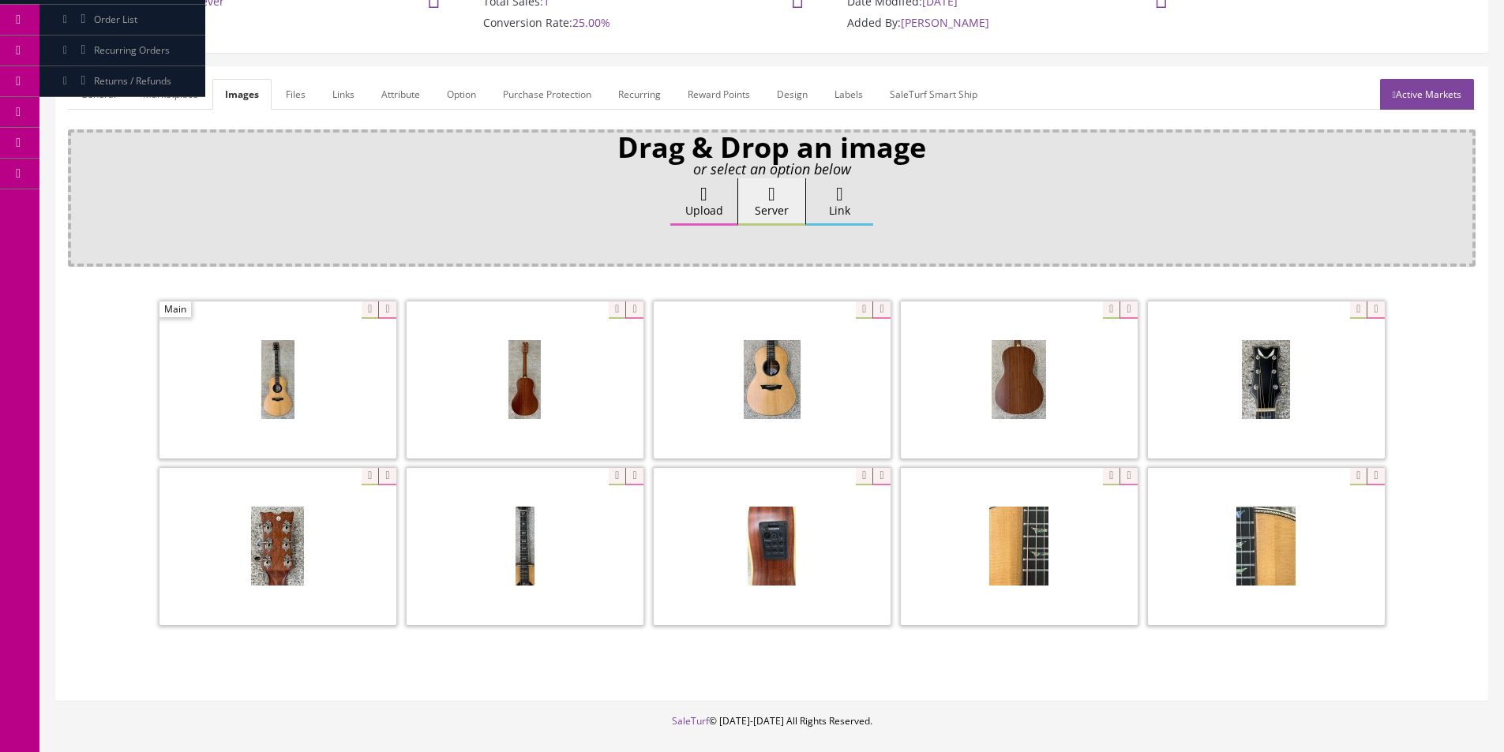
click at [383, 313] on icon at bounding box center [386, 310] width 17 height 17
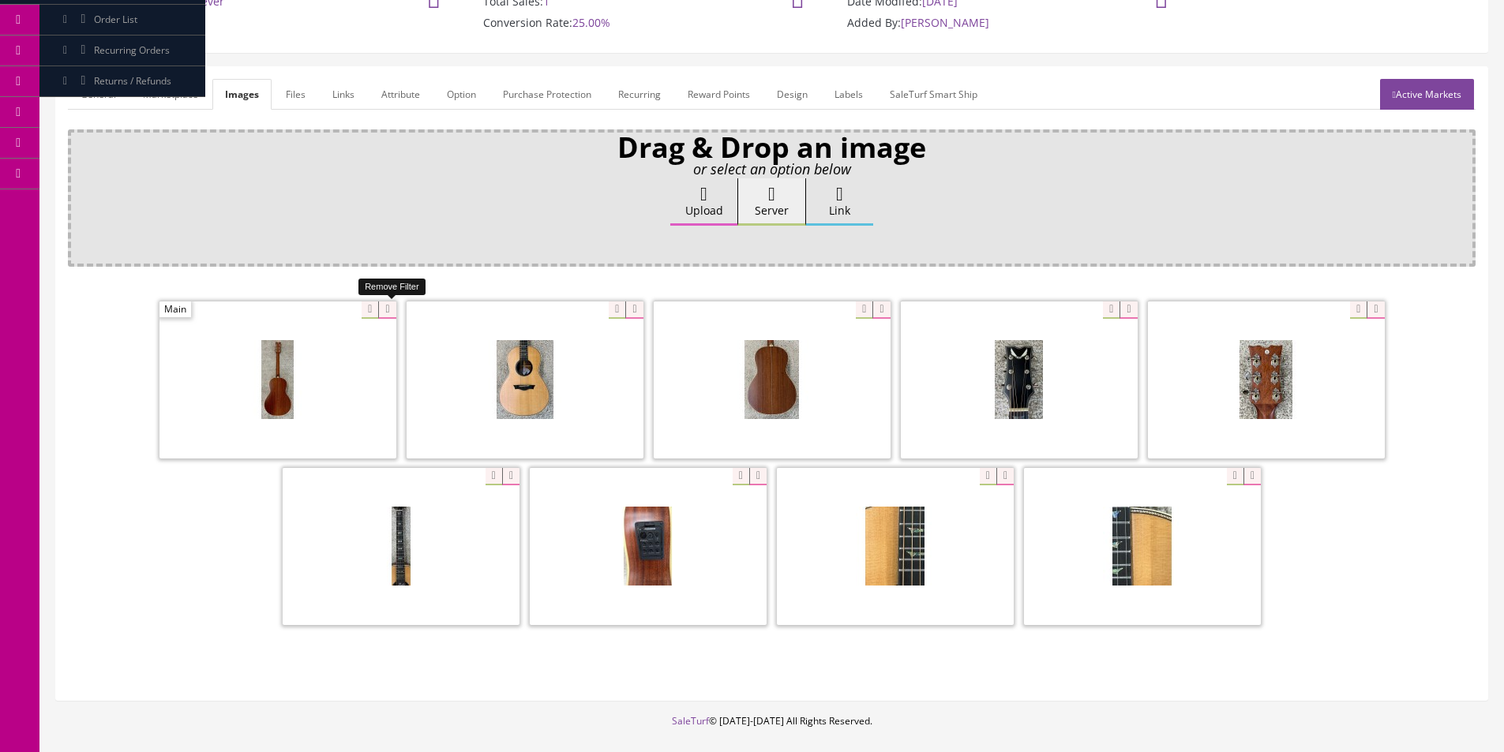
click at [383, 313] on icon at bounding box center [386, 310] width 17 height 17
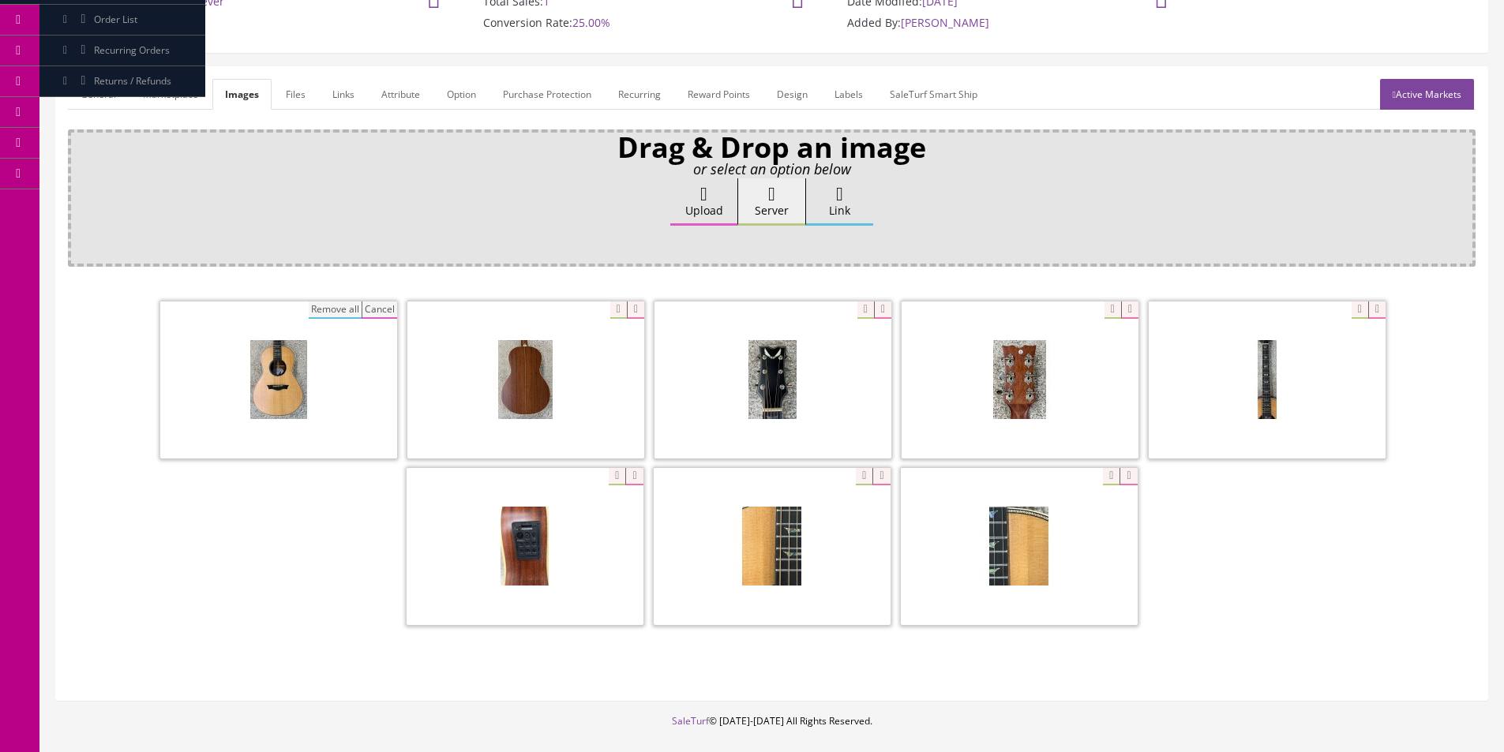
click at [334, 311] on button "Remove all" at bounding box center [335, 310] width 53 height 17
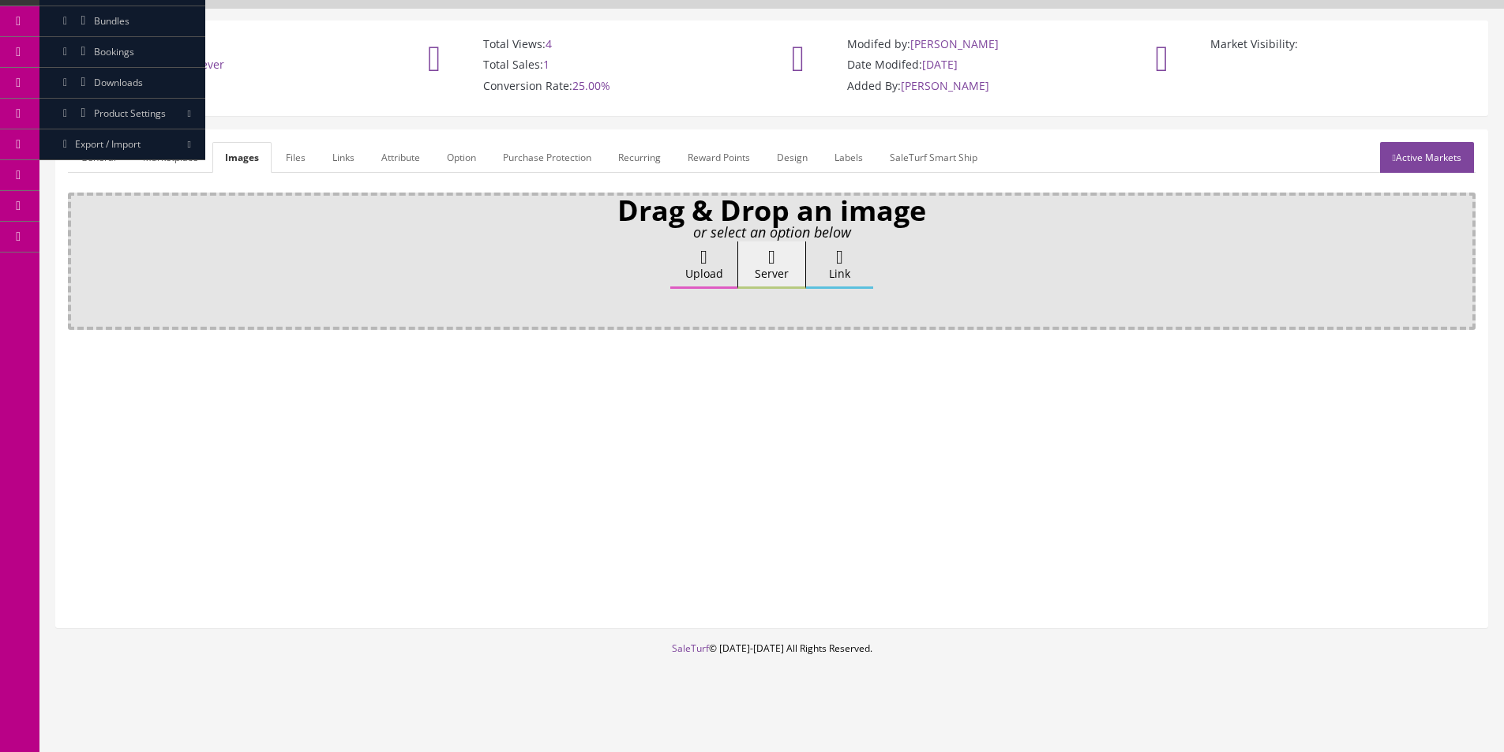
click at [713, 258] on label "Upload" at bounding box center [703, 265] width 67 height 47
click at [79, 257] on input "Upload" at bounding box center [79, 250] width 0 height 16
click at [1110, 215] on p "Drag & Drop an image" at bounding box center [771, 211] width 1385 height 14
click at [709, 274] on label "Upload" at bounding box center [703, 265] width 67 height 47
click at [79, 257] on input "Upload" at bounding box center [79, 250] width 0 height 16
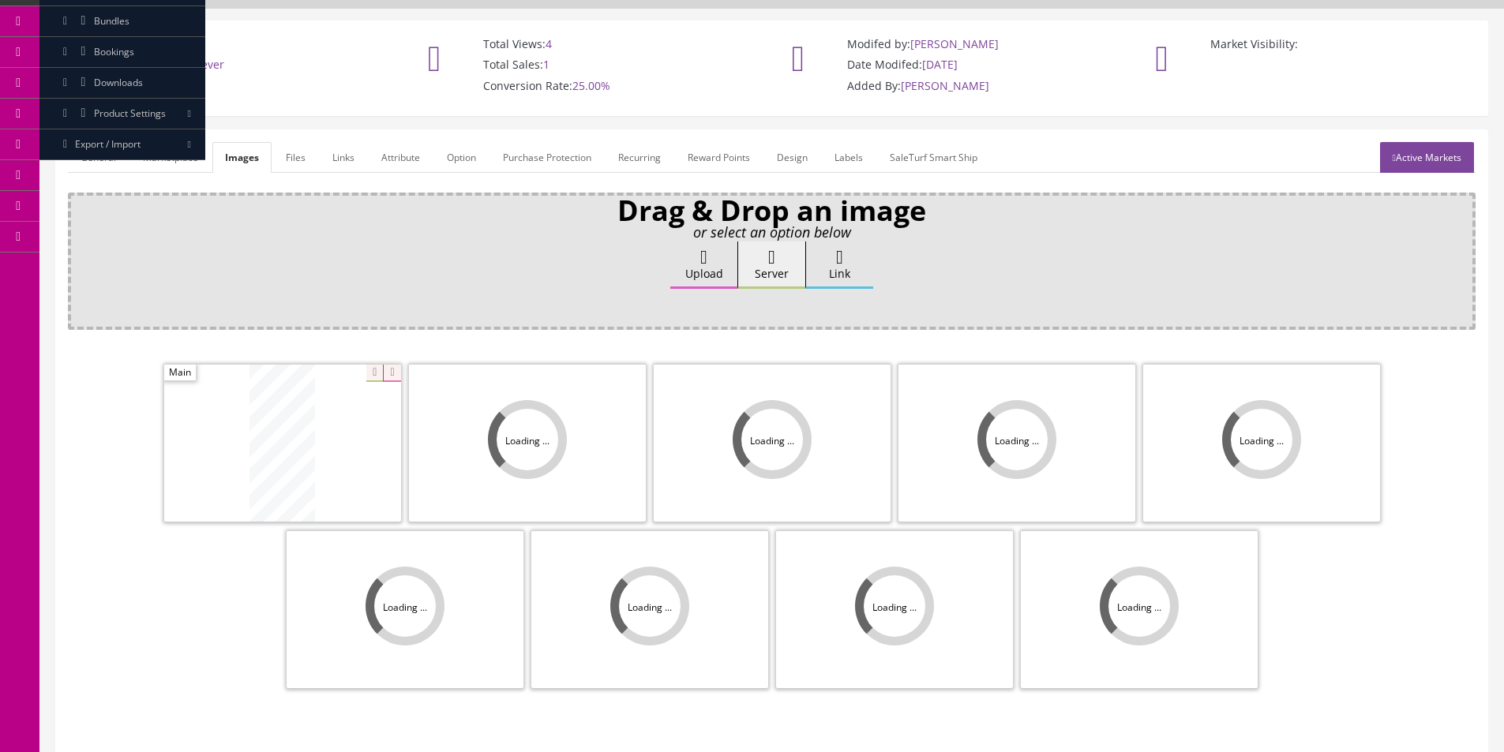
scroll to position [158, 0]
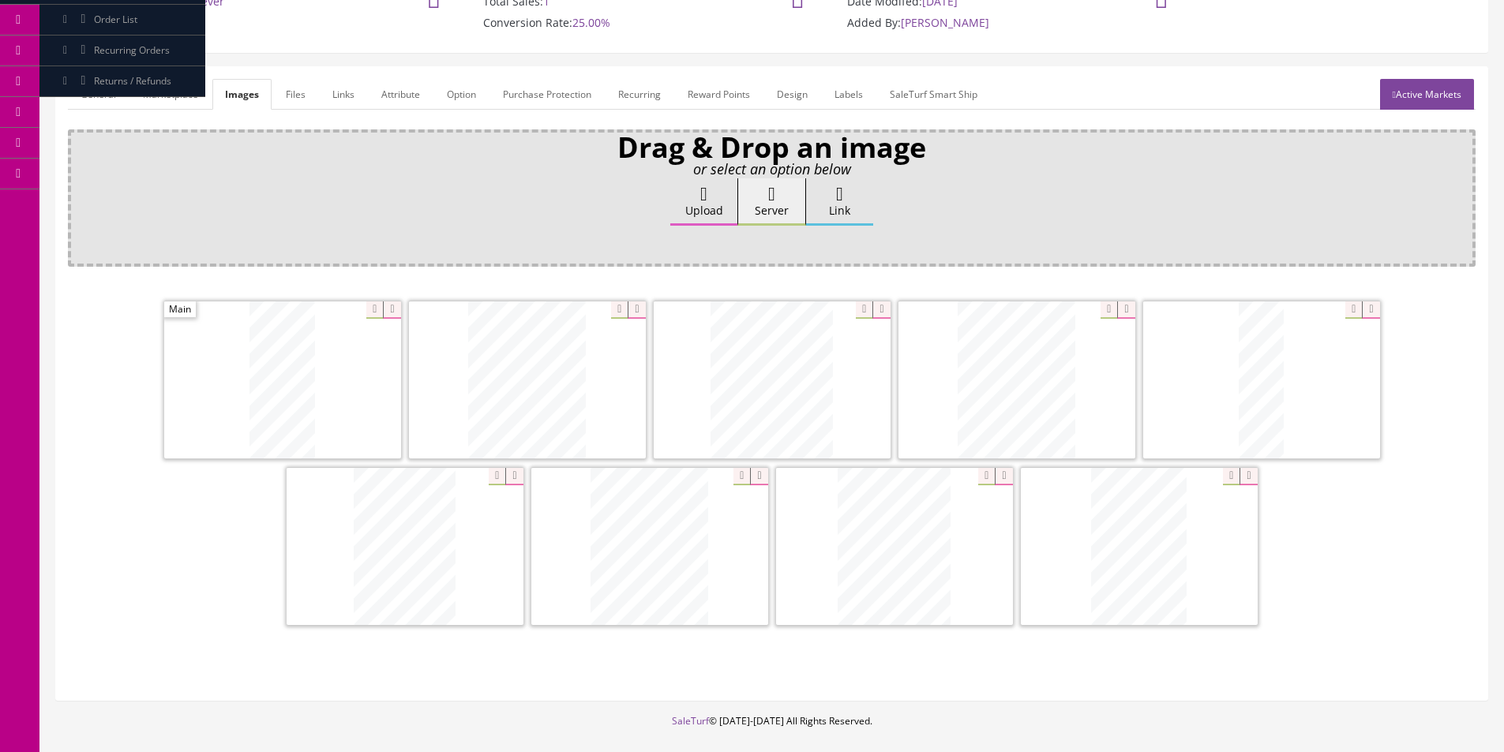
click at [856, 309] on span at bounding box center [873, 310] width 34 height 17
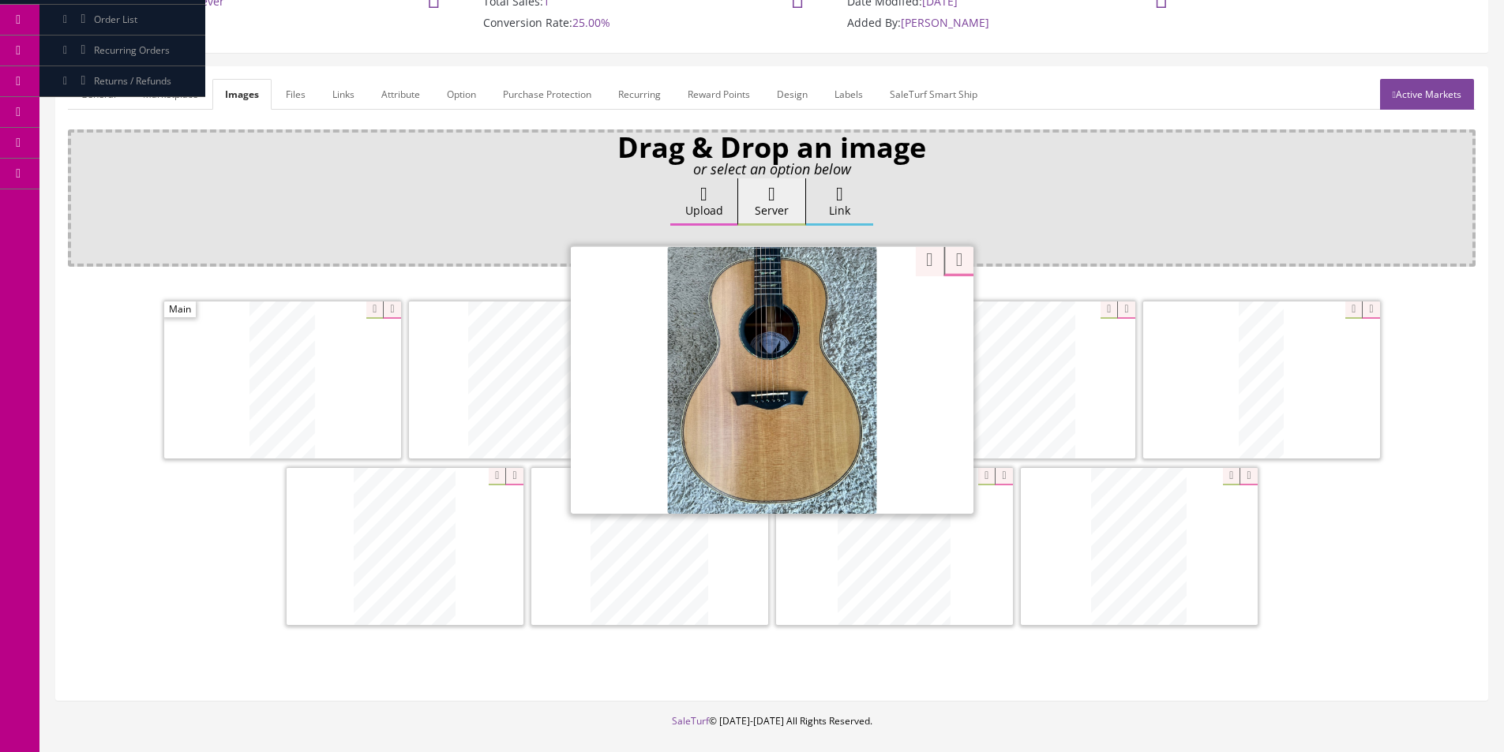
click at [913, 263] on div "Drag & Drop an image or select an option below Upload Server Link Ok WM Left To…" at bounding box center [772, 408] width 1408 height 559
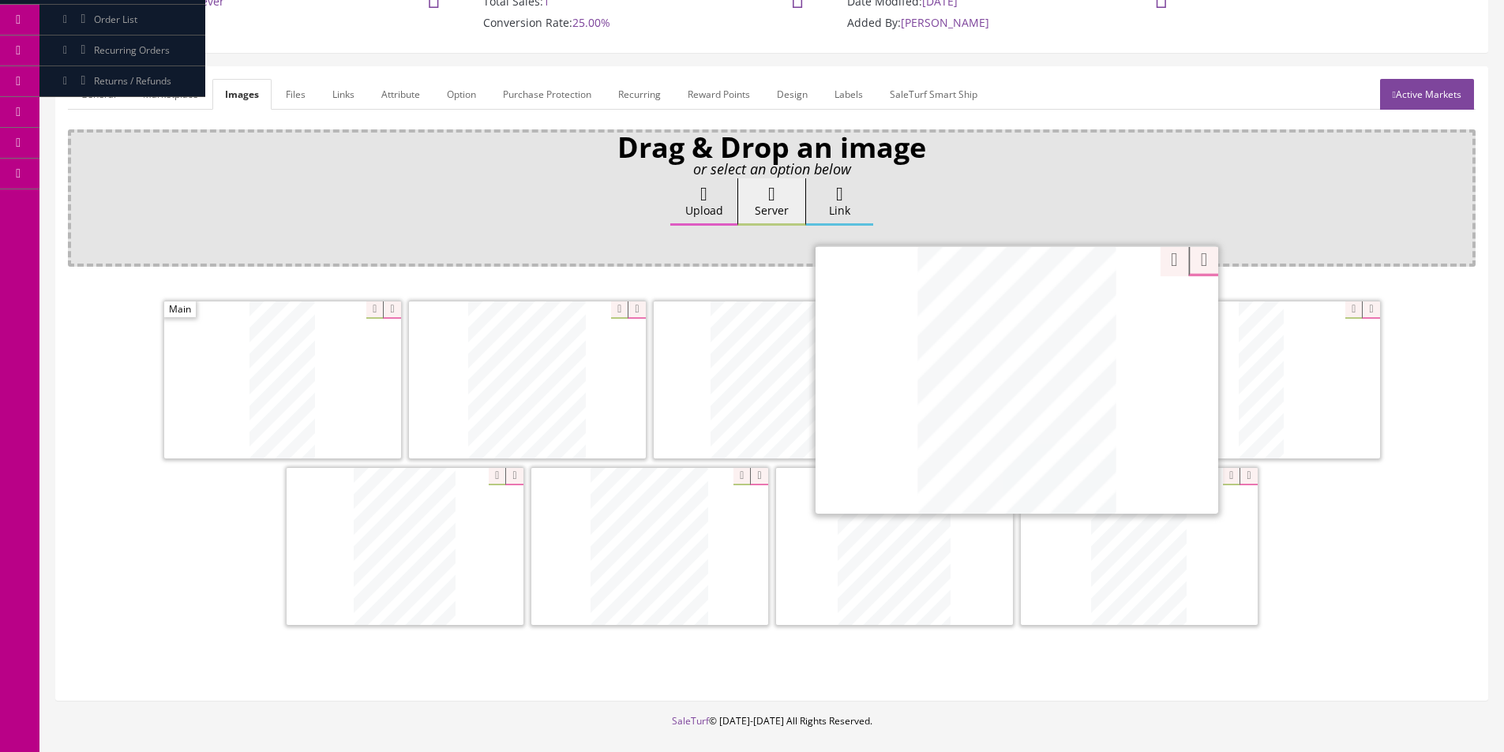
click at [1104, 307] on div "Zoom Zoom" at bounding box center [1016, 380] width 403 height 268
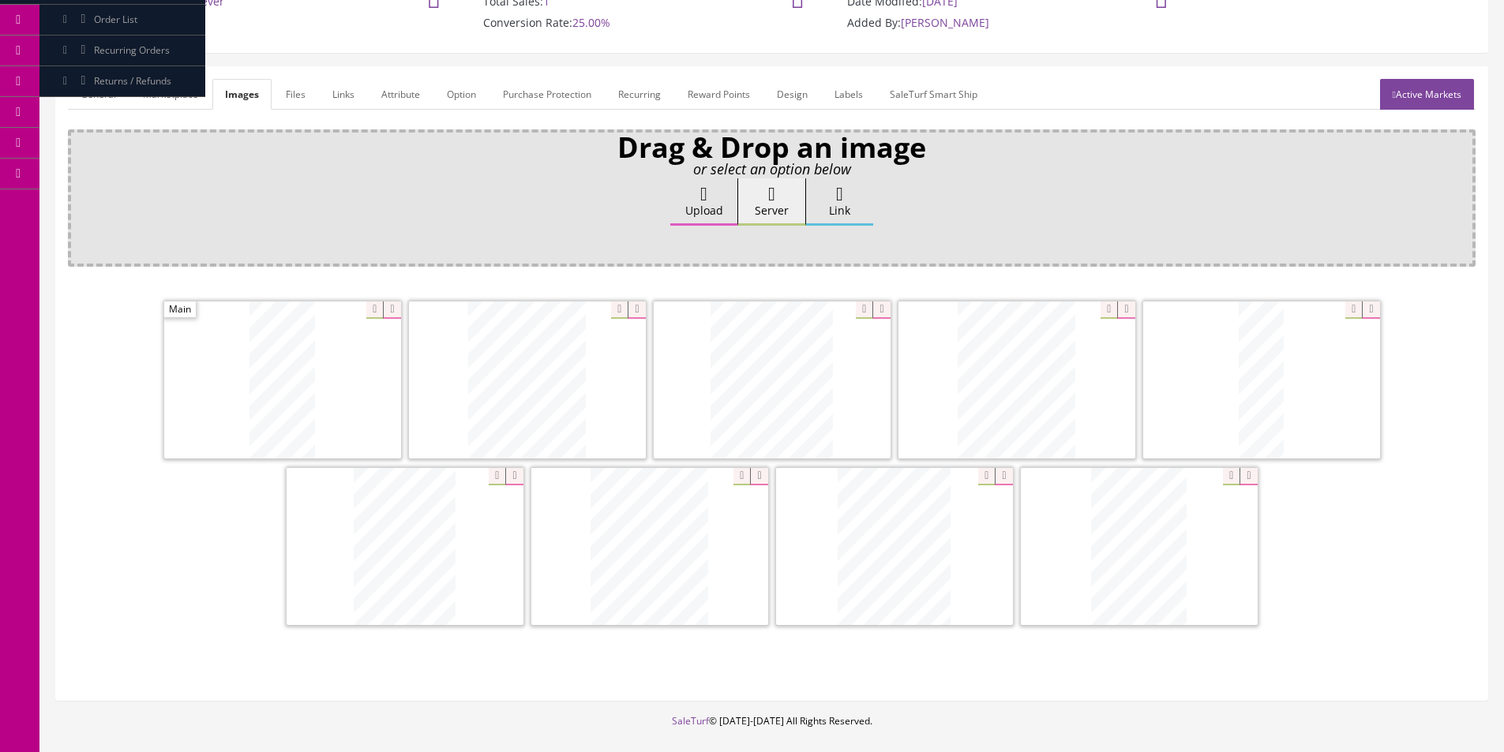
click at [739, 477] on div "Zoom" at bounding box center [649, 546] width 237 height 158
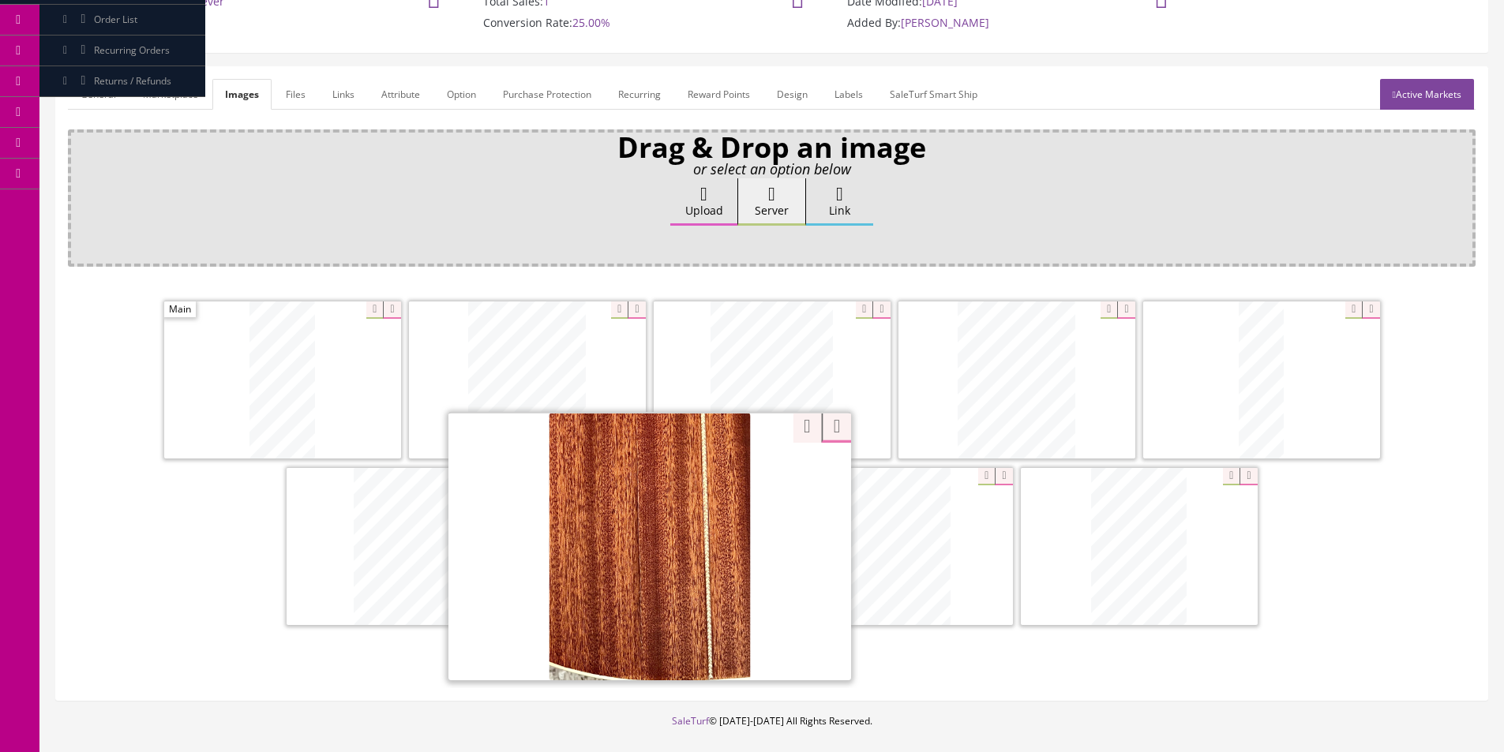
click at [793, 429] on div "Zoom" at bounding box center [772, 464] width 1408 height 333
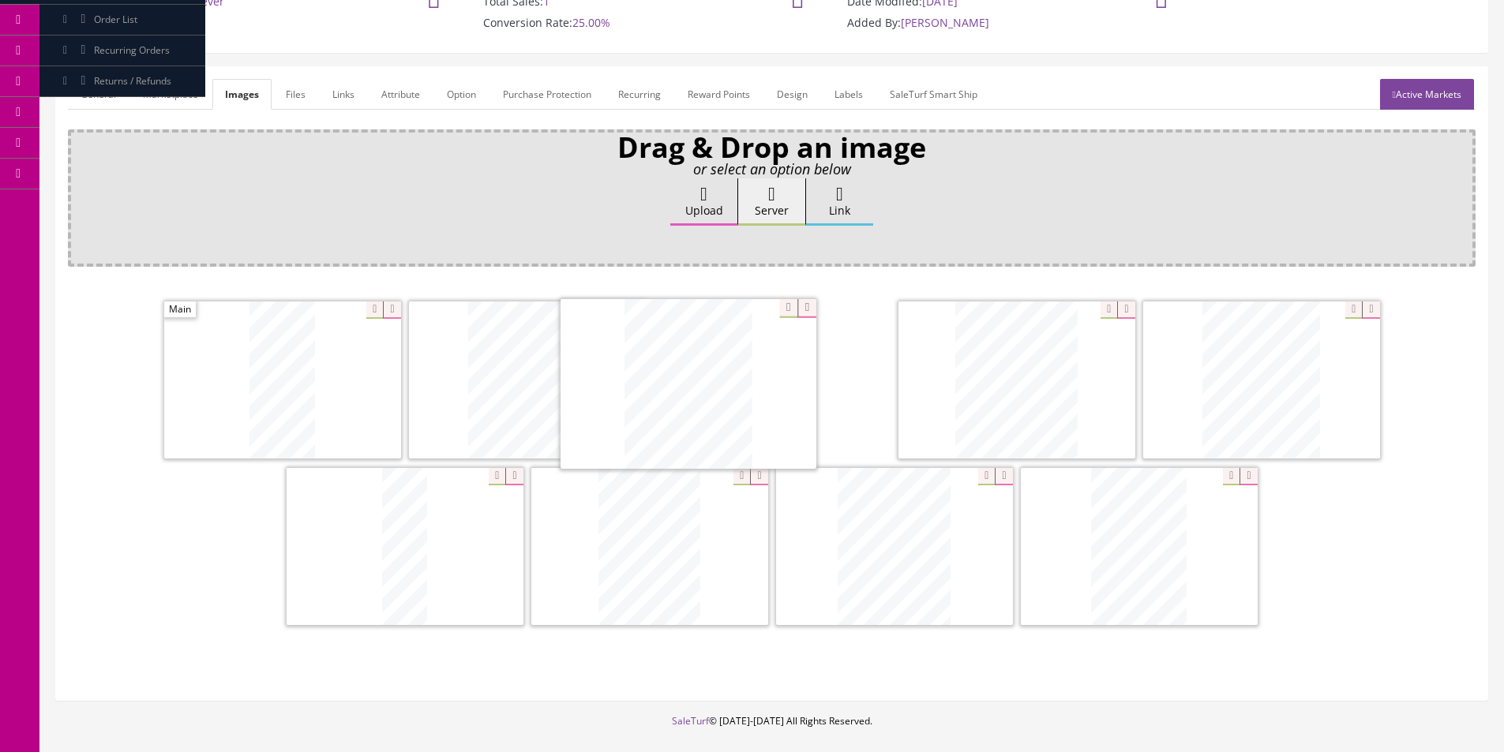
drag, startPoint x: 662, startPoint y: 512, endPoint x: 686, endPoint y: 339, distance: 174.5
drag, startPoint x: 925, startPoint y: 400, endPoint x: 136, endPoint y: 337, distance: 792.0
drag, startPoint x: 924, startPoint y: 528, endPoint x: 512, endPoint y: 358, distance: 446.0
click at [718, 197] on label "Upload" at bounding box center [703, 201] width 67 height 47
click at [79, 194] on input "Upload" at bounding box center [79, 186] width 0 height 16
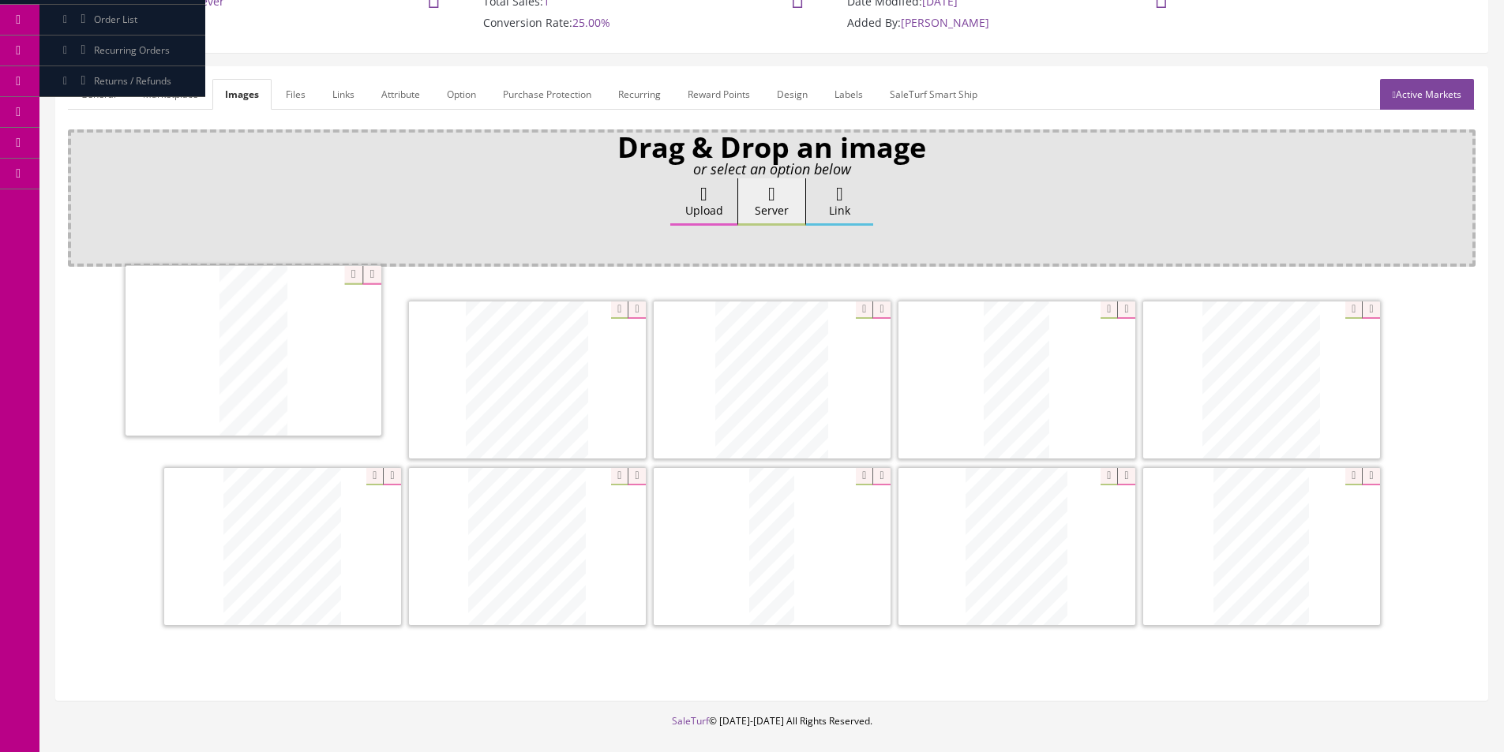
drag, startPoint x: 1108, startPoint y: 549, endPoint x: 594, endPoint y: 403, distance: 534.3
drag, startPoint x: 1025, startPoint y: 397, endPoint x: 483, endPoint y: 377, distance: 542.7
drag, startPoint x: 600, startPoint y: 459, endPoint x: 744, endPoint y: 339, distance: 187.2
drag, startPoint x: 527, startPoint y: 511, endPoint x: 714, endPoint y: 358, distance: 241.9
click at [117, 92] on link "General" at bounding box center [98, 94] width 61 height 31
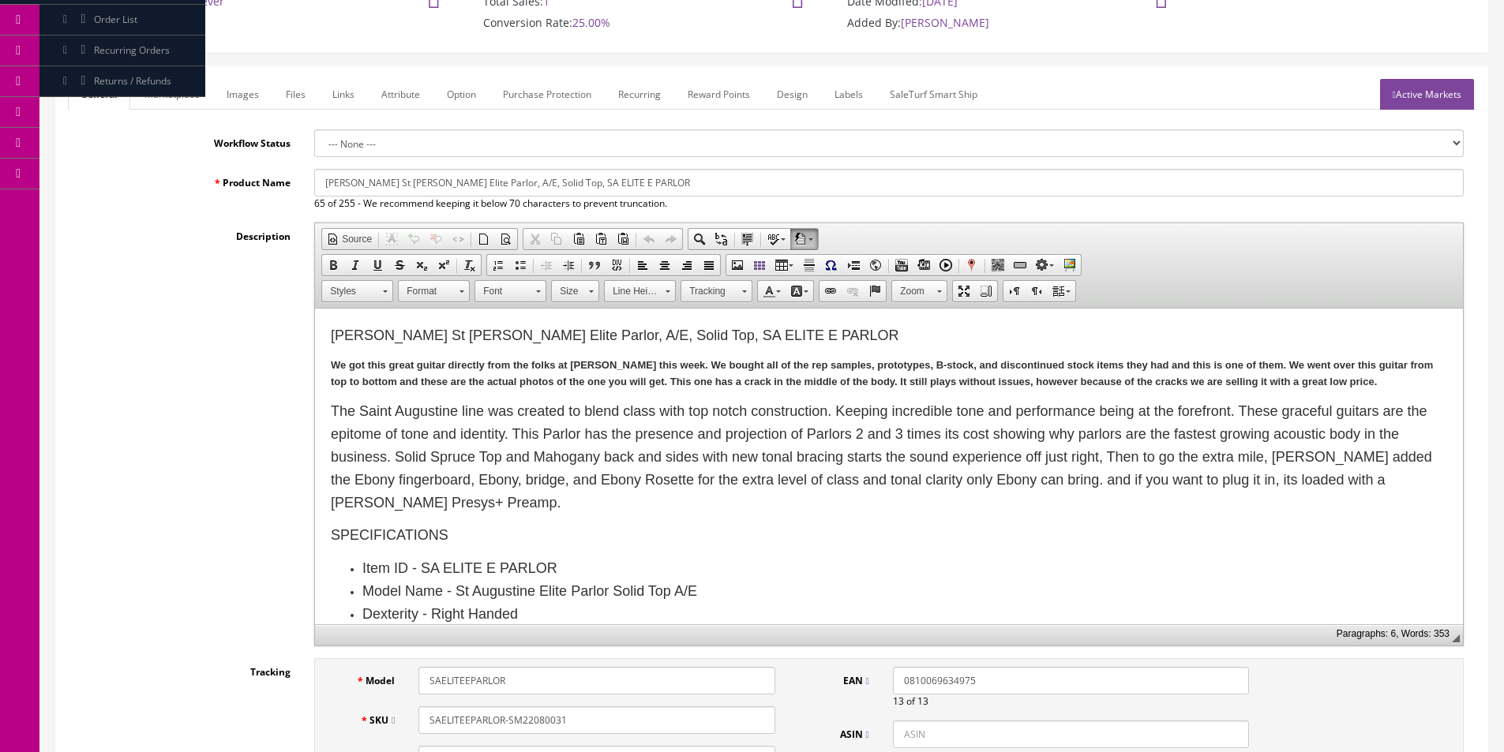
drag, startPoint x: 862, startPoint y: 384, endPoint x: 845, endPoint y: 397, distance: 21.9
click at [862, 383] on strong "We got this great guitar directly from the folks at [PERSON_NAME] this week. We…" at bounding box center [882, 373] width 1102 height 28
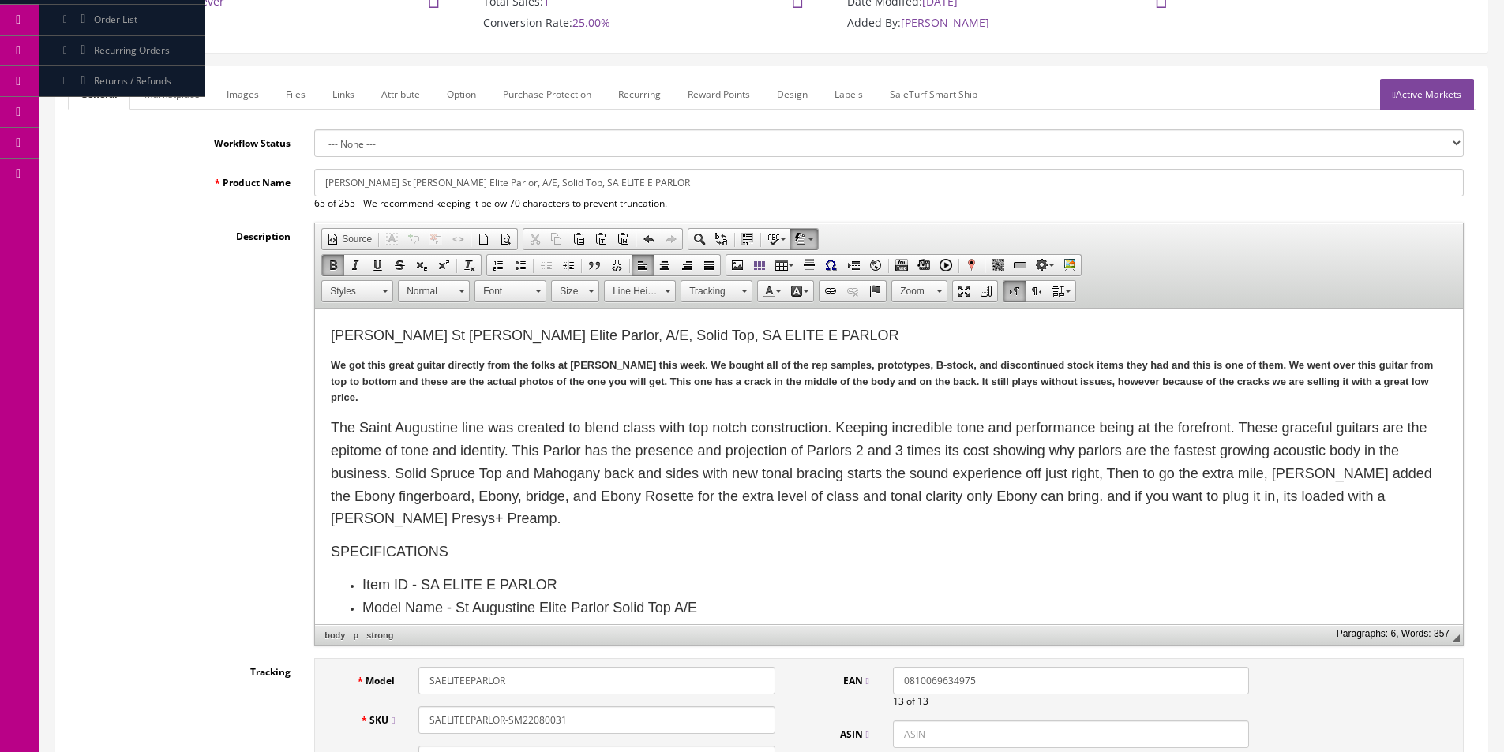
click at [838, 373] on p "We got this great guitar directly from the folks at [PERSON_NAME] this week. We…" at bounding box center [889, 382] width 1116 height 49
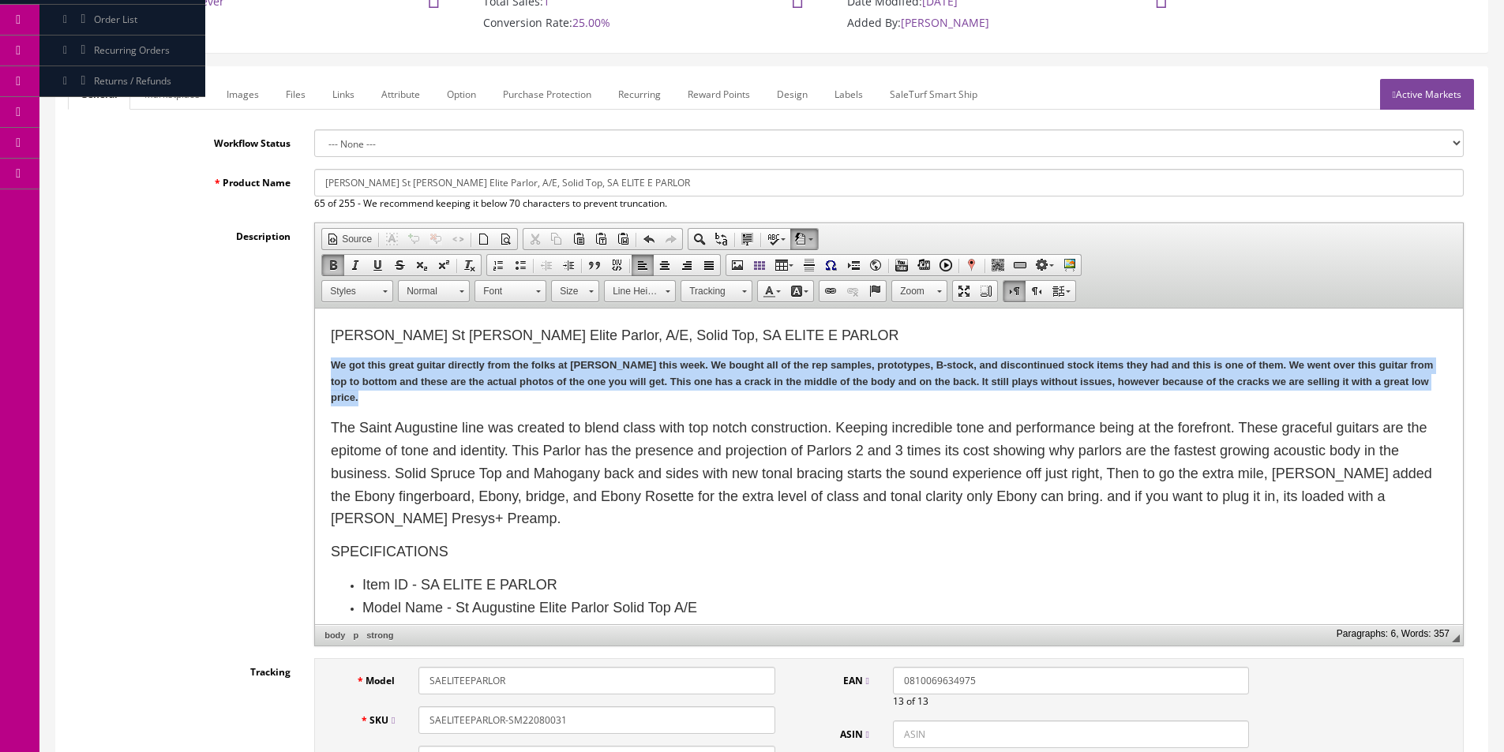
click at [838, 373] on p "We got this great guitar directly from the folks at [PERSON_NAME] this week. We…" at bounding box center [889, 382] width 1116 height 49
copy strong "We got this great guitar directly from the folks at [PERSON_NAME] this week. We…"
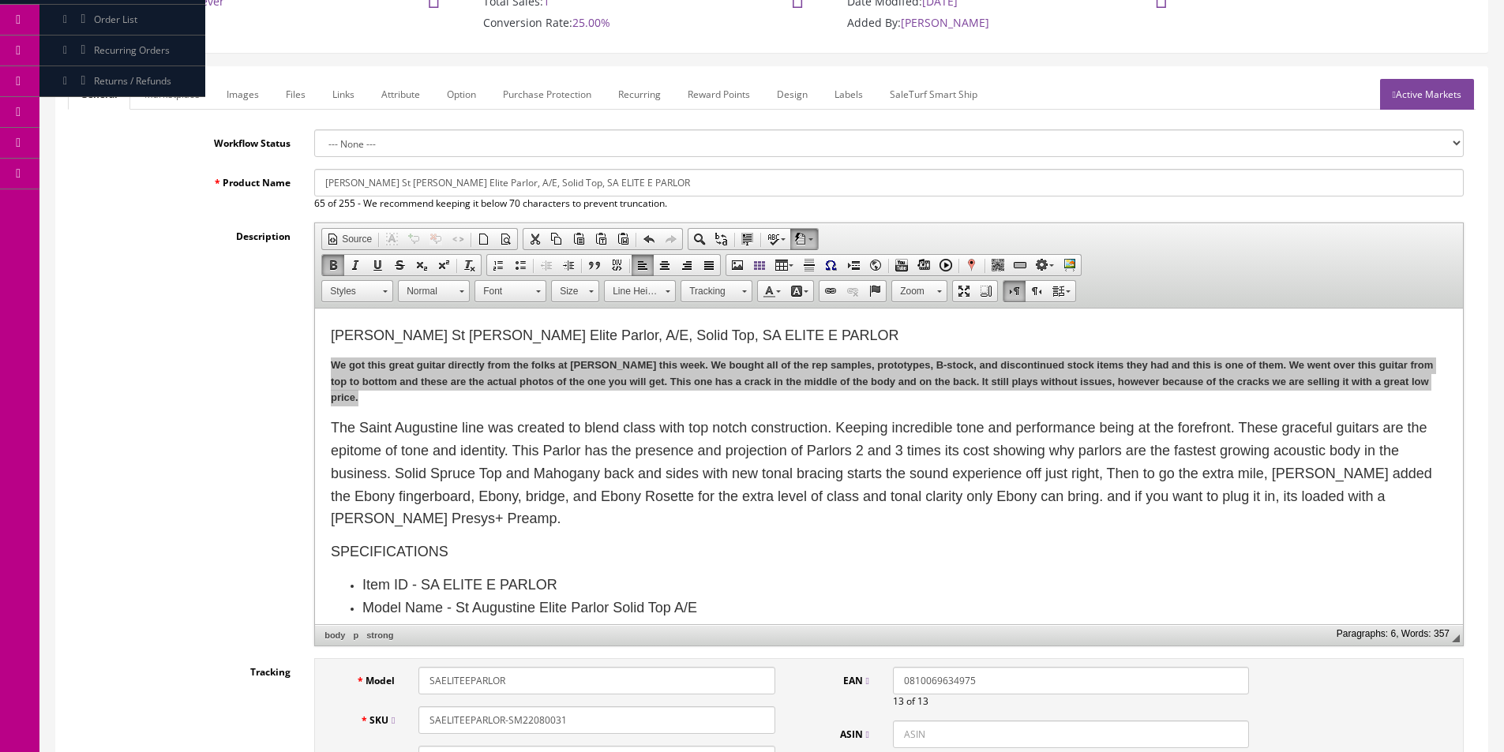
click at [179, 101] on link "Marketplace" at bounding box center [172, 94] width 81 height 31
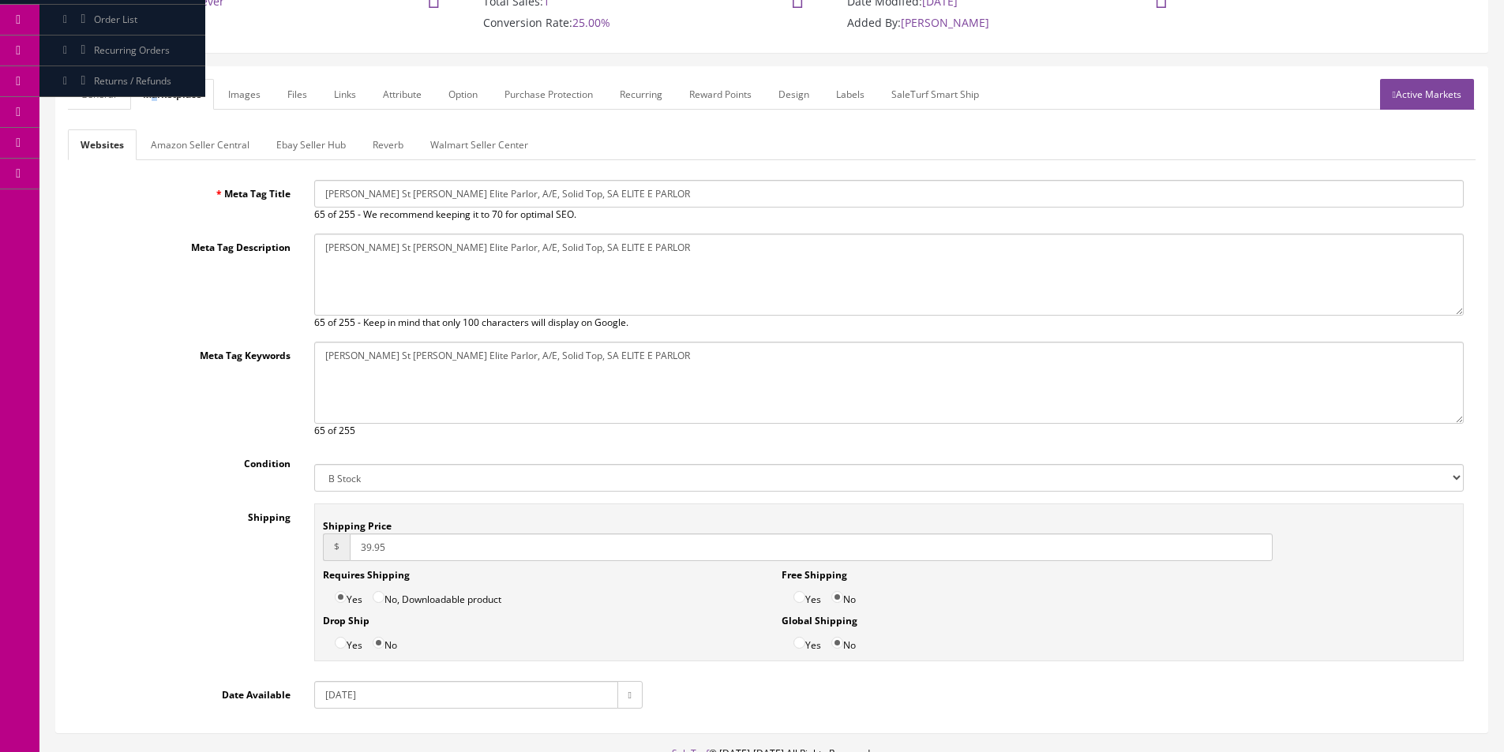
click at [204, 155] on link "Amazon Seller Central" at bounding box center [200, 144] width 124 height 31
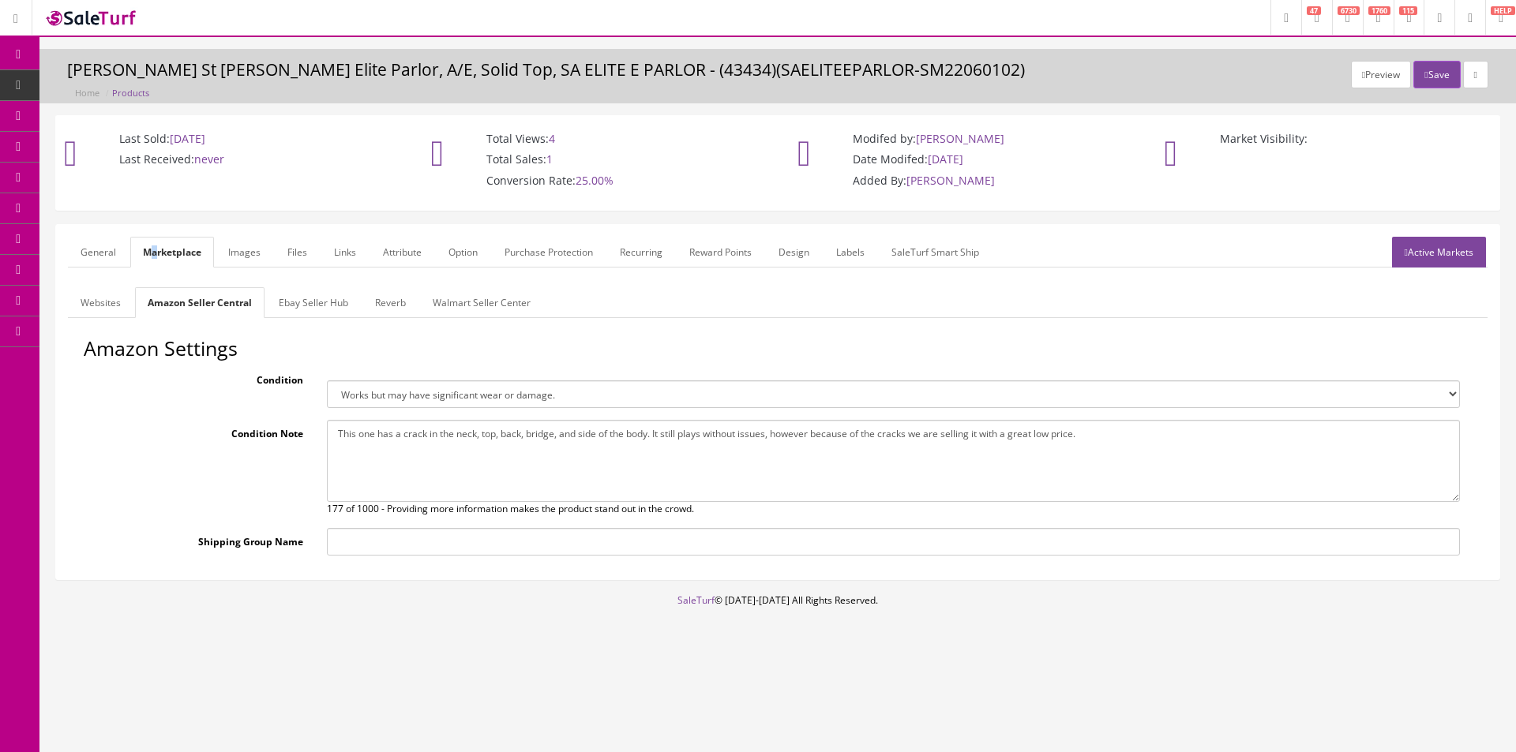
click at [553, 438] on textarea "This one has a crack in the neck, top, back, bridge, and side of the body. It s…" at bounding box center [893, 461] width 1133 height 82
paste textarea "We got this great guitar directly from the folks at [PERSON_NAME] this week. We…"
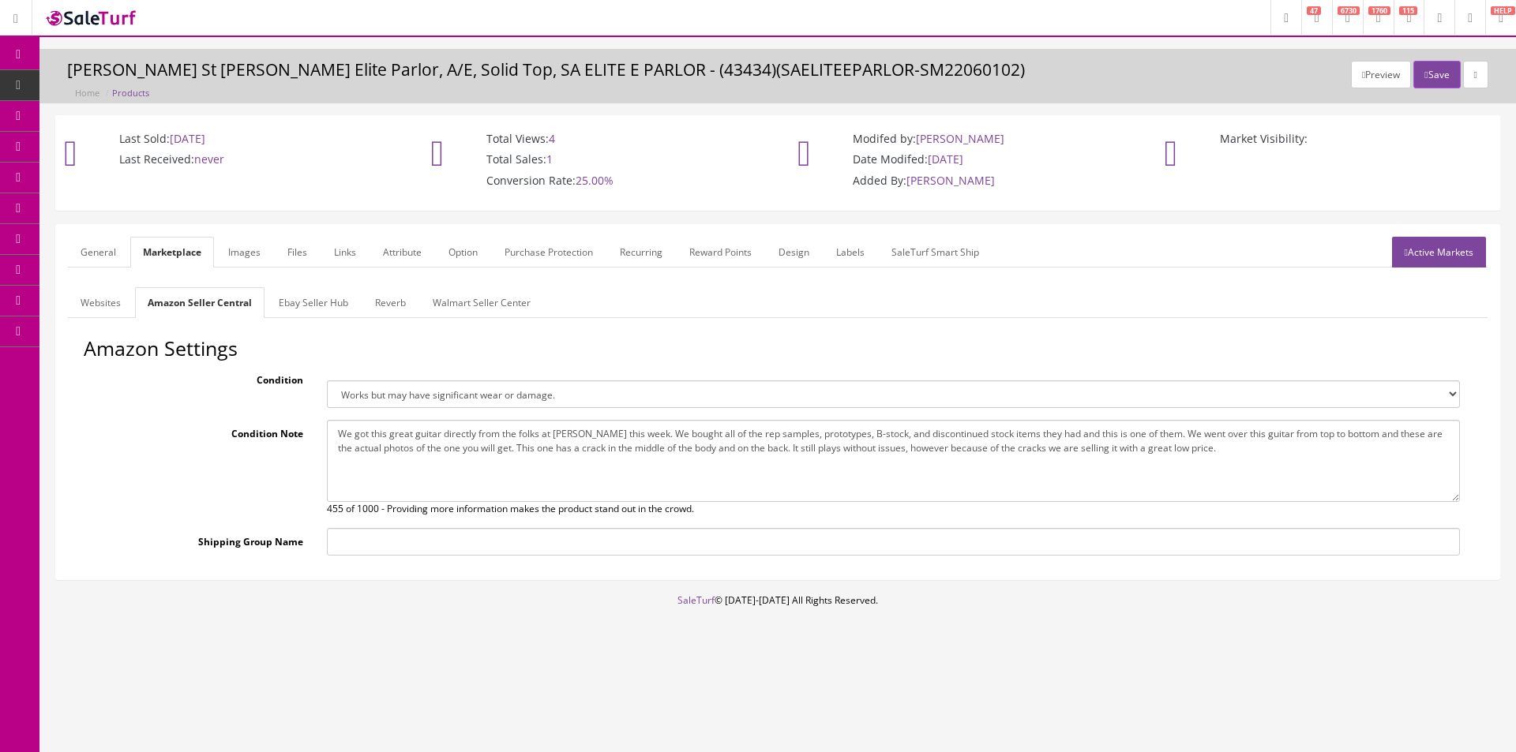
type textarea "We got this great guitar directly from the folks at [PERSON_NAME] this week. We…"
click at [320, 289] on link "Ebay Seller Hub" at bounding box center [313, 302] width 95 height 31
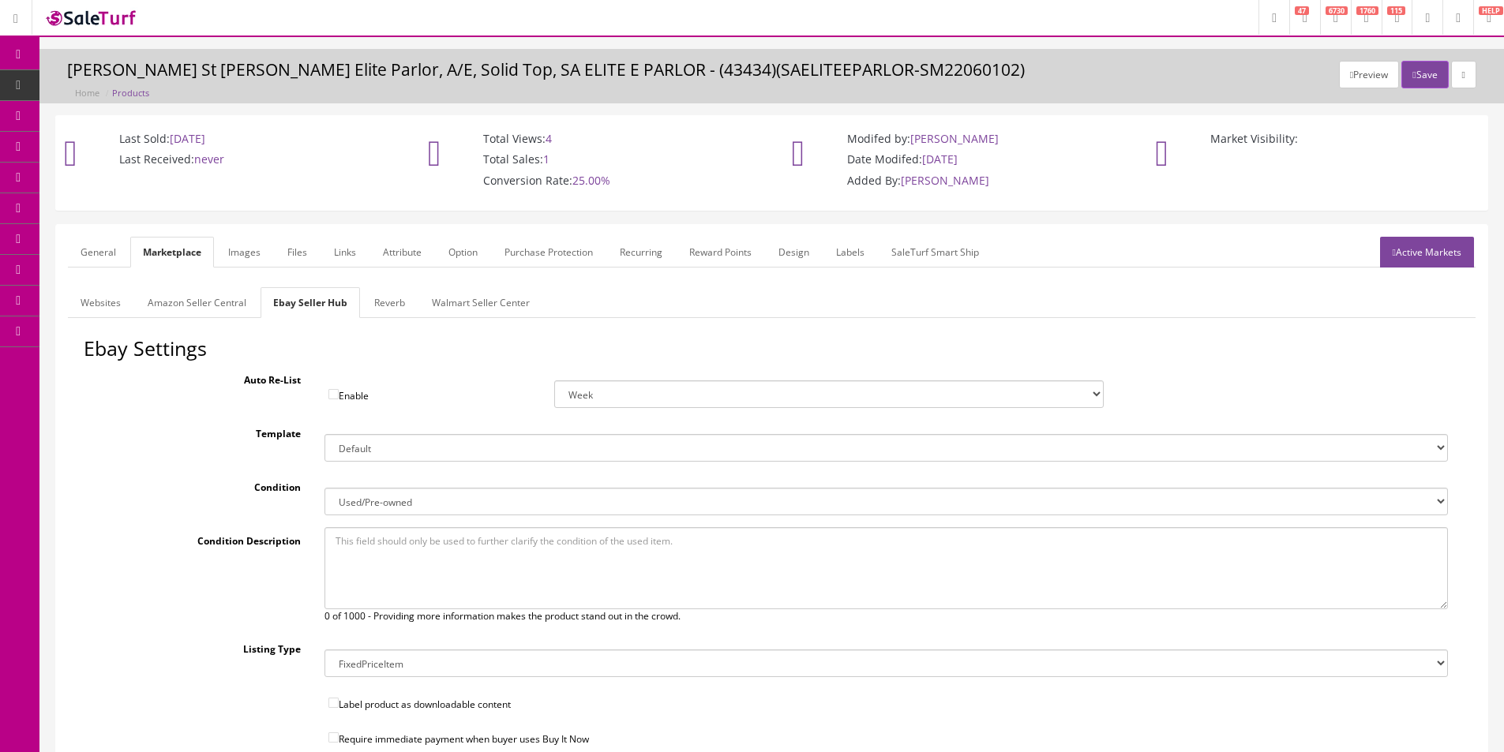
click at [485, 543] on textarea at bounding box center [885, 568] width 1123 height 82
paste textarea "We got this great guitar directly from the folks at [PERSON_NAME] this week. We…"
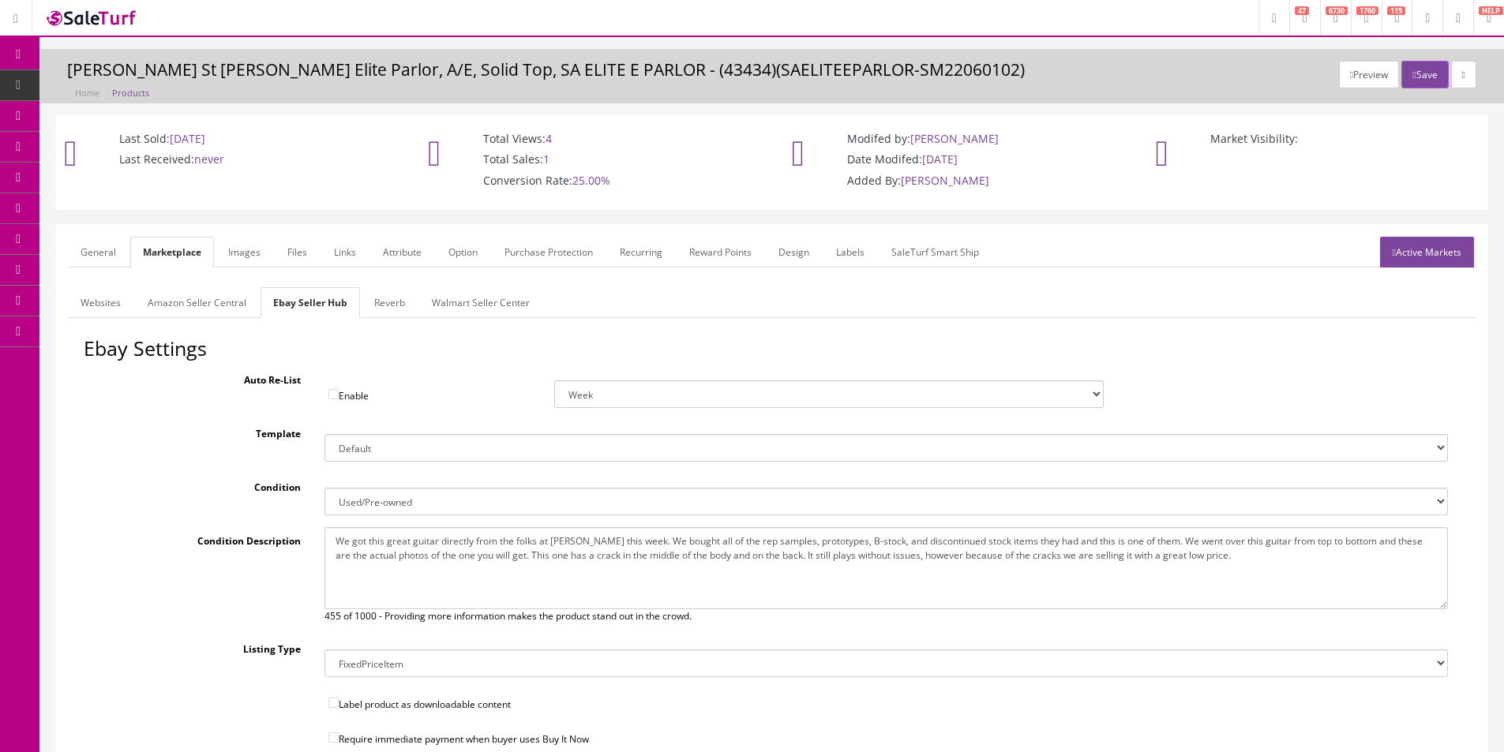
type textarea "We got this great guitar directly from the folks at [PERSON_NAME] this week. We…"
click at [386, 306] on link "Reverb" at bounding box center [390, 302] width 56 height 31
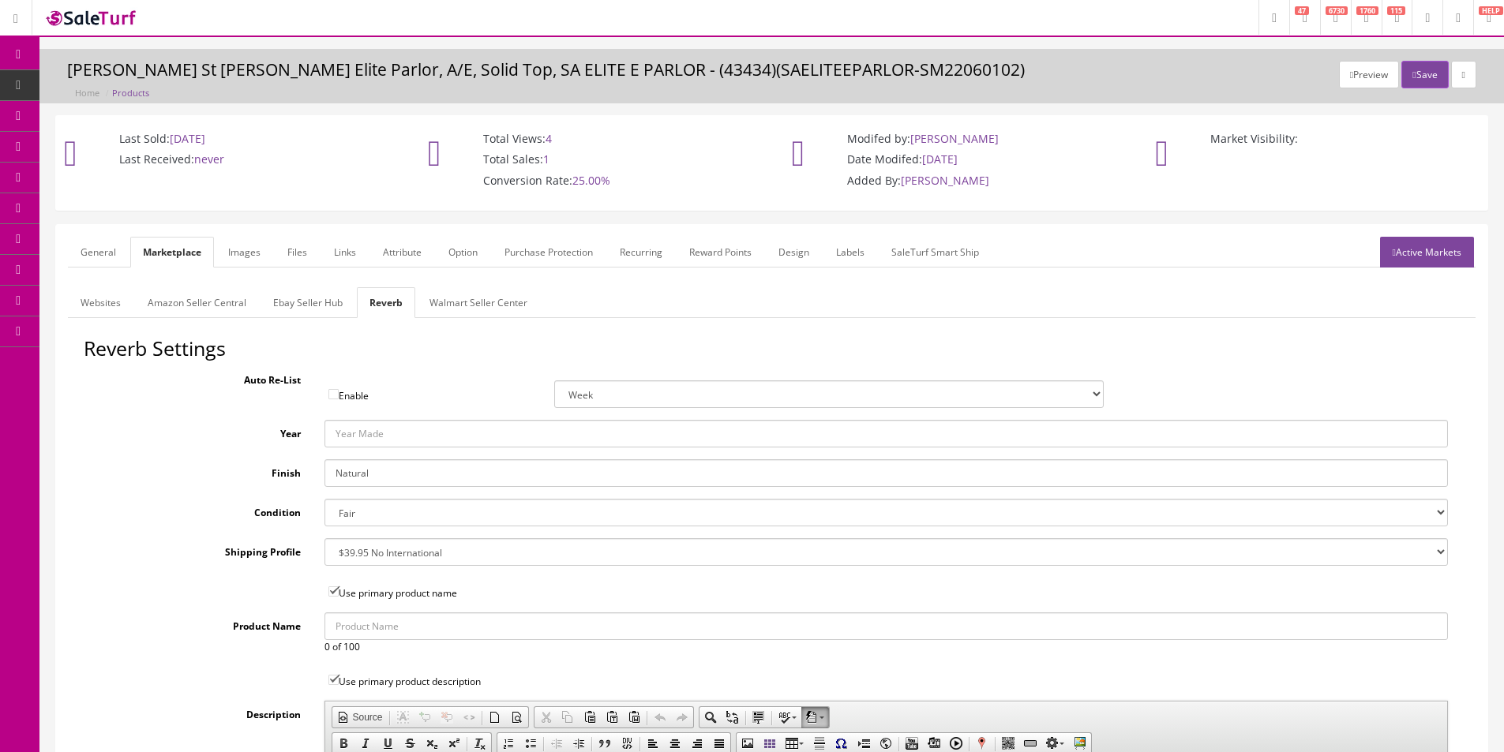
drag, startPoint x: 99, startPoint y: 249, endPoint x: 102, endPoint y: 268, distance: 20.0
click at [99, 249] on link "General" at bounding box center [98, 252] width 61 height 31
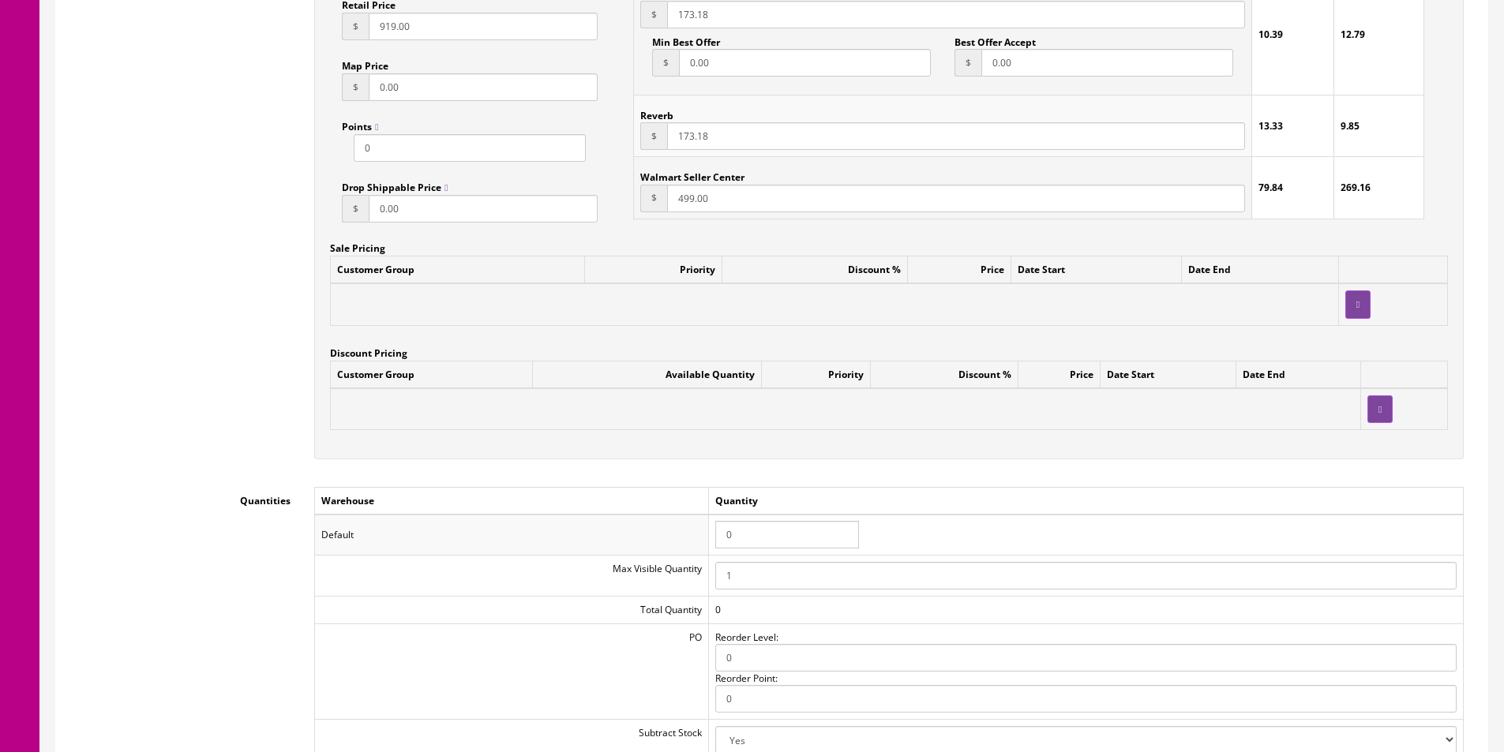
click at [783, 542] on input "0" at bounding box center [787, 535] width 144 height 28
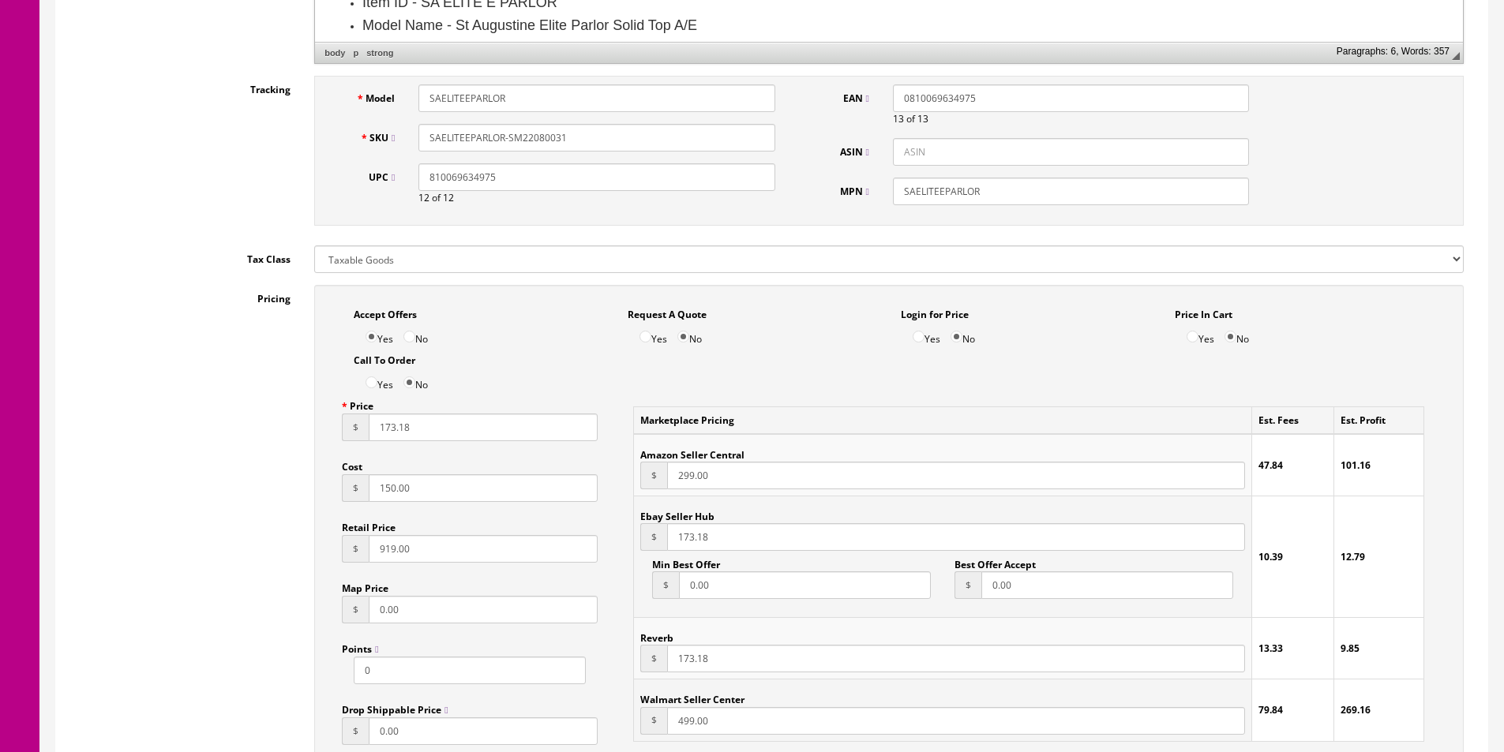
scroll to position [553, 0]
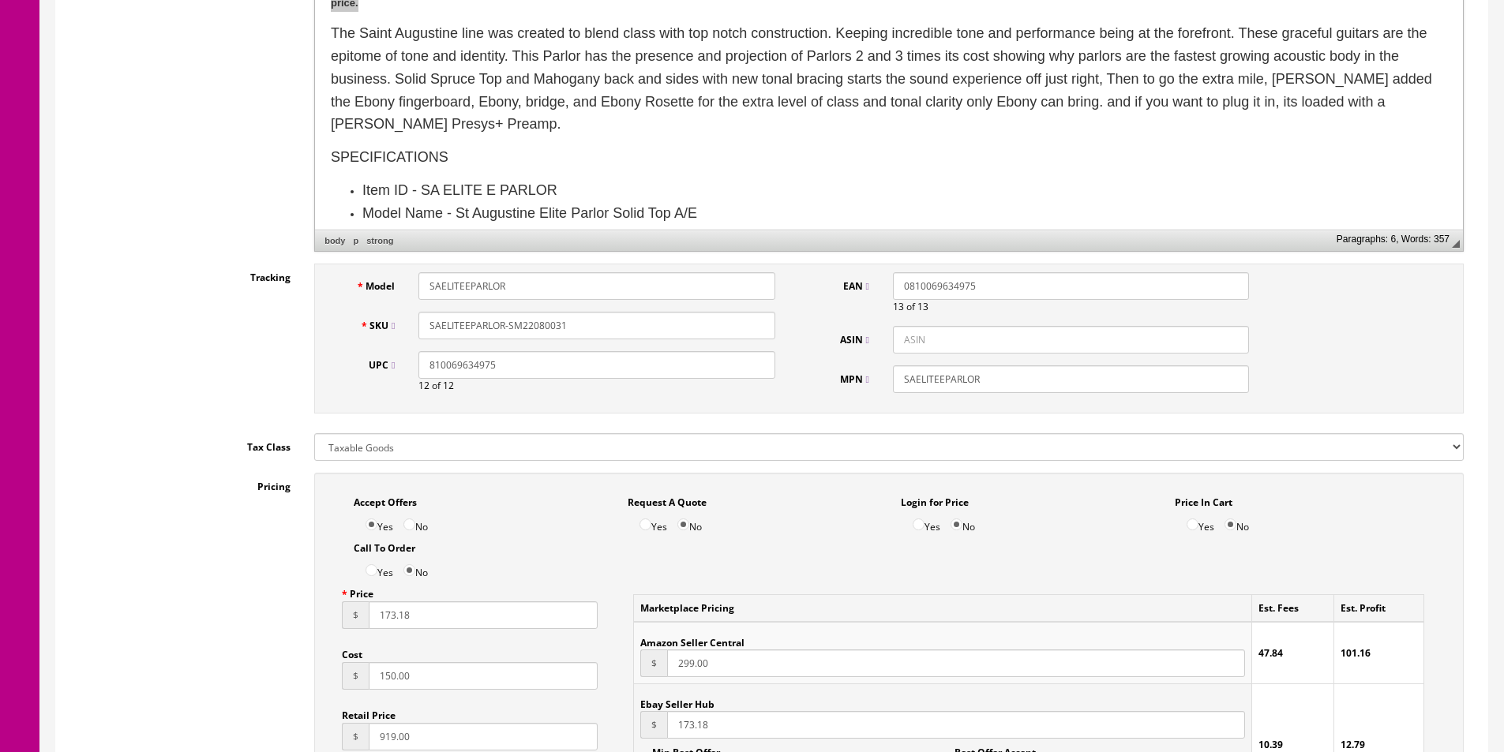
type input "1"
click at [581, 323] on input "SAELITEEPARLOR-SM22080031" at bounding box center [596, 326] width 356 height 28
drag, startPoint x: 581, startPoint y: 323, endPoint x: 607, endPoint y: 358, distance: 44.1
click at [581, 324] on input "SAELITEEPARLOR-SM22080031" at bounding box center [596, 326] width 356 height 28
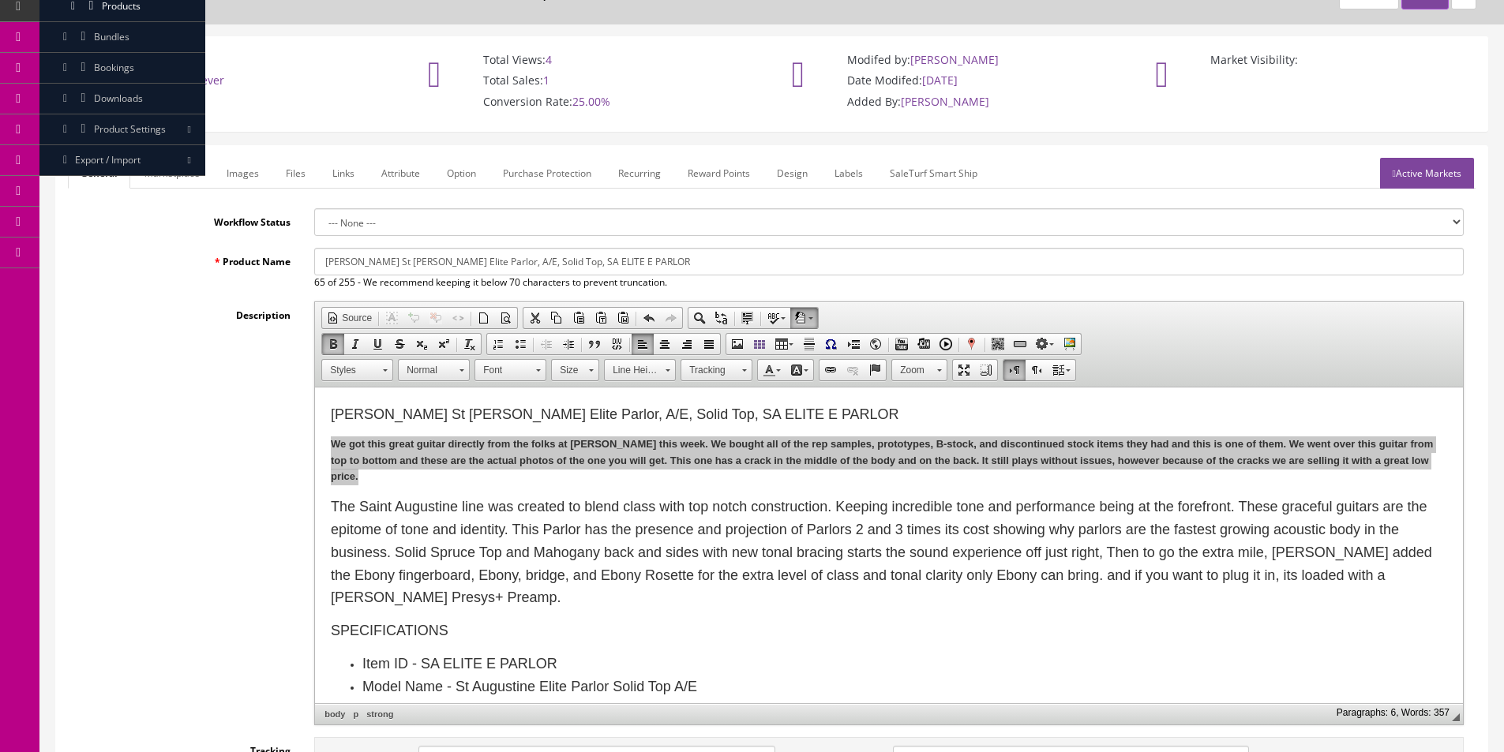
scroll to position [0, 0]
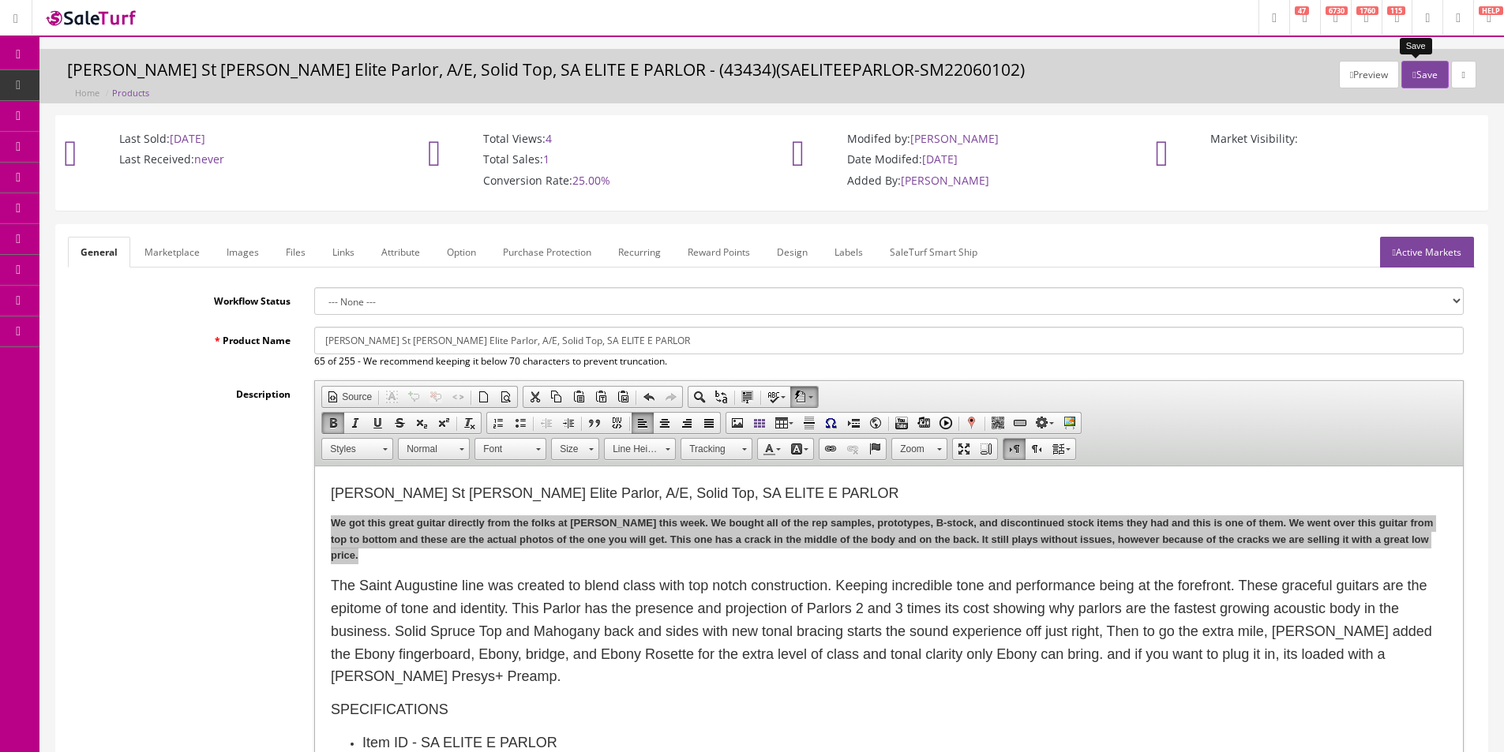
click at [1427, 69] on button "Save" at bounding box center [1424, 75] width 47 height 28
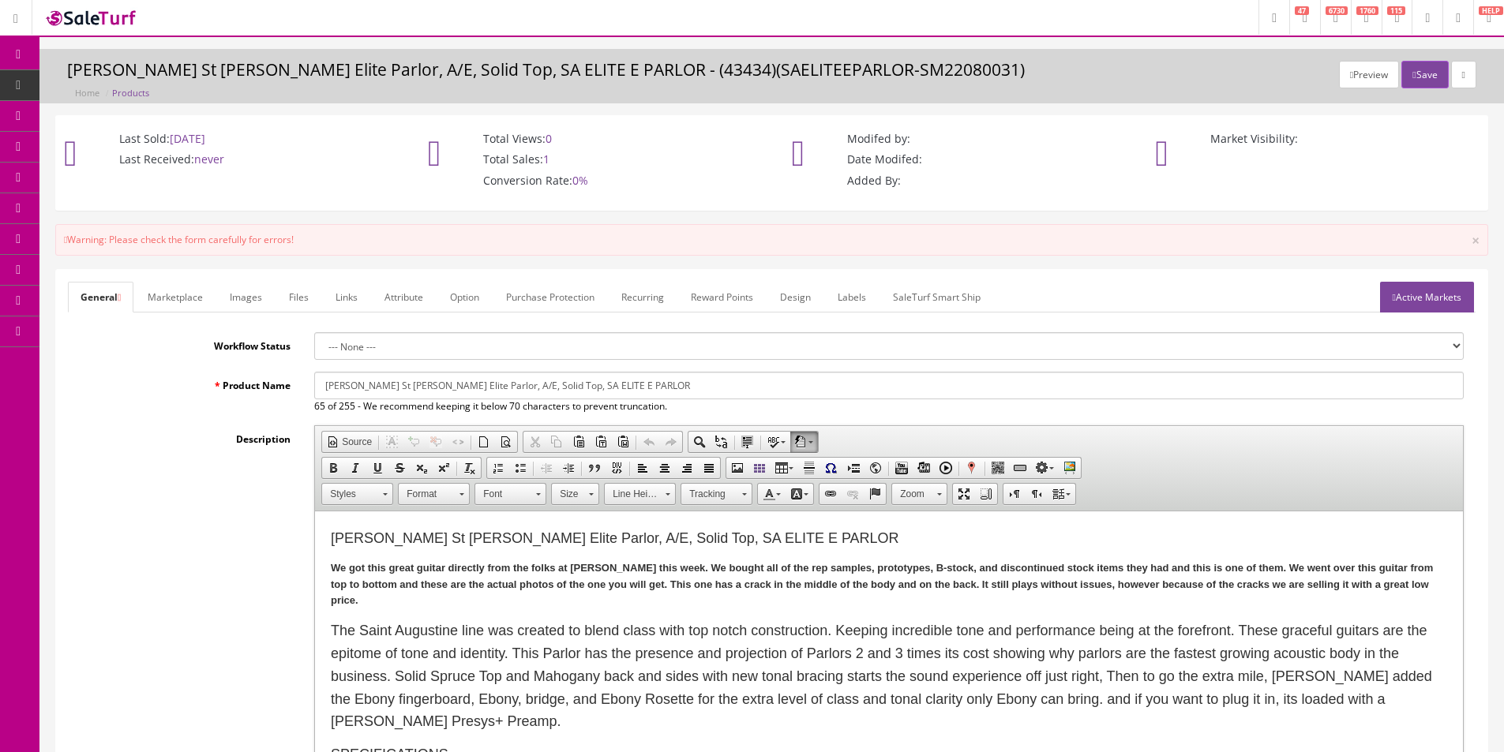
drag, startPoint x: 118, startPoint y: 93, endPoint x: 241, endPoint y: 511, distance: 435.4
click at [214, 560] on div "Description Rich Text Editor, input-description1 Editor toolbars Document Sourc…" at bounding box center [772, 638] width 1408 height 424
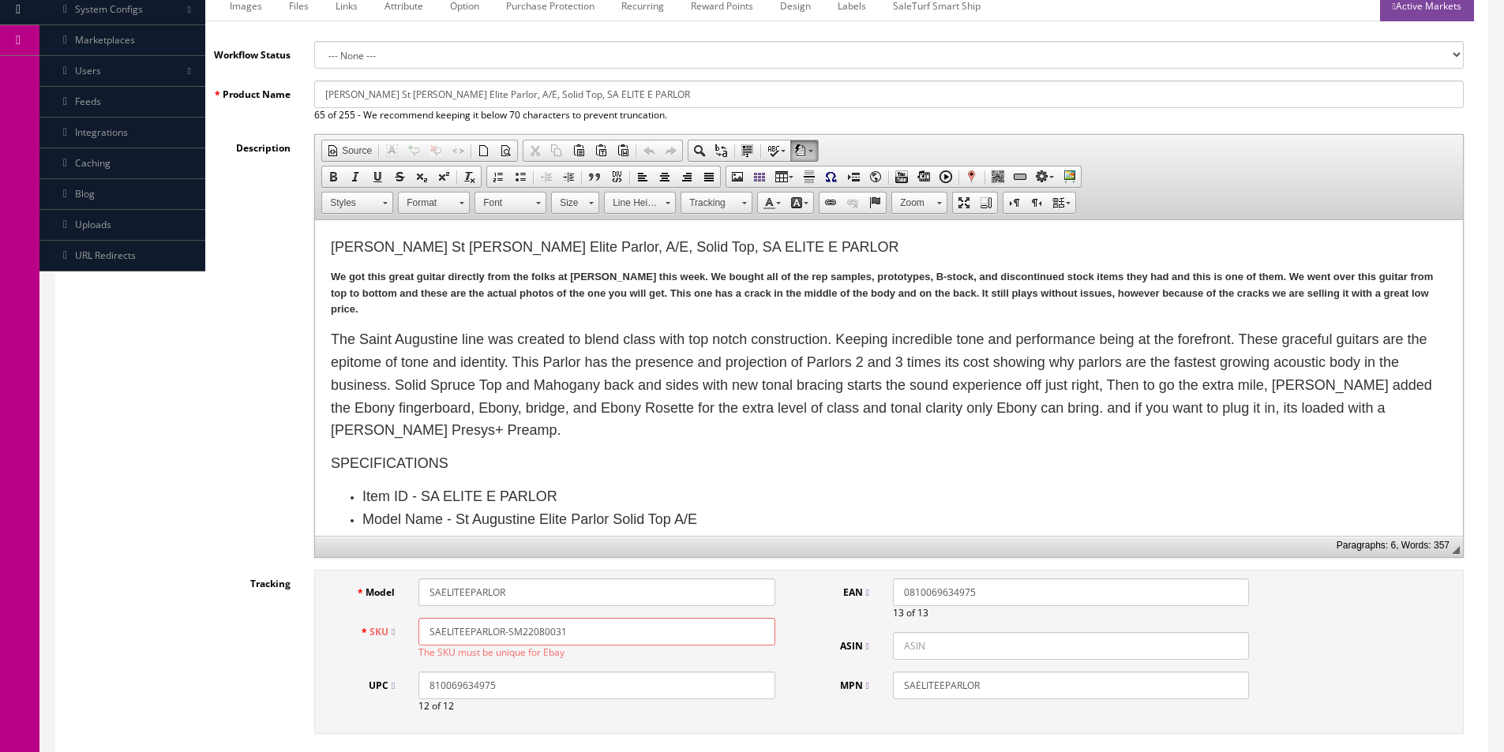
scroll to position [316, 0]
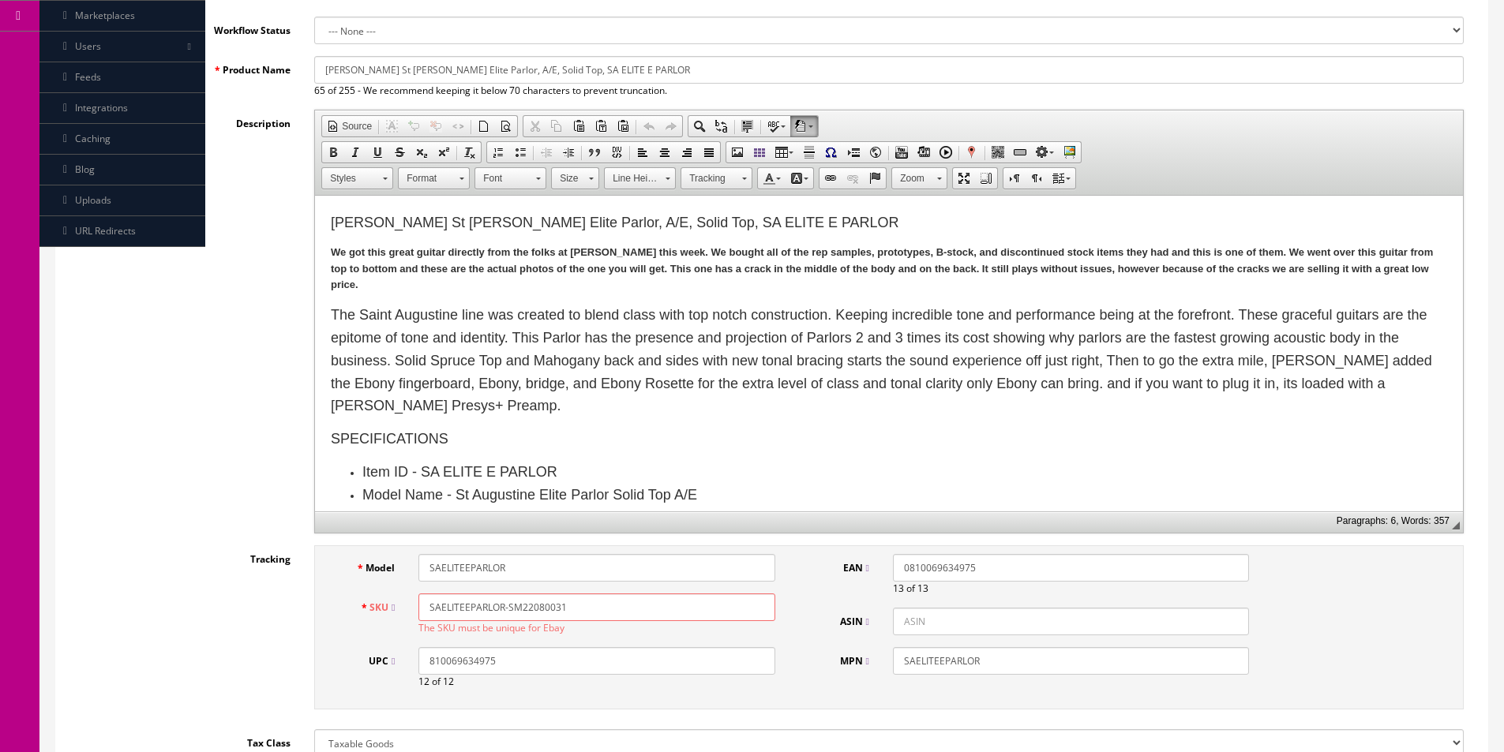
drag, startPoint x: 505, startPoint y: 608, endPoint x: 508, endPoint y: 616, distance: 8.2
click at [505, 609] on input "SAELITEEPARLOR-SM22080031" at bounding box center [596, 608] width 356 height 28
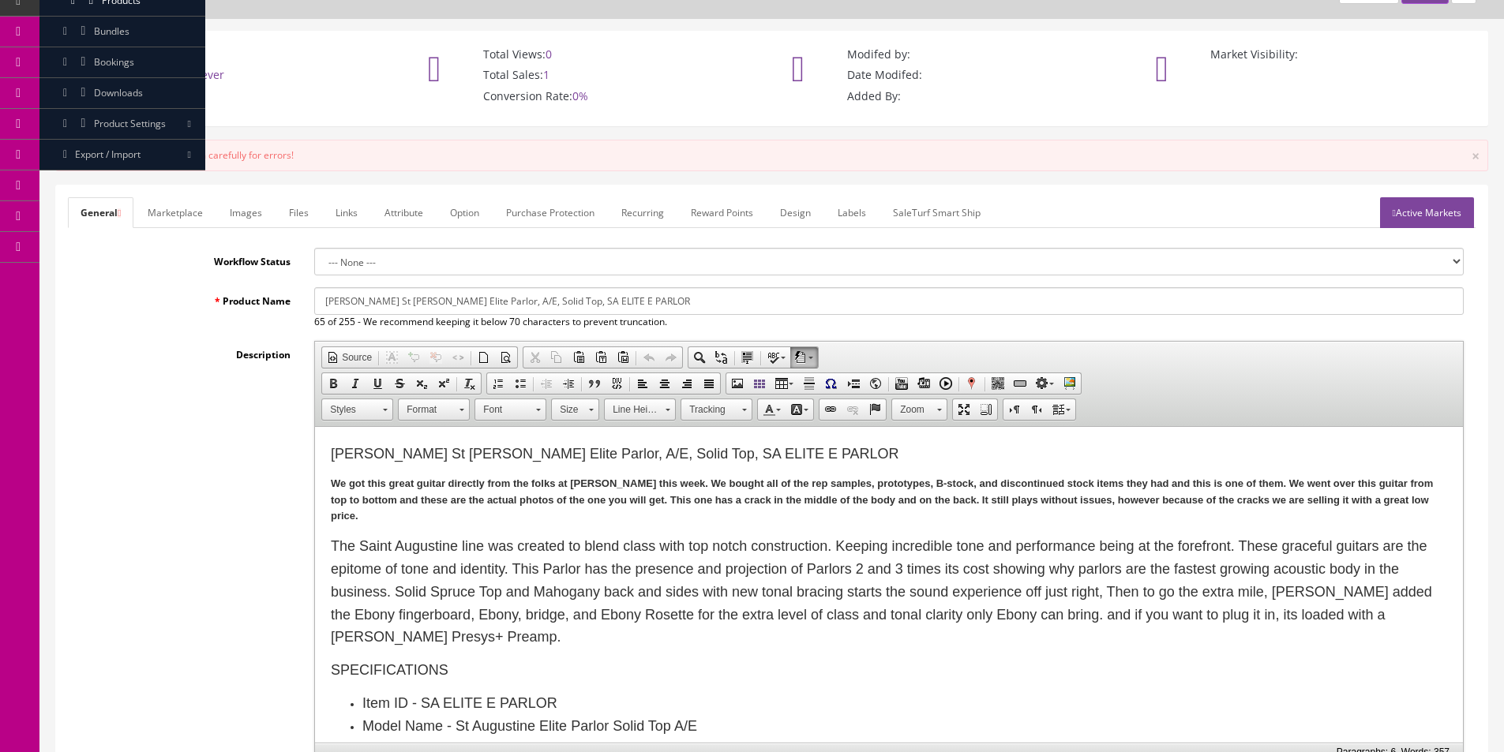
scroll to position [0, 0]
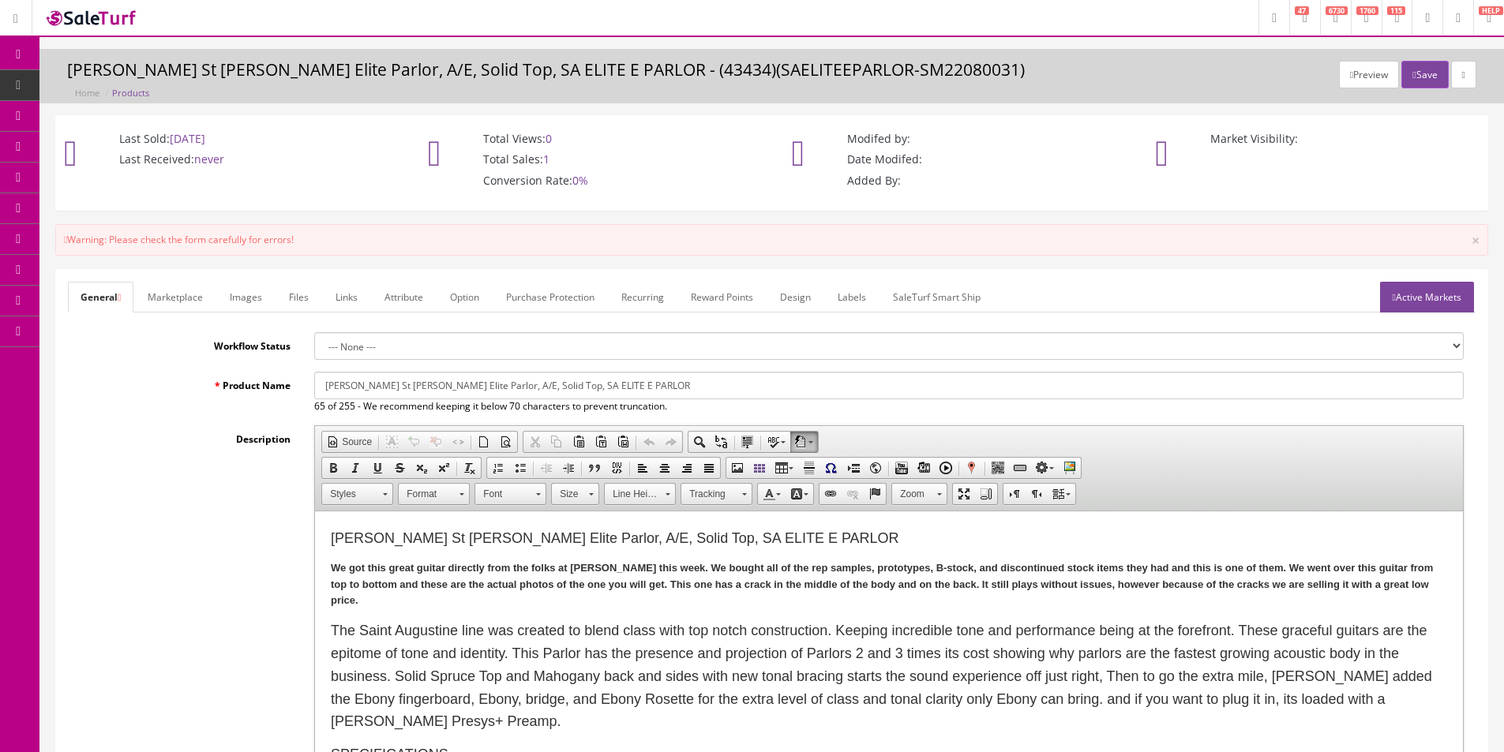
drag, startPoint x: 1438, startPoint y: 270, endPoint x: 1439, endPoint y: 283, distance: 13.4
click at [1439, 283] on link "Active Markets" at bounding box center [1427, 297] width 94 height 31
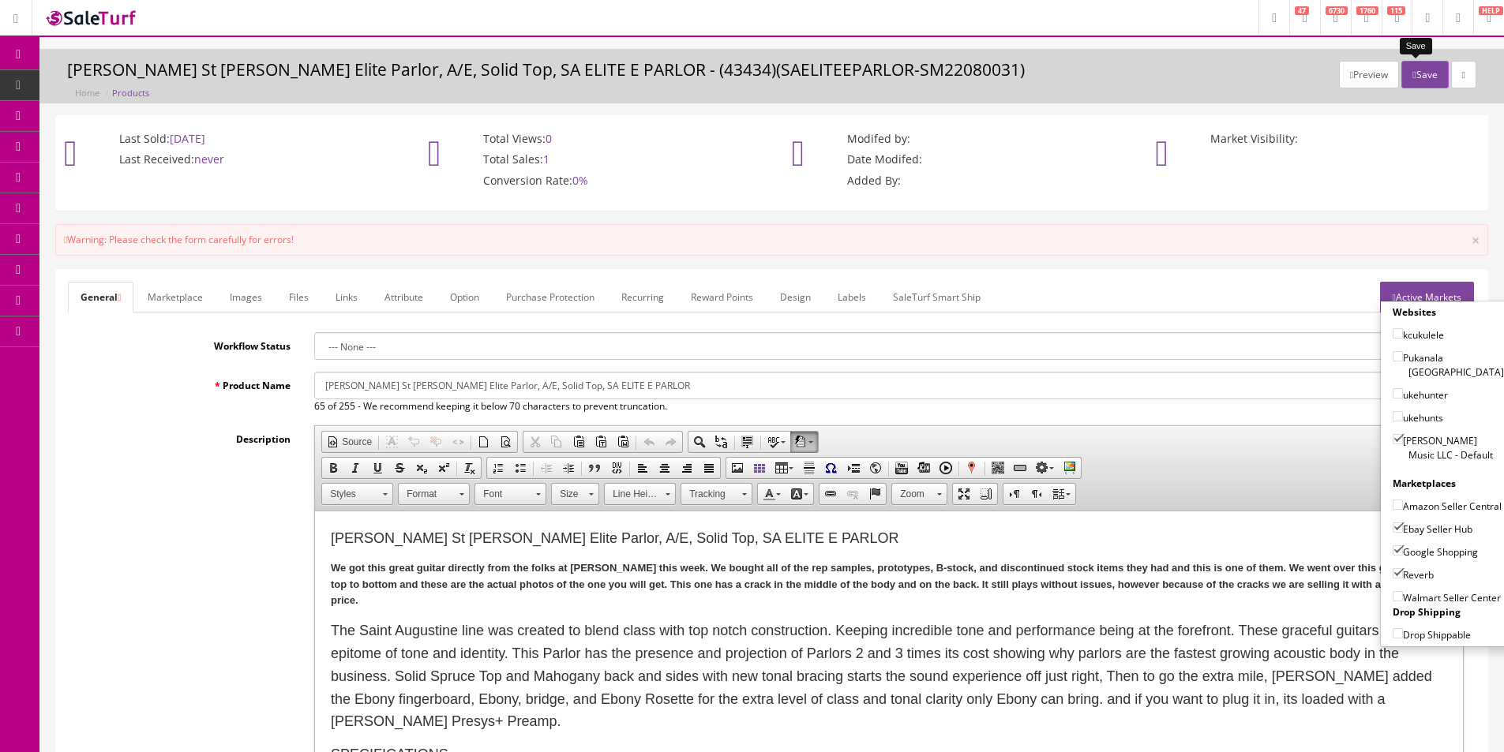
click at [1419, 84] on button "Save" at bounding box center [1424, 75] width 47 height 28
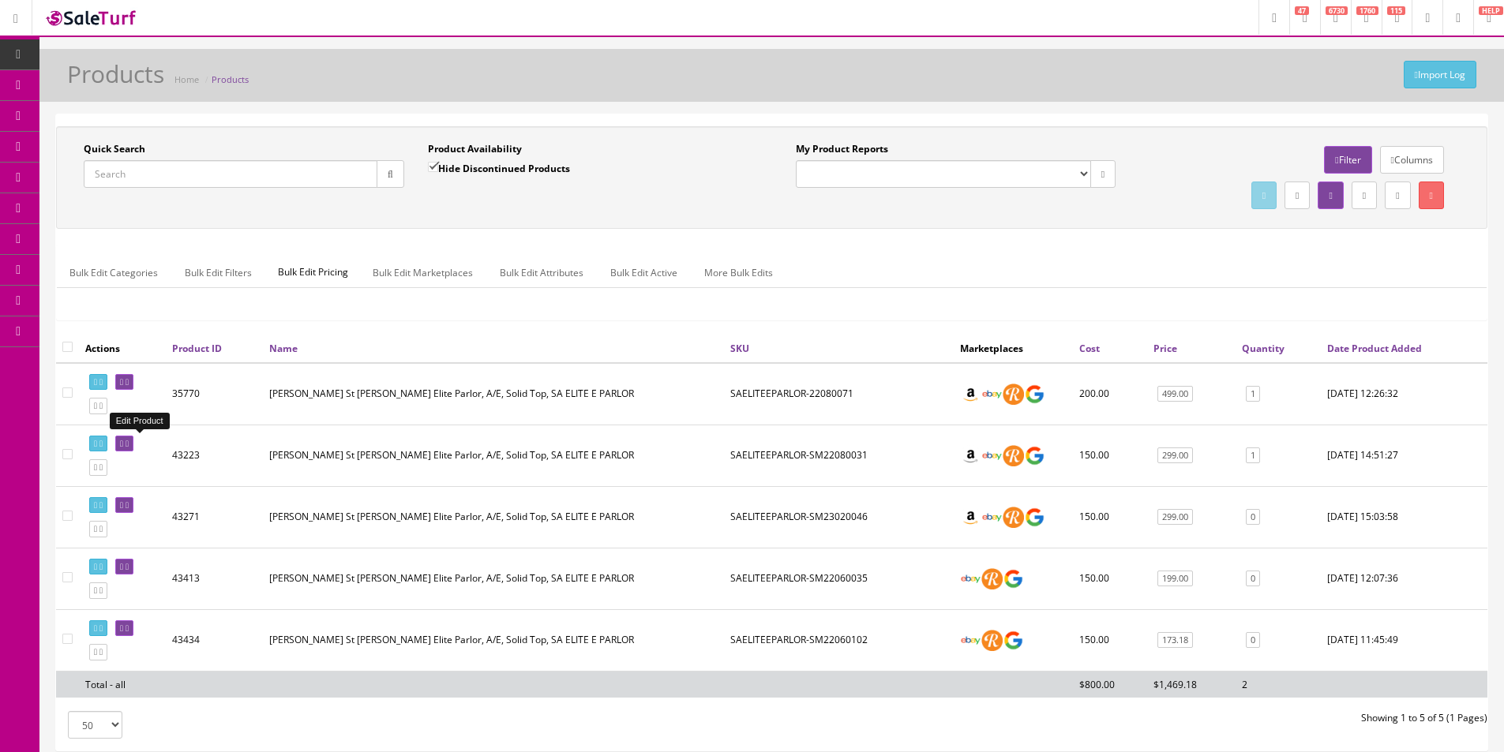
click at [129, 448] on icon at bounding box center [127, 444] width 3 height 9
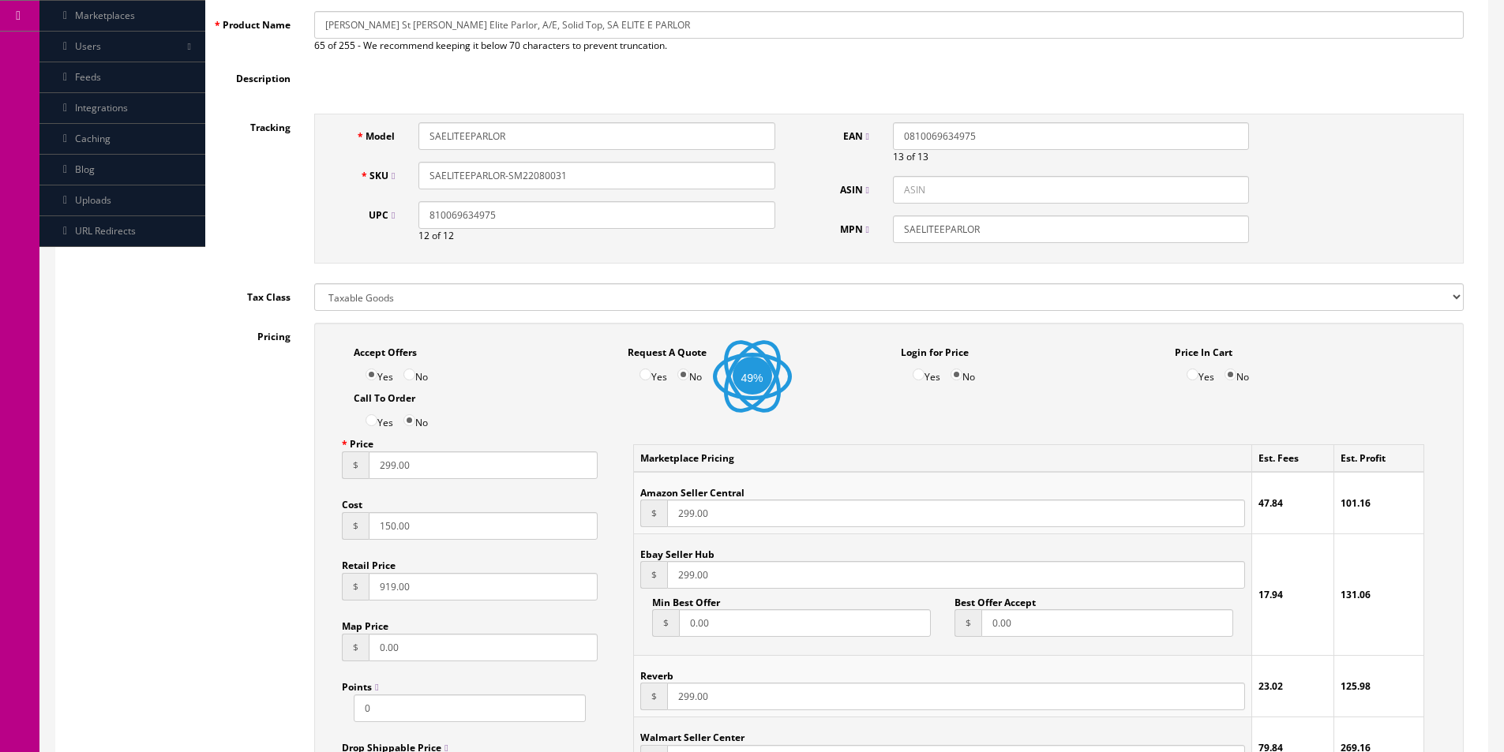
scroll to position [316, 0]
click at [553, 174] on input "SAELITEEPARLOR-SM22080031" at bounding box center [596, 176] width 356 height 28
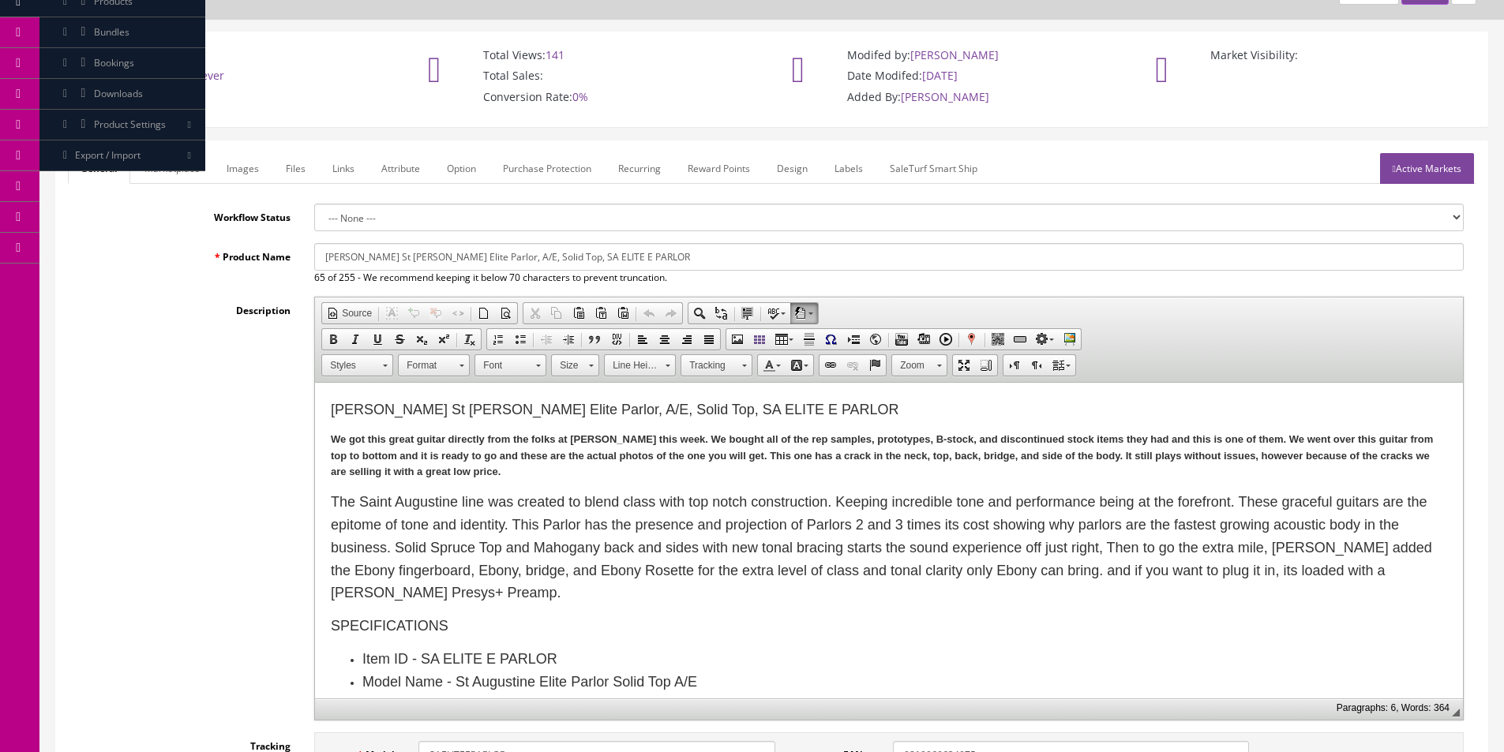
scroll to position [79, 0]
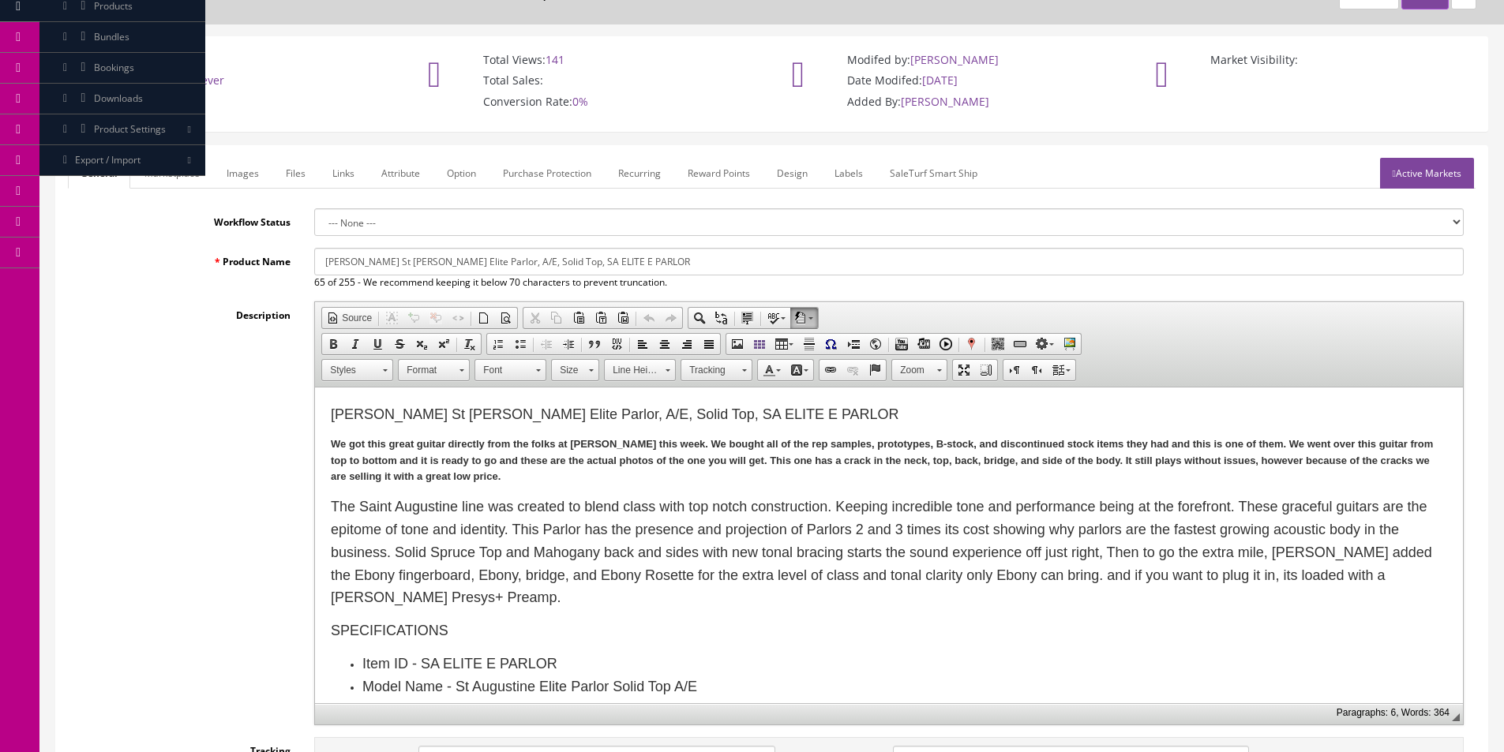
click at [1434, 167] on link "Active Markets" at bounding box center [1427, 173] width 94 height 31
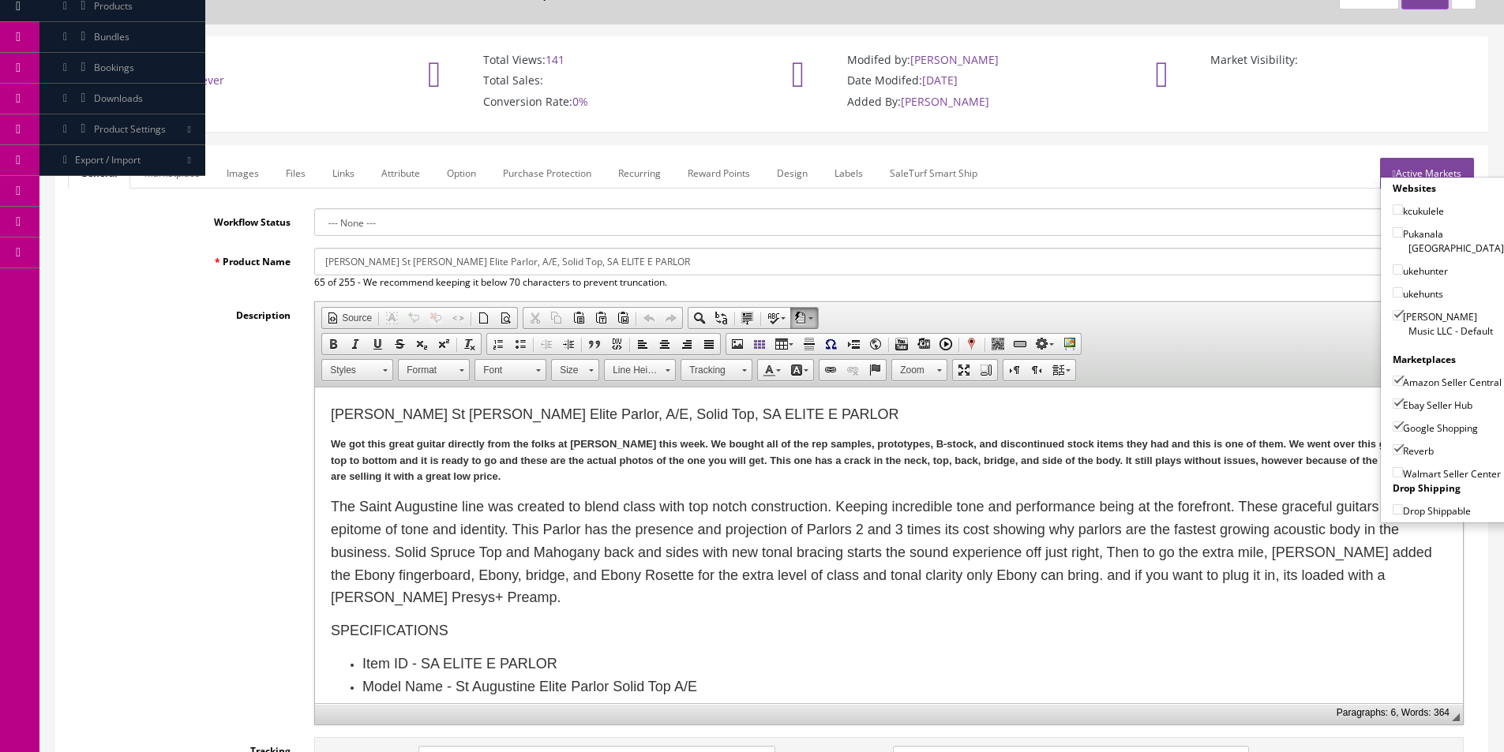
click at [1421, 314] on label "[PERSON_NAME] Music LLC - Default" at bounding box center [1448, 324] width 111 height 30
click at [1403, 314] on input"] "[PERSON_NAME] Music LLC - Default" at bounding box center [1398, 315] width 10 height 10
checkbox input"] "false"
click at [1411, 377] on label "Amazon Seller Central" at bounding box center [1447, 382] width 109 height 16
click at [1403, 377] on input"] "Amazon Seller Central" at bounding box center [1398, 381] width 10 height 10
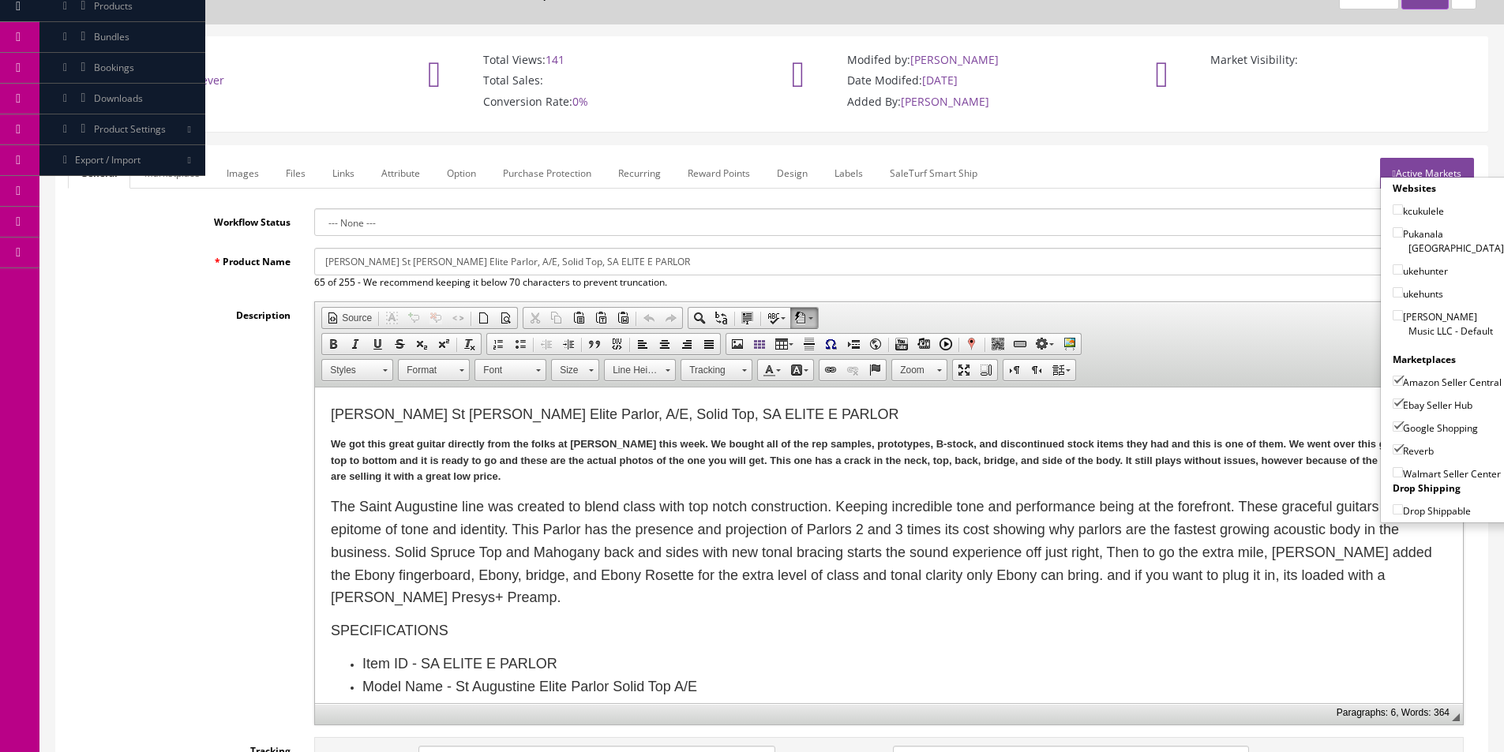
checkbox input"] "false"
drag, startPoint x: 1411, startPoint y: 405, endPoint x: 1411, endPoint y: 416, distance: 11.1
click at [1411, 406] on label "Ebay Seller Hub" at bounding box center [1433, 405] width 80 height 16
click at [1403, 406] on input"] "Ebay Seller Hub" at bounding box center [1398, 404] width 10 height 10
checkbox input"] "false"
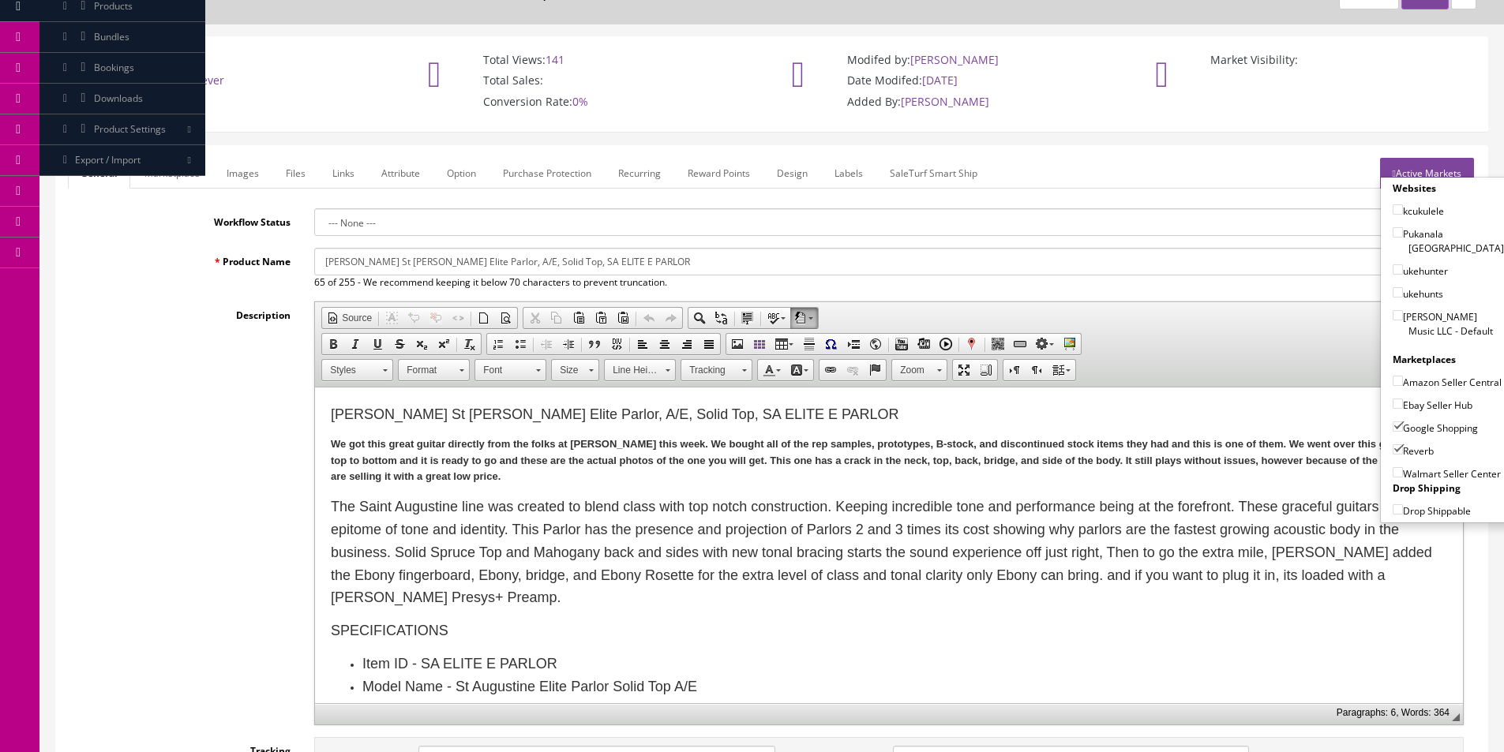
drag, startPoint x: 1411, startPoint y: 422, endPoint x: 1411, endPoint y: 435, distance: 13.4
click at [1411, 422] on label "Google Shopping" at bounding box center [1435, 428] width 85 height 16
click at [1403, 422] on input"] "Google Shopping" at bounding box center [1398, 427] width 10 height 10
checkbox input"] "false"
click at [1410, 442] on div "Reverb" at bounding box center [1448, 447] width 111 height 23
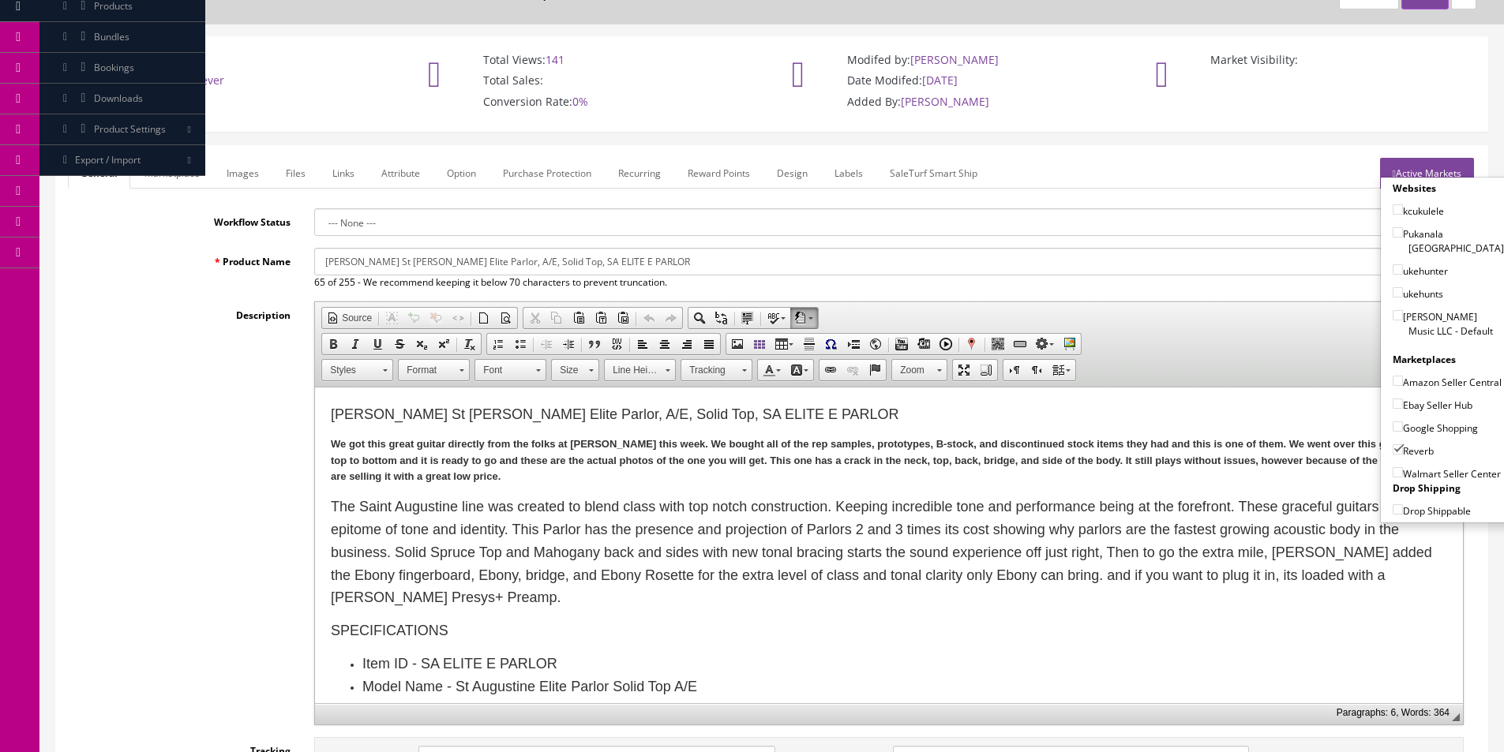
click at [1427, 456] on label "Reverb" at bounding box center [1413, 451] width 41 height 16
click at [1403, 455] on input"] "Reverb" at bounding box center [1398, 449] width 10 height 10
checkbox input"] "false"
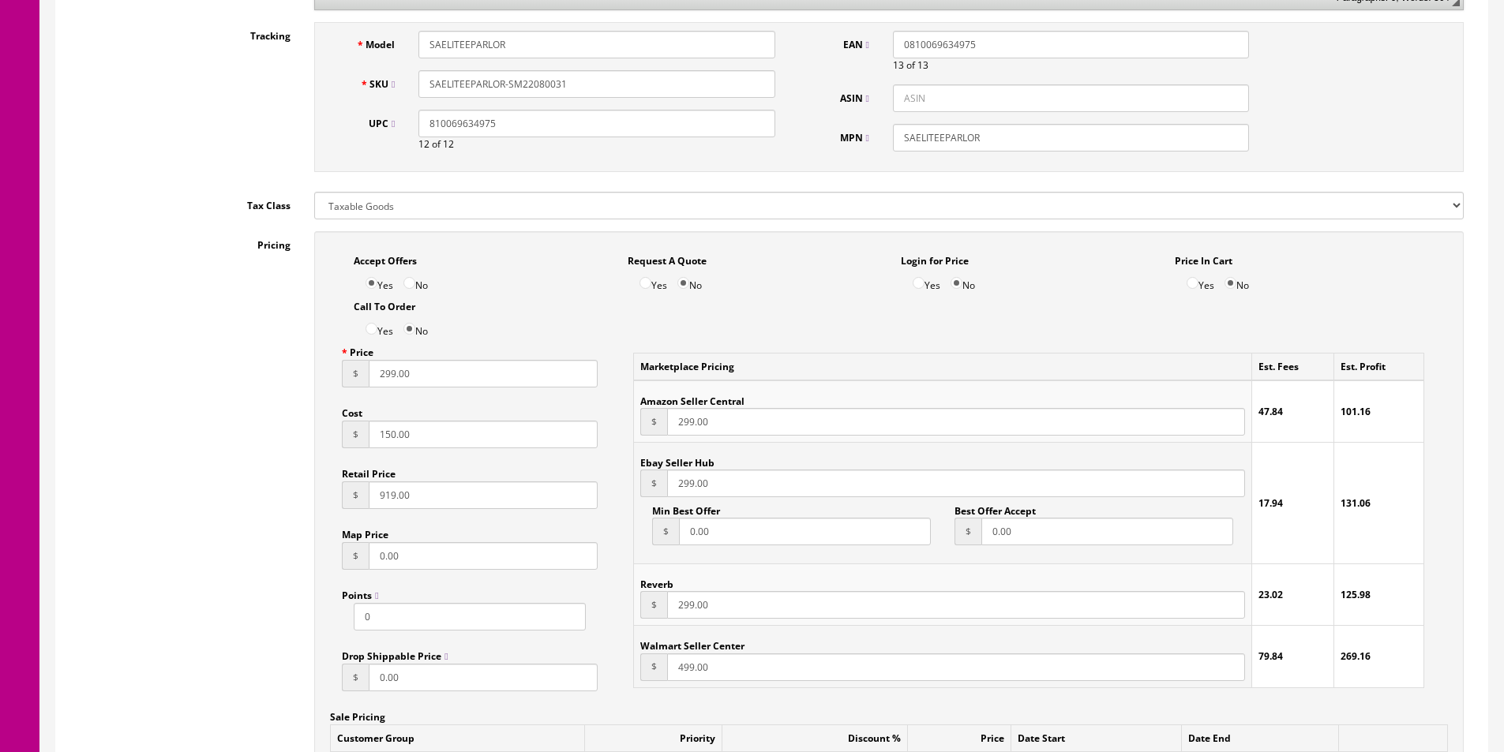
scroll to position [1184, 0]
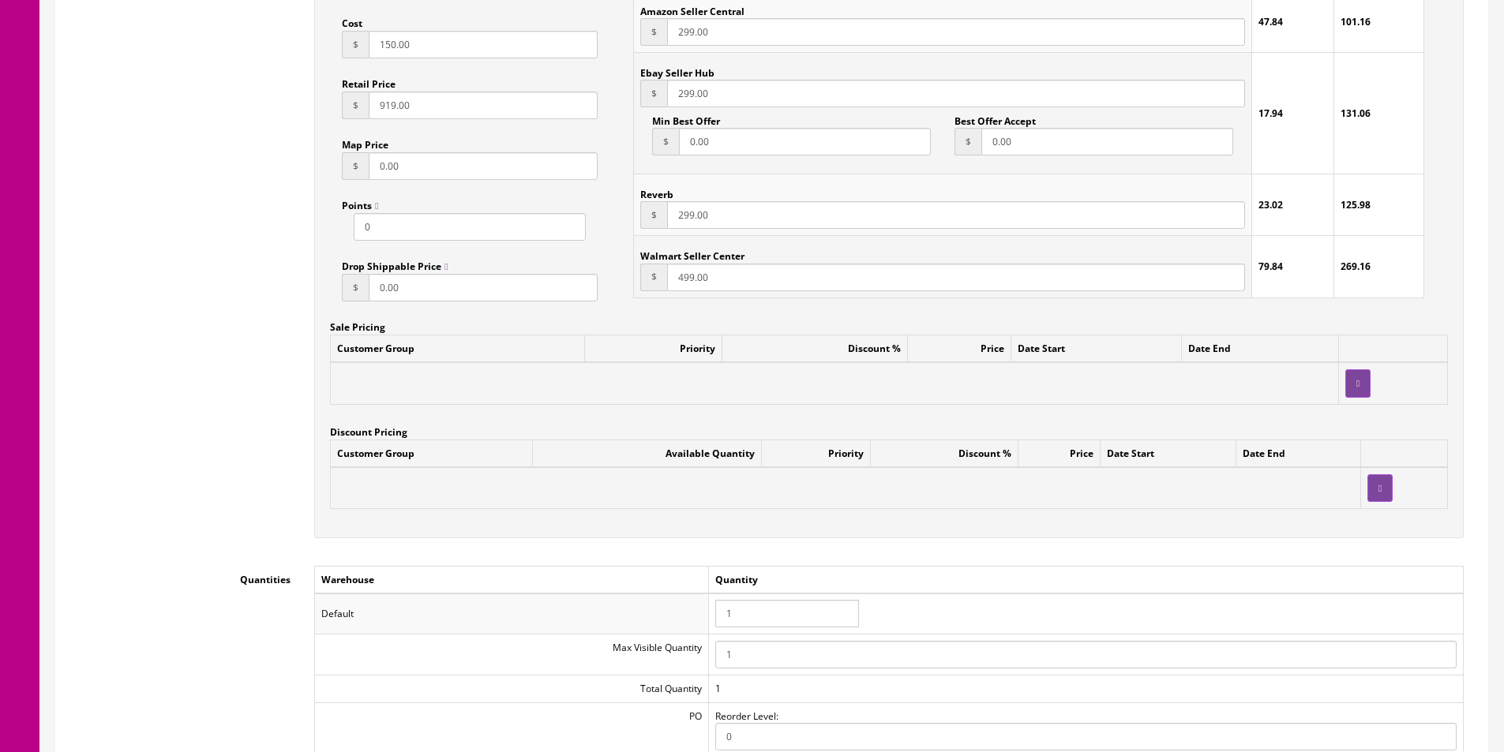
click at [777, 616] on input "1" at bounding box center [787, 614] width 144 height 28
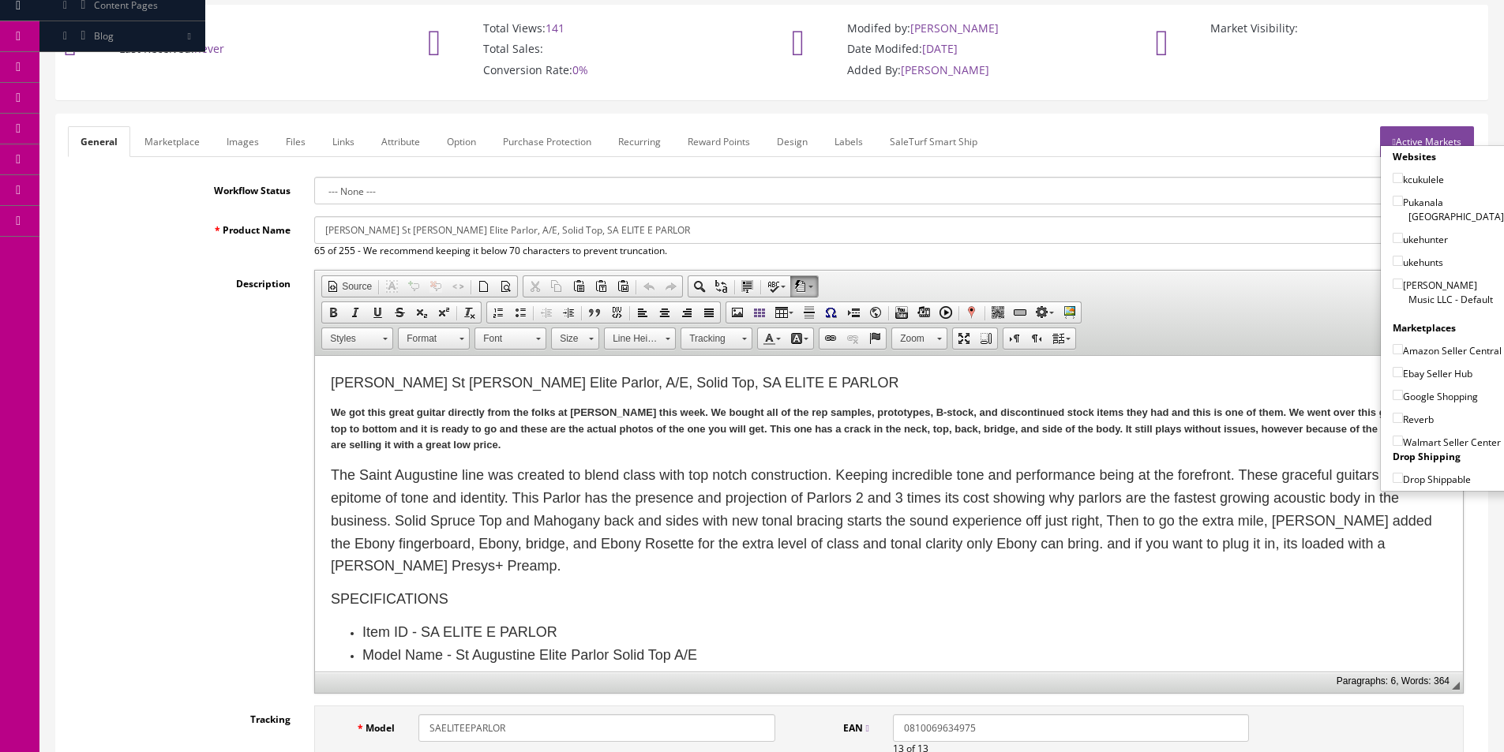
scroll to position [0, 0]
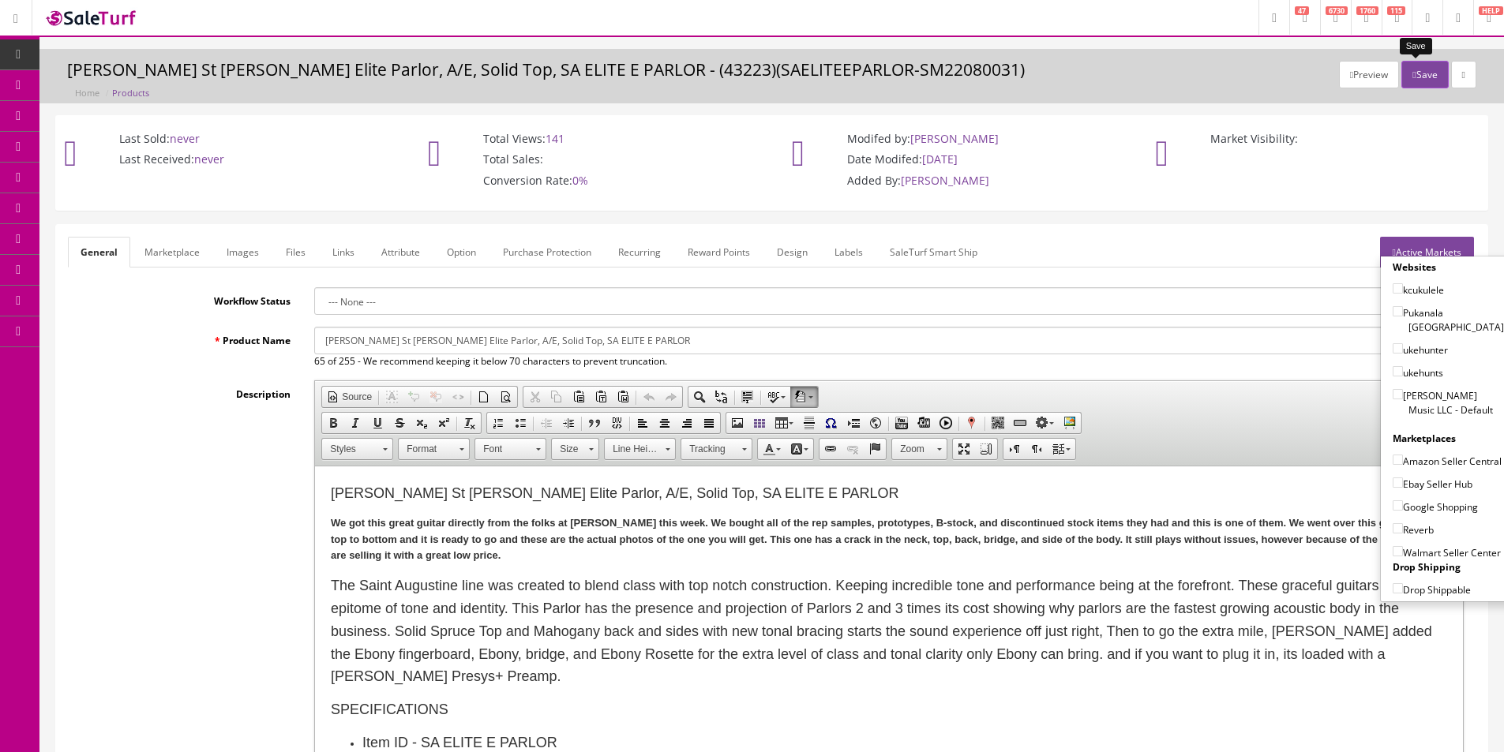
type input "0"
click at [1425, 66] on button "Save" at bounding box center [1424, 75] width 47 height 28
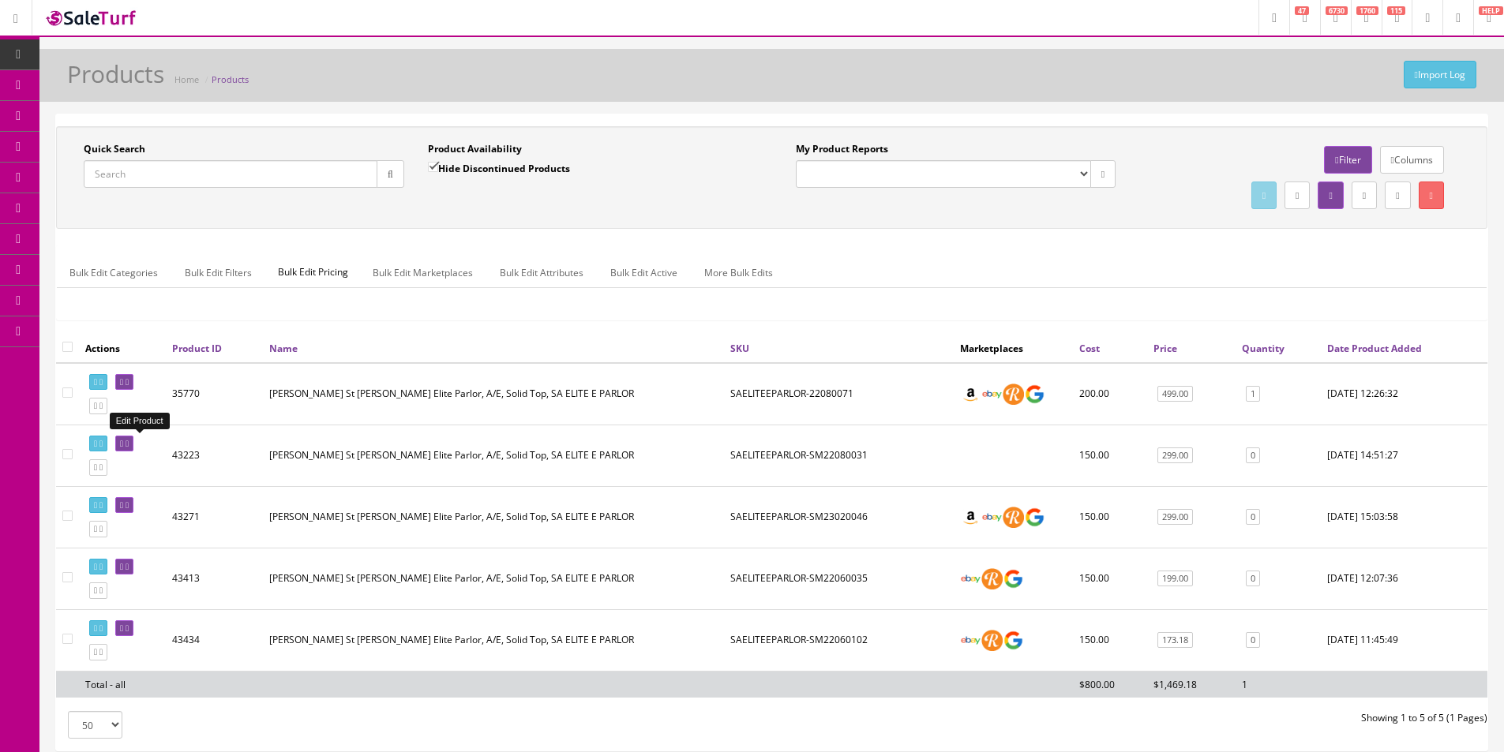
click at [123, 440] on icon at bounding box center [121, 444] width 3 height 9
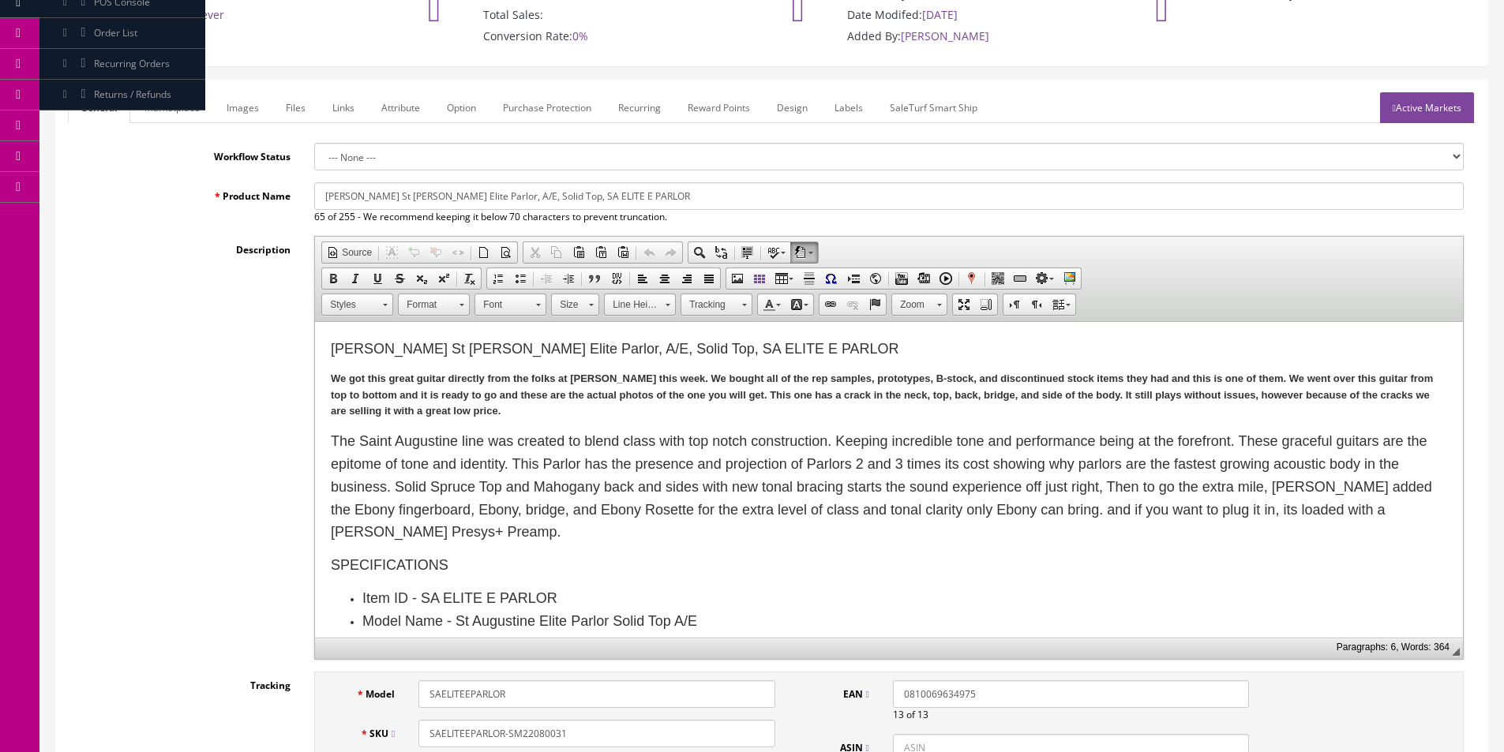
scroll to position [474, 0]
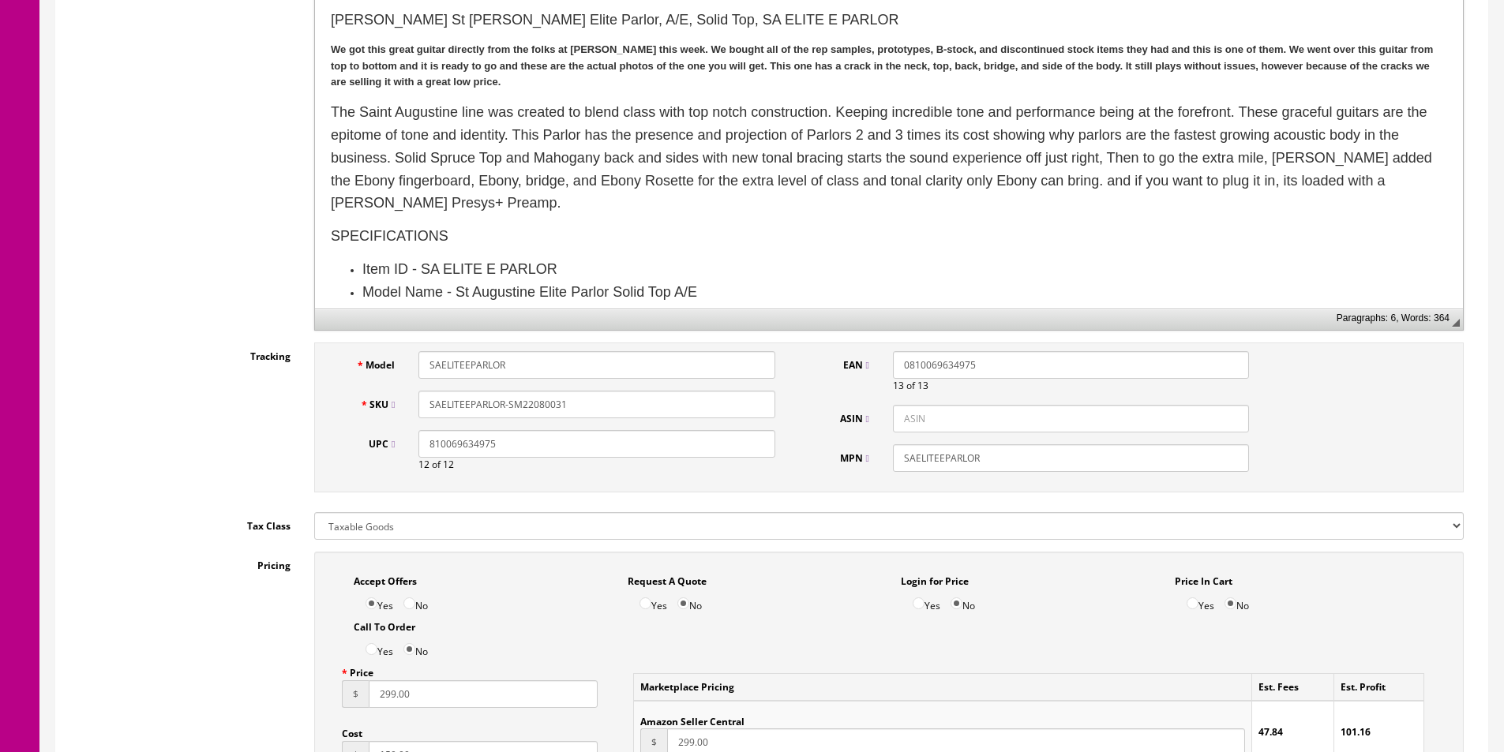
drag, startPoint x: 568, startPoint y: 405, endPoint x: 688, endPoint y: 399, distance: 119.4
click at [687, 399] on input "SAELITEEPARLOR-SM22080031" at bounding box center [596, 405] width 356 height 28
type input "SAELITEEPARLOR-SM"
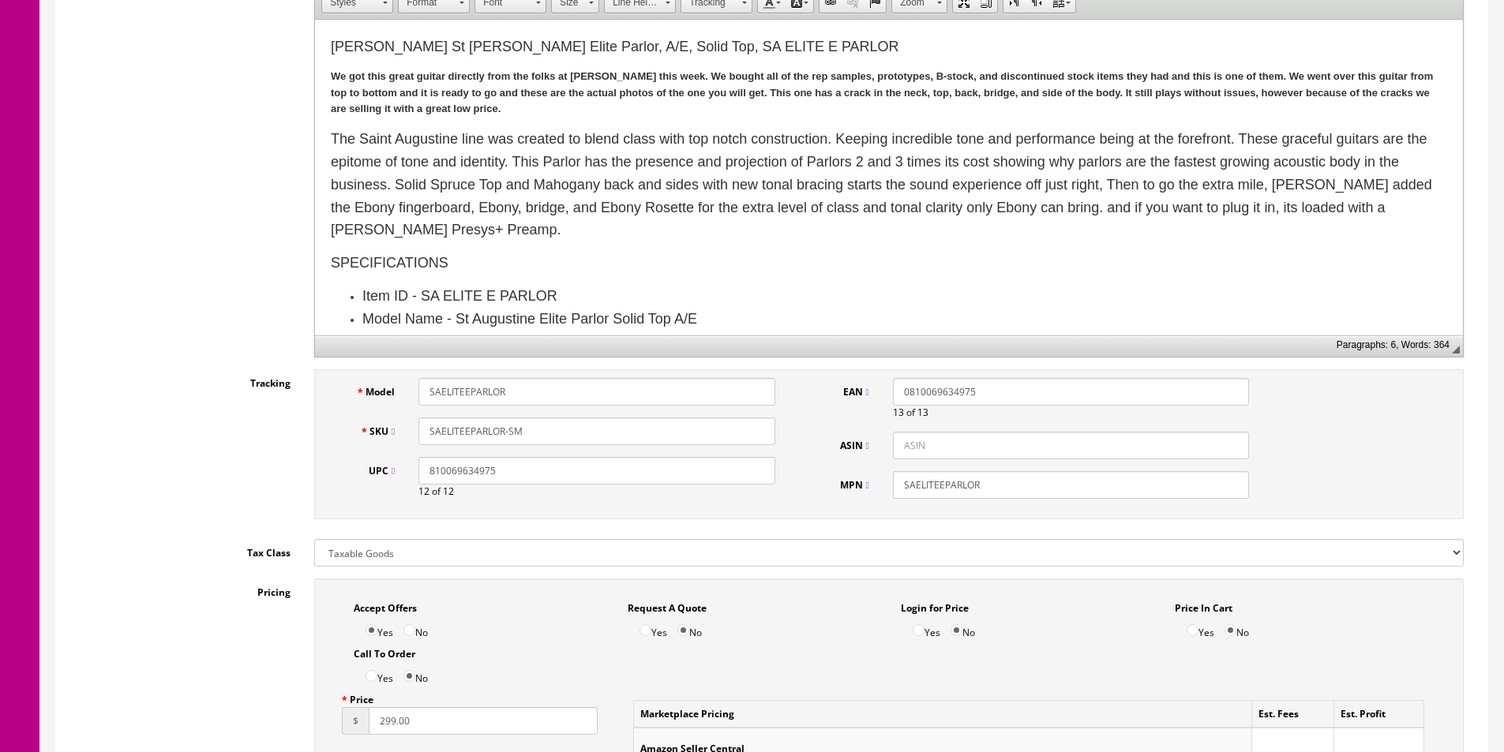
scroll to position [0, 0]
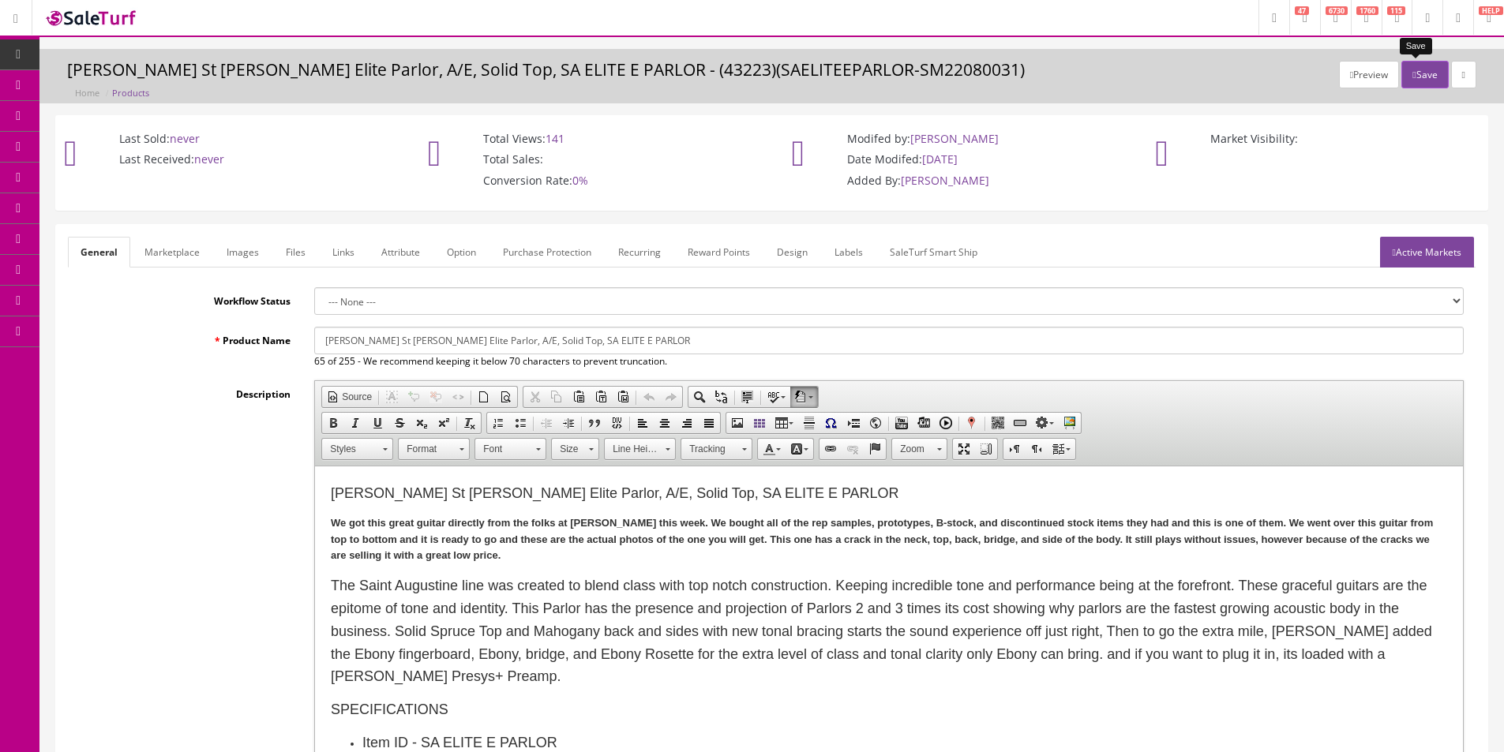
click at [1412, 75] on button "Save" at bounding box center [1424, 75] width 47 height 28
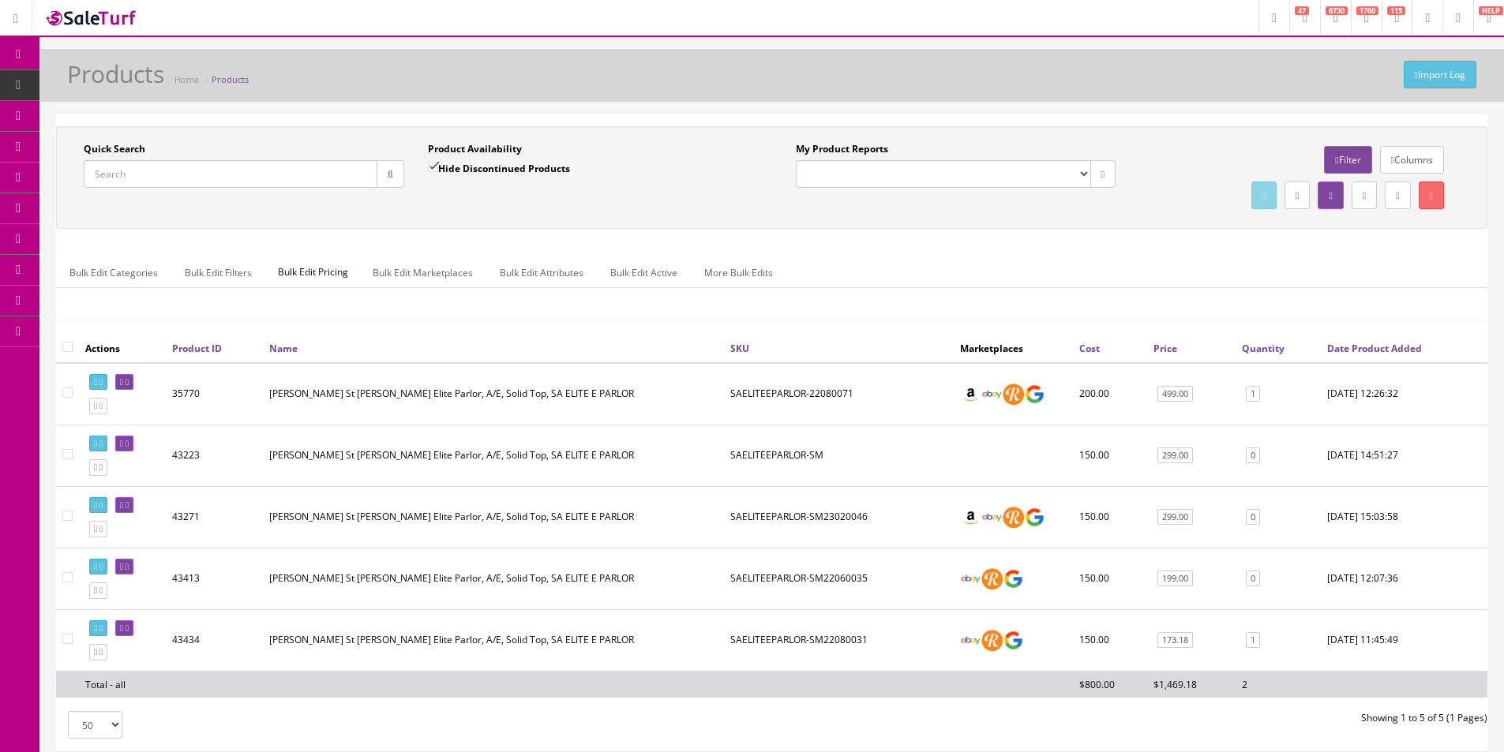
click at [92, 626] on link at bounding box center [98, 628] width 18 height 17
click at [239, 181] on input "Quick Search" at bounding box center [231, 174] width 294 height 28
type input "ARTRECD"
click at [400, 178] on button "button" at bounding box center [391, 174] width 28 height 28
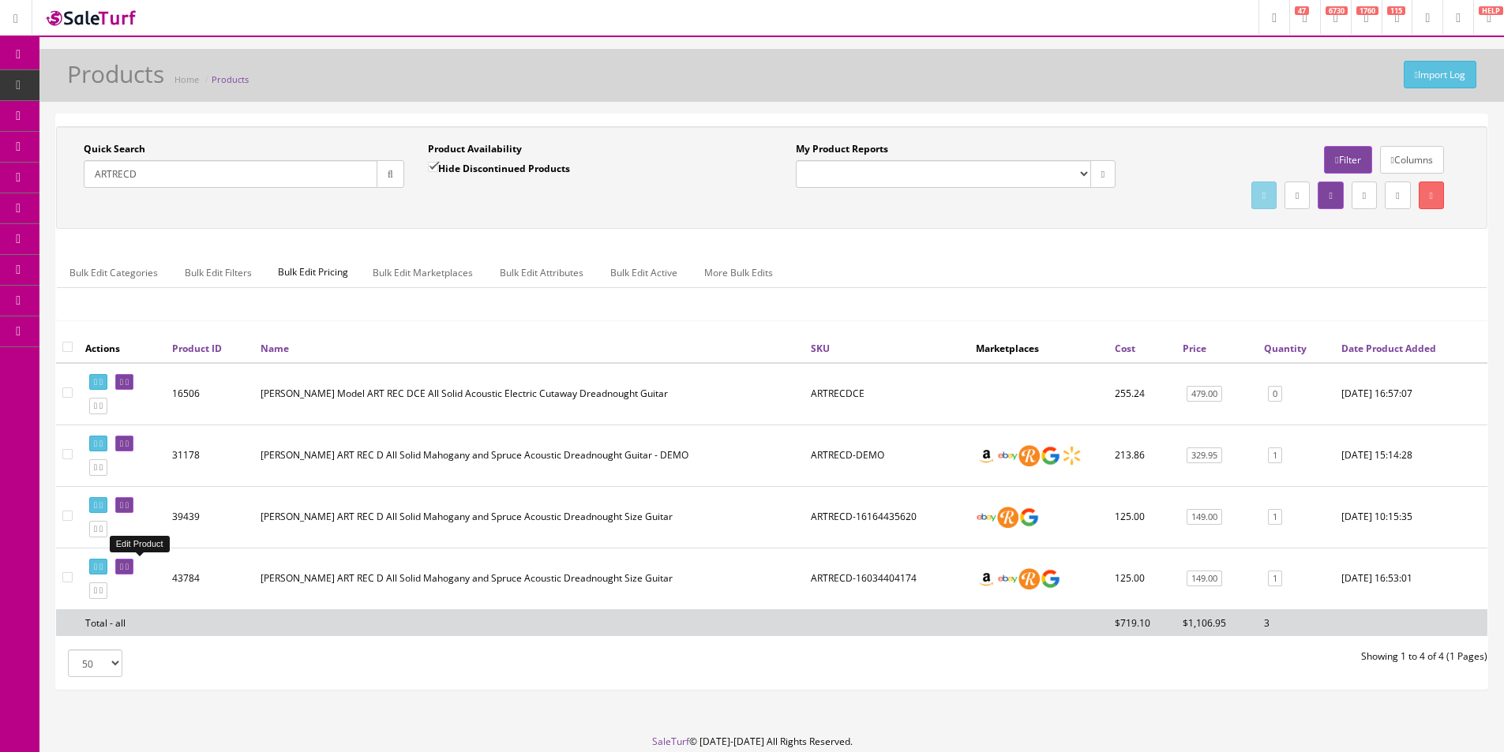
click at [133, 560] on link at bounding box center [124, 567] width 18 height 17
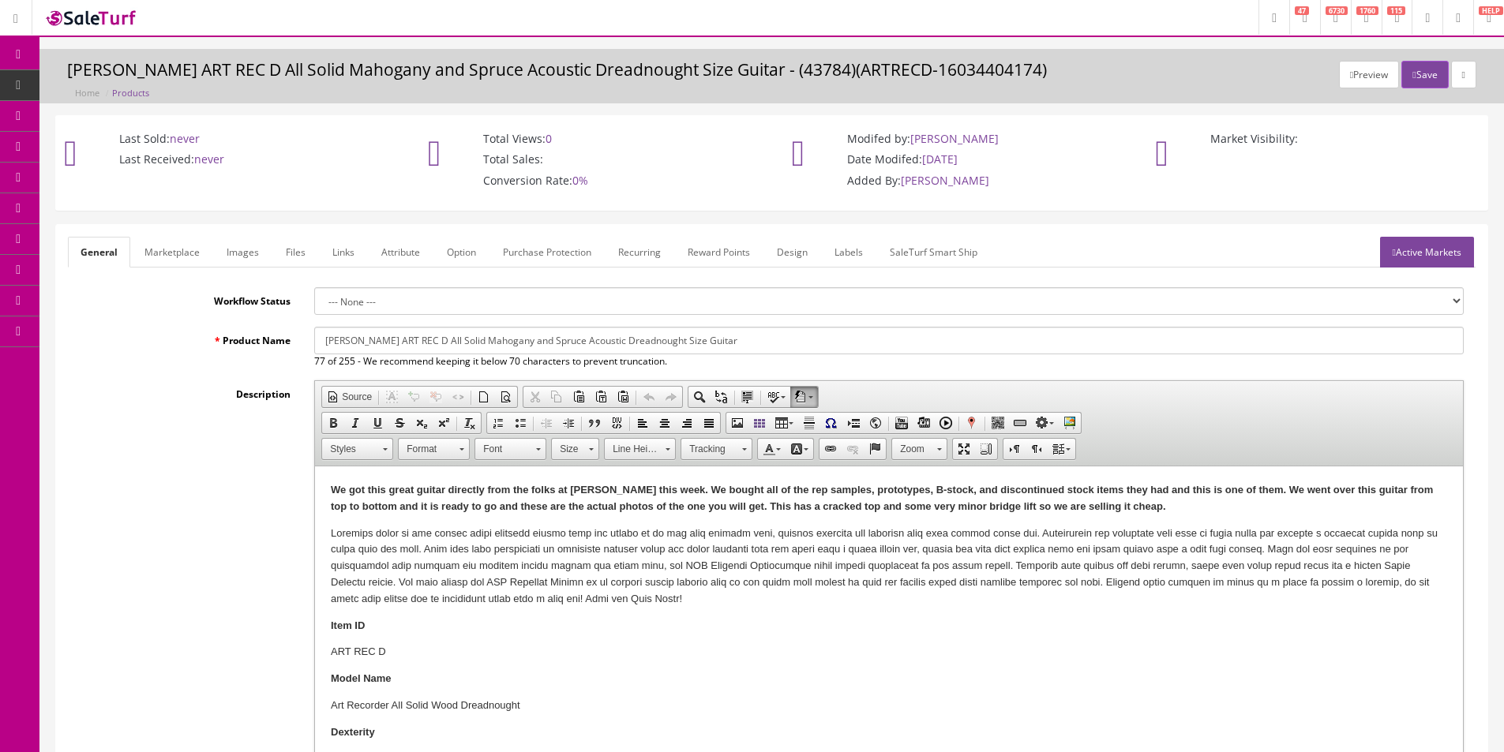
click at [229, 259] on link "Images" at bounding box center [243, 252] width 58 height 31
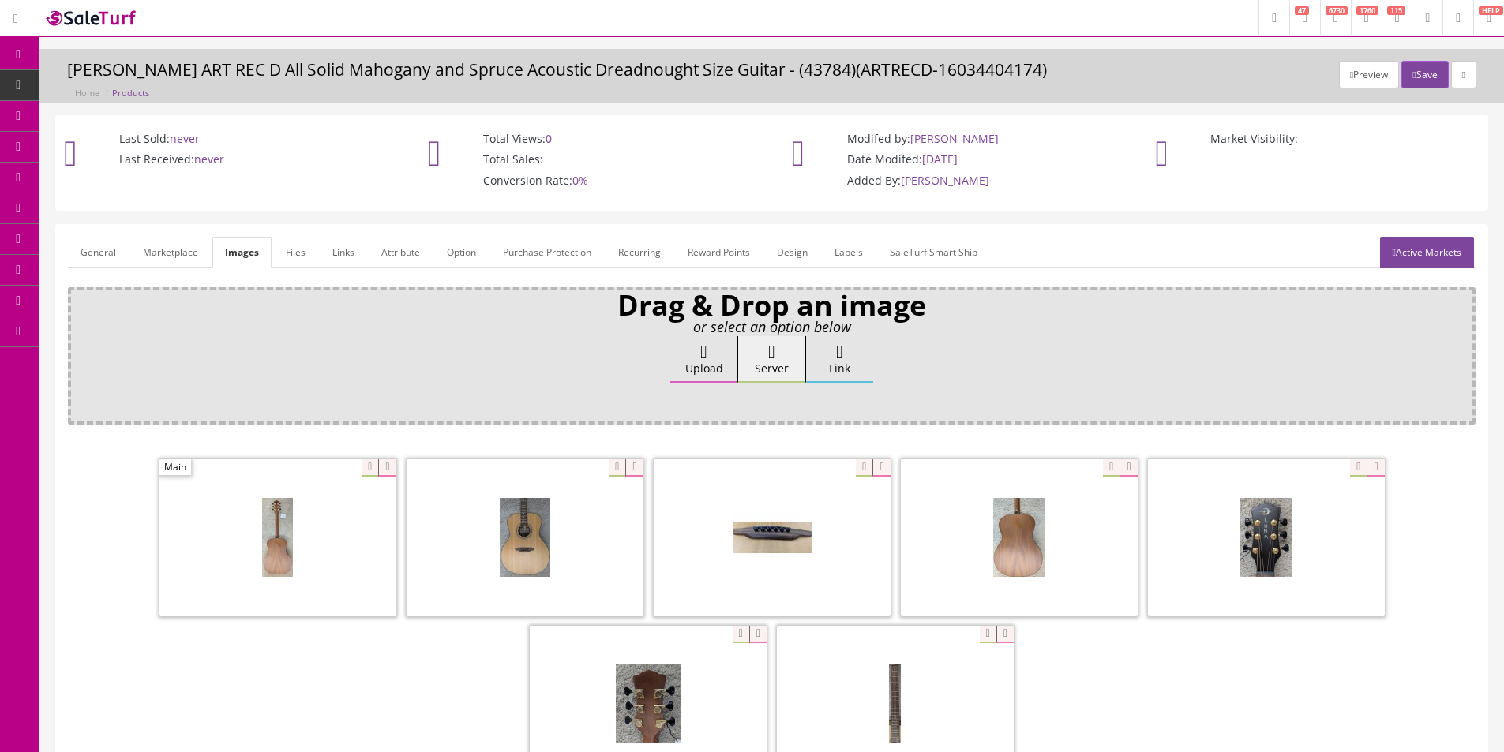
click at [695, 369] on label "Upload" at bounding box center [703, 359] width 67 height 47
click at [79, 352] on input "Upload" at bounding box center [79, 344] width 0 height 16
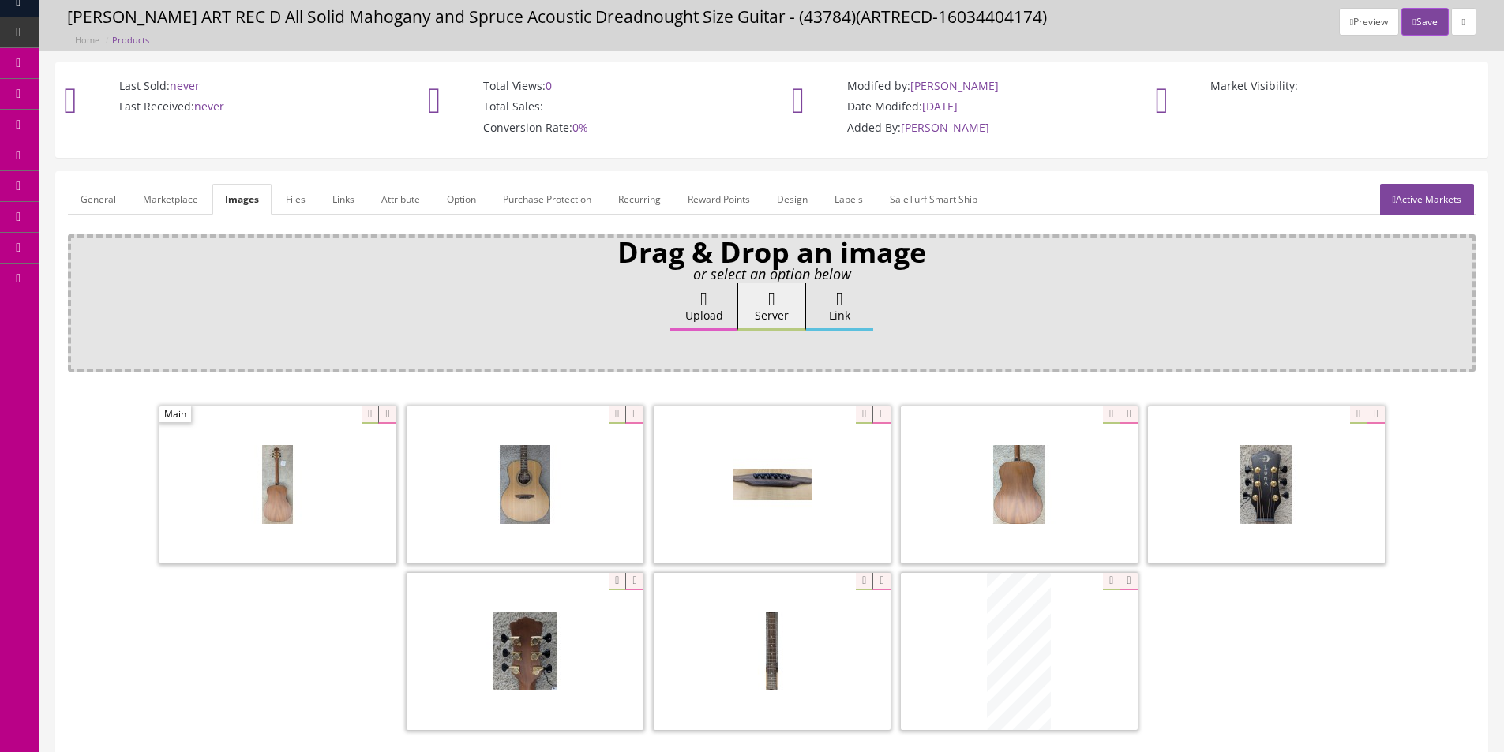
scroll to position [79, 0]
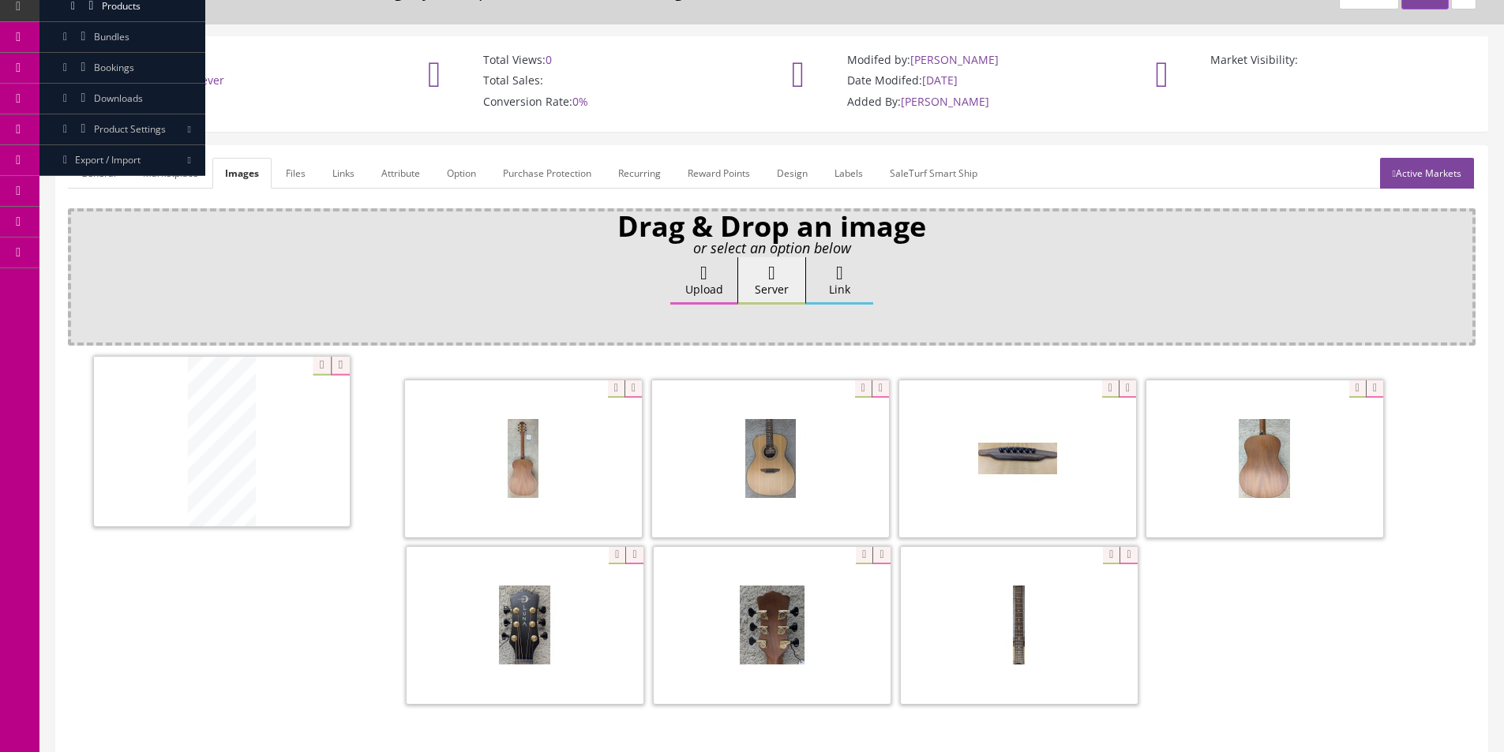
drag, startPoint x: 891, startPoint y: 615, endPoint x: 254, endPoint y: 457, distance: 656.3
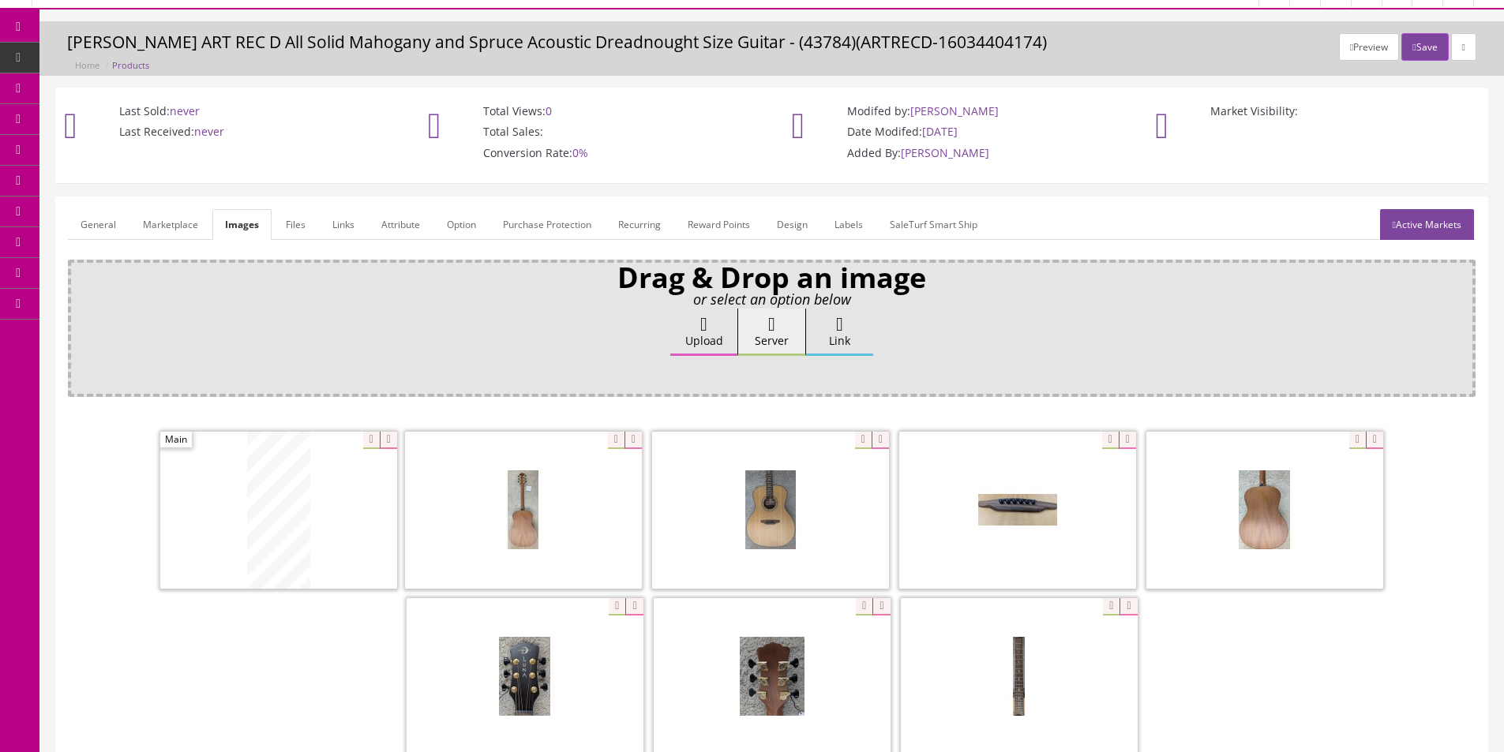
scroll to position [0, 0]
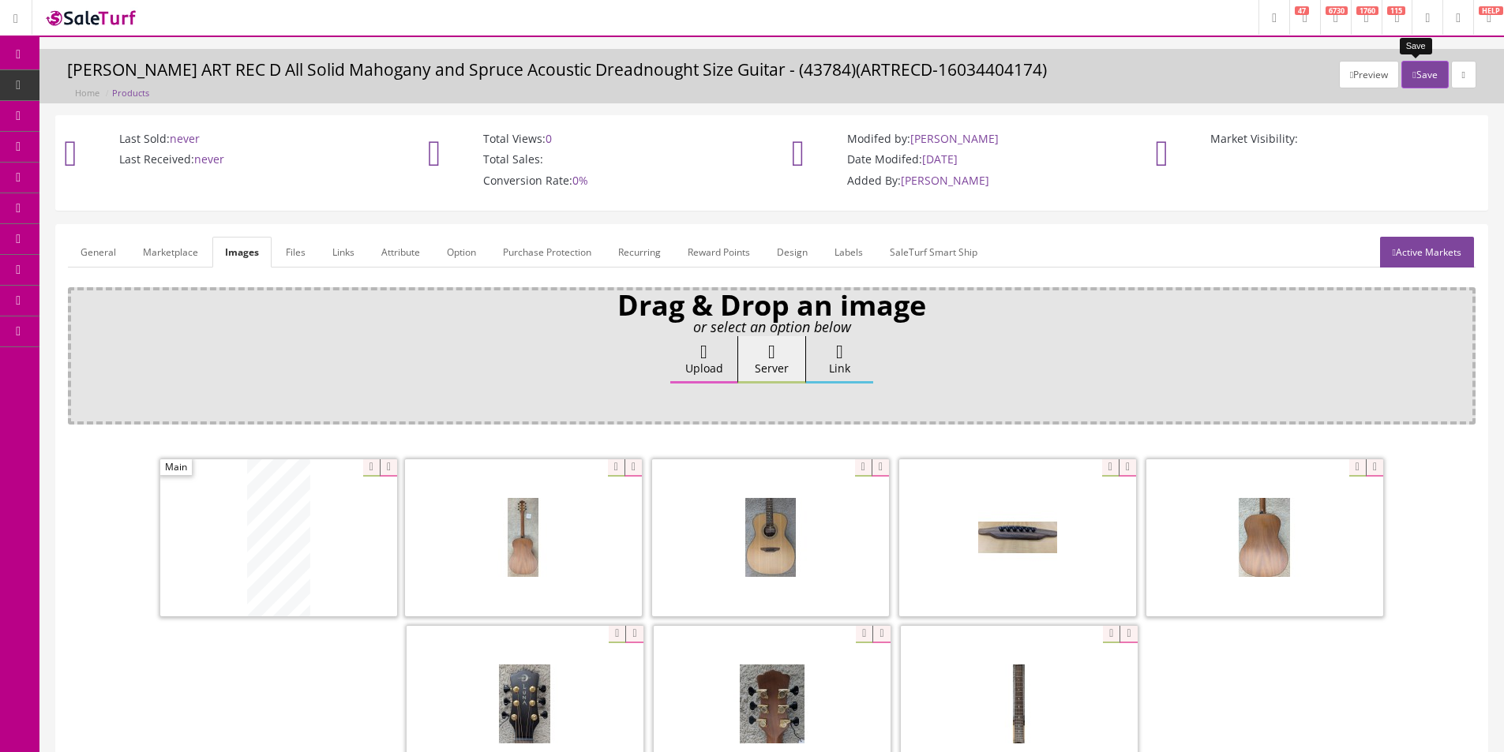
click at [1413, 70] on button "Save" at bounding box center [1424, 75] width 47 height 28
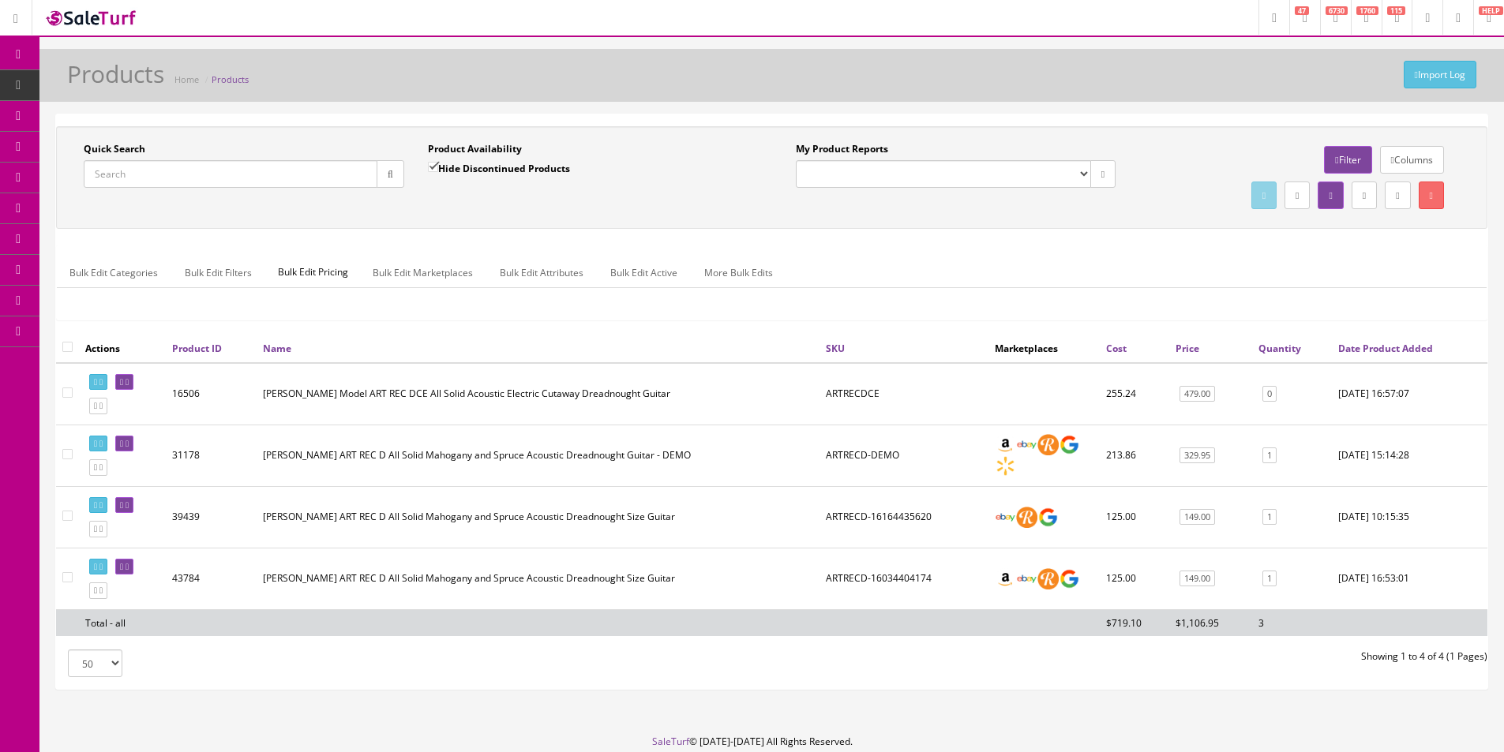
click at [285, 162] on input "Quick Search" at bounding box center [231, 174] width 294 height 28
type input "HENDRASPR"
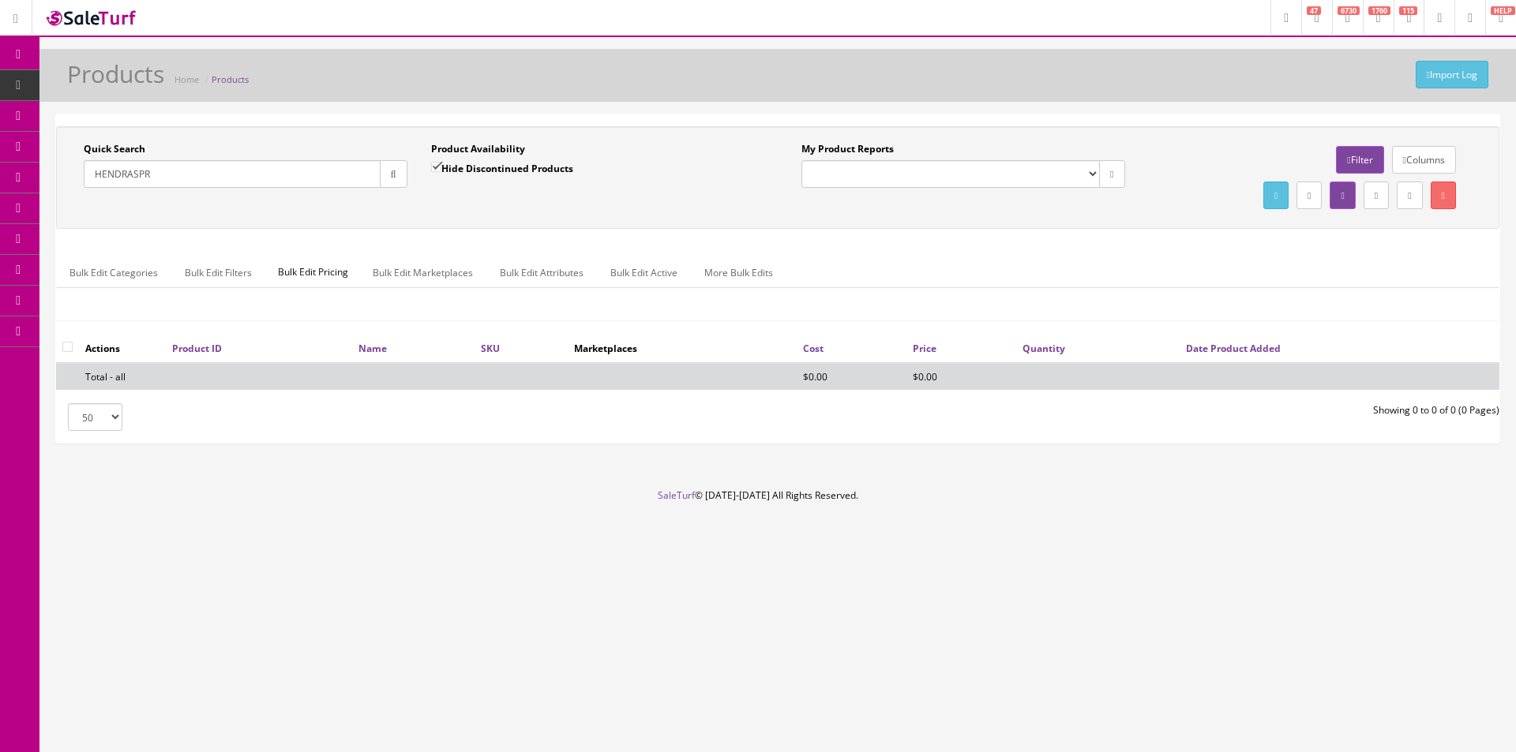
drag, startPoint x: 513, startPoint y: 168, endPoint x: 531, endPoint y: 187, distance: 26.2
click at [513, 168] on label "Hide Discontinued Products" at bounding box center [502, 168] width 142 height 16
click at [441, 168] on input "Hide Discontinued Products" at bounding box center [436, 167] width 10 height 10
checkbox input "false"
drag, startPoint x: 531, startPoint y: 187, endPoint x: 541, endPoint y: 191, distance: 10.3
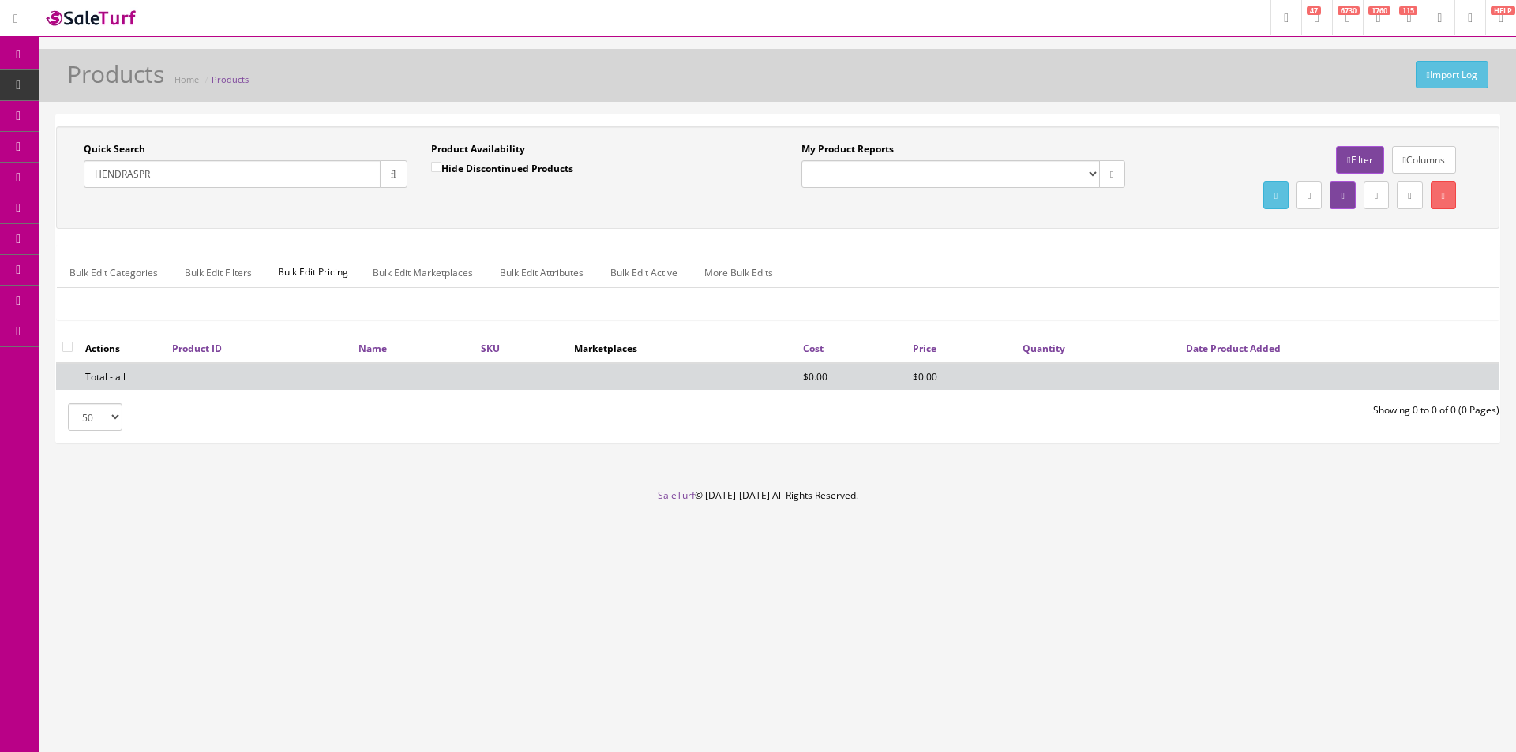
click at [531, 187] on div "Hide Discontinued Products" at bounding box center [502, 174] width 142 height 28
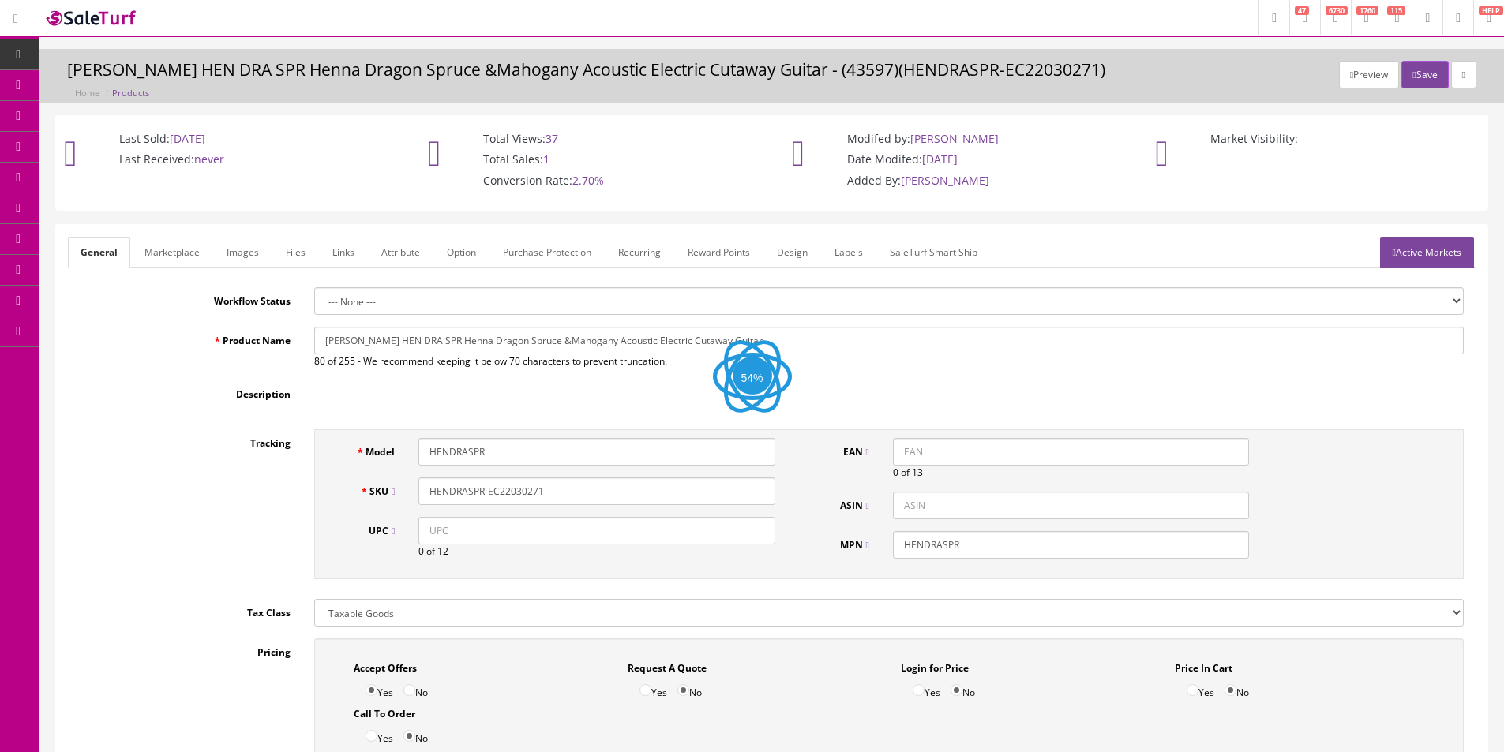
click at [234, 246] on link "Images" at bounding box center [243, 252] width 58 height 31
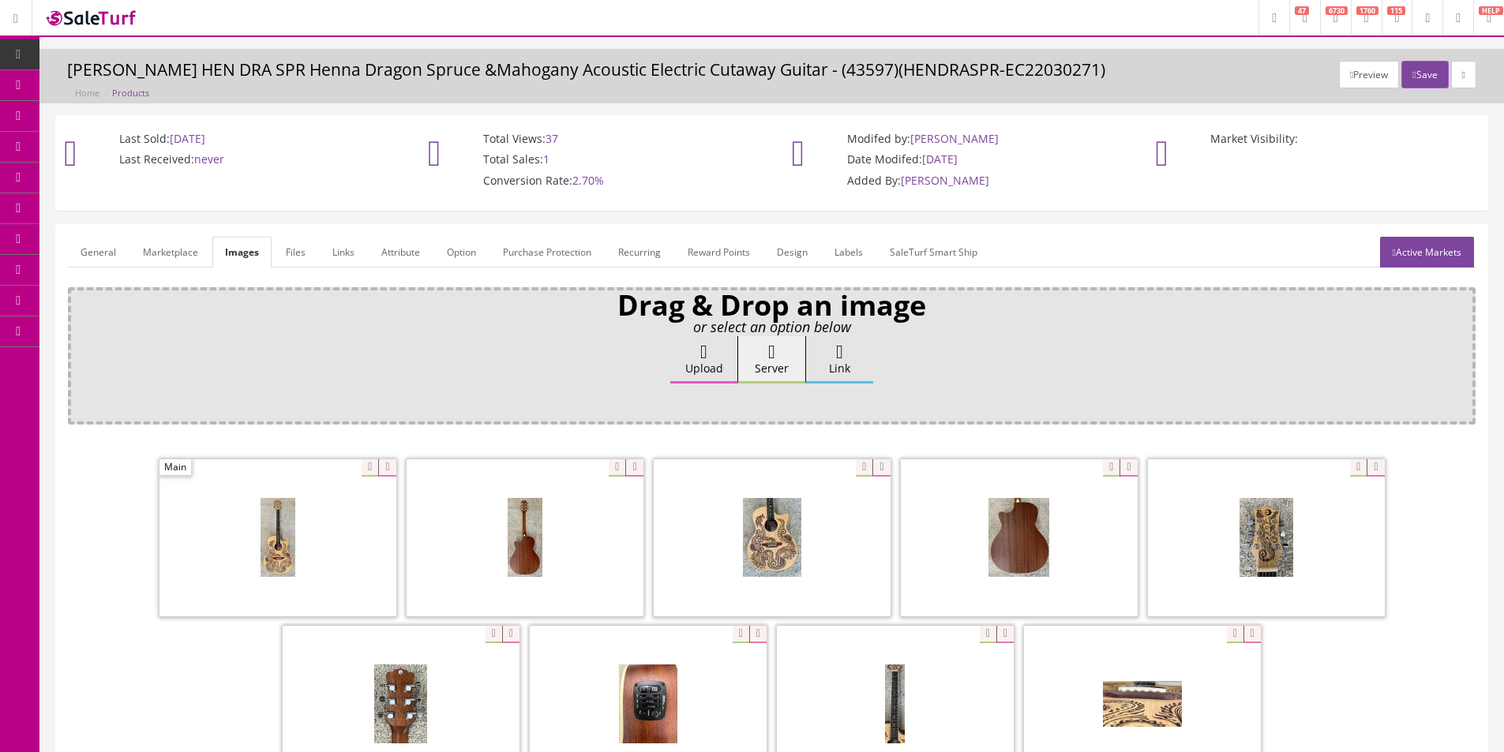
click at [94, 248] on link "General" at bounding box center [98, 252] width 61 height 31
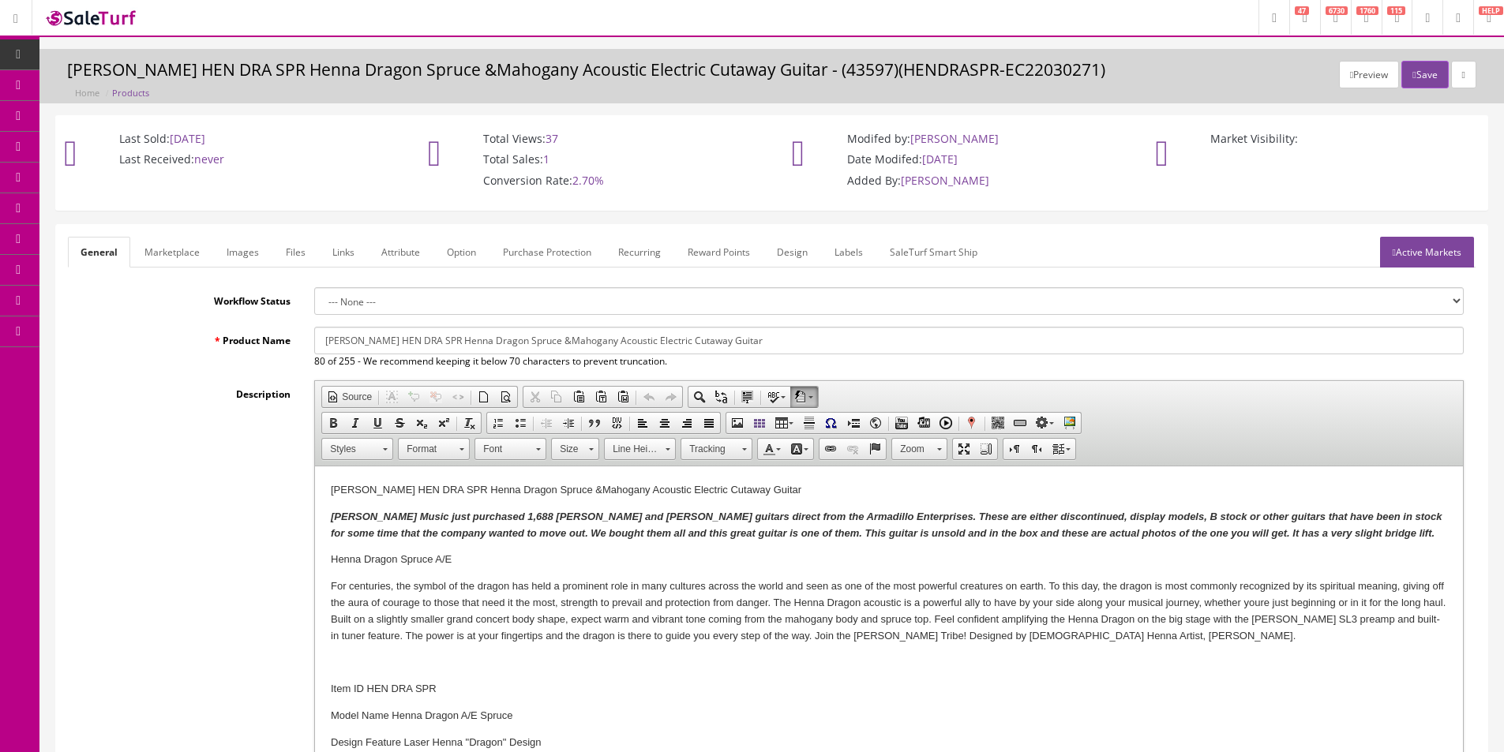
click at [241, 244] on link "Images" at bounding box center [243, 252] width 58 height 31
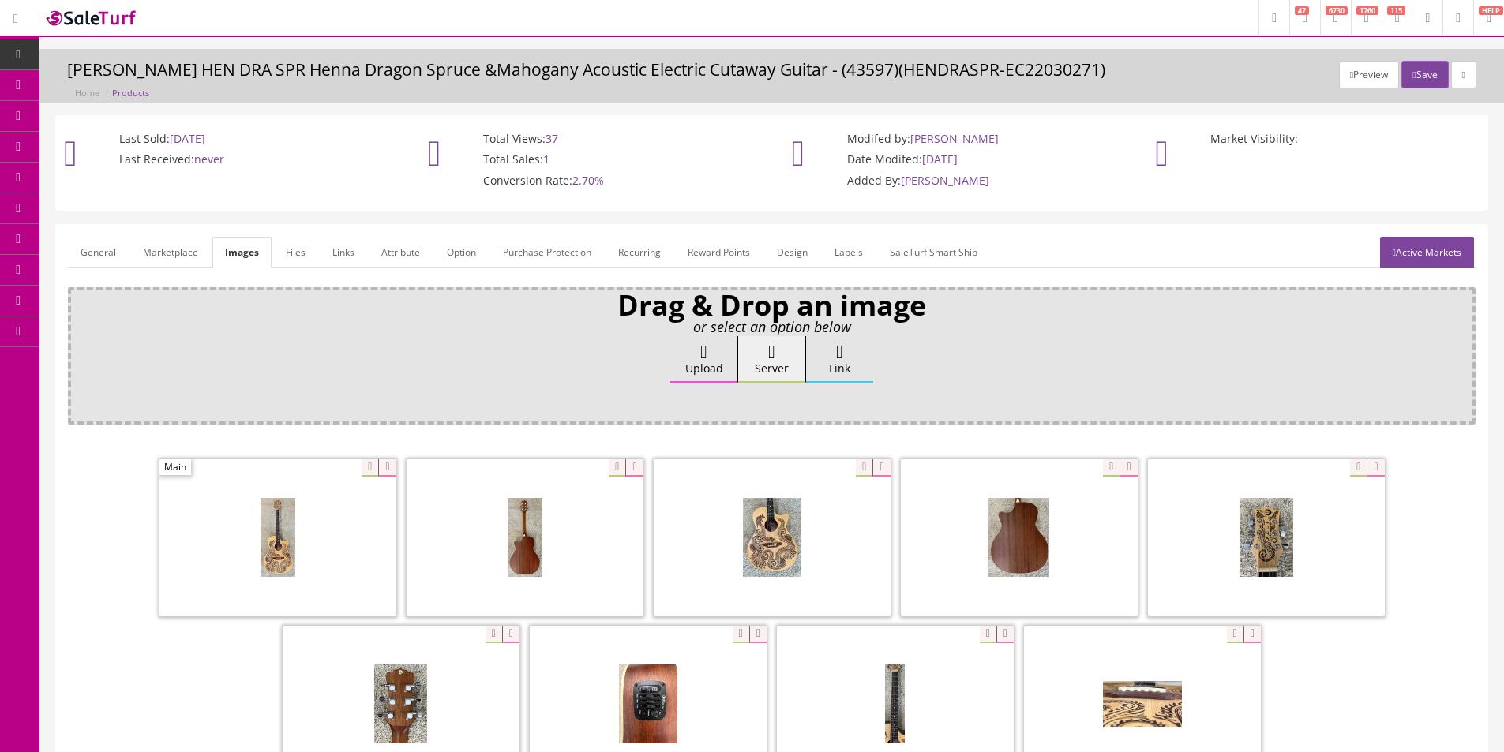
scroll to position [231, 0]
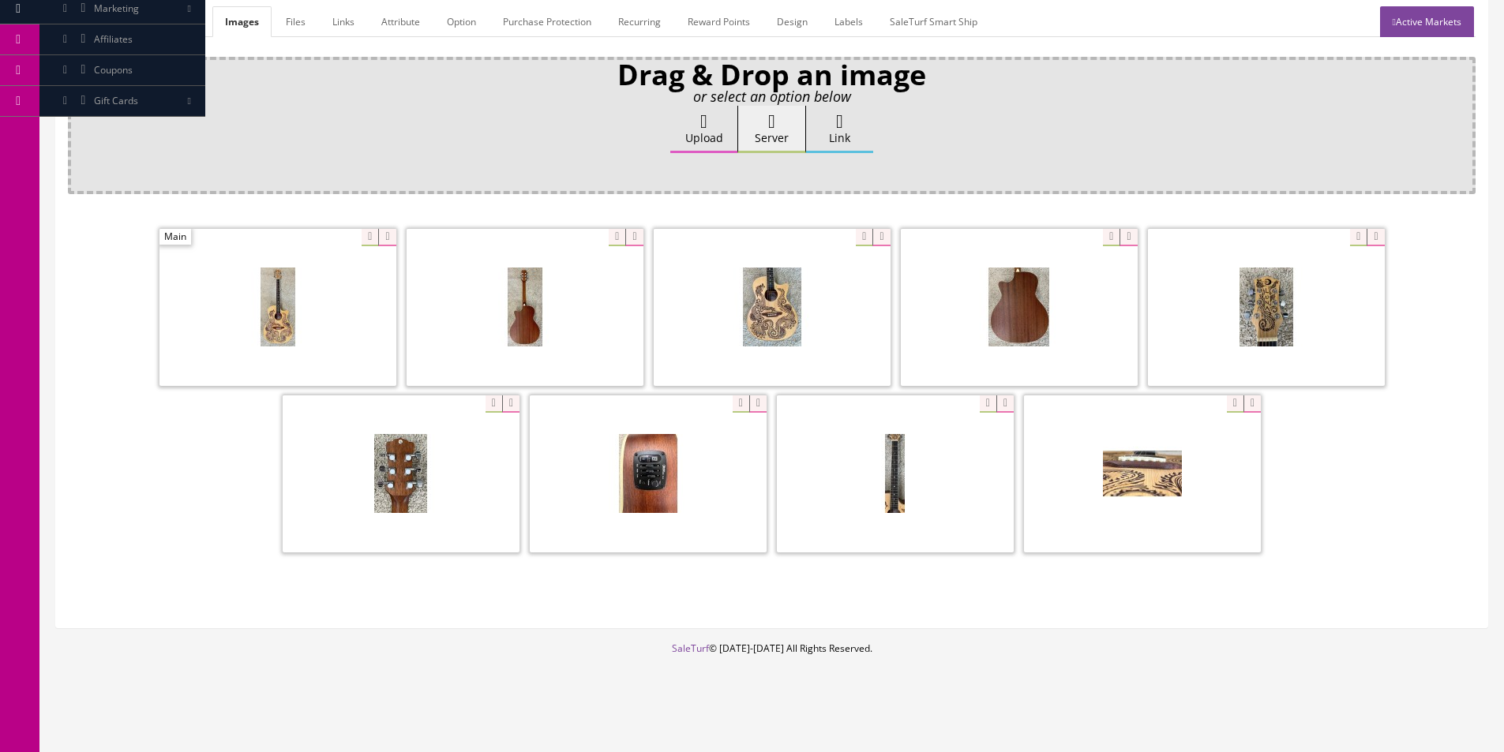
click at [115, 17] on link "General" at bounding box center [98, 21] width 61 height 31
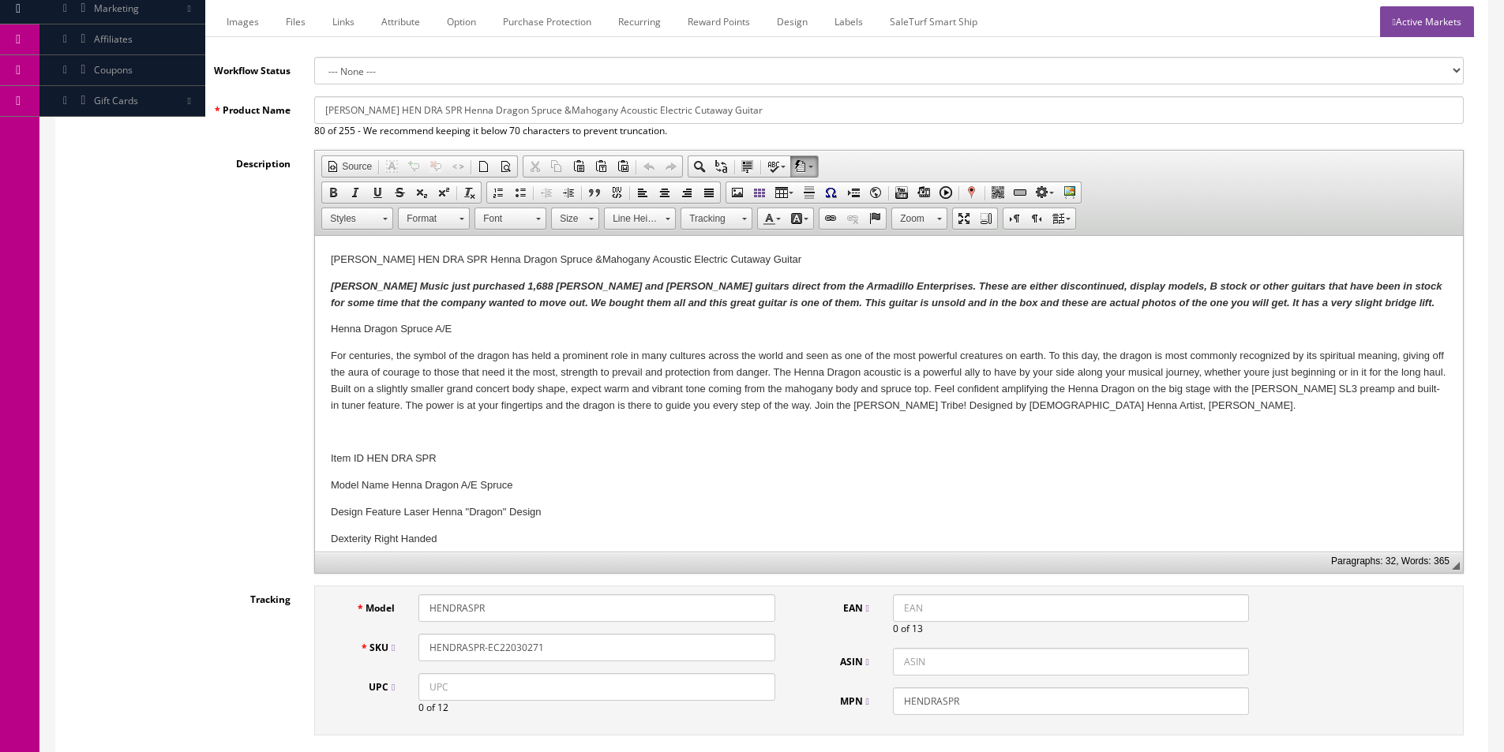
scroll to position [395, 0]
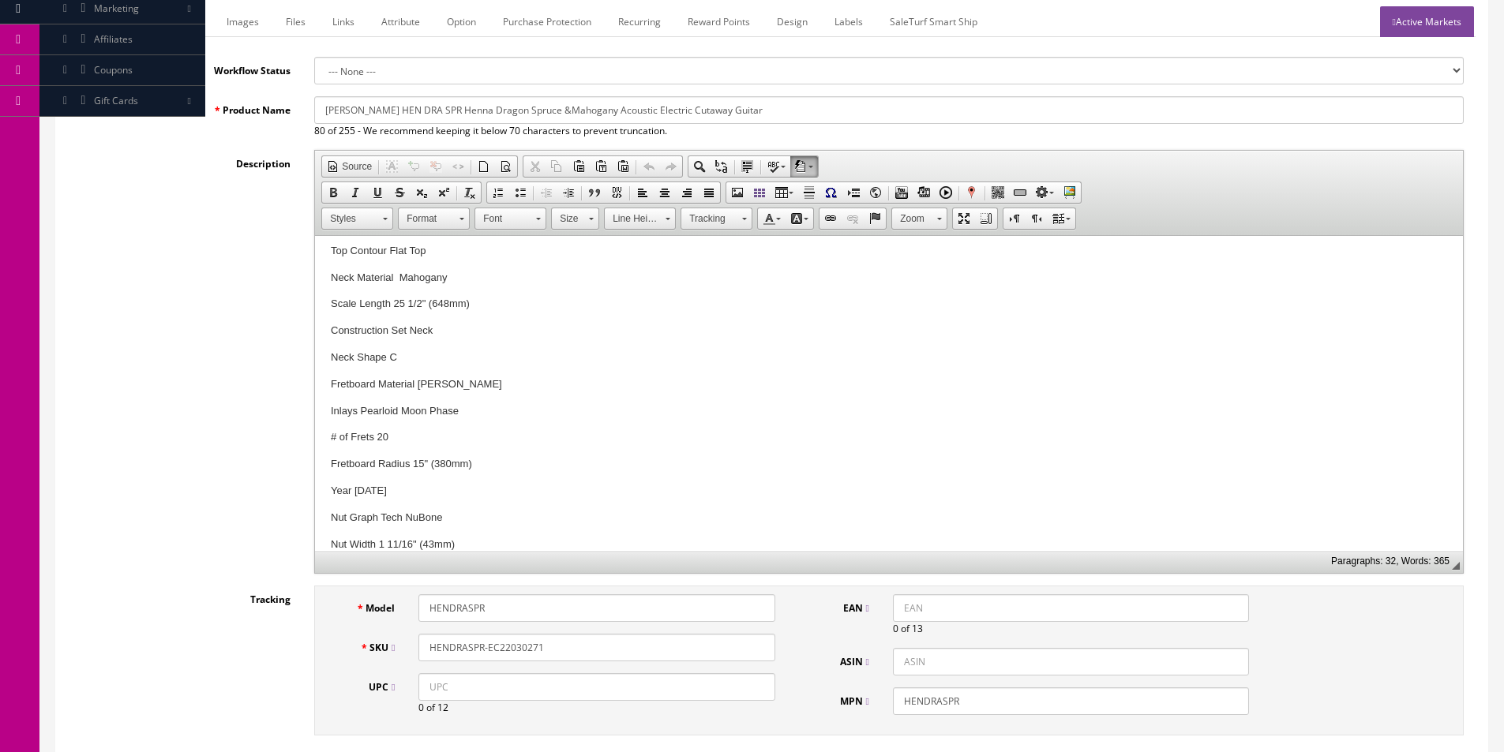
click at [593, 640] on input "HENDRASPR-EC22030271" at bounding box center [596, 648] width 356 height 28
paste input "04"
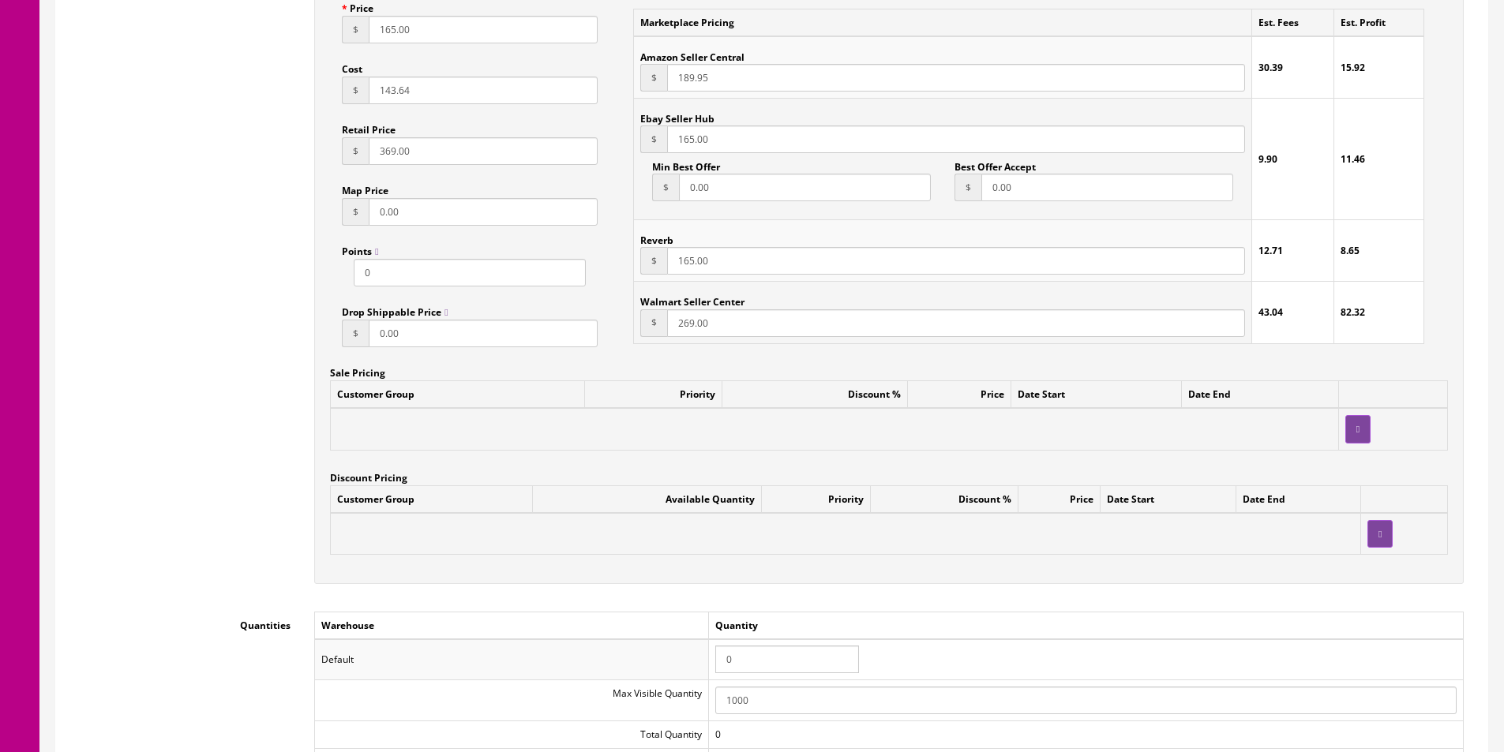
scroll to position [1178, 0]
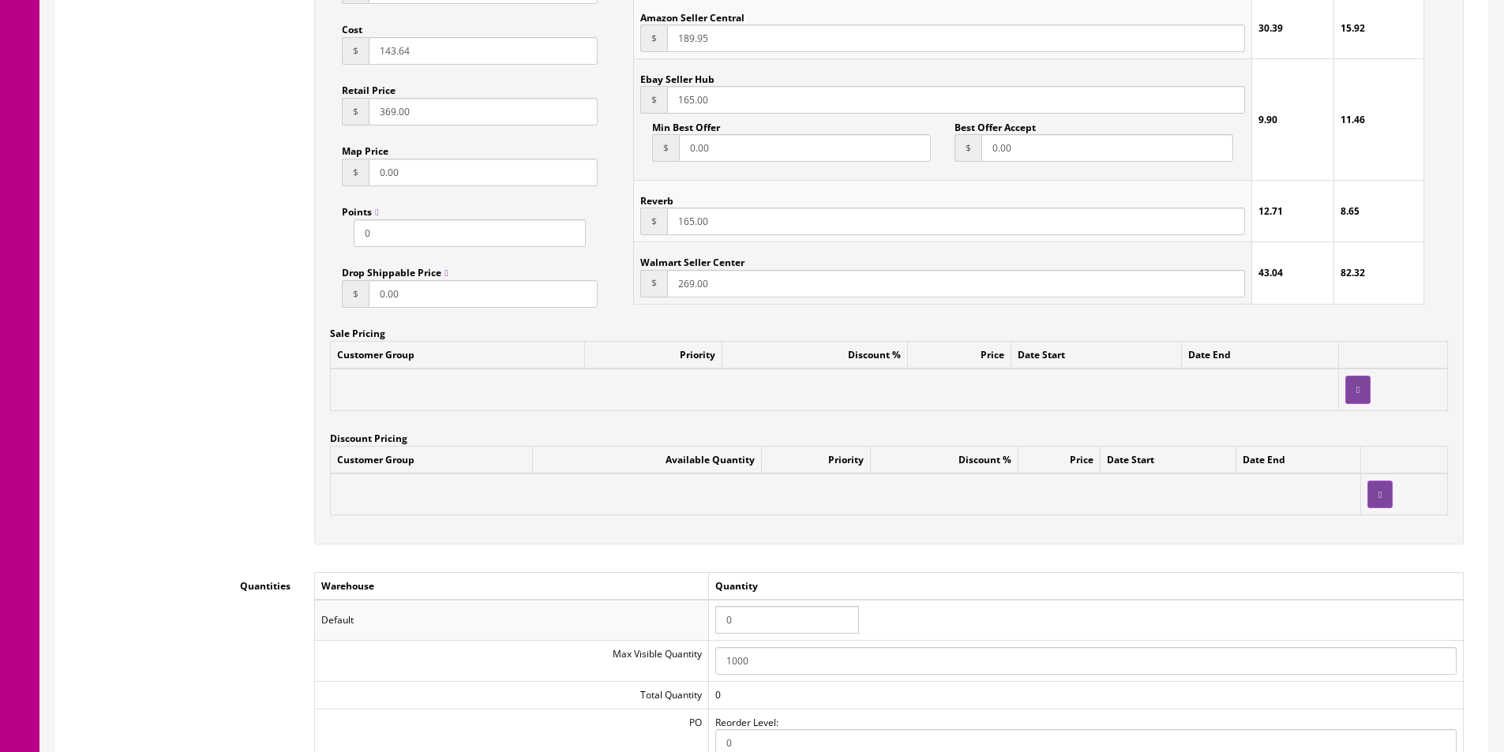
type input "HENDRASPR-EC22030204"
click at [774, 638] on td "0" at bounding box center [1086, 620] width 755 height 41
click at [775, 628] on input "0" at bounding box center [787, 620] width 144 height 28
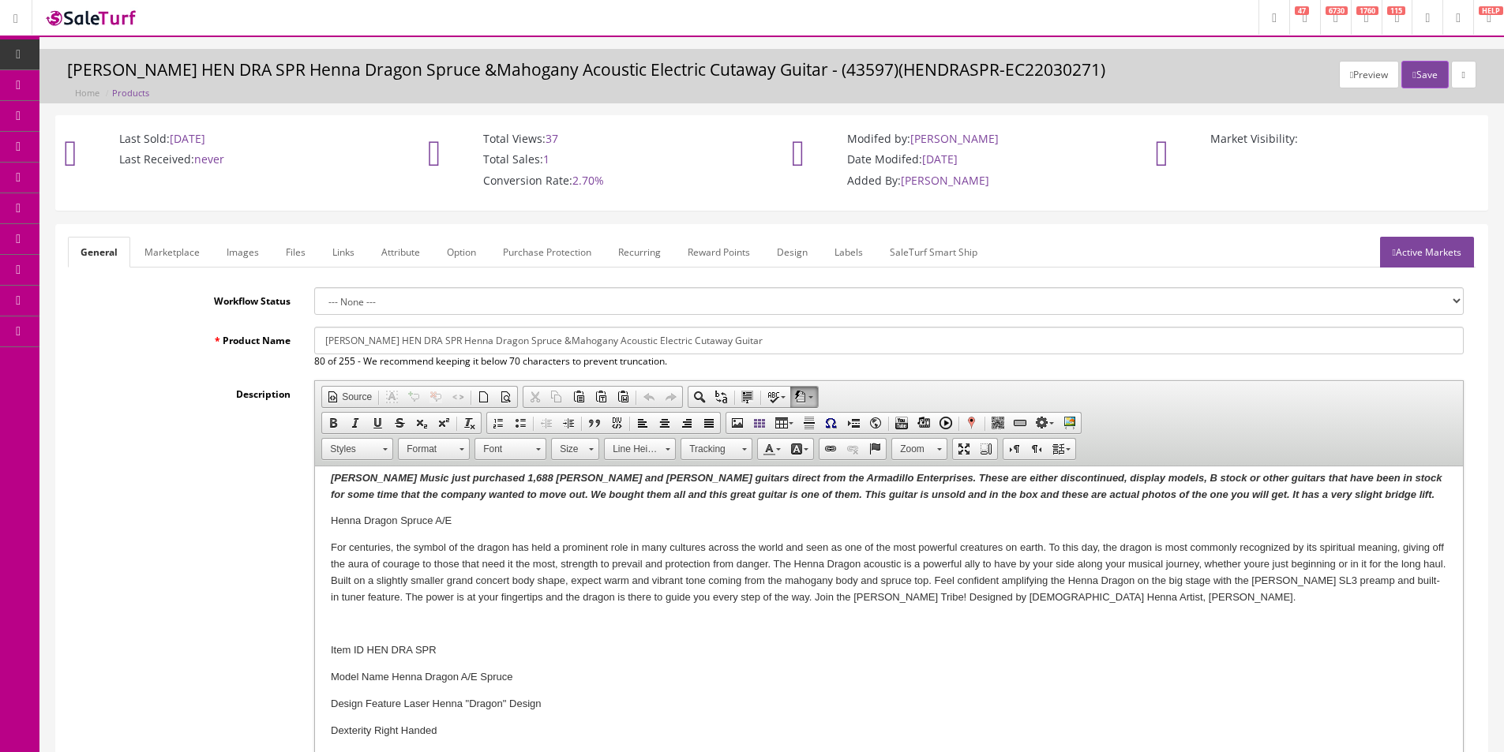
scroll to position [0, 0]
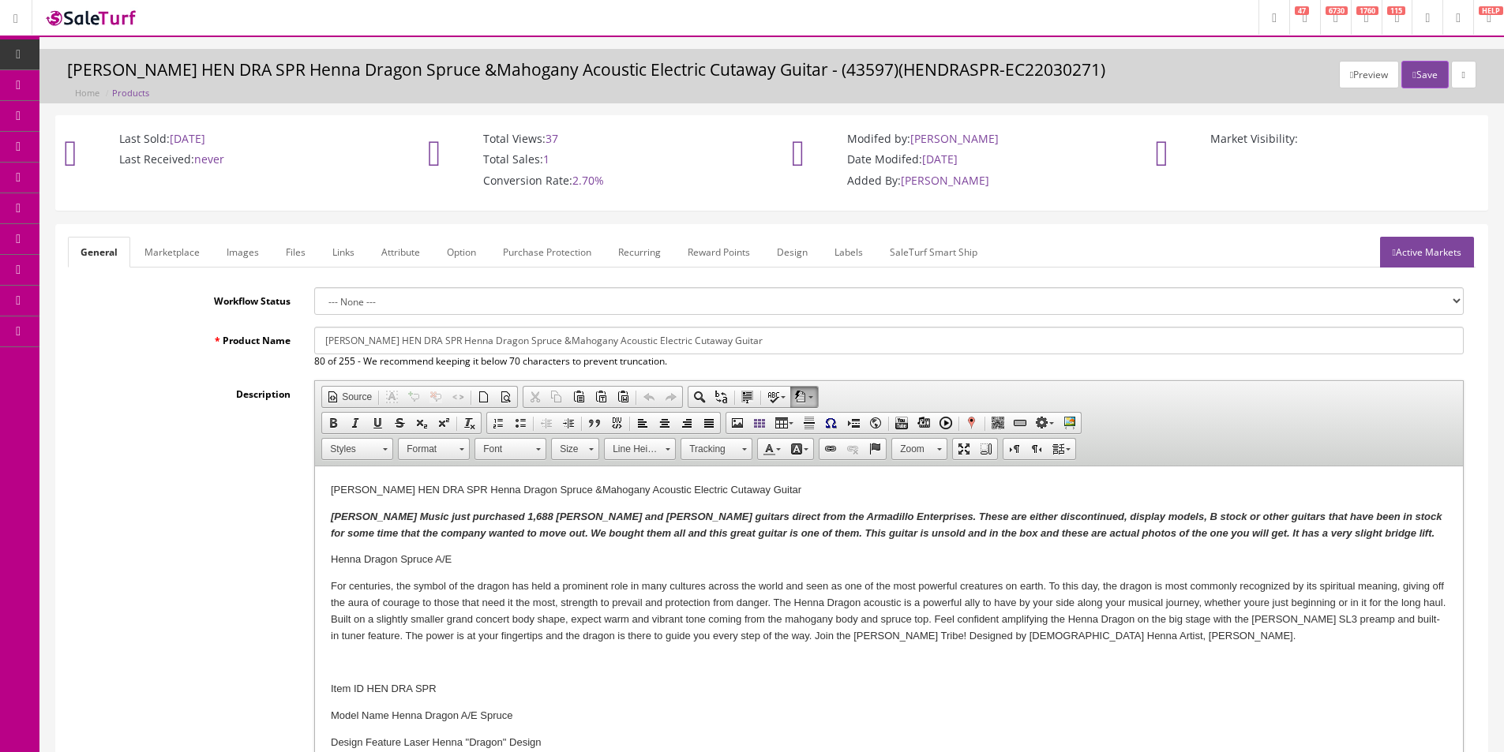
type input "1"
click at [425, 522] on em "Butler Music just purchased 1,688 Dean and Luna guitars direct from the Armadil…" at bounding box center [886, 525] width 1111 height 28
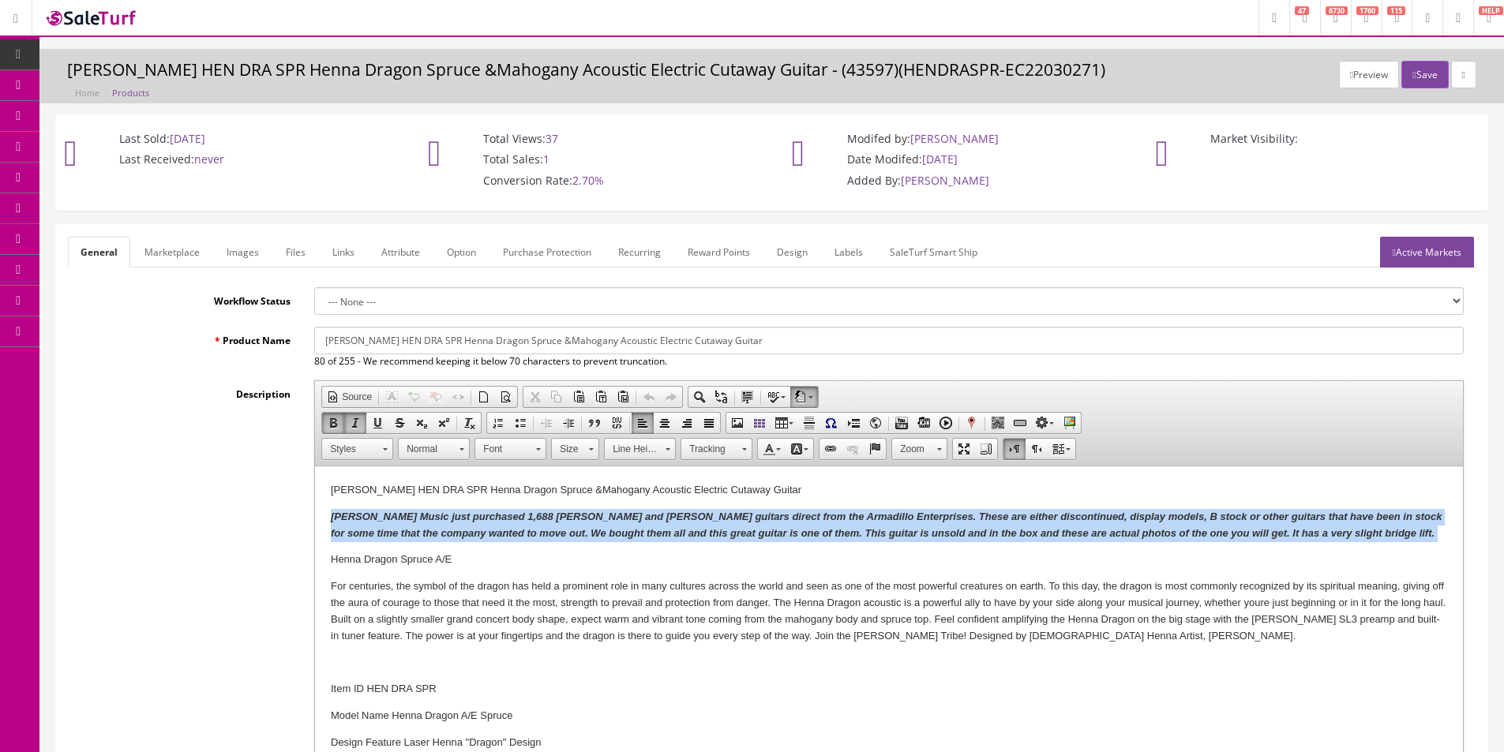
click at [425, 522] on em "[PERSON_NAME] Music just purchased 1,688 [PERSON_NAME] and [PERSON_NAME] guitar…" at bounding box center [886, 525] width 1111 height 28
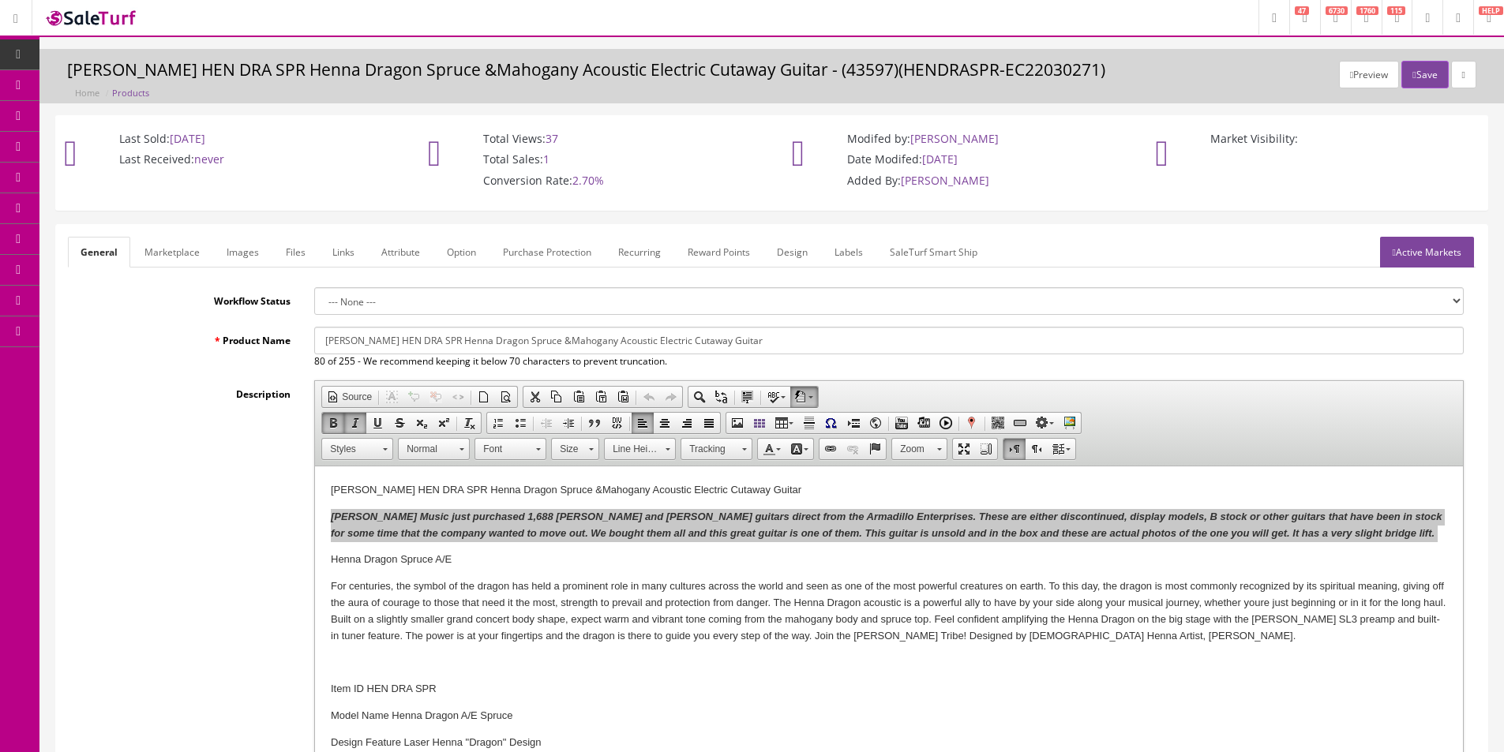
drag, startPoint x: 237, startPoint y: 256, endPoint x: 344, endPoint y: 290, distance: 112.6
click at [237, 257] on link "Images" at bounding box center [243, 252] width 58 height 31
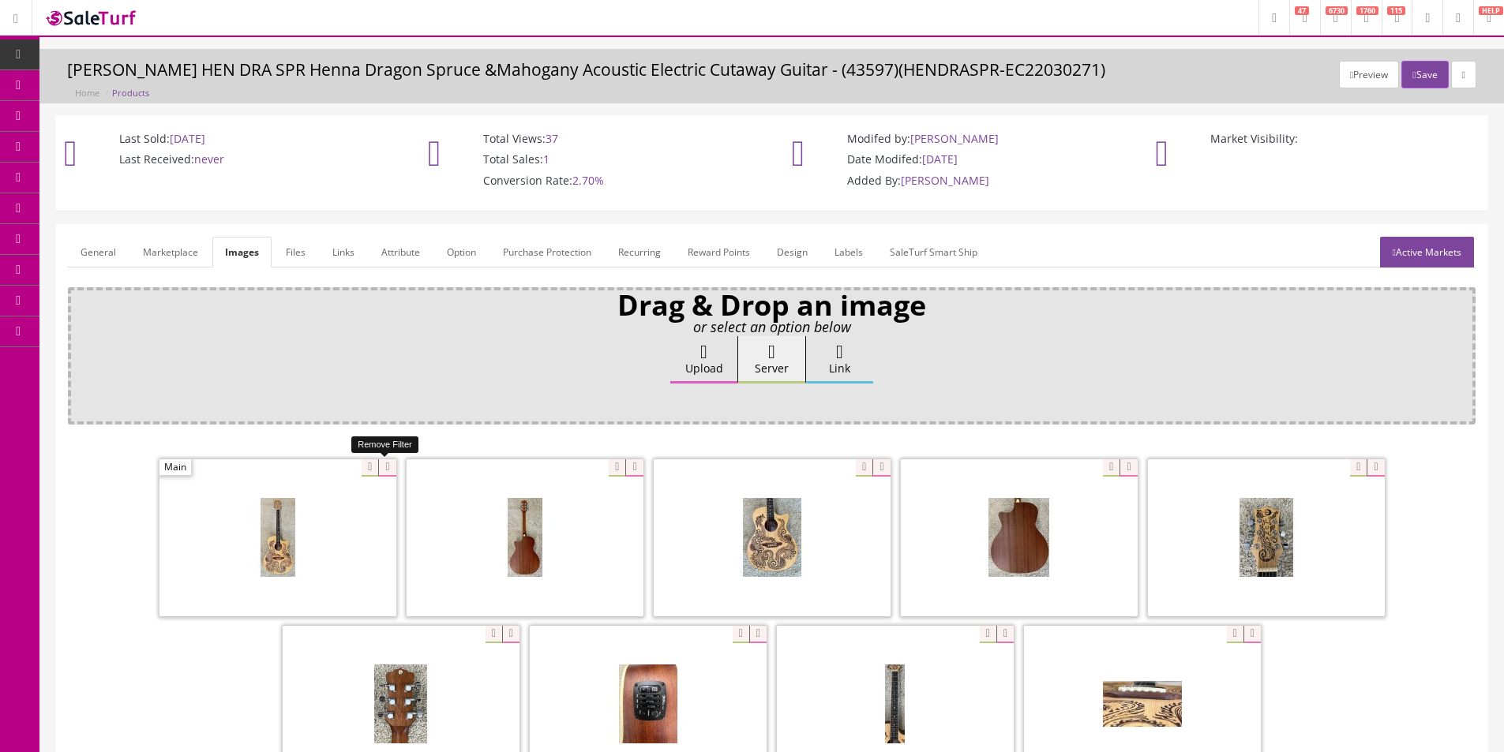
click at [381, 462] on icon at bounding box center [386, 467] width 17 height 17
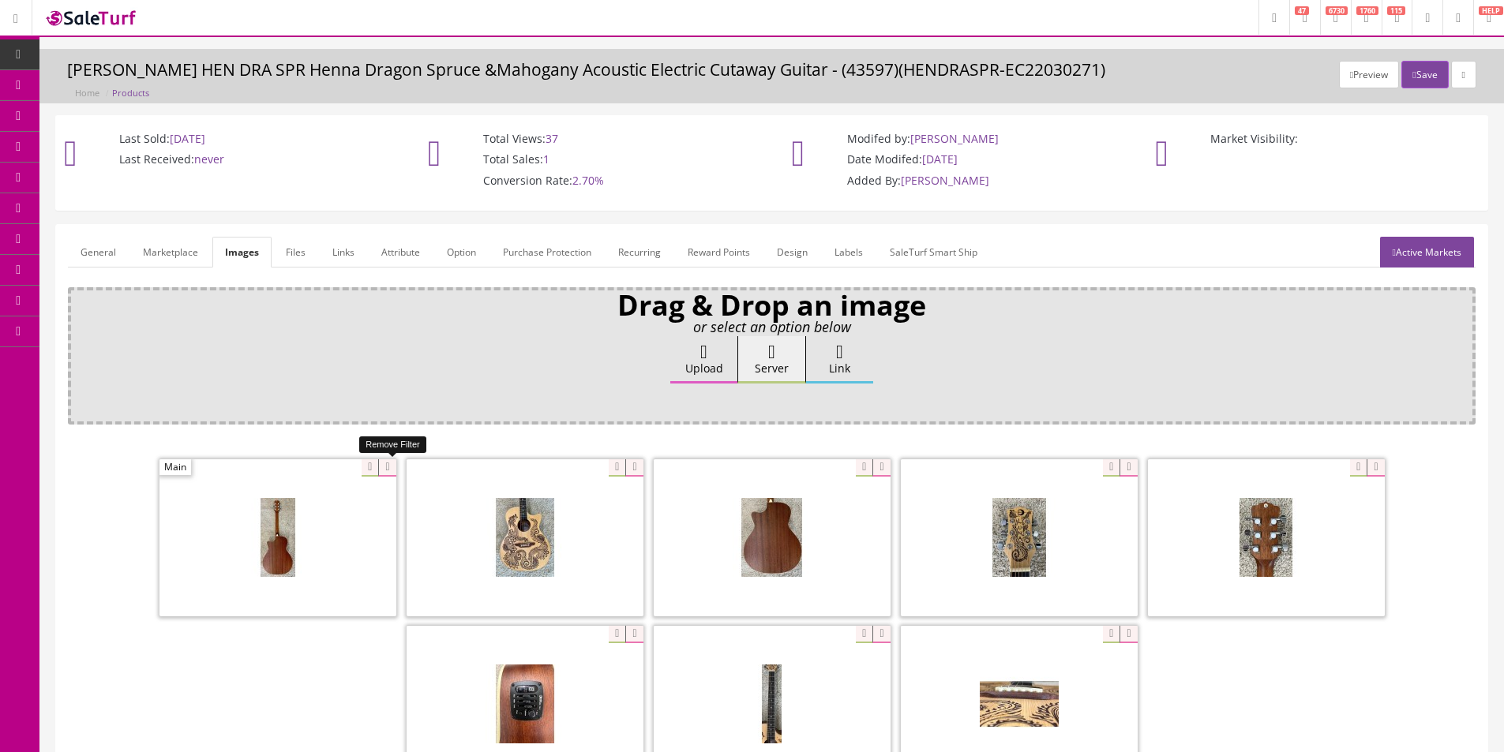
click at [381, 462] on icon at bounding box center [386, 467] width 17 height 17
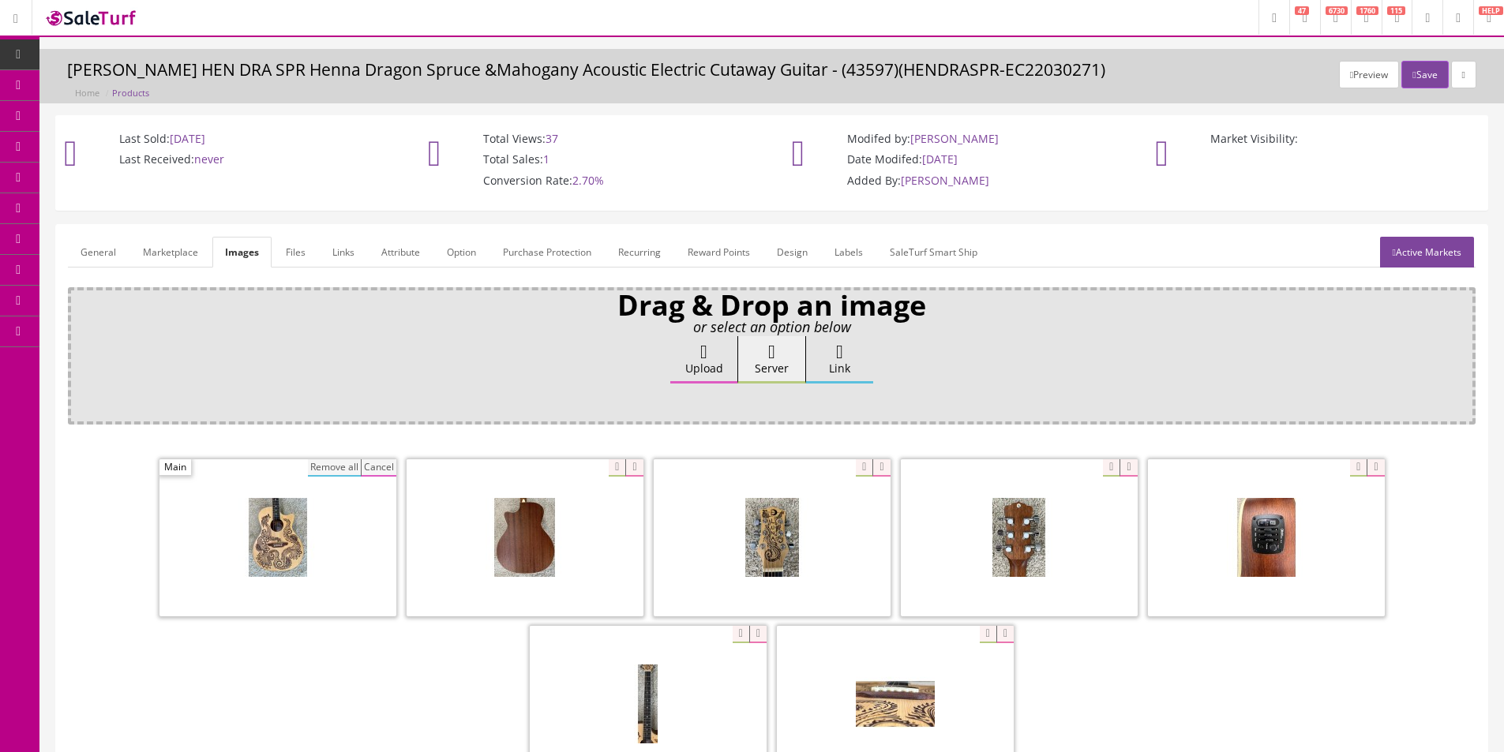
click at [315, 460] on button "Remove all" at bounding box center [334, 467] width 53 height 17
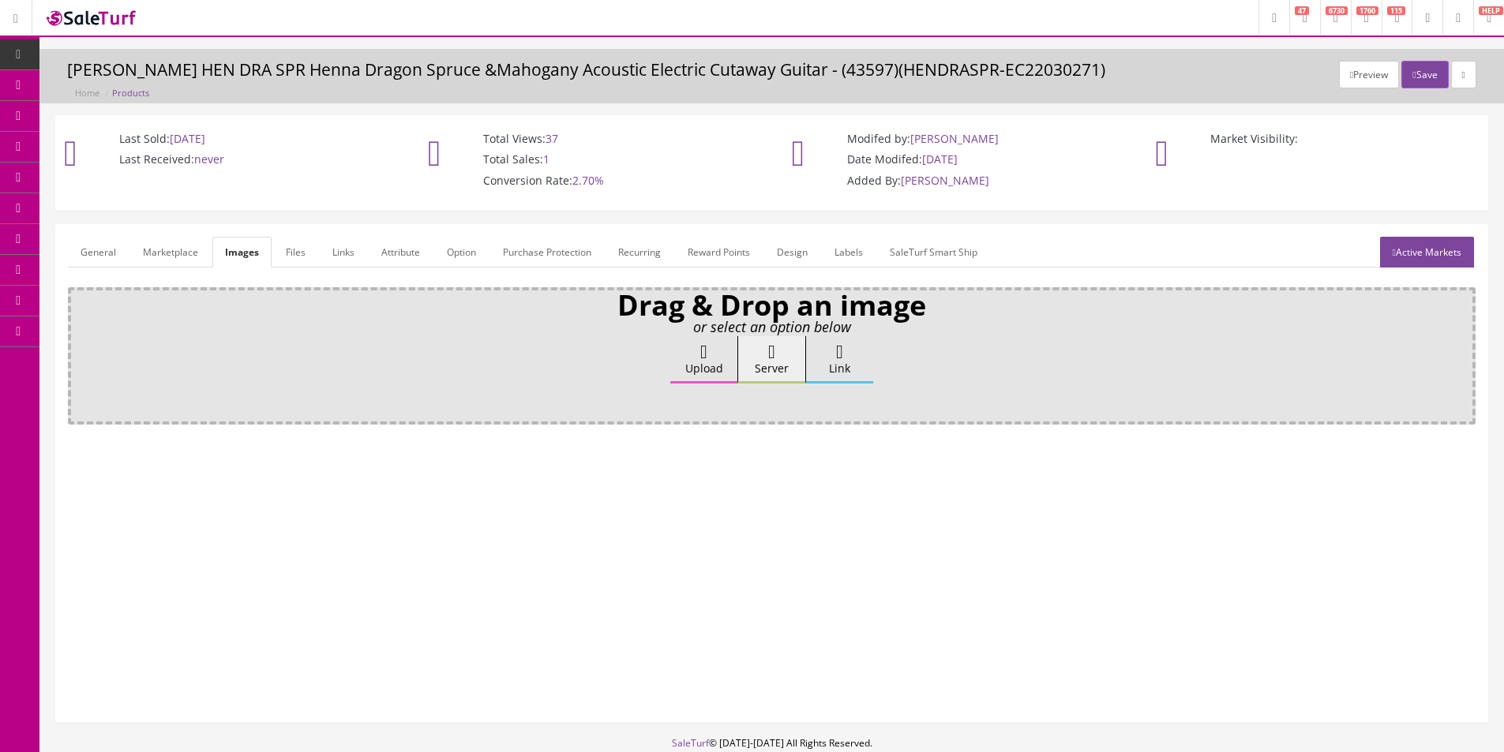
click at [680, 357] on label "Upload" at bounding box center [703, 359] width 67 height 47
click at [79, 352] on input "Upload" at bounding box center [79, 344] width 0 height 16
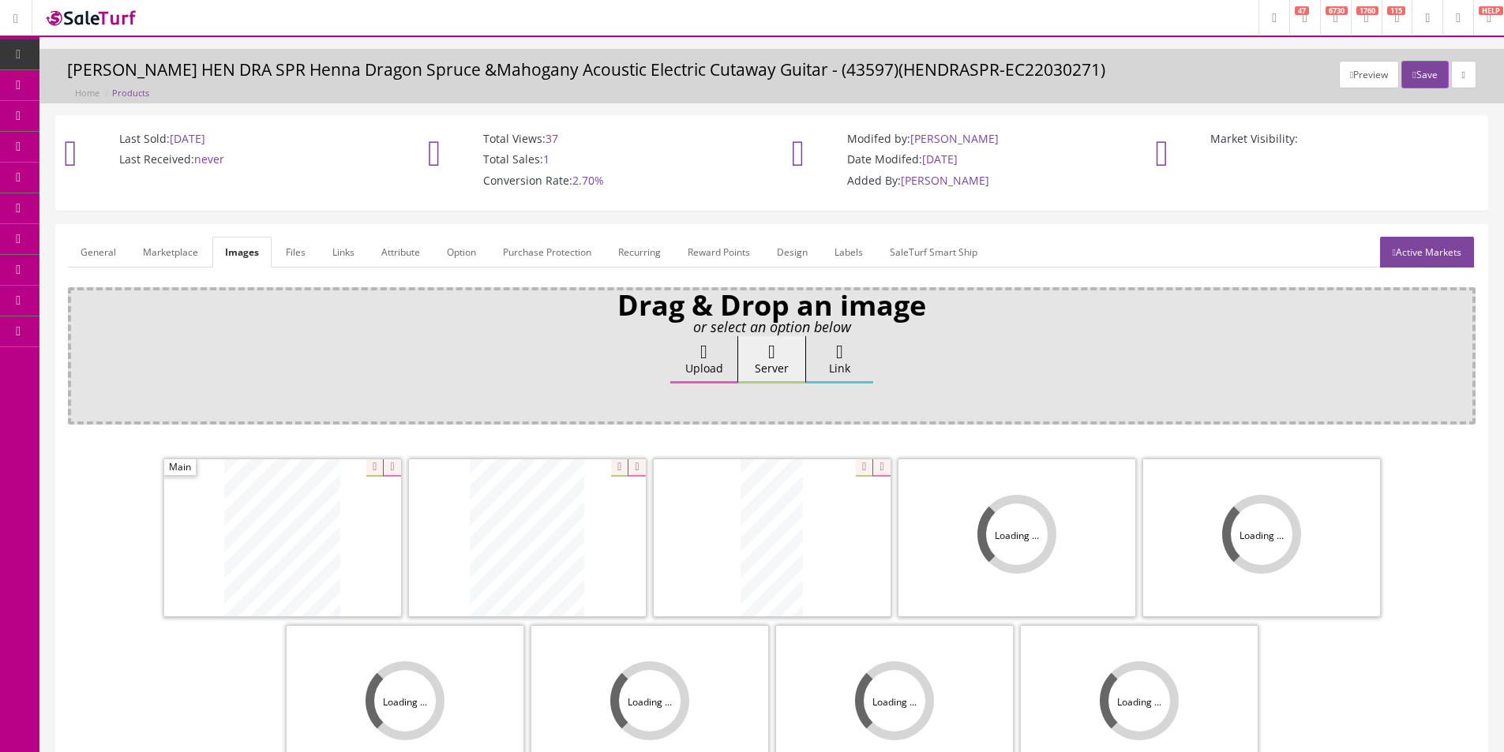
scroll to position [231, 0]
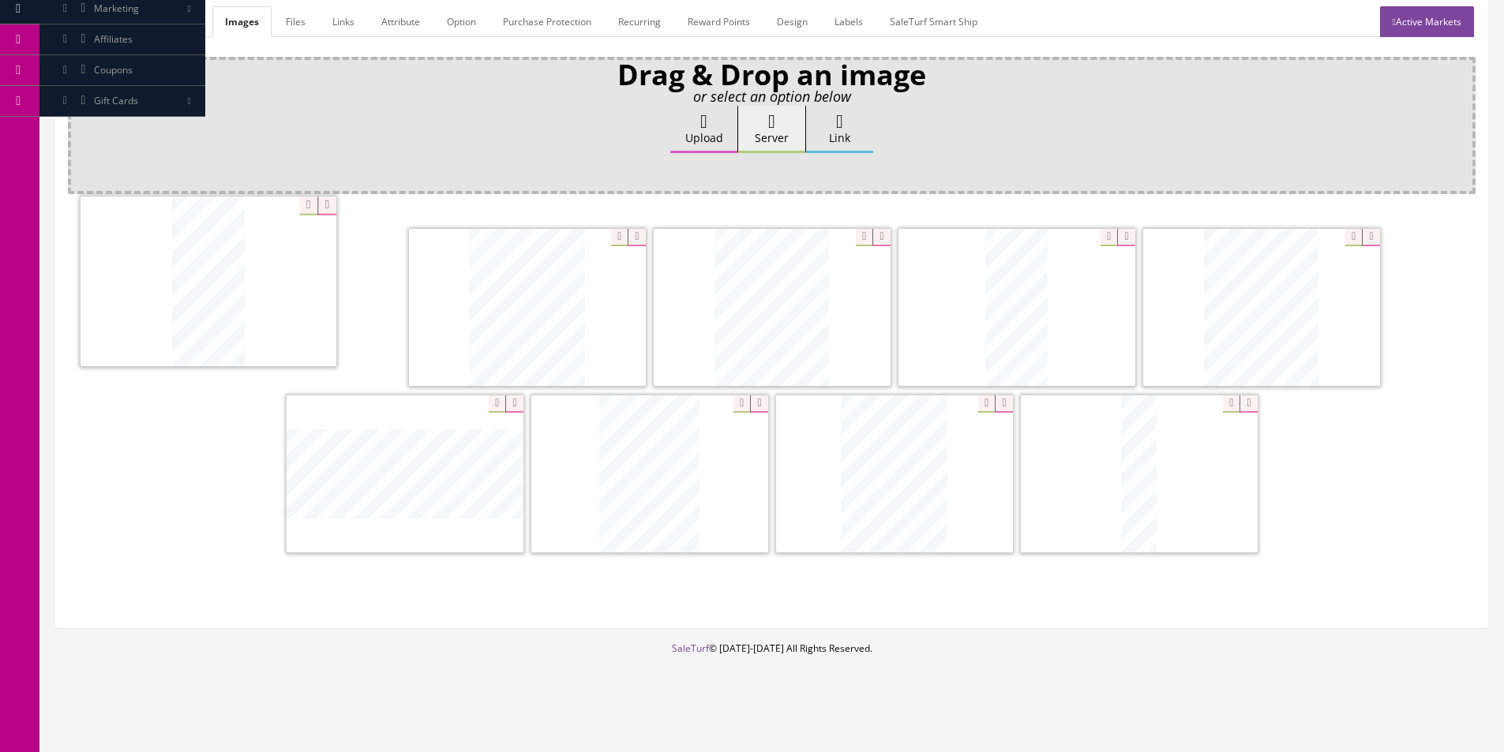
drag, startPoint x: 1106, startPoint y: 471, endPoint x: 332, endPoint y: 288, distance: 795.8
drag, startPoint x: 977, startPoint y: 329, endPoint x: 479, endPoint y: 306, distance: 497.9
drag, startPoint x: 439, startPoint y: 474, endPoint x: 616, endPoint y: 431, distance: 182.1
drag, startPoint x: 495, startPoint y: 492, endPoint x: 1394, endPoint y: 487, distance: 899.2
drag, startPoint x: 674, startPoint y: 476, endPoint x: 363, endPoint y: 475, distance: 311.0
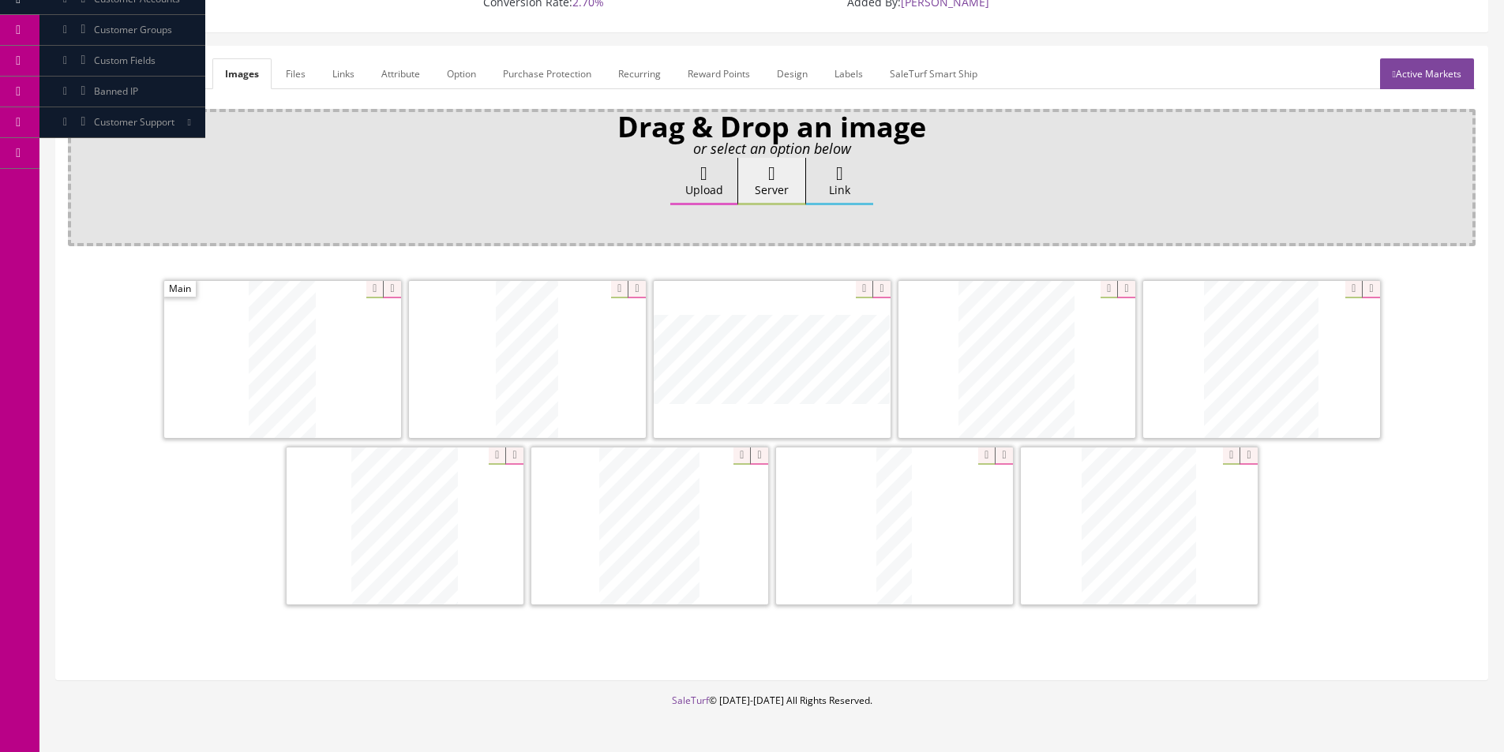
scroll to position [152, 0]
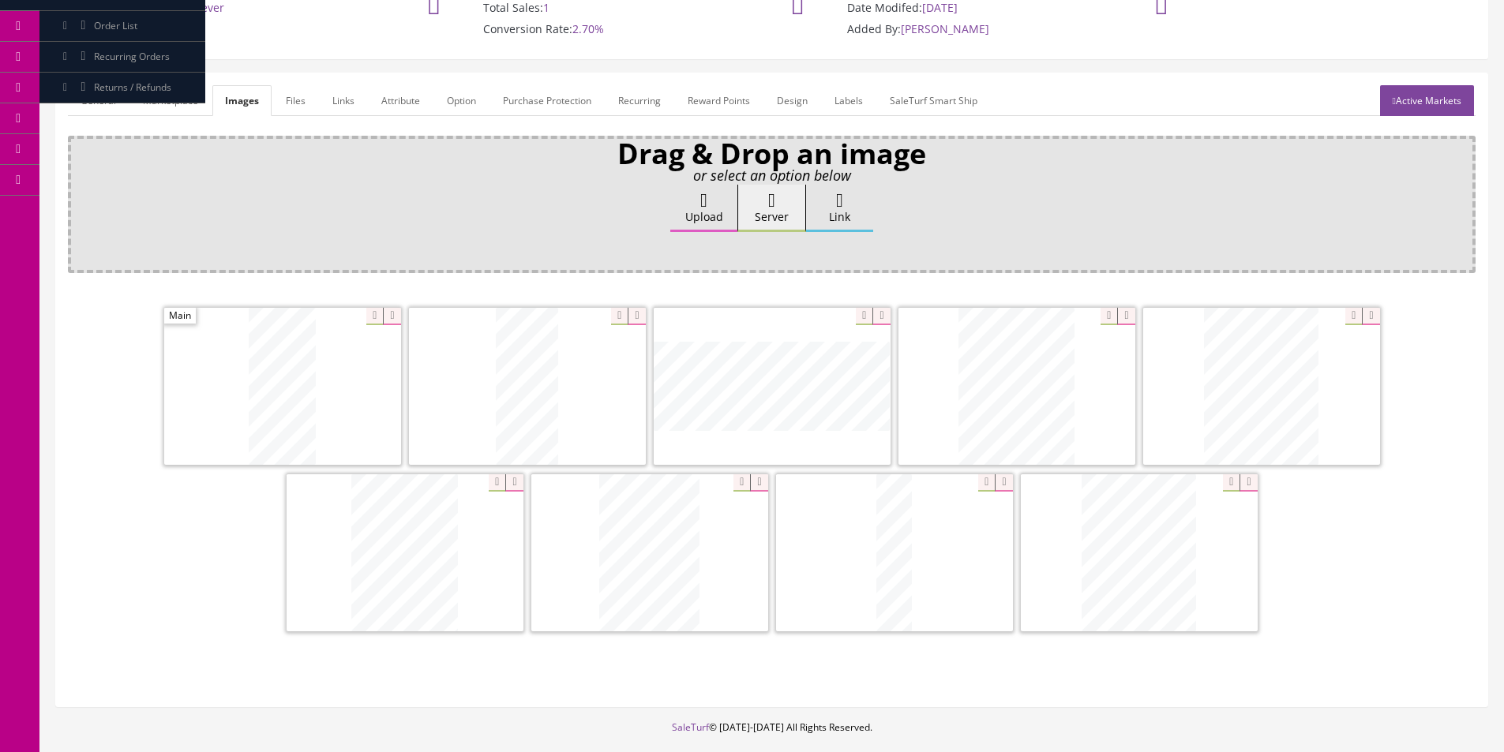
click at [99, 94] on link "General" at bounding box center [98, 100] width 61 height 31
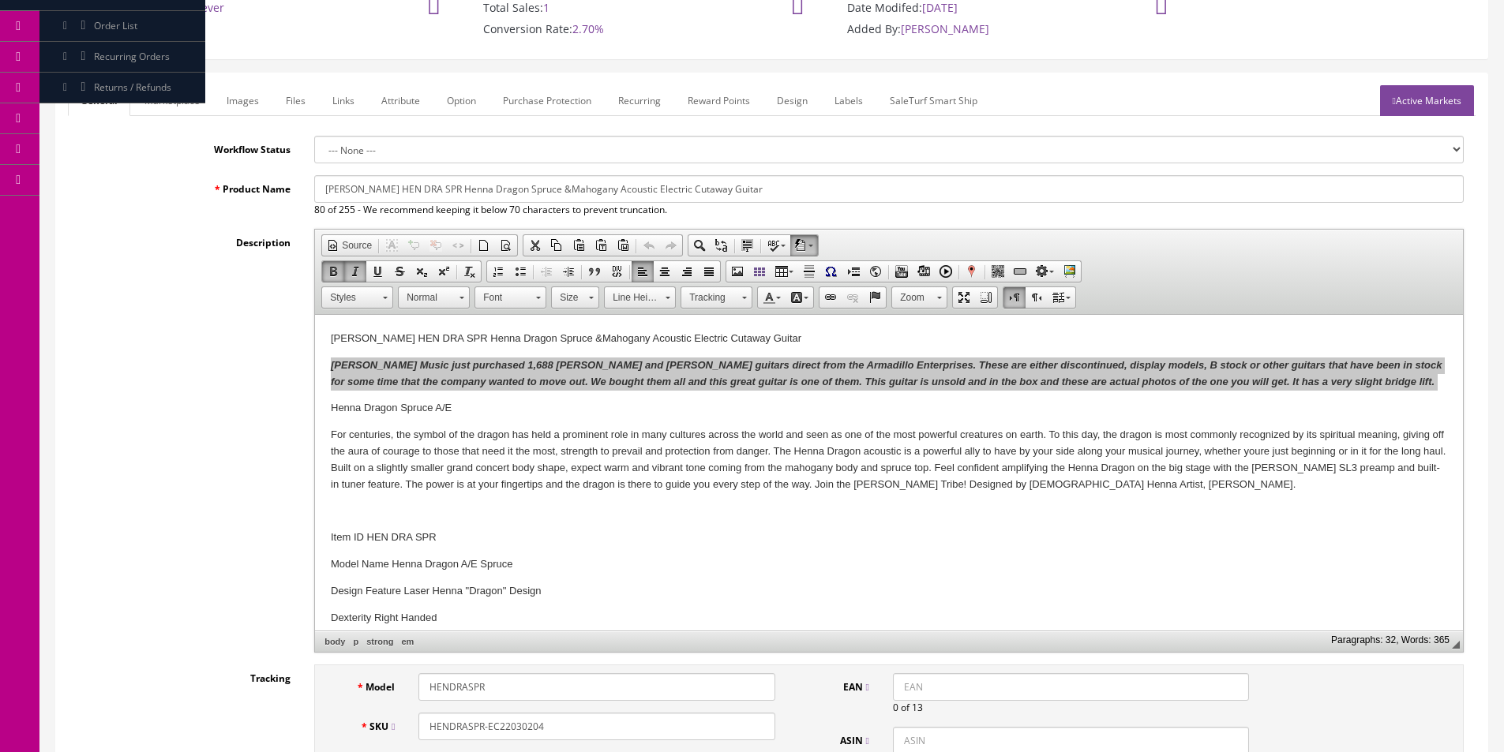
click at [505, 725] on input "HENDRASPR-EC22030204" at bounding box center [596, 727] width 356 height 28
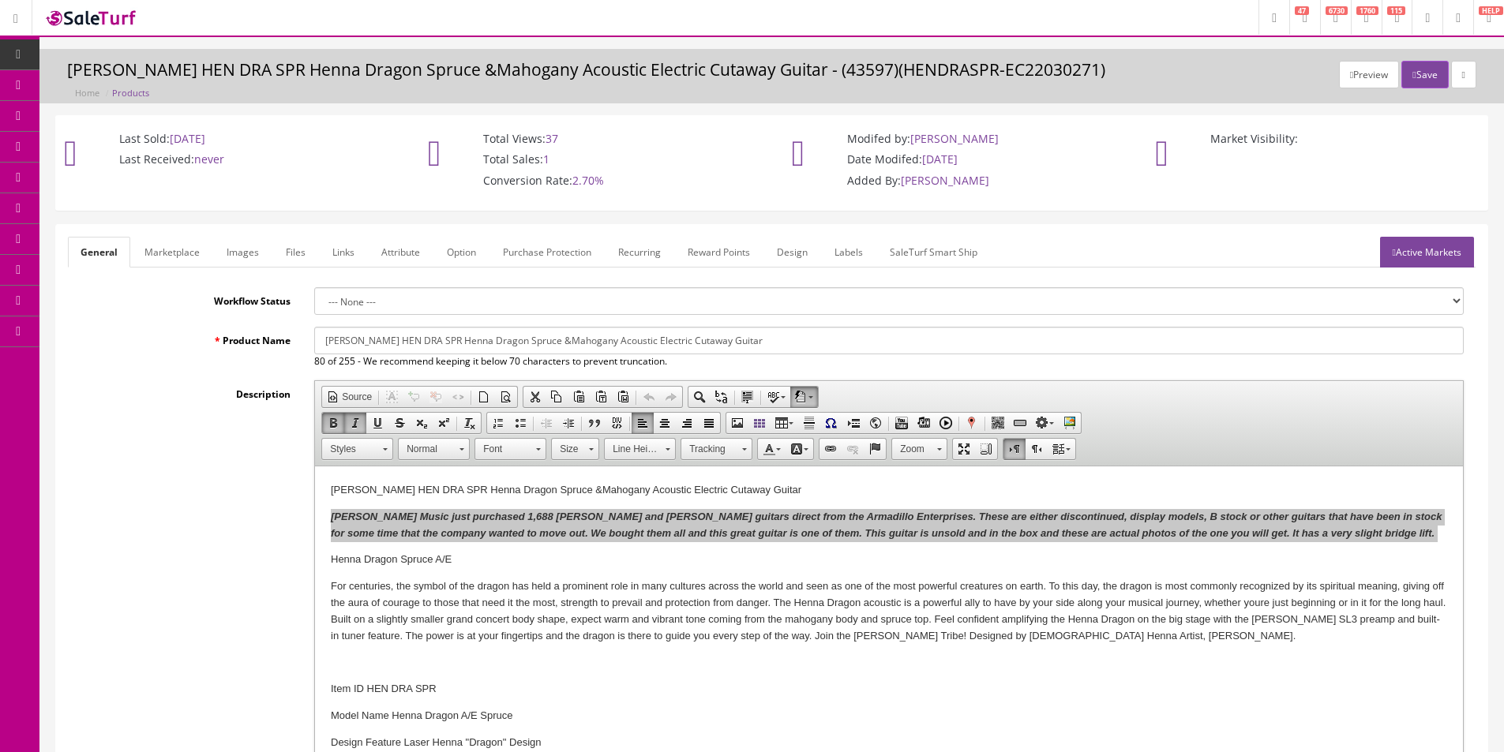
click at [1400, 239] on link "Active Markets" at bounding box center [1427, 252] width 94 height 31
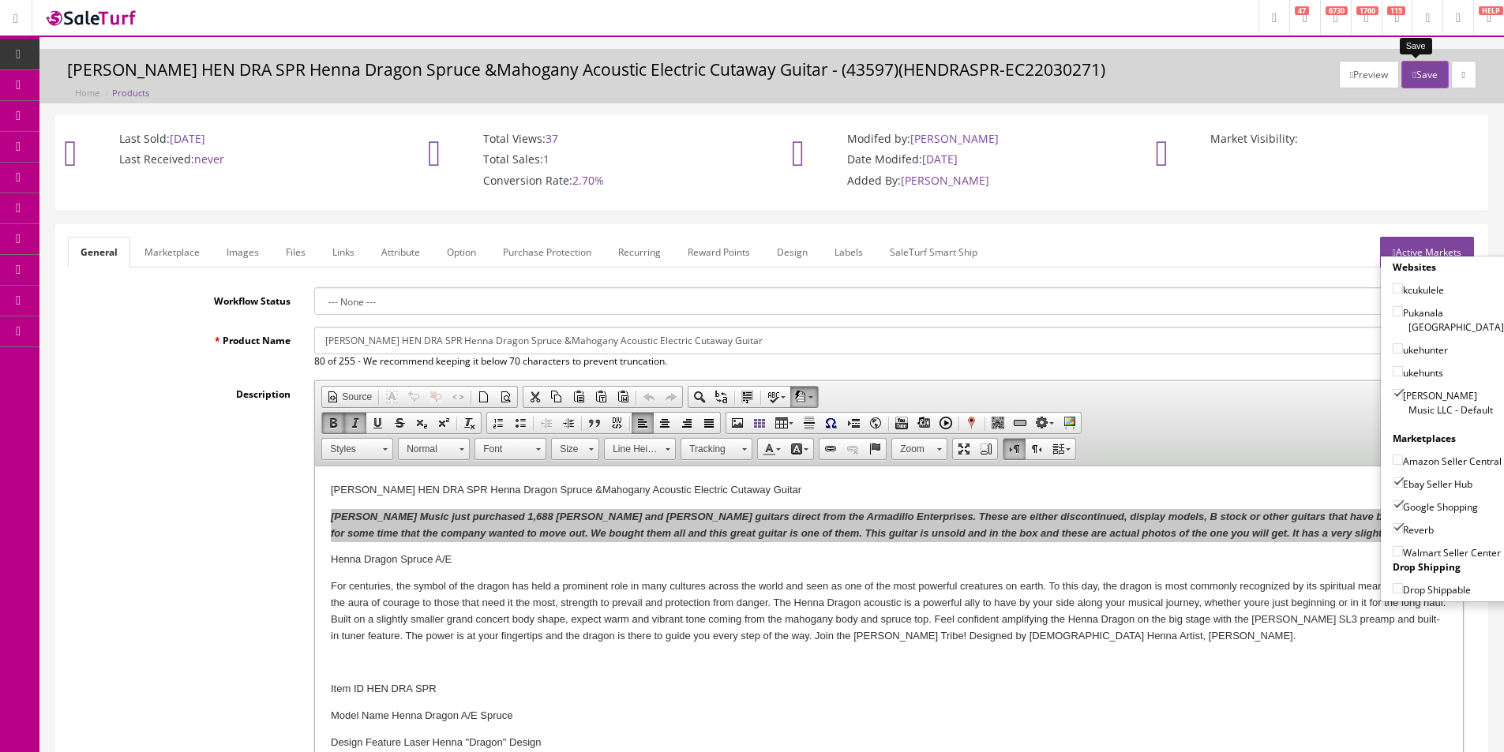
click at [1412, 72] on icon "button" at bounding box center [1413, 74] width 3 height 9
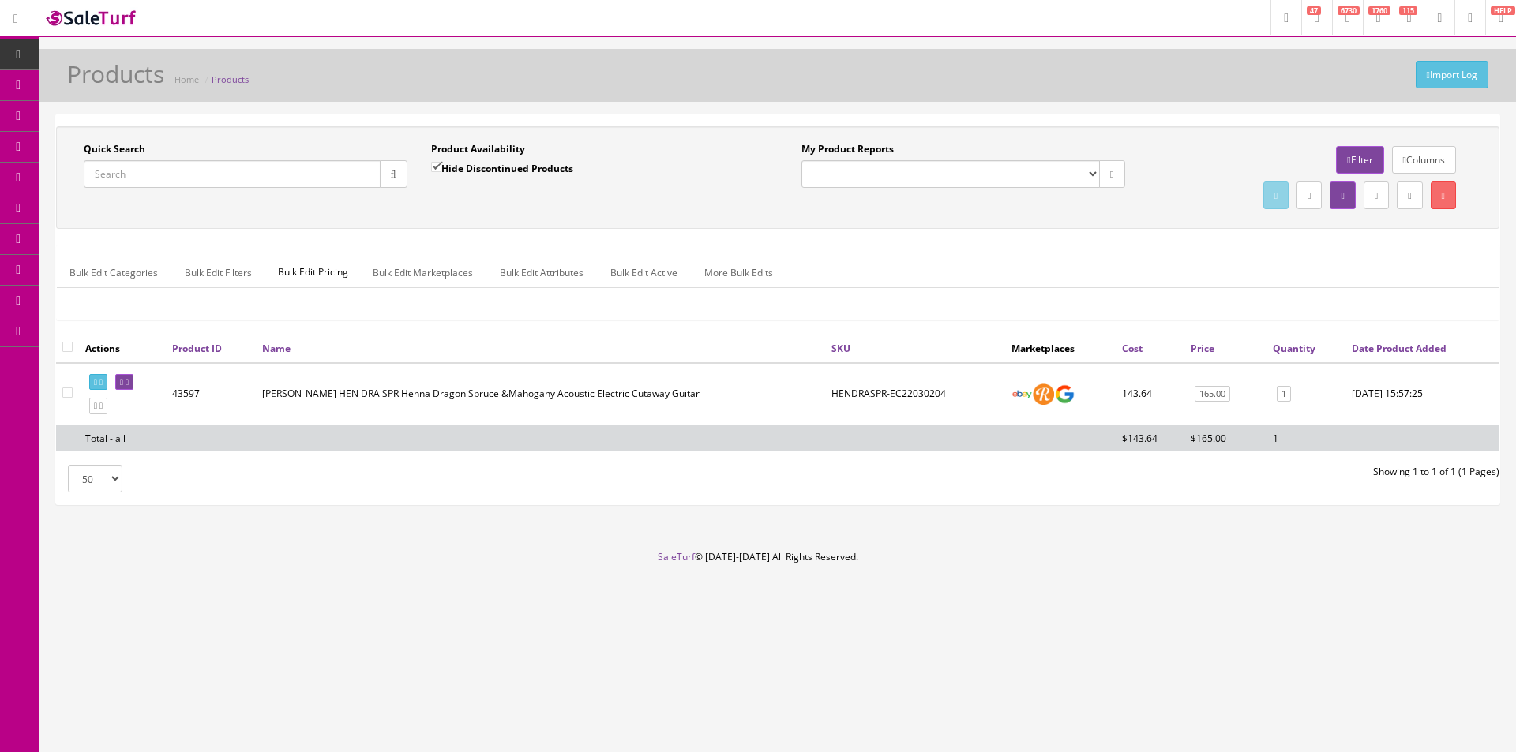
click at [622, 115] on div "Quick Search Date From Product Availability Hide Discontinued Products Date To …" at bounding box center [777, 309] width 1443 height 390
click at [92, 376] on link at bounding box center [98, 382] width 18 height 17
drag, startPoint x: 112, startPoint y: 411, endPoint x: 205, endPoint y: 411, distance: 93.2
click at [103, 411] on icon at bounding box center [100, 406] width 3 height 9
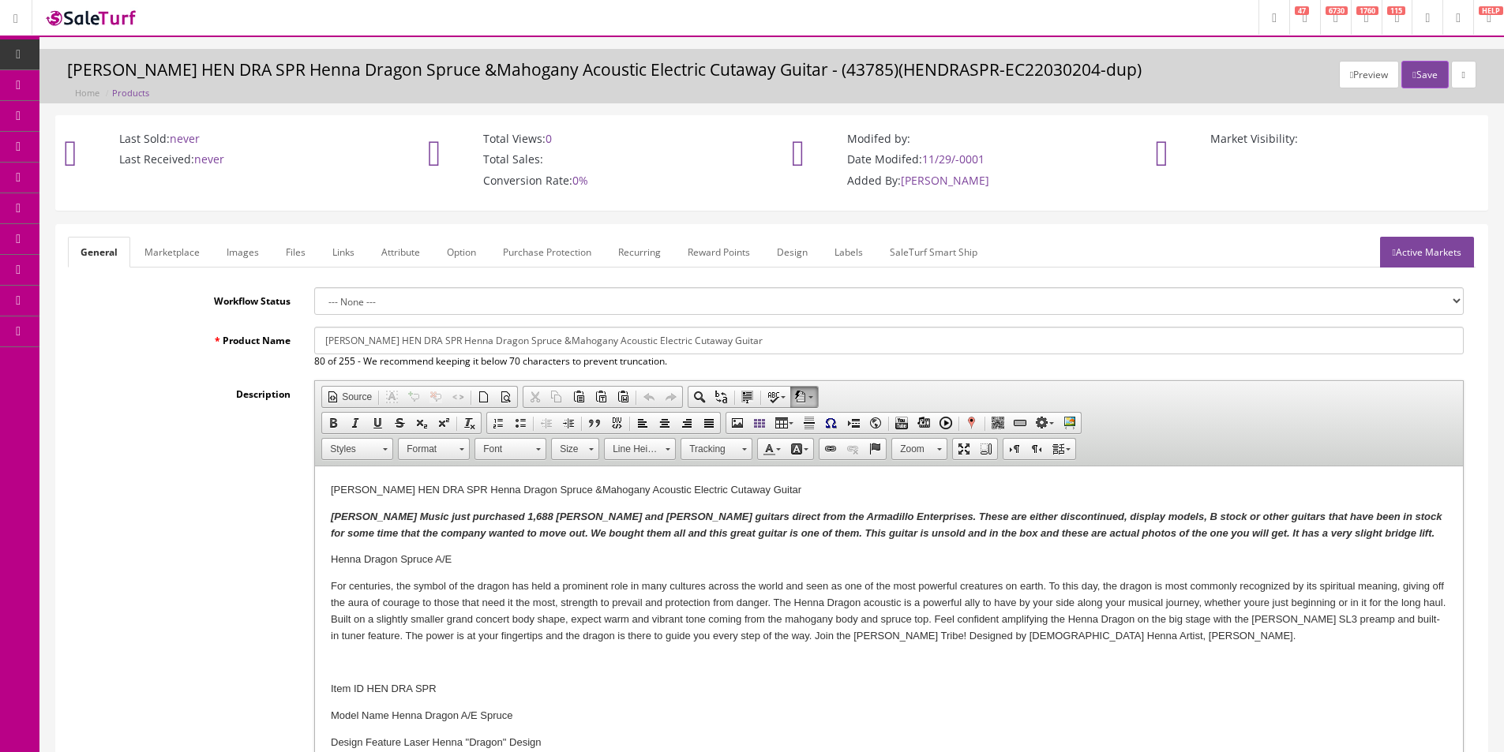
click at [260, 238] on link "Images" at bounding box center [243, 252] width 58 height 31
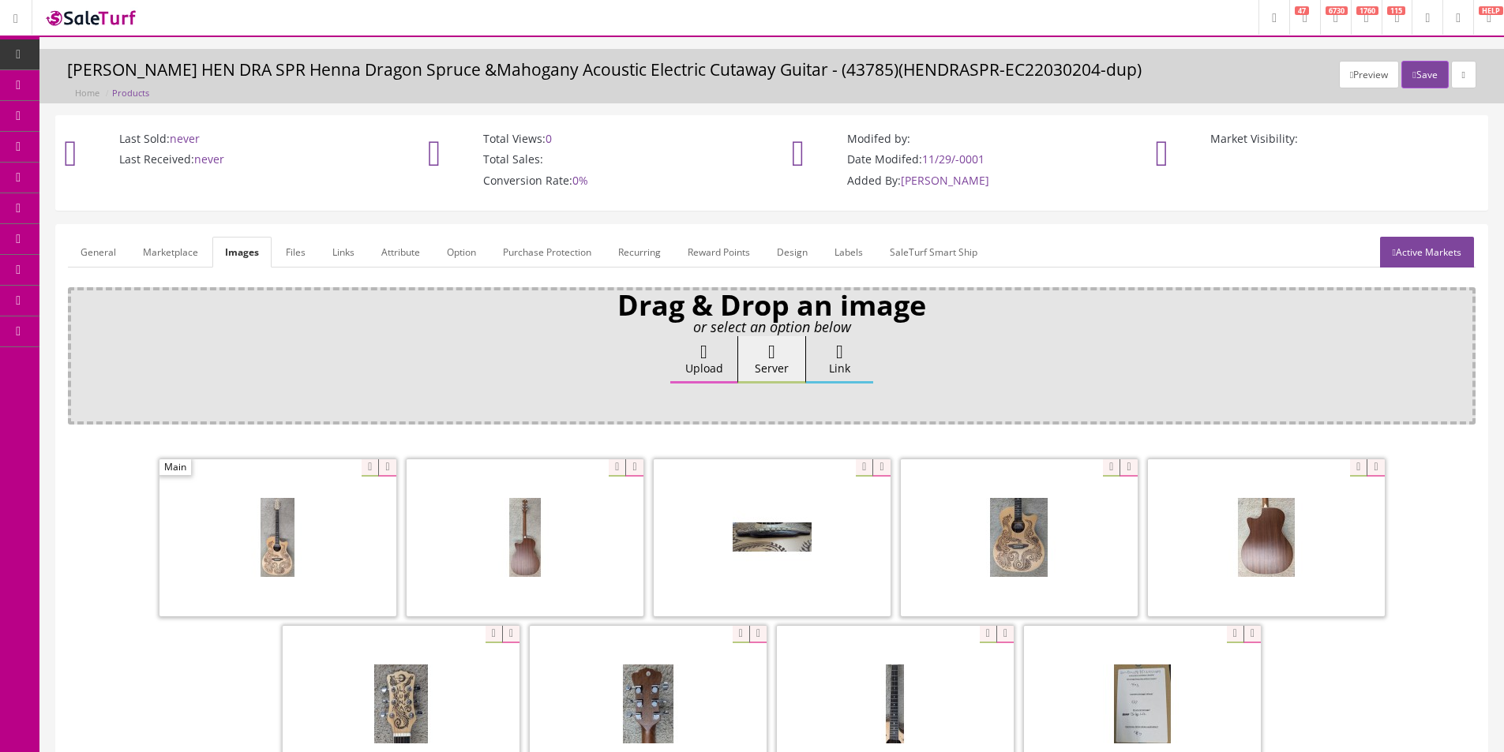
click at [245, 243] on link "Images" at bounding box center [241, 252] width 59 height 31
click at [388, 467] on icon at bounding box center [386, 467] width 17 height 17
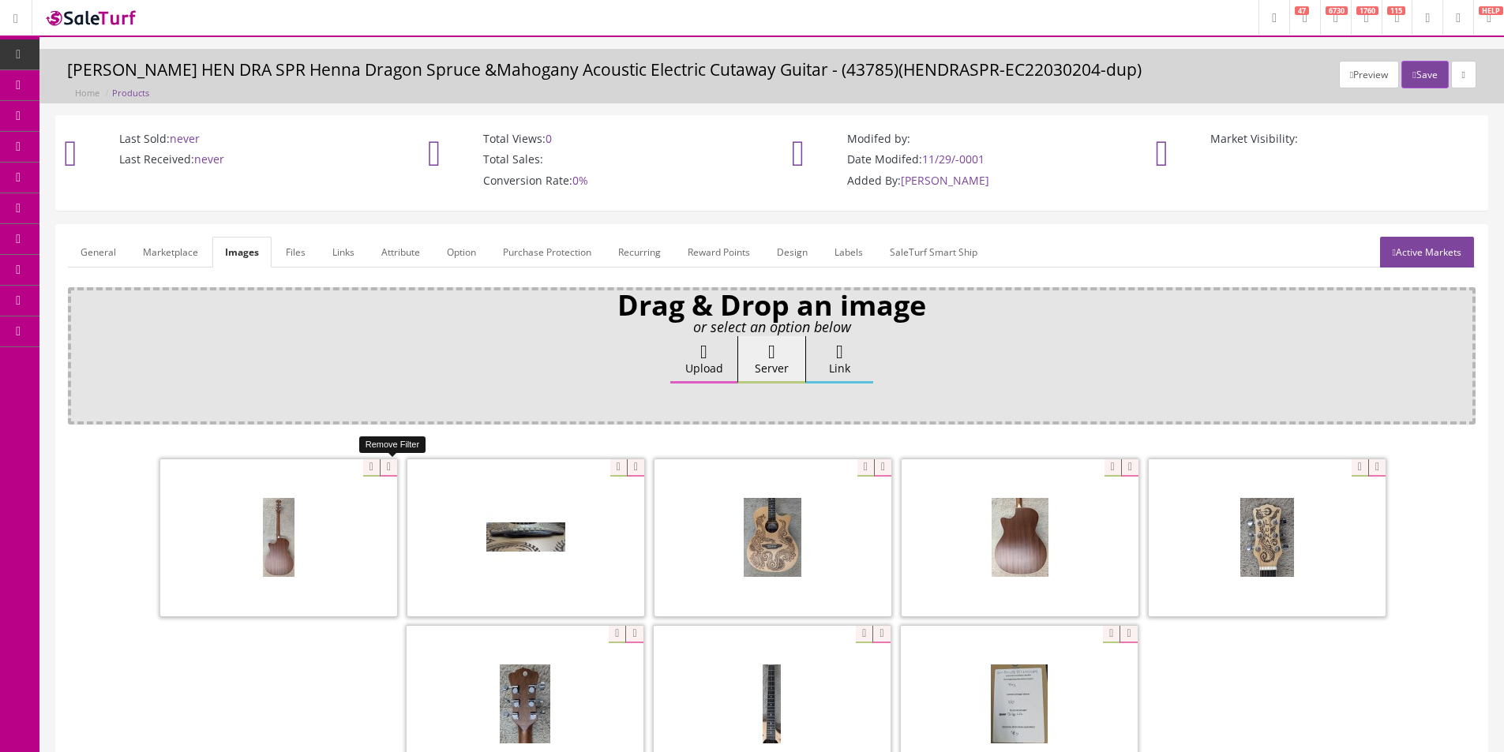
drag, startPoint x: 388, startPoint y: 467, endPoint x: 306, endPoint y: 467, distance: 82.9
click at [385, 467] on icon at bounding box center [388, 467] width 17 height 17
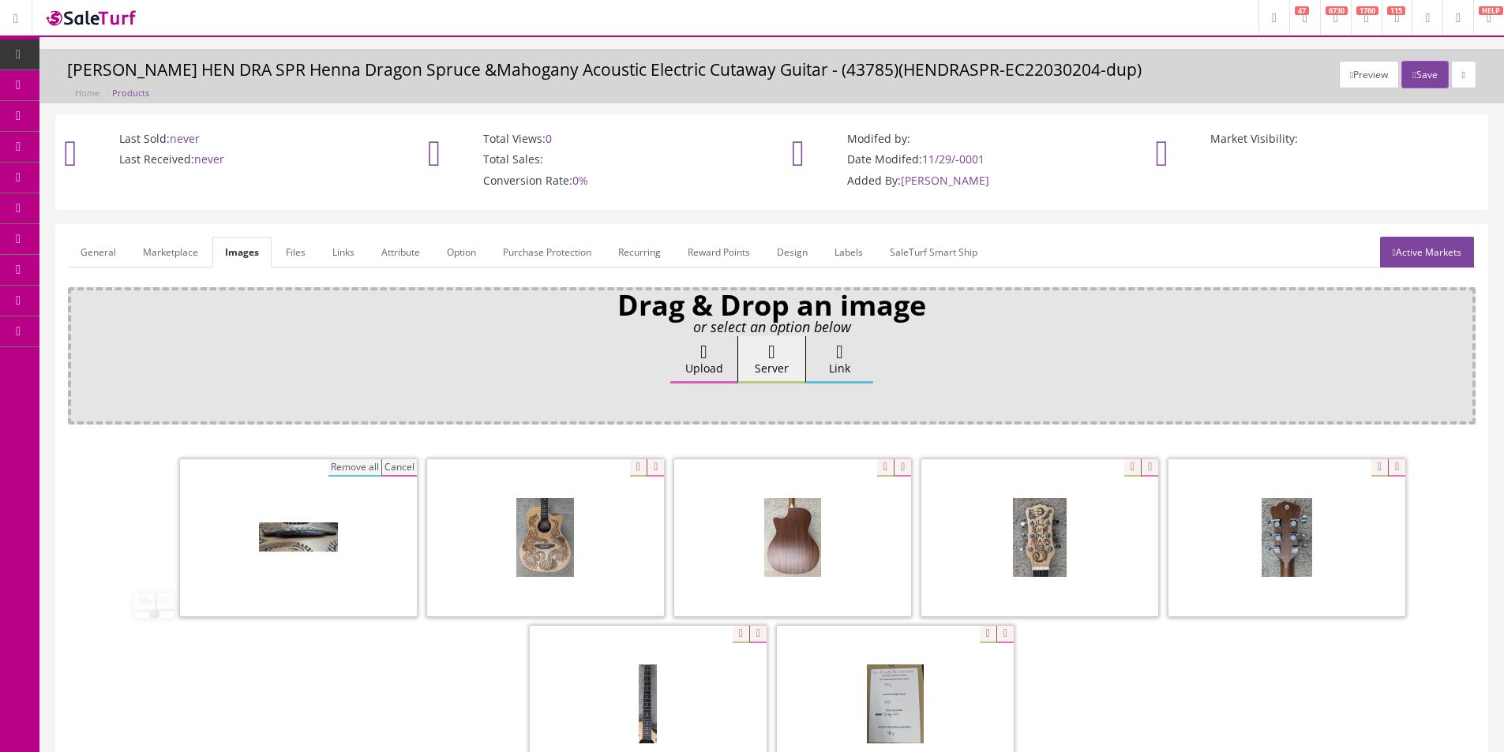
click at [306, 467] on span at bounding box center [298, 537] width 237 height 157
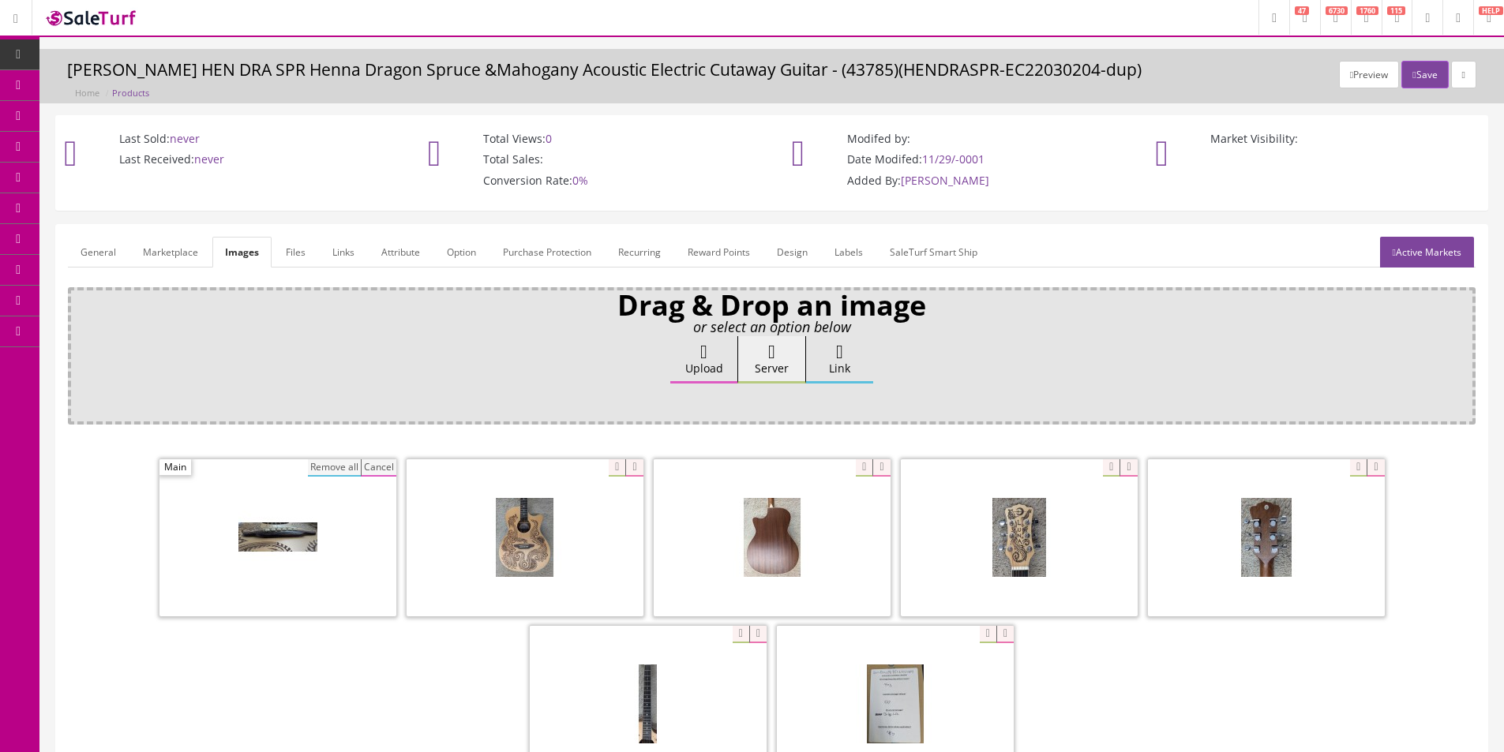
click at [335, 467] on button "Remove all" at bounding box center [334, 467] width 53 height 17
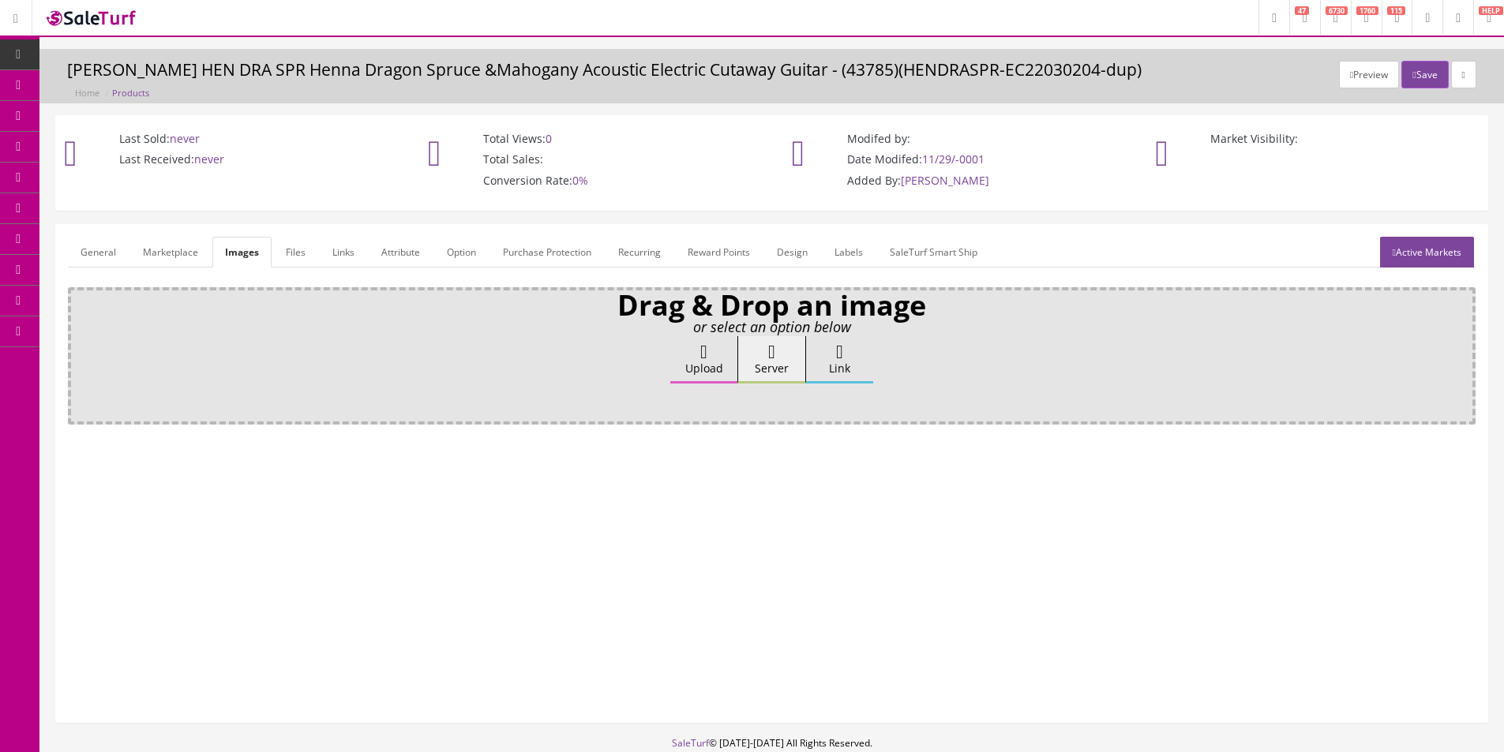
click at [711, 371] on label "Upload" at bounding box center [703, 359] width 67 height 47
click at [79, 352] on input "Upload" at bounding box center [79, 344] width 0 height 16
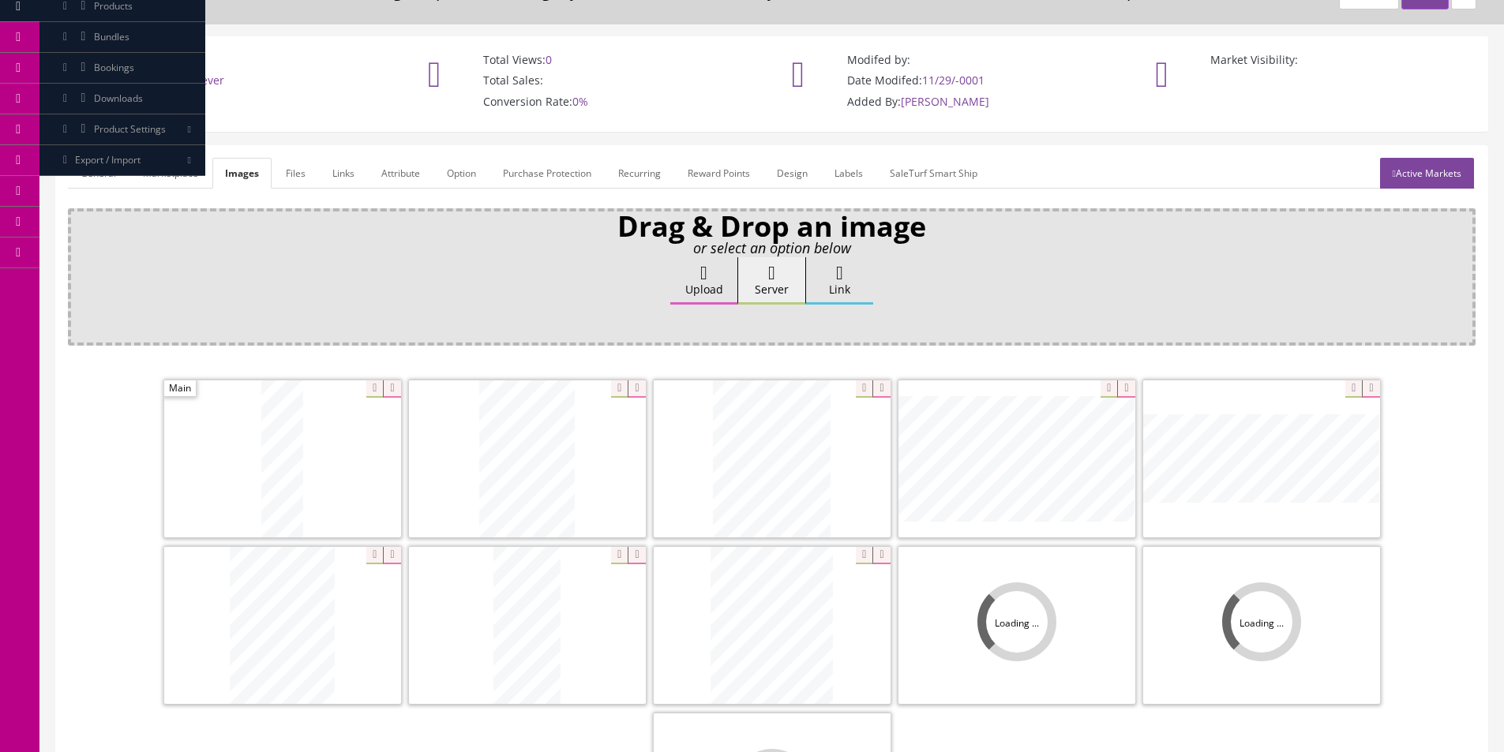
scroll to position [158, 0]
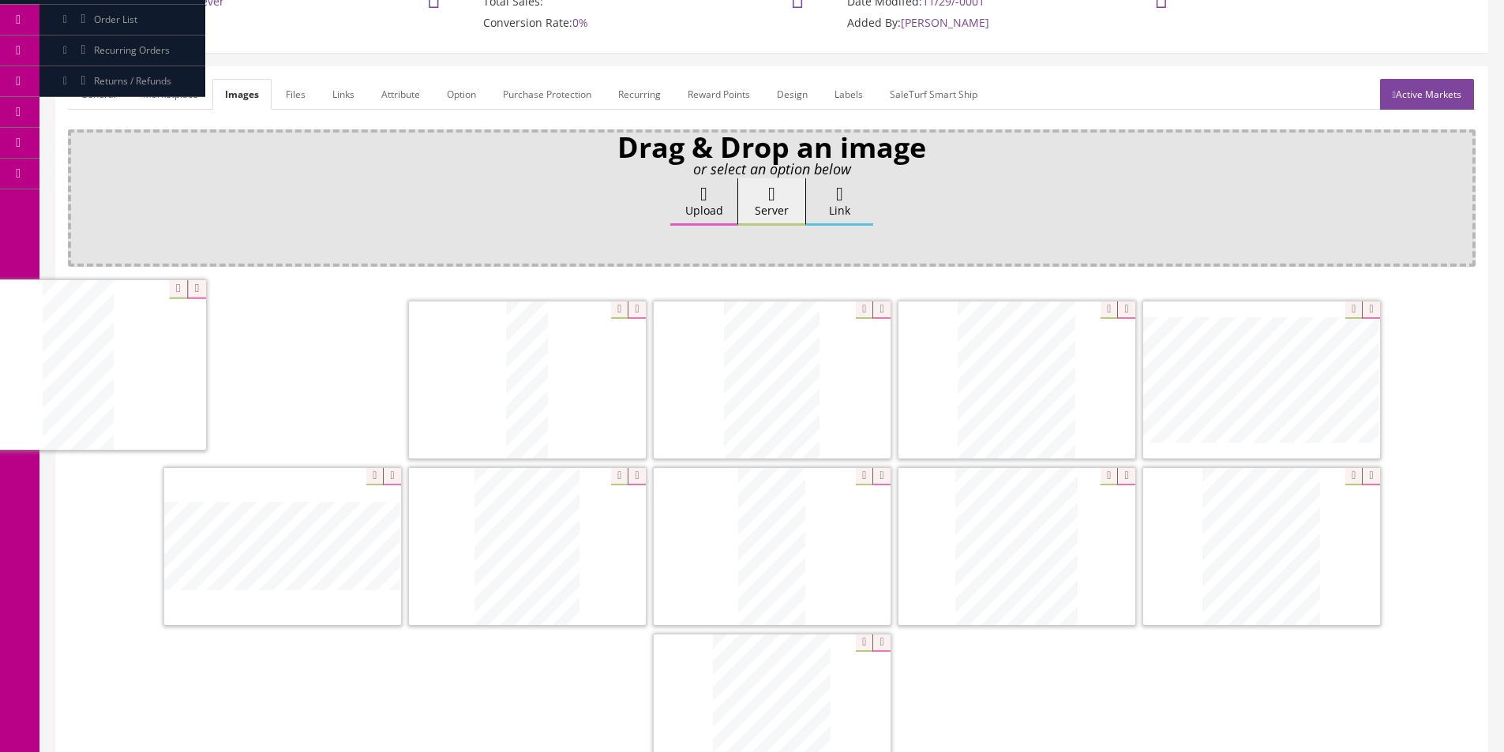
drag, startPoint x: 1107, startPoint y: 557, endPoint x: 185, endPoint y: 350, distance: 945.0
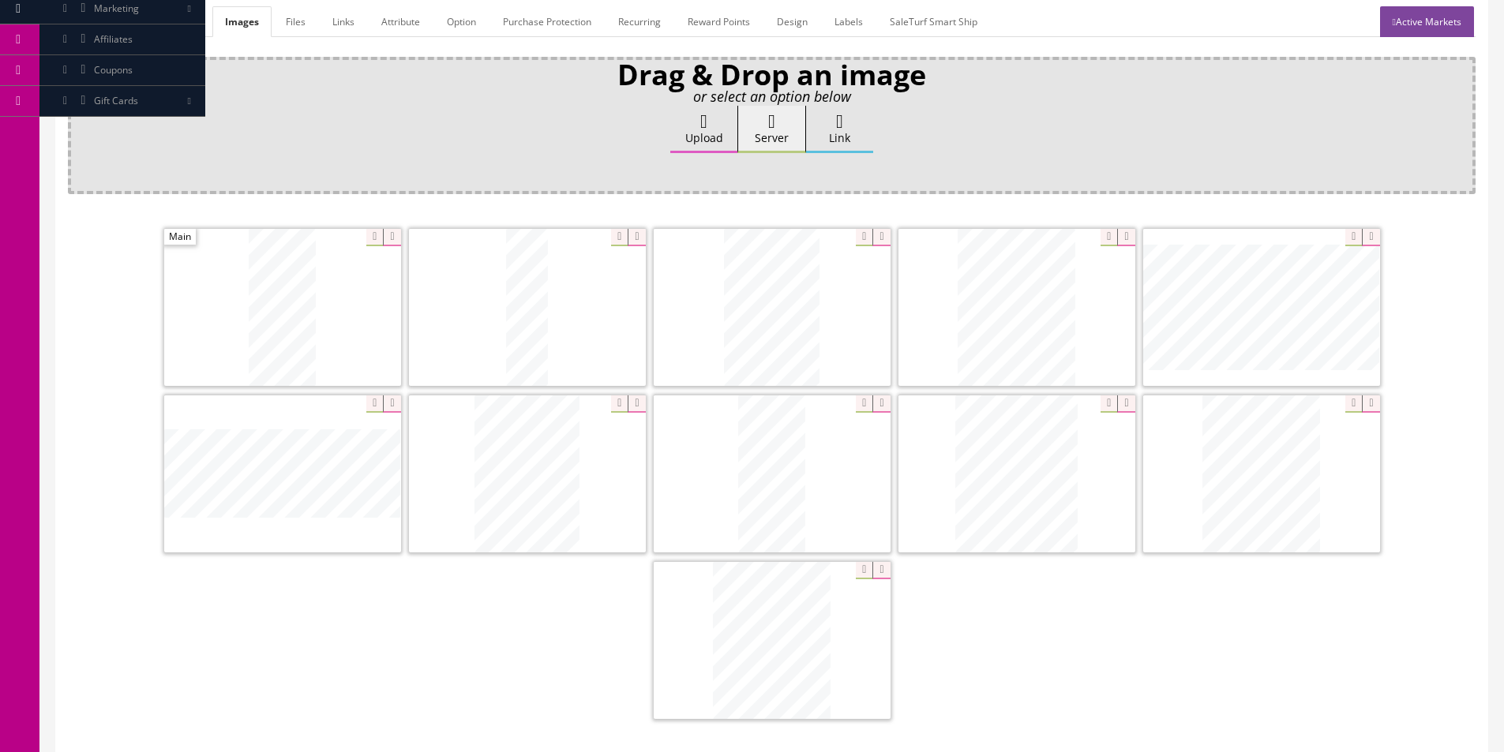
scroll to position [316, 0]
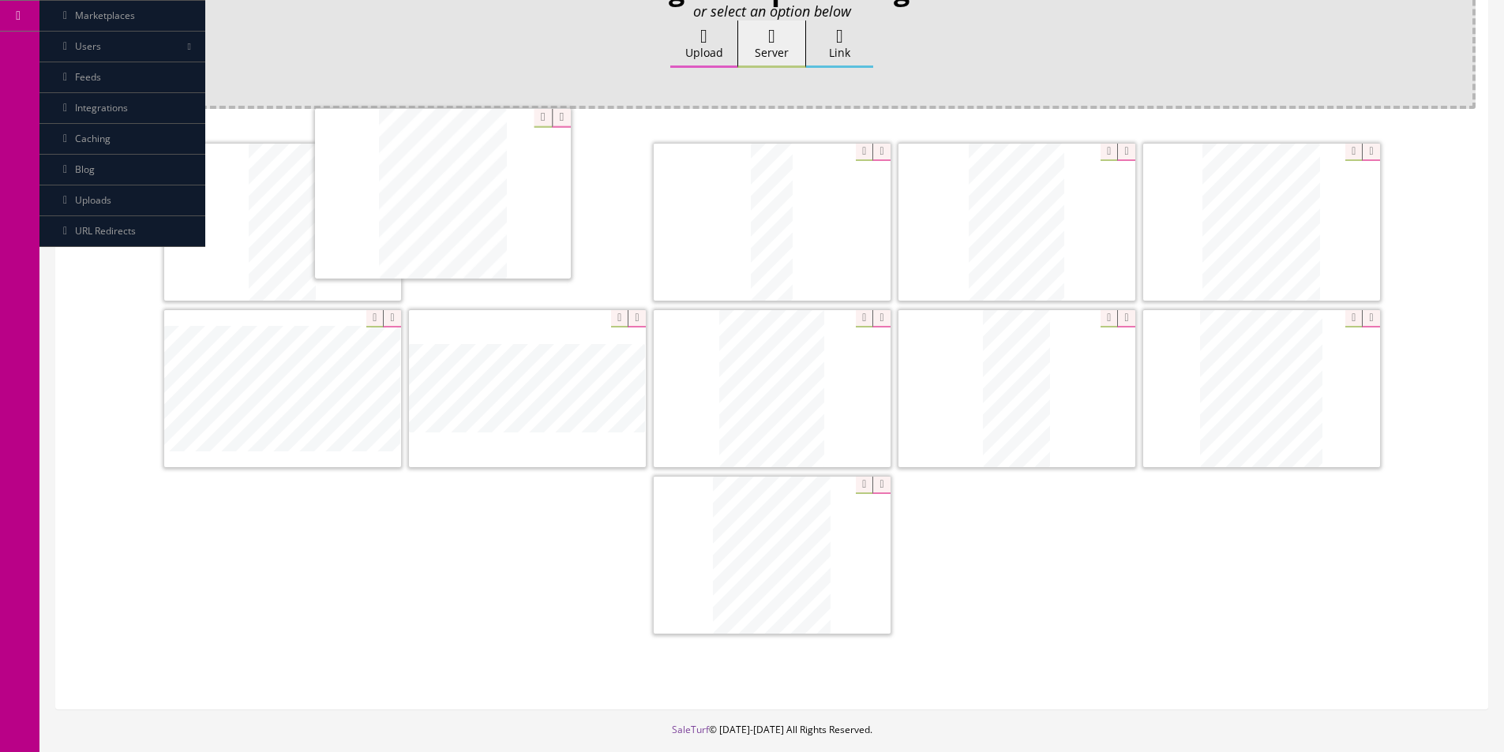
drag, startPoint x: 625, startPoint y: 411, endPoint x: 518, endPoint y: 232, distance: 208.9
drag, startPoint x: 780, startPoint y: 244, endPoint x: 709, endPoint y: 219, distance: 75.1
drag, startPoint x: 609, startPoint y: 375, endPoint x: 824, endPoint y: 425, distance: 220.4
drag, startPoint x: 798, startPoint y: 424, endPoint x: 735, endPoint y: 251, distance: 184.1
drag, startPoint x: 1160, startPoint y: 252, endPoint x: 906, endPoint y: 253, distance: 254.2
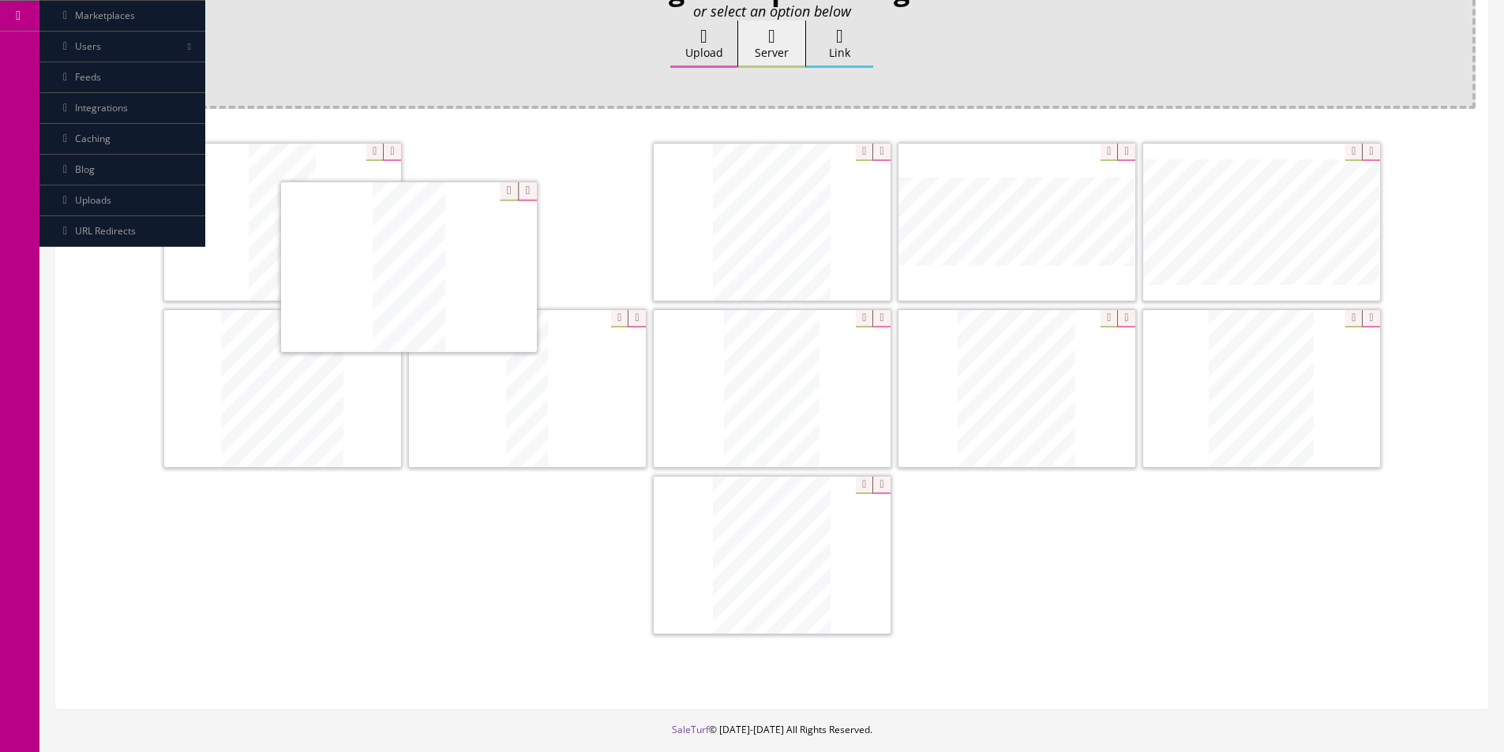
drag, startPoint x: 1252, startPoint y: 401, endPoint x: 491, endPoint y: 237, distance: 778.5
drag, startPoint x: 700, startPoint y: 291, endPoint x: 1295, endPoint y: 241, distance: 596.6
drag, startPoint x: 1248, startPoint y: 410, endPoint x: 937, endPoint y: 397, distance: 311.3
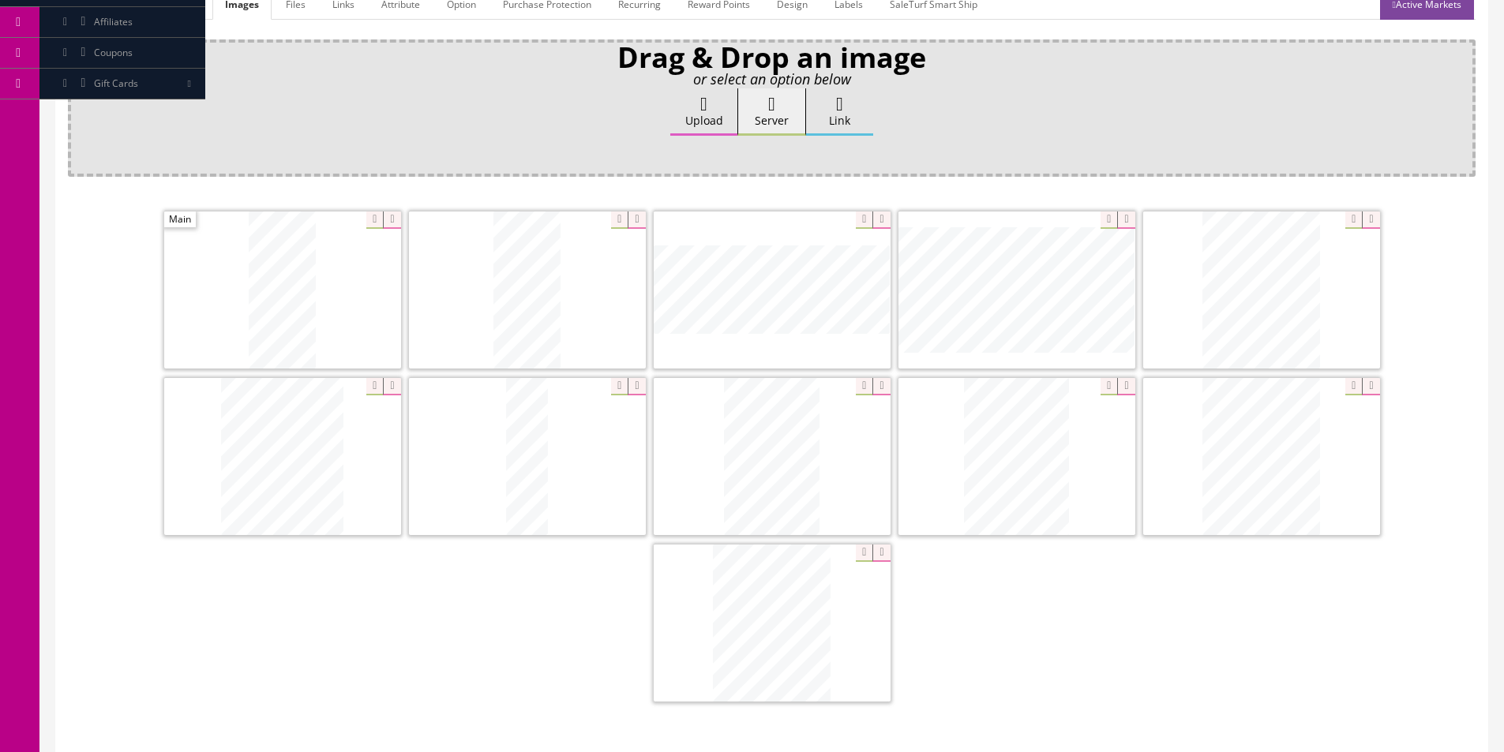
scroll to position [158, 0]
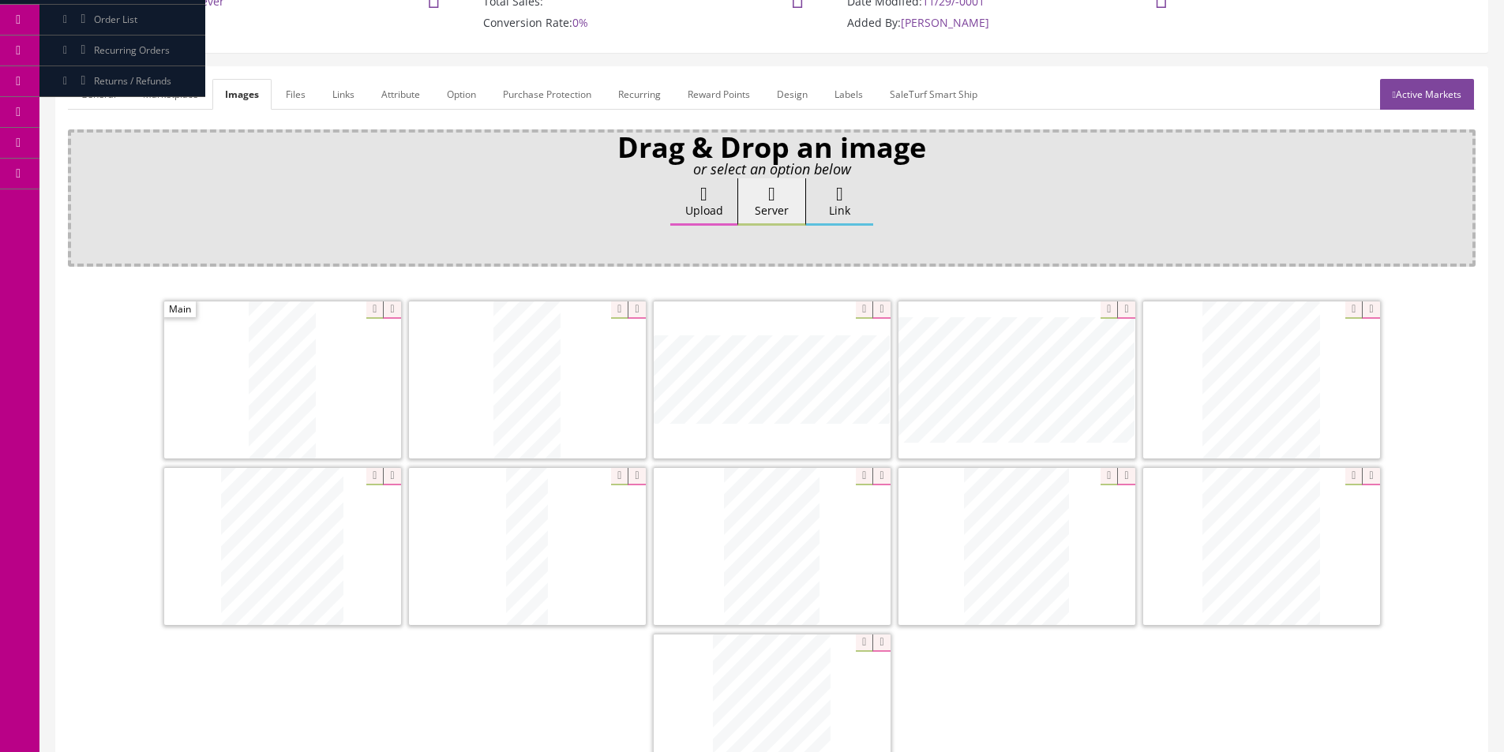
click at [111, 95] on link "General" at bounding box center [98, 94] width 61 height 31
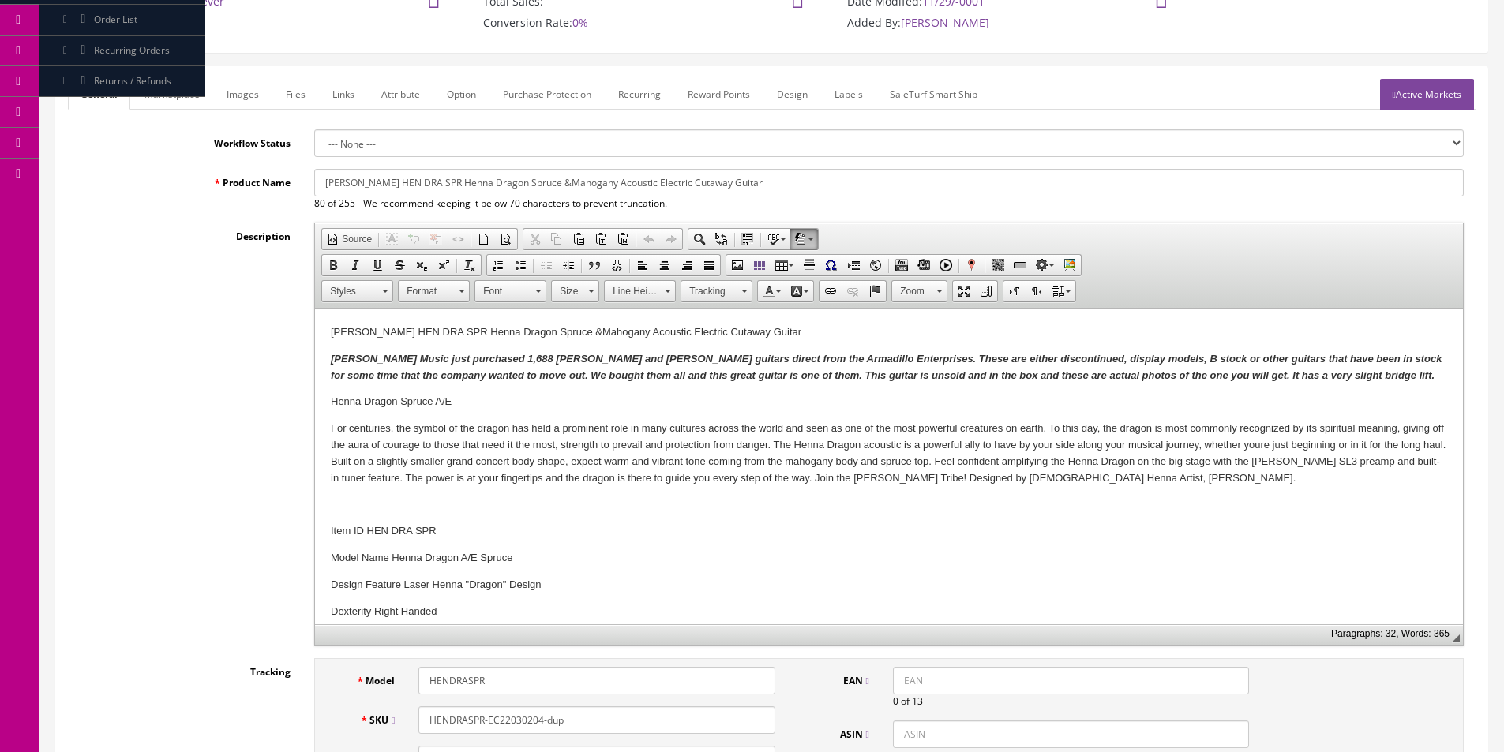
drag, startPoint x: 490, startPoint y: 722, endPoint x: 501, endPoint y: 723, distance: 10.4
click at [501, 723] on input "HENDRASPR-EC22030204-dup" at bounding box center [596, 721] width 356 height 28
click at [491, 722] on input "HENDRASPR-EC22030204-dup" at bounding box center [596, 721] width 356 height 28
drag, startPoint x: 488, startPoint y: 717, endPoint x: 730, endPoint y: 716, distance: 242.4
click at [730, 716] on input "HENDRASPR-EC22030204-dup" at bounding box center [596, 721] width 356 height 28
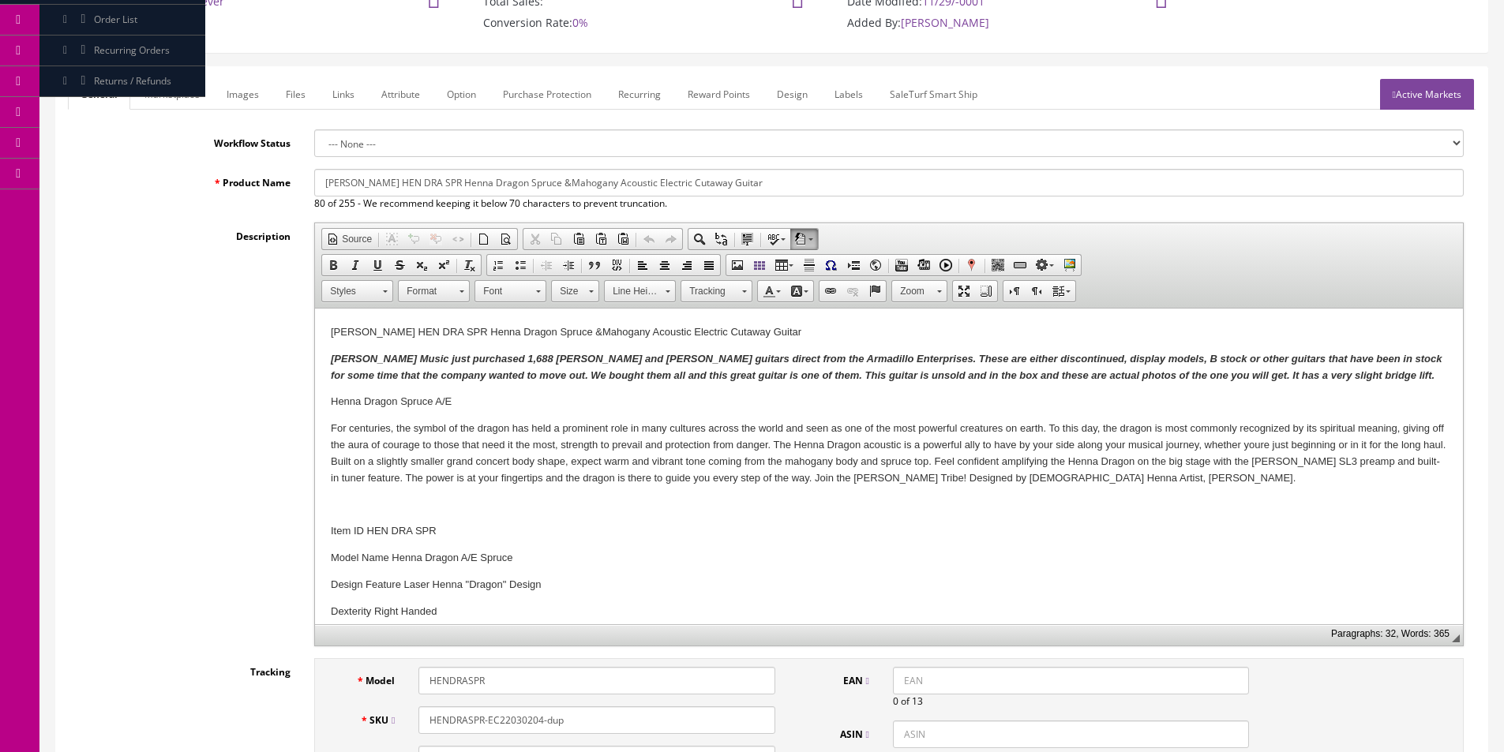
paste input "168"
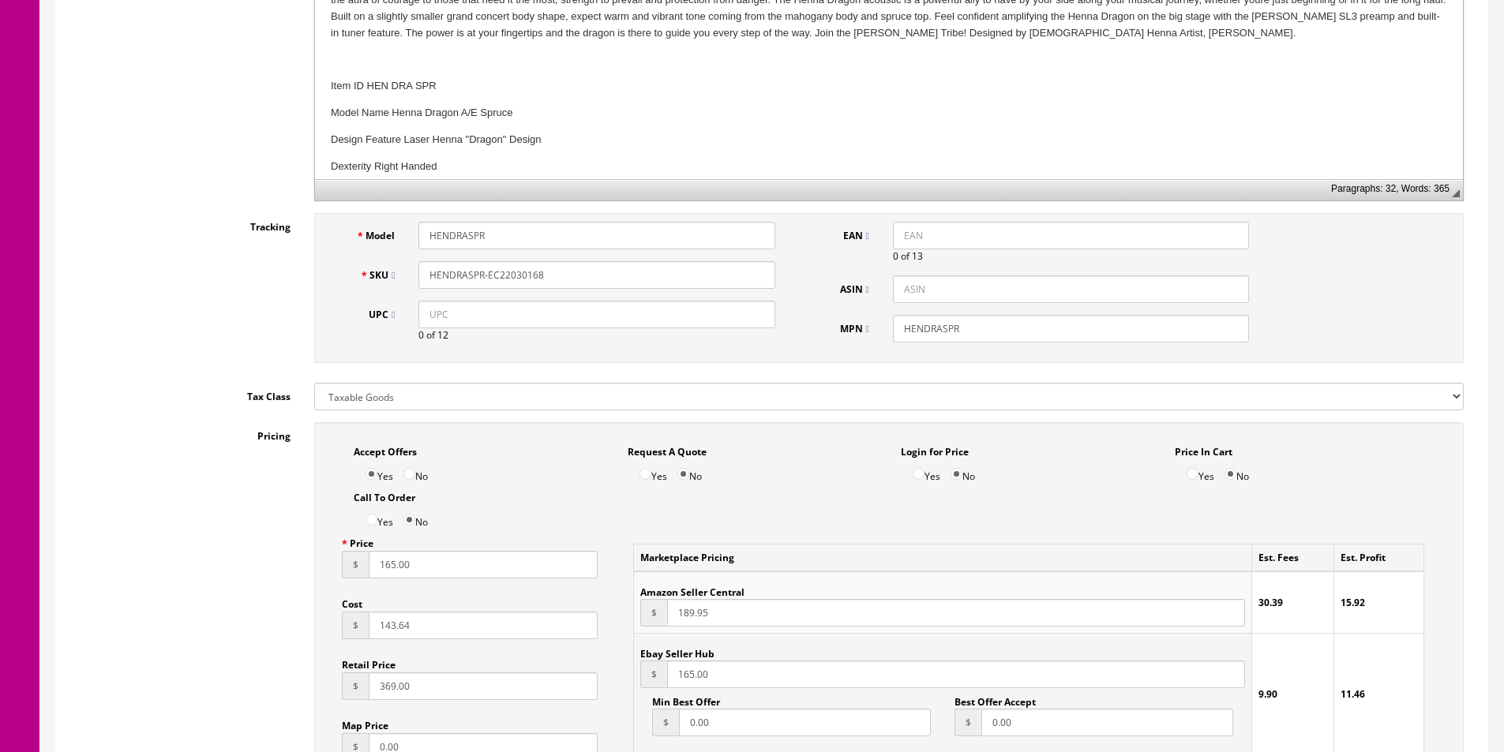
scroll to position [237, 0]
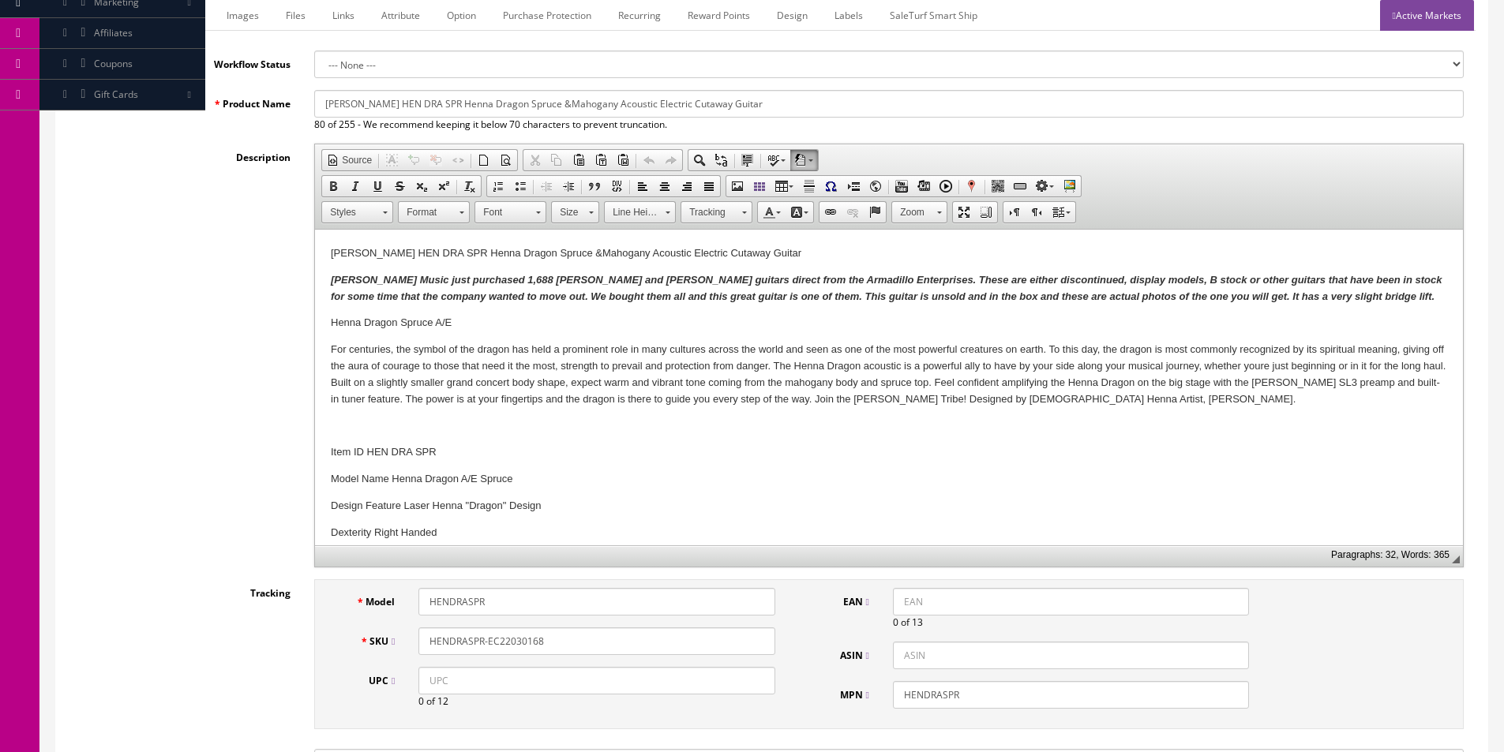
type input "HENDRASPR-EC22030168"
click at [1439, 629] on div "Model HENDRASPR SKU HENDRASPR-EC22030168 UPC 0 of 12 EAN 0 of 13 ASIN MPN HENDR…" at bounding box center [888, 654] width 1149 height 150
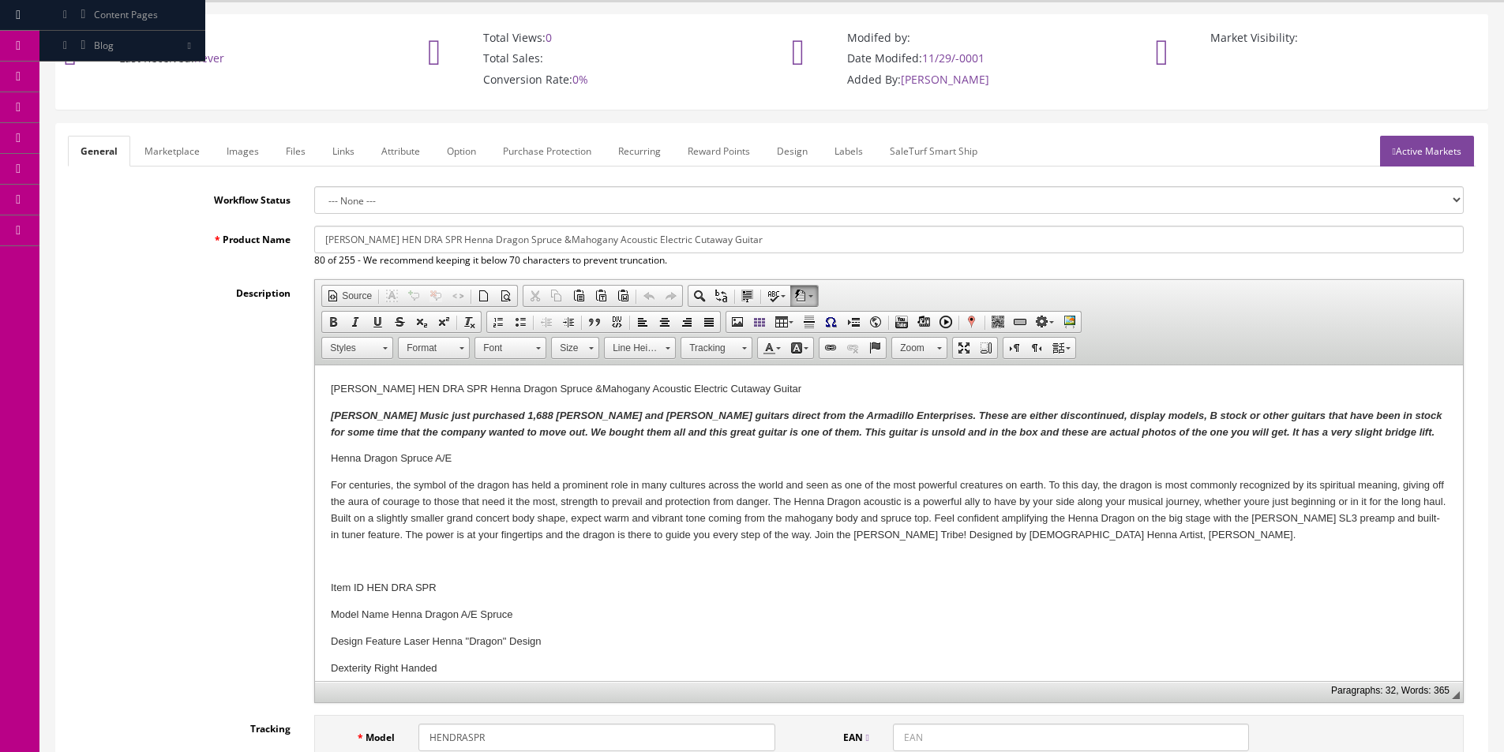
scroll to position [0, 0]
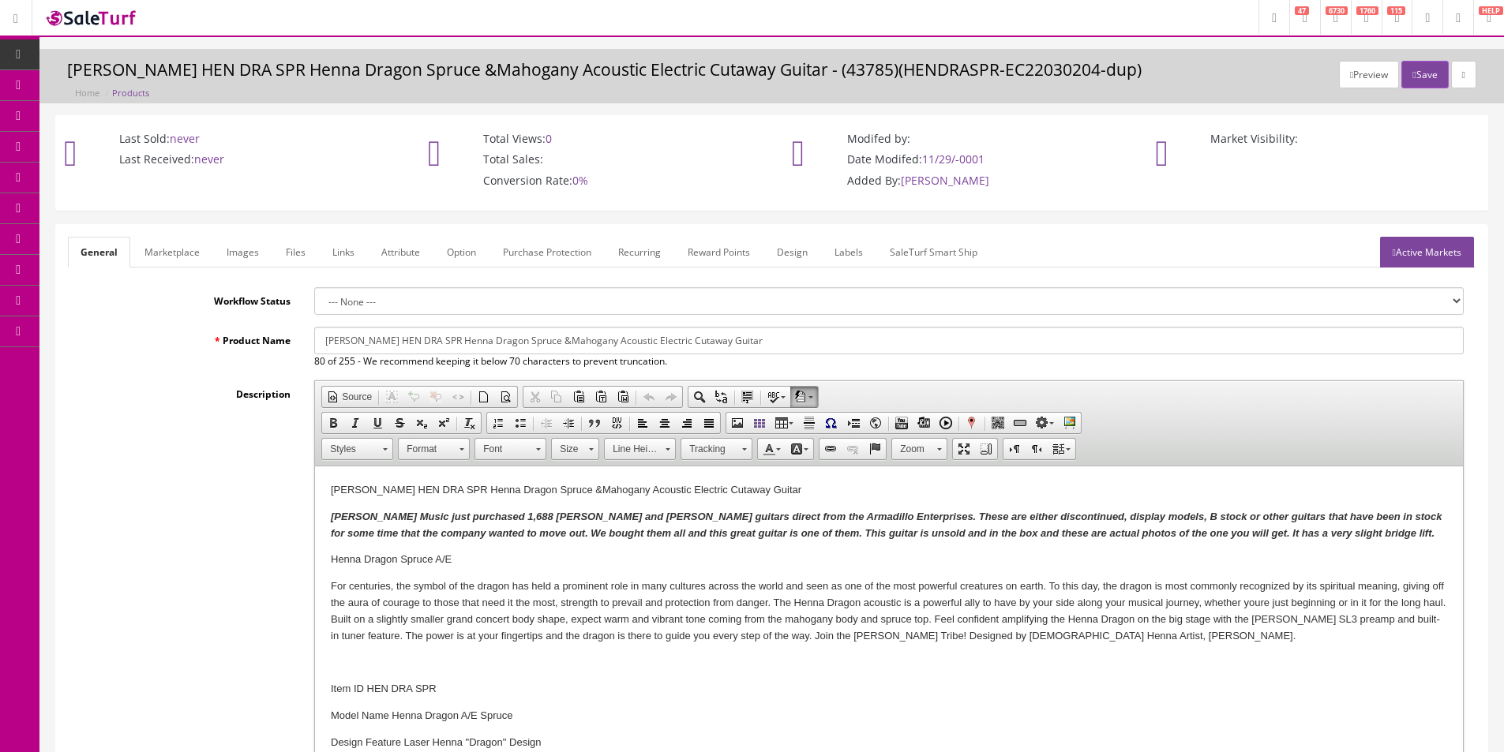
click at [1433, 242] on link "Active Markets" at bounding box center [1427, 252] width 94 height 31
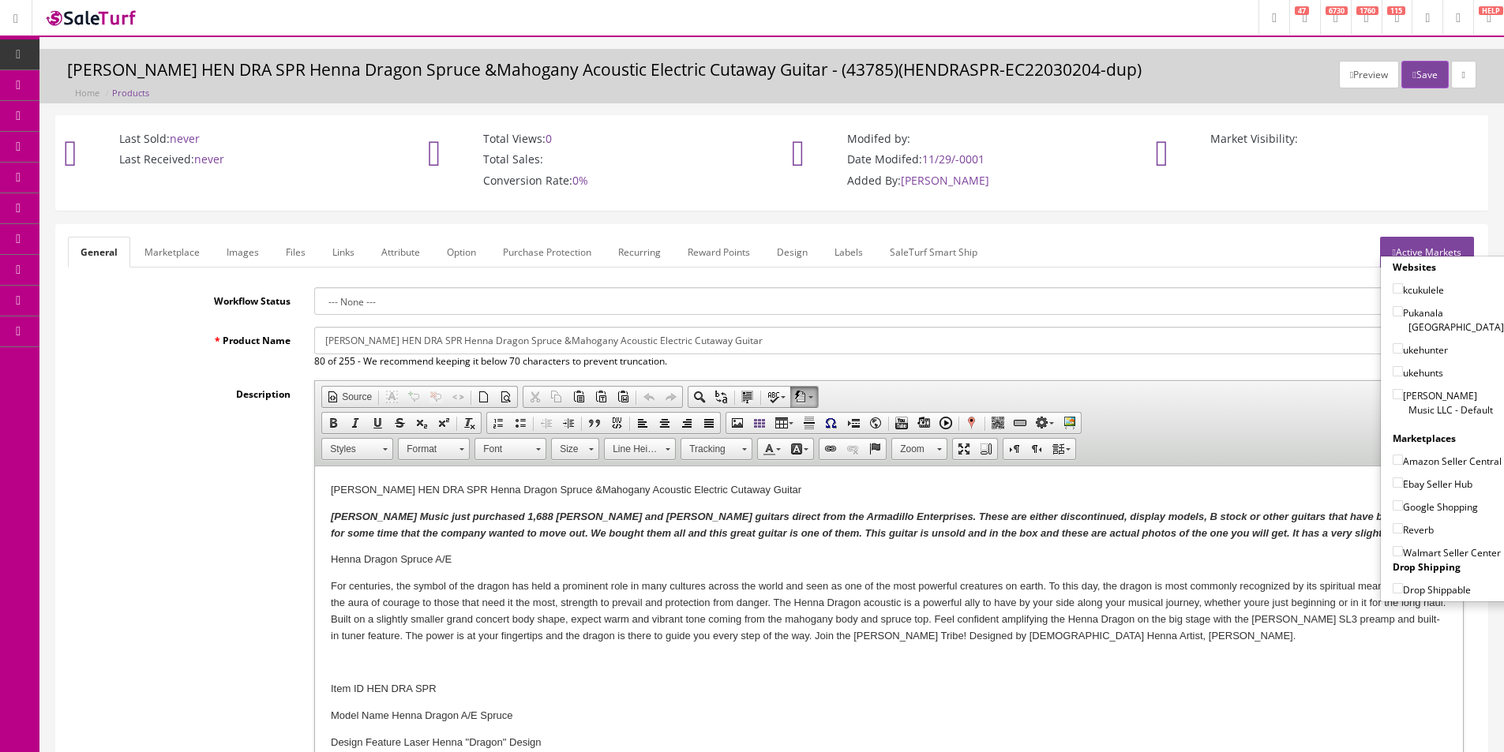
click at [1414, 388] on label "[PERSON_NAME] Music LLC - Default" at bounding box center [1448, 403] width 111 height 30
click at [1403, 389] on input"] "[PERSON_NAME] Music LLC - Default" at bounding box center [1398, 394] width 10 height 10
checkbox input"] "true"
click at [1415, 465] on label "Amazon Seller Central" at bounding box center [1447, 461] width 109 height 16
click at [1403, 465] on input"] "Amazon Seller Central" at bounding box center [1398, 460] width 10 height 10
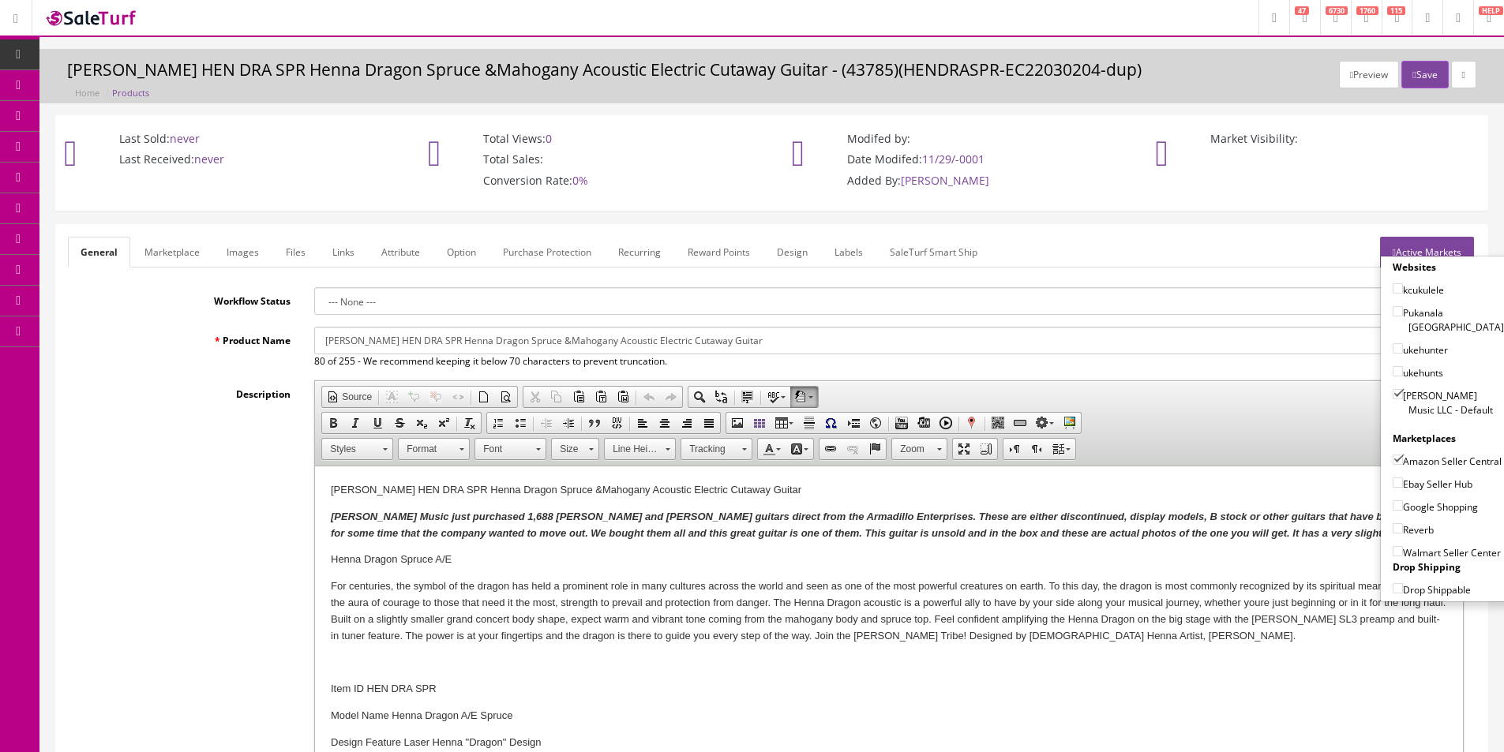
click at [1415, 453] on label "Amazon Seller Central" at bounding box center [1447, 461] width 109 height 16
click at [1403, 455] on input"] "Amazon Seller Central" at bounding box center [1398, 460] width 10 height 10
checkbox input"] "false"
click at [1415, 490] on label "Ebay Seller Hub" at bounding box center [1433, 484] width 80 height 16
click at [1403, 488] on input"] "Ebay Seller Hub" at bounding box center [1398, 483] width 10 height 10
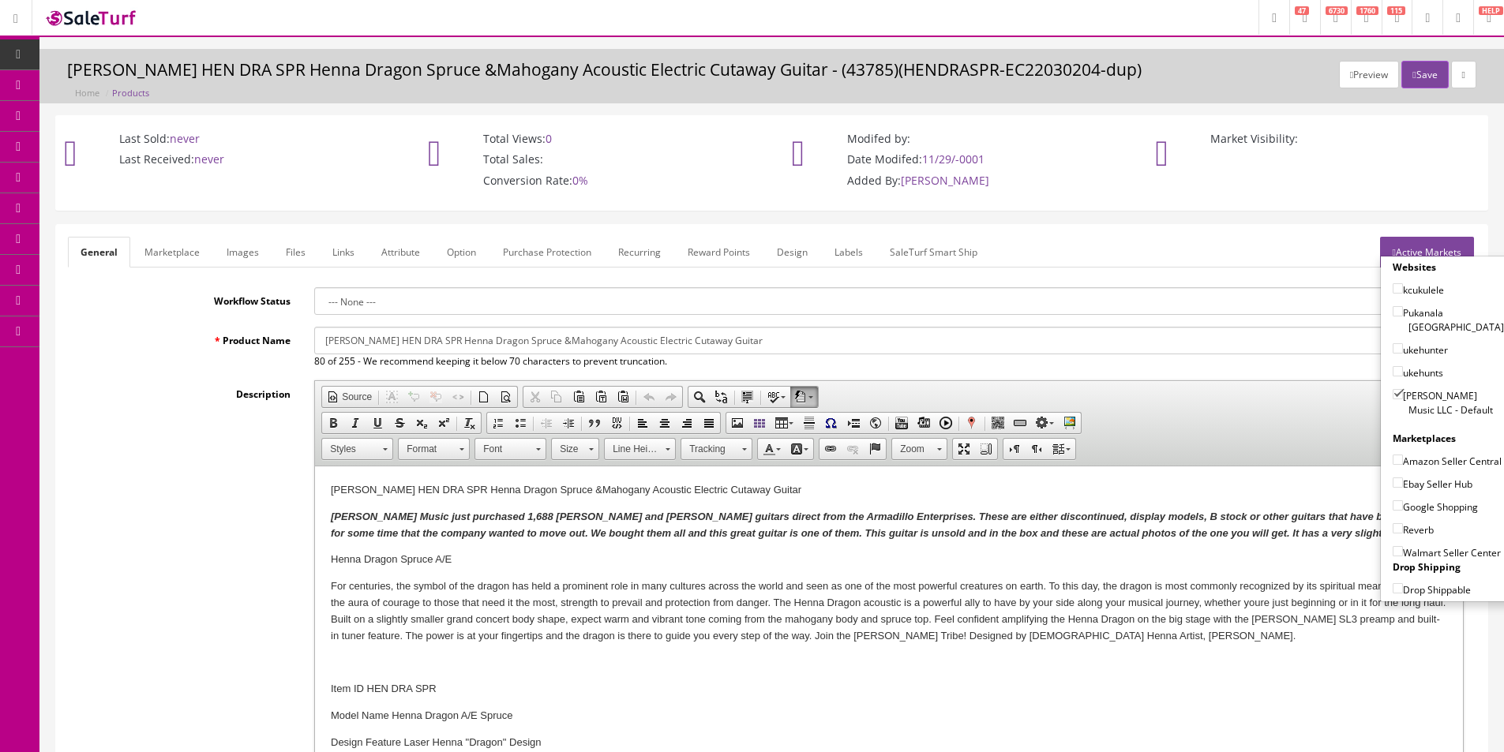
checkbox input"] "true"
drag, startPoint x: 1412, startPoint y: 509, endPoint x: 1409, endPoint y: 524, distance: 15.3
click at [1412, 511] on label "Google Shopping" at bounding box center [1435, 507] width 85 height 16
click at [1403, 511] on input"] "Google Shopping" at bounding box center [1398, 506] width 10 height 10
checkbox input"] "true"
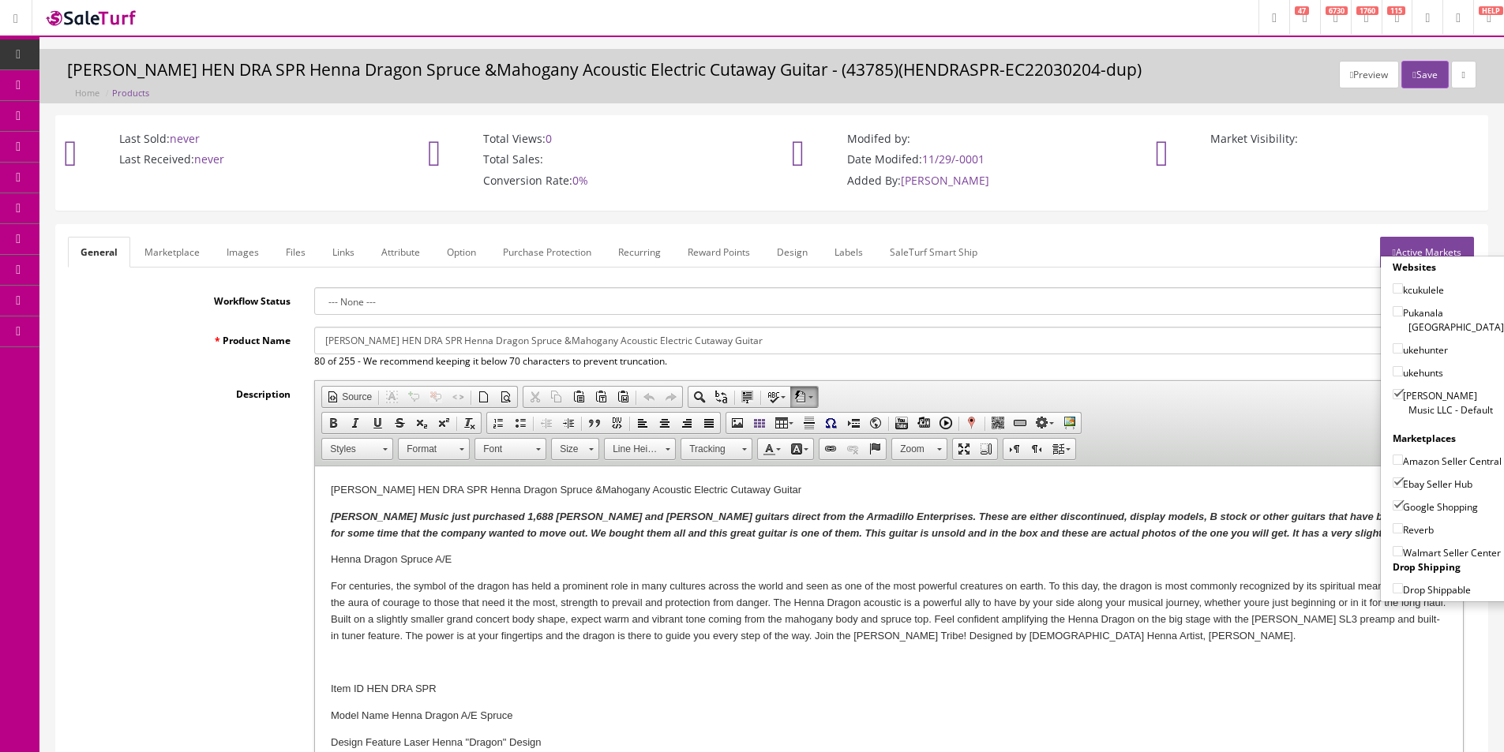
click at [1408, 532] on label "Reverb" at bounding box center [1413, 530] width 41 height 16
click at [1403, 532] on input"] "Reverb" at bounding box center [1398, 528] width 10 height 10
checkbox input"] "true"
click at [1415, 64] on button "Save" at bounding box center [1424, 75] width 47 height 28
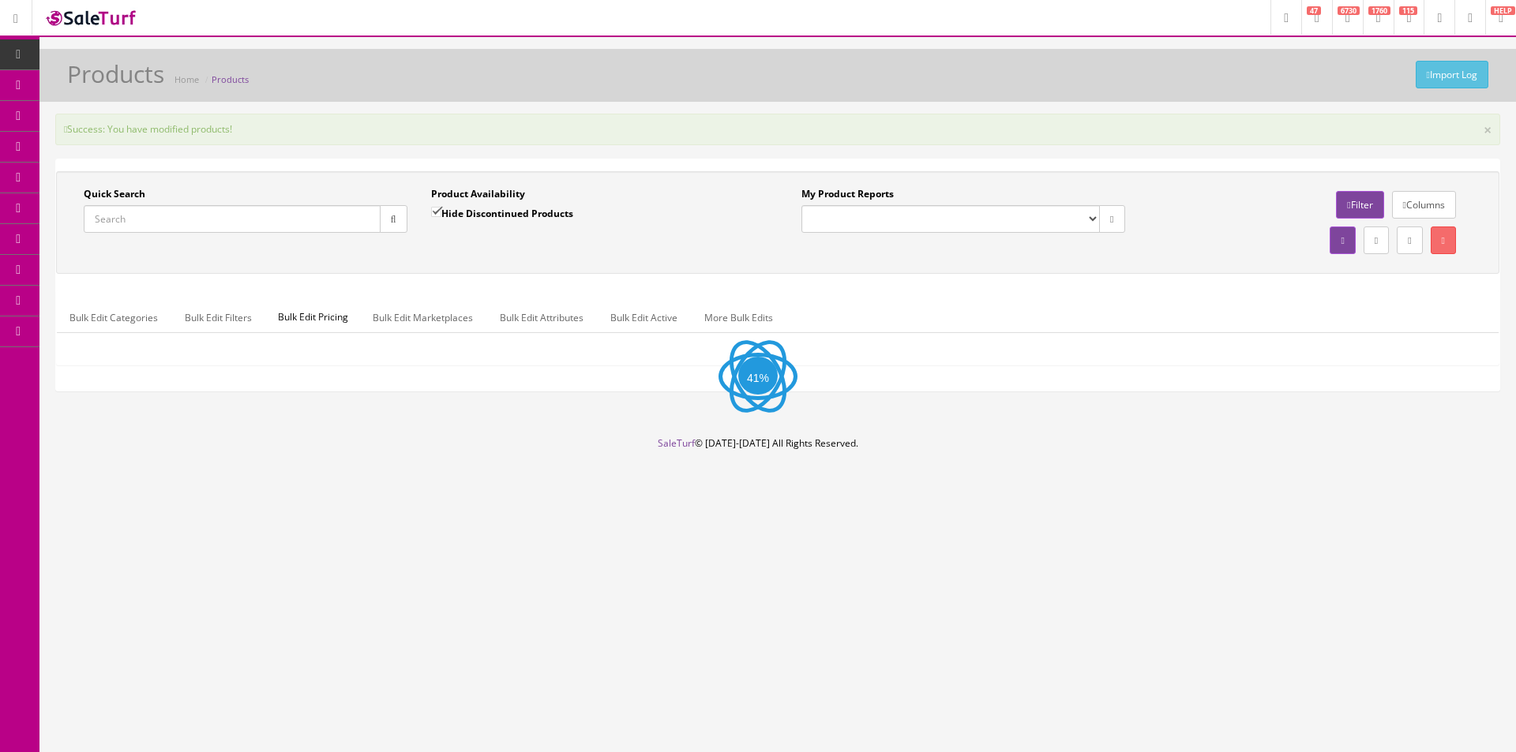
click at [718, 81] on div "Import Log Products Home Products" at bounding box center [777, 80] width 1453 height 38
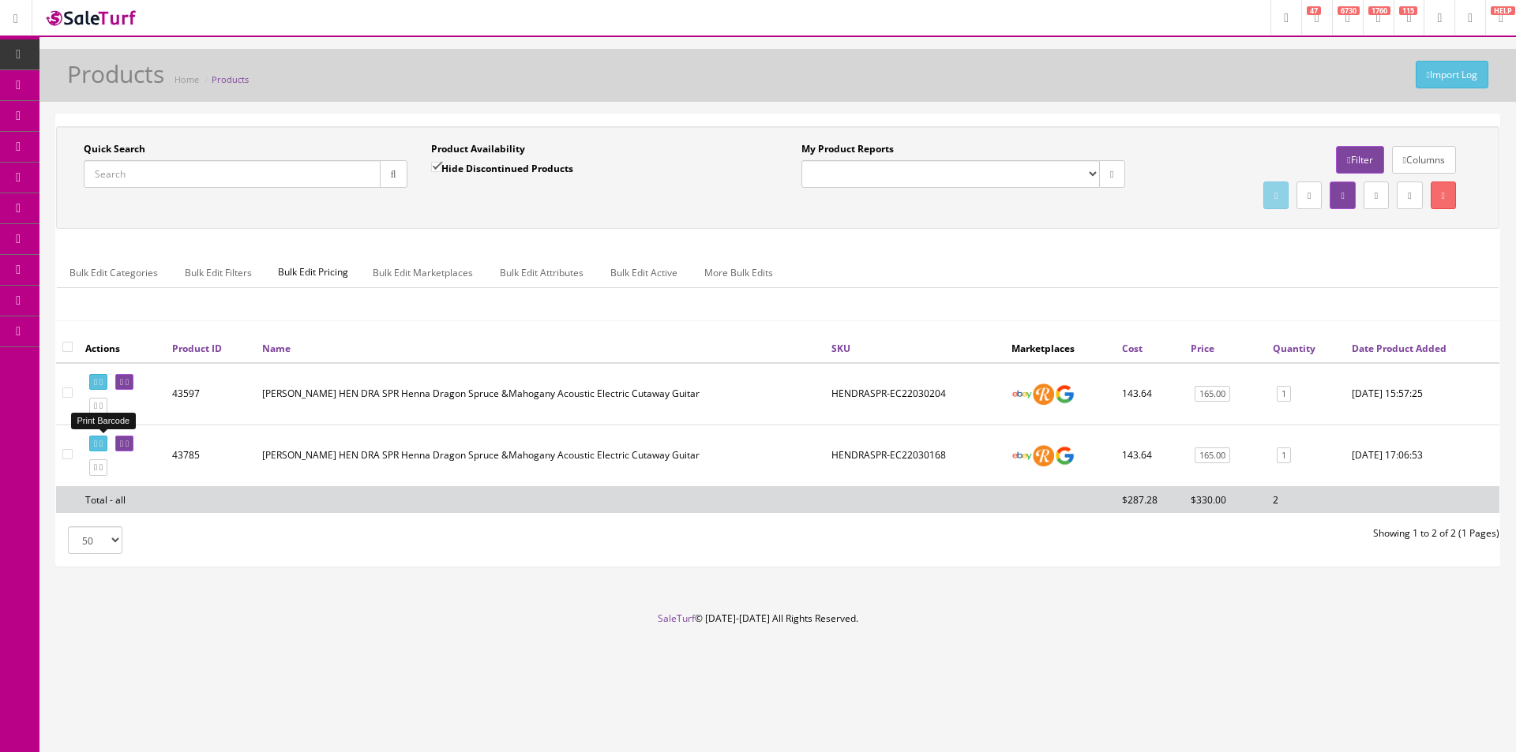
click at [97, 440] on icon at bounding box center [95, 444] width 3 height 9
click at [97, 469] on icon at bounding box center [95, 467] width 3 height 9
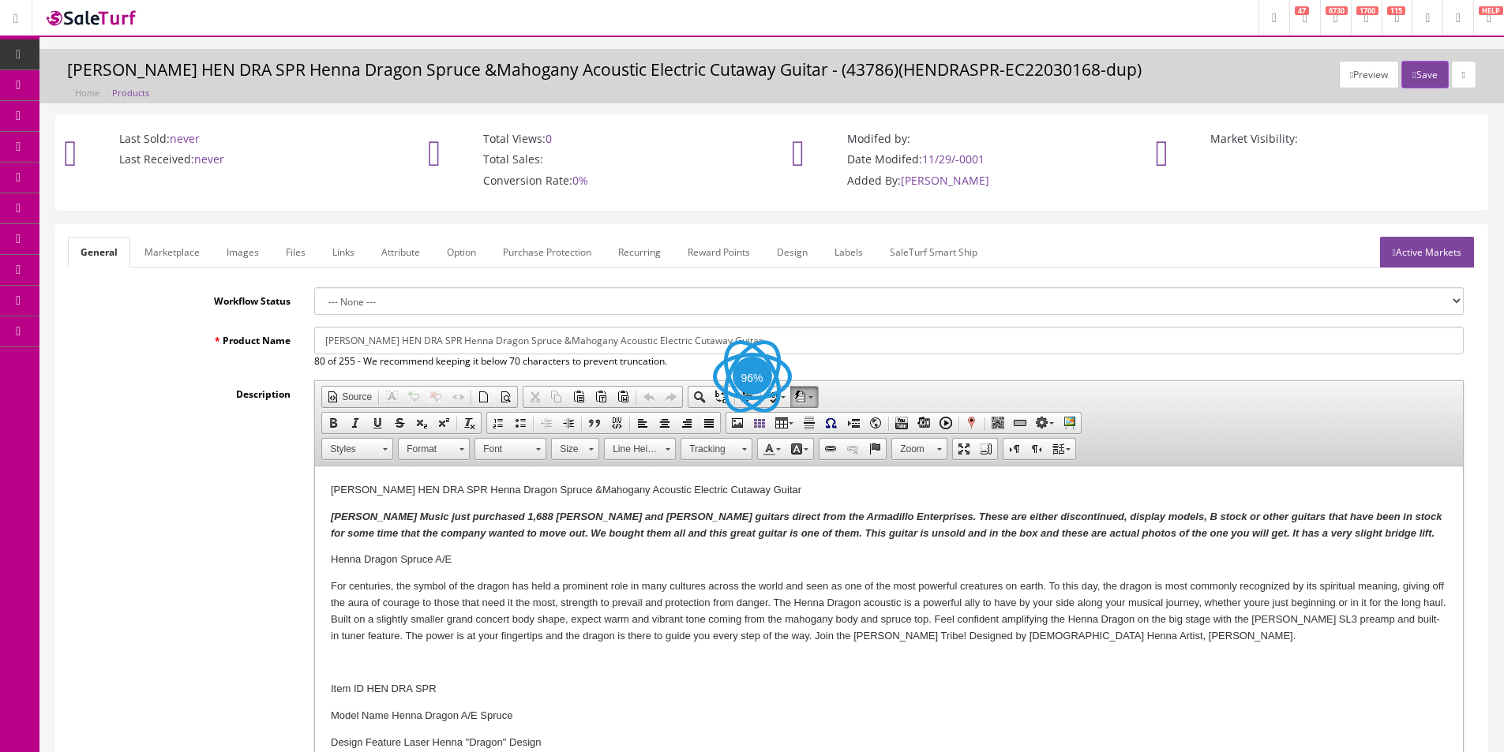
click at [305, 249] on link "Files" at bounding box center [295, 252] width 45 height 31
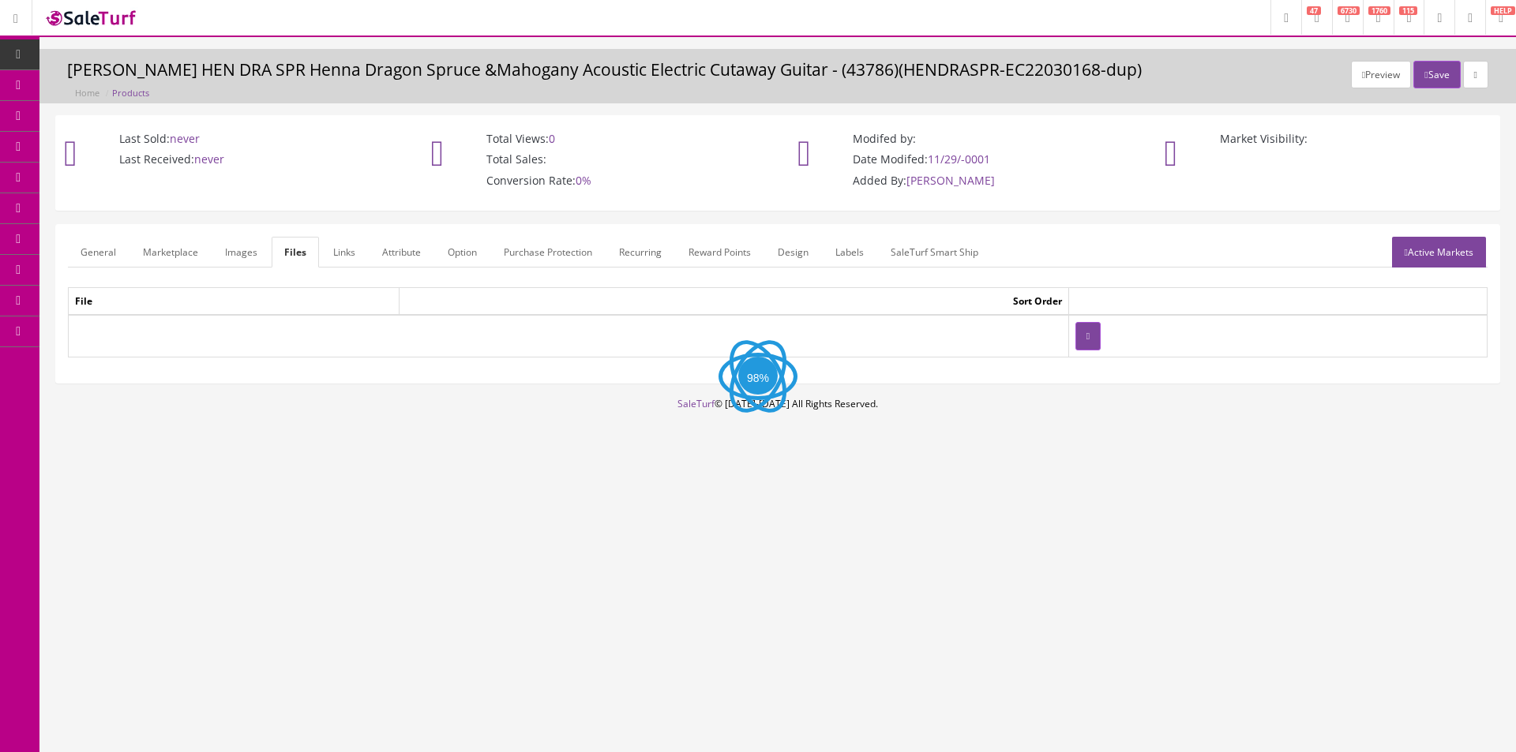
click at [256, 254] on link "Images" at bounding box center [241, 252] width 58 height 31
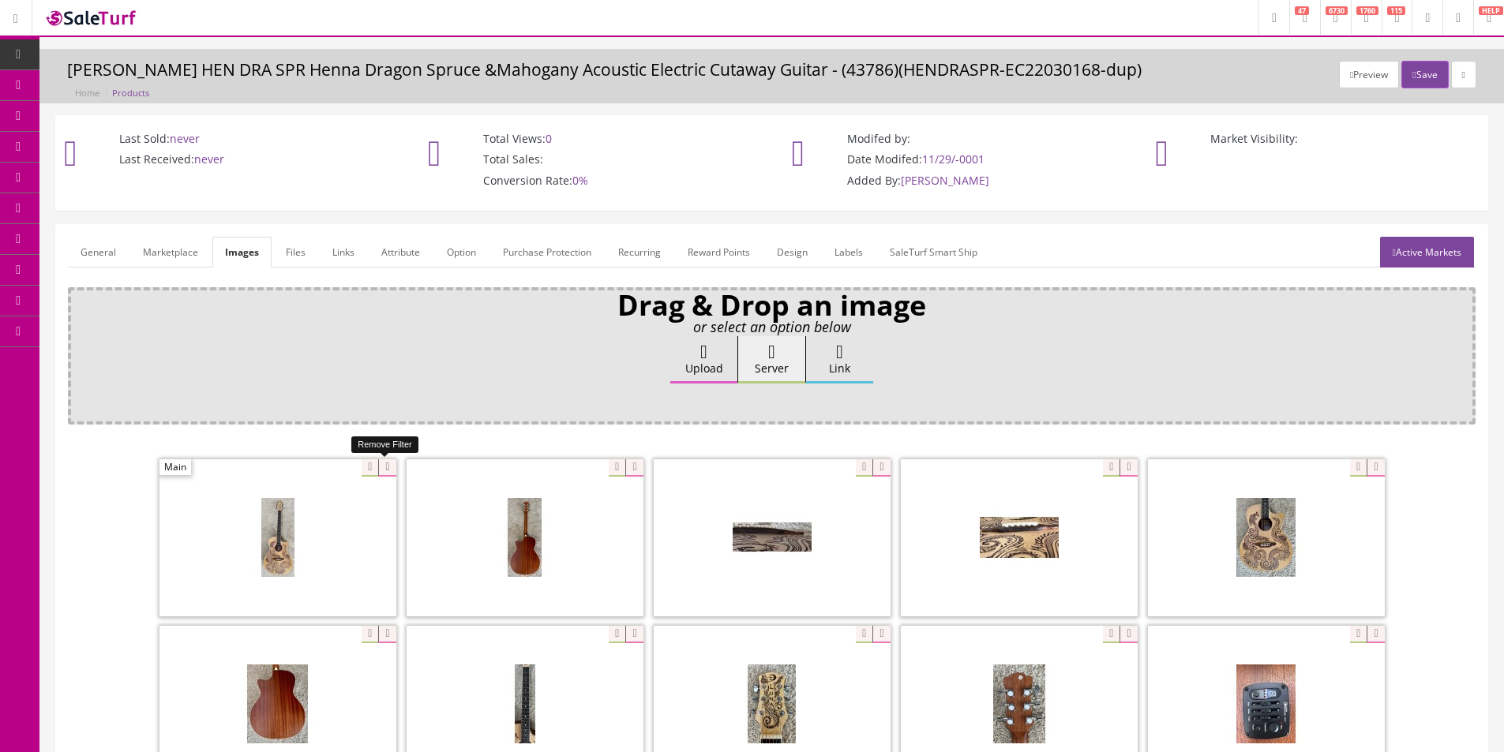
click at [391, 465] on icon at bounding box center [386, 467] width 17 height 17
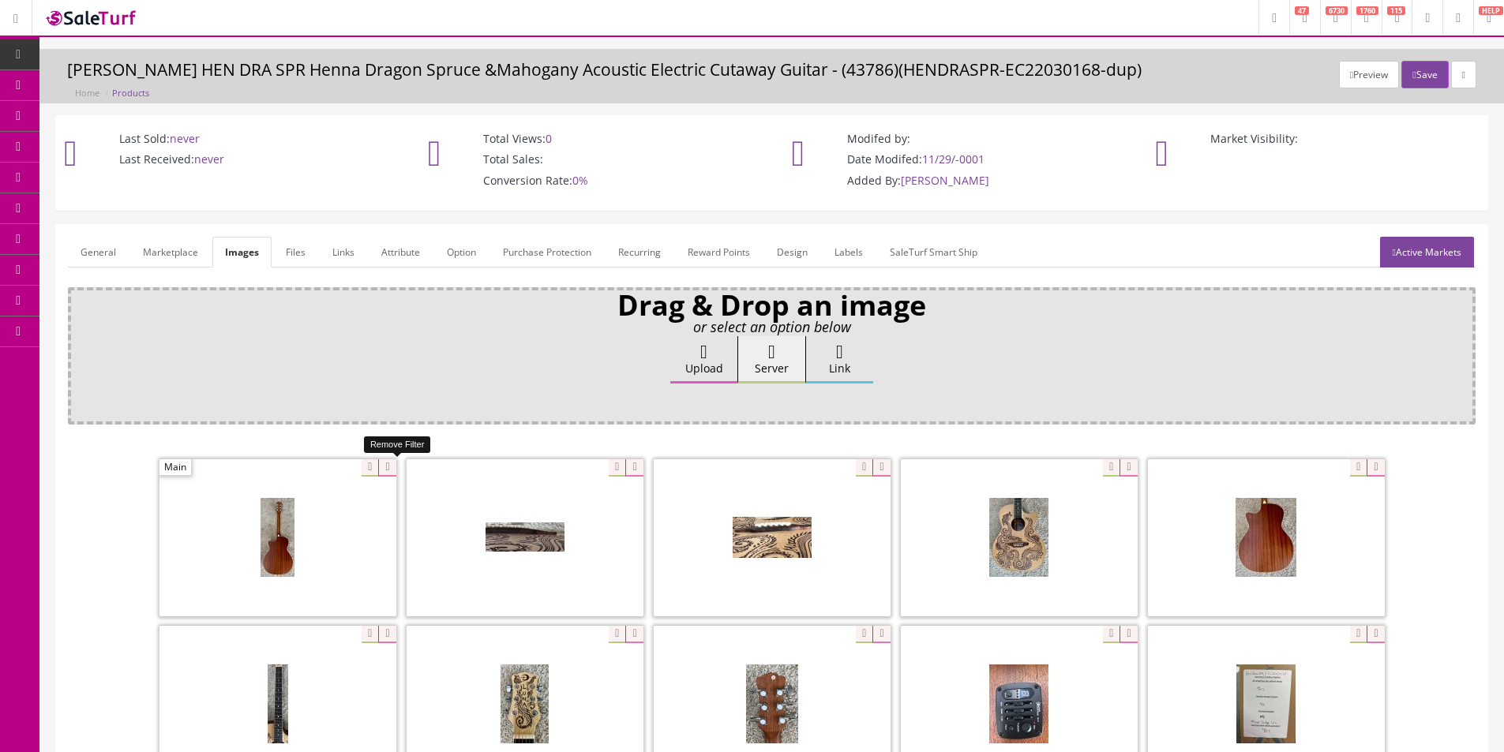
click at [391, 465] on icon at bounding box center [386, 467] width 17 height 17
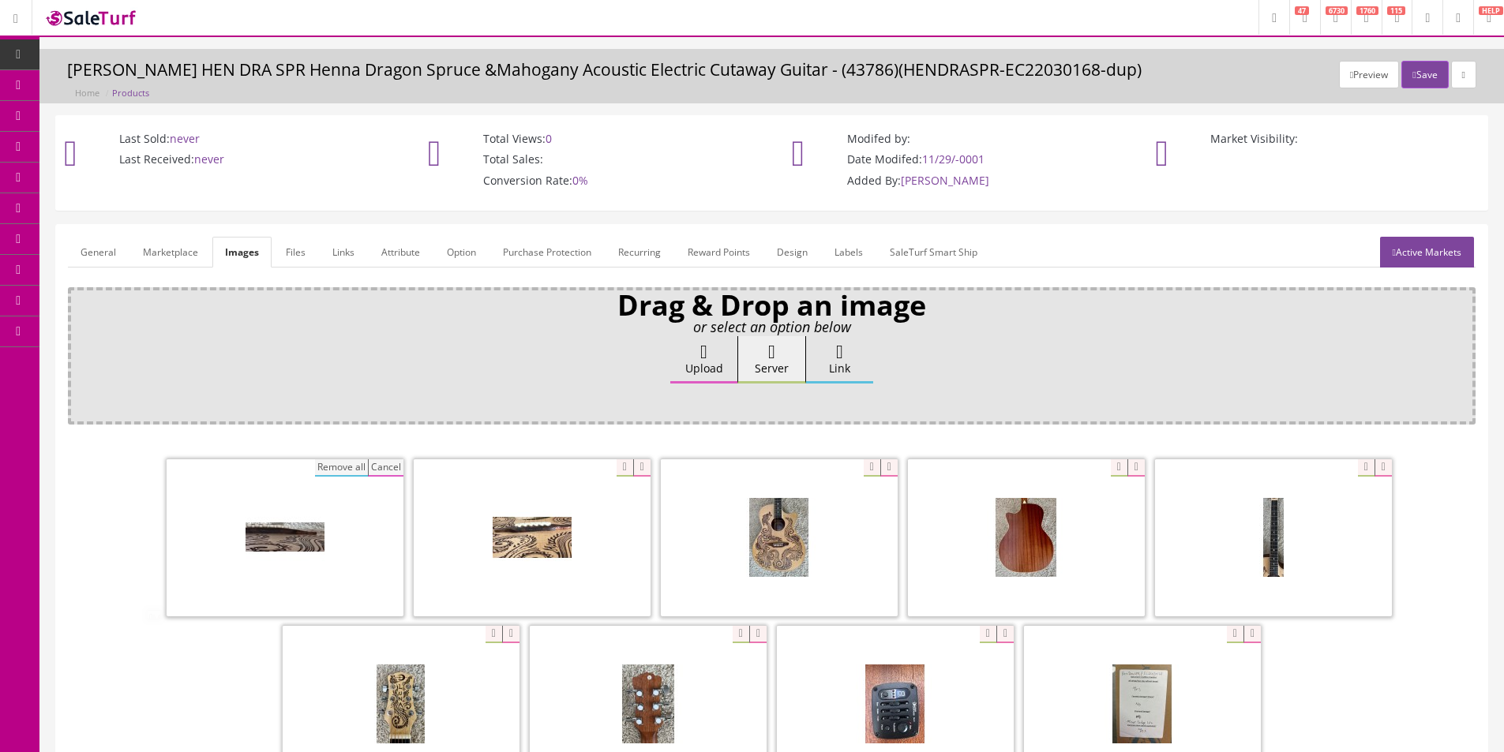
click at [336, 464] on button "Remove all" at bounding box center [341, 467] width 53 height 17
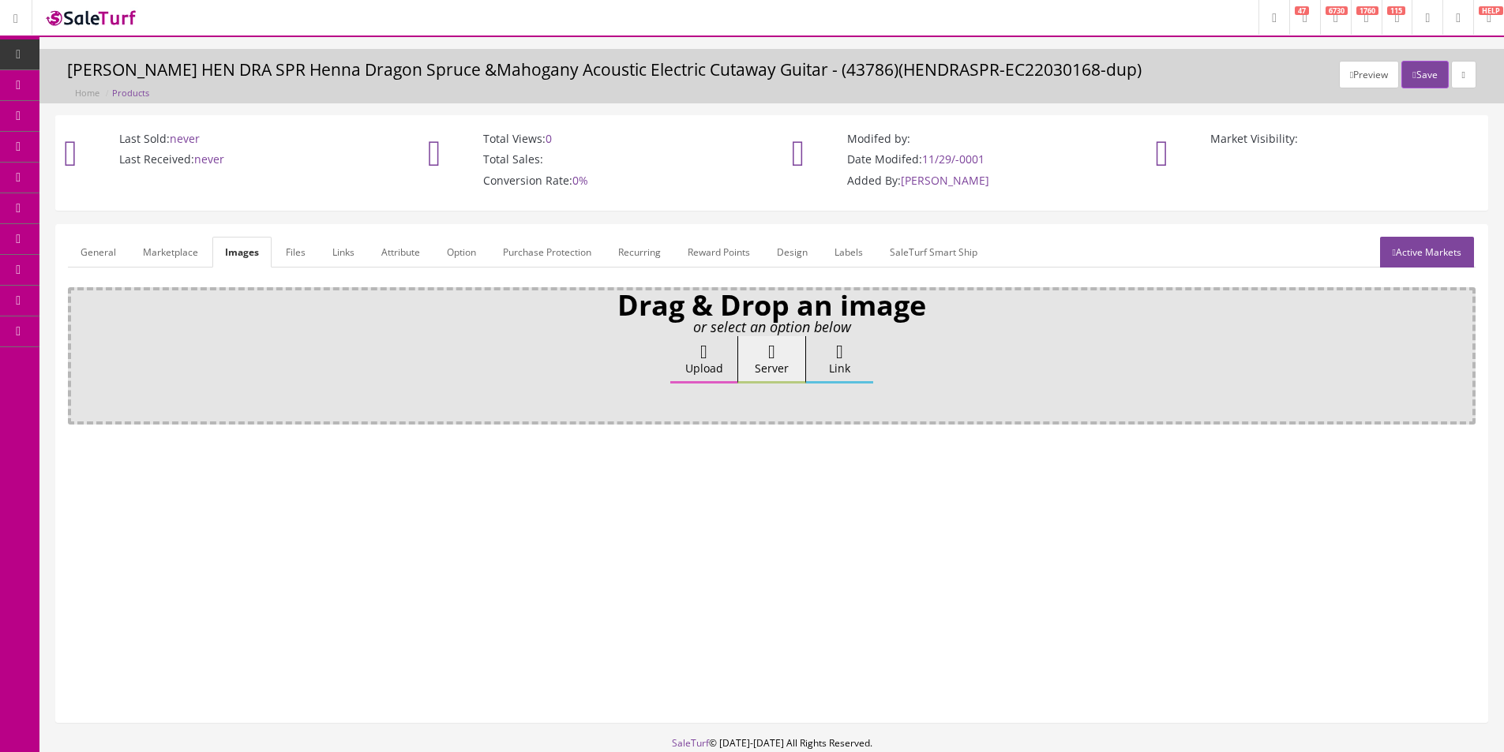
click at [733, 369] on label "Upload" at bounding box center [703, 359] width 67 height 47
click at [79, 352] on input "Upload" at bounding box center [79, 344] width 0 height 16
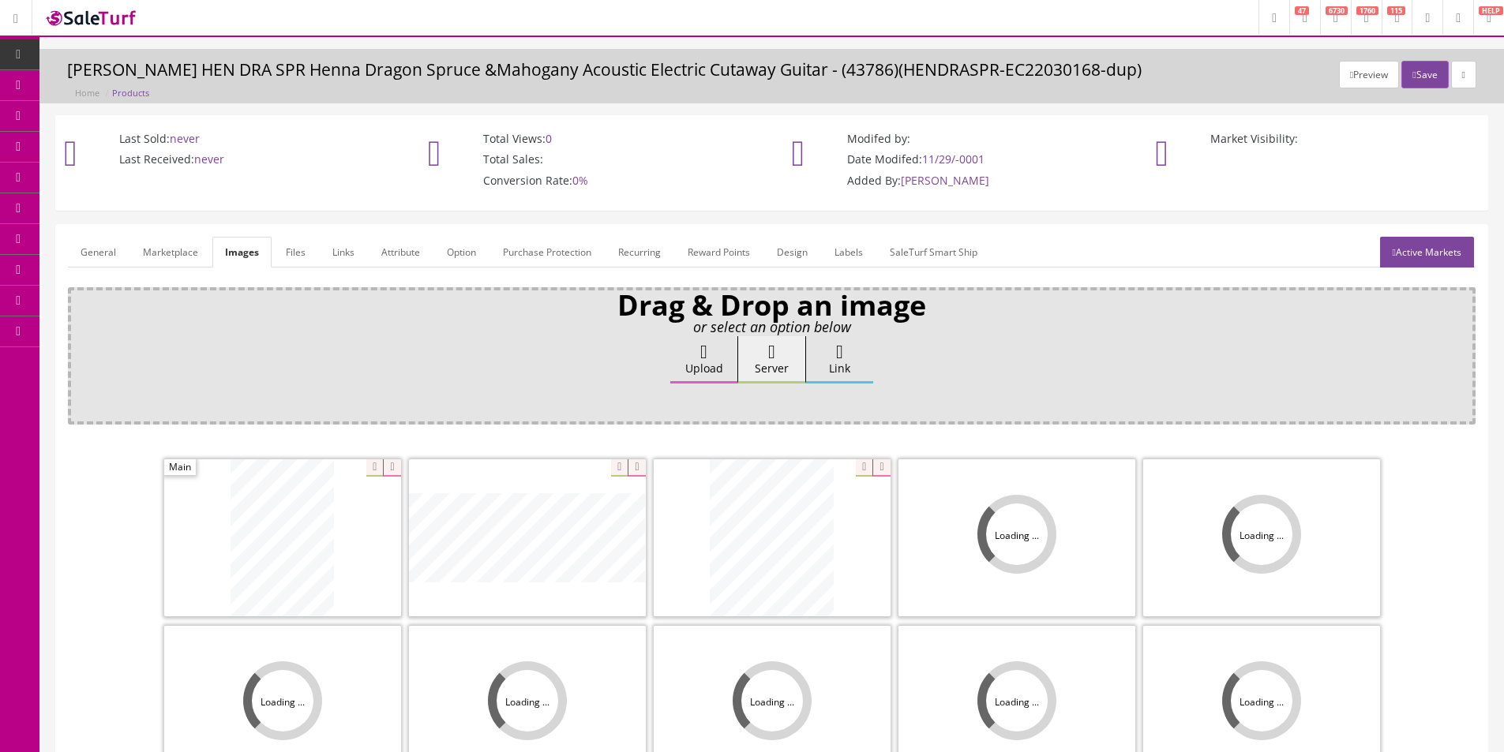
scroll to position [231, 0]
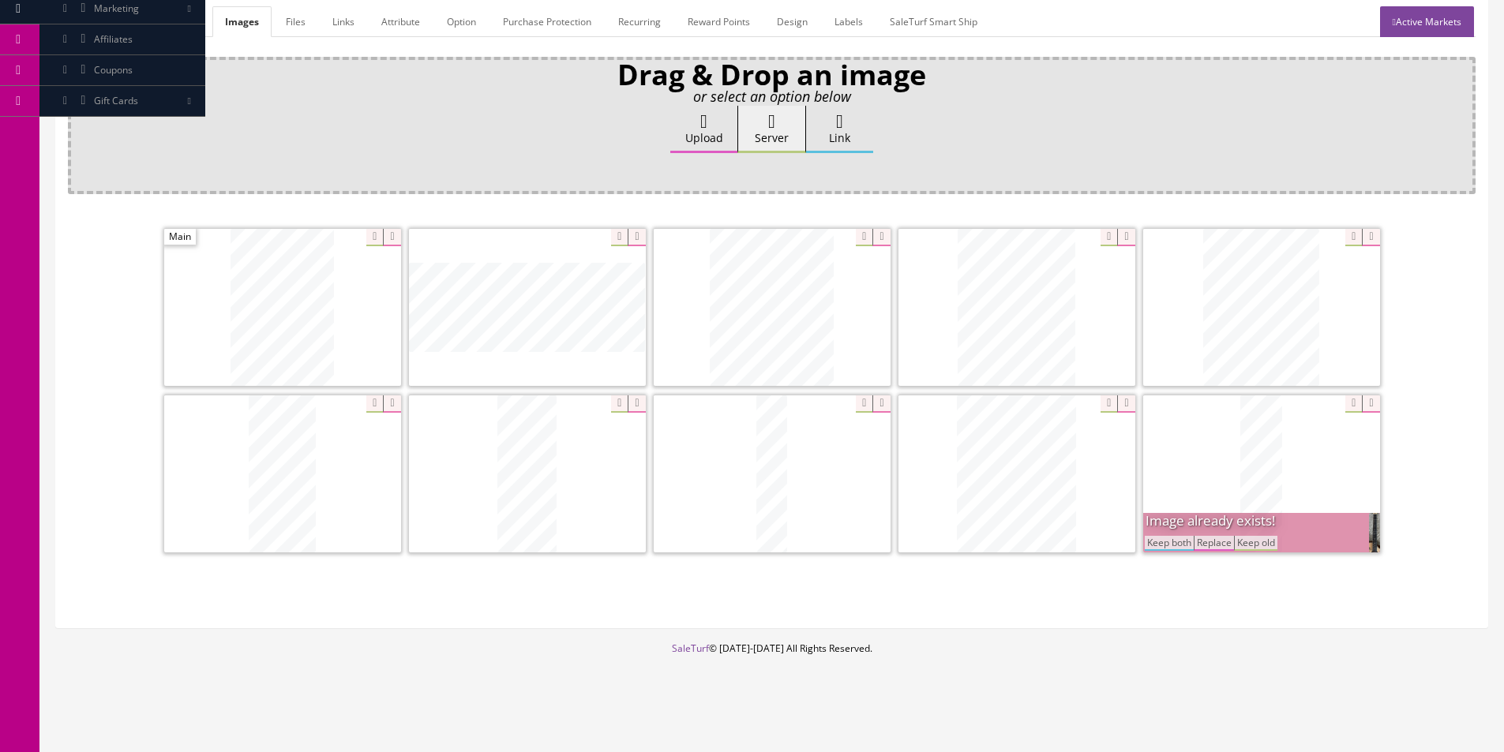
click at [1377, 409] on icon at bounding box center [1370, 404] width 17 height 17
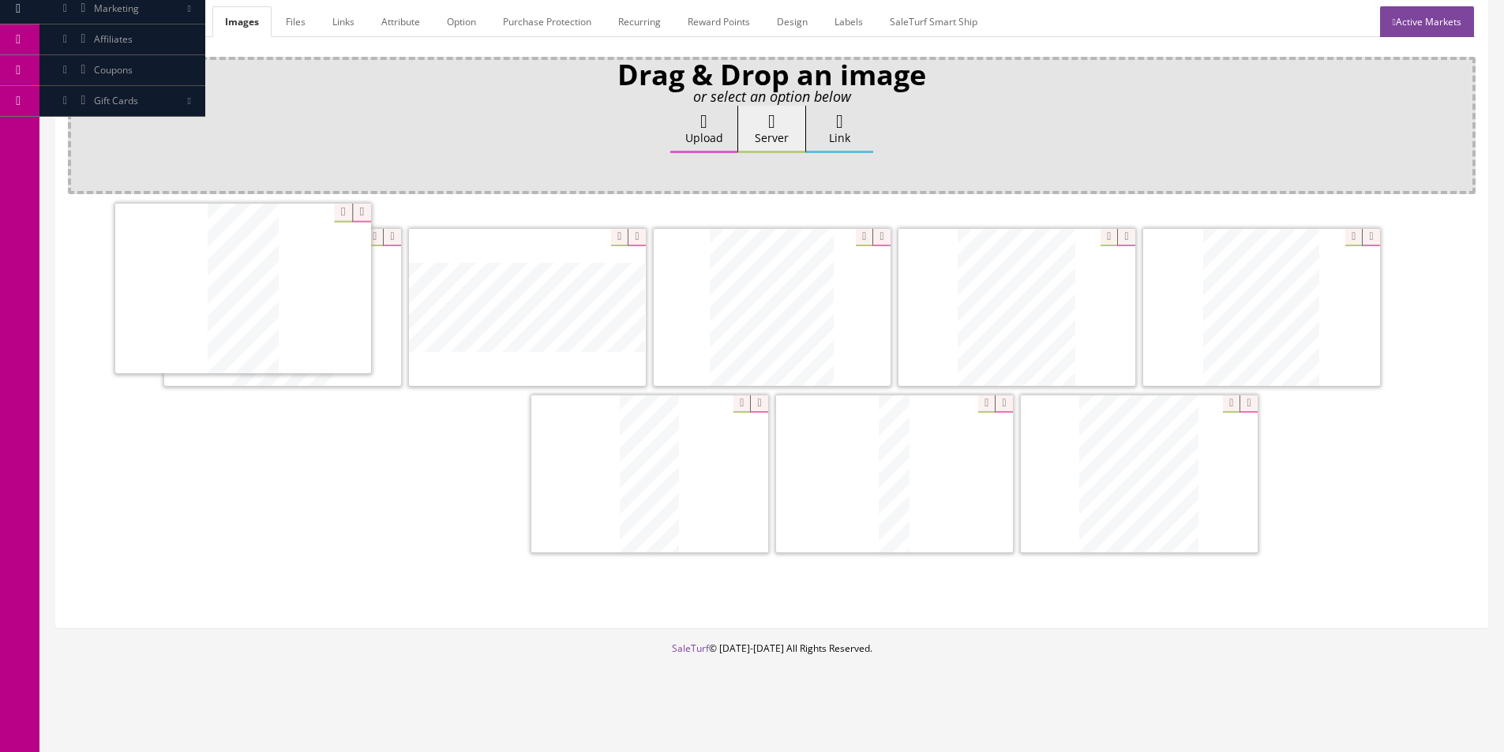
drag, startPoint x: 400, startPoint y: 421, endPoint x: 285, endPoint y: 294, distance: 171.6
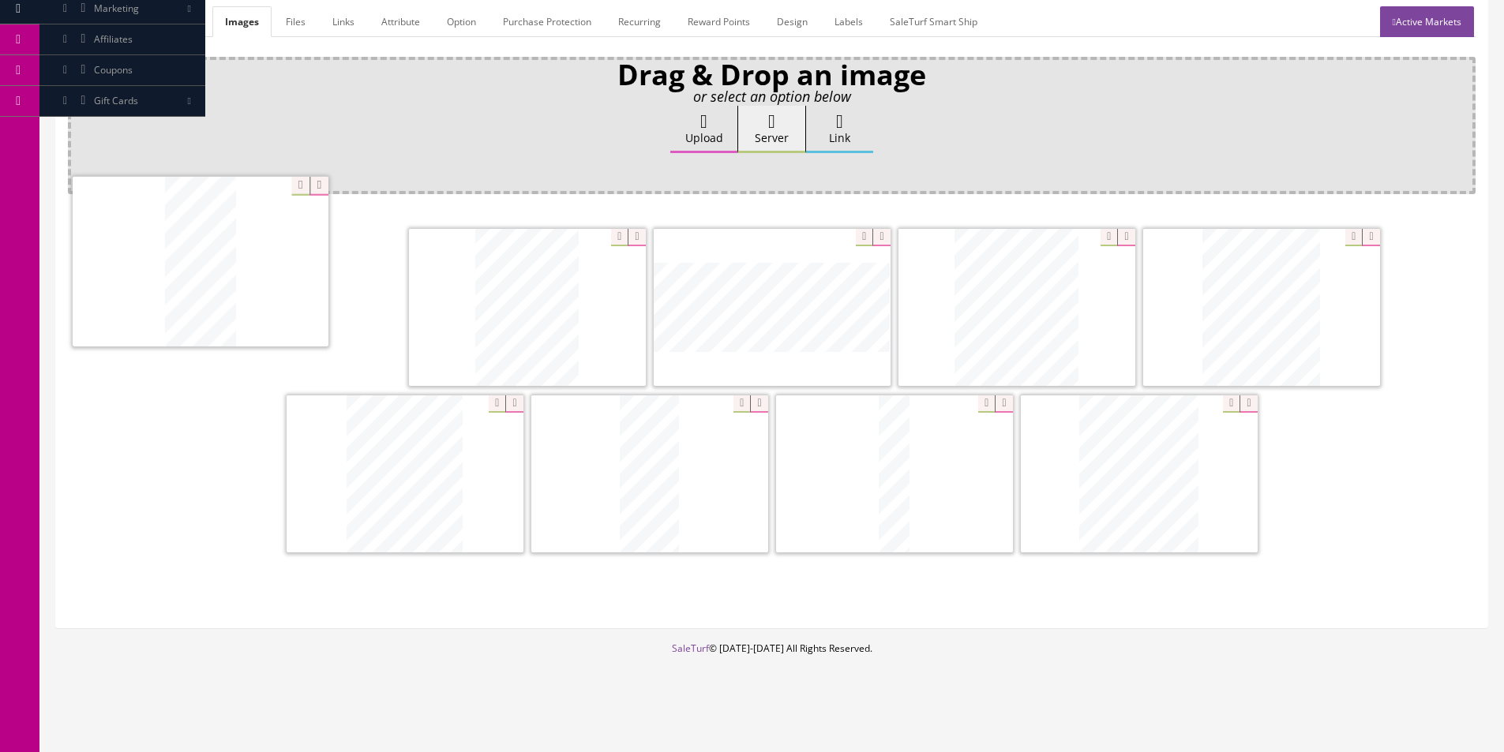
drag, startPoint x: 399, startPoint y: 472, endPoint x: 194, endPoint y: 260, distance: 294.8
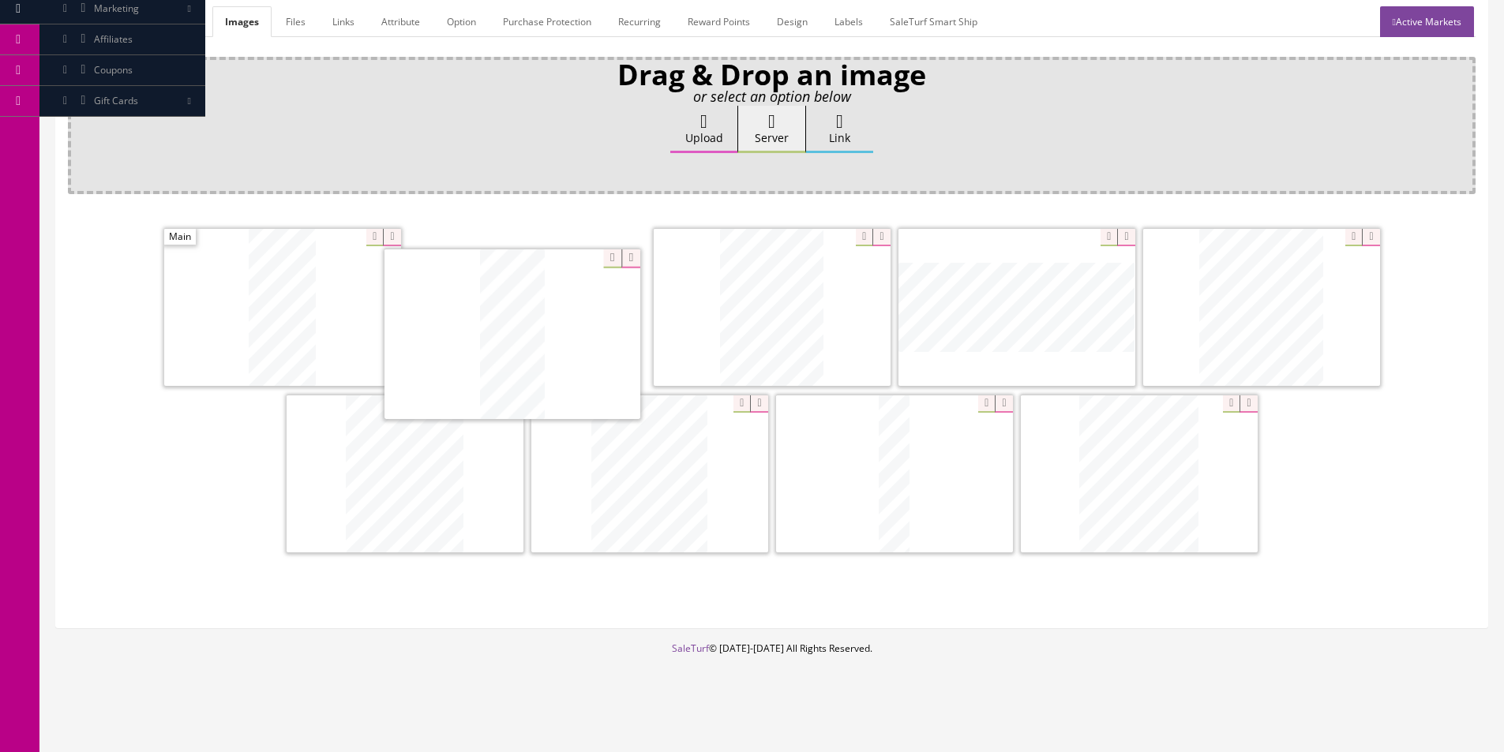
drag, startPoint x: 588, startPoint y: 461, endPoint x: 451, endPoint y: 321, distance: 195.9
drag, startPoint x: 594, startPoint y: 483, endPoint x: 647, endPoint y: 309, distance: 181.3
drag, startPoint x: 1148, startPoint y: 334, endPoint x: 654, endPoint y: 328, distance: 494.2
drag, startPoint x: 419, startPoint y: 464, endPoint x: 928, endPoint y: 298, distance: 535.7
drag, startPoint x: 1131, startPoint y: 507, endPoint x: 448, endPoint y: 482, distance: 683.3
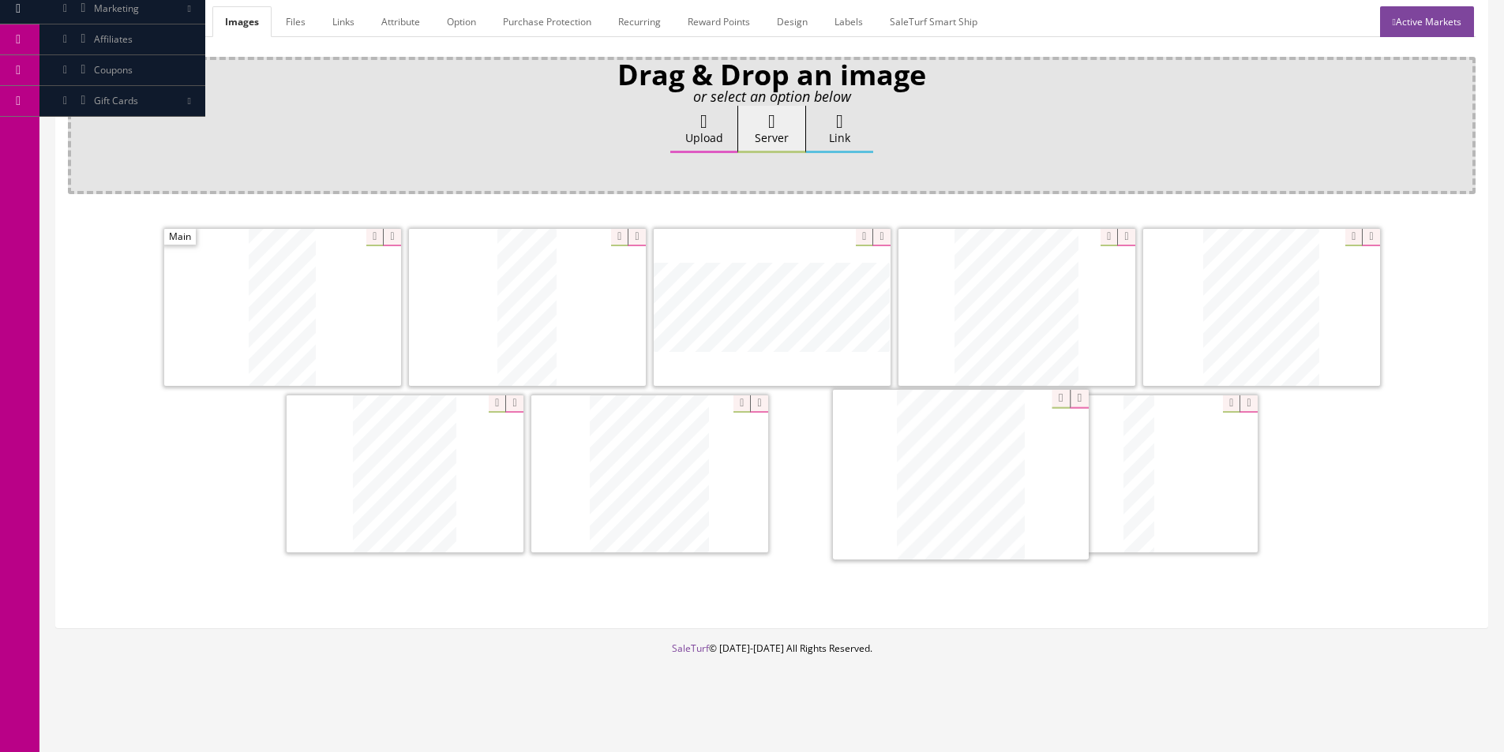
drag, startPoint x: 1013, startPoint y: 482, endPoint x: 1313, endPoint y: 481, distance: 300.0
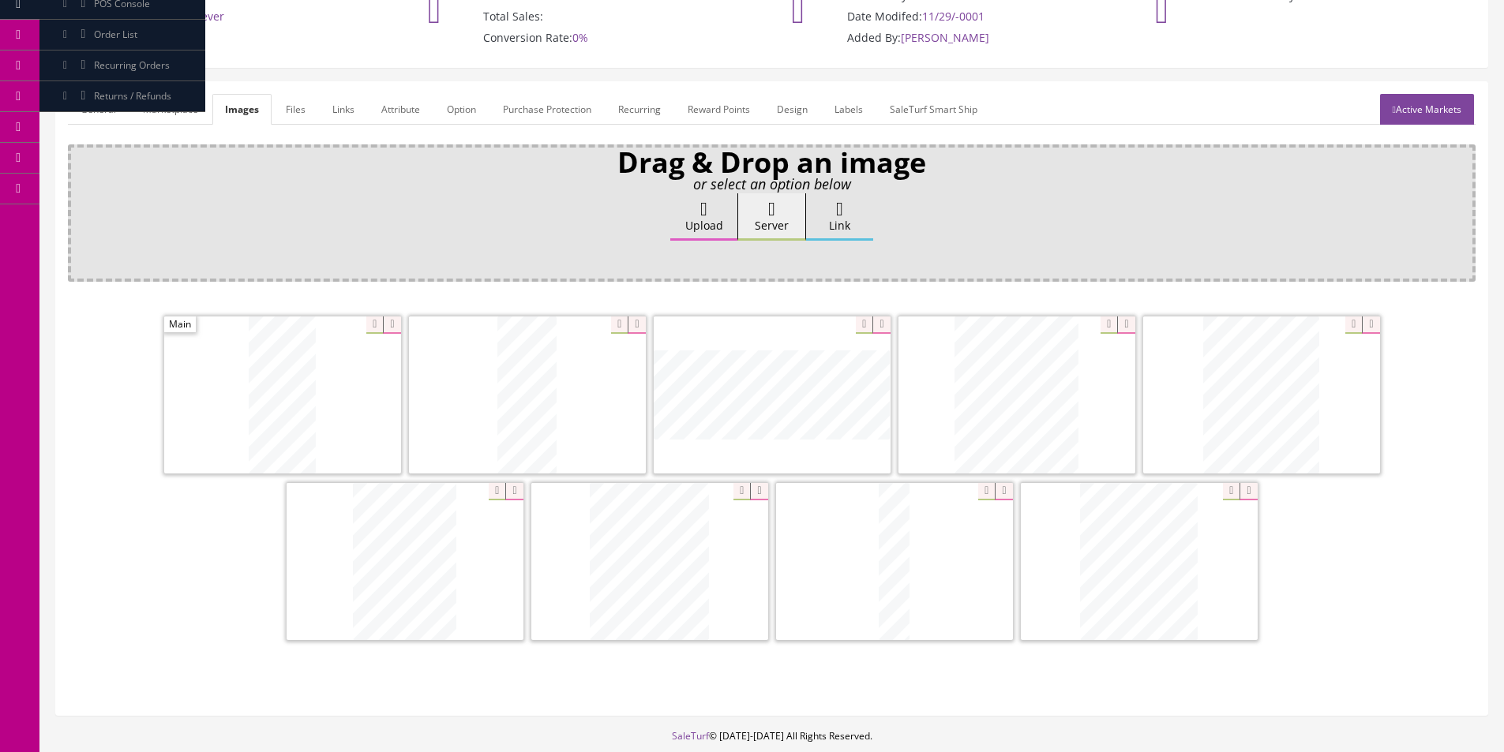
scroll to position [73, 0]
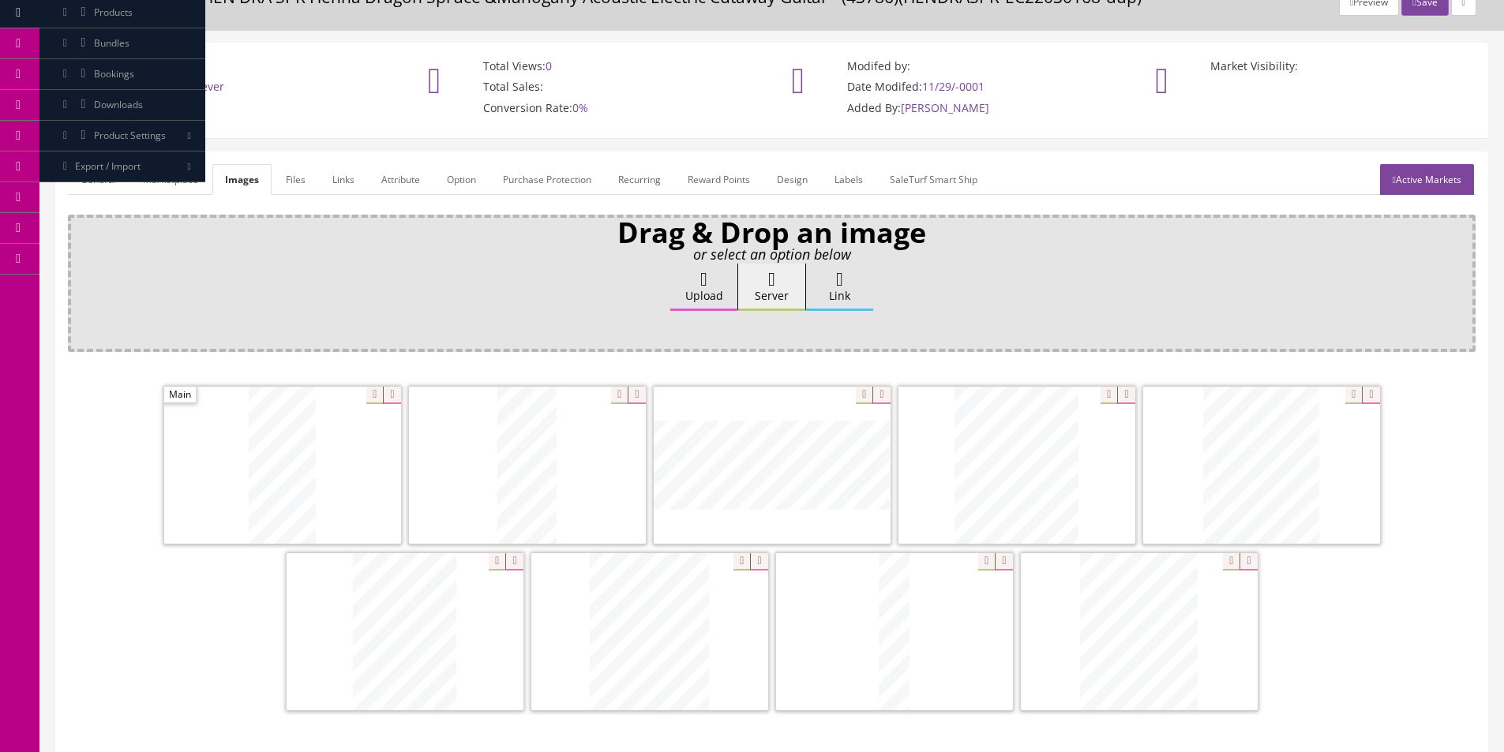
click at [86, 179] on link "General" at bounding box center [98, 179] width 61 height 31
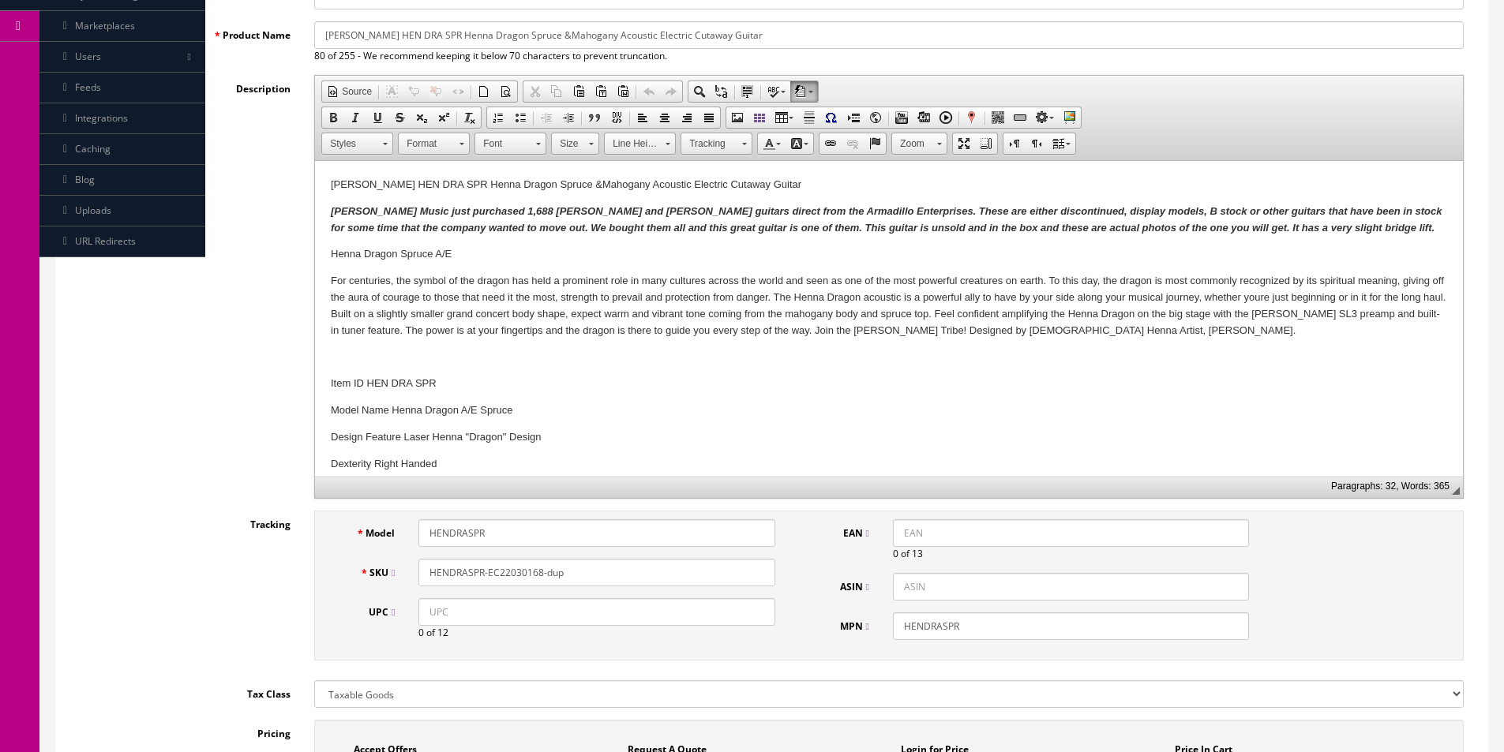
scroll to position [309, 0]
click at [592, 565] on input "HENDRASPR-EC22030168-dup" at bounding box center [596, 569] width 356 height 28
click at [502, 558] on input "HENDRASPR-EC22030168-dup" at bounding box center [596, 569] width 356 height 28
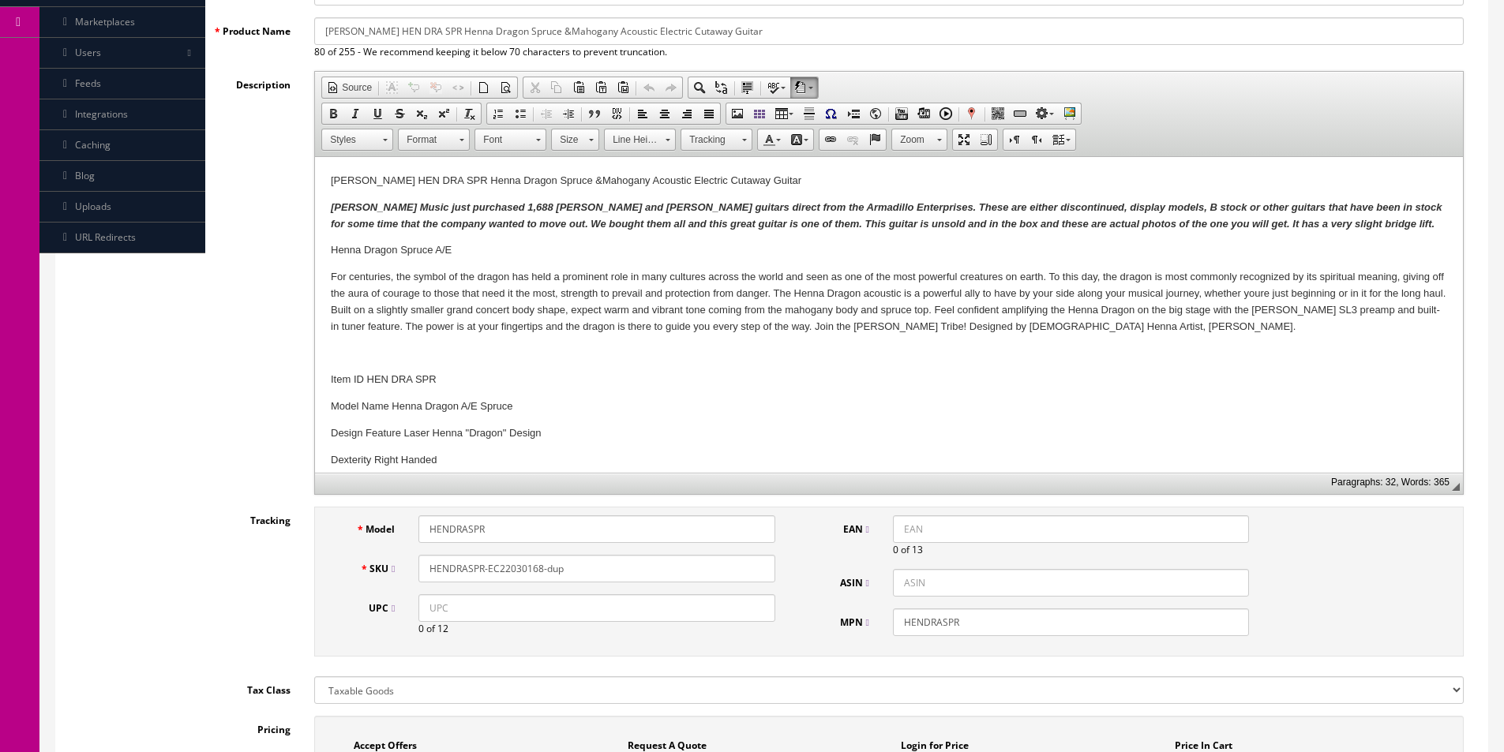
drag, startPoint x: 487, startPoint y: 567, endPoint x: 738, endPoint y: 572, distance: 251.1
click at [738, 572] on input "HENDRASPR-EC22030168-dup" at bounding box center [596, 569] width 356 height 28
paste input "030197"
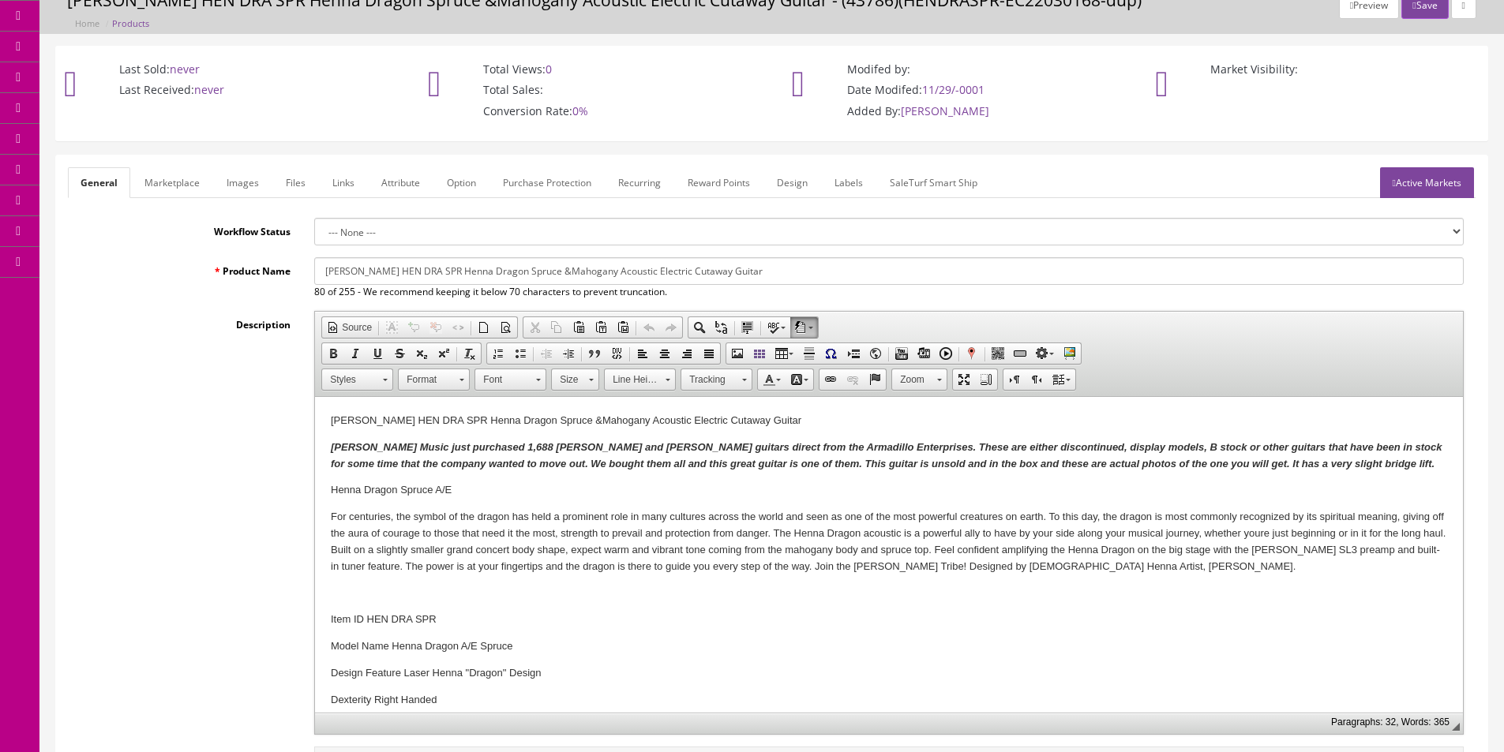
scroll to position [0, 0]
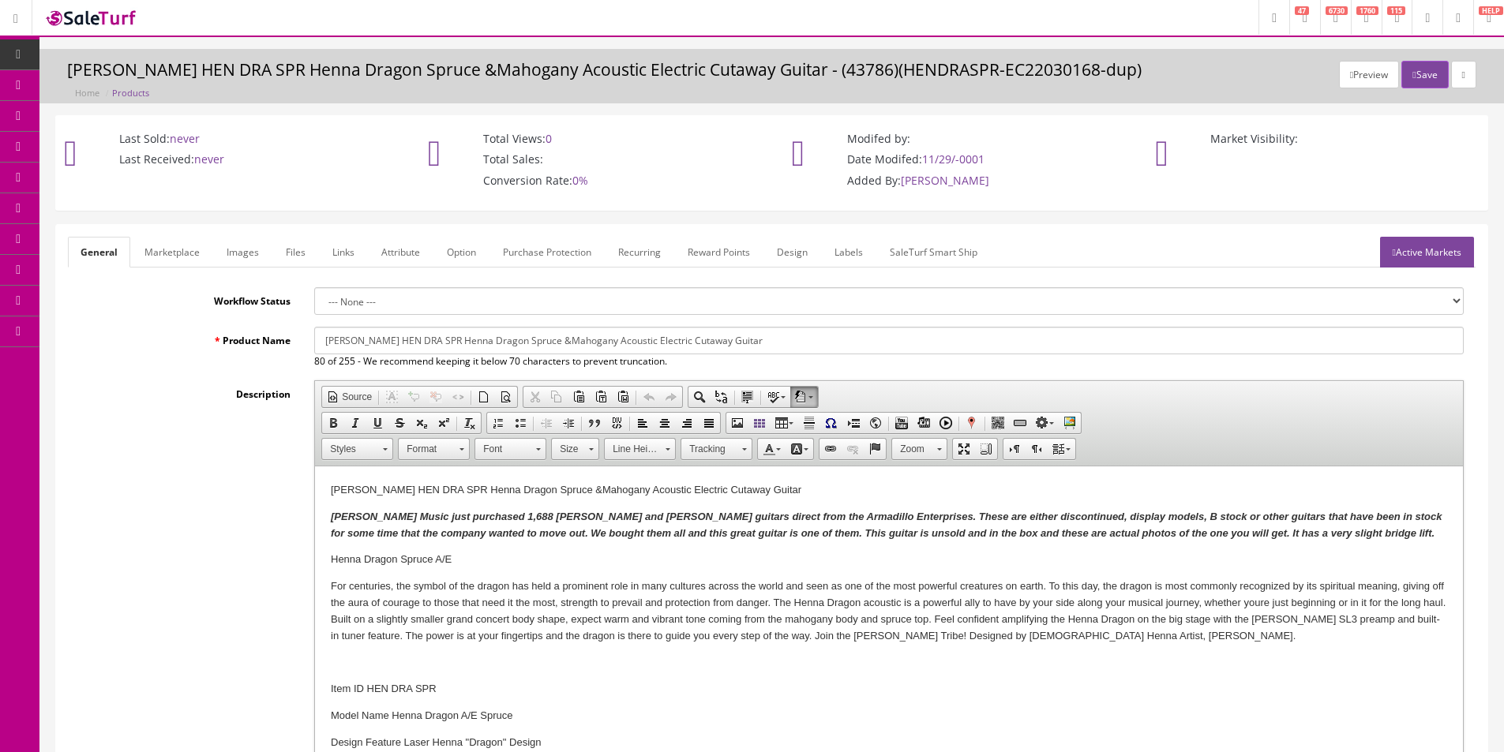
type input "HENDRASPR-EC220030197"
click at [1414, 267] on link "Active Markets" at bounding box center [1427, 252] width 94 height 31
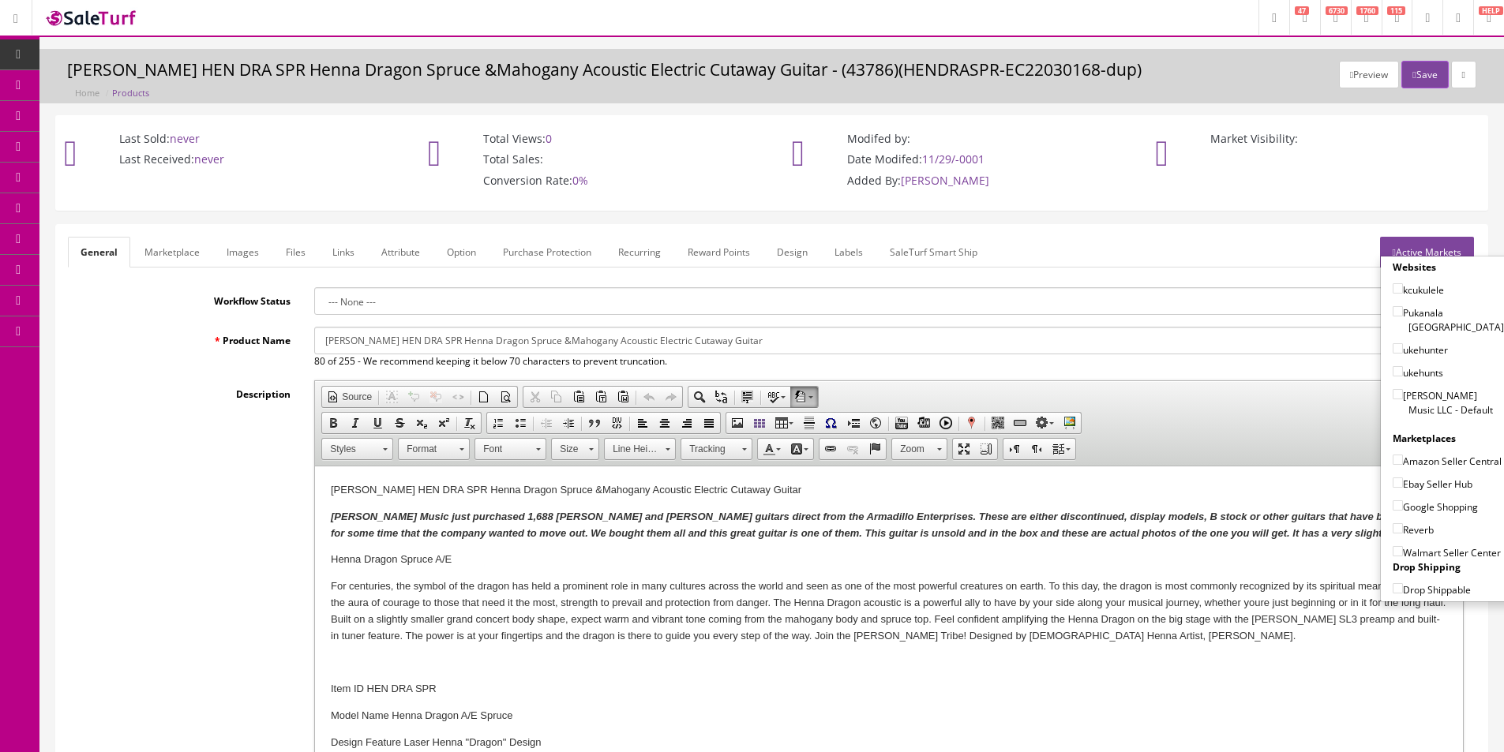
click at [1433, 388] on label "[PERSON_NAME] Music LLC - Default" at bounding box center [1448, 403] width 111 height 30
click at [1403, 389] on input"] "[PERSON_NAME] Music LLC - Default" at bounding box center [1398, 394] width 10 height 10
checkbox input"] "true"
click at [1427, 453] on label "Amazon Seller Central" at bounding box center [1447, 461] width 109 height 16
click at [1403, 455] on input"] "Amazon Seller Central" at bounding box center [1398, 460] width 10 height 10
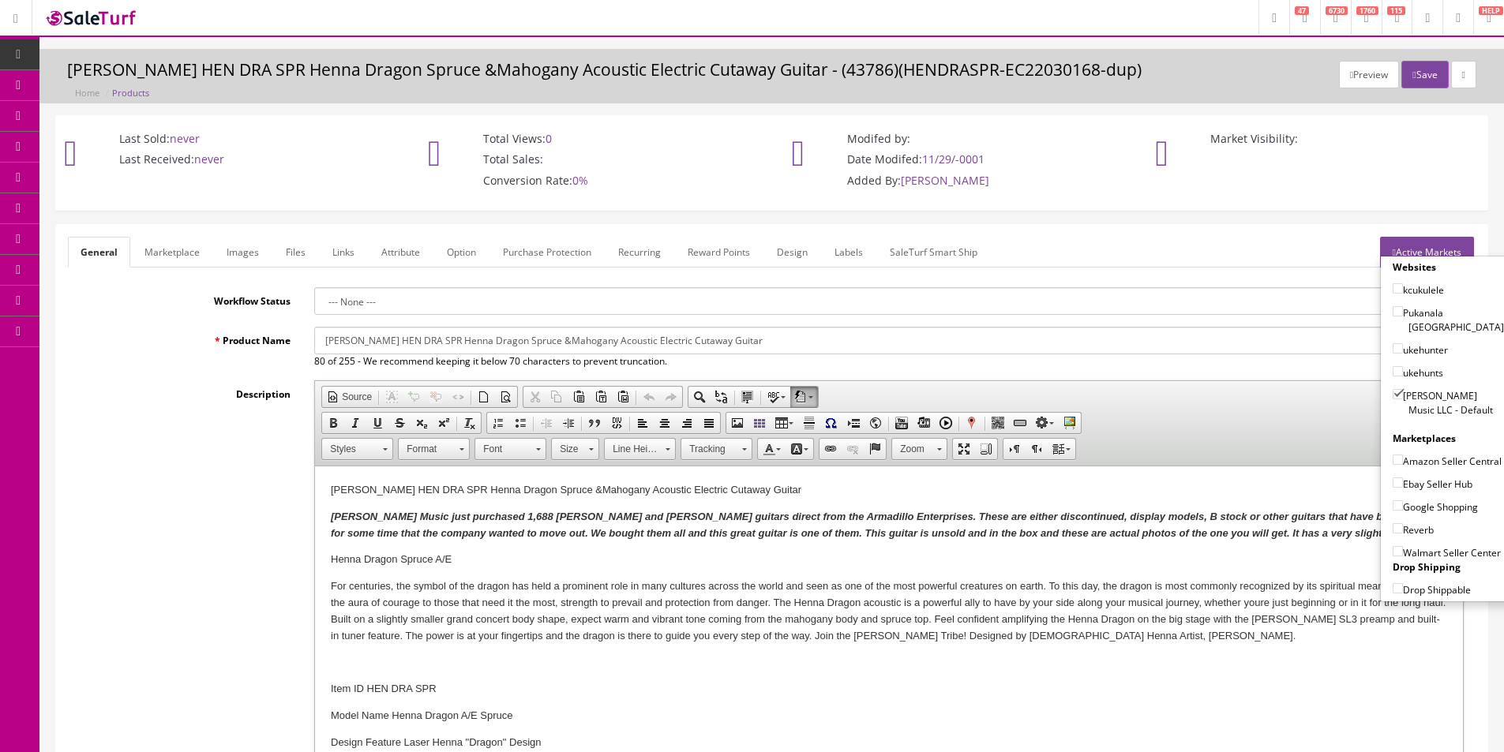
checkbox input"] "true"
click at [1419, 482] on label "Ebay Seller Hub" at bounding box center [1433, 484] width 80 height 16
click at [1403, 482] on input"] "Ebay Seller Hub" at bounding box center [1398, 483] width 10 height 10
checkbox input"] "true"
drag, startPoint x: 1411, startPoint y: 510, endPoint x: 1408, endPoint y: 520, distance: 10.5
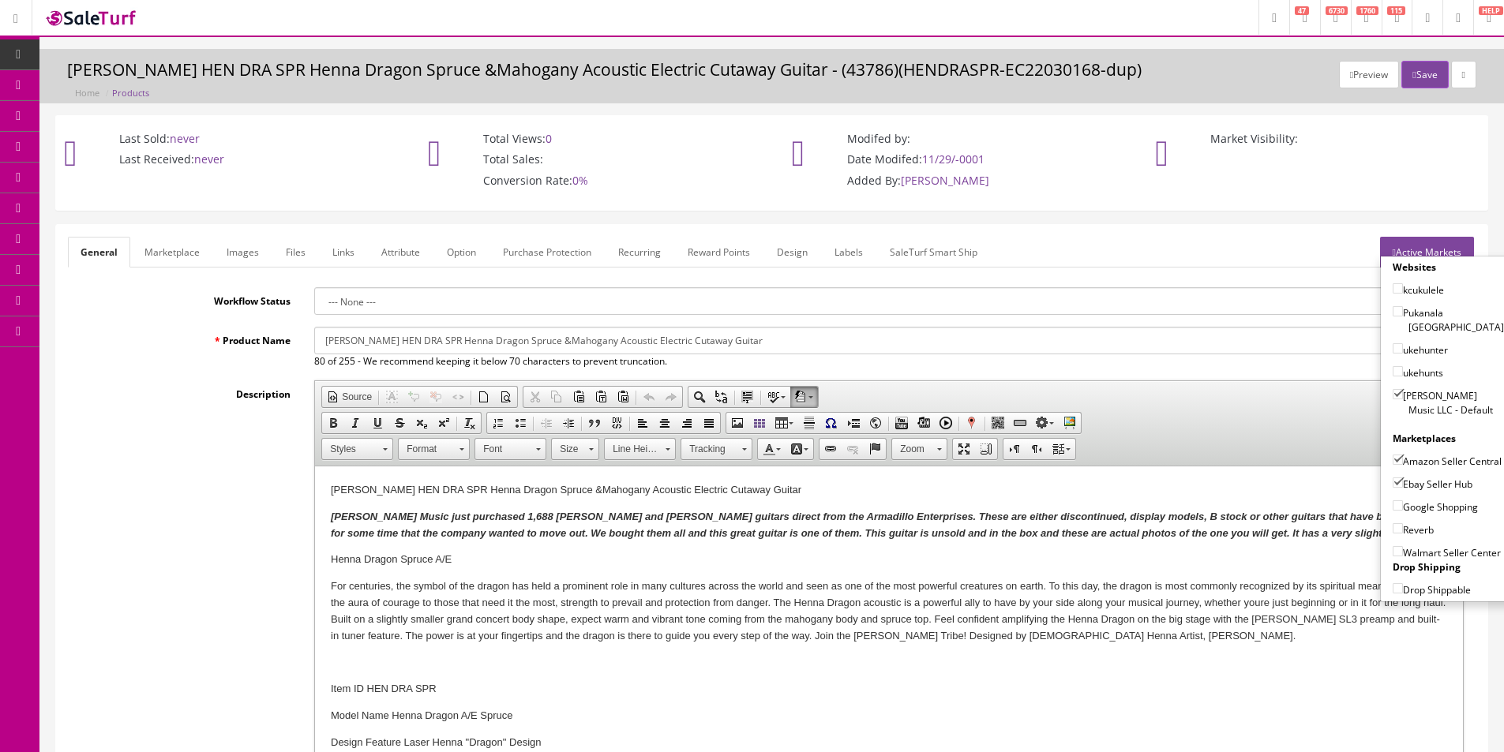
click at [1411, 512] on label "Google Shopping" at bounding box center [1435, 507] width 85 height 16
click at [1403, 511] on input"] "Google Shopping" at bounding box center [1398, 506] width 10 height 10
checkbox input"] "true"
click at [1408, 527] on label "Reverb" at bounding box center [1413, 530] width 41 height 16
click at [1403, 527] on input"] "Reverb" at bounding box center [1398, 528] width 10 height 10
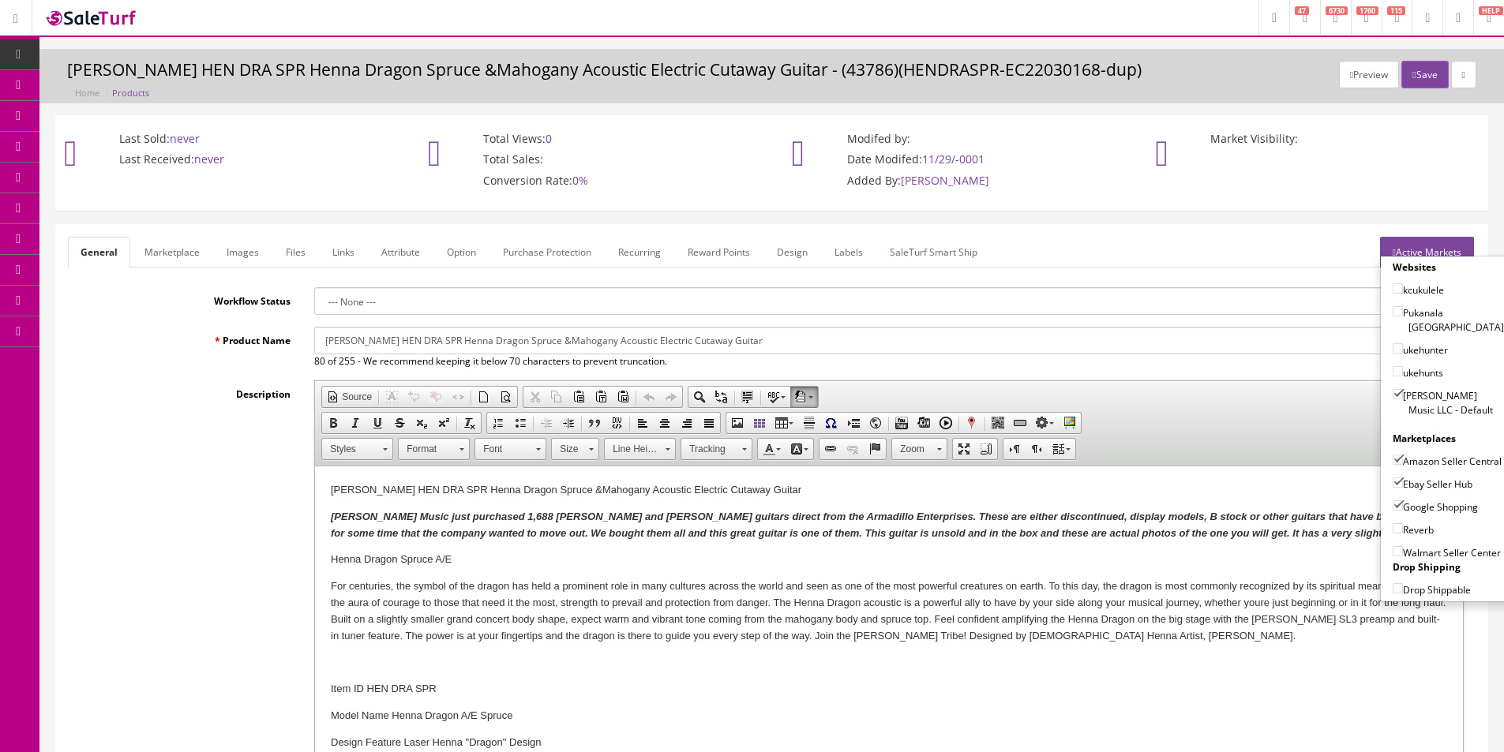
checkbox input"] "true"
click at [1413, 74] on button "Save" at bounding box center [1424, 75] width 47 height 28
click at [1422, 463] on label "Amazon Seller Central" at bounding box center [1447, 461] width 109 height 16
click at [1403, 463] on input"] "Amazon Seller Central" at bounding box center [1398, 460] width 10 height 10
checkbox input"] "false"
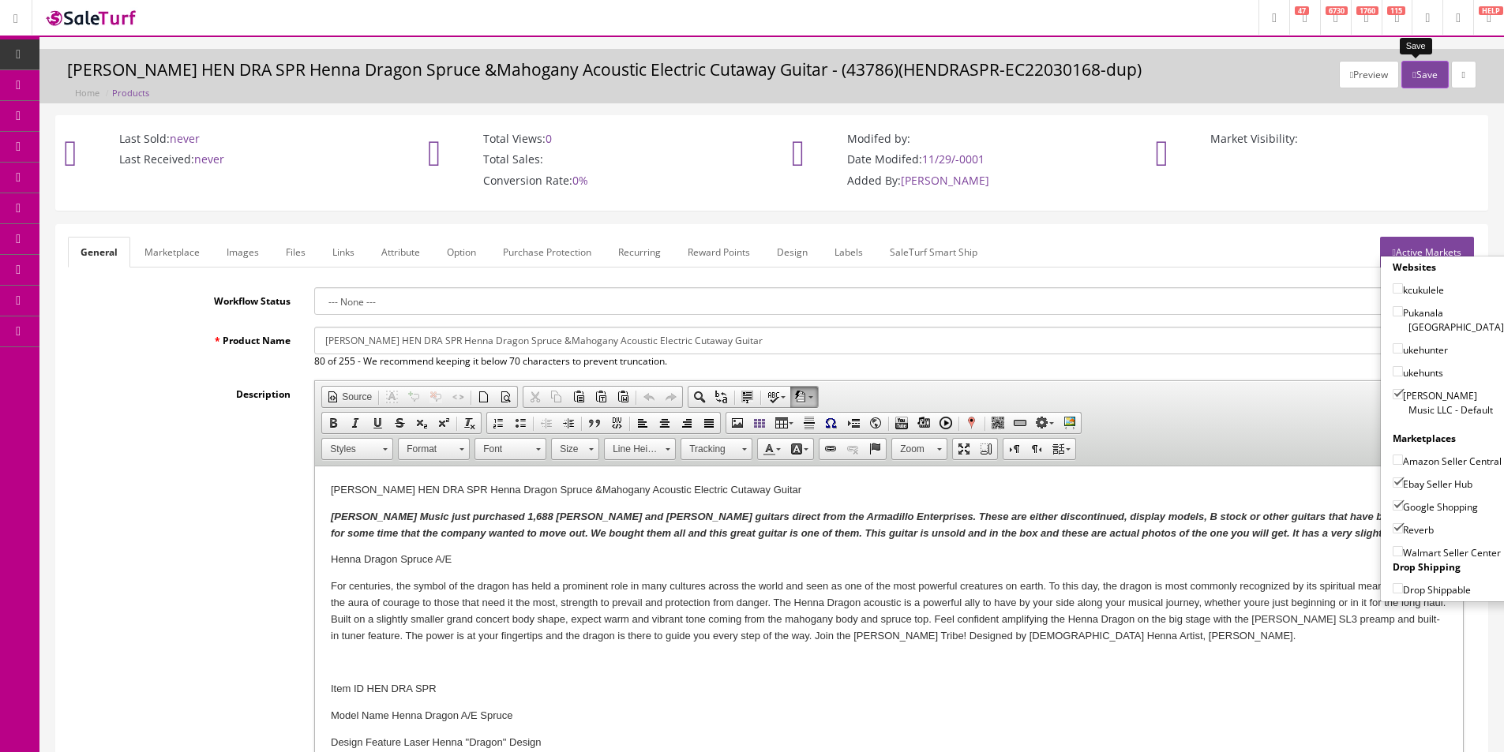
click at [1424, 74] on button "Save" at bounding box center [1424, 75] width 47 height 28
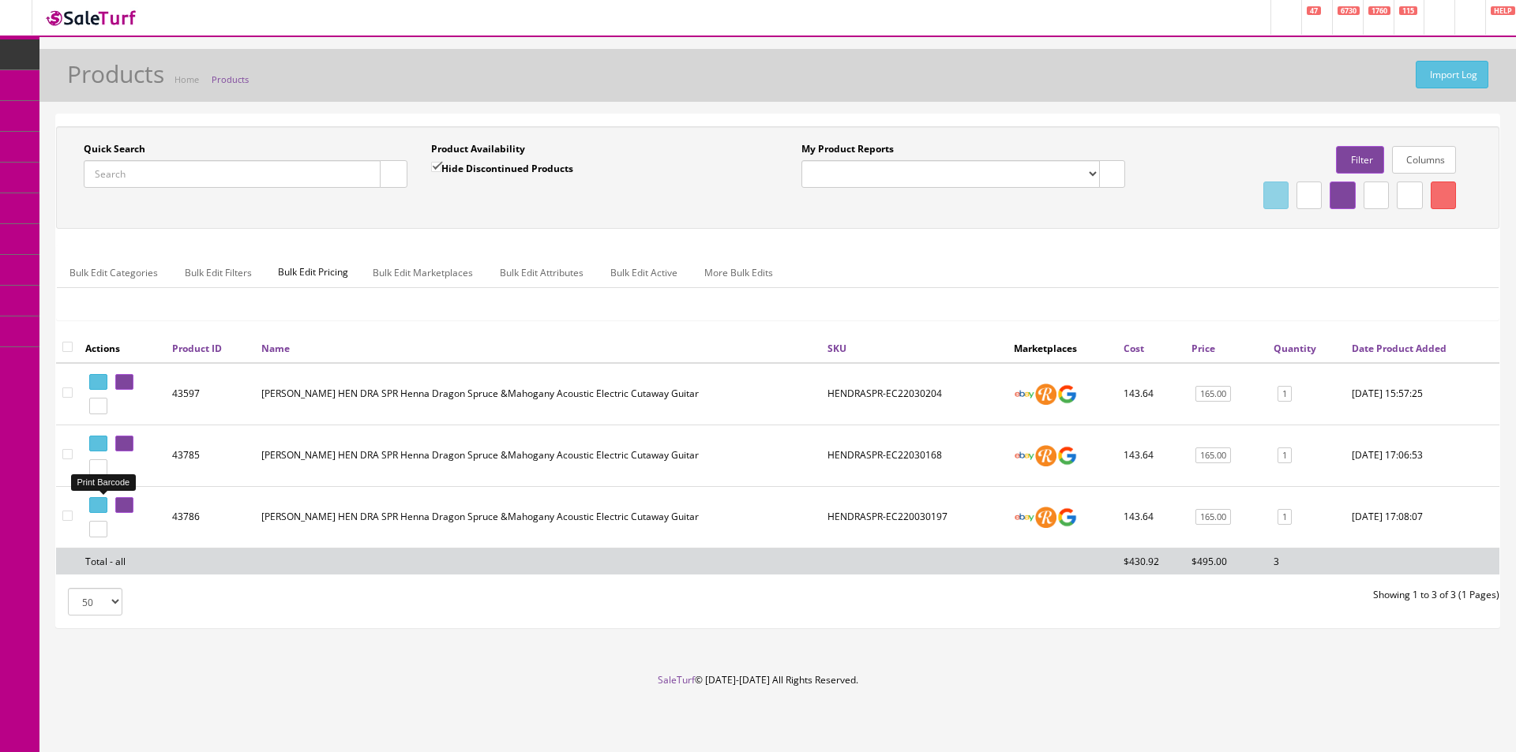
click at [97, 504] on icon at bounding box center [95, 505] width 3 height 9
click at [238, 170] on input "Quick Search" at bounding box center [232, 174] width 297 height 28
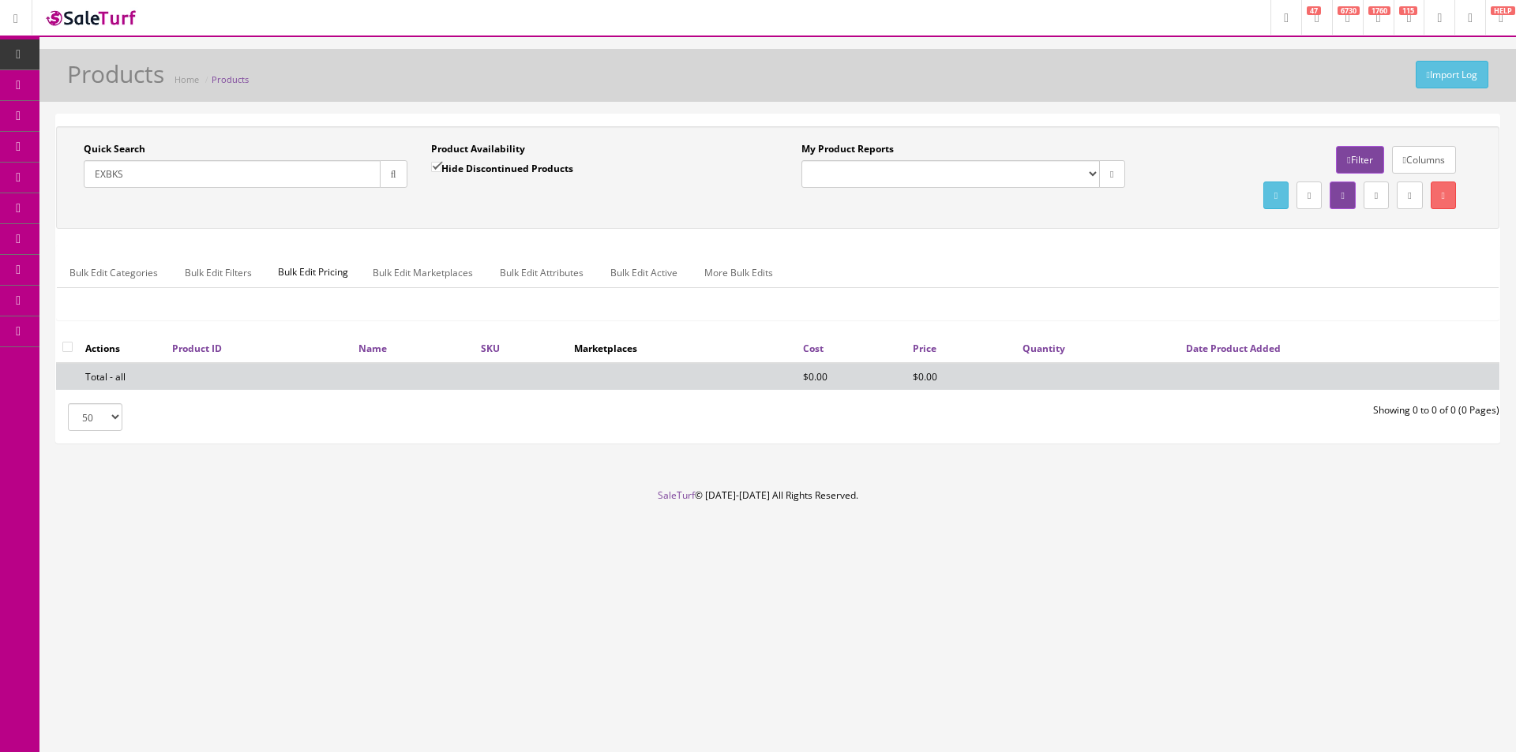
type input "EXBKS"
click at [459, 169] on label "Hide Discontinued Products" at bounding box center [502, 168] width 142 height 16
click at [441, 169] on input "Hide Discontinued Products" at bounding box center [436, 167] width 10 height 10
checkbox input "false"
click at [390, 180] on button "button" at bounding box center [394, 174] width 28 height 28
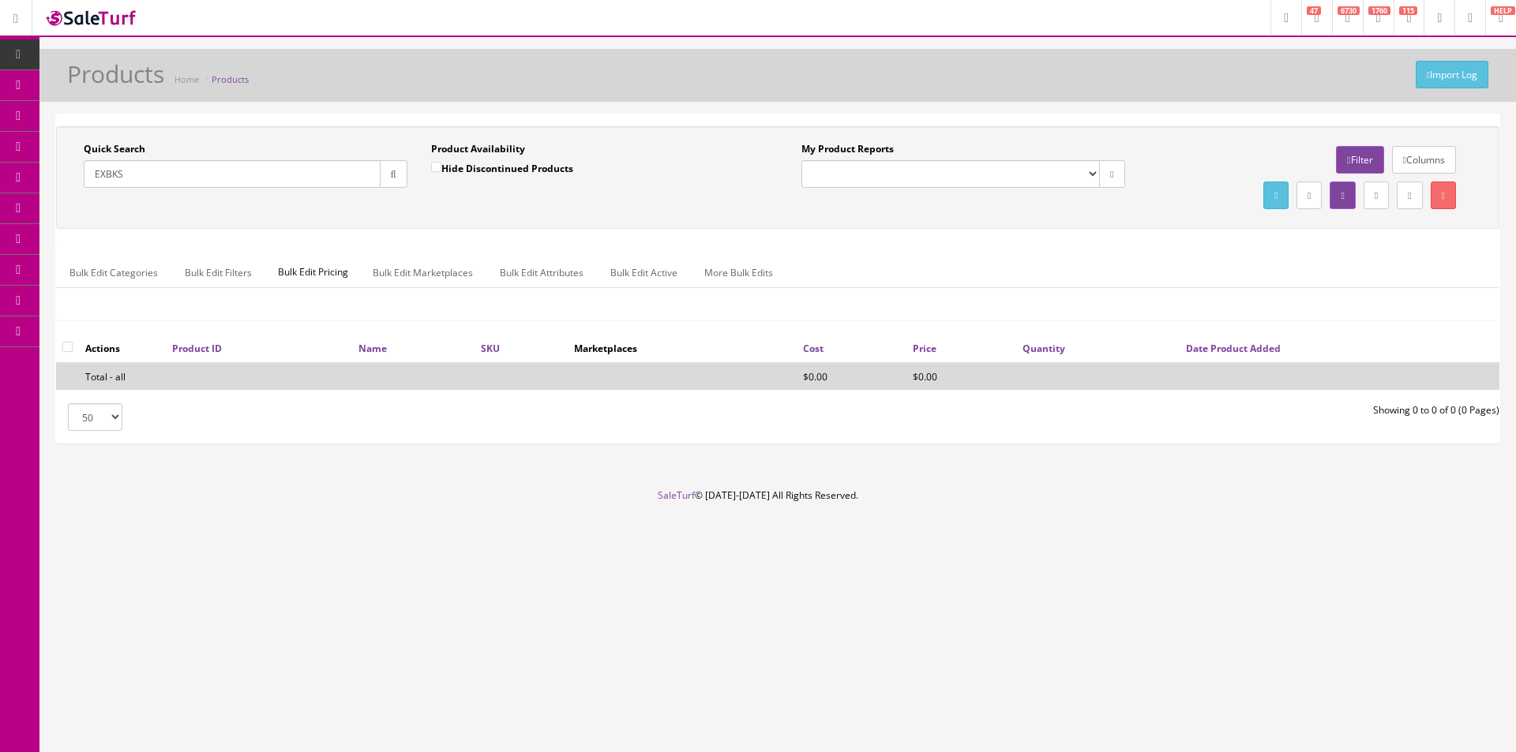
click at [287, 169] on input "EXBKS" at bounding box center [232, 174] width 297 height 28
click at [287, 171] on input "EXBKS" at bounding box center [232, 174] width 297 height 28
type input "Exhibition"
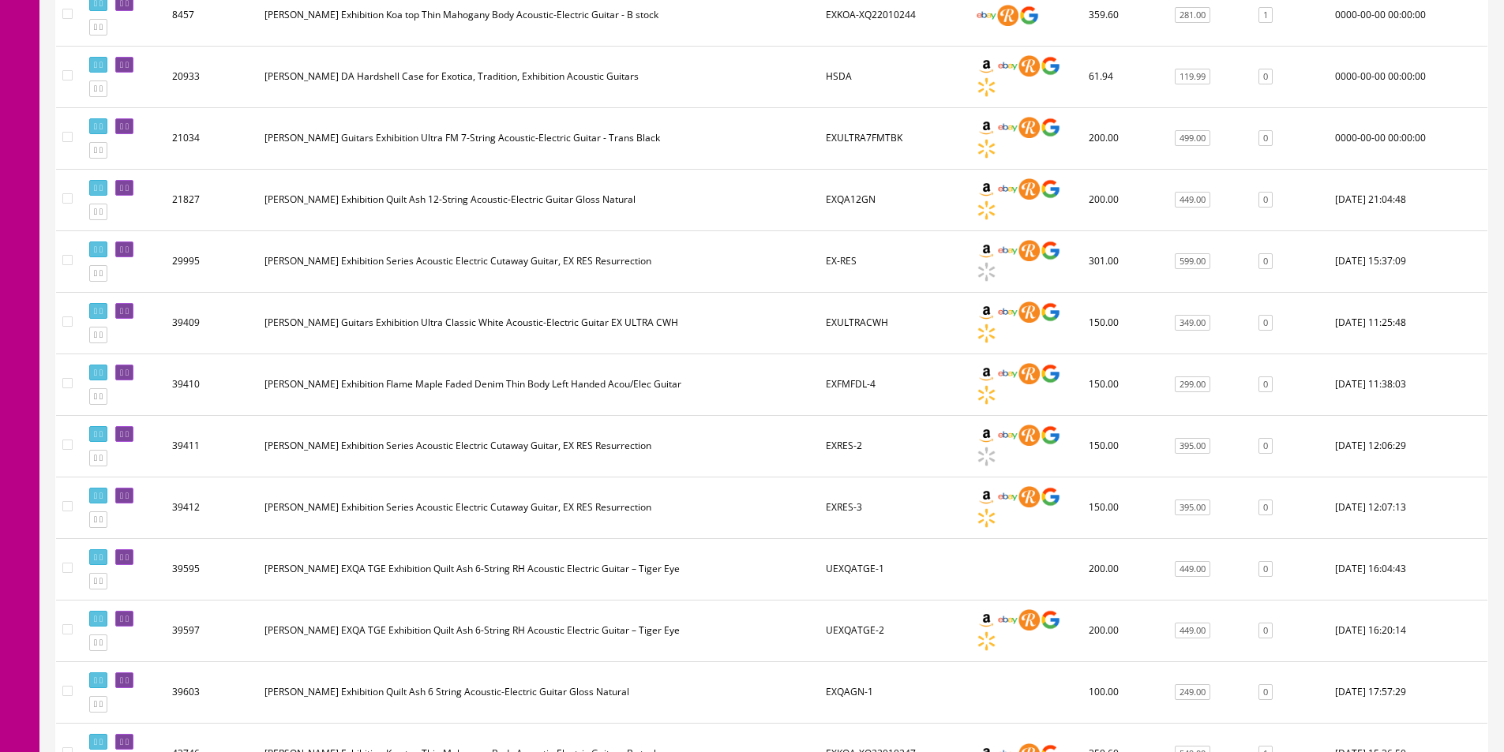
scroll to position [553, 0]
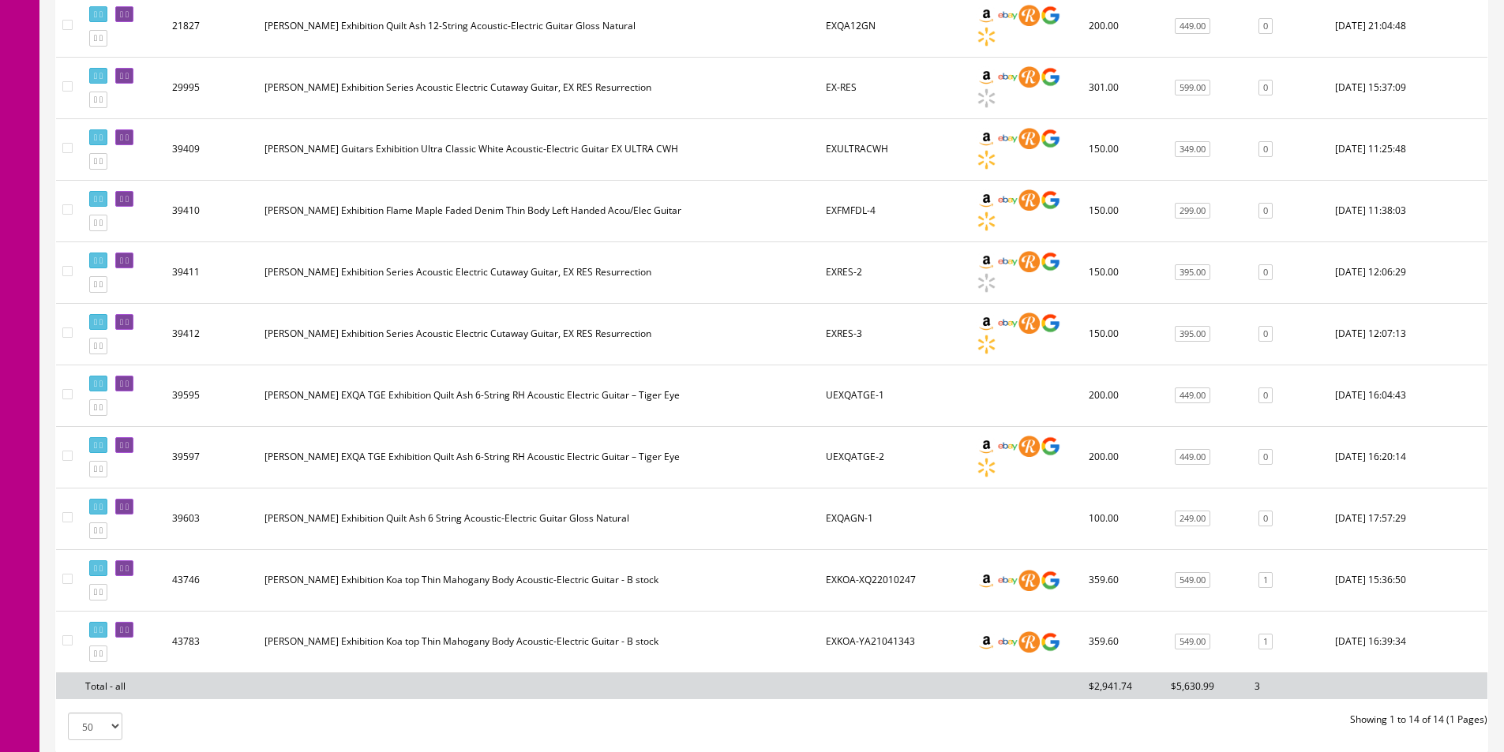
click at [649, 380] on td "[PERSON_NAME] EXQA TGE Exhibition Quilt Ash 6-String RH Acoustic Electric Guita…" at bounding box center [538, 396] width 561 height 62
click at [103, 650] on icon at bounding box center [100, 654] width 3 height 9
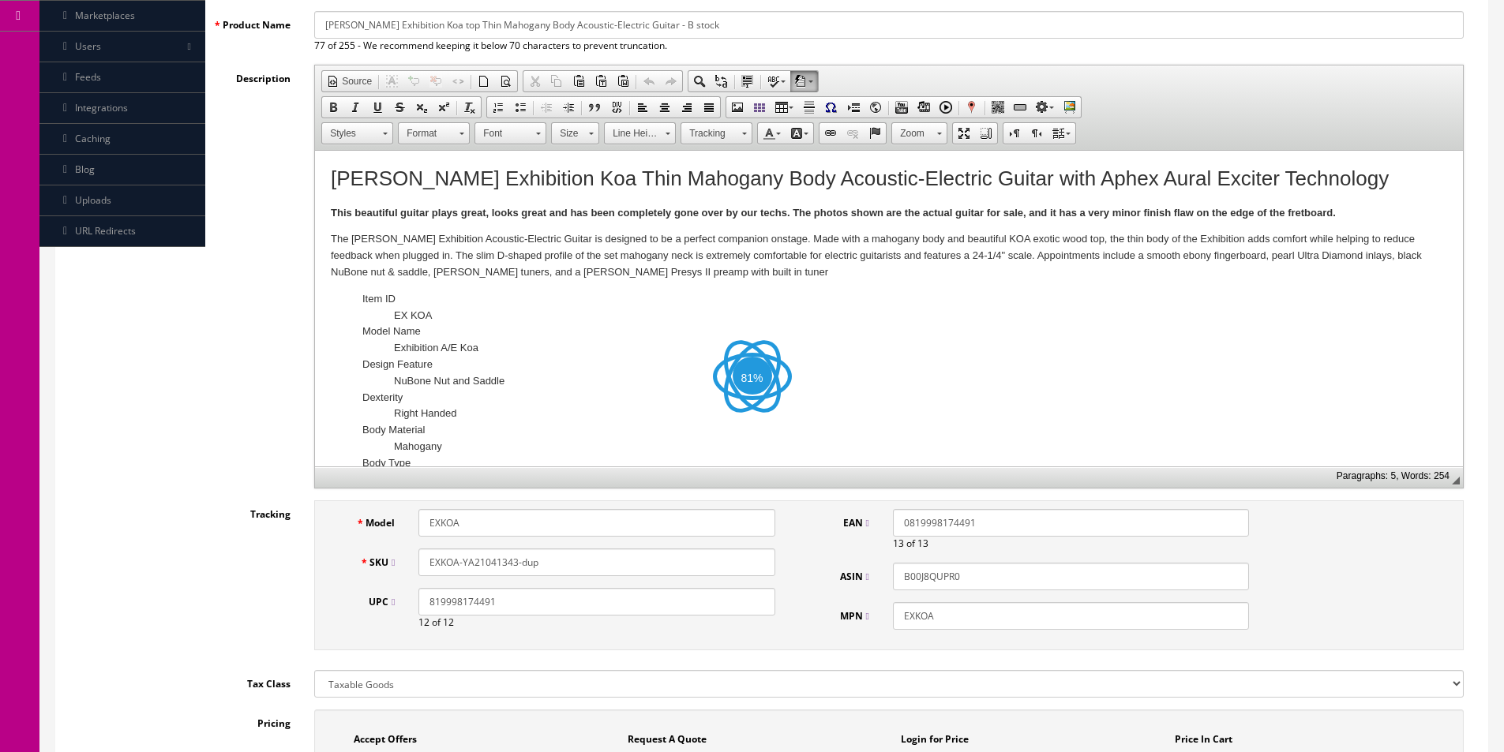
click at [504, 510] on input "EXKOA" at bounding box center [596, 523] width 356 height 28
click at [504, 509] on input "EXKOA" at bounding box center [596, 523] width 356 height 28
type input "EXBKS"
click at [679, 604] on input "819998174491" at bounding box center [596, 602] width 356 height 28
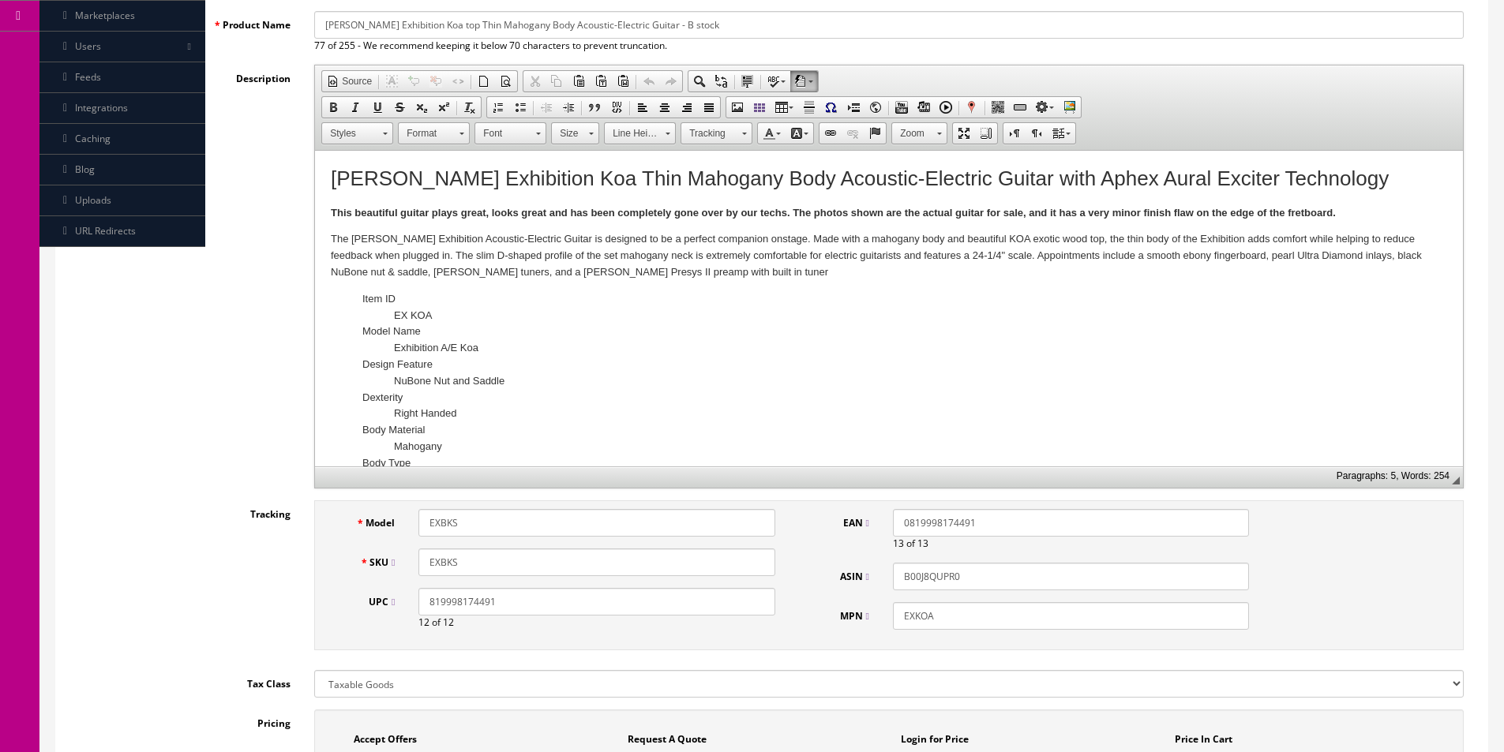
click at [679, 604] on input "819998174491" at bounding box center [596, 602] width 356 height 28
paste input "TheDeanExhibitionAcoustic-ElectricGuitarisdesignedtobeaperfectcompaniononstage.…"
type input "TheDeanExhibitionAcoustic-ElectricGuitarisdesignedtobeaperfectcompaniononstage.…"
type input "EXKOA-YA21041343-dup"
click at [695, 602] on input "TheDeanExhibitionAcoustic-ElectricGuitarisdesignedtobeaperfectcompaniononstage.…" at bounding box center [596, 602] width 356 height 28
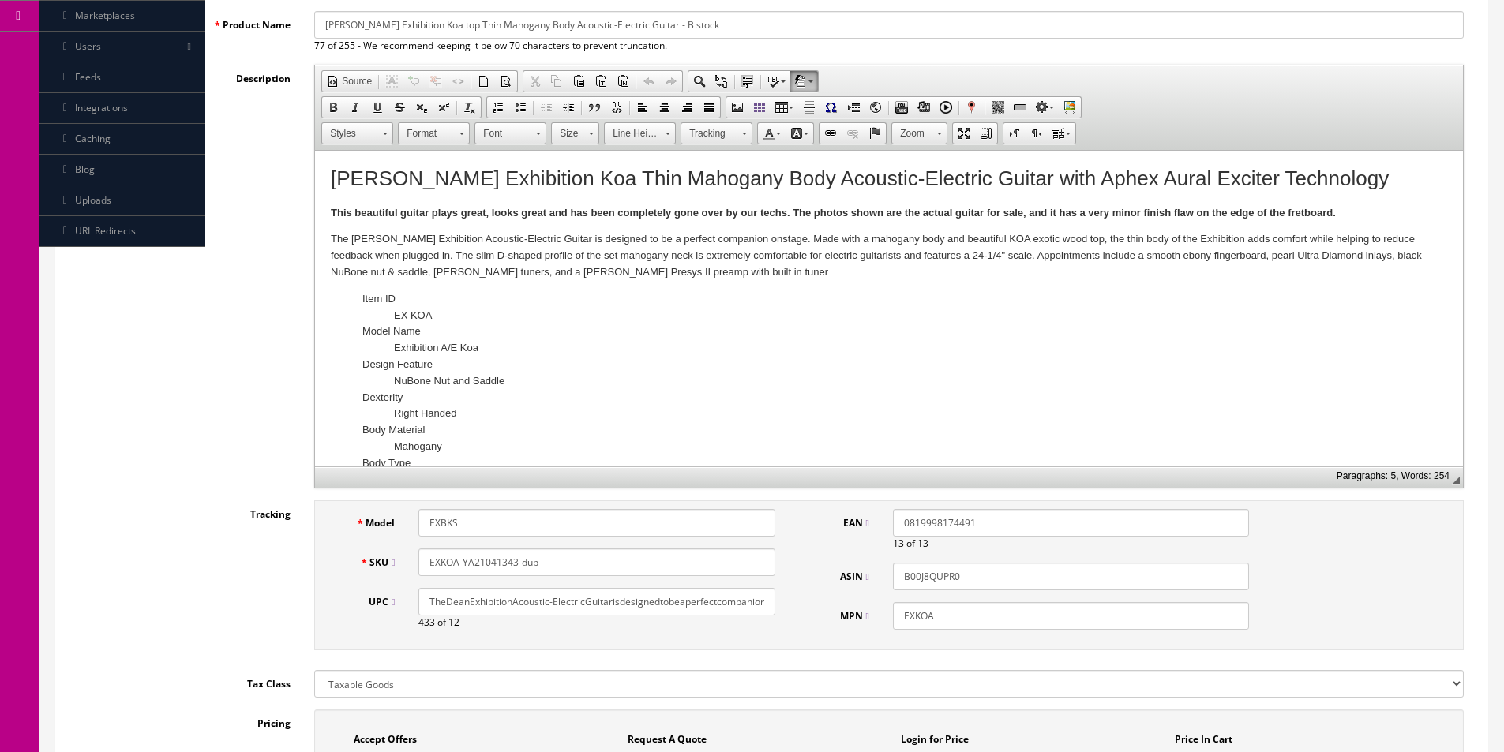
click at [695, 602] on input "TheDeanExhibitionAcoustic-ElectricGuitarisdesignedtobeaperfectcompaniononstage.…" at bounding box center [596, 602] width 356 height 28
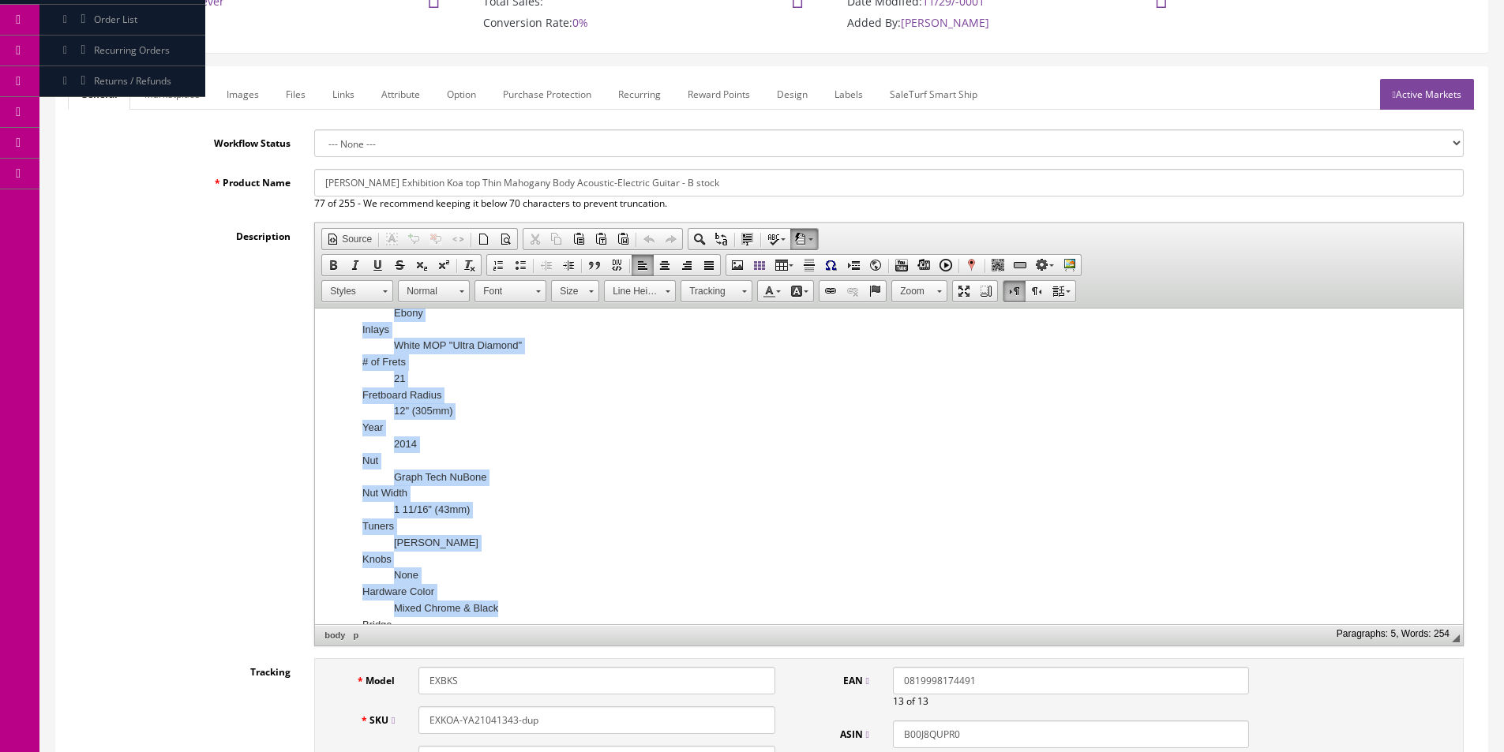
scroll to position [858, 0]
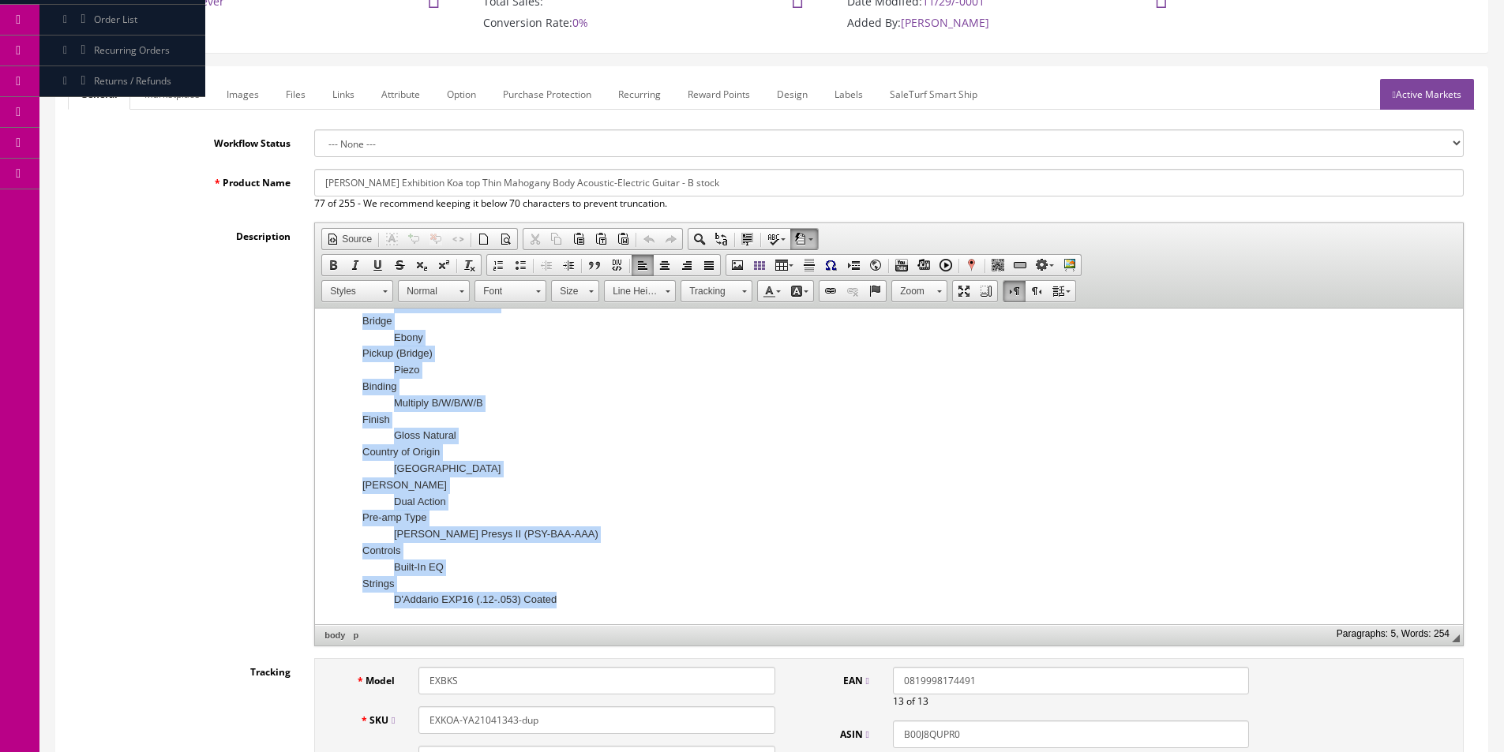
drag, startPoint x: 431, startPoint y: 454, endPoint x: 667, endPoint y: 707, distance: 345.7
click at [667, 624] on html "Dean Exhibition Koa Thin Mahogany Body Acoustic-Electric Guitar with Aphex Aura…" at bounding box center [889, 38] width 1148 height 1174
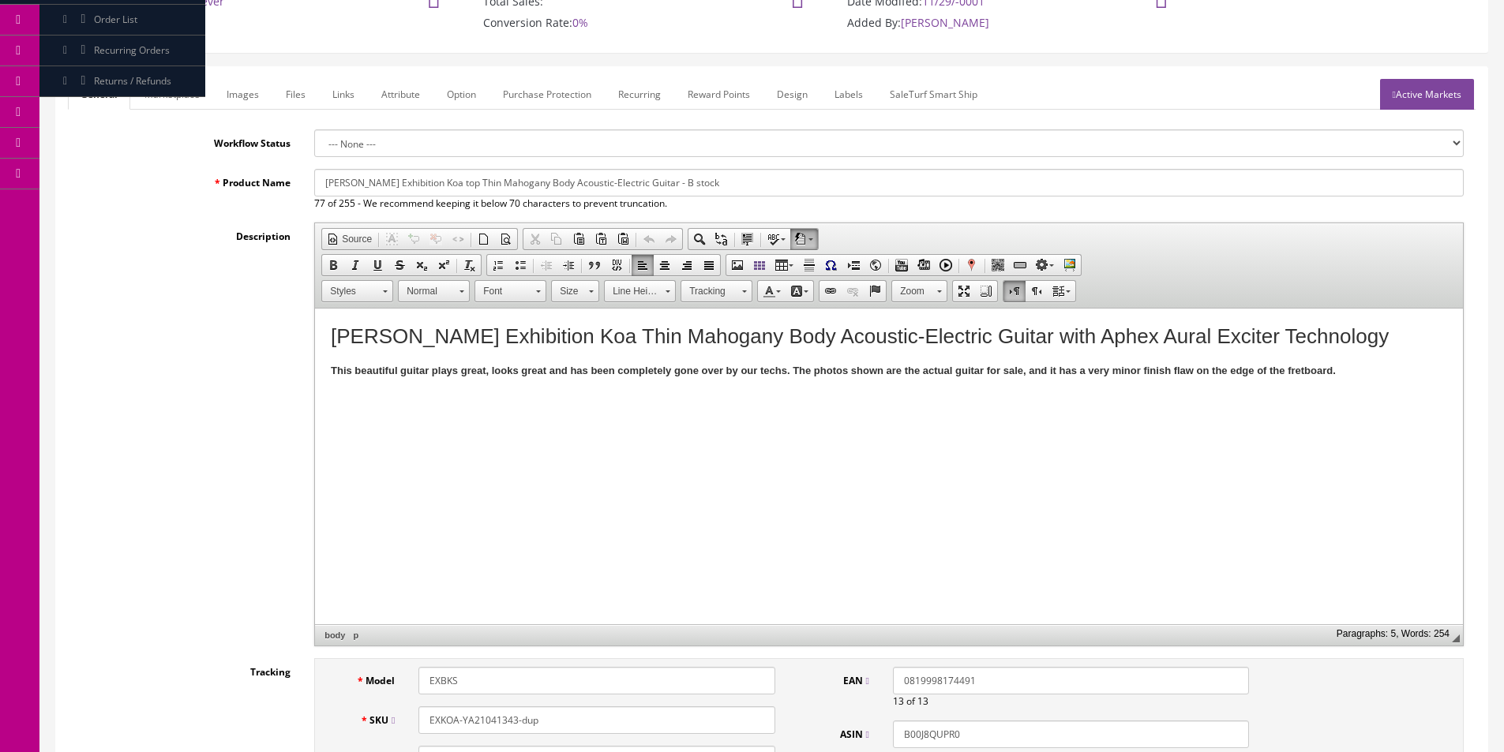
scroll to position [0, 0]
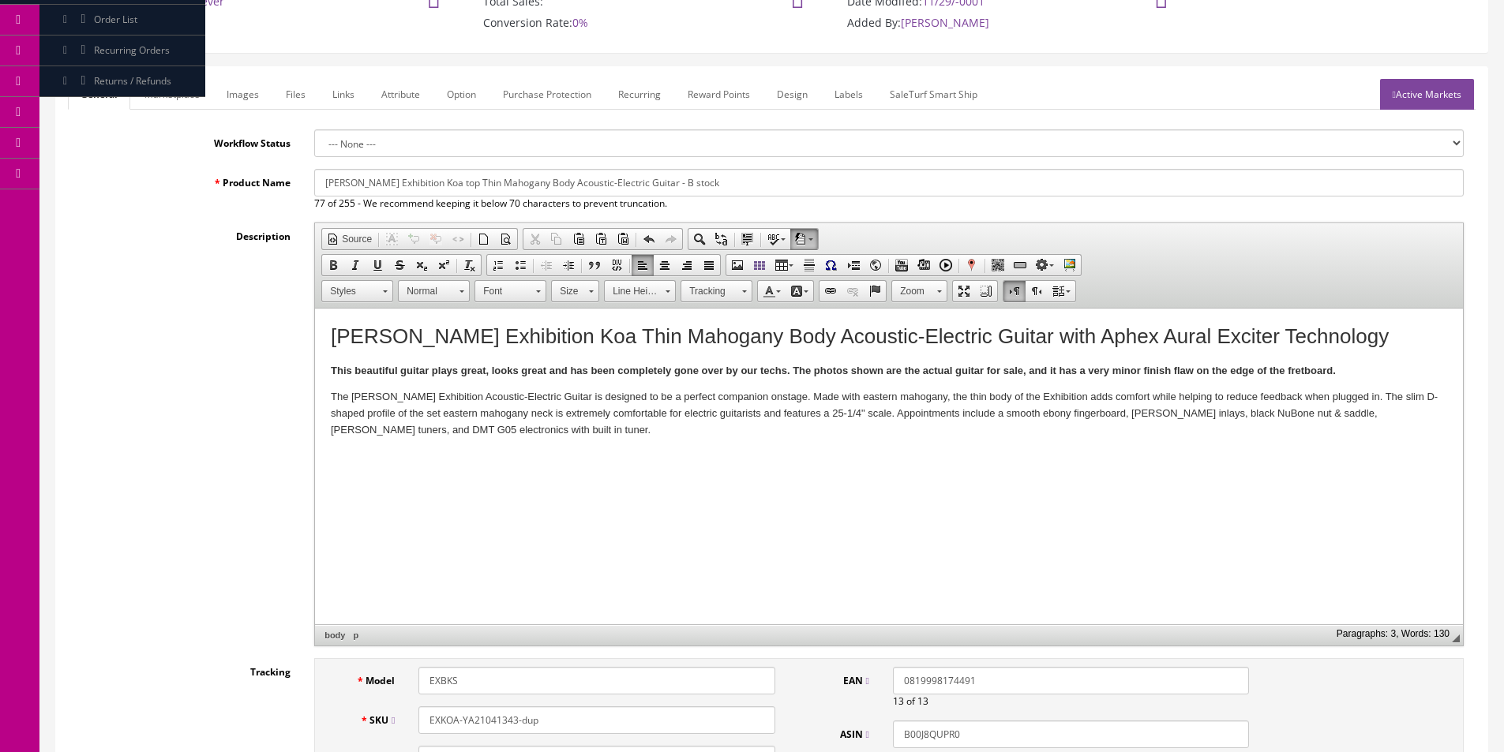
click at [1003, 455] on html "Dean Exhibition Koa Thin Mahogany Body Acoustic-Electric Guitar with Aphex Aura…" at bounding box center [889, 382] width 1148 height 146
paste body
click at [403, 453] on dt "Item ID" at bounding box center [888, 457] width 1053 height 17
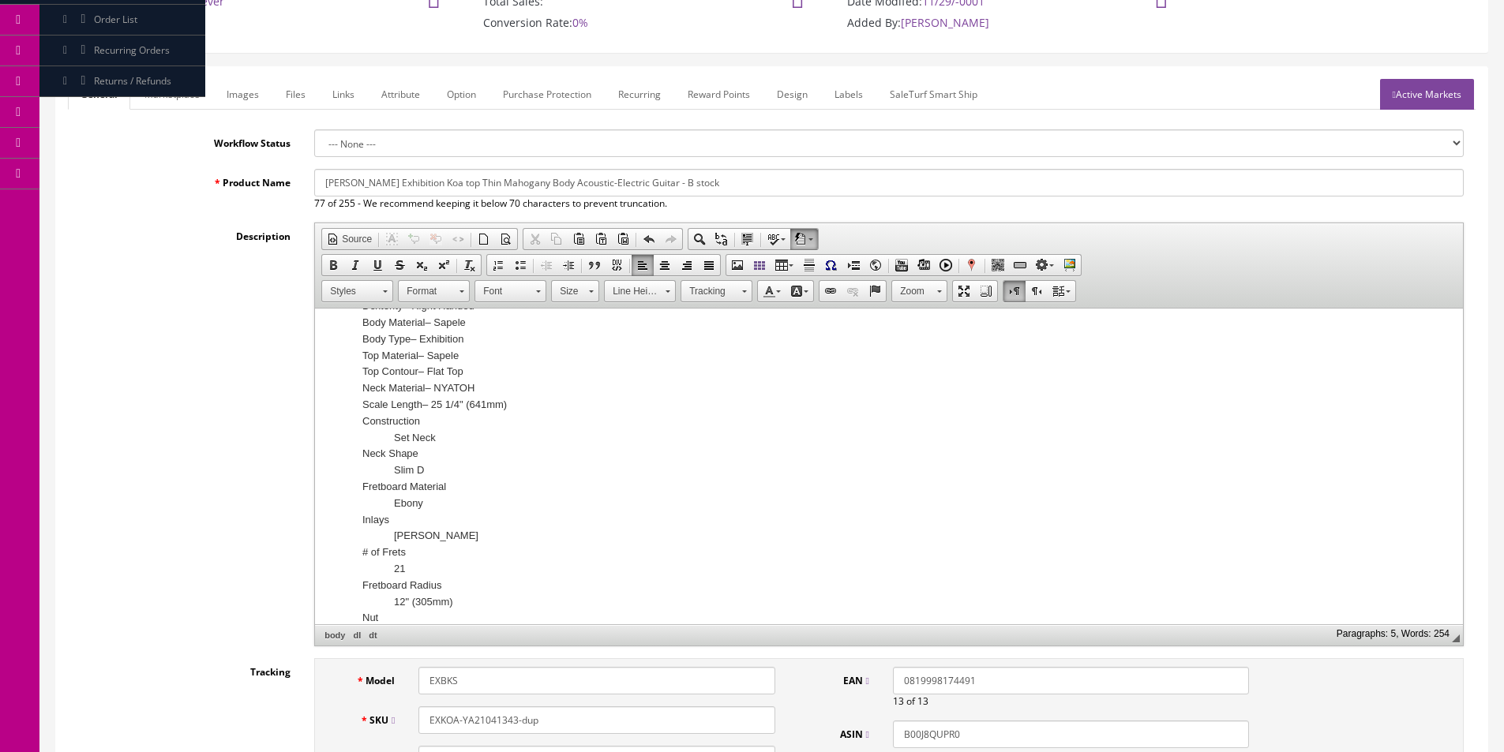
scroll to position [237, 0]
click at [435, 379] on dt "Construction" at bounding box center [888, 385] width 1053 height 17
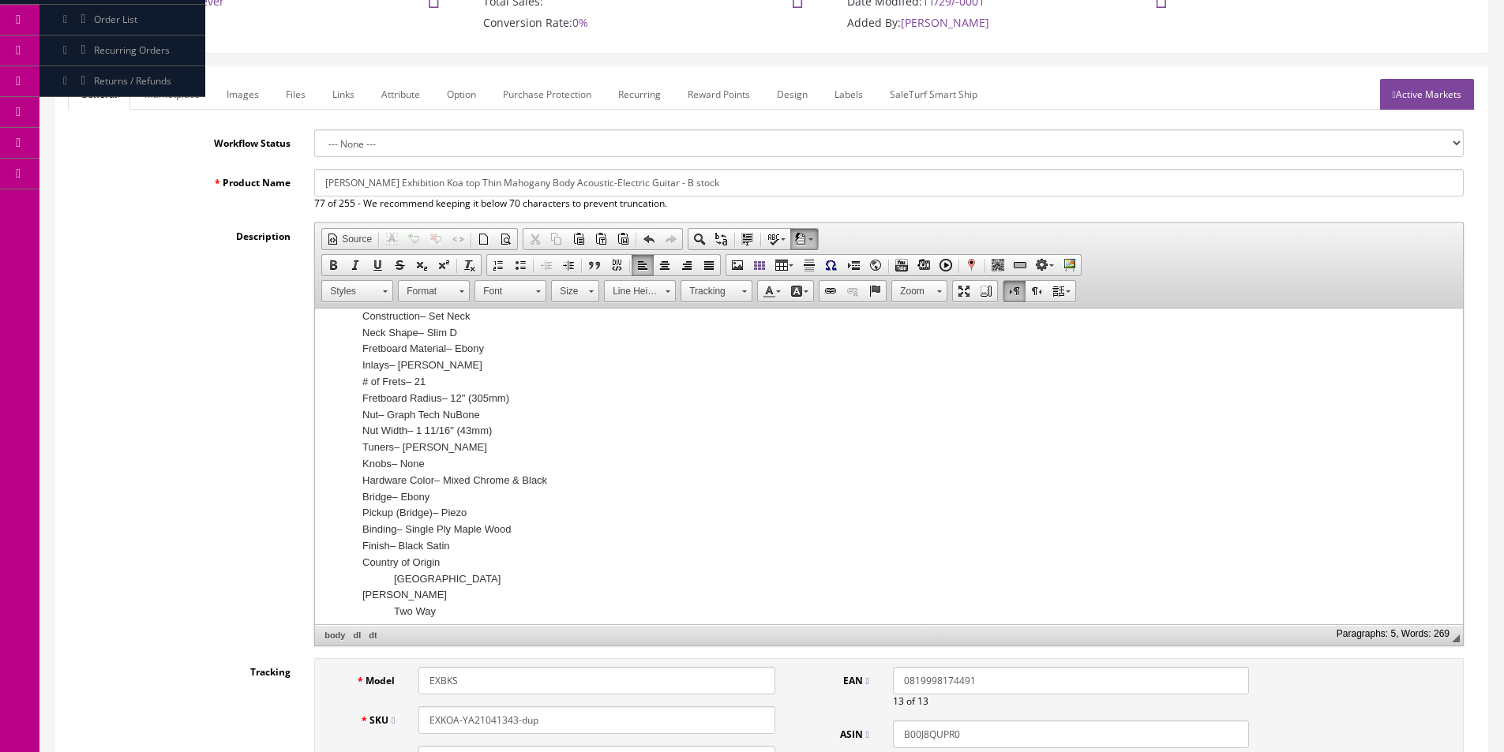
scroll to position [395, 0]
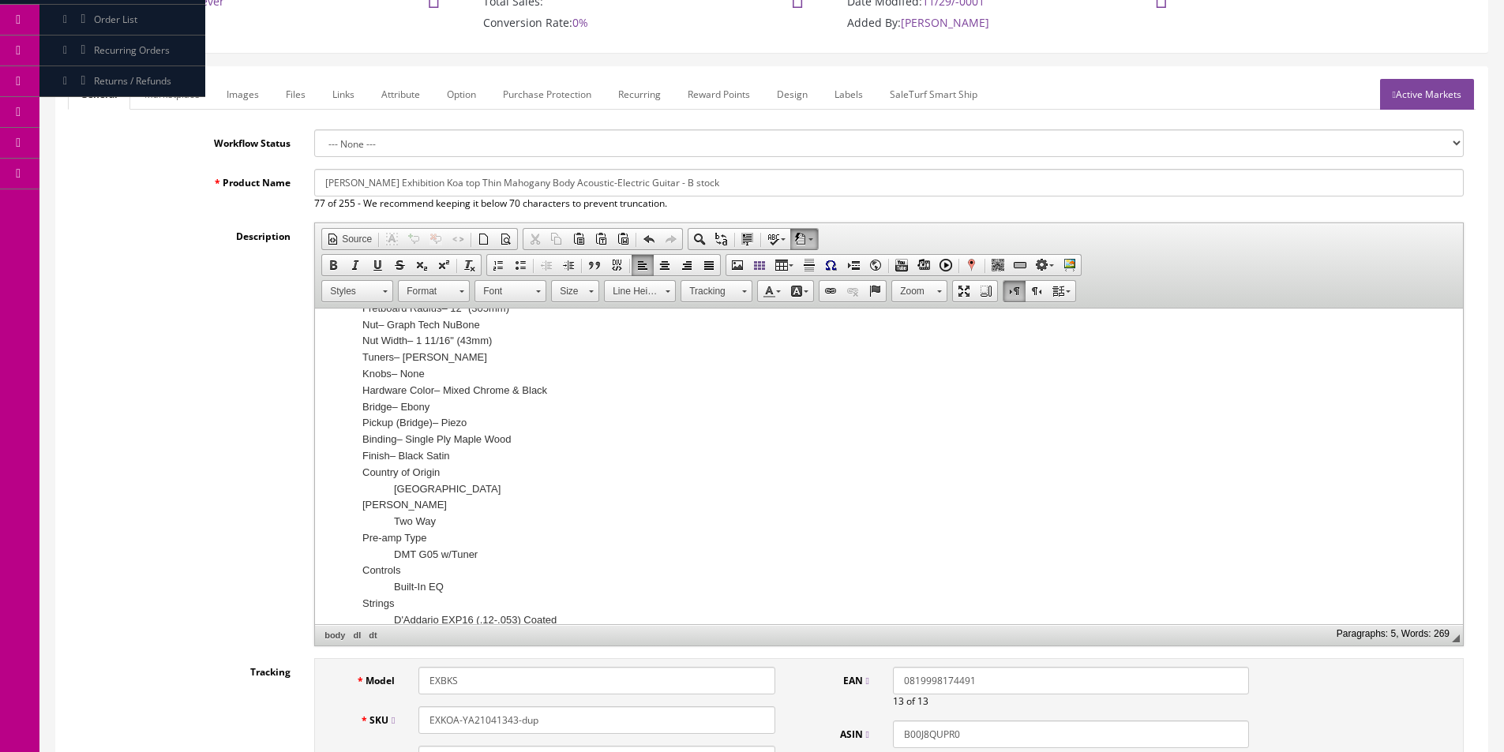
click at [461, 475] on dt "Country of Origin" at bounding box center [888, 473] width 1053 height 17
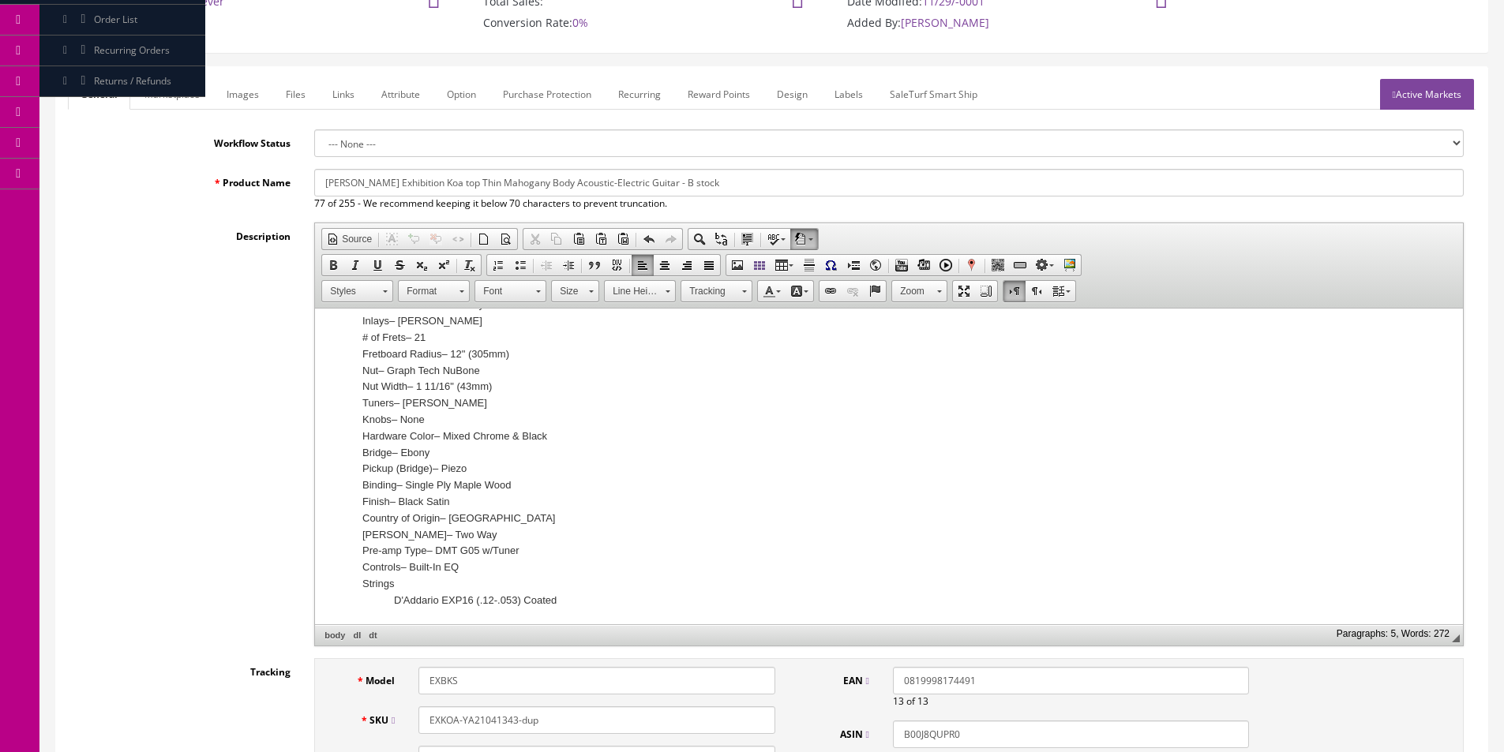
scroll to position [333, 0]
drag, startPoint x: 663, startPoint y: 590, endPoint x: 596, endPoint y: 493, distance: 118.7
click at [602, 490] on dl "Item ID – EX BKS Model Name – Exhibition A/E Black Satin Design Feature – NuBon…" at bounding box center [889, 362] width 1116 height 493
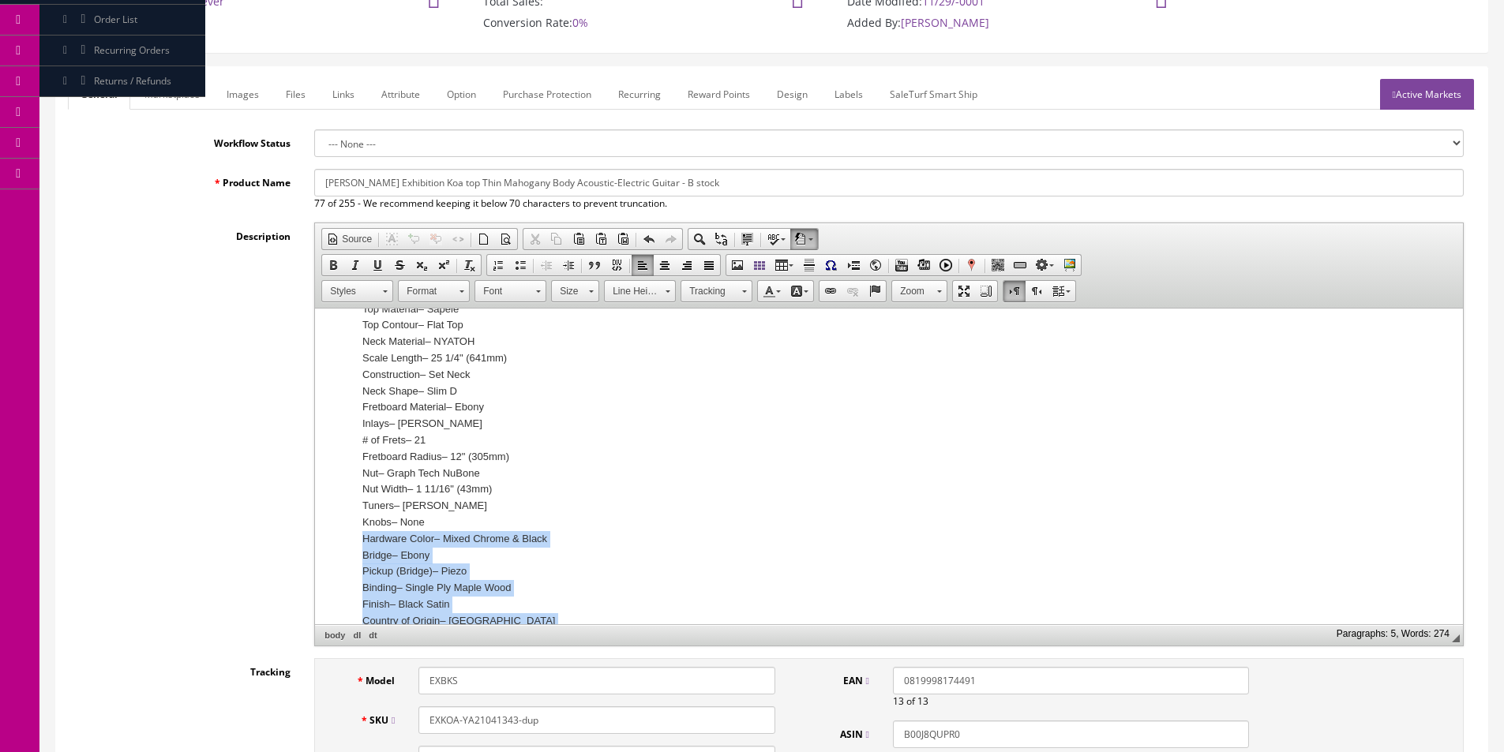
scroll to position [0, 0]
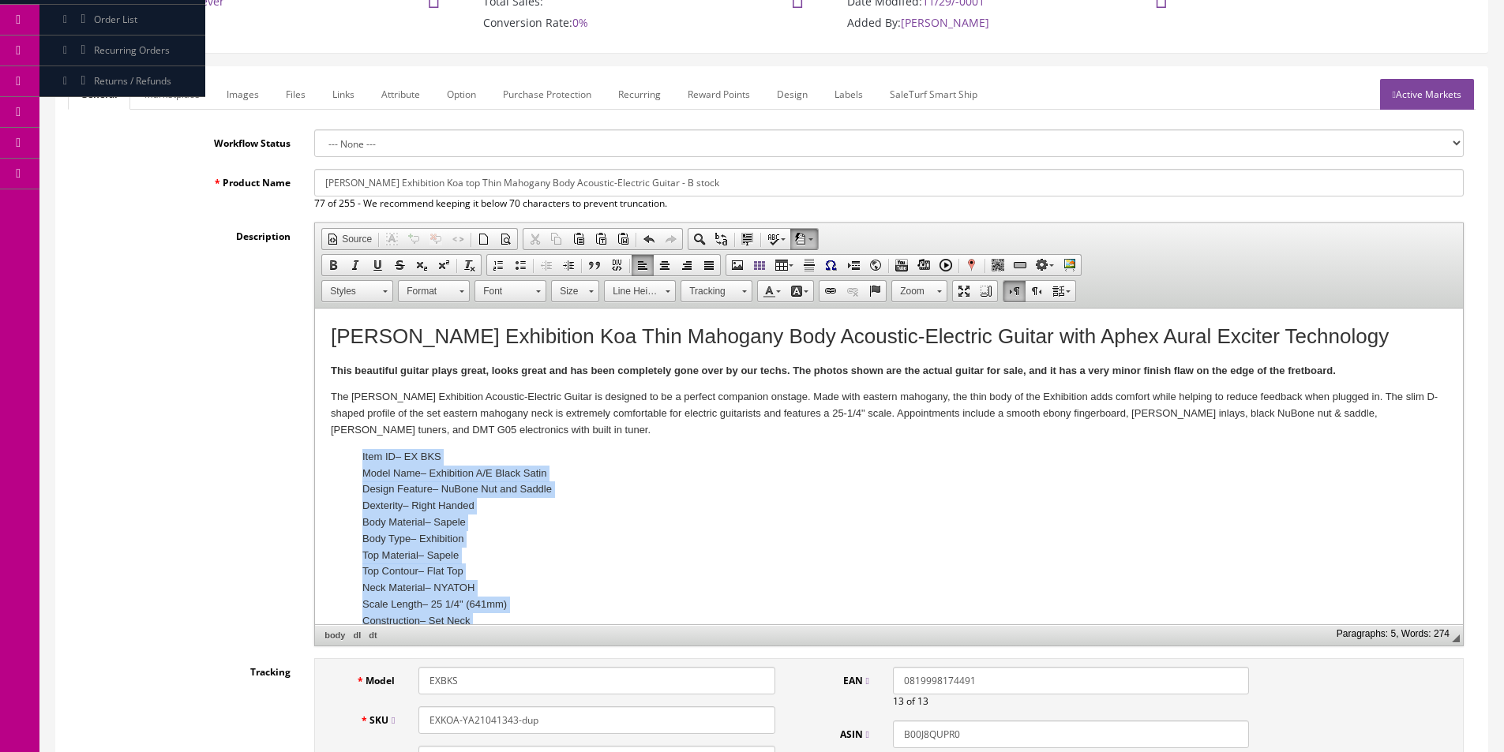
drag, startPoint x: 579, startPoint y: 604, endPoint x: 302, endPoint y: 457, distance: 313.6
click at [315, 457] on html "Dean Exhibition Koa Thin Mahogany Body Acoustic-Electric Guitar with Aphex Aura…" at bounding box center [889, 633] width 1148 height 649
click at [517, 261] on span at bounding box center [520, 265] width 13 height 13
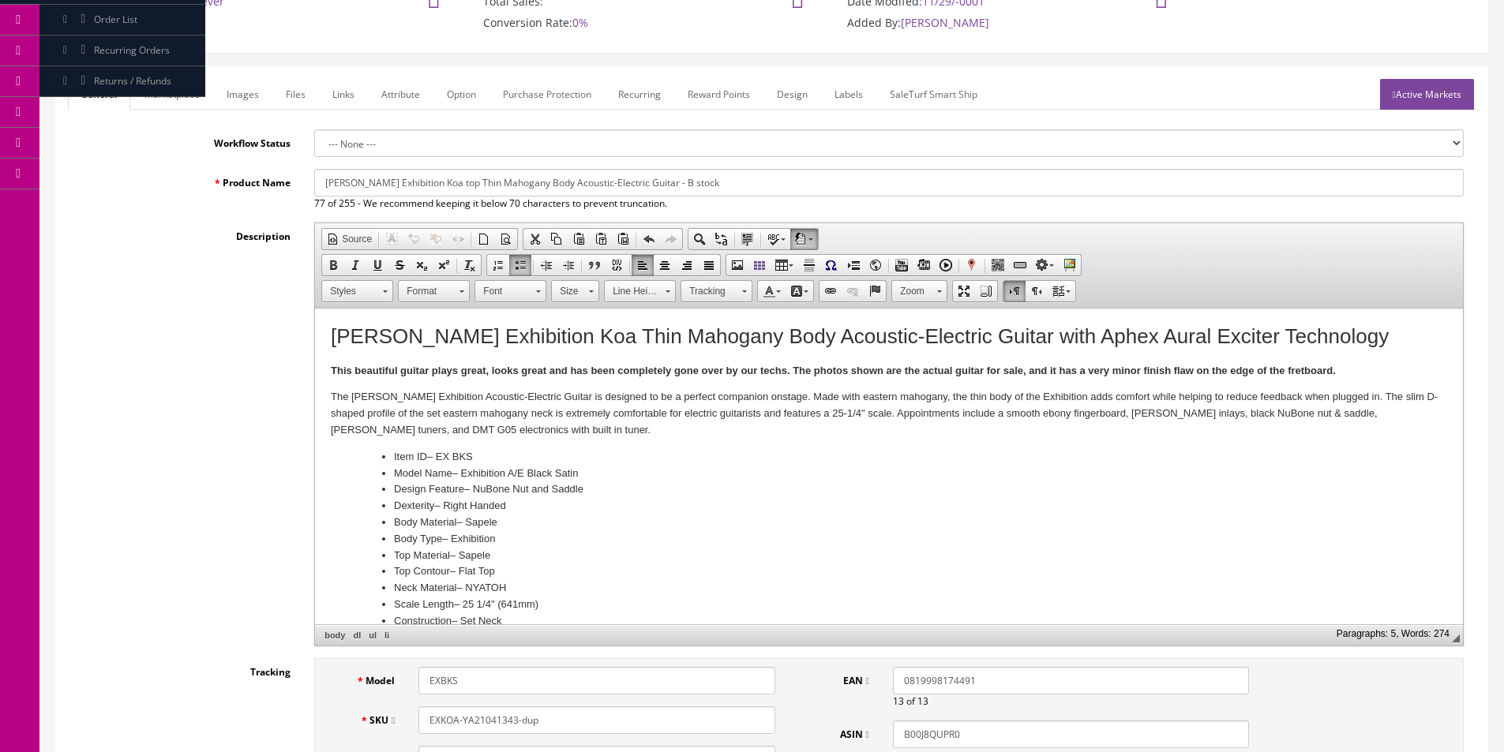
click at [542, 332] on h1 "Dean Exhibition Koa Thin Mahogany Body Acoustic-Electric Guitar with Aphex Aura…" at bounding box center [889, 336] width 1116 height 24
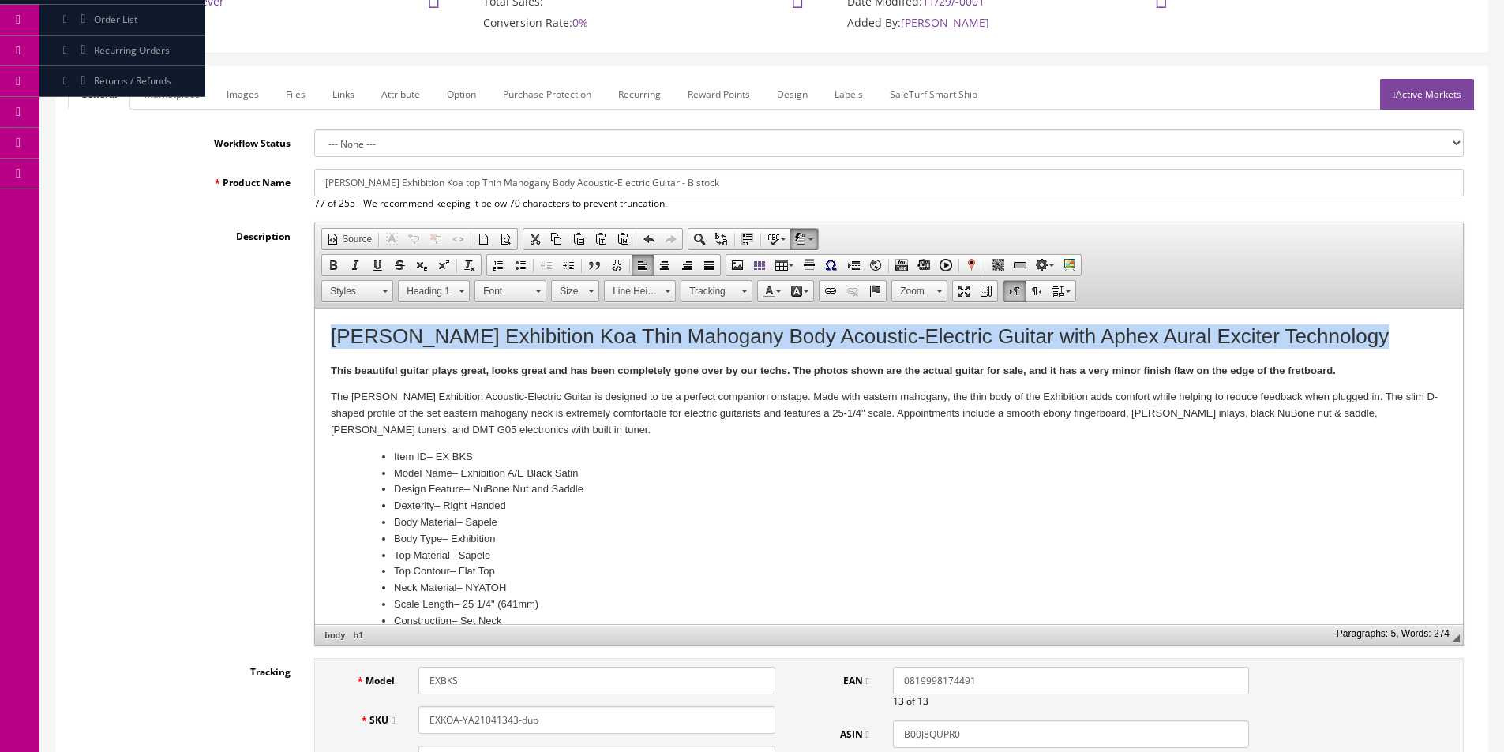
click at [542, 332] on h1 "Dean Exhibition Koa Thin Mahogany Body Acoustic-Electric Guitar with Aphex Aura…" at bounding box center [889, 336] width 1116 height 24
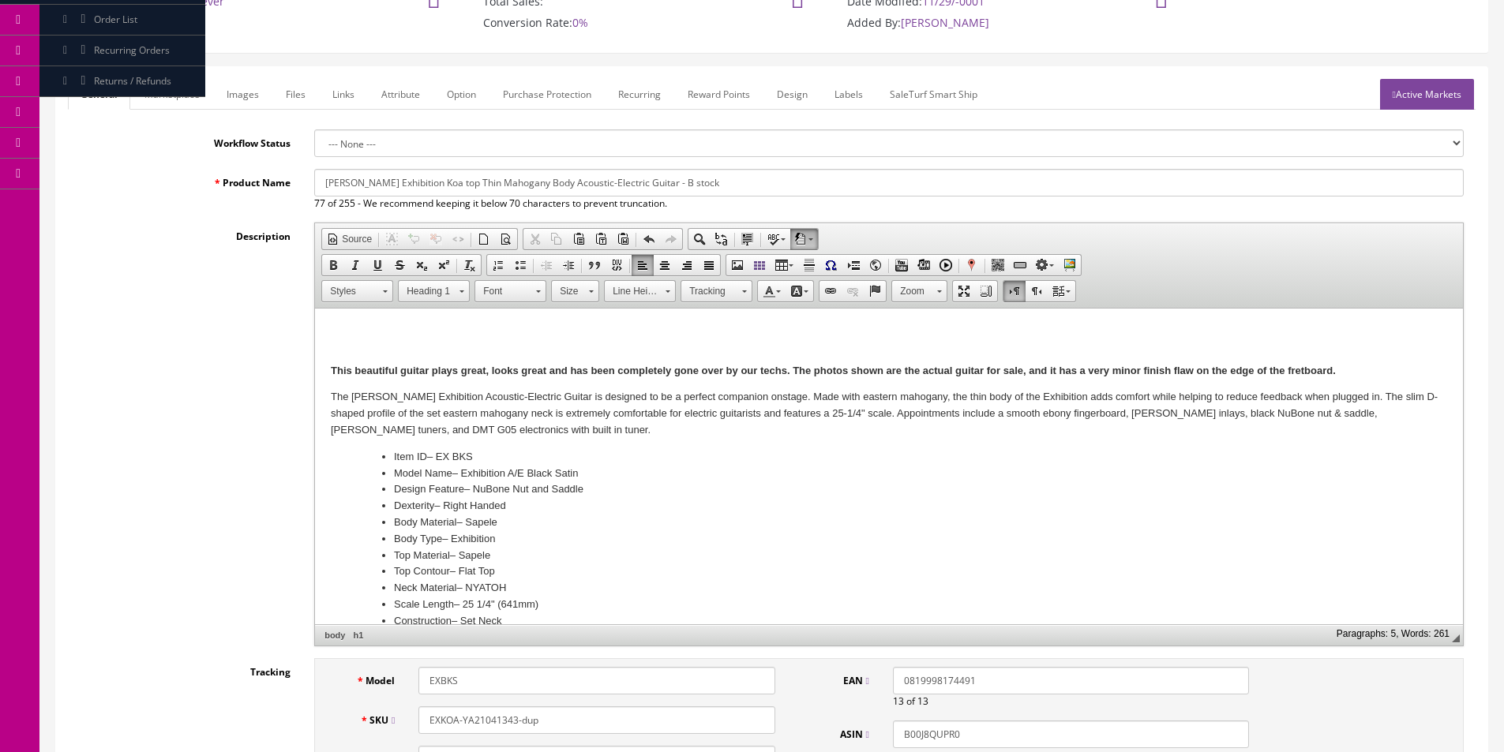
click at [373, 369] on strong "This beautiful guitar plays great, looks great and has been completely gone ove…" at bounding box center [833, 371] width 1005 height 12
click at [531, 186] on input "Dean Exhibition Koa top Thin Mahogany Body Acoustic-Electric Guitar - B stock" at bounding box center [888, 183] width 1149 height 28
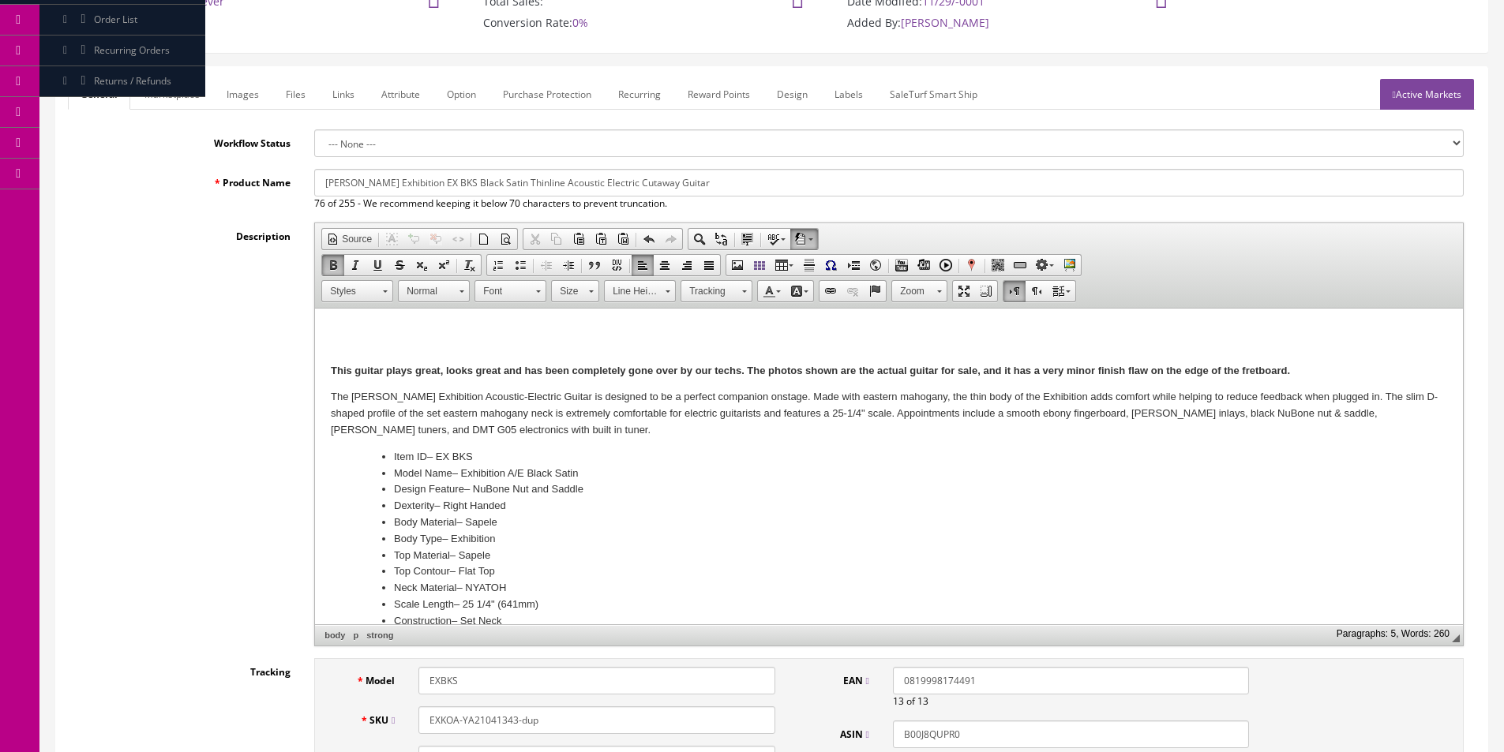
type input "Dean Exhibition EX BKS Black Satin Thinline Acoustic Electric Cutaway Guitar"
click at [184, 81] on link "Marketplace" at bounding box center [172, 94] width 81 height 31
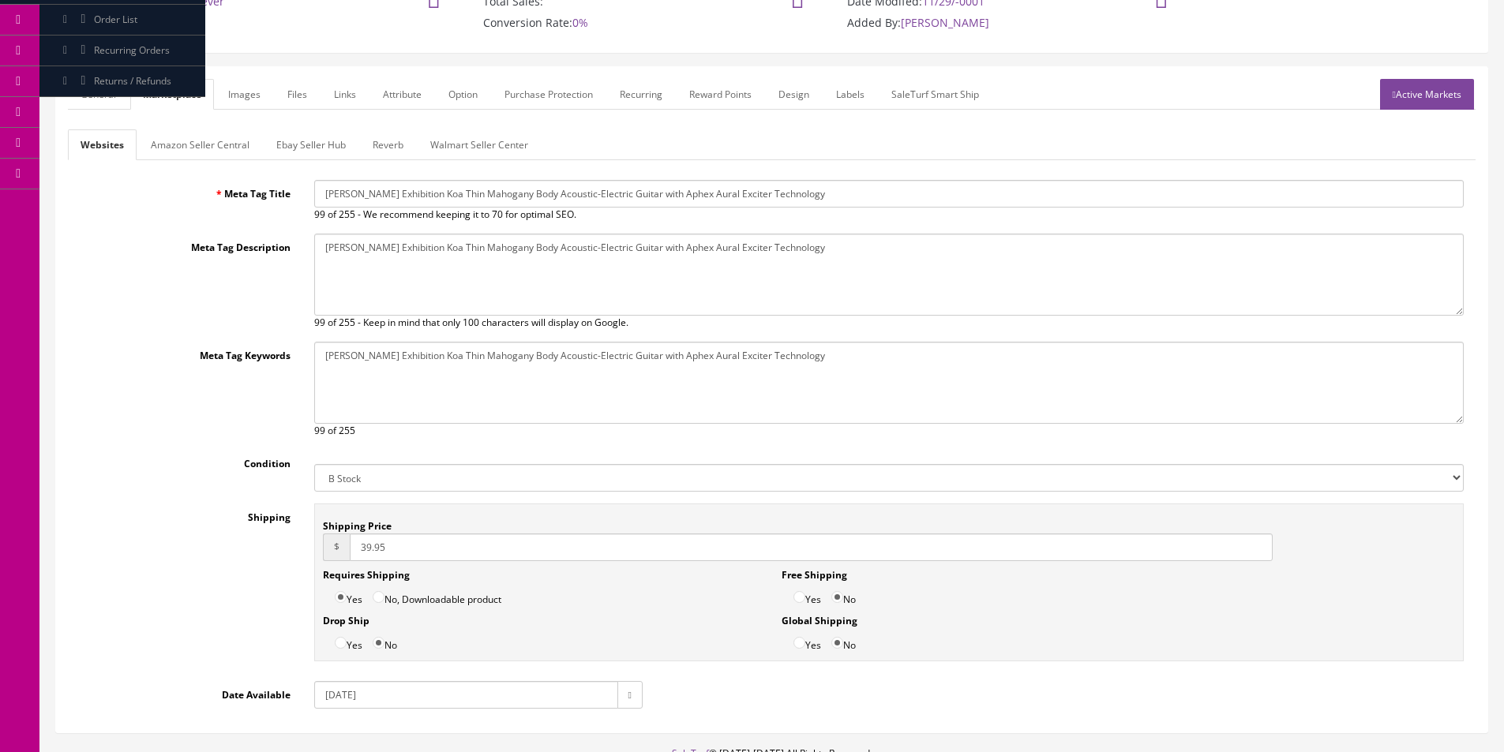
click at [381, 185] on input "Dean Exhibition Koa Thin Mahogany Body Acoustic-Electric Guitar with Aphex Aura…" at bounding box center [888, 194] width 1149 height 28
paste input "EX BKS Black Satin Thinline Acoustic Electric Cutaway Guitar"
type input "Dean Exhibition EX BKS Black Satin Thinline Acoustic Electric Cutaway Guitar"
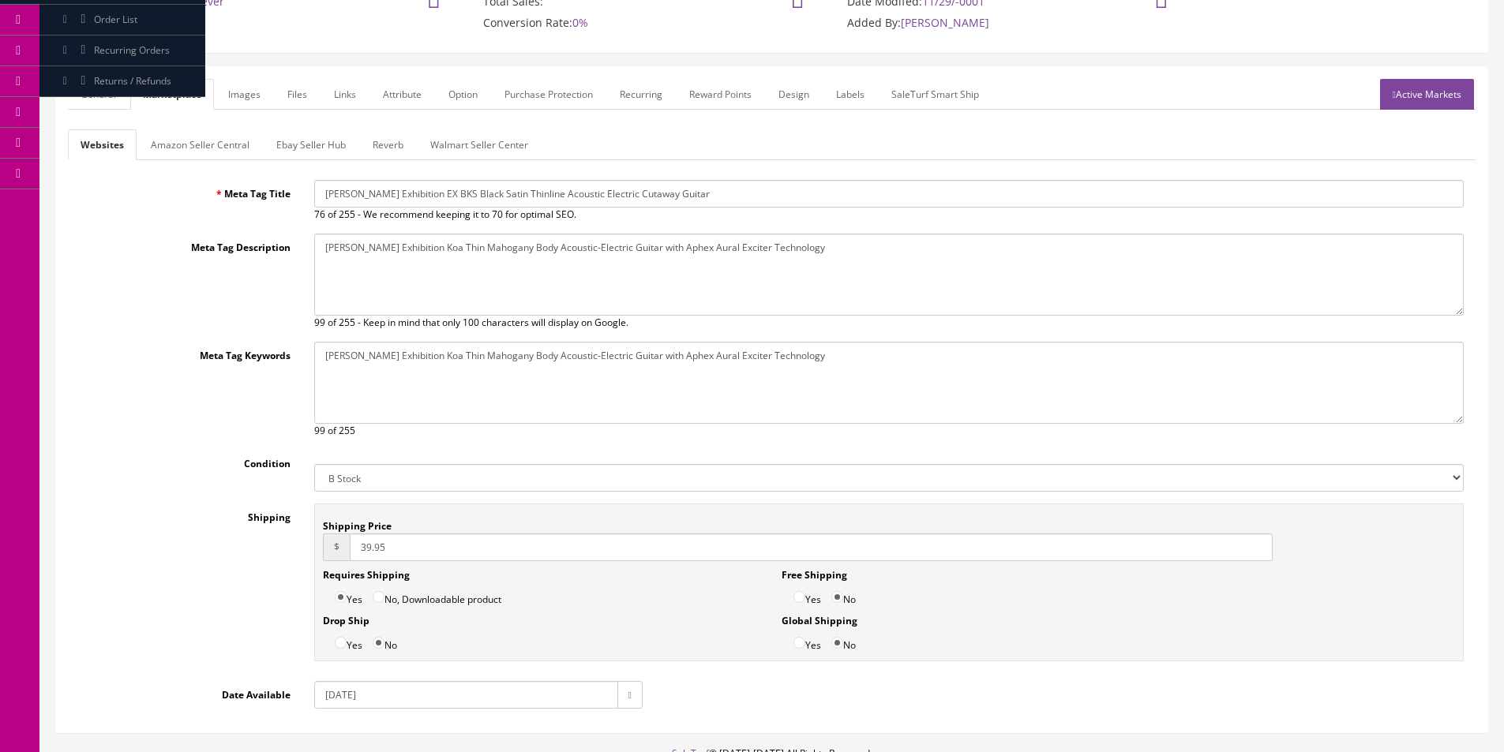
click at [437, 261] on textarea "Dean Exhibition Koa Thin Mahogany Body Acoustic-Electric Guitar with Aphex Aura…" at bounding box center [888, 275] width 1149 height 82
paste textarea "EX BKS Black Satin Thinline Acoustic Electric Cutaway Guitar"
type textarea "Dean Exhibition EX BKS Black Satin Thinline Acoustic Electric Cutaway Guitar"
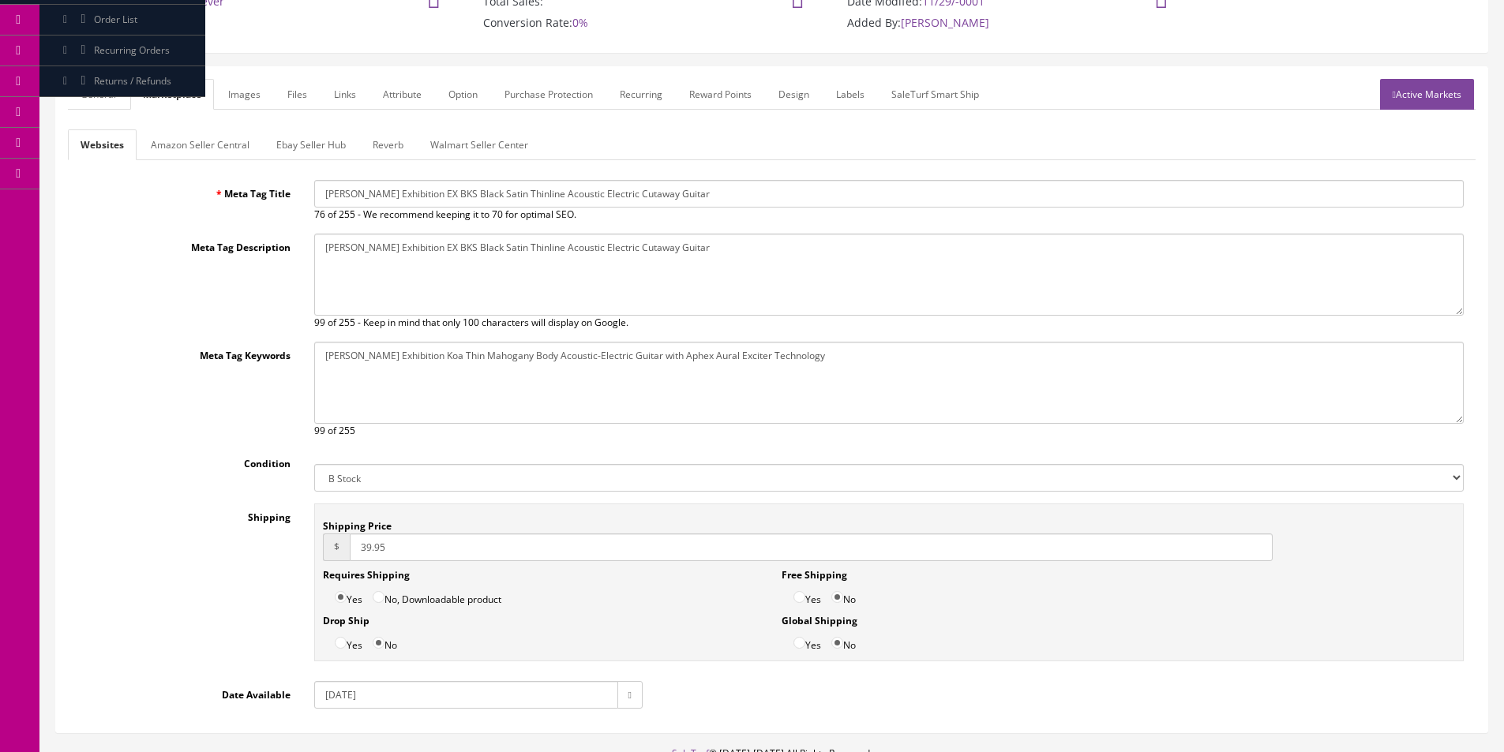
click at [503, 369] on textarea "Dean Exhibition Koa Thin Mahogany Body Acoustic-Electric Guitar with Aphex Aura…" at bounding box center [888, 383] width 1149 height 82
paste textarea "EX BKS Black Satin Thinline Acoustic Electric Cutaway Guitar"
type textarea "Dean Exhibition EX BKS Black Satin Thinline Acoustic Electric Cutaway Guitar"
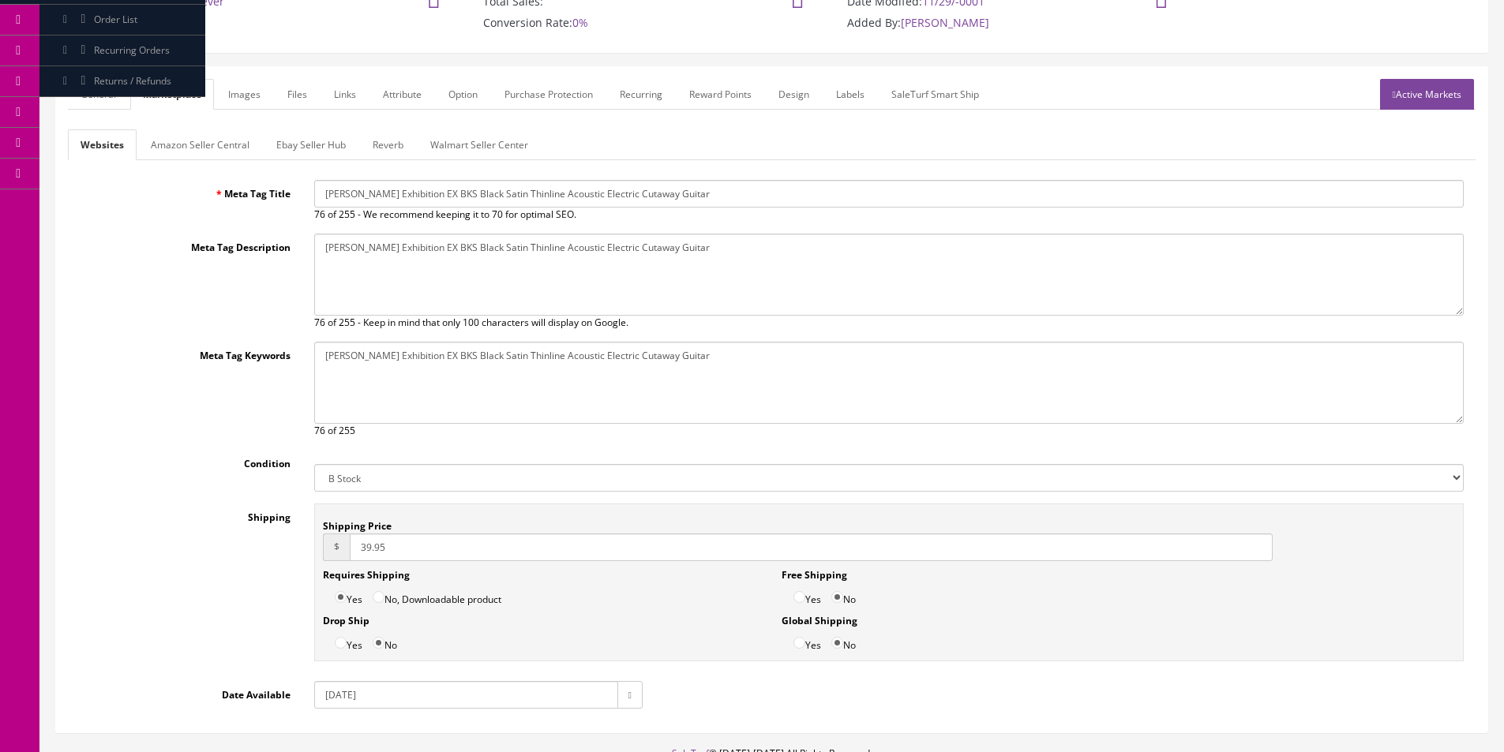
click at [103, 89] on link "General" at bounding box center [98, 94] width 61 height 31
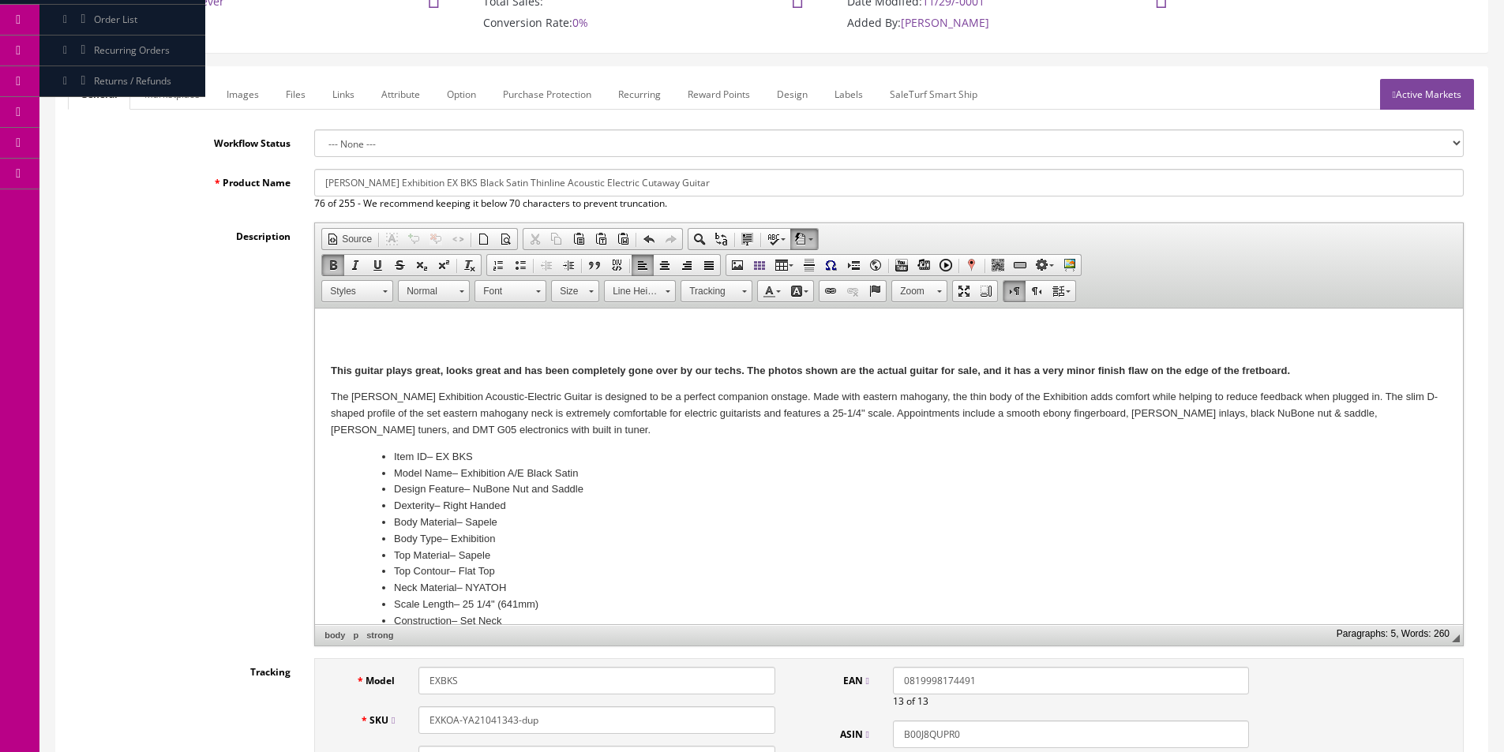
click at [233, 92] on link "Images" at bounding box center [243, 94] width 58 height 31
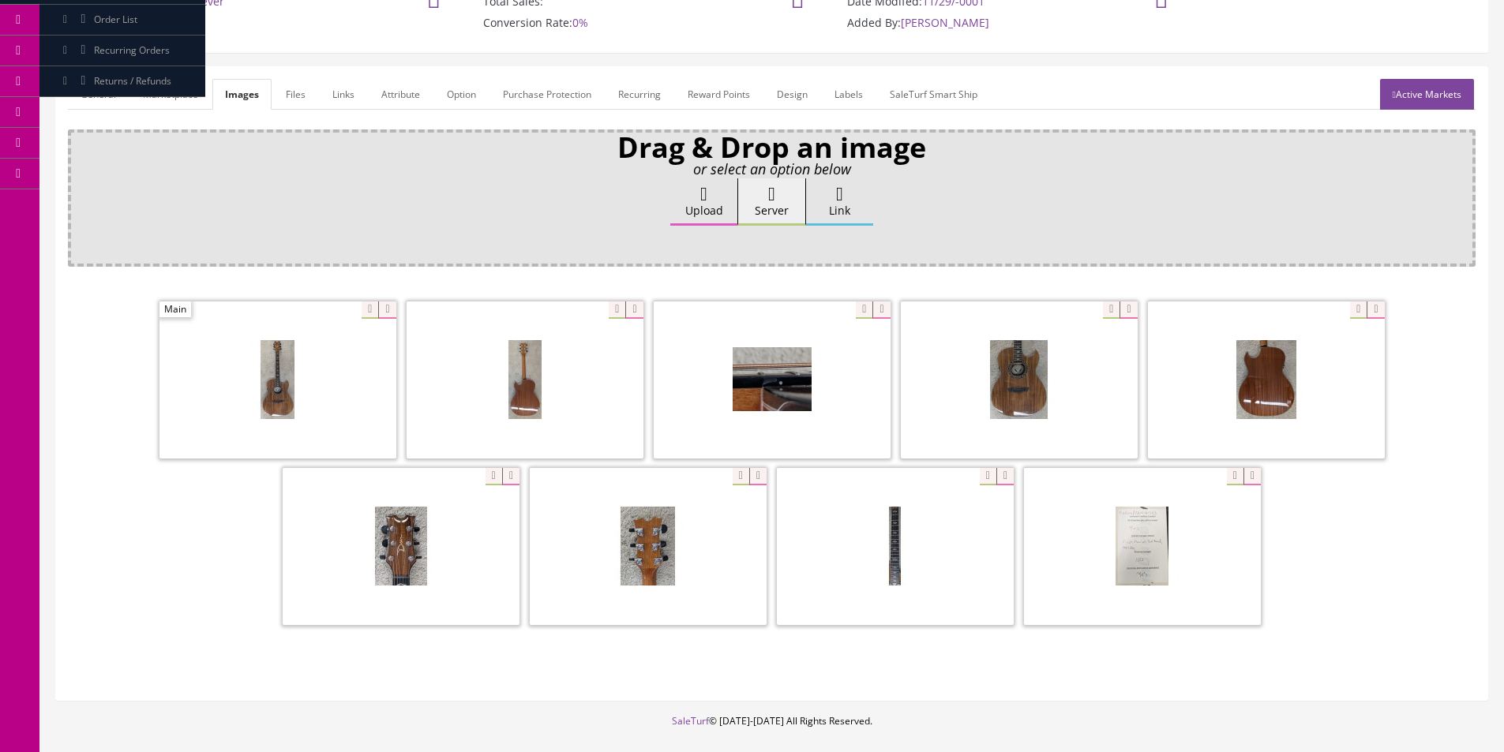
click at [381, 309] on icon at bounding box center [386, 310] width 17 height 17
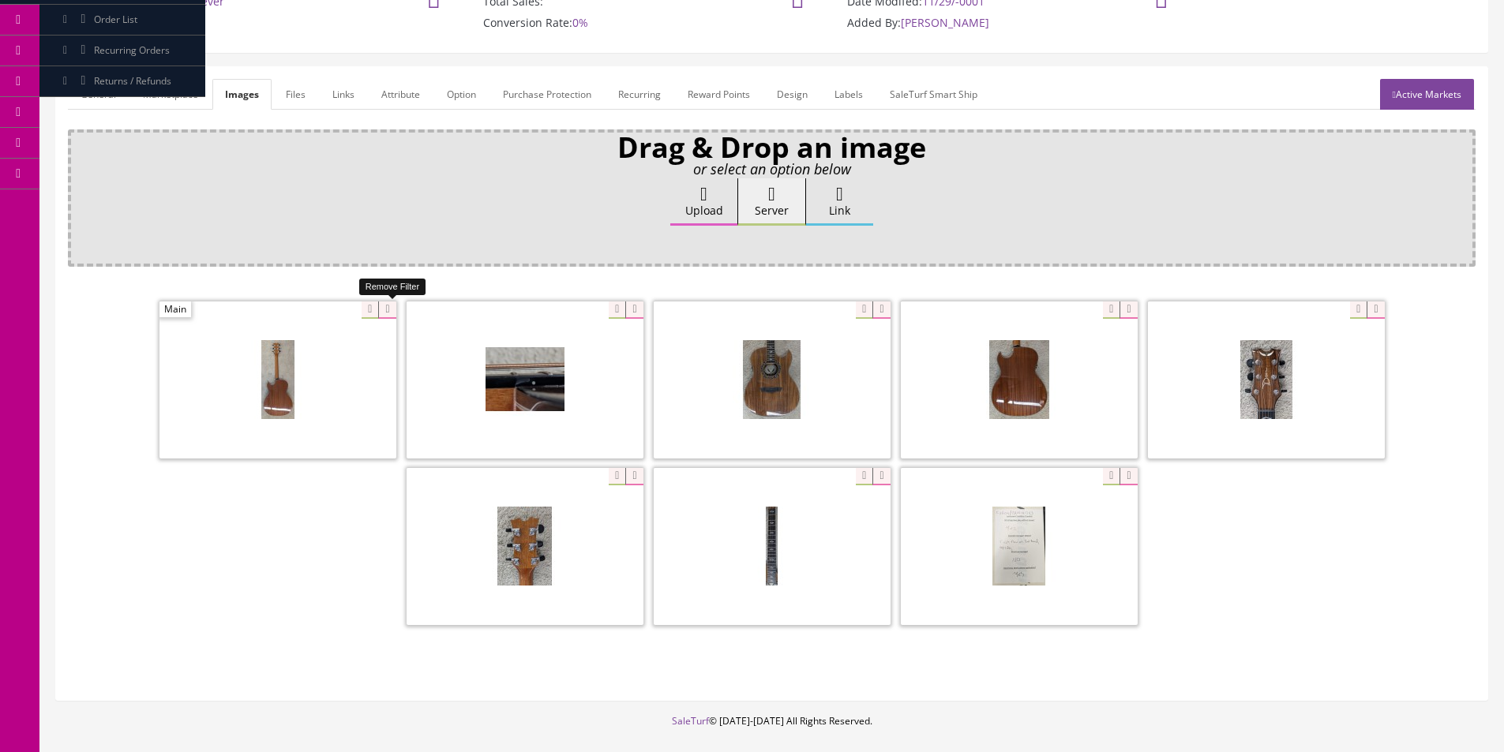
click at [381, 308] on icon at bounding box center [386, 310] width 17 height 17
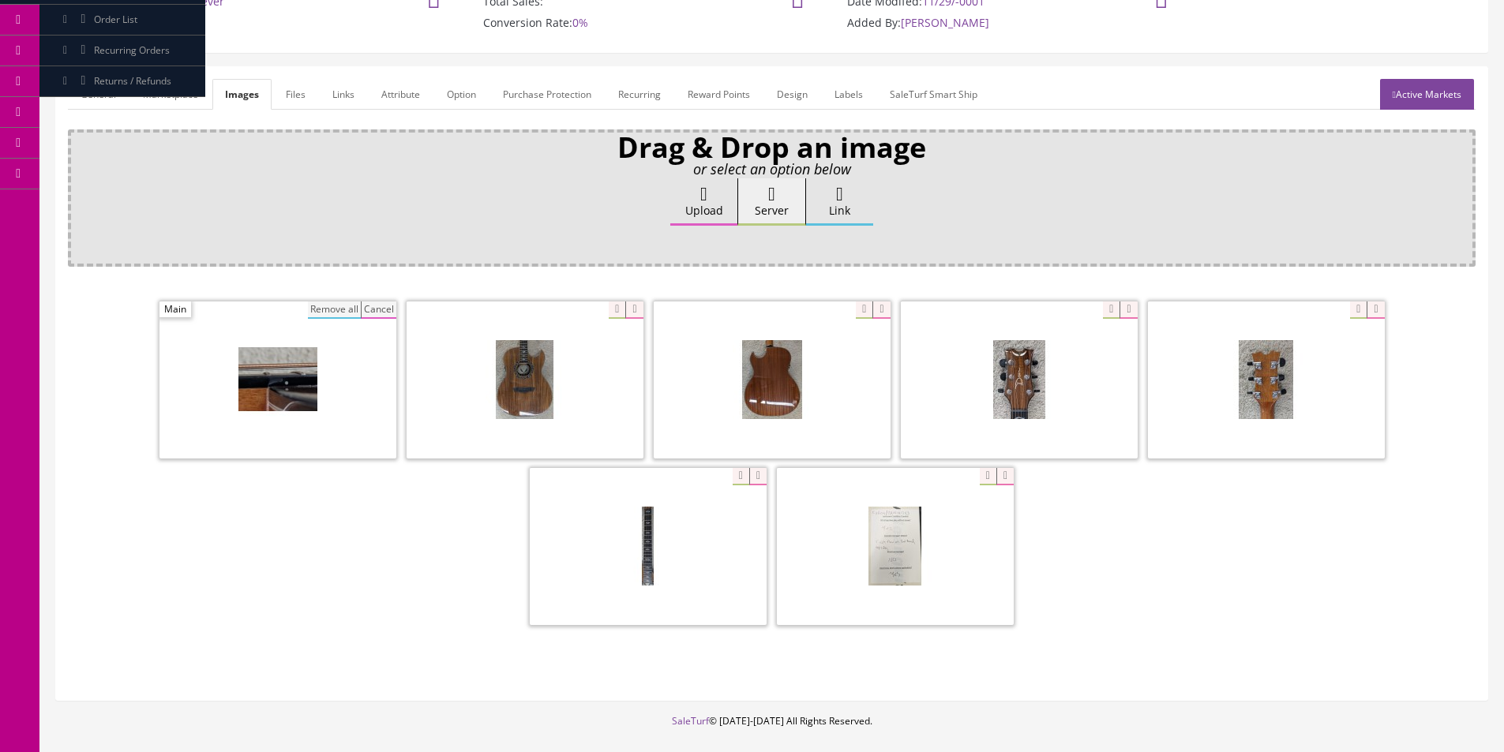
click at [326, 305] on button "Remove all" at bounding box center [334, 310] width 53 height 17
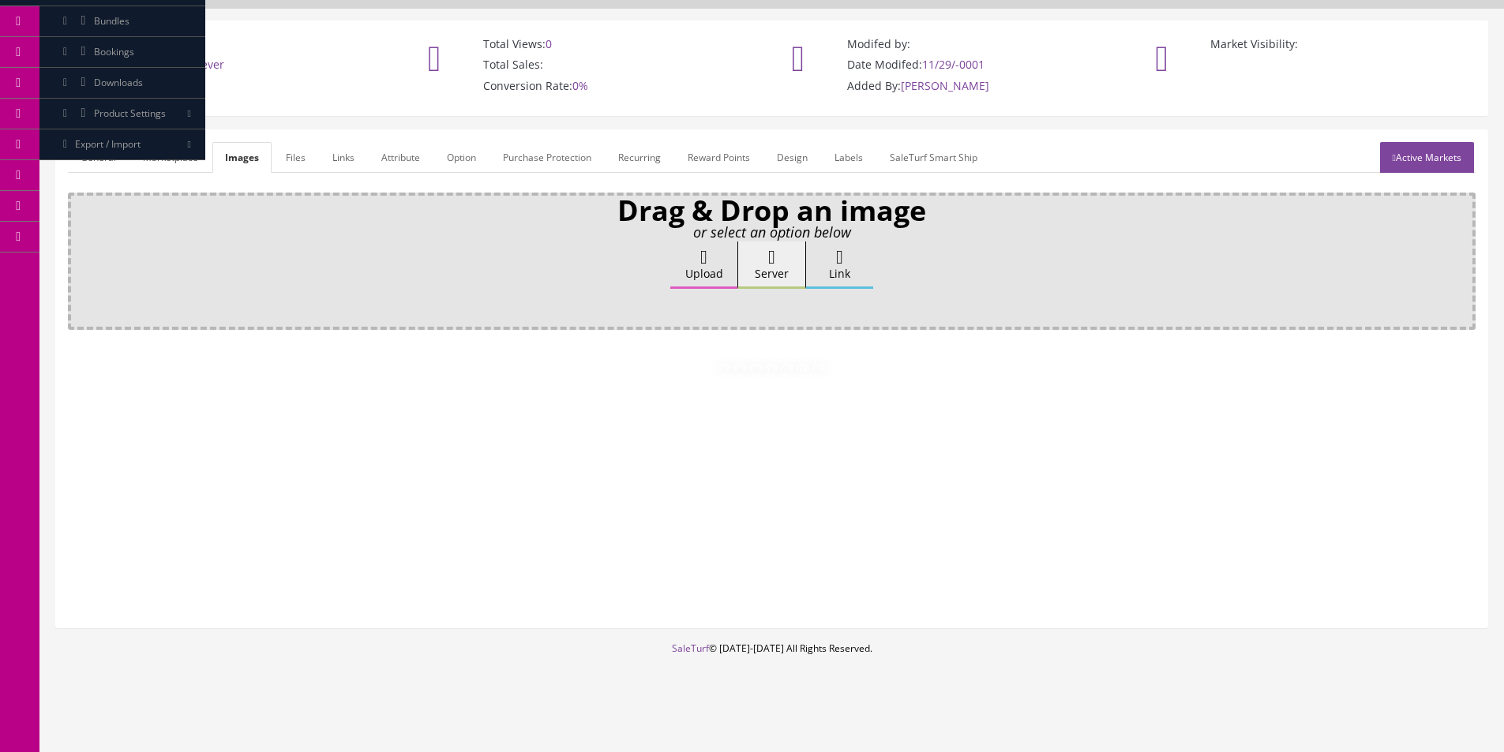
scroll to position [95, 0]
click at [703, 276] on label "Upload" at bounding box center [703, 265] width 67 height 47
click at [79, 257] on input "Upload" at bounding box center [79, 250] width 0 height 16
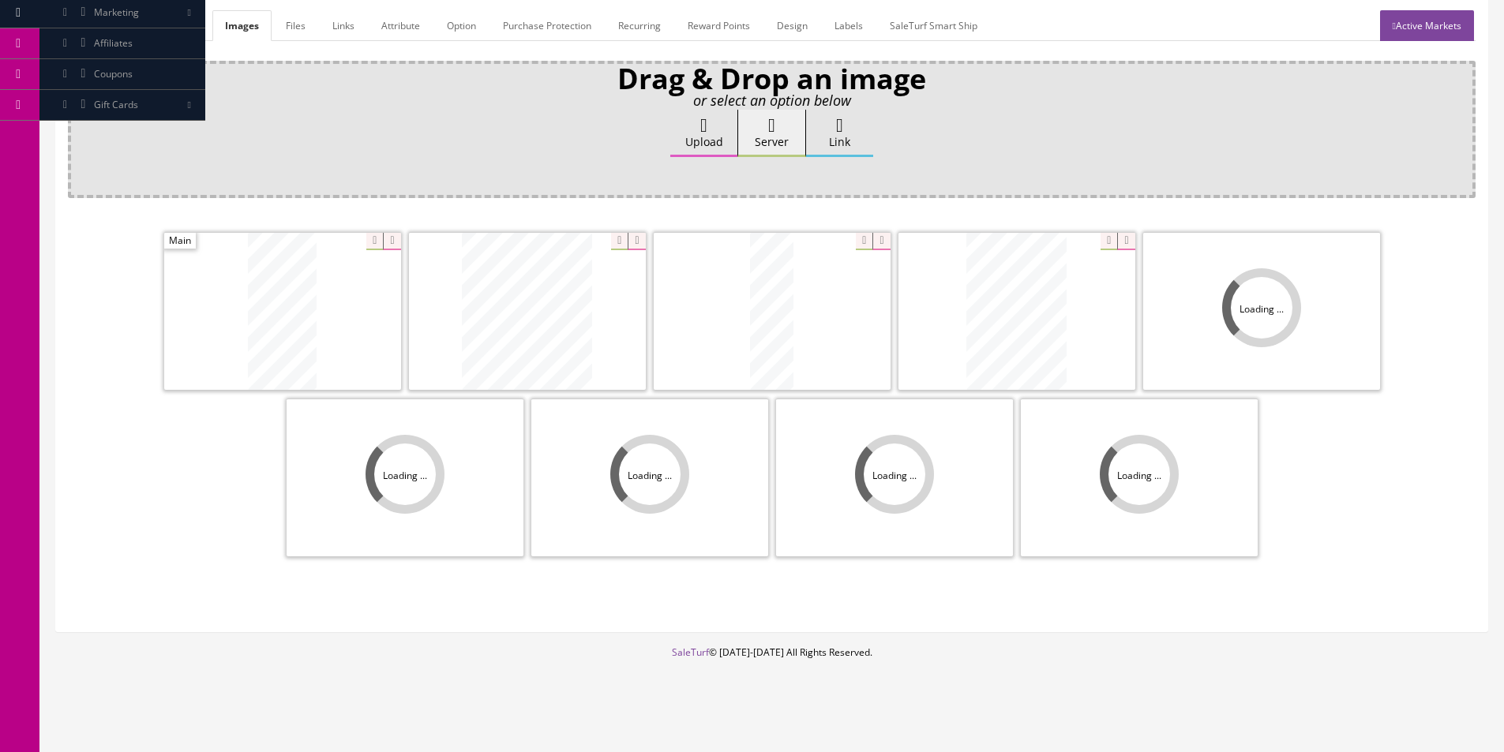
scroll to position [231, 0]
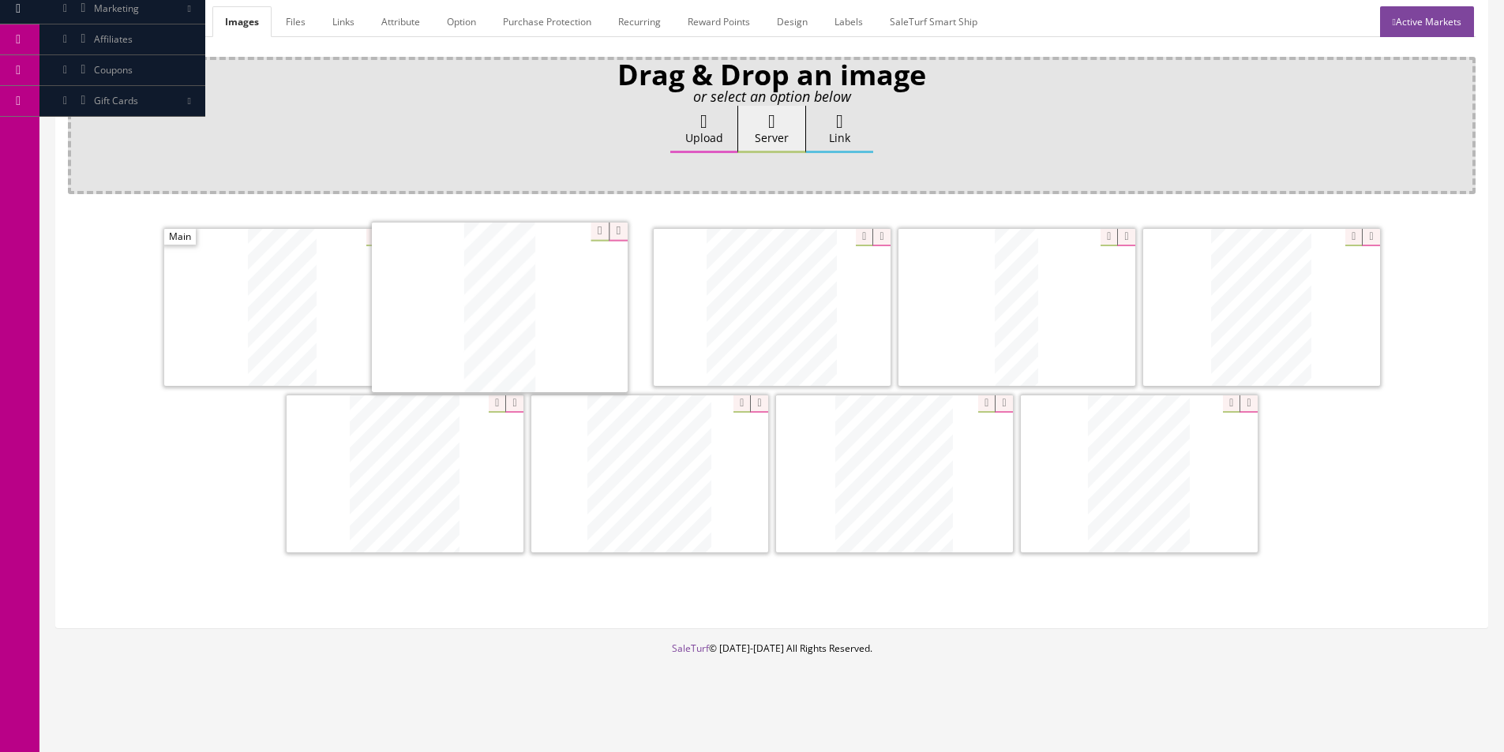
drag, startPoint x: 643, startPoint y: 489, endPoint x: 530, endPoint y: 347, distance: 182.0
drag, startPoint x: 635, startPoint y: 442, endPoint x: 842, endPoint y: 329, distance: 234.9
drag, startPoint x: 965, startPoint y: 459, endPoint x: 1163, endPoint y: 306, distance: 250.3
click at [1217, 400] on div at bounding box center [1139, 474] width 237 height 158
click at [91, 32] on link "General" at bounding box center [98, 21] width 61 height 31
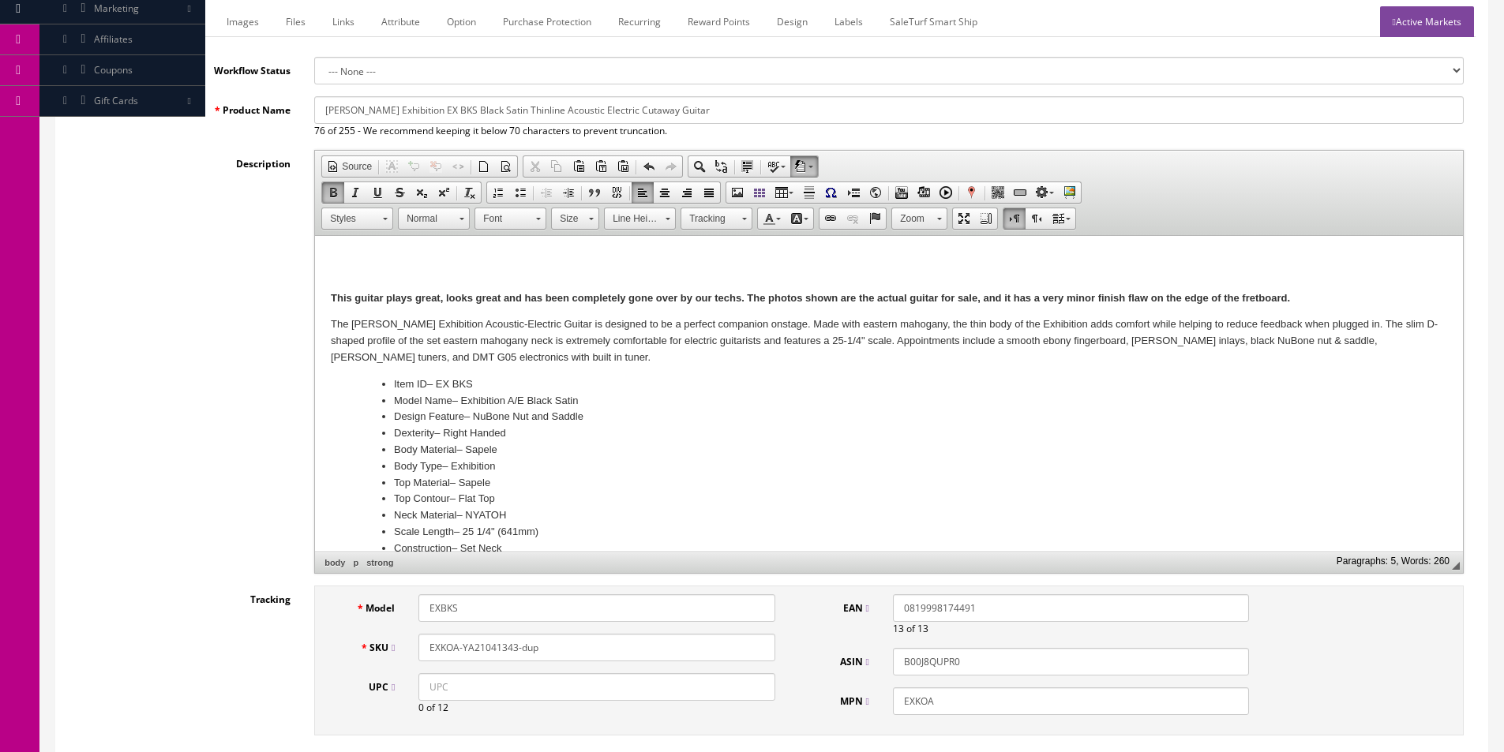
drag, startPoint x: 1303, startPoint y: 298, endPoint x: 738, endPoint y: 302, distance: 565.3
click at [738, 302] on p "This guitar plays great, looks great and has been completely gone over by our t…" at bounding box center [889, 299] width 1116 height 17
click at [738, 301] on strong "This guitar plays great, looks great and has been completely gone over by our t…" at bounding box center [598, 298] width 534 height 12
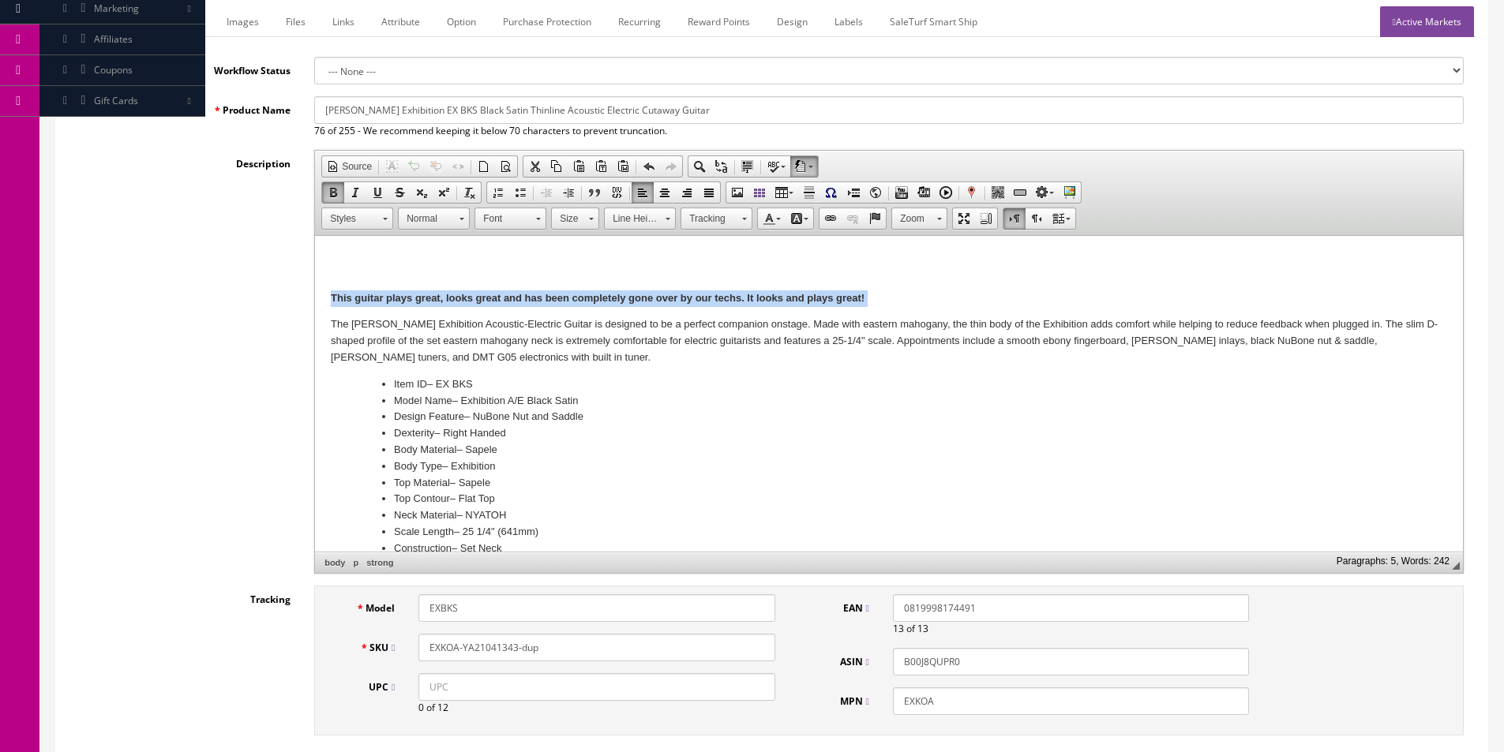
click at [738, 301] on strong "This guitar plays great, looks great and has been completely gone over by our t…" at bounding box center [598, 298] width 534 height 12
copy strong "This guitar plays great, looks great and has been completely gone over by our t…"
click at [491, 298] on strong "This guitar plays great, looks great and has been completely gone over by our t…" at bounding box center [598, 298] width 534 height 12
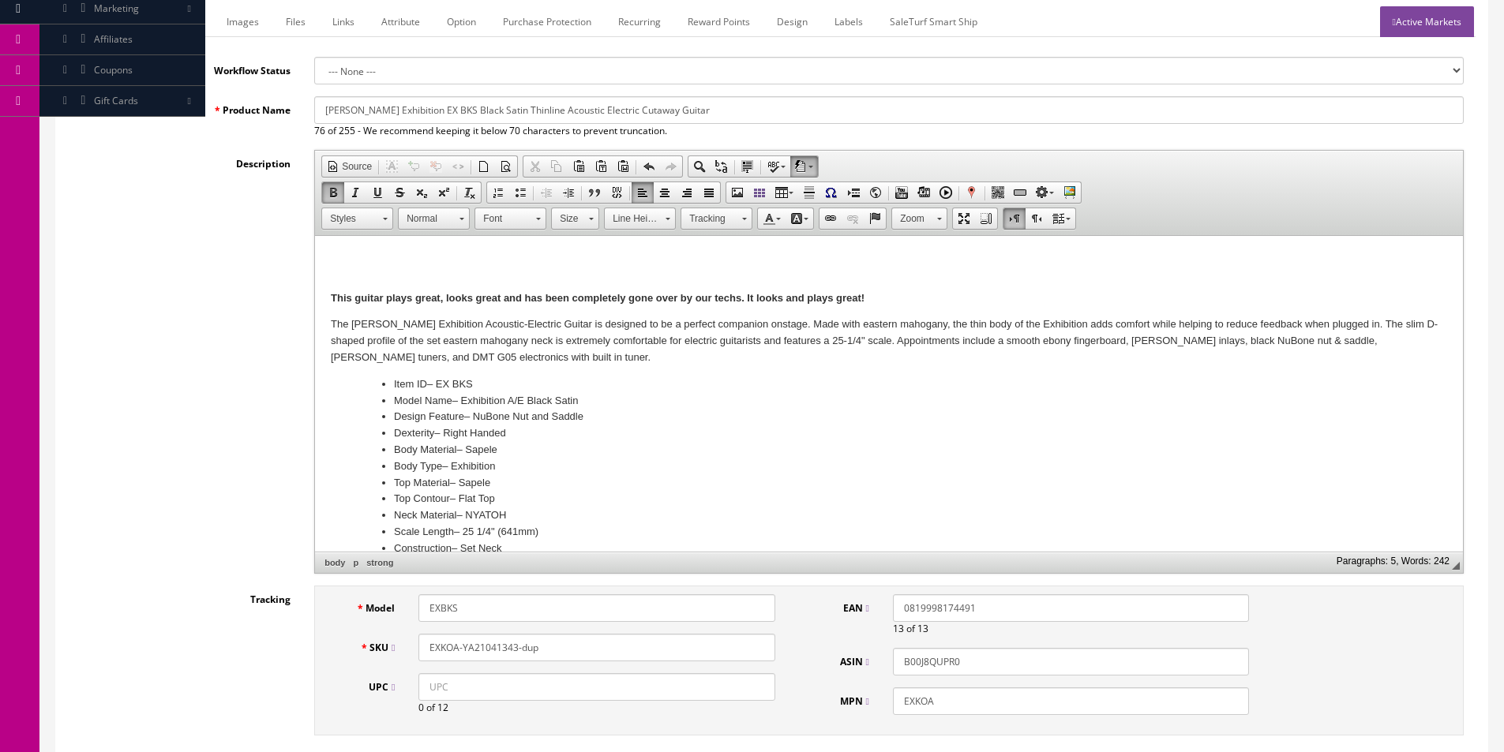
click at [708, 296] on strong "This guitar plays great, looks great and has been completely gone over by our t…" at bounding box center [598, 298] width 534 height 12
drag, startPoint x: 916, startPoint y: 295, endPoint x: 745, endPoint y: 294, distance: 170.5
click at [745, 294] on p "This guitar plays great, looks great and has been completely gone over by our t…" at bounding box center [889, 299] width 1116 height 17
click at [745, 292] on p "This guitar plays great, looks great and has been completely gone over by our t…" at bounding box center [889, 299] width 1116 height 17
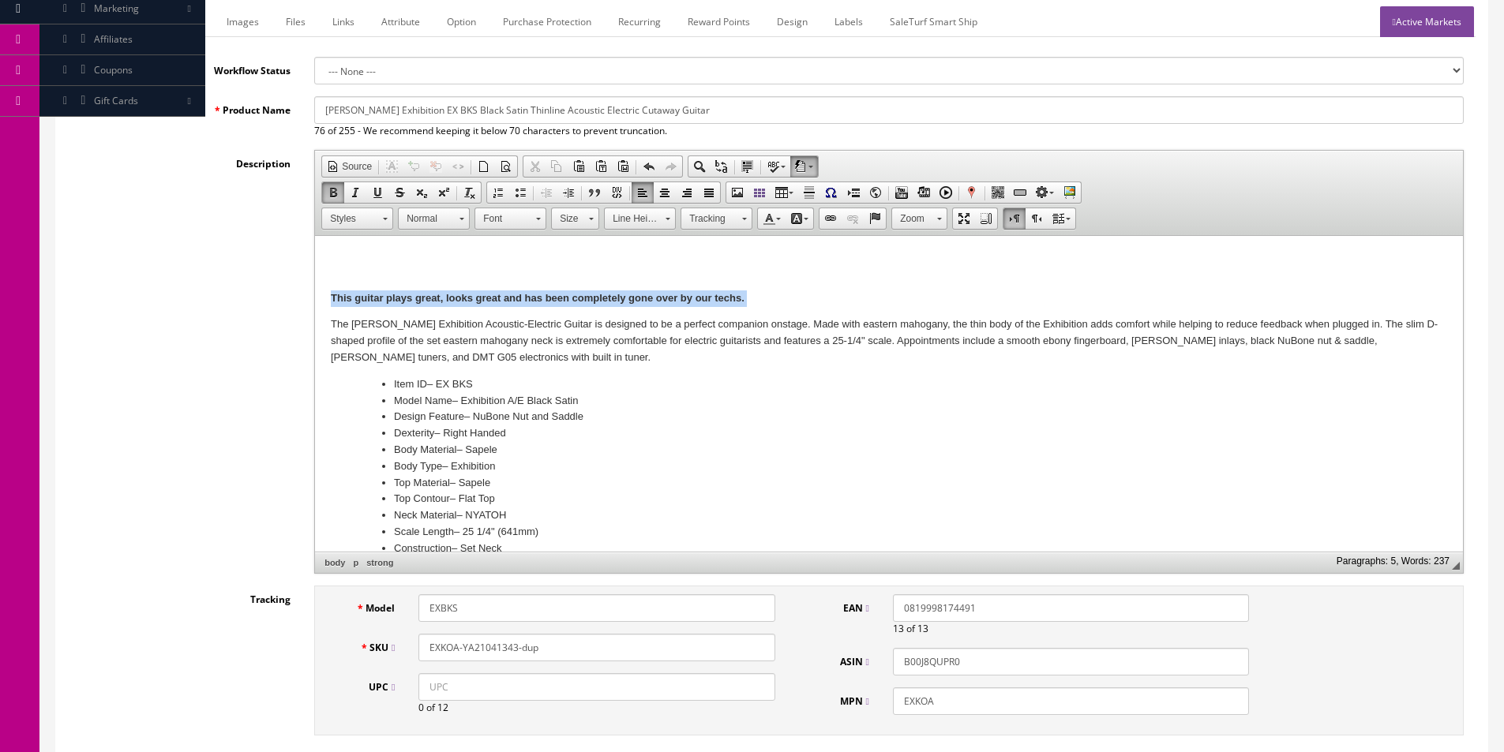
click at [745, 292] on p "This guitar plays great, looks great and has been completely gone over by our t…" at bounding box center [889, 299] width 1116 height 17
copy strong "This guitar plays great, looks great and has been completely gone over by our t…"
drag, startPoint x: 441, startPoint y: 649, endPoint x: 729, endPoint y: 645, distance: 288.2
click at [731, 649] on input "EXKOA-YA21041343-dup" at bounding box center [596, 648] width 356 height 28
type input "EXBKS-XQ22.010107"
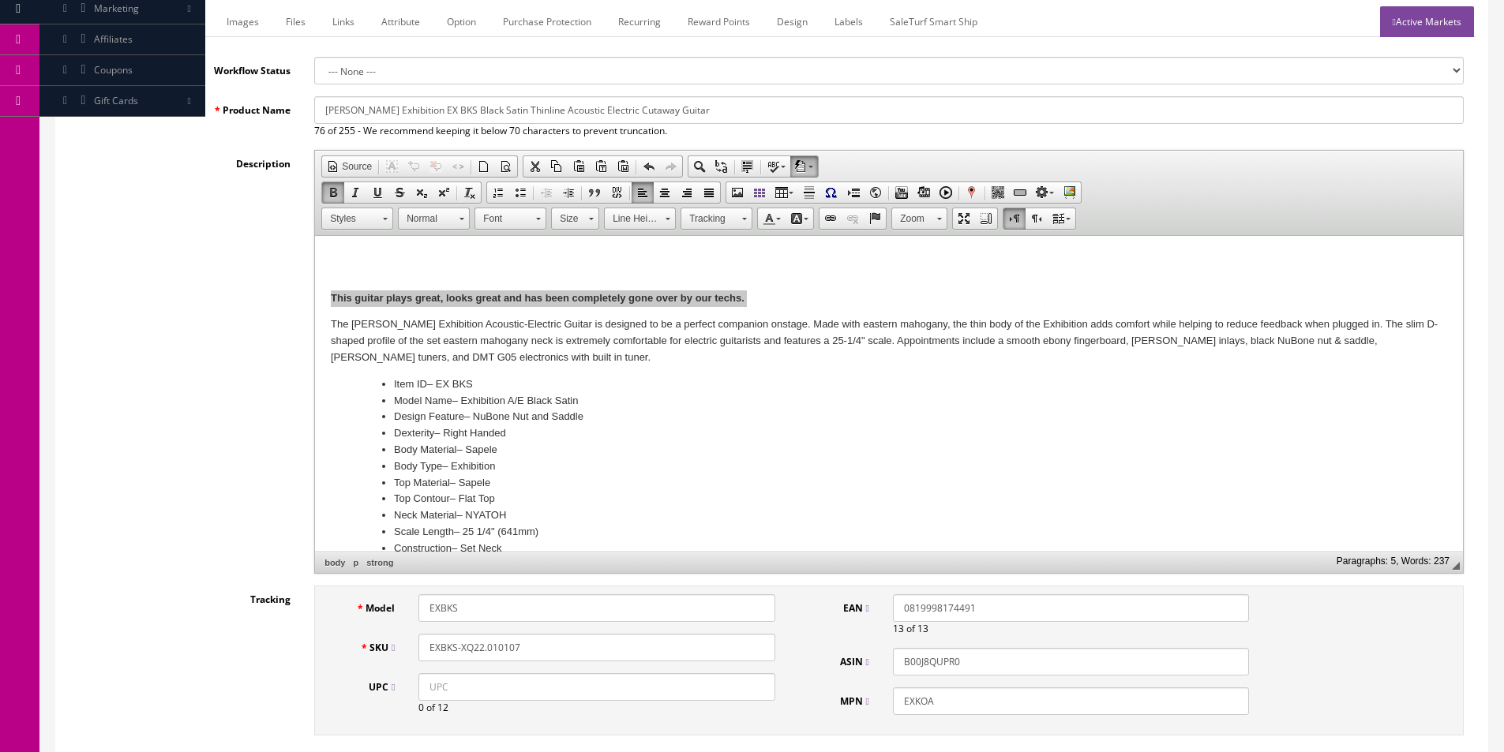
click at [543, 602] on input "EXBKS" at bounding box center [596, 608] width 356 height 28
click at [543, 603] on input "EXBKS" at bounding box center [596, 608] width 356 height 28
click at [914, 703] on input "EXKOA" at bounding box center [1071, 702] width 356 height 28
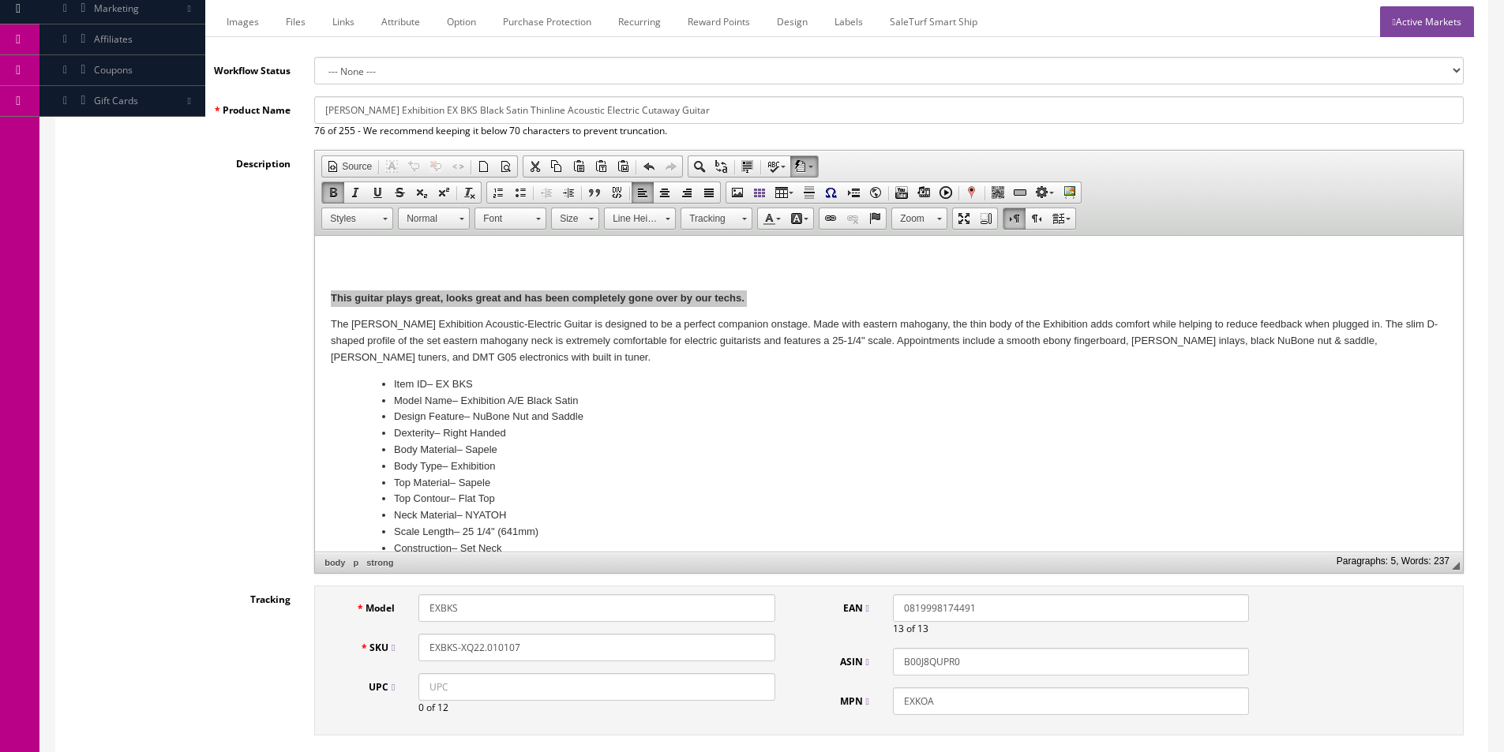
paste input "BKS"
type input "EXBKS"
click at [943, 603] on input "0819998174491" at bounding box center [1071, 608] width 356 height 28
click at [923, 672] on input "B00J8QUPR0" at bounding box center [1071, 662] width 356 height 28
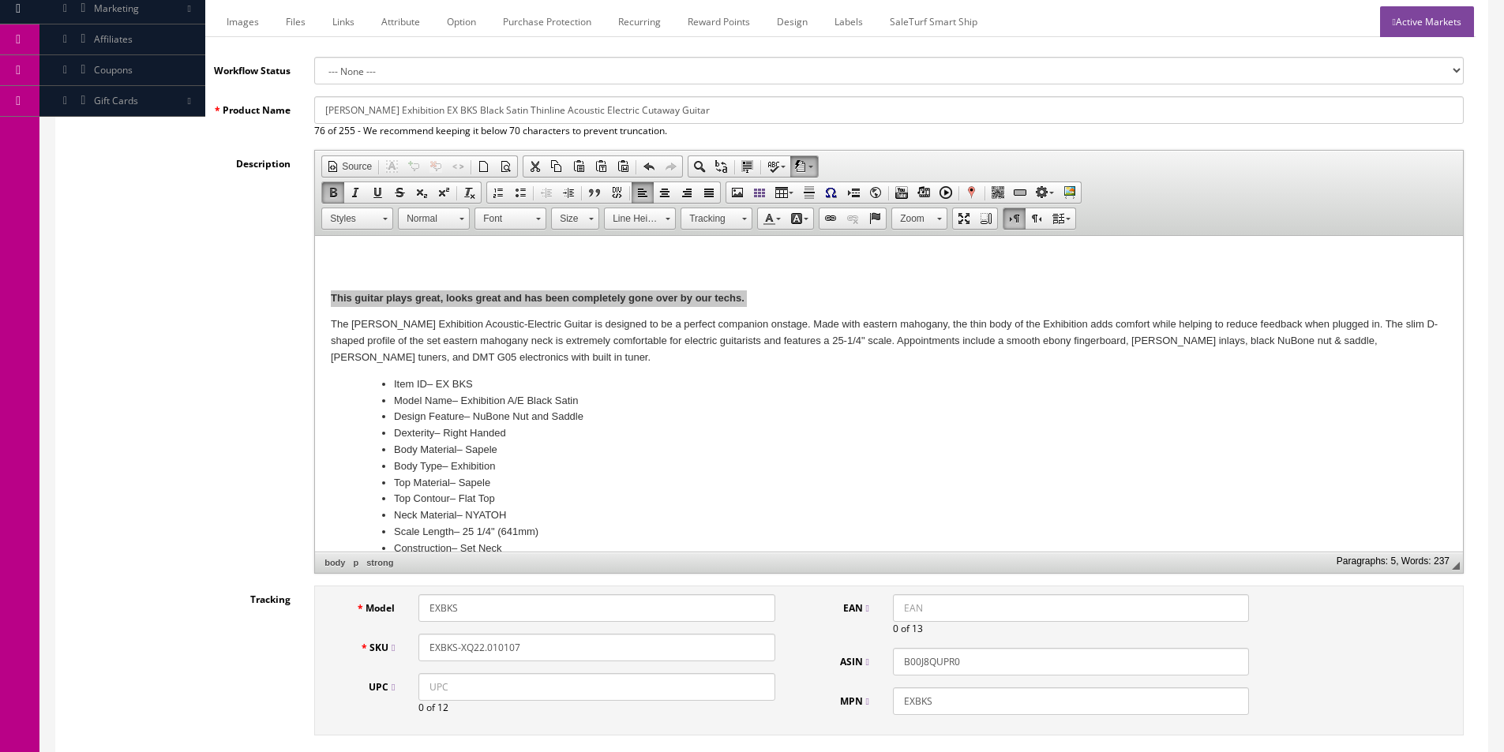
click at [923, 672] on input "B00J8QUPR0" at bounding box center [1071, 662] width 356 height 28
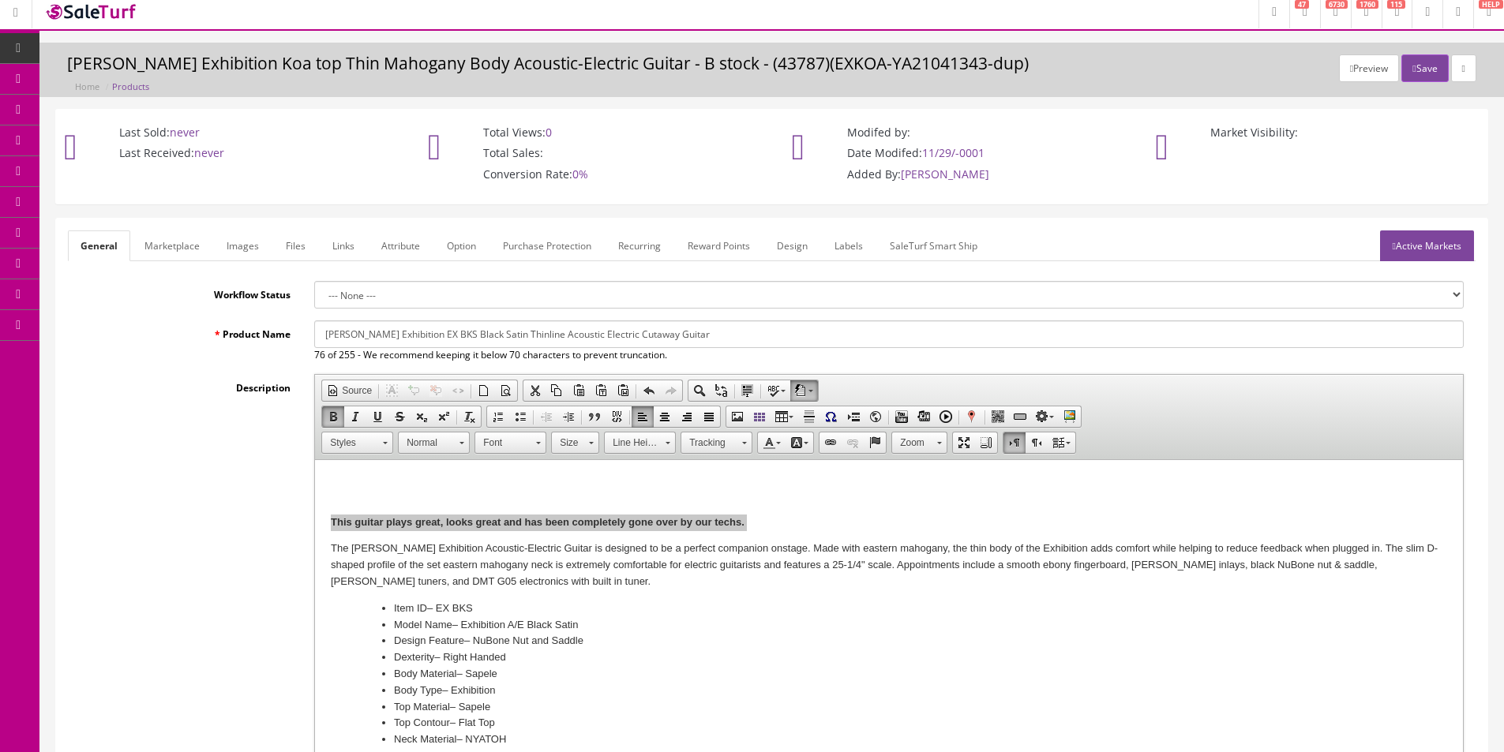
scroll to position [0, 0]
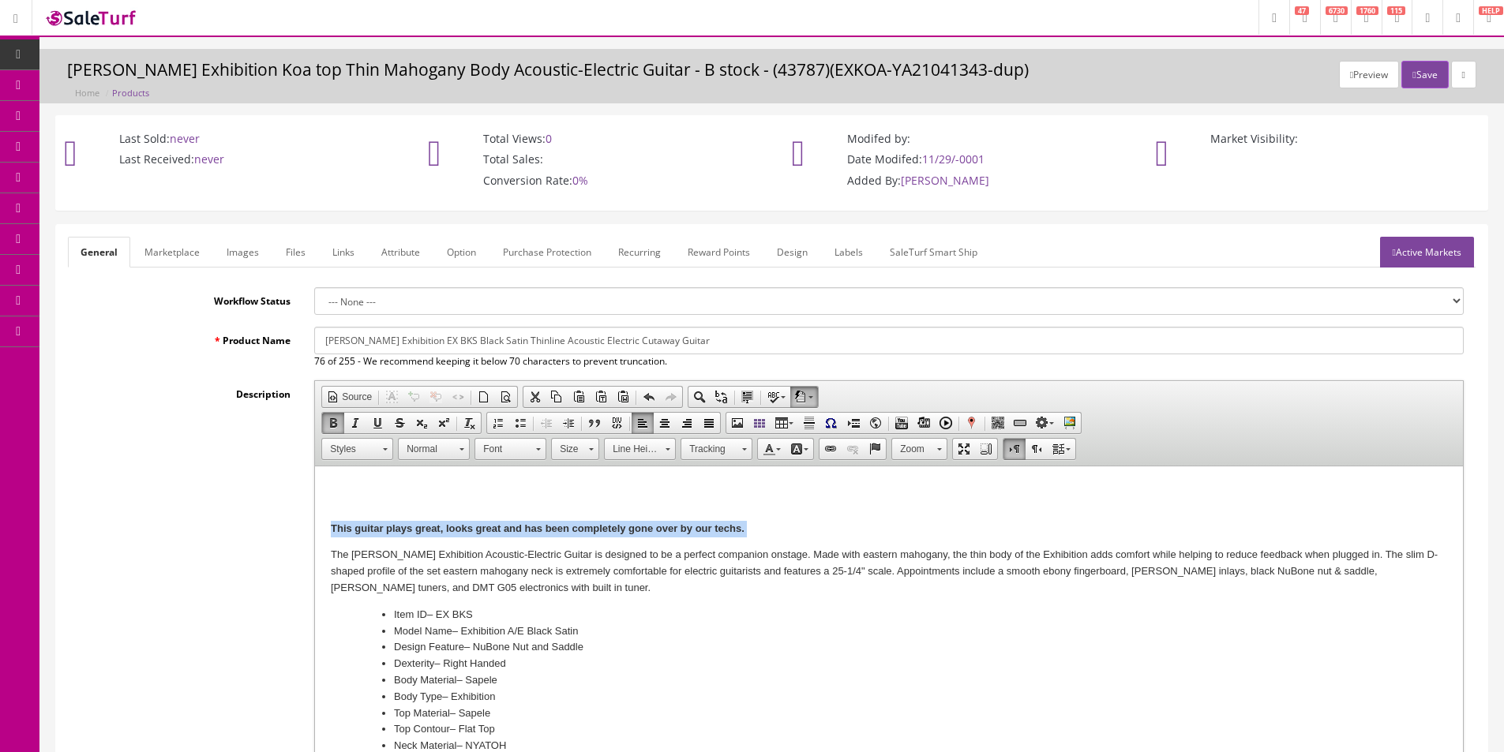
click at [639, 523] on strong "This guitar plays great, looks great and has been completely gone over by our t…" at bounding box center [538, 529] width 414 height 12
copy strong "This guitar plays great, looks great and has been completely gone over by our t…"
click at [197, 256] on link "Marketplace" at bounding box center [172, 252] width 81 height 31
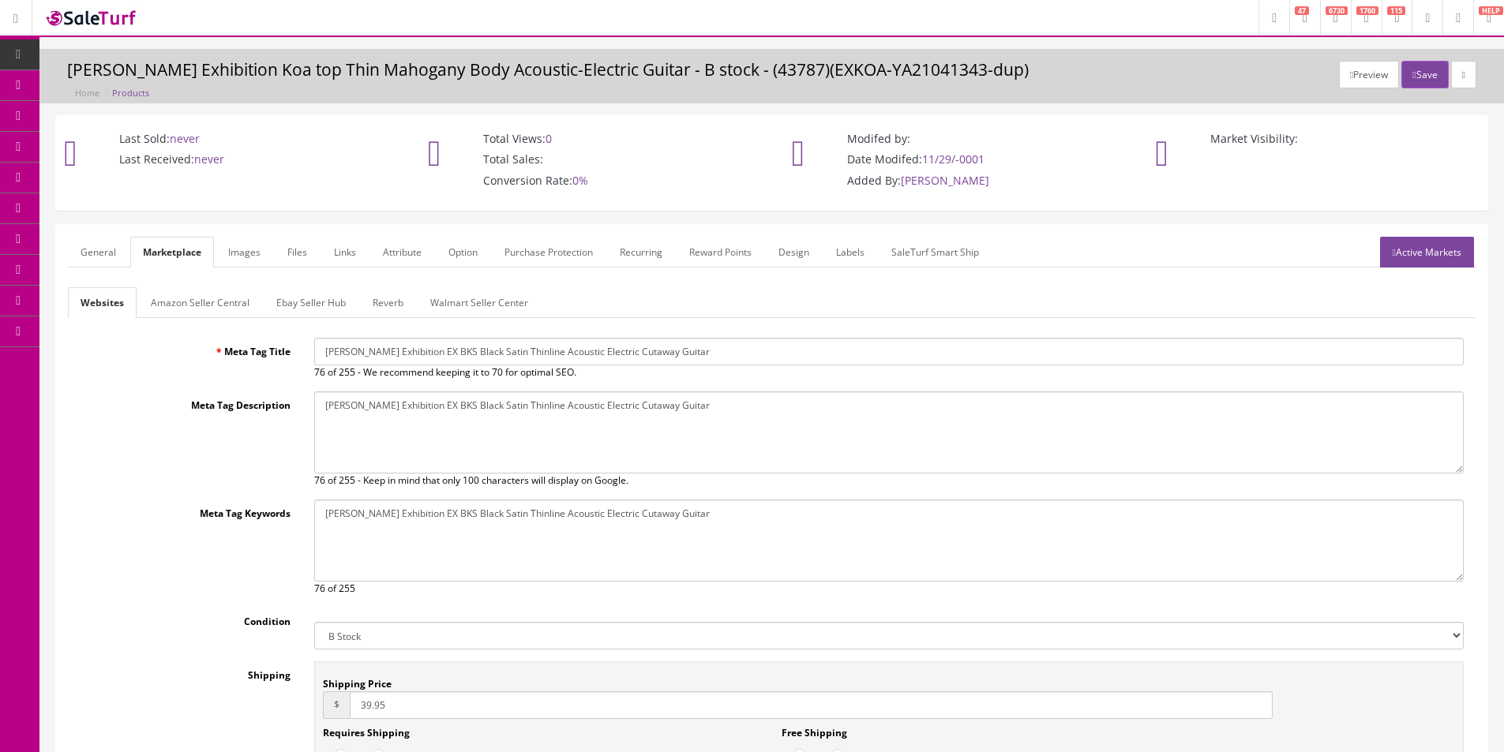
click at [193, 303] on link "Amazon Seller Central" at bounding box center [200, 302] width 124 height 31
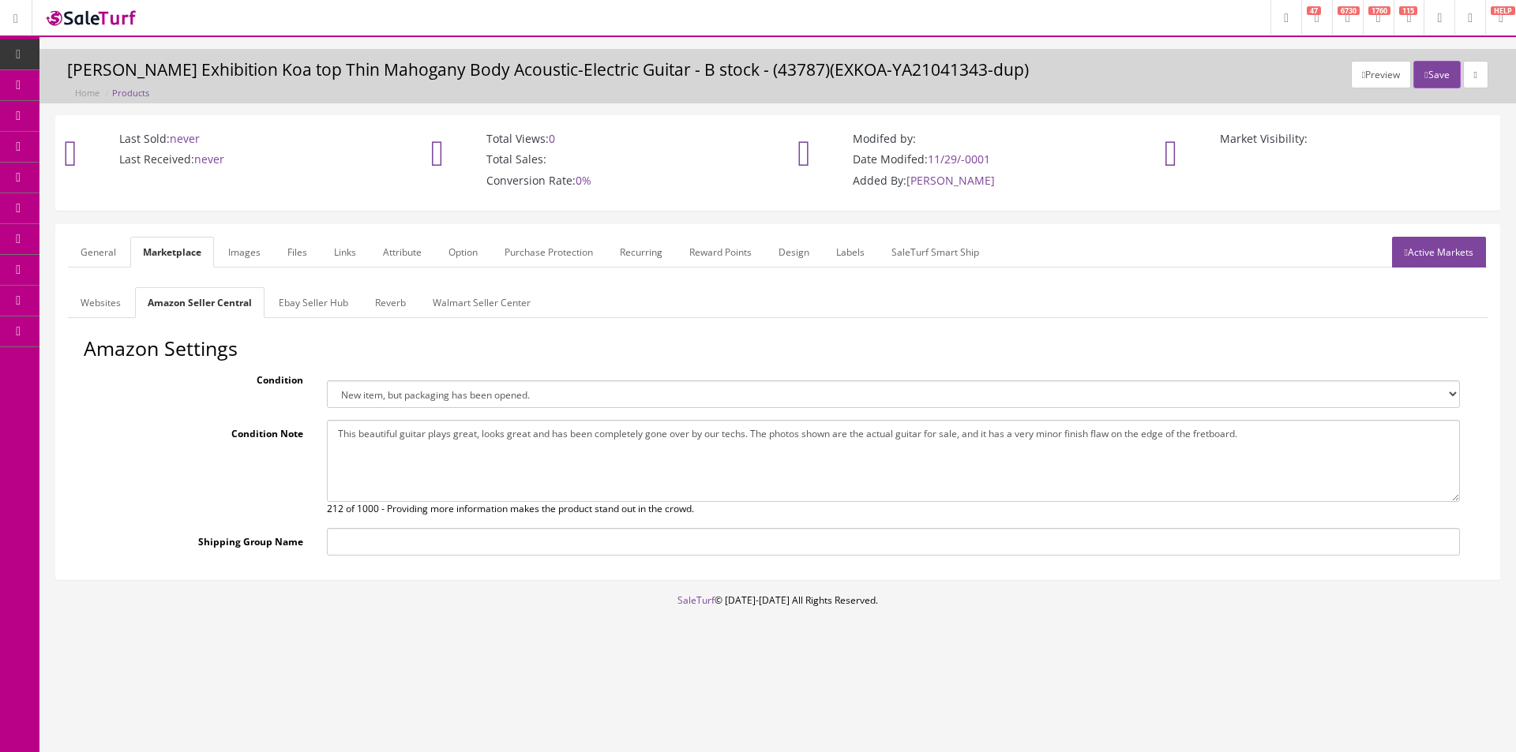
click at [445, 466] on textarea "This beautiful guitar plays great, looks great and has been completely gone ove…" at bounding box center [893, 461] width 1133 height 82
paste textarea "guitar plays great, looks great and has been completely gone over by our techs."
type textarea "This guitar plays great, looks great and has been completely gone over by our t…"
click at [335, 298] on link "Ebay Seller Hub" at bounding box center [313, 302] width 95 height 31
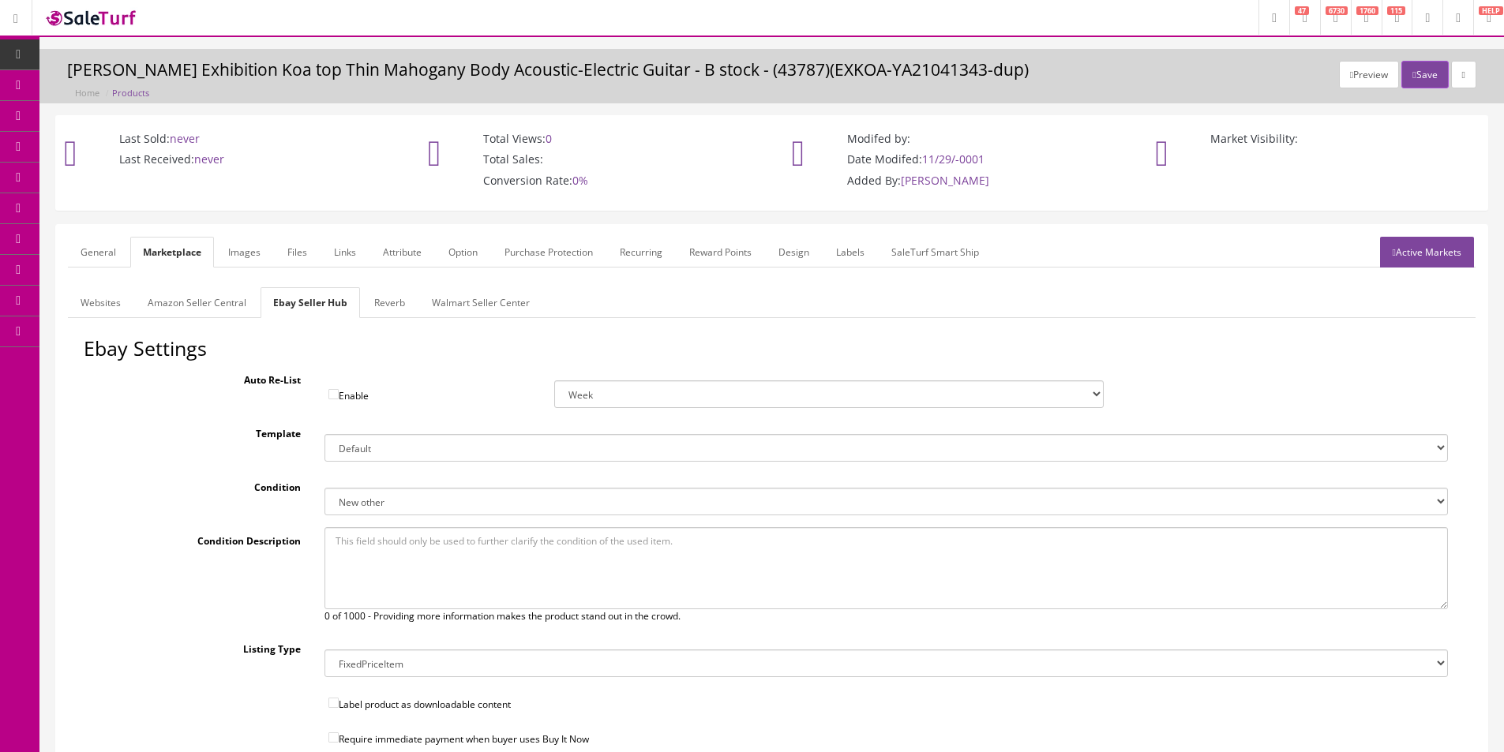
click at [426, 550] on textarea at bounding box center [885, 568] width 1123 height 82
paste textarea "This guitar plays great, looks great and has been completely gone over by our t…"
type textarea "This guitar plays great, looks great and has been completely gone over by our t…"
click at [387, 310] on link "Reverb" at bounding box center [390, 302] width 56 height 31
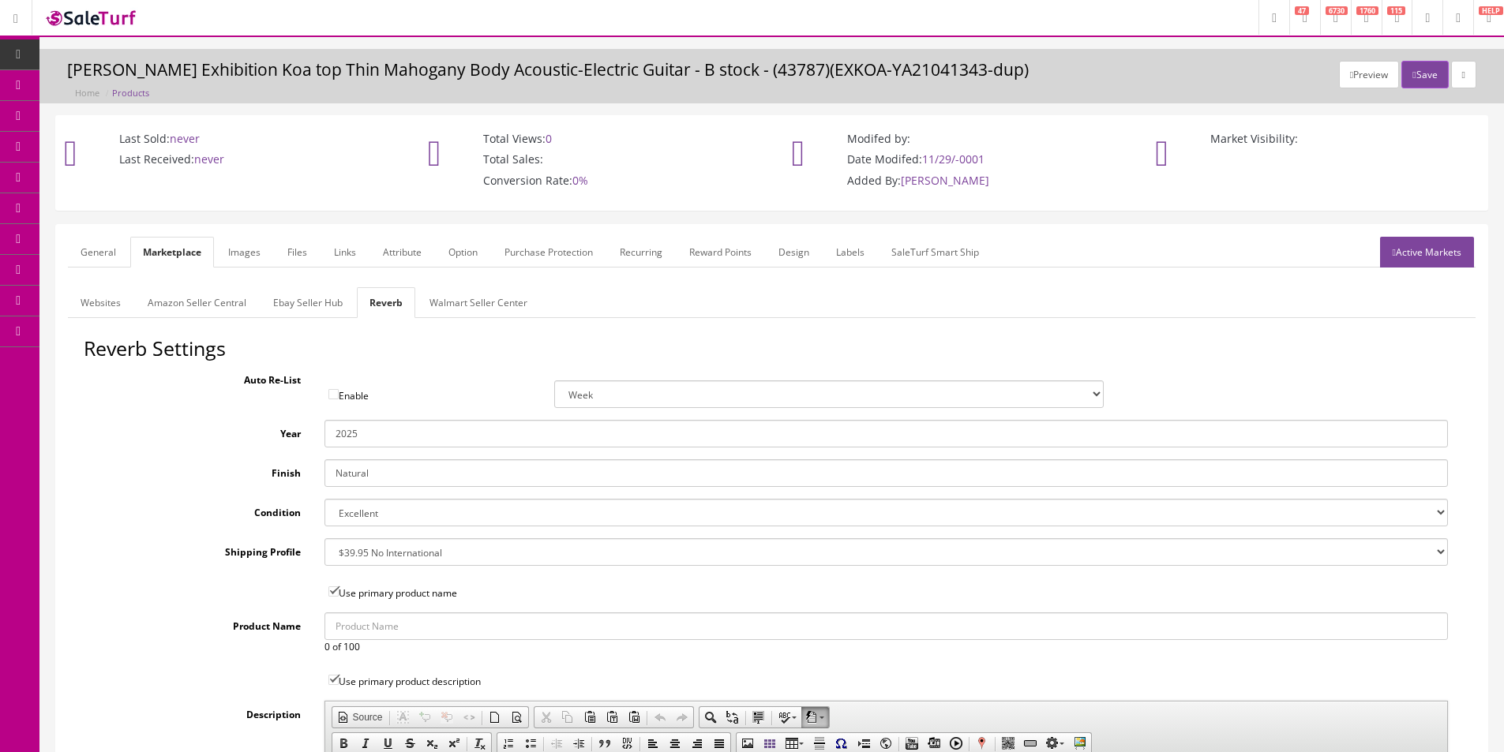
click at [373, 513] on select "Brand New Mint Excellent Very Good Good Fair Poor B-Stock Non Functioning" at bounding box center [885, 513] width 1123 height 28
select select "9225283f-60c2-4413-ad18-1f5eba7a856f"
click at [367, 520] on select "Brand New Mint Excellent Very Good Good Fair Poor B-Stock Non Functioning" at bounding box center [885, 513] width 1123 height 28
click at [387, 435] on input "2025" at bounding box center [885, 434] width 1123 height 28
click at [388, 437] on input "2025" at bounding box center [885, 434] width 1123 height 28
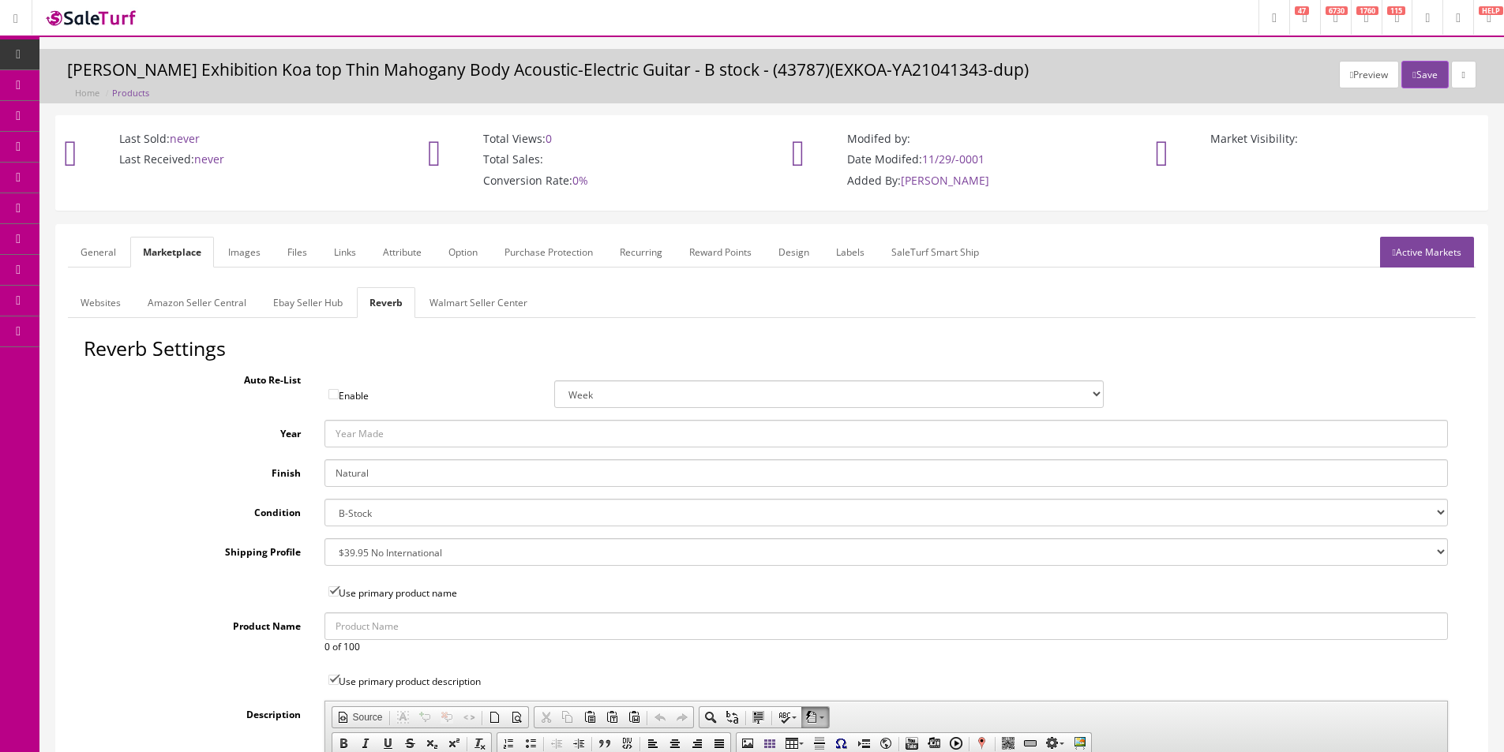
click at [381, 484] on input "Natural" at bounding box center [885, 473] width 1123 height 28
type input "Natural"
click at [348, 465] on input "Natural" at bounding box center [885, 473] width 1123 height 28
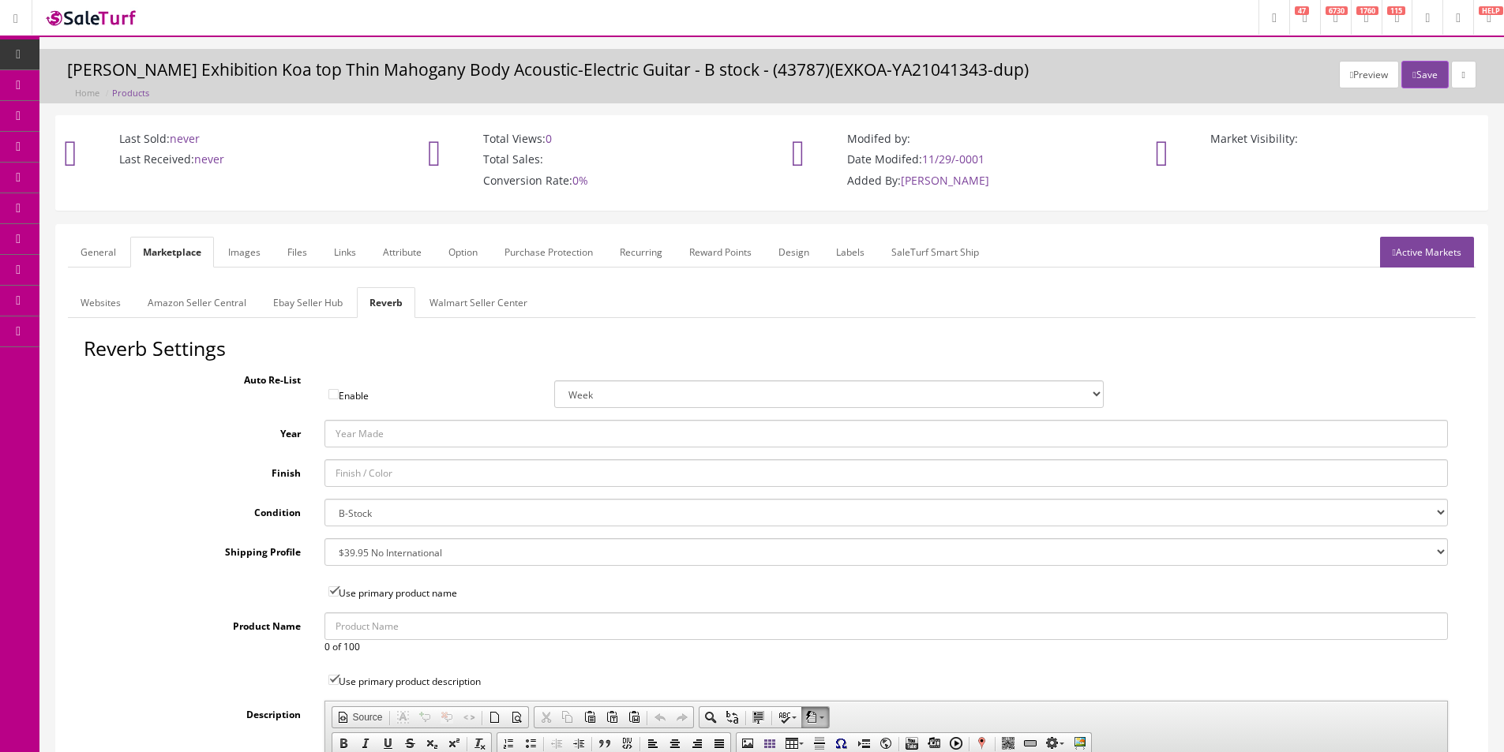
drag, startPoint x: 258, startPoint y: 255, endPoint x: 284, endPoint y: 260, distance: 26.5
click at [258, 256] on link "Images" at bounding box center [245, 252] width 58 height 31
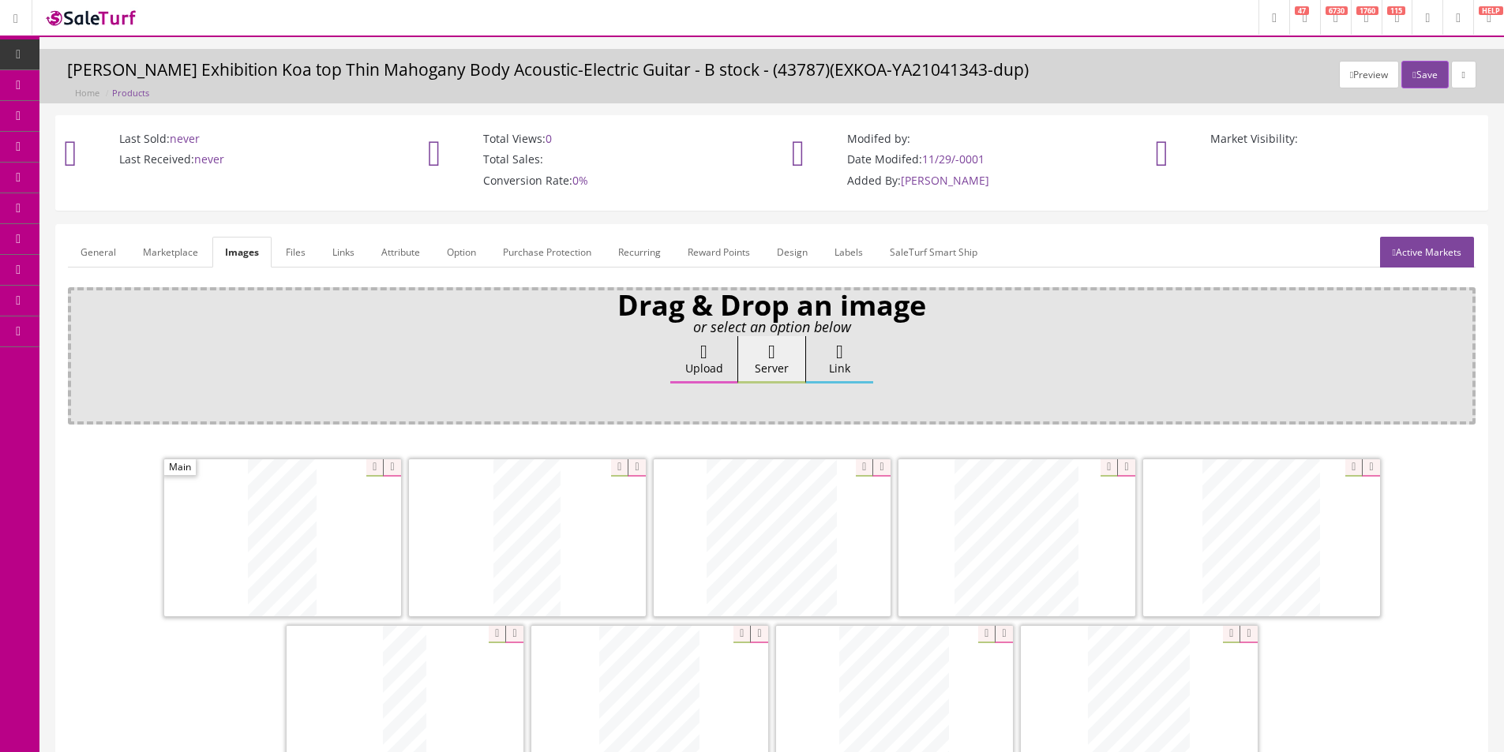
click at [381, 249] on link "Attribute" at bounding box center [401, 252] width 64 height 31
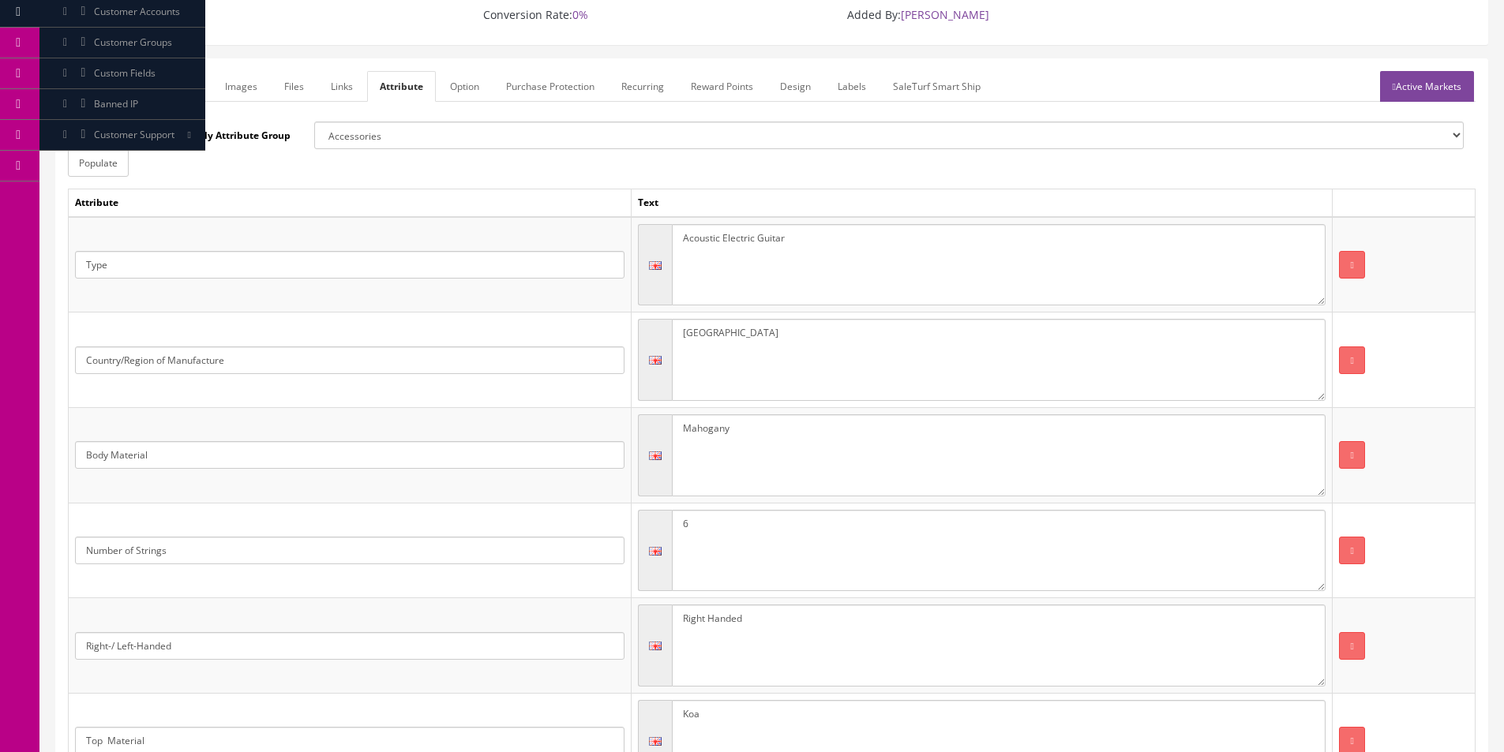
scroll to position [316, 0]
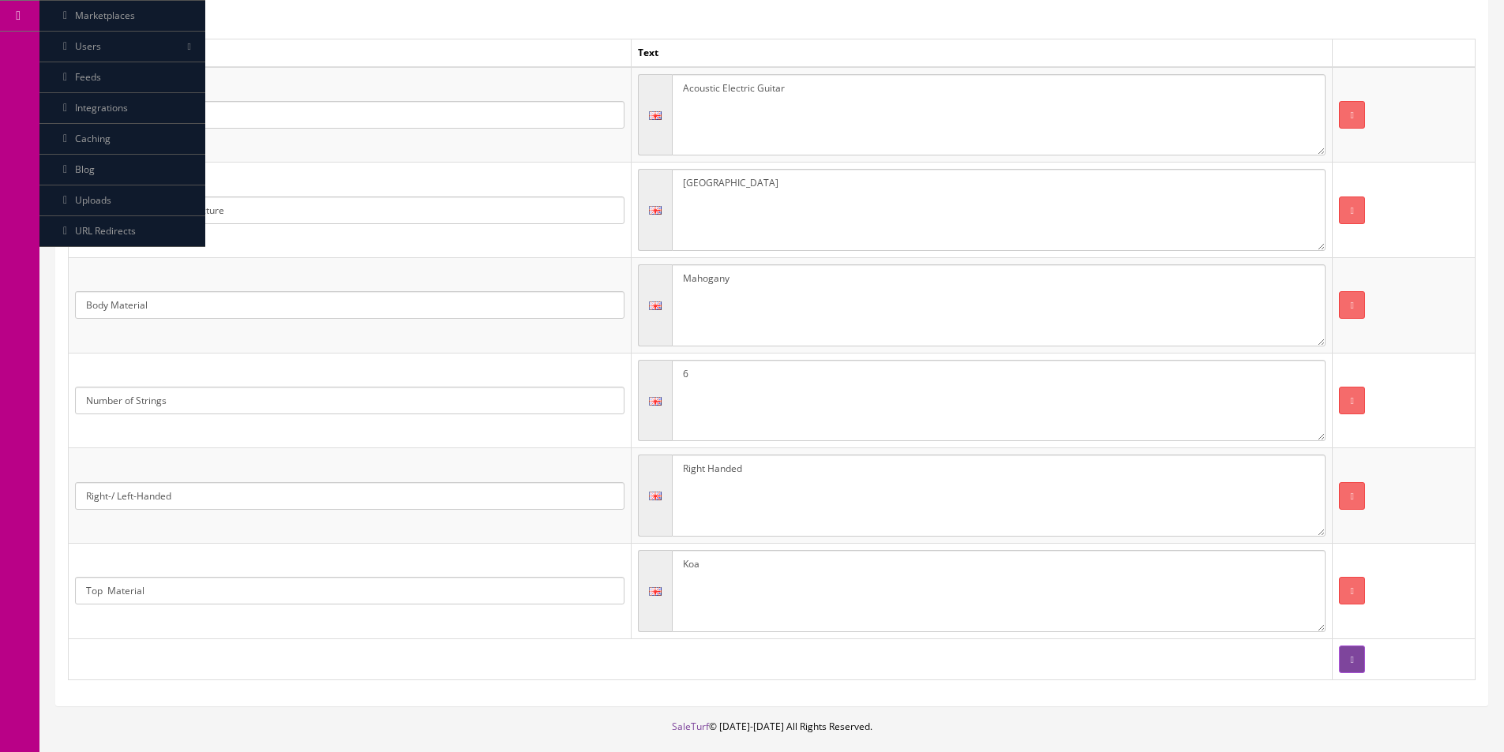
click at [862, 579] on textarea "Koa" at bounding box center [999, 591] width 654 height 82
click at [1346, 587] on button "button" at bounding box center [1351, 591] width 25 height 28
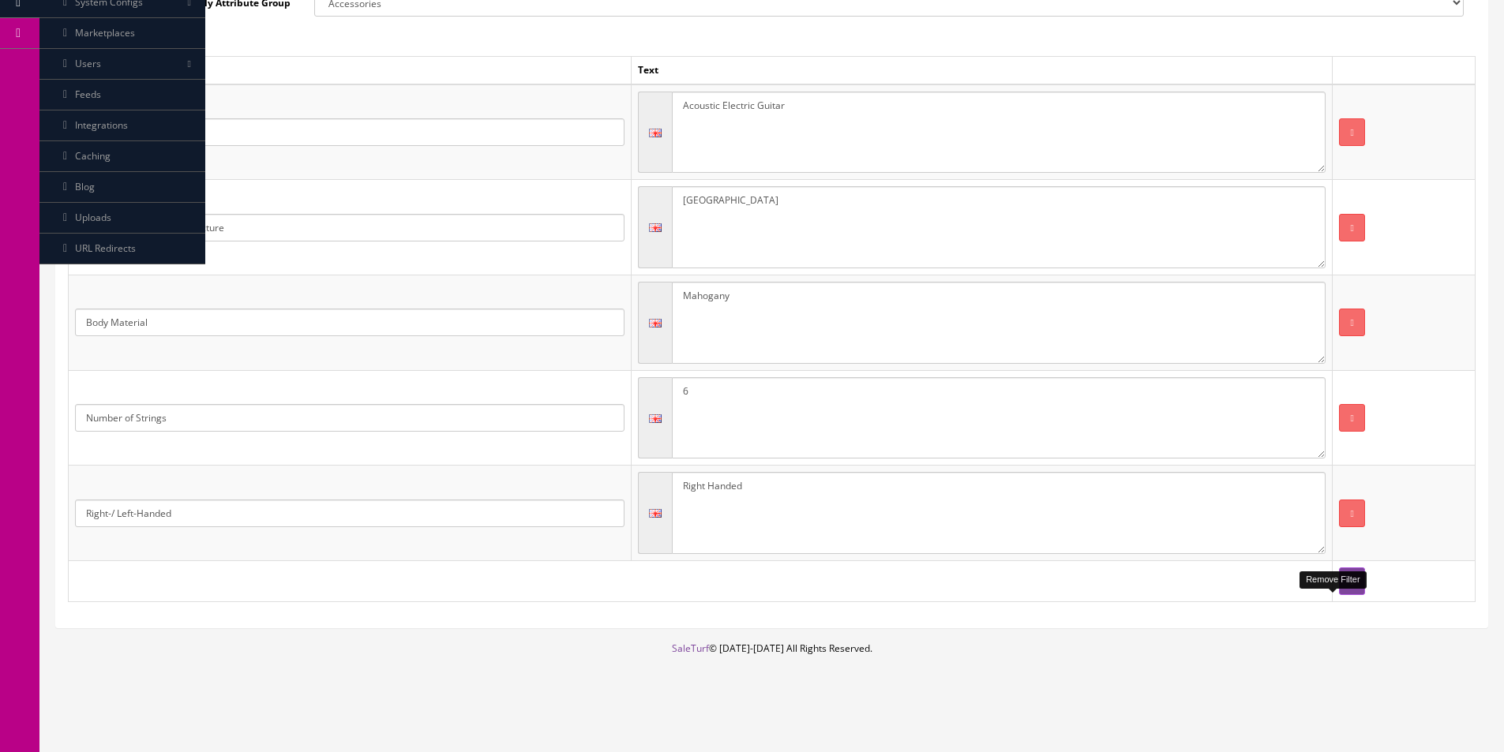
scroll to position [298, 0]
click at [1340, 327] on button "button" at bounding box center [1351, 323] width 25 height 28
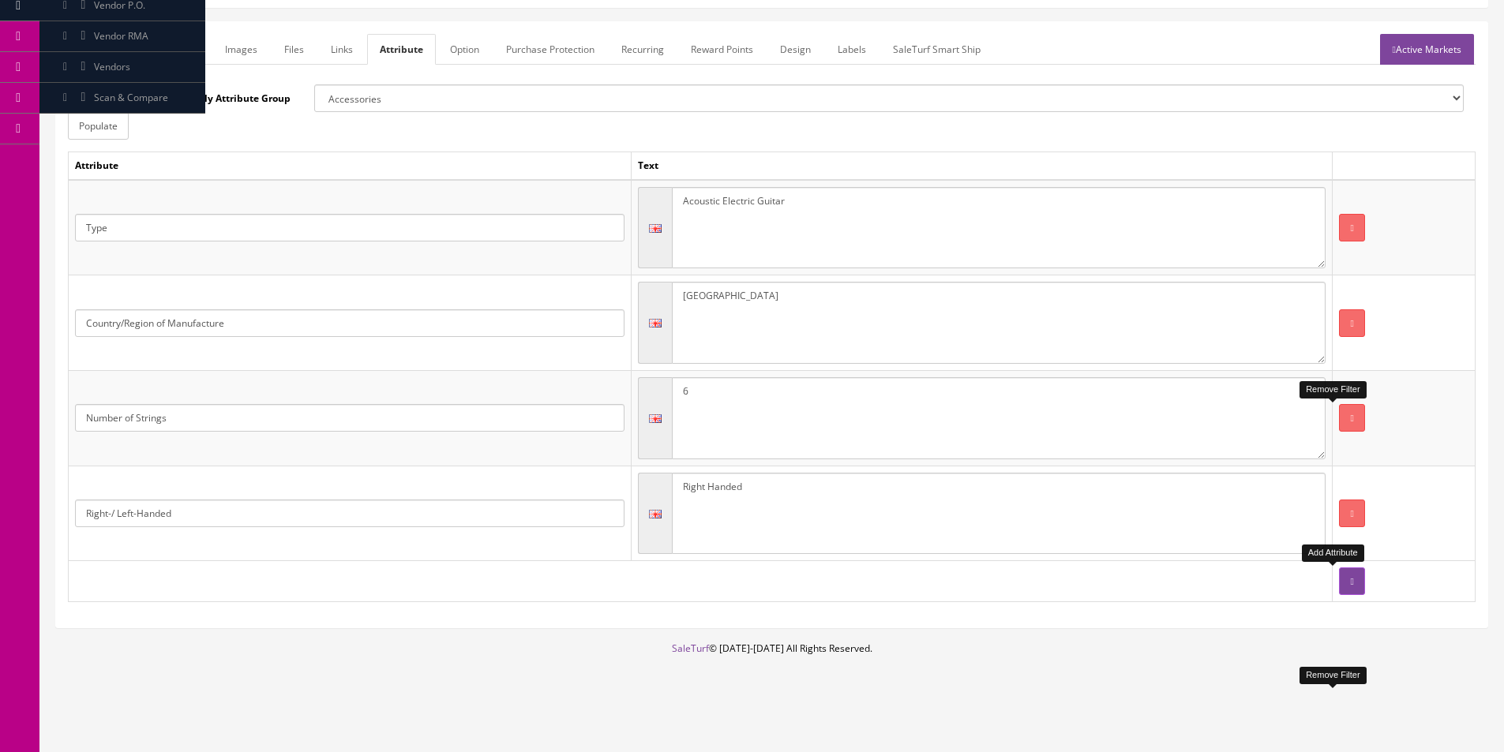
click at [1339, 572] on button "button" at bounding box center [1351, 582] width 25 height 28
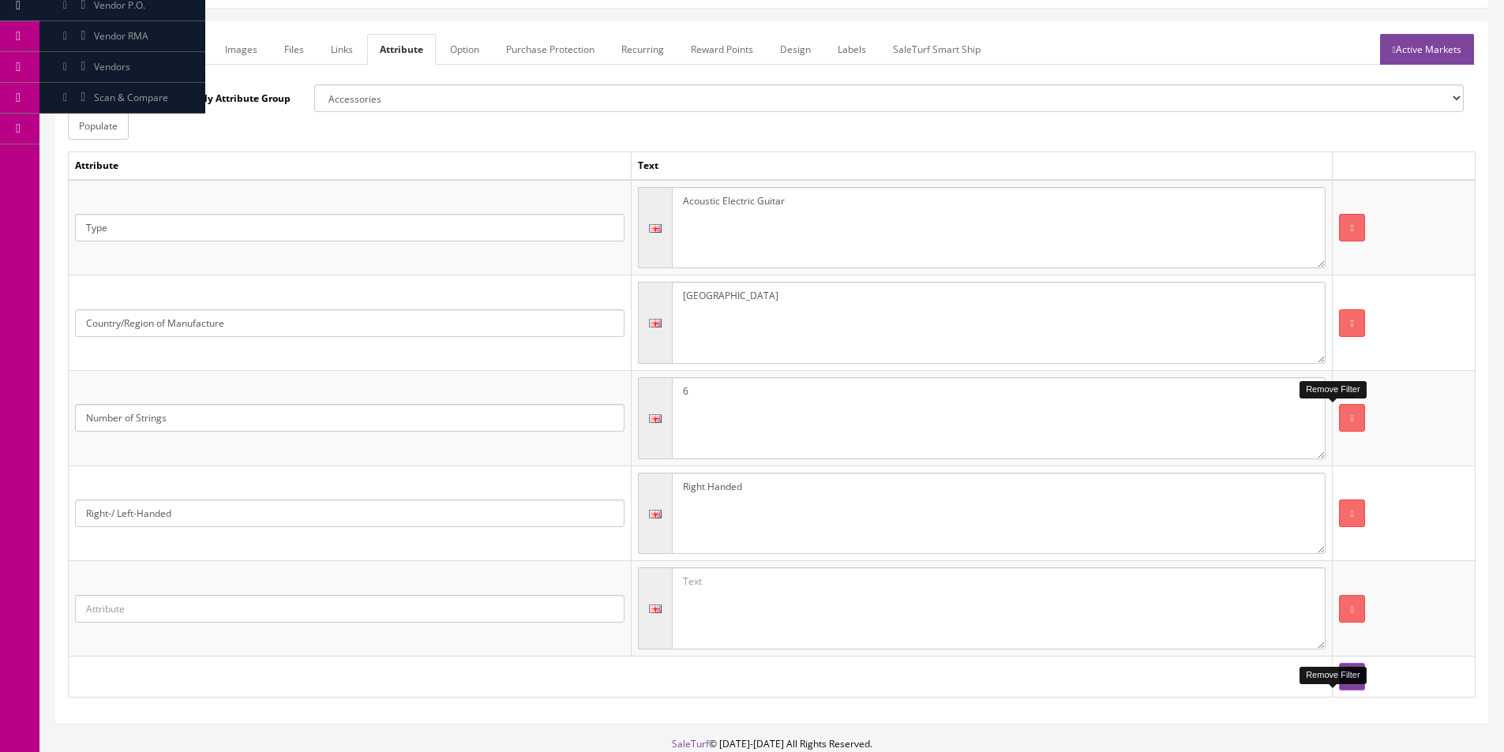
click at [455, 620] on input "text" at bounding box center [349, 609] width 549 height 28
click at [153, 662] on link "Instrument" at bounding box center [138, 655] width 125 height 18
type input "Instrument"
click at [756, 640] on textarea at bounding box center [999, 609] width 654 height 82
type textarea "Guitar"
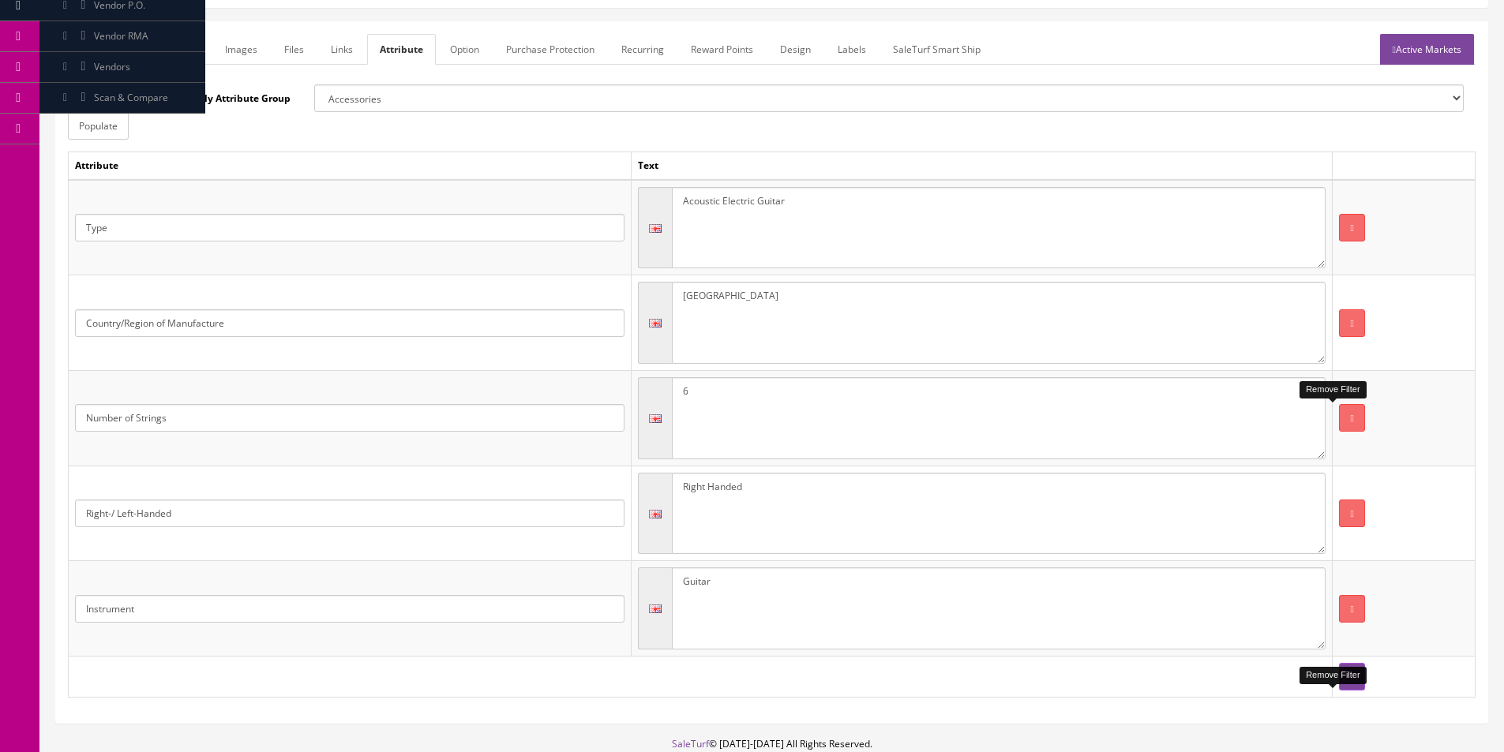
click at [485, 532] on td "Right-/ Left-Handed" at bounding box center [350, 514] width 563 height 96
click at [492, 512] on input "Right-/ Left-Handed" at bounding box center [349, 514] width 549 height 28
click at [492, 513] on input "Right-/ Left-Handed" at bounding box center [349, 514] width 549 height 28
click at [492, 516] on input "hs" at bounding box center [349, 514] width 549 height 28
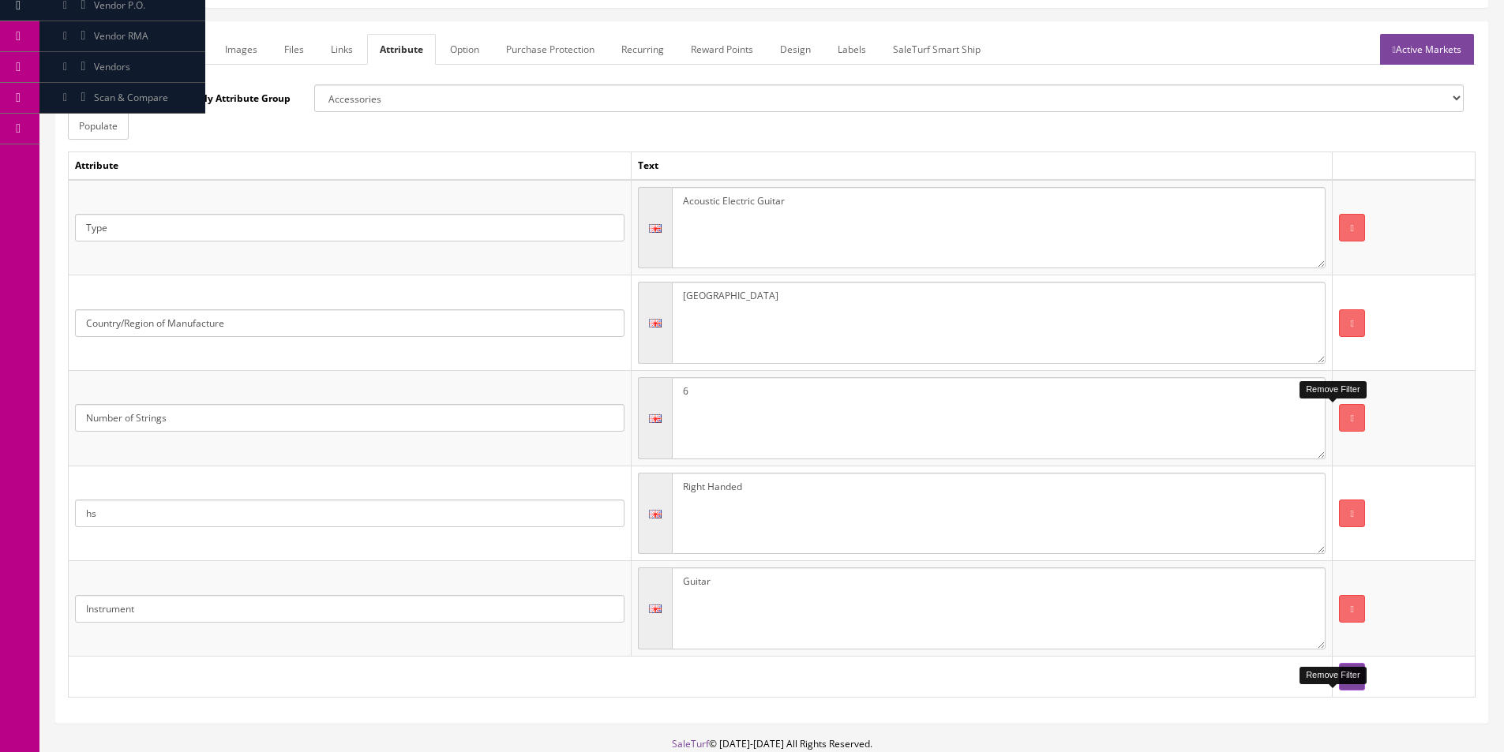
click at [492, 516] on input "hs" at bounding box center [349, 514] width 549 height 28
click at [492, 517] on input "hs" at bounding box center [349, 514] width 549 height 28
click at [164, 579] on link "Handedness" at bounding box center [138, 578] width 125 height 18
type input "Handedness"
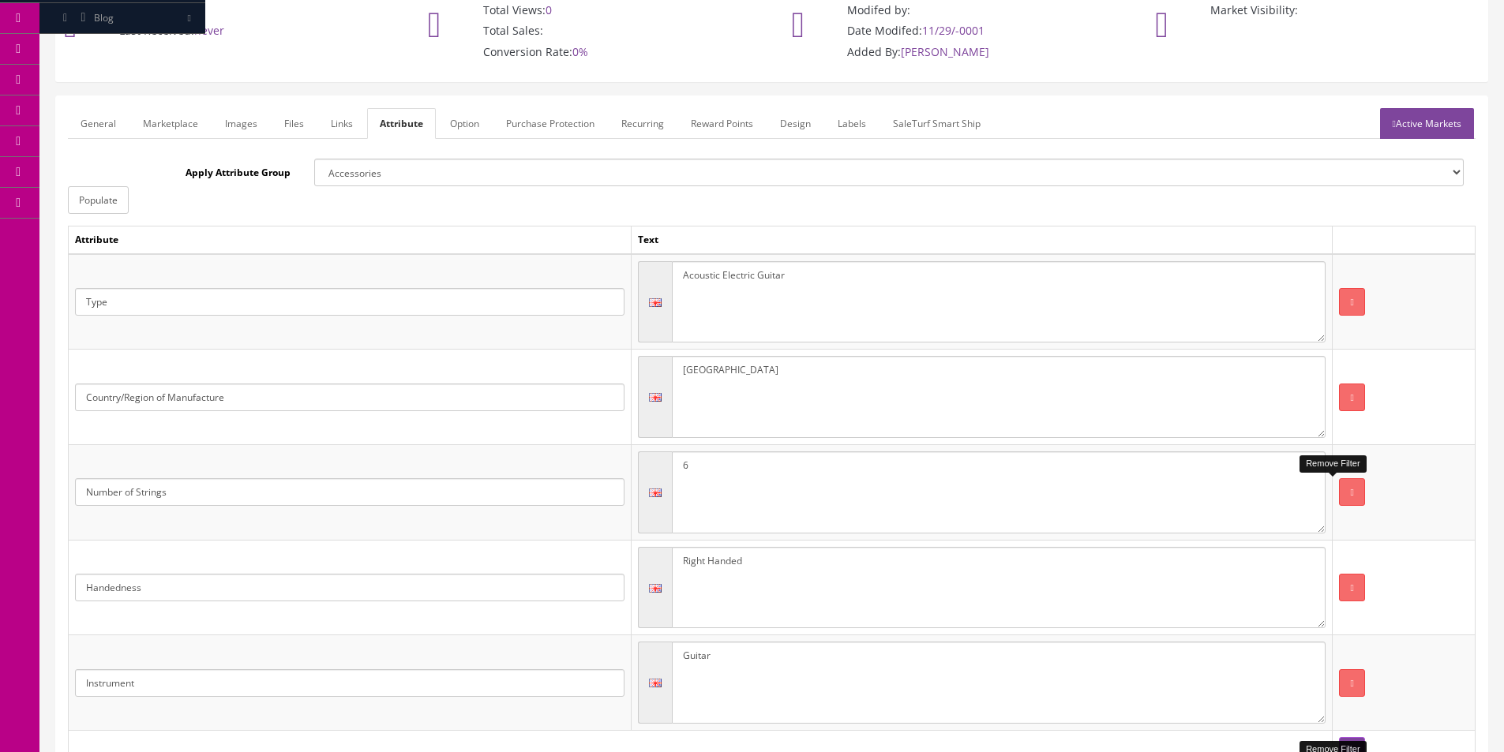
scroll to position [45, 0]
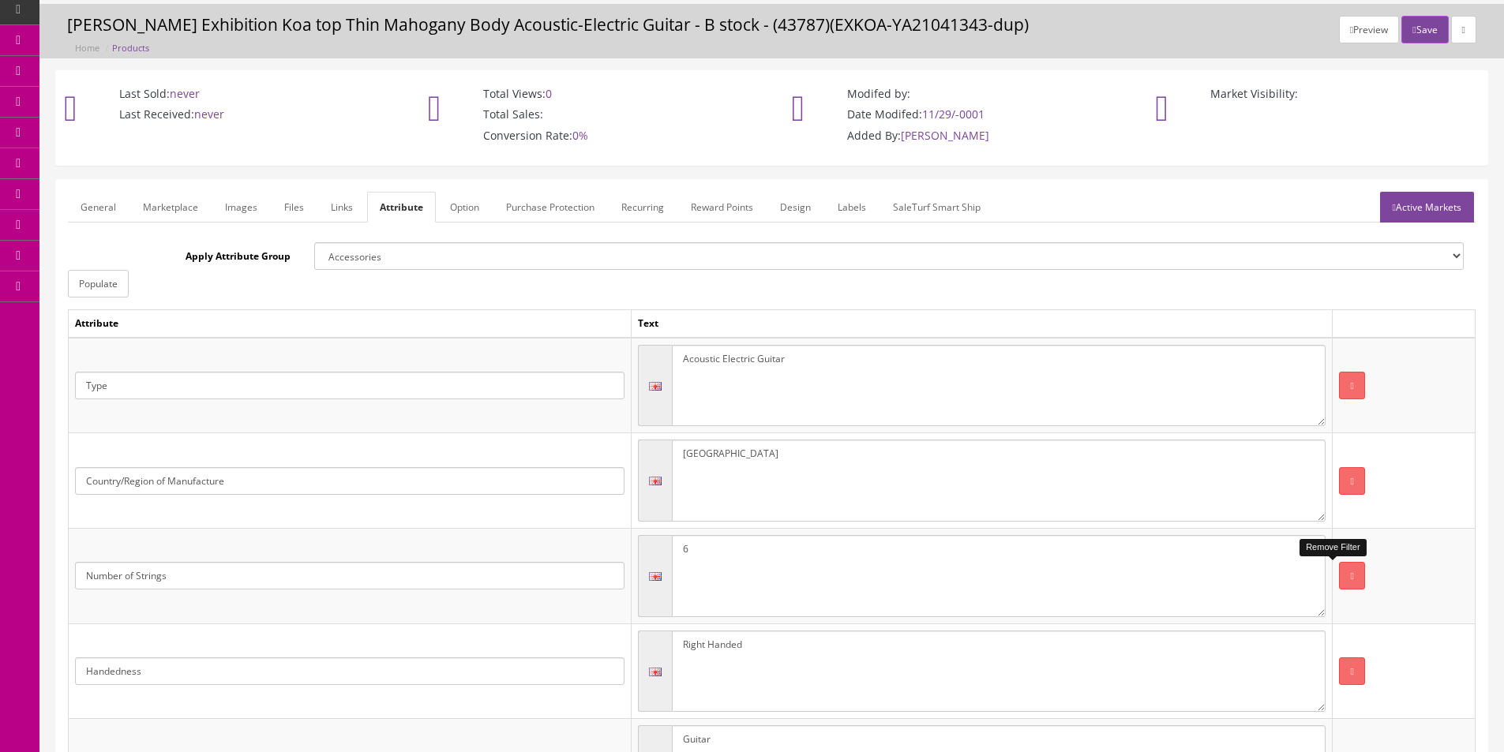
click div "General Marketplace Images Files Links Attribute Option Purchase Protection Rec…"
click link "Active Markets"
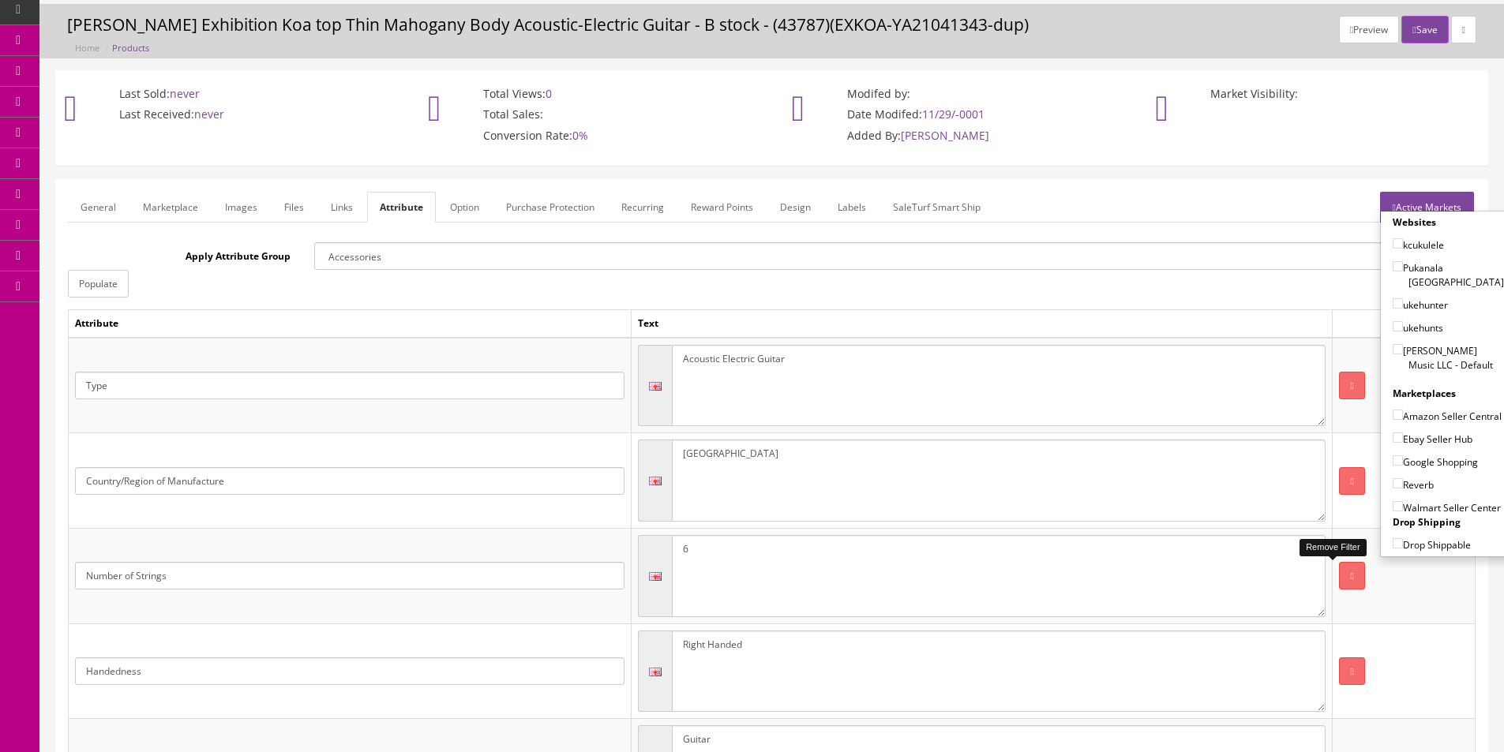
drag, startPoint x: 1408, startPoint y: 348, endPoint x: 1412, endPoint y: 389, distance: 41.2
click label "[PERSON_NAME] Music LLC - Default"
click input"] "[PERSON_NAME] Music LLC - Default"
checkbox input"] "true"
click label "Ebay Seller Hub"
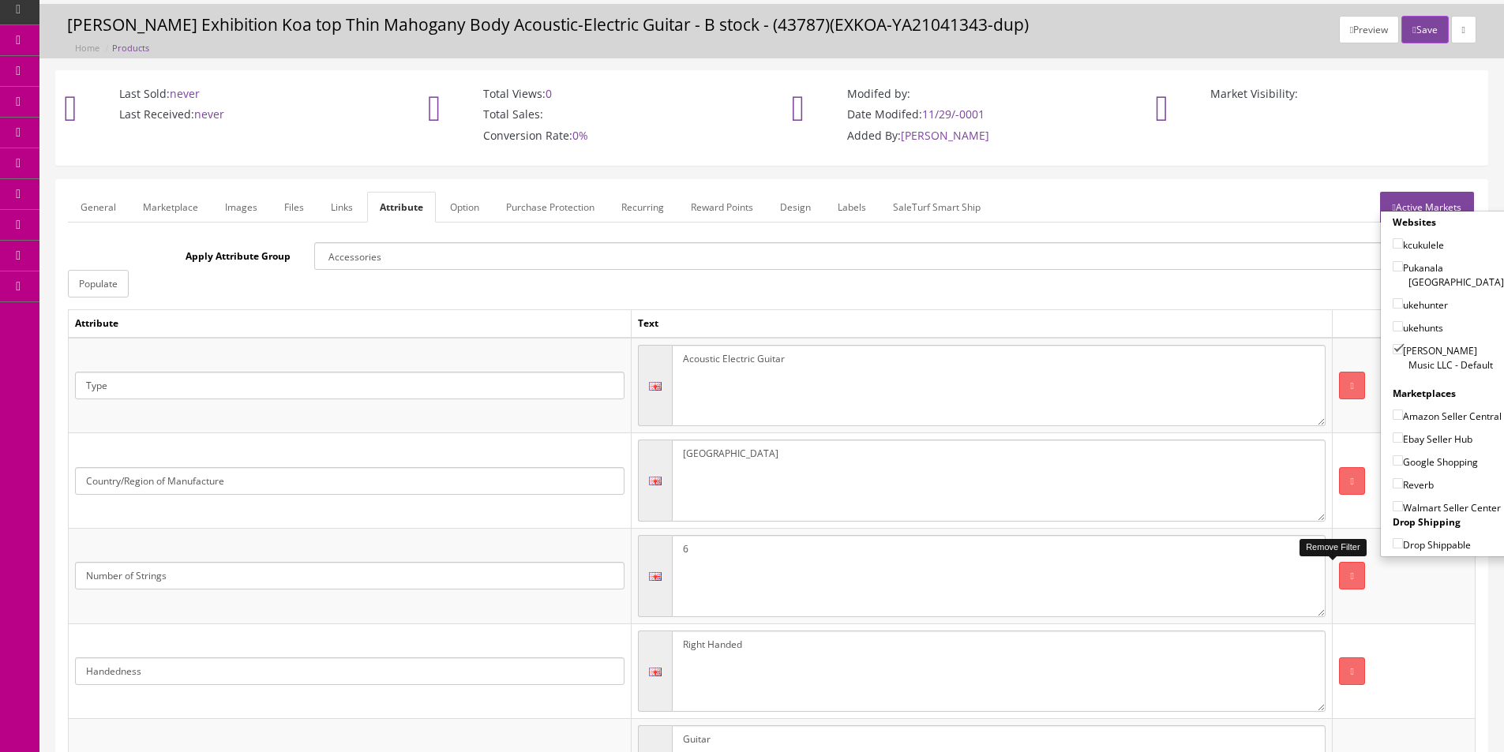
click input"] "Ebay Seller Hub"
checkbox input"] "true"
click label "Amazon Seller Central"
click input"] "Amazon Seller Central"
checkbox input"] "true"
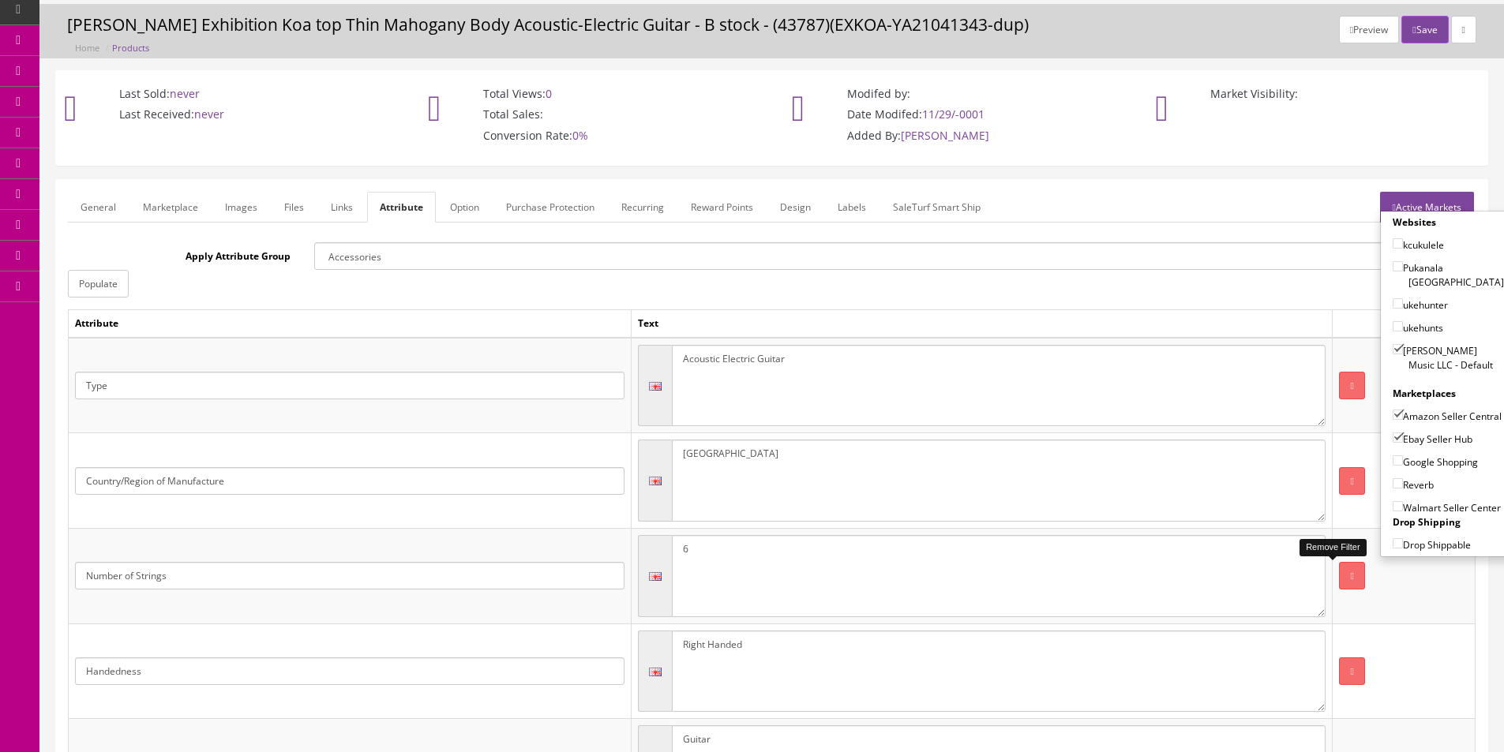
click label "Google Shopping"
click input"] "Google Shopping"
checkbox input"] "true"
click label "Reverb"
click input"] "Reverb"
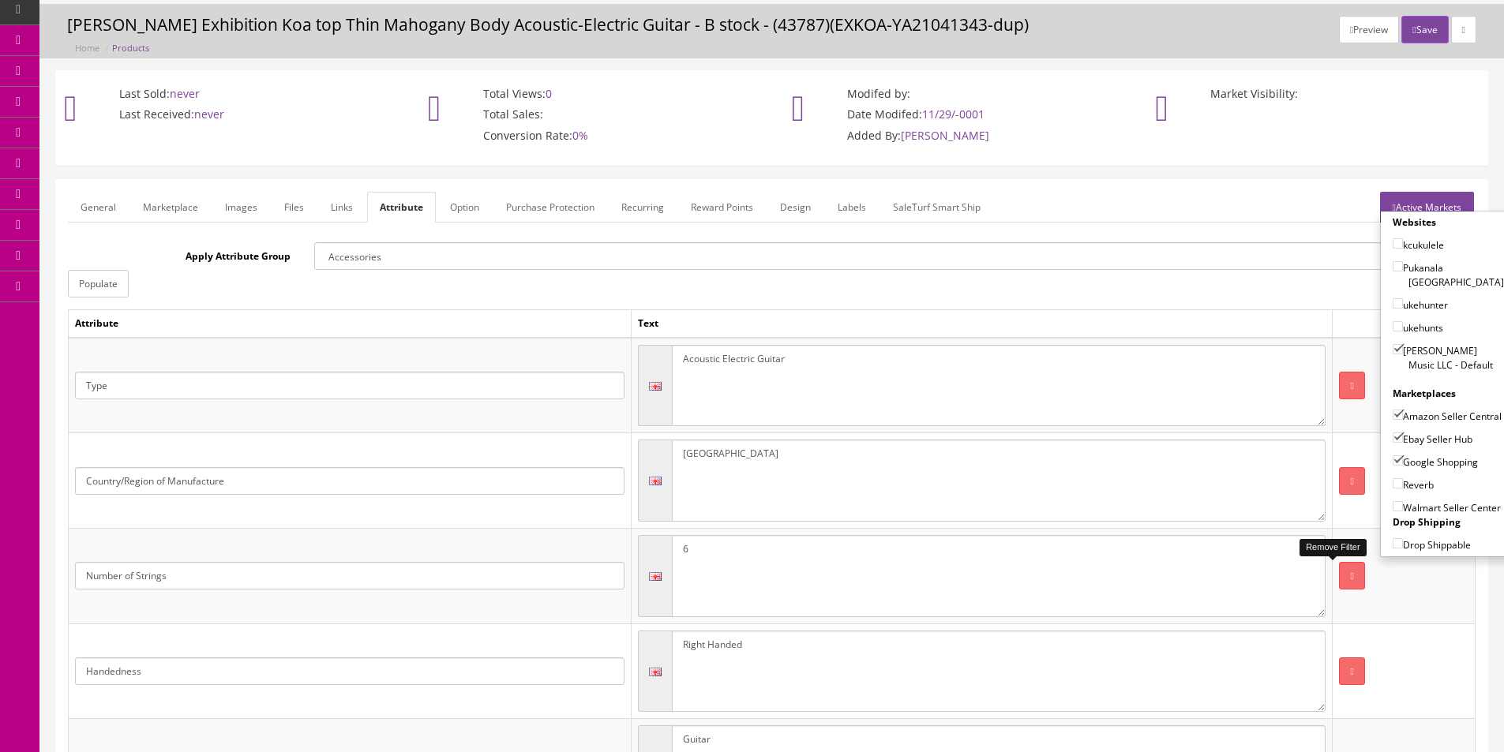
checkbox input"] "true"
click label "Amazon Seller Central"
click input"] "Amazon Seller Central"
checkbox input"] "false"
click button "Save"
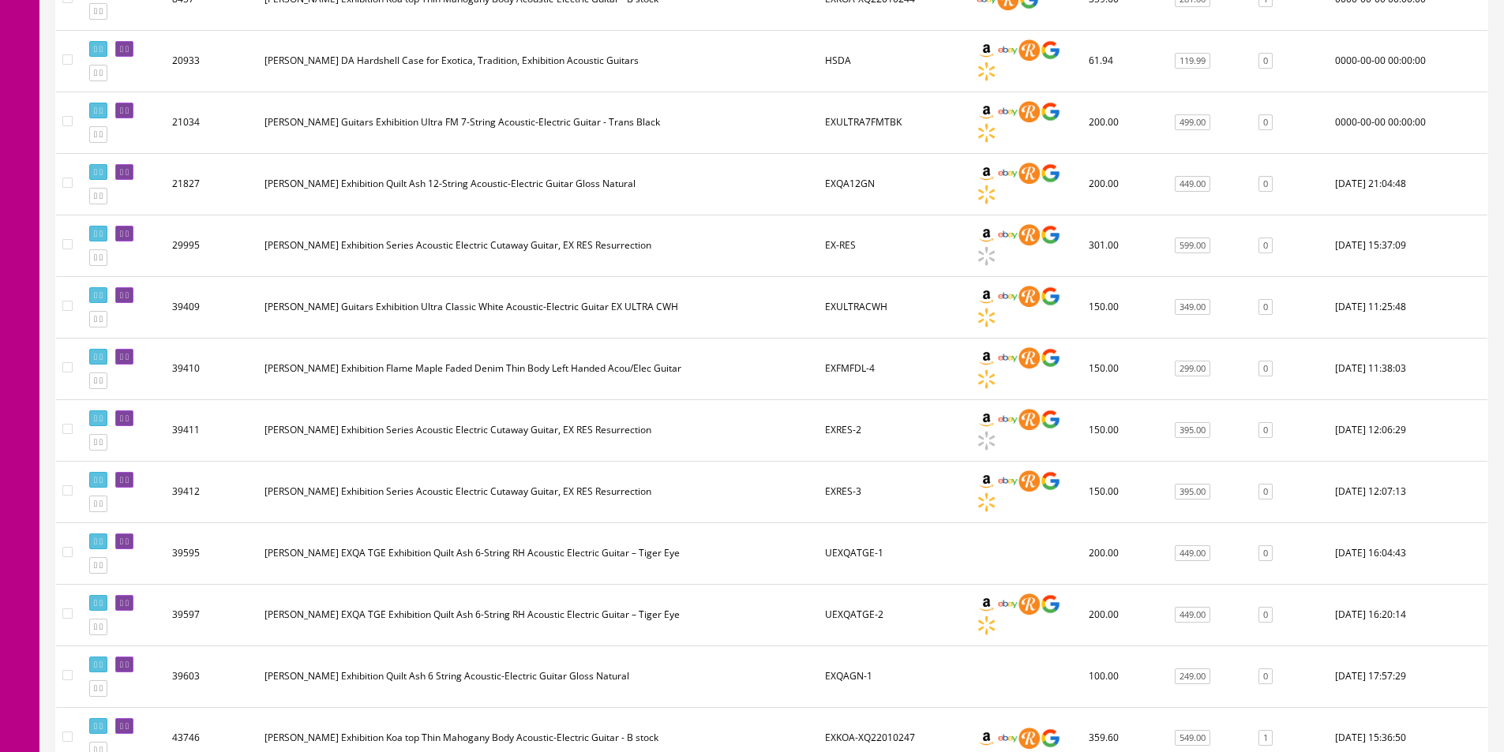
scroll to position [739, 0]
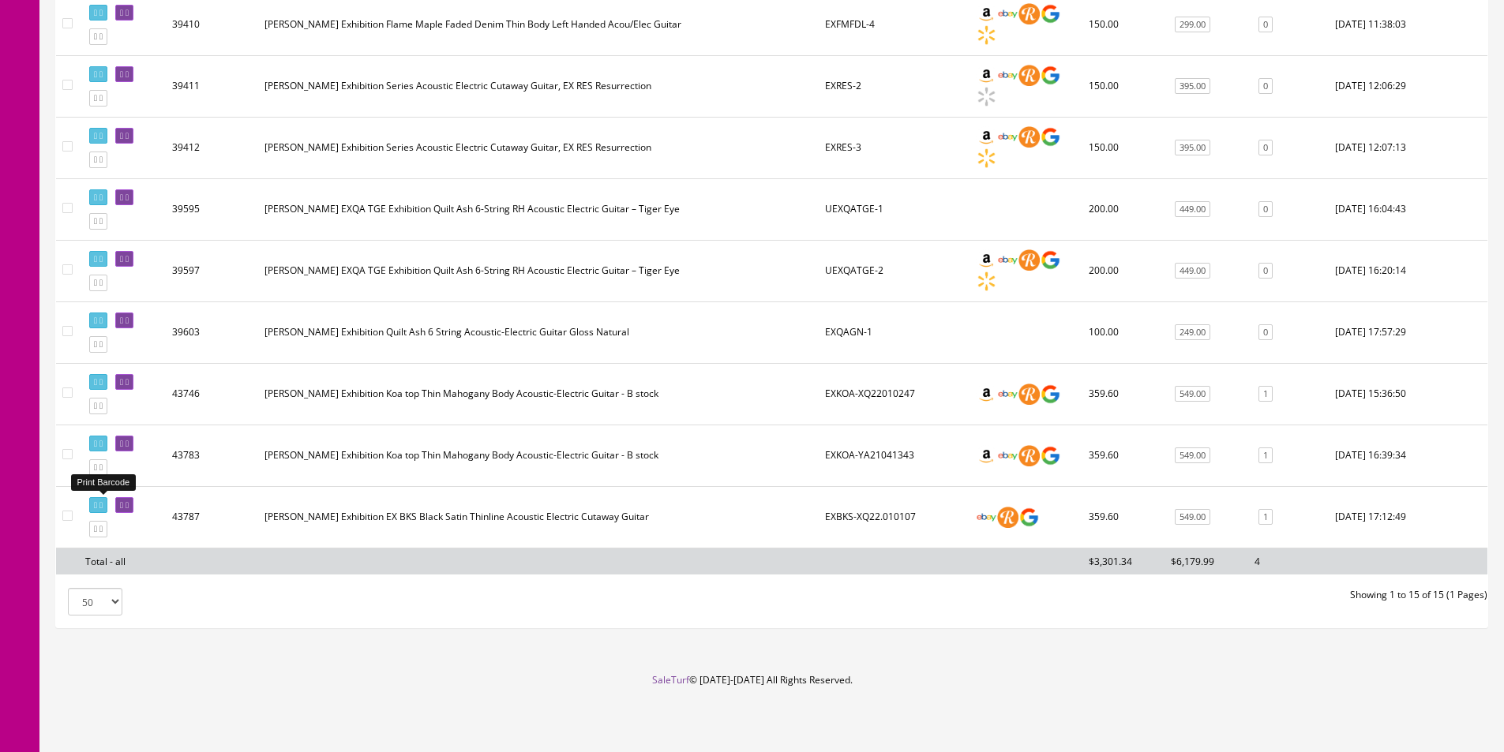
click at [97, 503] on icon at bounding box center [95, 505] width 3 height 9
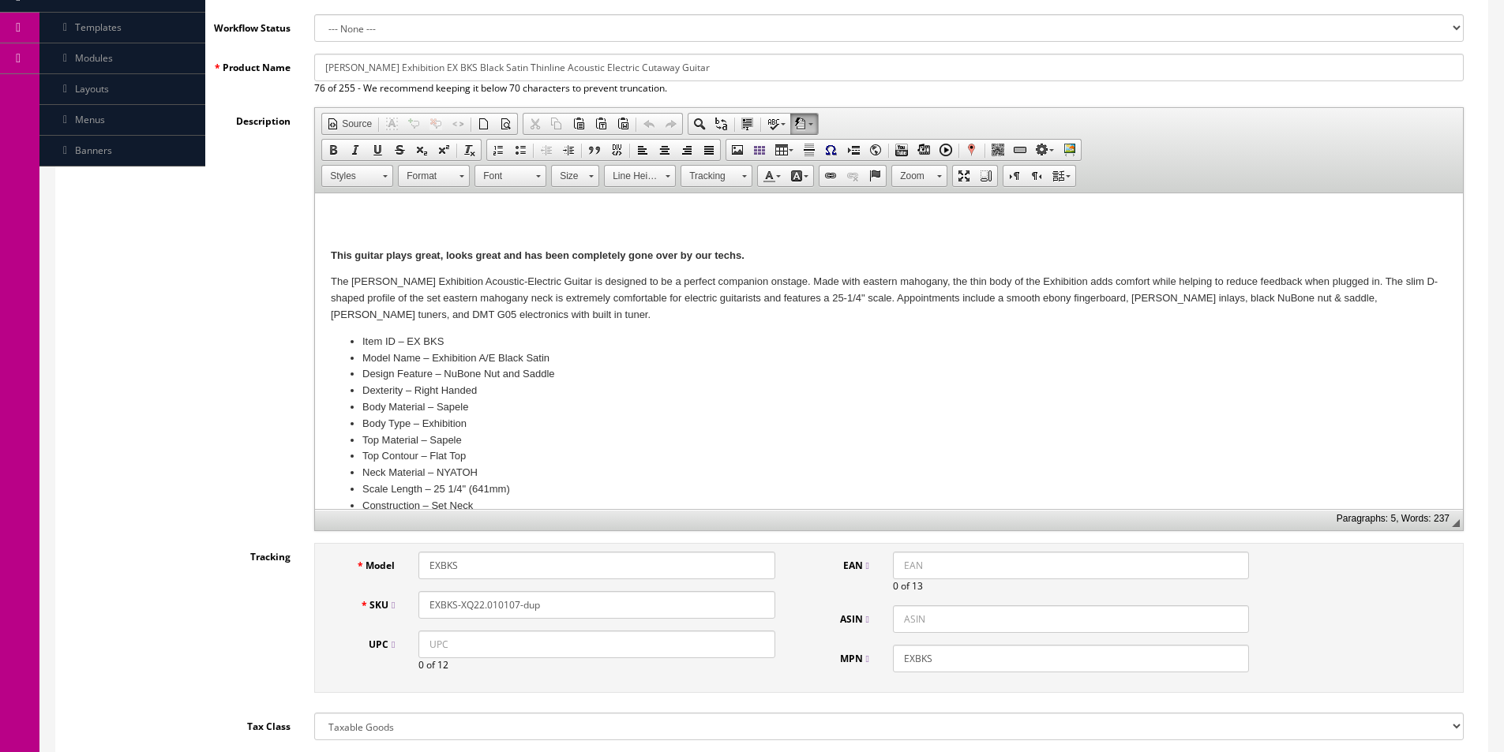
scroll to position [395, 0]
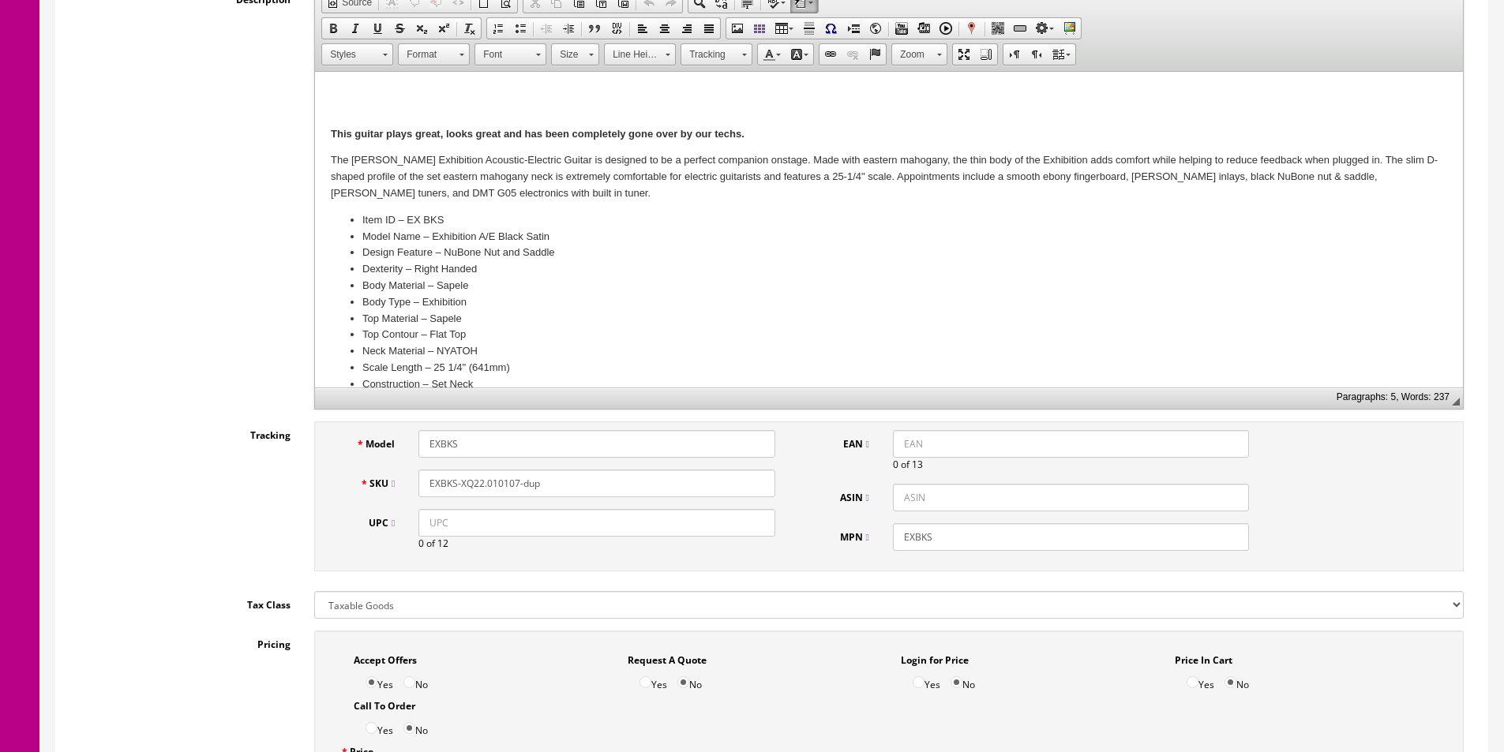
drag, startPoint x: 462, startPoint y: 483, endPoint x: 711, endPoint y: 501, distance: 250.1
click at [711, 501] on div "Model EXBKS SKU EXBKS-XQ22.010107-dup UPC 0 of 12" at bounding box center [559, 496] width 456 height 133
paste input "2201 0075"
click at [478, 482] on input "EXBKS-XQ 2201 0075" at bounding box center [596, 484] width 356 height 28
click at [500, 483] on input "EXBKS-XQ2201 0075" at bounding box center [596, 484] width 356 height 28
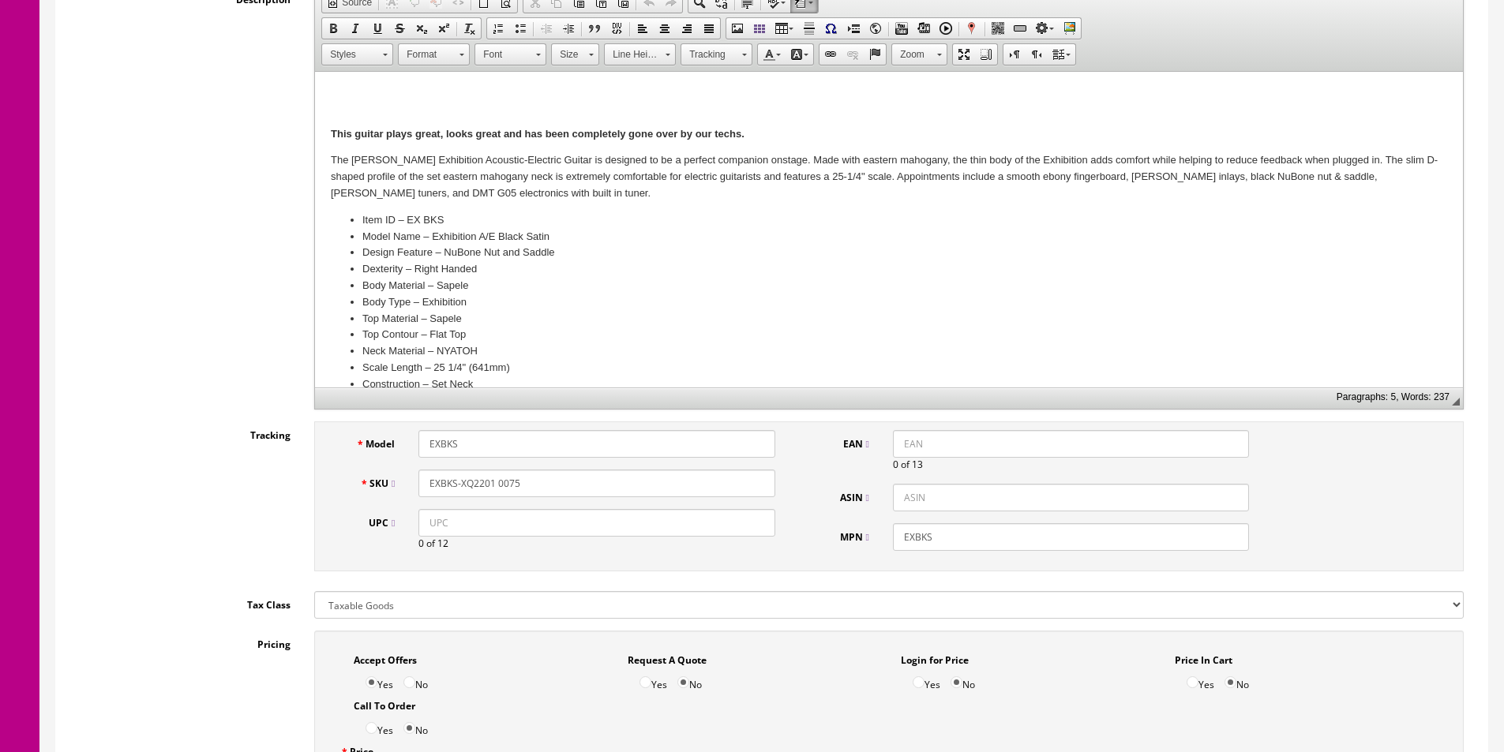
type input "EXBKS-XQ22010075"
click at [497, 482] on input "EXBKS-XQ22010075" at bounding box center [596, 484] width 356 height 28
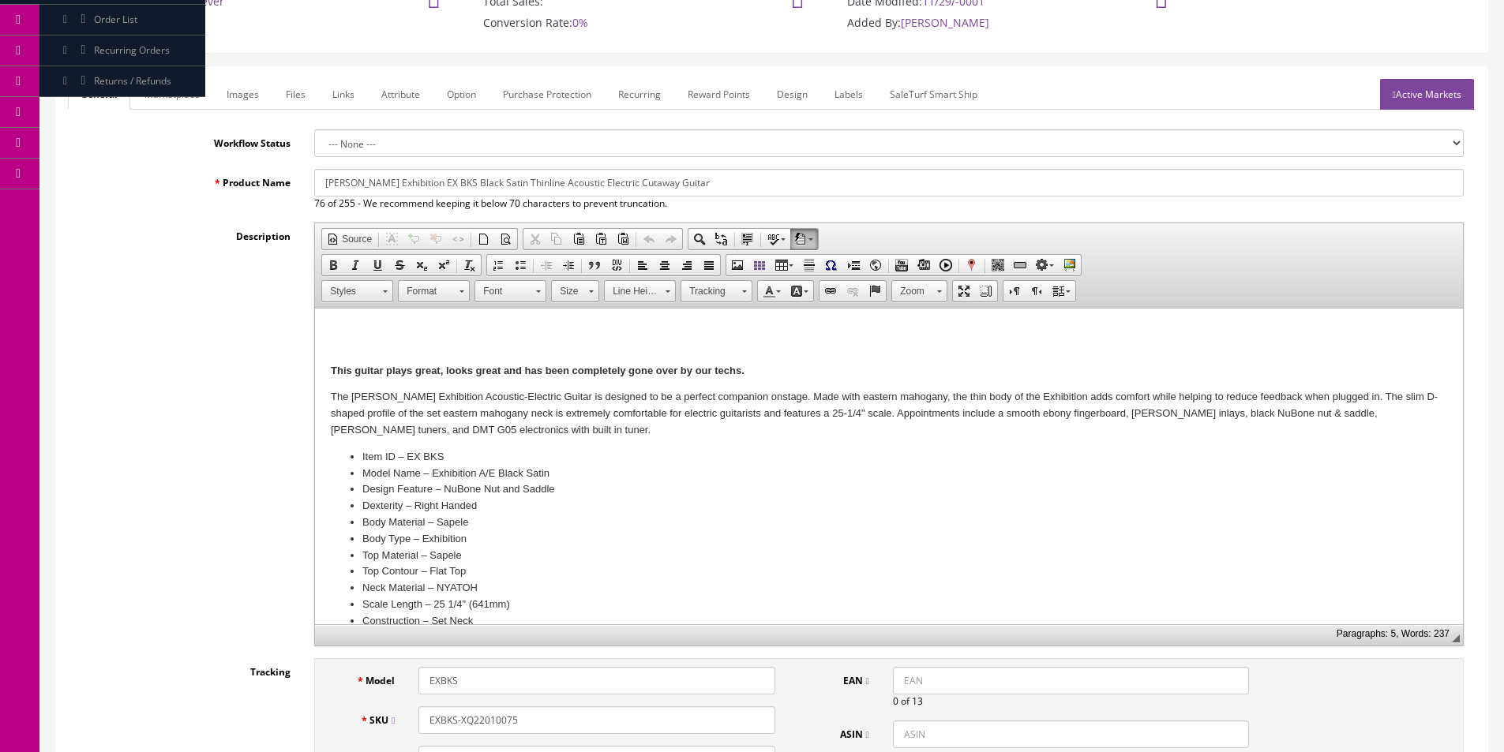
click at [234, 98] on link "Images" at bounding box center [243, 94] width 58 height 31
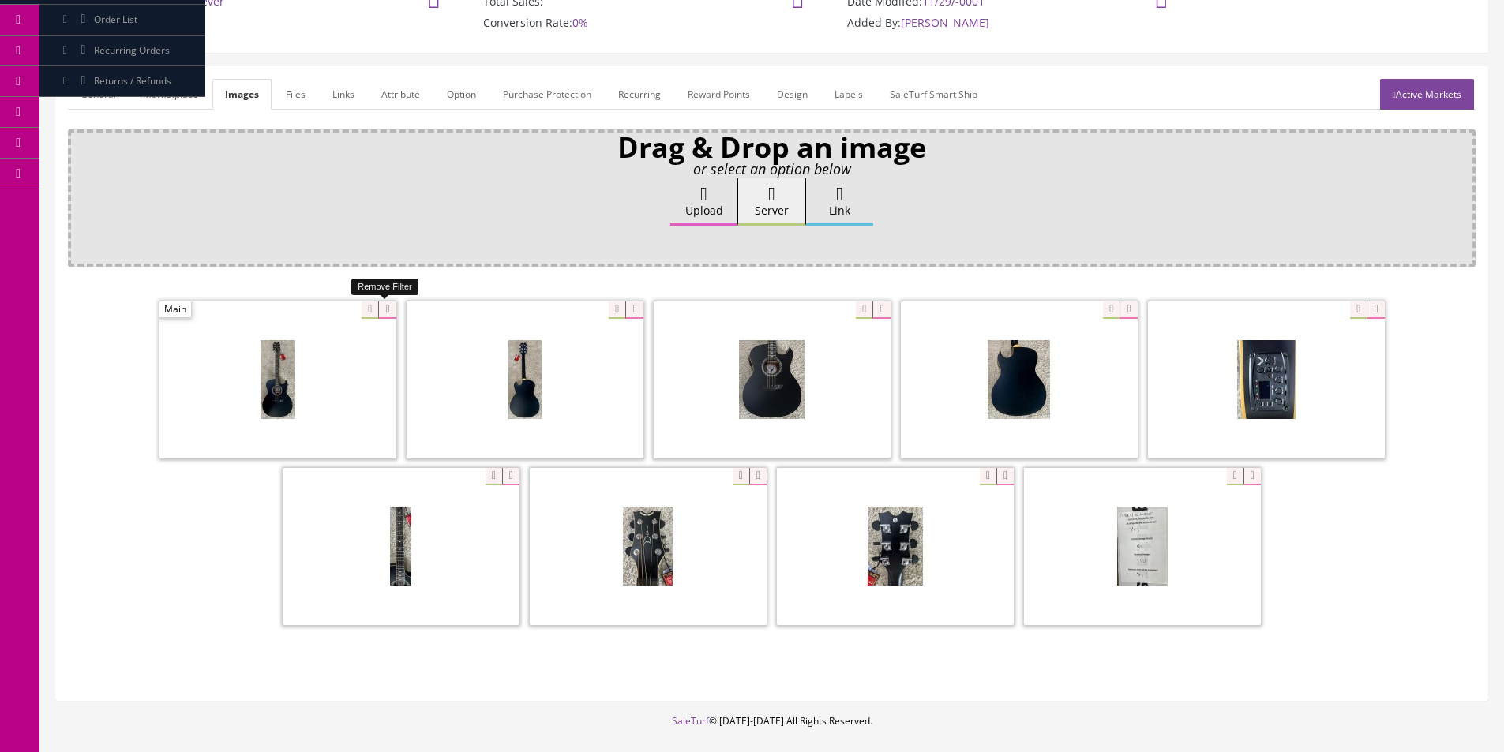
click at [388, 313] on icon at bounding box center [386, 310] width 17 height 17
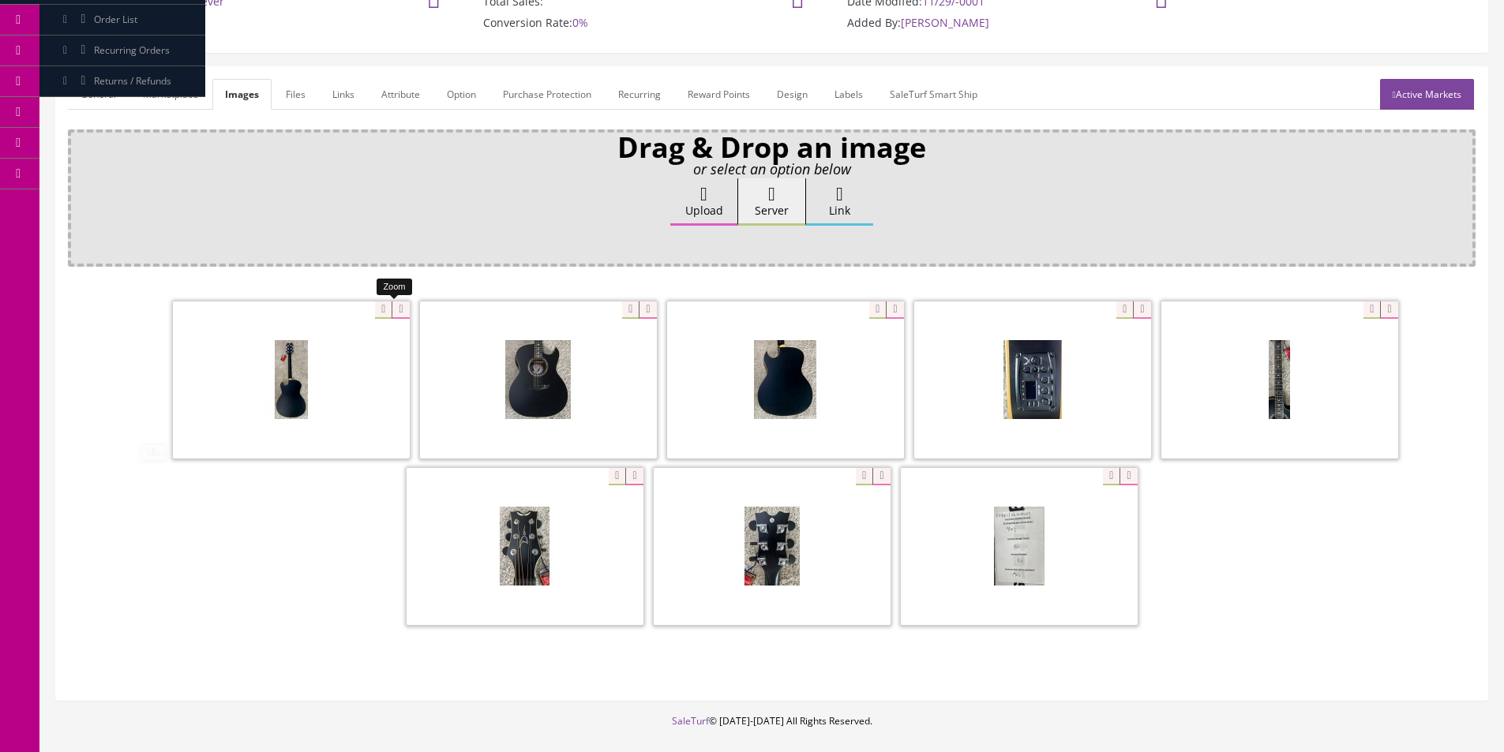
drag, startPoint x: 388, startPoint y: 313, endPoint x: 362, endPoint y: 313, distance: 25.3
click at [392, 313] on icon at bounding box center [400, 310] width 17 height 17
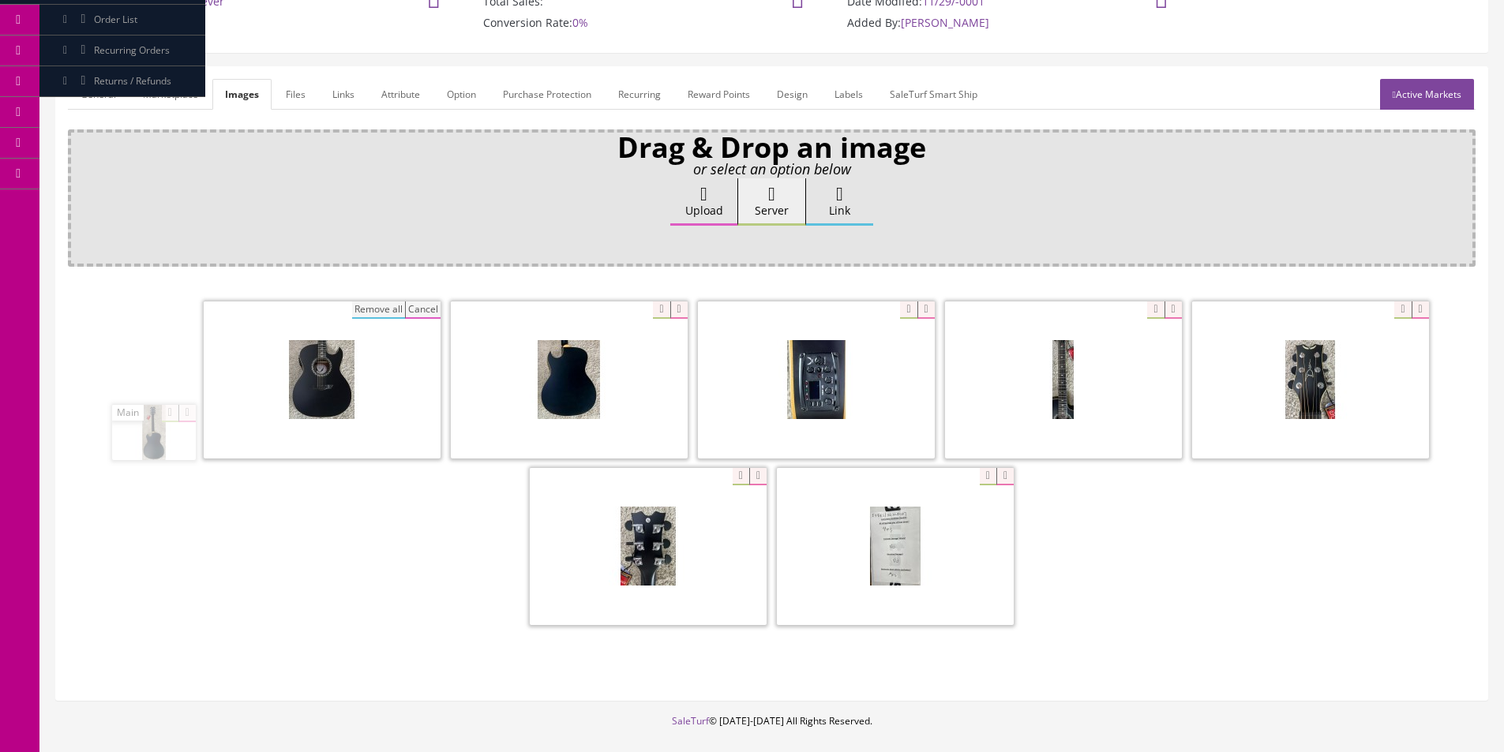
click at [356, 313] on button "Remove all" at bounding box center [378, 310] width 53 height 17
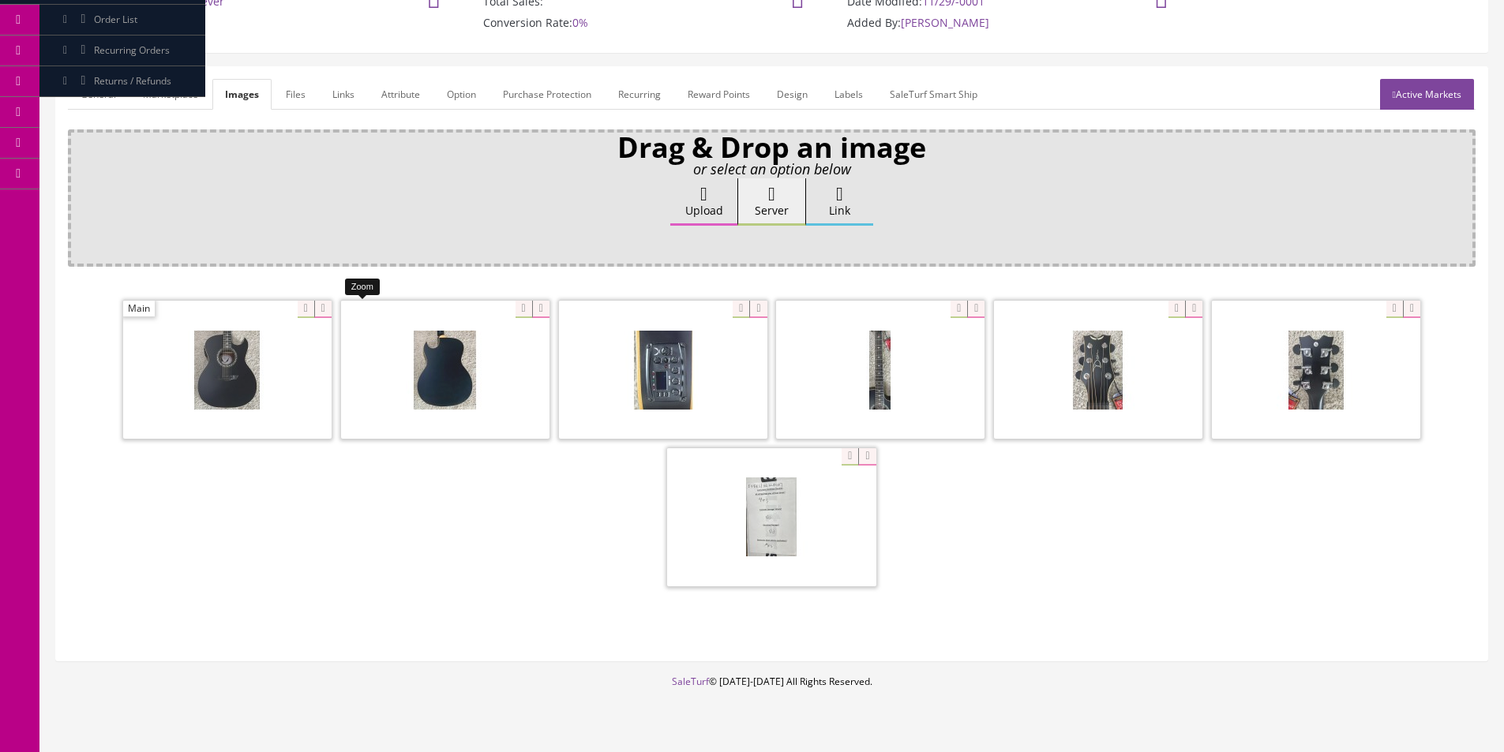
scroll to position [95, 0]
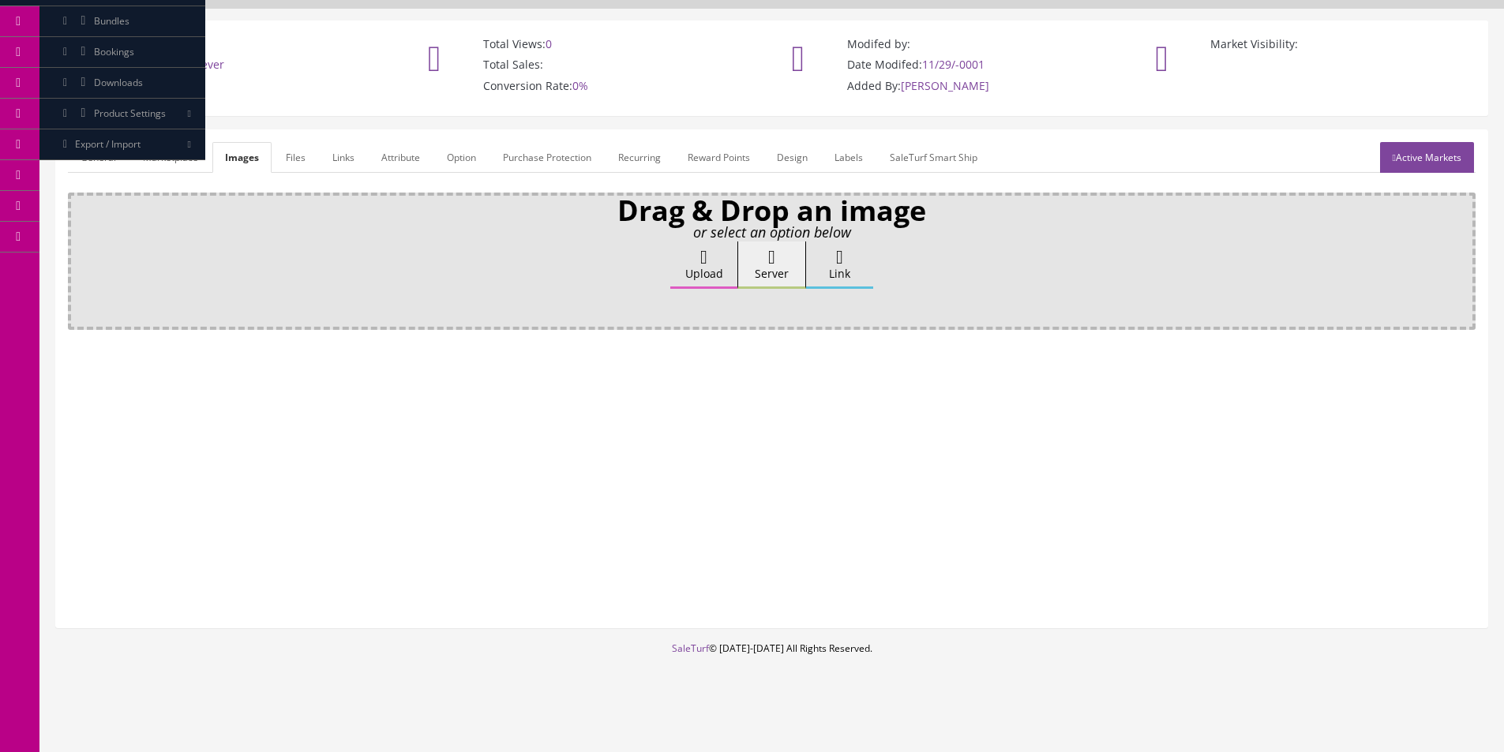
click at [678, 277] on label "Upload" at bounding box center [703, 265] width 67 height 47
click at [79, 257] on input "Upload" at bounding box center [79, 250] width 0 height 16
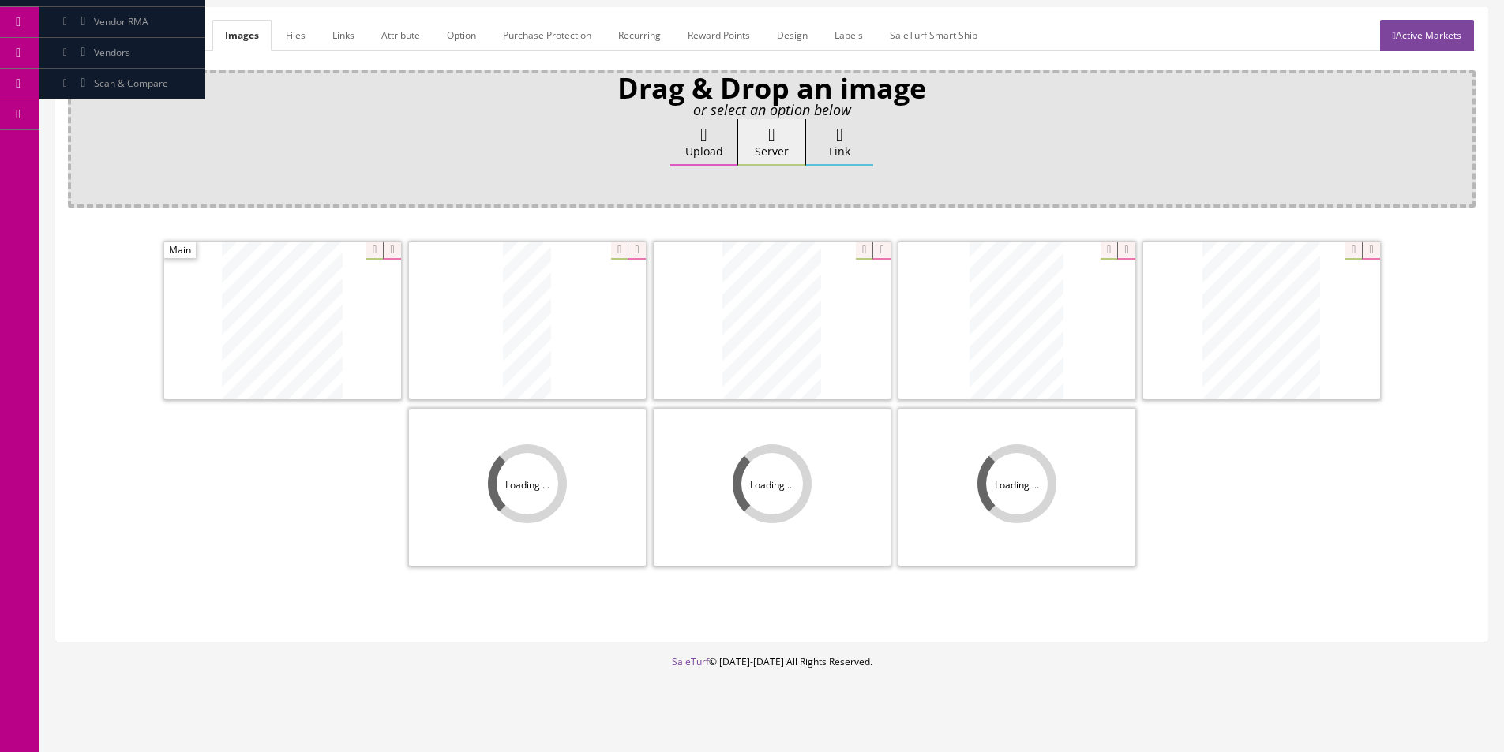
scroll to position [231, 0]
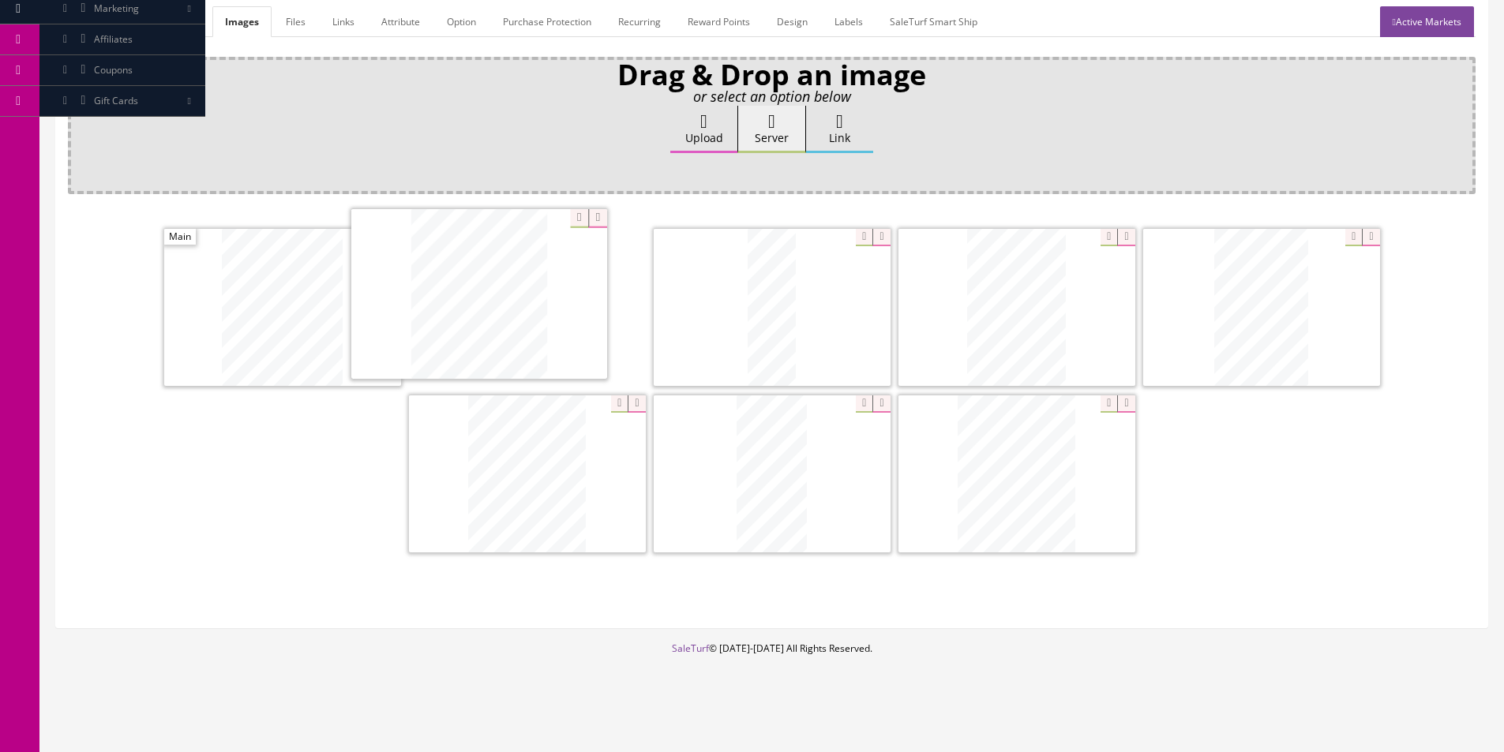
drag, startPoint x: 552, startPoint y: 451, endPoint x: 508, endPoint y: 299, distance: 157.9
drag, startPoint x: 716, startPoint y: 486, endPoint x: 396, endPoint y: 317, distance: 362.0
click at [719, 138] on label "Upload" at bounding box center [703, 129] width 67 height 47
click at [79, 122] on input "Upload" at bounding box center [79, 114] width 0 height 16
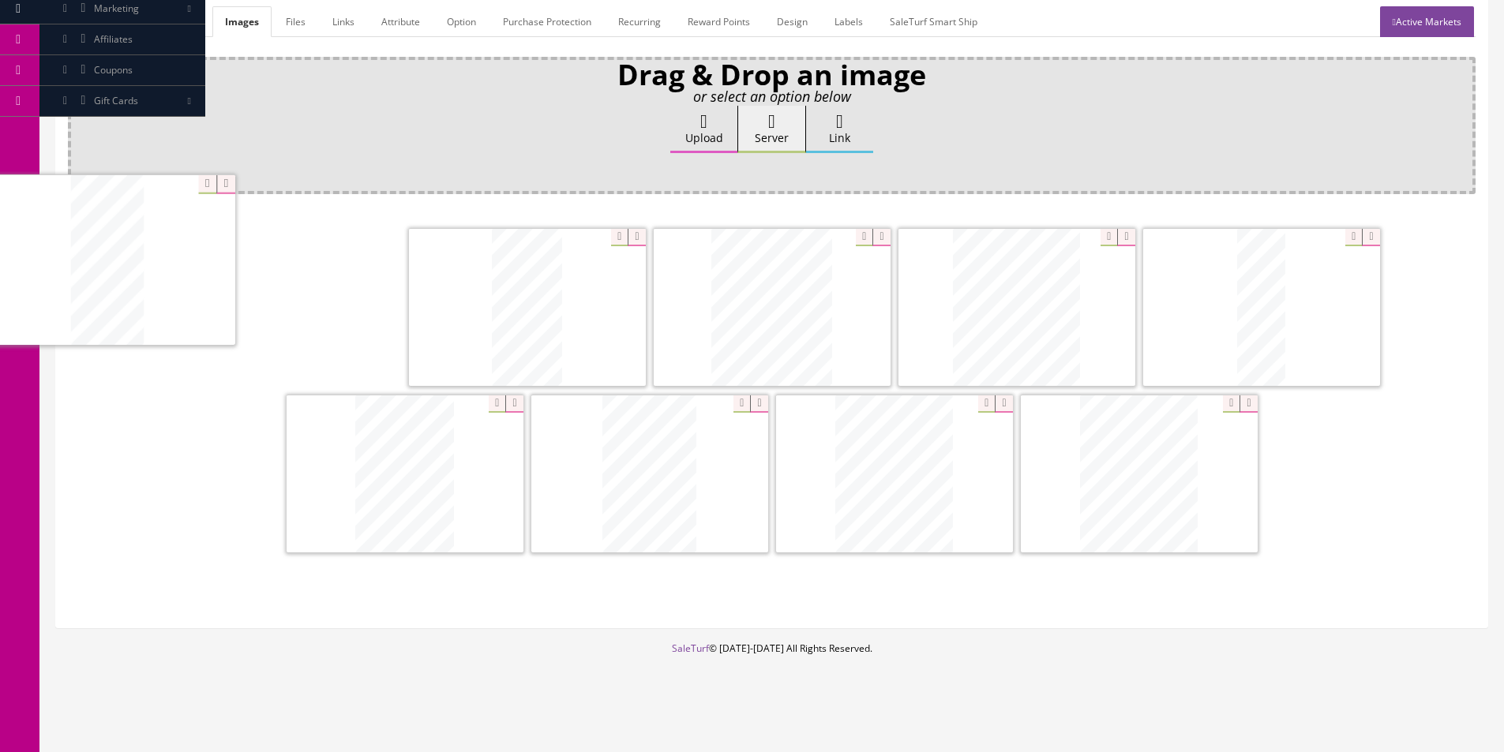
drag, startPoint x: 724, startPoint y: 428, endPoint x: 253, endPoint y: 304, distance: 487.3
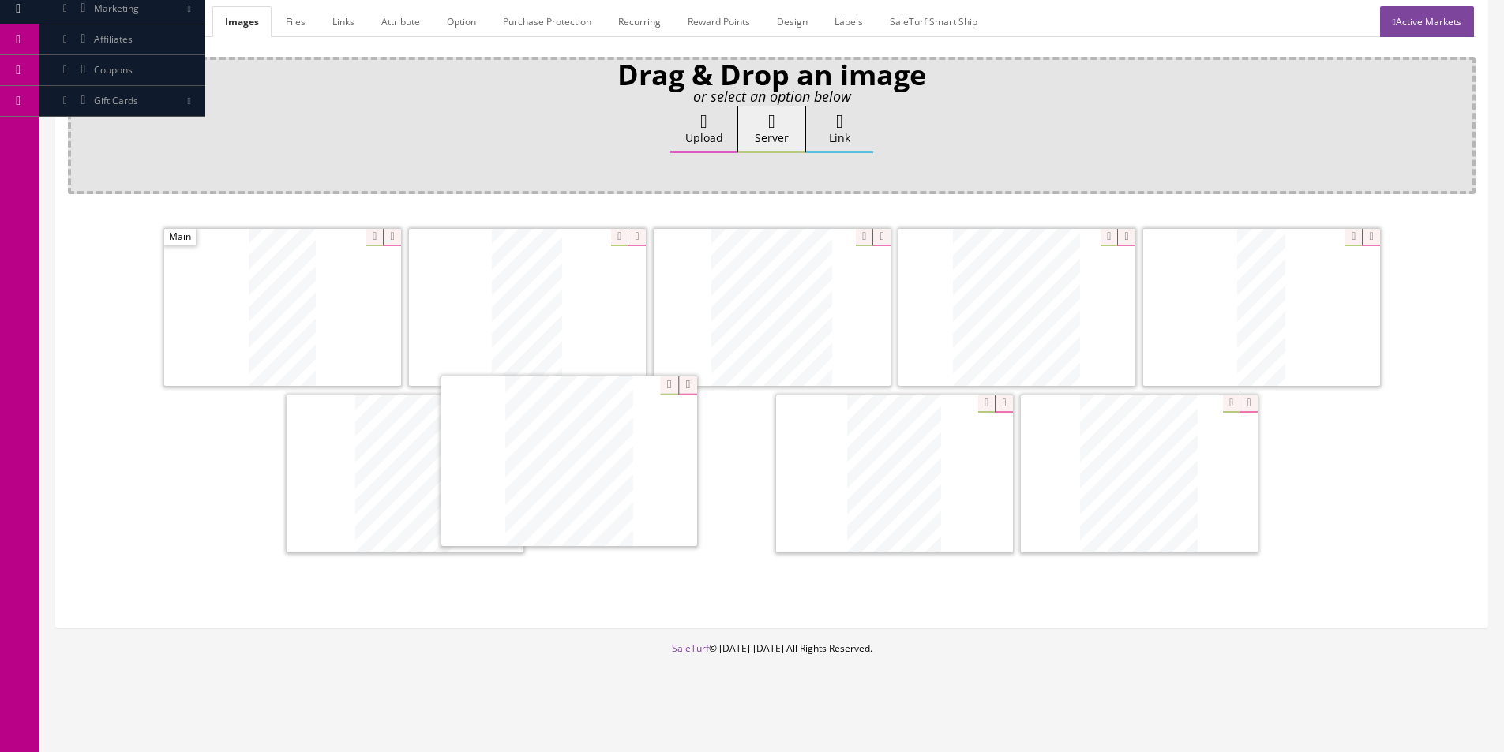
drag, startPoint x: 542, startPoint y: 461, endPoint x: 486, endPoint y: 456, distance: 55.5
click at [103, 28] on link "General" at bounding box center [98, 21] width 61 height 31
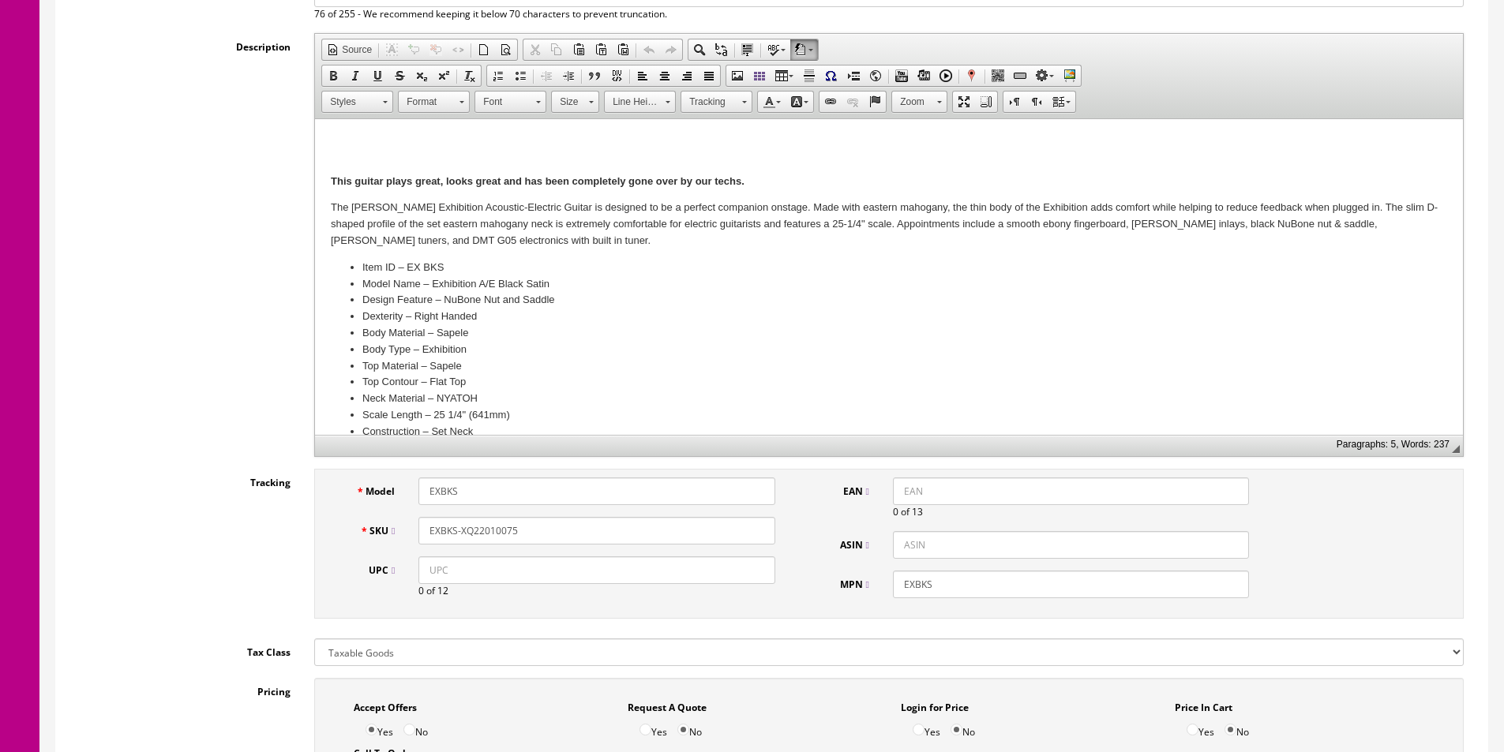
scroll to position [73, 0]
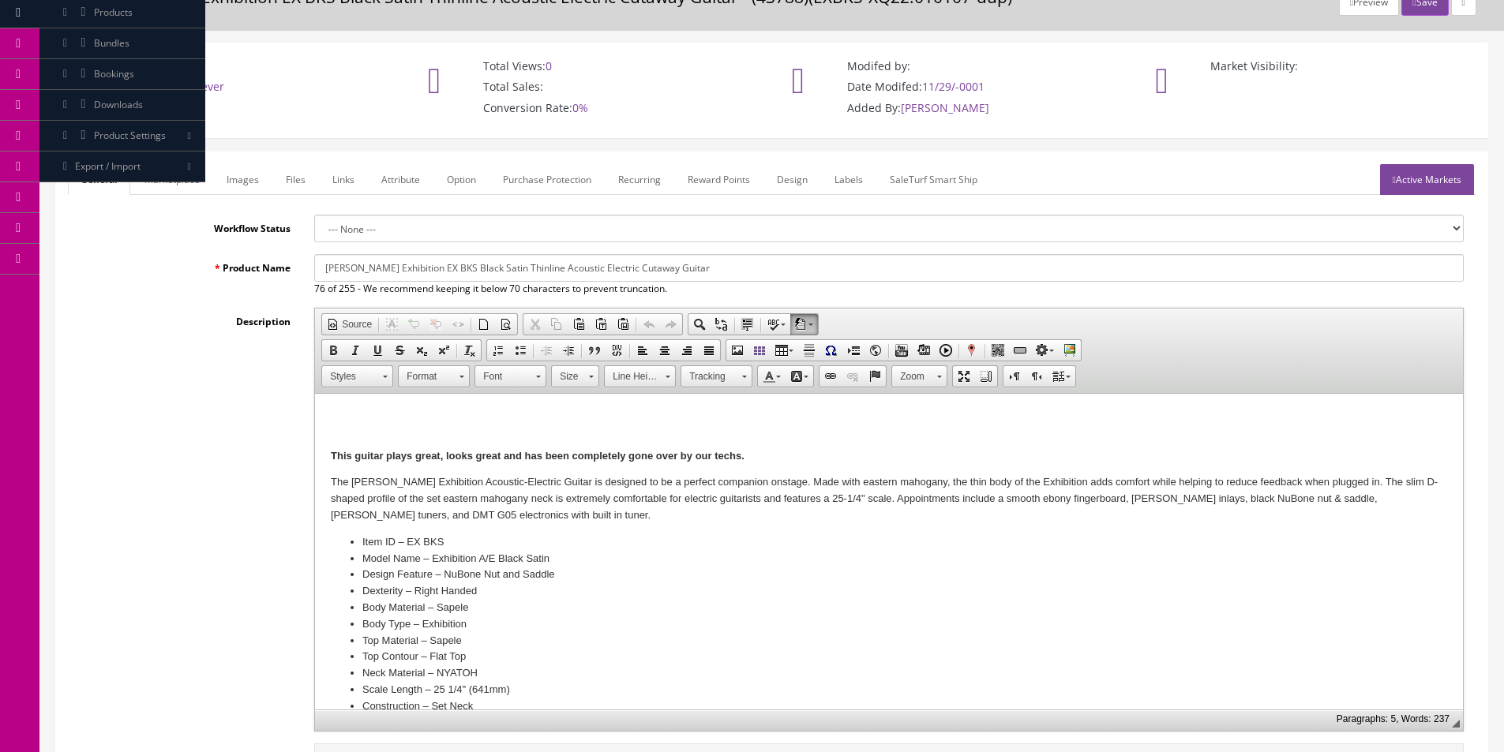
drag, startPoint x: 1427, startPoint y: 196, endPoint x: 1427, endPoint y: 182, distance: 13.4
click at [1427, 182] on link "Active Markets" at bounding box center [1427, 179] width 94 height 31
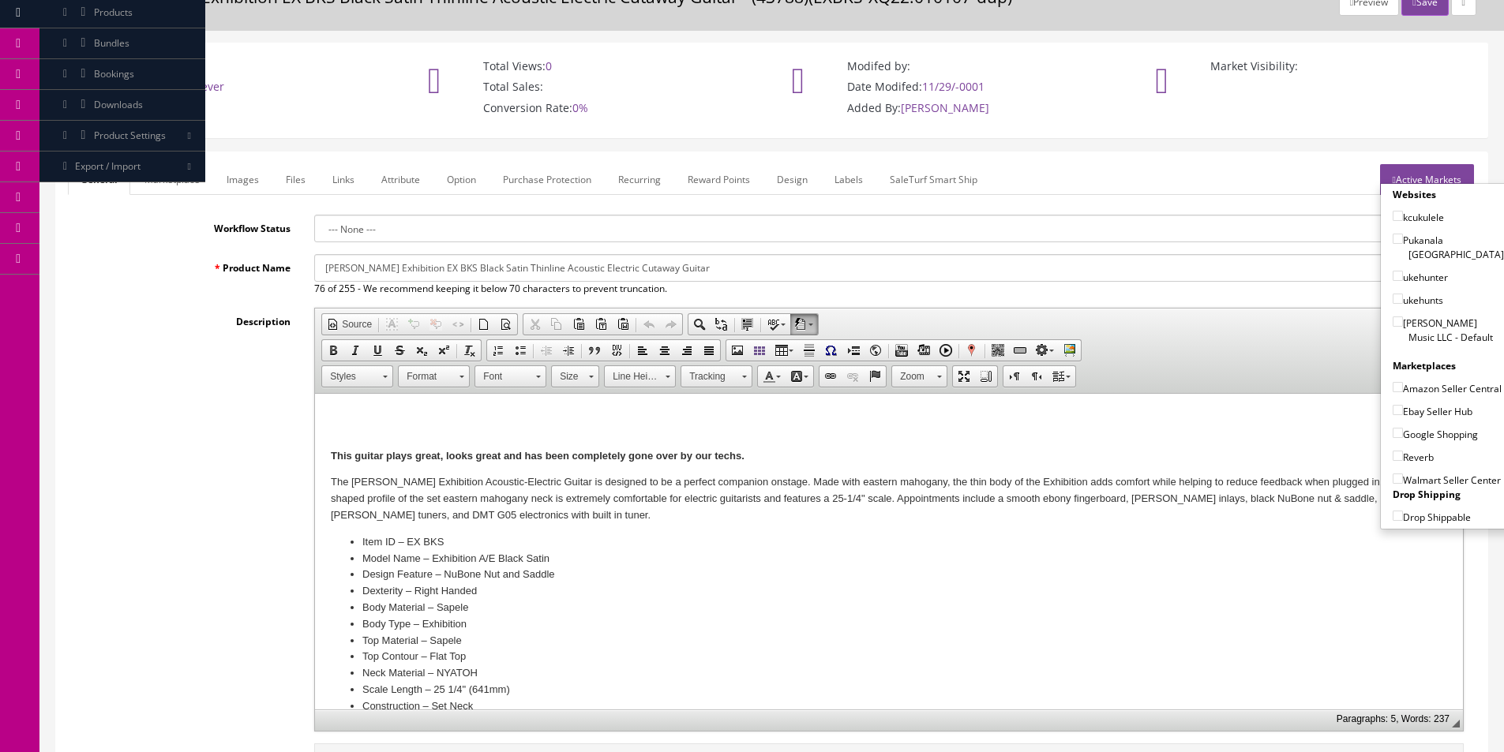
click at [1431, 320] on label "[PERSON_NAME] Music LLC - Default" at bounding box center [1448, 330] width 111 height 30
click at [1403, 320] on input"] "[PERSON_NAME] Music LLC - Default" at bounding box center [1398, 322] width 10 height 10
checkbox input"] "true"
click at [1418, 373] on div "Amazon Seller Central" at bounding box center [1448, 384] width 111 height 23
click at [1413, 381] on label "Amazon Seller Central" at bounding box center [1447, 389] width 109 height 16
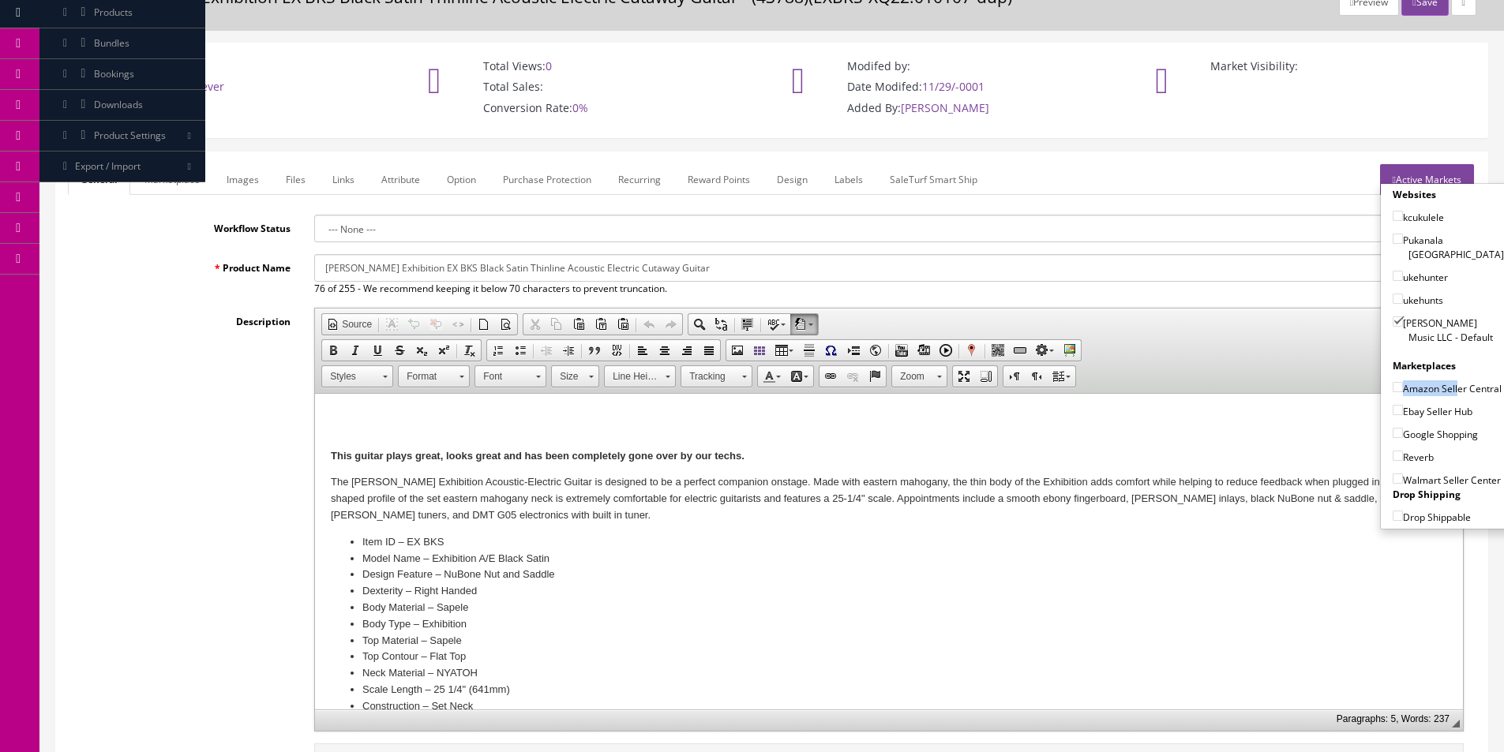
click at [1403, 382] on input"] "Amazon Seller Central" at bounding box center [1398, 387] width 10 height 10
checkbox input"] "true"
click at [1404, 411] on label "Ebay Seller Hub" at bounding box center [1433, 411] width 80 height 16
click at [1403, 411] on input"] "Ebay Seller Hub" at bounding box center [1398, 410] width 10 height 10
checkbox input"] "true"
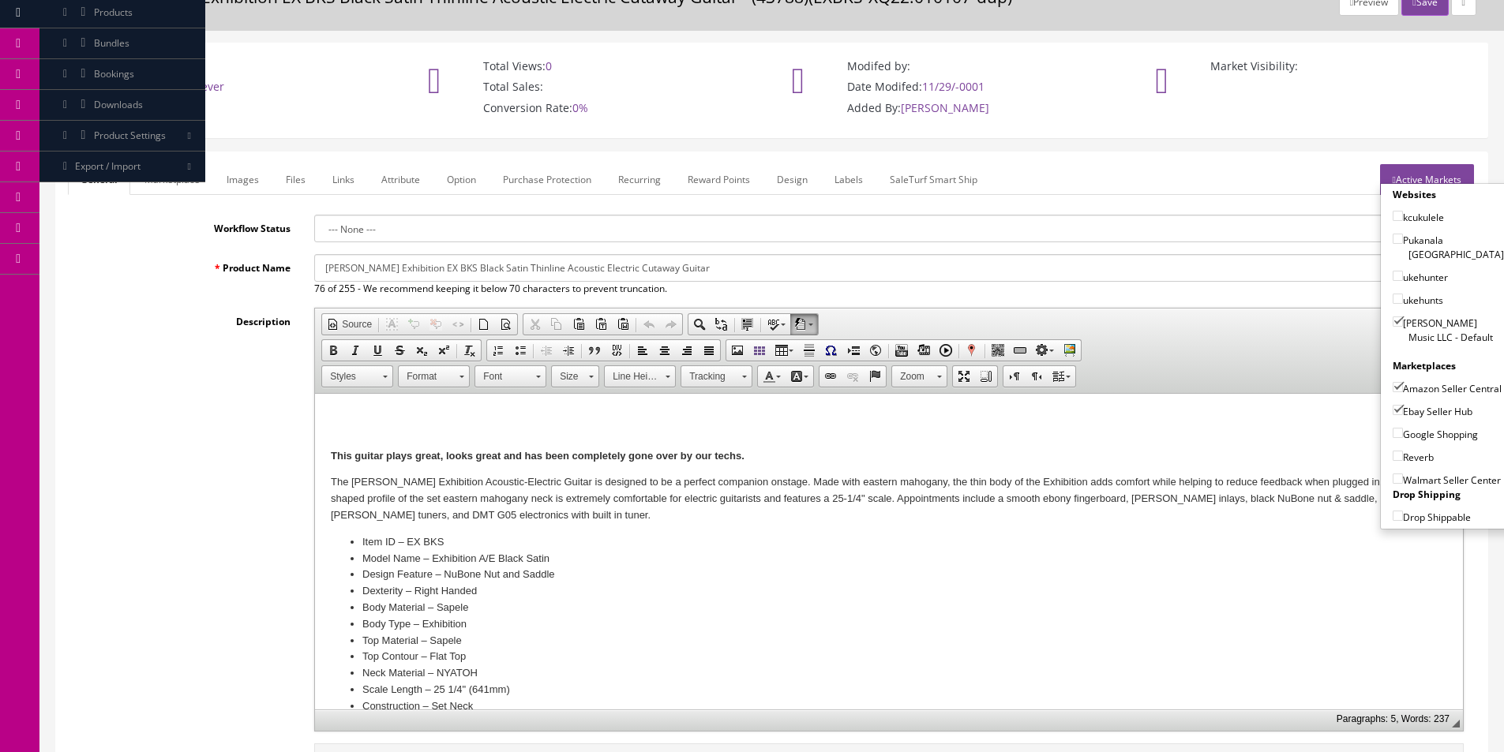
drag, startPoint x: 1397, startPoint y: 431, endPoint x: 1397, endPoint y: 452, distance: 21.3
click at [1397, 437] on label "Google Shopping" at bounding box center [1435, 434] width 85 height 16
click at [1397, 437] on input"] "Google Shopping" at bounding box center [1398, 433] width 10 height 10
checkbox input"] "true"
click at [1397, 456] on label "Reverb" at bounding box center [1413, 457] width 41 height 16
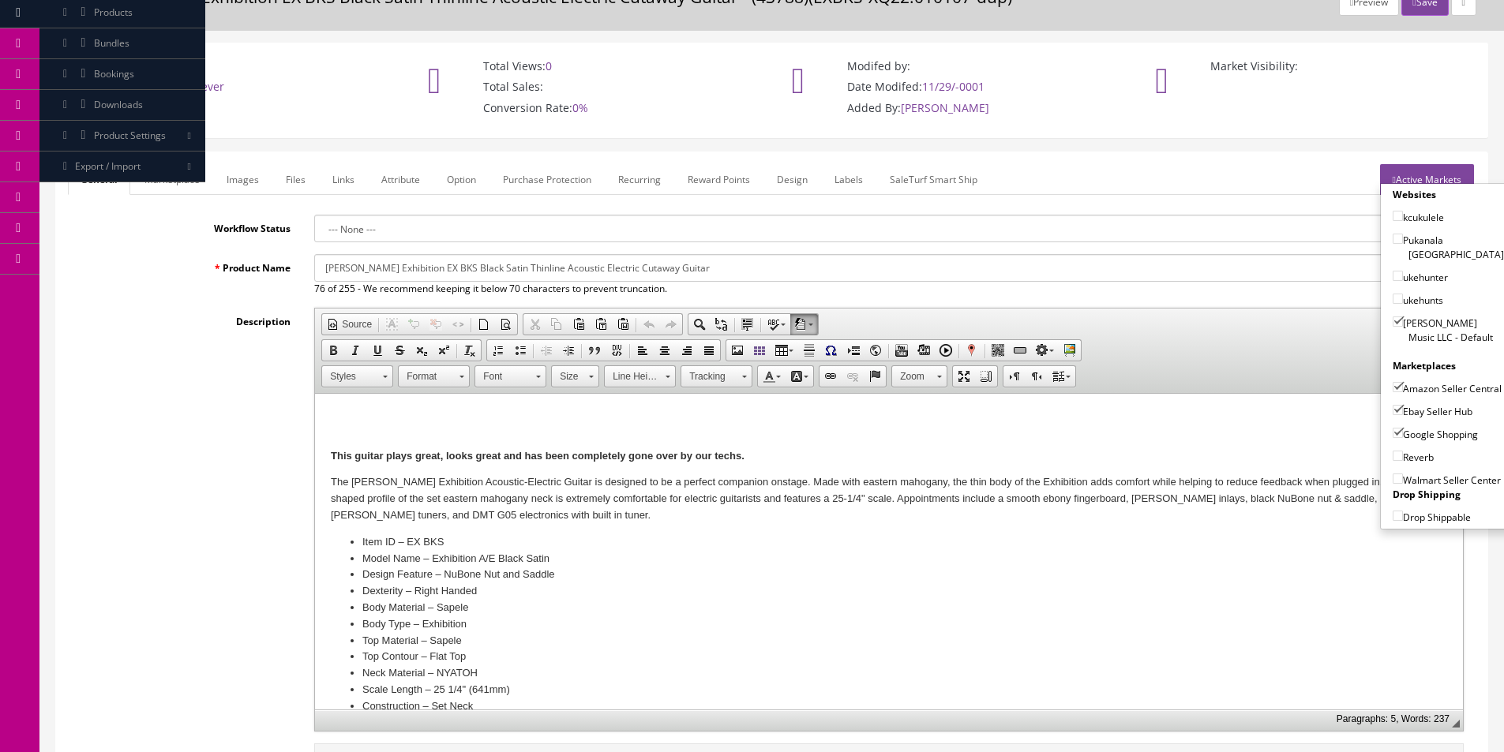
click at [1397, 456] on input"] "Reverb" at bounding box center [1398, 456] width 10 height 10
checkbox input"] "true"
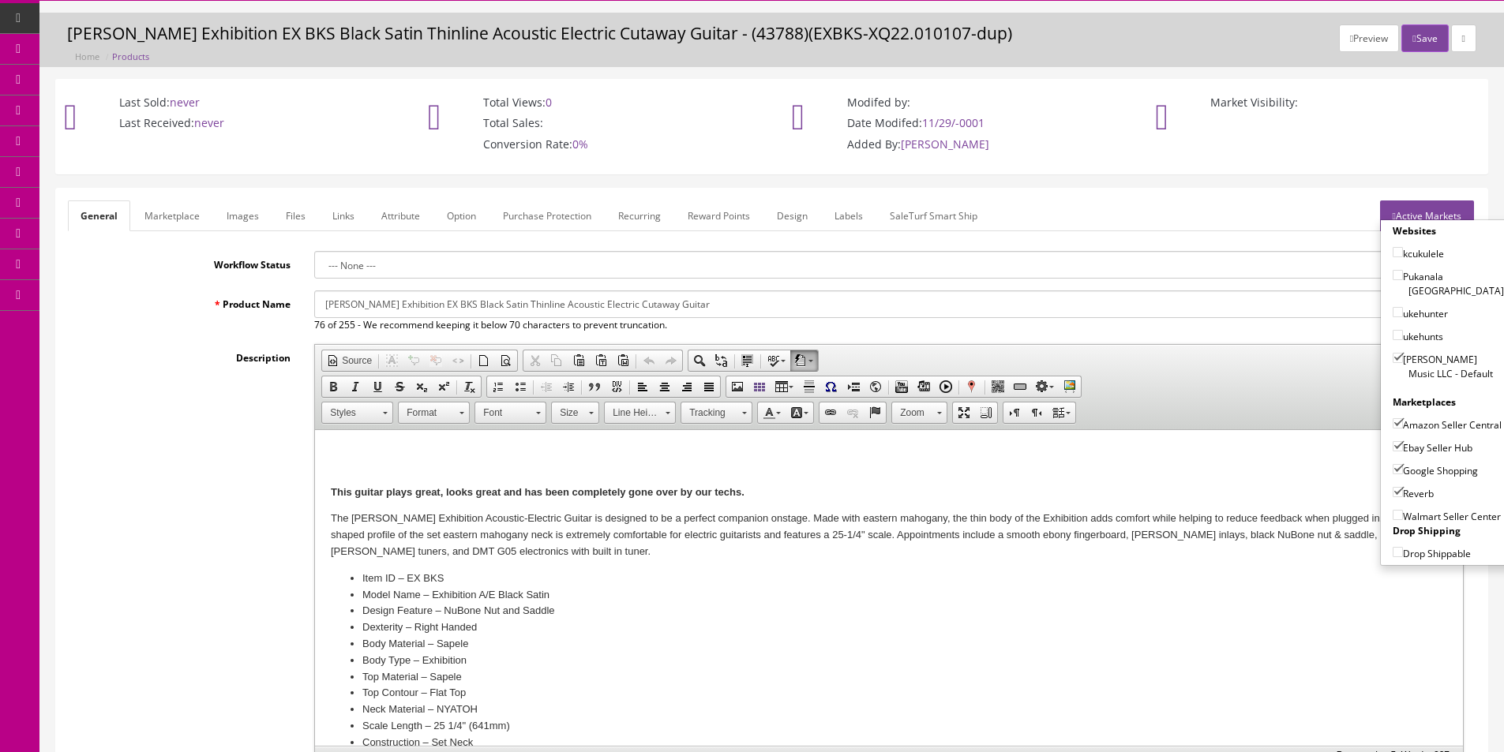
scroll to position [0, 0]
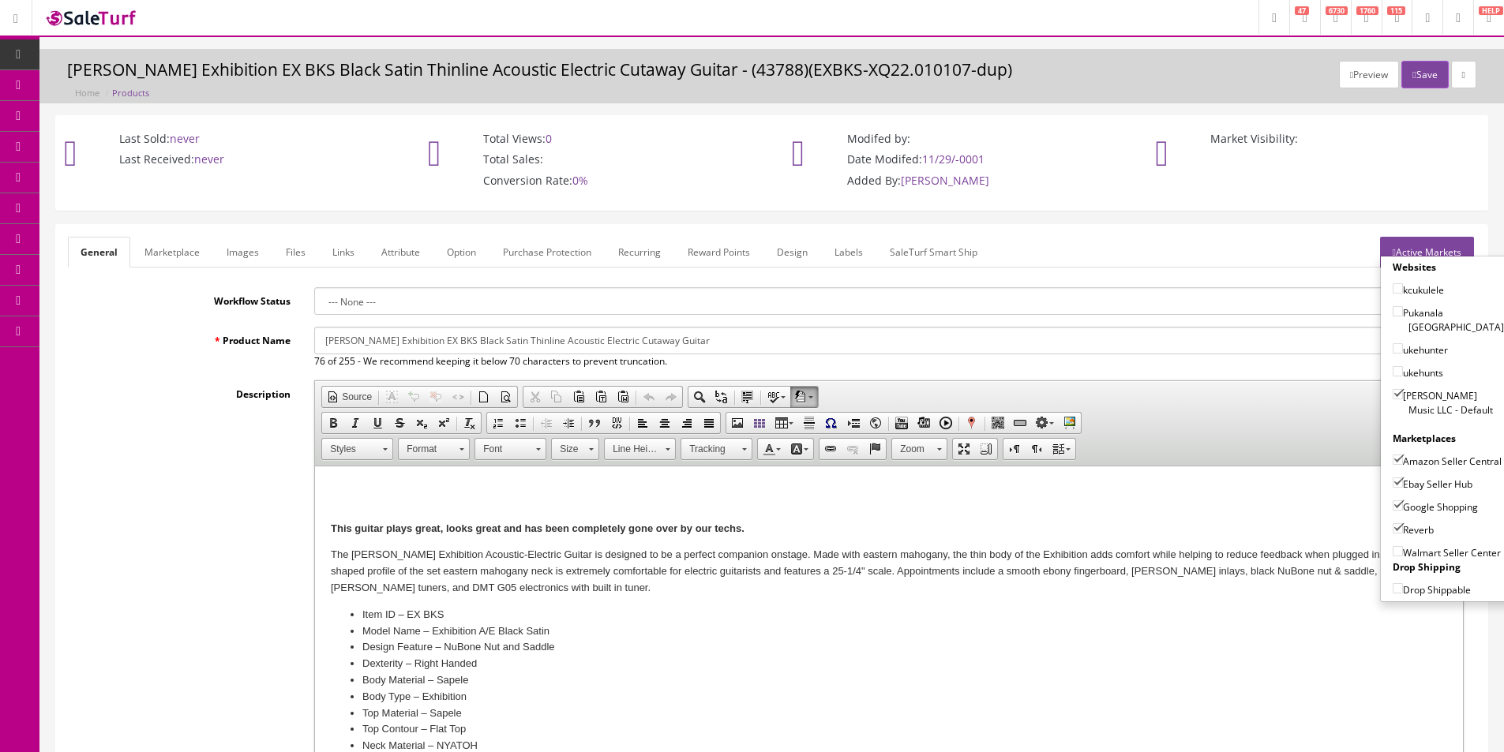
click at [1415, 80] on button "Save" at bounding box center [1424, 75] width 47 height 28
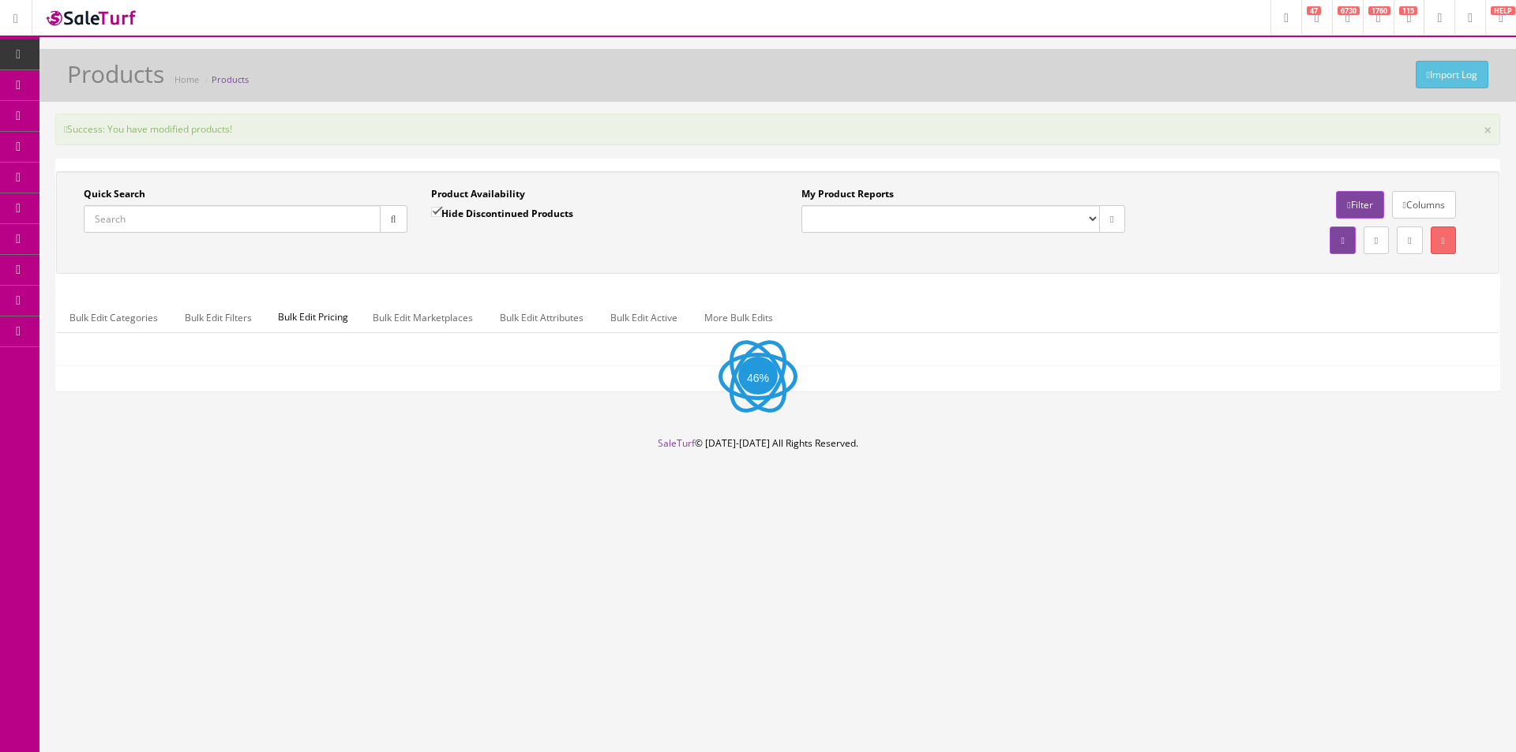
click at [407, 136] on div "Success: You have modified products! ×" at bounding box center [777, 130] width 1445 height 32
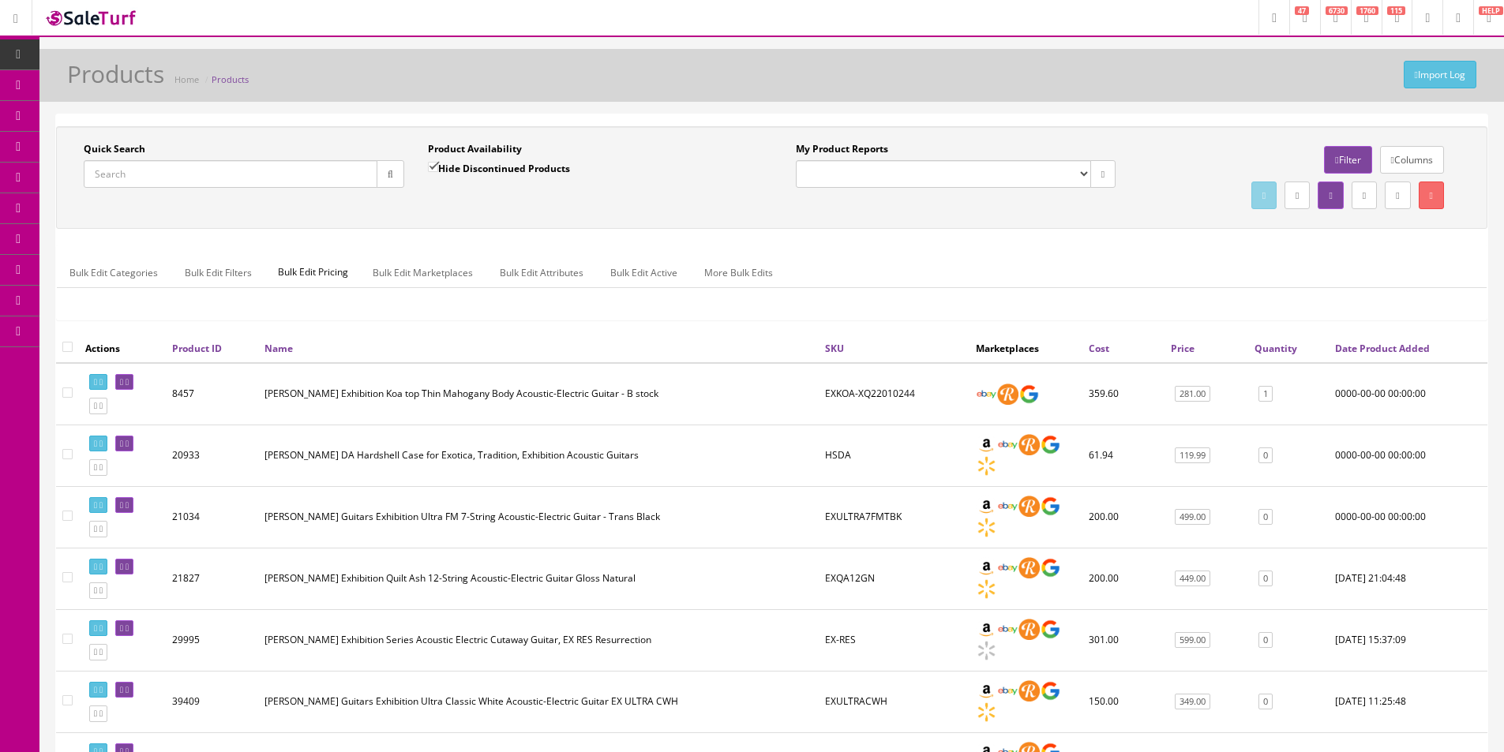
scroll to position [800, 0]
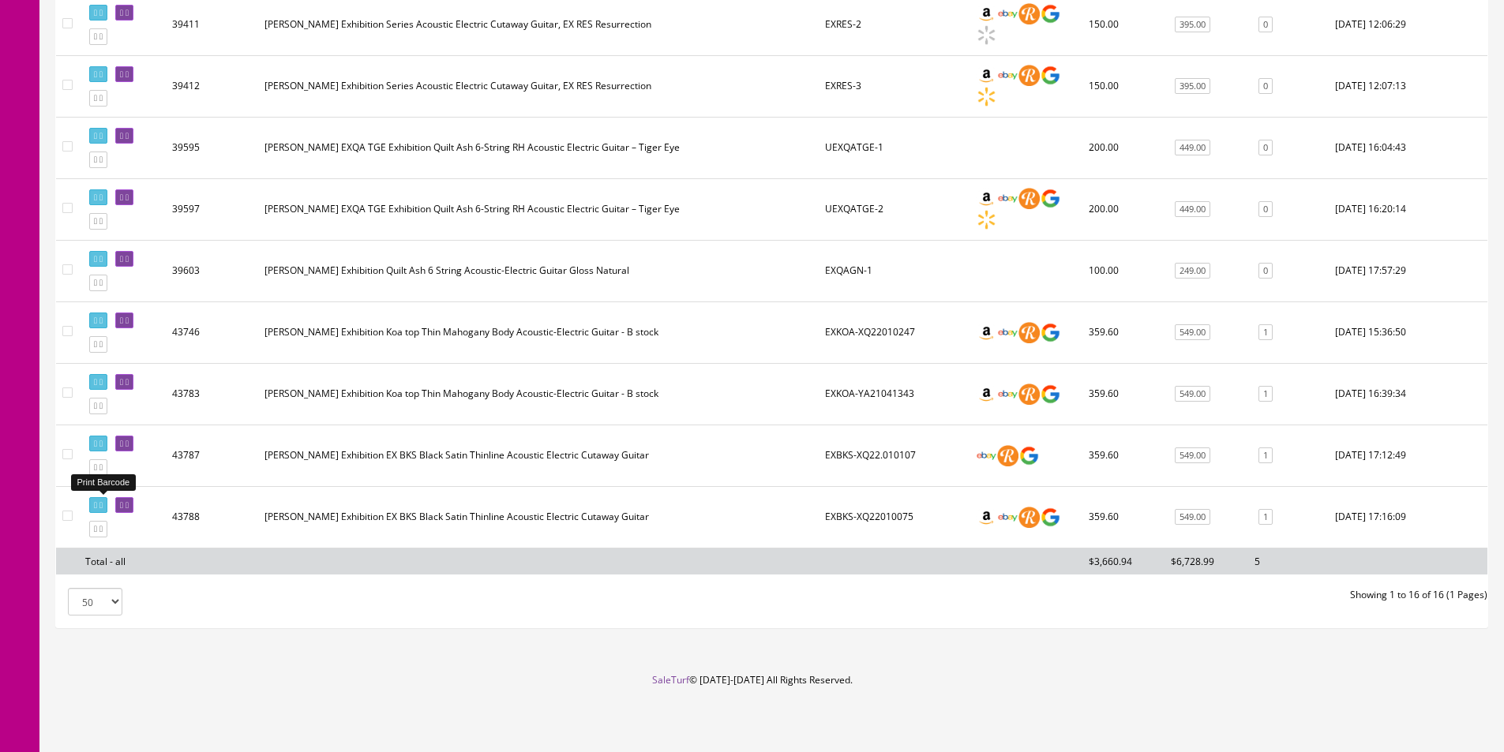
click at [103, 508] on icon at bounding box center [100, 505] width 3 height 9
click at [1201, 450] on link "549.00" at bounding box center [1193, 456] width 36 height 17
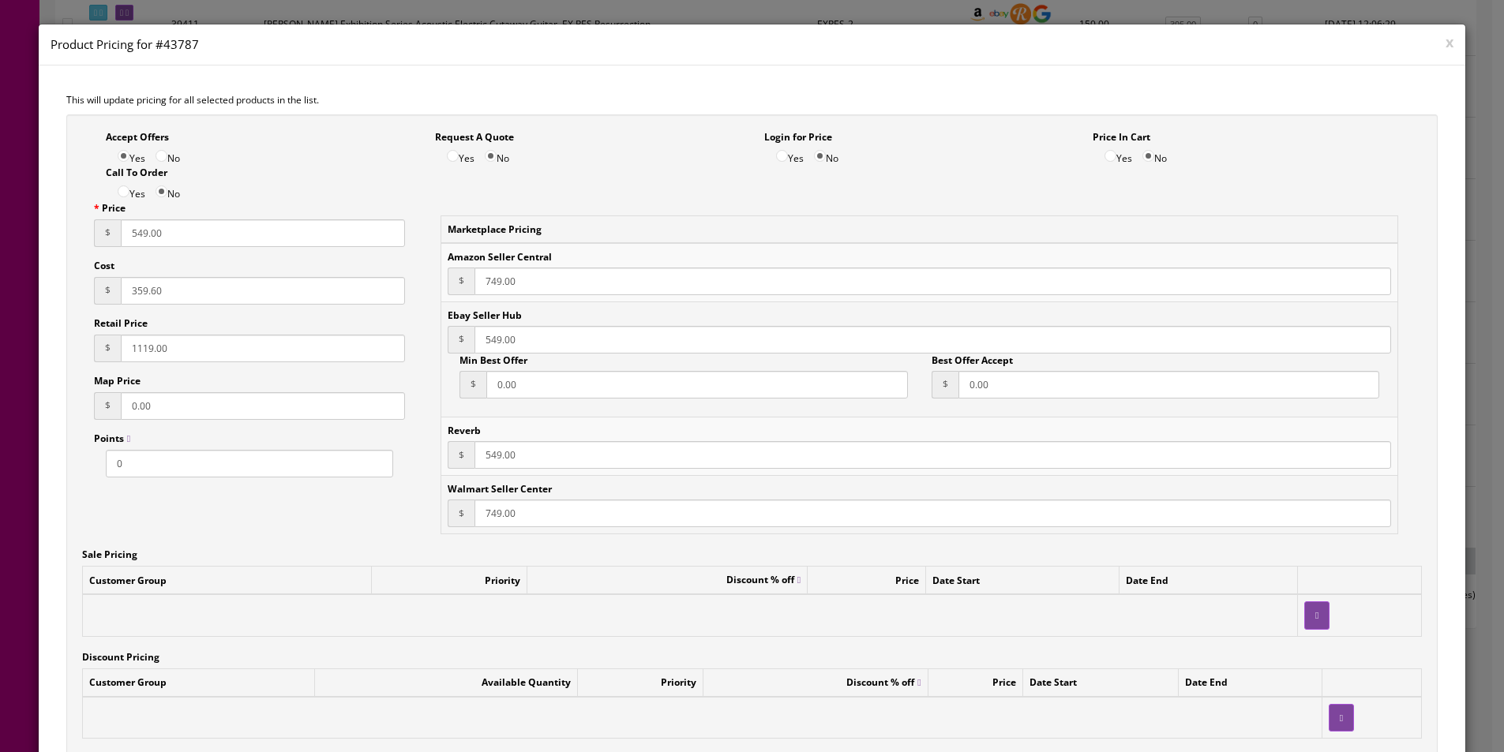
drag, startPoint x: 137, startPoint y: 291, endPoint x: 126, endPoint y: 292, distance: 10.3
click at [126, 291] on input "359.60" at bounding box center [263, 291] width 284 height 28
type input "259.60"
click at [142, 233] on input "549.00" at bounding box center [263, 233] width 284 height 28
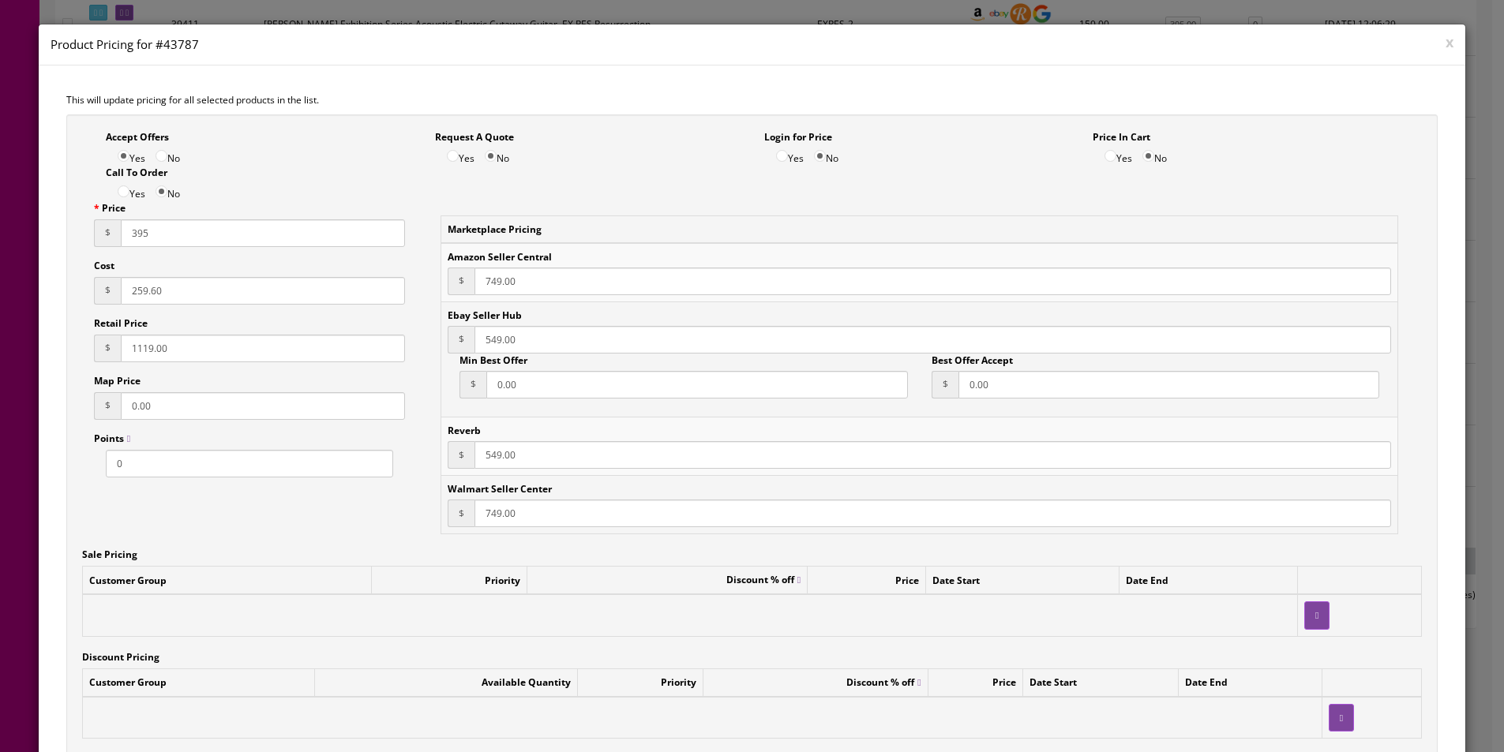
type input "395"
click at [489, 285] on input "749.00" at bounding box center [932, 282] width 917 height 28
type input "444"
paste input "395"
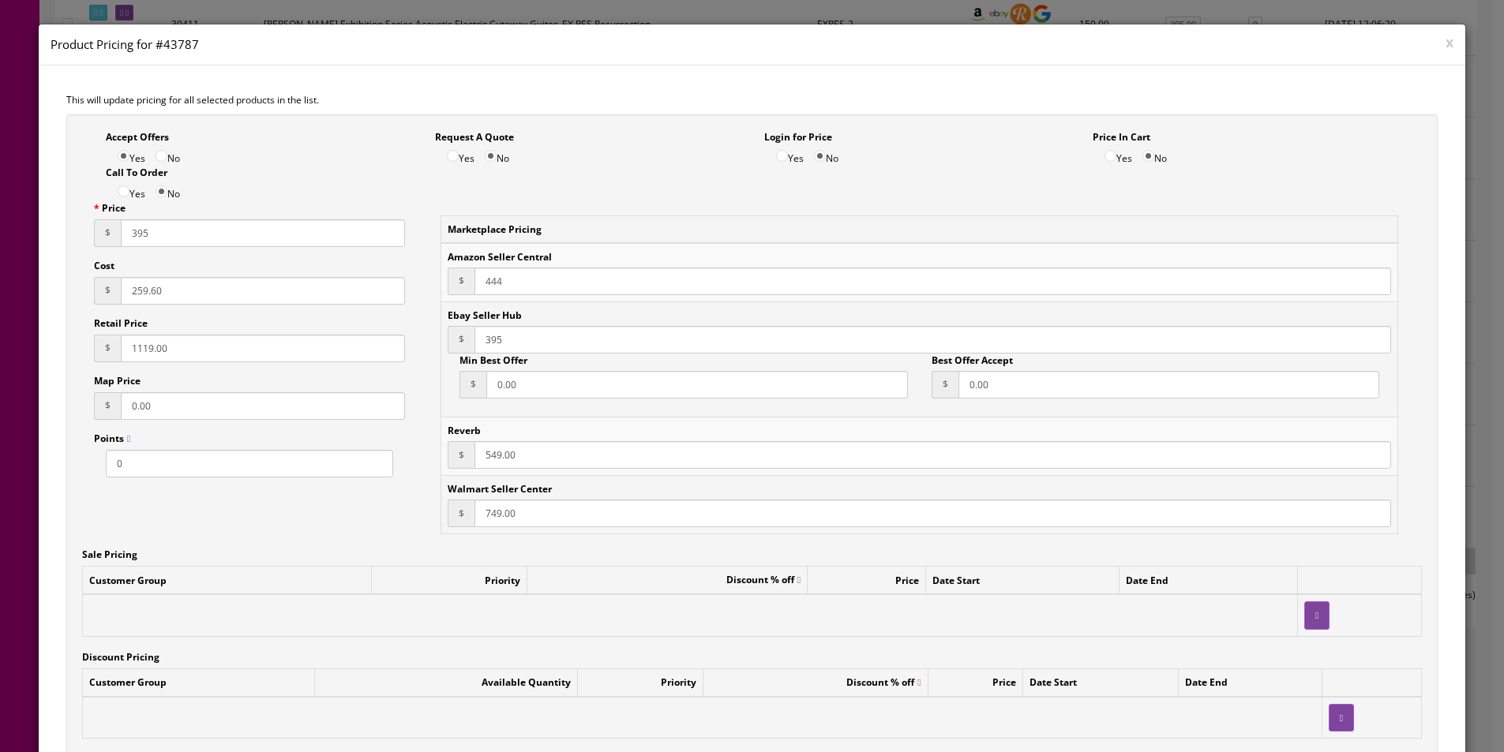
type input "395"
paste input "395"
type input "395"
click at [270, 297] on input "259.60" at bounding box center [263, 291] width 284 height 28
click at [270, 296] on input "259.60" at bounding box center [263, 291] width 284 height 28
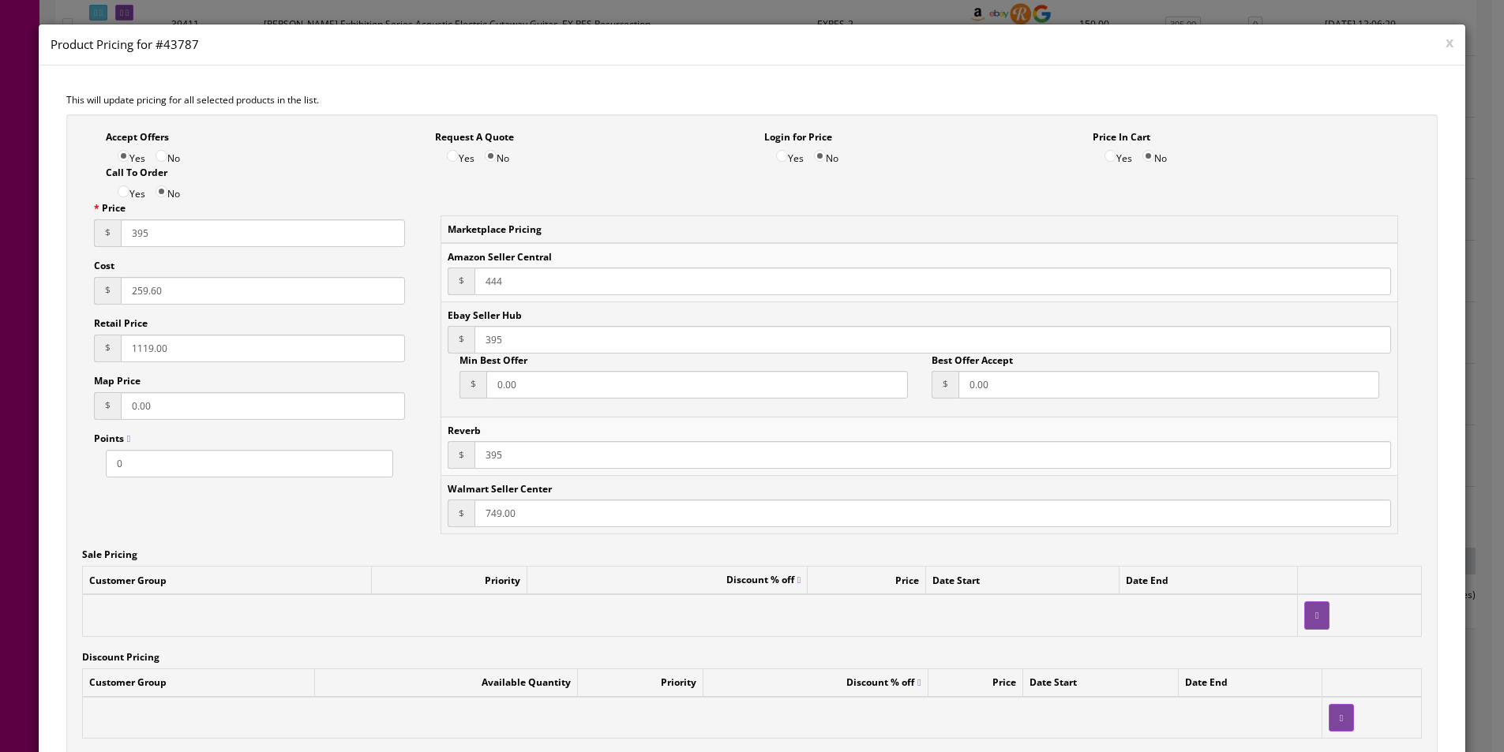
click at [270, 295] on input "259.60" at bounding box center [263, 291] width 284 height 28
click at [132, 287] on input "259.60" at bounding box center [263, 291] width 284 height 28
click at [129, 295] on input "259.60" at bounding box center [263, 291] width 284 height 28
click at [199, 291] on input "59.602" at bounding box center [263, 291] width 284 height 28
click at [205, 287] on input "59.602" at bounding box center [263, 291] width 284 height 28
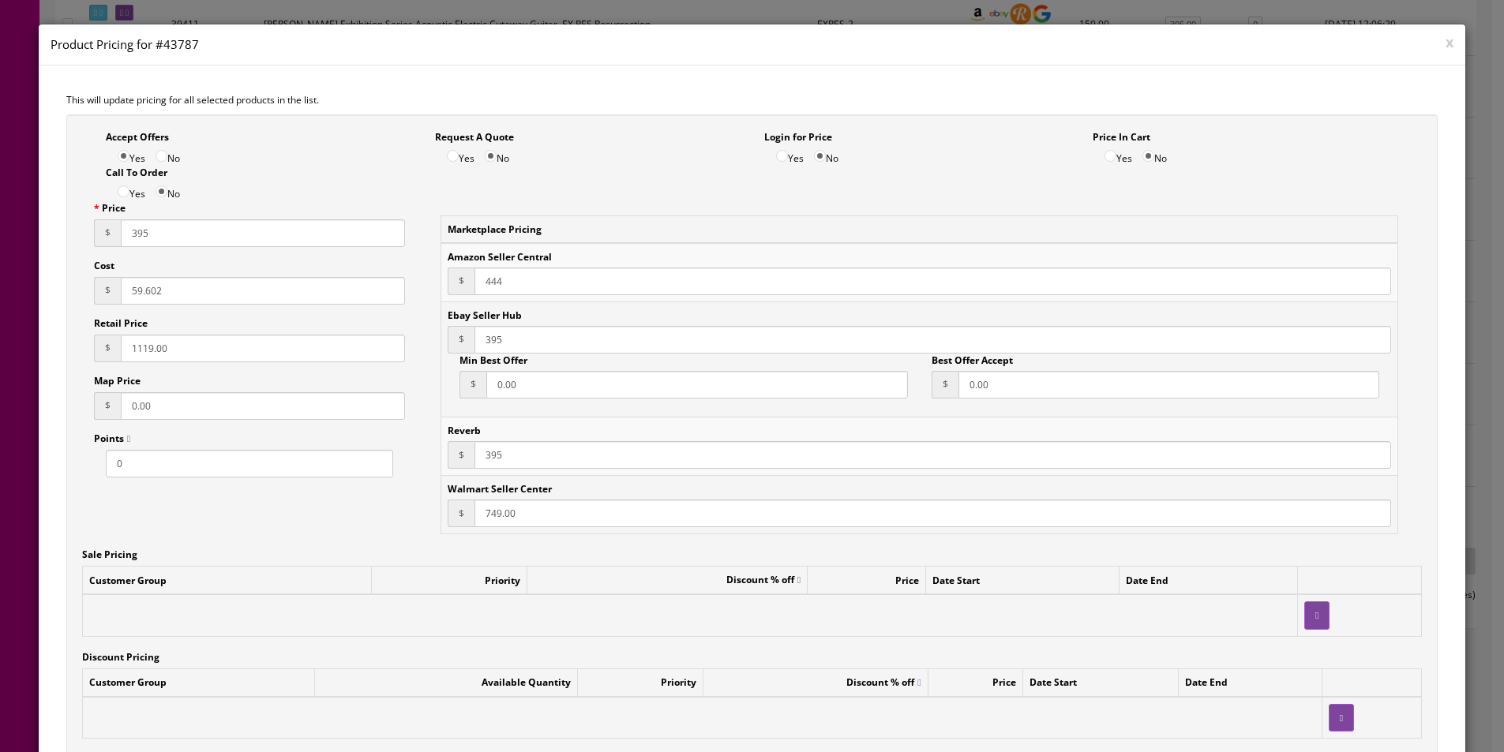
click at [201, 286] on input "59.602" at bounding box center [263, 291] width 284 height 28
click at [201, 287] on input "59.602" at bounding box center [263, 291] width 284 height 28
click at [152, 300] on input "59.602" at bounding box center [263, 291] width 284 height 28
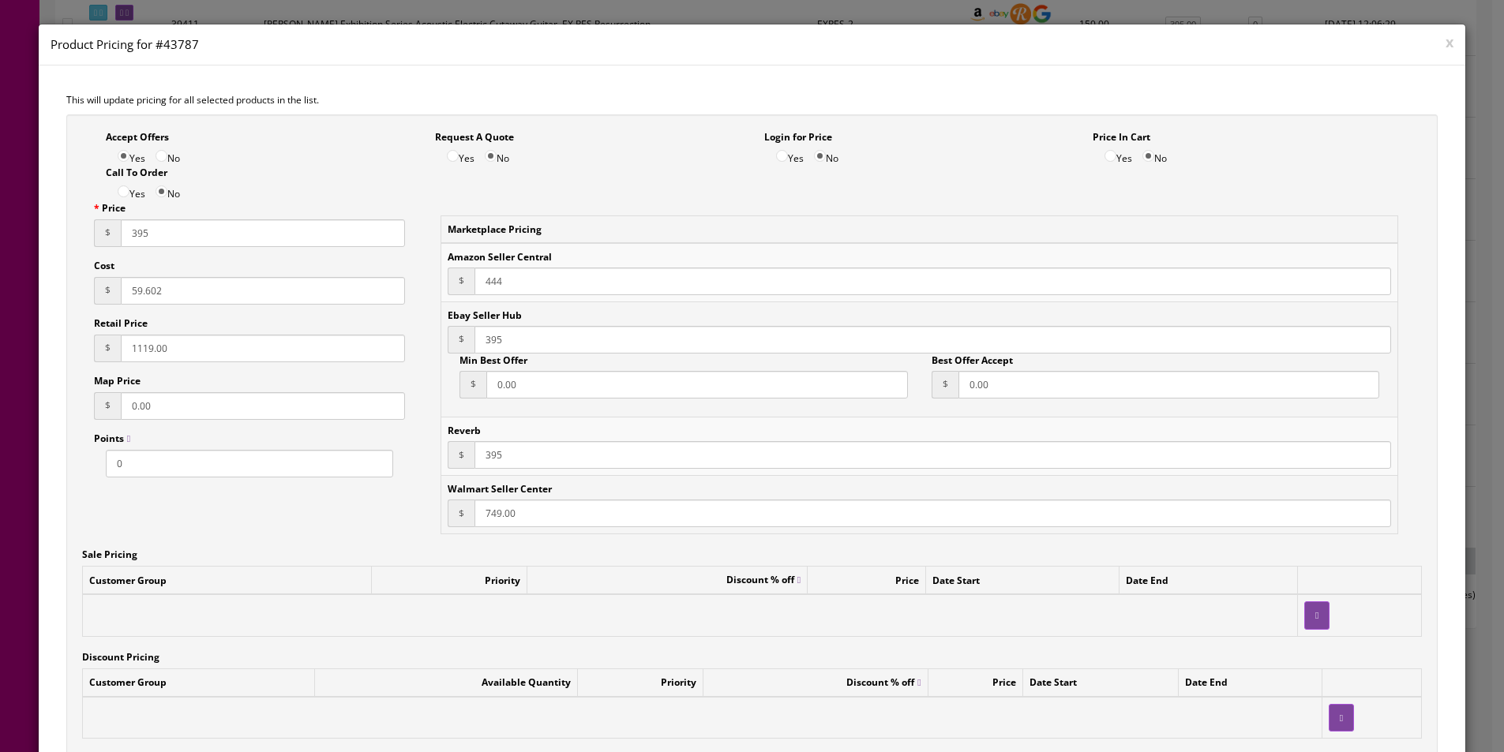
click at [152, 300] on input "59.602" at bounding box center [263, 291] width 284 height 28
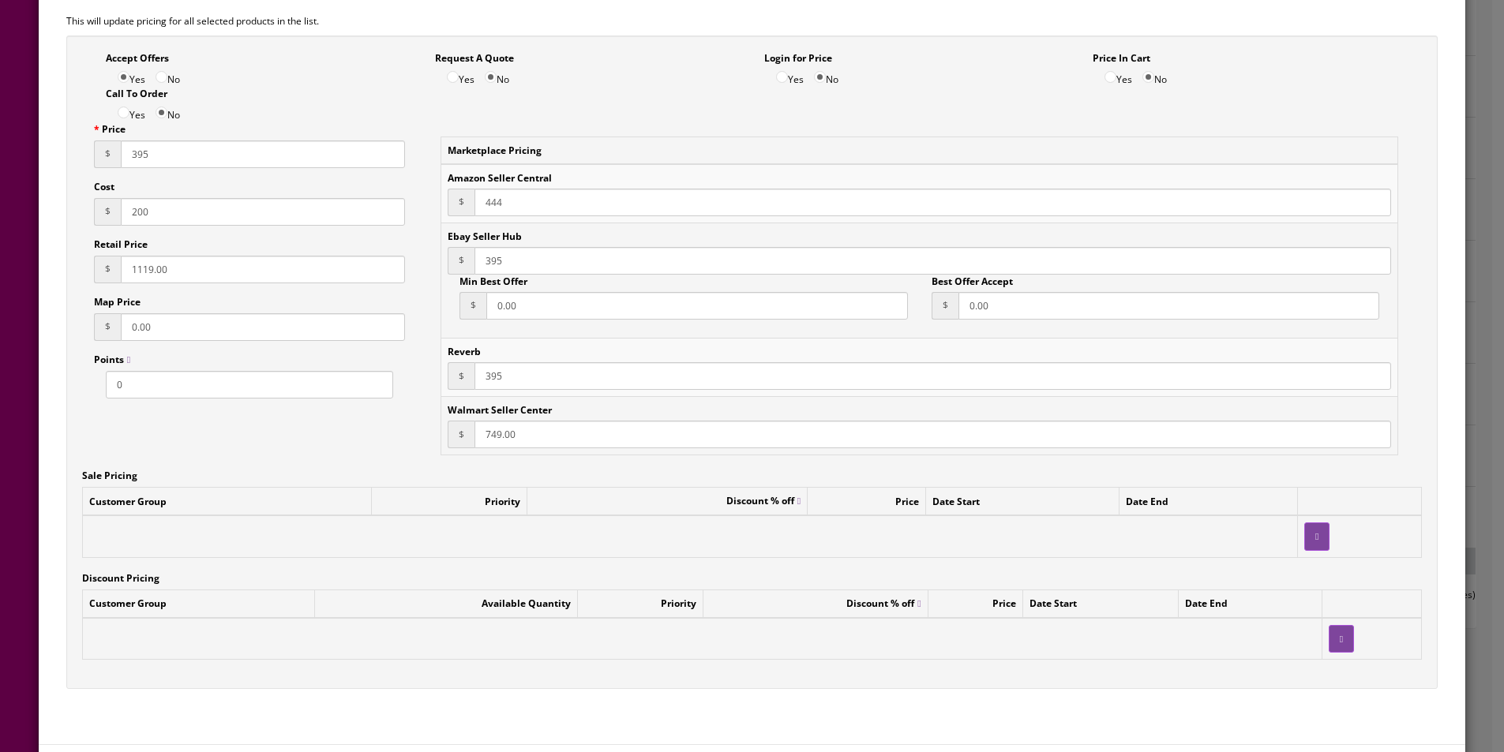
scroll to position [148, 0]
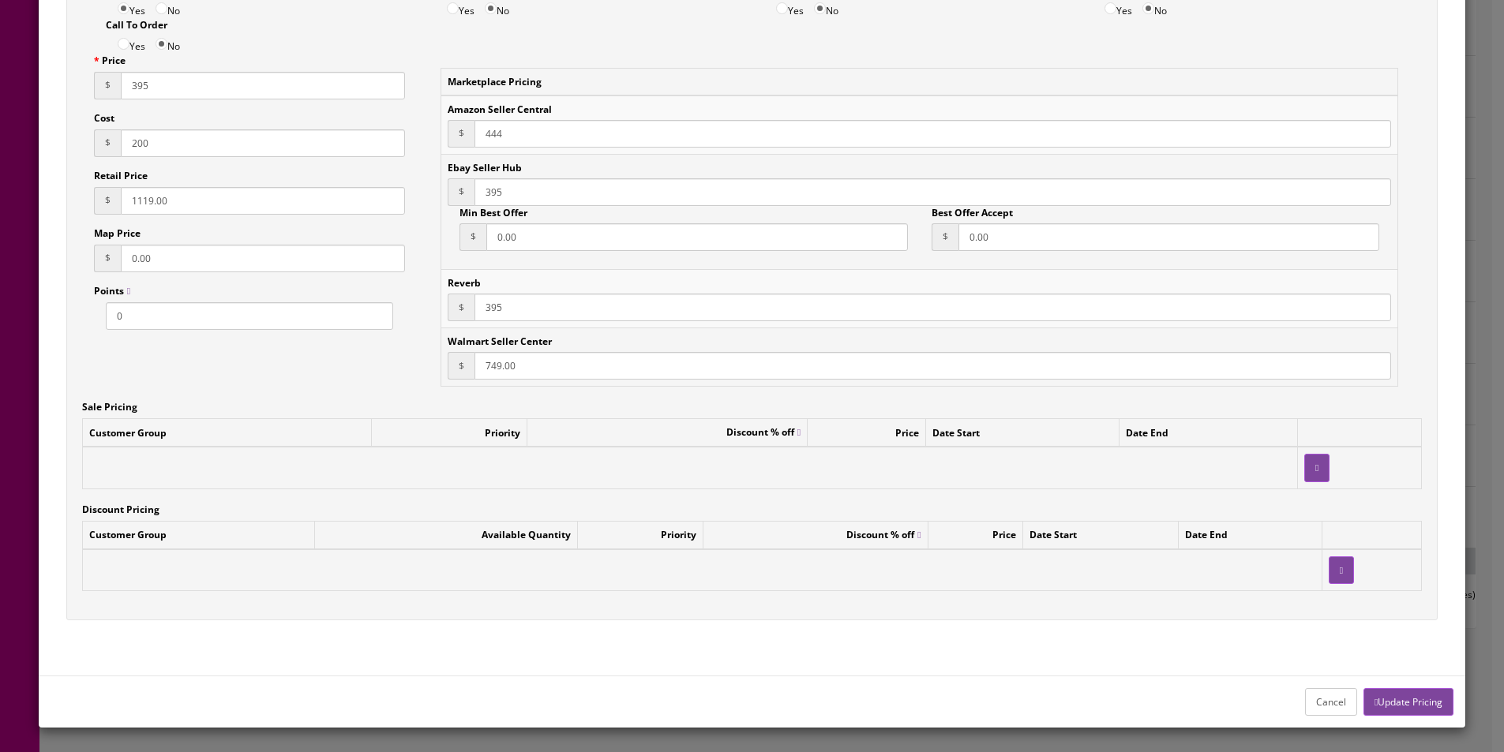
type input "200"
click at [1412, 705] on button "Update Pricing" at bounding box center [1408, 702] width 90 height 28
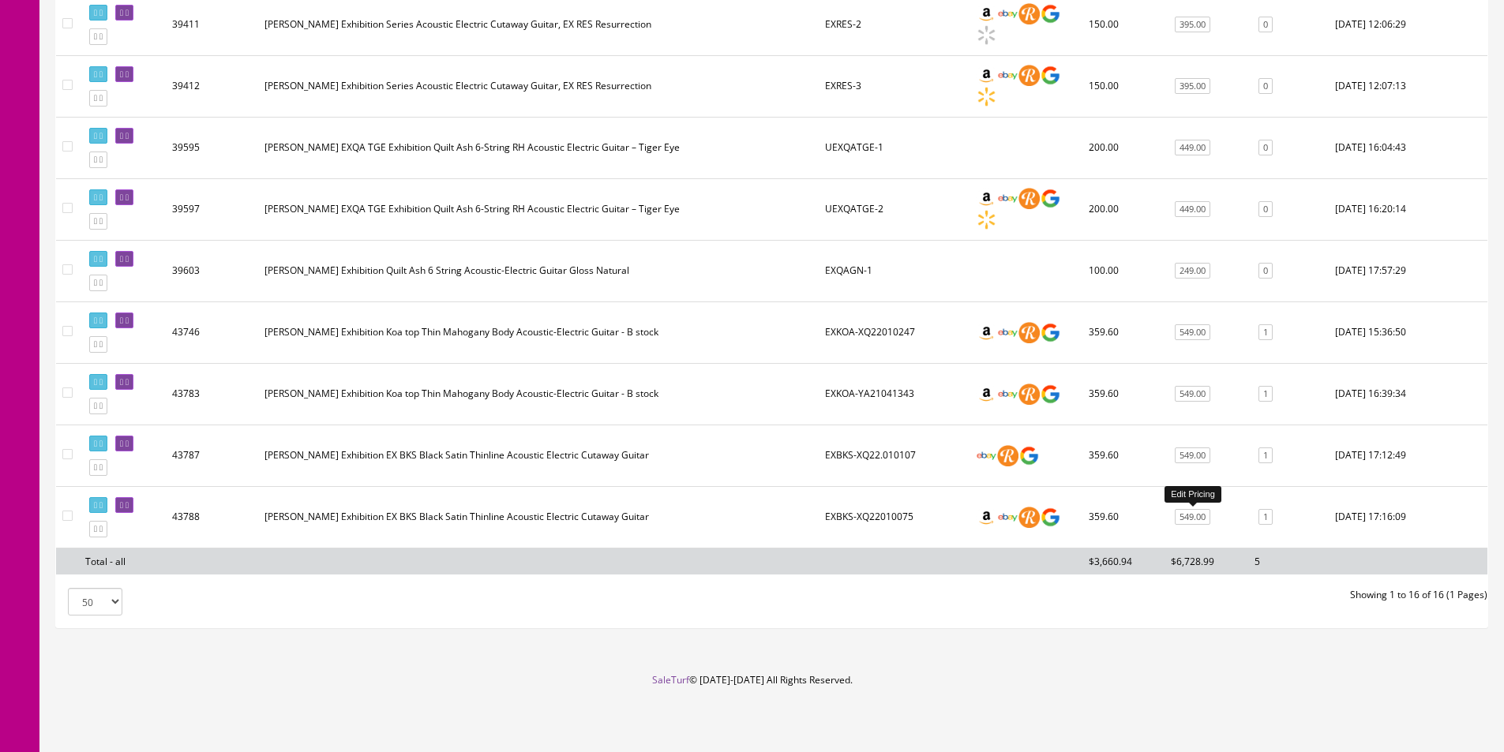
click at [1198, 519] on link "549.00" at bounding box center [1193, 517] width 36 height 17
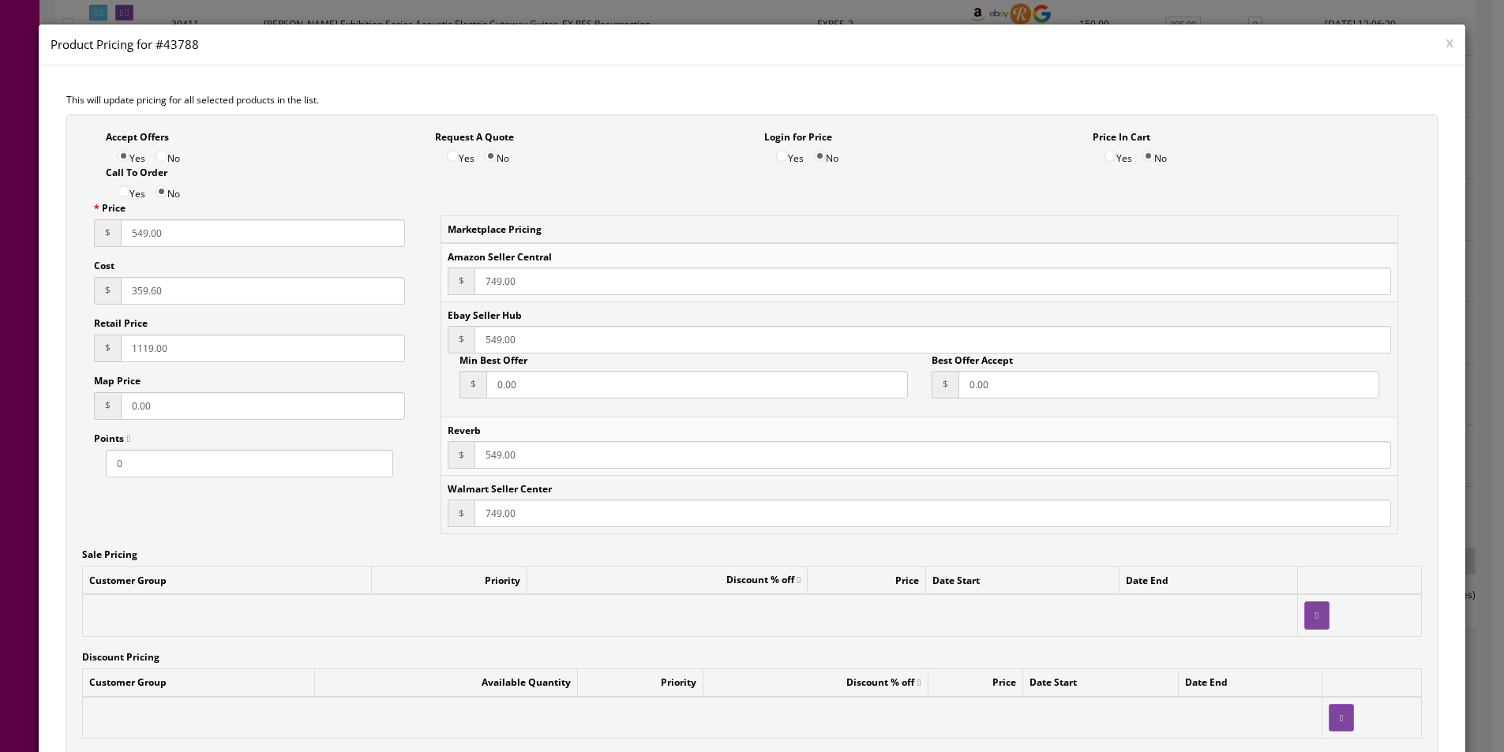
click at [207, 242] on input "549.00" at bounding box center [263, 233] width 284 height 28
click at [207, 240] on input "549.00" at bounding box center [263, 233] width 284 height 28
type input "395"
type input "200"
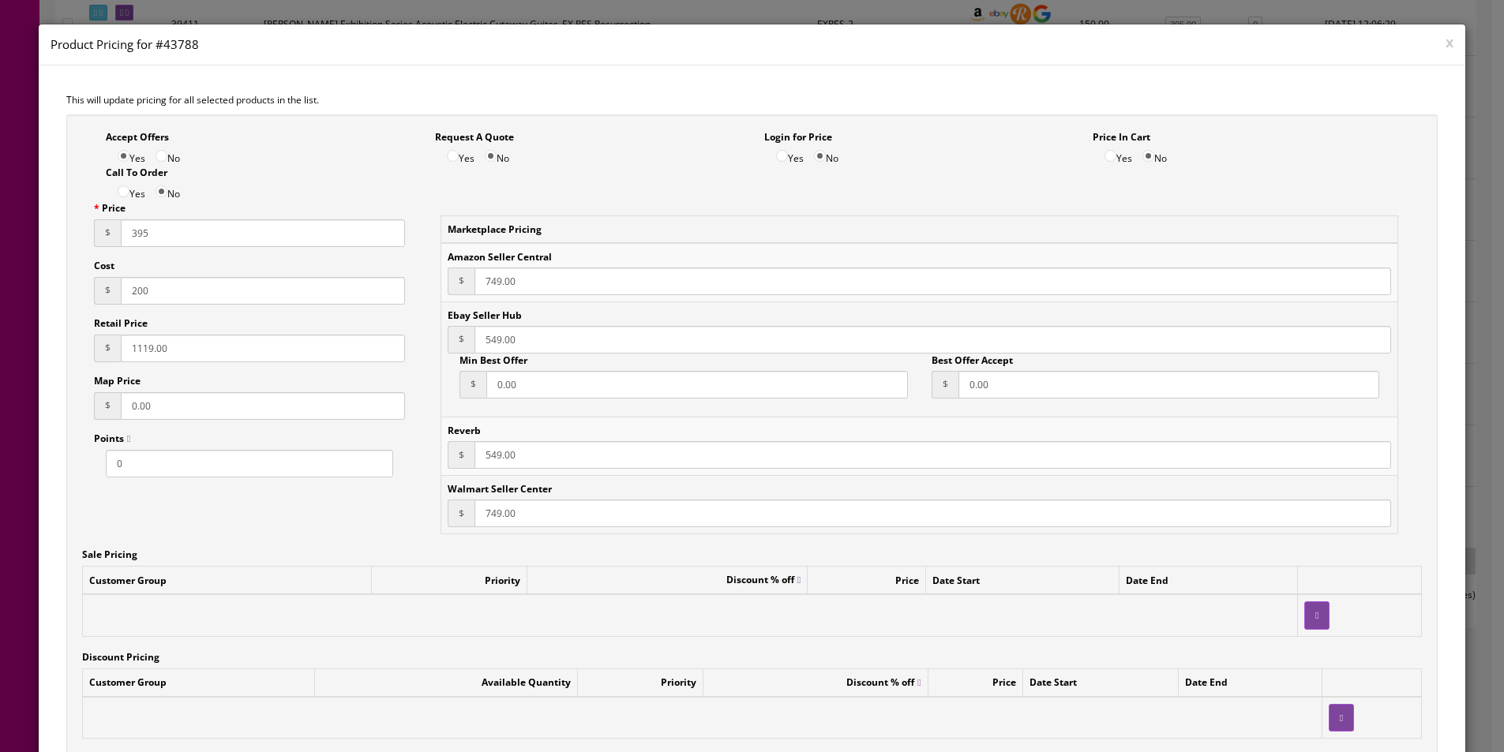
click at [492, 269] on input "749.00" at bounding box center [932, 282] width 917 height 28
type input "444"
type input "395"
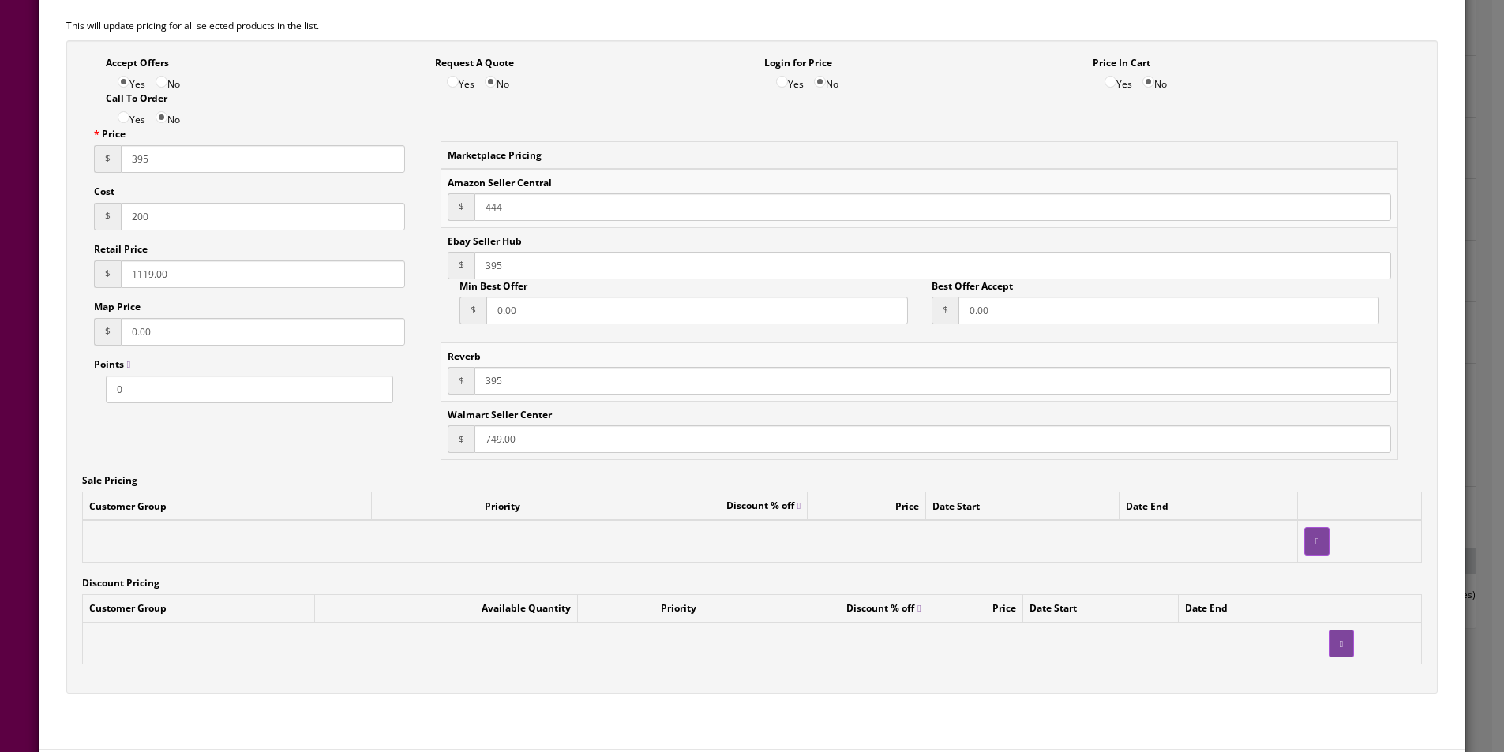
scroll to position [148, 0]
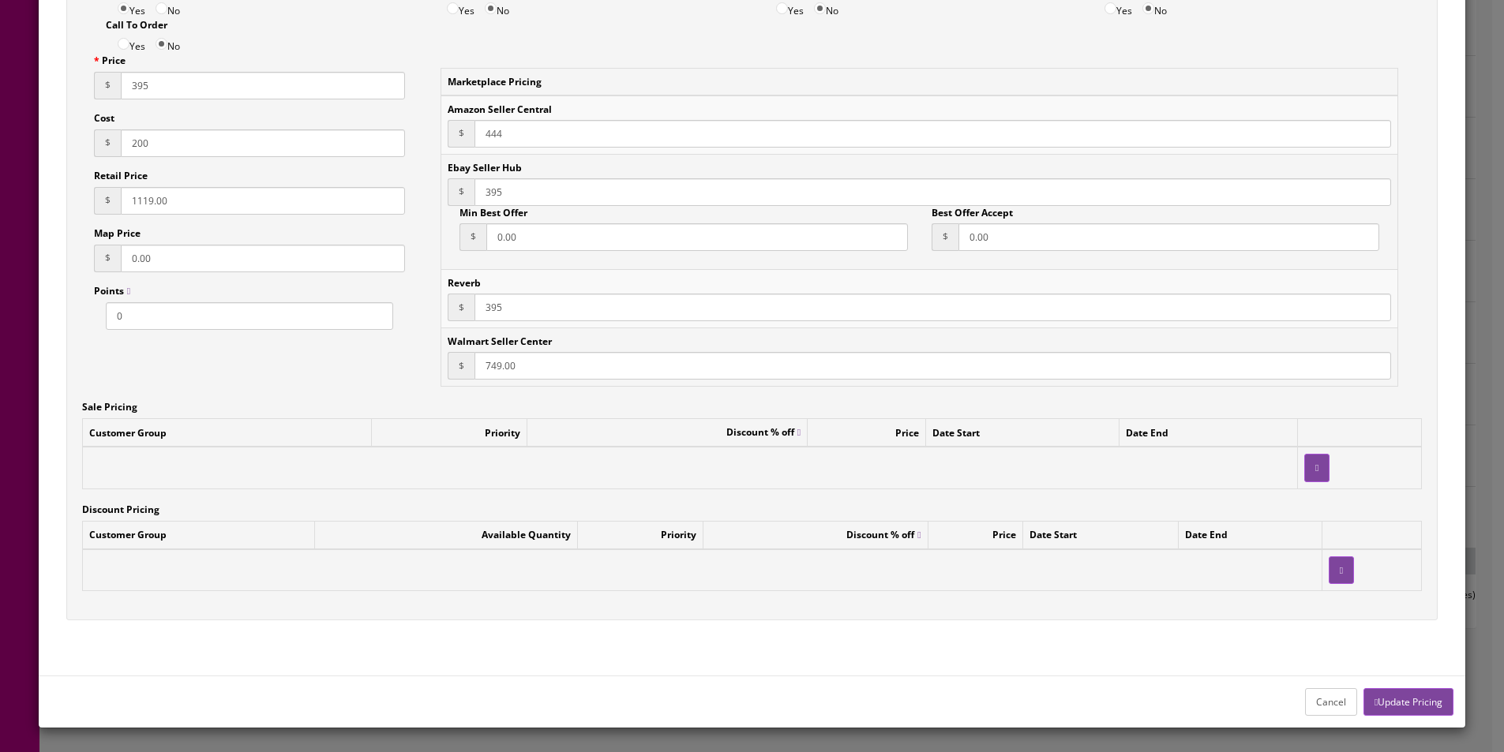
type input "395"
click at [1393, 692] on button "Update Pricing" at bounding box center [1408, 702] width 90 height 28
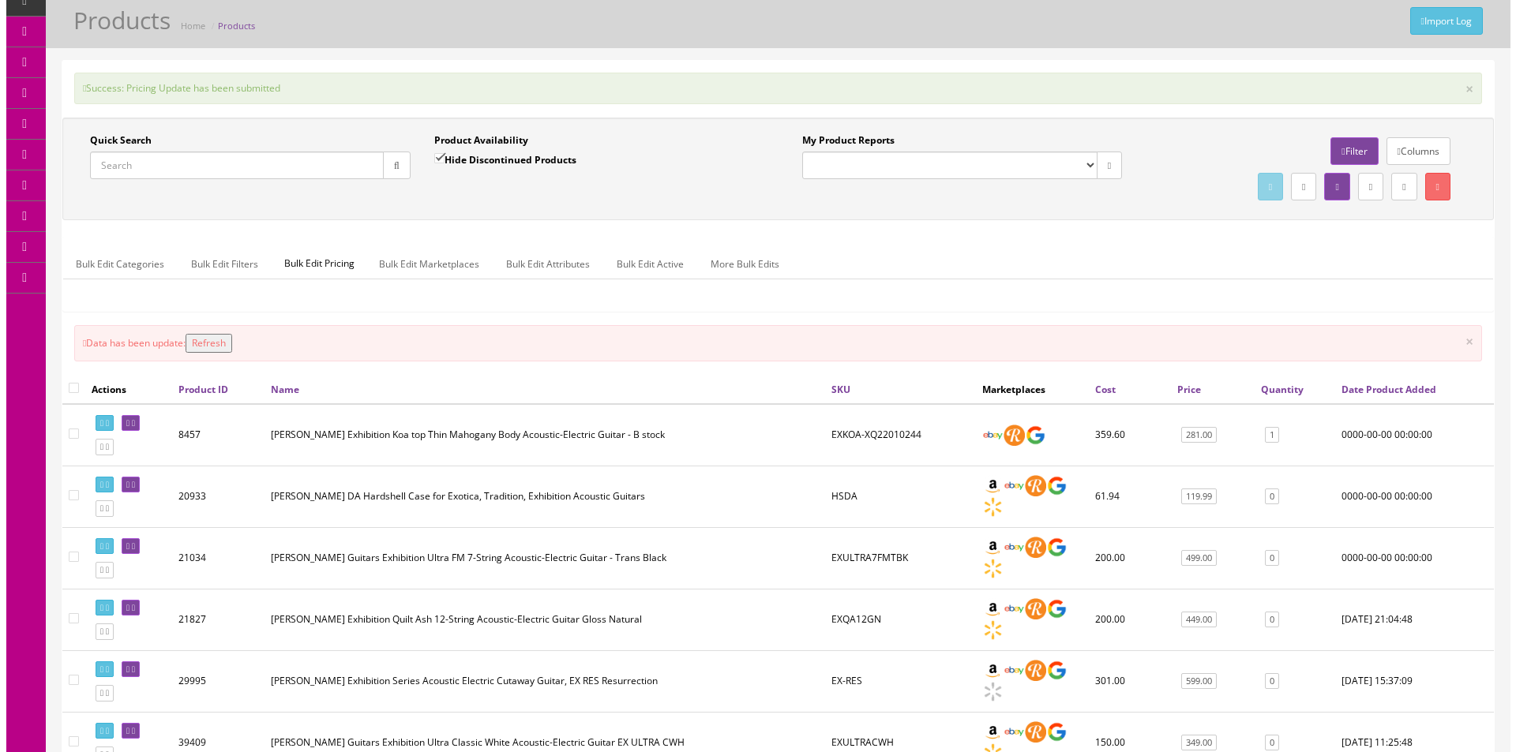
scroll to position [0, 0]
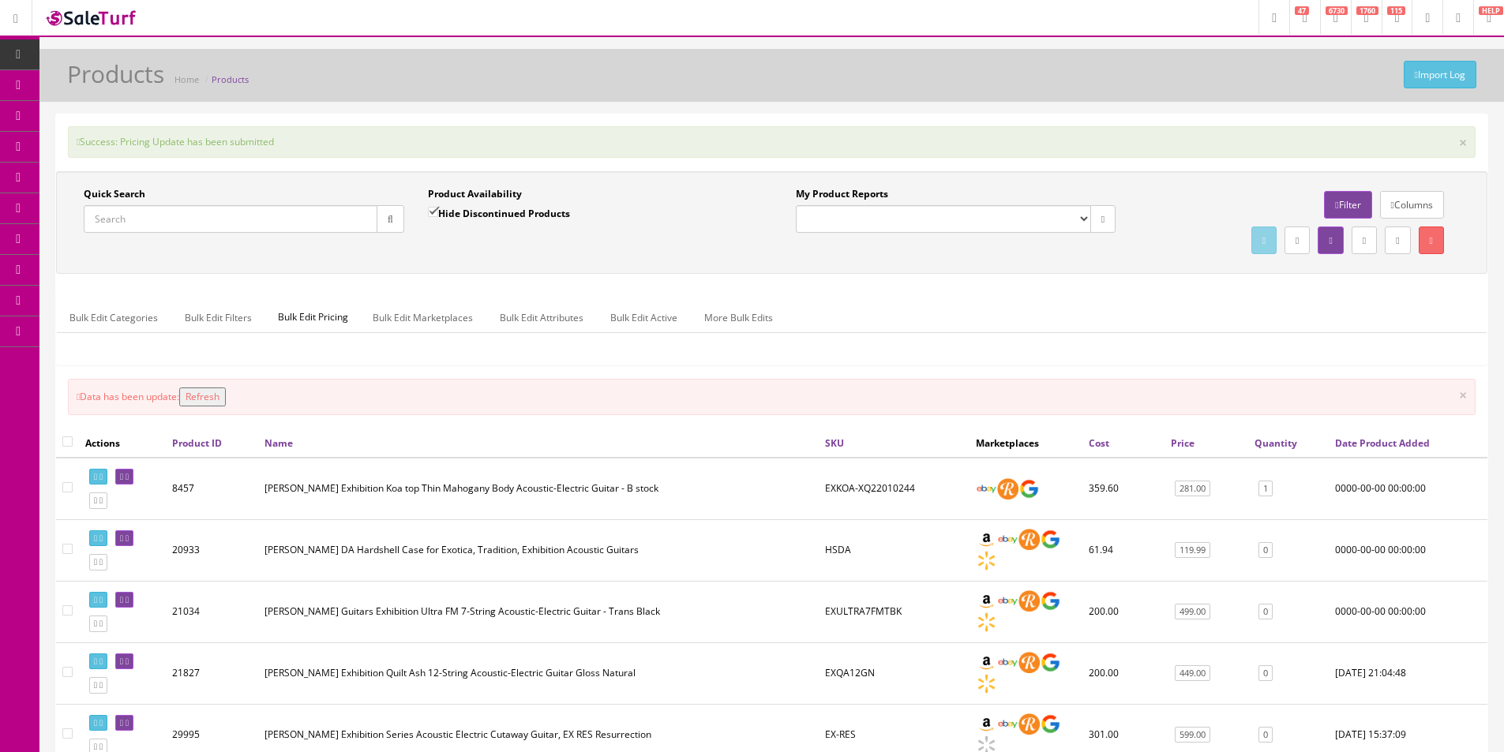
click at [299, 221] on input "Quick Search" at bounding box center [231, 219] width 294 height 28
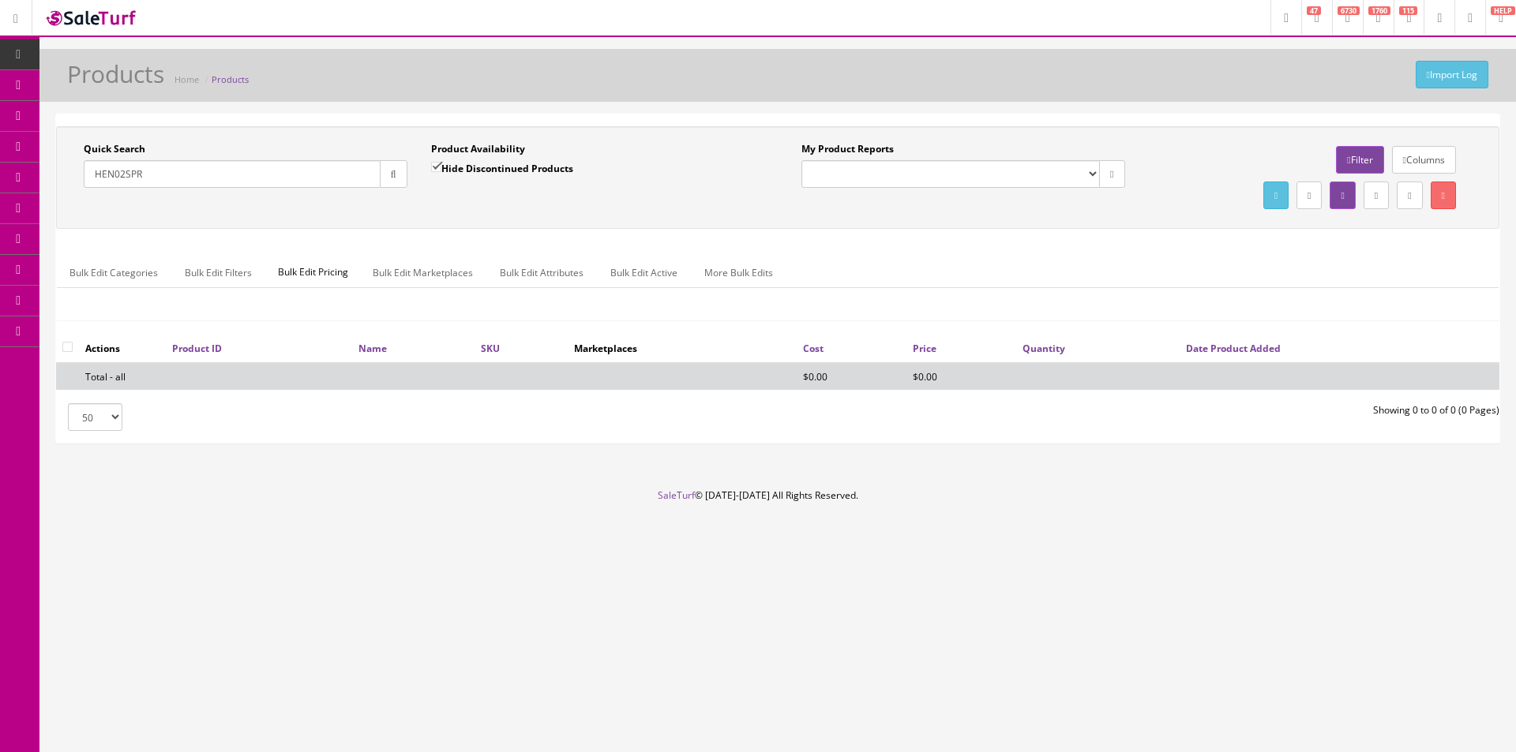
type input "HEN02SPR"
click at [550, 172] on label "Hide Discontinued Products" at bounding box center [502, 168] width 142 height 16
click at [441, 172] on input "Hide Discontinued Products" at bounding box center [436, 167] width 10 height 10
checkbox input "false"
click at [594, 123] on div "Quick Search HEN02SPR Date From Product Availability Hide Discontinued Products…" at bounding box center [777, 278] width 1443 height 328
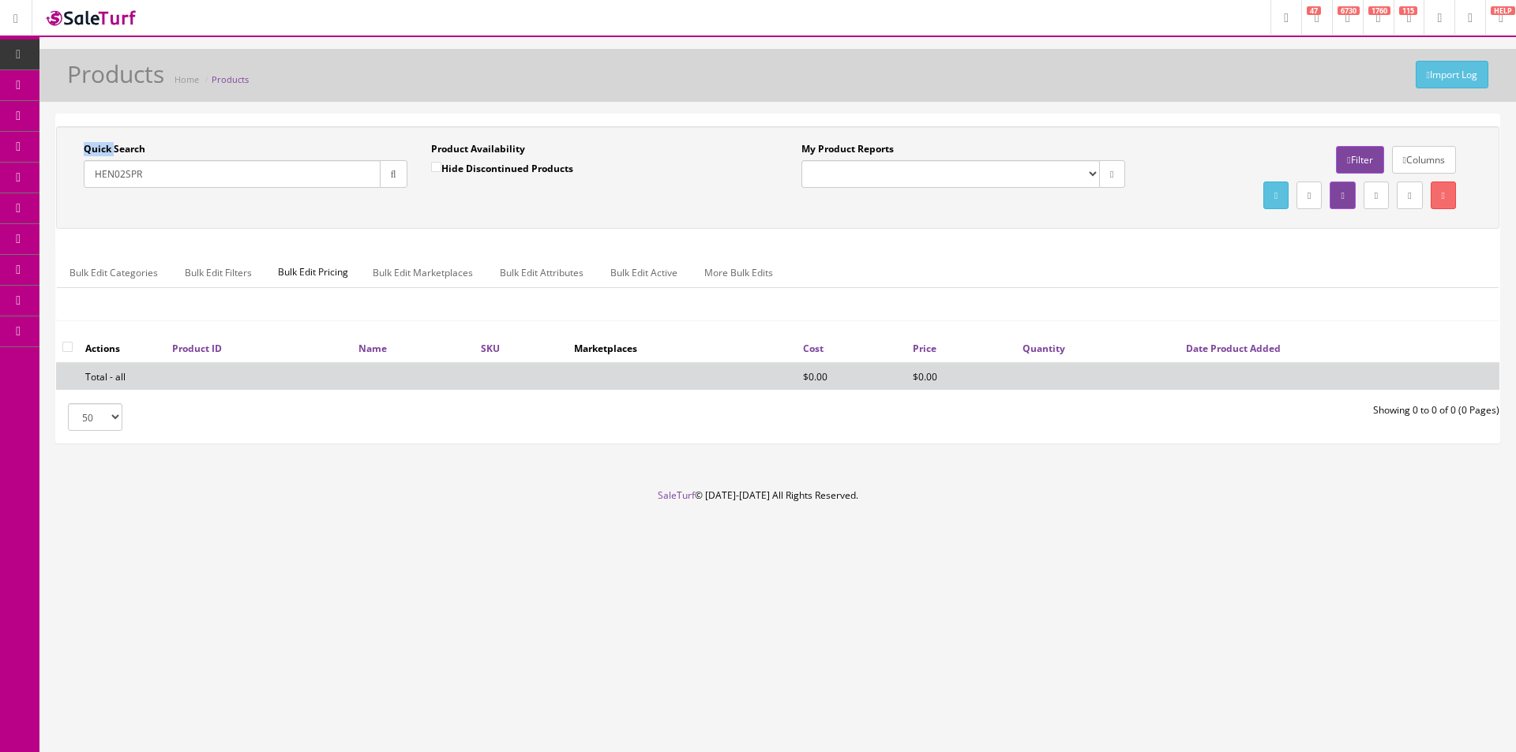
click at [594, 123] on div "Quick Search HEN02SPR Date From Product Availability Hide Discontinued Products…" at bounding box center [777, 278] width 1443 height 328
drag, startPoint x: 594, startPoint y: 123, endPoint x: 690, endPoint y: 114, distance: 96.0
click at [590, 124] on div "Quick Search HEN02SPR Date From Product Availability Hide Discontinued Products…" at bounding box center [777, 278] width 1443 height 328
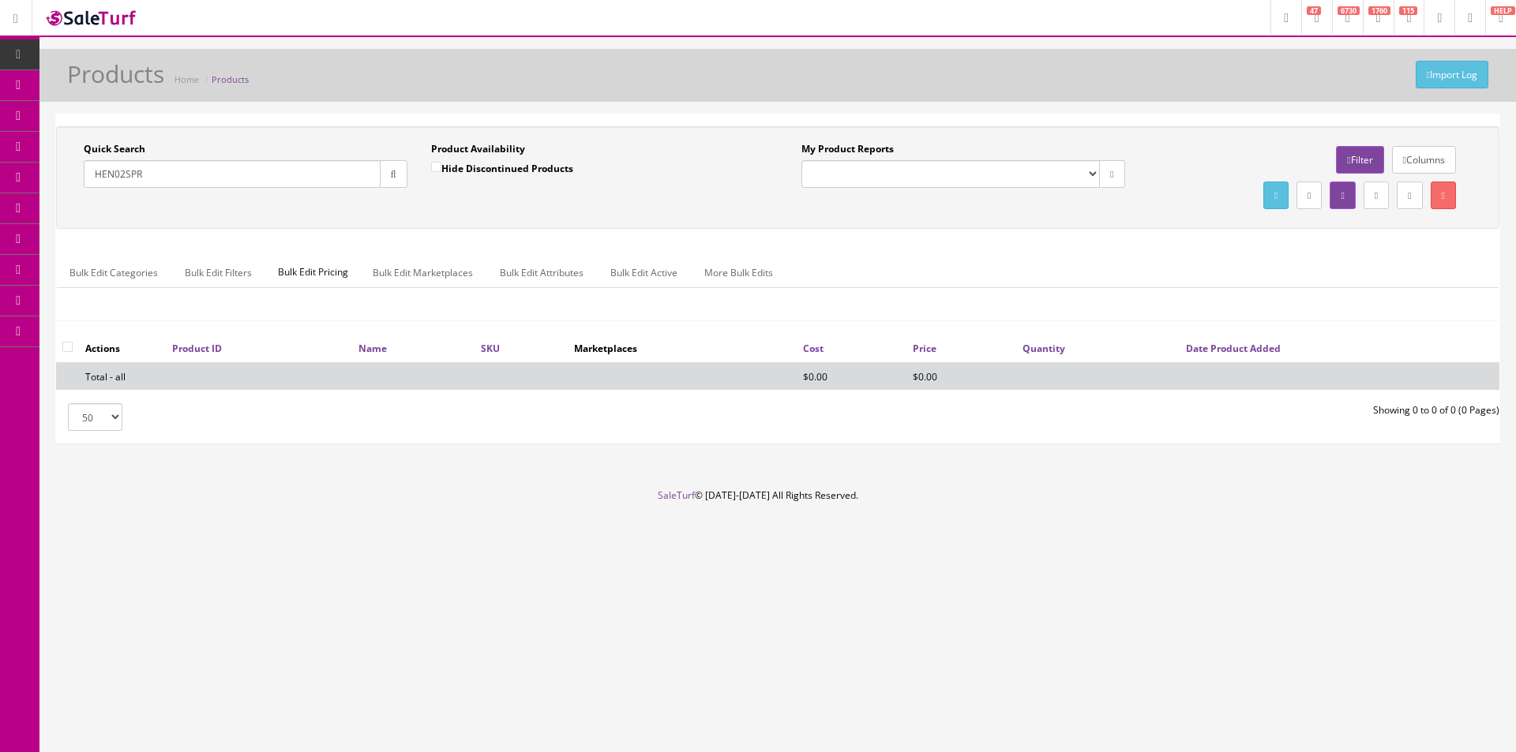
click at [314, 168] on input "HEN02SPR" at bounding box center [232, 174] width 297 height 28
click at [314, 169] on input "HEN02SPR" at bounding box center [232, 174] width 297 height 28
type input "HENO2"
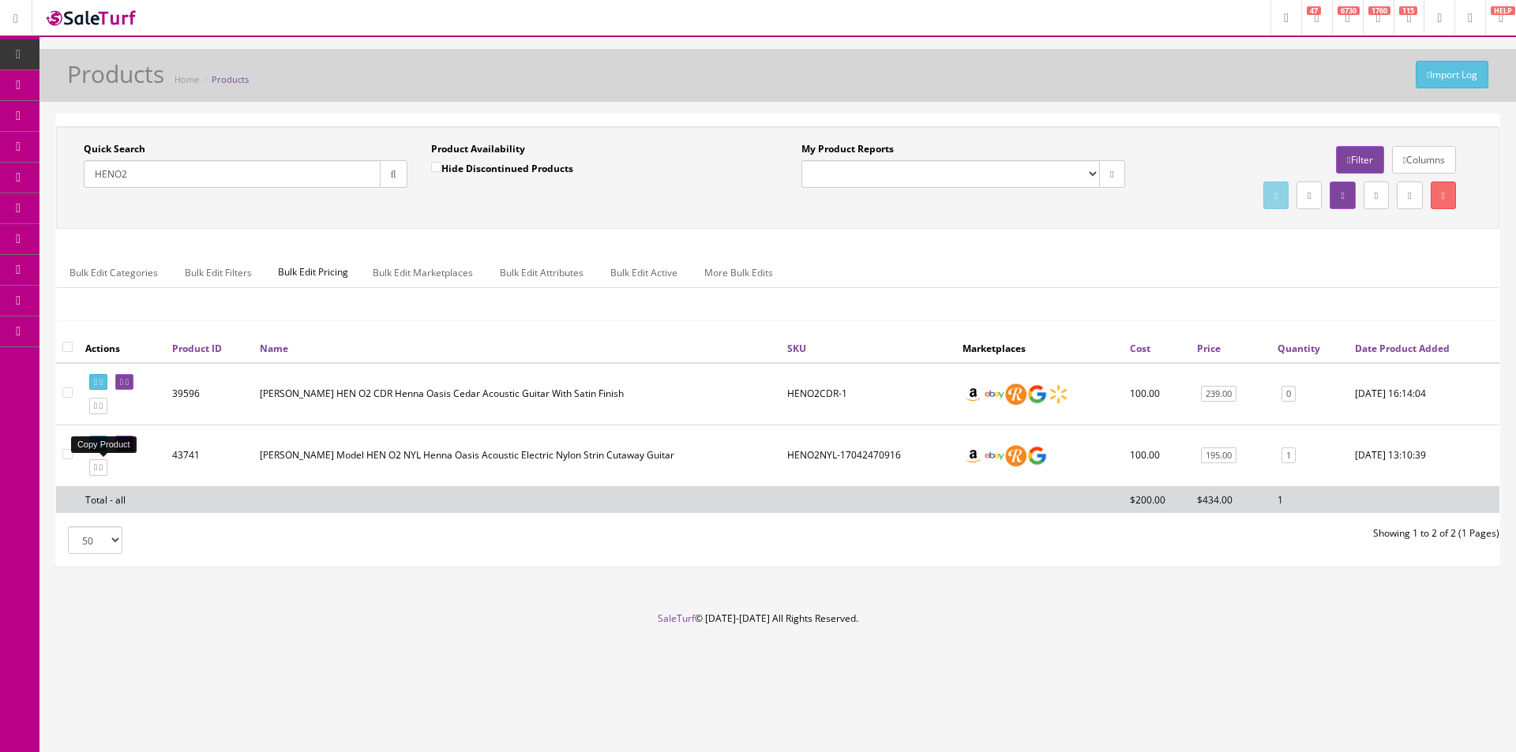
click at [107, 463] on link at bounding box center [98, 467] width 18 height 17
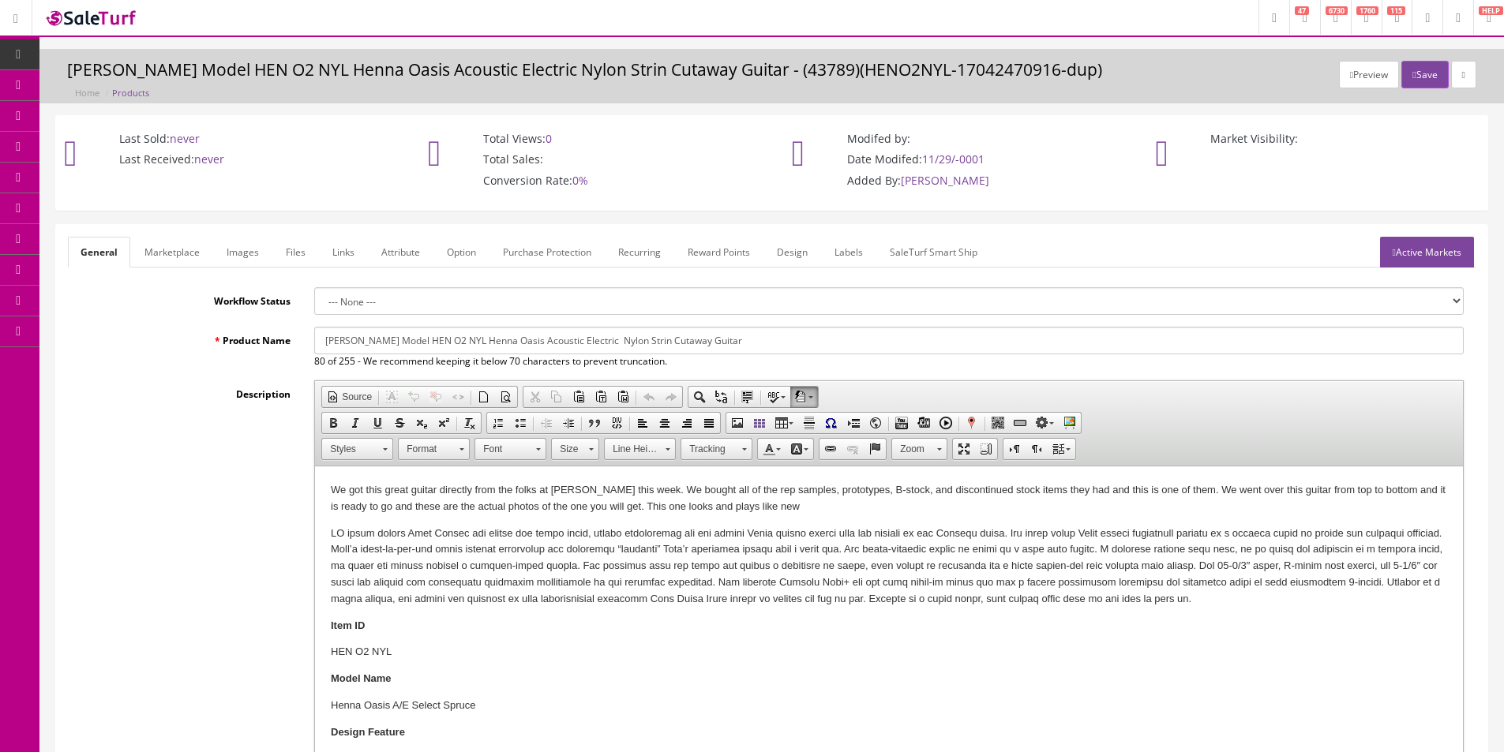
click at [260, 251] on link "Images" at bounding box center [243, 252] width 58 height 31
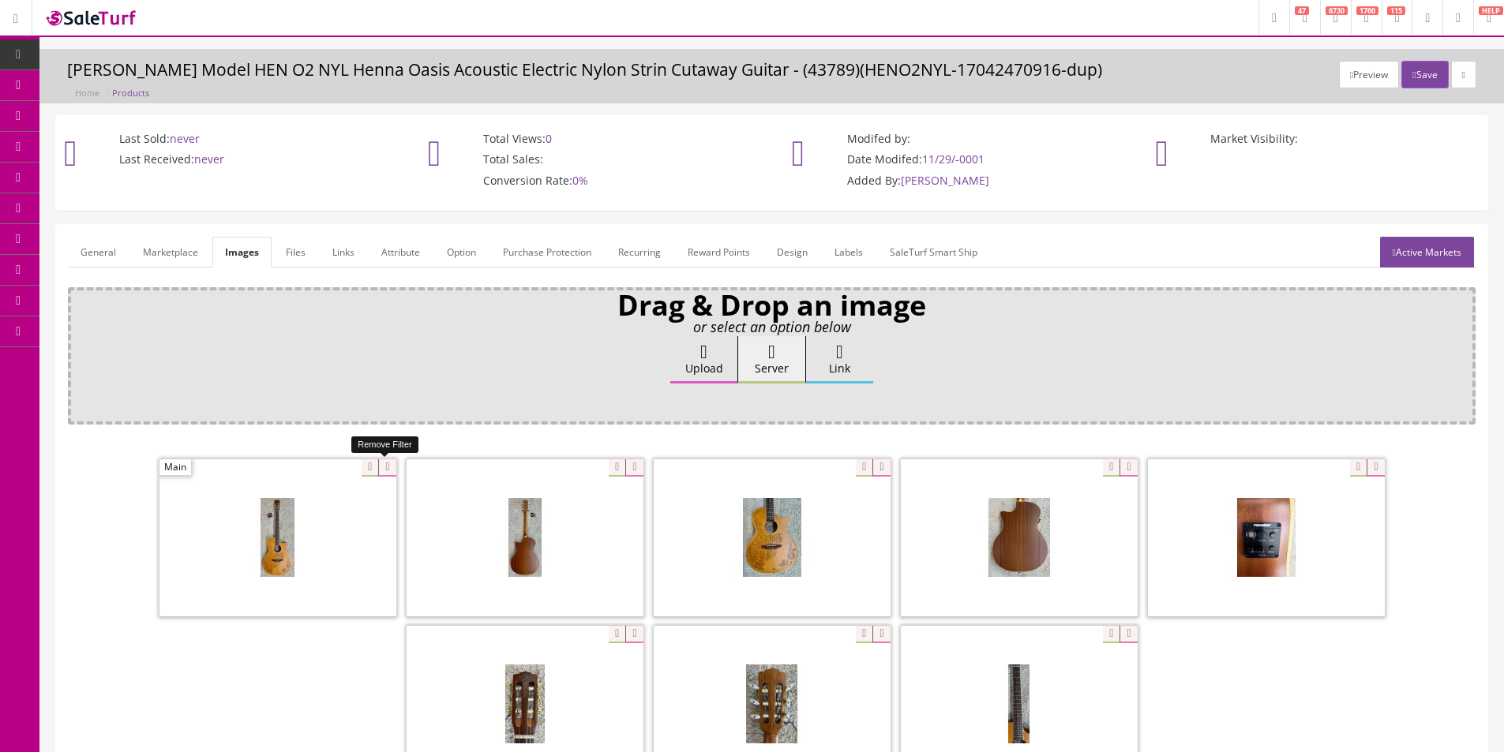
click at [381, 470] on icon at bounding box center [386, 467] width 17 height 17
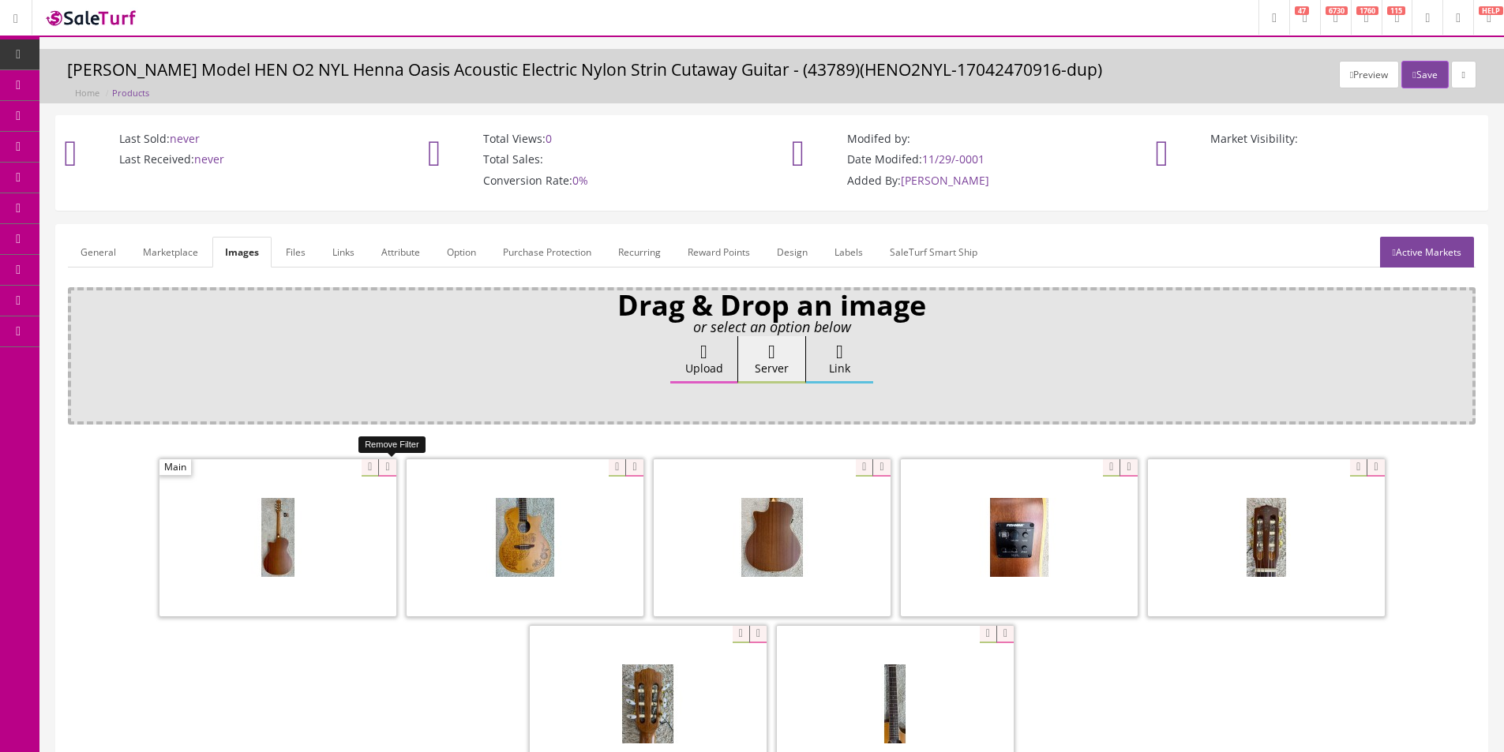
click at [381, 470] on icon at bounding box center [386, 467] width 17 height 17
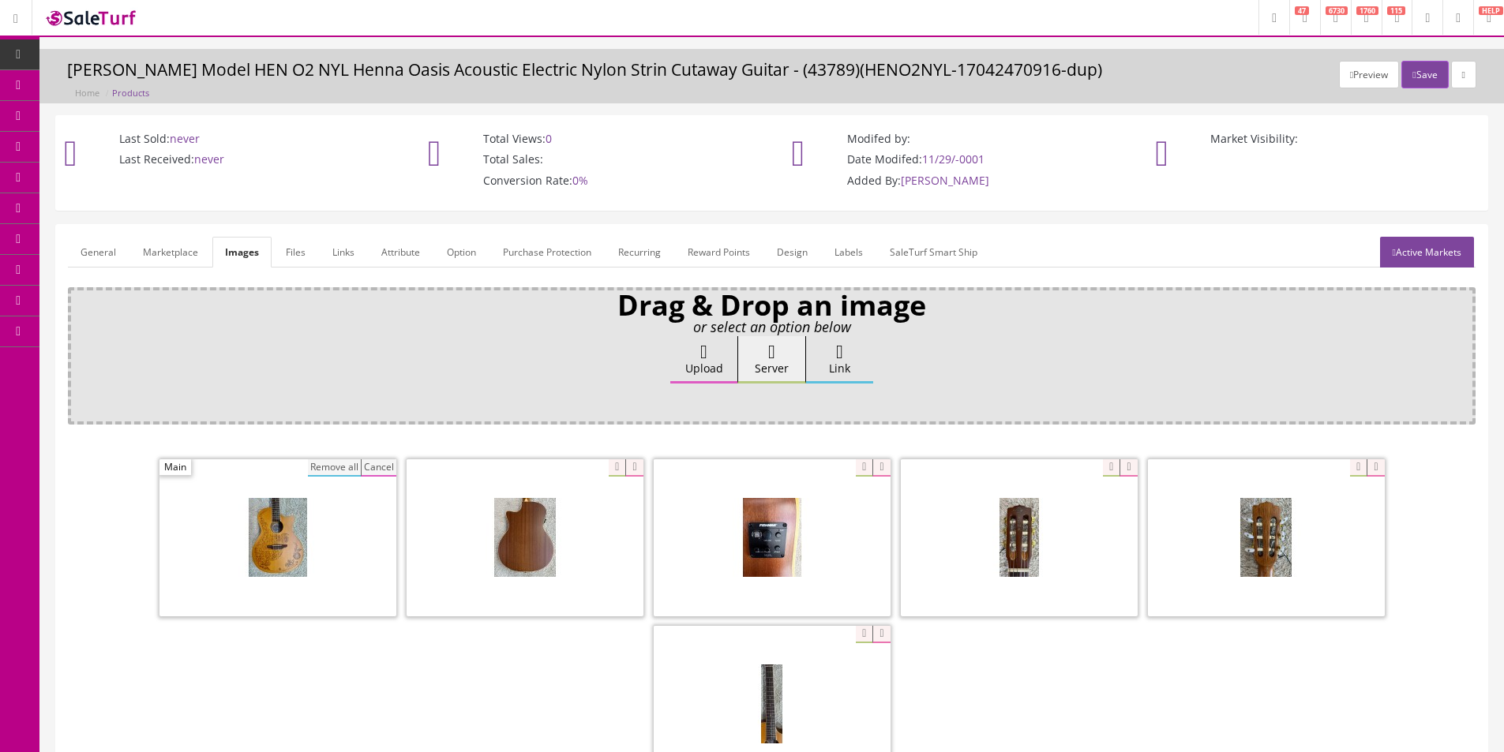
click at [330, 462] on button "Remove all" at bounding box center [334, 467] width 53 height 17
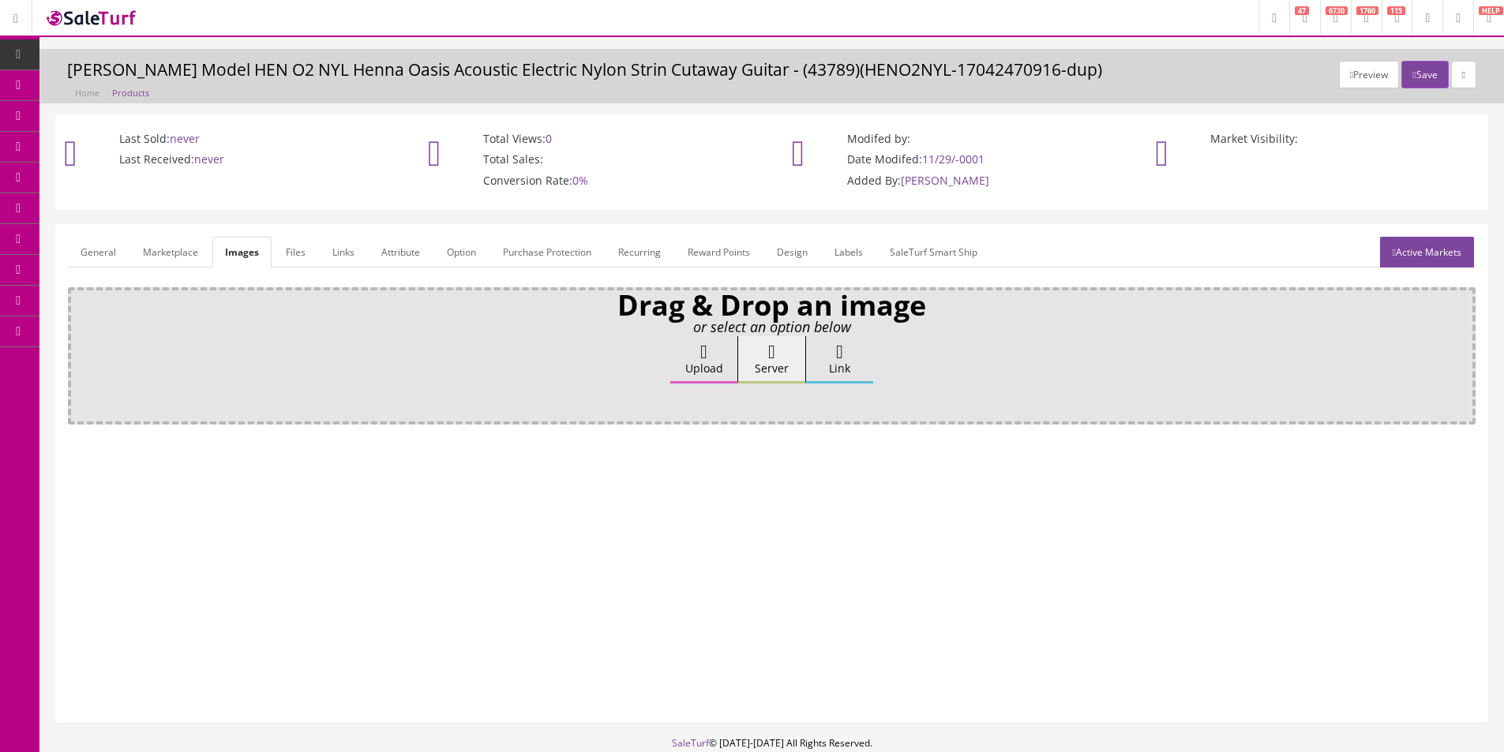
click at [700, 354] on icon at bounding box center [703, 352] width 7 height 19
click at [79, 352] on input "Upload" at bounding box center [79, 344] width 0 height 16
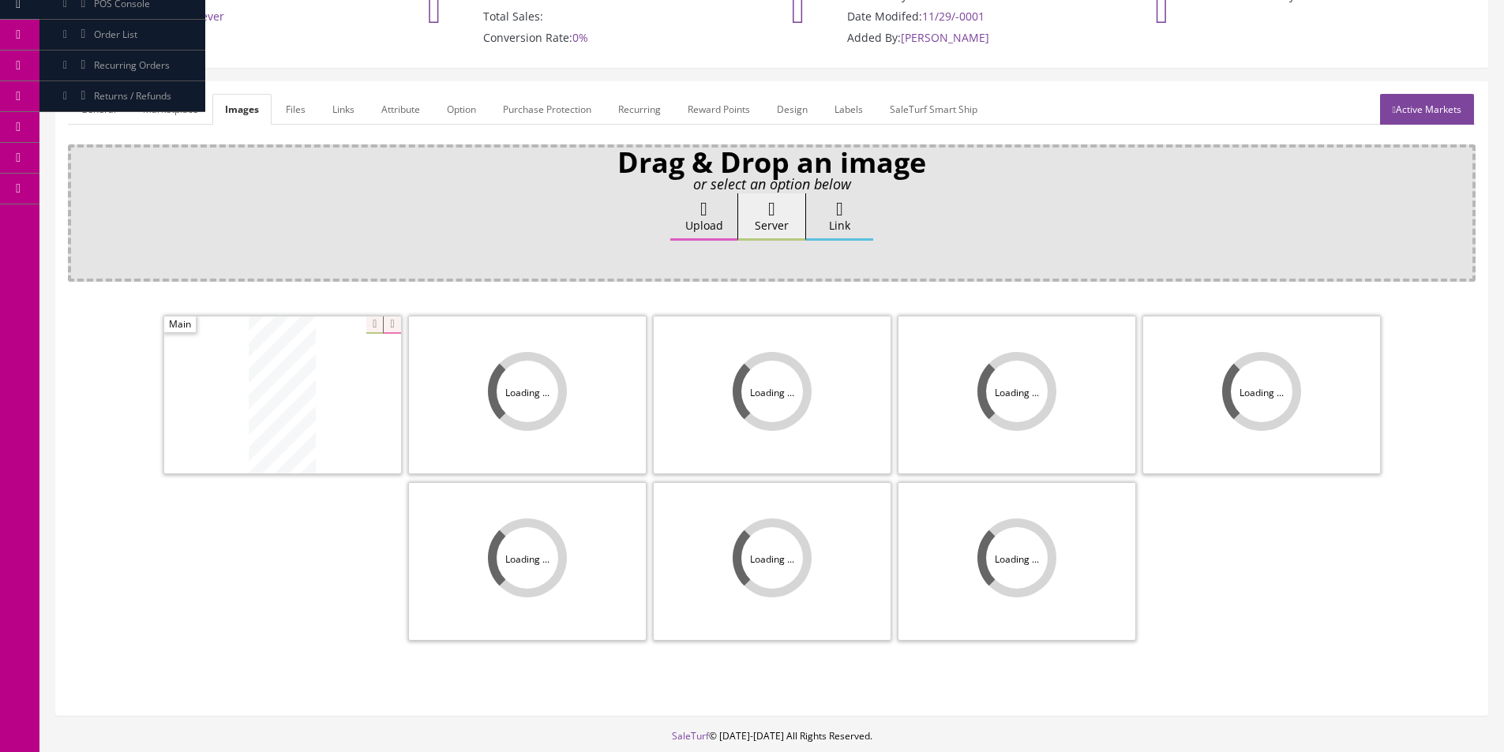
scroll to position [231, 0]
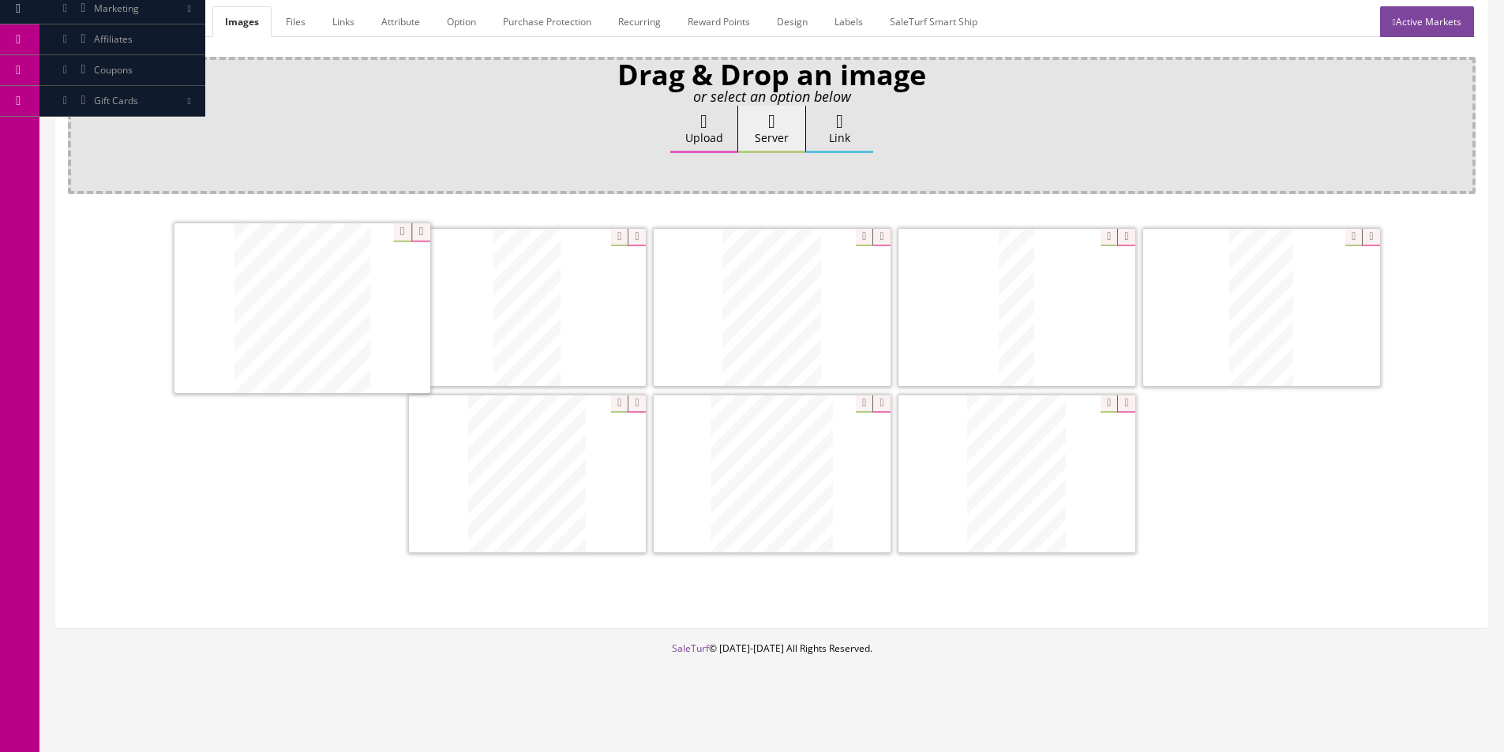
drag, startPoint x: 426, startPoint y: 323, endPoint x: 185, endPoint y: 323, distance: 241.6
drag, startPoint x: 1168, startPoint y: 302, endPoint x: 91, endPoint y: 315, distance: 1077.7
drag, startPoint x: 689, startPoint y: 354, endPoint x: 683, endPoint y: 322, distance: 33.0
drag, startPoint x: 1000, startPoint y: 339, endPoint x: 429, endPoint y: 333, distance: 571.6
drag, startPoint x: 666, startPoint y: 460, endPoint x: 412, endPoint y: 459, distance: 254.2
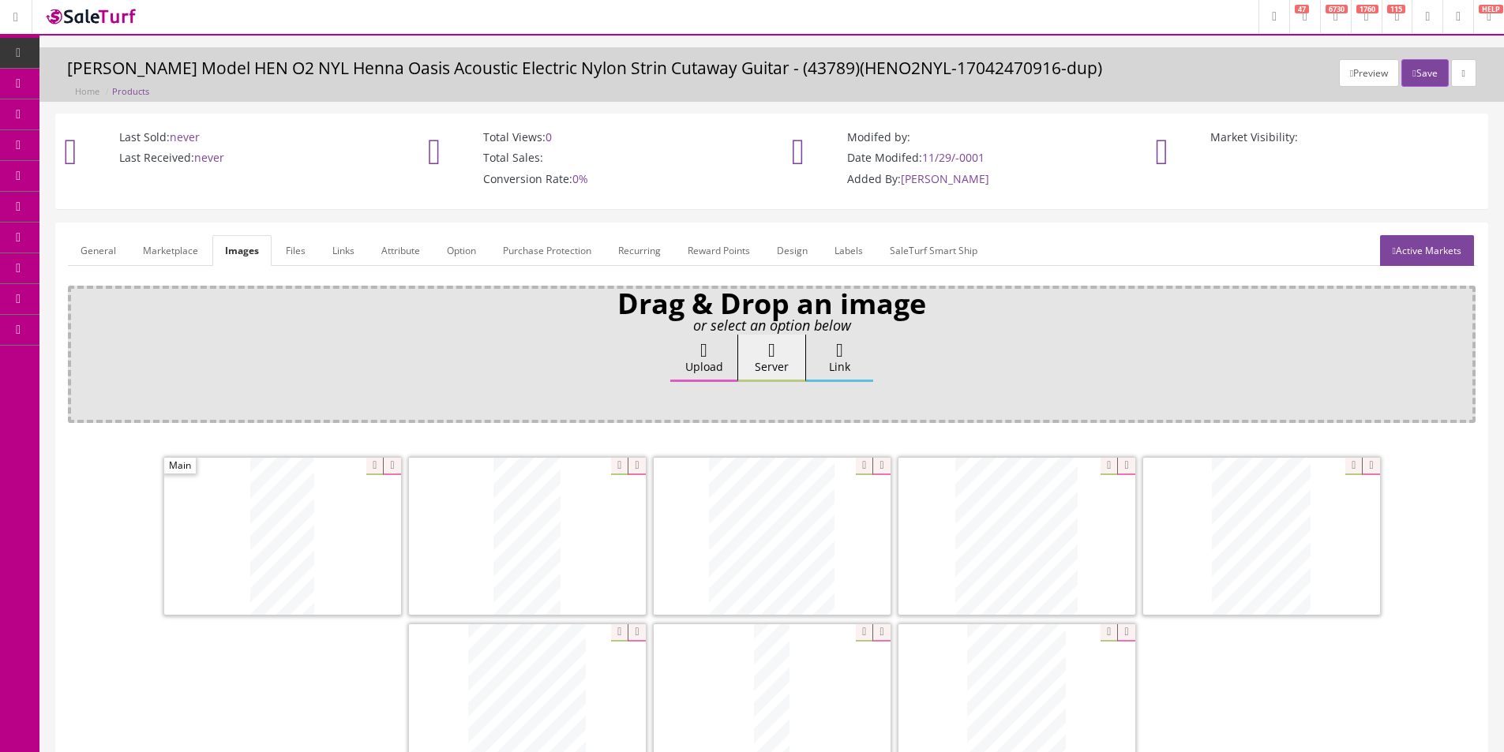
scroll to position [0, 0]
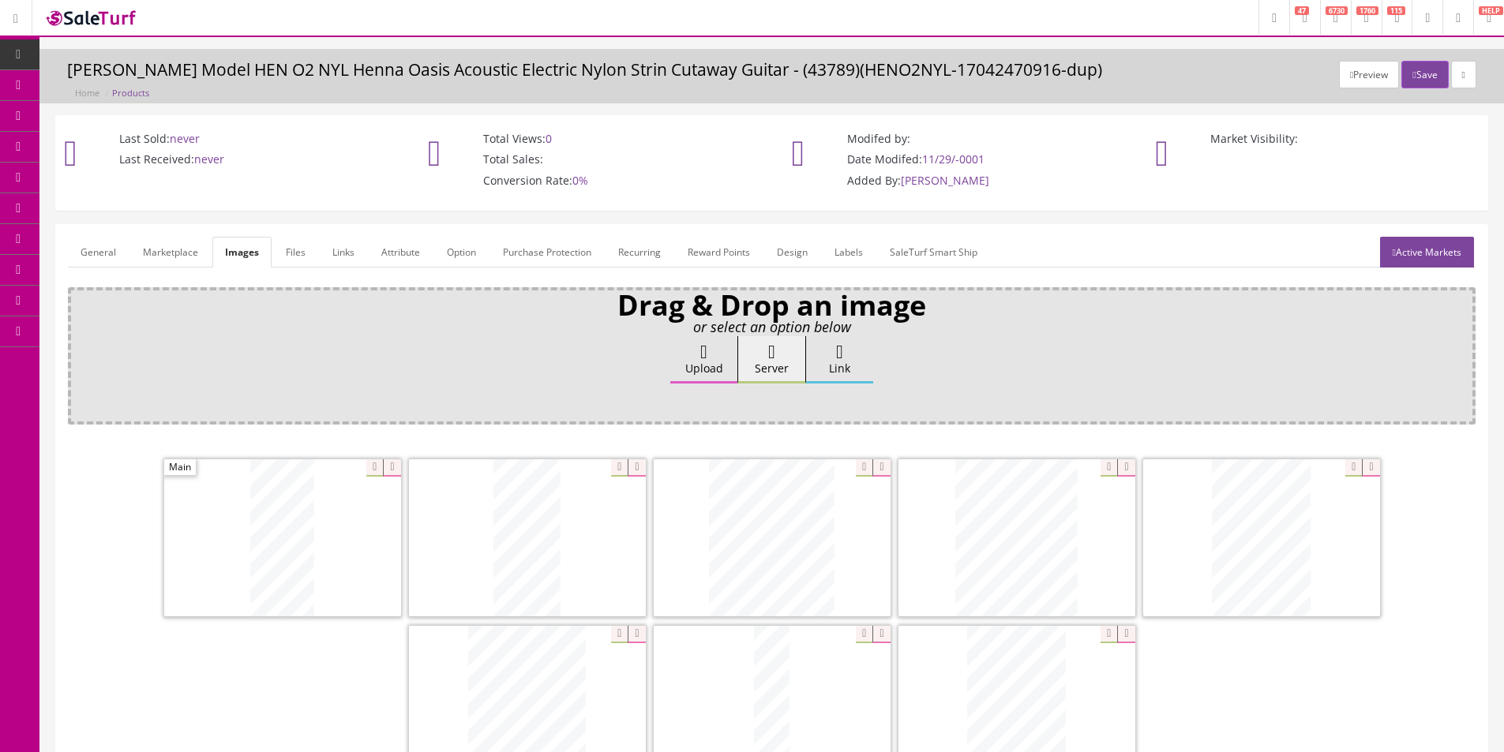
click at [105, 252] on link "General" at bounding box center [98, 252] width 61 height 31
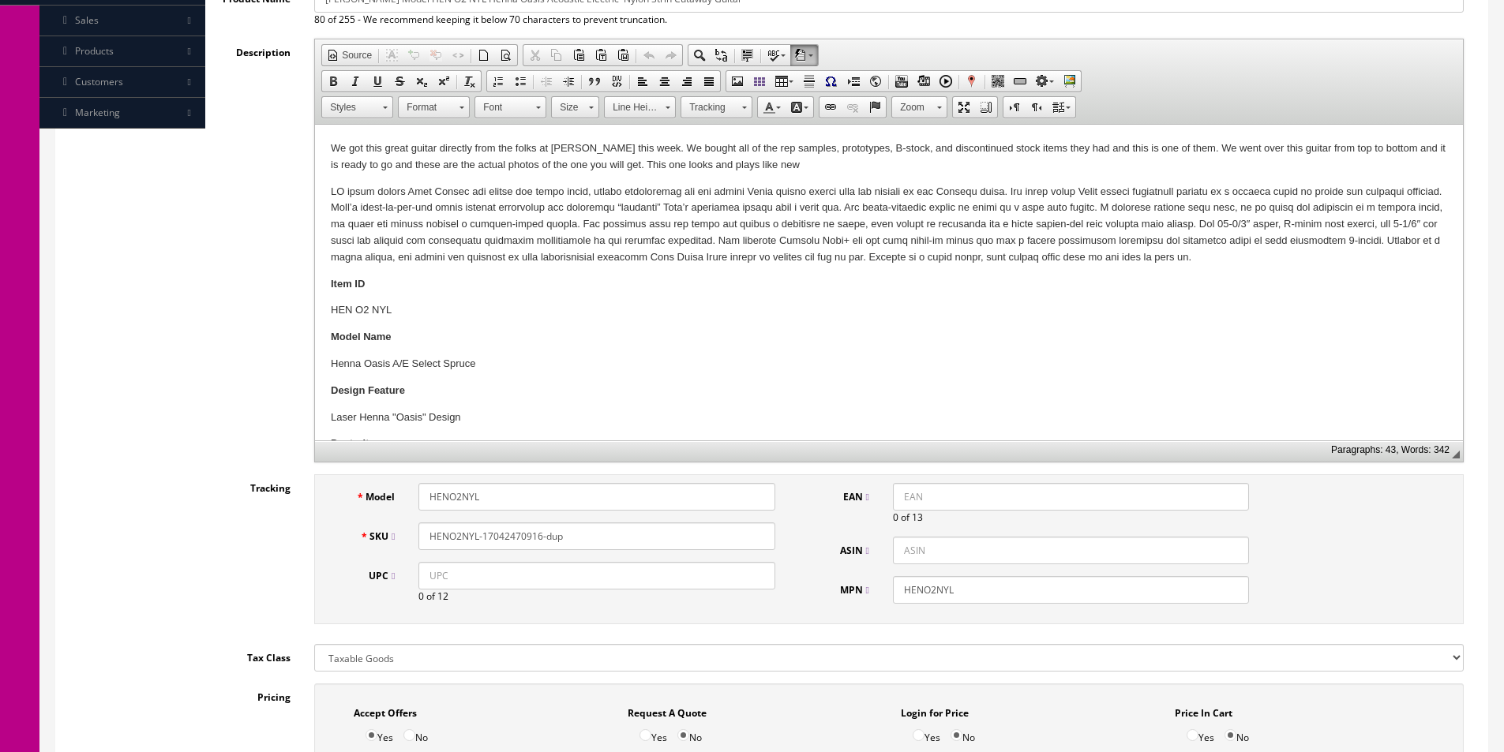
scroll to position [553, 0]
